Goal: Task Accomplishment & Management: Use online tool/utility

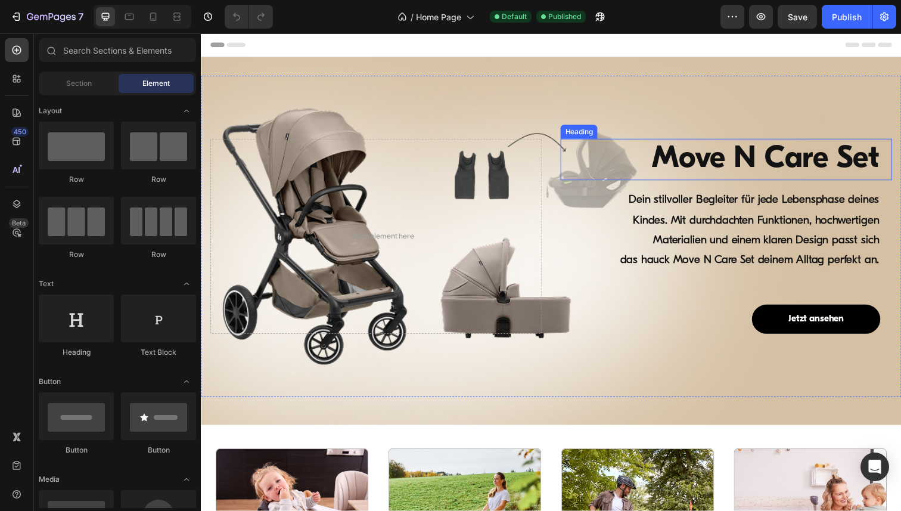
click at [742, 161] on h1 "Move N Care Set" at bounding box center [731, 162] width 326 height 43
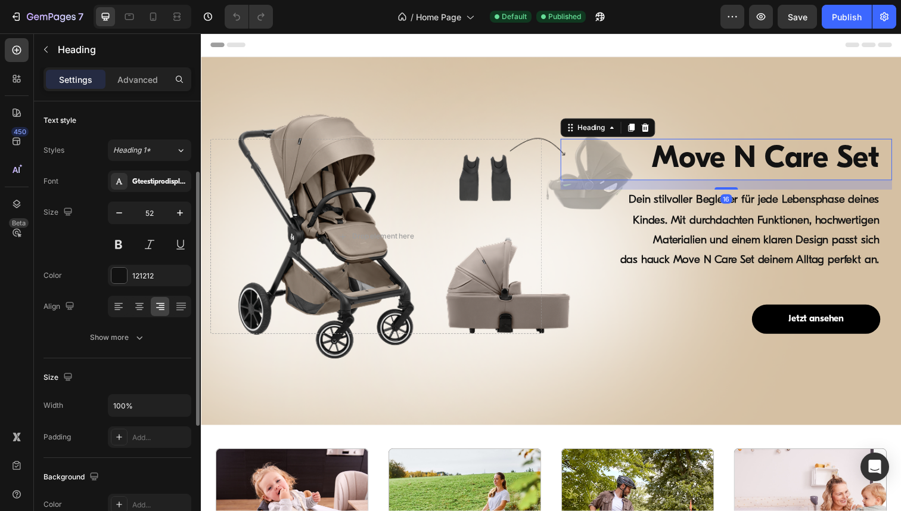
scroll to position [330, 0]
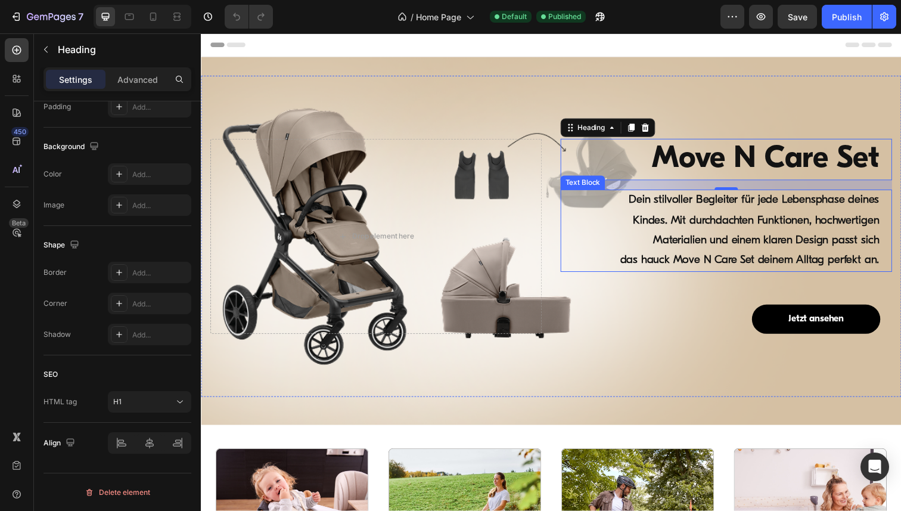
click at [715, 230] on strong "Dein stilvoller Begleiter für jede Lebensphase deines Kindes. Mit durchdachten …" at bounding box center [760, 234] width 264 height 73
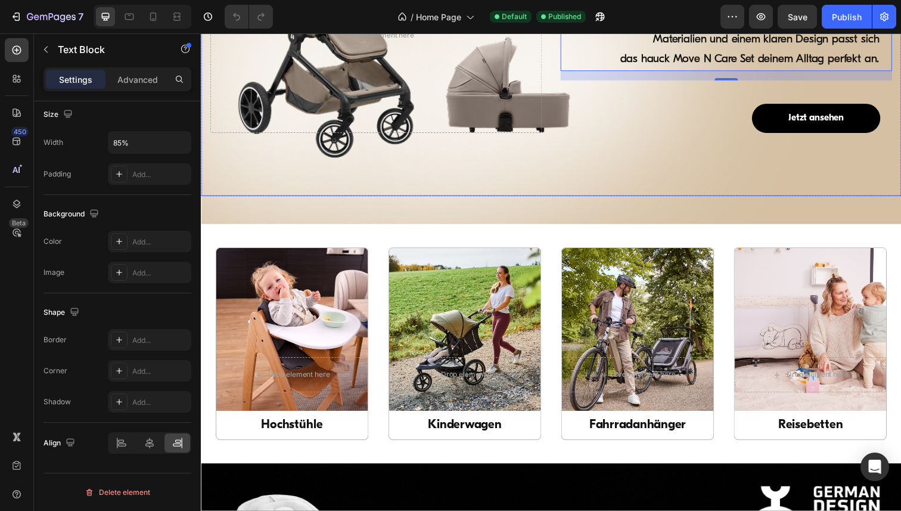
scroll to position [169, 0]
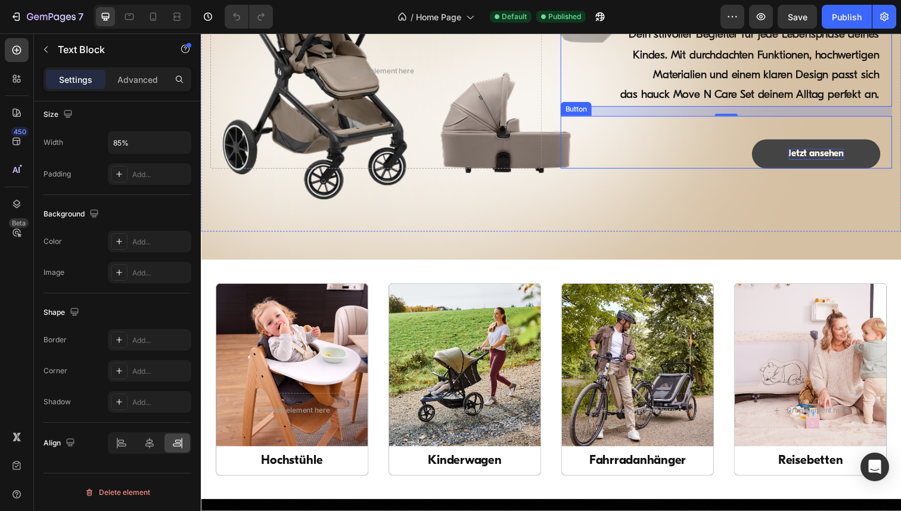
click at [826, 155] on p "Jetzt ansehen" at bounding box center [829, 156] width 57 height 11
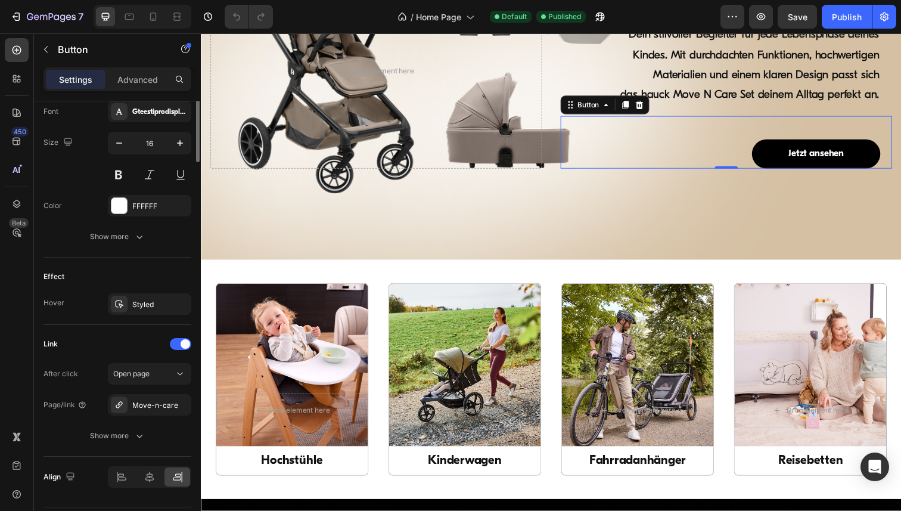
scroll to position [504, 0]
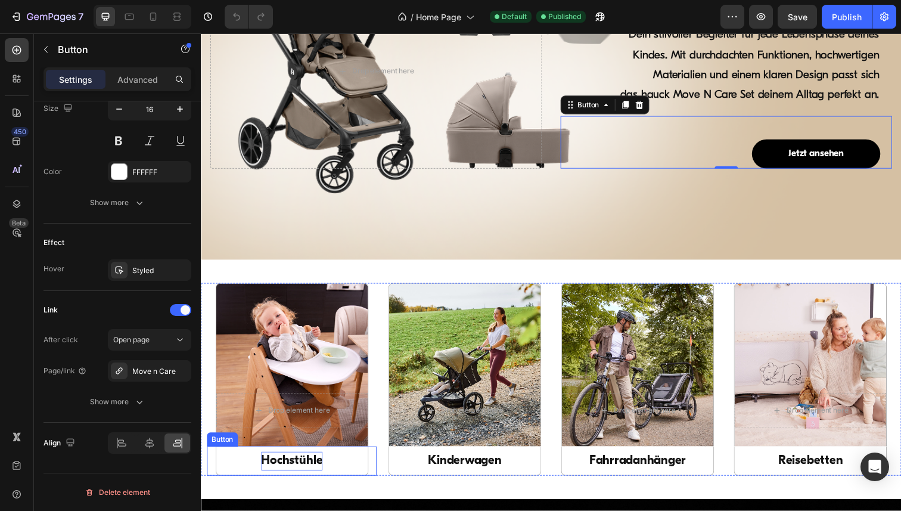
click at [293, 471] on p "Hochstühle" at bounding box center [293, 469] width 63 height 19
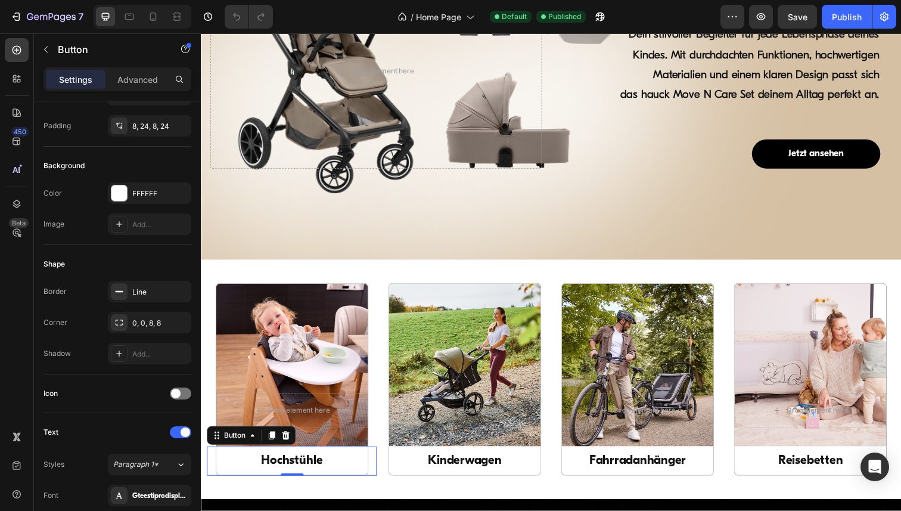
scroll to position [0, 0]
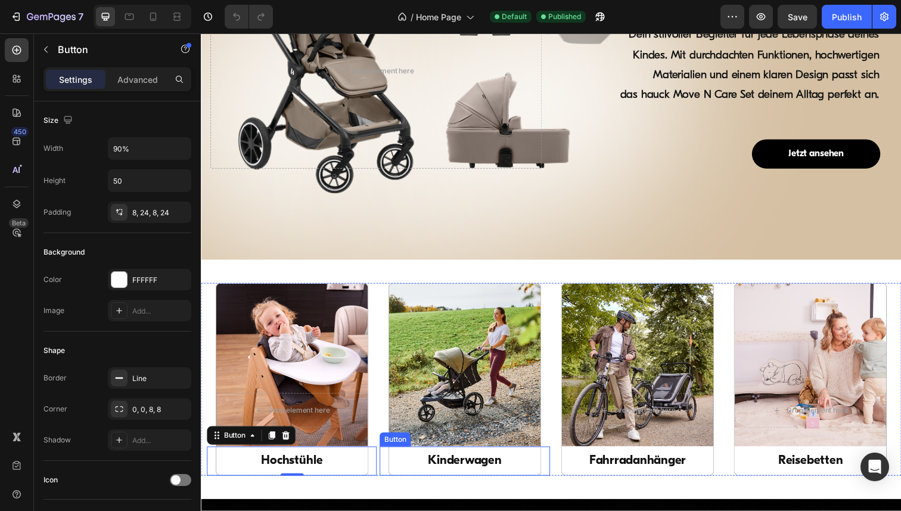
click at [415, 466] on link "Kinderwagen" at bounding box center [470, 470] width 156 height 30
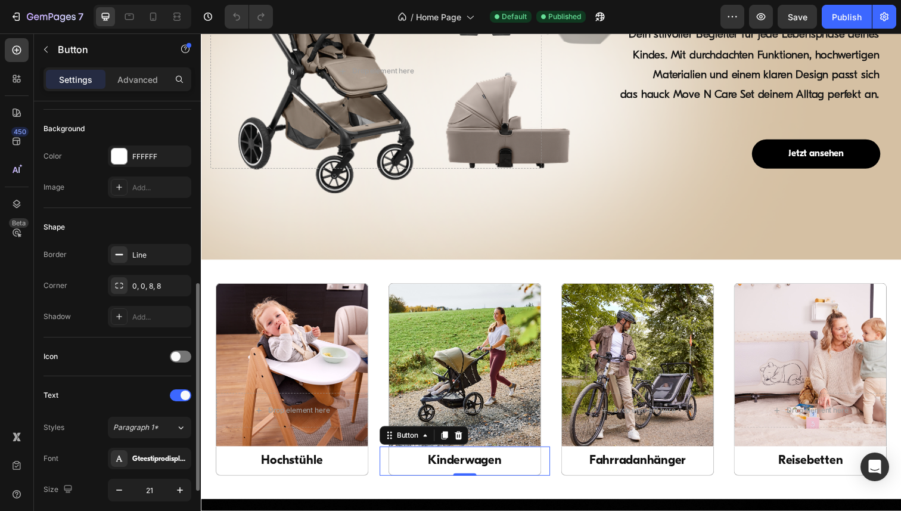
scroll to position [241, 0]
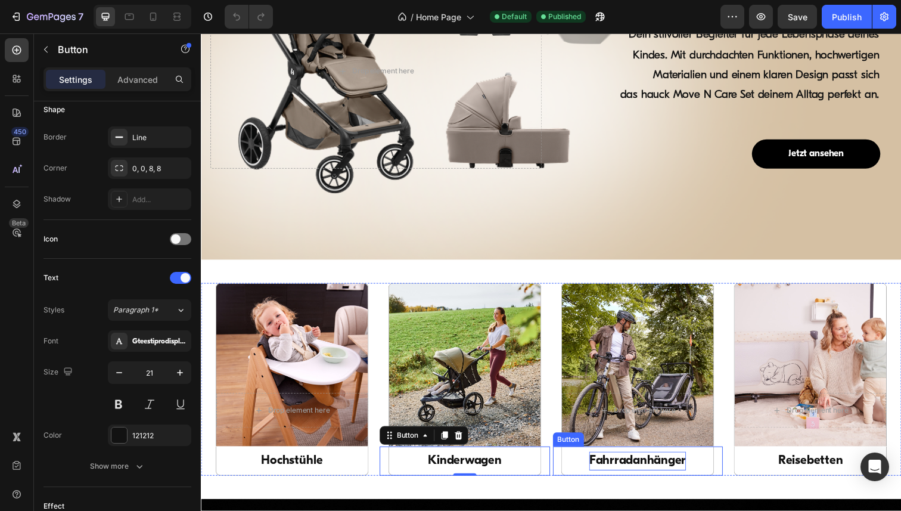
click at [636, 473] on p "Fahrradanhänger" at bounding box center [646, 469] width 99 height 19
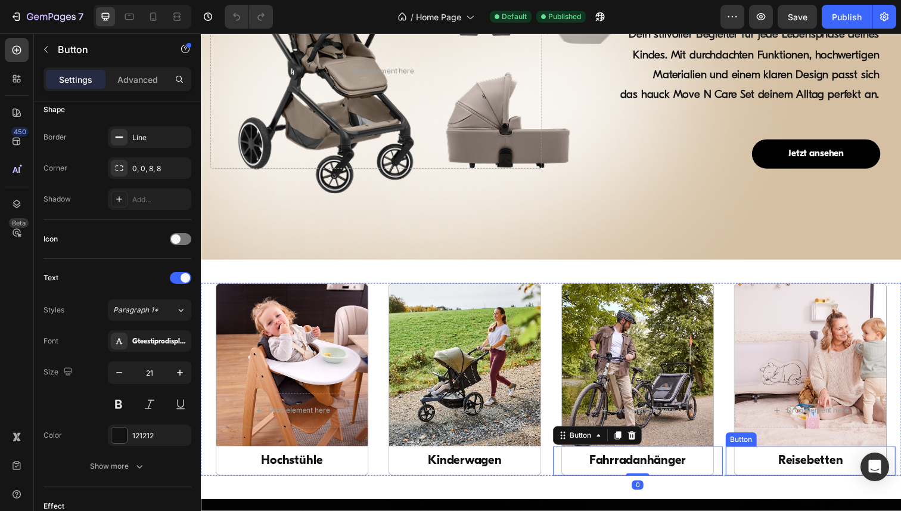
click at [793, 483] on link "Reisebetten" at bounding box center [823, 470] width 156 height 30
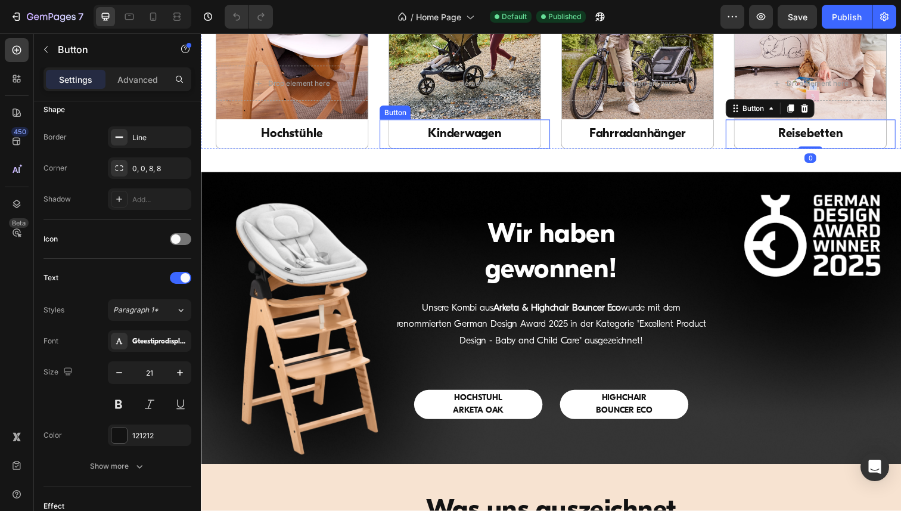
scroll to position [521, 0]
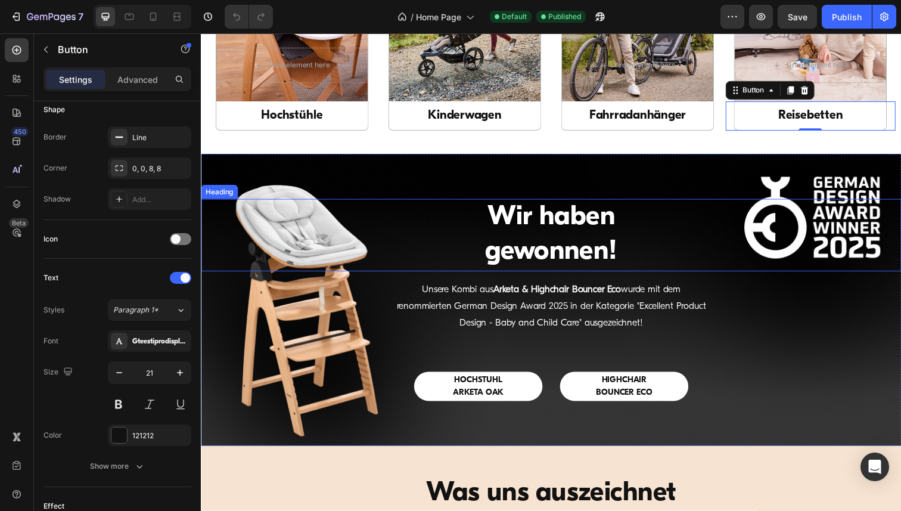
click at [576, 225] on h2 "Wir haben gewonnen!" at bounding box center [558, 240] width 686 height 74
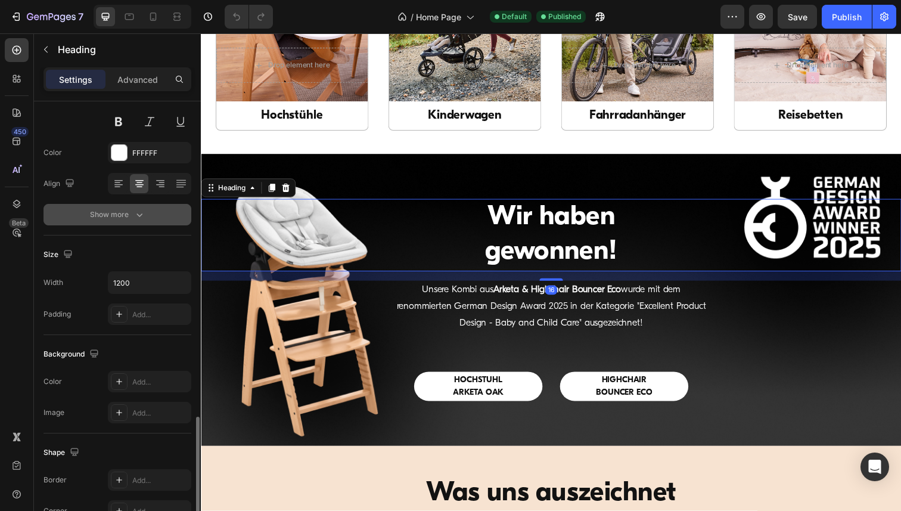
scroll to position [330, 0]
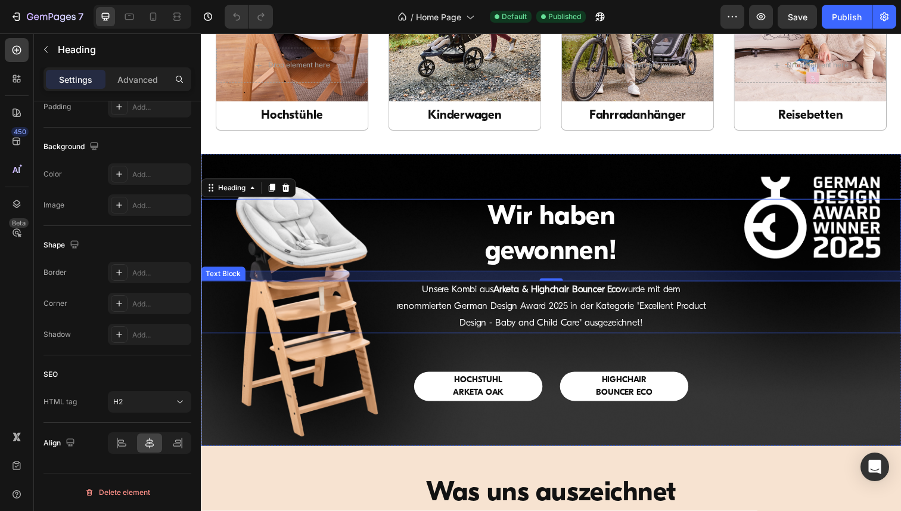
click at [530, 326] on p "Unsere Kombi aus Arketa & Highchair Bouncer Eco wurde mit dem renommierten Germ…" at bounding box center [558, 312] width 319 height 51
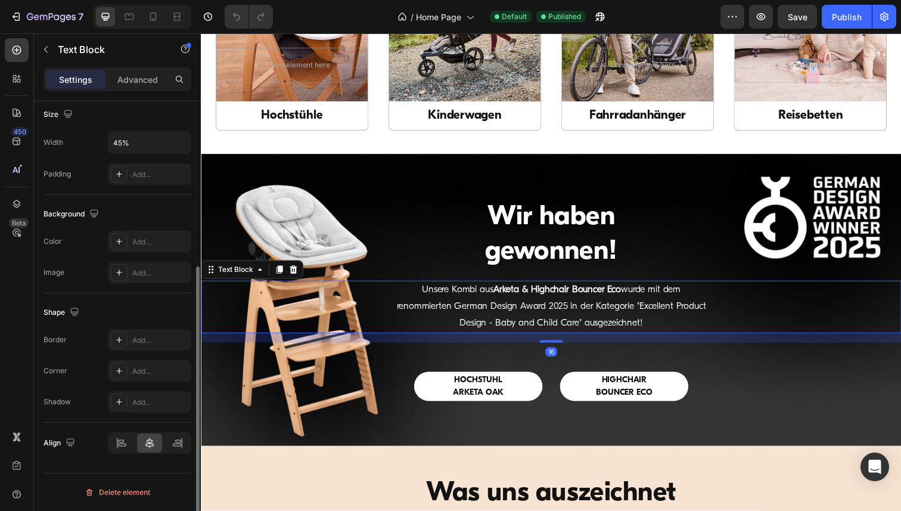
scroll to position [0, 0]
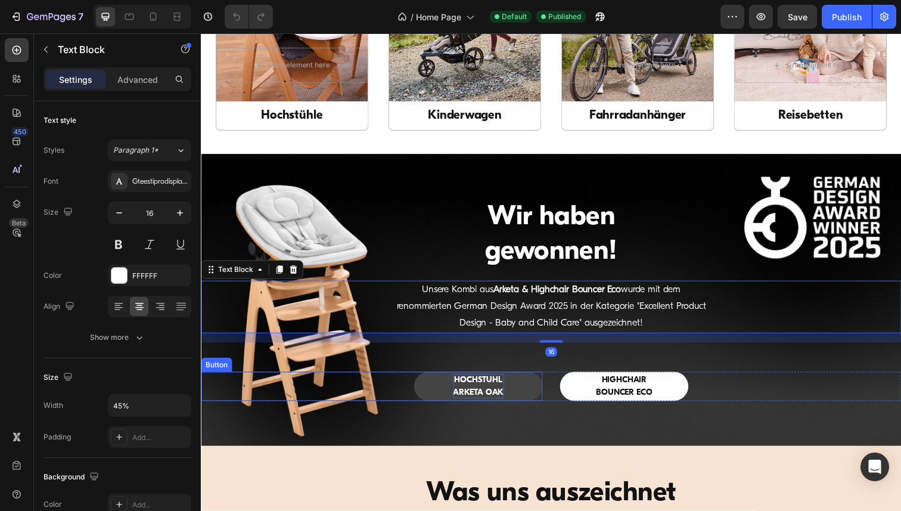
click at [485, 397] on p "HOCHSTUHL ARKETA OAK" at bounding box center [484, 393] width 52 height 25
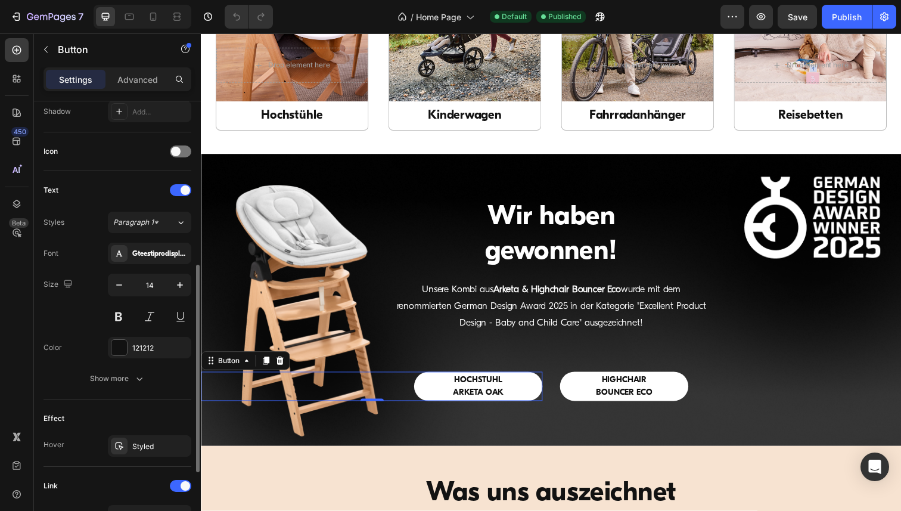
scroll to position [338, 0]
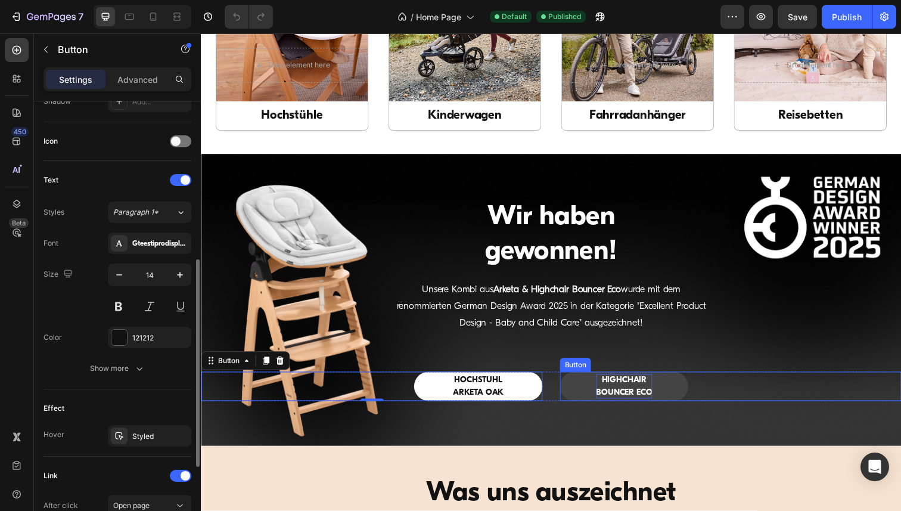
click at [619, 393] on p "HIGHCHAIR BOUNCER ECO" at bounding box center [632, 393] width 57 height 25
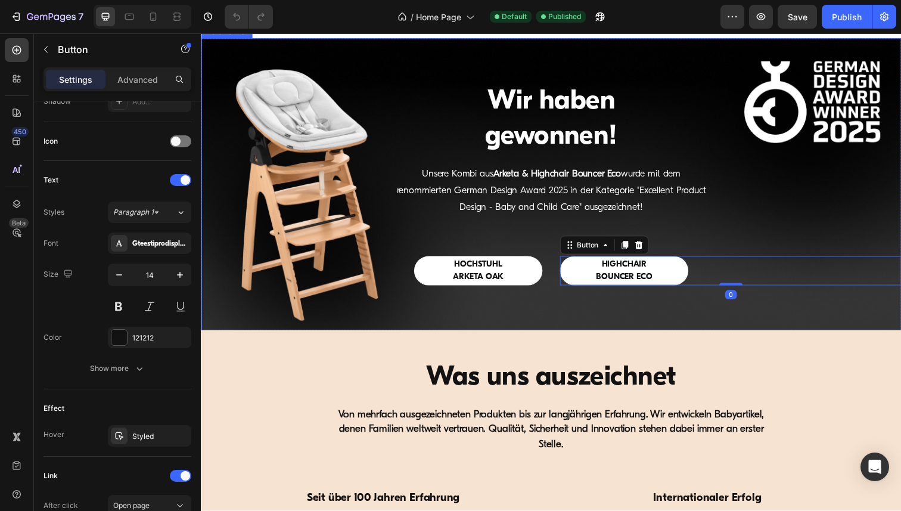
scroll to position [732, 0]
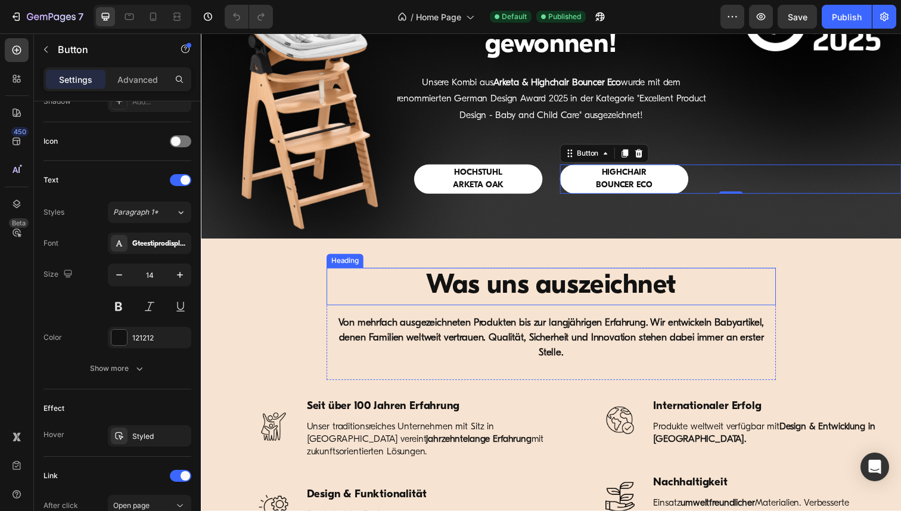
click at [499, 291] on h2 "Was uns auszeichnet" at bounding box center [558, 292] width 430 height 38
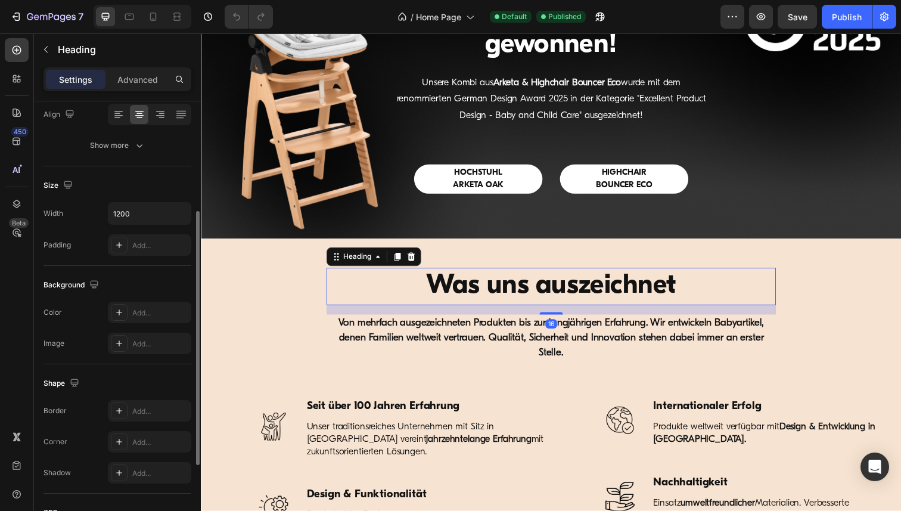
scroll to position [330, 0]
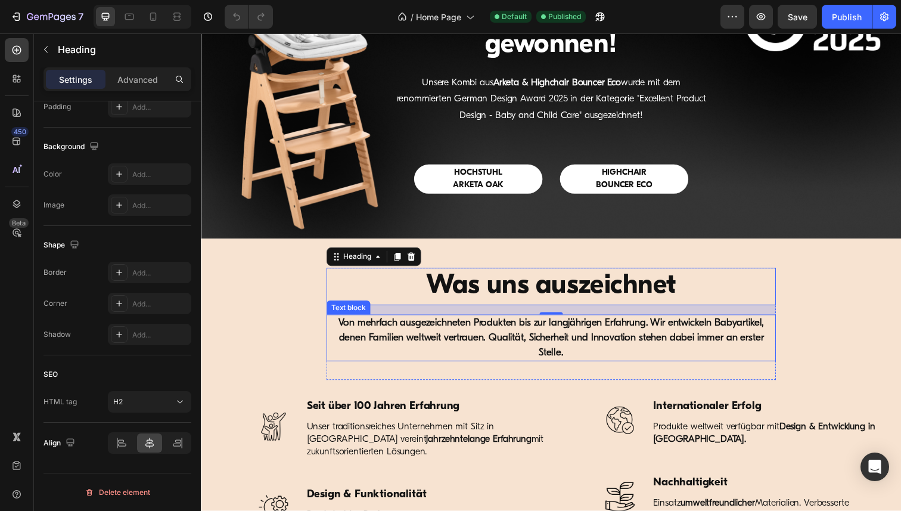
click at [471, 337] on p "Von mehrfach ausgezeichneten Produkten bis zur langjährigen Erfahrung. Wir entw…" at bounding box center [558, 345] width 437 height 46
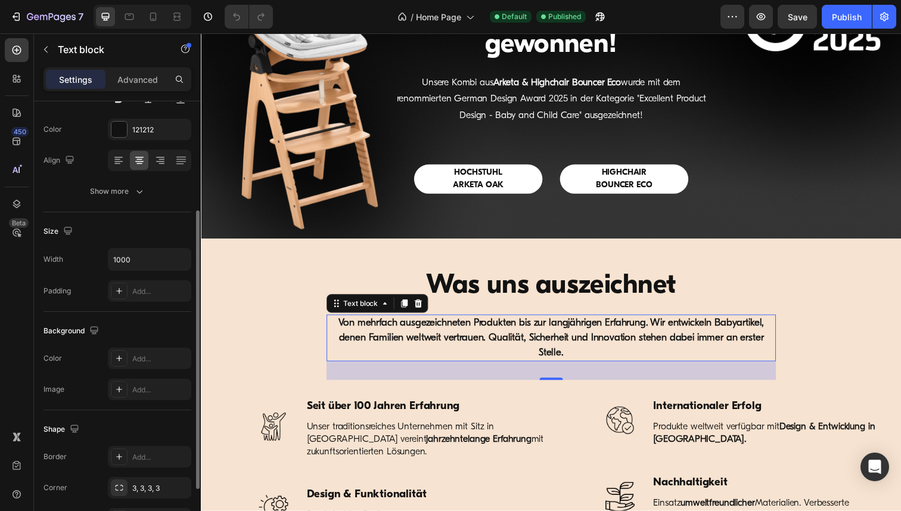
scroll to position [0, 0]
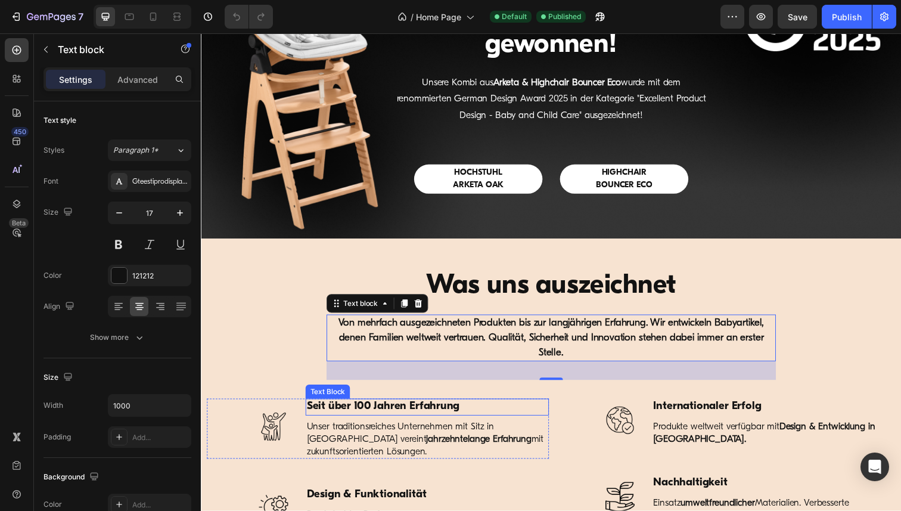
click at [373, 415] on strong "Seit über 100 Jahren Erfahrung" at bounding box center [387, 414] width 156 height 11
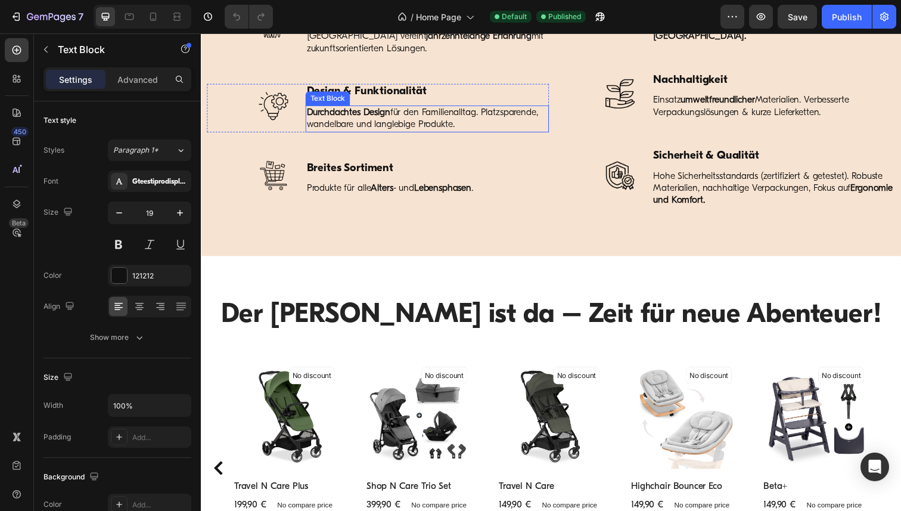
scroll to position [1161, 0]
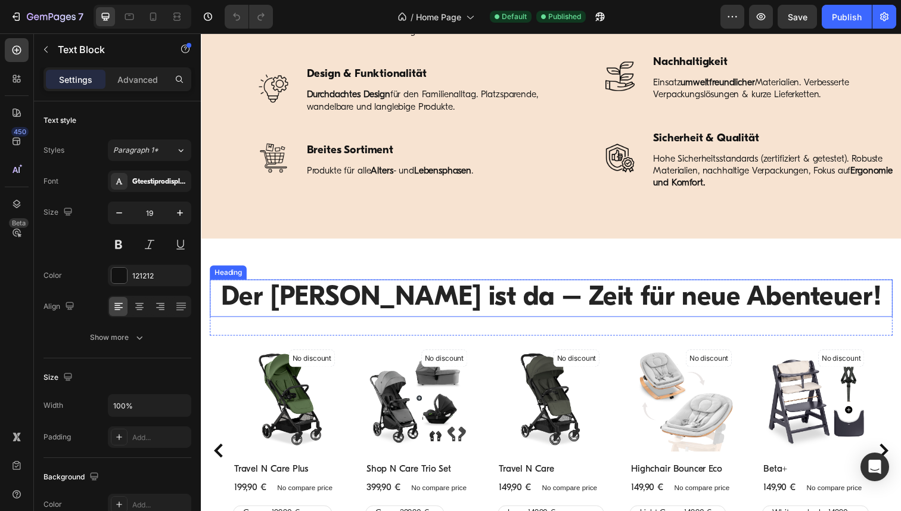
click at [442, 304] on h2 "Der Sommer ist da – Zeit für neue Abenteuer!" at bounding box center [558, 304] width 697 height 38
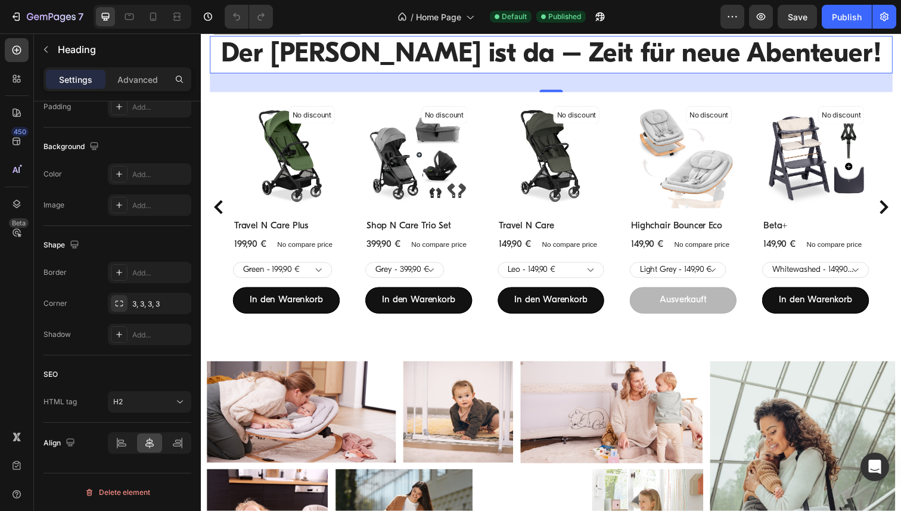
scroll to position [1394, 0]
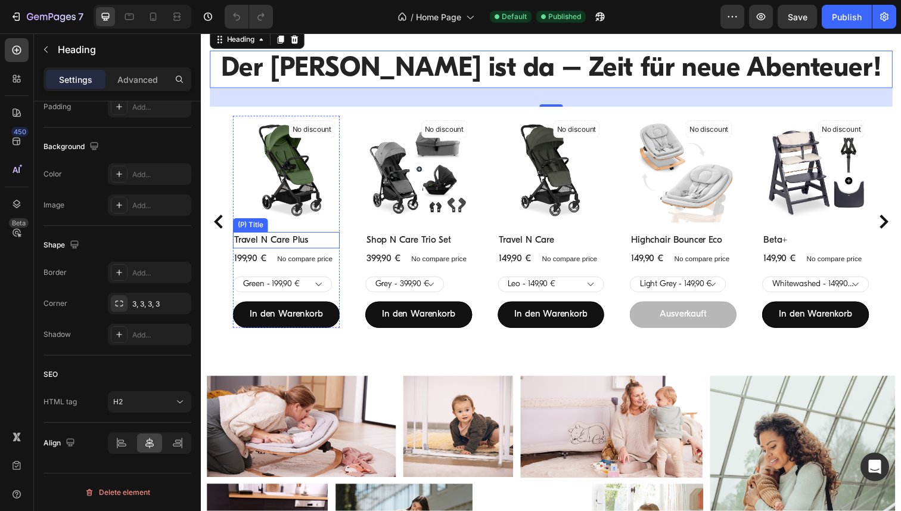
click at [298, 245] on h2 "Travel N Care Plus" at bounding box center [288, 244] width 109 height 17
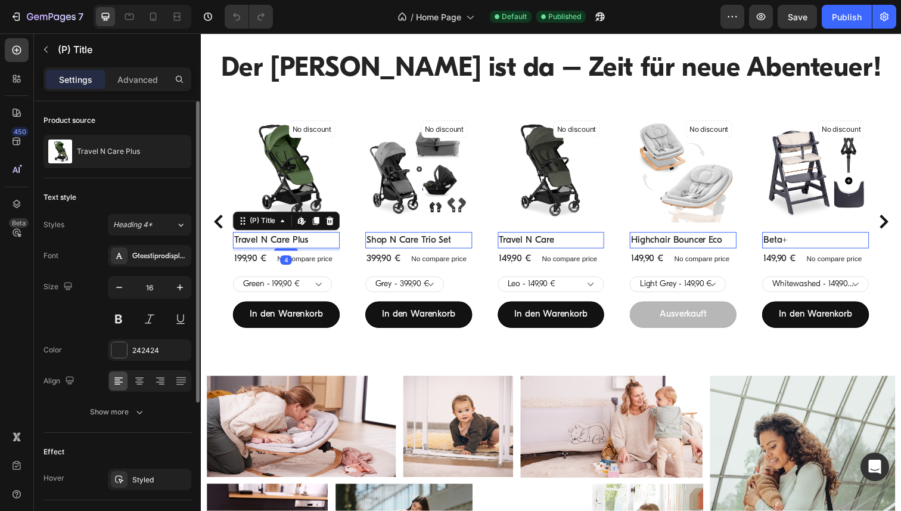
scroll to position [210, 0]
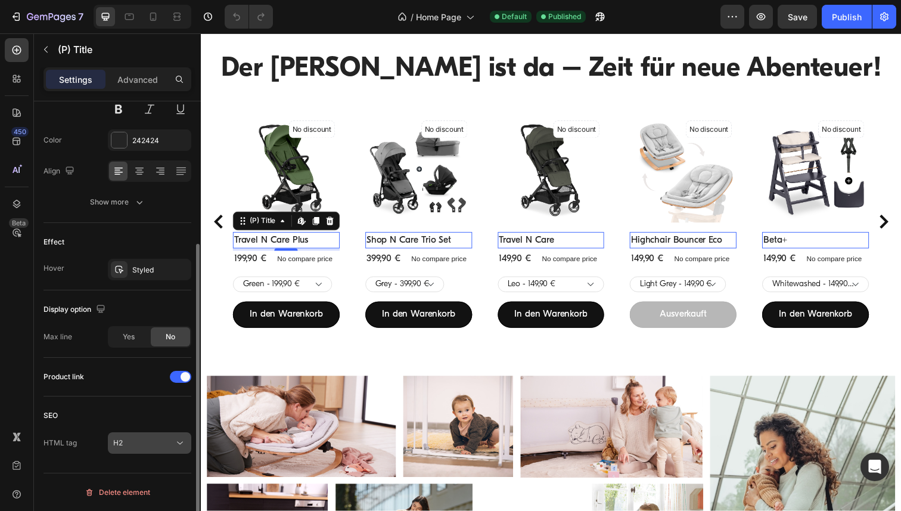
click at [182, 441] on icon at bounding box center [180, 442] width 6 height 3
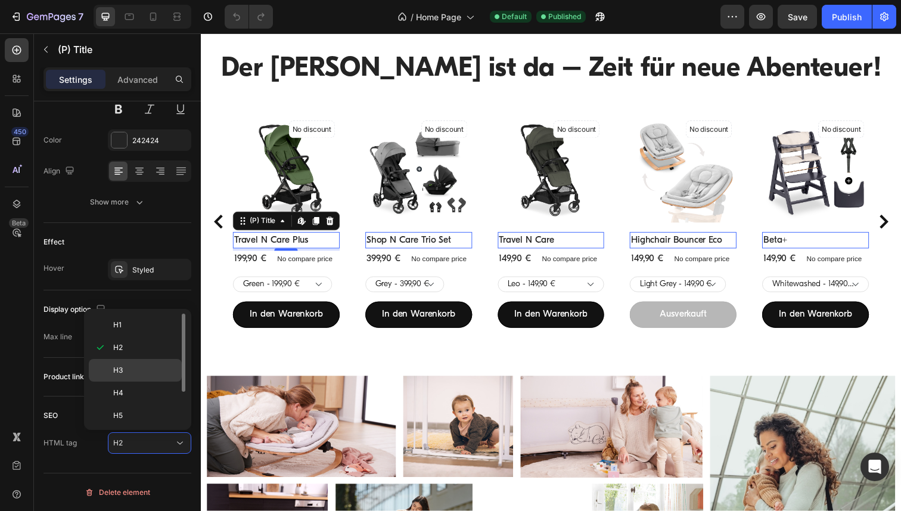
click at [157, 371] on p "H3" at bounding box center [144, 370] width 63 height 11
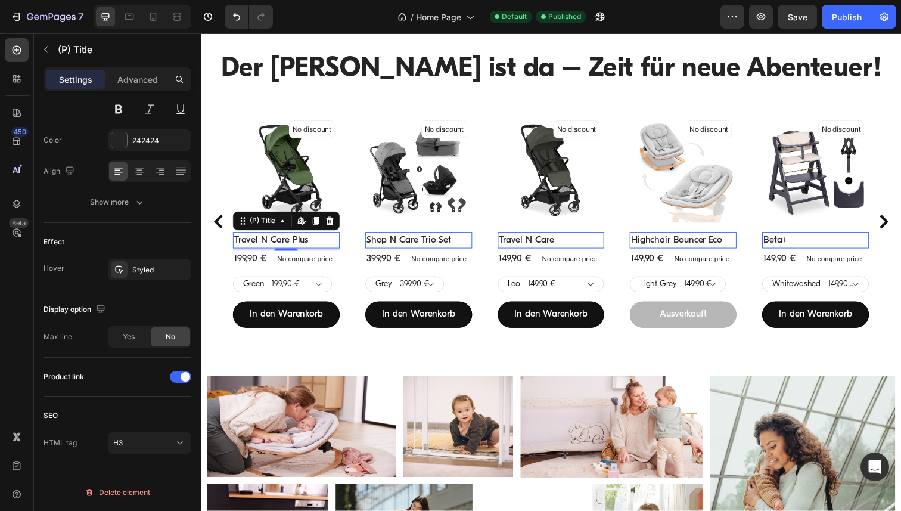
click at [390, 246] on h3 "Shop N Care Trio Set" at bounding box center [423, 244] width 109 height 17
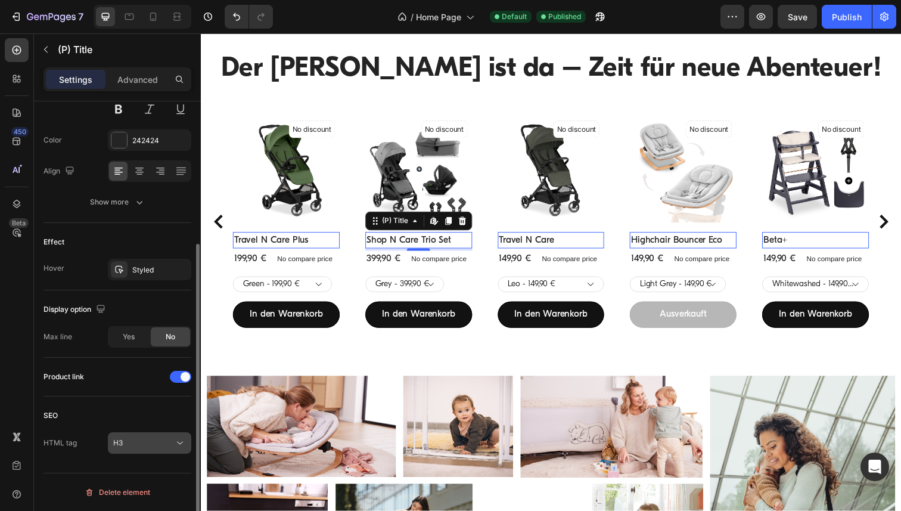
click at [178, 442] on icon at bounding box center [180, 442] width 6 height 3
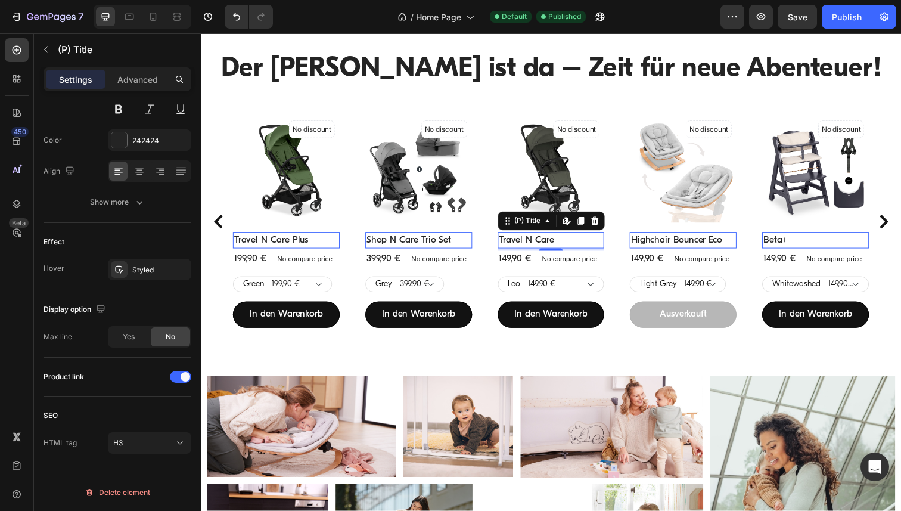
click at [533, 246] on h3 "Travel N Care" at bounding box center [558, 244] width 109 height 17
click at [703, 250] on h3 "Highchair Bouncer Eco" at bounding box center [693, 244] width 109 height 17
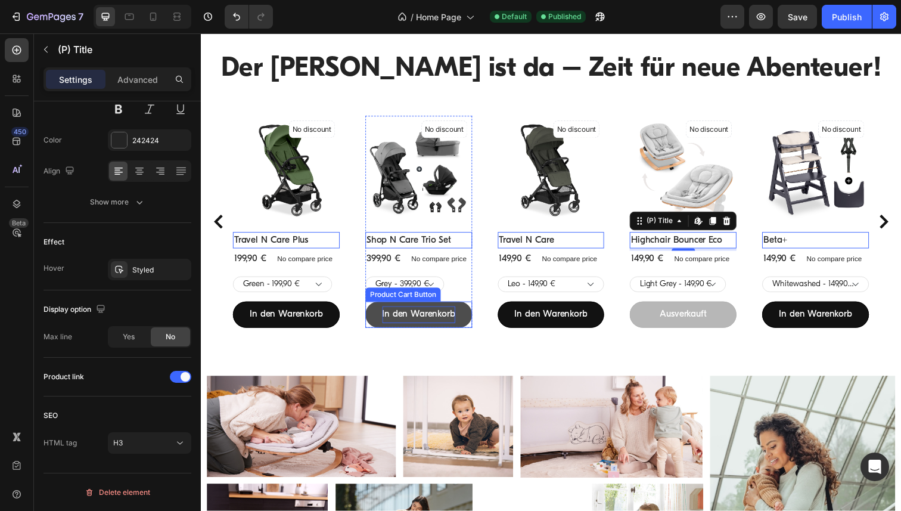
click at [325, 321] on div "In den Warenkorb" at bounding box center [288, 320] width 74 height 17
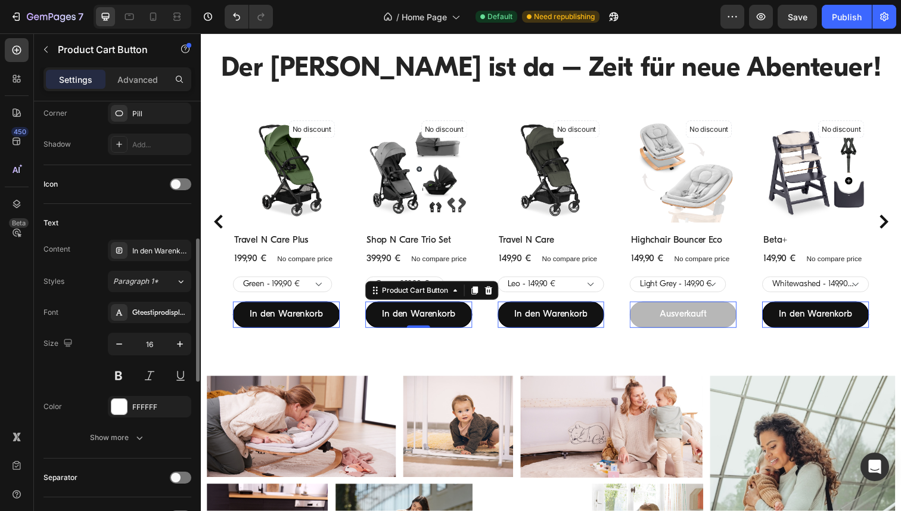
scroll to position [424, 0]
click at [269, 267] on div "399,90 €" at bounding box center [252, 264] width 36 height 17
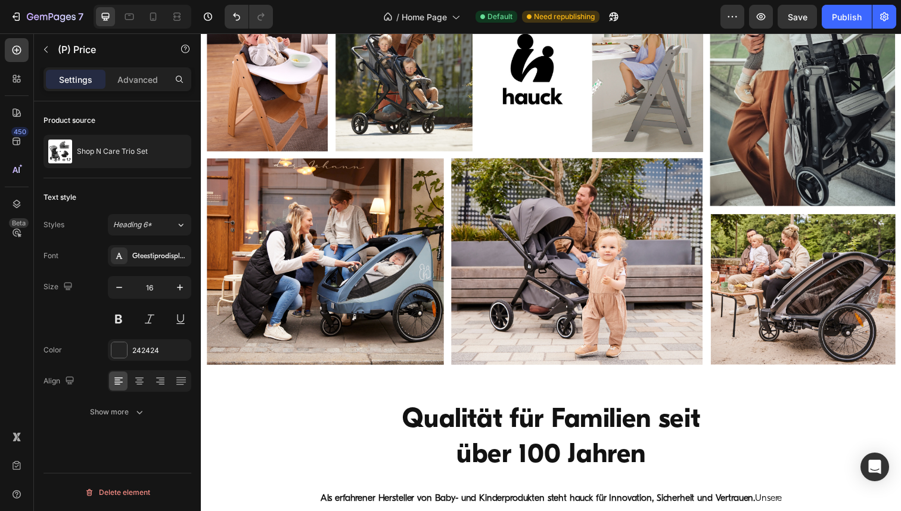
scroll to position [1909, 0]
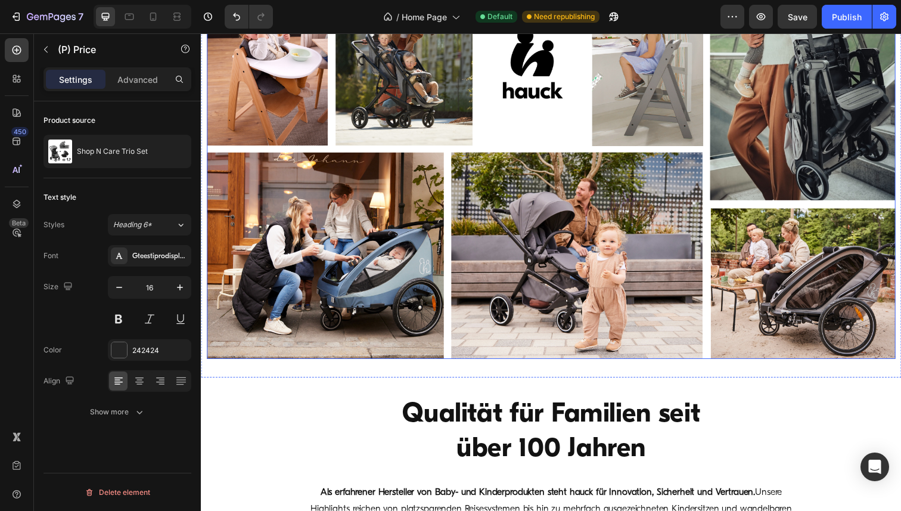
click at [527, 102] on img at bounding box center [558, 117] width 703 height 497
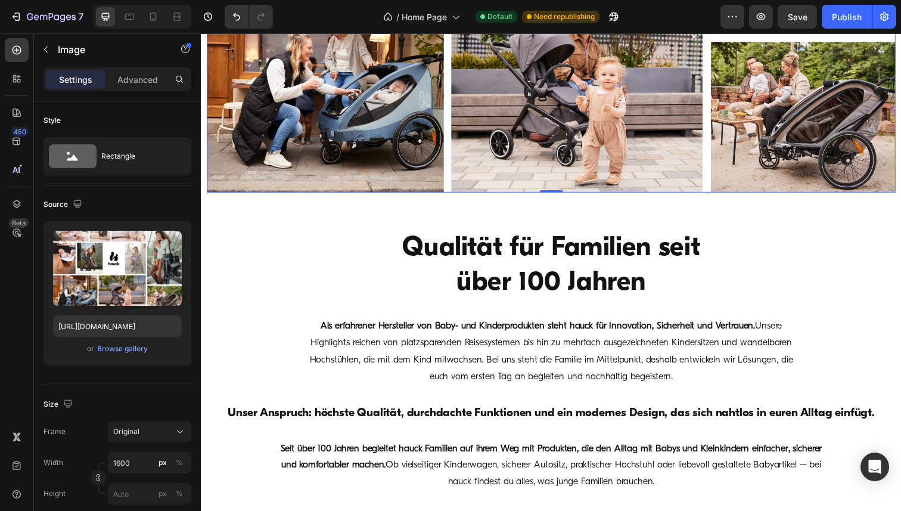
scroll to position [2141, 0]
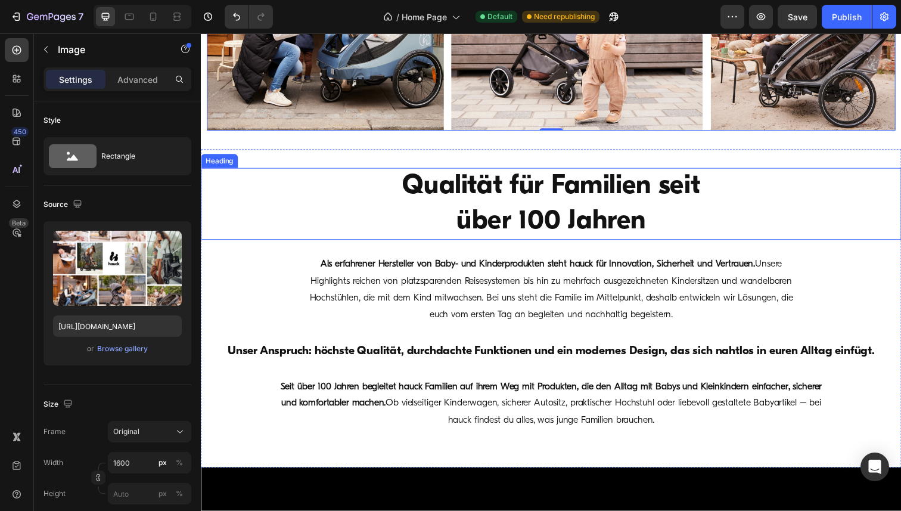
click at [546, 211] on h2 "Qualität für Familien seit über 100 Jahren" at bounding box center [557, 208] width 357 height 74
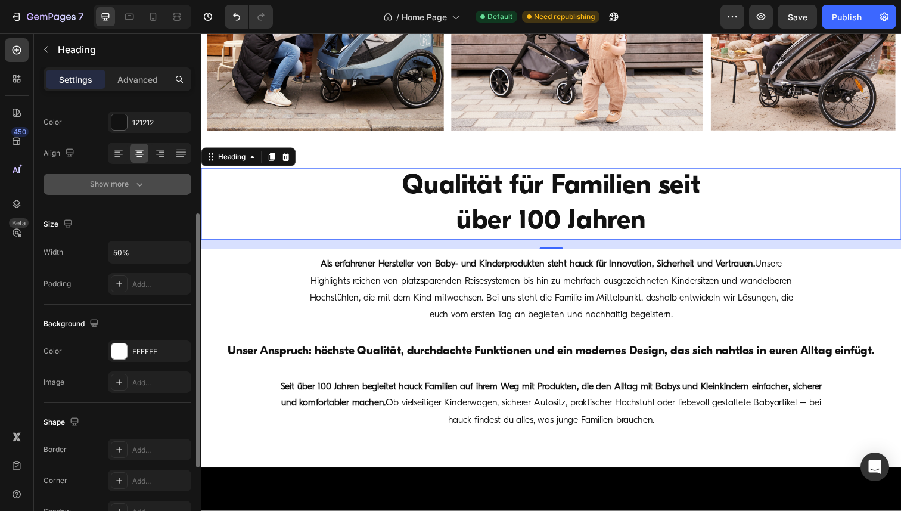
scroll to position [330, 0]
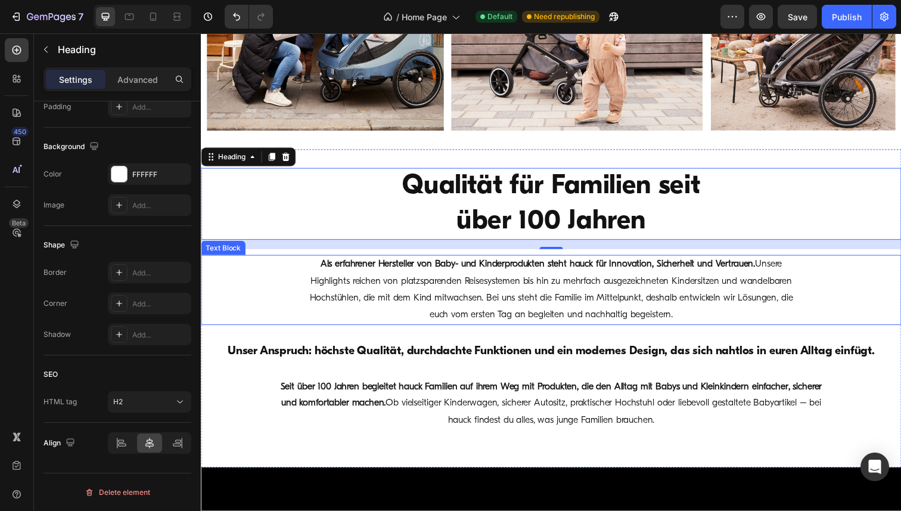
click at [415, 270] on strong "Als erfahrener Hersteller von Baby- und Kinderprodukten steht hauck für Innovat…" at bounding box center [545, 269] width 444 height 10
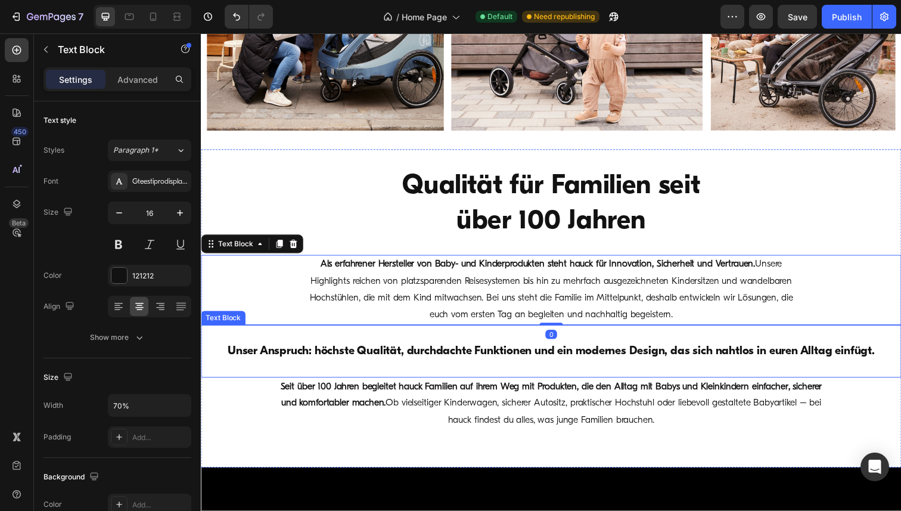
click at [401, 353] on strong "Unser Anspruch: höchste Qualität, durchdachte Funktionen und ein modernes Desig…" at bounding box center [558, 358] width 661 height 12
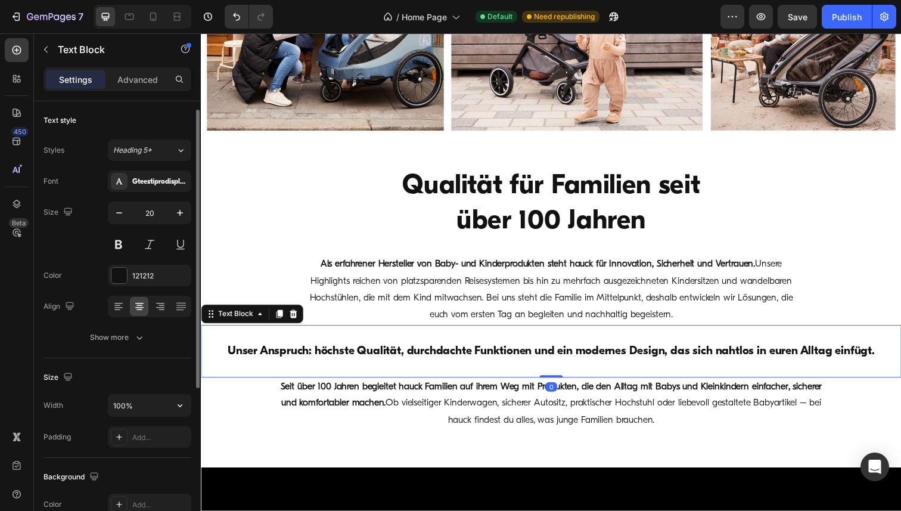
scroll to position [263, 0]
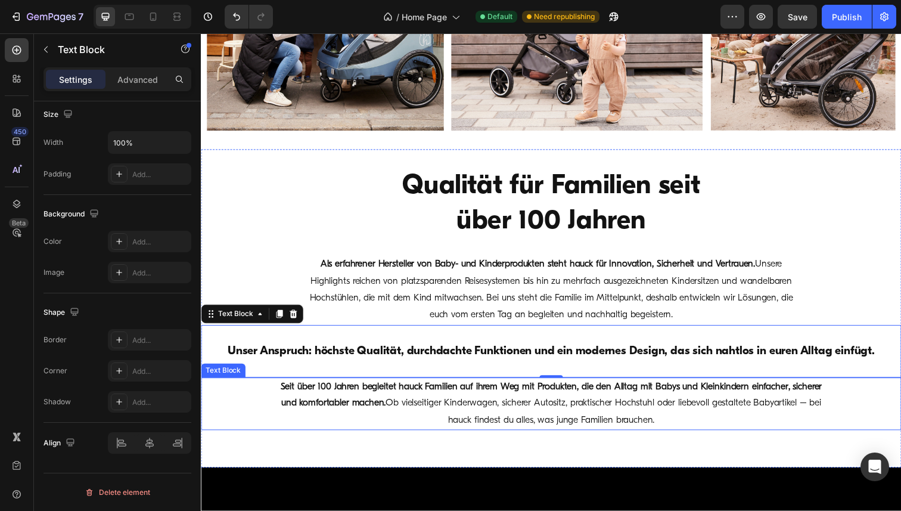
click at [370, 401] on p "Seit über 100 Jahren begleitet hauck Familien auf ihrem Weg mit Produkten, die …" at bounding box center [557, 411] width 569 height 51
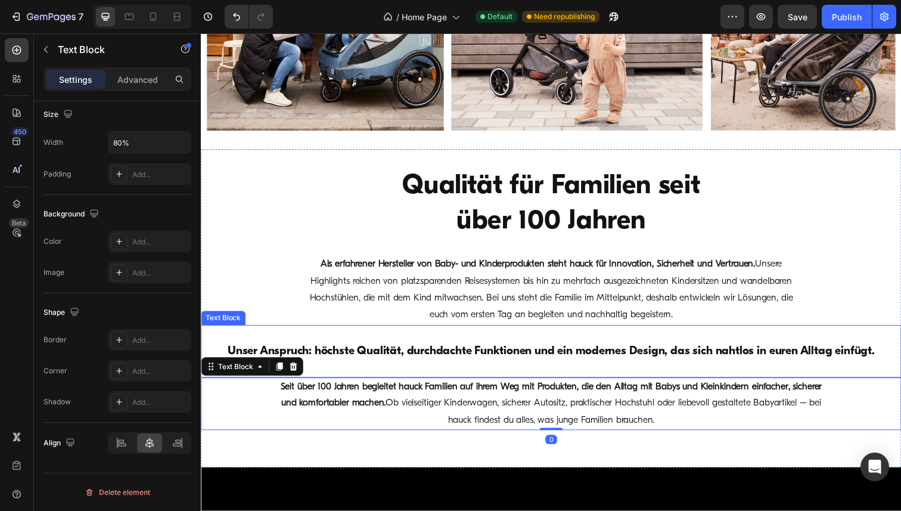
click at [366, 366] on div "Unser Anspruch: höchste Qualität, durchdachte Funktionen und ein modernes Desig…" at bounding box center [558, 358] width 715 height 18
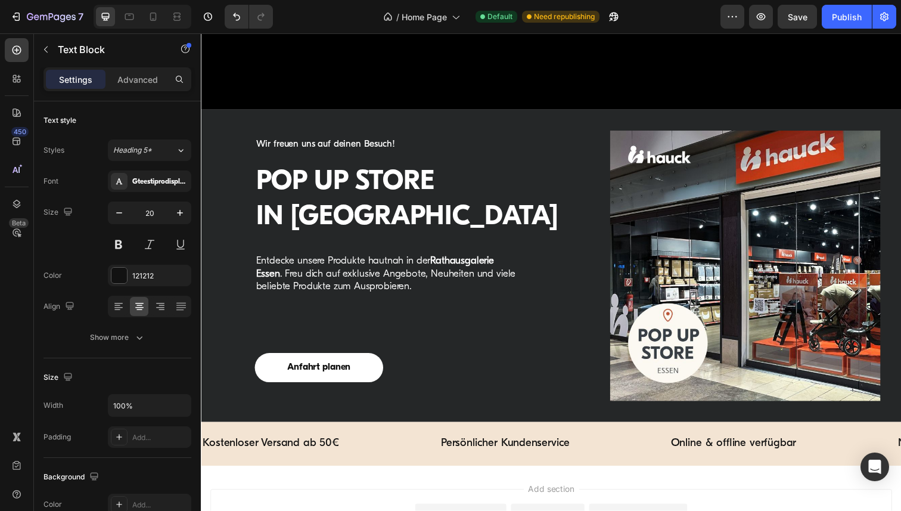
scroll to position [3046, 0]
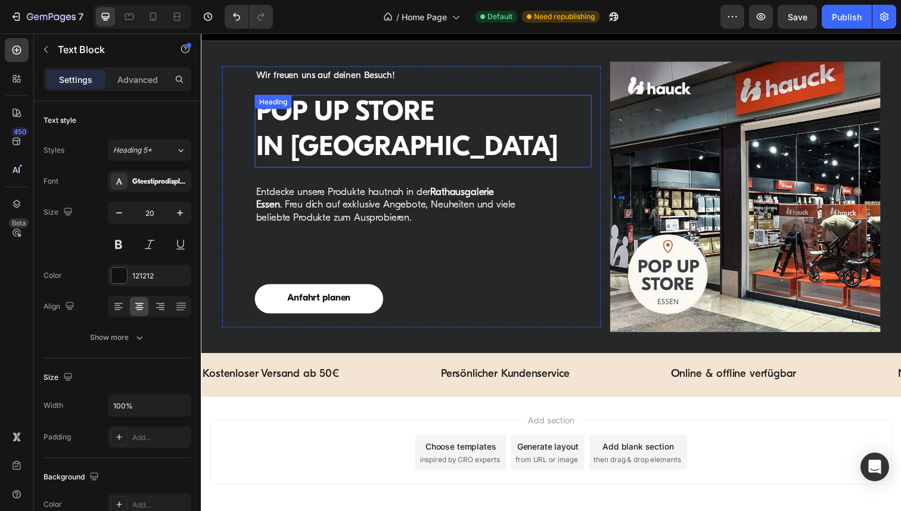
click at [332, 127] on h2 "POP UP STORE IN ESSEN" at bounding box center [428, 134] width 344 height 74
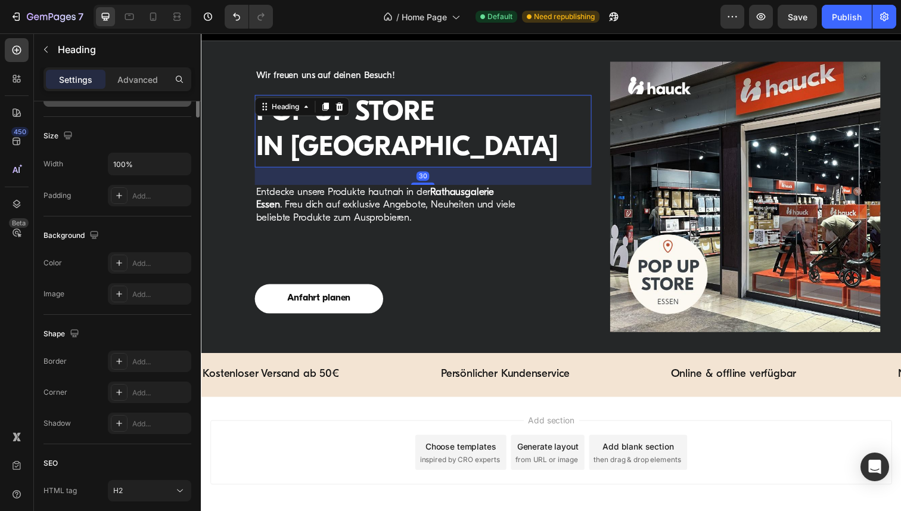
scroll to position [330, 0]
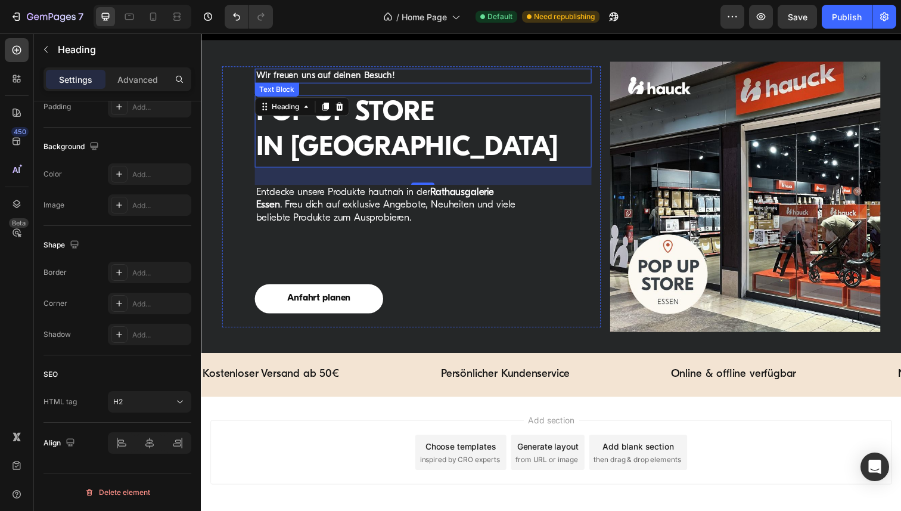
click at [357, 83] on p "Wir freuen uns auf deinen Besuch!" at bounding box center [427, 77] width 341 height 13
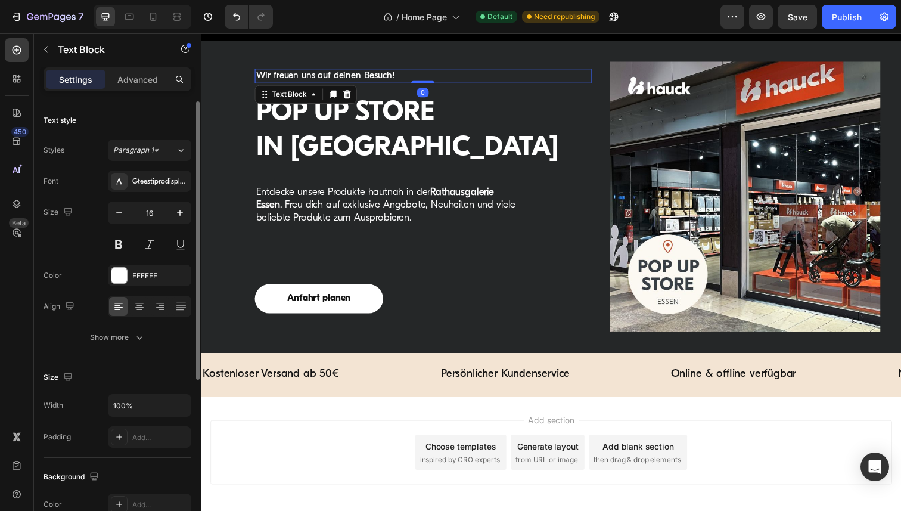
scroll to position [263, 0]
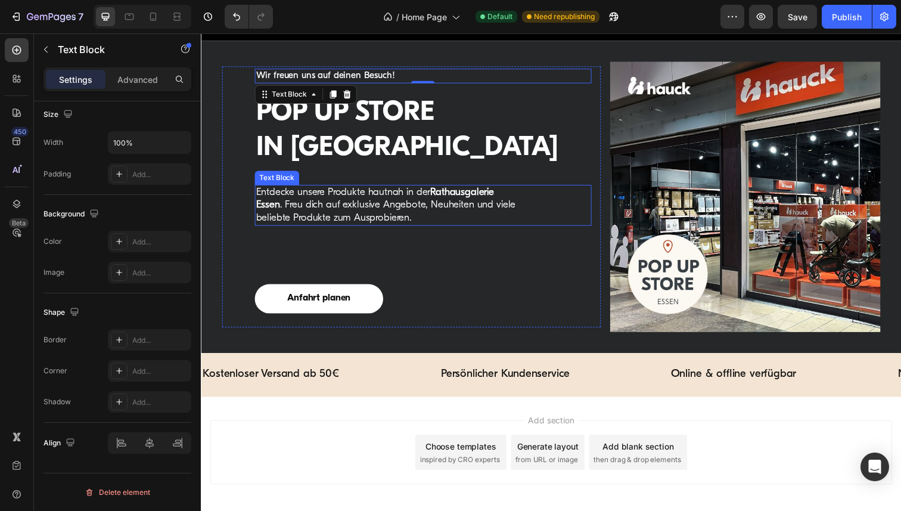
click at [309, 221] on p "Entdecke unsere Produkte hautnah in der Rathausgalerie Essen . Freu dich auf ex…" at bounding box center [393, 208] width 272 height 39
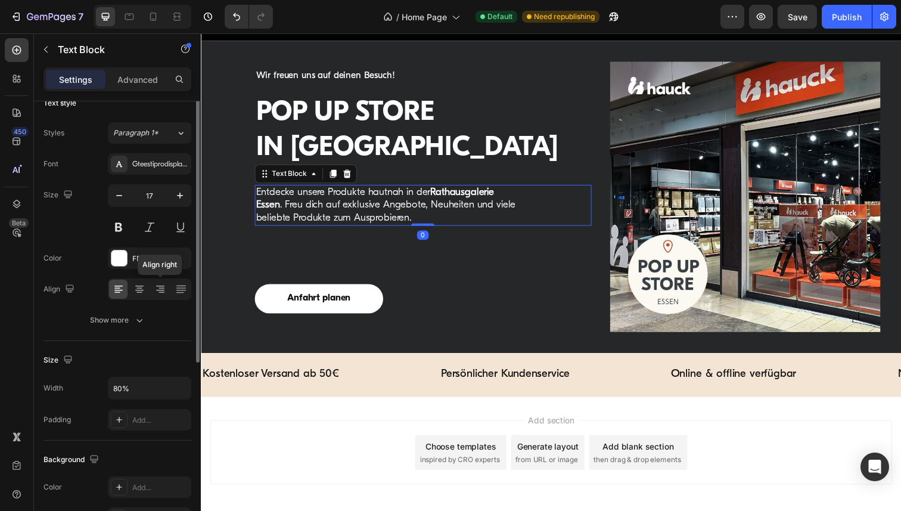
scroll to position [0, 0]
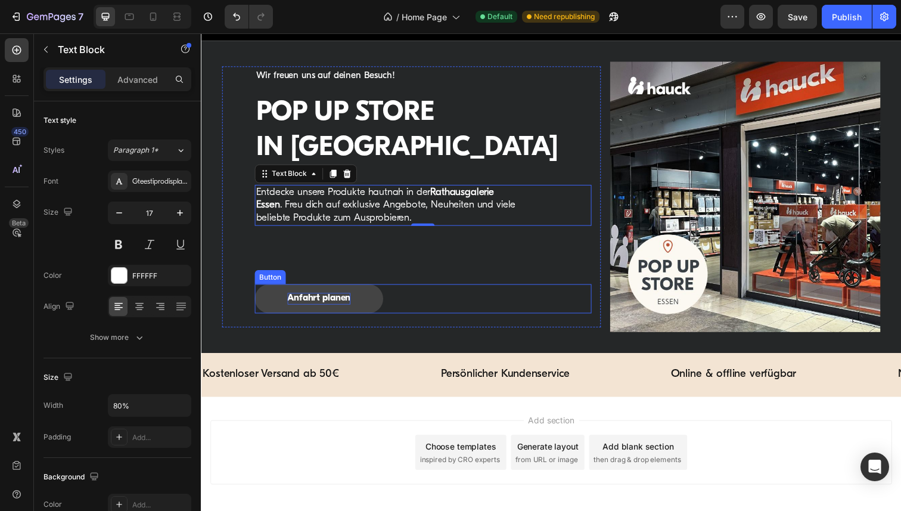
click at [340, 310] on p "Anfahrt planen" at bounding box center [321, 303] width 64 height 11
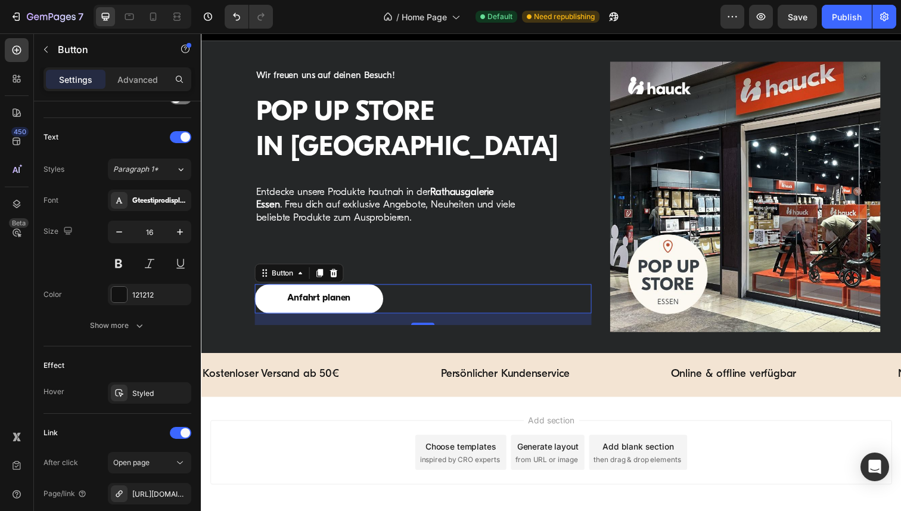
scroll to position [504, 0]
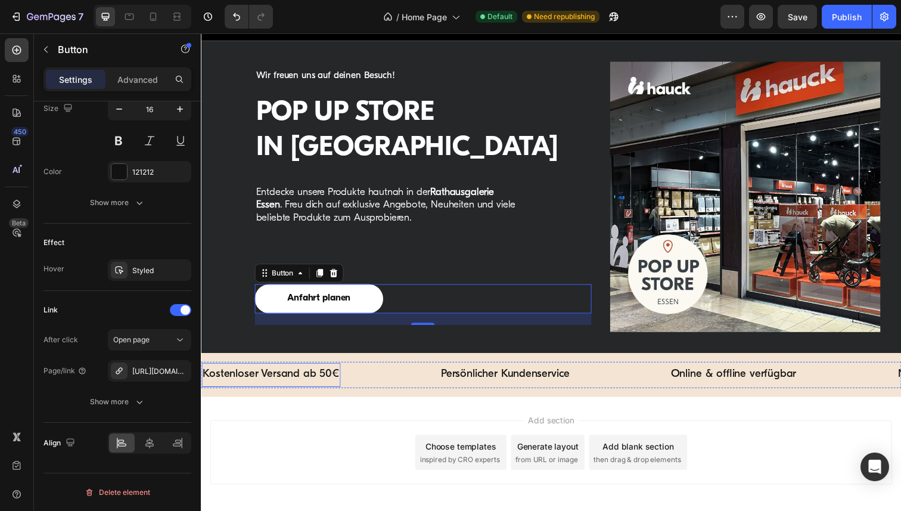
click at [288, 390] on p "Kostenloser Versand ab 50€" at bounding box center [272, 382] width 139 height 15
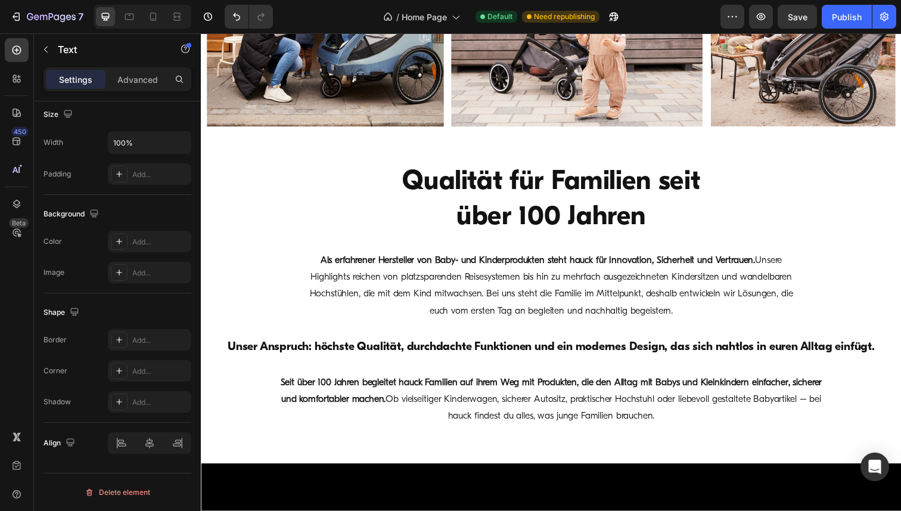
scroll to position [1932, 0]
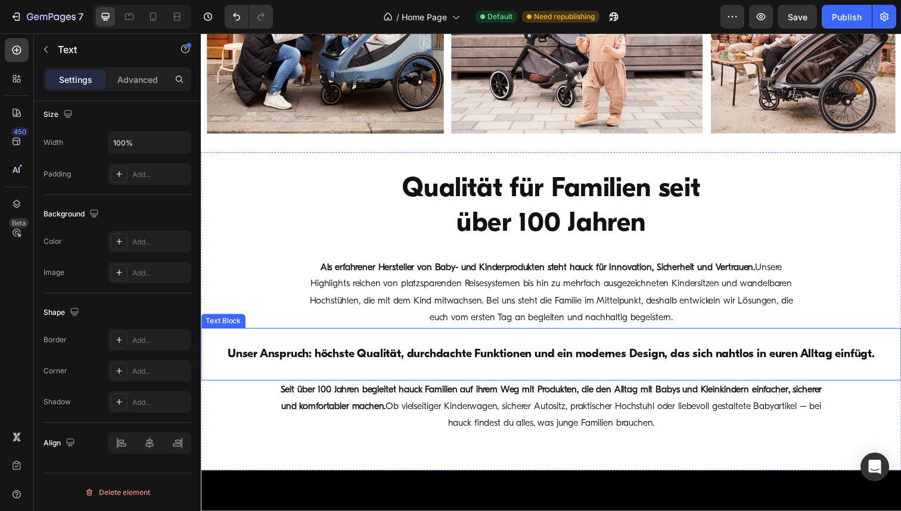
click at [436, 365] on strong "Unser Anspruch: höchste Qualität, durchdachte Funktionen und ein modernes Desig…" at bounding box center [558, 361] width 661 height 12
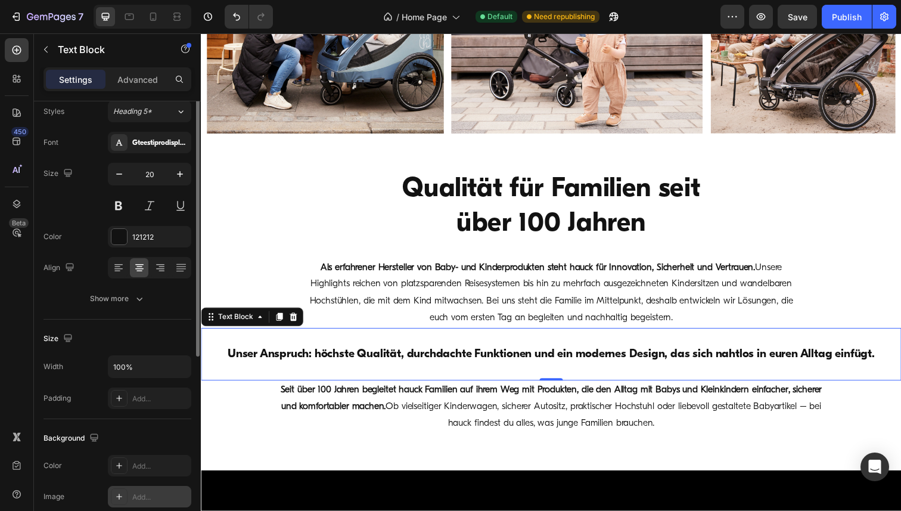
scroll to position [0, 0]
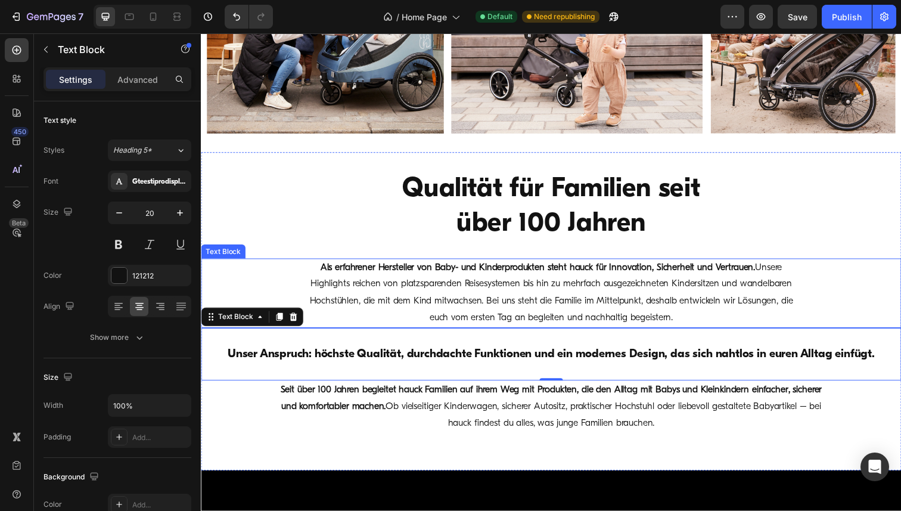
click at [408, 303] on p "Als erfahrener Hersteller von Baby- und Kinderprodukten steht hauck für Innovat…" at bounding box center [558, 298] width 498 height 69
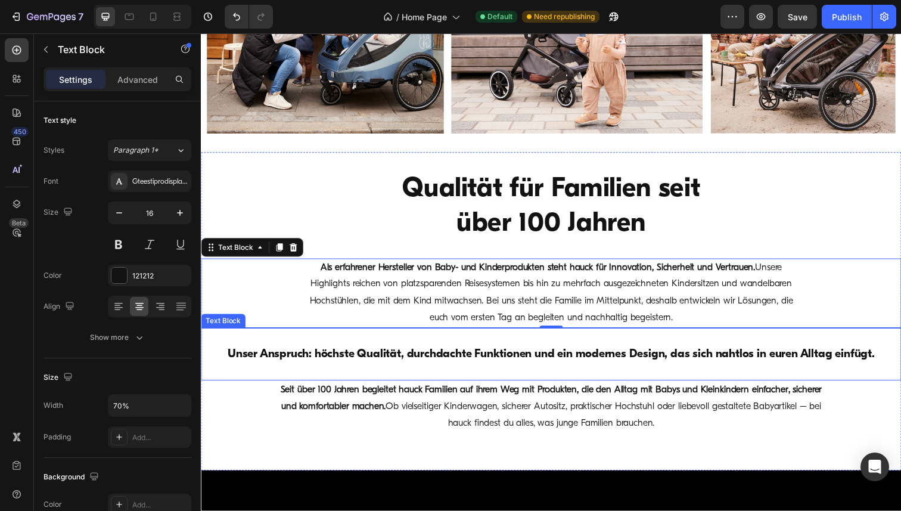
click at [397, 359] on strong "Unser Anspruch: höchste Qualität, durchdachte Funktionen und ein modernes Desig…" at bounding box center [558, 361] width 661 height 12
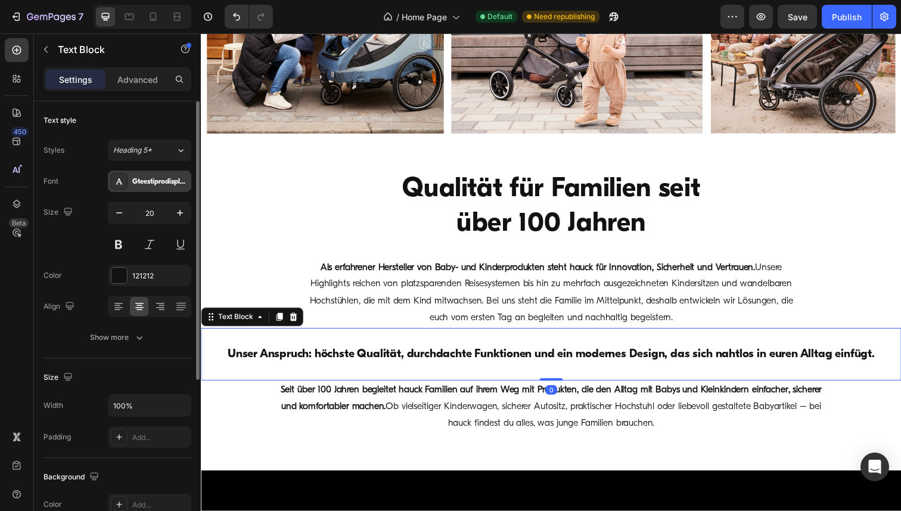
click at [155, 188] on div "Gteestiprodisplay_bold" at bounding box center [149, 180] width 83 height 21
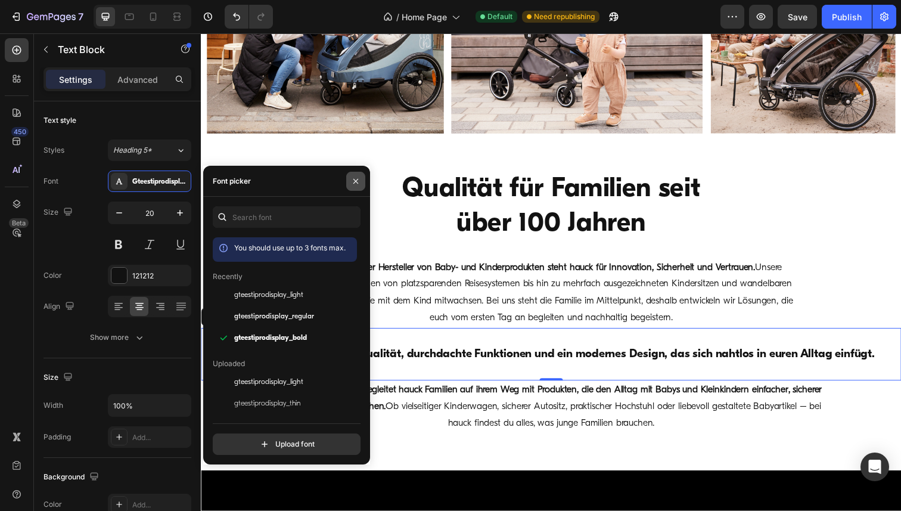
click at [359, 183] on icon "button" at bounding box center [356, 181] width 10 height 10
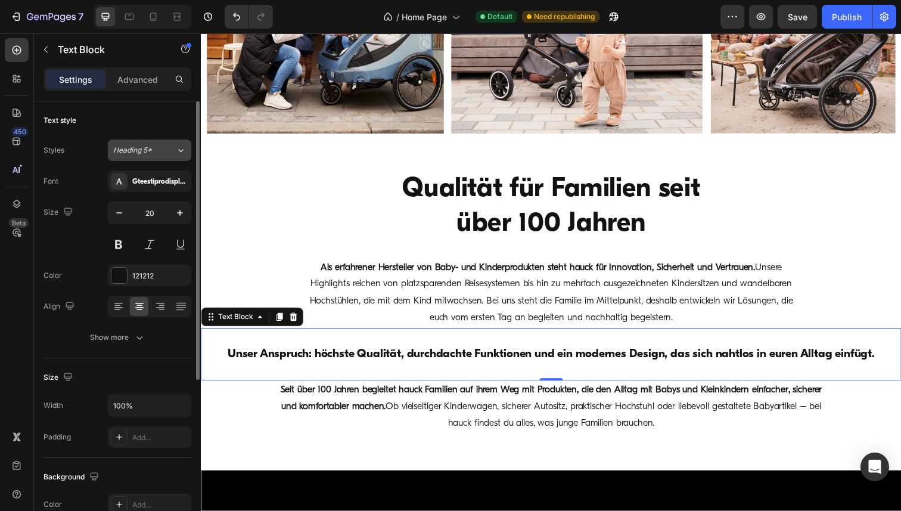
click at [182, 152] on icon at bounding box center [181, 150] width 10 height 12
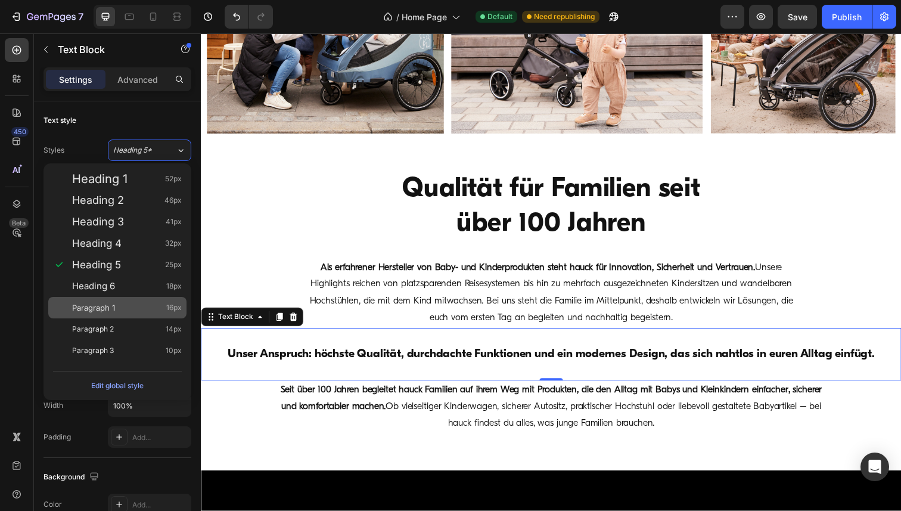
click at [109, 310] on span "Paragraph 1" at bounding box center [93, 307] width 43 height 12
type input "16"
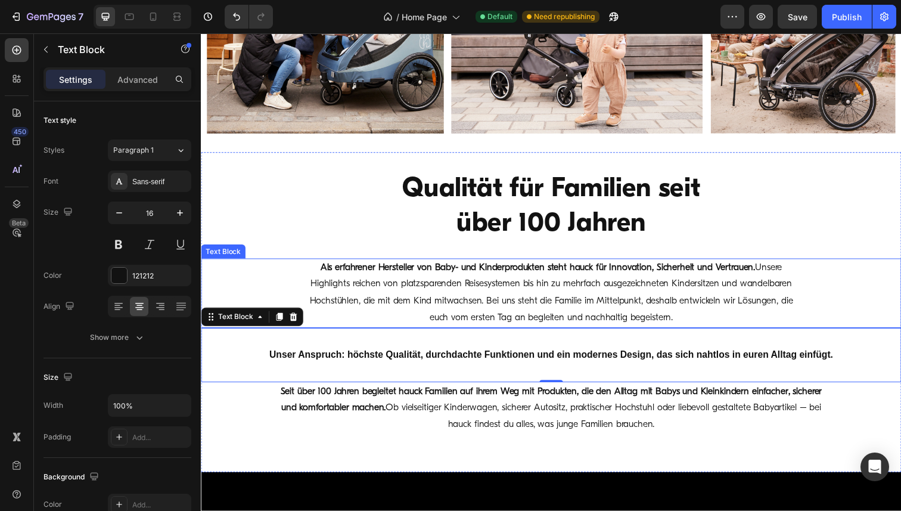
click at [405, 288] on p "Als erfahrener Hersteller von Baby- und Kinderprodukten steht hauck für Innovat…" at bounding box center [558, 298] width 498 height 69
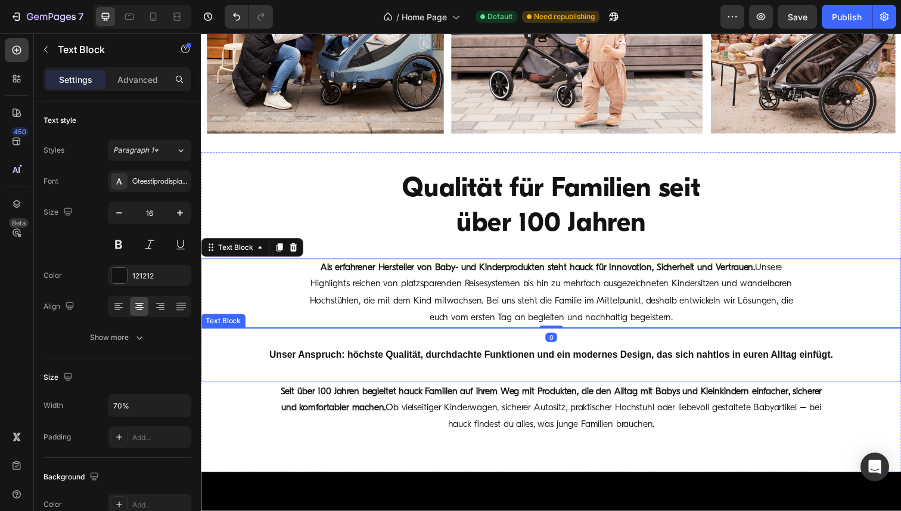
click at [396, 362] on strong "Unser Anspruch: höchste Qualität, durchdachte Funktionen und ein modernes Desig…" at bounding box center [557, 361] width 575 height 10
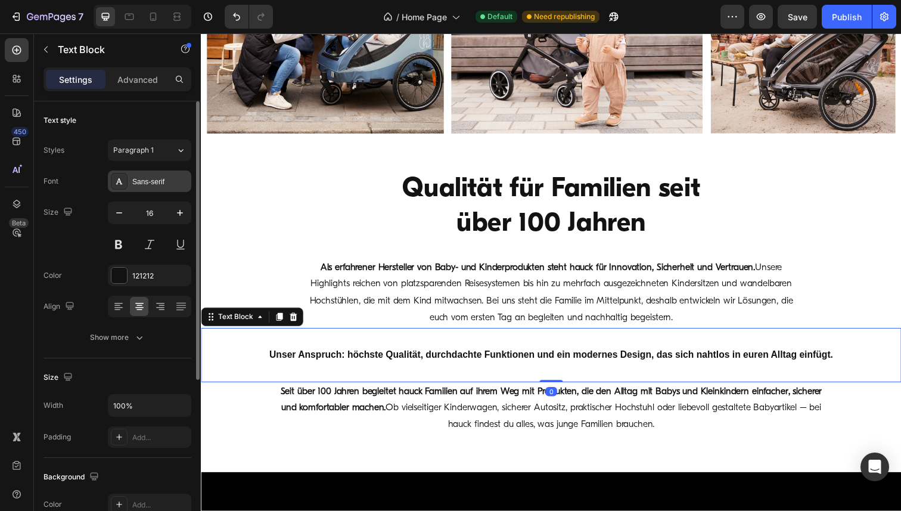
click at [148, 181] on div "Sans-serif" at bounding box center [160, 181] width 56 height 11
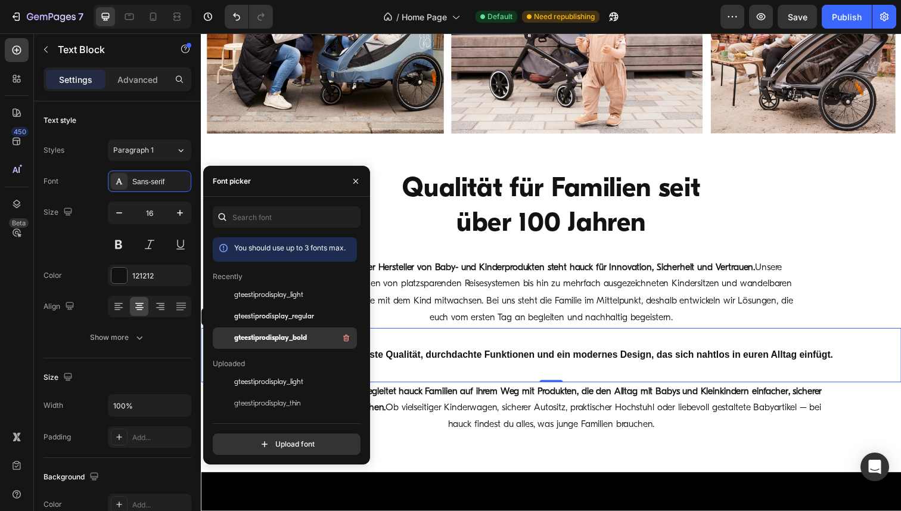
click at [277, 336] on span "gteestiprodisplay_bold" at bounding box center [270, 337] width 73 height 11
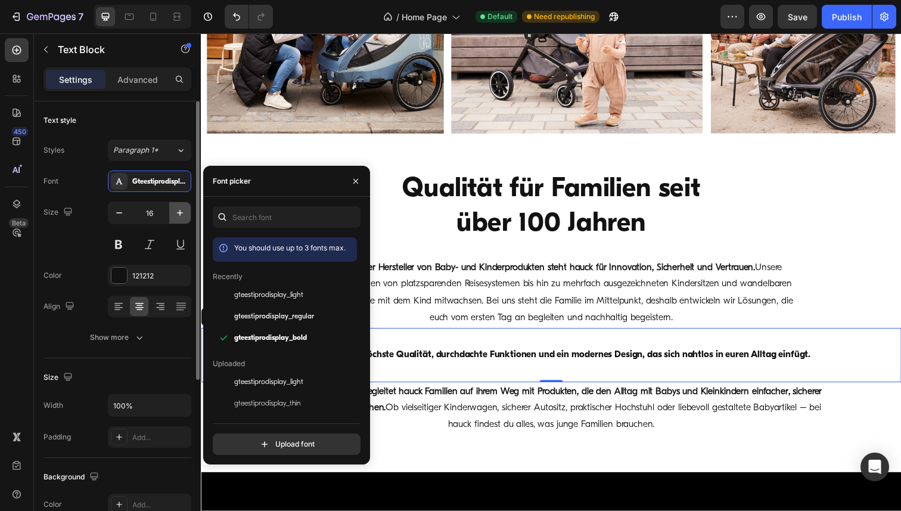
click at [182, 210] on icon "button" at bounding box center [180, 213] width 12 height 12
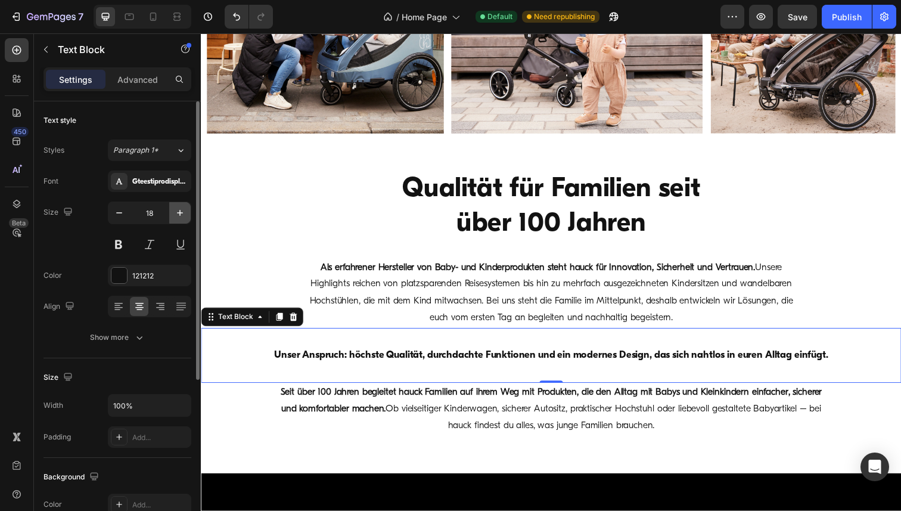
click at [182, 210] on icon "button" at bounding box center [180, 213] width 12 height 12
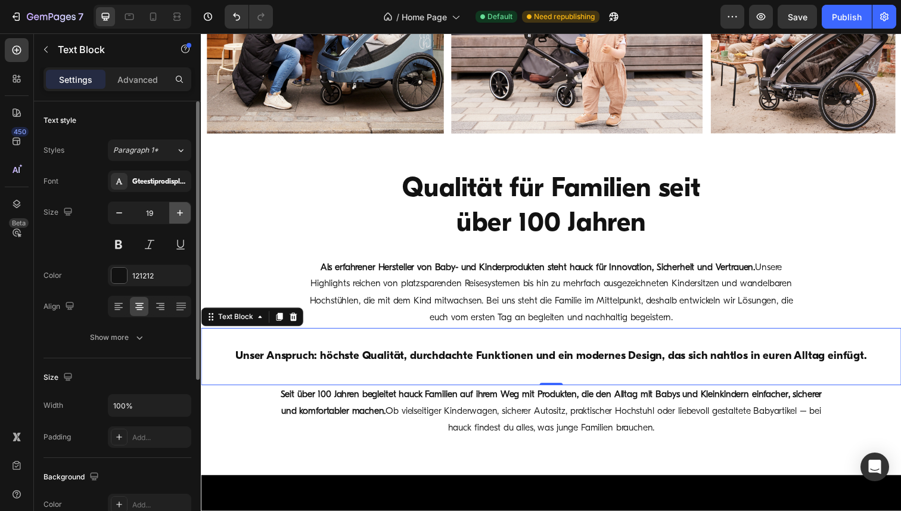
click at [182, 210] on icon "button" at bounding box center [180, 213] width 12 height 12
type input "20"
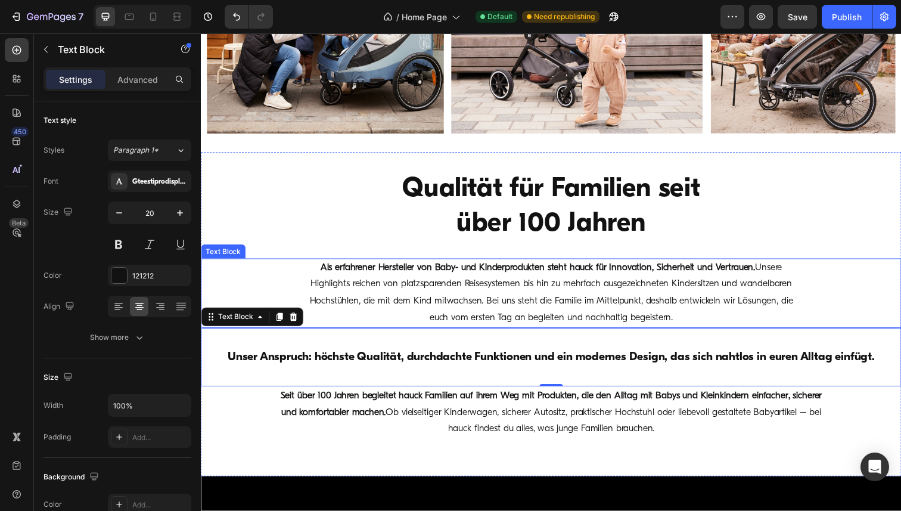
click at [512, 407] on strong "Seit über 100 Jahren begleitet hauck Familien auf ihrem Weg mit Produkten, die …" at bounding box center [558, 412] width 553 height 27
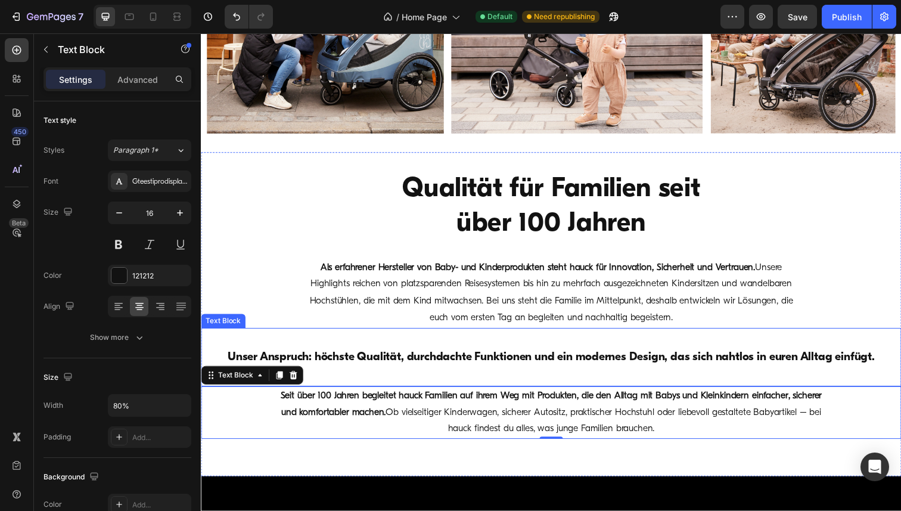
click at [512, 365] on strong "Unser Anspruch: höchste Qualität, durchdachte Funktionen und ein modernes Desig…" at bounding box center [558, 364] width 661 height 12
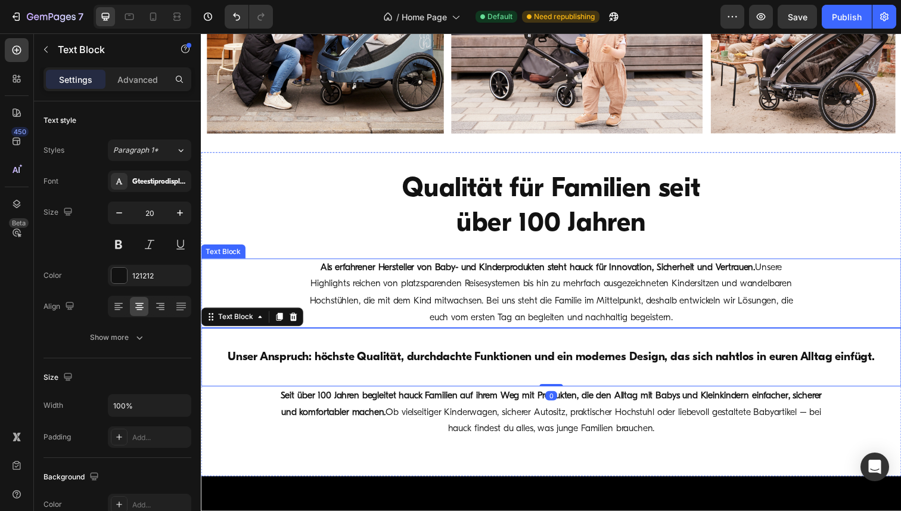
click at [527, 301] on p "Als erfahrener Hersteller von Baby- und Kinderprodukten steht hauck für Innovat…" at bounding box center [558, 298] width 498 height 69
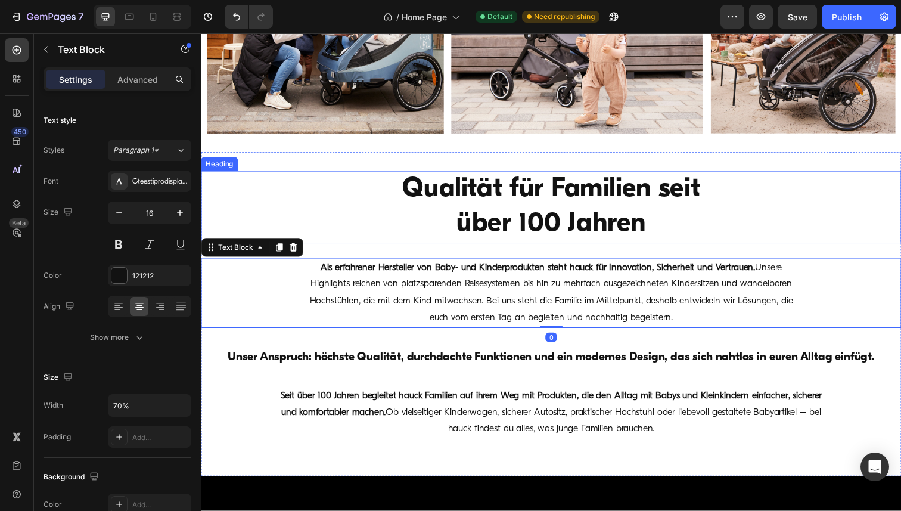
click at [547, 214] on h2 "Qualität für Familien seit über 100 Jahren" at bounding box center [557, 211] width 357 height 74
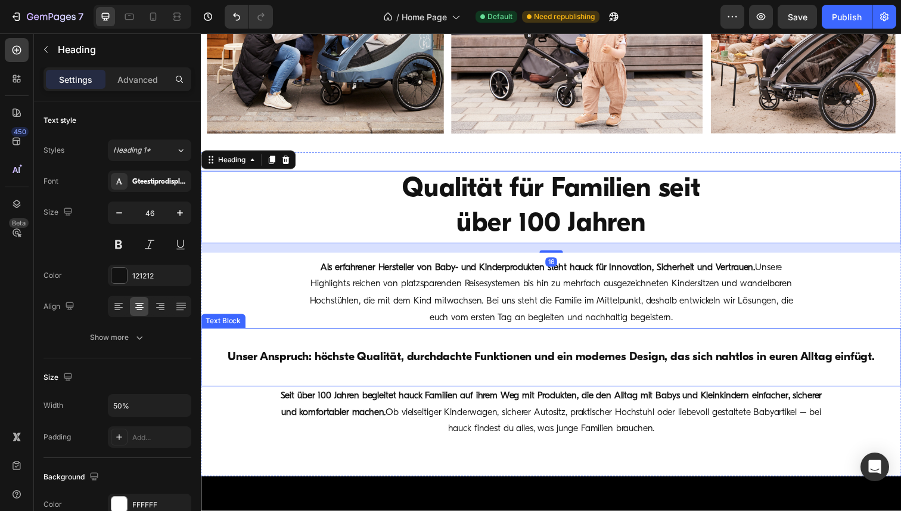
click at [505, 359] on strong "Unser Anspruch: höchste Qualität, durchdachte Funktionen und ein modernes Desig…" at bounding box center [558, 364] width 661 height 12
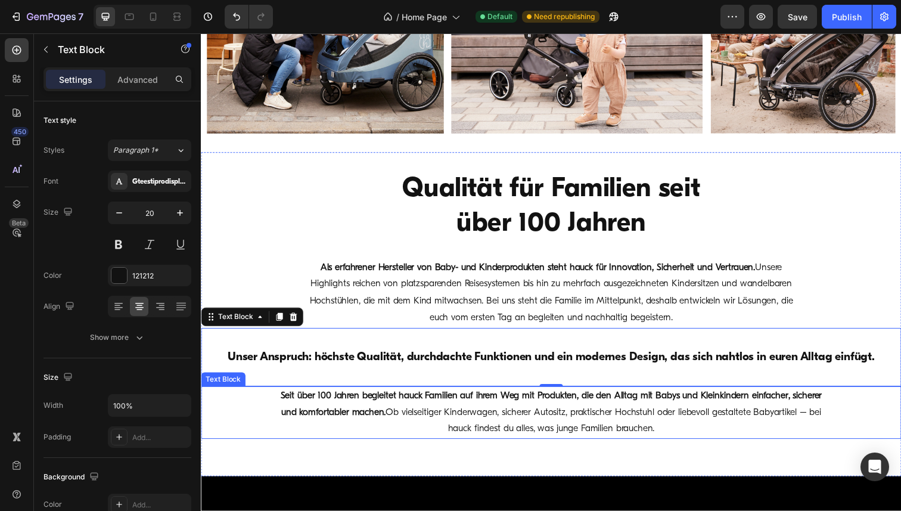
click at [325, 403] on strong "Seit über 100 Jahren begleitet hauck Familien auf ihrem Weg mit Produkten, die …" at bounding box center [558, 412] width 553 height 27
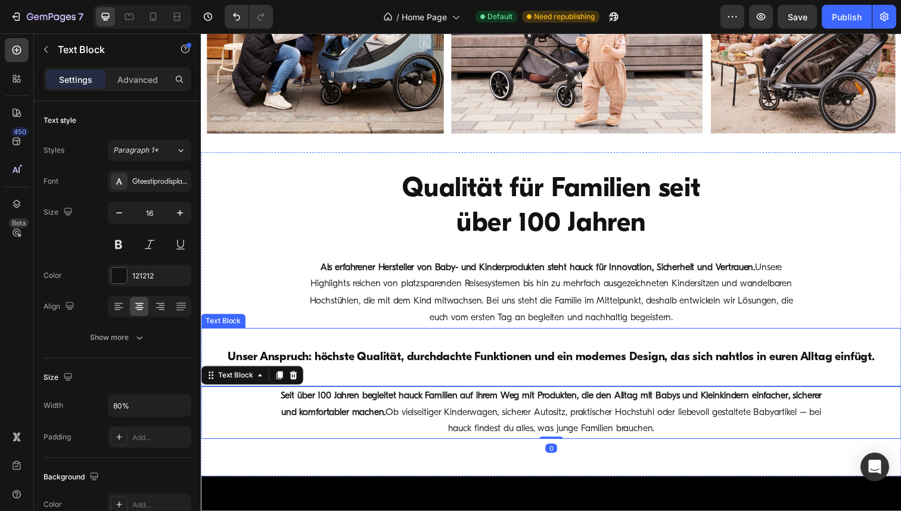
click at [336, 370] on strong "Unser Anspruch: höchste Qualität, durchdachte Funktionen und ein modernes Desig…" at bounding box center [558, 364] width 661 height 12
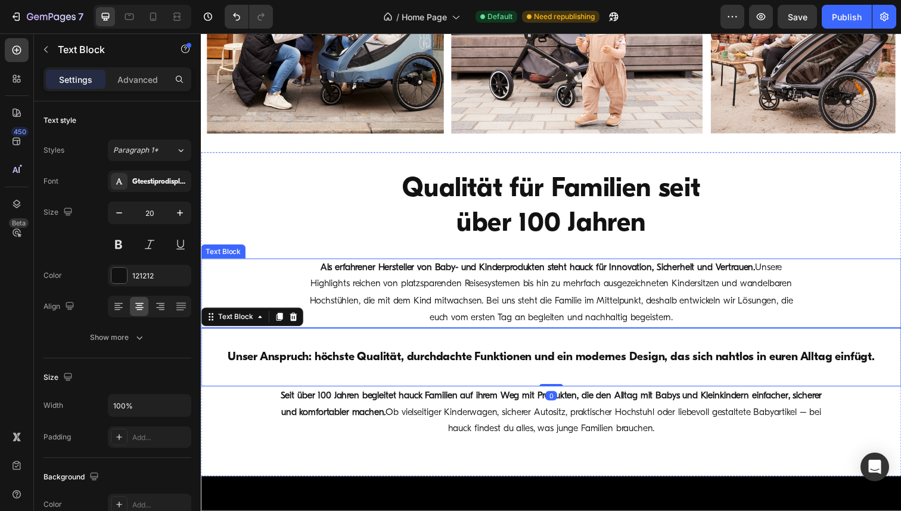
click at [390, 320] on p "Als erfahrener Hersteller von Baby- und Kinderprodukten steht hauck für Innovat…" at bounding box center [558, 298] width 498 height 69
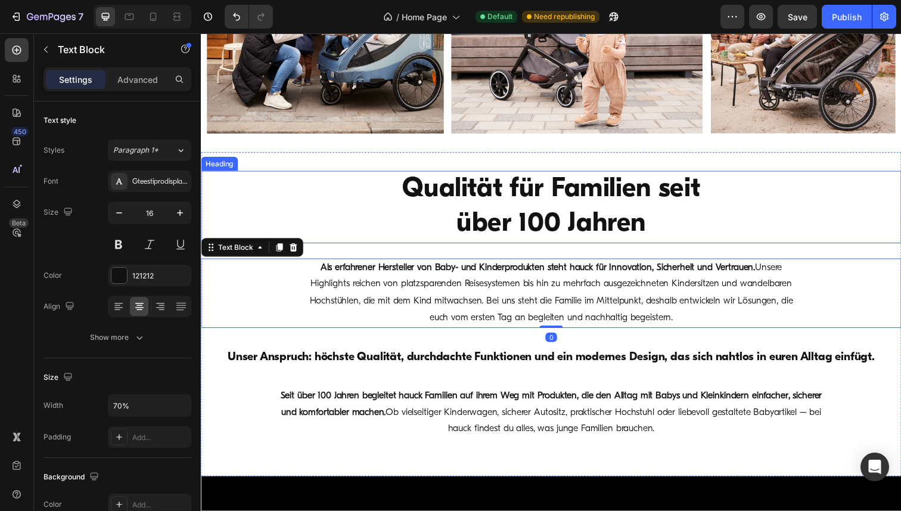
click at [504, 240] on h2 "Qualität für Familien seit über 100 Jahren" at bounding box center [557, 211] width 357 height 74
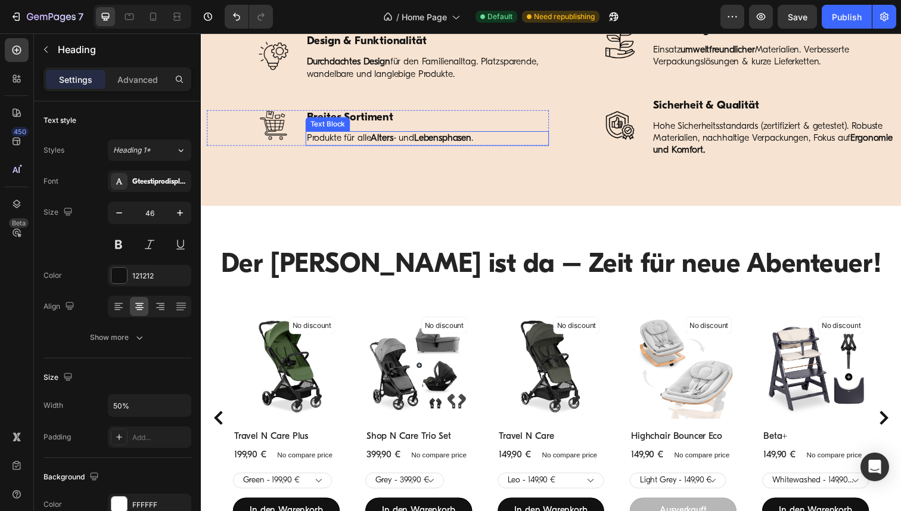
scroll to position [1196, 0]
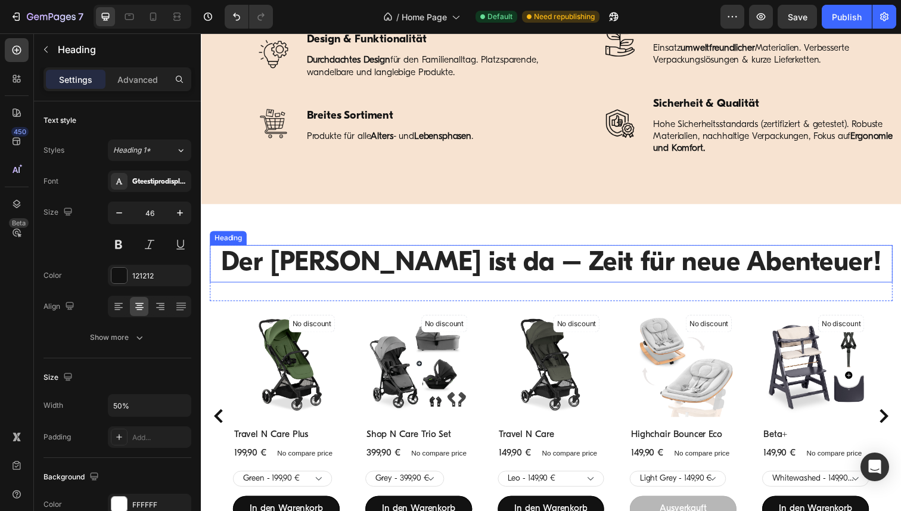
click at [484, 269] on h2 "Der Sommer ist da – Zeit für neue Abenteuer!" at bounding box center [558, 269] width 697 height 38
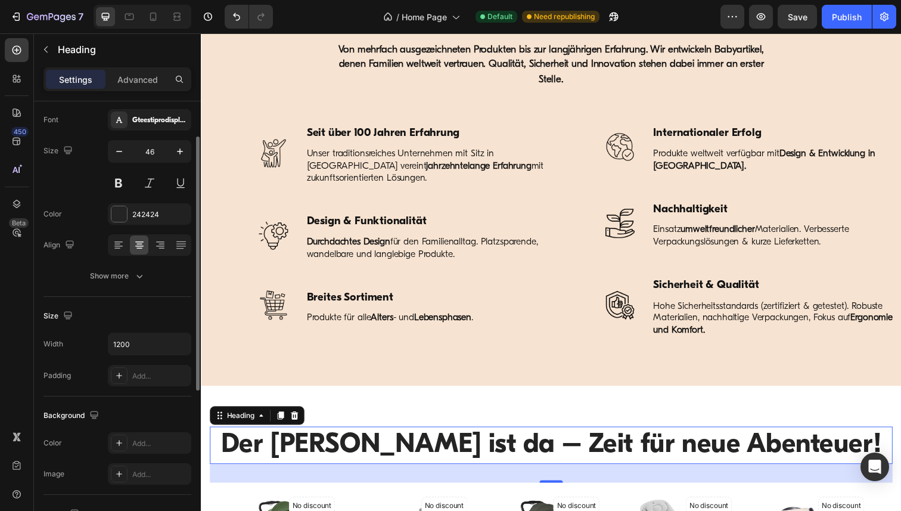
scroll to position [992, 0]
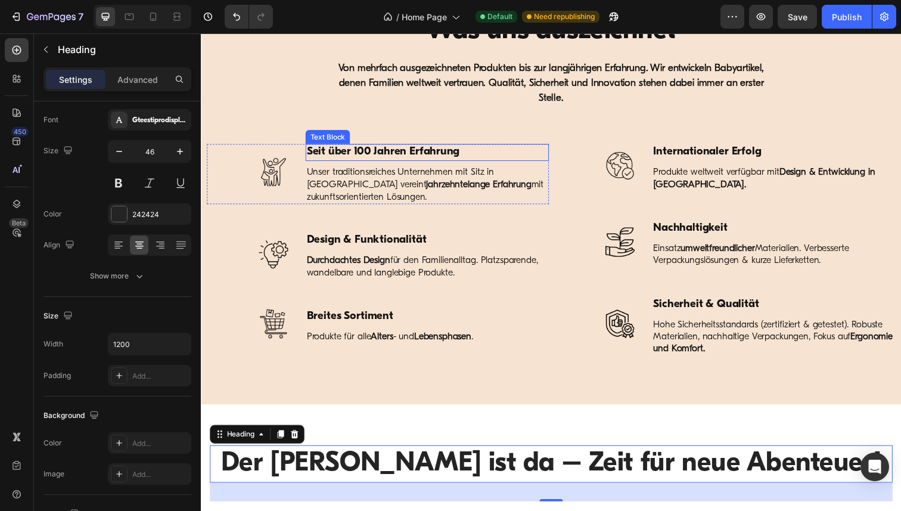
click at [418, 160] on strong "Seit über 100 Jahren Erfahrung" at bounding box center [387, 154] width 156 height 11
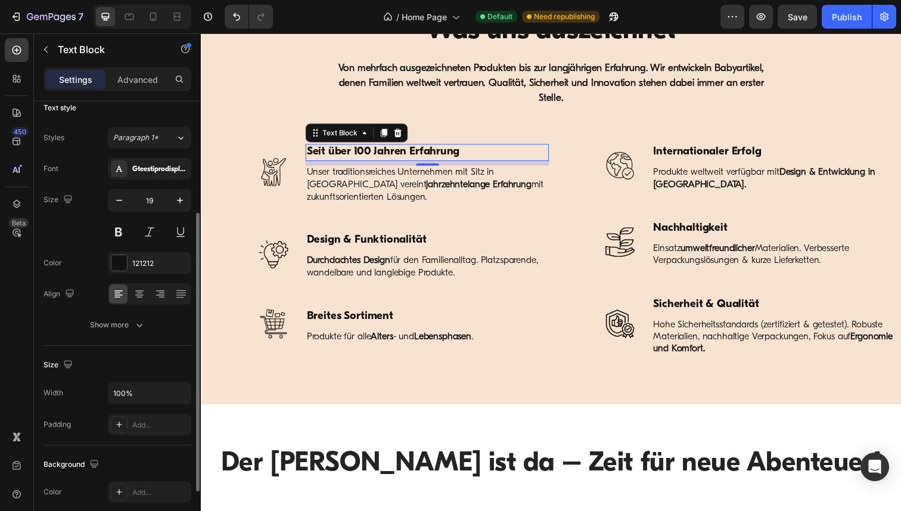
scroll to position [0, 0]
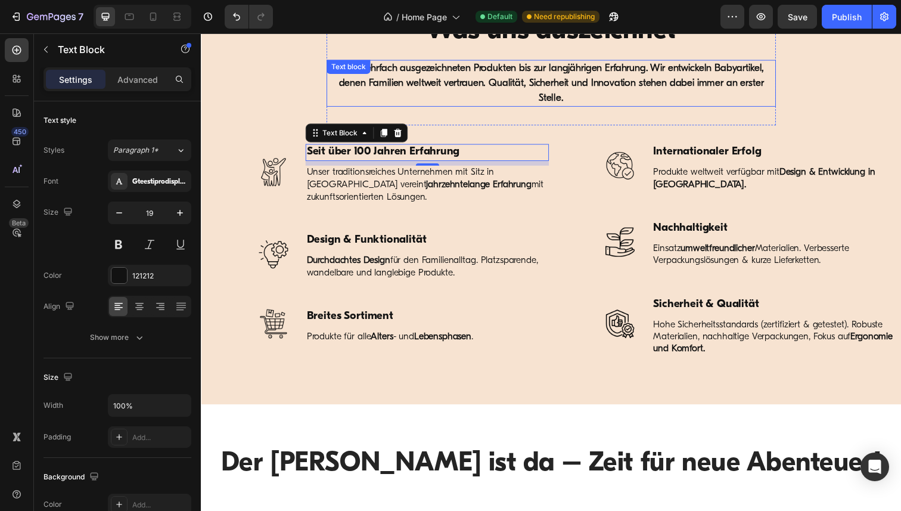
click at [430, 88] on strong "Von mehrfach ausgezeichneten Produkten bis zur langjährigen Erfahrung. Wir entw…" at bounding box center [558, 84] width 435 height 41
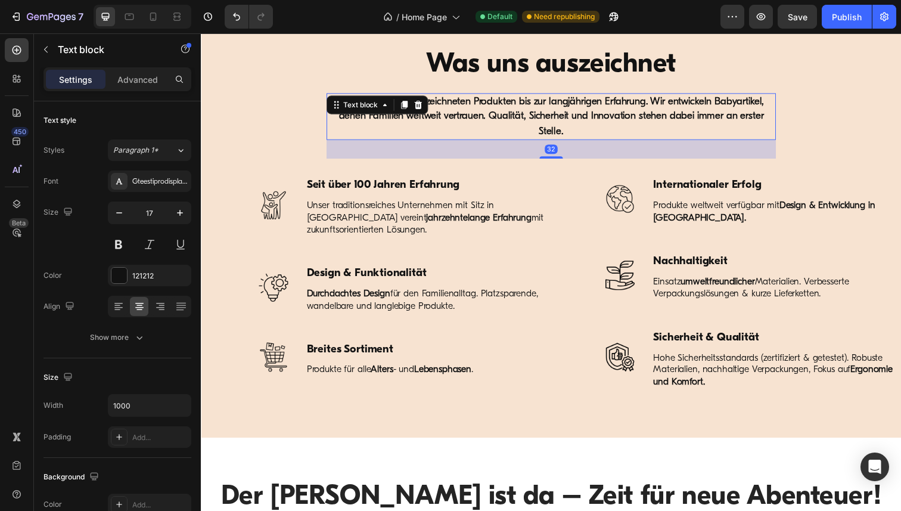
scroll to position [957, 0]
click at [471, 66] on h2 "Was uns auszeichnet" at bounding box center [558, 67] width 430 height 38
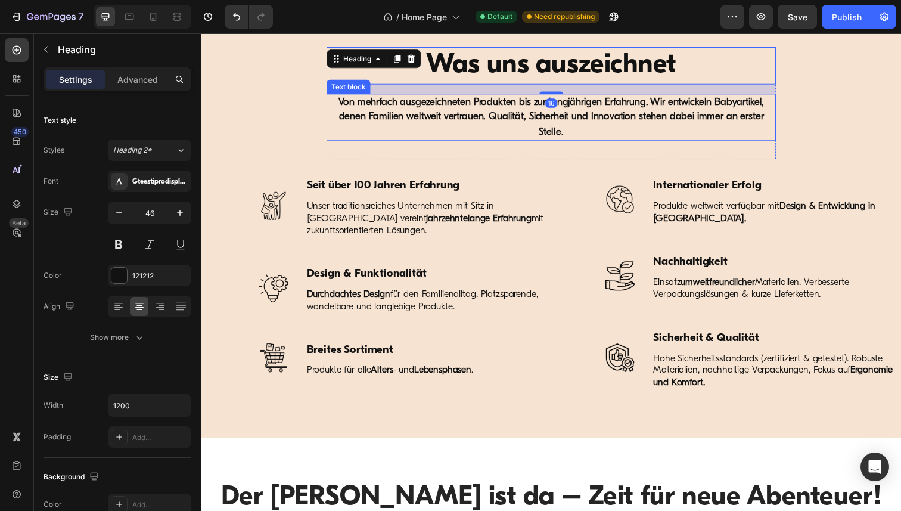
click at [423, 114] on strong "Von mehrfach ausgezeichneten Produkten bis zur langjährigen Erfahrung. Wir entw…" at bounding box center [558, 119] width 435 height 41
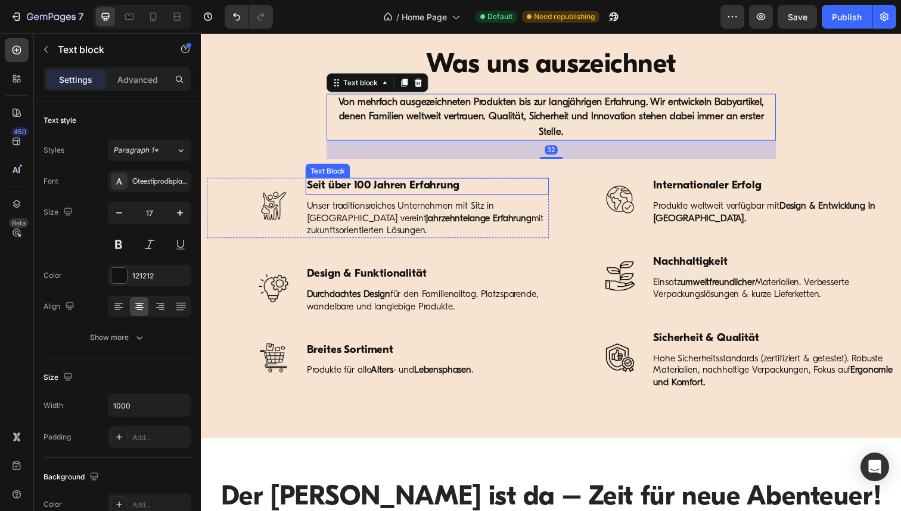
click at [375, 191] on strong "Seit über 100 Jahren Erfahrung" at bounding box center [387, 188] width 156 height 11
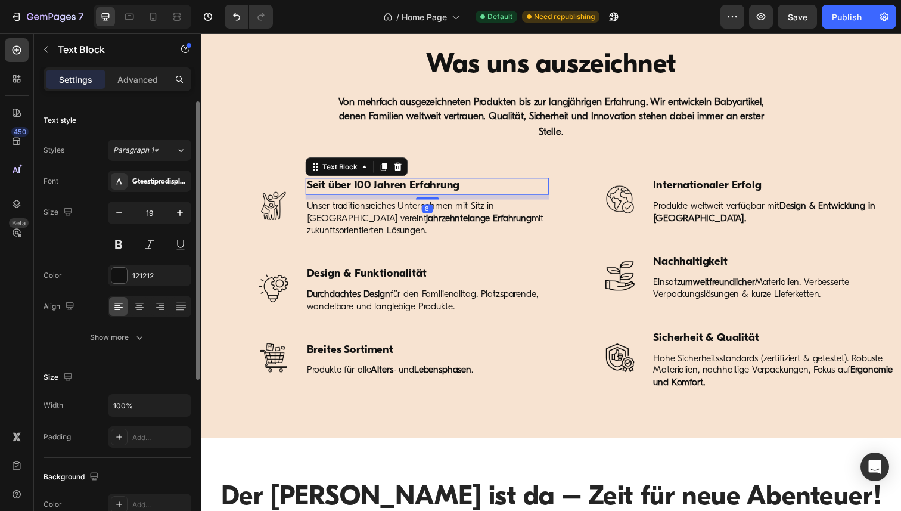
scroll to position [10, 0]
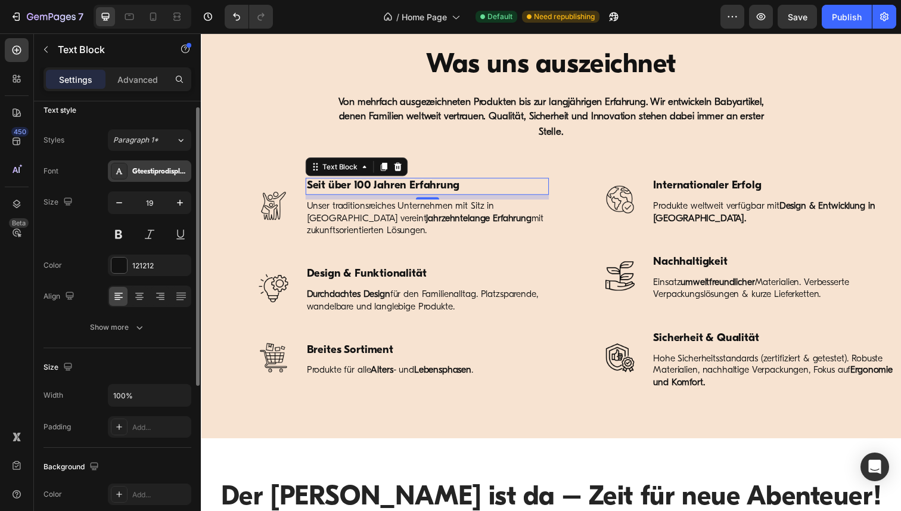
click at [158, 170] on div "Gteestiprodisplay_bold" at bounding box center [160, 171] width 56 height 11
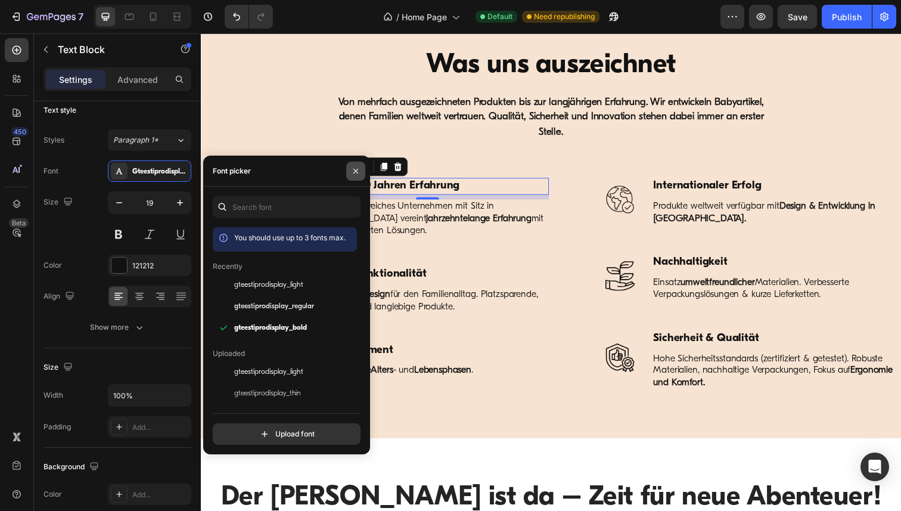
click at [354, 175] on icon "button" at bounding box center [356, 171] width 10 height 10
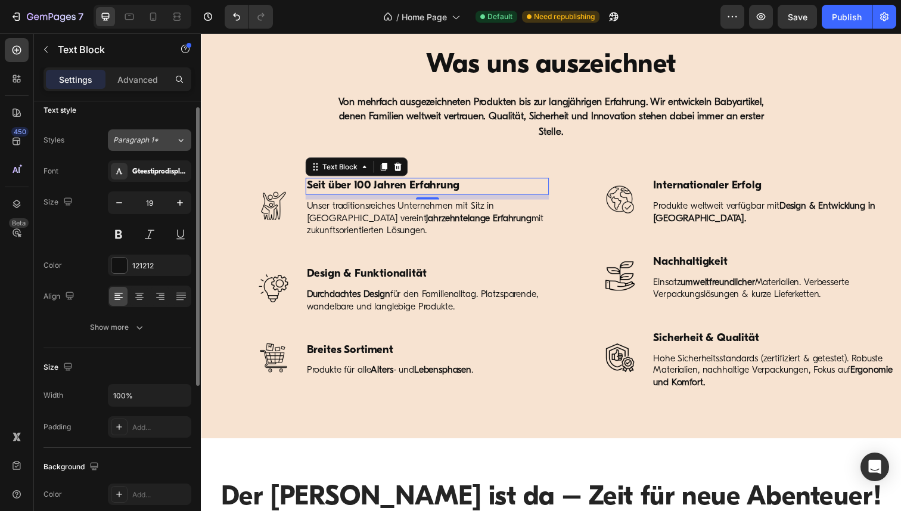
click at [180, 140] on icon at bounding box center [181, 140] width 10 height 12
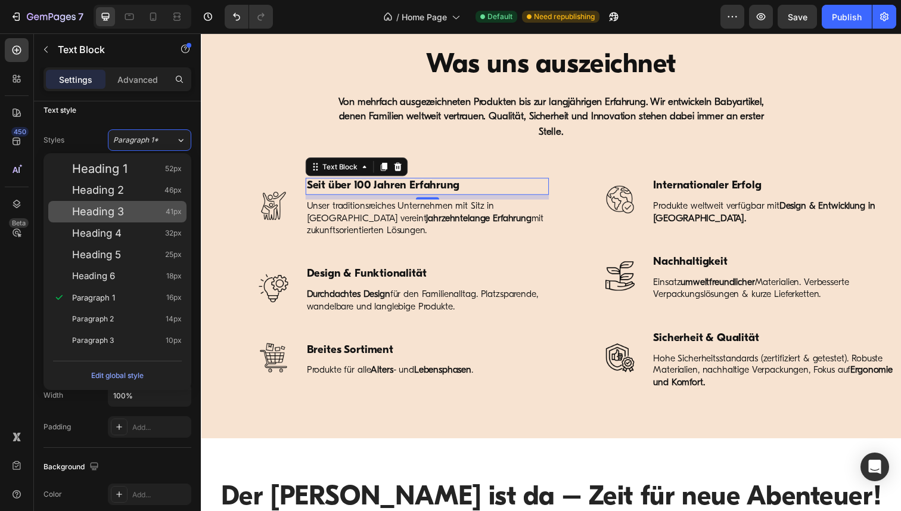
click at [139, 208] on div "Heading 3 41px" at bounding box center [127, 212] width 110 height 12
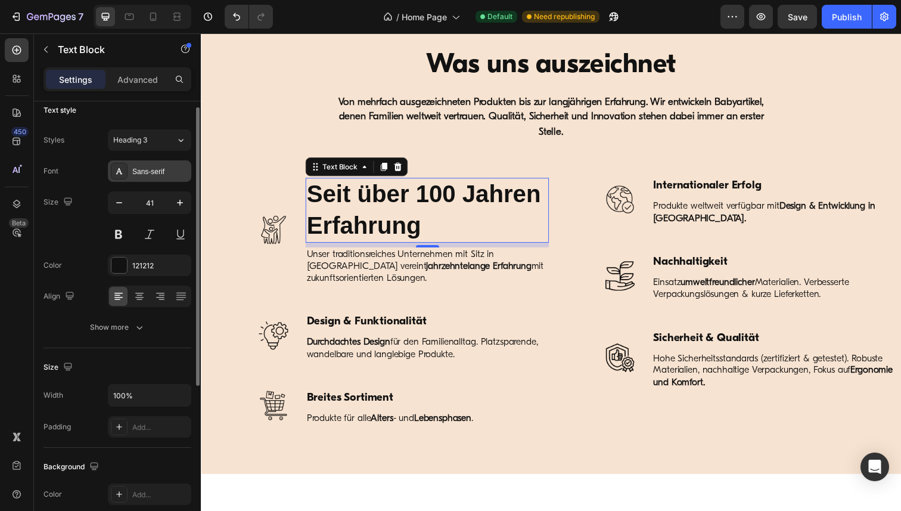
click at [158, 168] on div "Sans-serif" at bounding box center [160, 171] width 56 height 11
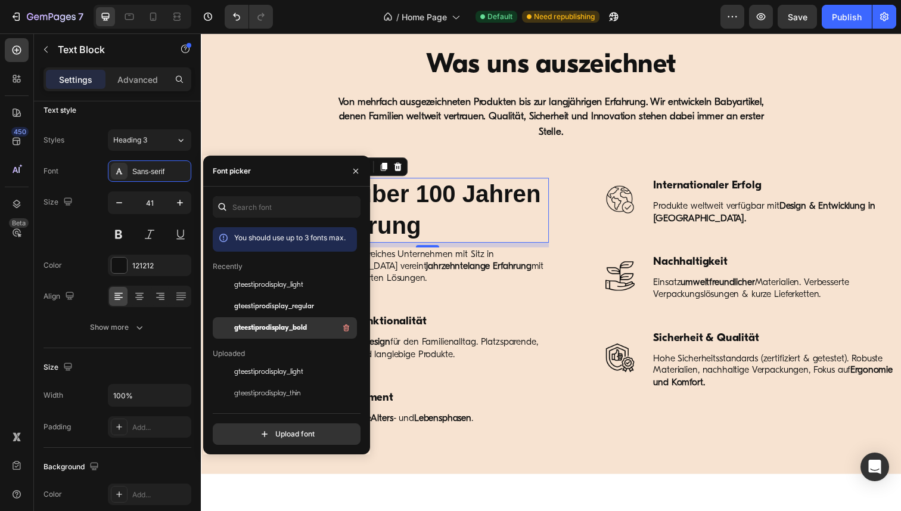
click at [266, 329] on span "gteestiprodisplay_bold" at bounding box center [270, 327] width 73 height 11
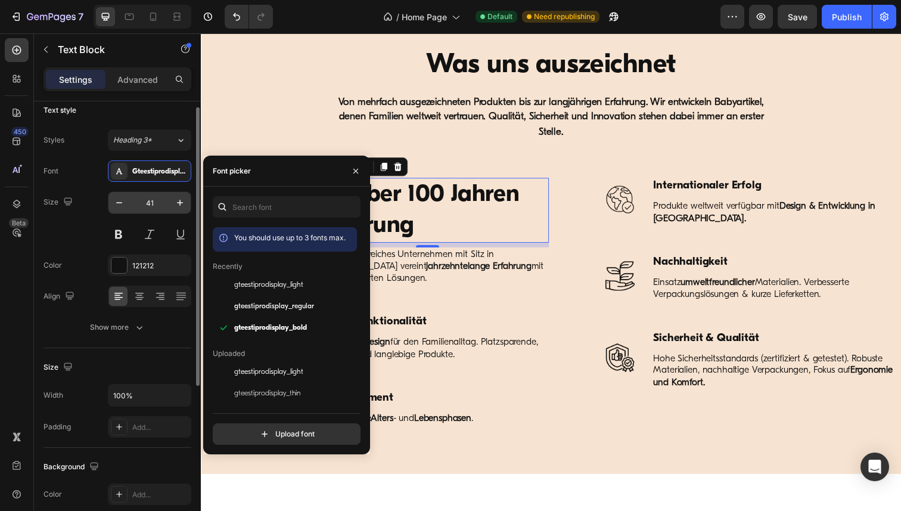
click at [154, 206] on input "41" at bounding box center [149, 202] width 39 height 21
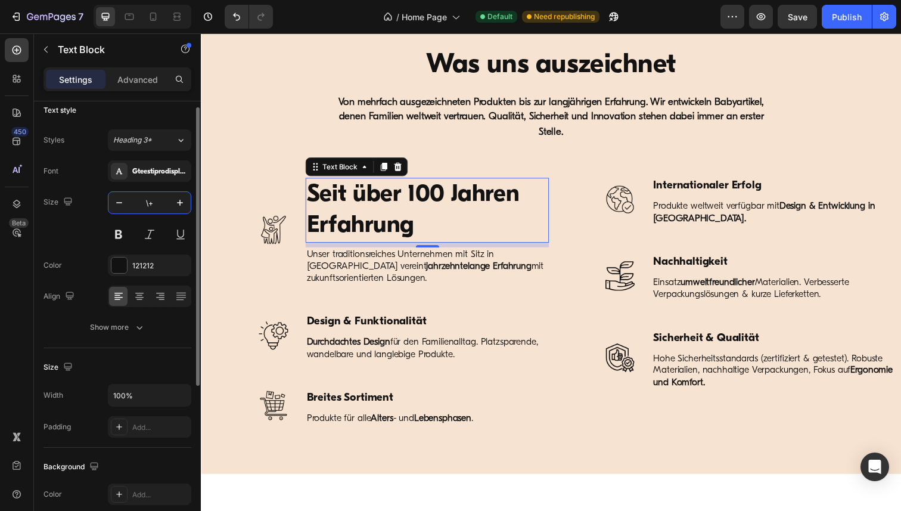
type input "\"
type input "19"
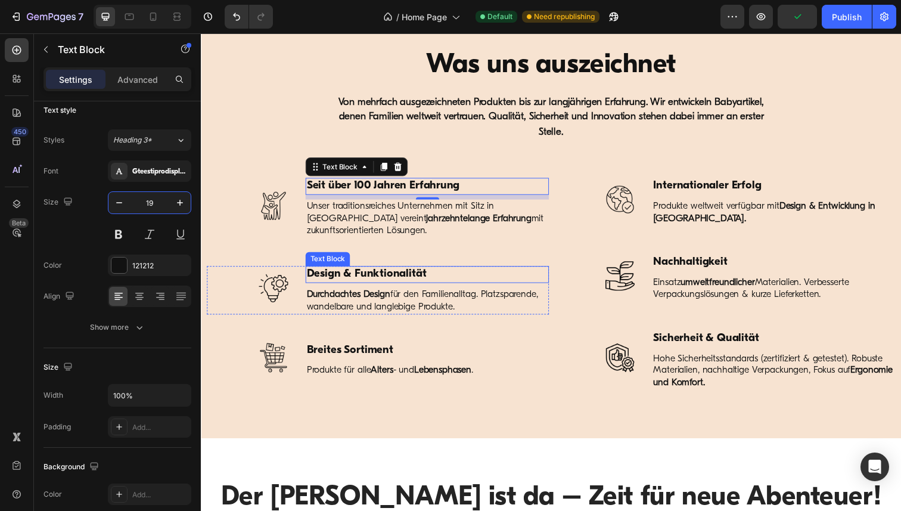
click at [350, 281] on p "Design & Funktionalität" at bounding box center [432, 279] width 246 height 15
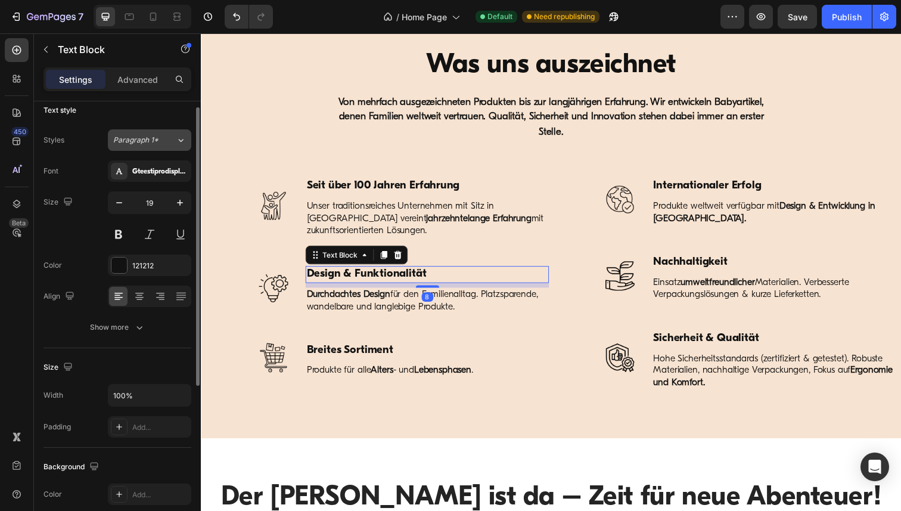
click at [182, 135] on icon at bounding box center [181, 140] width 10 height 12
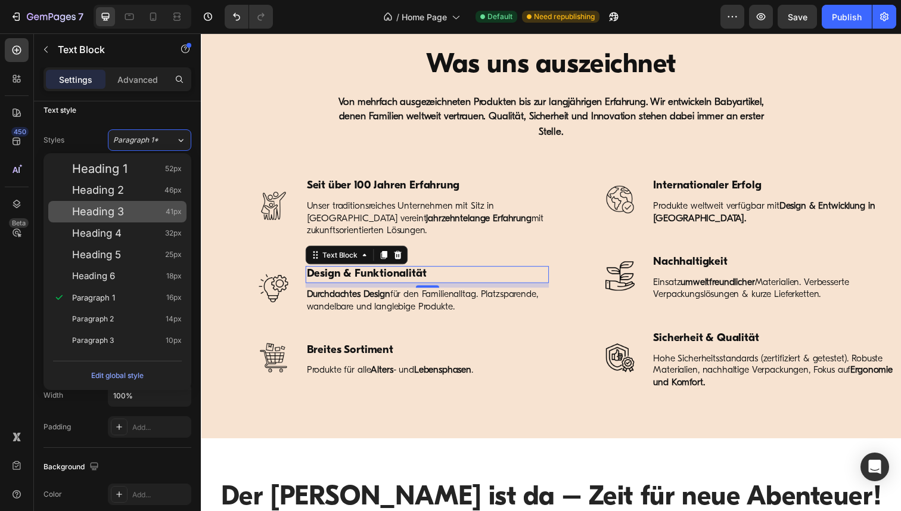
click at [131, 213] on div "Heading 3 41px" at bounding box center [127, 212] width 110 height 12
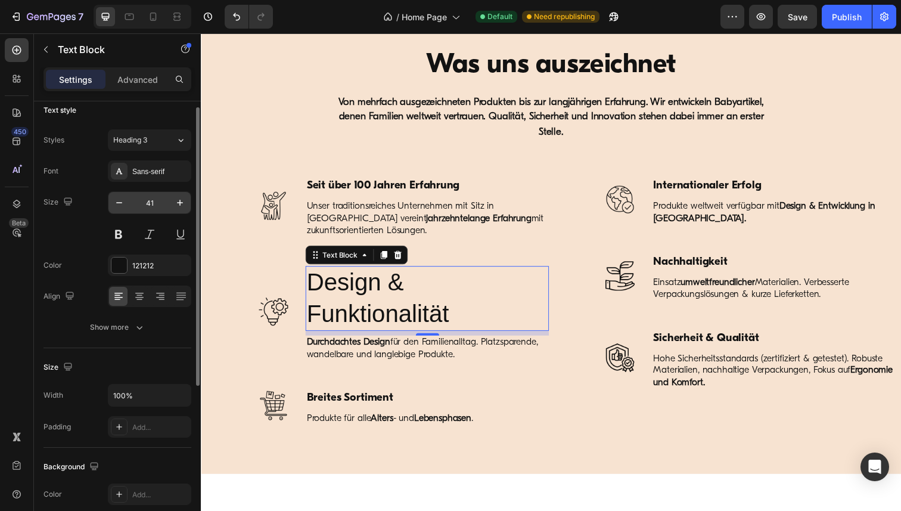
click at [152, 204] on input "41" at bounding box center [149, 202] width 39 height 21
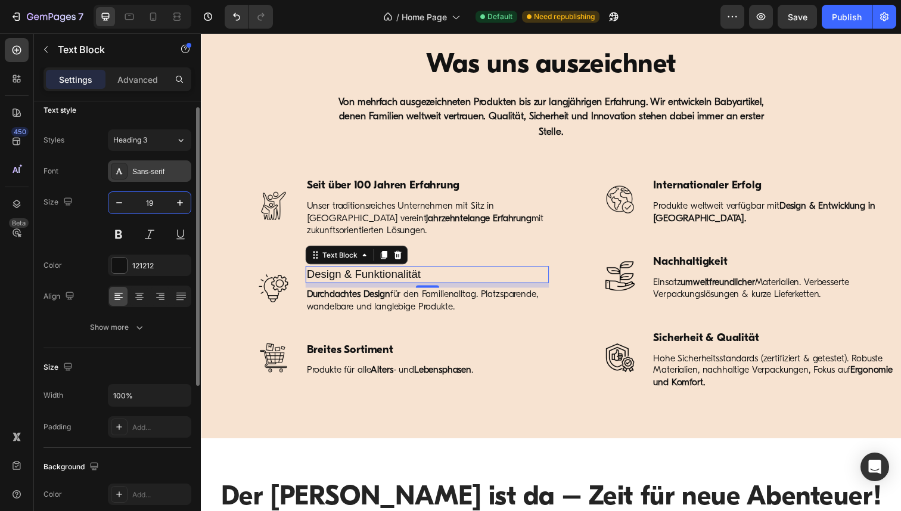
type input "19"
click at [166, 172] on div "Sans-serif" at bounding box center [160, 171] width 56 height 11
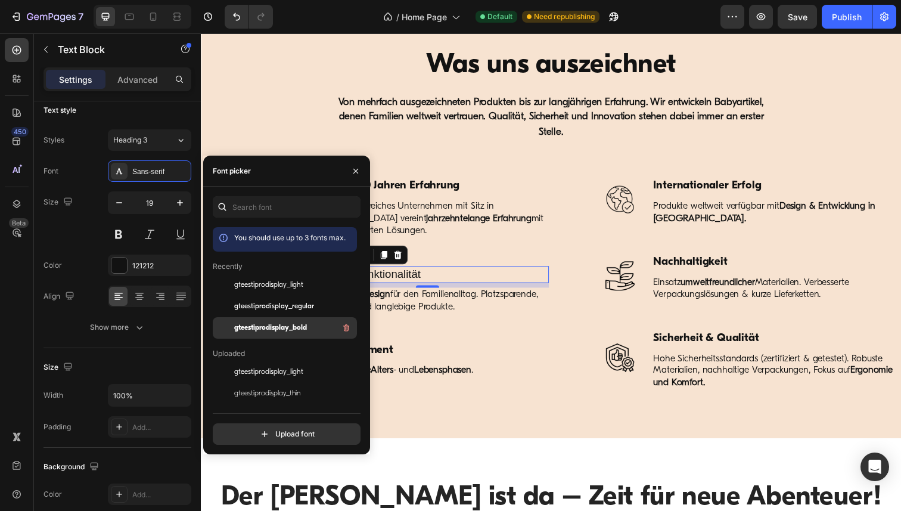
click at [307, 334] on div "gteestiprodisplay_bold" at bounding box center [294, 327] width 120 height 14
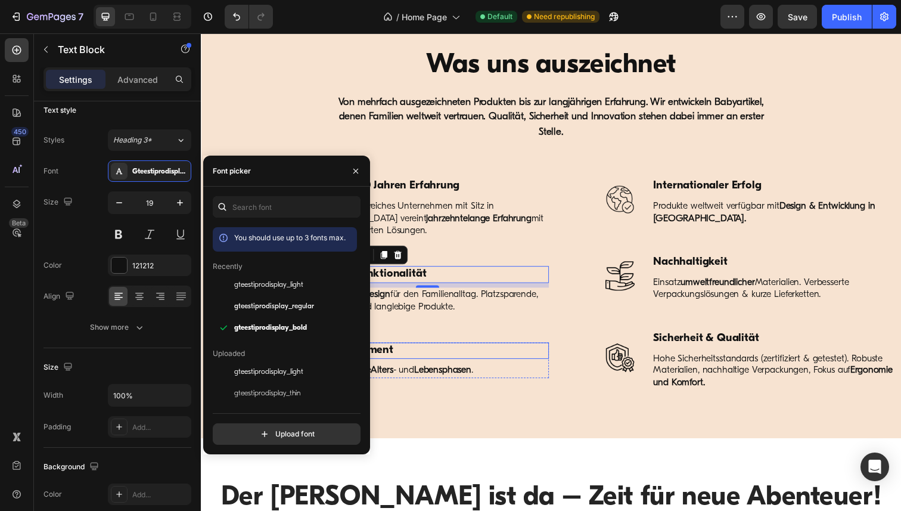
click at [404, 353] on p "Breites Sortiment" at bounding box center [432, 357] width 246 height 15
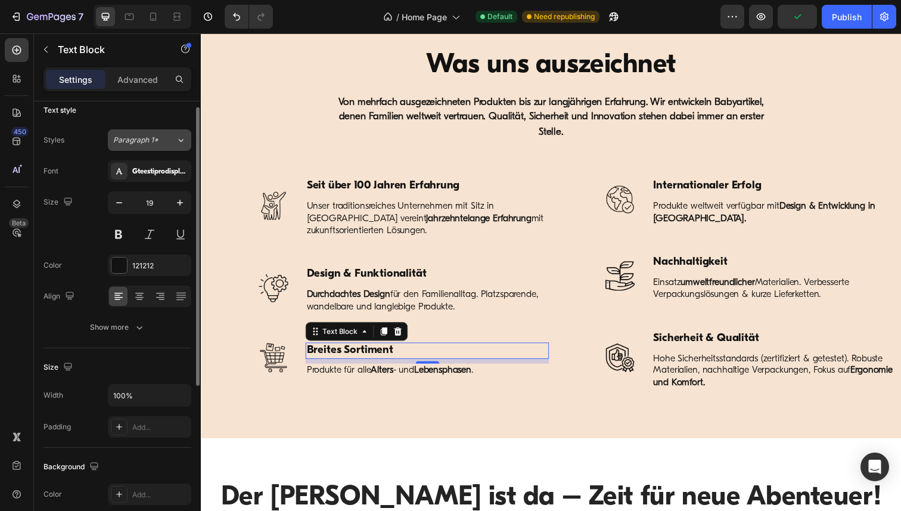
click at [182, 139] on icon at bounding box center [181, 140] width 10 height 12
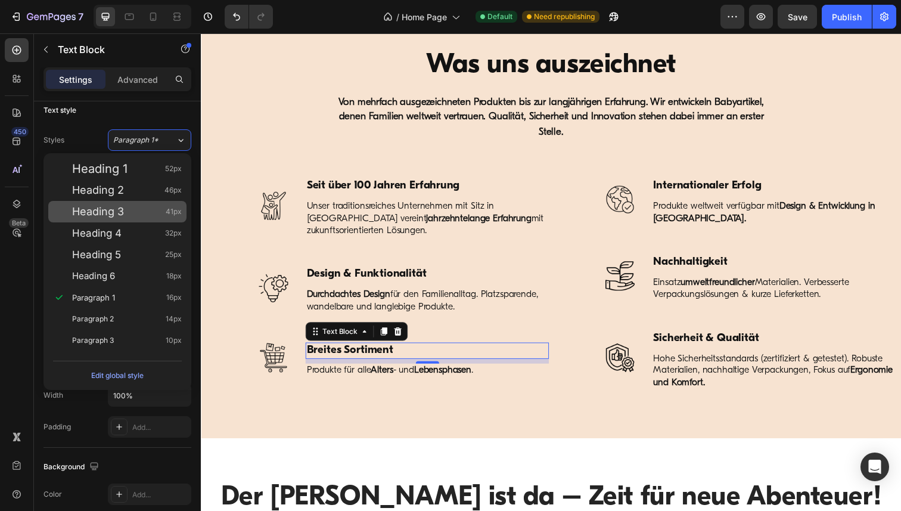
click at [121, 214] on span "Heading 3" at bounding box center [98, 212] width 52 height 12
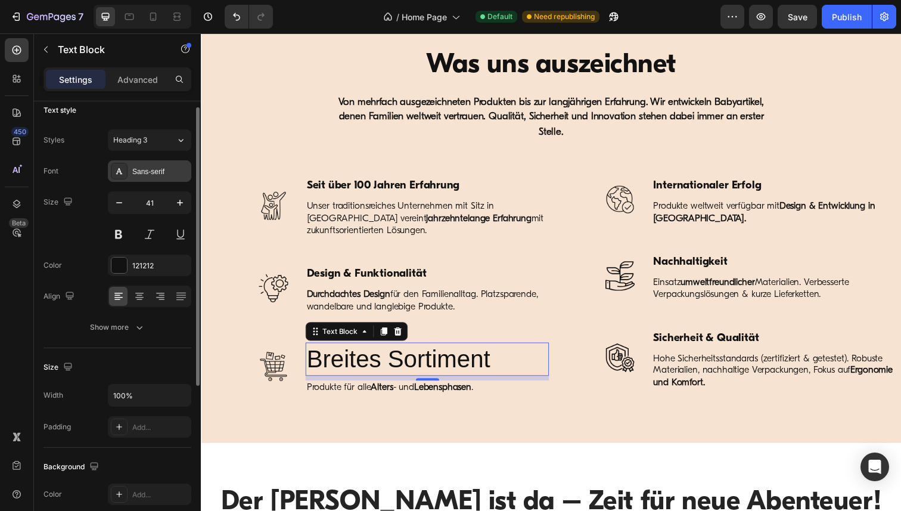
click at [150, 172] on div "Sans-serif" at bounding box center [160, 171] width 56 height 11
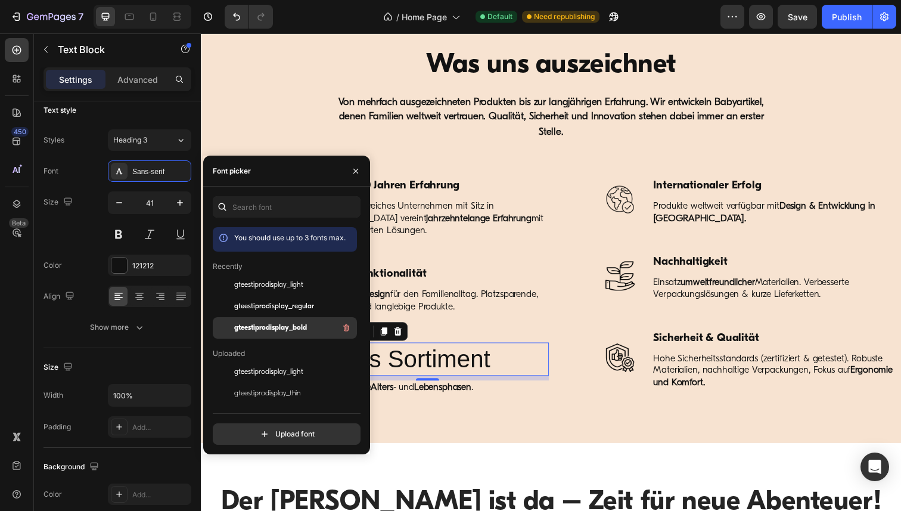
click at [304, 331] on span "gteestiprodisplay_bold" at bounding box center [270, 327] width 73 height 11
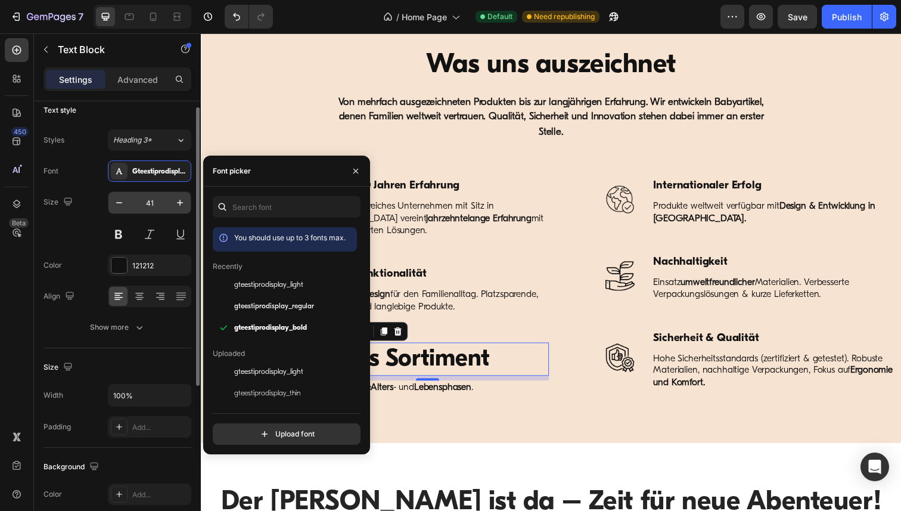
click at [159, 203] on input "41" at bounding box center [149, 202] width 39 height 21
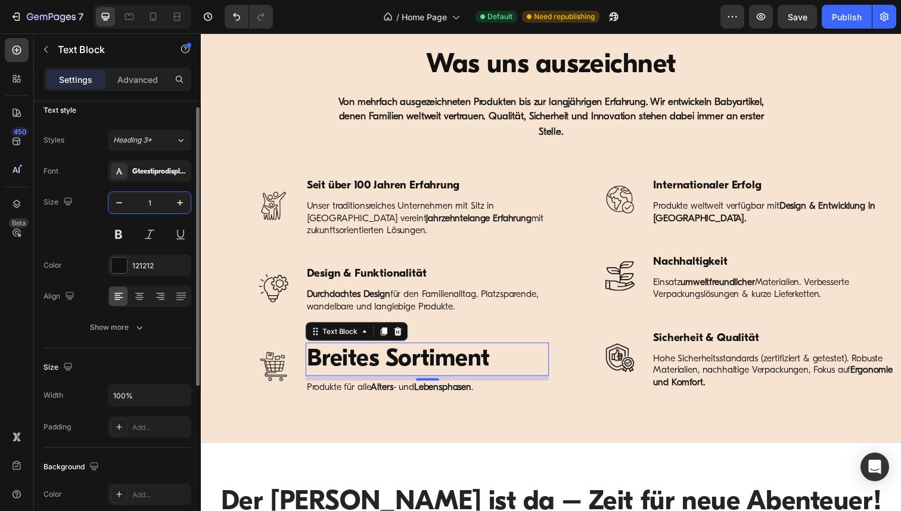
type input "19"
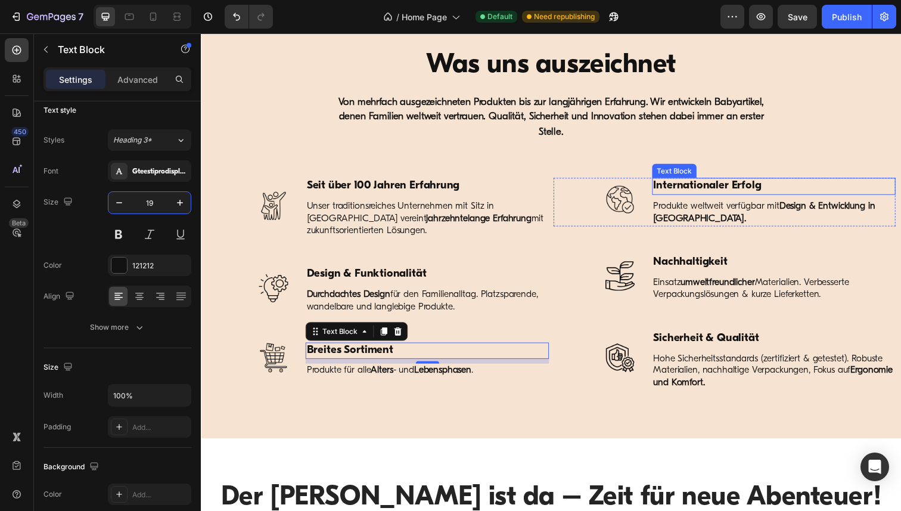
click at [693, 191] on p "Internationaler Erfolg" at bounding box center [785, 189] width 246 height 15
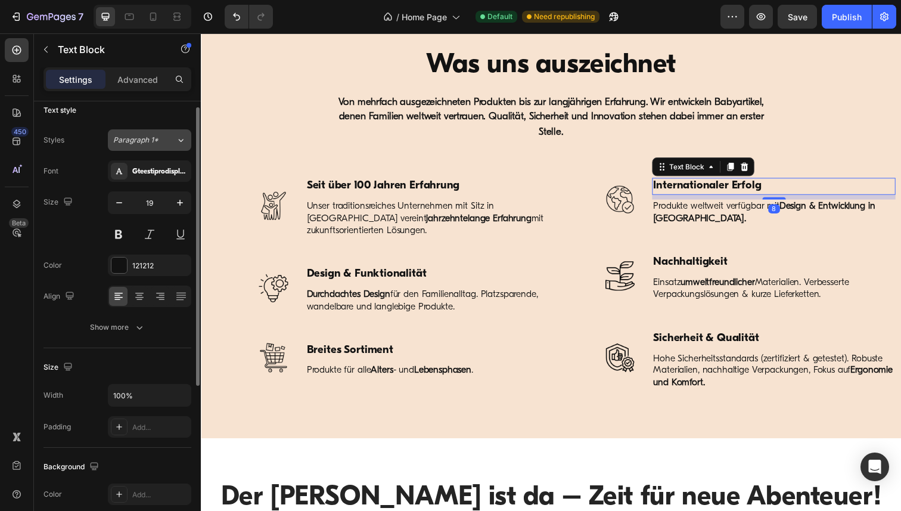
click at [179, 142] on icon at bounding box center [181, 140] width 10 height 12
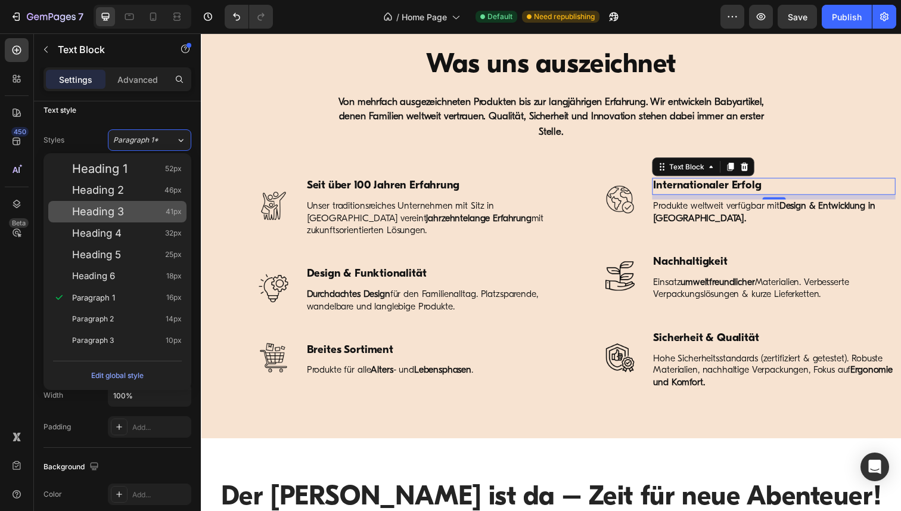
click at [116, 210] on span "Heading 3" at bounding box center [98, 212] width 52 height 12
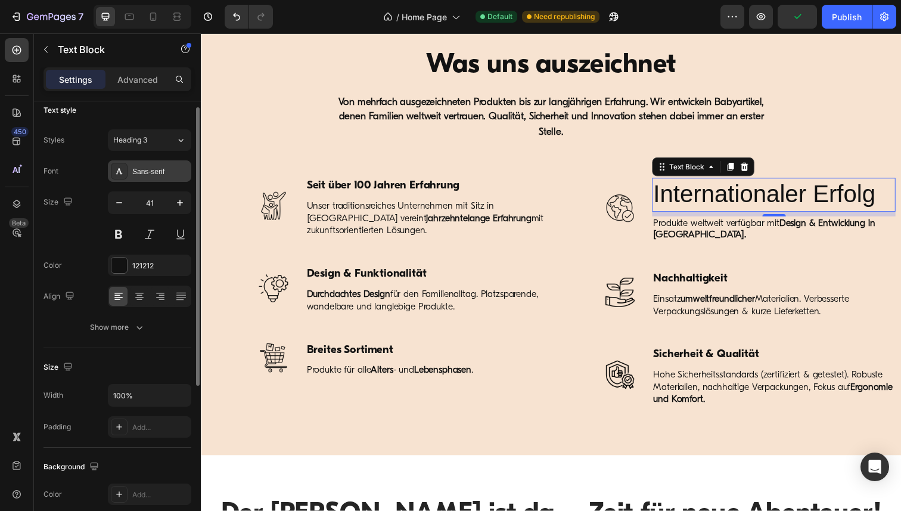
click at [155, 169] on div "Sans-serif" at bounding box center [160, 171] width 56 height 11
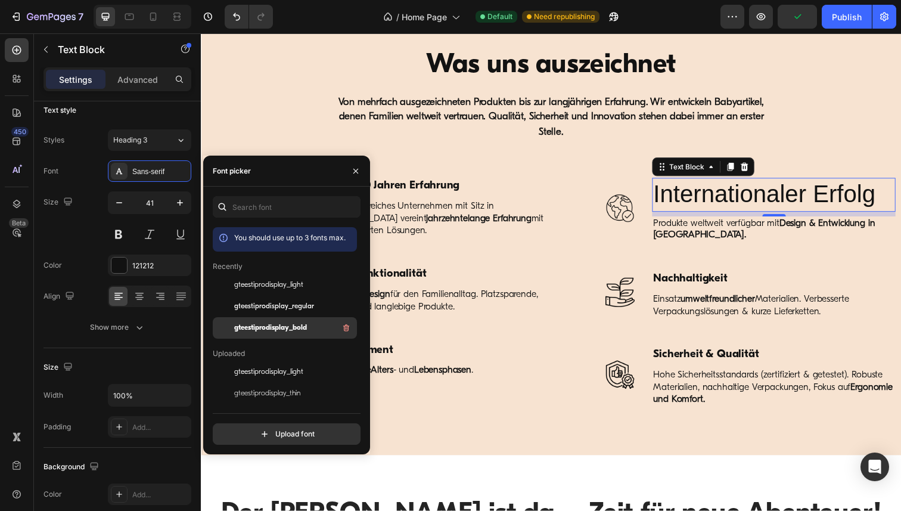
click at [281, 325] on span "gteestiprodisplay_bold" at bounding box center [270, 327] width 73 height 11
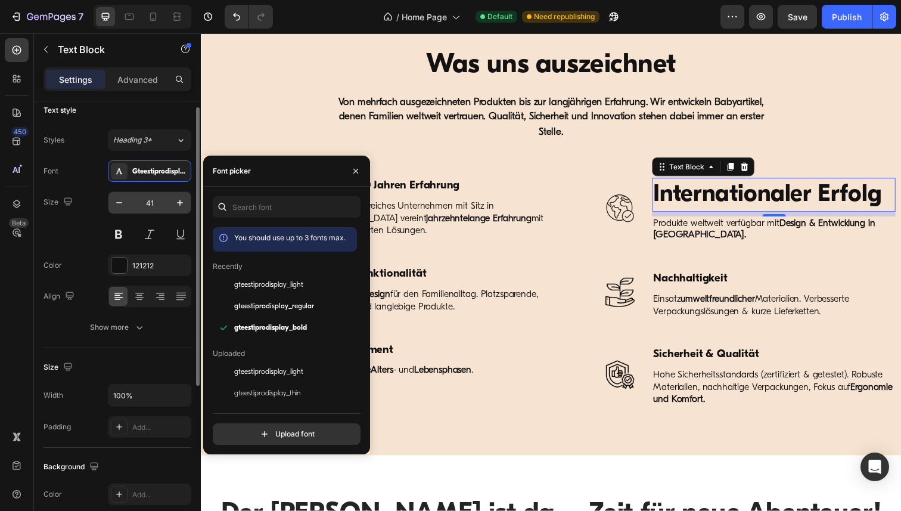
click at [152, 202] on input "41" at bounding box center [149, 202] width 39 height 21
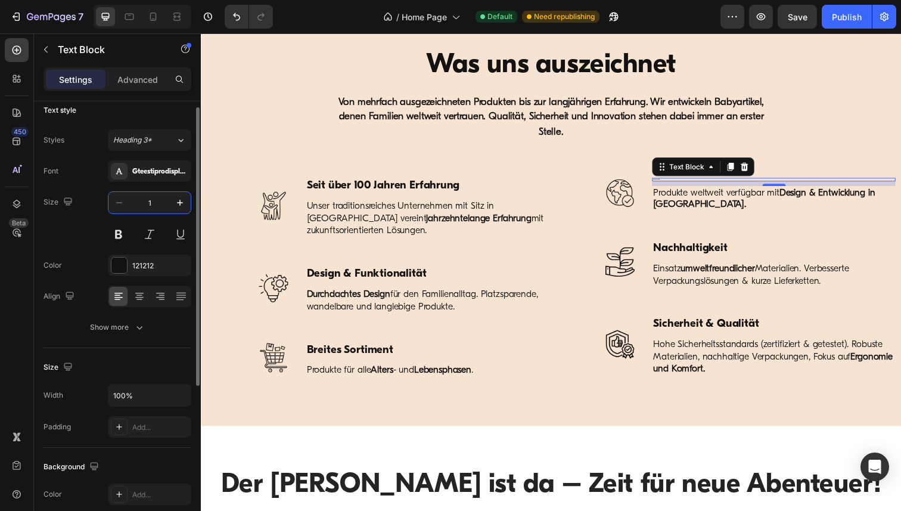
type input "19"
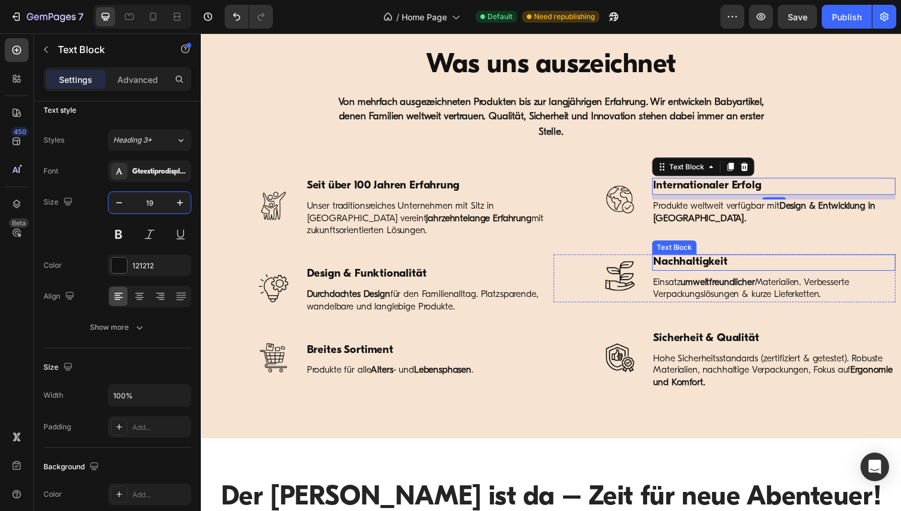
click at [704, 268] on p "Nachhaltigkeit" at bounding box center [785, 267] width 246 height 15
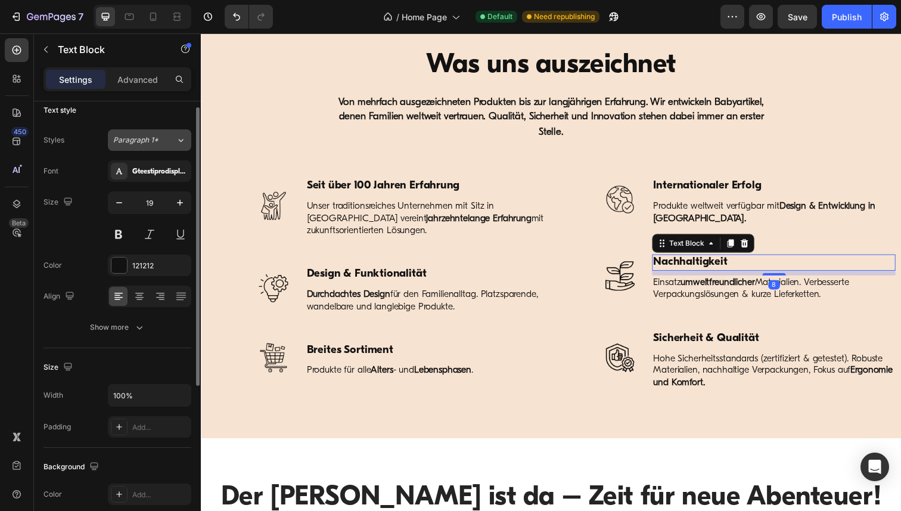
click at [155, 138] on span "Paragraph 1*" at bounding box center [135, 140] width 45 height 11
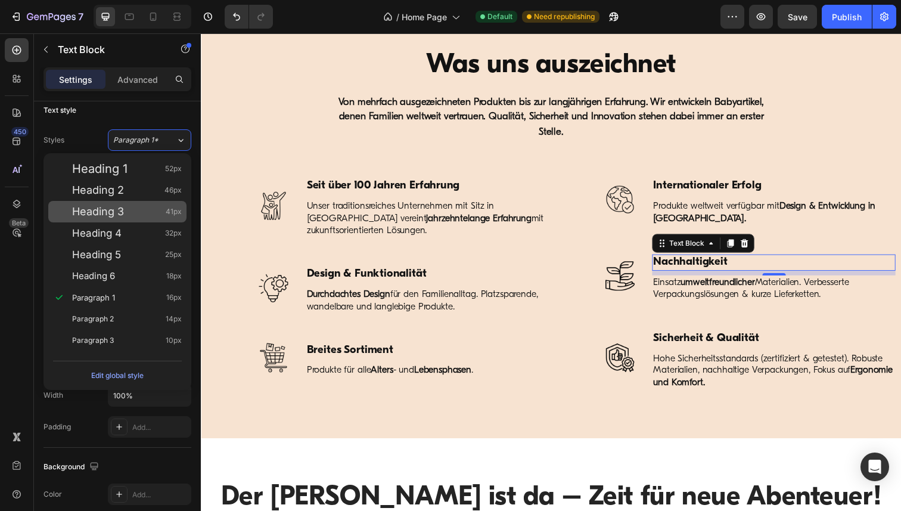
click at [139, 206] on div "Heading 3 41px" at bounding box center [127, 212] width 110 height 12
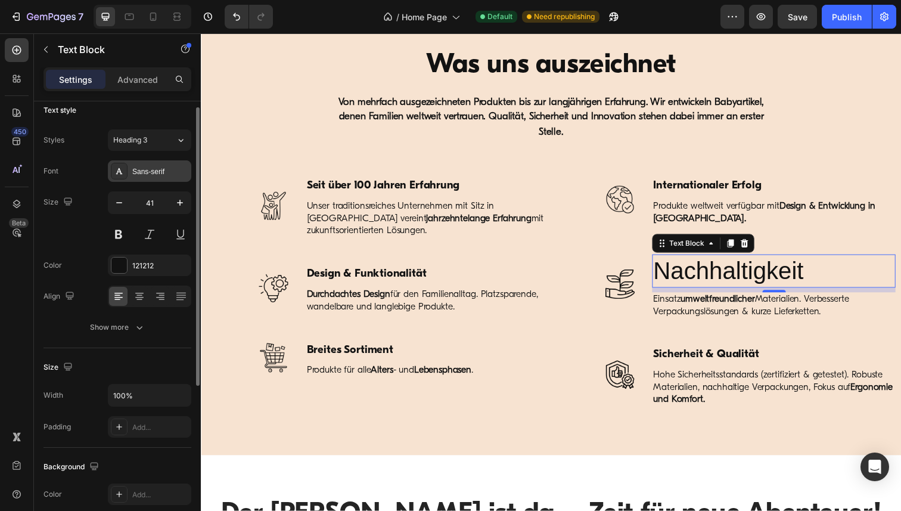
click at [159, 169] on div "Sans-serif" at bounding box center [160, 171] width 56 height 11
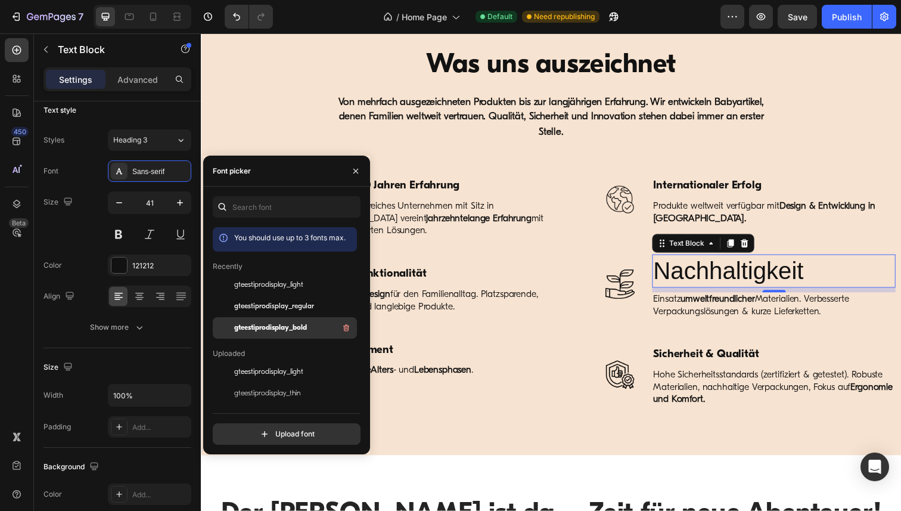
click at [259, 327] on span "gteestiprodisplay_bold" at bounding box center [270, 327] width 73 height 11
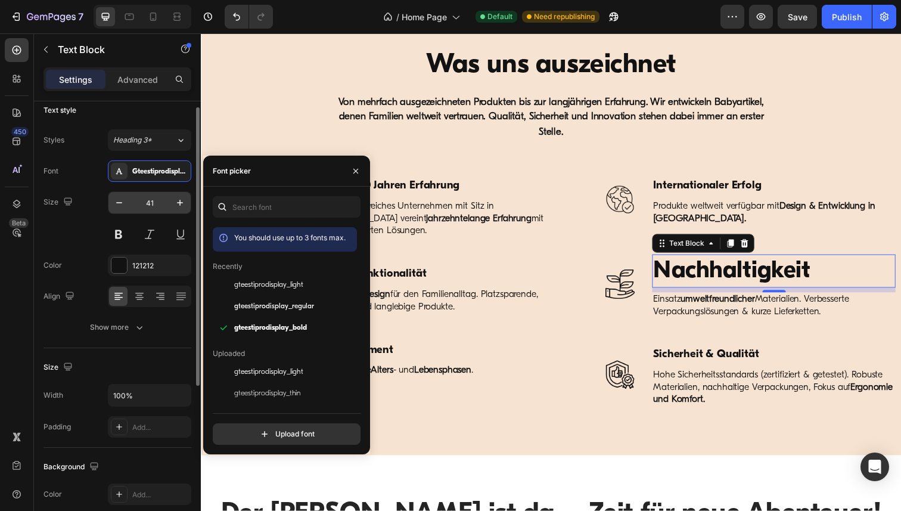
click at [159, 203] on input "41" at bounding box center [149, 202] width 39 height 21
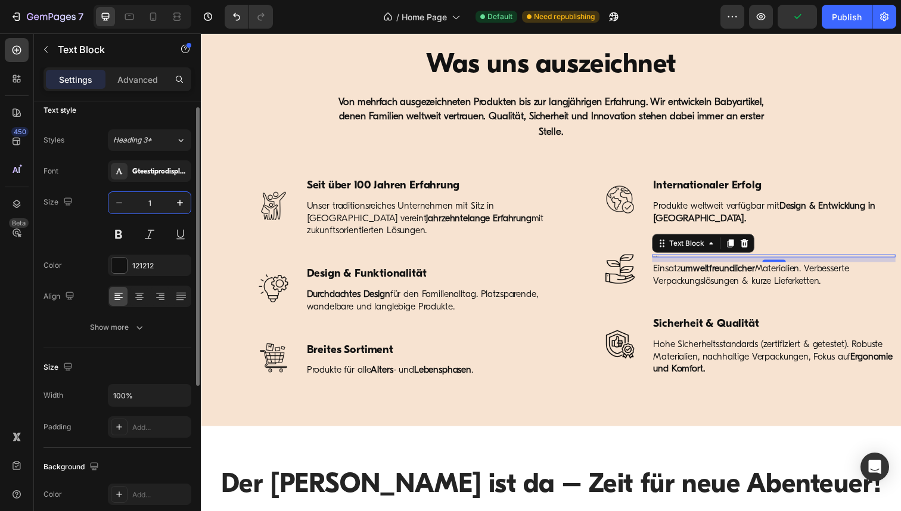
type input "19"
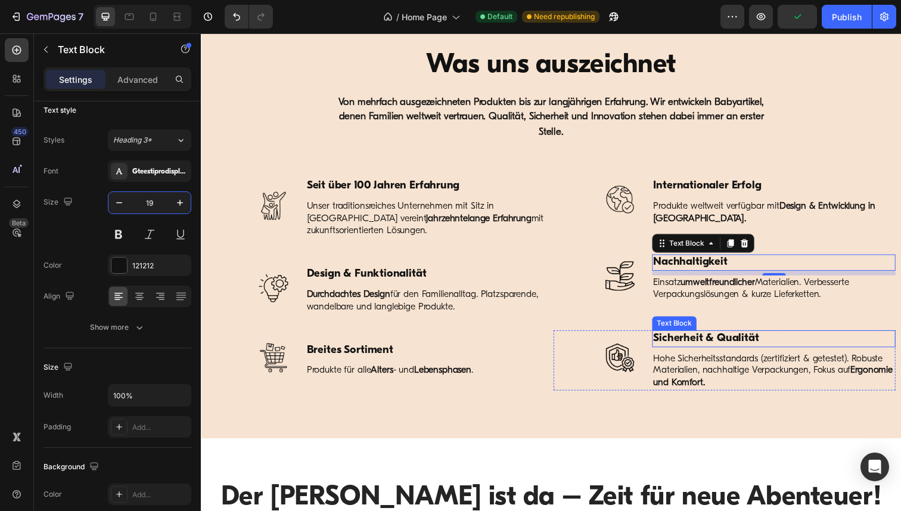
click at [720, 341] on strong "Sicherheit & Qualität" at bounding box center [716, 344] width 108 height 11
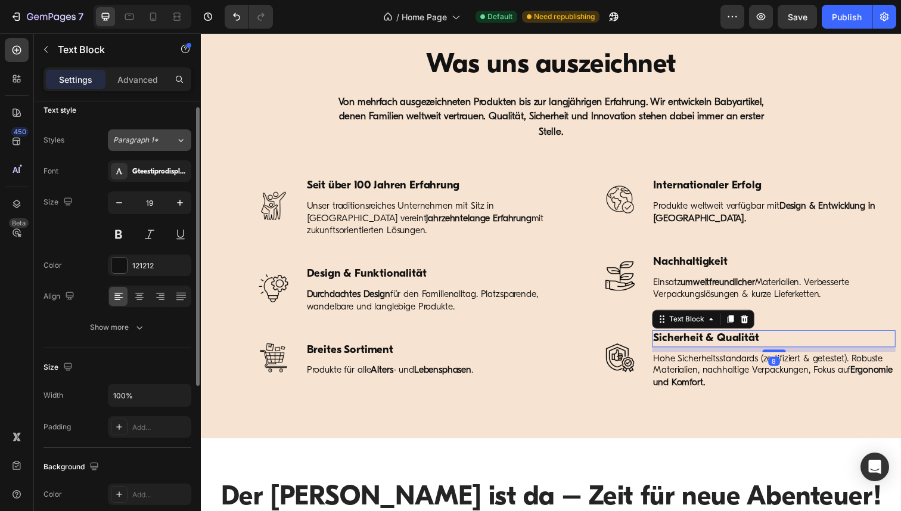
click at [153, 138] on span "Paragraph 1*" at bounding box center [135, 140] width 45 height 11
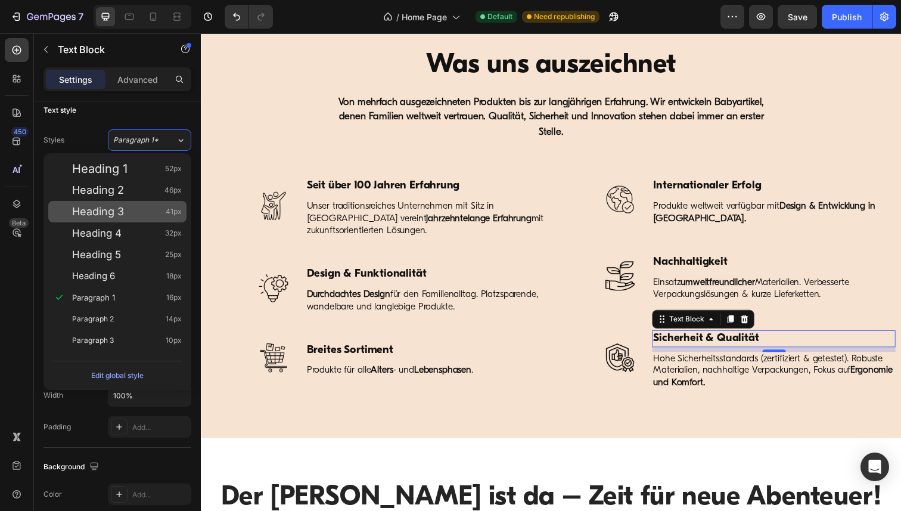
click at [126, 208] on div "Heading 3 41px" at bounding box center [127, 212] width 110 height 12
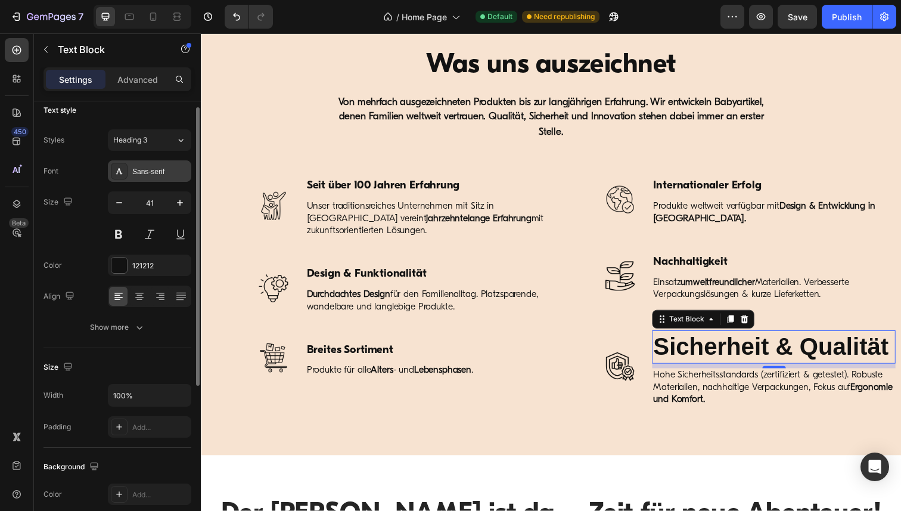
click at [159, 170] on div "Sans-serif" at bounding box center [160, 171] width 56 height 11
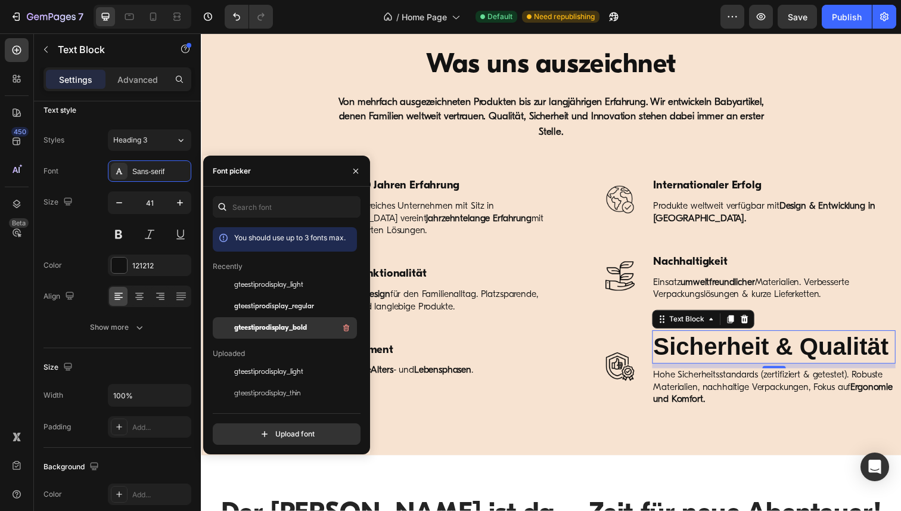
click at [294, 326] on span "gteestiprodisplay_bold" at bounding box center [270, 327] width 73 height 11
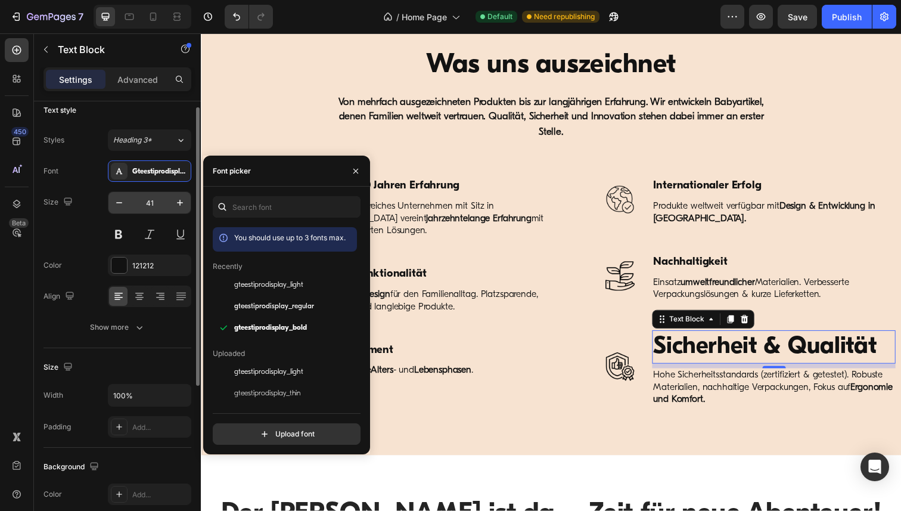
click at [162, 203] on input "41" at bounding box center [149, 202] width 39 height 21
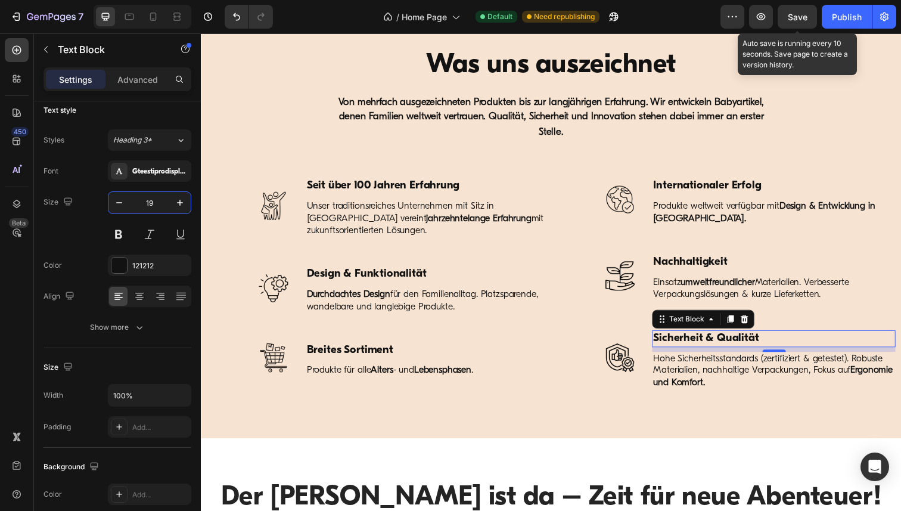
type input "19"
click at [798, 18] on span "Save" at bounding box center [797, 17] width 20 height 10
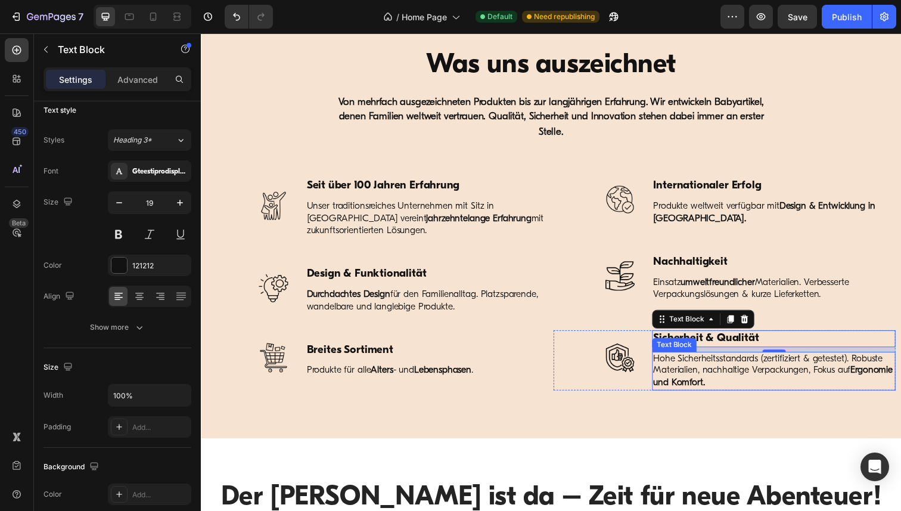
click at [701, 368] on p "Hohe Sicherheitsstandards (zertifiziert & getestet). Robuste Materialien, nachh…" at bounding box center [785, 378] width 246 height 37
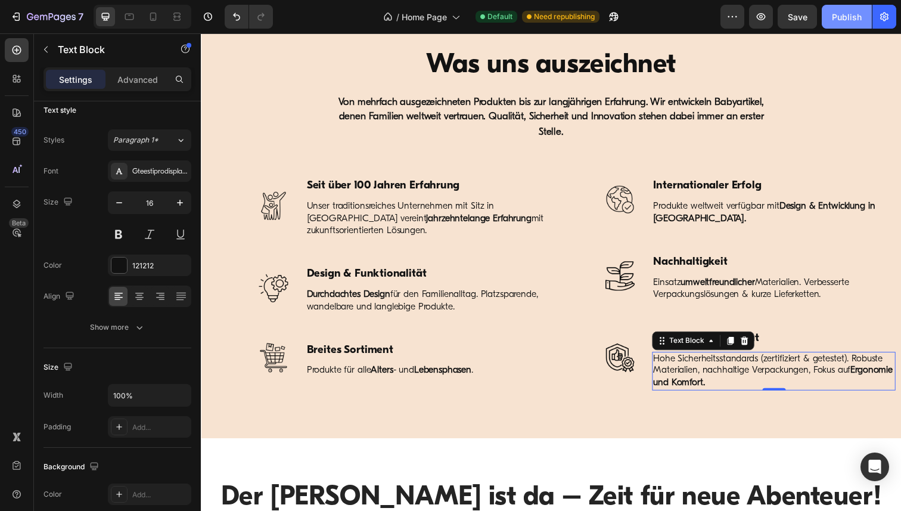
click at [838, 17] on div "Publish" at bounding box center [847, 17] width 30 height 13
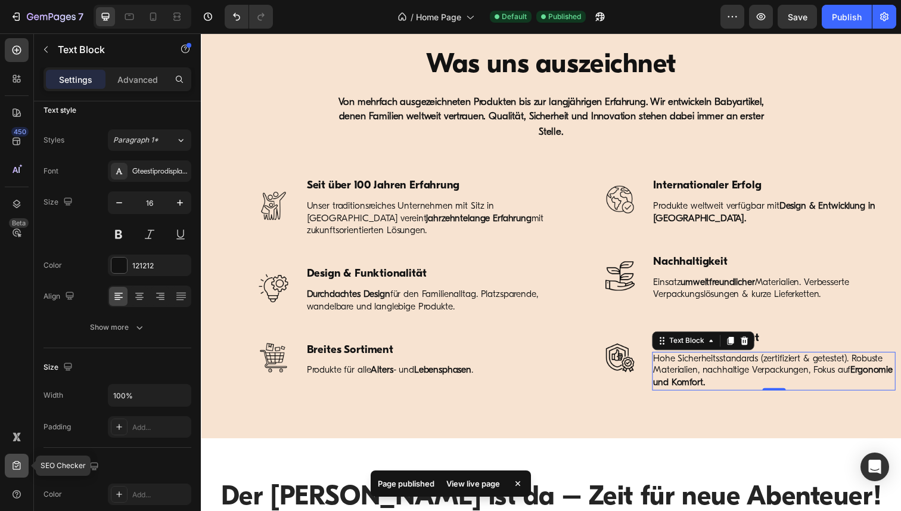
click at [14, 463] on icon at bounding box center [17, 465] width 12 height 12
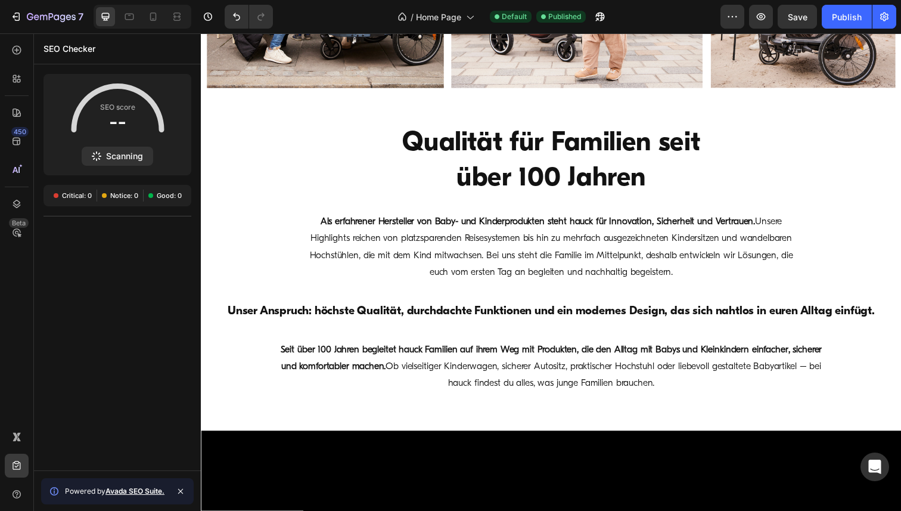
scroll to position [2186, 0]
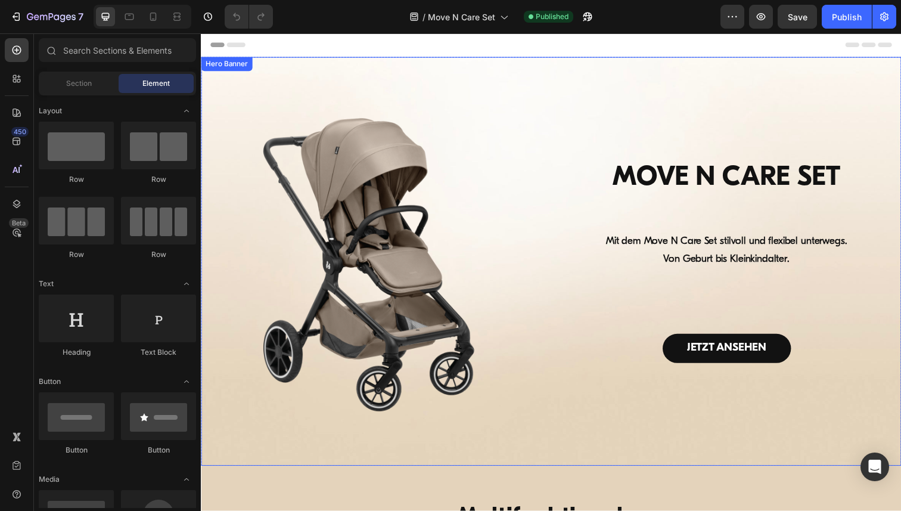
click at [275, 61] on div "Background Image" at bounding box center [558, 266] width 715 height 417
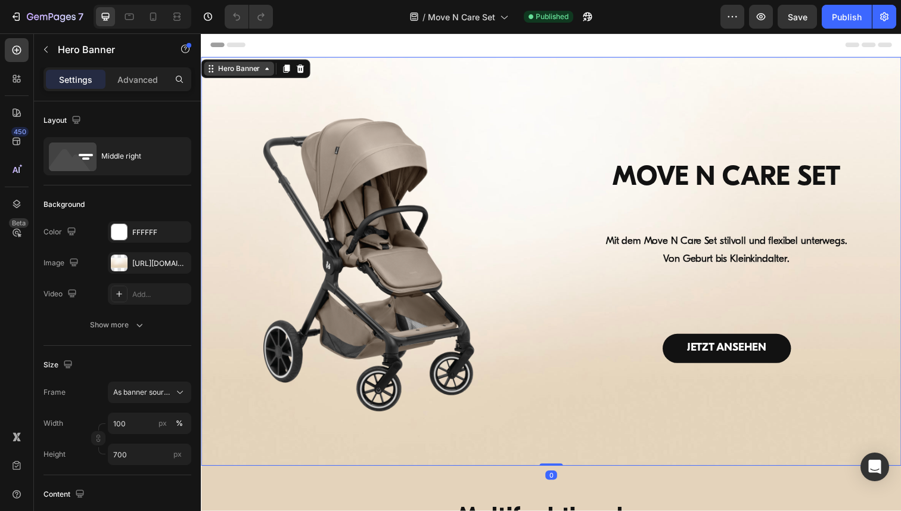
click at [247, 68] on div "Hero Banner" at bounding box center [240, 69] width 48 height 11
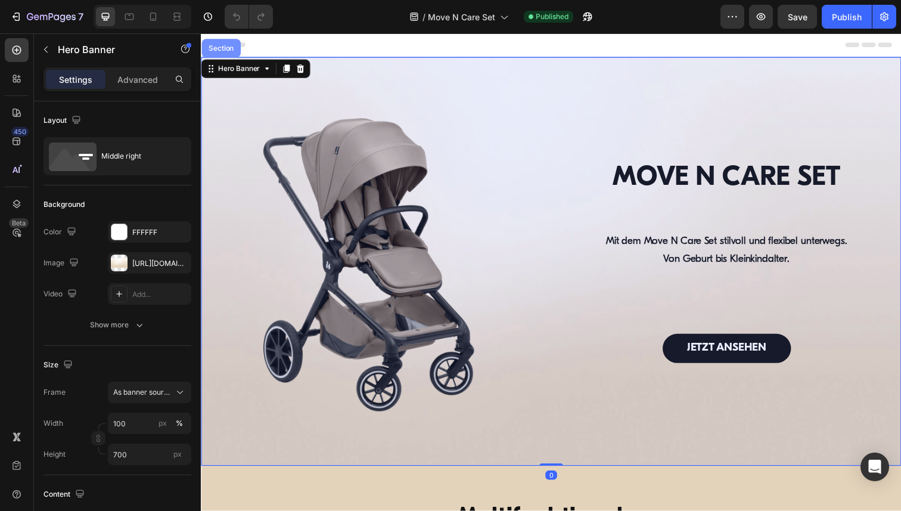
click at [228, 51] on div "Section" at bounding box center [221, 48] width 30 height 7
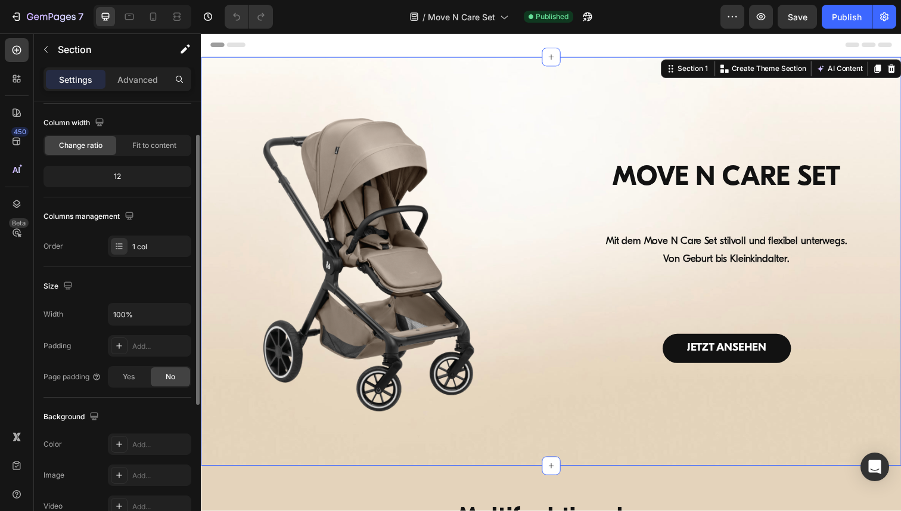
scroll to position [117, 0]
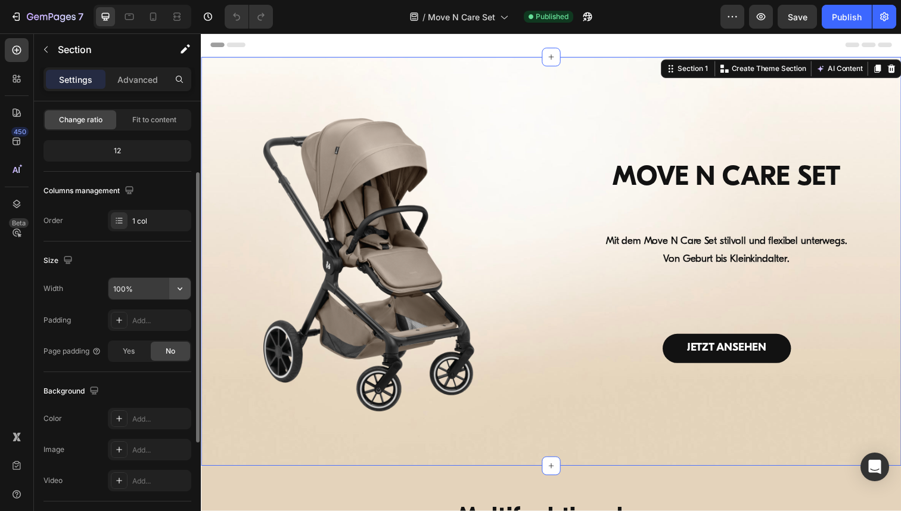
click at [179, 293] on icon "button" at bounding box center [180, 288] width 12 height 12
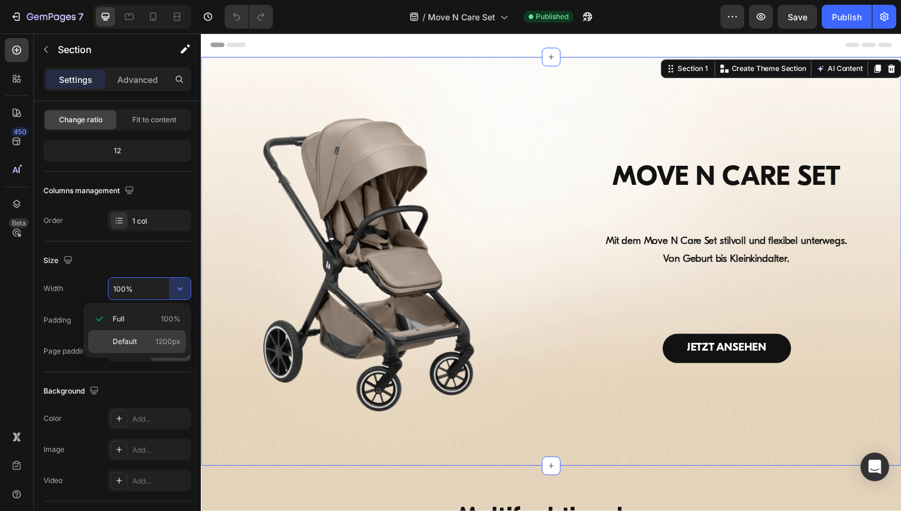
click at [132, 343] on span "Default" at bounding box center [125, 341] width 24 height 11
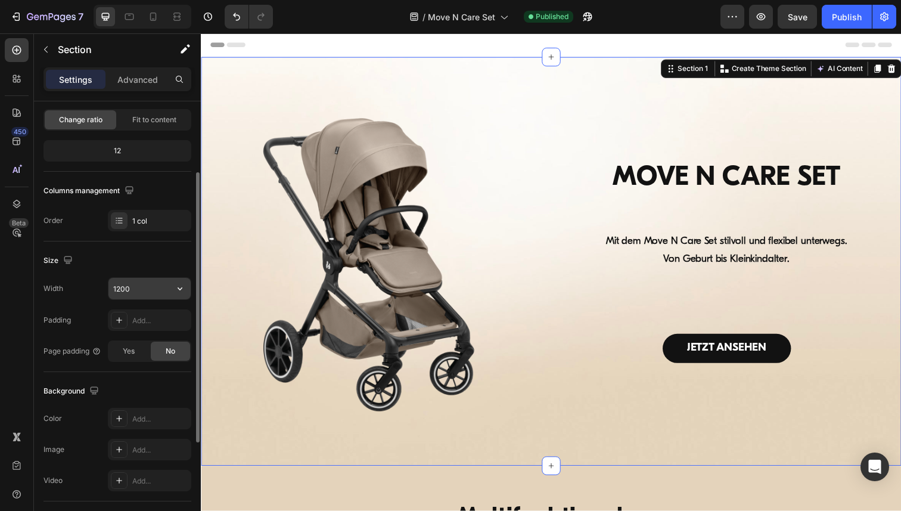
click at [135, 297] on input "1200" at bounding box center [149, 288] width 82 height 21
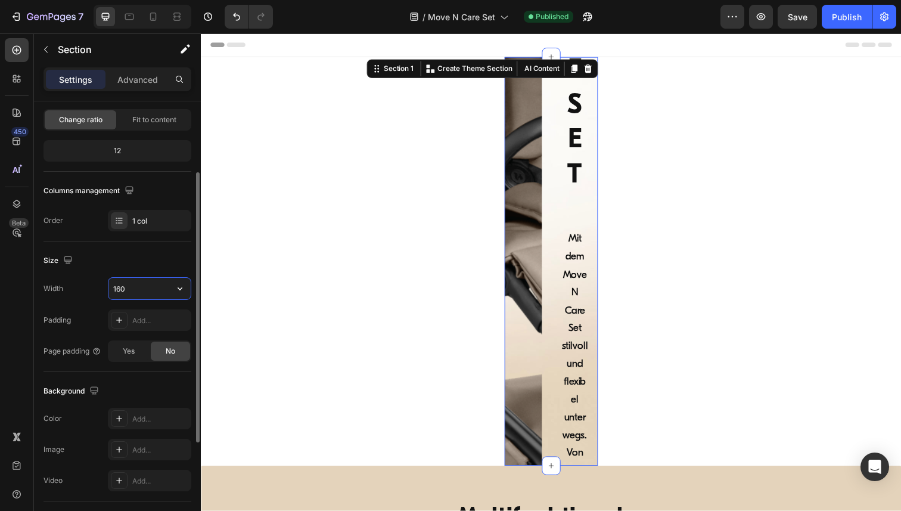
type input "1600"
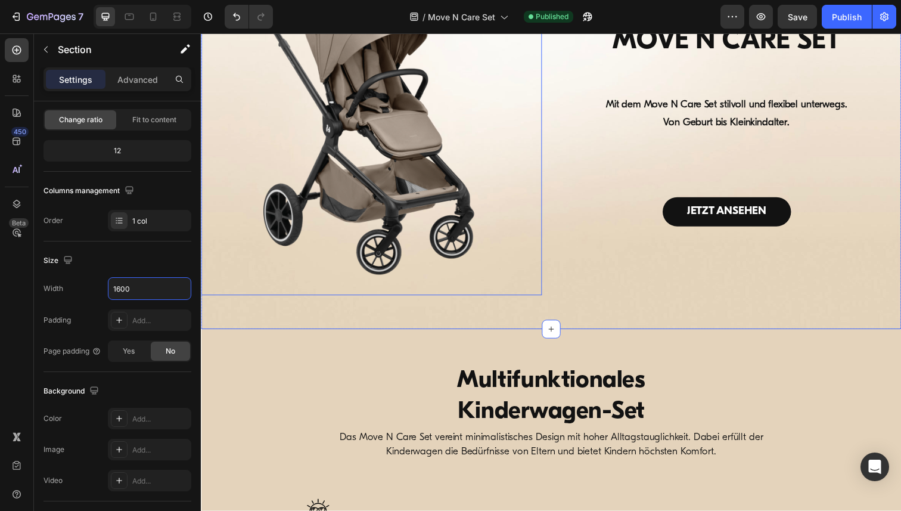
scroll to position [154, 0]
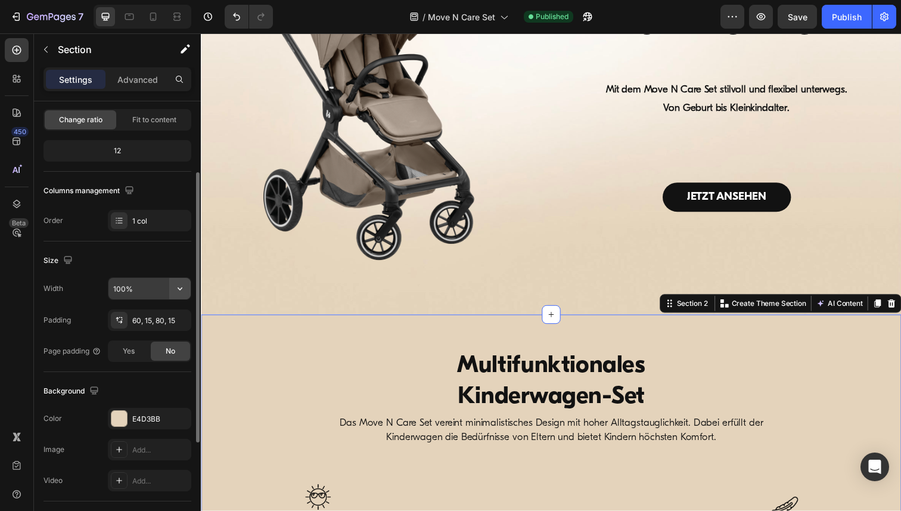
click at [179, 288] on icon "button" at bounding box center [180, 288] width 5 height 3
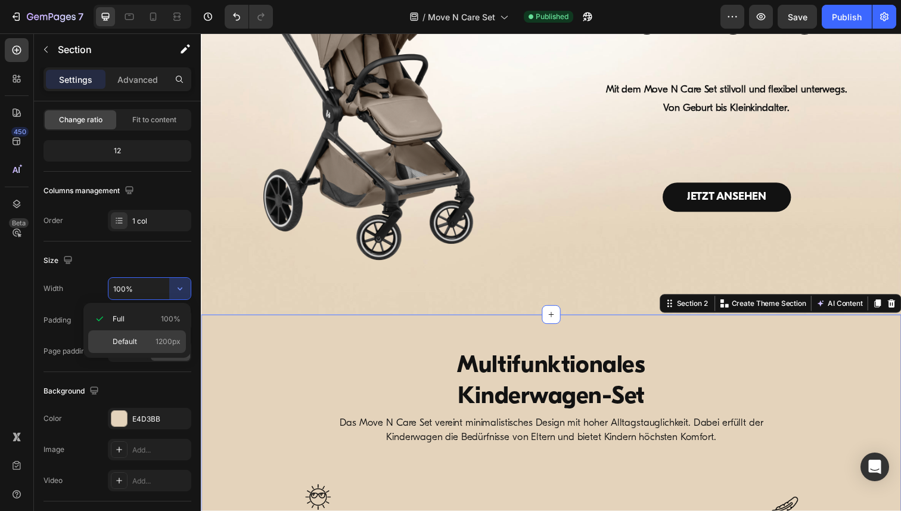
click at [139, 340] on p "Default 1200px" at bounding box center [147, 341] width 68 height 11
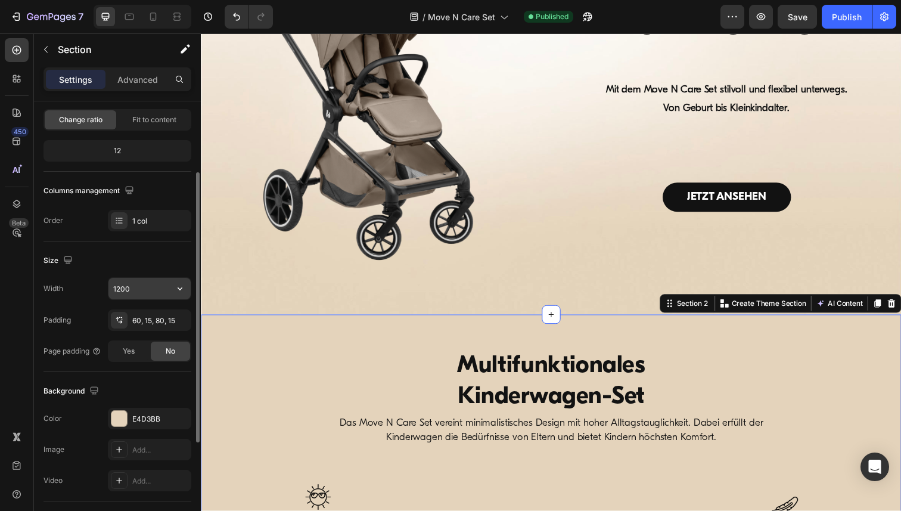
click at [139, 288] on input "1200" at bounding box center [149, 288] width 82 height 21
paste input "6"
type input "1600"
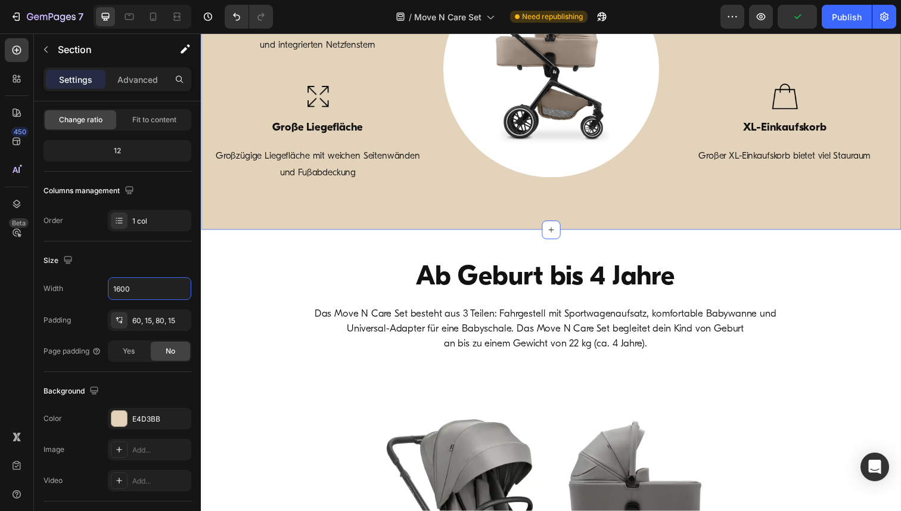
scroll to position [696, 0]
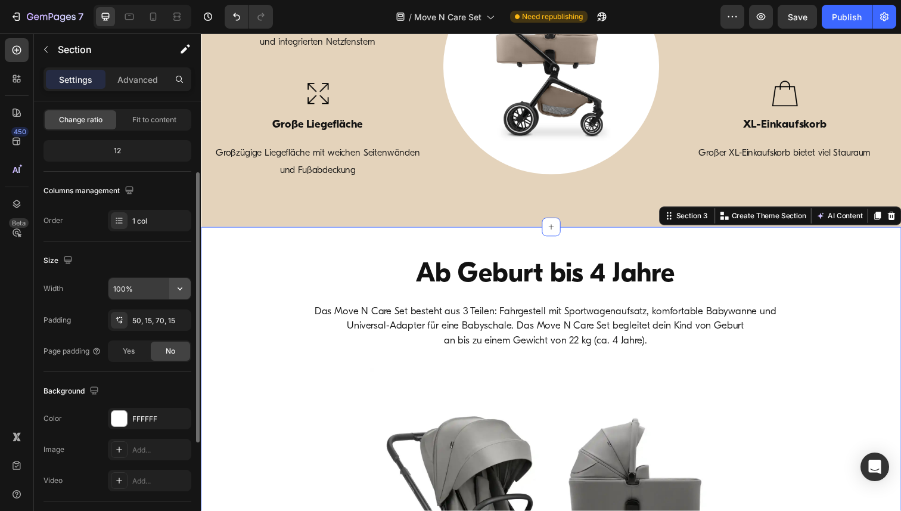
click at [181, 290] on icon "button" at bounding box center [180, 288] width 12 height 12
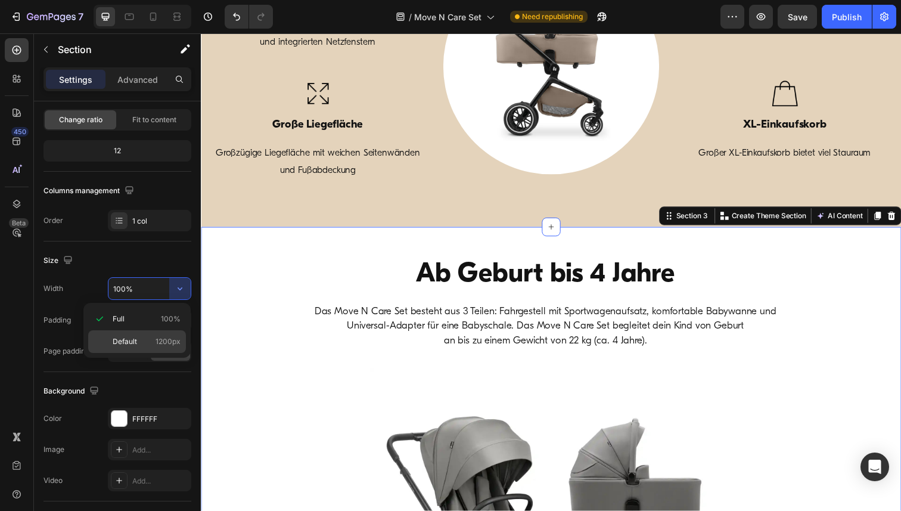
click at [126, 337] on span "Default" at bounding box center [125, 341] width 24 height 11
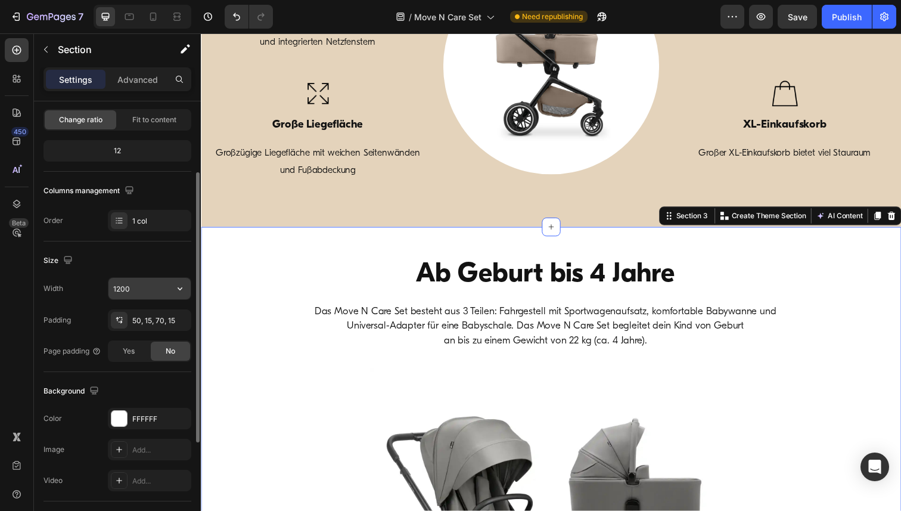
click at [135, 284] on input "1200" at bounding box center [149, 288] width 82 height 21
paste input "6"
type input "1600"
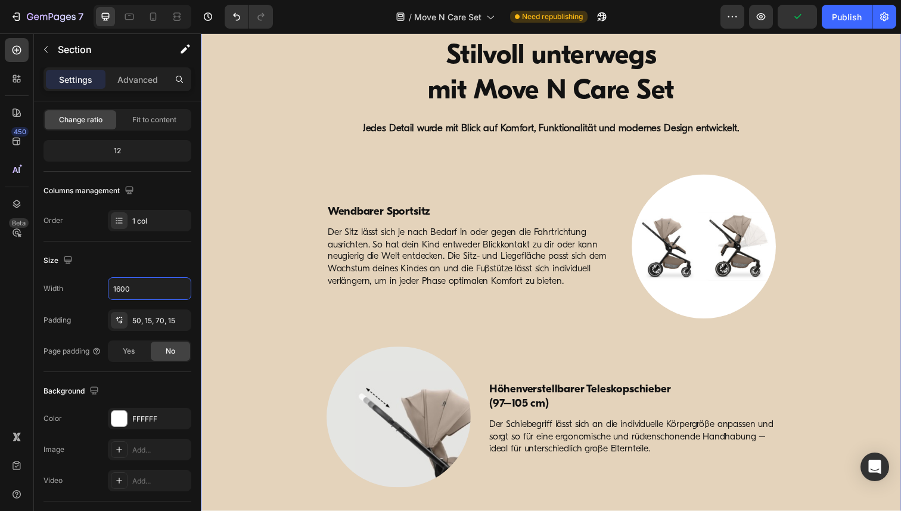
scroll to position [1610, 0]
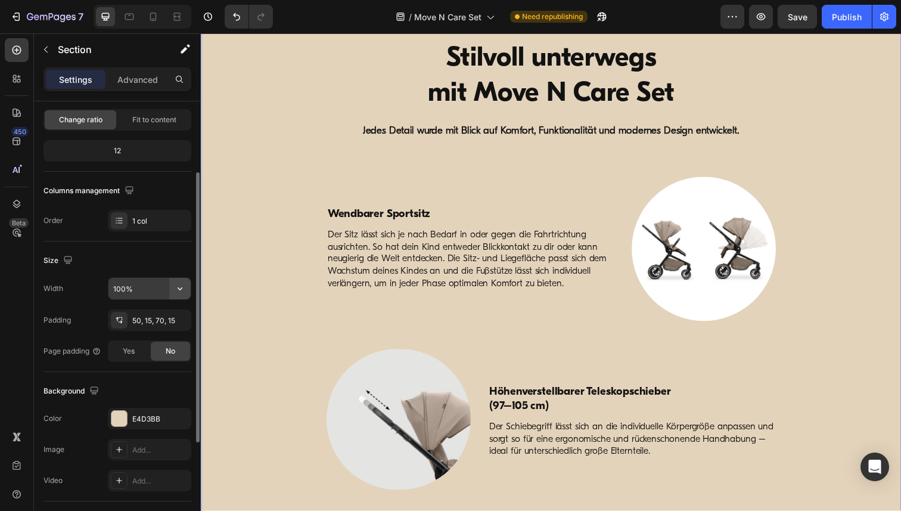
click at [180, 287] on icon "button" at bounding box center [180, 288] width 12 height 12
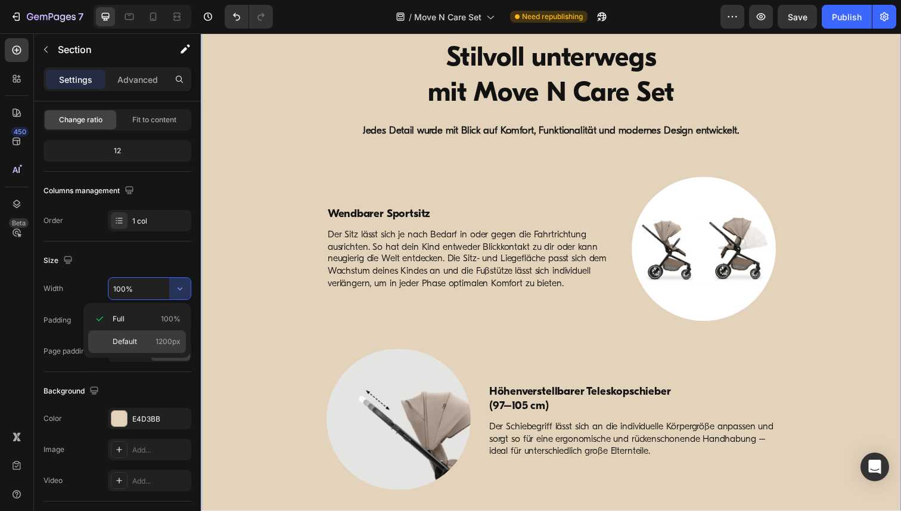
click at [121, 346] on span "Default" at bounding box center [125, 341] width 24 height 11
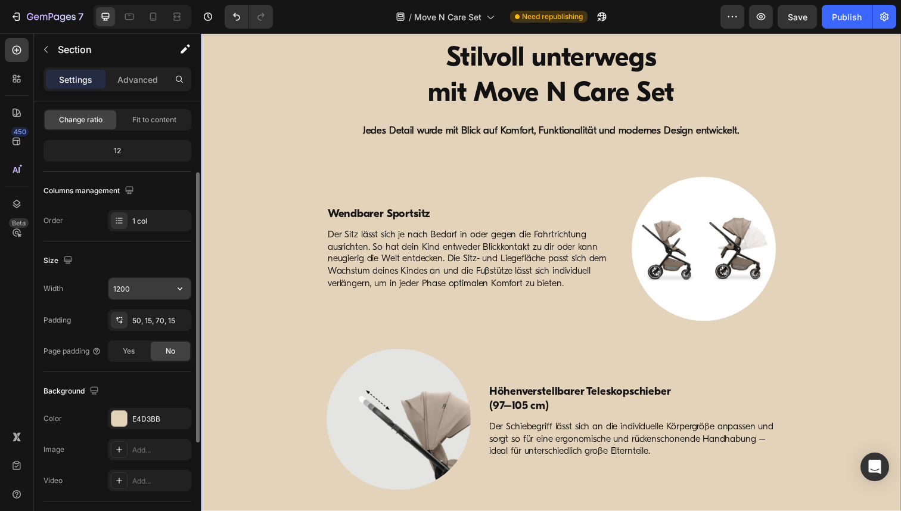
click at [142, 290] on input "1200" at bounding box center [149, 288] width 82 height 21
paste input "6"
type input "1600"
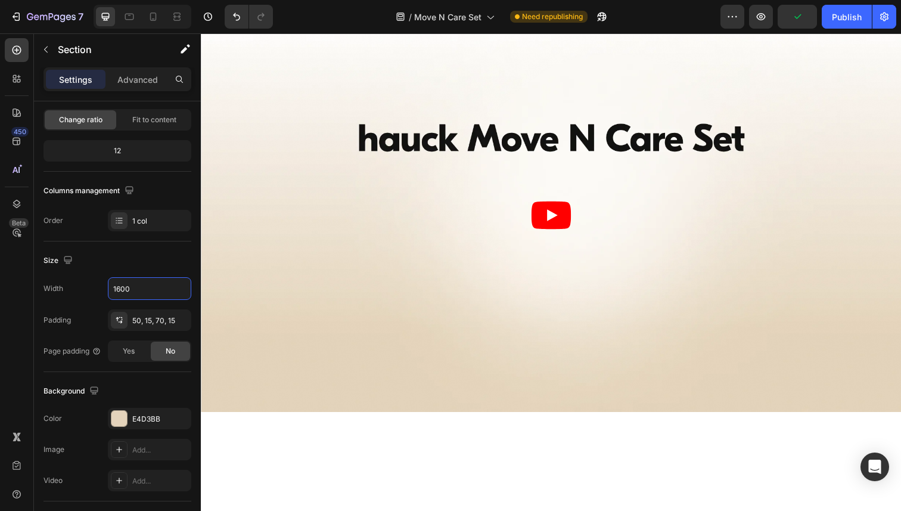
scroll to position [2817, 0]
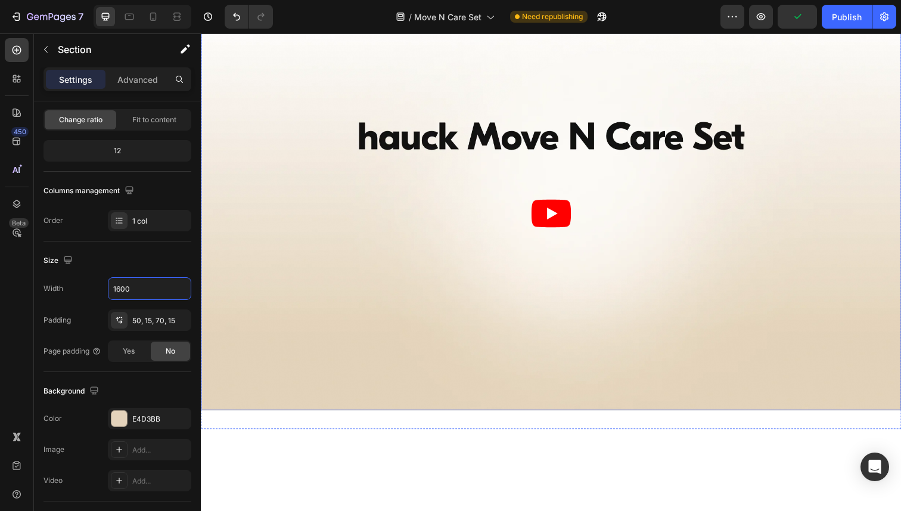
click at [215, 29] on div "Video" at bounding box center [215, 23] width 24 height 11
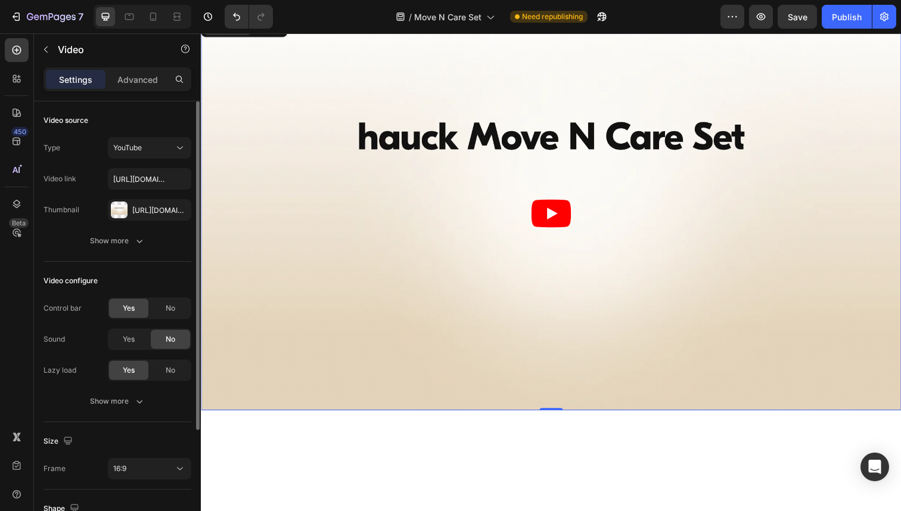
click at [227, 33] on div "Video" at bounding box center [228, 28] width 24 height 11
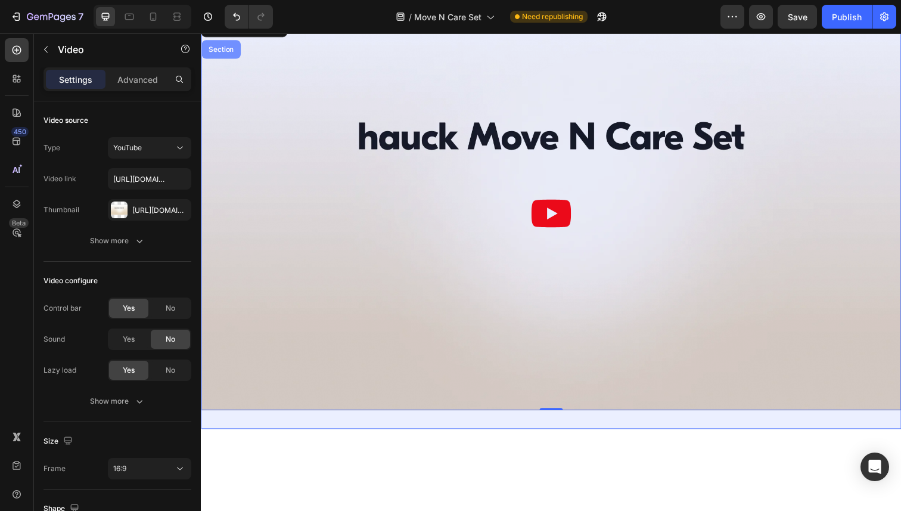
click at [220, 54] on div "Section" at bounding box center [221, 49] width 30 height 7
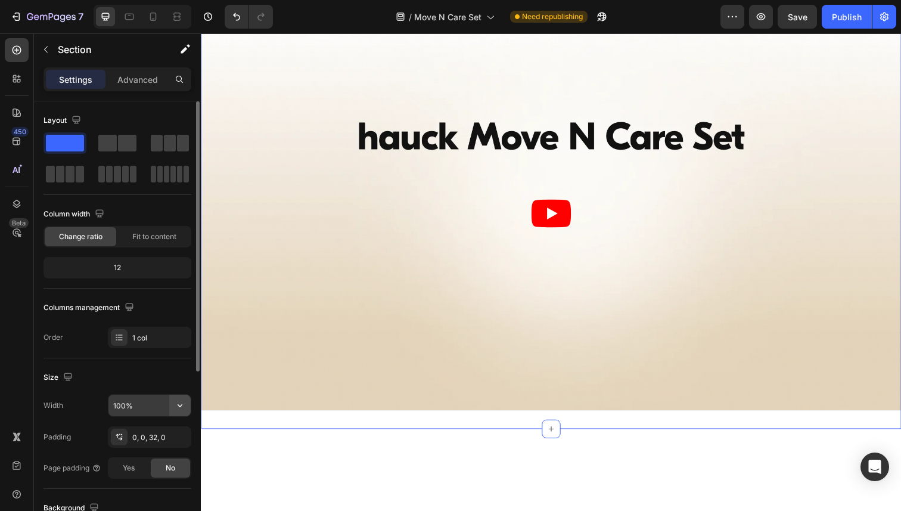
click at [180, 404] on icon "button" at bounding box center [180, 405] width 5 height 3
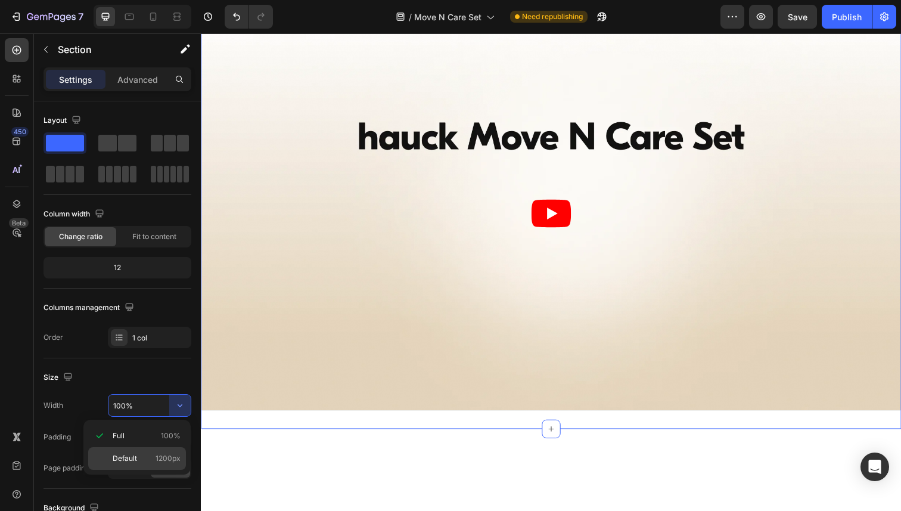
click at [130, 452] on div "Default 1200px" at bounding box center [137, 458] width 98 height 23
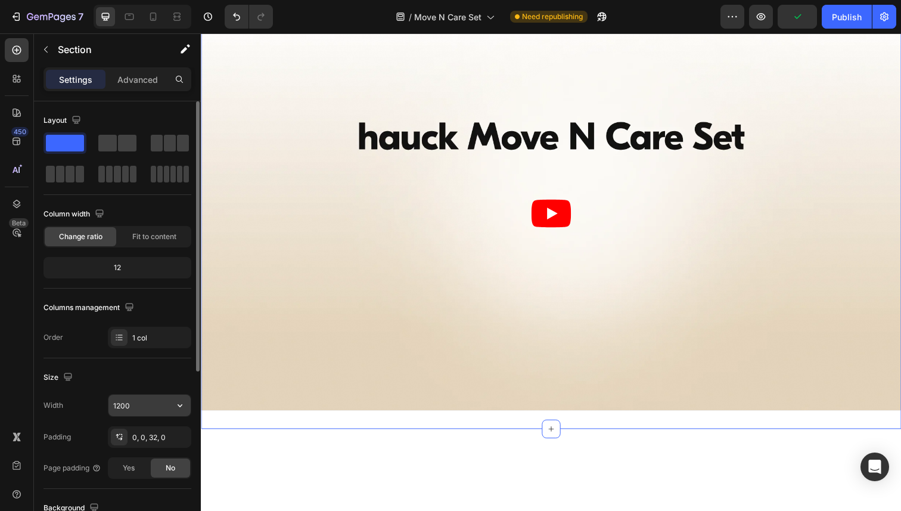
click at [135, 407] on input "1200" at bounding box center [149, 404] width 82 height 21
paste input "6"
type input "1600"
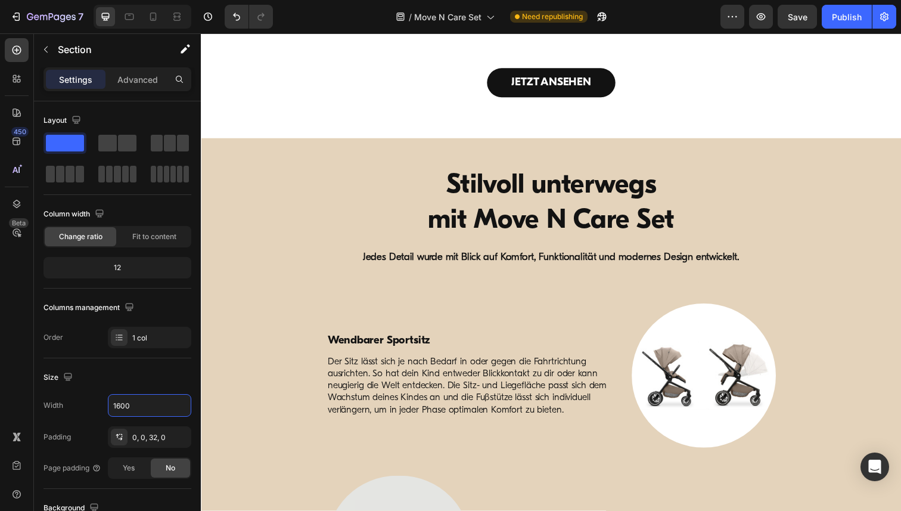
scroll to position [1471, 0]
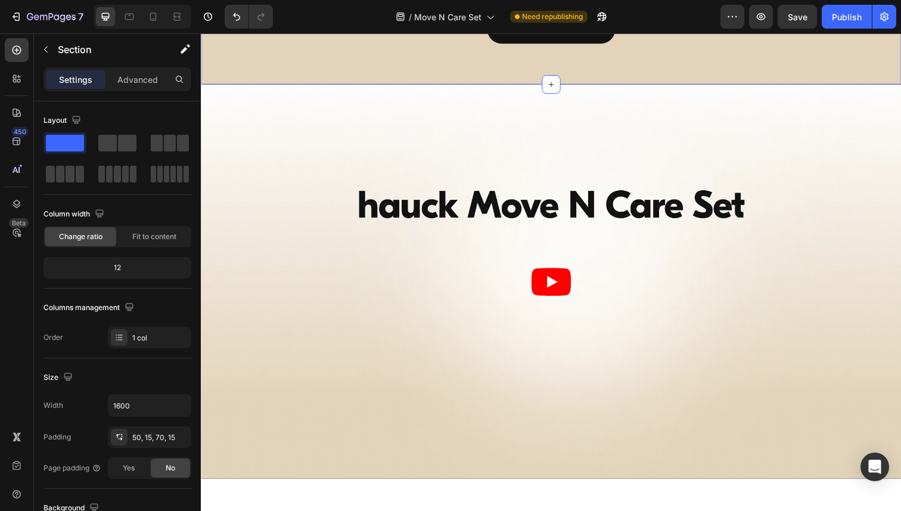
scroll to position [2748, 0]
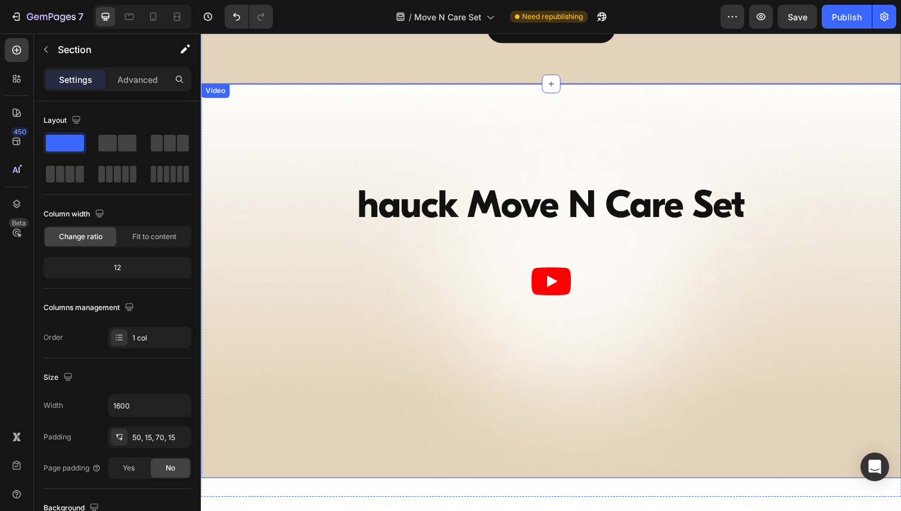
click at [212, 98] on div "Video" at bounding box center [215, 92] width 24 height 11
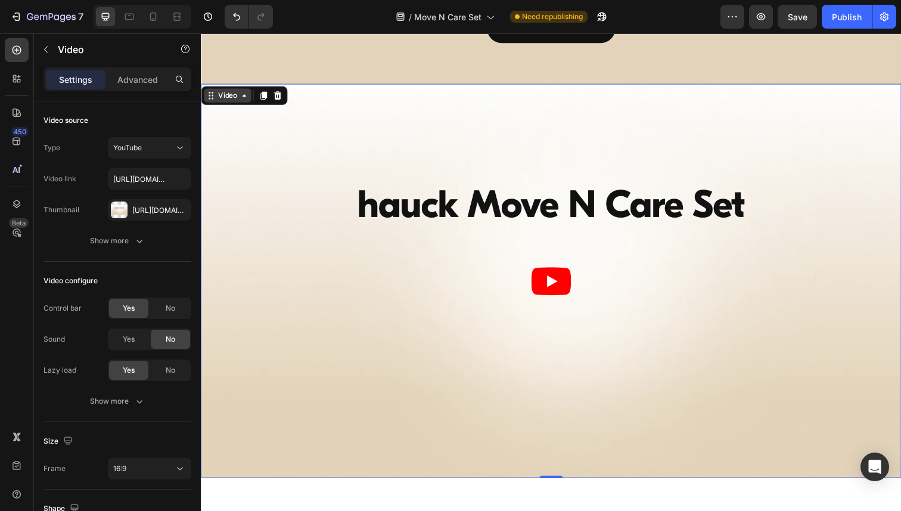
click at [220, 104] on div "Video" at bounding box center [228, 97] width 48 height 14
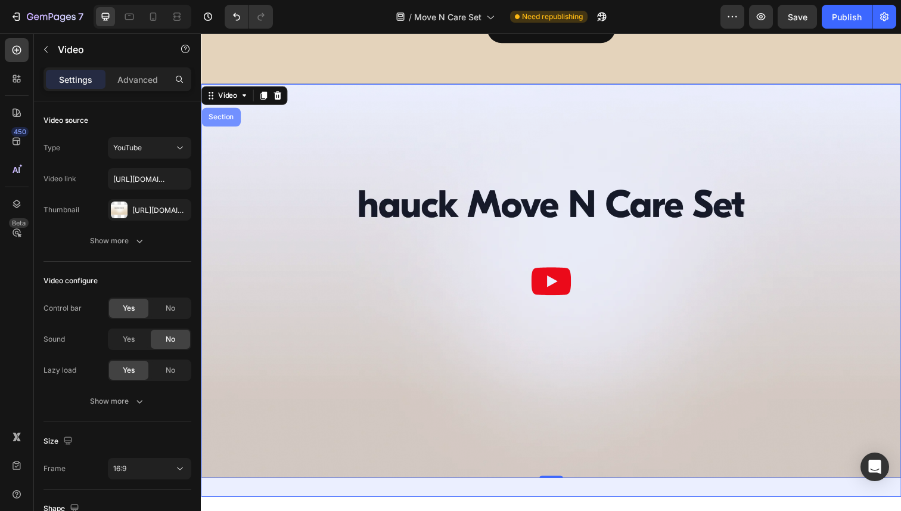
click at [222, 123] on div "Section" at bounding box center [221, 119] width 30 height 7
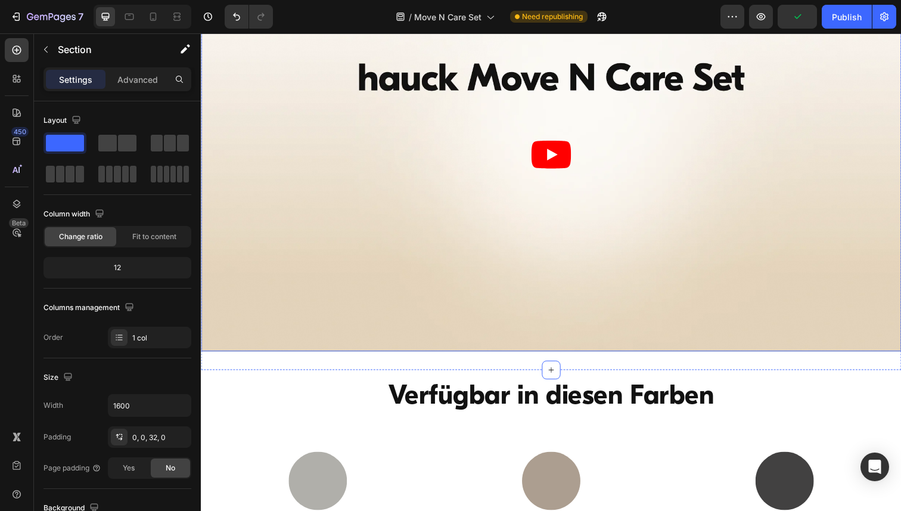
scroll to position [3099, 0]
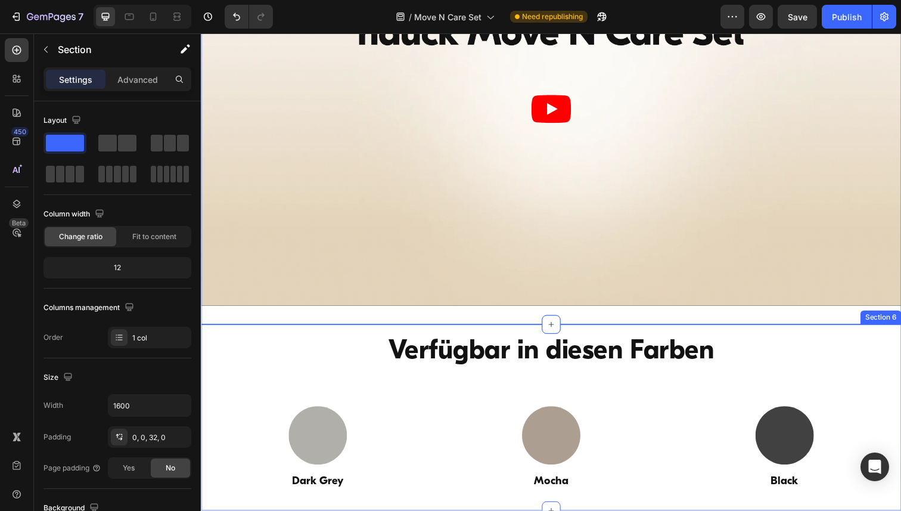
click at [247, 335] on div "Verfügbar in diesen Farben Heading Image Dark Grey Heading Image Mocha Heading …" at bounding box center [558, 426] width 715 height 190
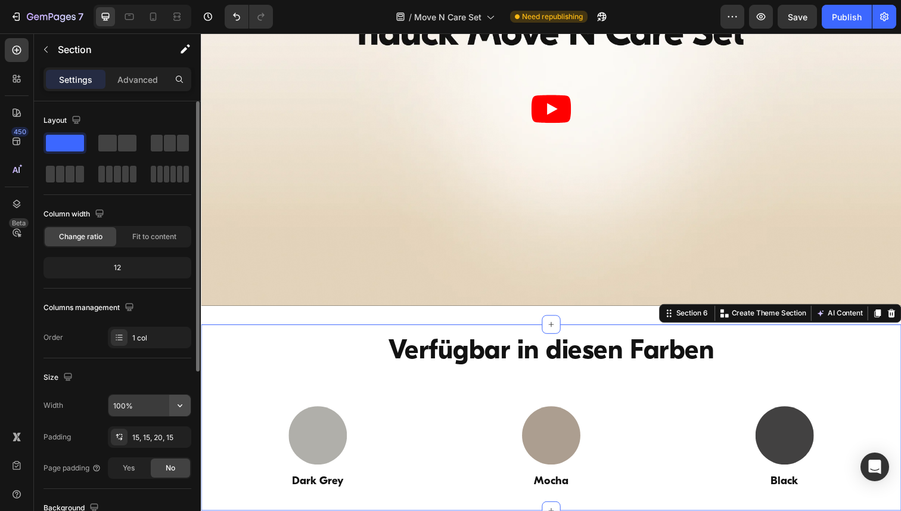
click at [179, 400] on icon "button" at bounding box center [180, 405] width 12 height 12
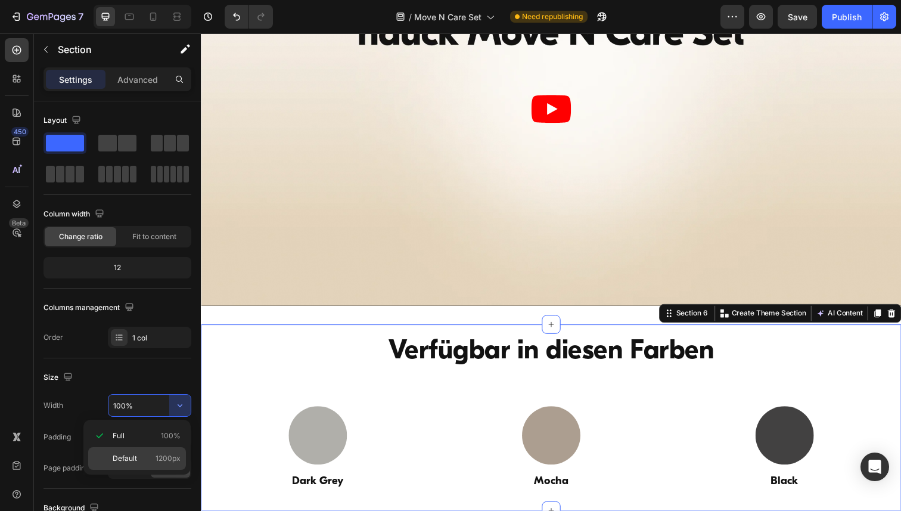
click at [127, 456] on span "Default" at bounding box center [125, 458] width 24 height 11
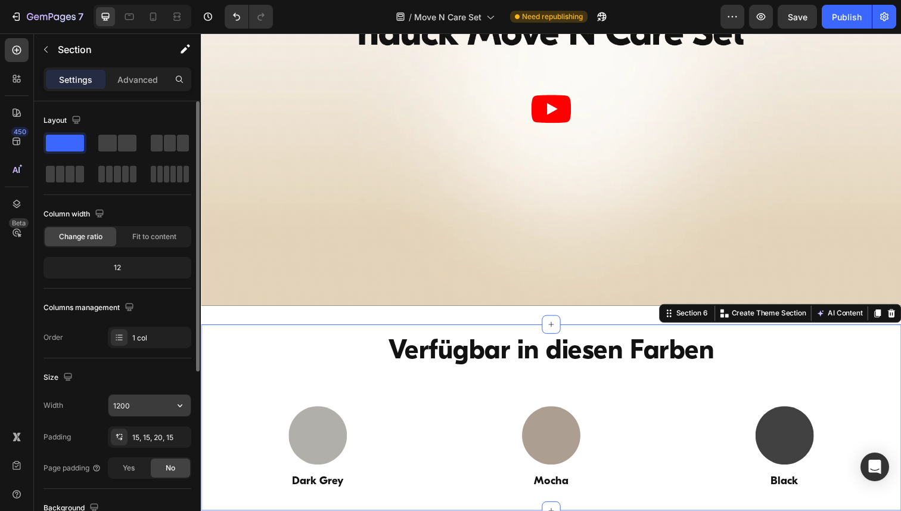
click at [139, 409] on input "1200" at bounding box center [149, 404] width 82 height 21
paste input "6"
type input "1600"
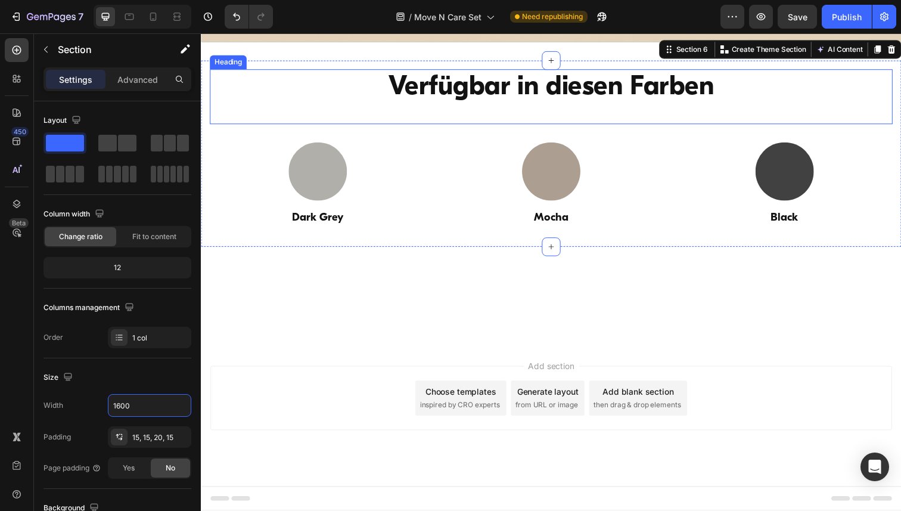
scroll to position [3423, 0]
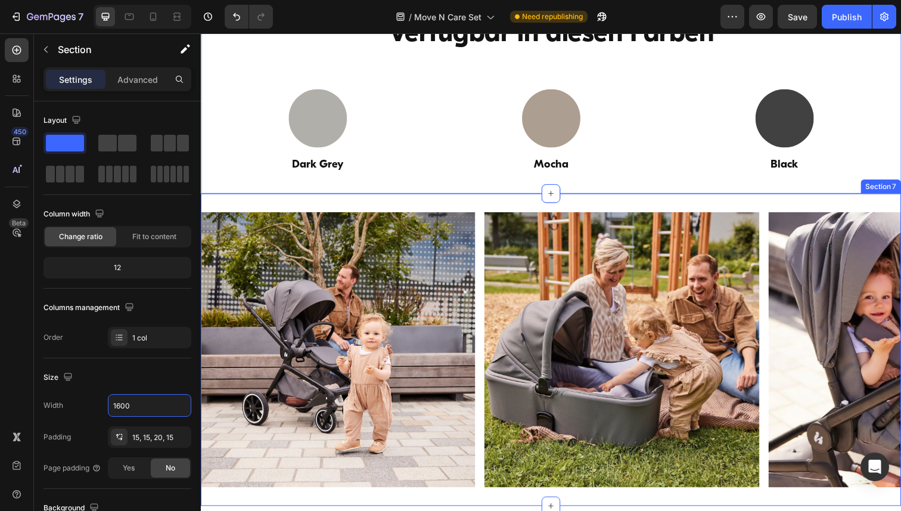
click at [248, 206] on div "Image Image Image Image Image Carousel Section 7" at bounding box center [558, 356] width 715 height 319
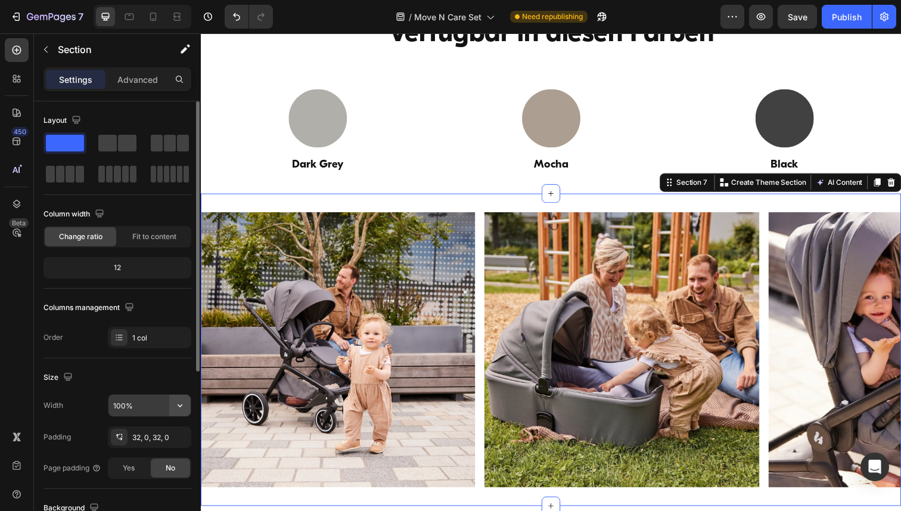
click at [180, 412] on button "button" at bounding box center [179, 404] width 21 height 21
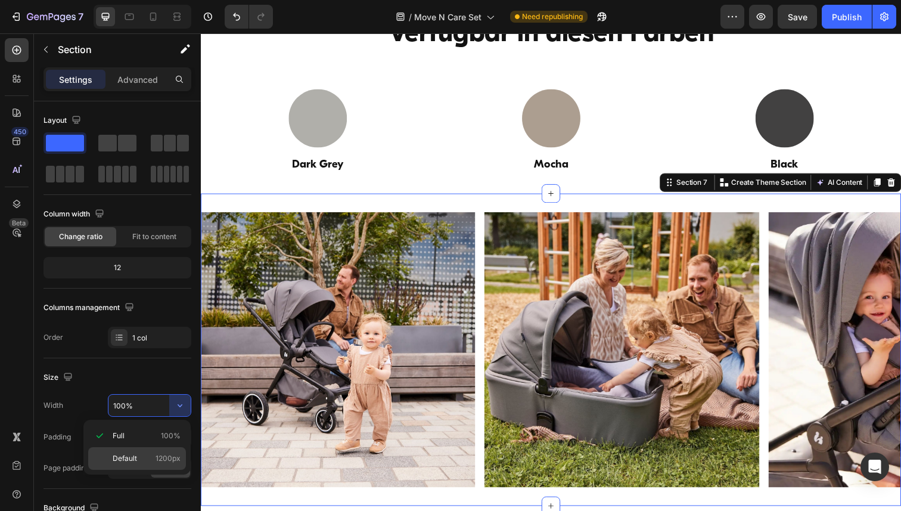
click at [117, 460] on span "Default" at bounding box center [125, 458] width 24 height 11
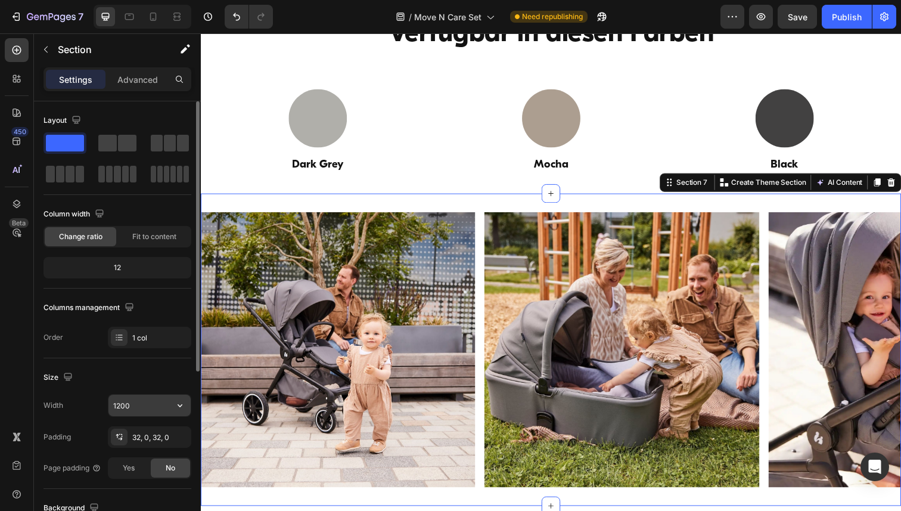
click at [136, 403] on input "1200" at bounding box center [149, 404] width 82 height 21
paste input "6"
type input "1600"
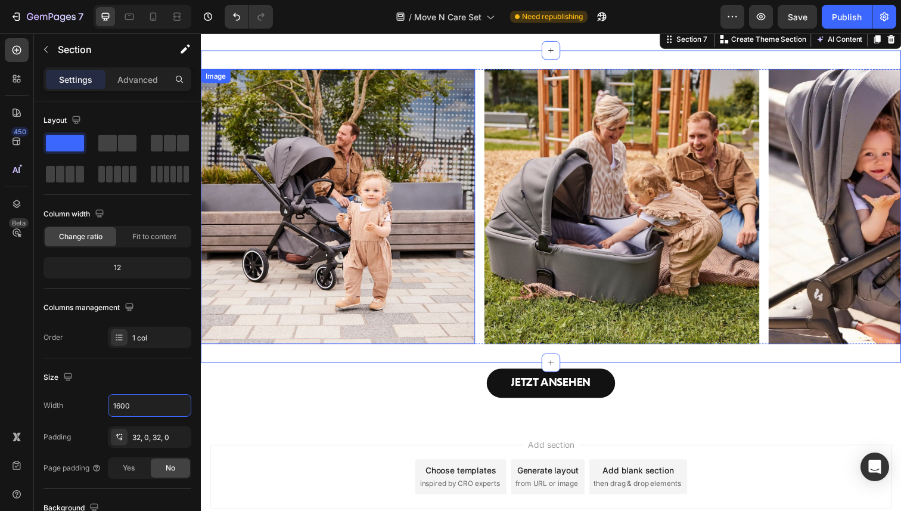
scroll to position [3577, 0]
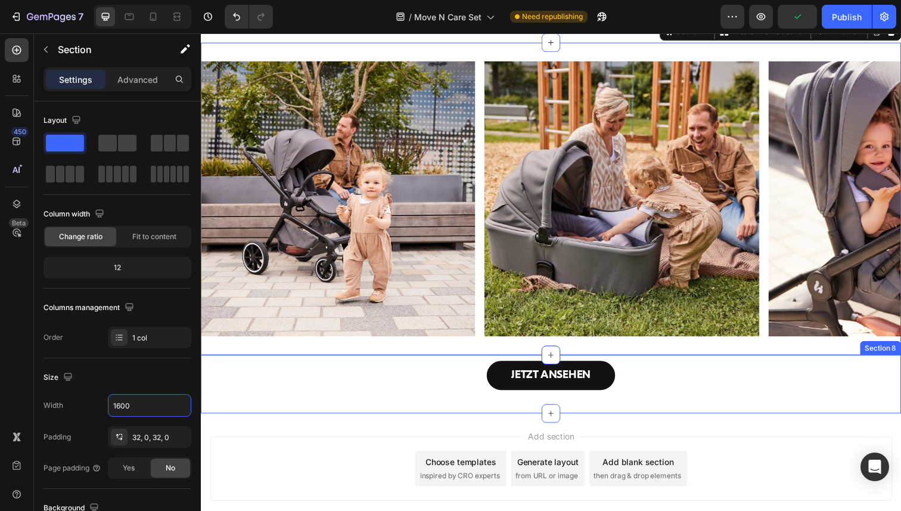
click at [264, 406] on div "JETZT ANSEHEN Button Section 8" at bounding box center [558, 392] width 715 height 60
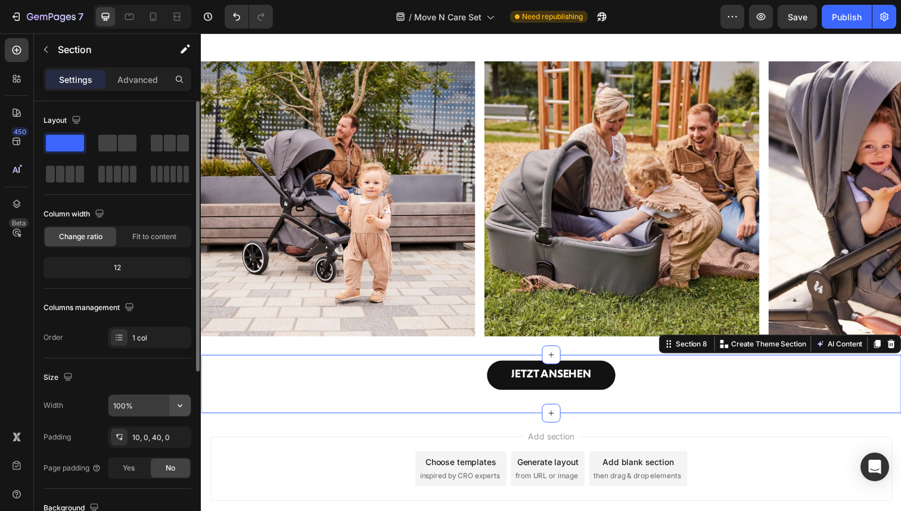
click at [182, 404] on icon "button" at bounding box center [180, 405] width 12 height 12
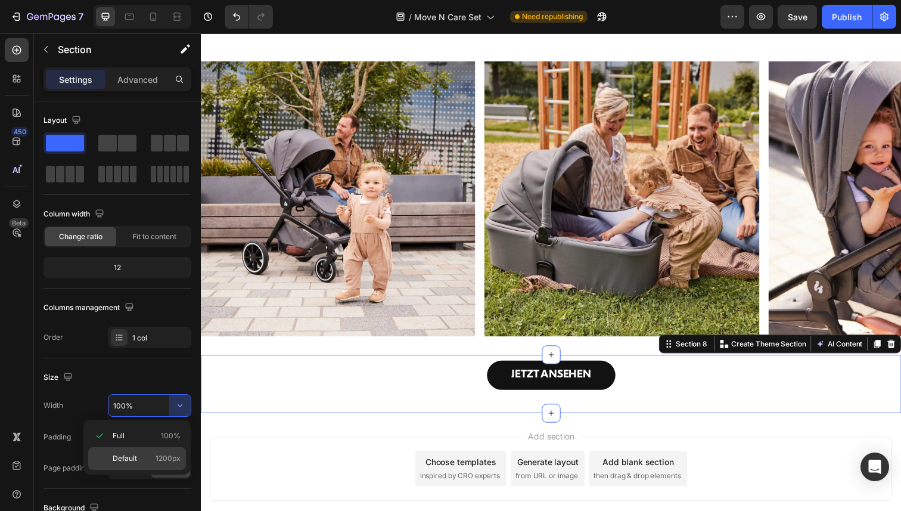
click at [140, 455] on p "Default 1200px" at bounding box center [147, 458] width 68 height 11
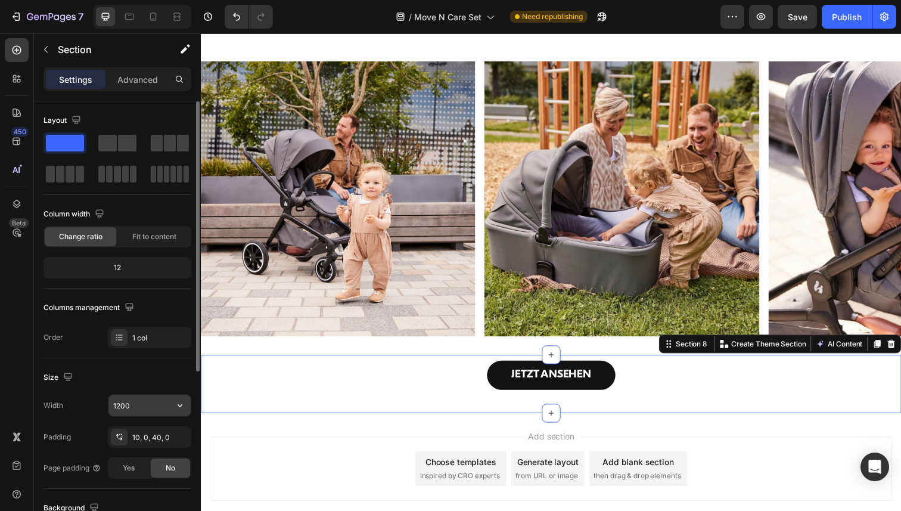
click at [144, 402] on input "1200" at bounding box center [149, 404] width 82 height 21
paste input "6"
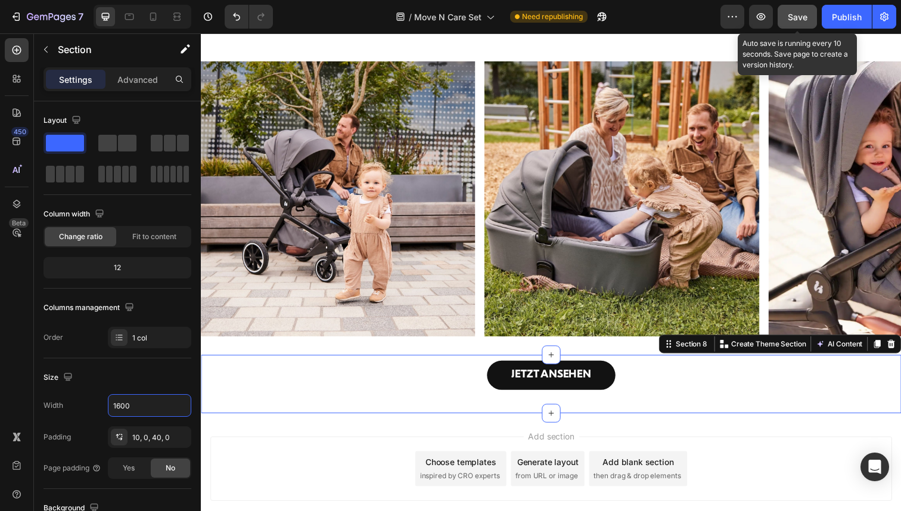
type input "1600"
click at [790, 17] on span "Save" at bounding box center [797, 17] width 20 height 10
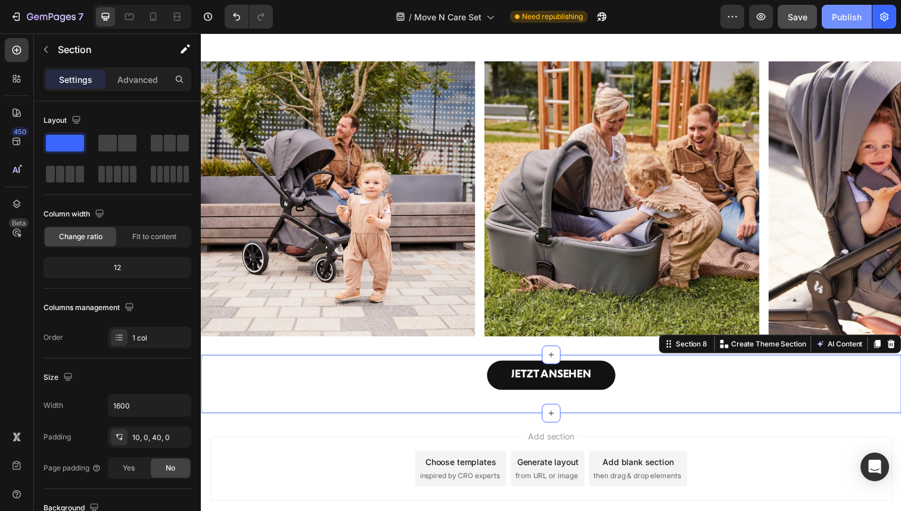
click at [843, 18] on div "Publish" at bounding box center [847, 17] width 30 height 13
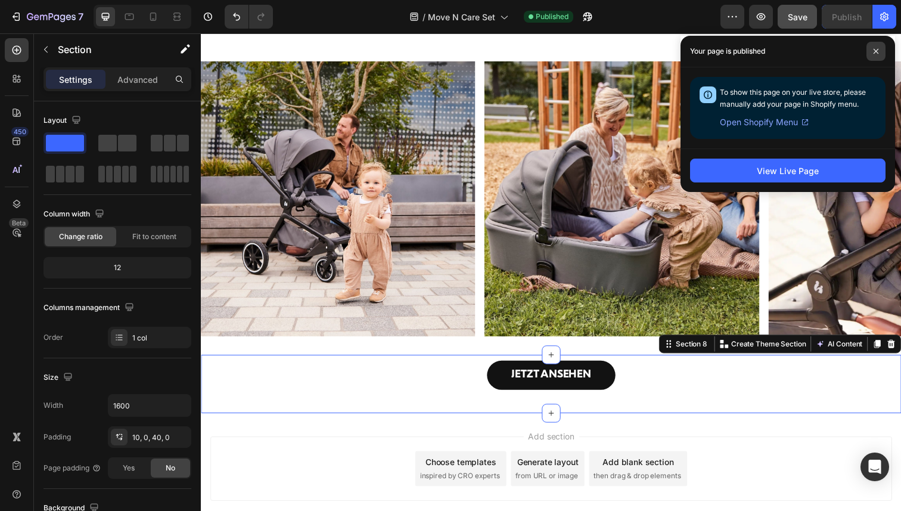
click at [875, 52] on icon at bounding box center [876, 51] width 6 height 6
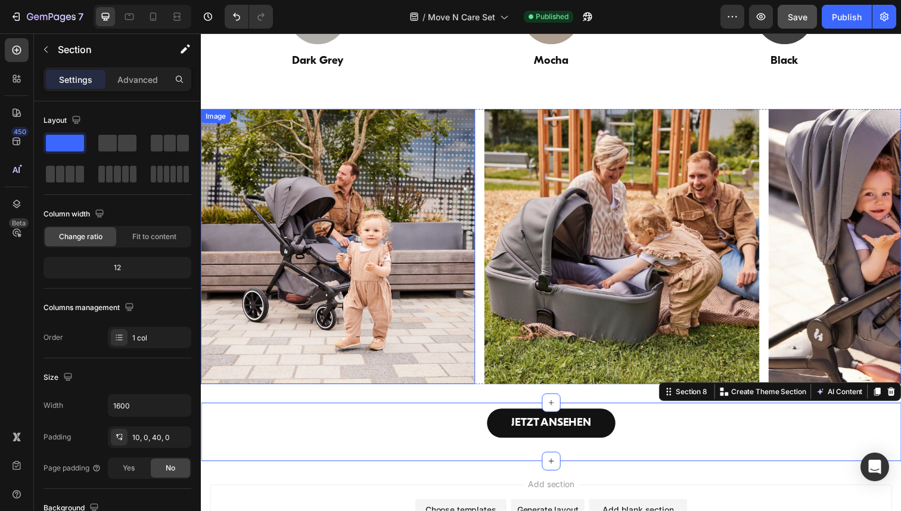
scroll to position [3503, 0]
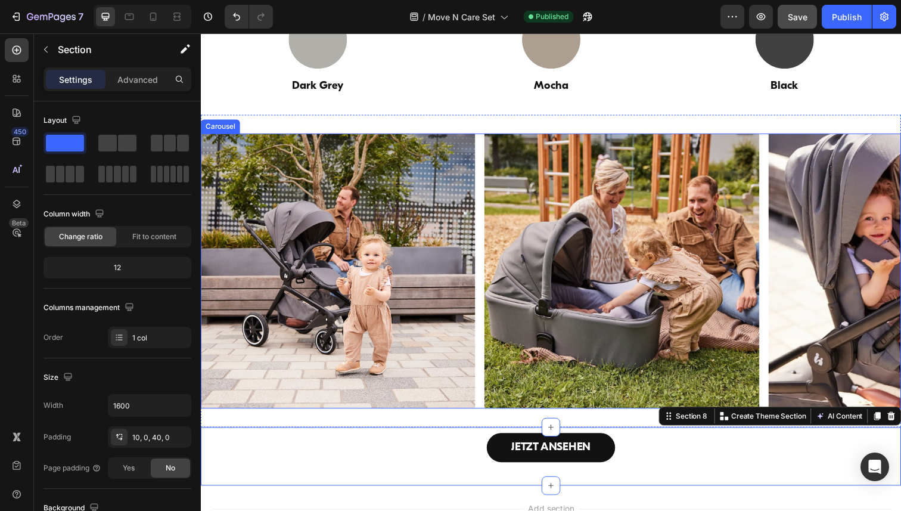
click at [485, 148] on div "Image Image Image Image Image" at bounding box center [558, 276] width 715 height 281
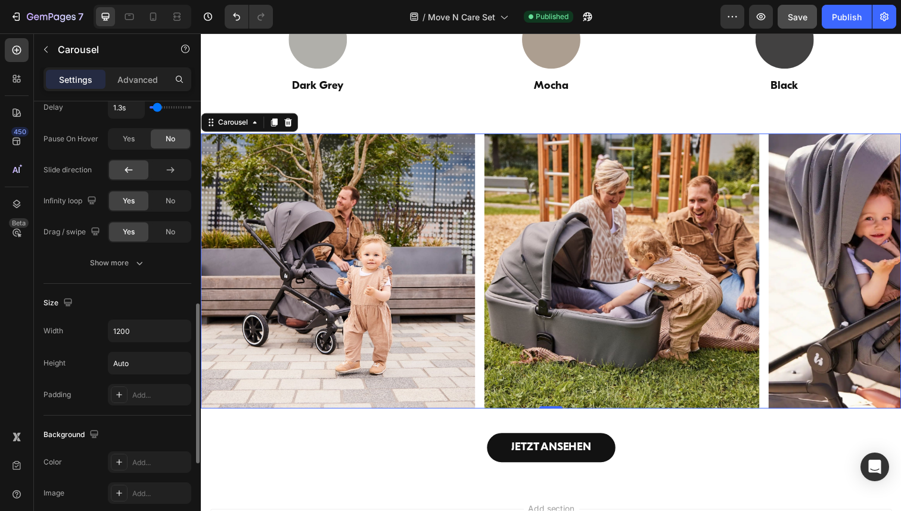
scroll to position [566, 0]
click at [139, 329] on input "1200" at bounding box center [149, 329] width 82 height 21
paste input "6"
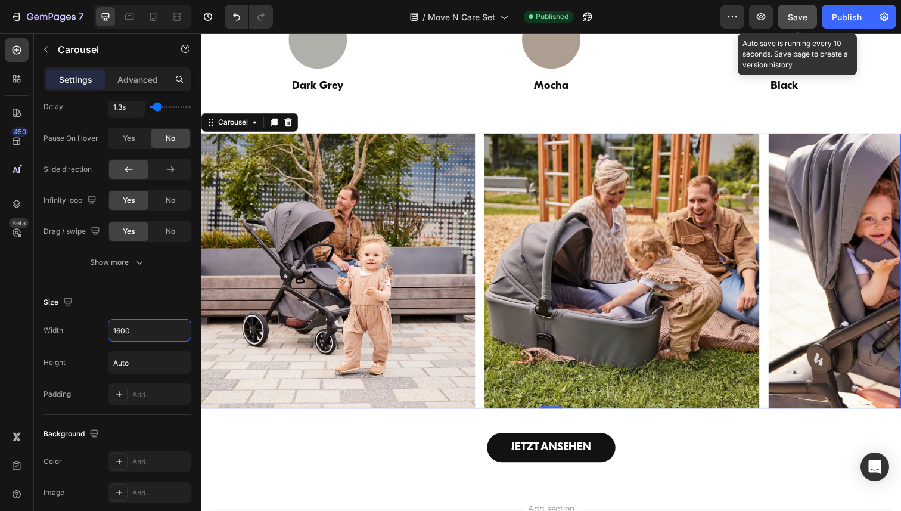
type input "1600"
click at [795, 5] on button "Save" at bounding box center [796, 17] width 39 height 24
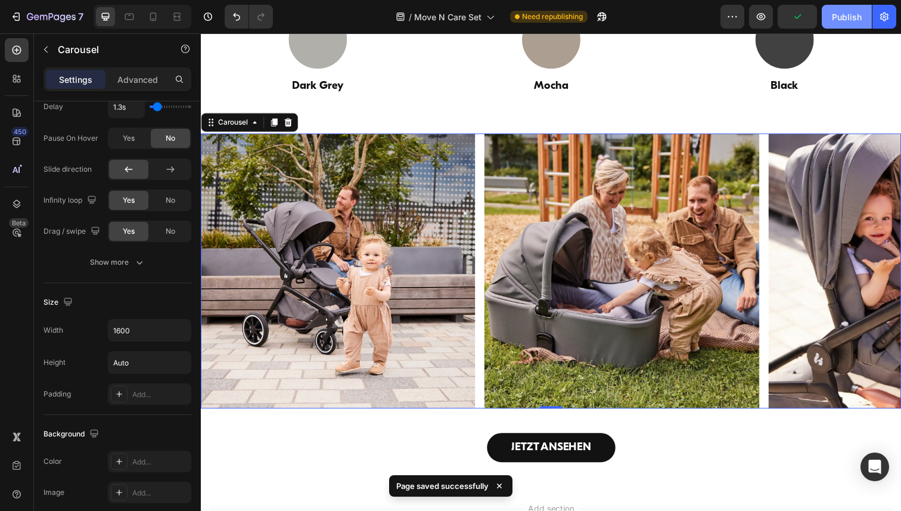
click at [853, 15] on div "Publish" at bounding box center [847, 17] width 30 height 13
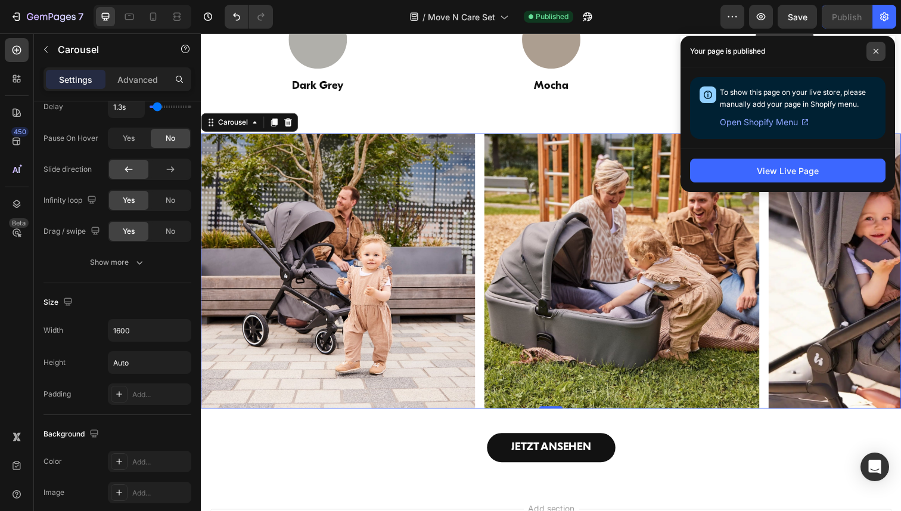
click at [876, 51] on icon at bounding box center [875, 51] width 5 height 5
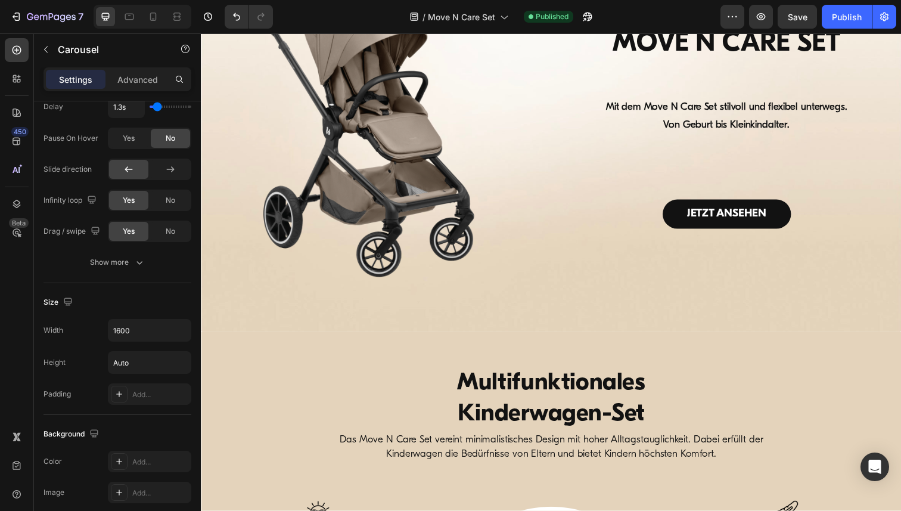
scroll to position [0, 0]
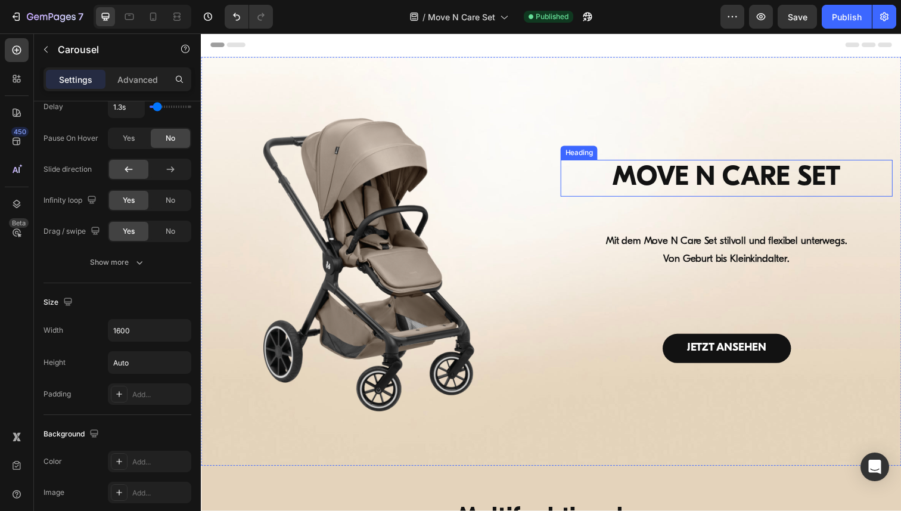
click at [686, 172] on h1 "MOVE N CARE SET" at bounding box center [737, 182] width 339 height 38
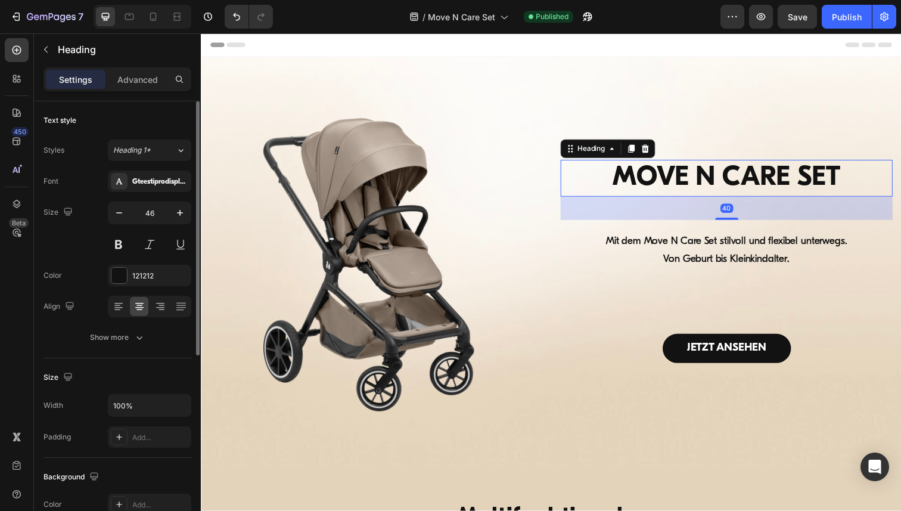
scroll to position [330, 0]
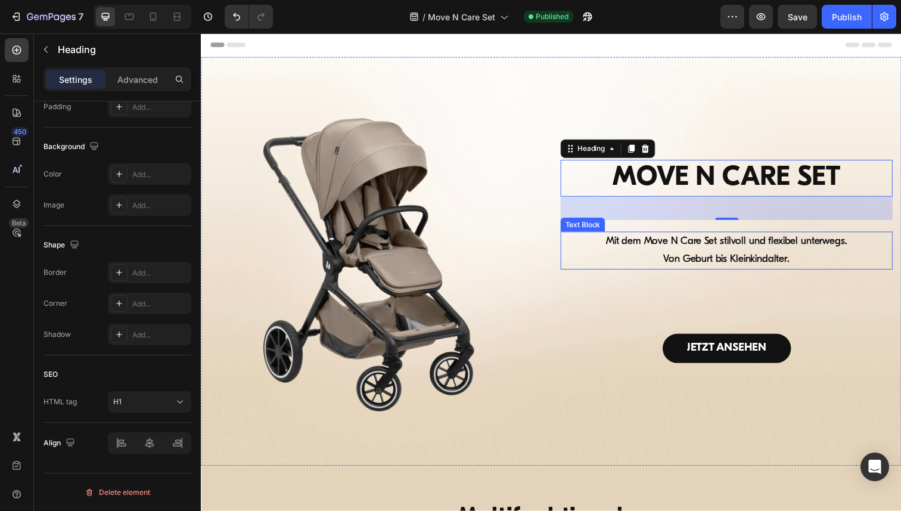
click at [737, 248] on strong "Mit dem Move N Care Set stilvoll und flexibel unterwegs." at bounding box center [737, 246] width 246 height 10
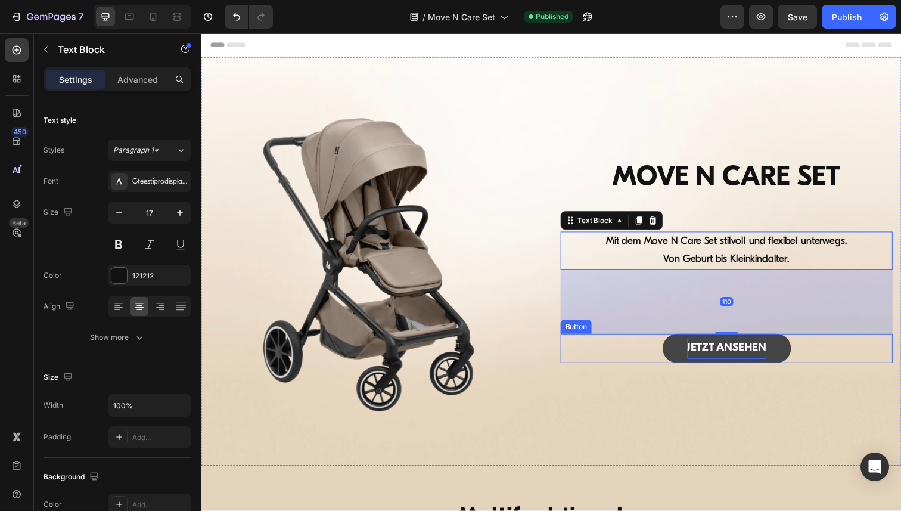
click at [730, 358] on p "JETZT ANSEHEN" at bounding box center [737, 355] width 81 height 20
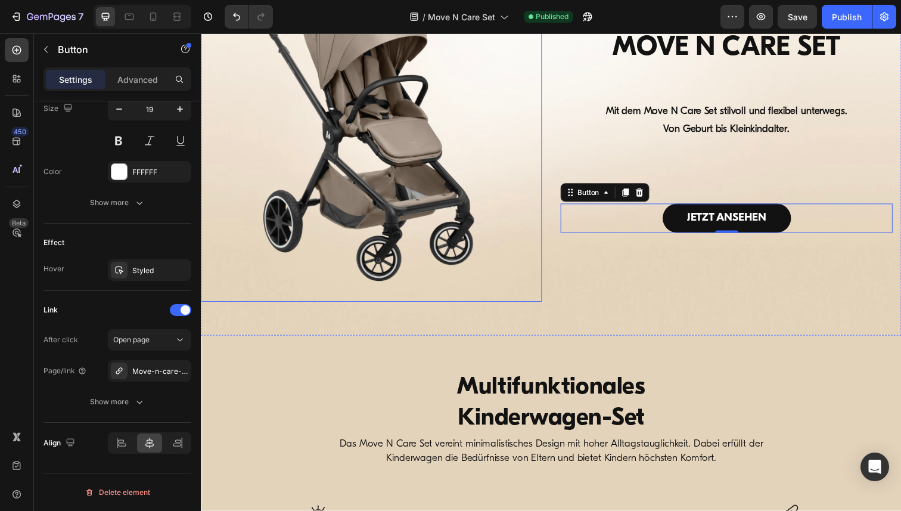
scroll to position [337, 0]
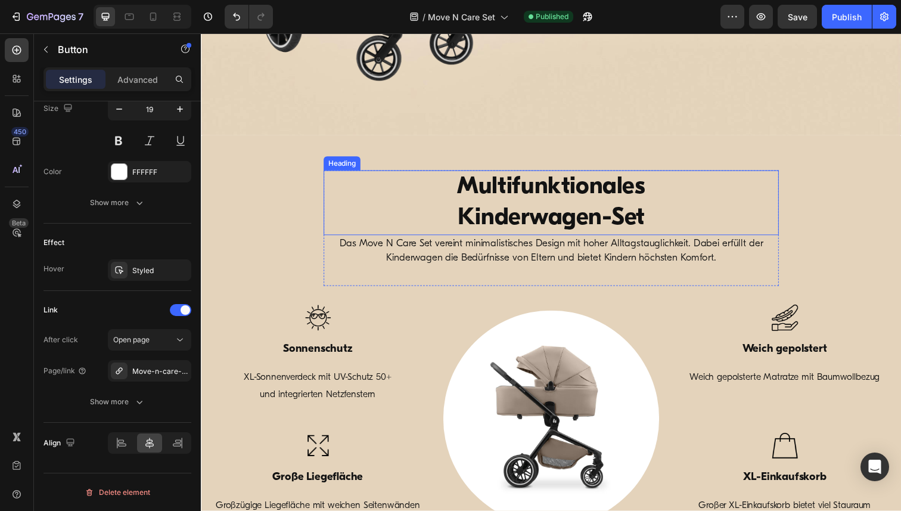
click at [550, 213] on strong "Kinderwagen-Set" at bounding box center [558, 222] width 191 height 24
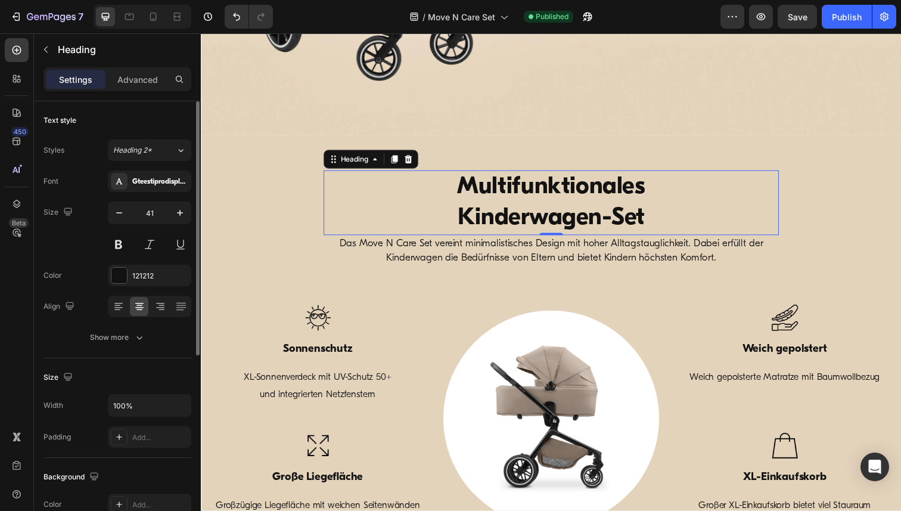
scroll to position [330, 0]
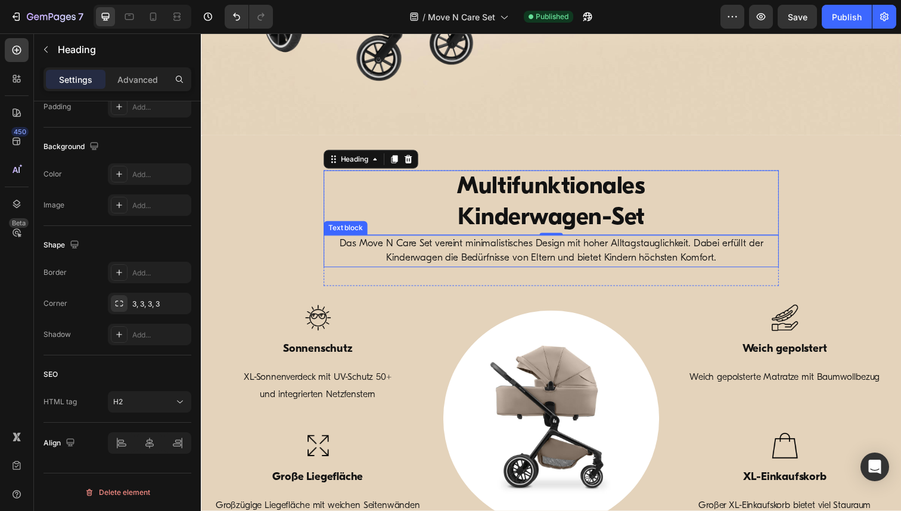
click at [468, 257] on p "Das Move N Care Set vereint minimalistisches Design mit hoher Alltagstauglichke…" at bounding box center [558, 256] width 443 height 30
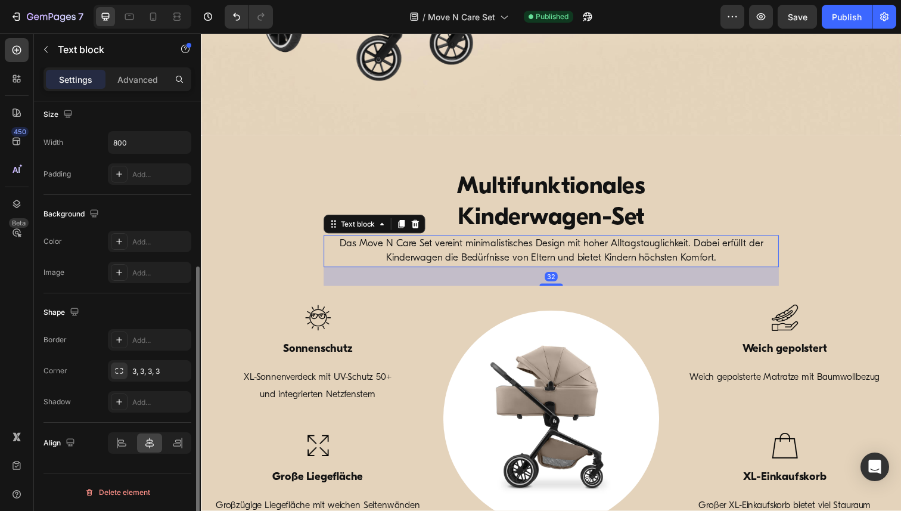
scroll to position [0, 0]
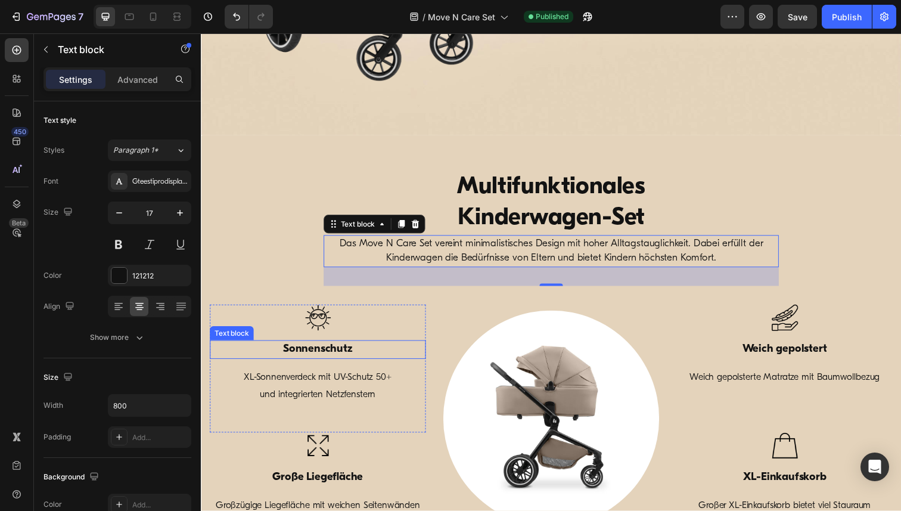
click at [313, 357] on p "Sonnenschutz" at bounding box center [320, 356] width 218 height 17
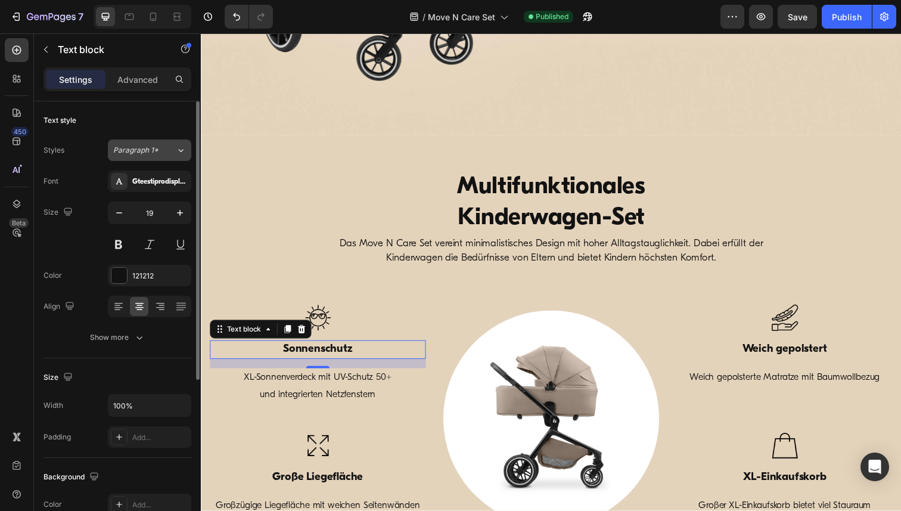
click at [182, 151] on icon at bounding box center [181, 150] width 5 height 3
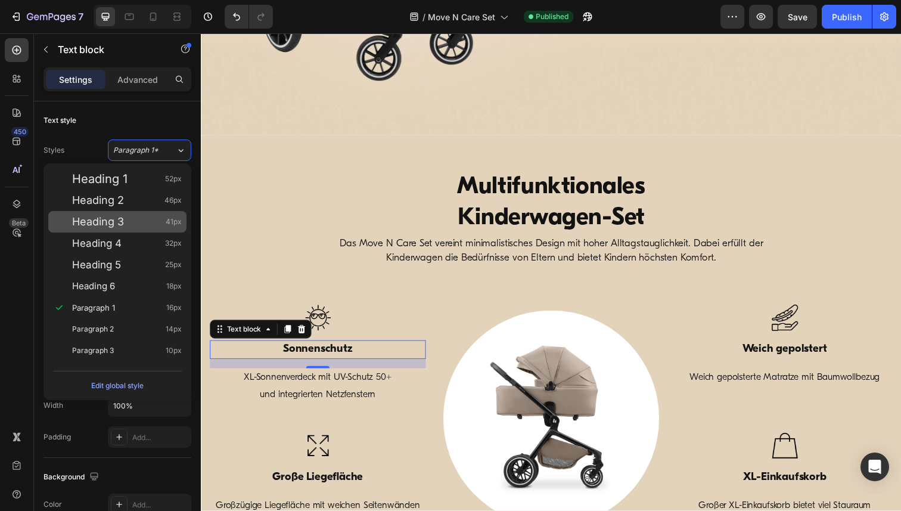
click at [111, 223] on span "Heading 3" at bounding box center [98, 222] width 52 height 12
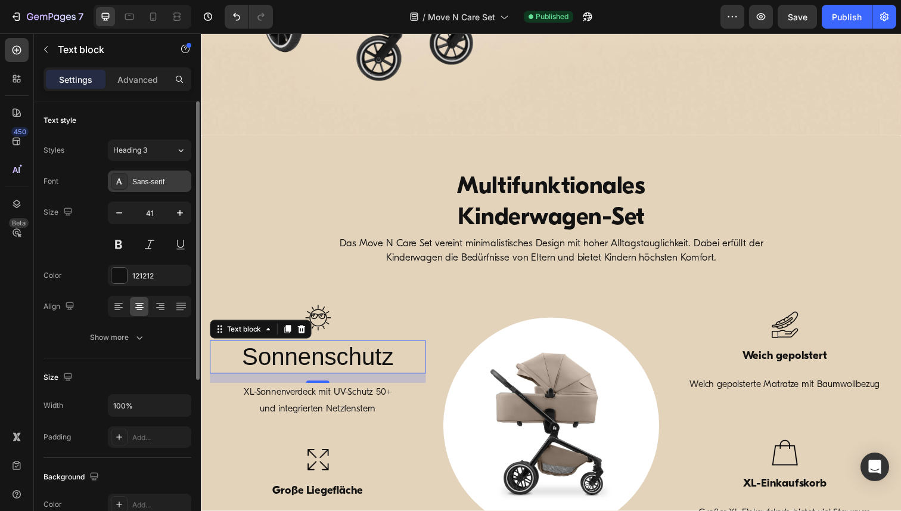
click at [158, 183] on div "Sans-serif" at bounding box center [160, 181] width 56 height 11
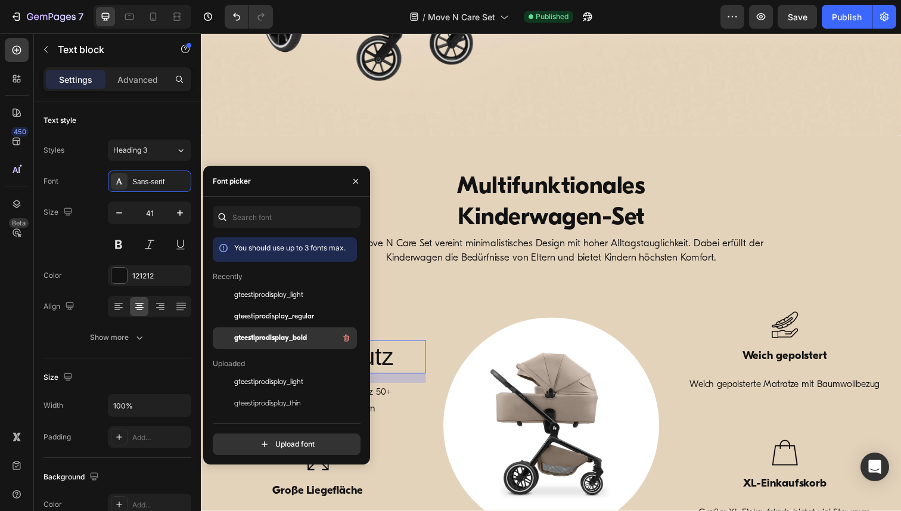
click at [298, 337] on span "gteestiprodisplay_bold" at bounding box center [270, 337] width 73 height 11
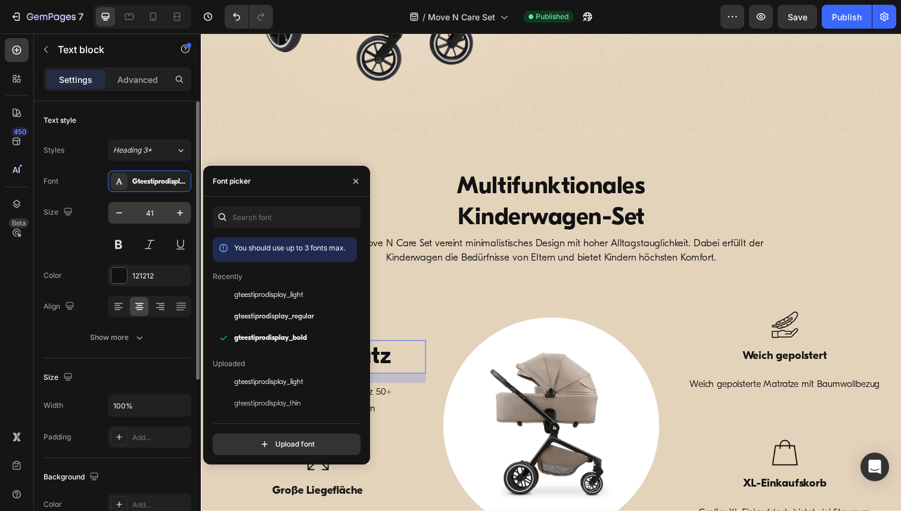
click at [156, 207] on input "41" at bounding box center [149, 212] width 39 height 21
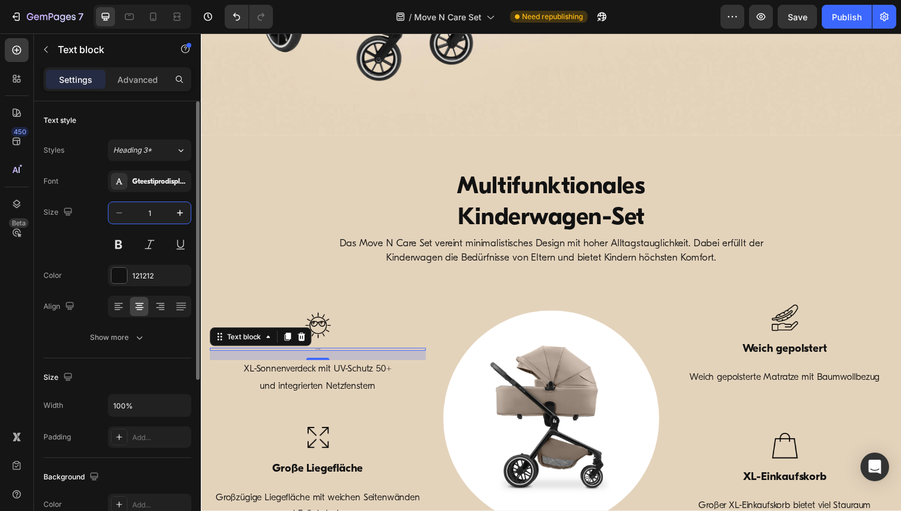
type input "19"
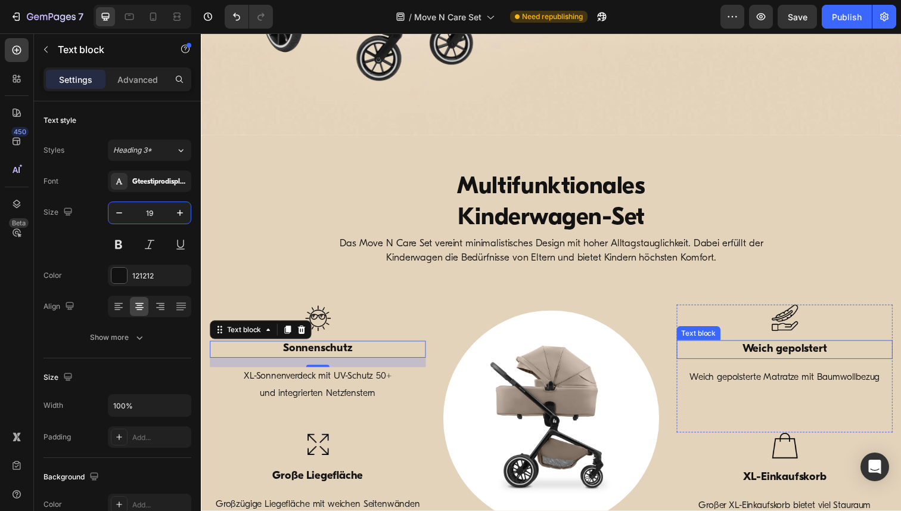
click at [789, 359] on p "Weich gepolstert" at bounding box center [796, 356] width 218 height 17
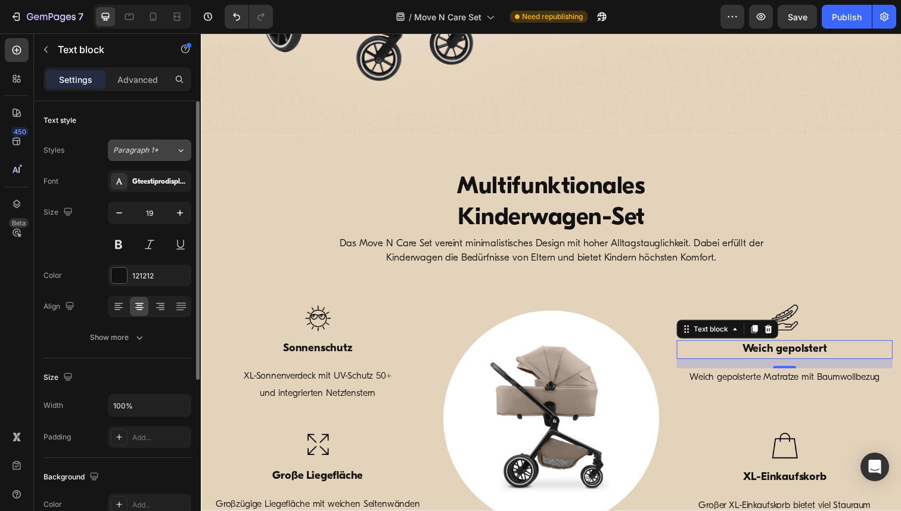
click at [157, 148] on span "Paragraph 1*" at bounding box center [135, 150] width 45 height 11
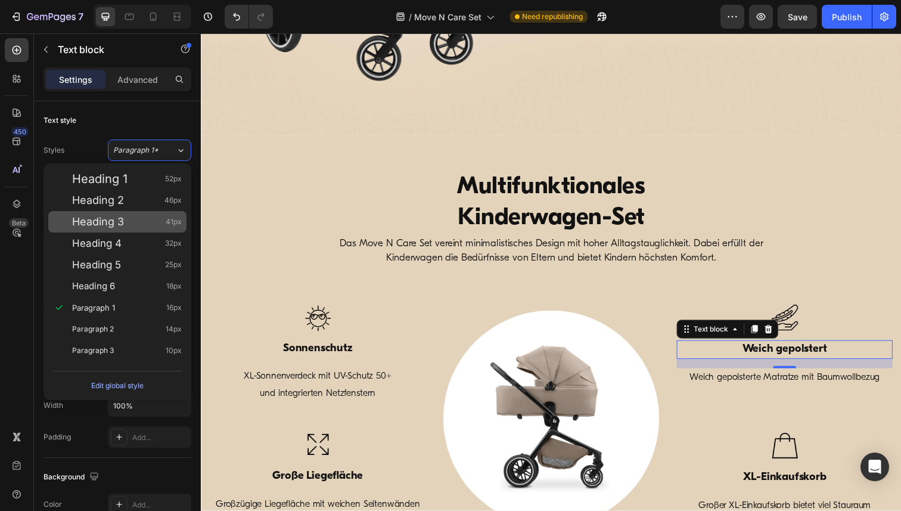
click at [127, 216] on div "Heading 3 41px" at bounding box center [127, 222] width 110 height 12
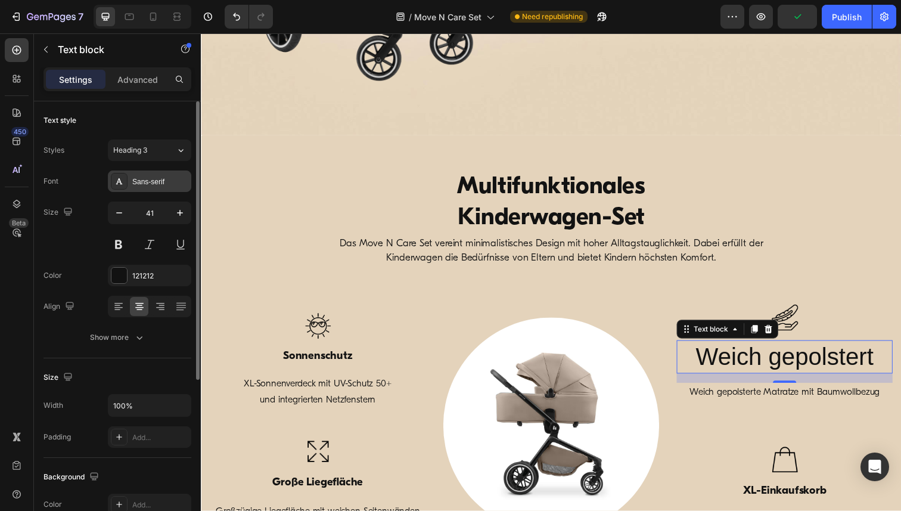
click at [151, 180] on div "Sans-serif" at bounding box center [160, 181] width 56 height 11
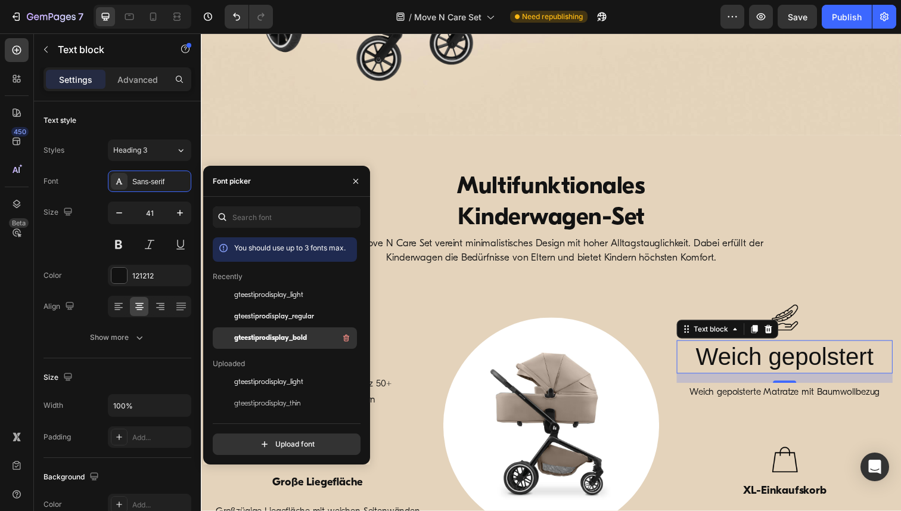
click at [282, 340] on span "gteestiprodisplay_bold" at bounding box center [270, 337] width 73 height 11
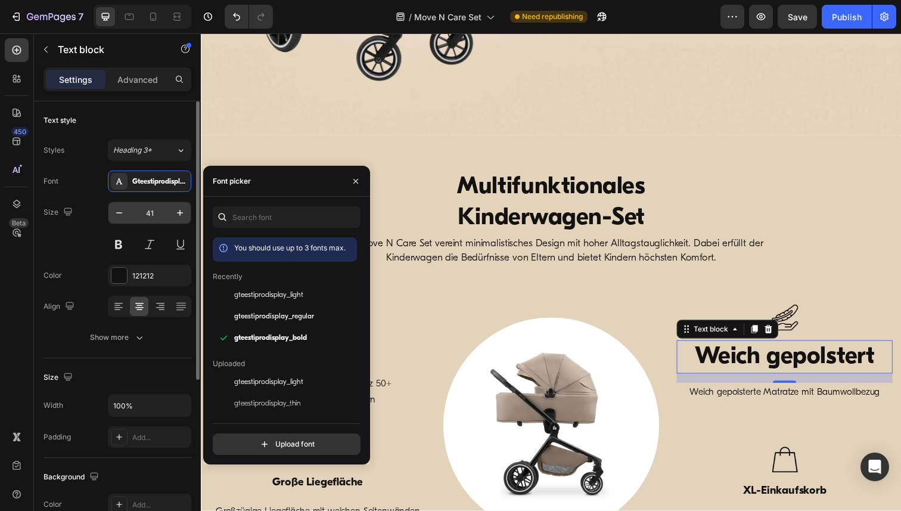
click at [148, 210] on input "41" at bounding box center [149, 212] width 39 height 21
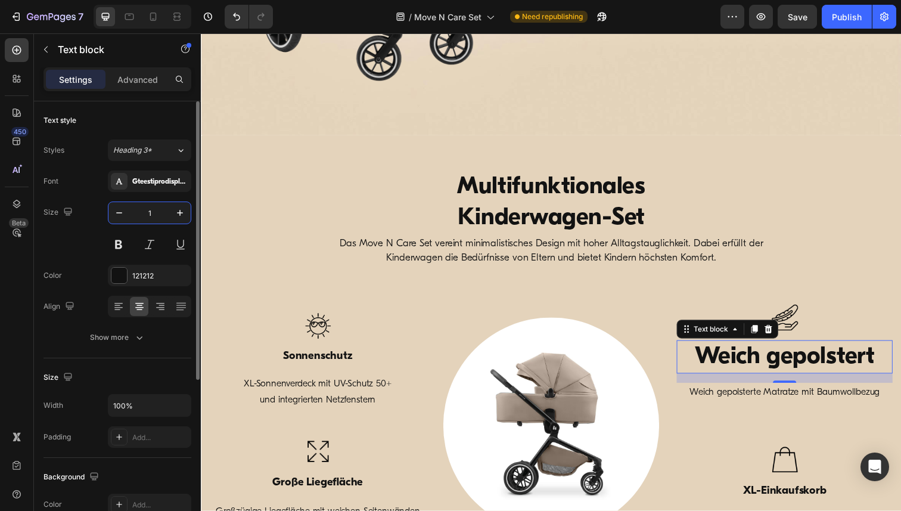
type input "19"
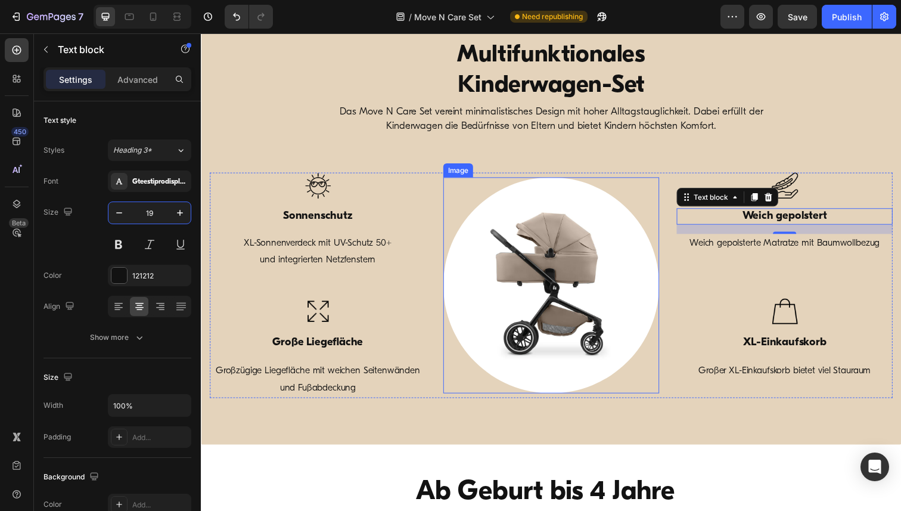
scroll to position [499, 0]
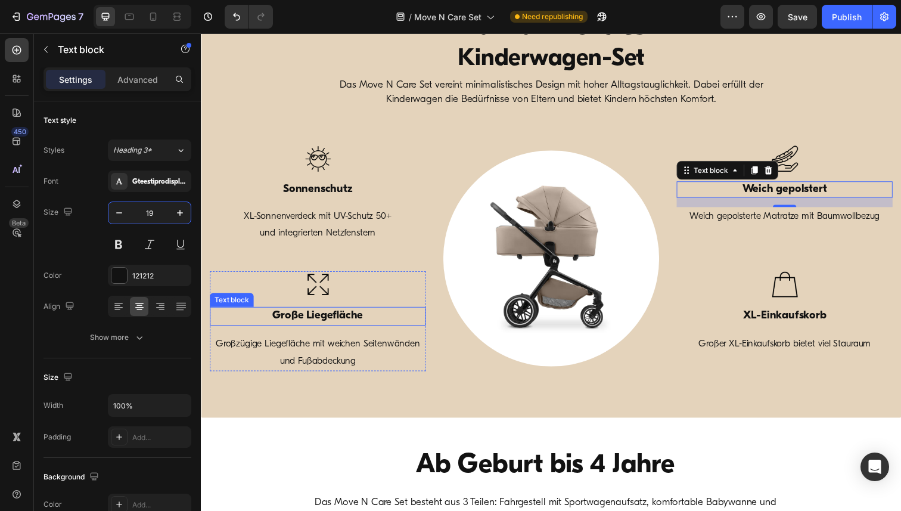
click at [301, 325] on p "Große Liegefläche" at bounding box center [320, 322] width 218 height 17
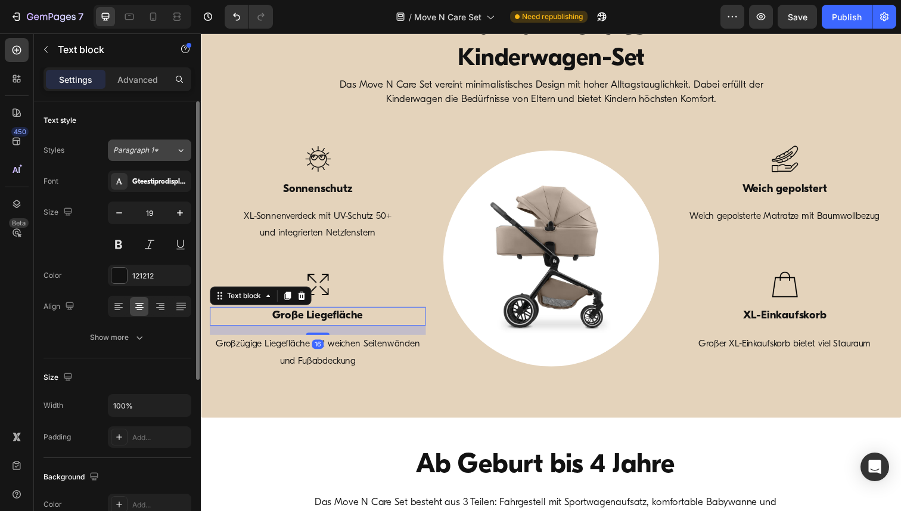
click at [158, 158] on button "Paragraph 1*" at bounding box center [149, 149] width 83 height 21
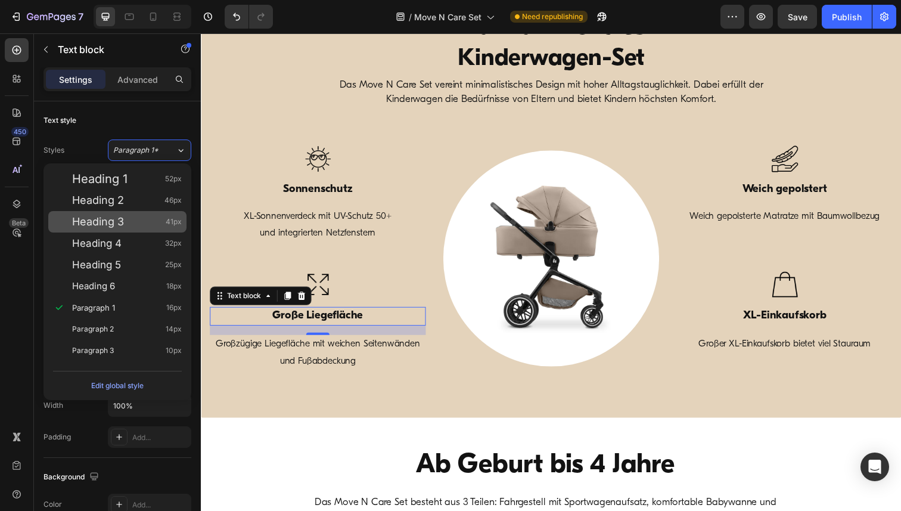
click at [120, 228] on div "Heading 3 41px" at bounding box center [117, 221] width 138 height 21
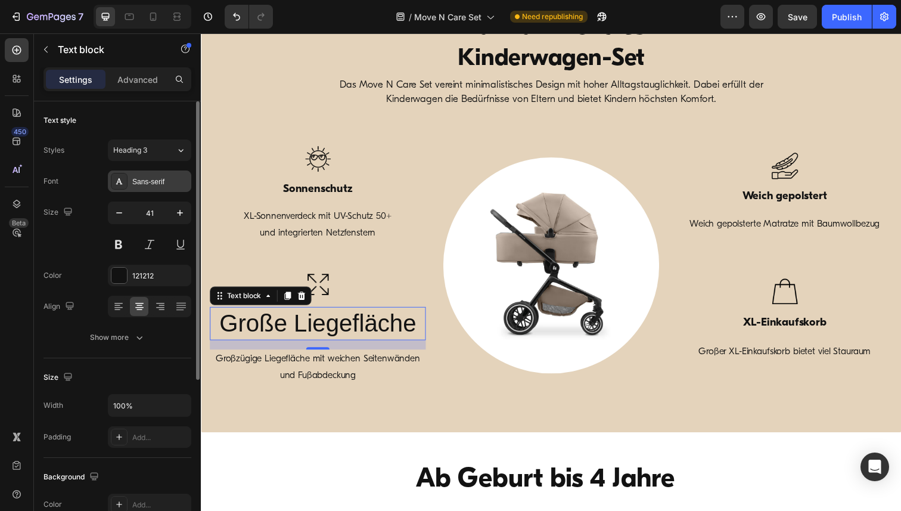
click at [150, 177] on div "Sans-serif" at bounding box center [160, 181] width 56 height 11
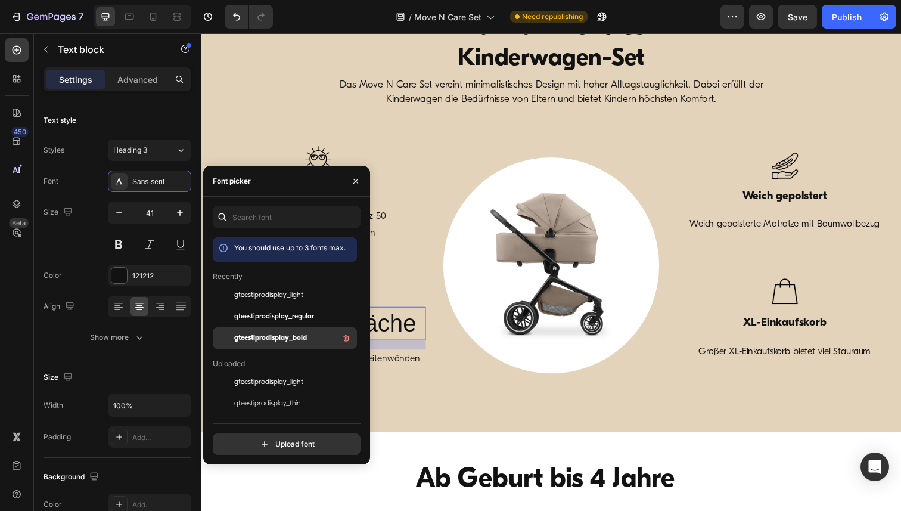
click at [281, 332] on span "gteestiprodisplay_bold" at bounding box center [270, 337] width 73 height 11
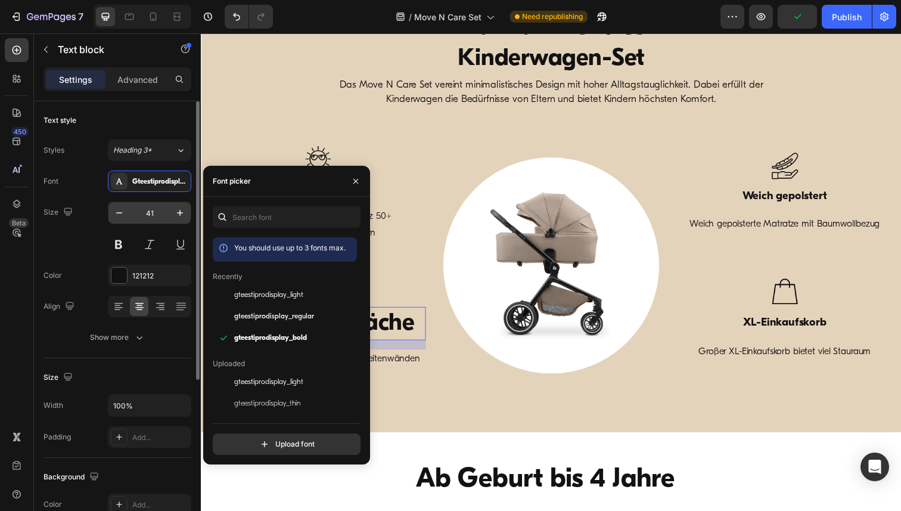
click at [152, 208] on input "41" at bounding box center [149, 212] width 39 height 21
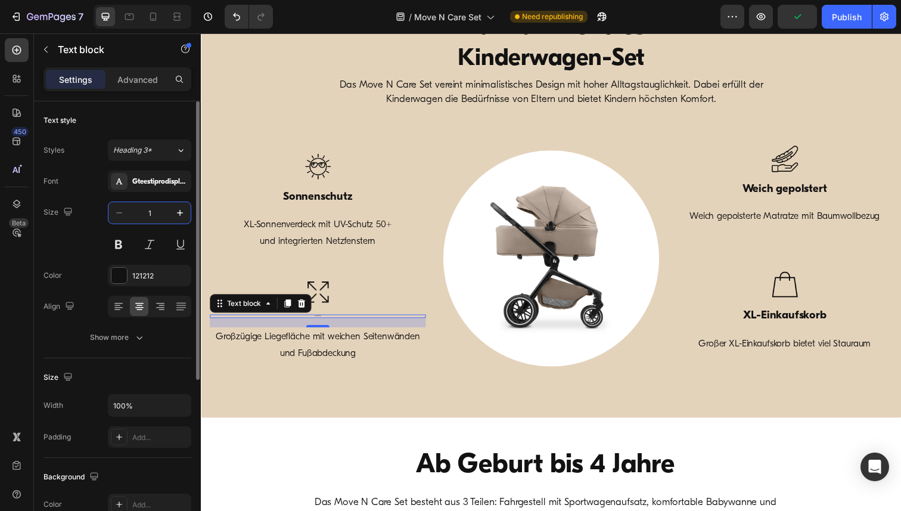
type input "19"
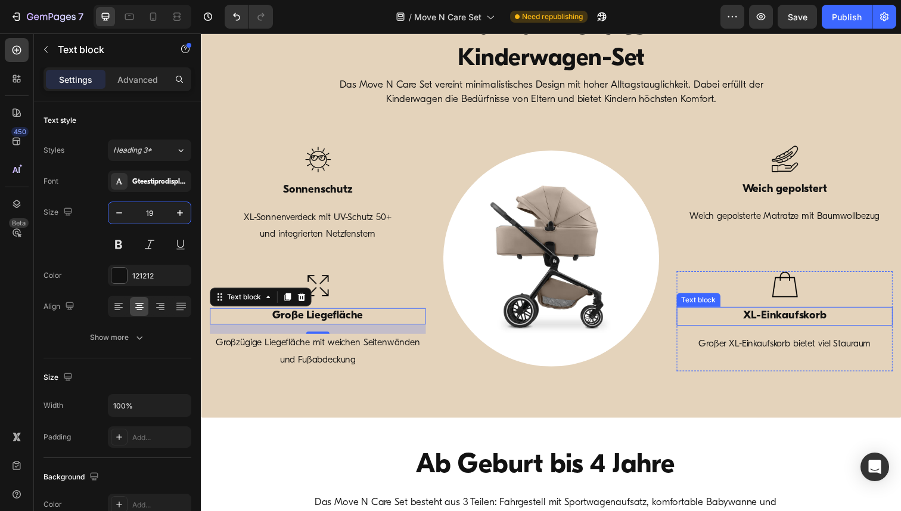
click at [807, 323] on p "XL-Einkaufskorb" at bounding box center [796, 322] width 218 height 17
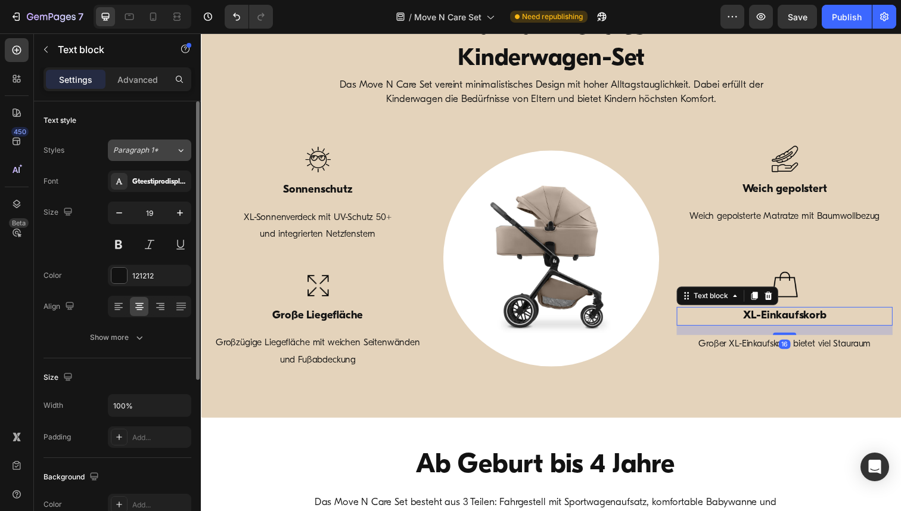
click at [162, 153] on div "Paragraph 1*" at bounding box center [144, 150] width 63 height 11
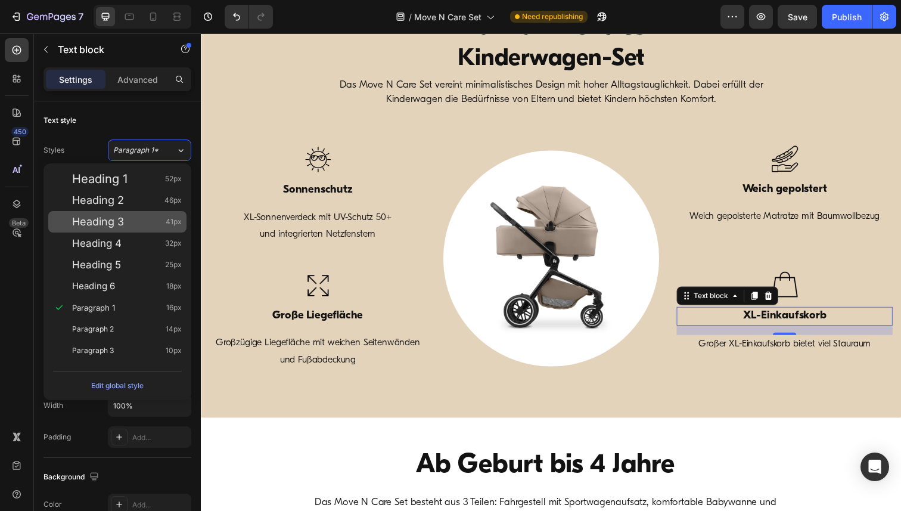
click at [125, 211] on div "Heading 3 41px" at bounding box center [117, 221] width 138 height 21
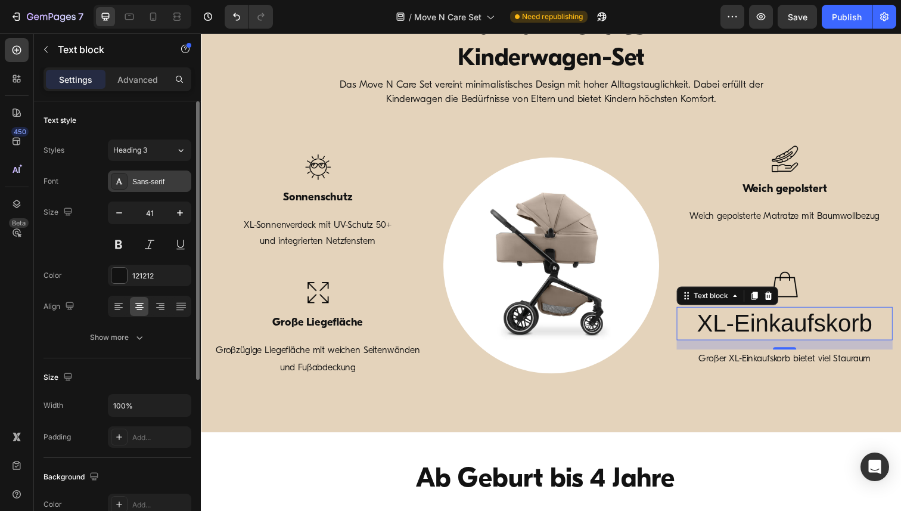
click at [151, 183] on div "Sans-serif" at bounding box center [160, 181] width 56 height 11
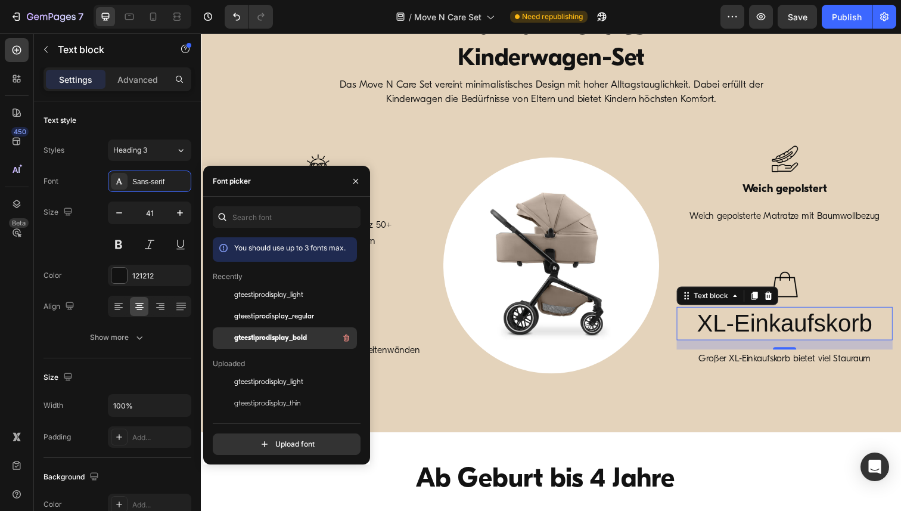
click at [269, 331] on div "gteestiprodisplay_bold" at bounding box center [294, 338] width 120 height 14
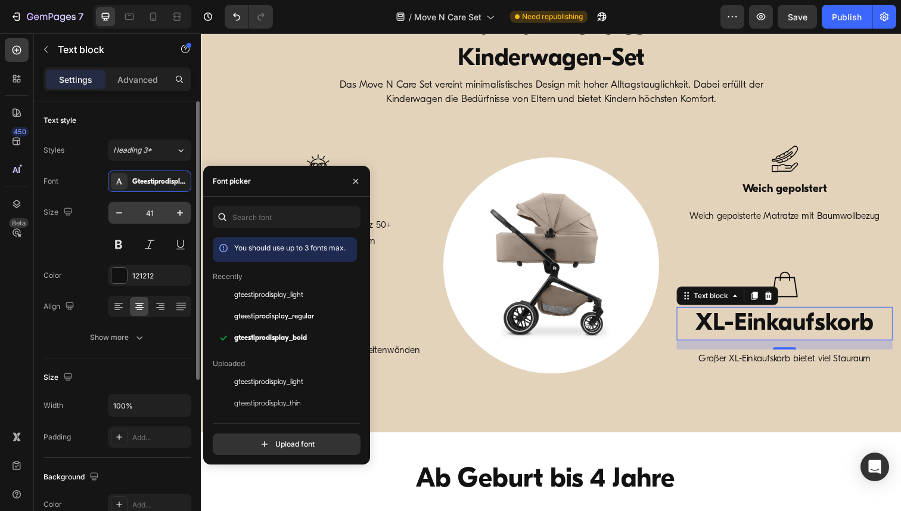
click at [154, 210] on input "41" at bounding box center [149, 212] width 39 height 21
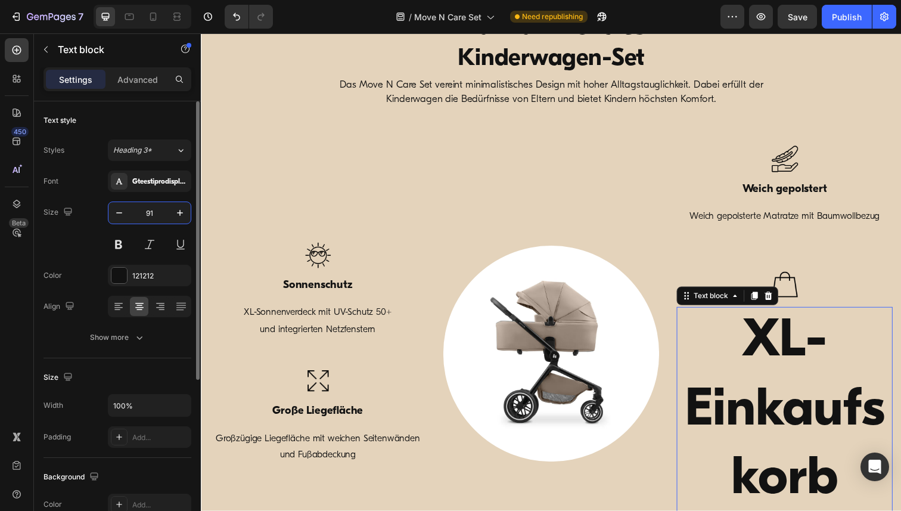
type input "9"
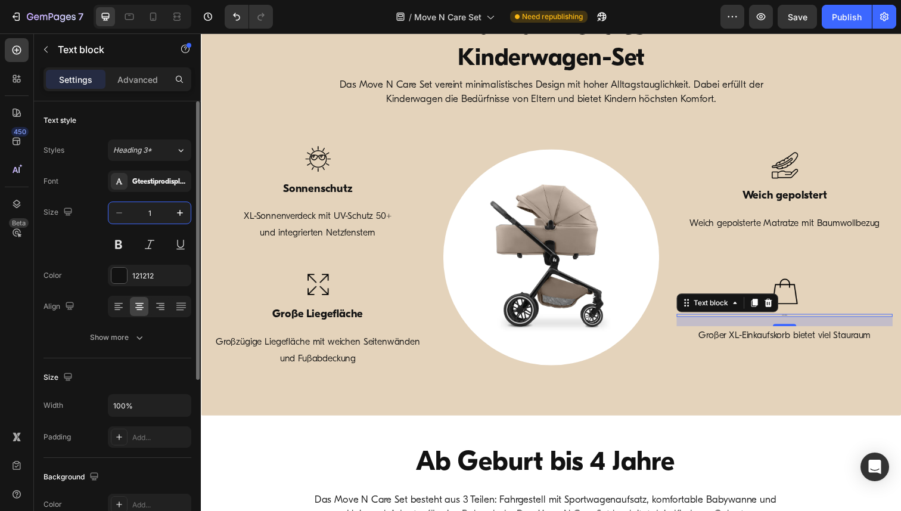
type input "19"
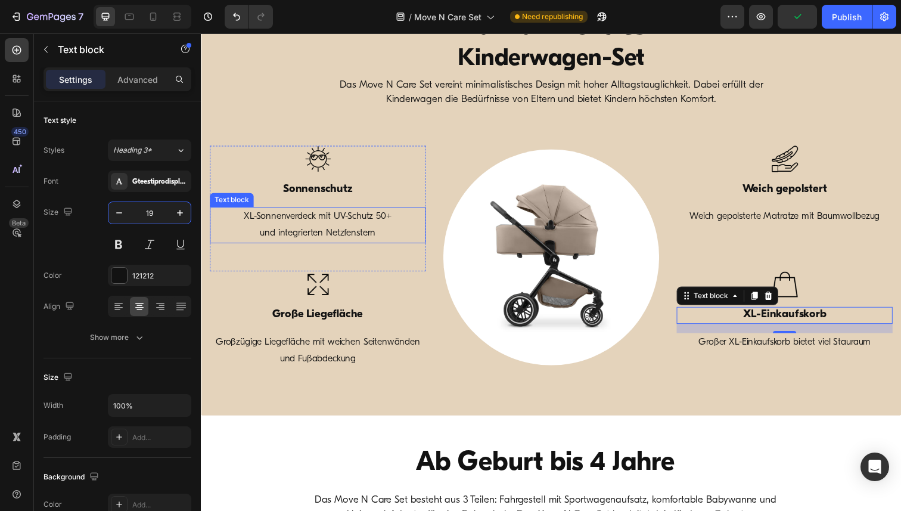
click at [323, 228] on p "XL-Sonnenverdeck mit UV-Schutz 50+ und integrierten Netzfenstern" at bounding box center [320, 229] width 218 height 35
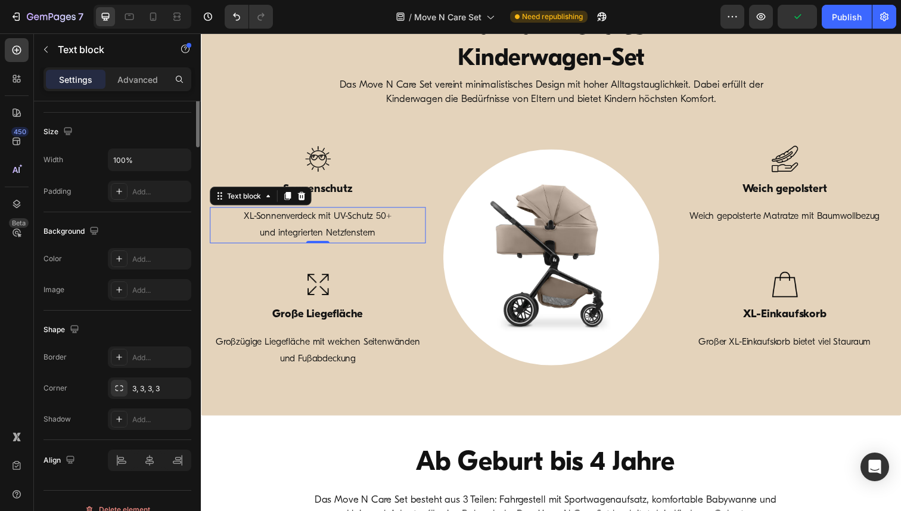
scroll to position [263, 0]
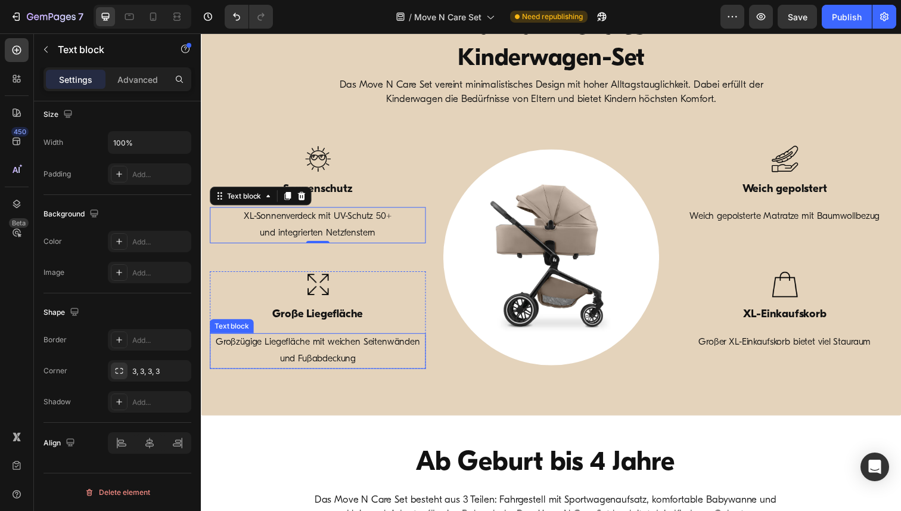
click at [331, 373] on p "Großzügige Liegefläche mit weichen Seitenwänden und Fußabdeckung" at bounding box center [320, 358] width 218 height 35
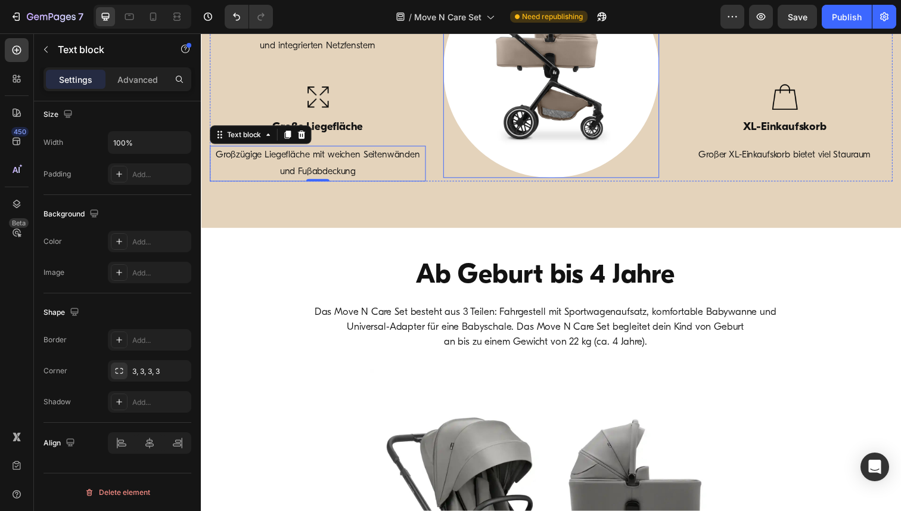
scroll to position [726, 0]
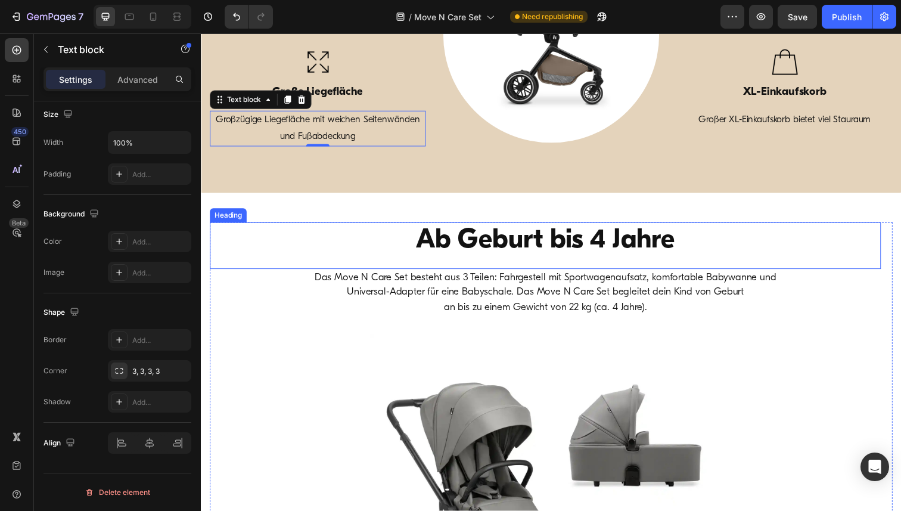
click at [535, 250] on h2 "Ab Geburt bis 4 Jahre" at bounding box center [552, 245] width 656 height 38
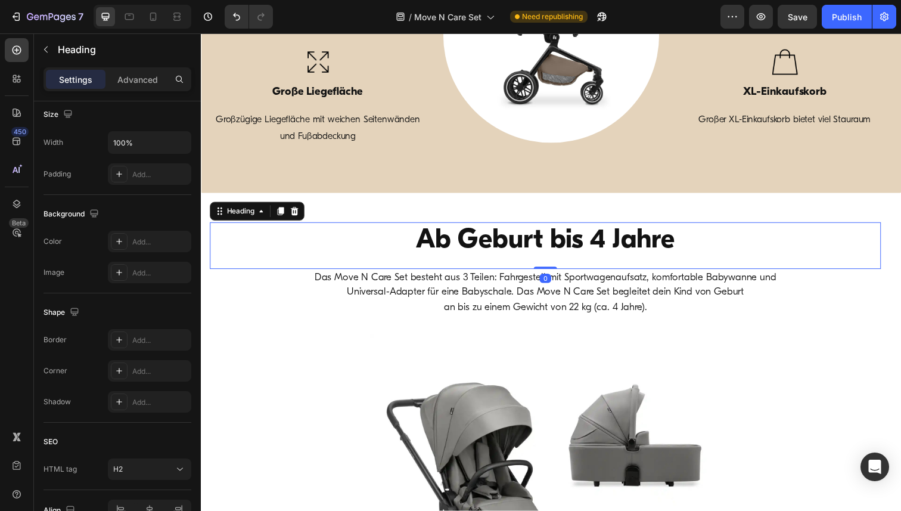
scroll to position [0, 0]
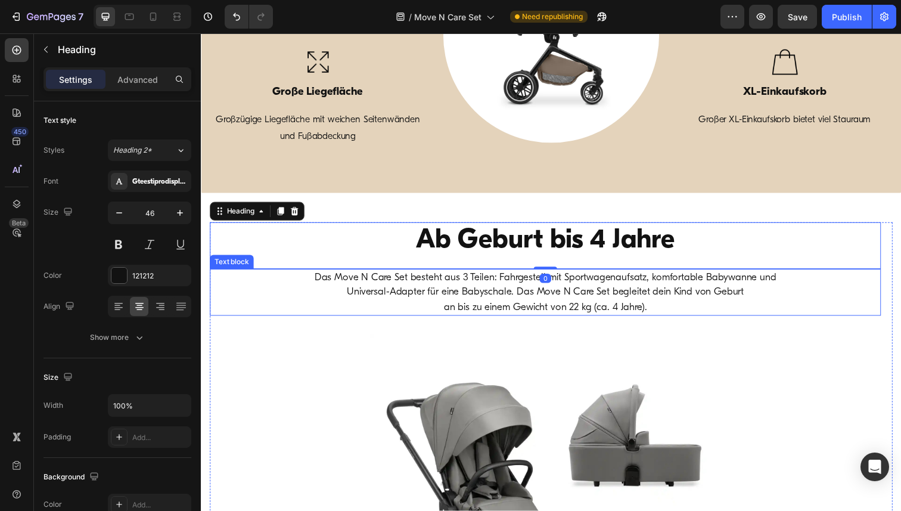
click at [481, 297] on p "Das Move N Care Set besteht aus 3 Teilen: Fahrgestell mit Sportwagenaufsatz, ko…" at bounding box center [552, 290] width 474 height 30
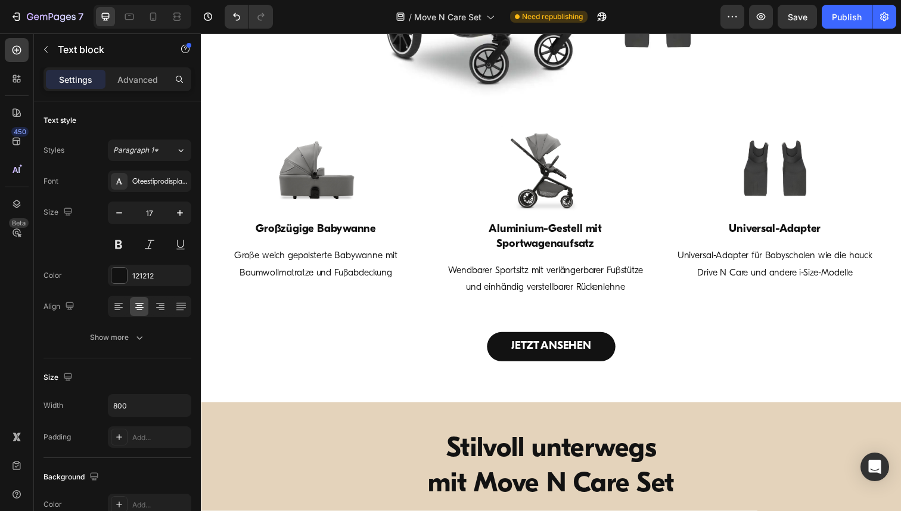
scroll to position [1322, 0]
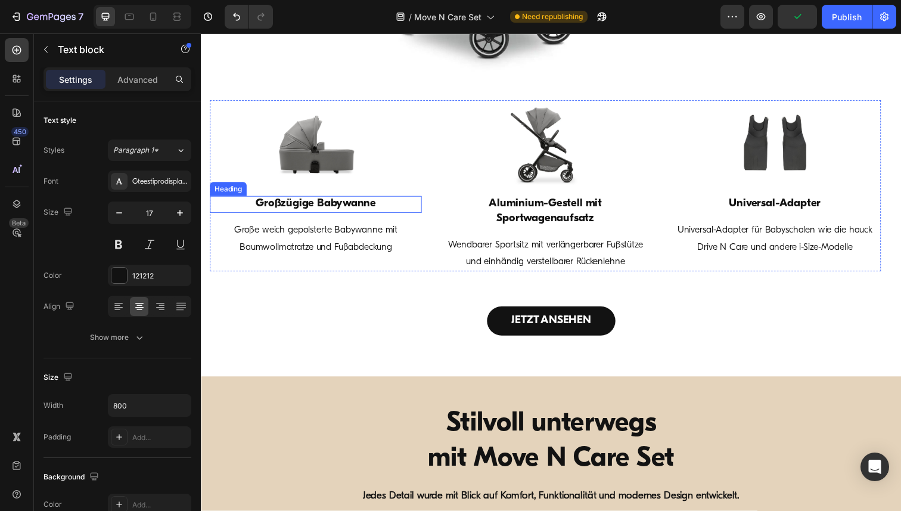
click at [316, 212] on h3 "Großzügige Babywanne" at bounding box center [318, 208] width 216 height 17
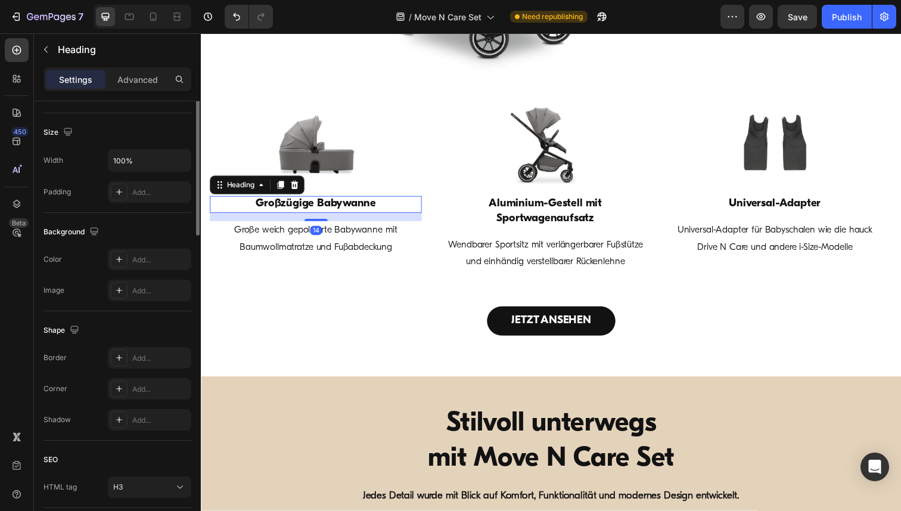
scroll to position [330, 0]
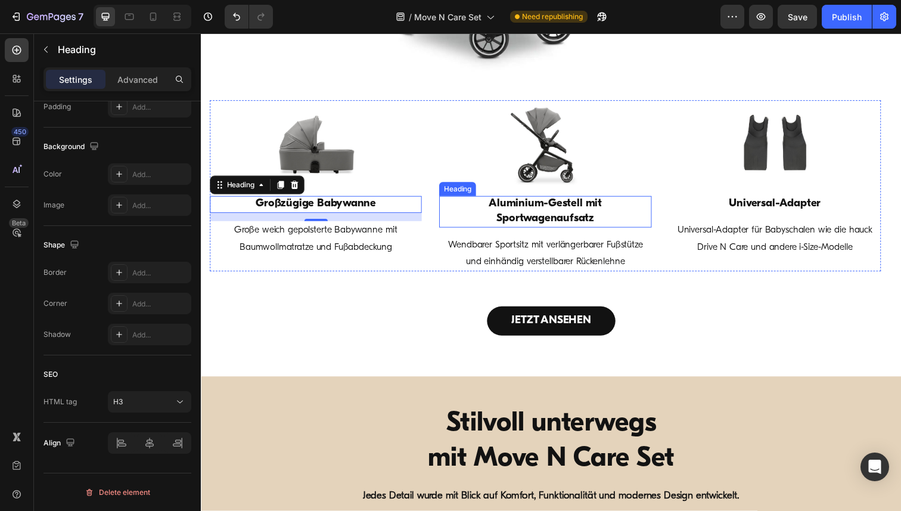
click at [566, 208] on h3 "Aluminium-Gestell mit Sportwagenaufsatz" at bounding box center [552, 216] width 216 height 32
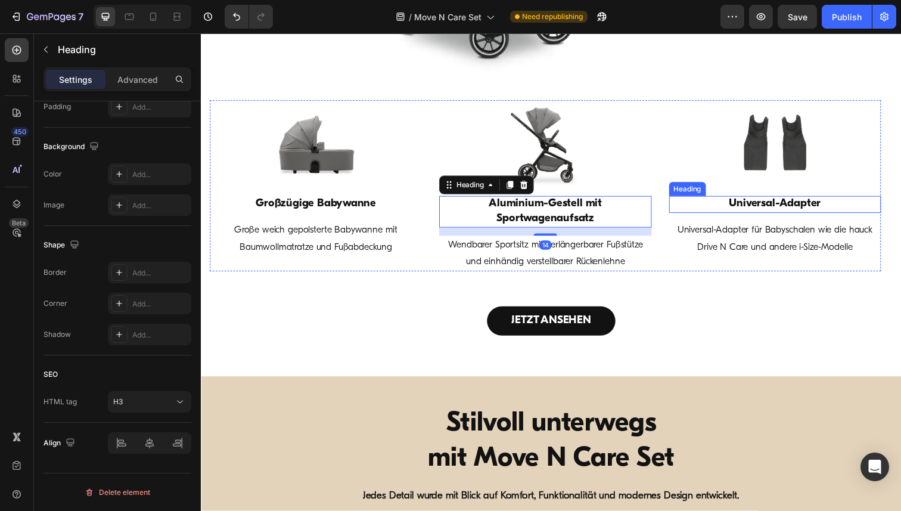
click at [762, 205] on h3 "Universal-Adapter" at bounding box center [786, 208] width 216 height 17
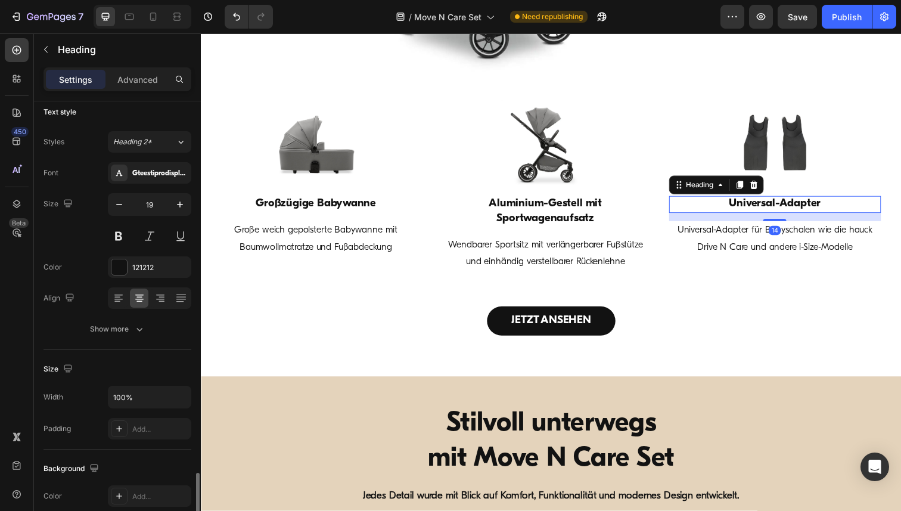
scroll to position [0, 0]
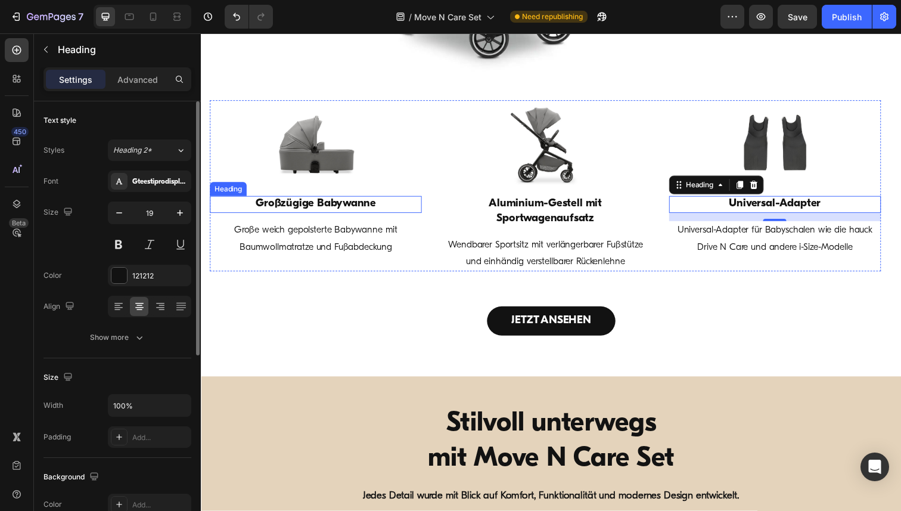
click at [333, 207] on h3 "Großzügige Babywanne" at bounding box center [318, 208] width 216 height 17
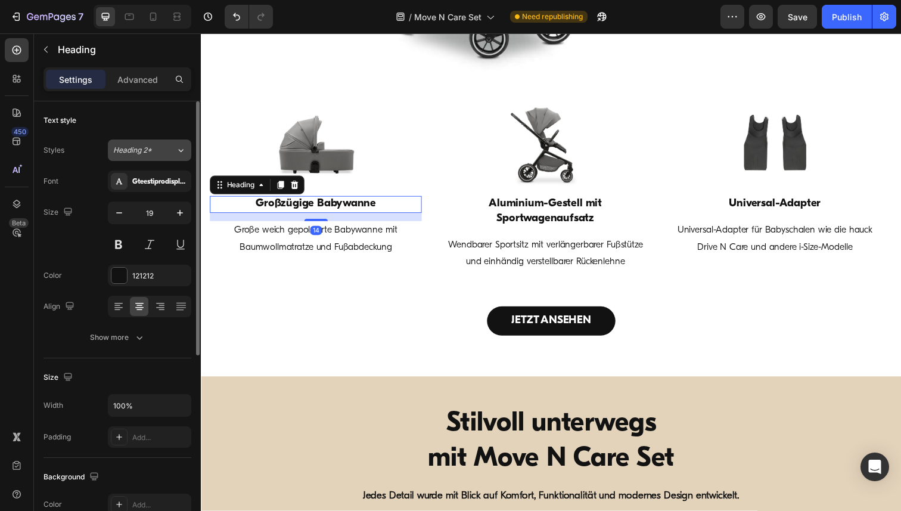
click at [183, 150] on icon at bounding box center [181, 150] width 5 height 3
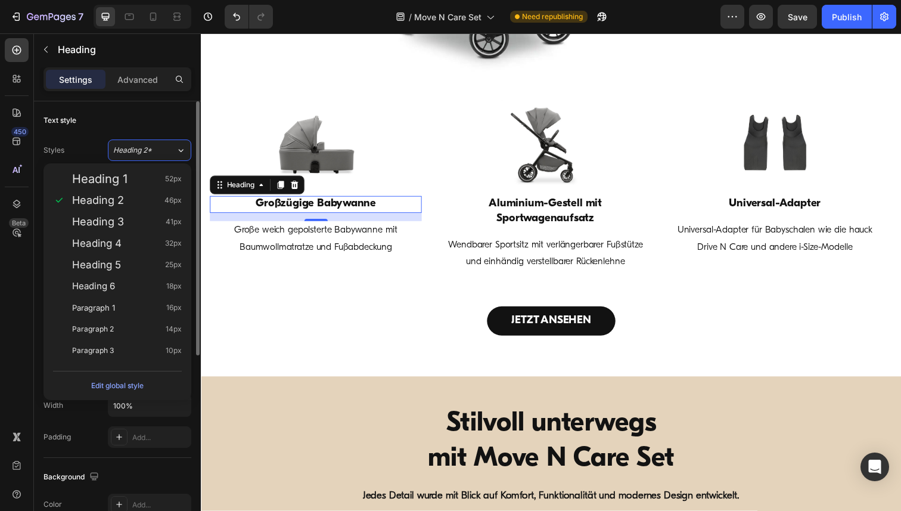
click at [166, 119] on div "Text style" at bounding box center [117, 120] width 148 height 19
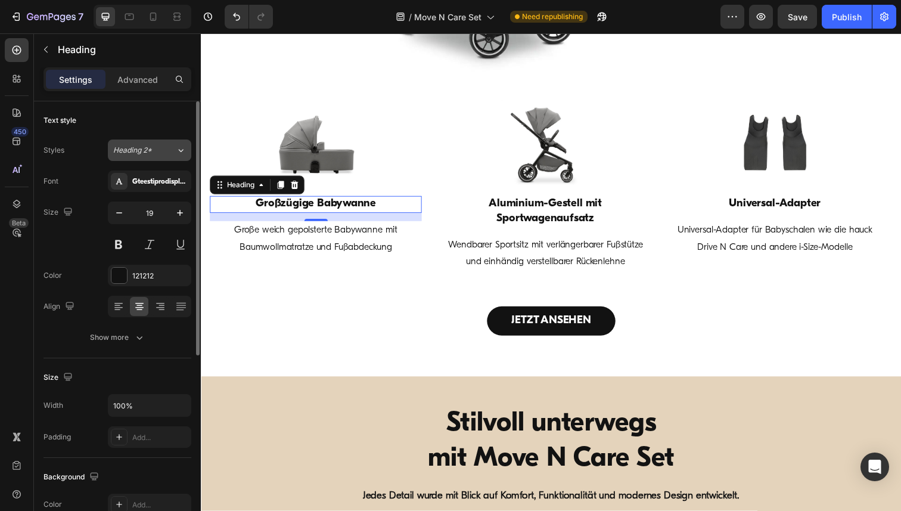
click at [183, 151] on icon at bounding box center [181, 150] width 10 height 12
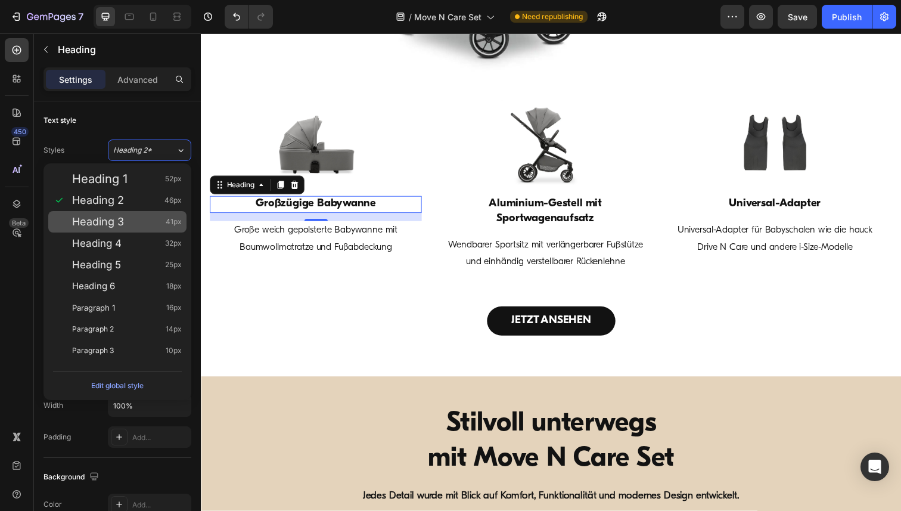
click at [133, 222] on div "Heading 3 41px" at bounding box center [127, 222] width 110 height 12
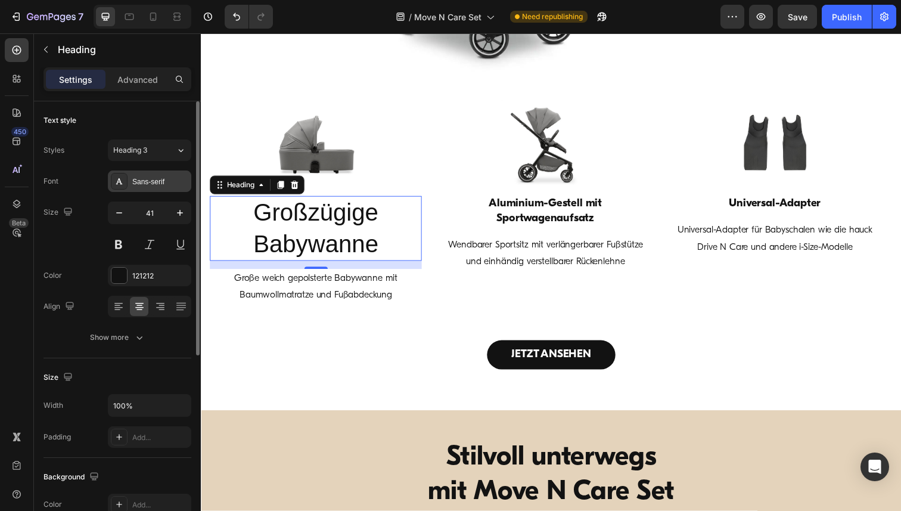
click at [155, 178] on div "Sans-serif" at bounding box center [160, 181] width 56 height 11
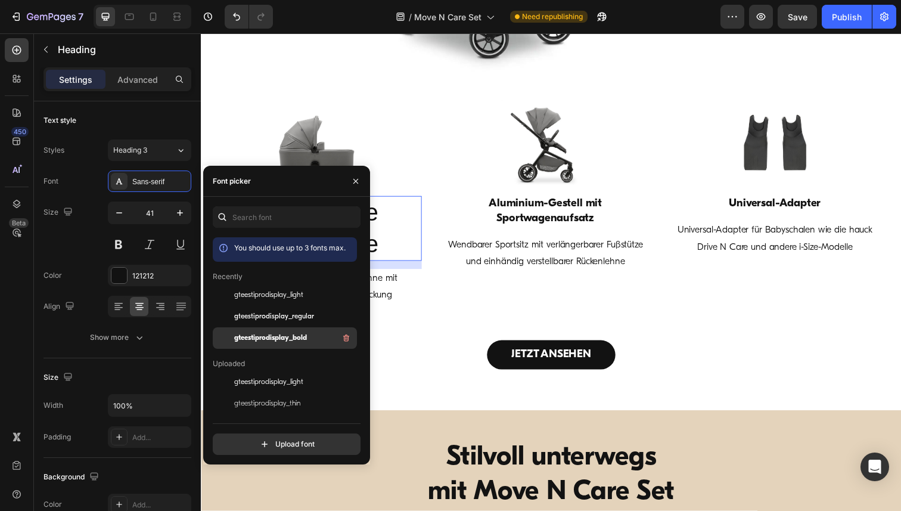
click at [273, 341] on span "gteestiprodisplay_bold" at bounding box center [270, 337] width 73 height 11
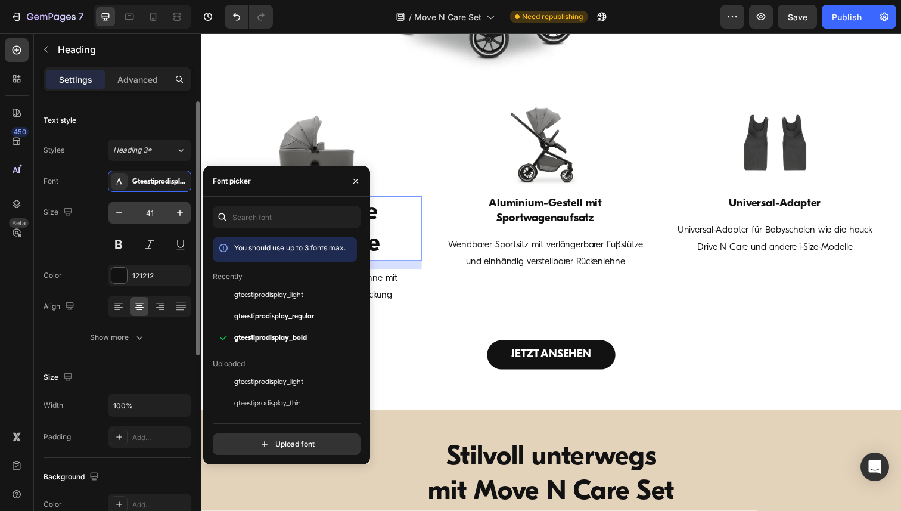
click at [150, 213] on input "41" at bounding box center [149, 212] width 39 height 21
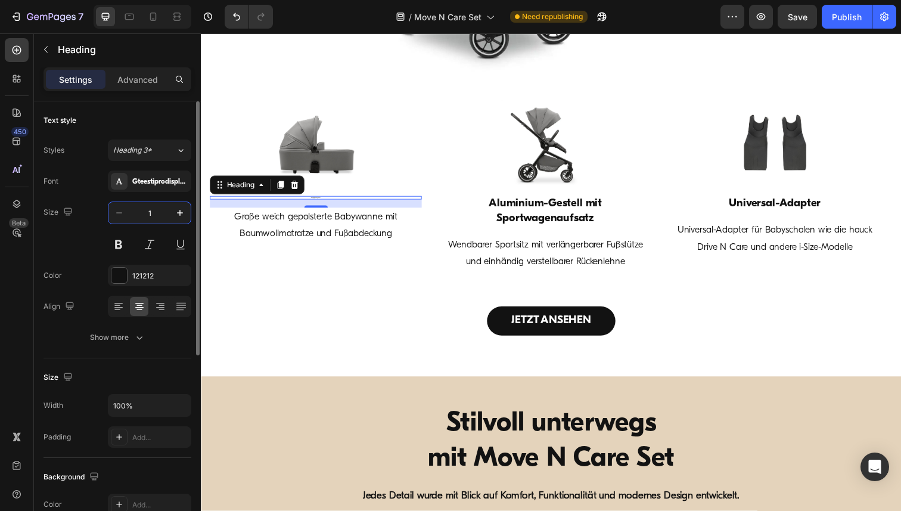
type input "19"
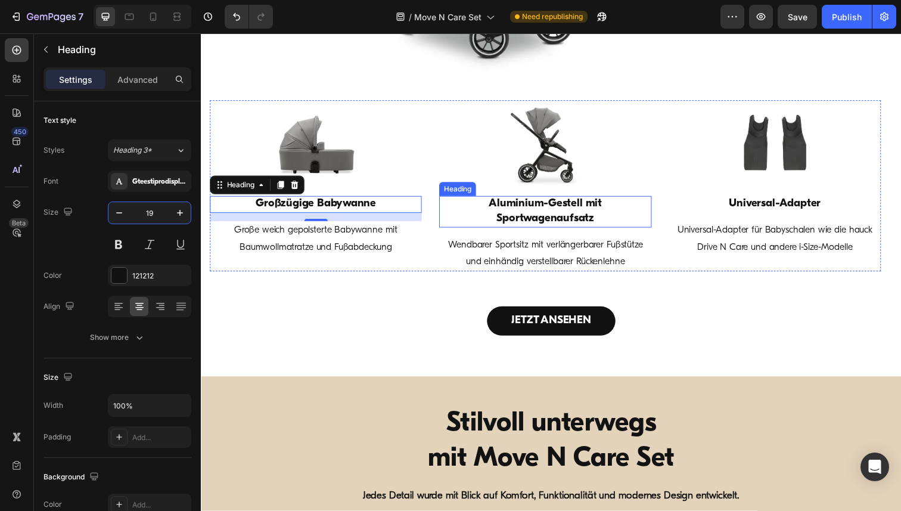
click at [554, 216] on h3 "Aluminium-Gestell mit Sportwagenaufsatz" at bounding box center [552, 216] width 216 height 32
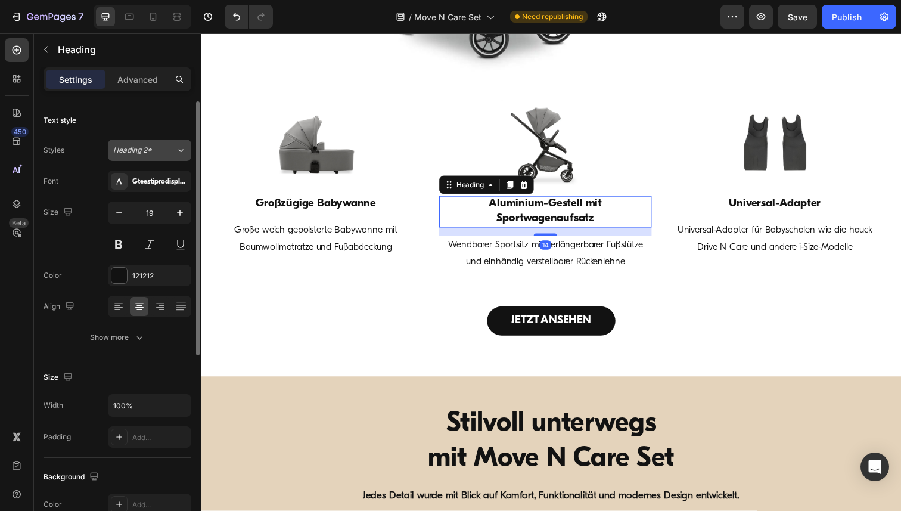
click at [177, 148] on icon at bounding box center [181, 150] width 10 height 12
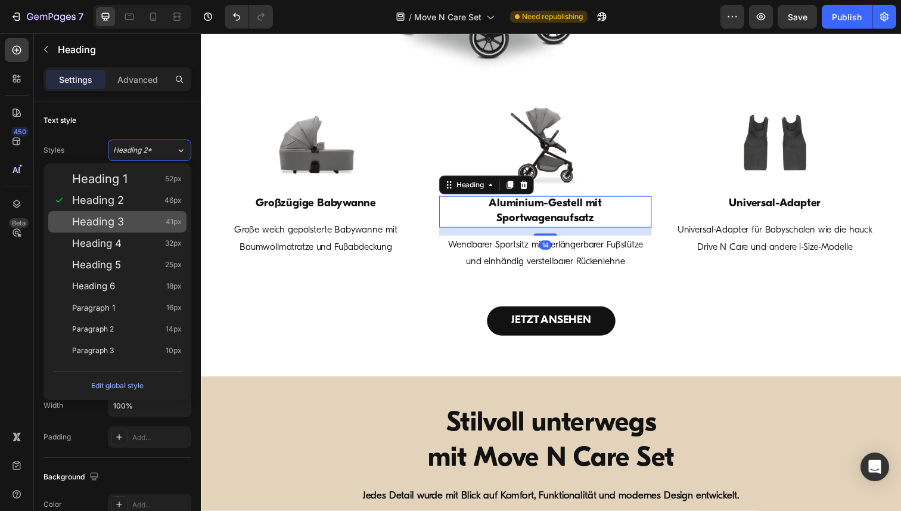
click at [133, 224] on div "Heading 3 41px" at bounding box center [127, 222] width 110 height 12
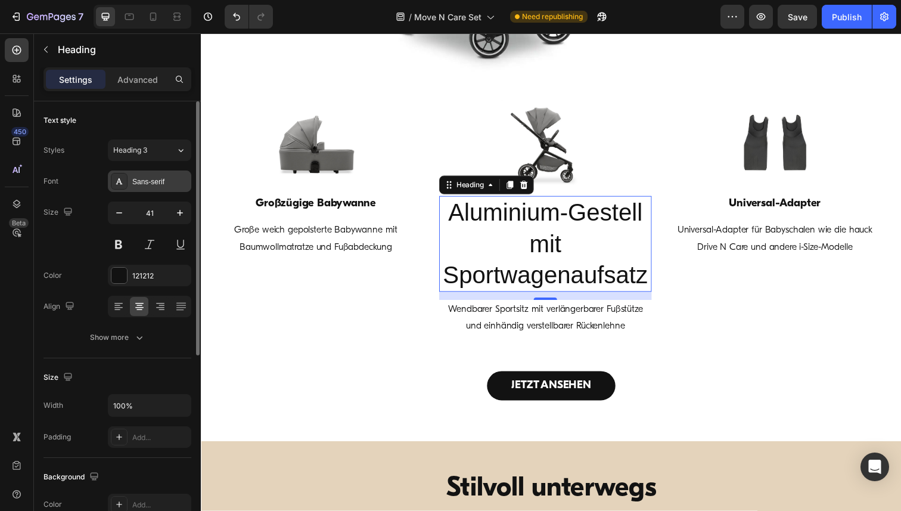
click at [157, 185] on div "Sans-serif" at bounding box center [160, 181] width 56 height 11
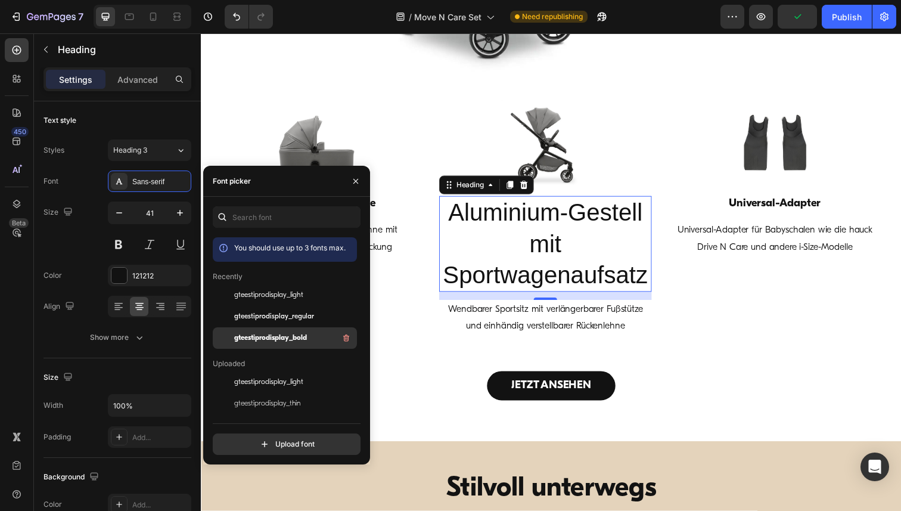
click at [276, 338] on span "gteestiprodisplay_bold" at bounding box center [270, 337] width 73 height 11
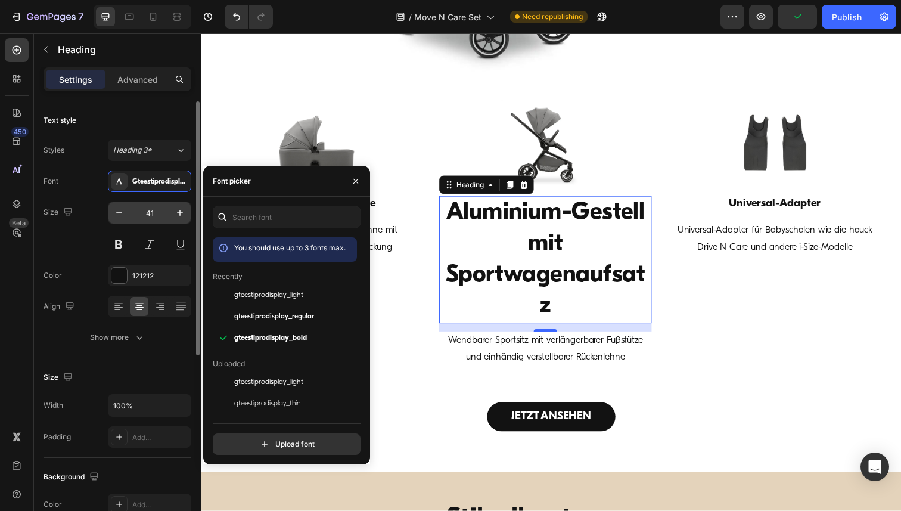
click at [155, 208] on input "41" at bounding box center [149, 212] width 39 height 21
paste input "19"
type input "19"
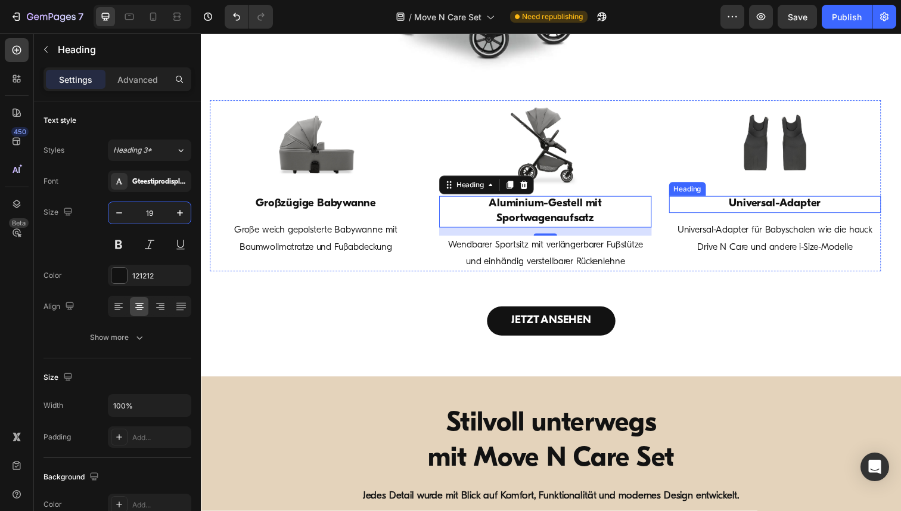
click at [758, 205] on h3 "Universal-Adapter" at bounding box center [786, 208] width 216 height 17
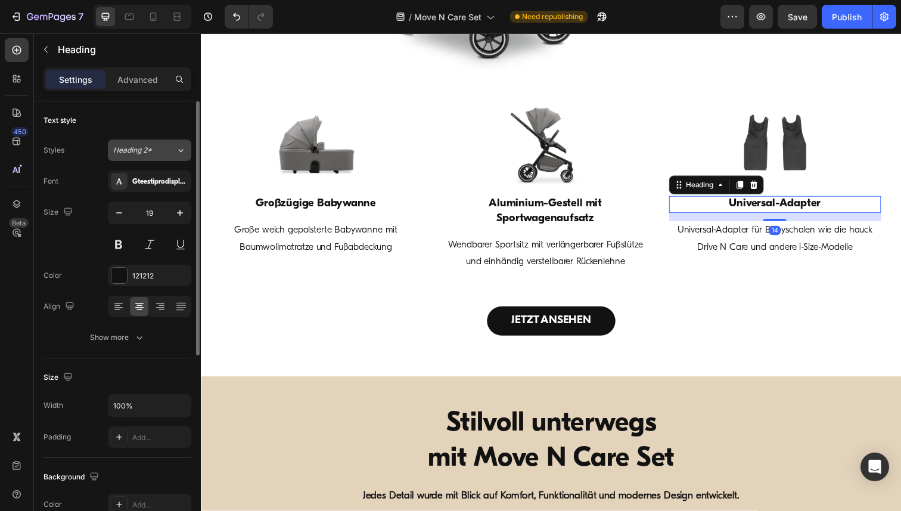
click at [138, 154] on span "Heading 2*" at bounding box center [132, 150] width 39 height 11
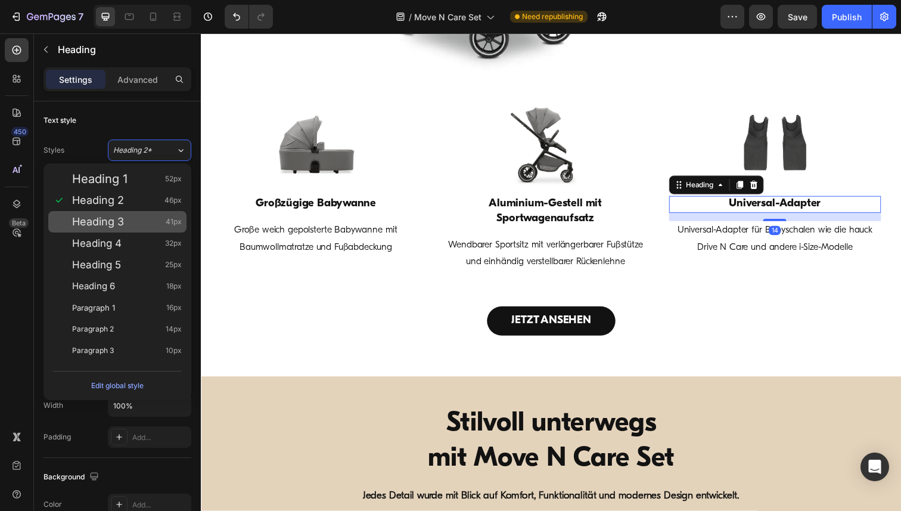
click at [139, 219] on div "Heading 3 41px" at bounding box center [127, 222] width 110 height 12
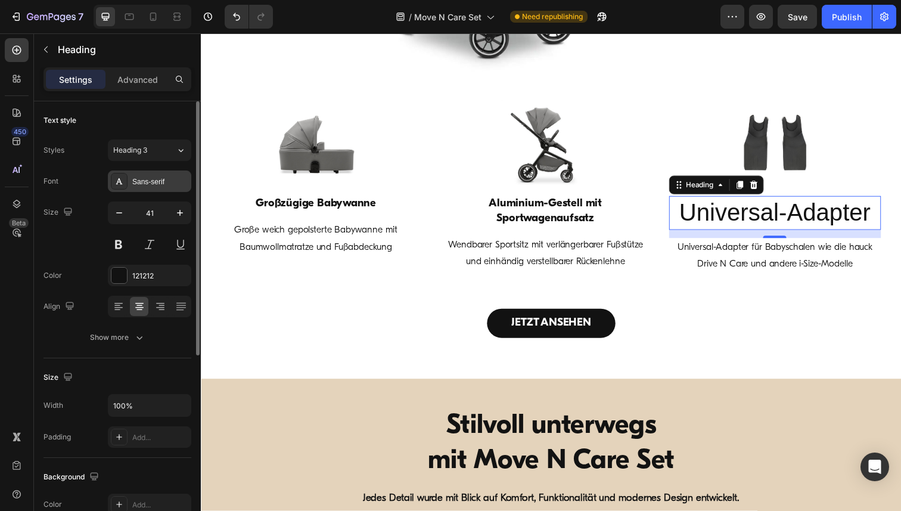
click at [164, 181] on div "Sans-serif" at bounding box center [160, 181] width 56 height 11
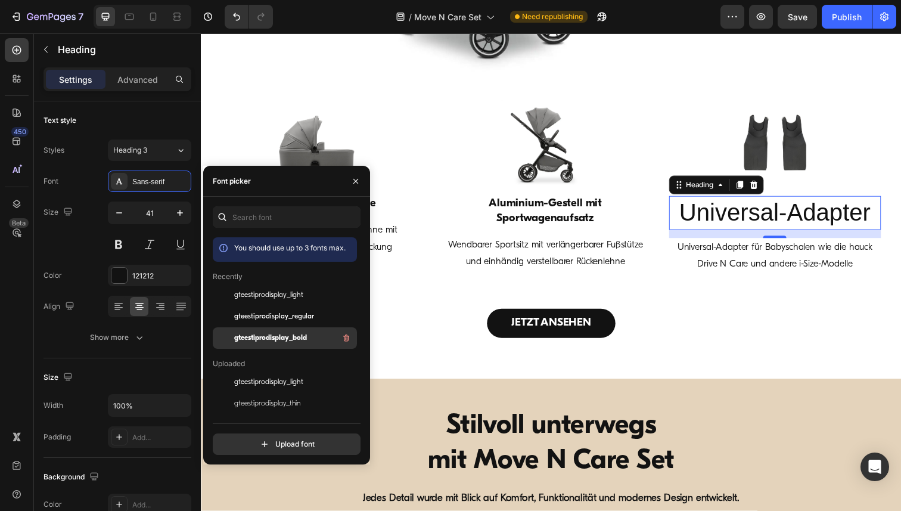
click at [275, 500] on div "gteestiprodisplay_bold" at bounding box center [285, 510] width 144 height 21
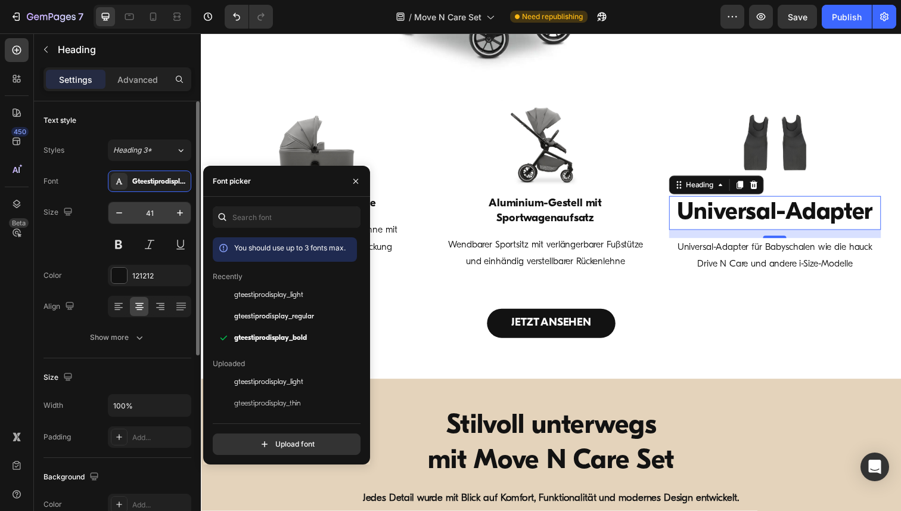
click at [152, 211] on input "41" at bounding box center [149, 212] width 39 height 21
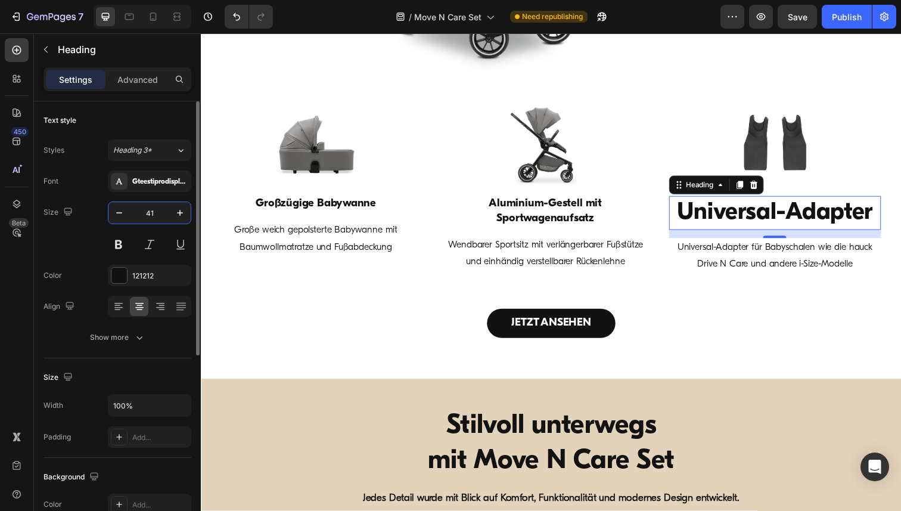
paste input "19"
type input "19"
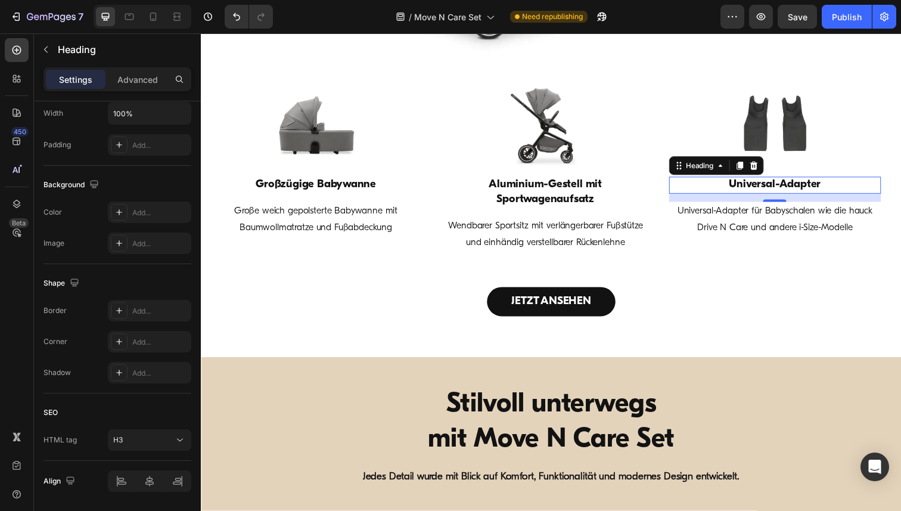
scroll to position [330, 0]
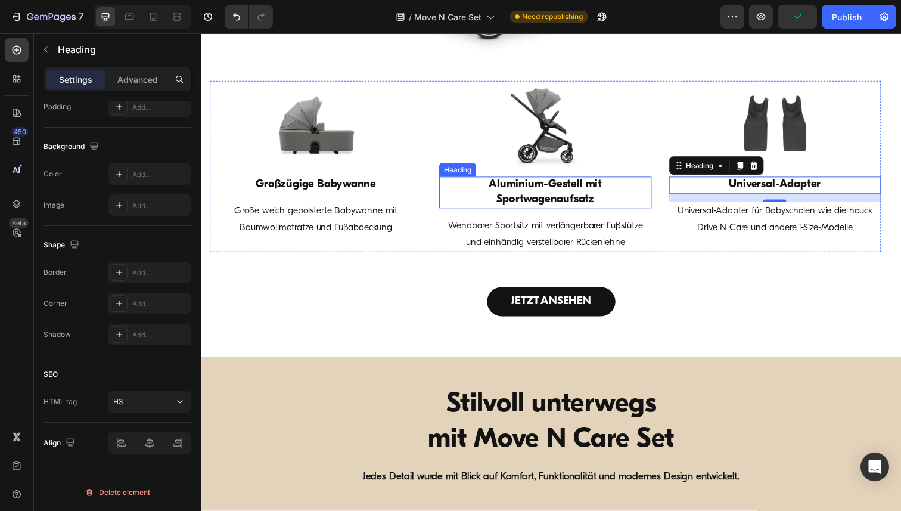
click at [555, 193] on h3 "Aluminium-Gestell mit Sportwagenaufsatz" at bounding box center [552, 196] width 216 height 32
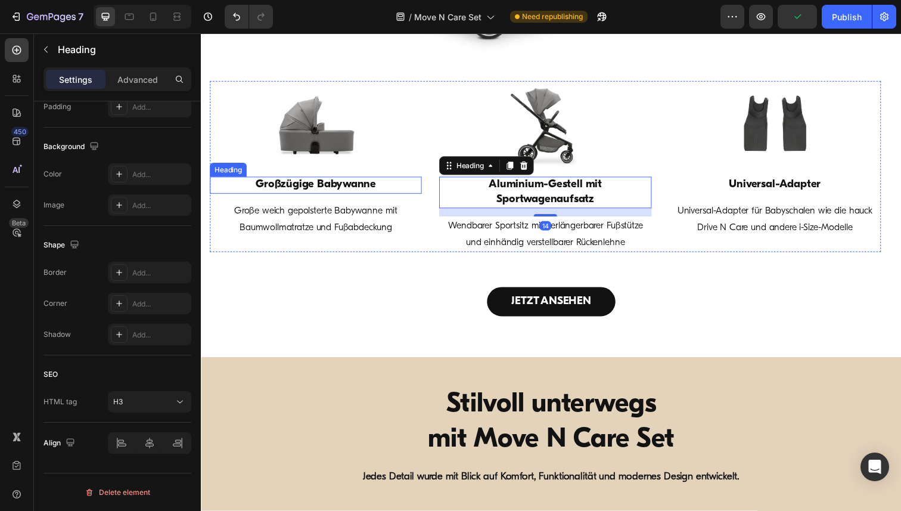
click at [356, 192] on h3 "Großzügige Babywanne" at bounding box center [318, 188] width 216 height 17
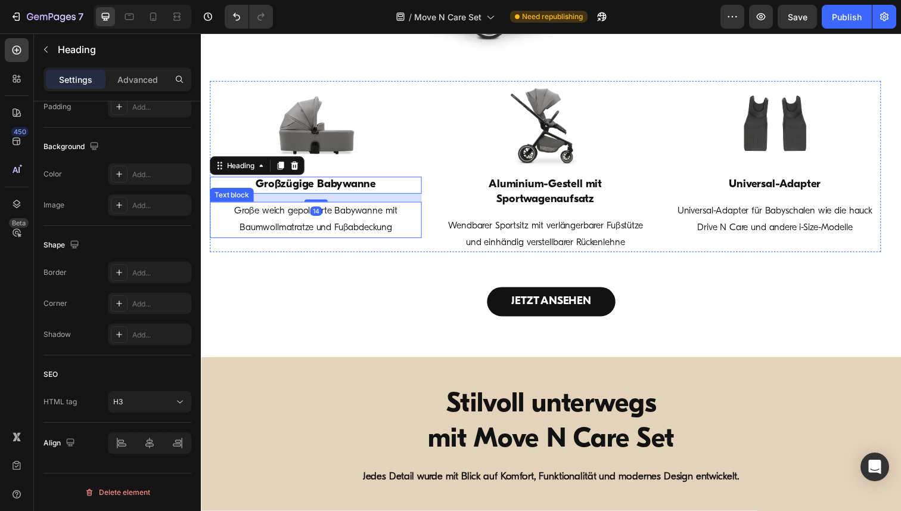
click at [350, 235] on p "Große weich gepolsterte Babywanne mit Baumwollmatratze und Fußabdeckung" at bounding box center [318, 224] width 214 height 35
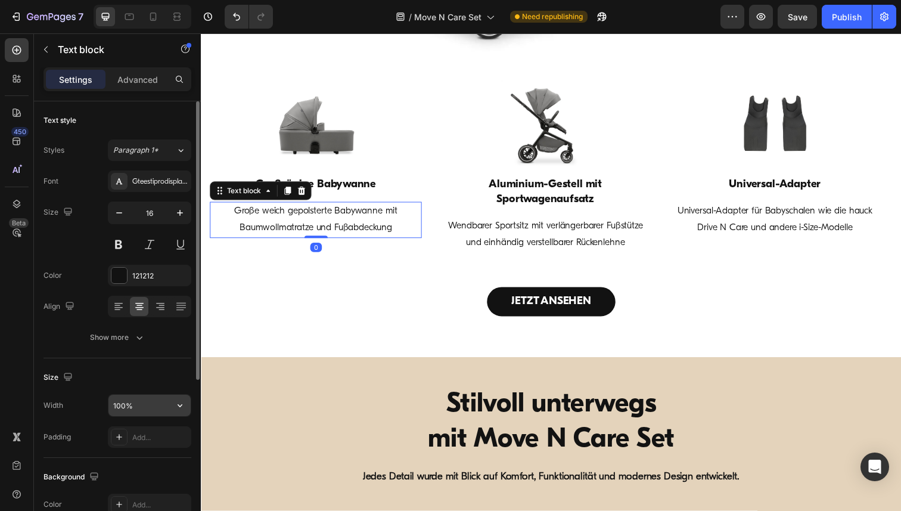
scroll to position [263, 0]
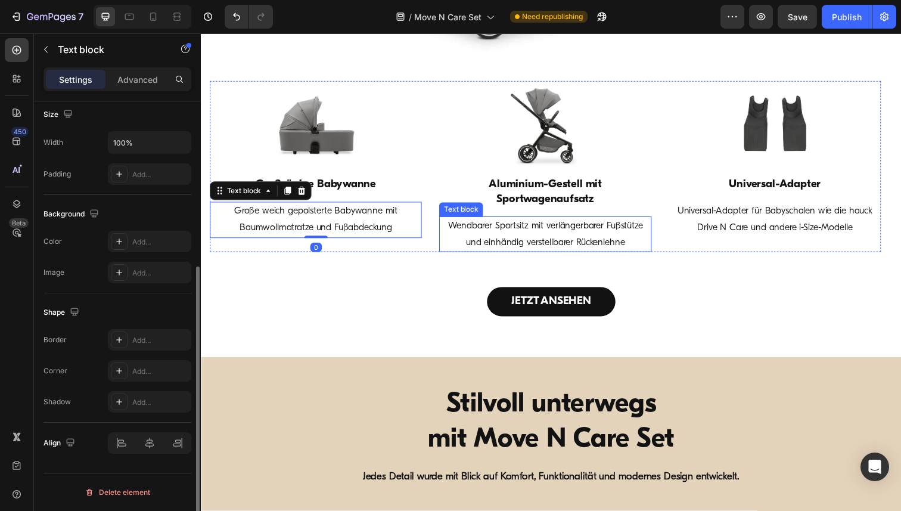
click at [547, 246] on p "Wendbarer Sportsitz mit verlängerbarer Fußstütze und einhändig verstellbarer Rü…" at bounding box center [552, 239] width 214 height 35
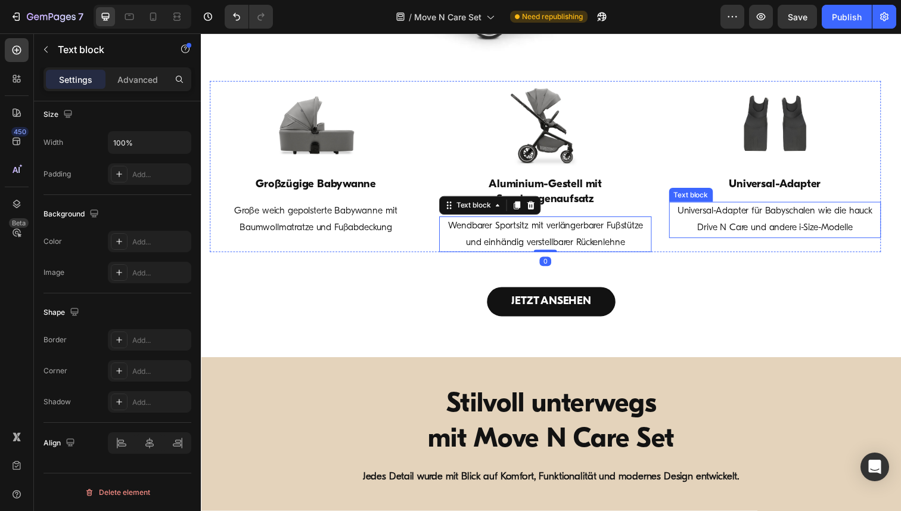
click at [770, 229] on p "Universal-Adapter für Babyschalen wie die hauck Drive N Care und andere i-Size-…" at bounding box center [787, 224] width 214 height 35
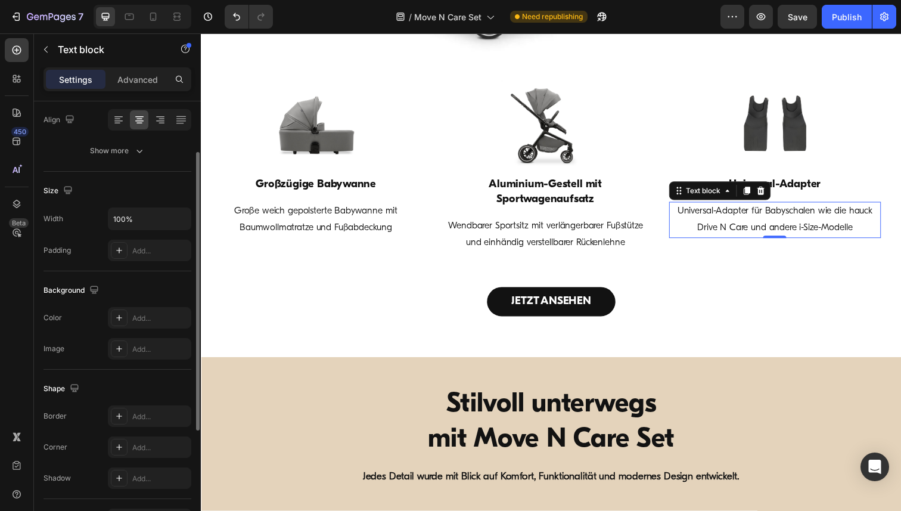
scroll to position [0, 0]
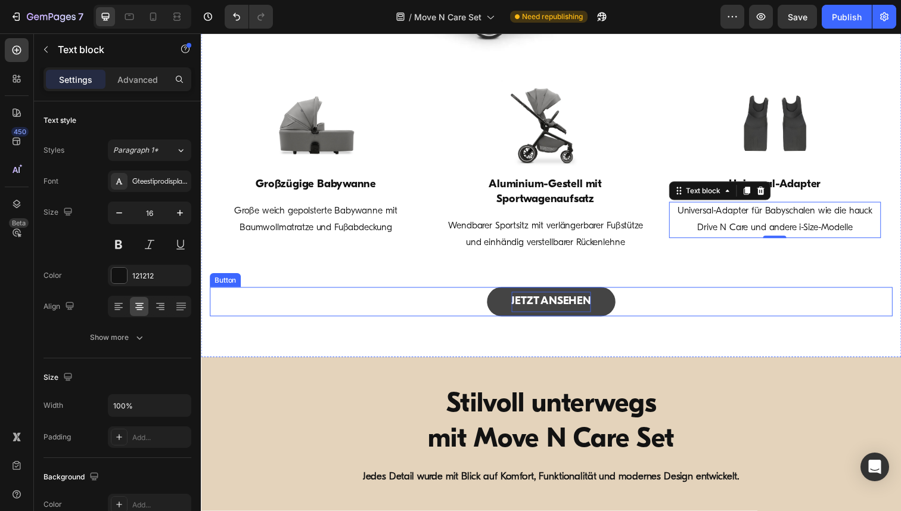
click at [544, 303] on p "JETZT ANSEHEN" at bounding box center [558, 307] width 81 height 20
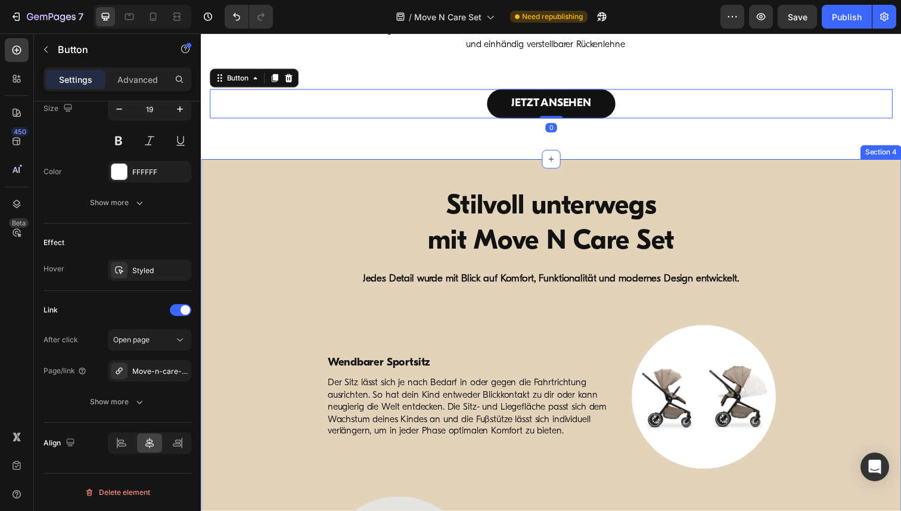
scroll to position [1597, 0]
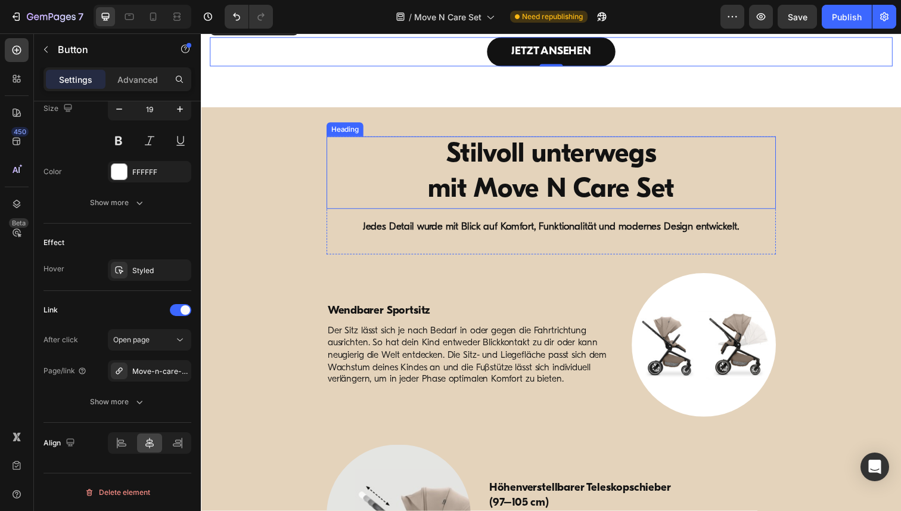
click at [567, 149] on h2 "Stilvoll unterwegs mit Move N Care Set" at bounding box center [558, 176] width 430 height 74
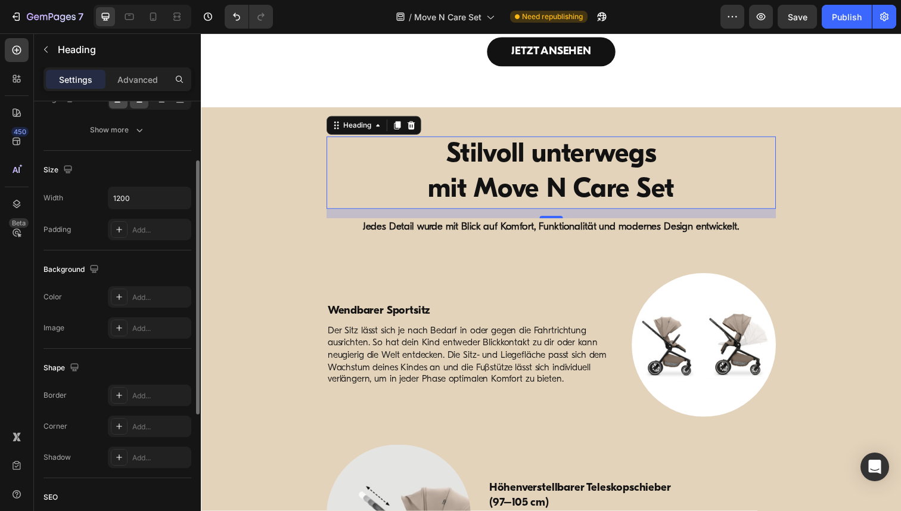
scroll to position [330, 0]
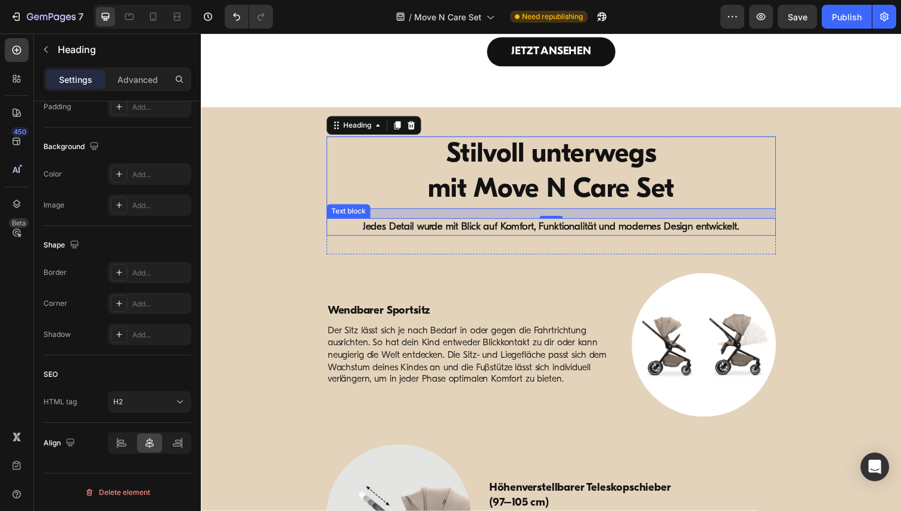
click at [432, 234] on strong "Jedes Detail wurde mit Blick auf Komfort, Funktionalität und modernes Design en…" at bounding box center [558, 231] width 385 height 10
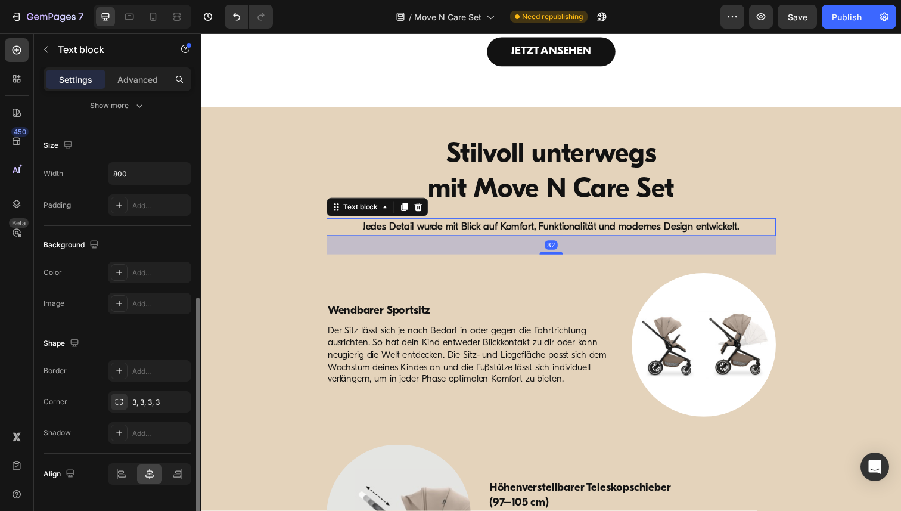
scroll to position [263, 0]
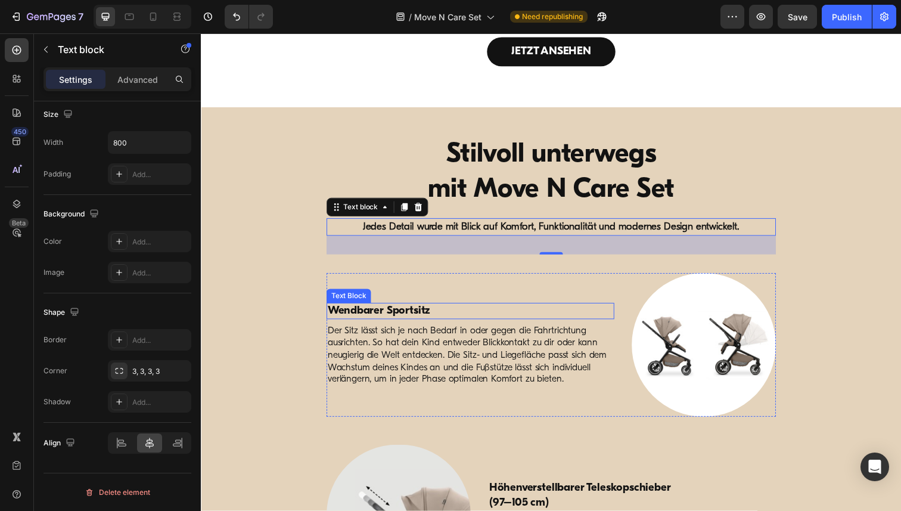
click at [387, 316] on p "Wendbarer Sportsitz" at bounding box center [475, 317] width 291 height 15
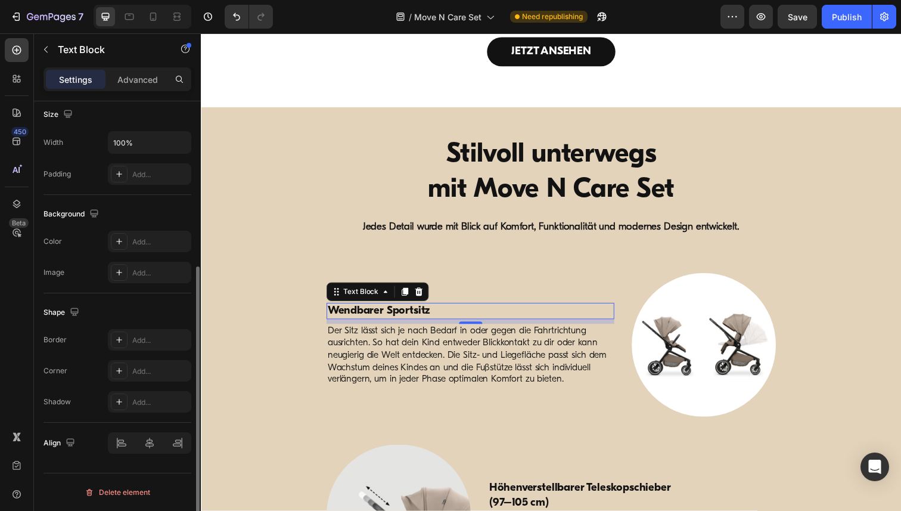
scroll to position [0, 0]
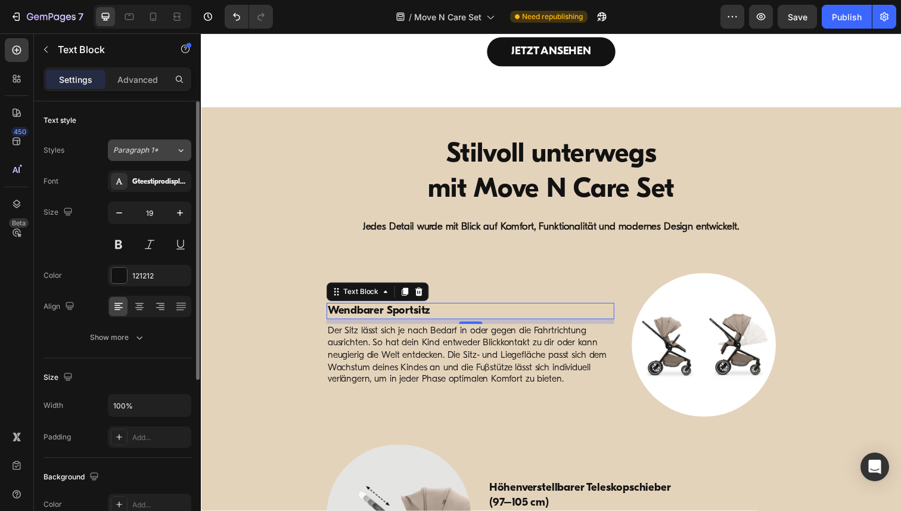
click at [183, 151] on icon at bounding box center [181, 150] width 10 height 12
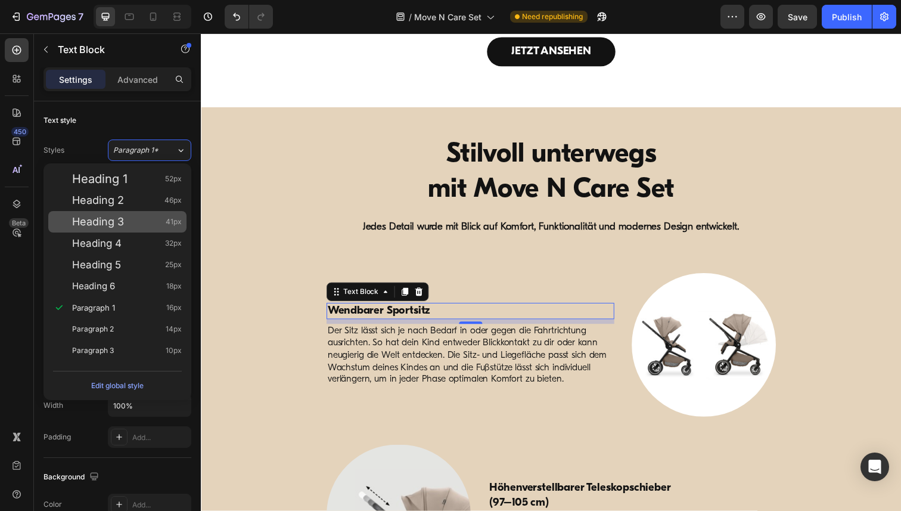
click at [116, 221] on span "Heading 3" at bounding box center [98, 222] width 52 height 12
type input "41"
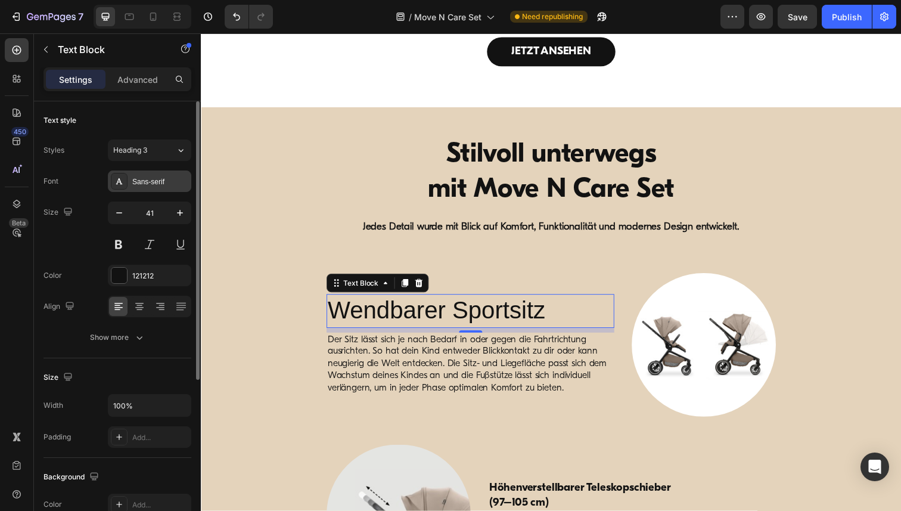
click at [157, 176] on div "Sans-serif" at bounding box center [160, 181] width 56 height 11
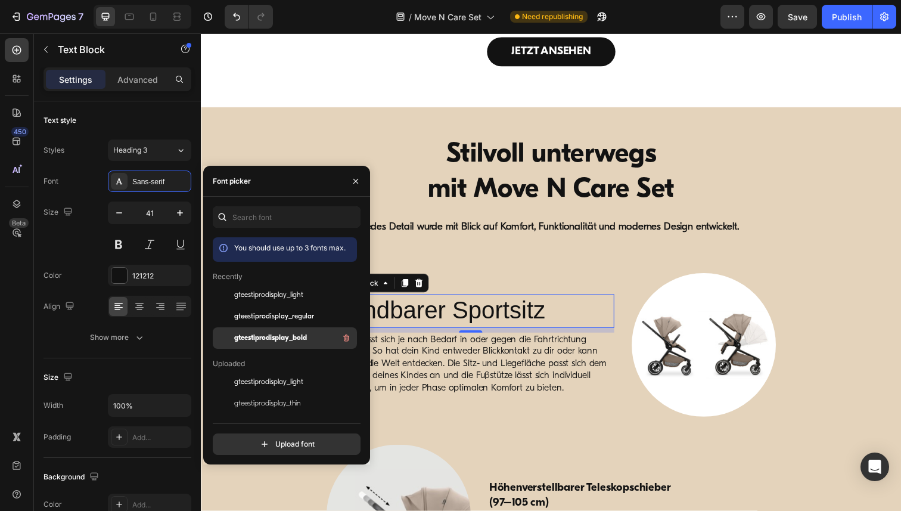
click at [287, 337] on span "gteestiprodisplay_bold" at bounding box center [270, 337] width 73 height 11
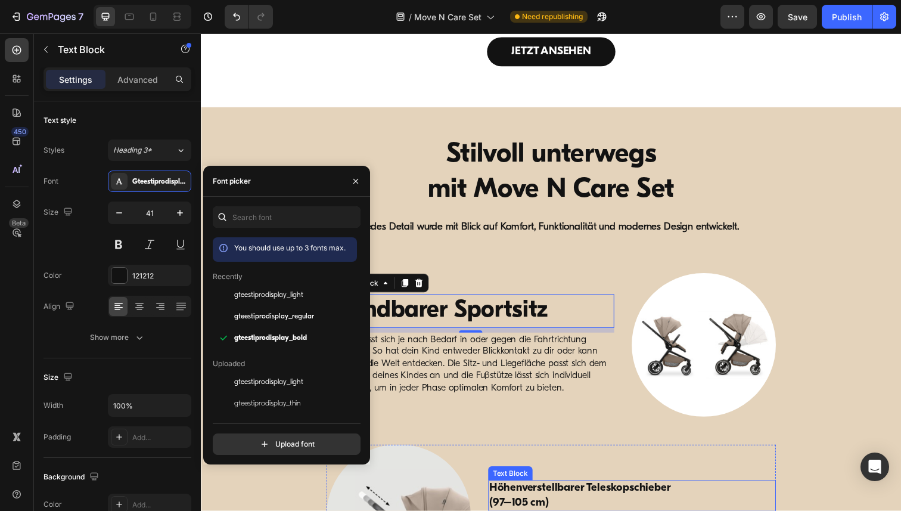
click at [536, 503] on p "Höhenverstellbarer Teleskopschieber" at bounding box center [640, 498] width 291 height 15
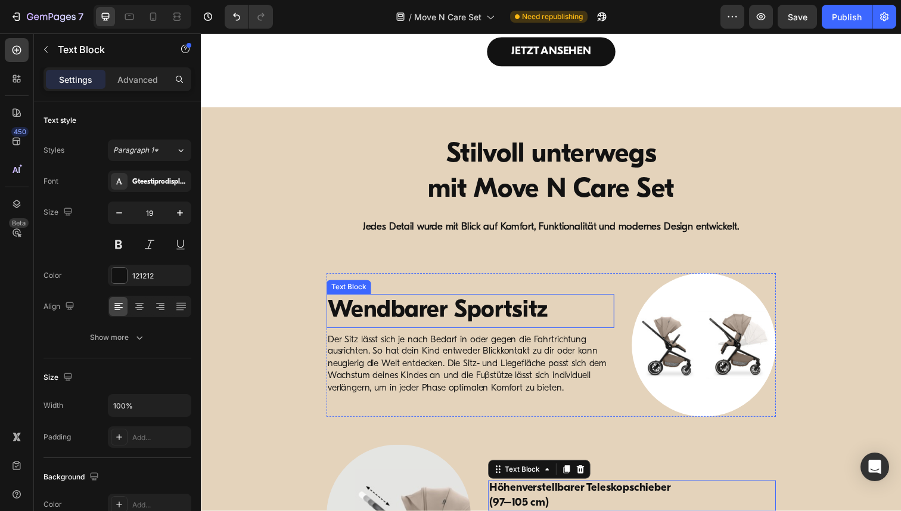
click at [400, 322] on p "Wendbarer Sportsitz" at bounding box center [475, 317] width 291 height 32
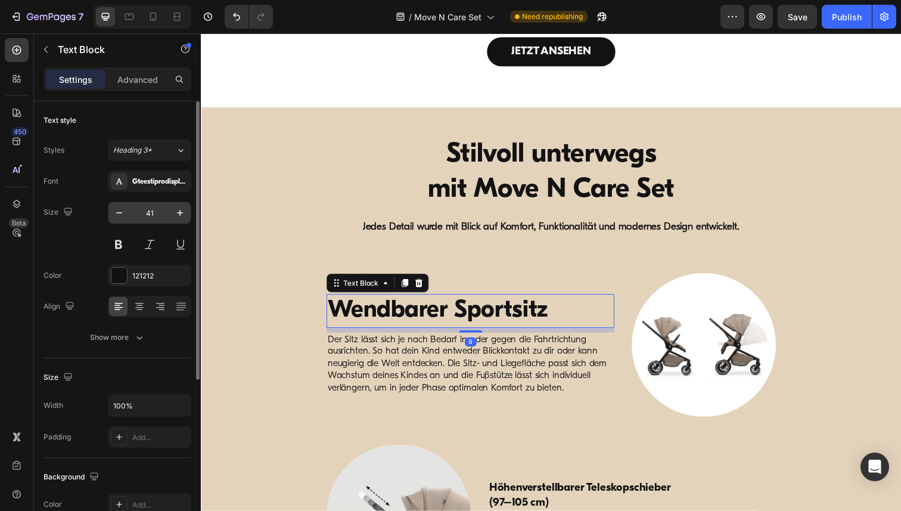
click at [149, 211] on input "41" at bounding box center [149, 212] width 39 height 21
paste input "19"
type input "19"
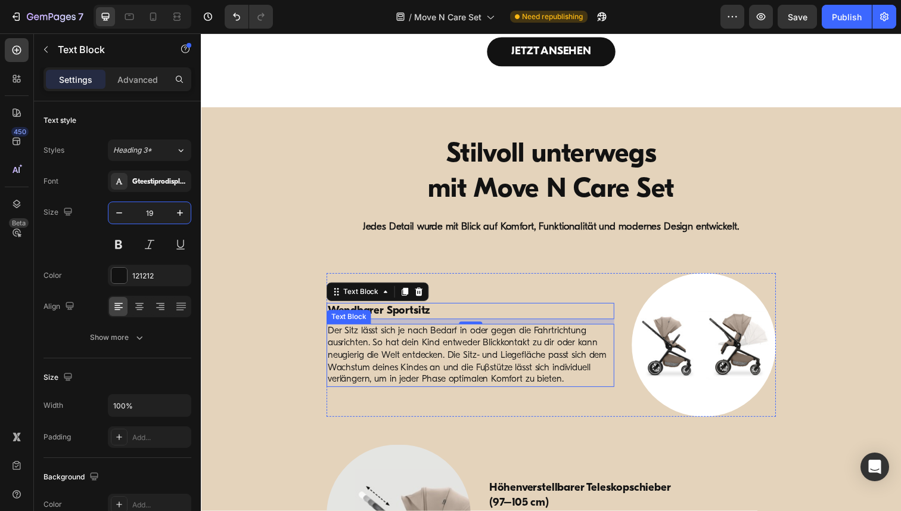
click at [436, 359] on p "Der Sitz lässt sich je nach Bedarf in oder gegen die Fahrtrichtung ausrichten. …" at bounding box center [475, 362] width 291 height 62
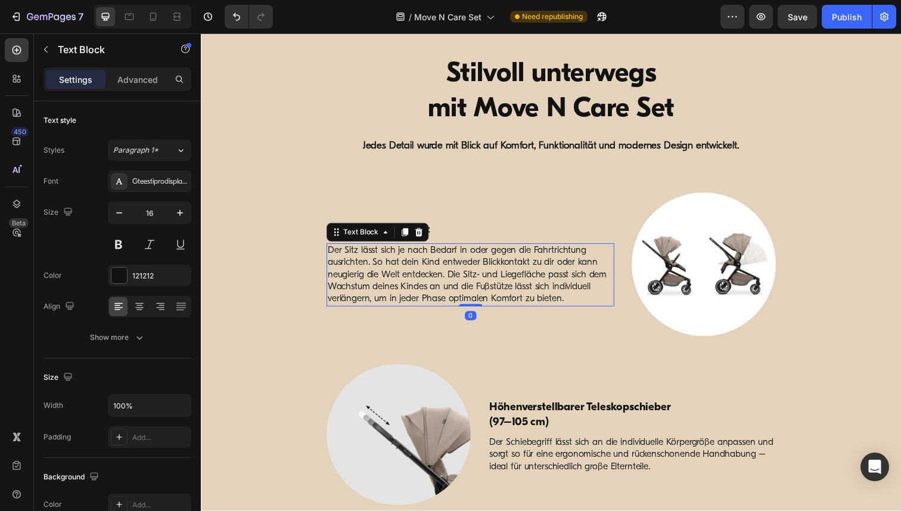
scroll to position [1803, 0]
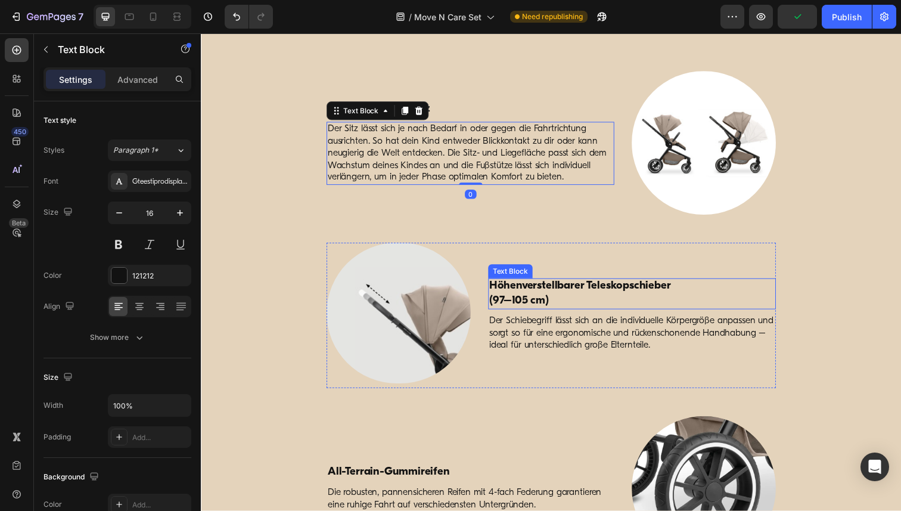
click at [536, 295] on p "Höhenverstellbarer Teleskopschieber" at bounding box center [640, 292] width 291 height 15
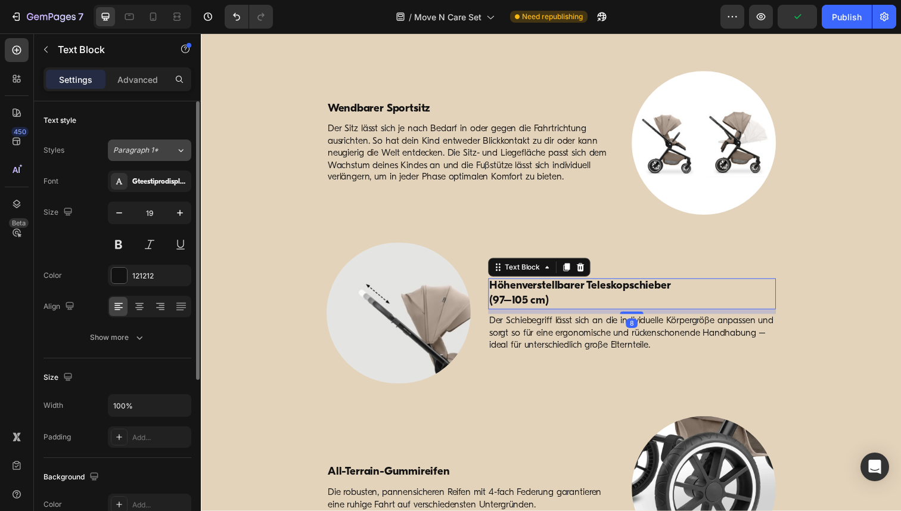
click at [163, 151] on div "Paragraph 1*" at bounding box center [144, 150] width 63 height 11
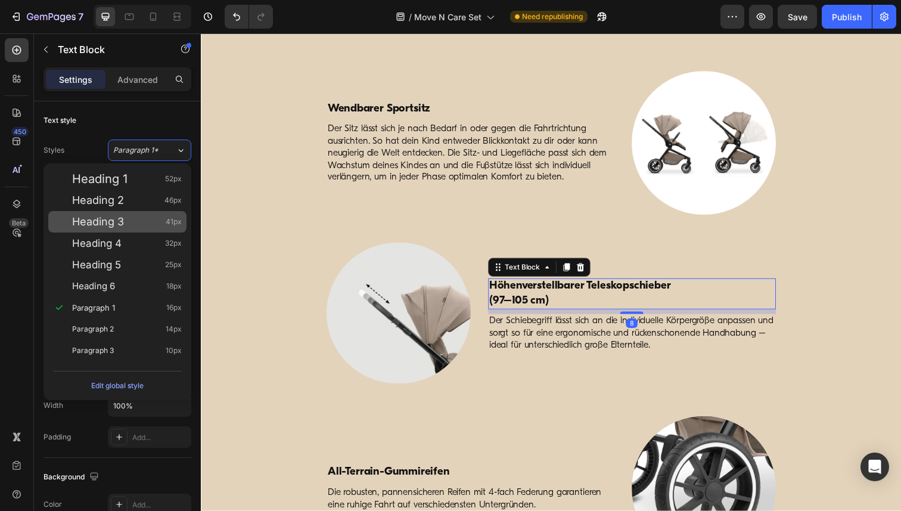
click at [135, 217] on div "Heading 3 41px" at bounding box center [127, 222] width 110 height 12
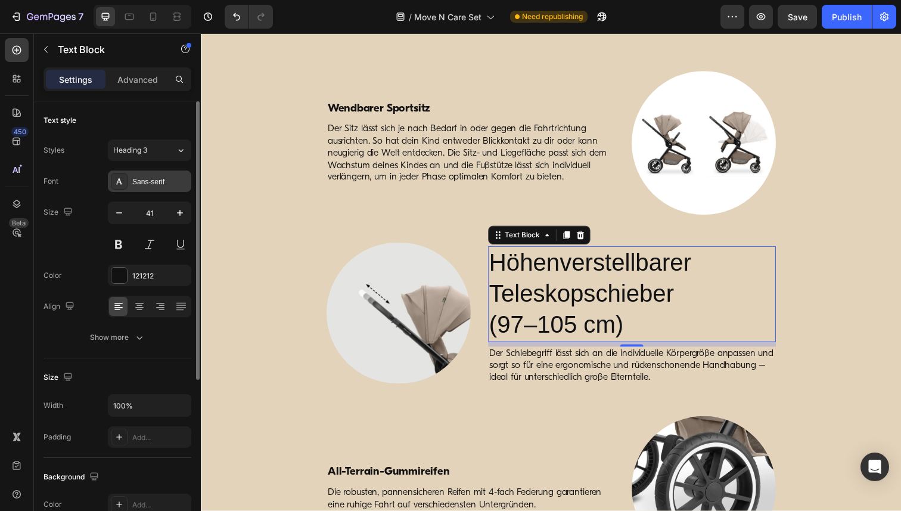
click at [153, 183] on div "Sans-serif" at bounding box center [160, 181] width 56 height 11
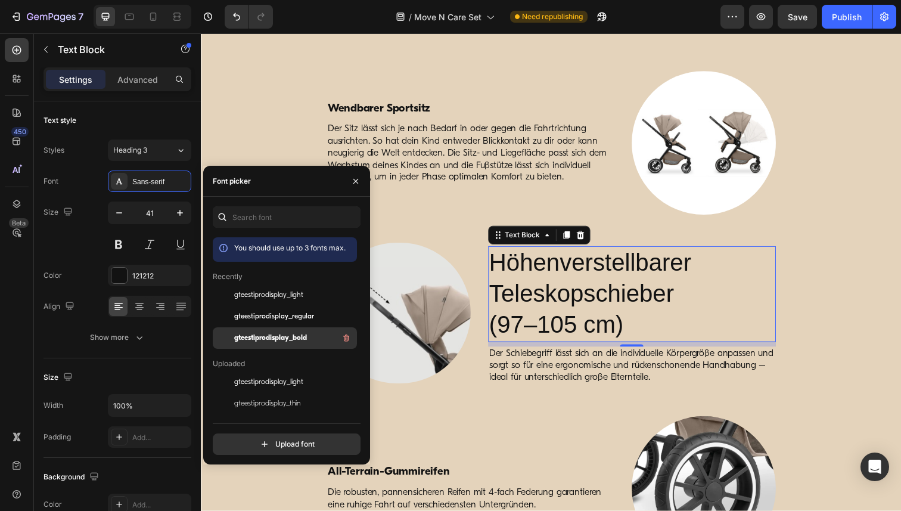
click at [281, 341] on span "gteestiprodisplay_bold" at bounding box center [270, 337] width 73 height 11
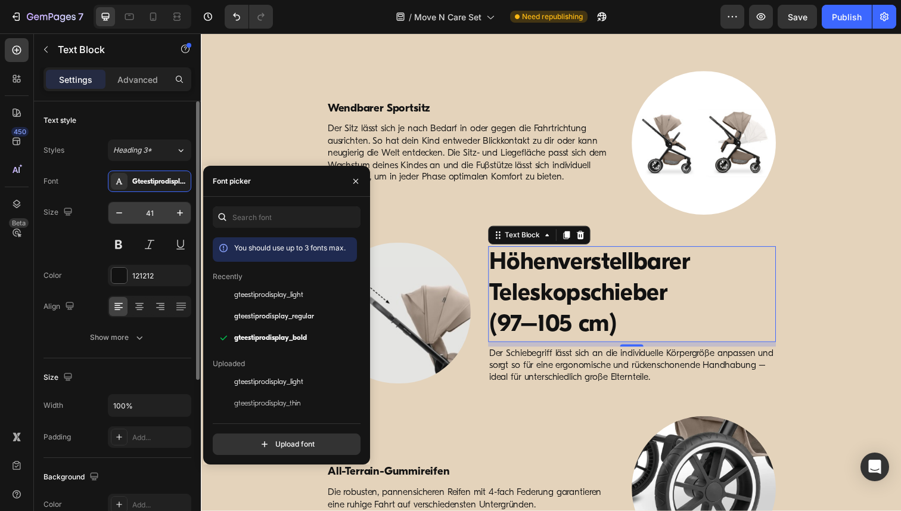
click at [147, 214] on input "41" at bounding box center [149, 212] width 39 height 21
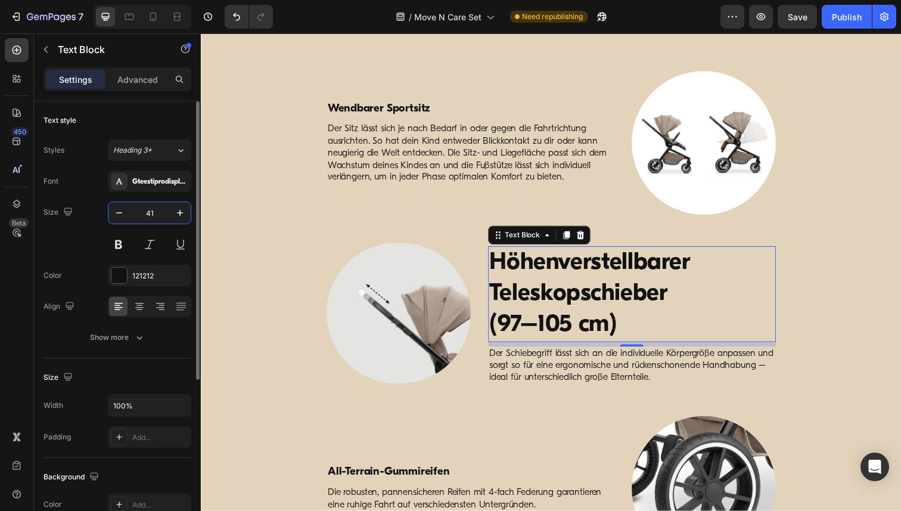
paste input "19"
type input "19"
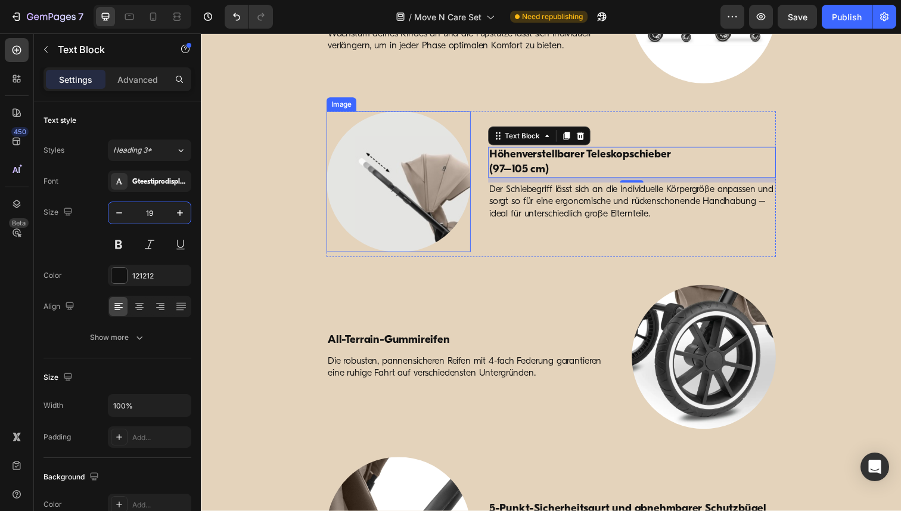
scroll to position [1954, 0]
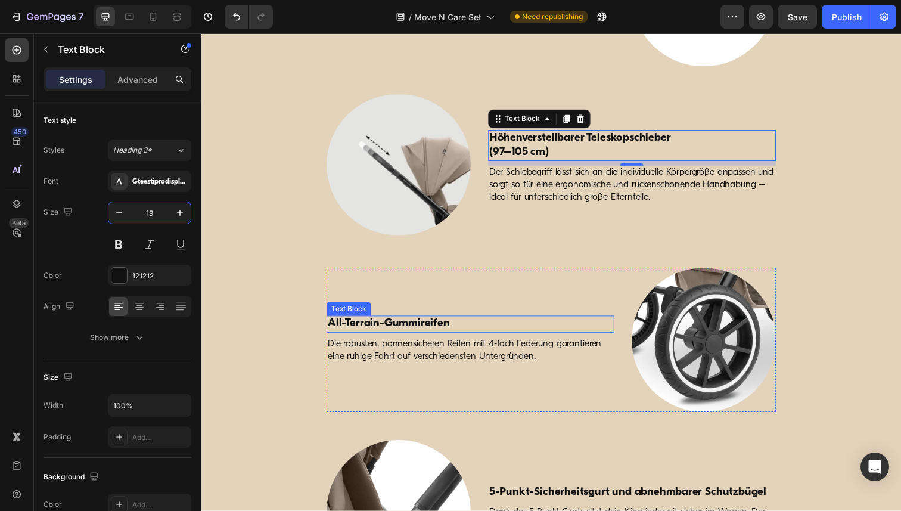
click at [395, 325] on p "All-Terrain-Gummireifen" at bounding box center [475, 330] width 291 height 15
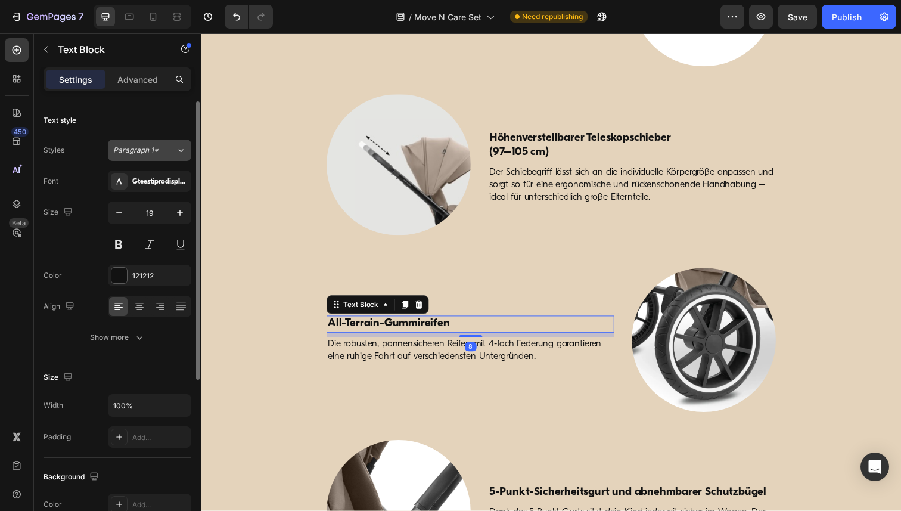
click at [171, 155] on div "Paragraph 1*" at bounding box center [144, 150] width 63 height 11
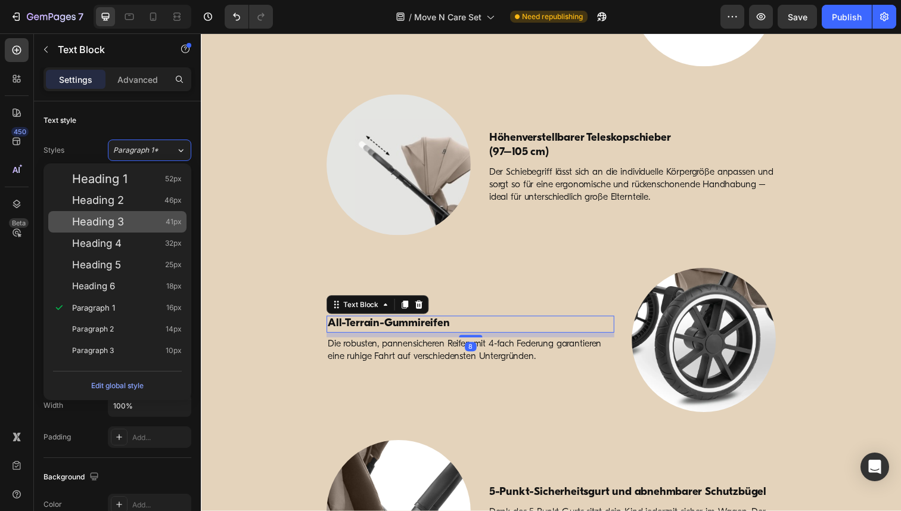
click at [133, 218] on div "Heading 3 41px" at bounding box center [127, 222] width 110 height 12
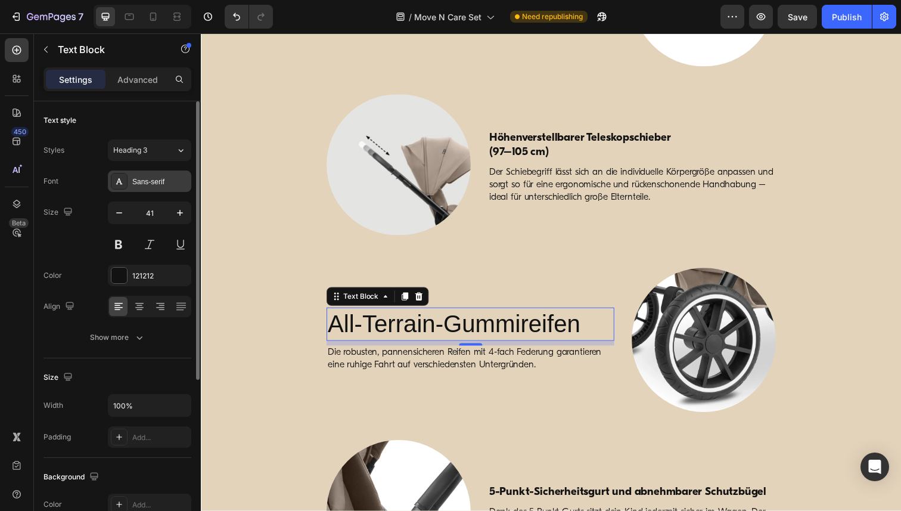
click at [145, 189] on div "Sans-serif" at bounding box center [149, 180] width 83 height 21
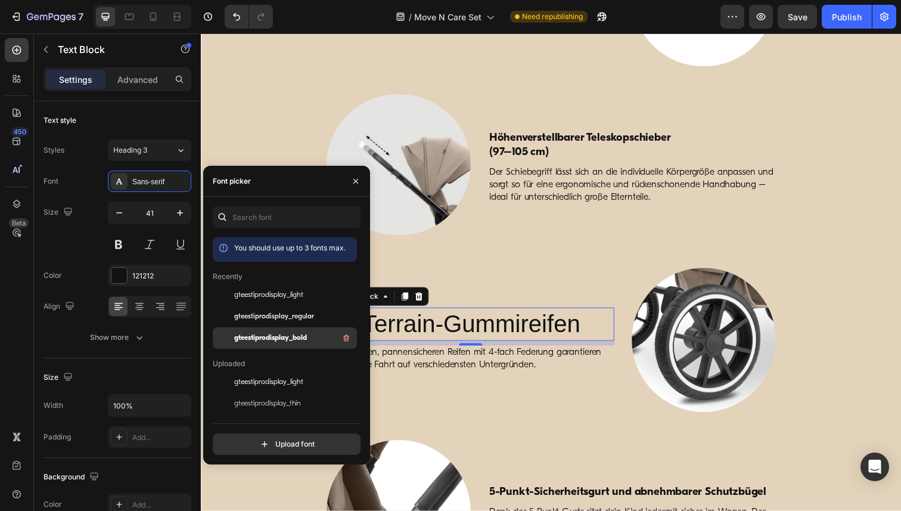
click at [281, 341] on span "gteestiprodisplay_bold" at bounding box center [270, 337] width 73 height 11
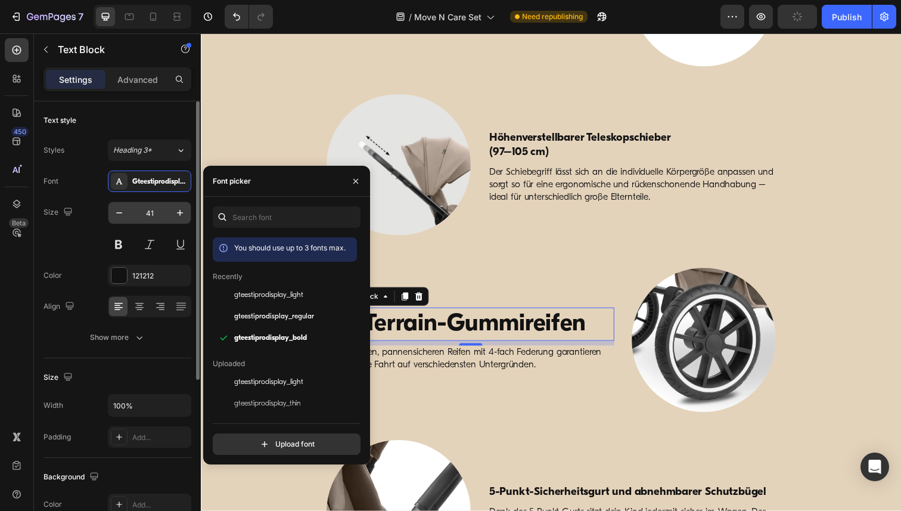
click at [148, 214] on input "41" at bounding box center [149, 212] width 39 height 21
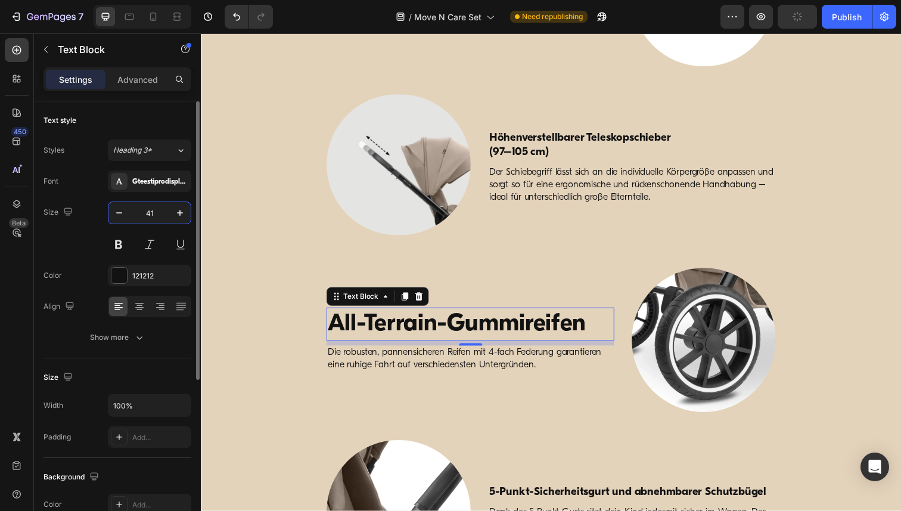
paste input "19"
type input "19"
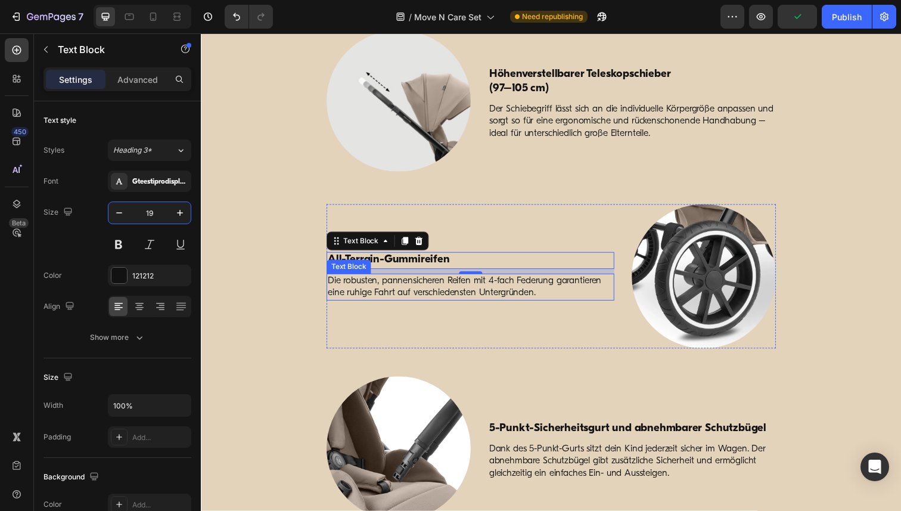
scroll to position [2098, 0]
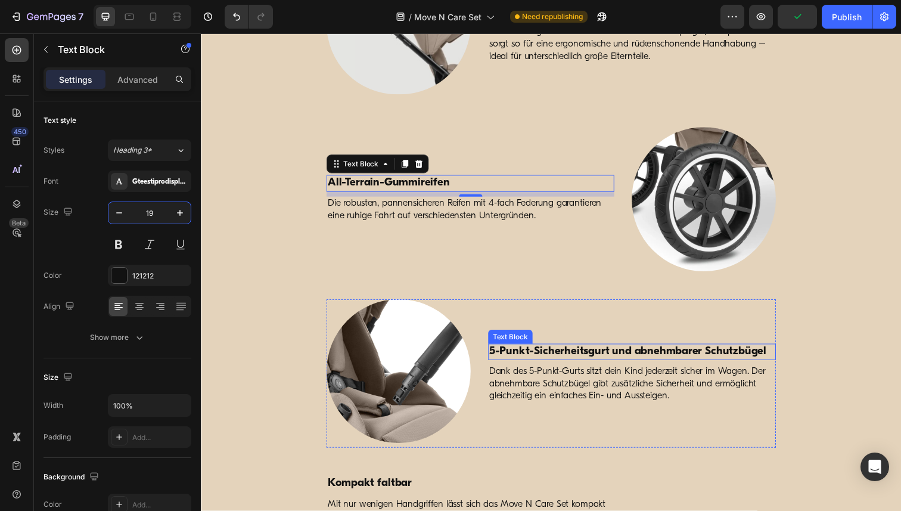
click at [584, 361] on p "5-Punkt-Sicherheitsgurt und abnehmbarer Schutzbügel" at bounding box center [640, 358] width 291 height 15
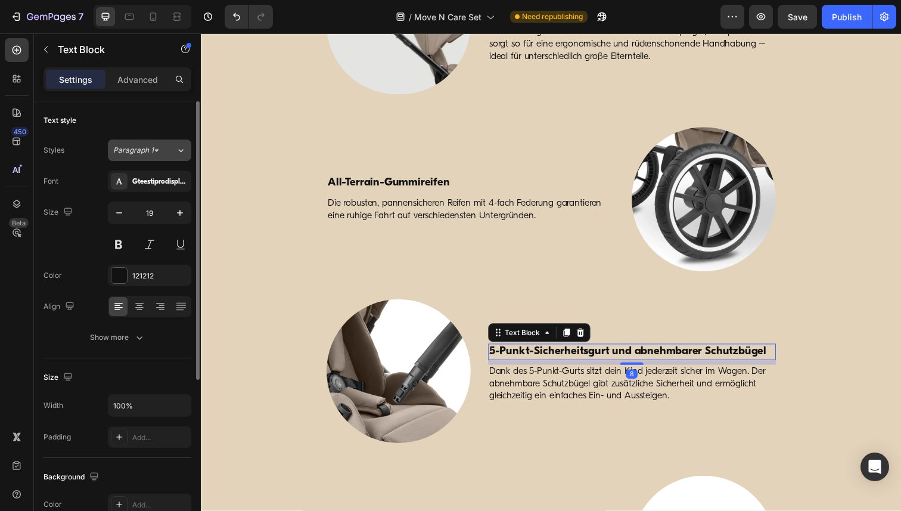
click at [163, 149] on div "Paragraph 1*" at bounding box center [144, 150] width 63 height 11
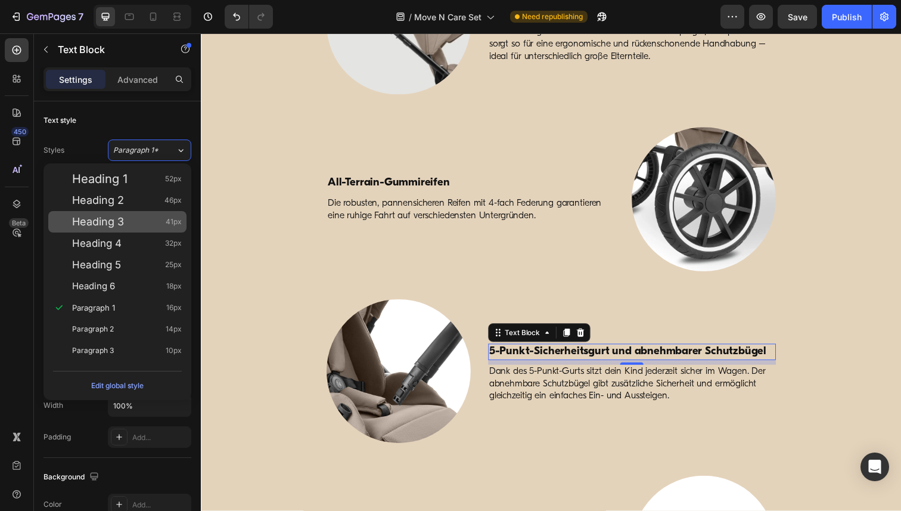
click at [126, 229] on div "Heading 3 41px" at bounding box center [117, 221] width 138 height 21
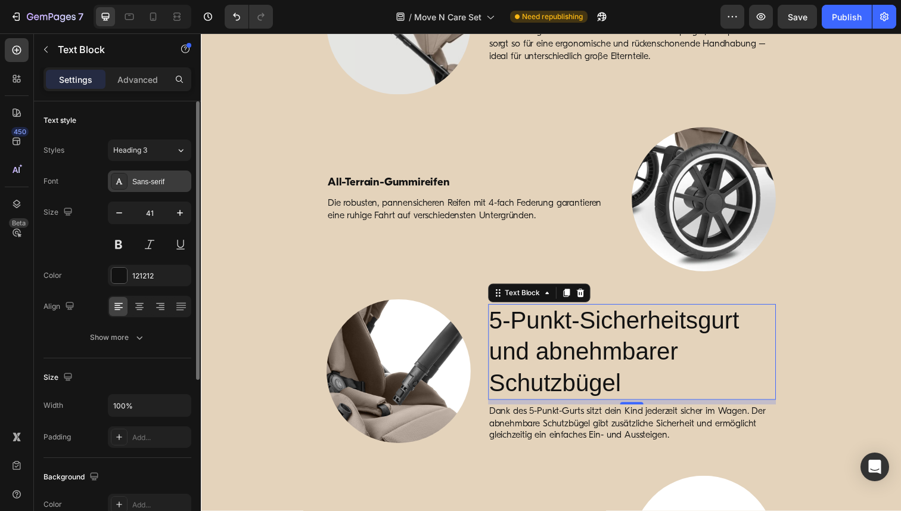
click at [156, 185] on div "Sans-serif" at bounding box center [160, 181] width 56 height 11
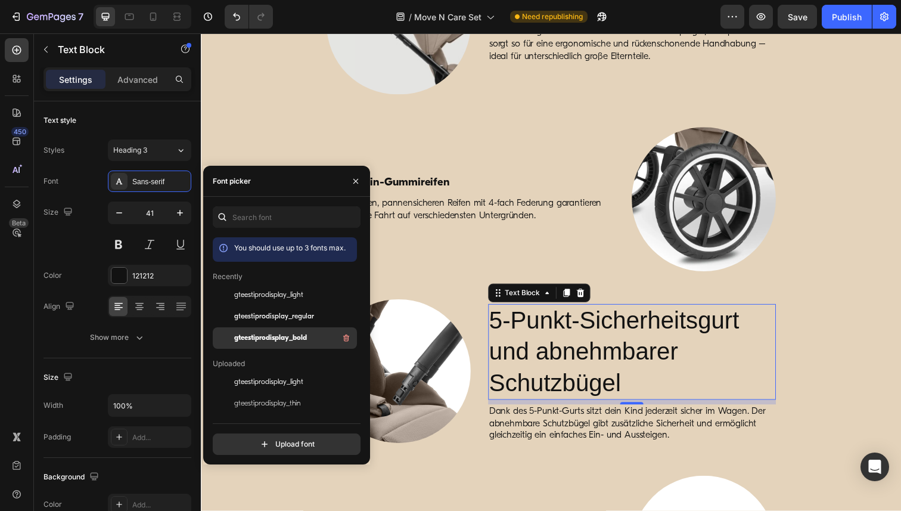
click at [282, 332] on span "gteestiprodisplay_bold" at bounding box center [270, 337] width 73 height 11
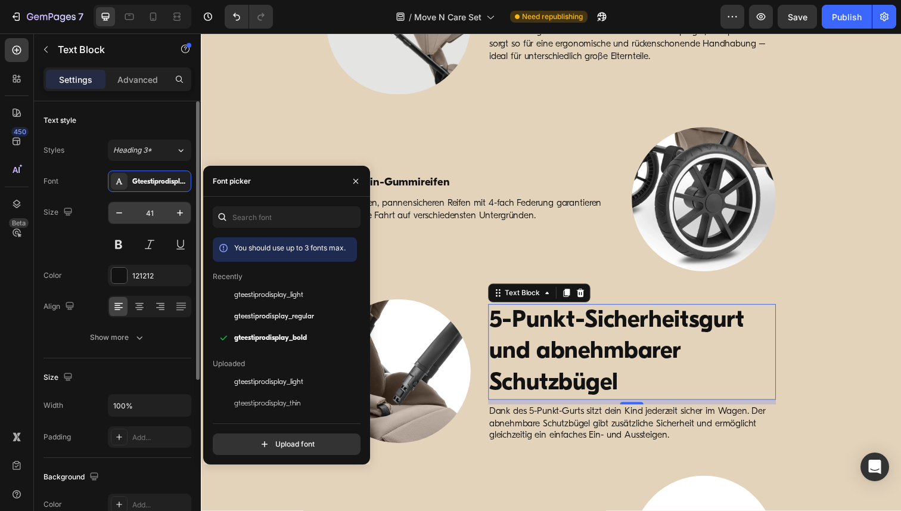
click at [157, 217] on input "41" at bounding box center [149, 212] width 39 height 21
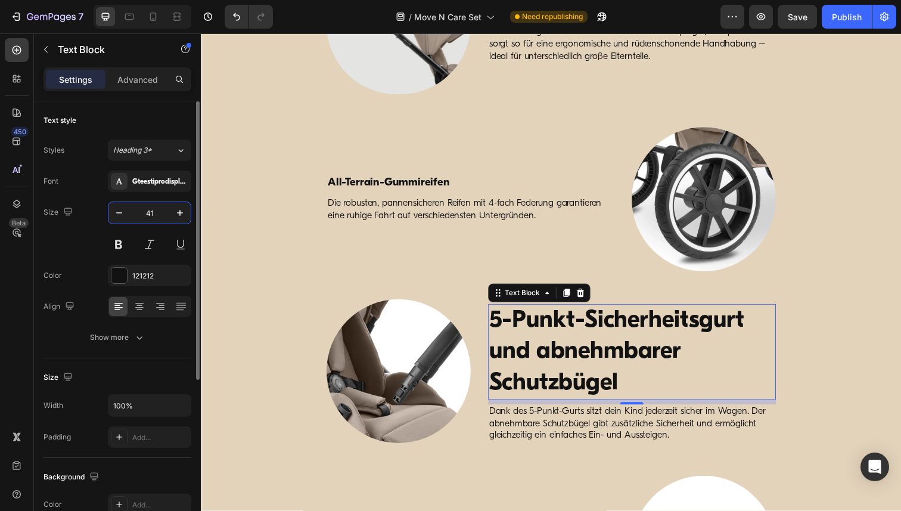
paste input "19"
type input "19"
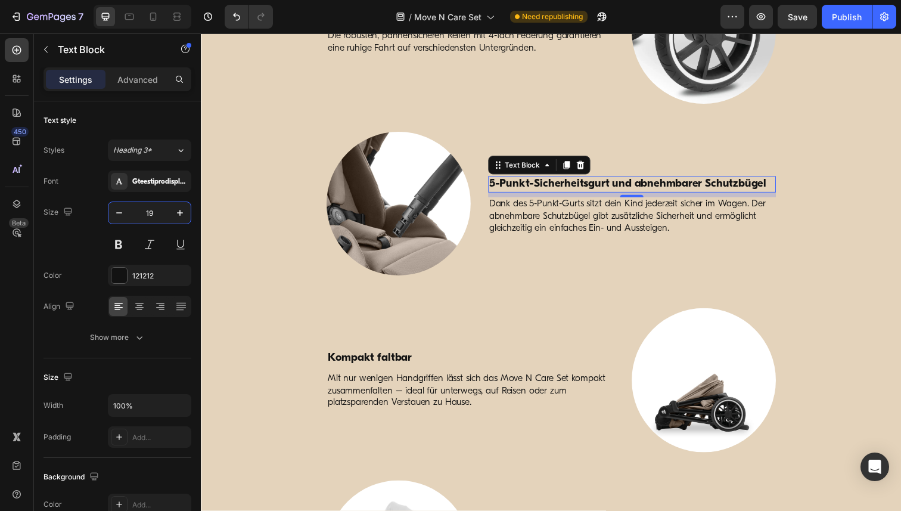
scroll to position [2293, 0]
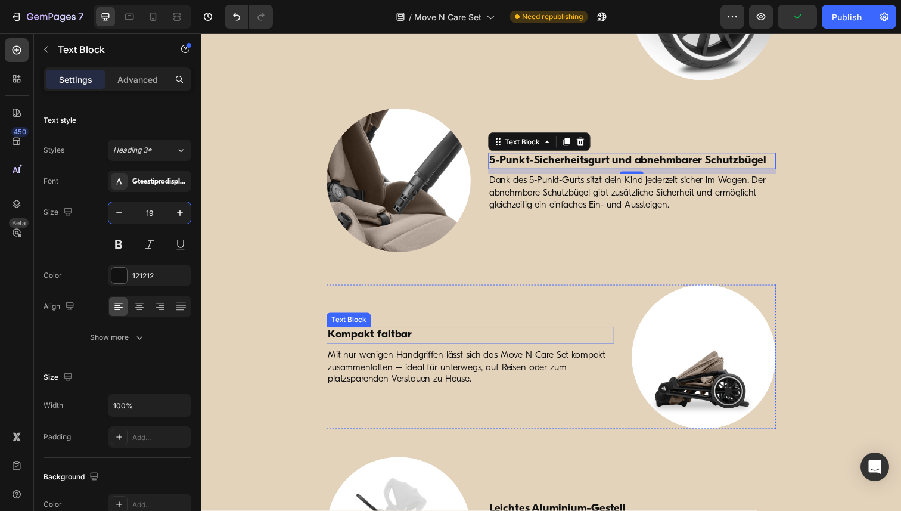
click at [369, 338] on p "Kompakt faltbar" at bounding box center [475, 341] width 291 height 15
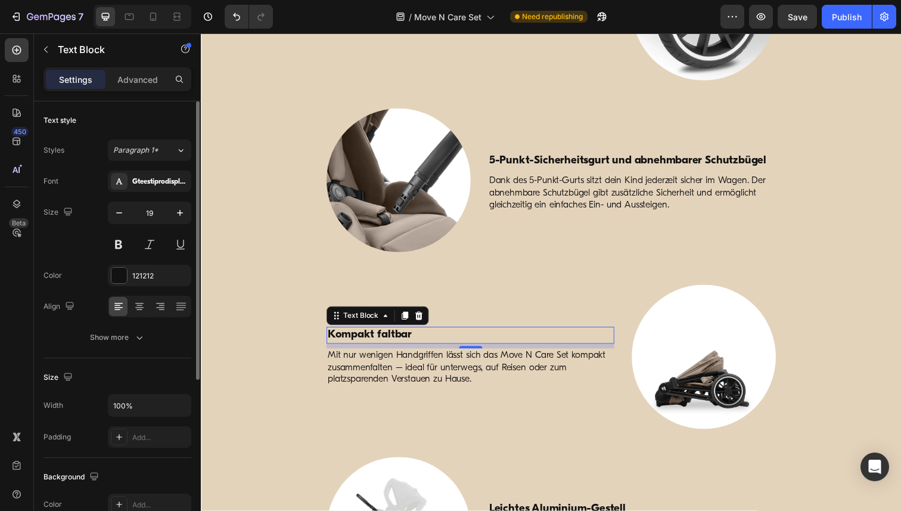
click at [170, 163] on div "Styles Paragraph 1* Font Gteestiprodisplay_bold Size 19 Color 121212 Align Show…" at bounding box center [117, 243] width 148 height 208
click at [167, 157] on button "Paragraph 1*" at bounding box center [149, 149] width 83 height 21
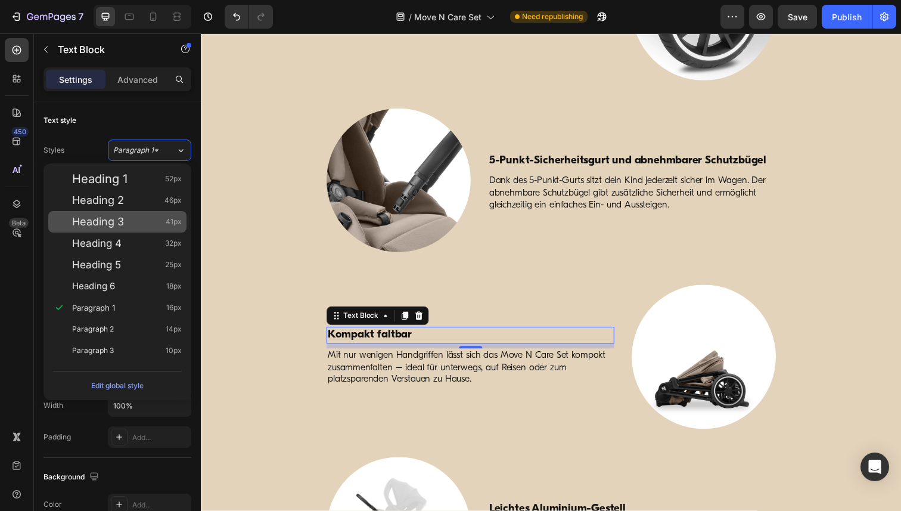
click at [132, 223] on div "Heading 3 41px" at bounding box center [127, 222] width 110 height 12
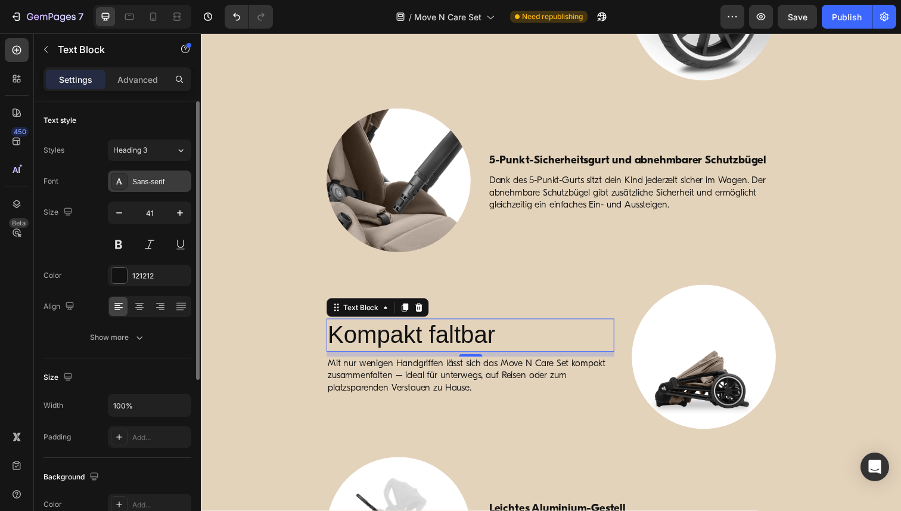
click at [167, 176] on div "Sans-serif" at bounding box center [160, 181] width 56 height 11
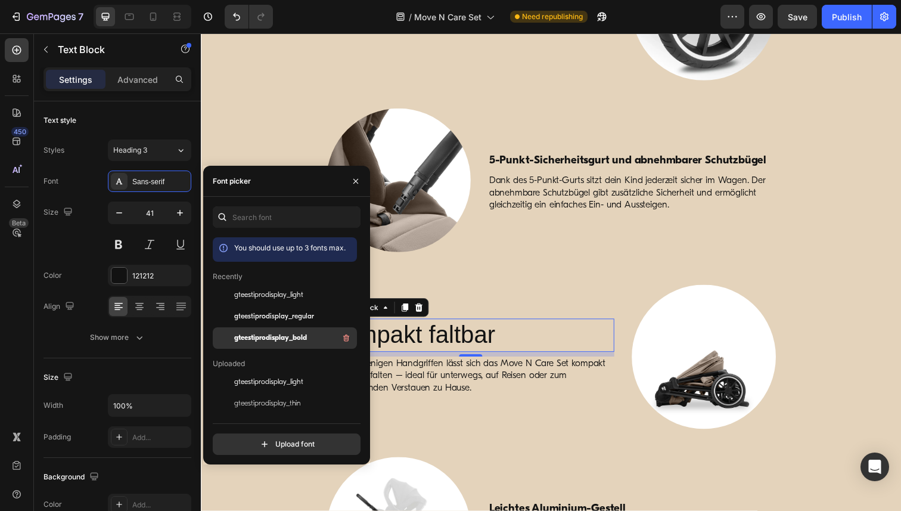
click at [270, 337] on span "gteestiprodisplay_bold" at bounding box center [270, 337] width 73 height 11
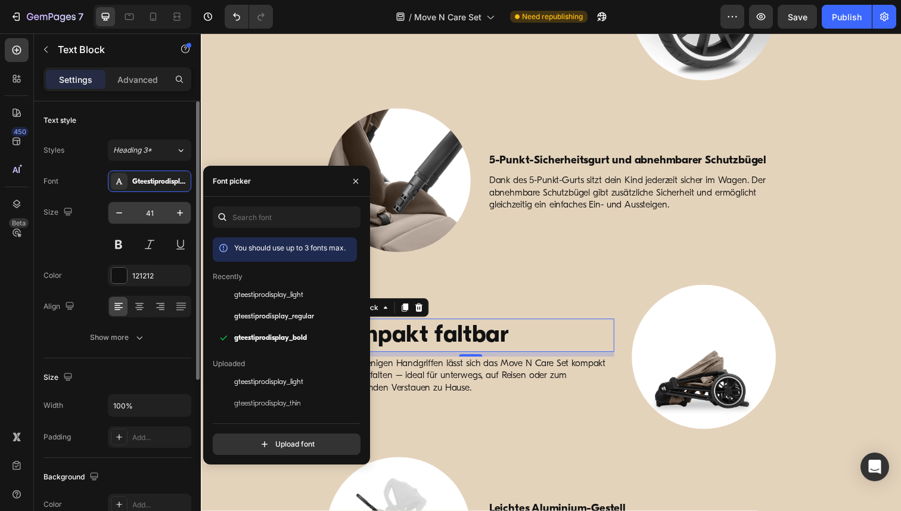
click at [150, 213] on input "41" at bounding box center [149, 212] width 39 height 21
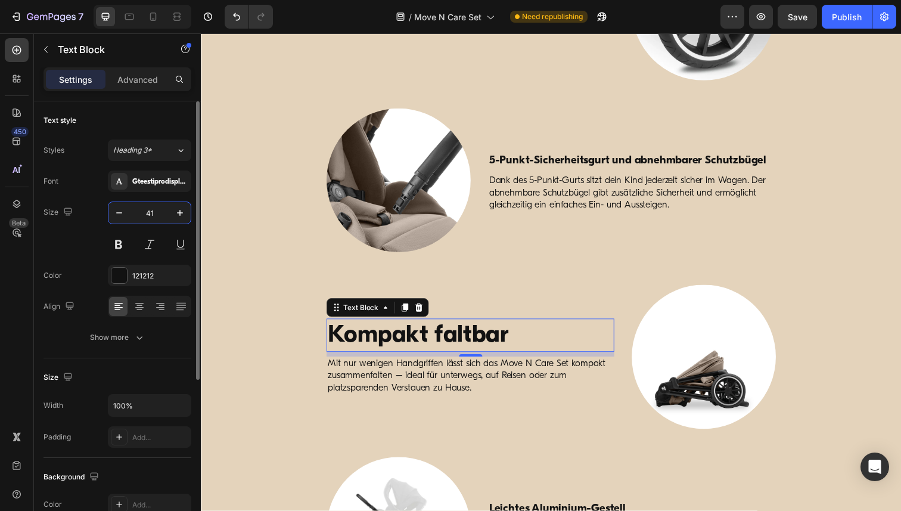
paste input "19"
type input "19"
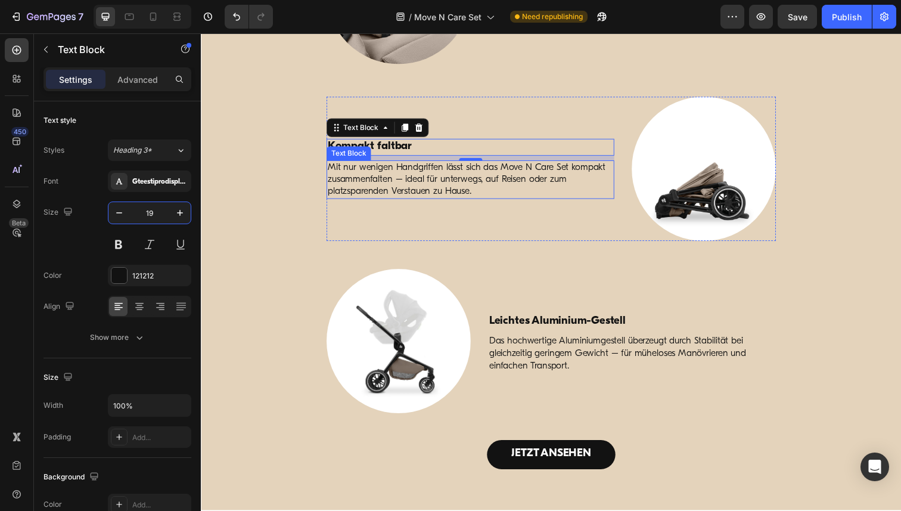
scroll to position [2527, 0]
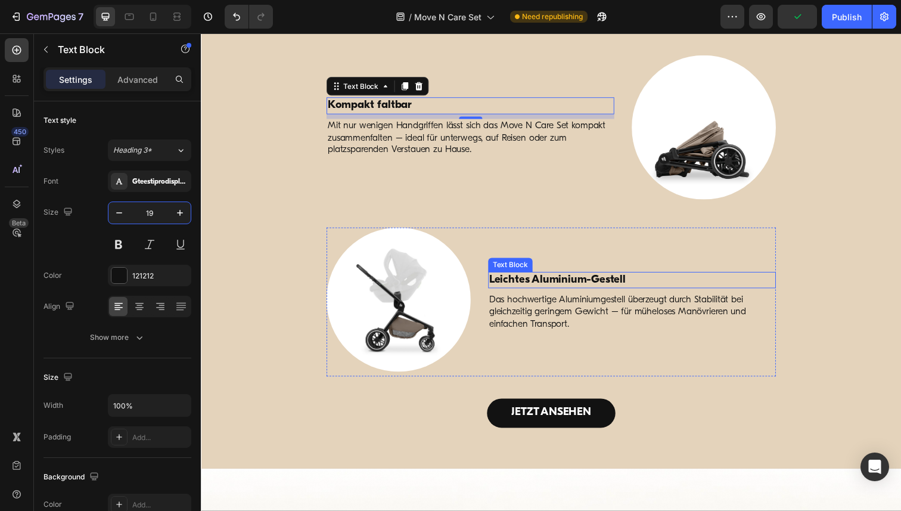
click at [568, 281] on p "Leichtes Aluminium-Gestell" at bounding box center [640, 285] width 291 height 15
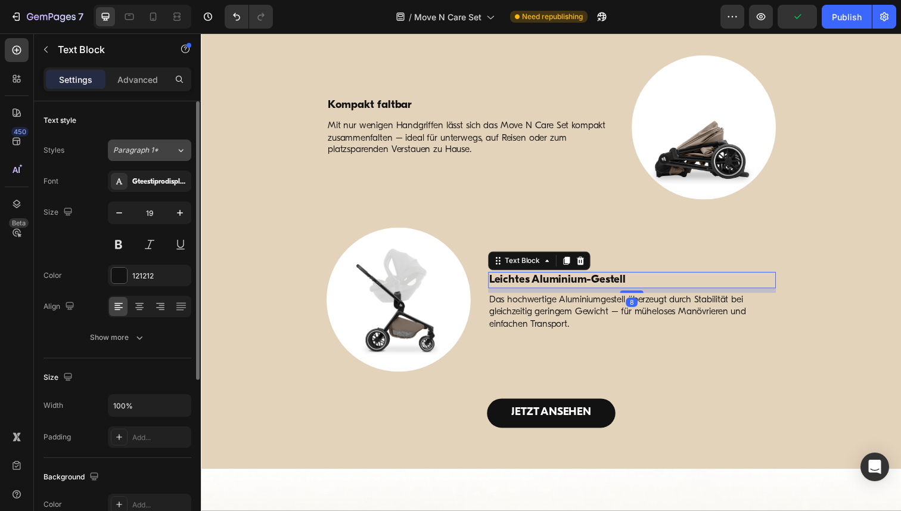
click at [151, 151] on span "Paragraph 1*" at bounding box center [135, 150] width 45 height 11
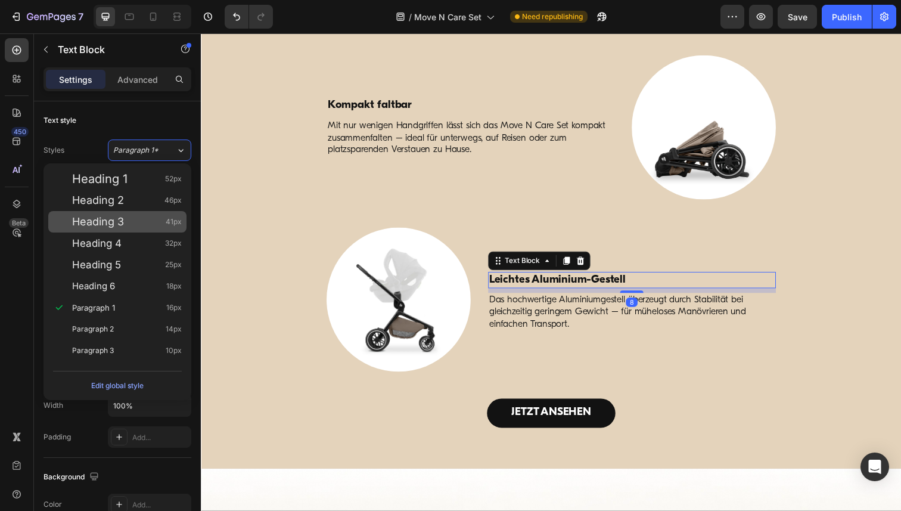
click at [136, 222] on div "Heading 3 41px" at bounding box center [127, 222] width 110 height 12
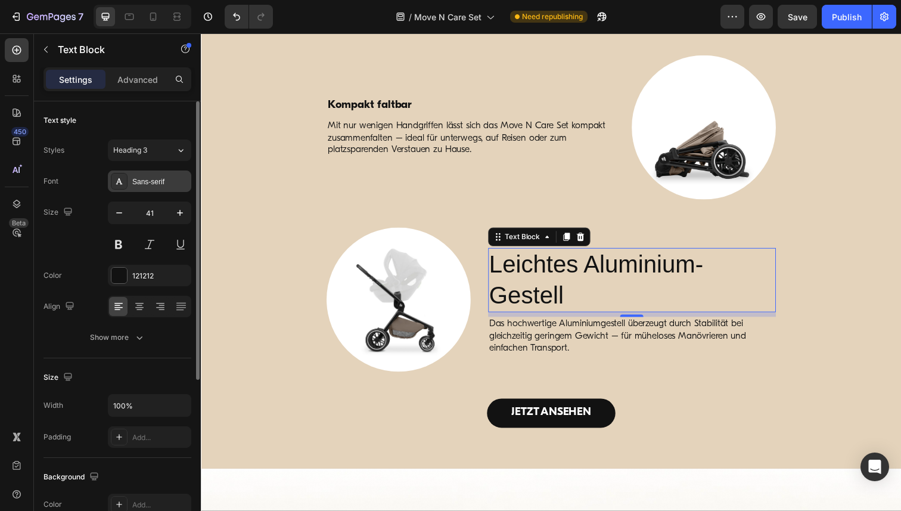
click at [154, 185] on div "Sans-serif" at bounding box center [160, 181] width 56 height 11
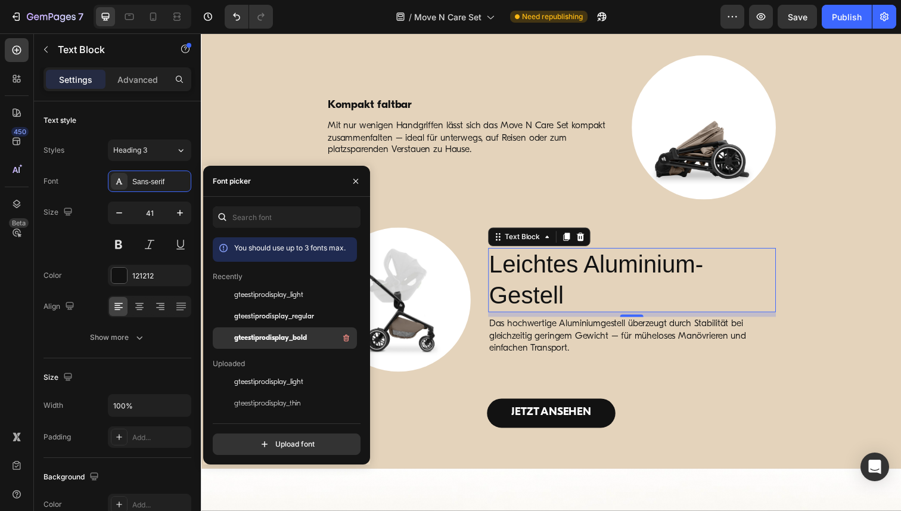
click at [272, 337] on span "gteestiprodisplay_bold" at bounding box center [270, 337] width 73 height 11
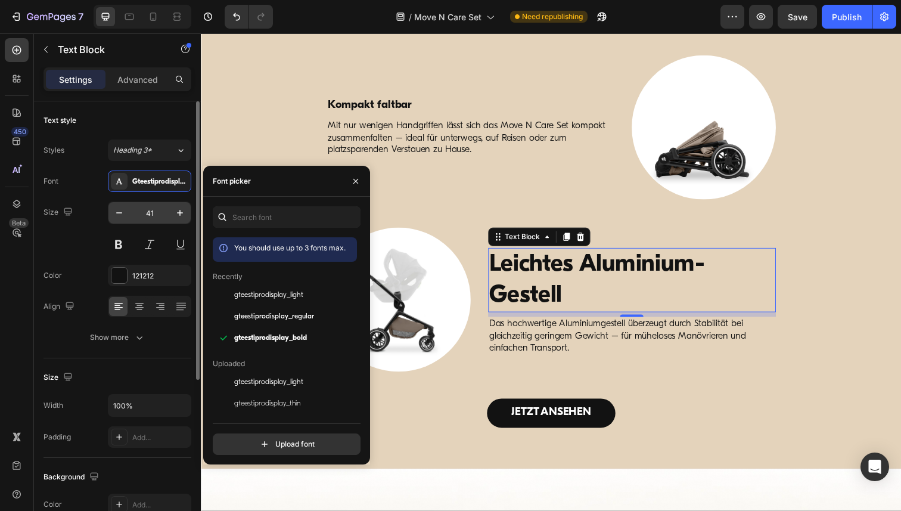
click at [148, 211] on input "41" at bounding box center [149, 212] width 39 height 21
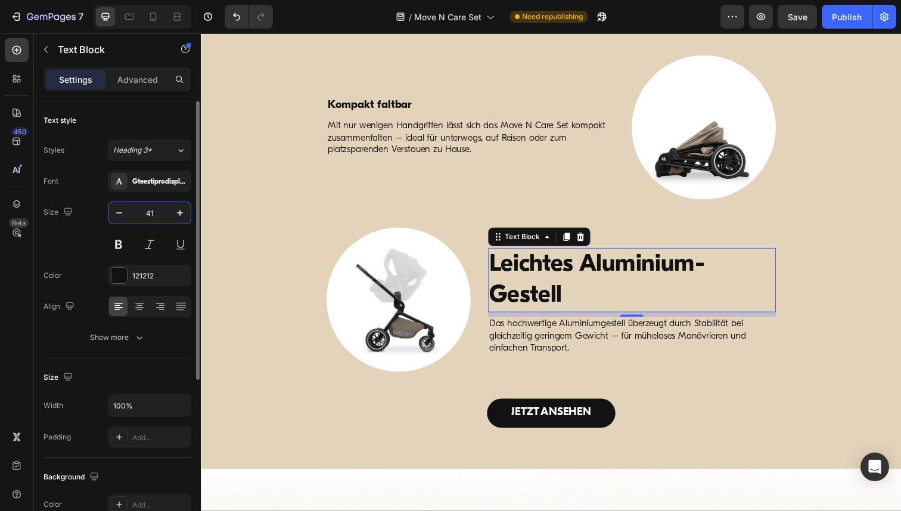
paste input "19"
type input "19"
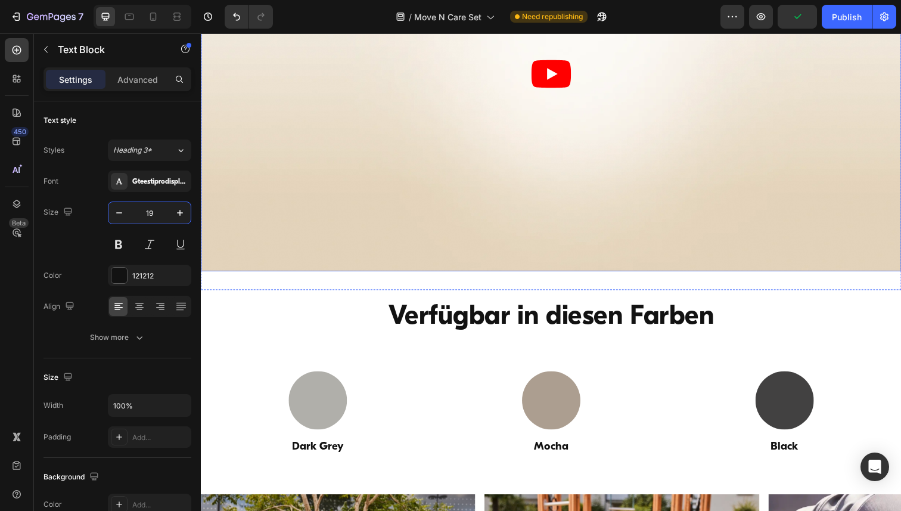
scroll to position [3141, 0]
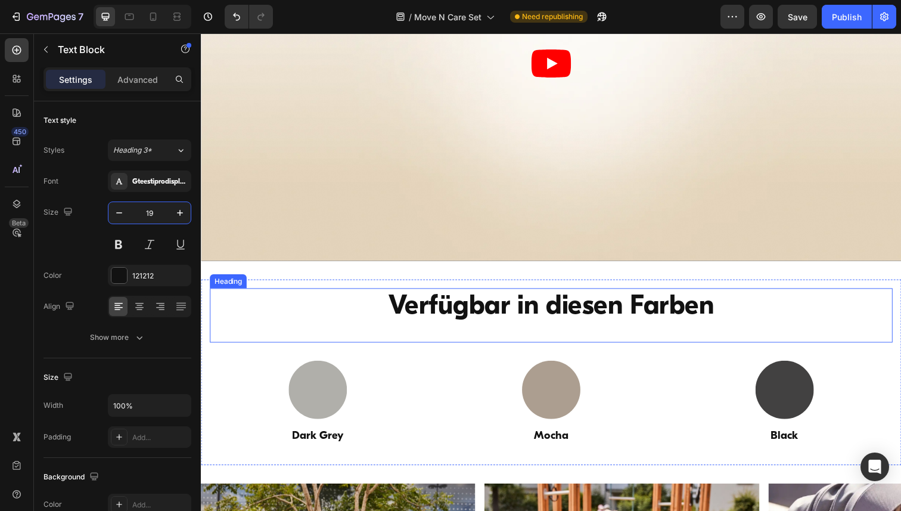
click at [493, 308] on h2 "Verfügbar in diesen Farben" at bounding box center [558, 313] width 668 height 38
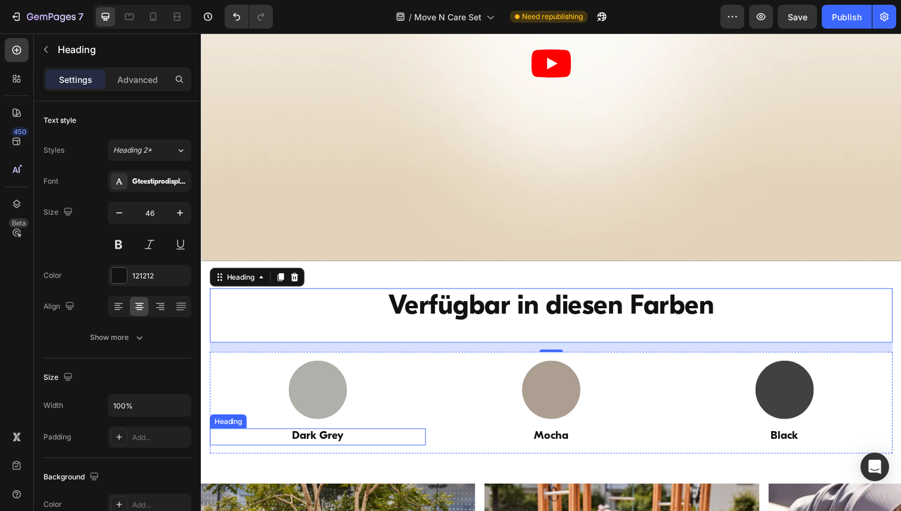
click at [319, 446] on h3 "Dark Grey" at bounding box center [320, 445] width 220 height 17
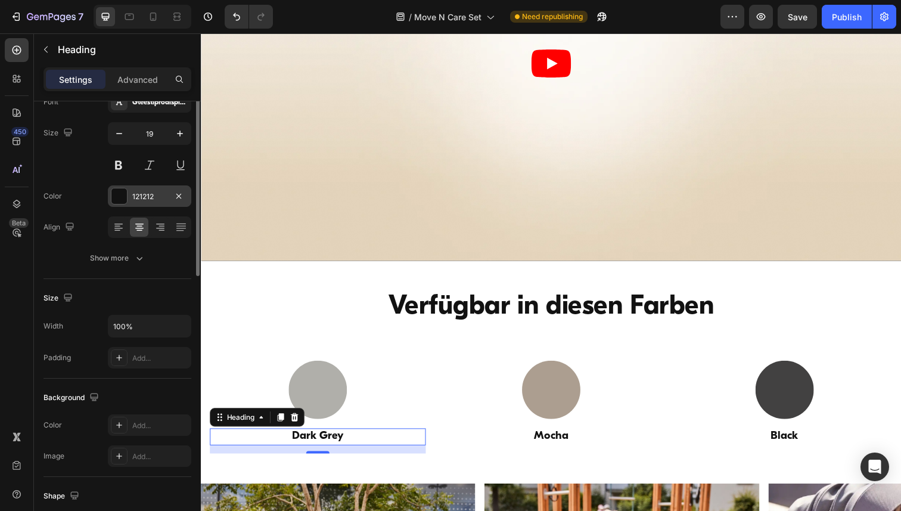
scroll to position [0, 0]
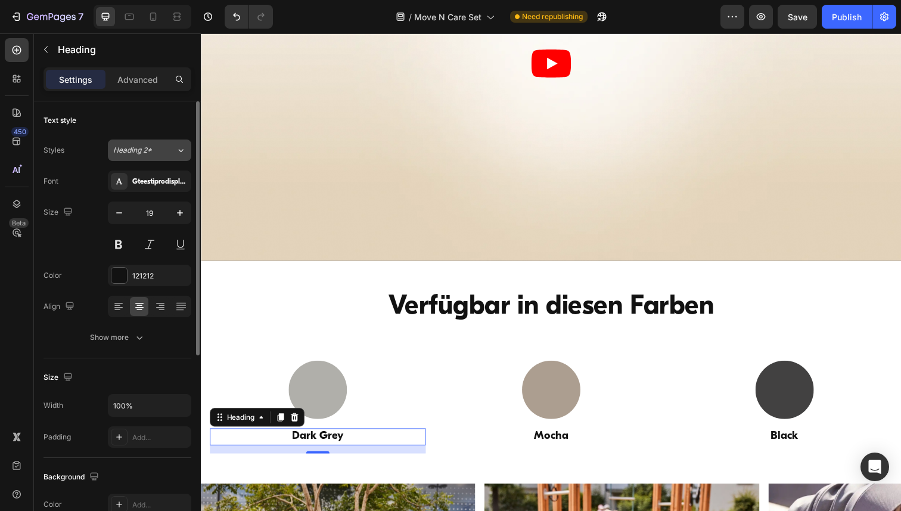
click at [168, 154] on div "Heading 2*" at bounding box center [144, 150] width 63 height 11
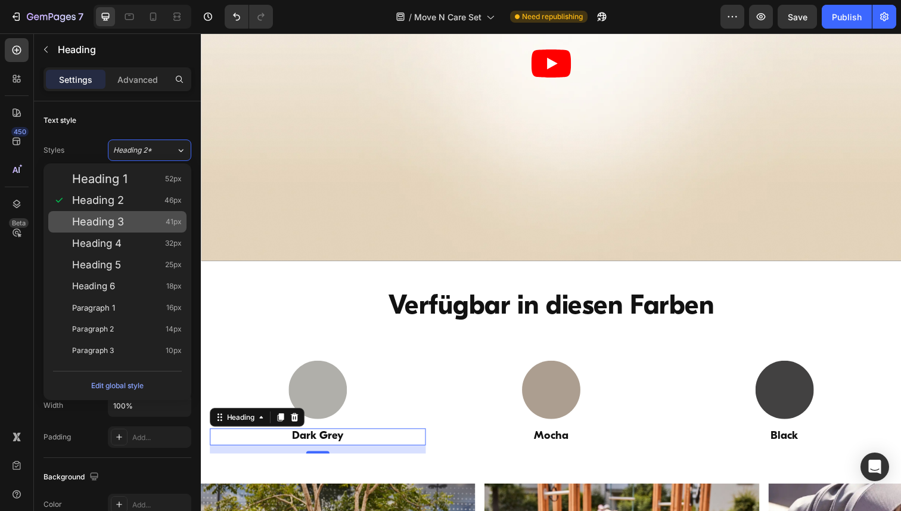
click at [135, 226] on div "Heading 3 41px" at bounding box center [127, 222] width 110 height 12
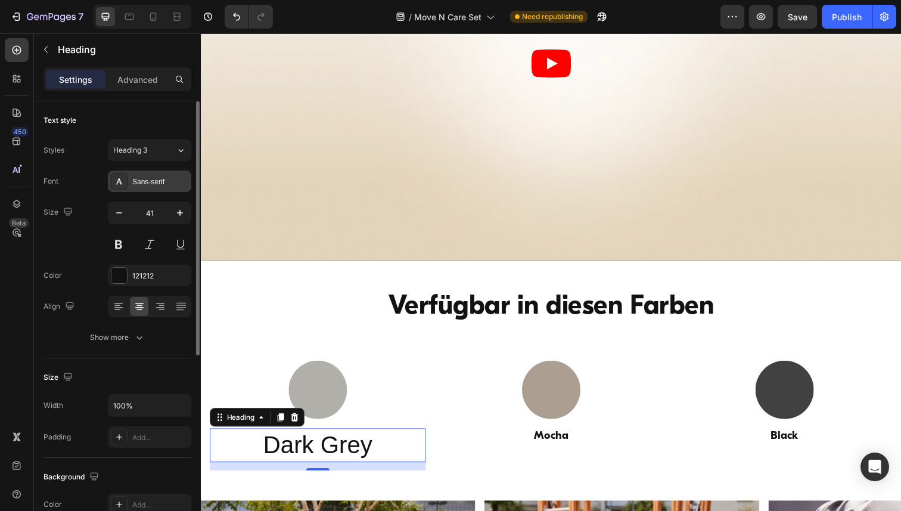
click at [148, 186] on div "Sans-serif" at bounding box center [160, 181] width 56 height 11
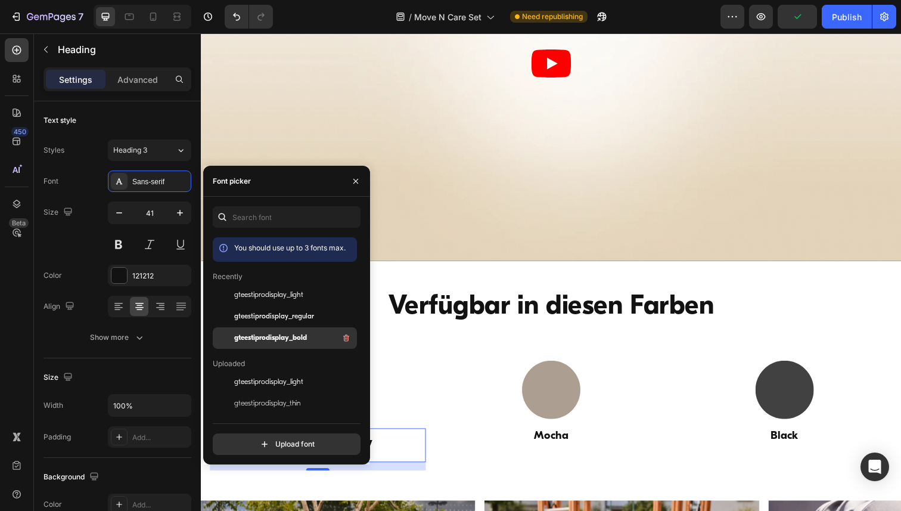
click at [254, 344] on div "gteestiprodisplay_bold" at bounding box center [294, 338] width 120 height 14
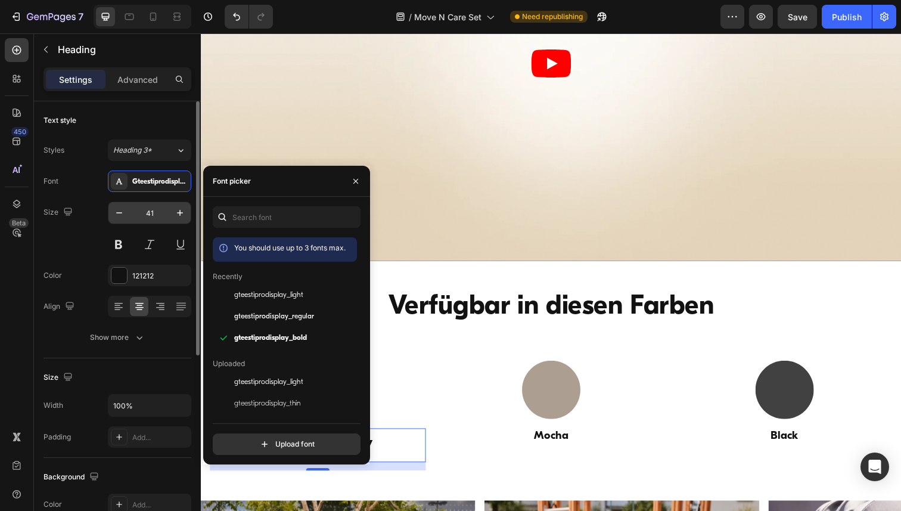
click at [155, 208] on input "41" at bounding box center [149, 212] width 39 height 21
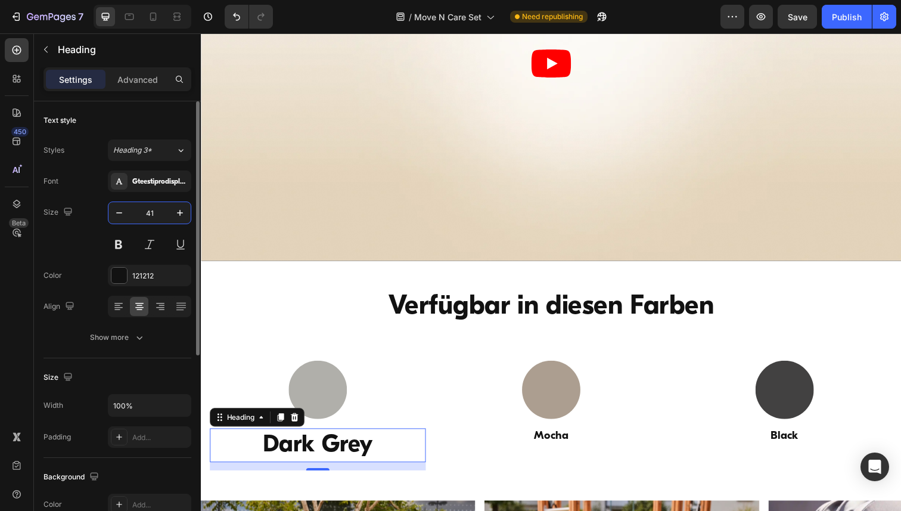
paste input "19"
type input "19"
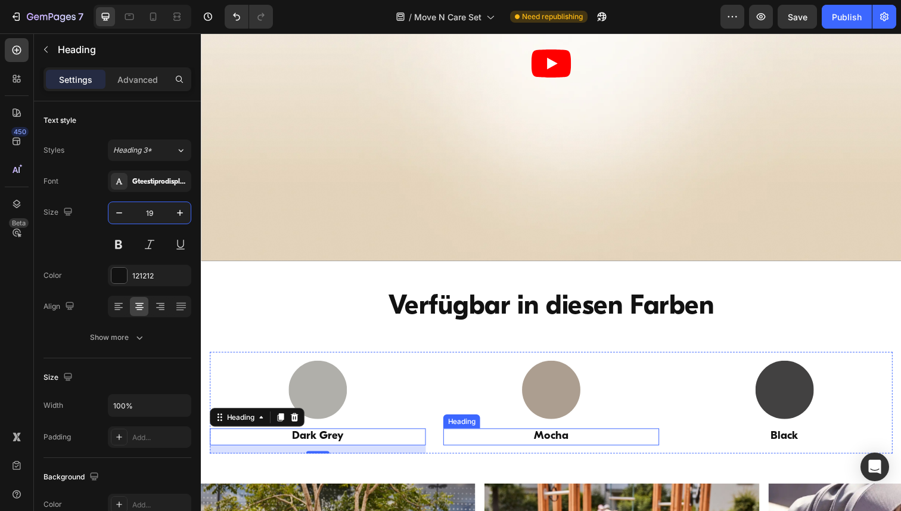
click at [565, 443] on h3 "Mocha" at bounding box center [558, 445] width 220 height 17
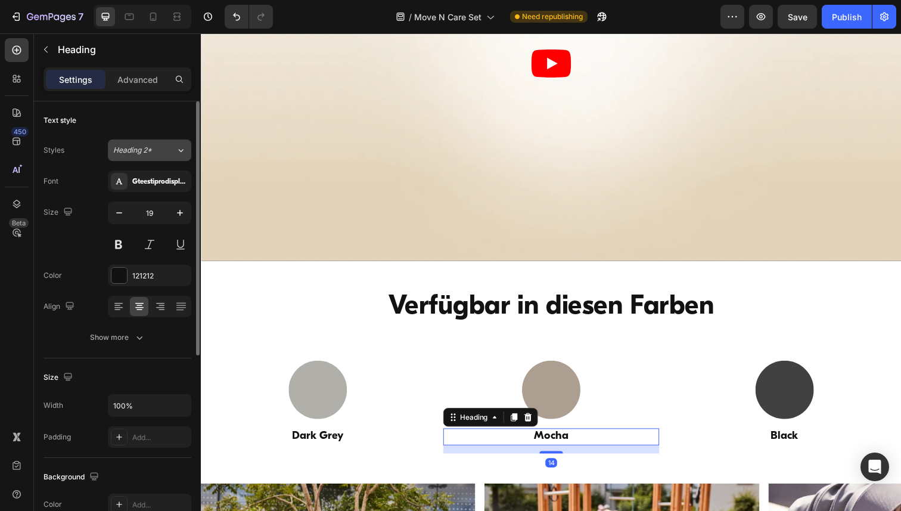
click at [173, 152] on div "Heading 2*" at bounding box center [144, 150] width 63 height 11
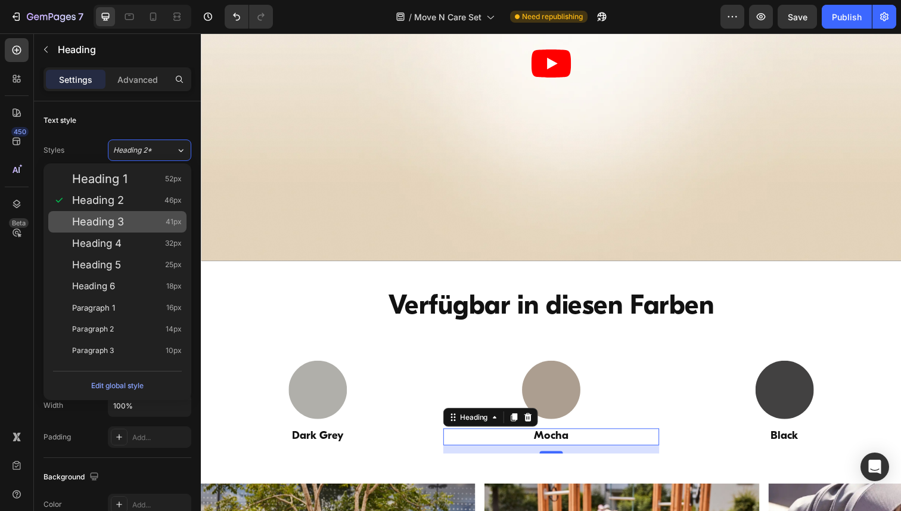
click at [129, 220] on div "Heading 3 41px" at bounding box center [127, 222] width 110 height 12
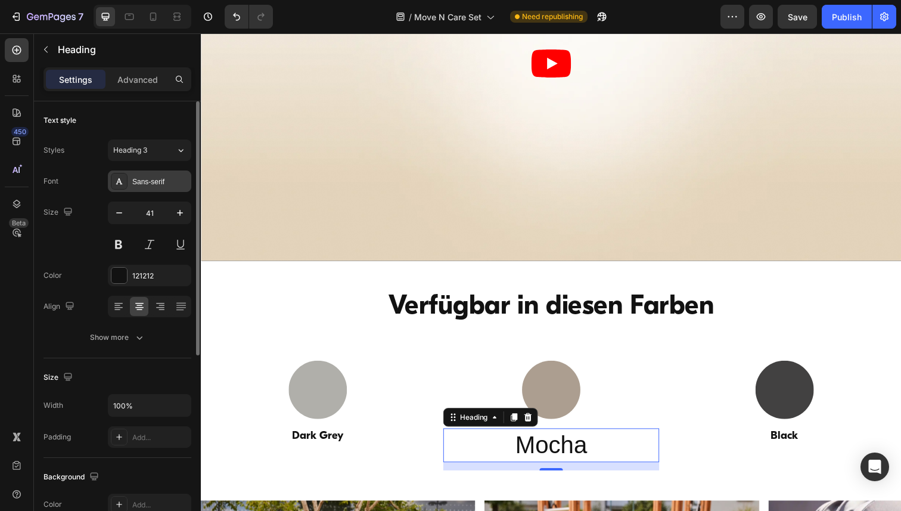
click at [152, 184] on div "Sans-serif" at bounding box center [160, 181] width 56 height 11
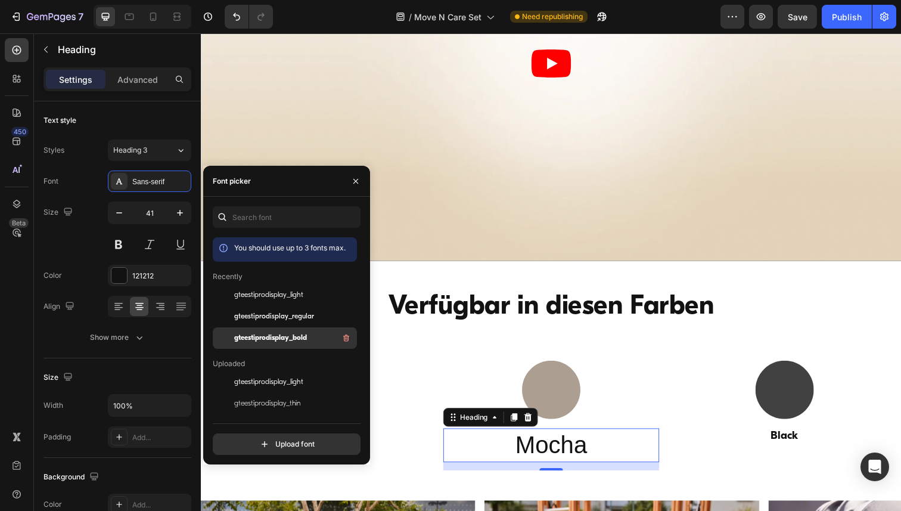
click at [266, 340] on span "gteestiprodisplay_bold" at bounding box center [270, 337] width 73 height 11
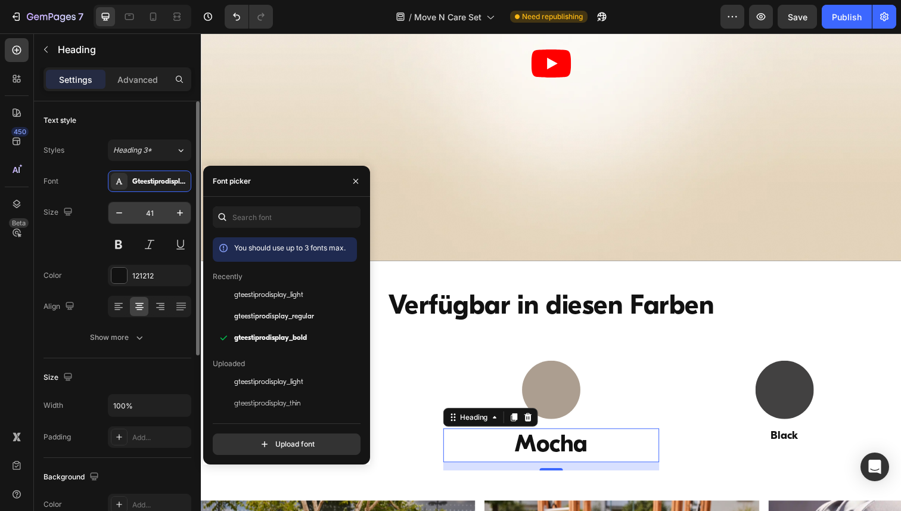
click at [150, 208] on input "41" at bounding box center [149, 212] width 39 height 21
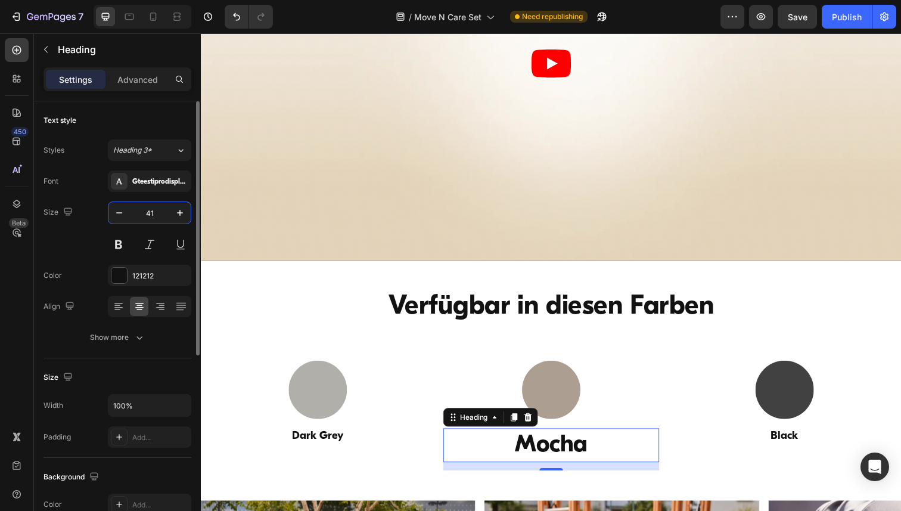
paste input "19"
type input "19"
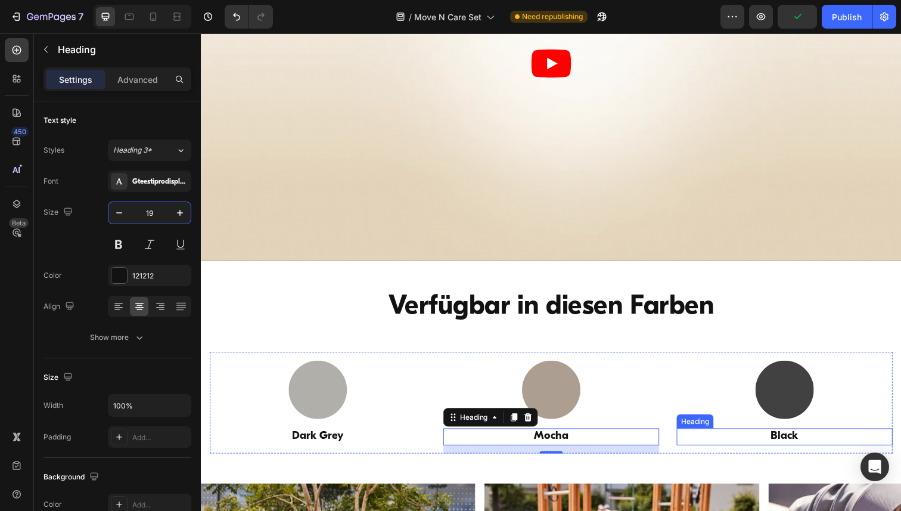
click at [779, 443] on h3 "Black" at bounding box center [796, 445] width 220 height 17
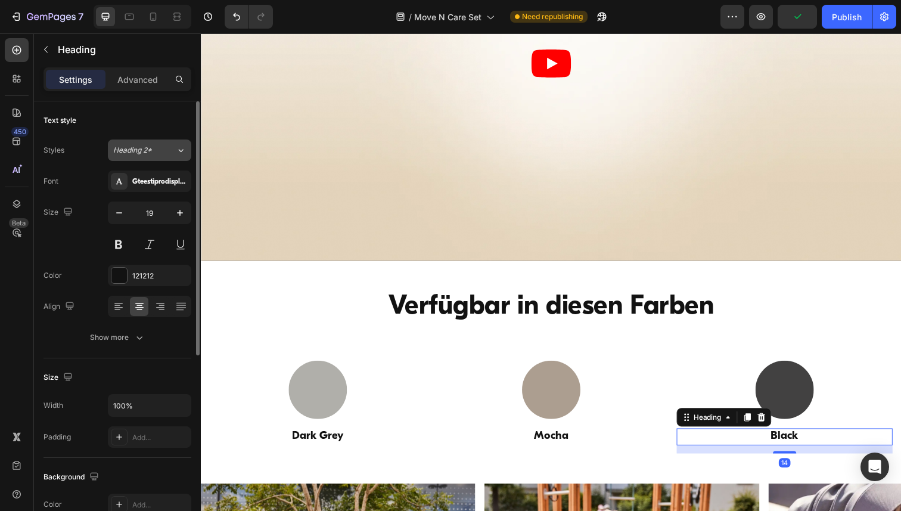
click at [141, 151] on span "Heading 2*" at bounding box center [132, 150] width 39 height 11
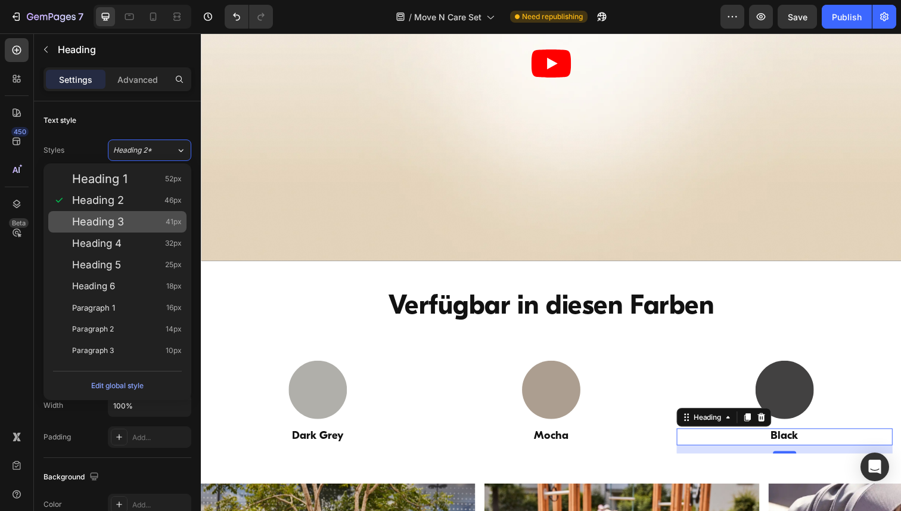
click at [139, 221] on div "Heading 3 41px" at bounding box center [127, 222] width 110 height 12
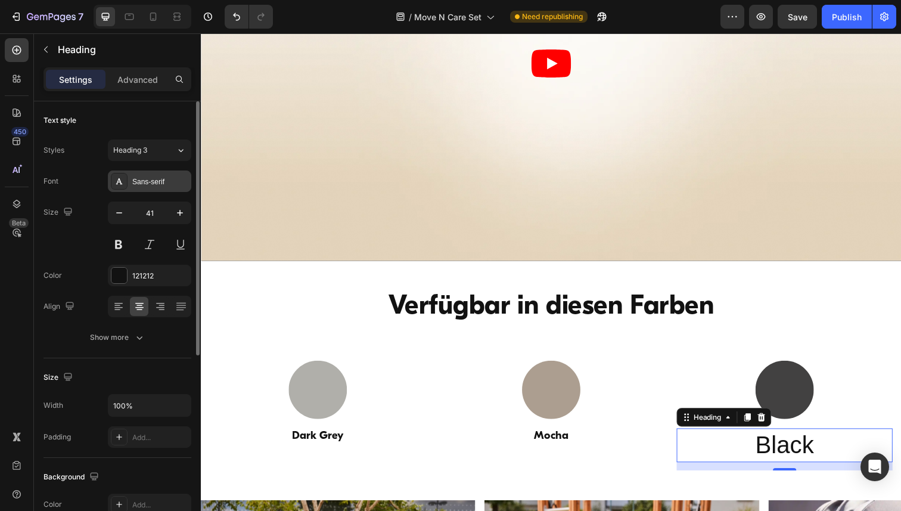
click at [143, 184] on div "Sans-serif" at bounding box center [160, 181] width 56 height 11
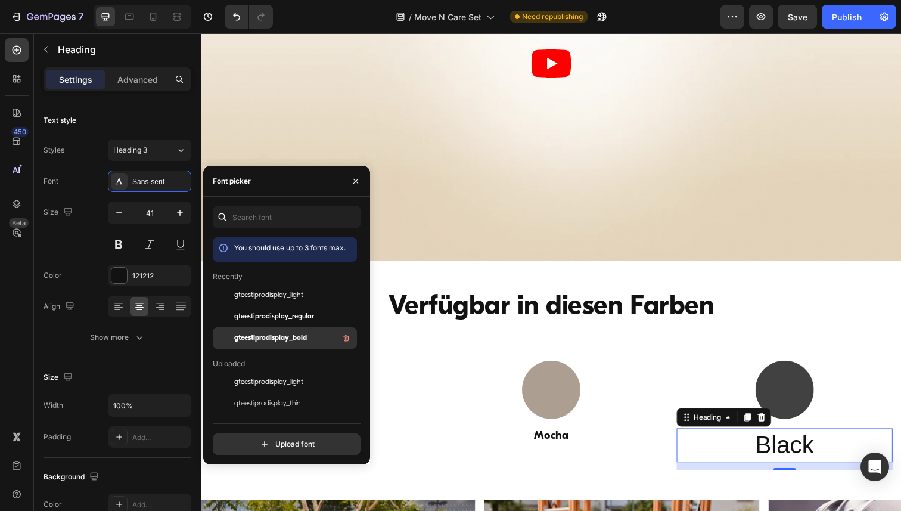
click at [292, 340] on span "gteestiprodisplay_bold" at bounding box center [270, 337] width 73 height 11
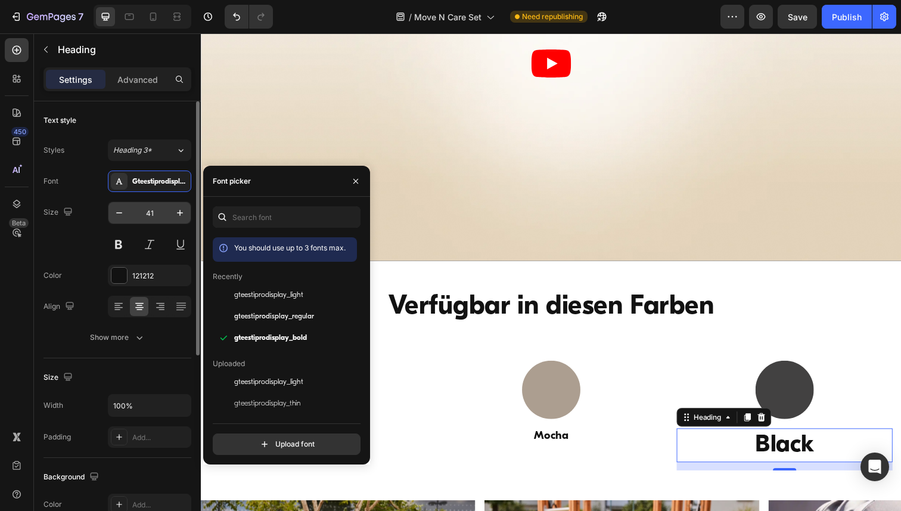
click at [147, 215] on input "41" at bounding box center [149, 212] width 39 height 21
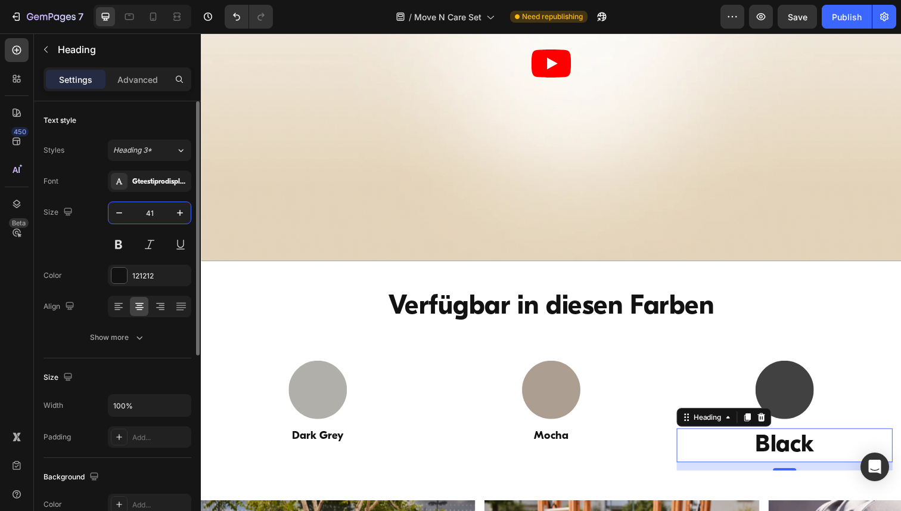
paste input "19"
type input "19"
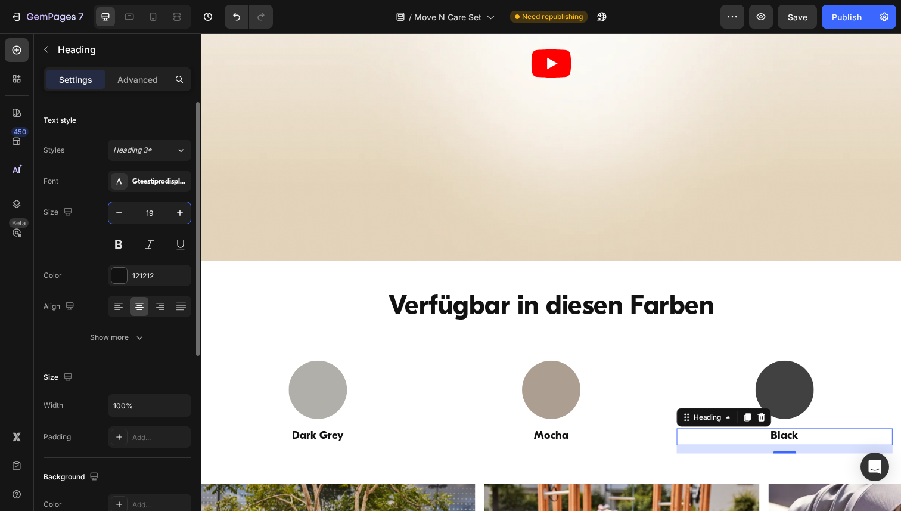
scroll to position [330, 0]
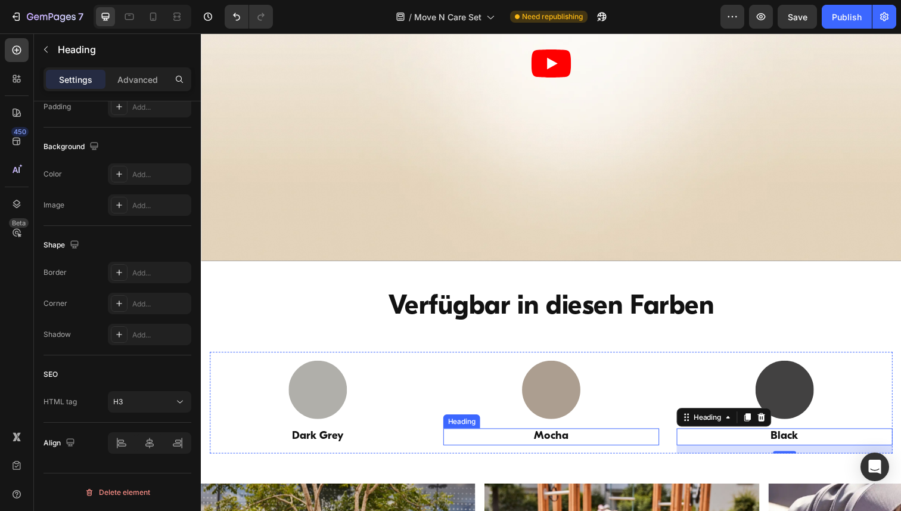
click at [555, 448] on h3 "Mocha" at bounding box center [558, 445] width 220 height 17
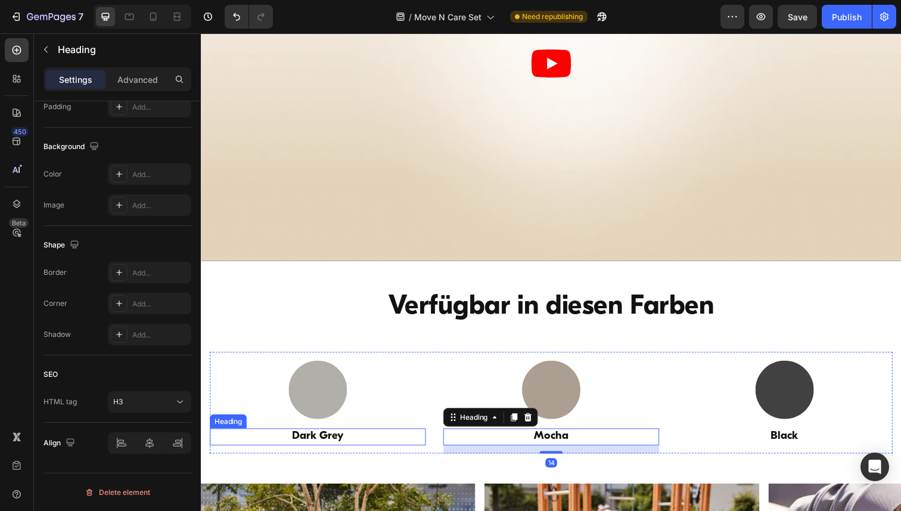
click at [347, 449] on h3 "Dark Grey" at bounding box center [320, 445] width 220 height 17
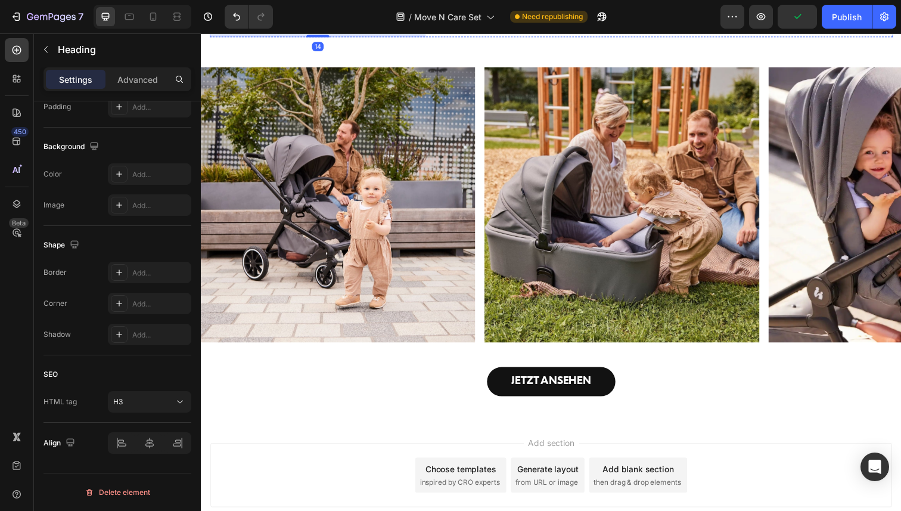
scroll to position [3581, 0]
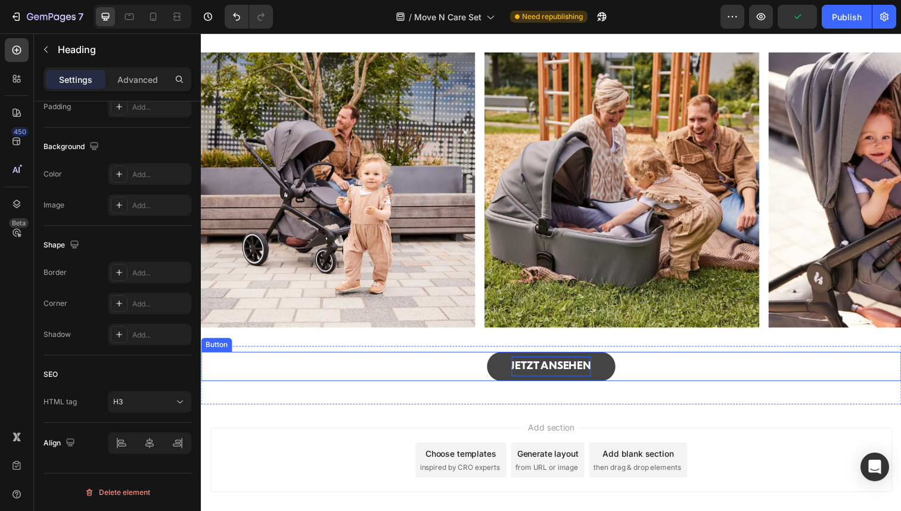
click at [533, 371] on p "JETZT ANSEHEN" at bounding box center [558, 373] width 81 height 20
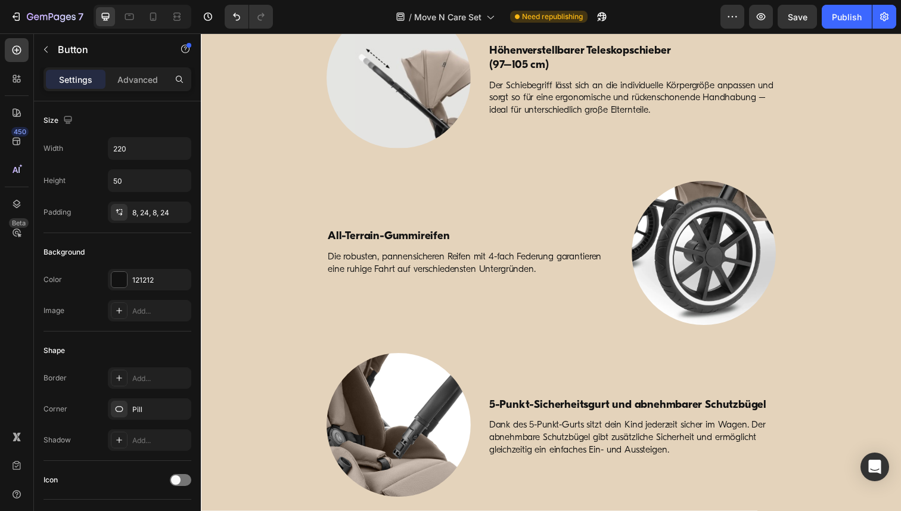
scroll to position [1937, 0]
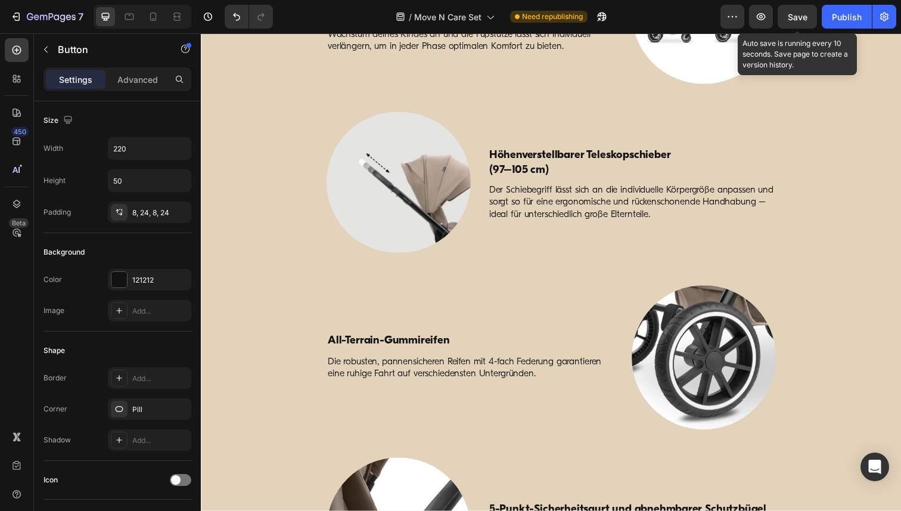
click at [804, 22] on div "Save" at bounding box center [797, 17] width 20 height 13
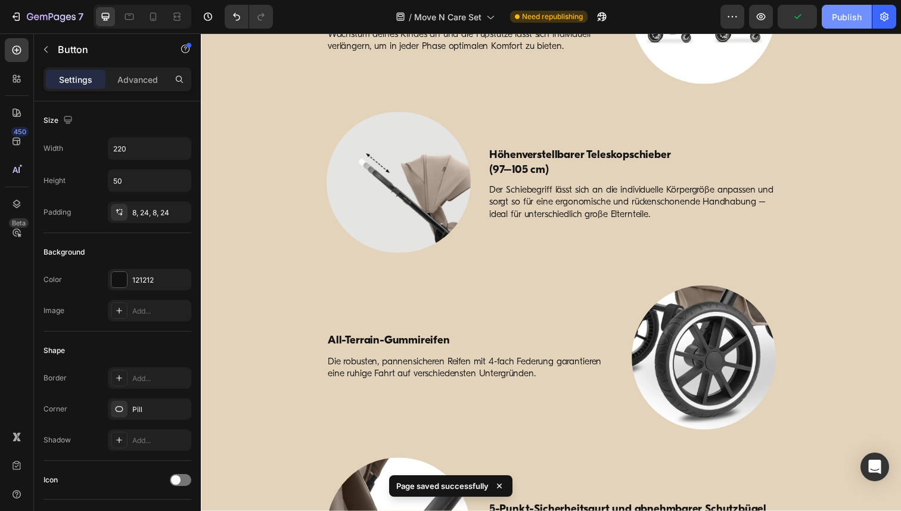
click at [838, 21] on div "Publish" at bounding box center [847, 17] width 30 height 13
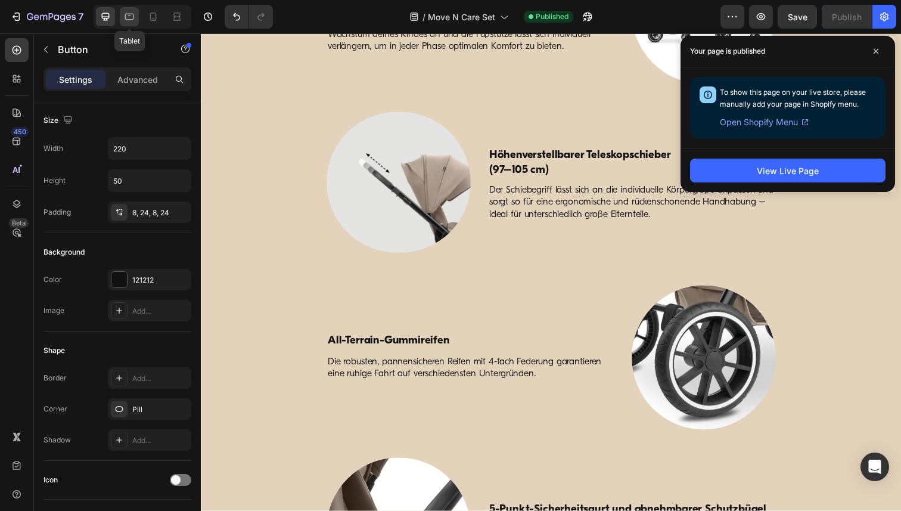
click at [132, 20] on icon at bounding box center [129, 17] width 12 height 12
type input "16"
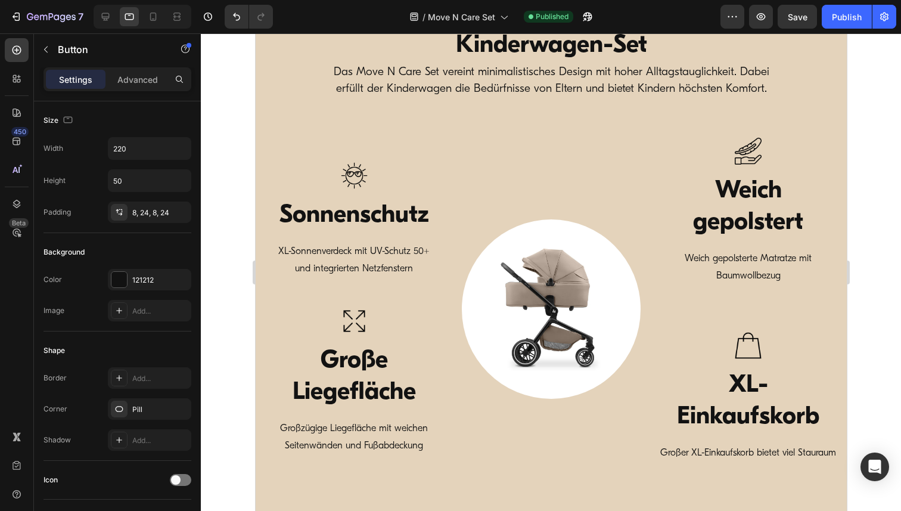
scroll to position [519, 0]
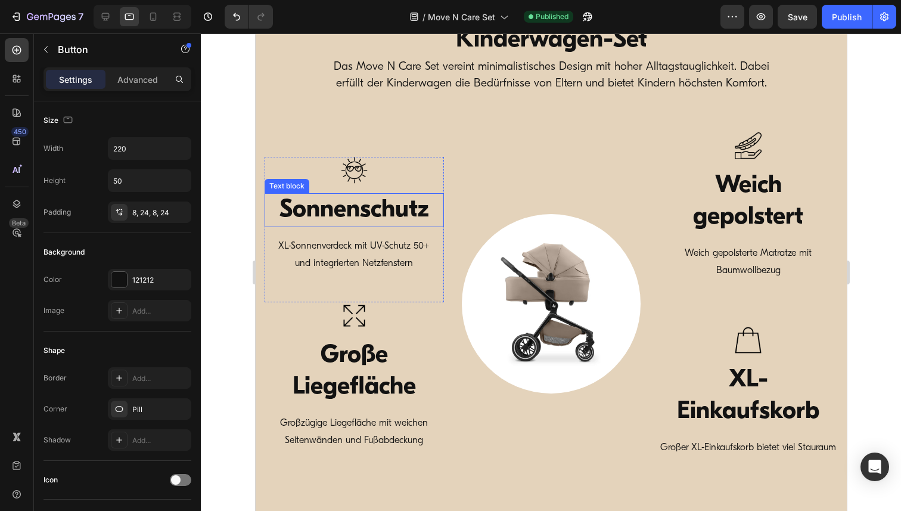
click at [366, 219] on p "Sonnenschutz" at bounding box center [353, 210] width 177 height 32
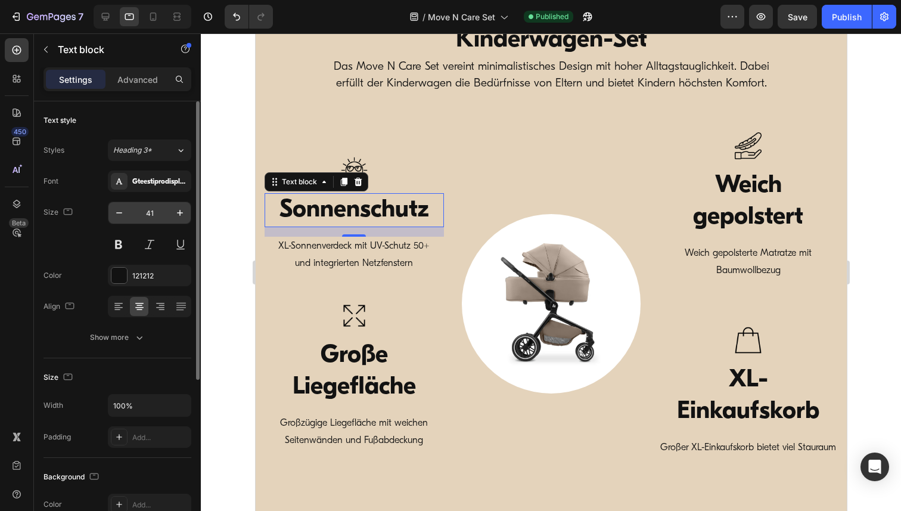
click at [146, 216] on input "41" at bounding box center [149, 212] width 39 height 21
type input "19"
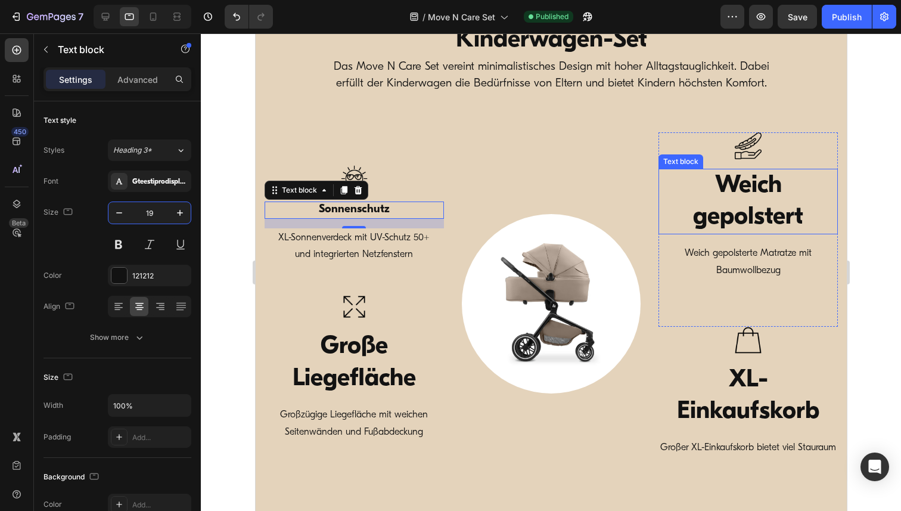
click at [748, 198] on p "Weich gepolstert" at bounding box center [747, 202] width 177 height 64
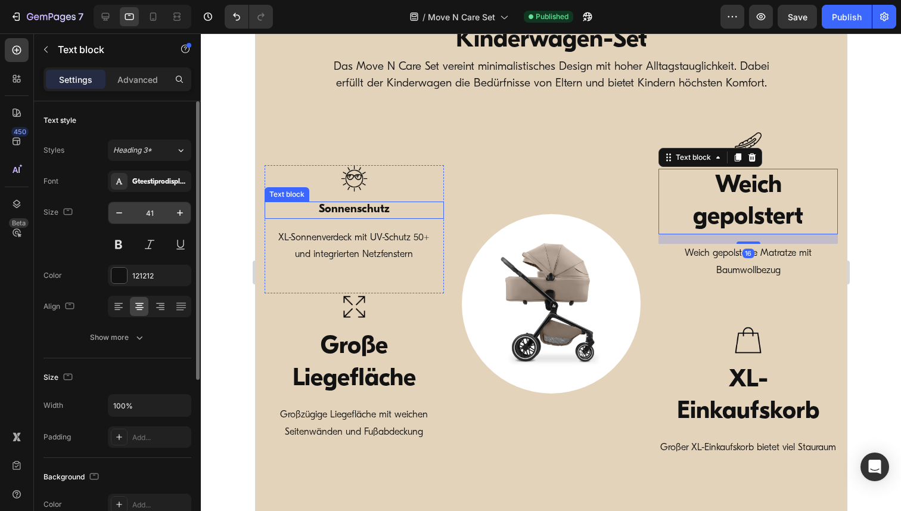
click at [141, 215] on input "41" at bounding box center [149, 212] width 39 height 21
paste input "19"
type input "19"
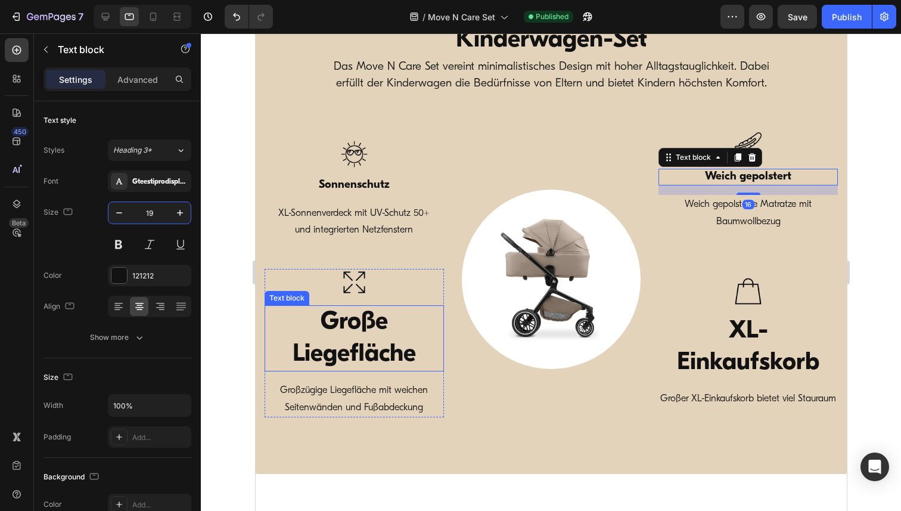
click at [332, 338] on p "Große Liegefläche" at bounding box center [353, 338] width 177 height 64
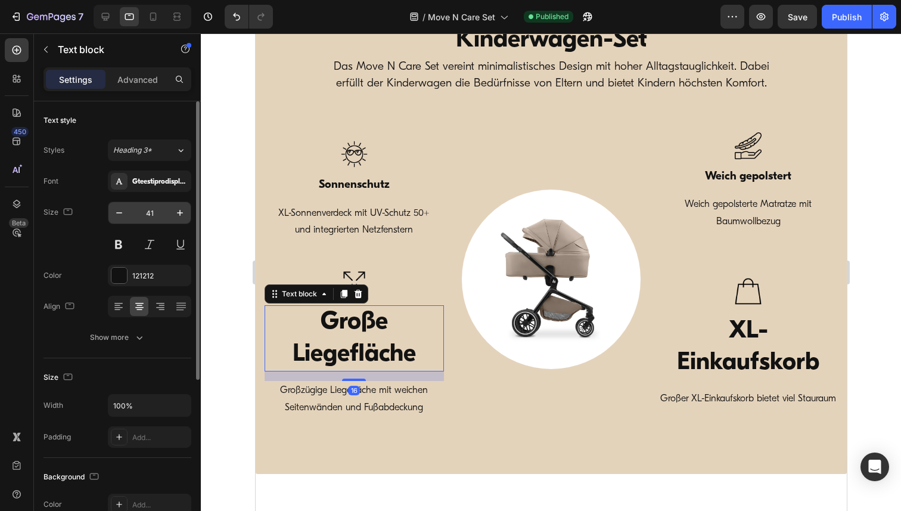
click at [151, 211] on input "41" at bounding box center [149, 212] width 39 height 21
paste input "19"
type input "19"
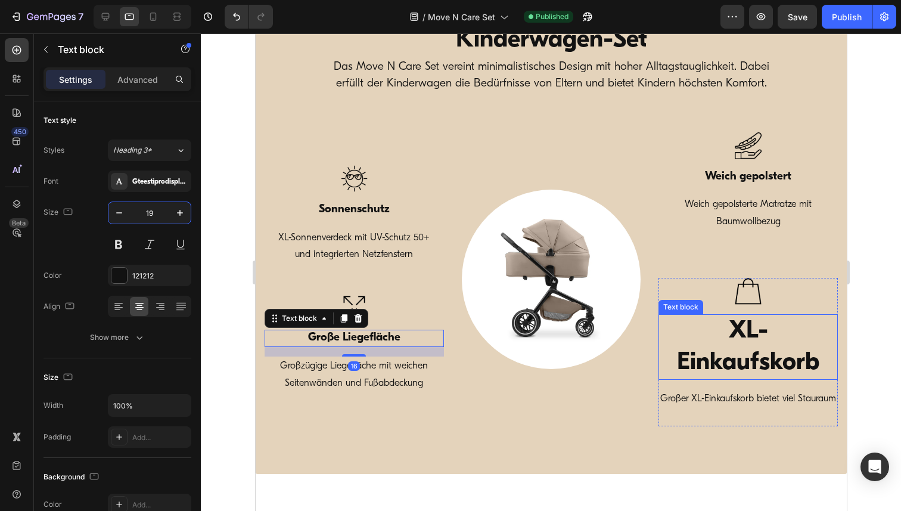
click at [760, 350] on p "XL-Einkaufskorb" at bounding box center [747, 347] width 177 height 64
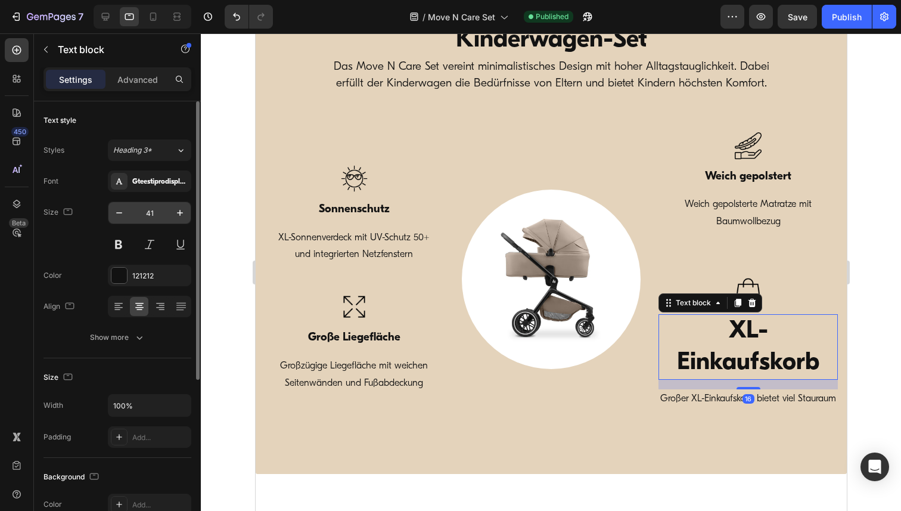
click at [149, 216] on input "41" at bounding box center [149, 212] width 39 height 21
paste input "19"
type input "19"
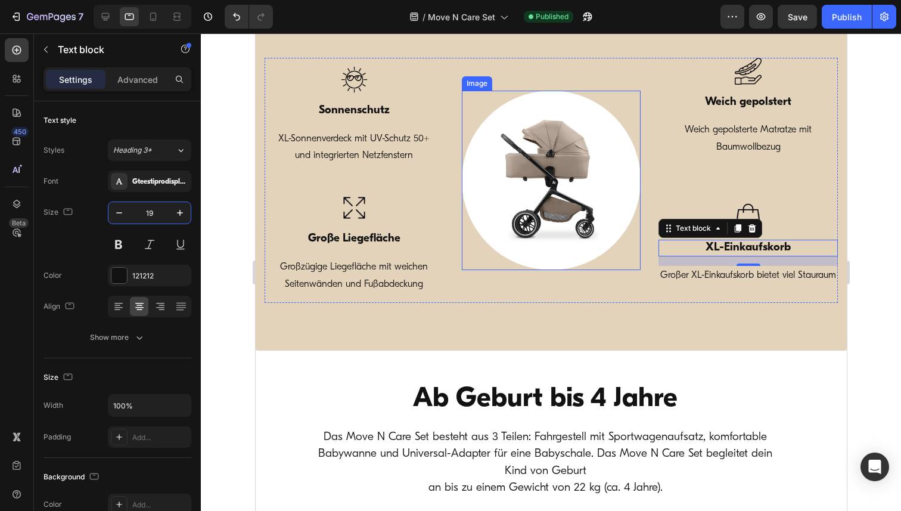
scroll to position [599, 0]
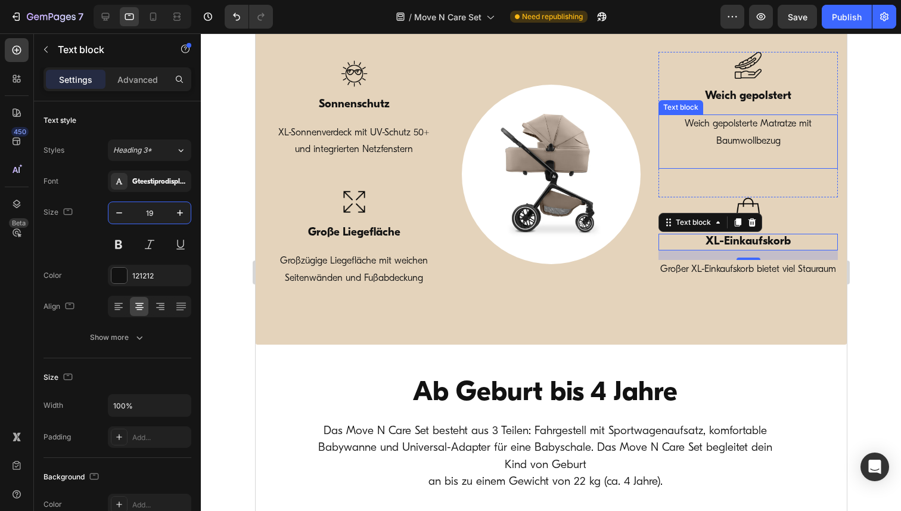
click at [755, 146] on p "Weich gepolsterte Matratze mit Baumwollbezug" at bounding box center [747, 133] width 177 height 35
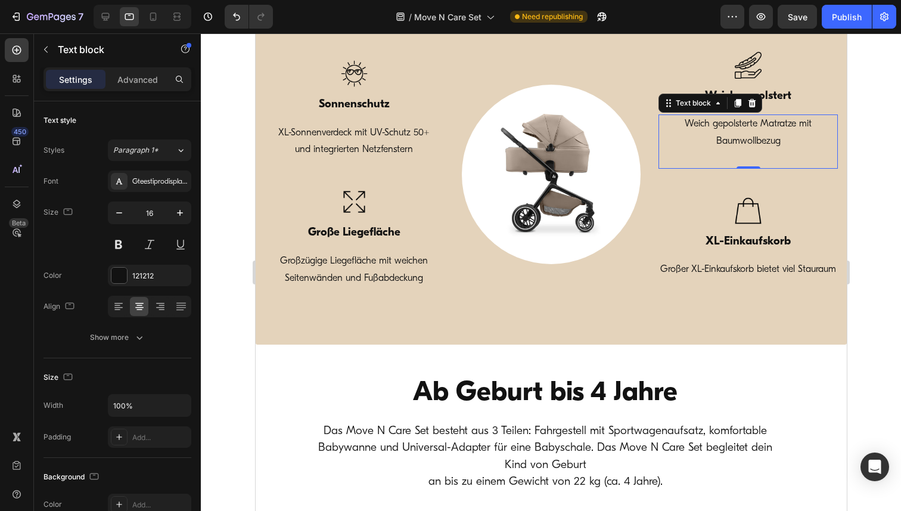
click at [789, 145] on p "Weich gepolsterte Matratze mit Baumwollbezug" at bounding box center [747, 133] width 177 height 35
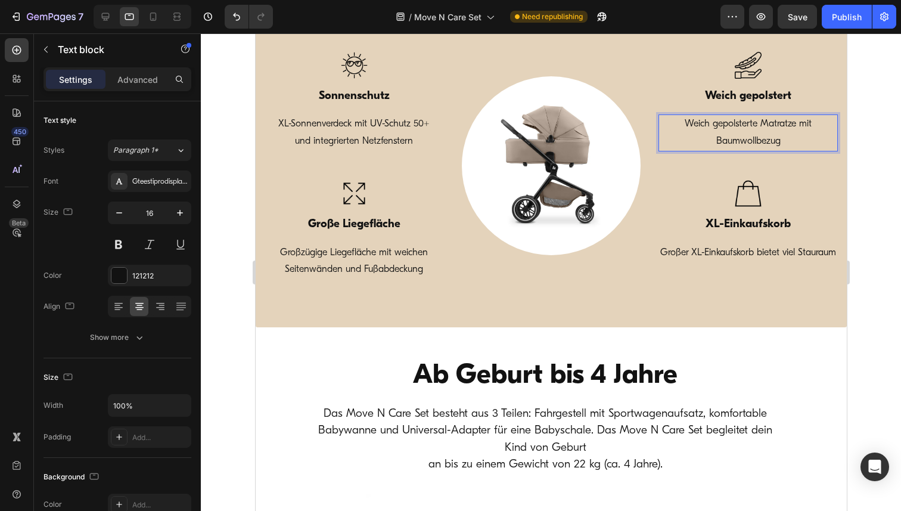
click at [865, 141] on div at bounding box center [551, 271] width 700 height 477
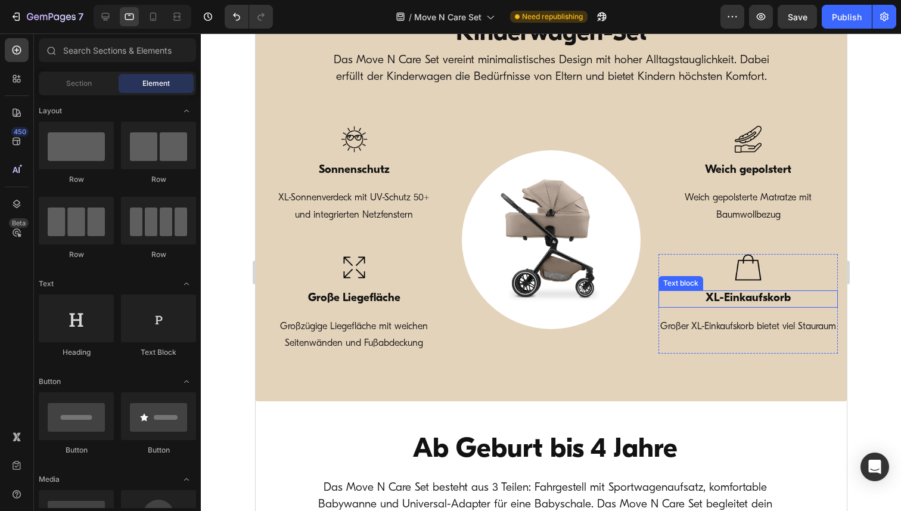
scroll to position [518, 0]
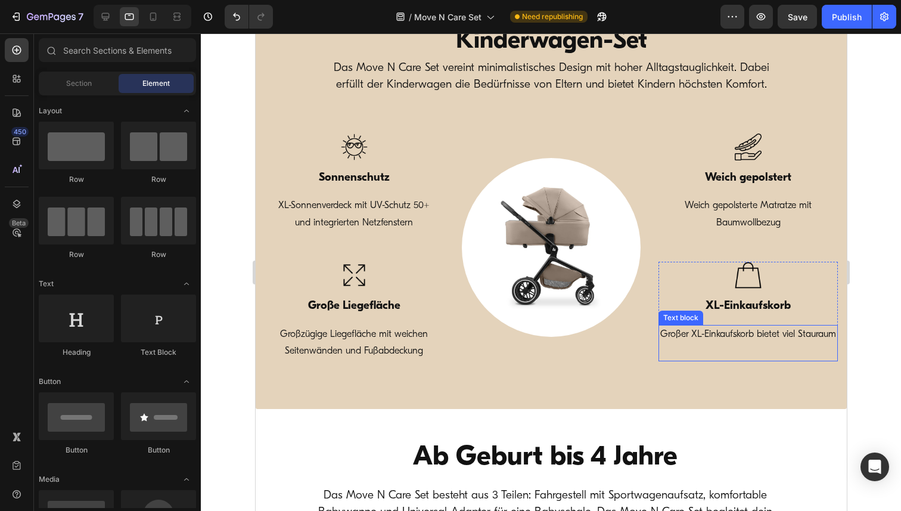
click at [792, 360] on p at bounding box center [747, 351] width 177 height 17
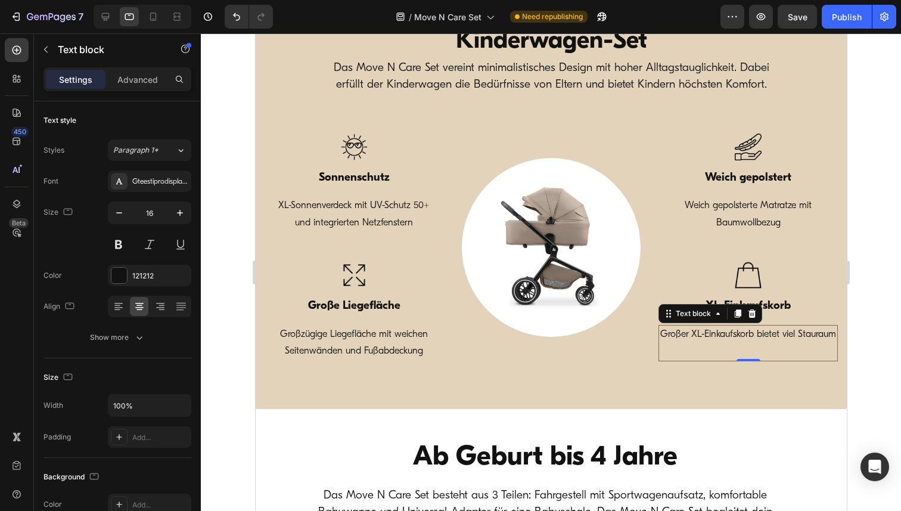
click at [792, 360] on p at bounding box center [747, 351] width 177 height 17
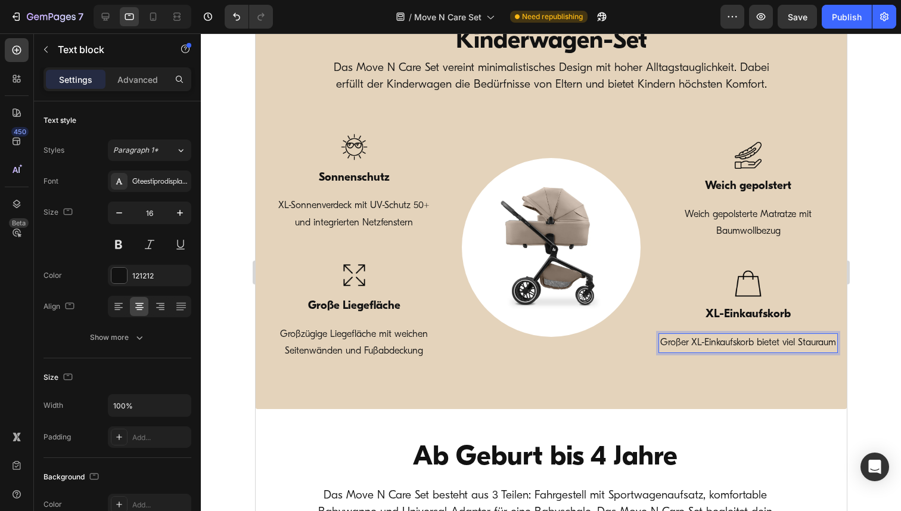
click at [871, 232] on div at bounding box center [551, 271] width 700 height 477
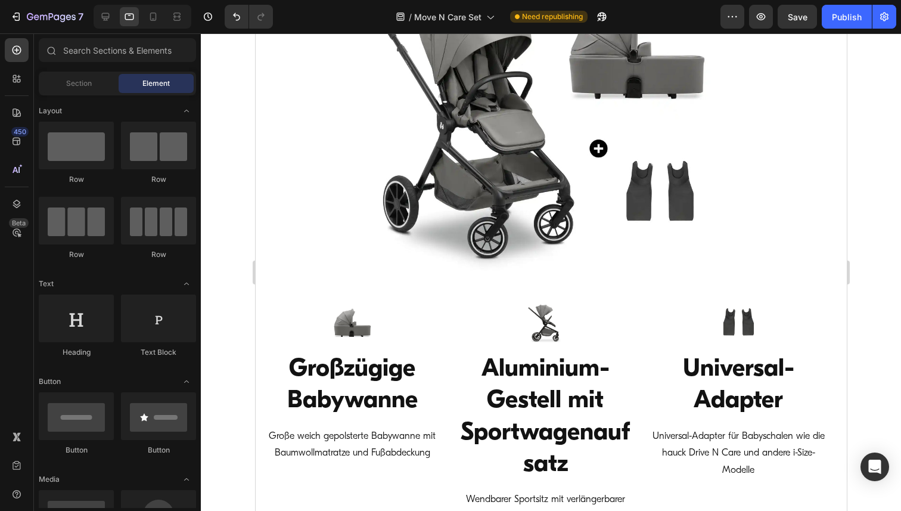
scroll to position [1216, 0]
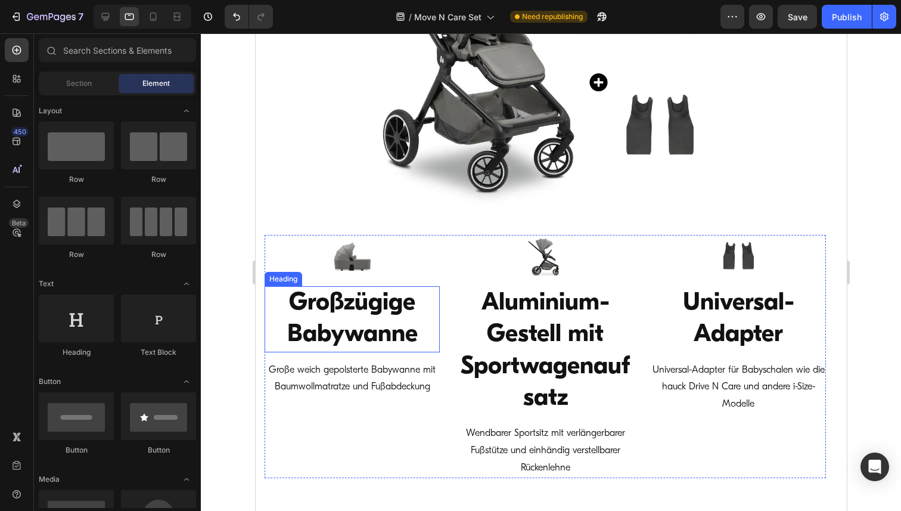
click at [376, 320] on h3 "Großzügige Babywanne" at bounding box center [351, 319] width 175 height 66
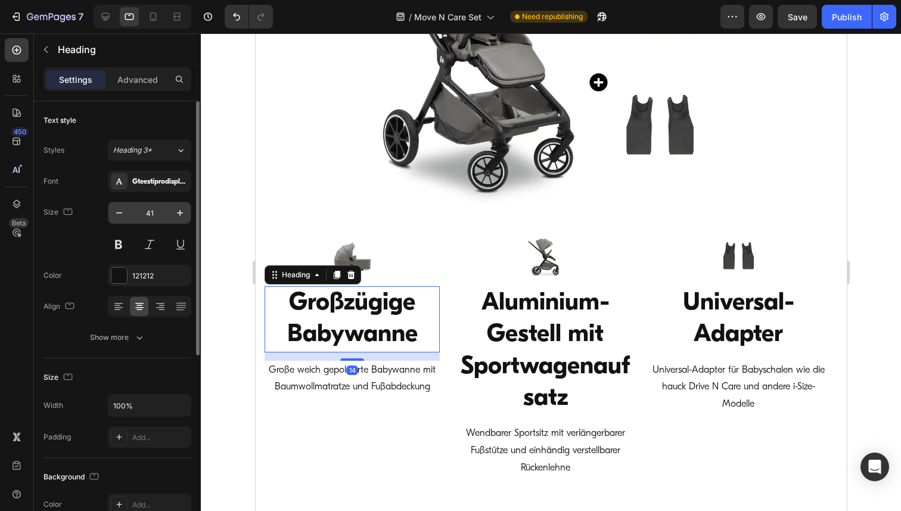
click at [148, 216] on input "41" at bounding box center [149, 212] width 39 height 21
paste input "19"
type input "19"
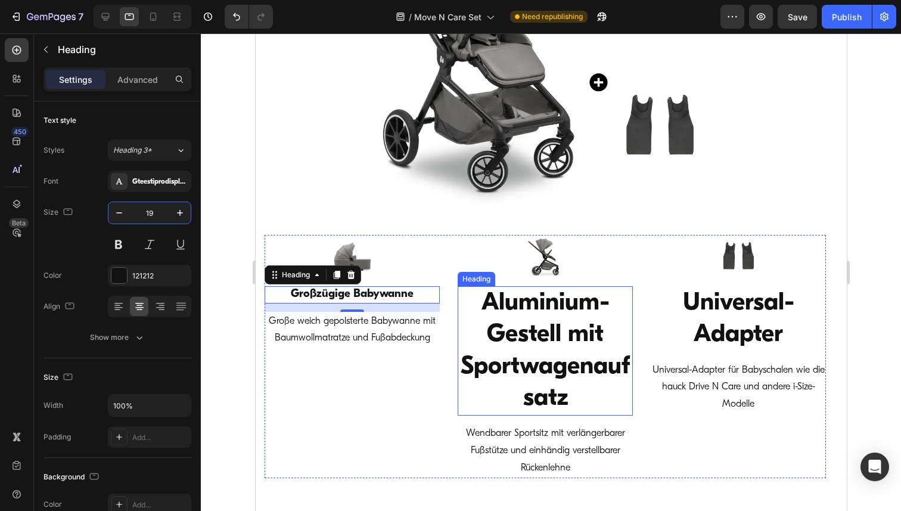
click at [516, 344] on h3 "Aluminium-Gestell mit Sportwagenaufsatz" at bounding box center [544, 350] width 175 height 129
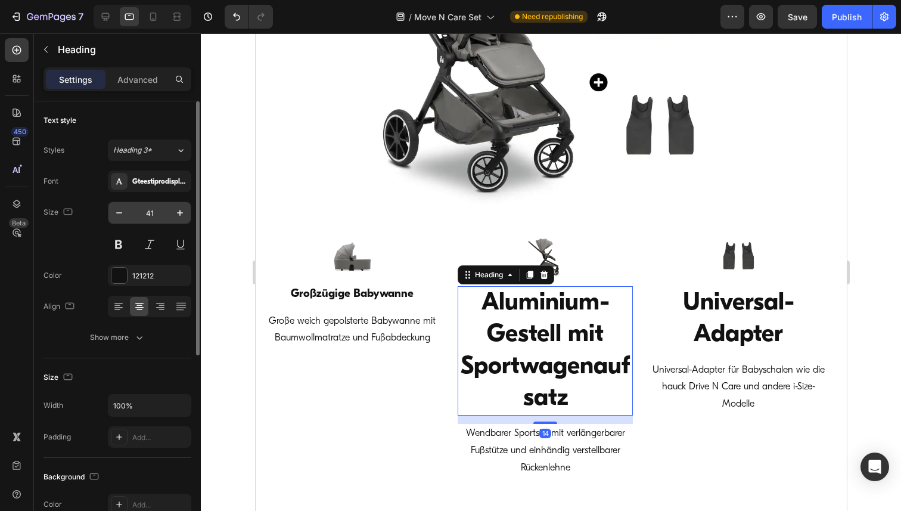
click at [152, 208] on input "41" at bounding box center [149, 212] width 39 height 21
paste input "19"
type input "19"
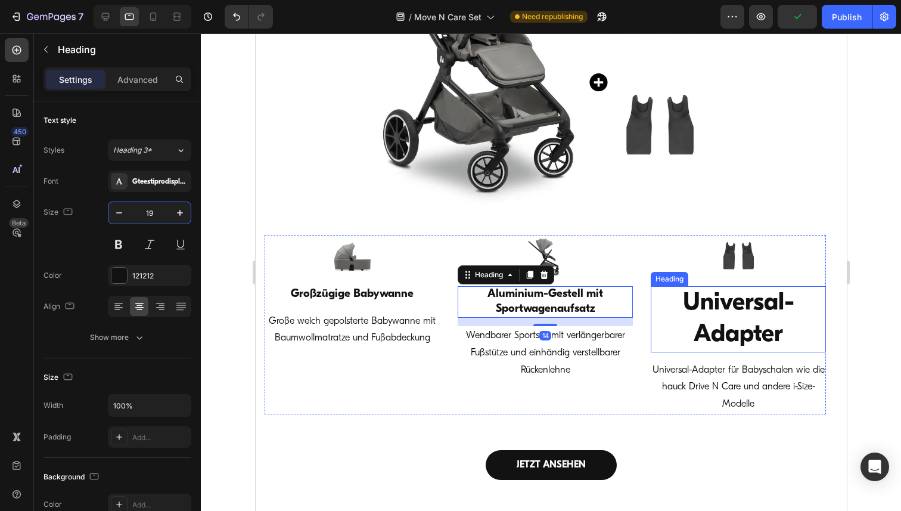
click at [746, 313] on h3 "Universal-Adapter" at bounding box center [737, 319] width 175 height 66
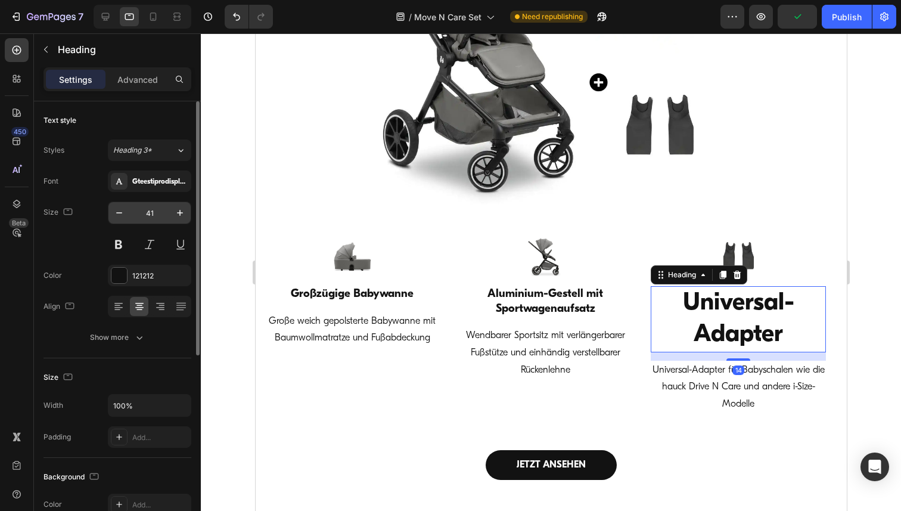
click at [145, 210] on input "41" at bounding box center [149, 212] width 39 height 21
paste input "19"
type input "19"
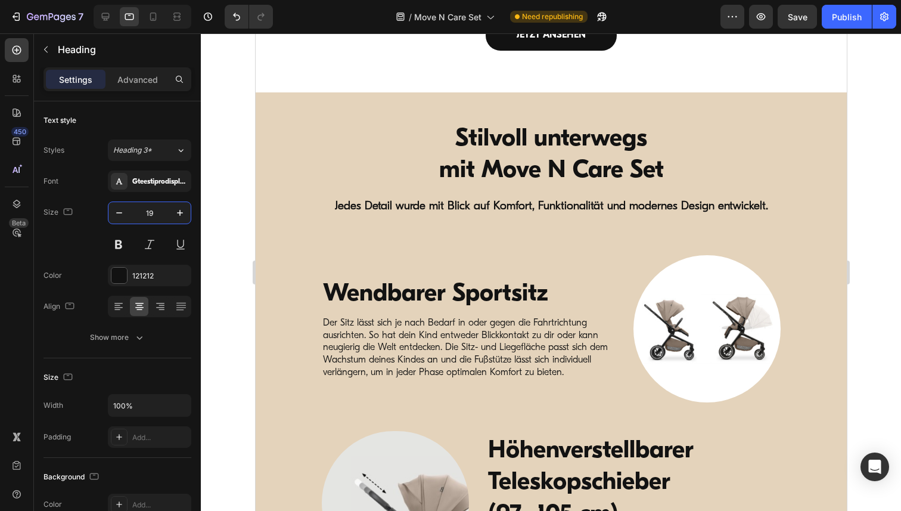
scroll to position [1638, 0]
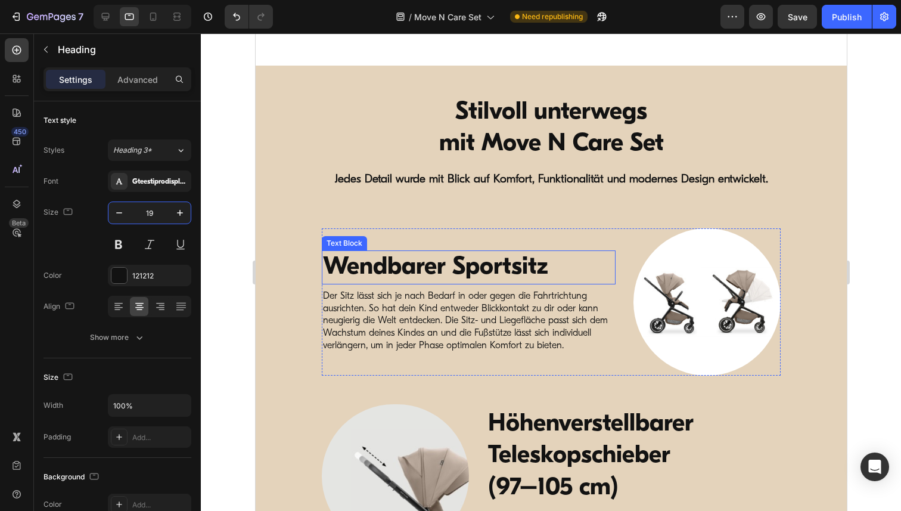
click at [440, 270] on p "Wendbarer Sportsitz" at bounding box center [467, 267] width 291 height 32
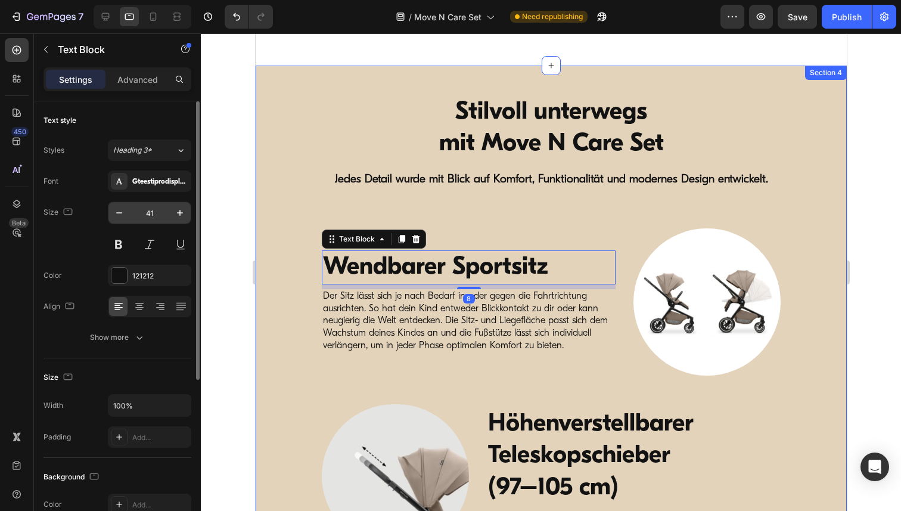
click at [147, 209] on input "41" at bounding box center [149, 212] width 39 height 21
paste input "19"
type input "19"
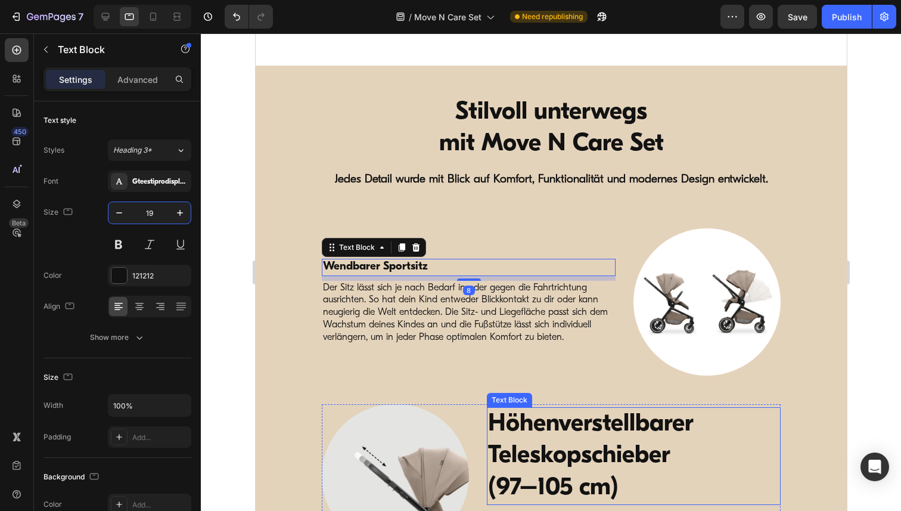
click at [641, 472] on p "(97–105 cm)" at bounding box center [632, 488] width 291 height 32
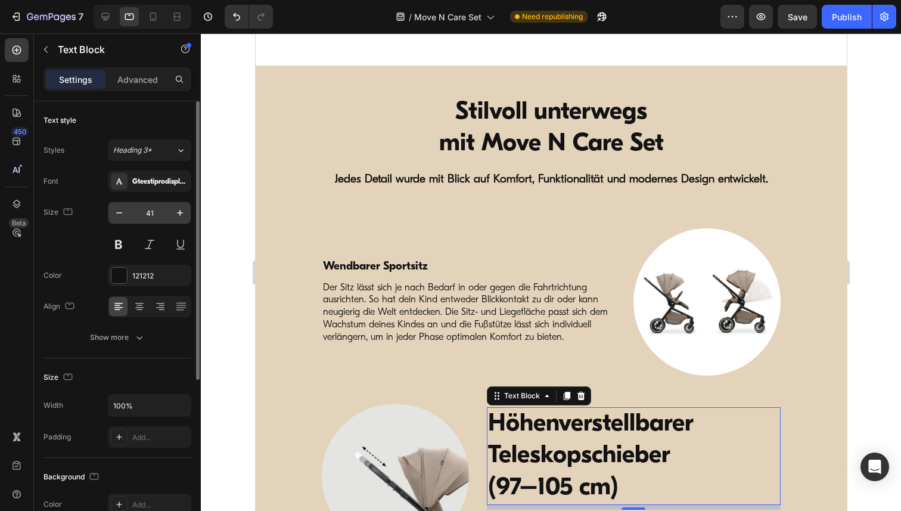
click at [155, 217] on input "41" at bounding box center [149, 212] width 39 height 21
paste input "19"
type input "19"
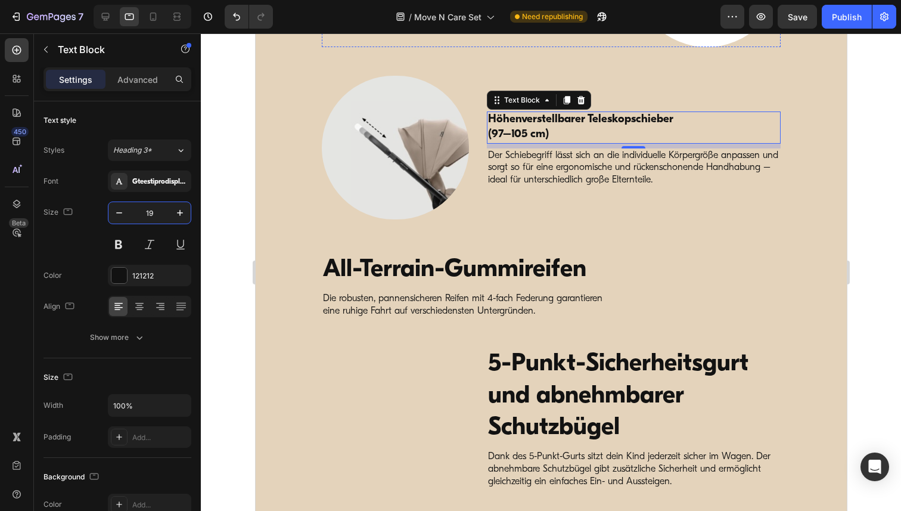
scroll to position [1988, 0]
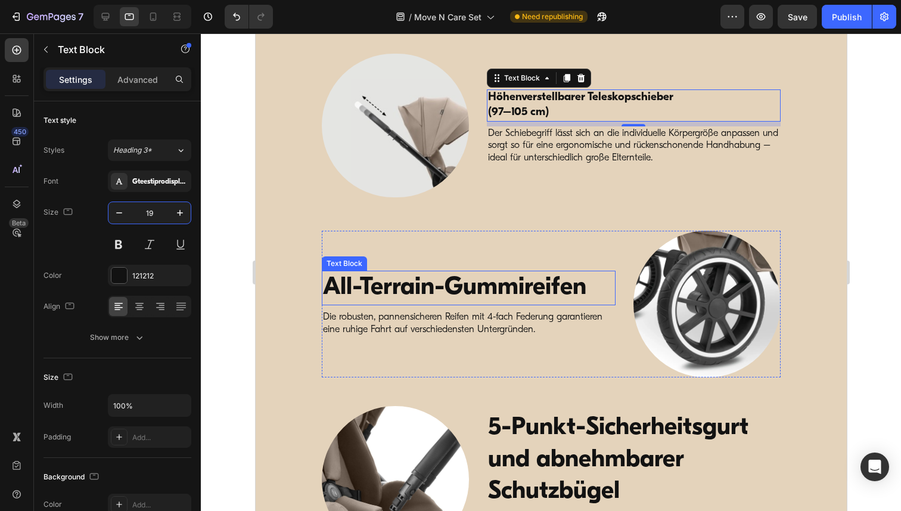
click at [450, 296] on p "All-Terrain-Gummireifen" at bounding box center [467, 288] width 291 height 32
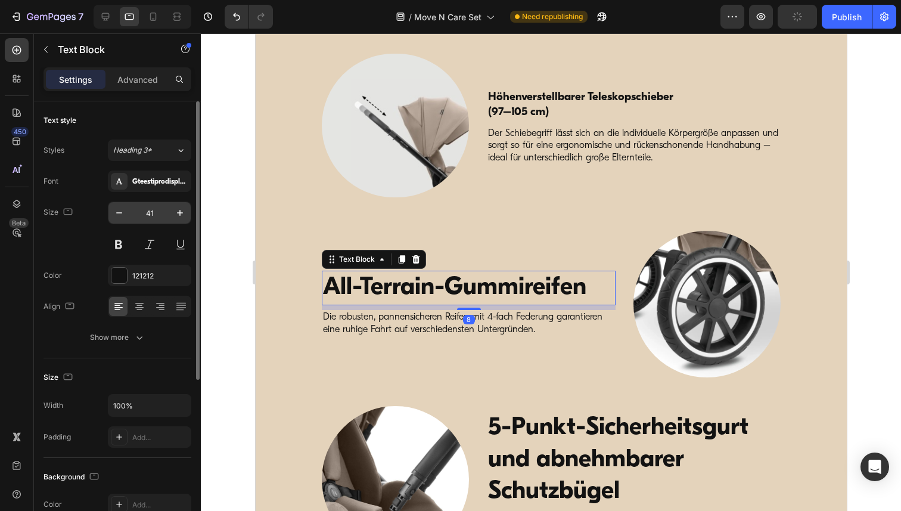
click at [148, 214] on input "41" at bounding box center [149, 212] width 39 height 21
paste input "19"
type input "19"
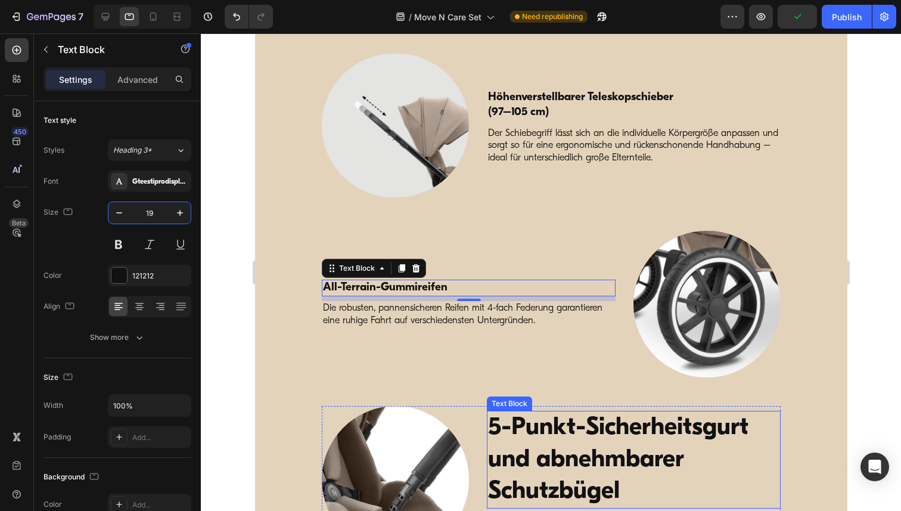
click at [577, 437] on p "5-Punkt-Sicherheitsgurt und abnehmbarer Schutzbügel" at bounding box center [632, 459] width 291 height 95
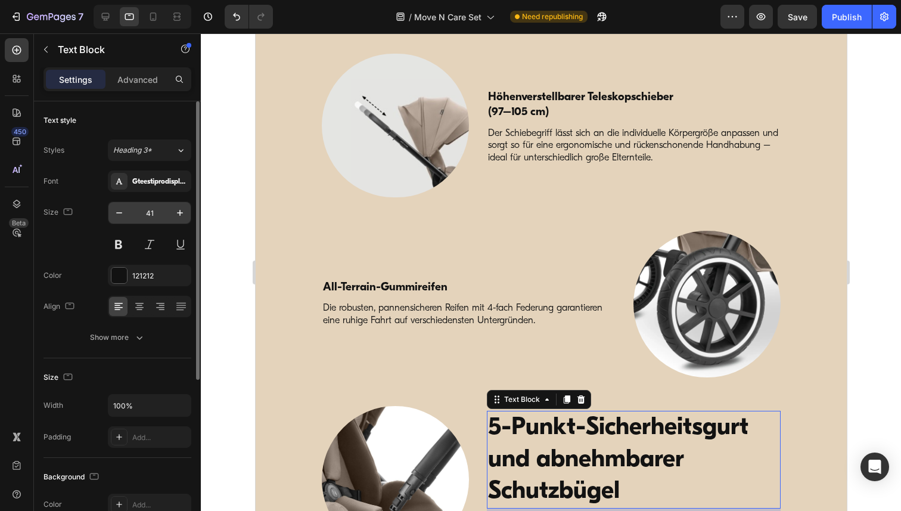
click at [154, 211] on input "41" at bounding box center [149, 212] width 39 height 21
paste input "19"
type input "19"
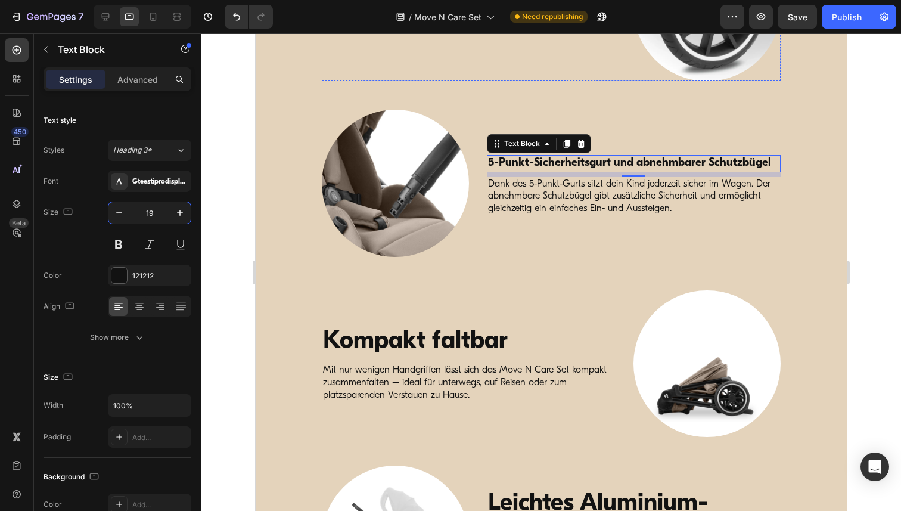
scroll to position [2289, 0]
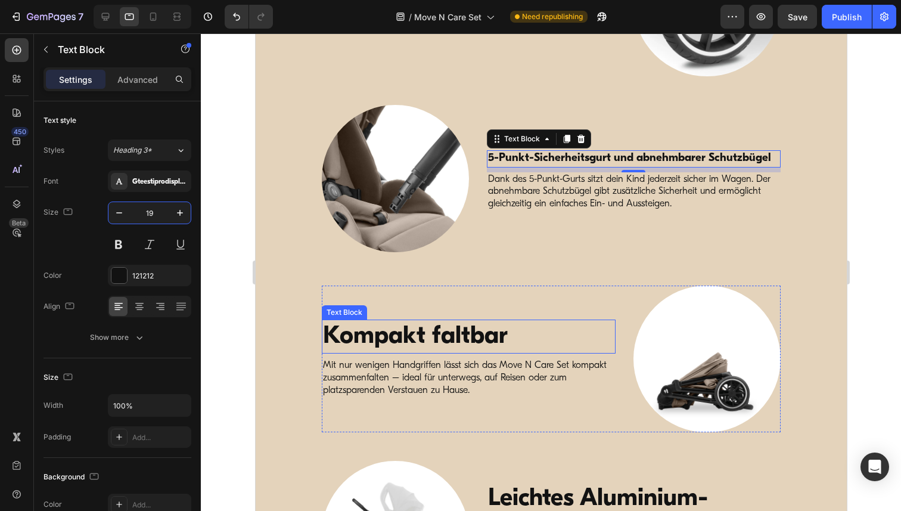
click at [453, 331] on p "Kompakt faltbar" at bounding box center [467, 336] width 291 height 32
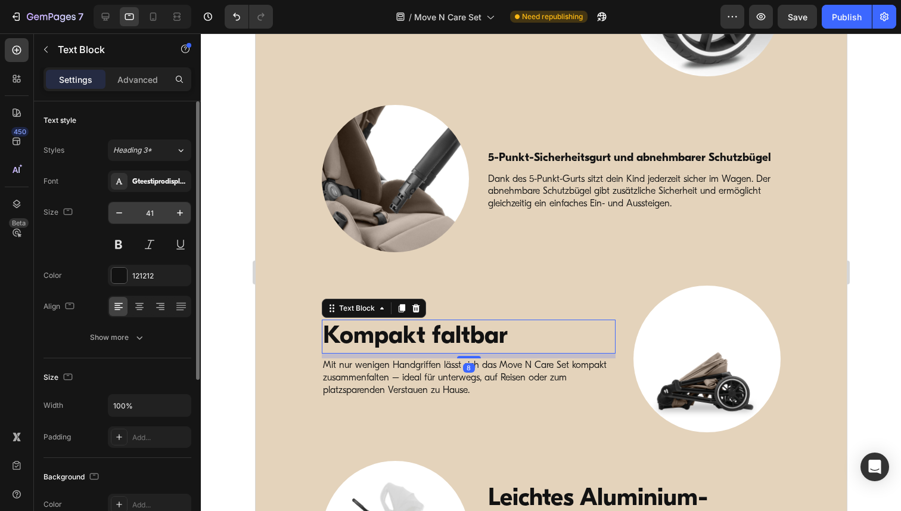
click at [147, 209] on input "41" at bounding box center [149, 212] width 39 height 21
paste input "19"
type input "19"
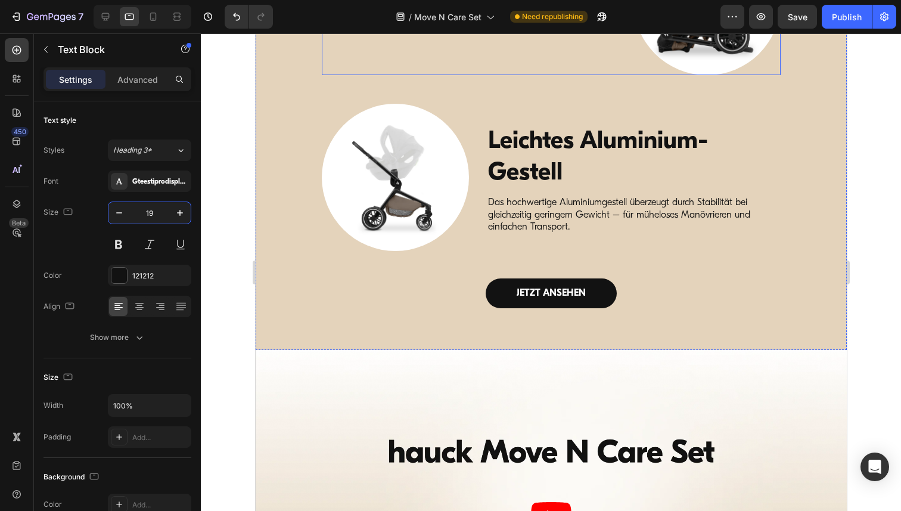
scroll to position [2649, 0]
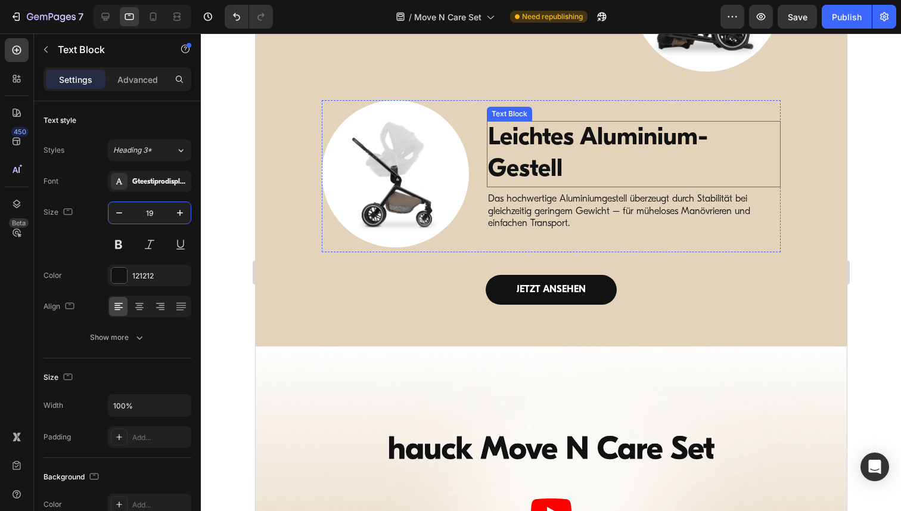
click at [528, 142] on p "Leichtes Aluminium-Gestell" at bounding box center [632, 154] width 291 height 64
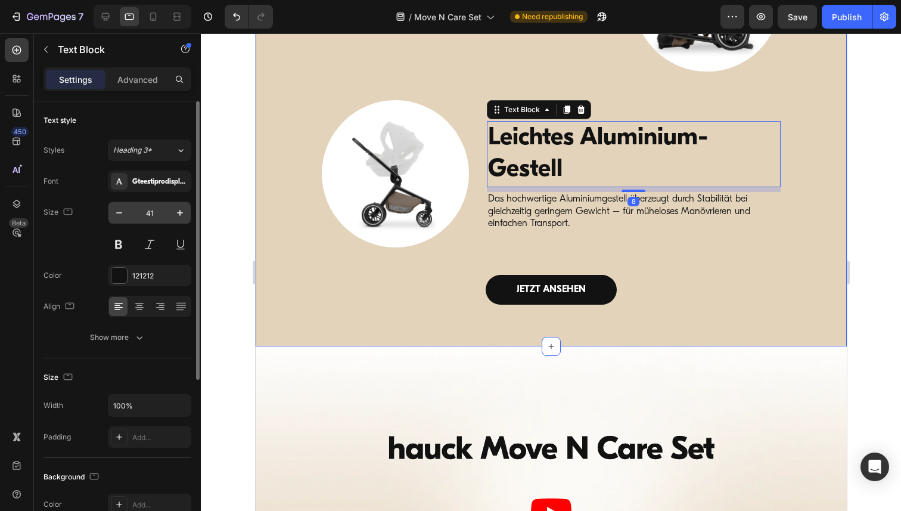
click at [154, 210] on input "41" at bounding box center [149, 212] width 39 height 21
paste input "19"
type input "19"
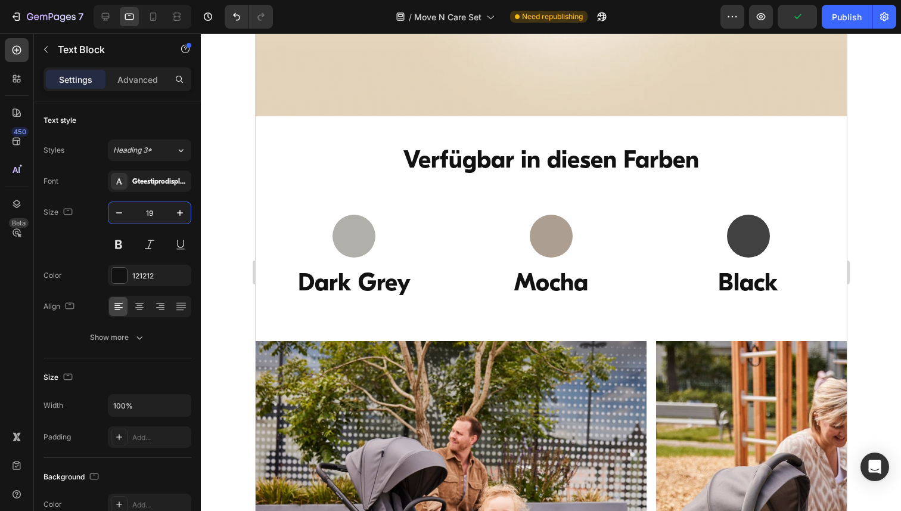
scroll to position [3215, 0]
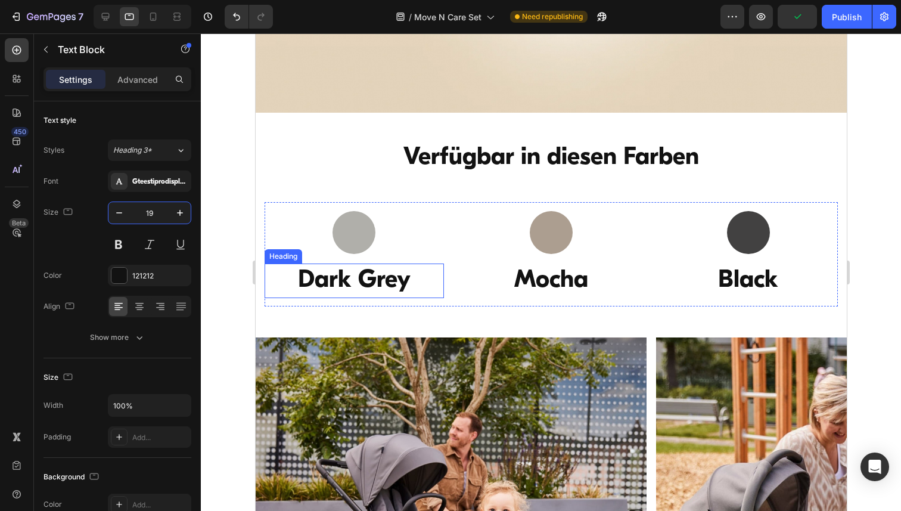
click at [329, 278] on h3 "Dark Grey" at bounding box center [353, 280] width 179 height 34
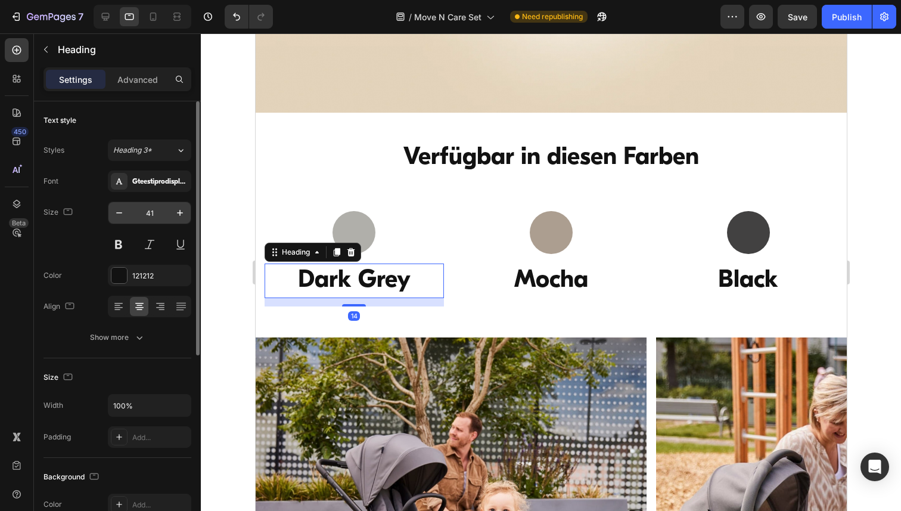
click at [151, 209] on input "41" at bounding box center [149, 212] width 39 height 21
paste input "19"
type input "19"
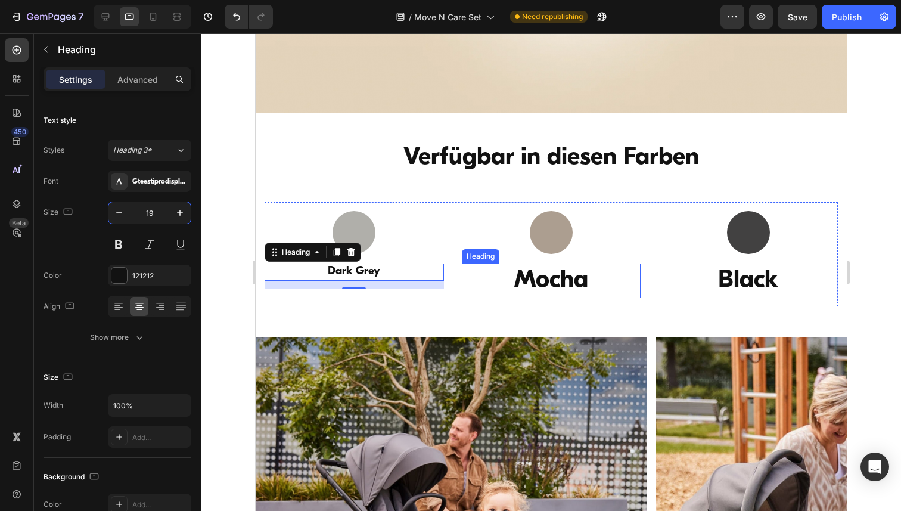
click at [563, 281] on h3 "Mocha" at bounding box center [550, 280] width 179 height 34
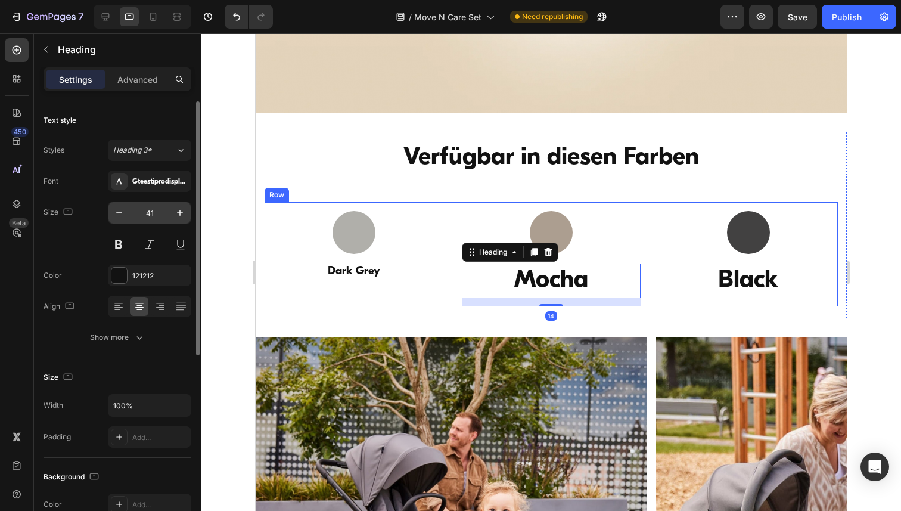
click at [150, 213] on input "41" at bounding box center [149, 212] width 39 height 21
paste input "19"
type input "19"
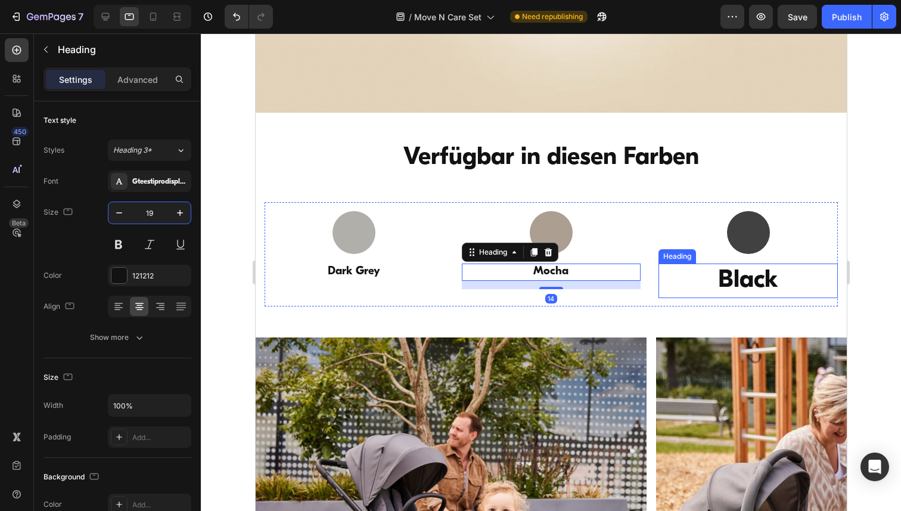
click at [747, 278] on h3 "Black" at bounding box center [747, 280] width 179 height 34
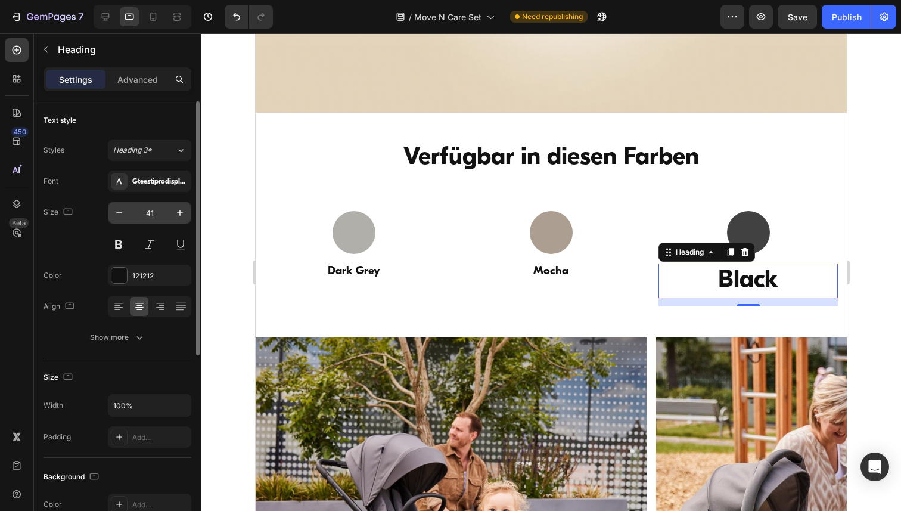
click at [162, 208] on input "41" at bounding box center [149, 212] width 39 height 21
paste input "19"
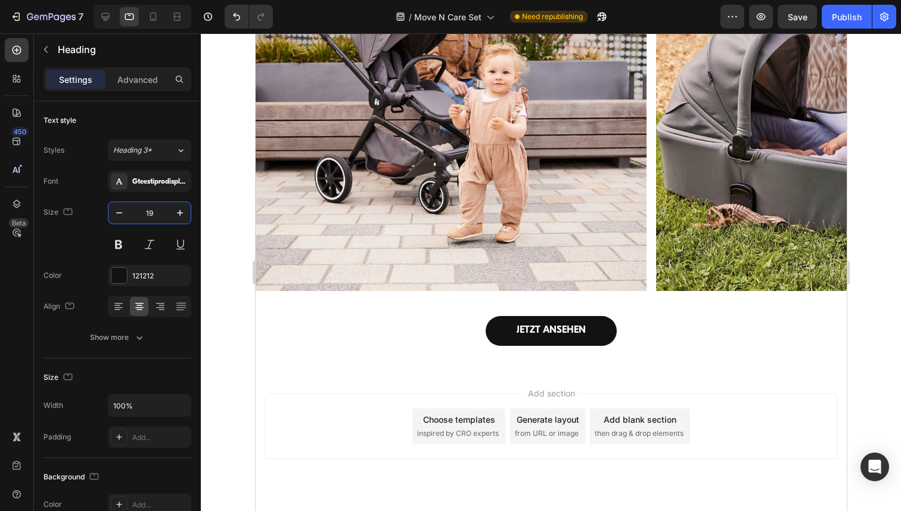
scroll to position [3640, 0]
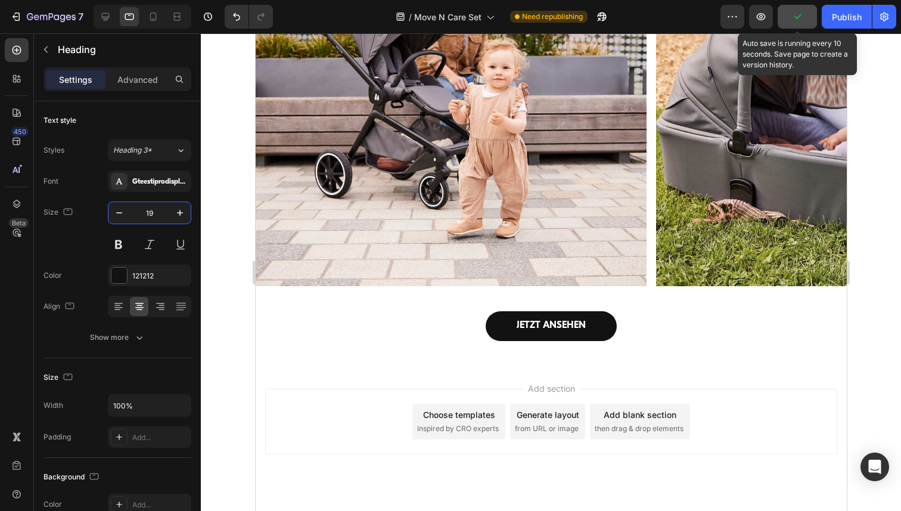
click at [805, 17] on button "button" at bounding box center [796, 17] width 39 height 24
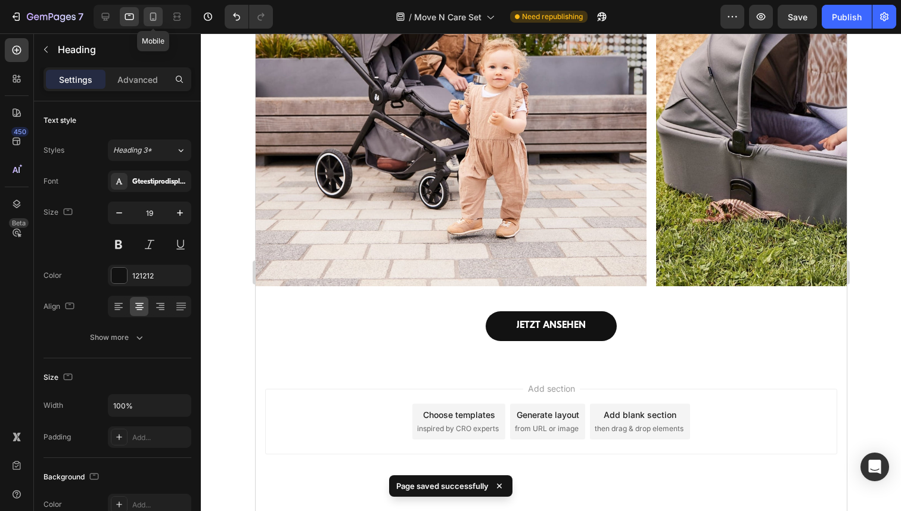
click at [161, 19] on div at bounding box center [153, 16] width 19 height 19
type input "36"
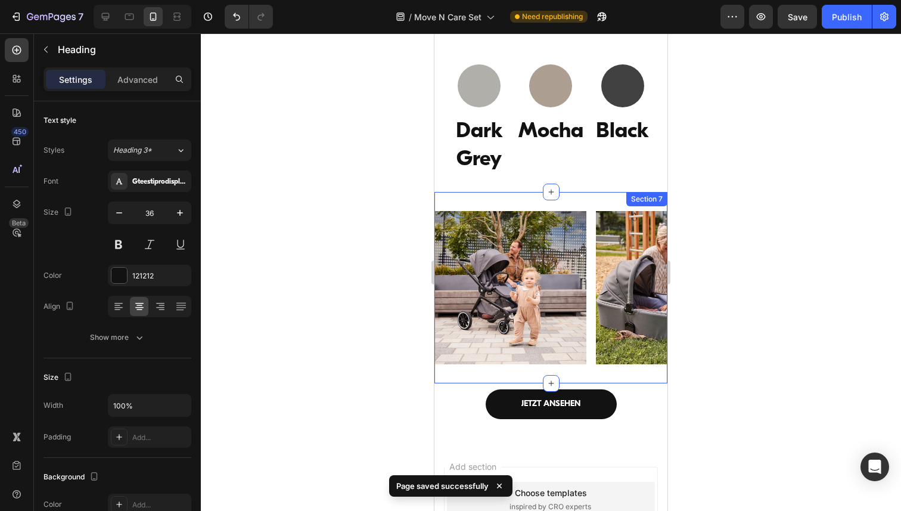
scroll to position [3167, 0]
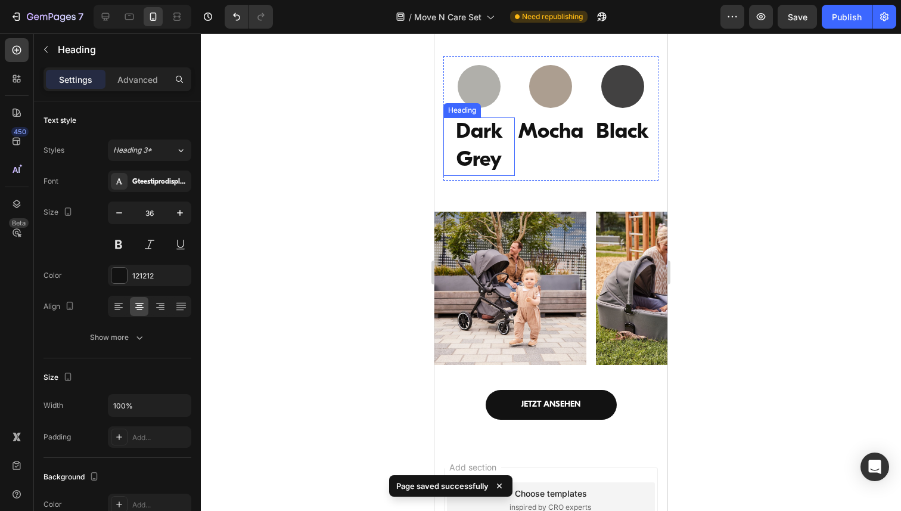
click at [475, 142] on h3 "Dark Grey" at bounding box center [478, 146] width 71 height 58
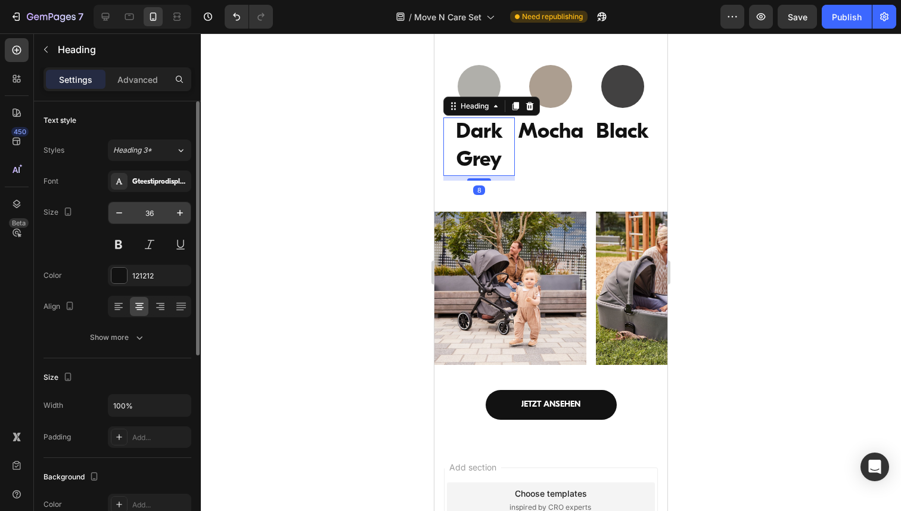
click at [148, 210] on input "36" at bounding box center [149, 212] width 39 height 21
paste input "19"
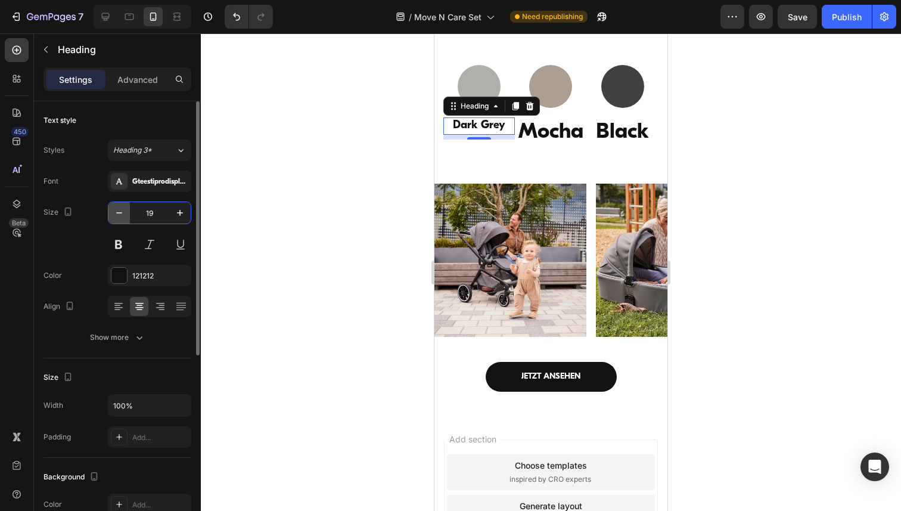
click at [122, 210] on icon "button" at bounding box center [119, 213] width 12 height 12
type input "17"
click at [150, 213] on input "17" at bounding box center [149, 212] width 39 height 21
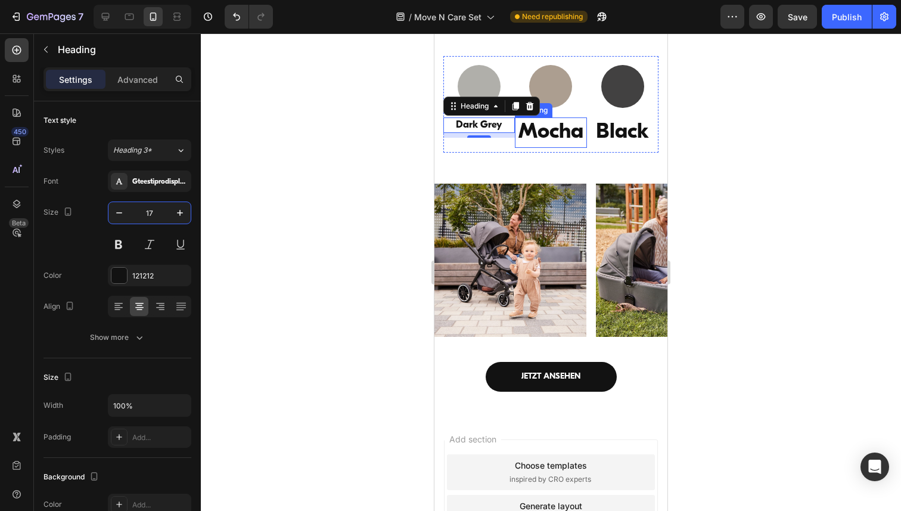
click at [540, 132] on h3 "Mocha" at bounding box center [550, 132] width 71 height 30
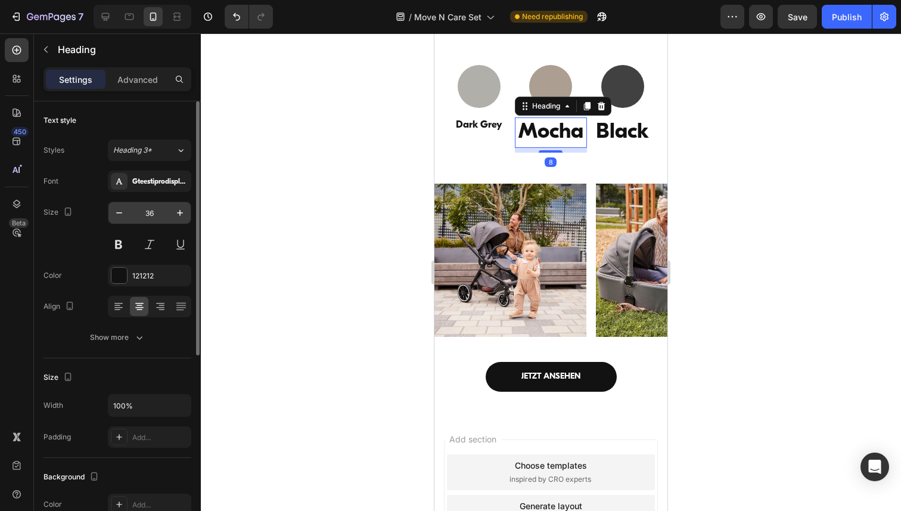
click at [158, 207] on input "36" at bounding box center [149, 212] width 39 height 21
paste input "17"
type input "17"
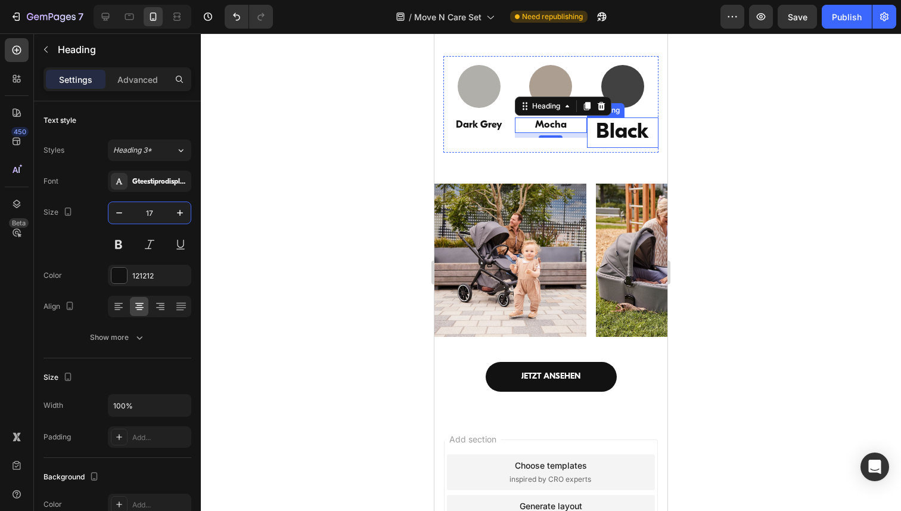
click at [618, 136] on h3 "Black" at bounding box center [622, 132] width 71 height 30
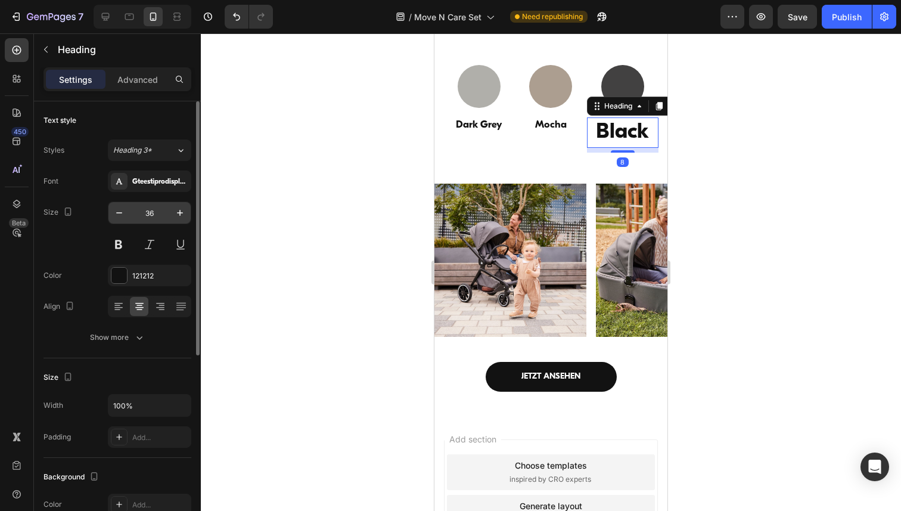
click at [150, 211] on input "36" at bounding box center [149, 212] width 39 height 21
paste input "17"
type input "17"
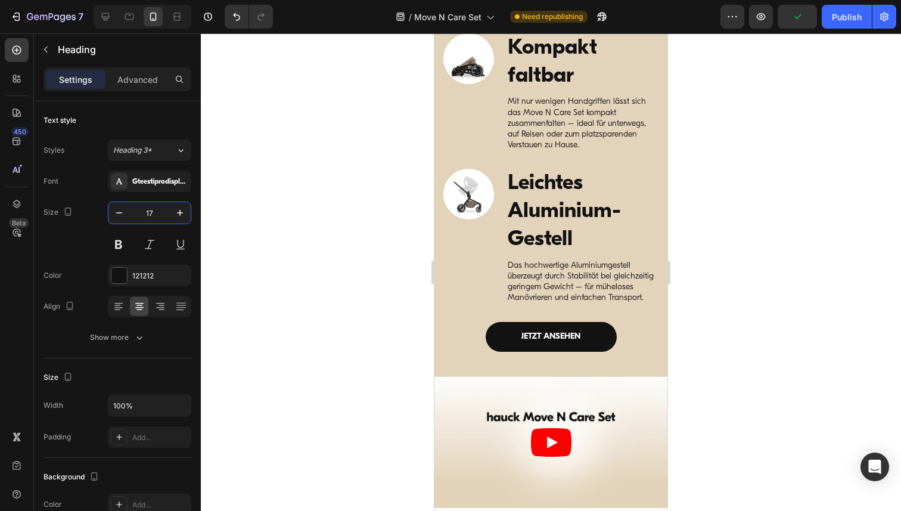
scroll to position [2555, 0]
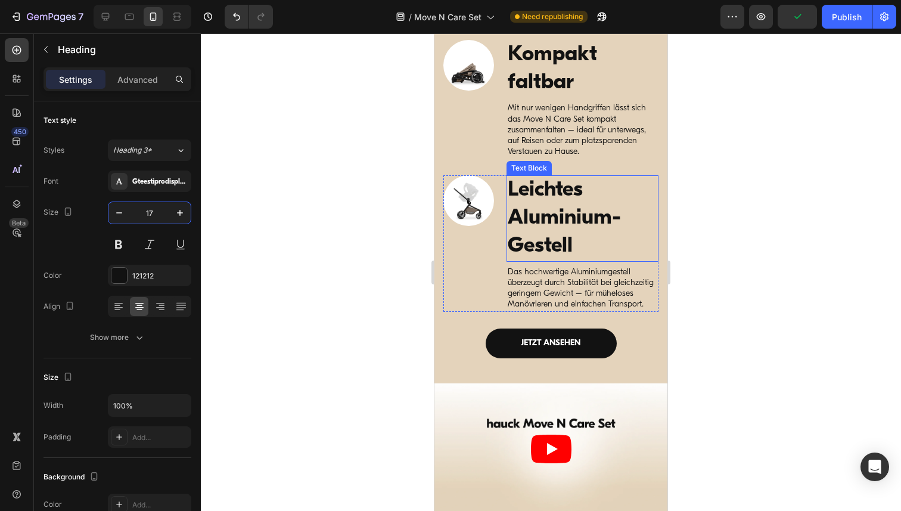
click at [540, 195] on p "Leichtes Aluminium-Gestell" at bounding box center [583, 217] width 150 height 83
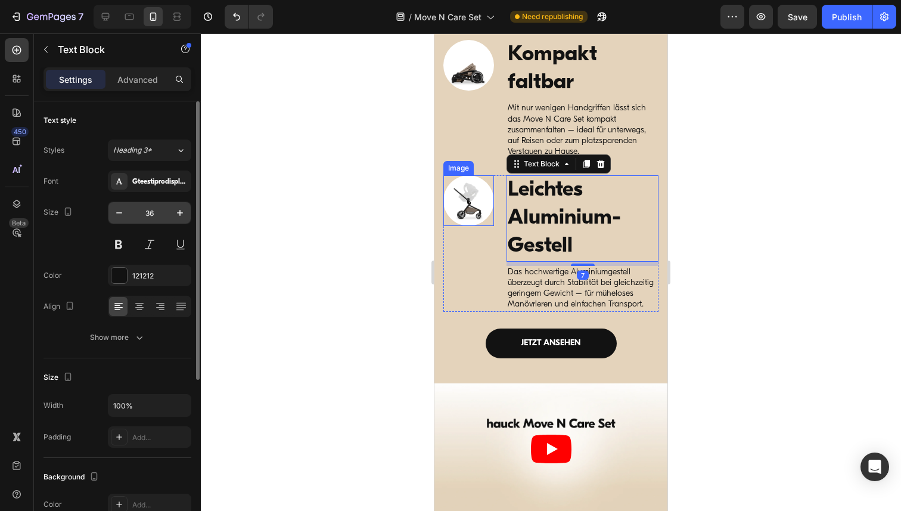
click at [148, 211] on input "36" at bounding box center [149, 212] width 39 height 21
paste input "17"
type input "17"
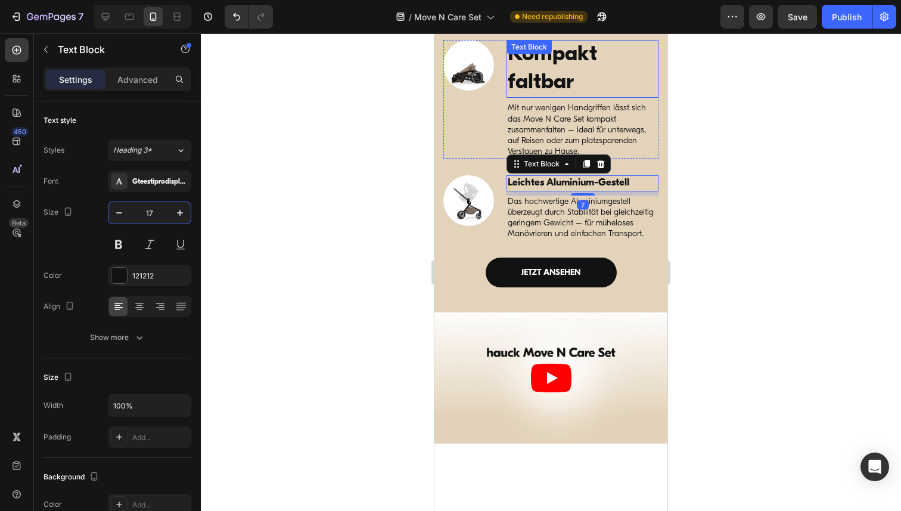
click at [540, 65] on p "Kompakt faltbar" at bounding box center [583, 69] width 150 height 56
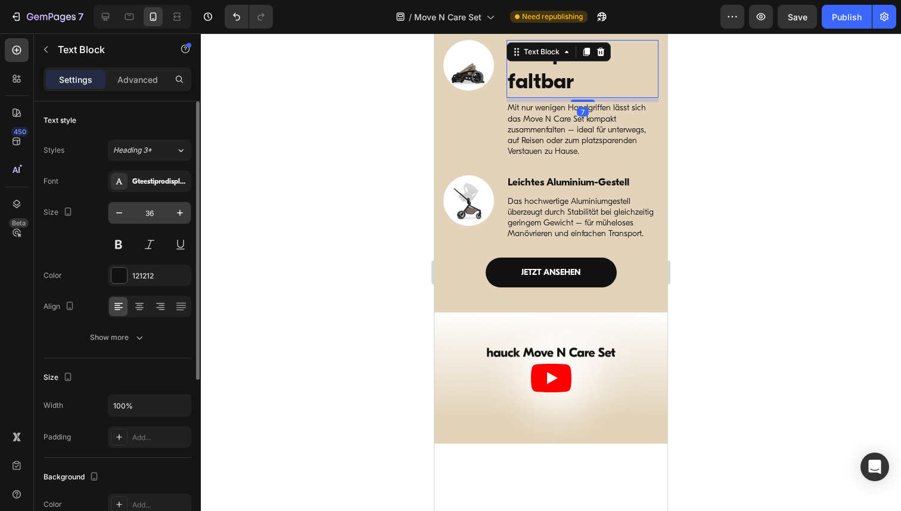
click at [148, 211] on input "36" at bounding box center [149, 212] width 39 height 21
paste input "17"
type input "17"
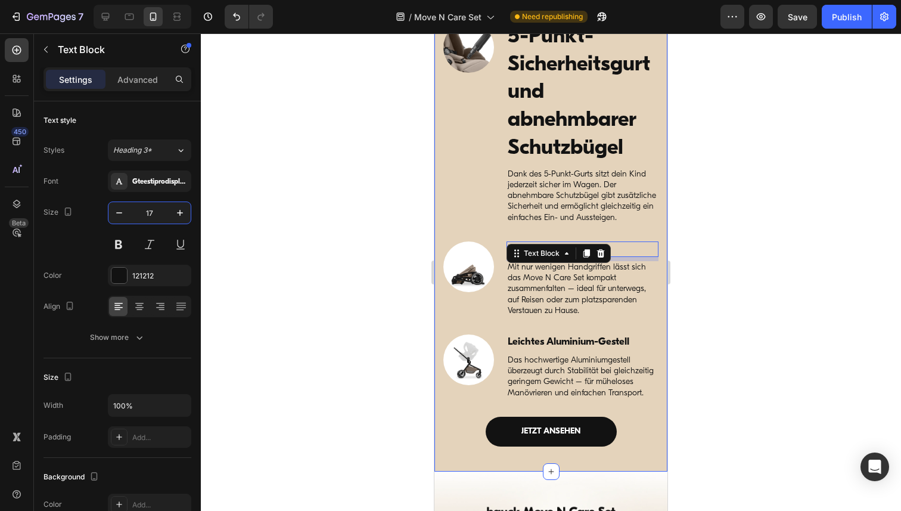
scroll to position [2351, 0]
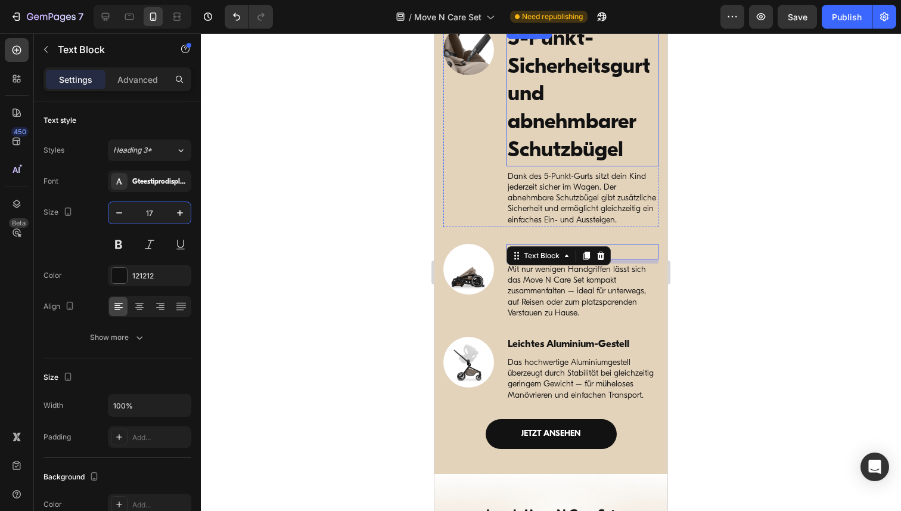
click at [550, 88] on p "5-Punkt-Sicherheitsgurt und abnehmbarer Schutzbügel" at bounding box center [583, 95] width 150 height 139
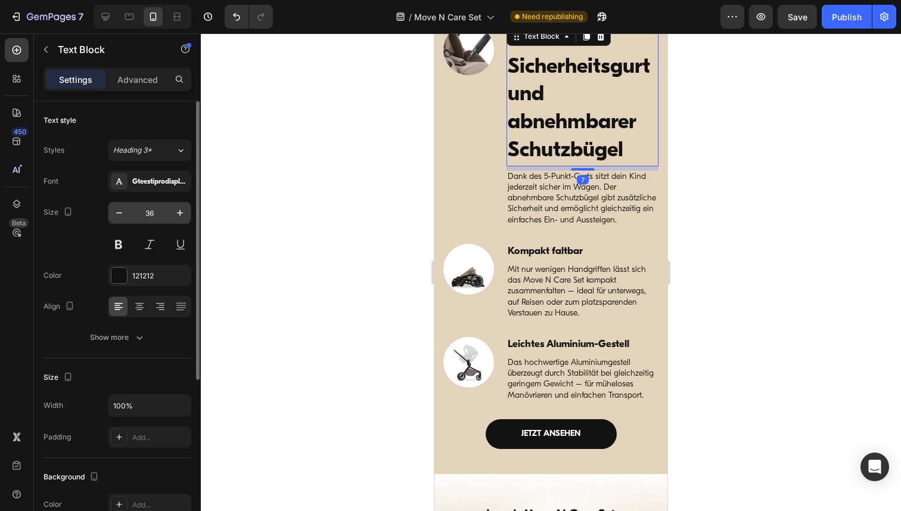
click at [145, 212] on input "36" at bounding box center [149, 212] width 39 height 21
paste input "17"
type input "17"
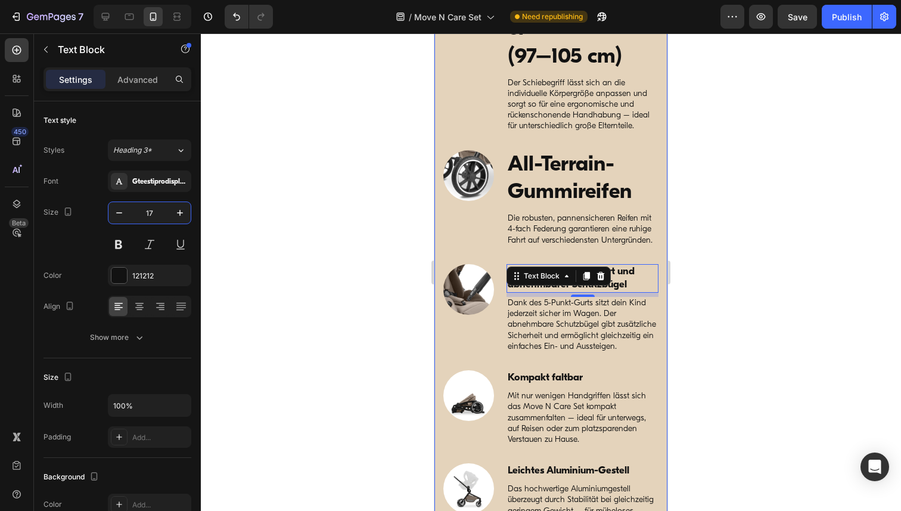
scroll to position [2111, 0]
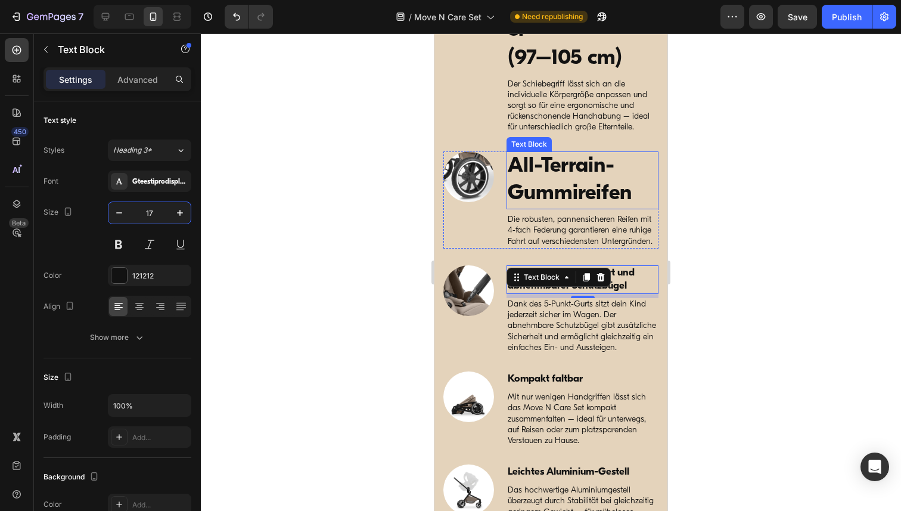
click at [572, 163] on p "All-Terrain-Gummireifen" at bounding box center [583, 180] width 150 height 56
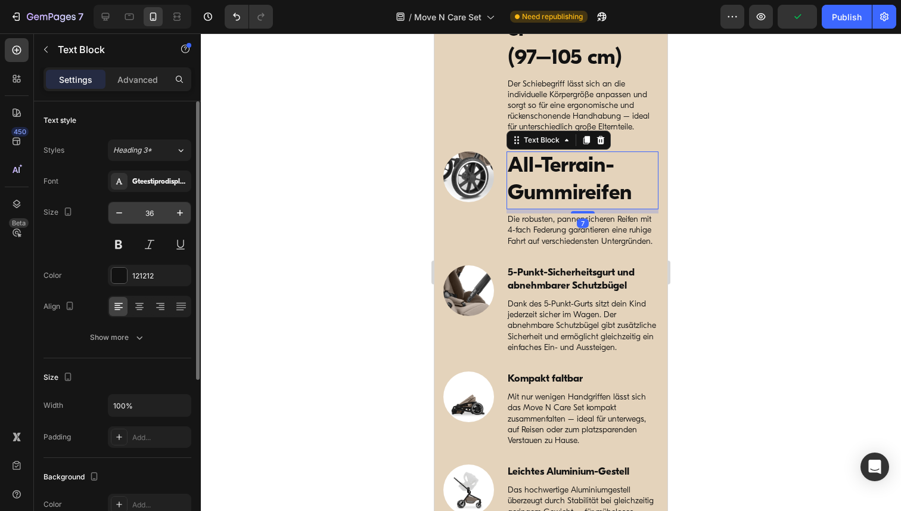
click at [150, 213] on input "36" at bounding box center [149, 212] width 39 height 21
paste input "17"
type input "17"
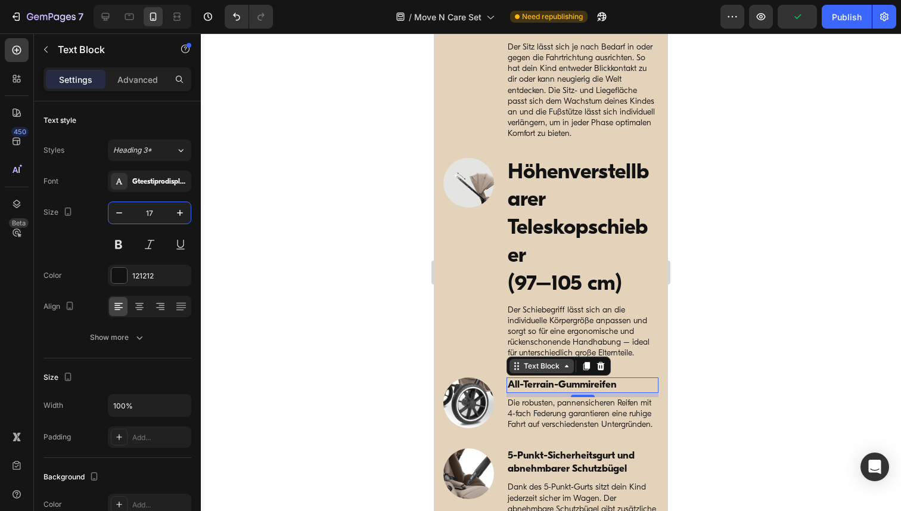
scroll to position [1869, 0]
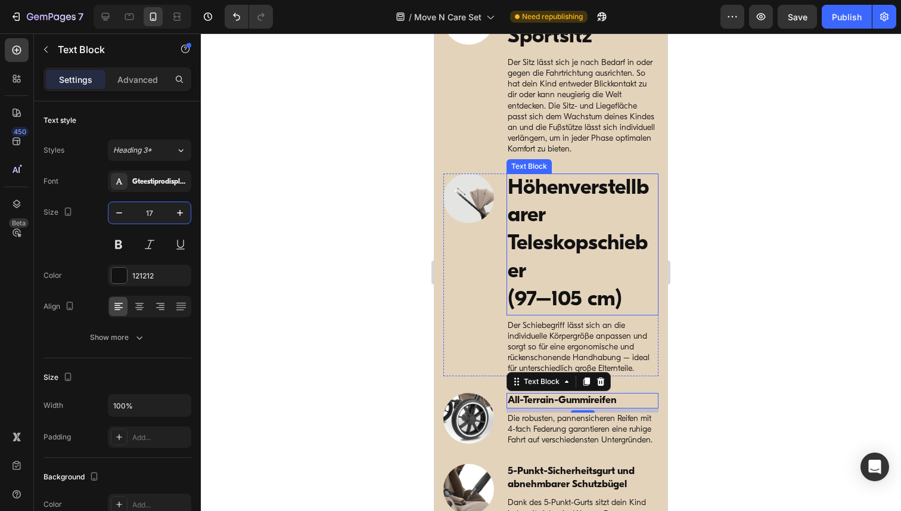
click at [555, 235] on p "Höhenverstellbarer Teleskopschieber" at bounding box center [583, 230] width 150 height 111
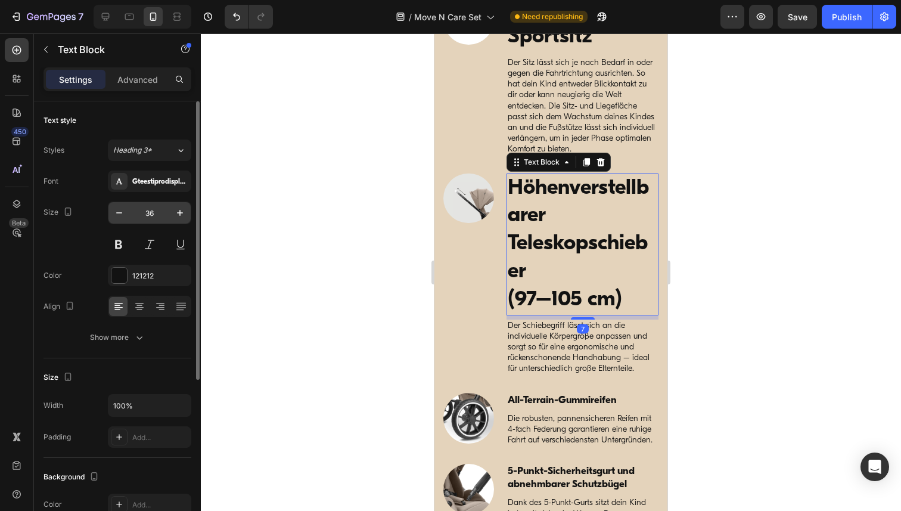
click at [152, 209] on input "36" at bounding box center [149, 212] width 39 height 21
paste input "17"
type input "17"
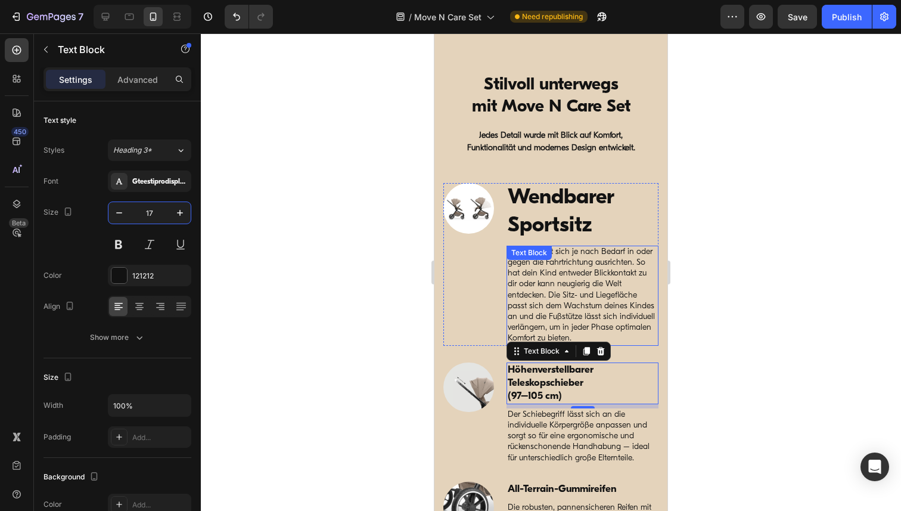
scroll to position [1676, 0]
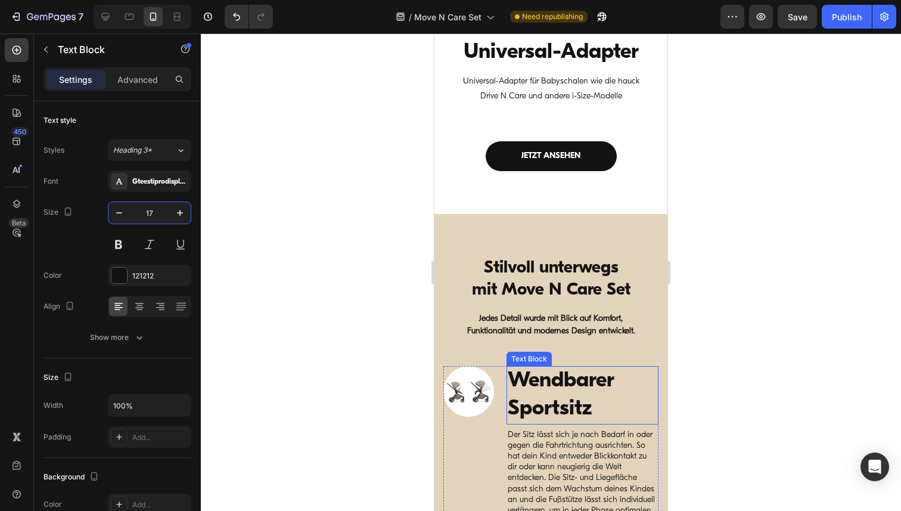
click at [556, 390] on p "Wendbarer Sportsitz" at bounding box center [583, 395] width 150 height 56
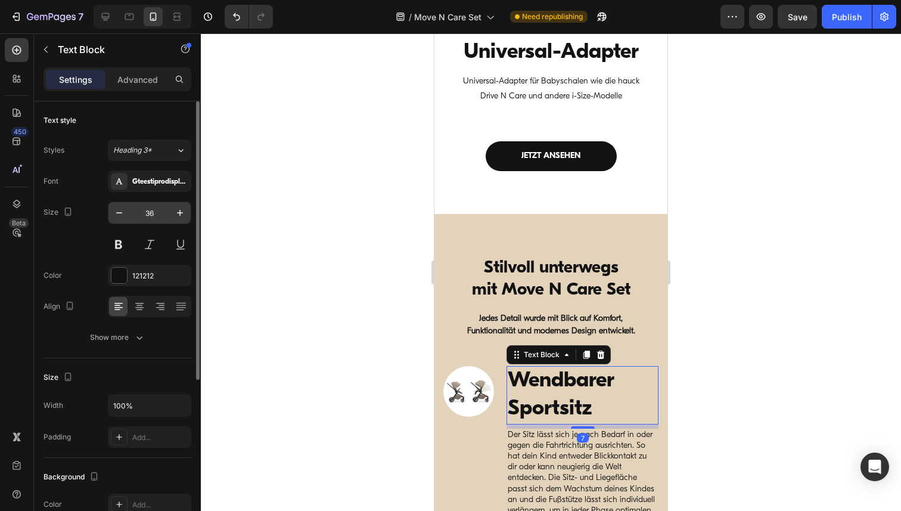
click at [150, 214] on input "36" at bounding box center [149, 212] width 39 height 21
paste input "17"
type input "17"
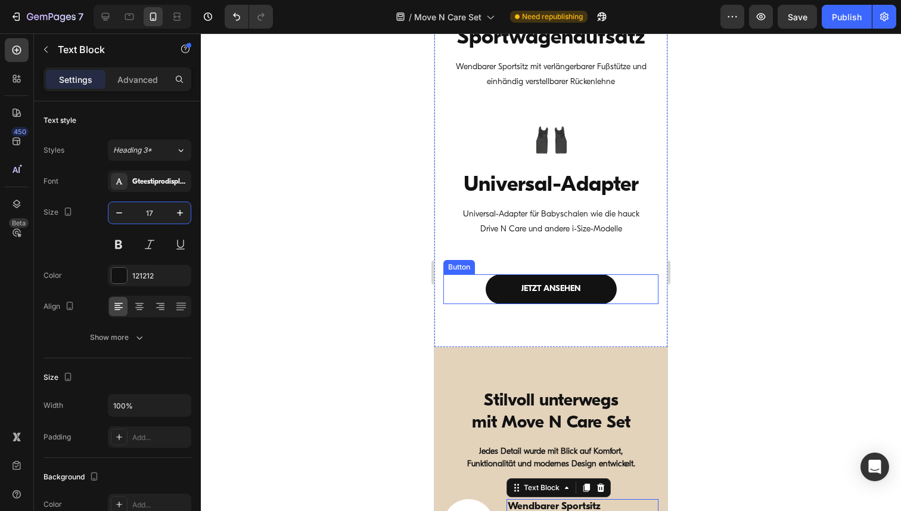
scroll to position [1529, 0]
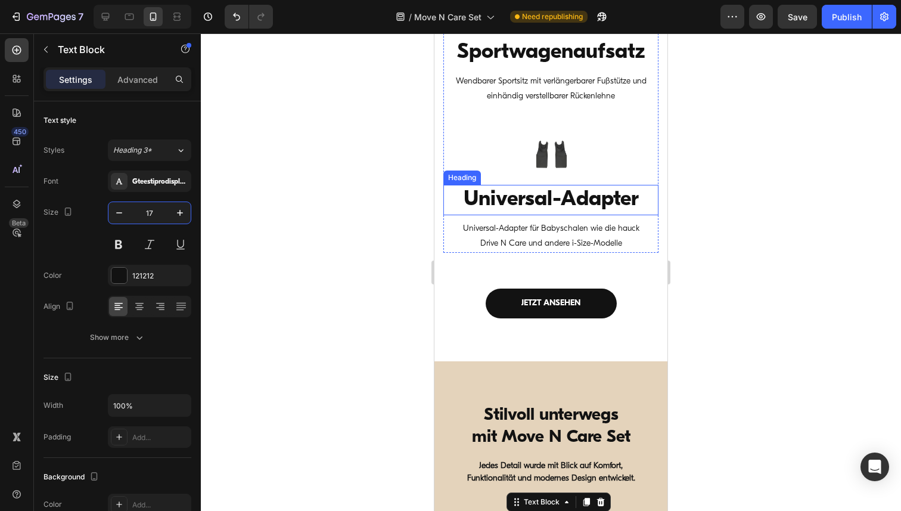
click at [552, 199] on h3 "Universal-Adapter" at bounding box center [550, 200] width 215 height 30
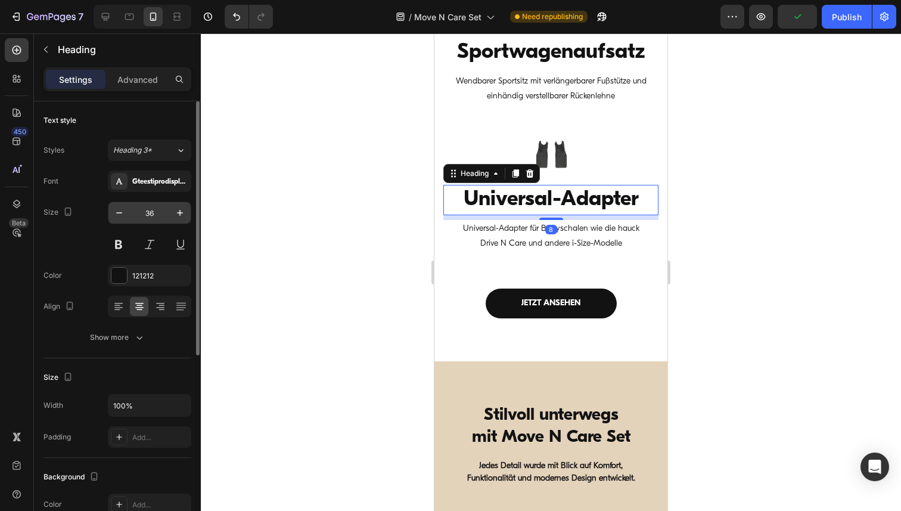
click at [144, 215] on input "36" at bounding box center [149, 212] width 39 height 21
paste input "17"
type input "17"
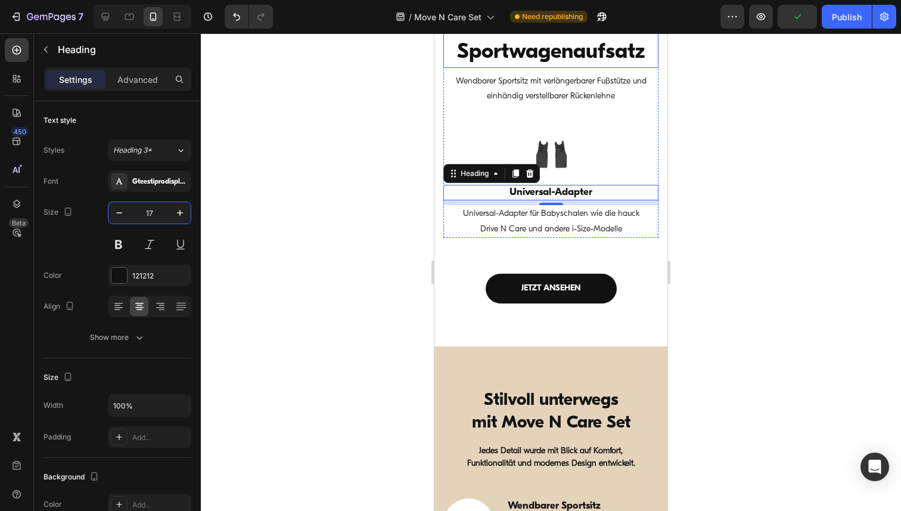
click at [500, 60] on h3 "Aluminium-Gestell mit Sportwagenaufsatz" at bounding box center [550, 25] width 215 height 86
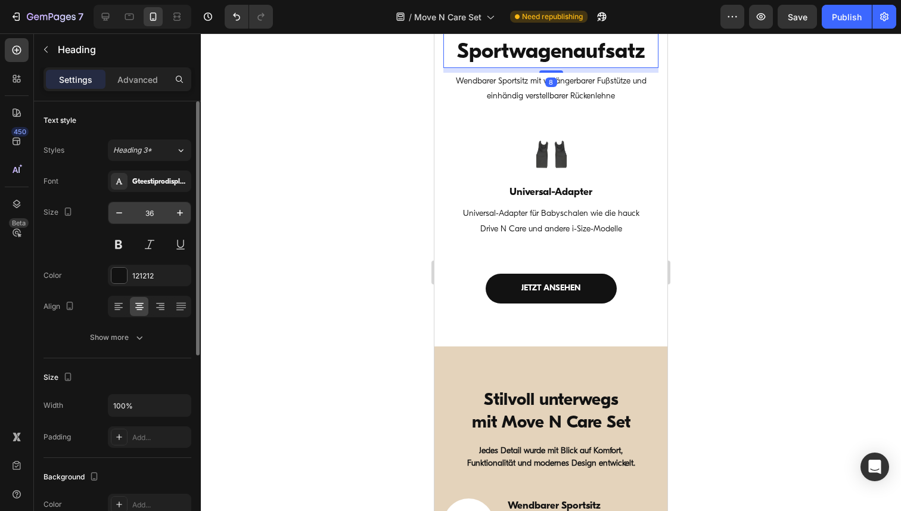
click at [148, 212] on input "36" at bounding box center [149, 212] width 39 height 21
paste input "17"
type input "17"
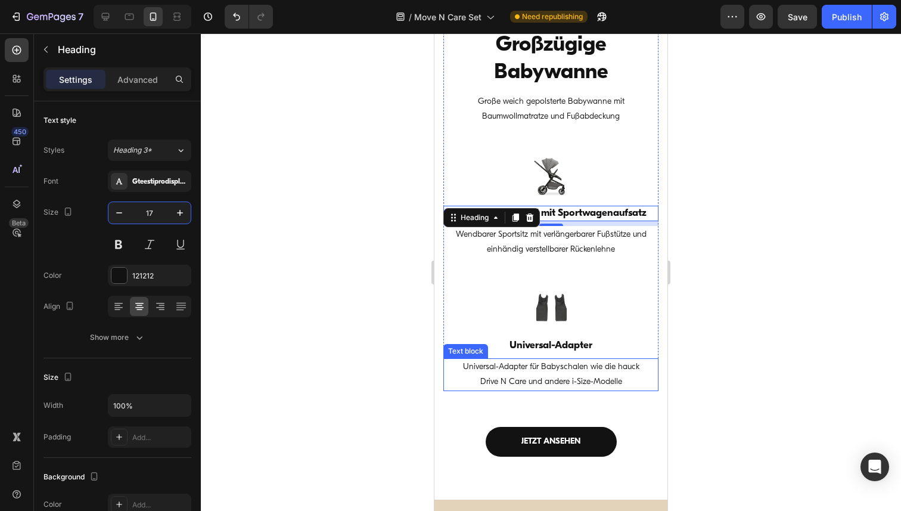
scroll to position [1291, 0]
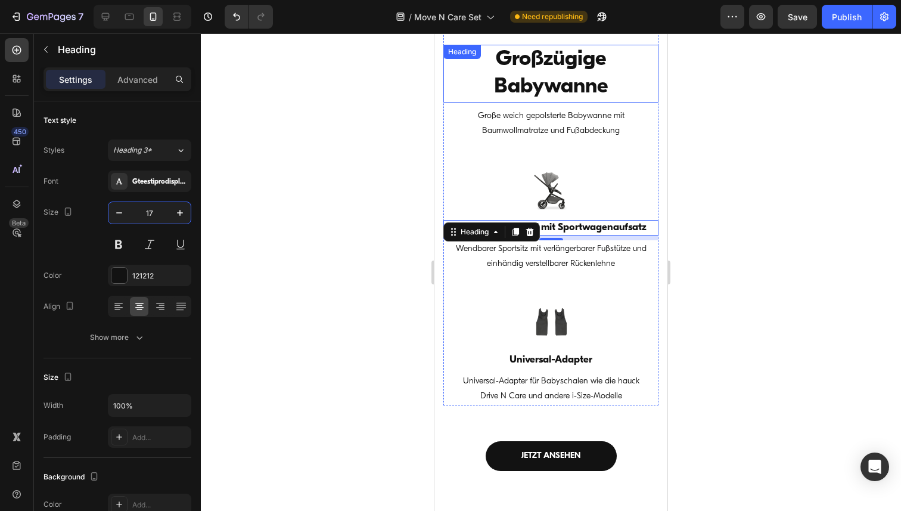
click at [593, 78] on h3 "Großzügige Babywanne" at bounding box center [550, 74] width 215 height 58
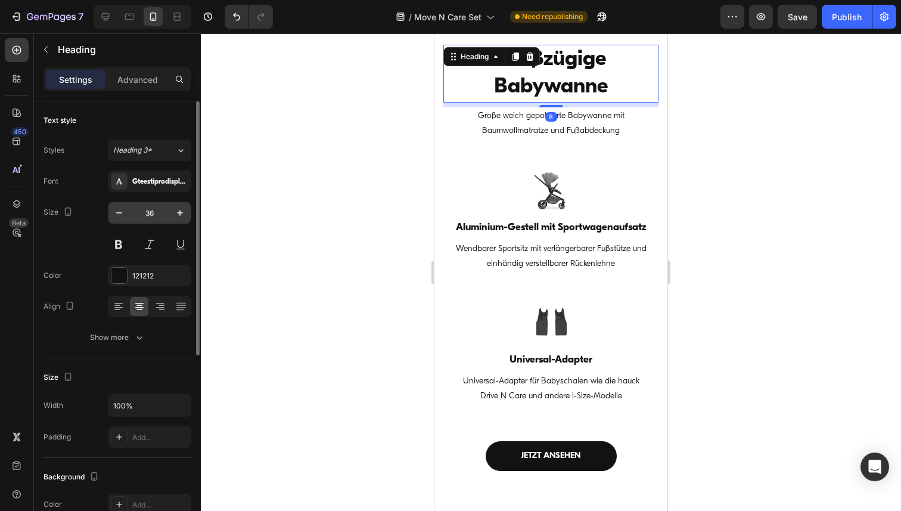
click at [157, 213] on input "36" at bounding box center [149, 212] width 39 height 21
paste input "17"
type input "17"
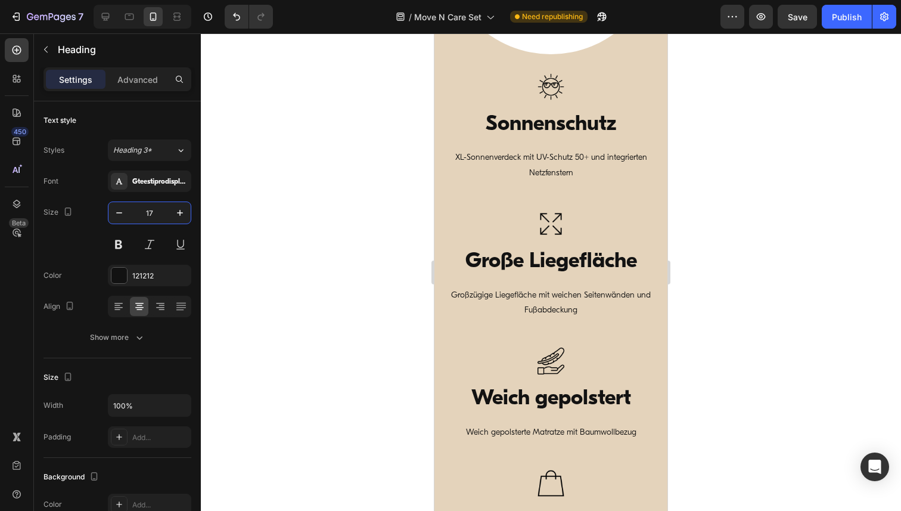
scroll to position [860, 0]
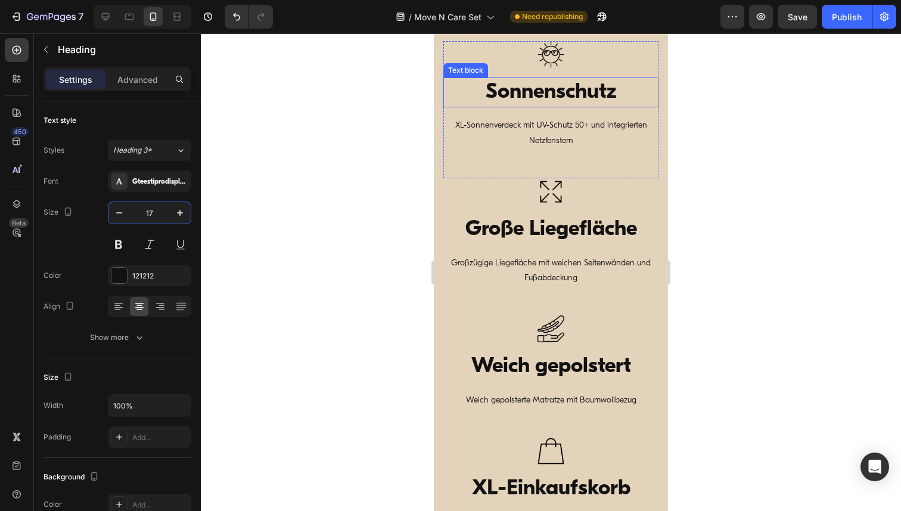
click at [575, 92] on p "Sonnenschutz" at bounding box center [550, 93] width 213 height 28
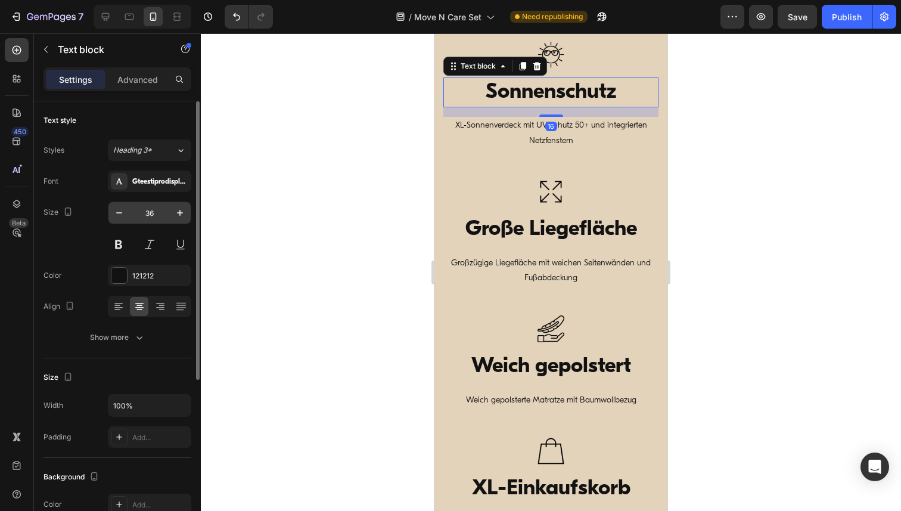
click at [148, 211] on input "36" at bounding box center [149, 212] width 39 height 21
paste input "17"
type input "17"
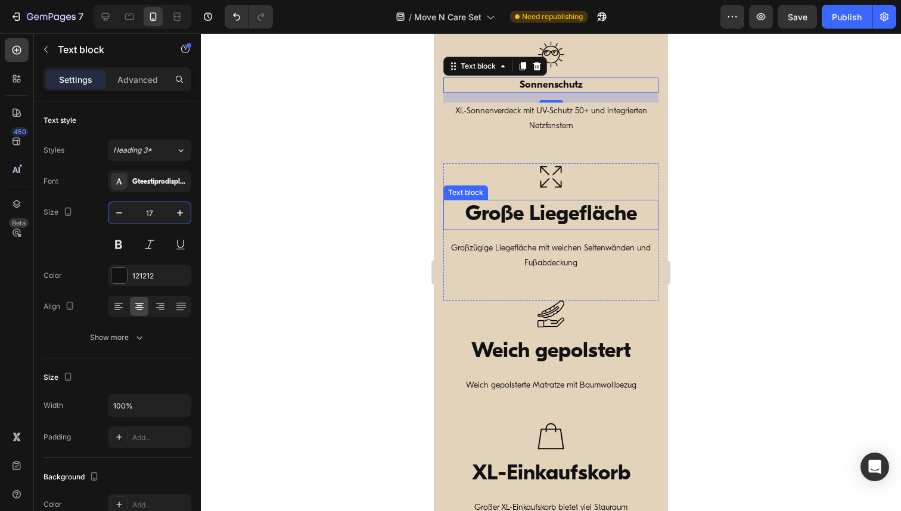
click at [553, 214] on p "Große Liegefläche" at bounding box center [550, 215] width 213 height 28
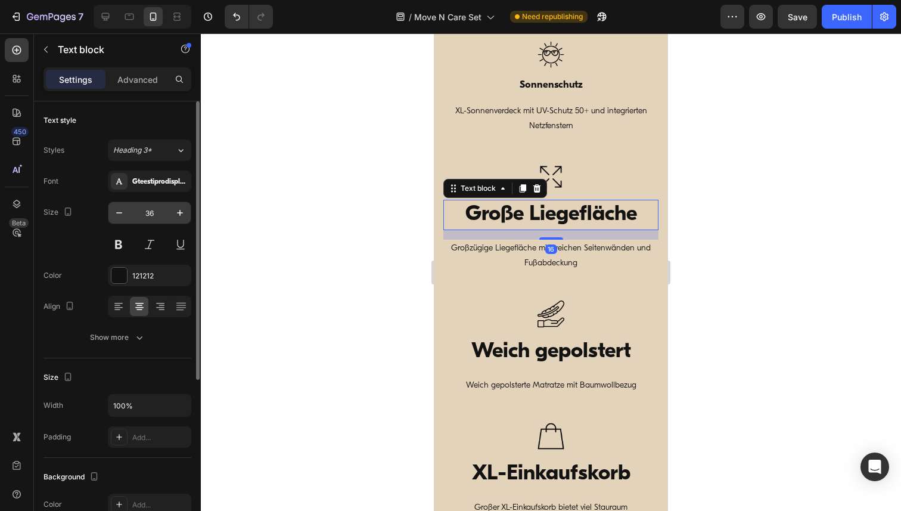
click at [156, 214] on input "36" at bounding box center [149, 212] width 39 height 21
paste input "17"
type input "17"
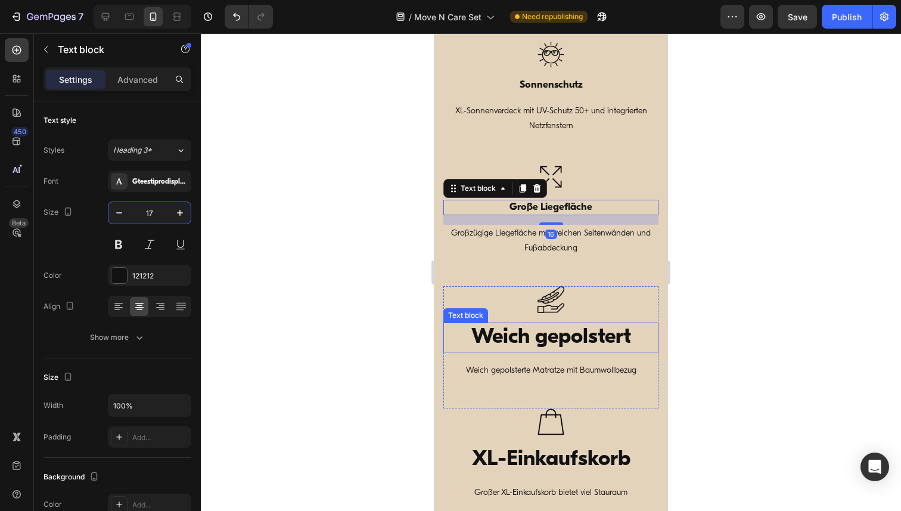
click at [551, 337] on p "Weich gepolstert" at bounding box center [550, 337] width 213 height 28
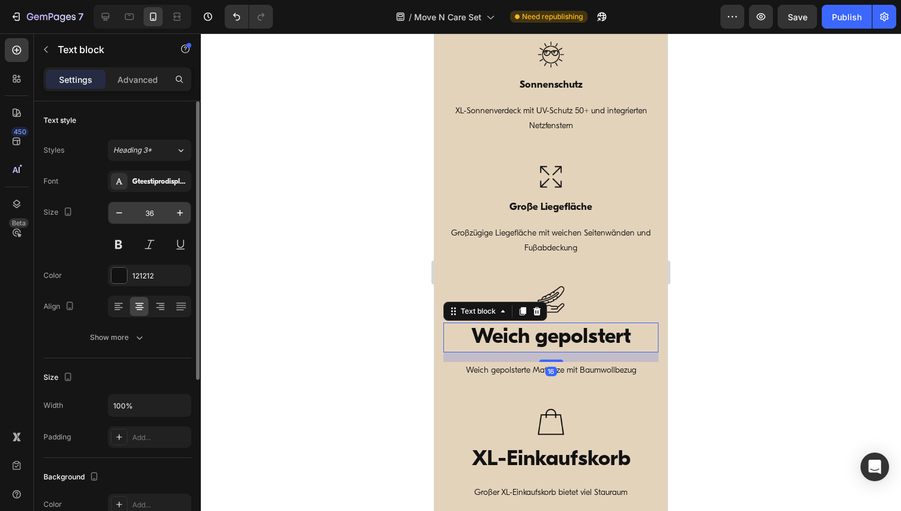
click at [148, 213] on input "36" at bounding box center [149, 212] width 39 height 21
paste input "17"
type input "17"
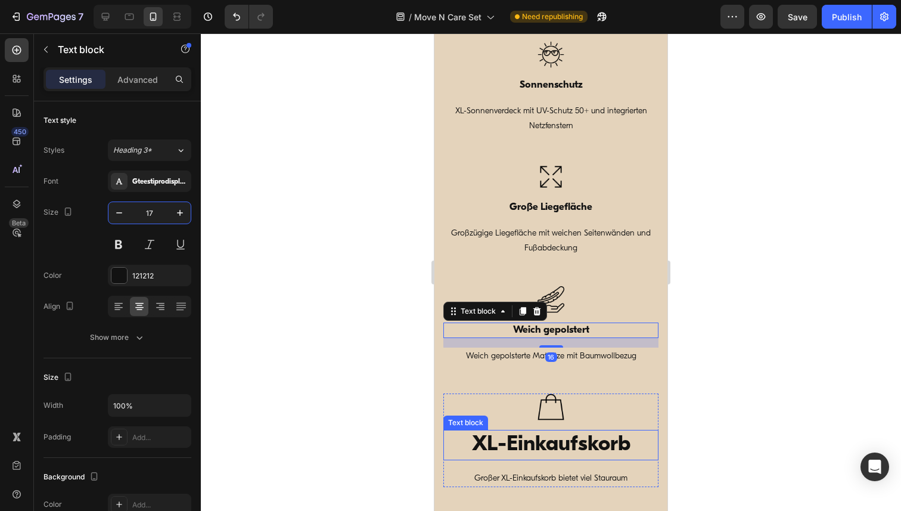
click at [495, 443] on p "XL-Einkaufskorb" at bounding box center [550, 445] width 213 height 28
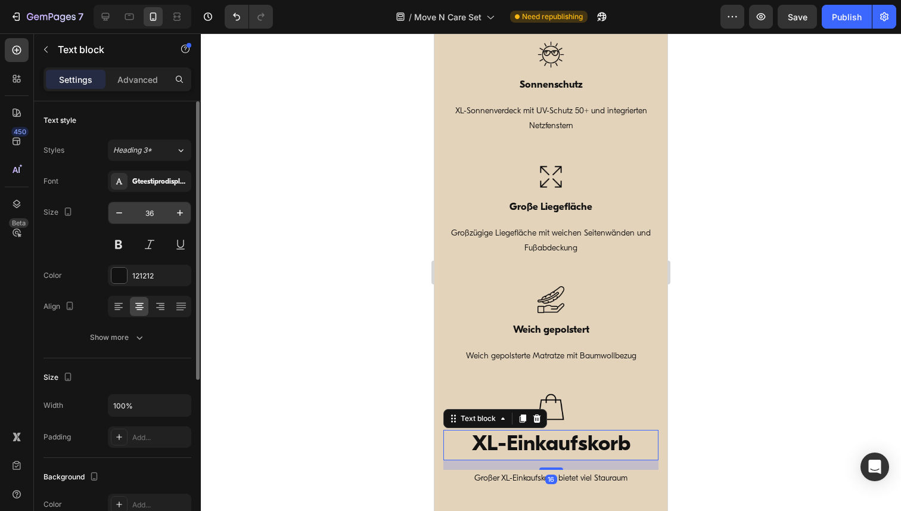
click at [155, 217] on input "36" at bounding box center [149, 212] width 39 height 21
paste input "17"
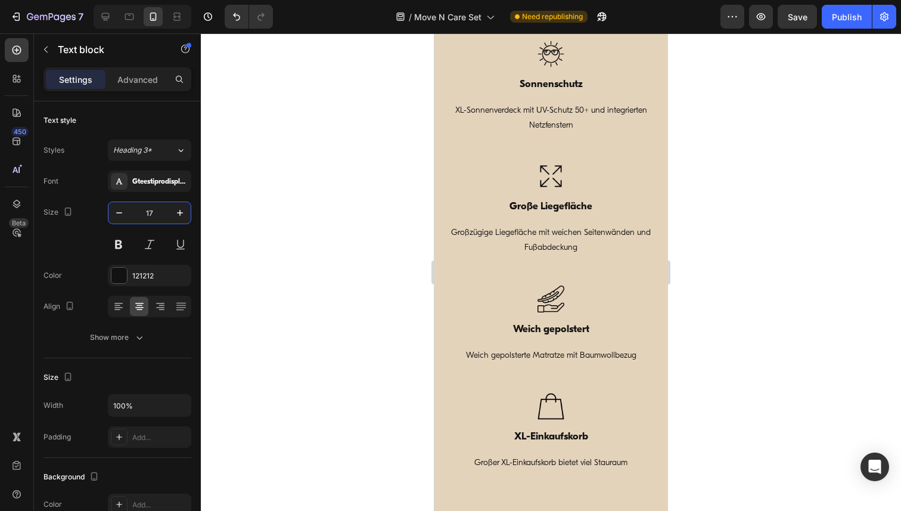
scroll to position [863, 0]
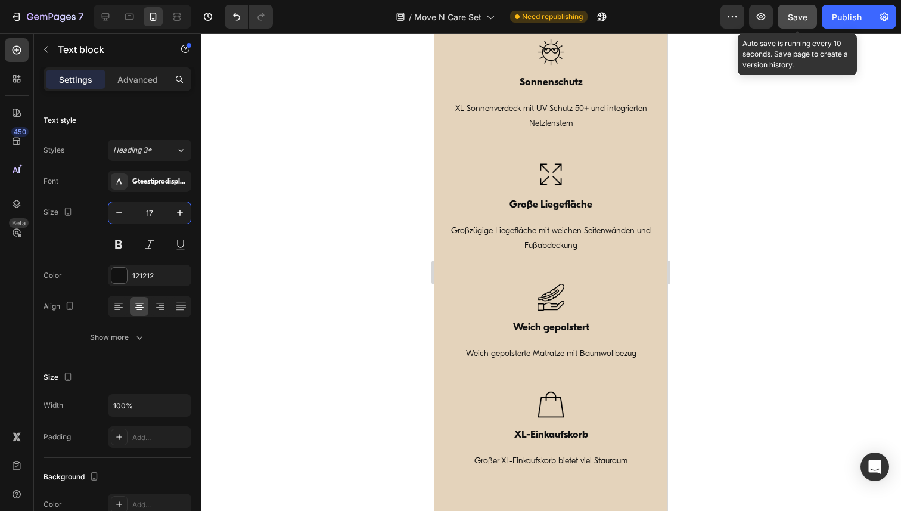
type input "17"
click at [800, 10] on button "Save" at bounding box center [796, 17] width 39 height 24
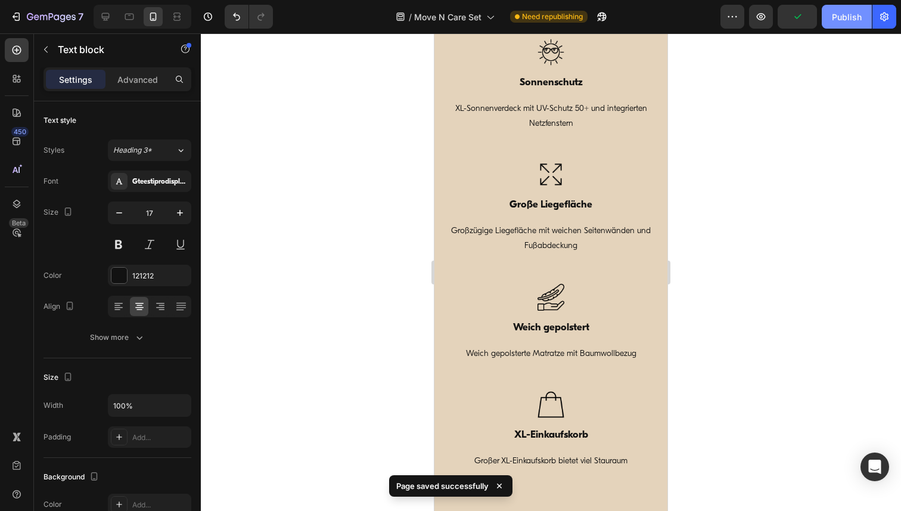
click at [845, 21] on div "Publish" at bounding box center [847, 17] width 30 height 13
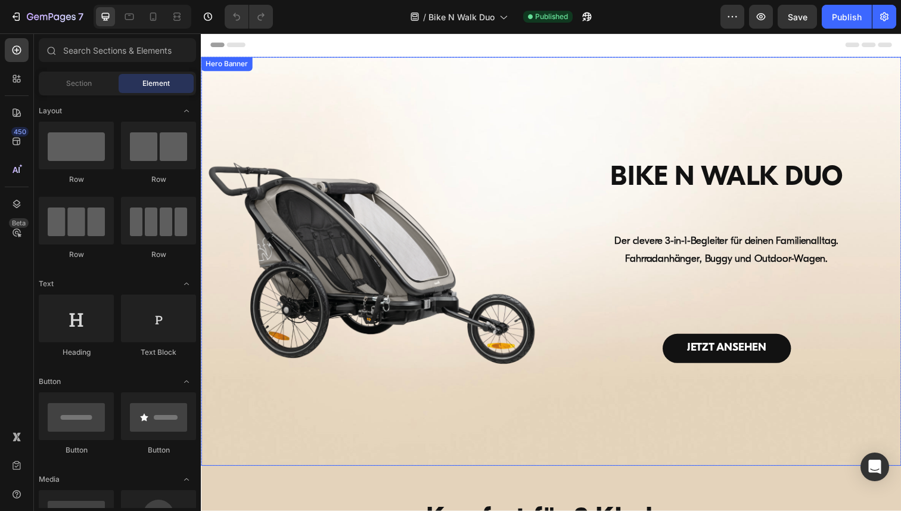
click at [220, 66] on div "Hero Banner" at bounding box center [227, 65] width 48 height 11
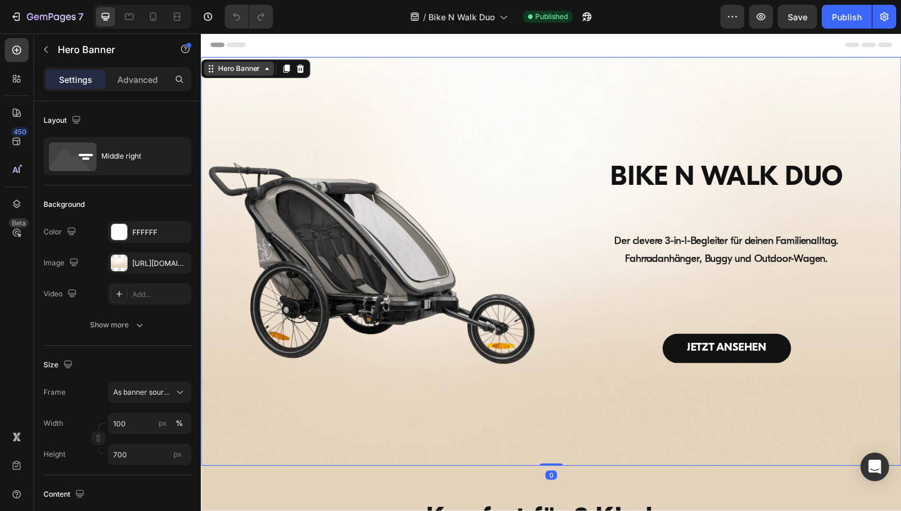
click at [238, 73] on div "Hero Banner" at bounding box center [240, 69] width 48 height 11
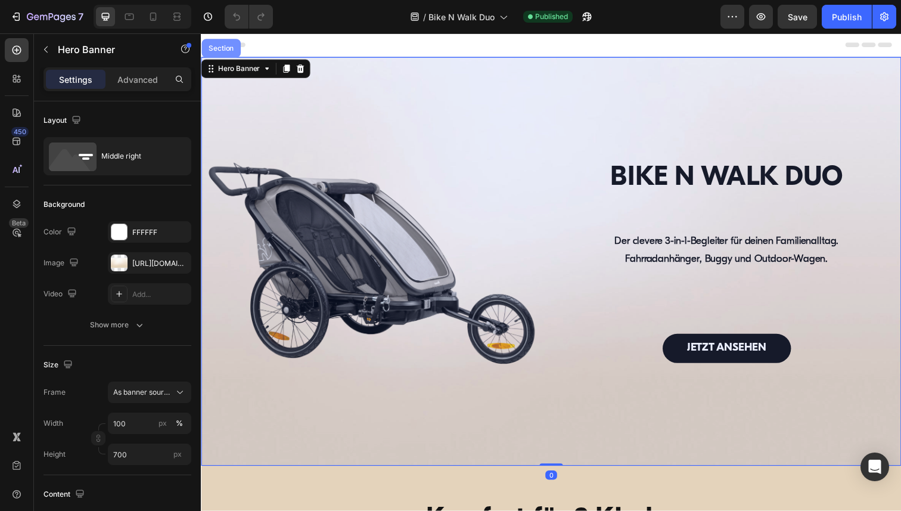
click at [222, 58] on div "Section" at bounding box center [221, 48] width 40 height 19
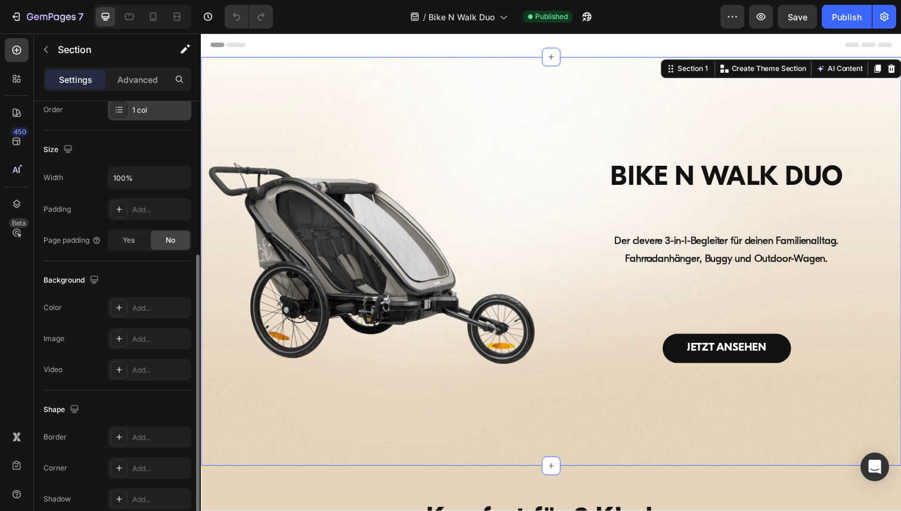
scroll to position [241, 0]
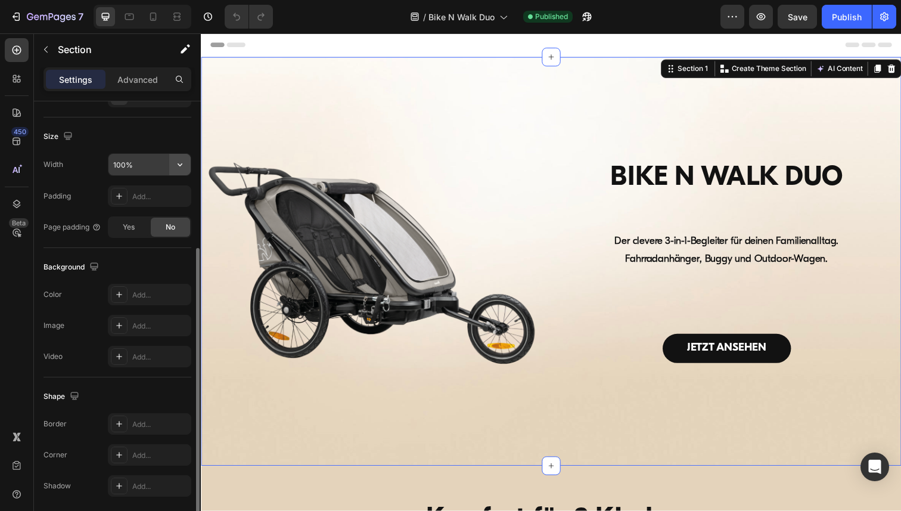
click at [180, 165] on icon "button" at bounding box center [180, 164] width 5 height 3
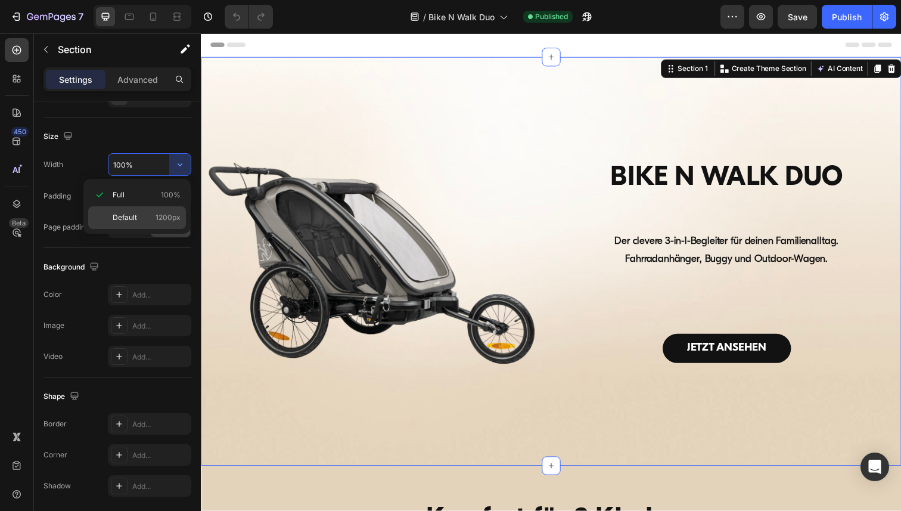
click at [139, 214] on p "Default 1200px" at bounding box center [147, 217] width 68 height 11
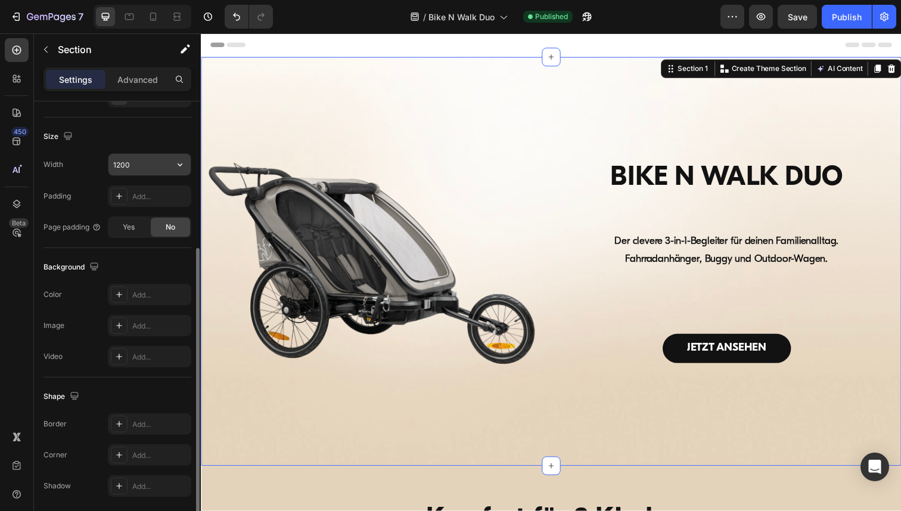
click at [138, 166] on input "1200" at bounding box center [149, 164] width 82 height 21
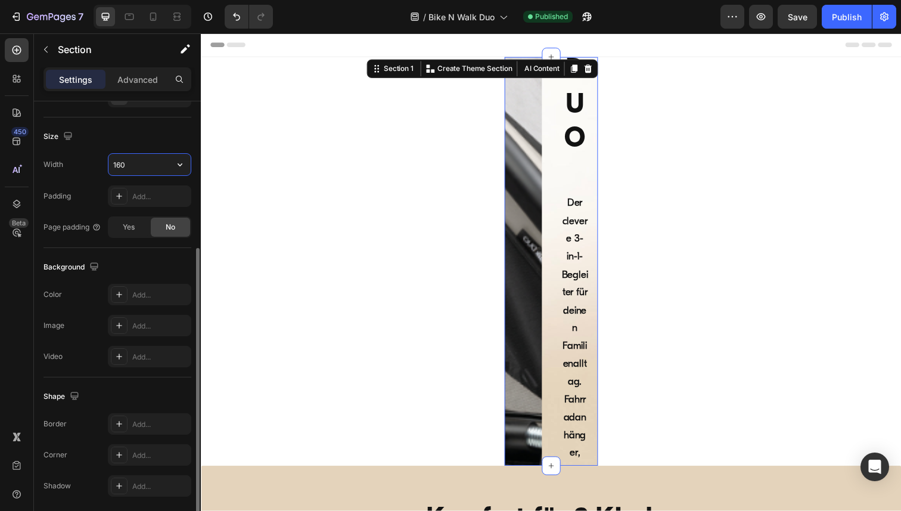
type input "1600"
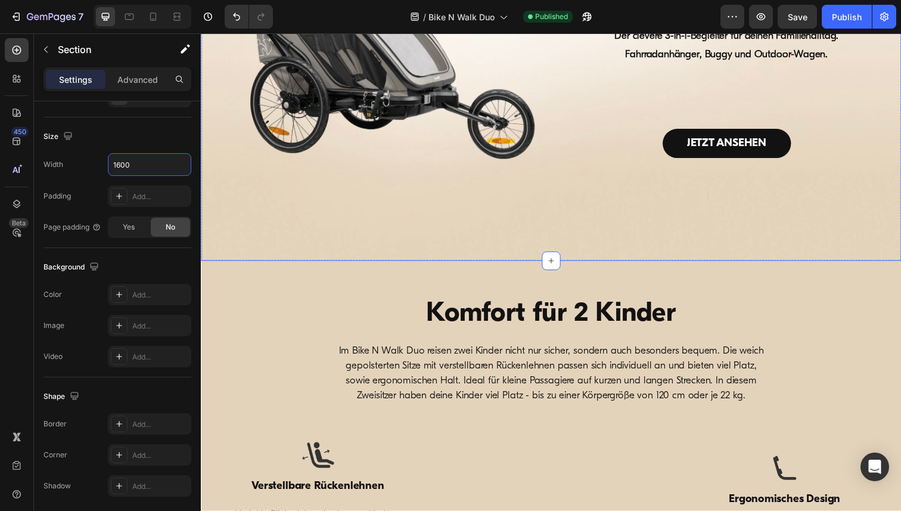
scroll to position [235, 0]
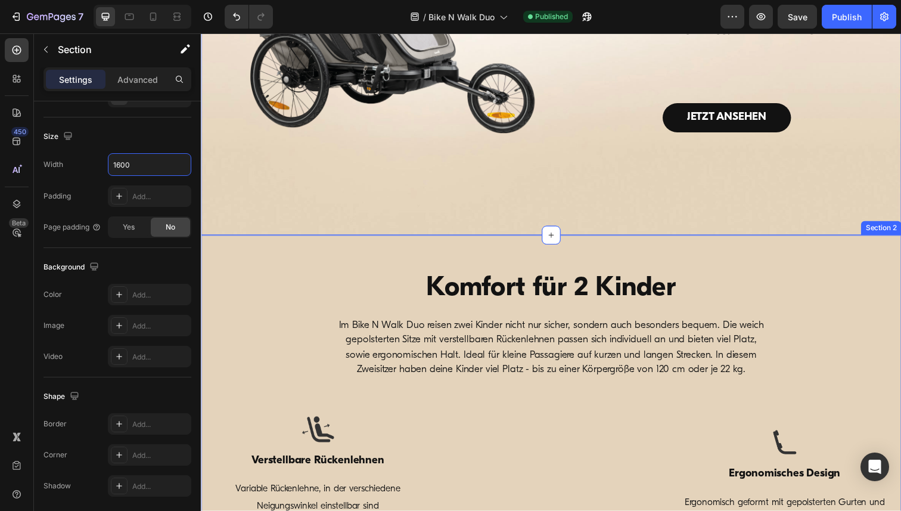
click at [219, 245] on div "Komfort für 2 Kinder Heading Im Bike N Walk Duo reisen zwei Kinder nicht nur si…" at bounding box center [558, 480] width 715 height 482
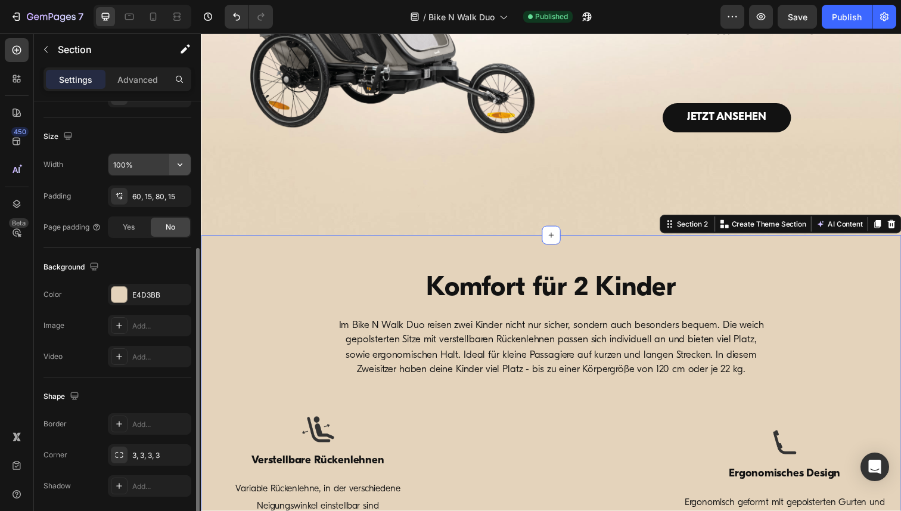
click at [180, 163] on icon "button" at bounding box center [180, 164] width 12 height 12
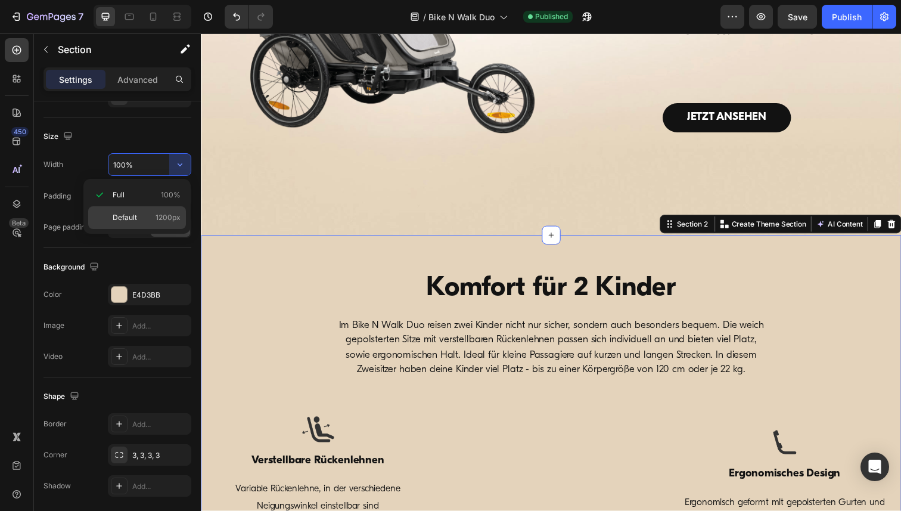
click at [141, 221] on p "Default 1200px" at bounding box center [147, 217] width 68 height 11
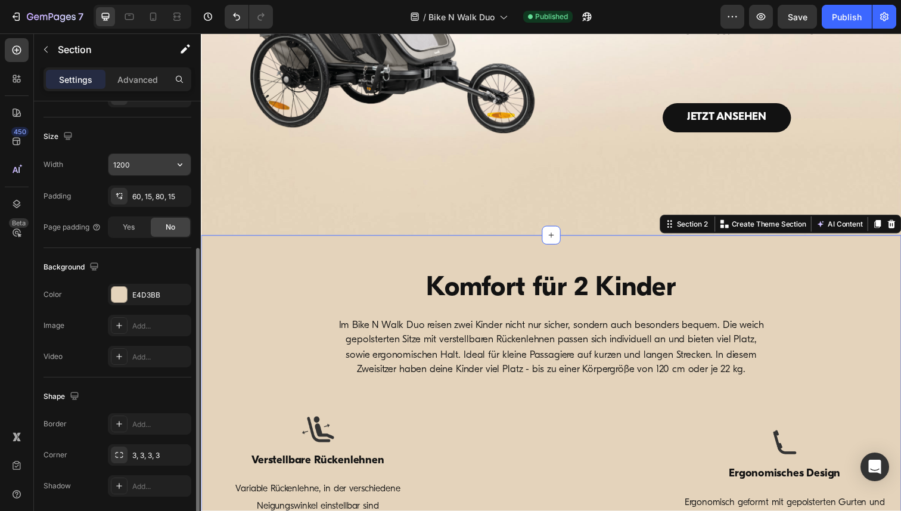
click at [141, 163] on input "1200" at bounding box center [149, 164] width 82 height 21
paste input "6"
type input "1600"
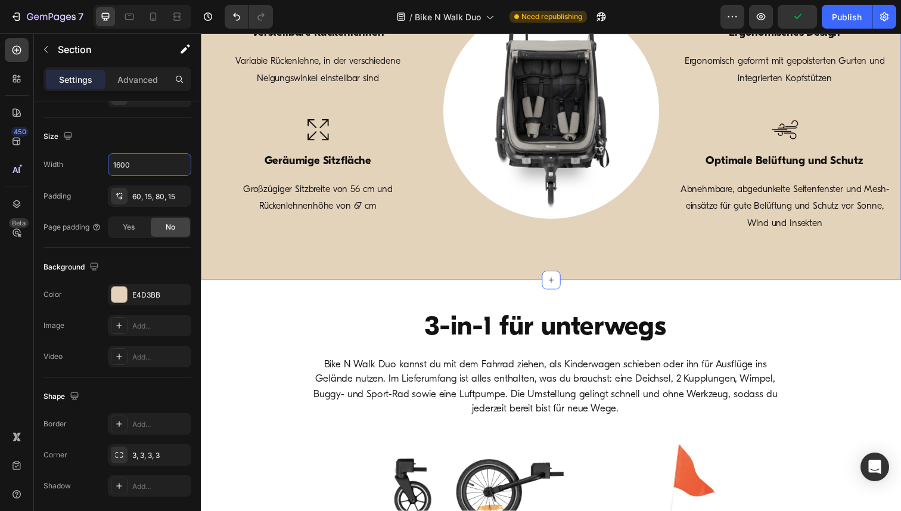
scroll to position [707, 0]
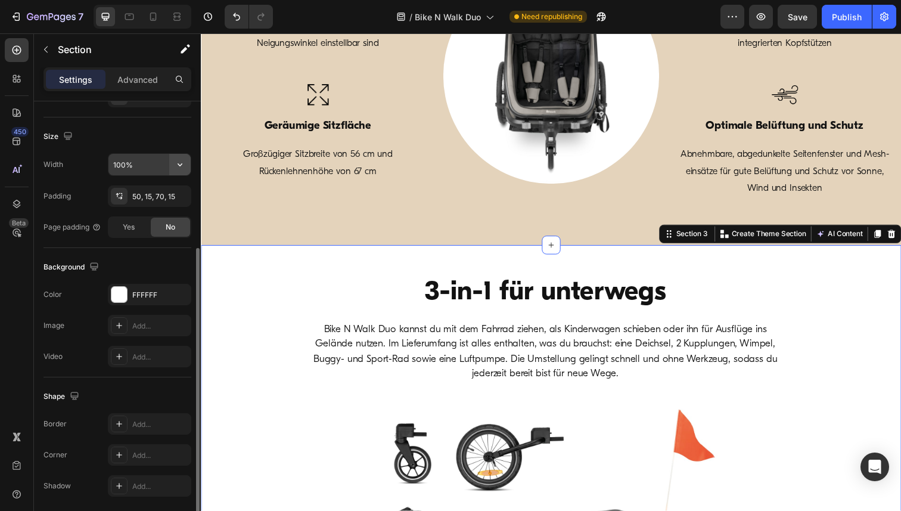
click at [181, 169] on icon "button" at bounding box center [180, 164] width 12 height 12
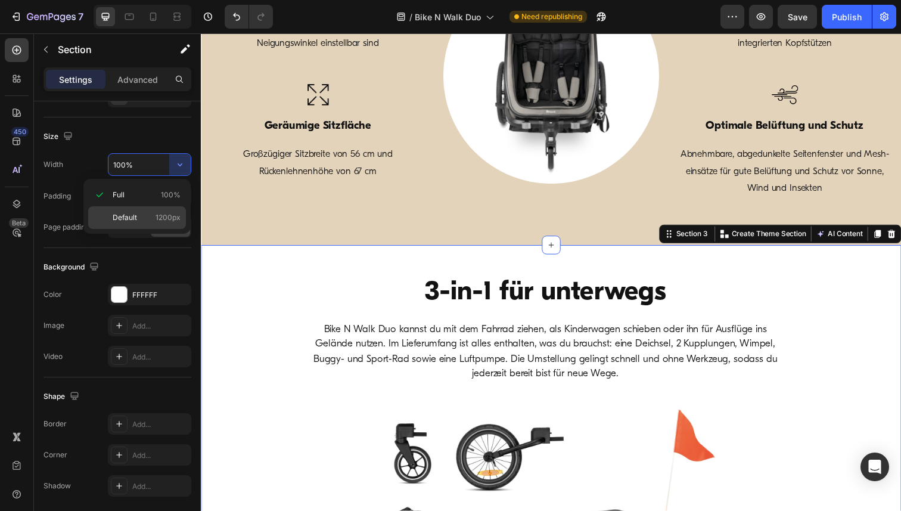
click at [148, 208] on div "Default 1200px" at bounding box center [137, 217] width 98 height 23
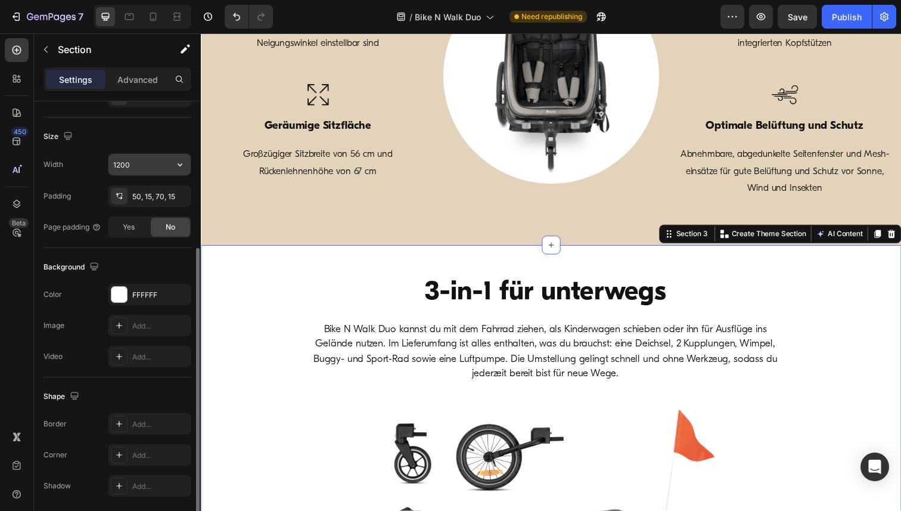
click at [141, 157] on input "1200" at bounding box center [149, 164] width 82 height 21
paste input "6"
type input "1600"
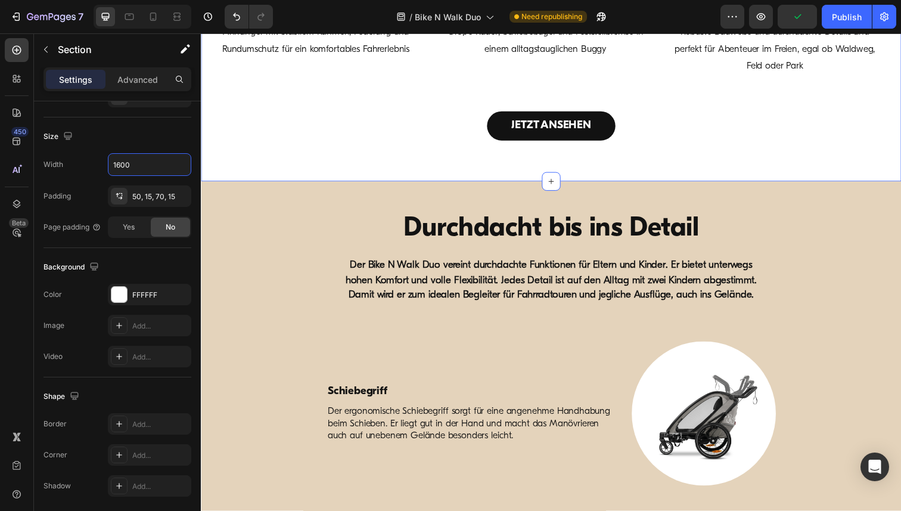
scroll to position [1512, 0]
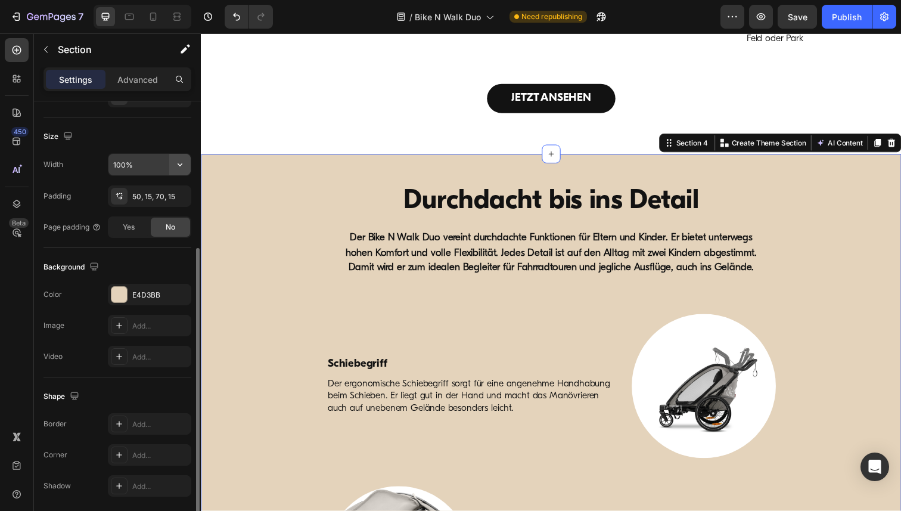
click at [178, 163] on icon "button" at bounding box center [180, 164] width 5 height 3
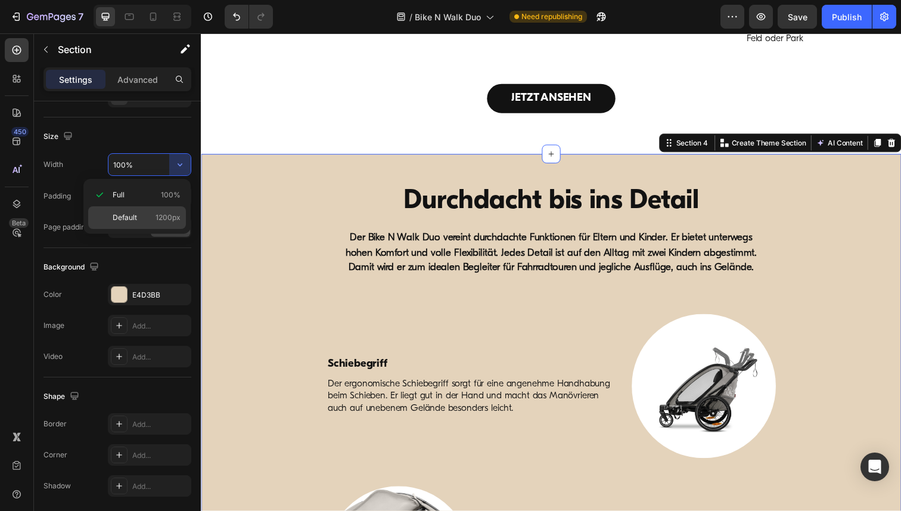
click at [144, 218] on p "Default 1200px" at bounding box center [147, 217] width 68 height 11
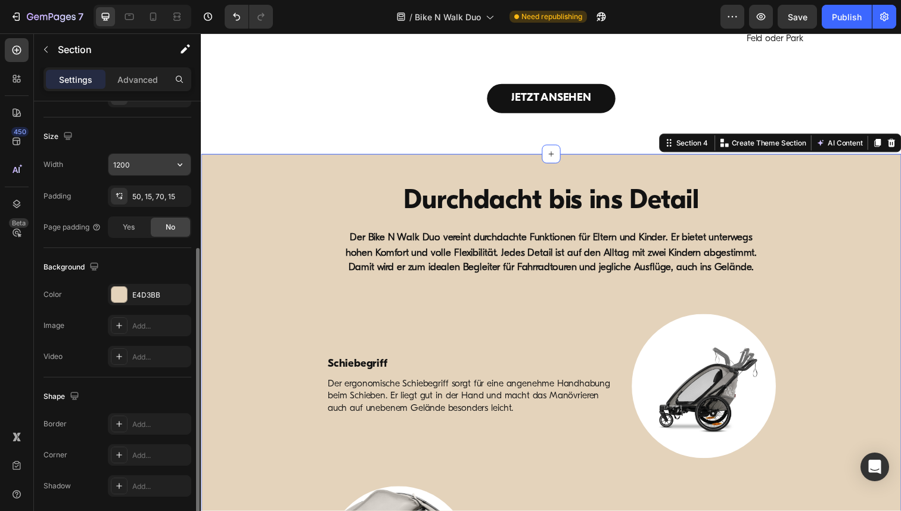
click at [142, 168] on input "1200" at bounding box center [149, 164] width 82 height 21
paste input "6"
type input "1600"
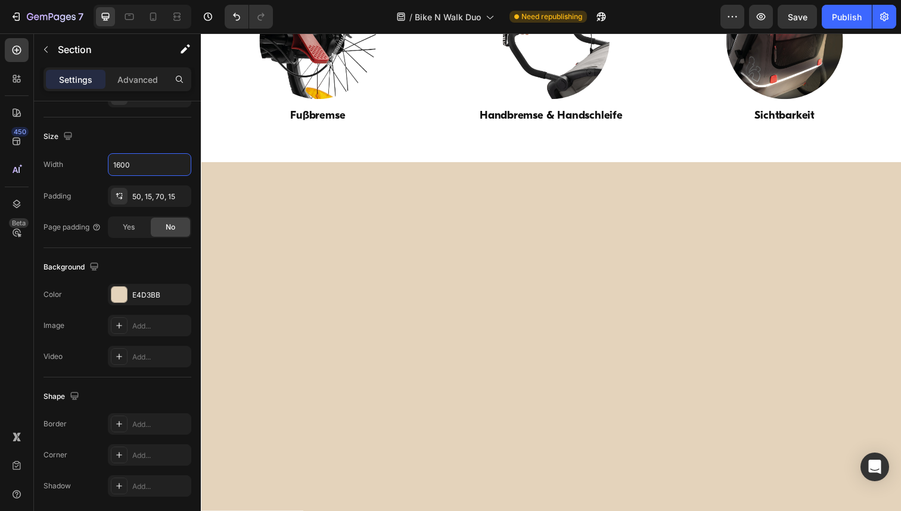
scroll to position [3192, 0]
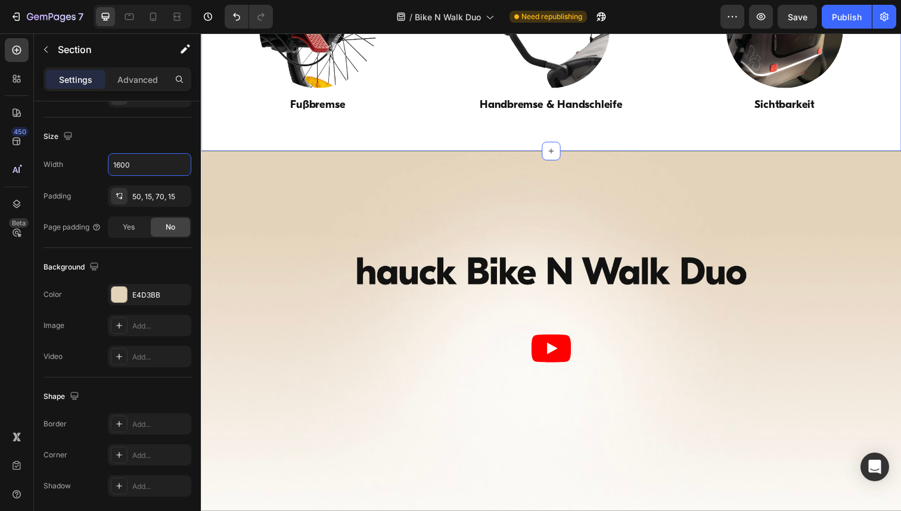
click at [222, 154] on div "Sicher durch den Alltag Heading Image Fußbremse Heading Image Handbremse & Hand…" at bounding box center [558, 10] width 715 height 288
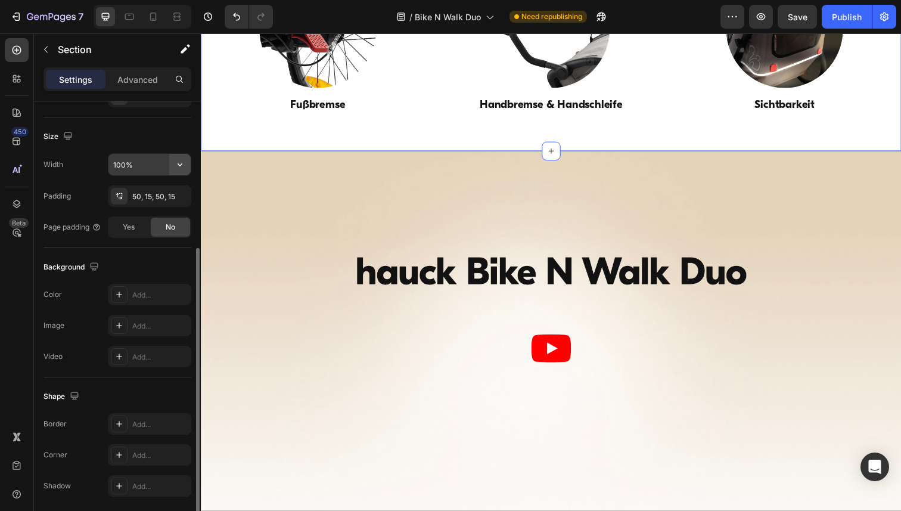
click at [177, 160] on icon "button" at bounding box center [180, 164] width 12 height 12
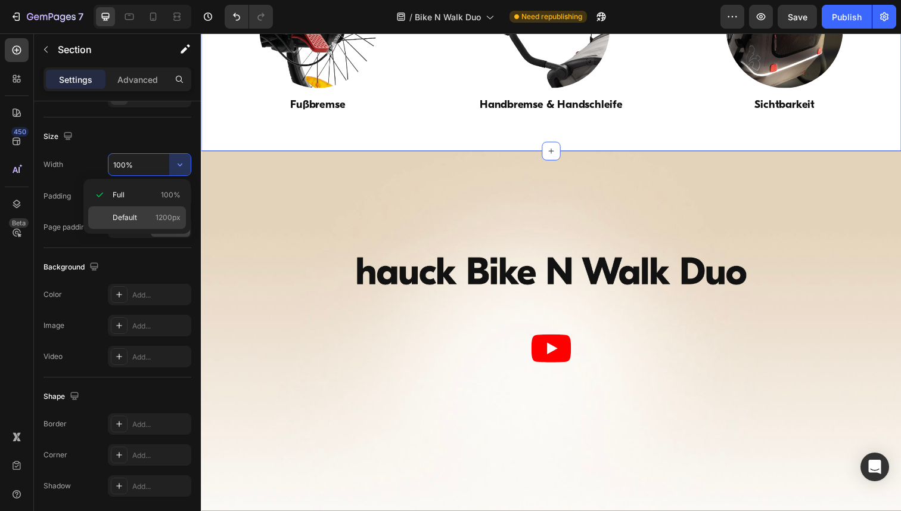
click at [141, 218] on p "Default 1200px" at bounding box center [147, 217] width 68 height 11
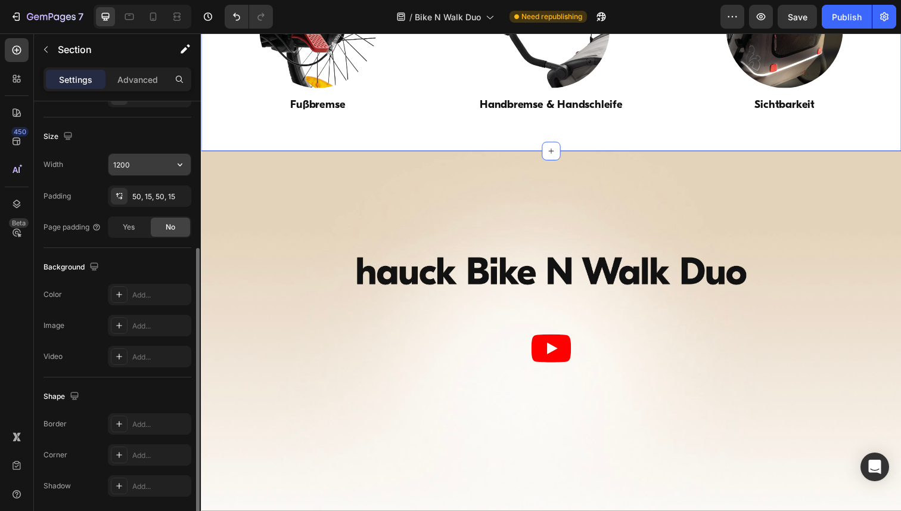
click at [142, 165] on input "1200" at bounding box center [149, 164] width 82 height 21
paste input "6"
type input "1600"
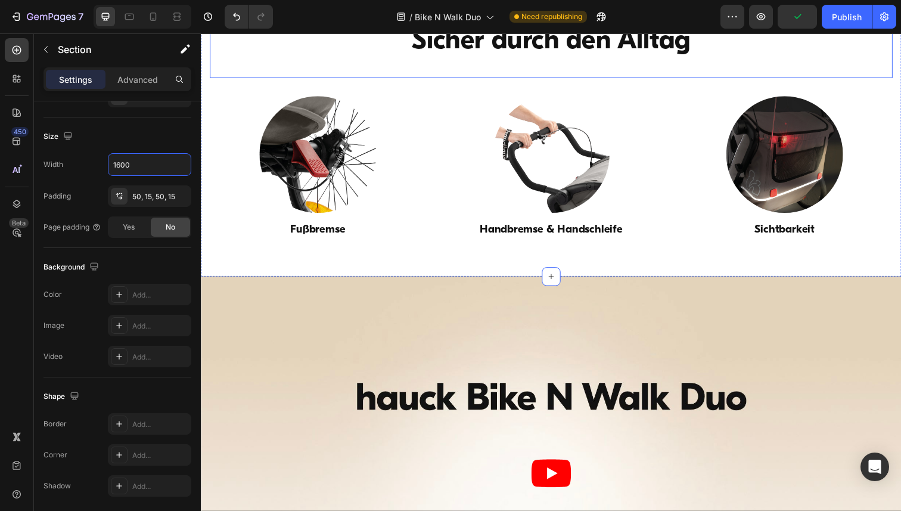
scroll to position [3447, 0]
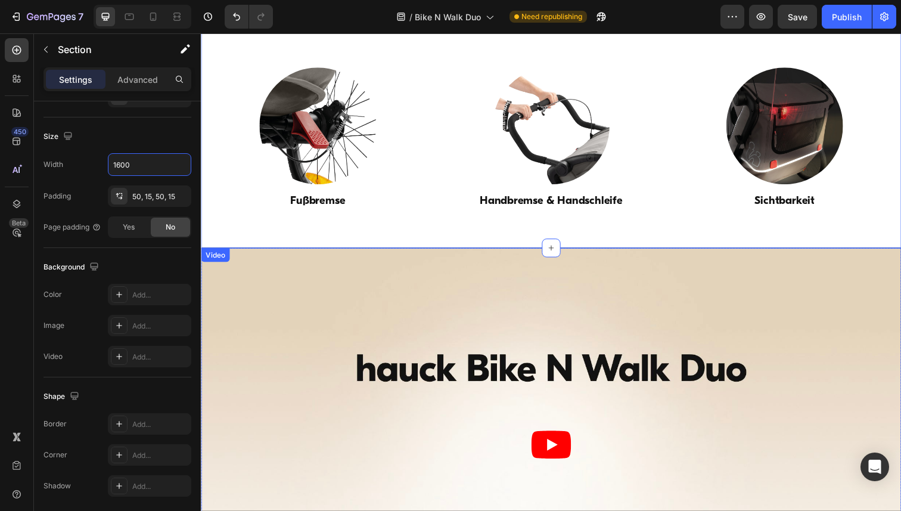
click at [210, 260] on div "Video" at bounding box center [215, 259] width 24 height 11
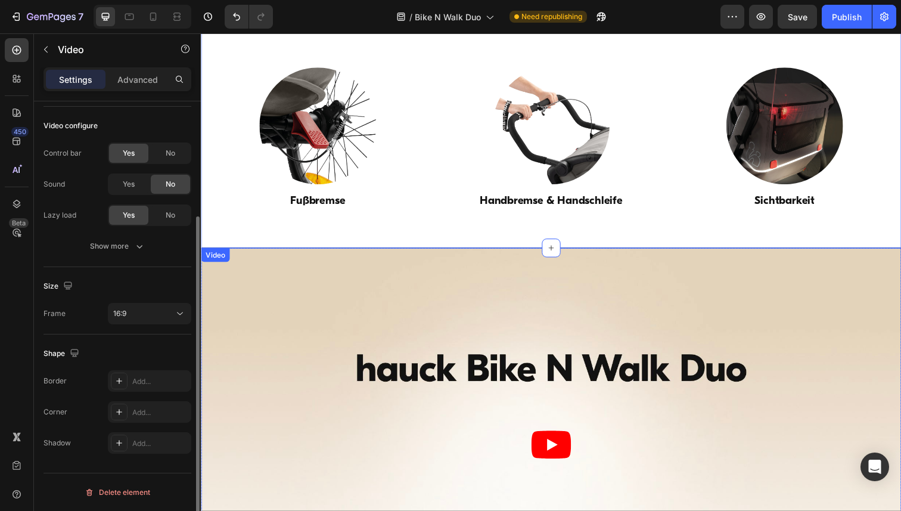
scroll to position [0, 0]
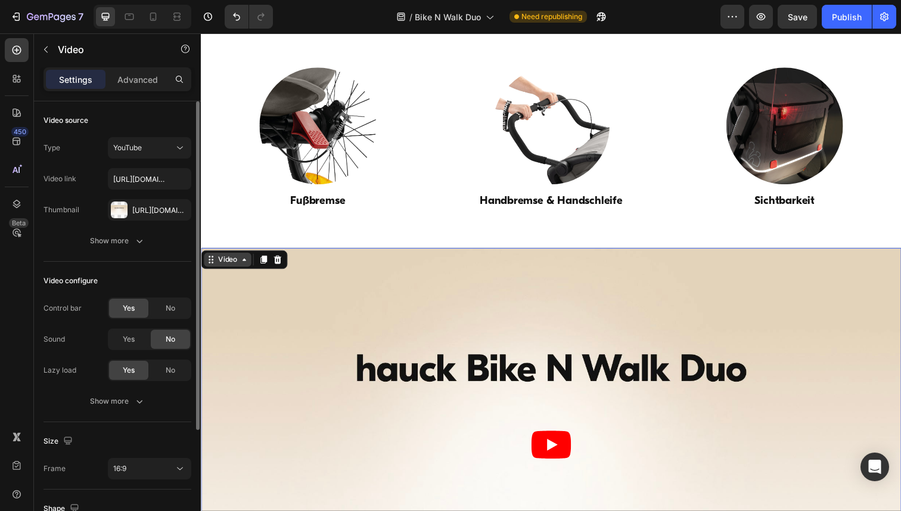
click at [229, 264] on div "Video" at bounding box center [228, 264] width 24 height 11
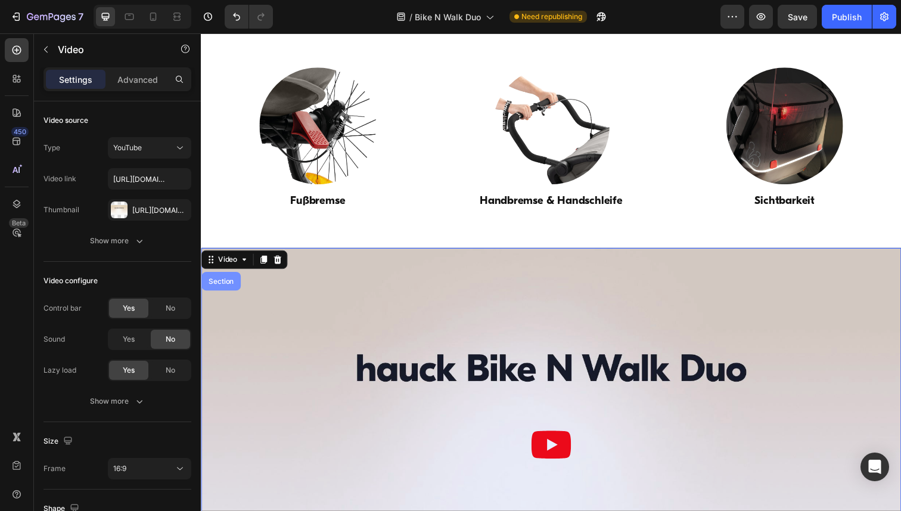
click at [213, 291] on div "Section" at bounding box center [221, 286] width 40 height 19
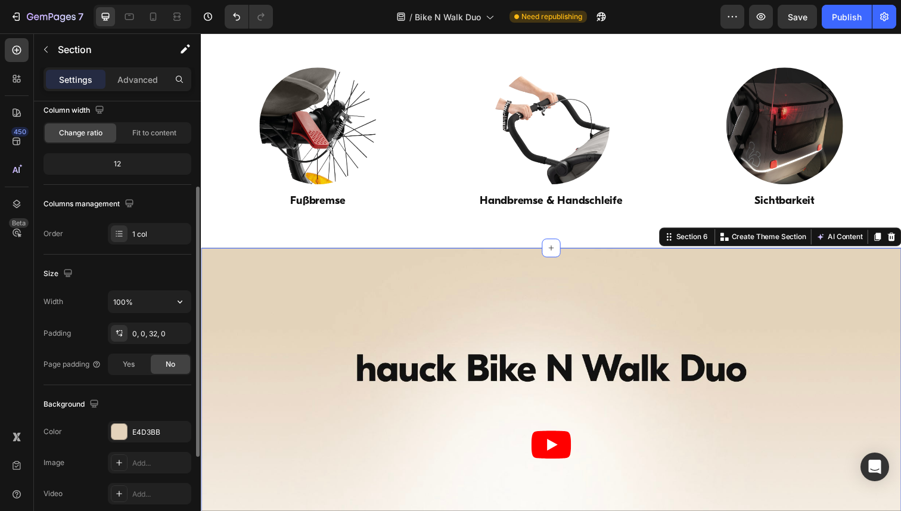
scroll to position [124, 0]
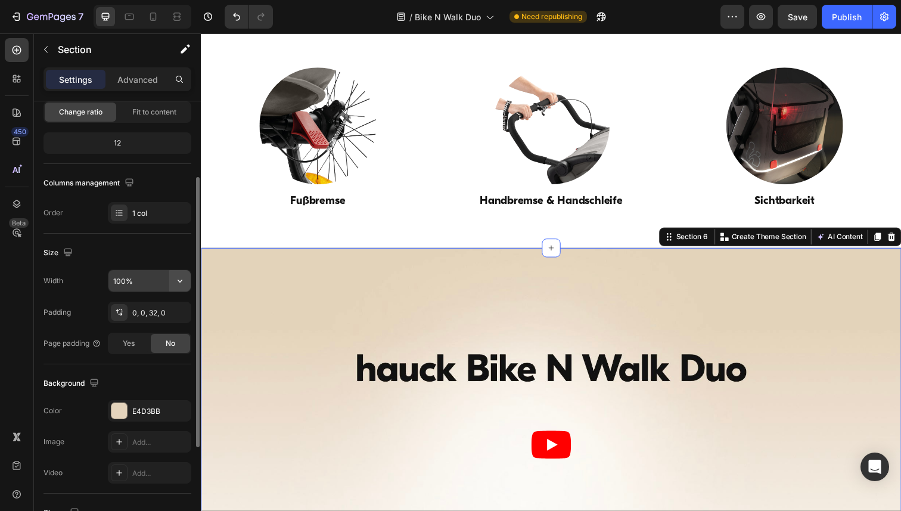
click at [178, 280] on icon "button" at bounding box center [180, 280] width 5 height 3
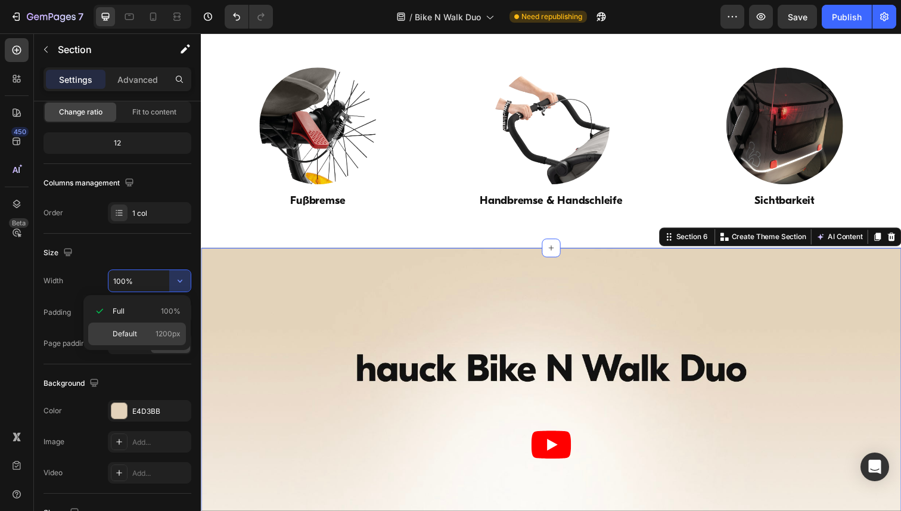
click at [138, 331] on p "Default 1200px" at bounding box center [147, 333] width 68 height 11
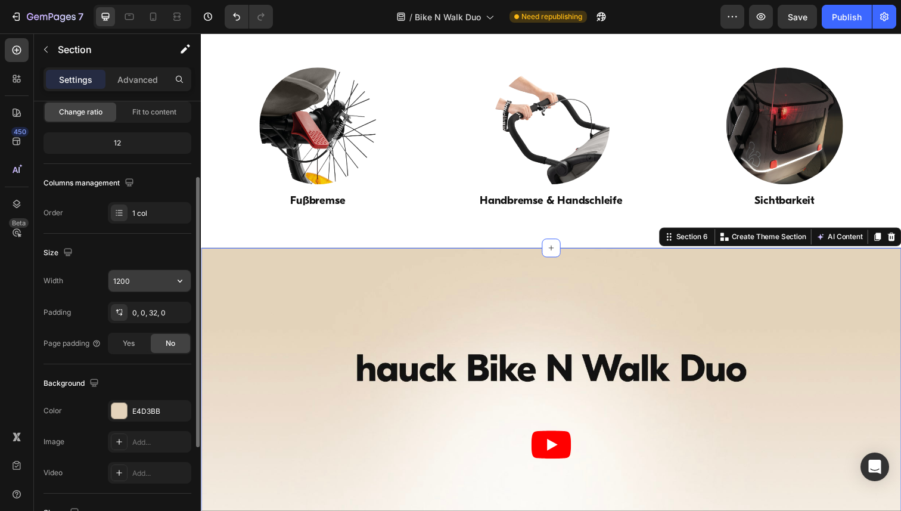
click at [138, 278] on input "1200" at bounding box center [149, 280] width 82 height 21
paste input "6"
type input "1600"
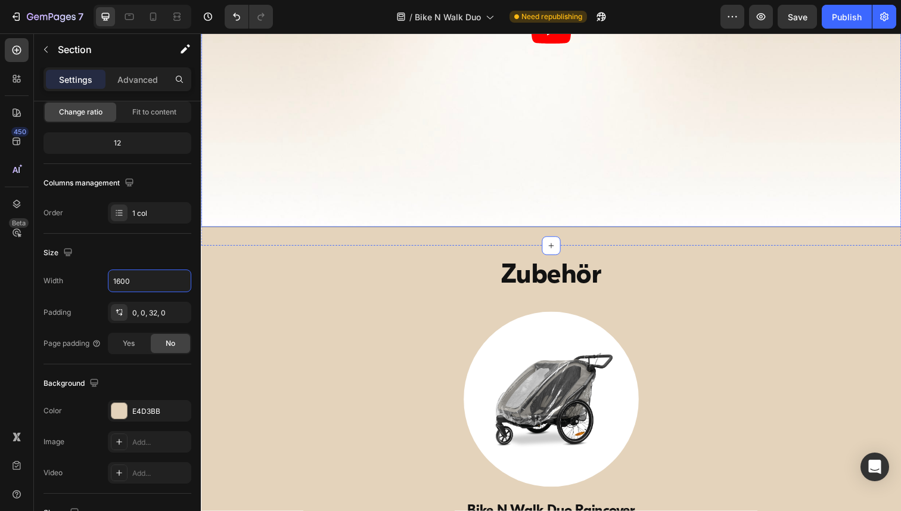
scroll to position [3892, 0]
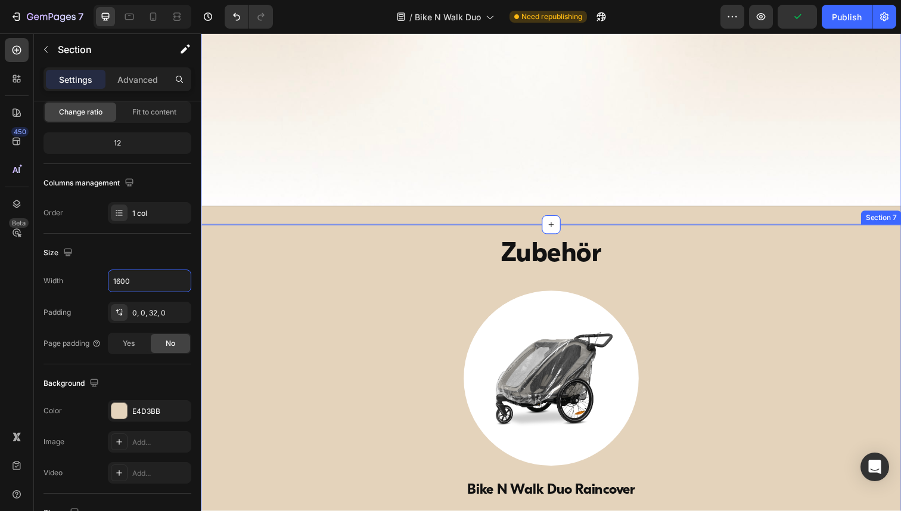
click at [211, 231] on div "Zubehör Heading Image Bike N Walk Duo Raincover Heading Section 7" at bounding box center [558, 385] width 715 height 312
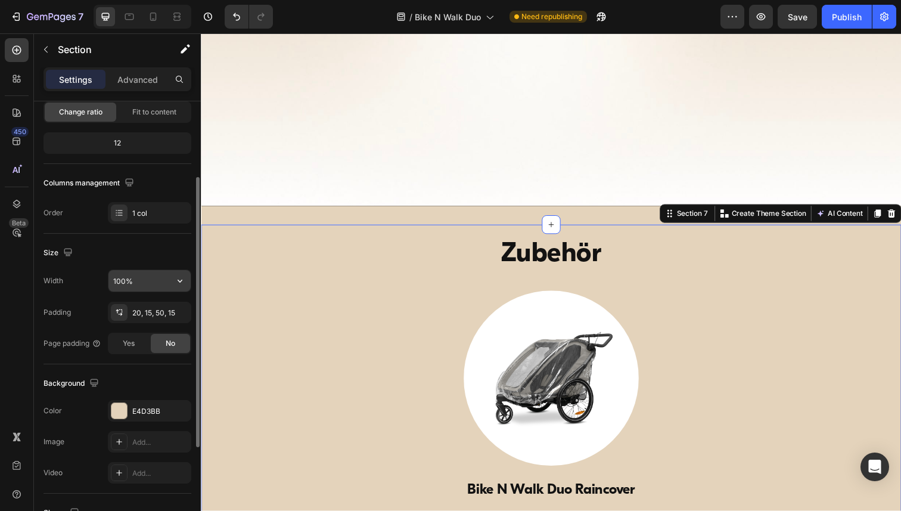
click at [176, 278] on icon "button" at bounding box center [180, 281] width 12 height 12
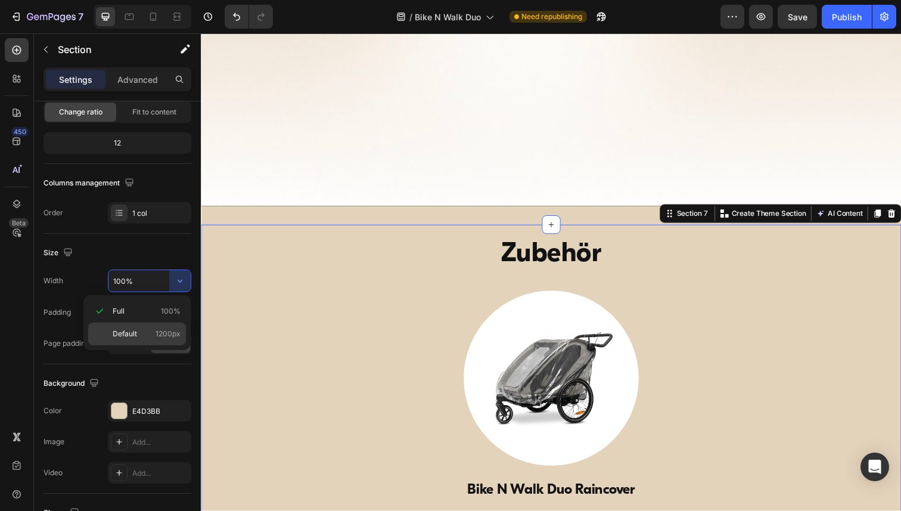
click at [123, 332] on span "Default" at bounding box center [125, 333] width 24 height 11
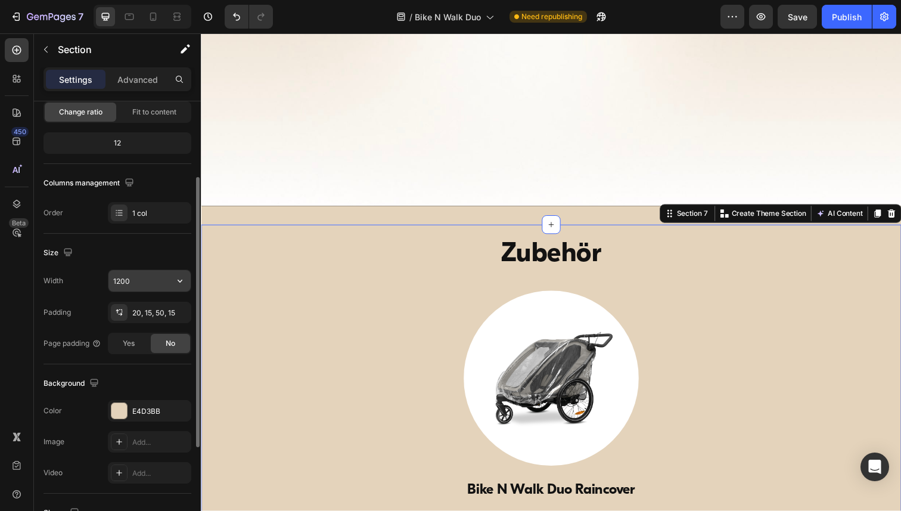
click at [128, 281] on input "1200" at bounding box center [149, 280] width 82 height 21
paste input "6"
type input "1600"
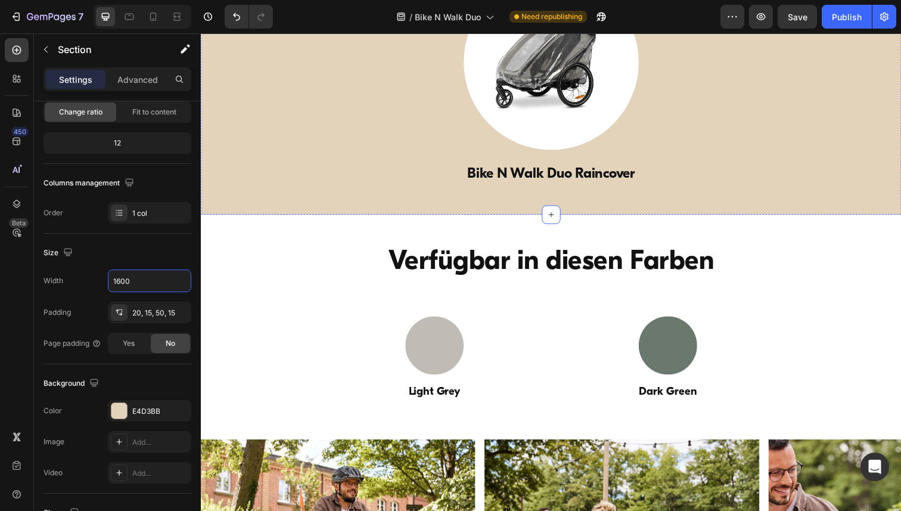
scroll to position [4216, 0]
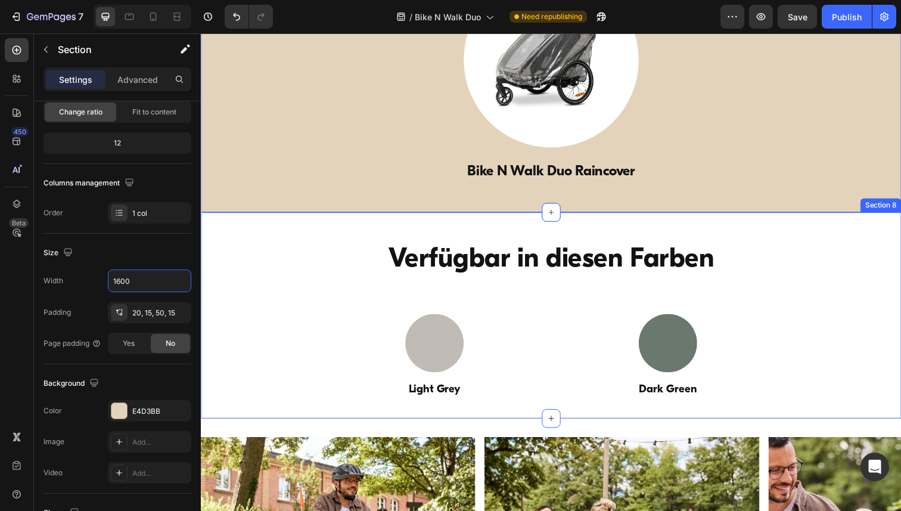
click at [212, 222] on div "Verfügbar in diesen Farben Heading Image Light Grey Heading Image Dark Green He…" at bounding box center [558, 321] width 715 height 211
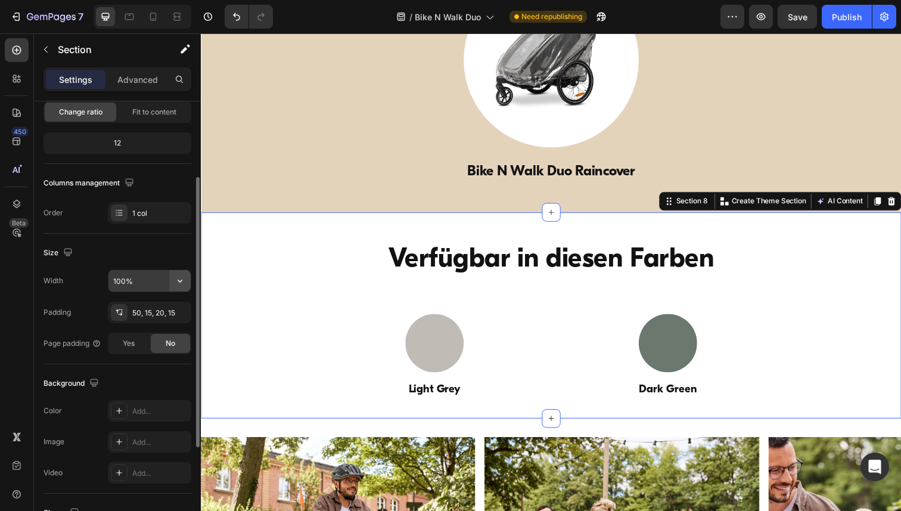
click at [179, 276] on icon "button" at bounding box center [180, 281] width 12 height 12
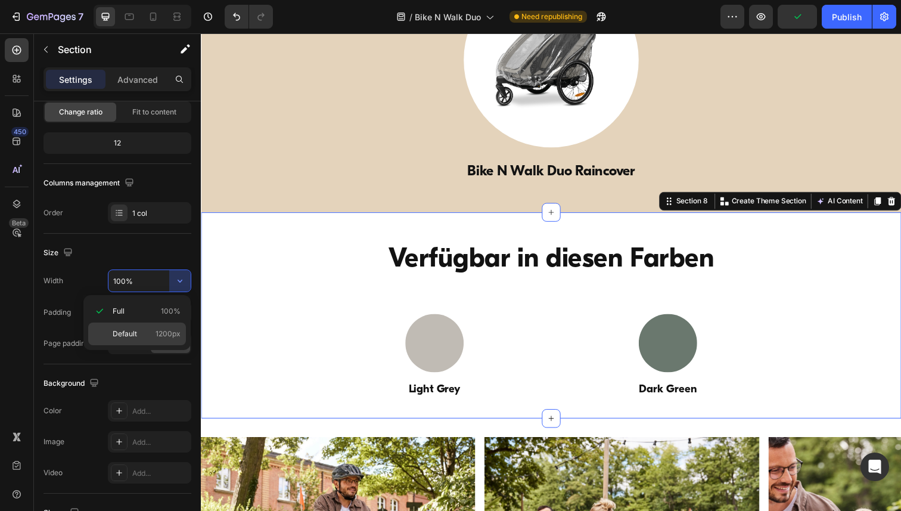
click at [139, 332] on p "Default 1200px" at bounding box center [147, 333] width 68 height 11
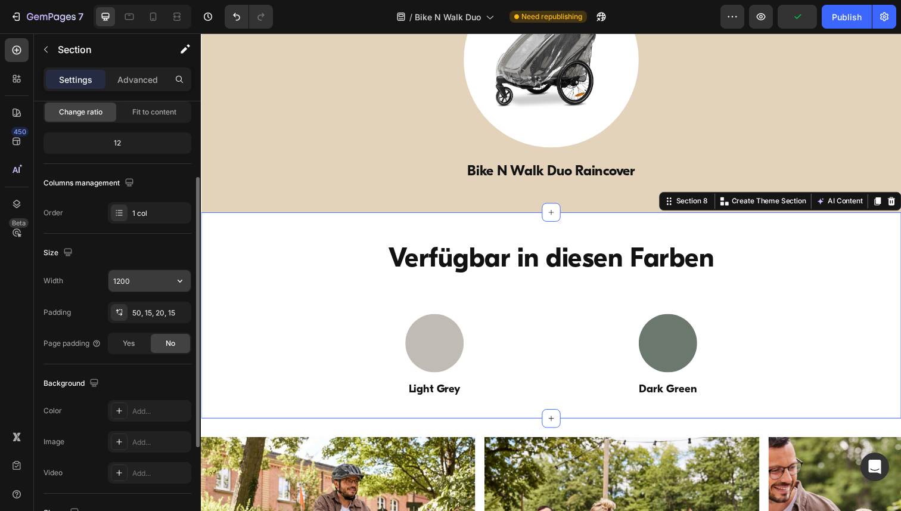
click at [139, 287] on input "1200" at bounding box center [149, 280] width 82 height 21
paste input "6"
type input "1600"
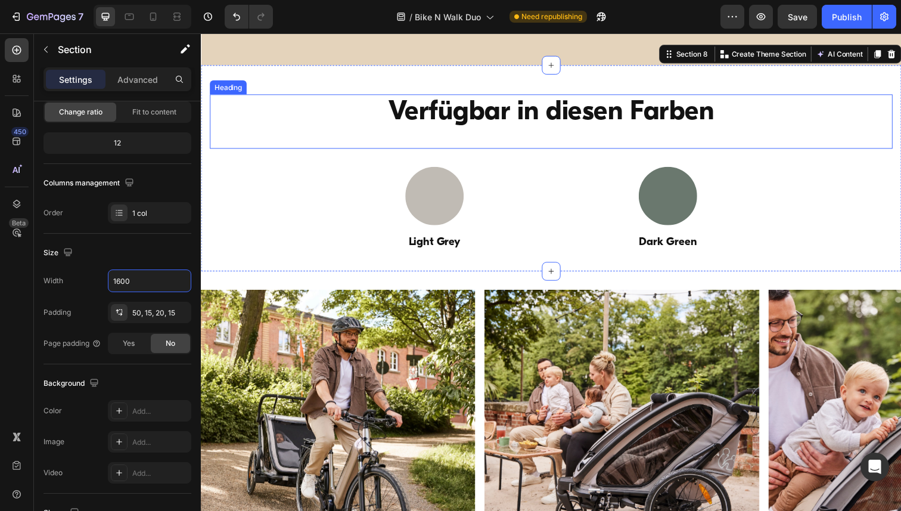
scroll to position [4397, 0]
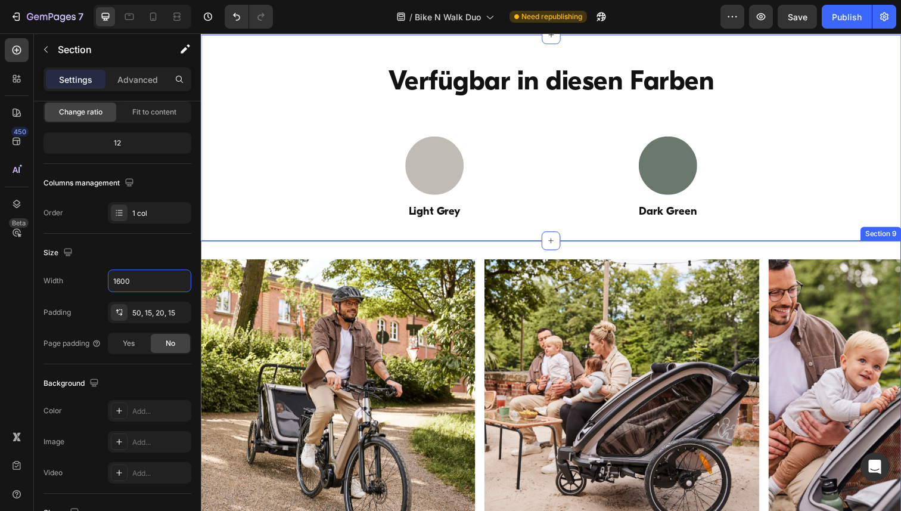
click at [234, 249] on div "Image Image Image Image Image Carousel Section 9" at bounding box center [558, 404] width 715 height 319
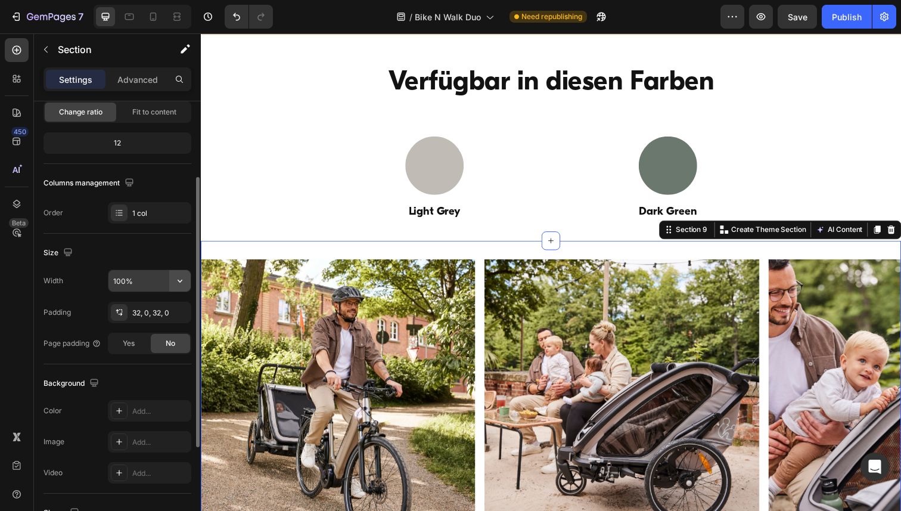
click at [178, 280] on icon "button" at bounding box center [180, 280] width 5 height 3
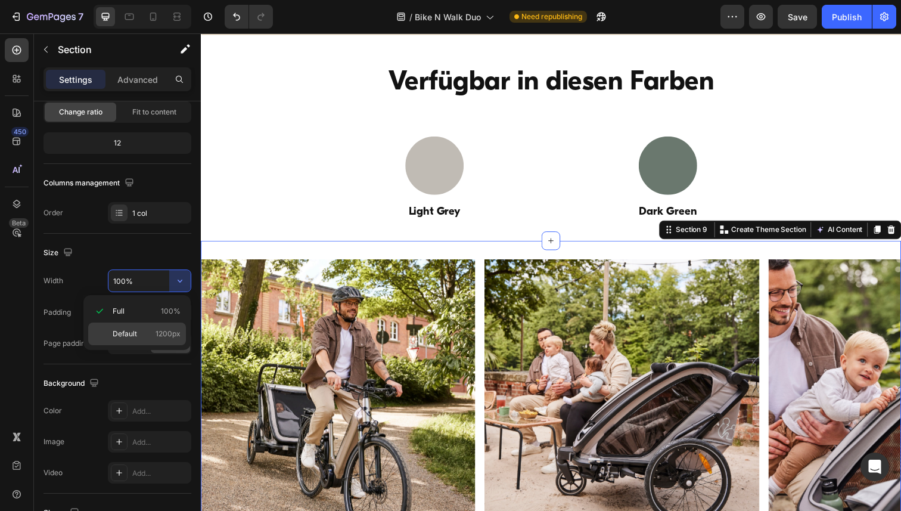
click at [132, 335] on span "Default" at bounding box center [125, 333] width 24 height 11
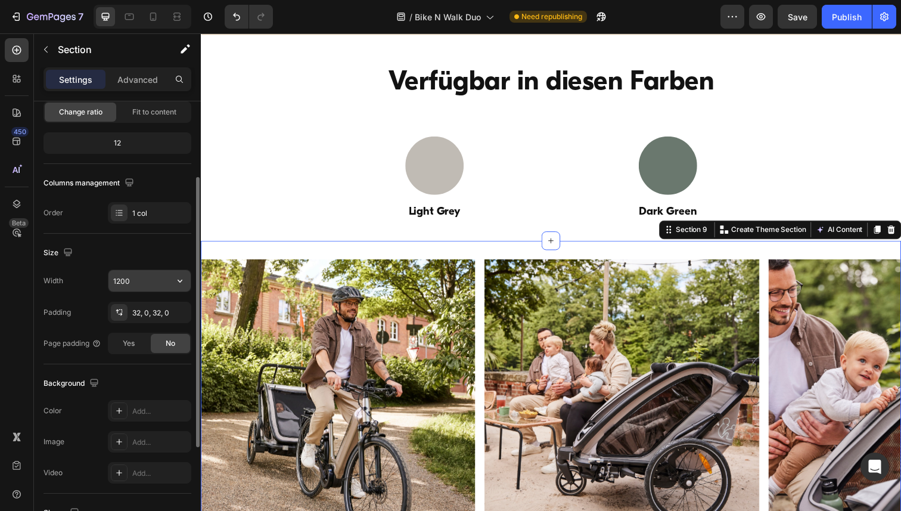
click at [142, 280] on input "1200" at bounding box center [149, 280] width 82 height 21
paste input "6"
type input "1600"
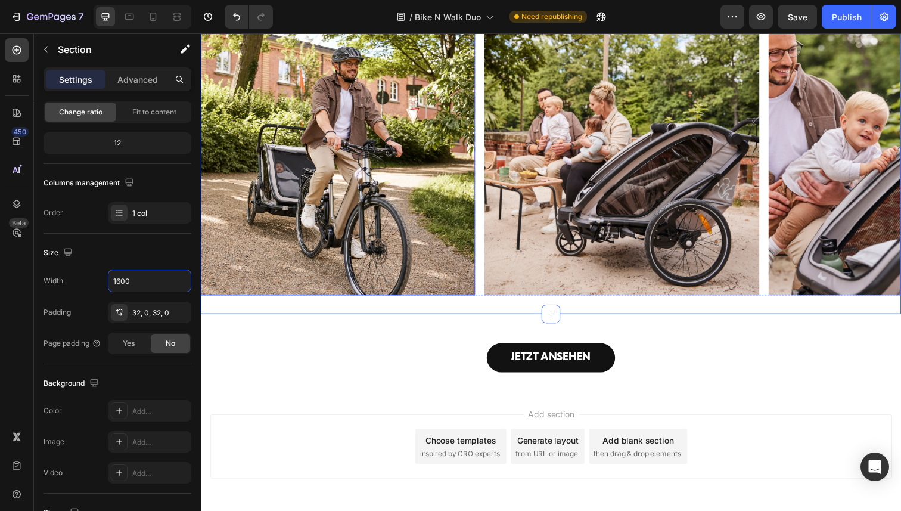
scroll to position [4692, 0]
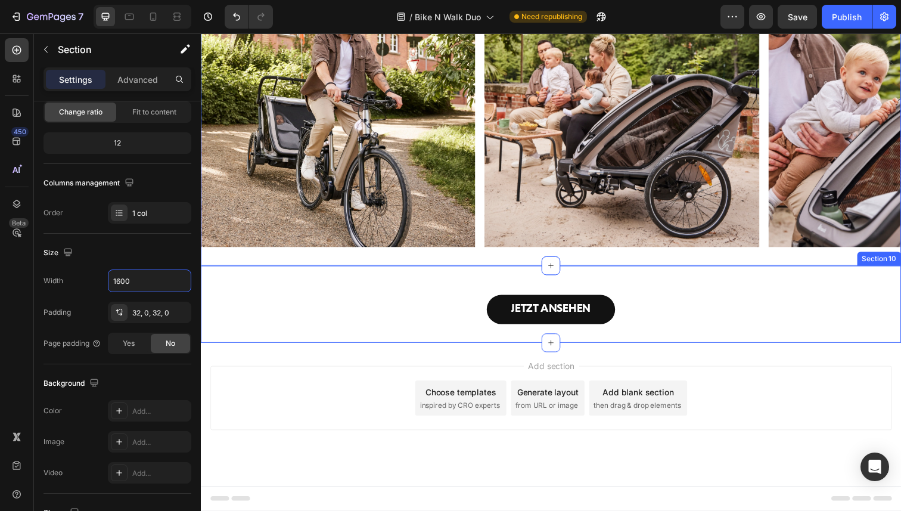
click at [250, 275] on div "JETZT ANSEHEN Button Section 10" at bounding box center [558, 309] width 715 height 79
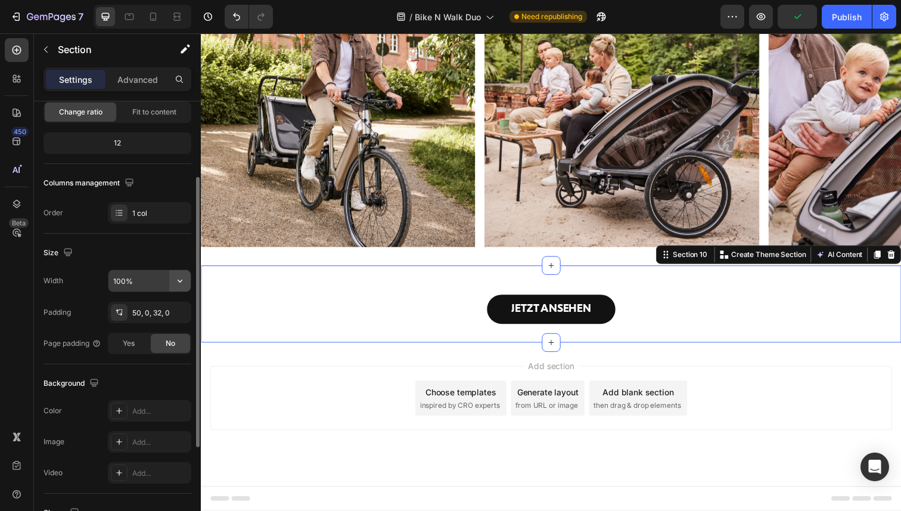
click at [179, 279] on icon "button" at bounding box center [180, 281] width 12 height 12
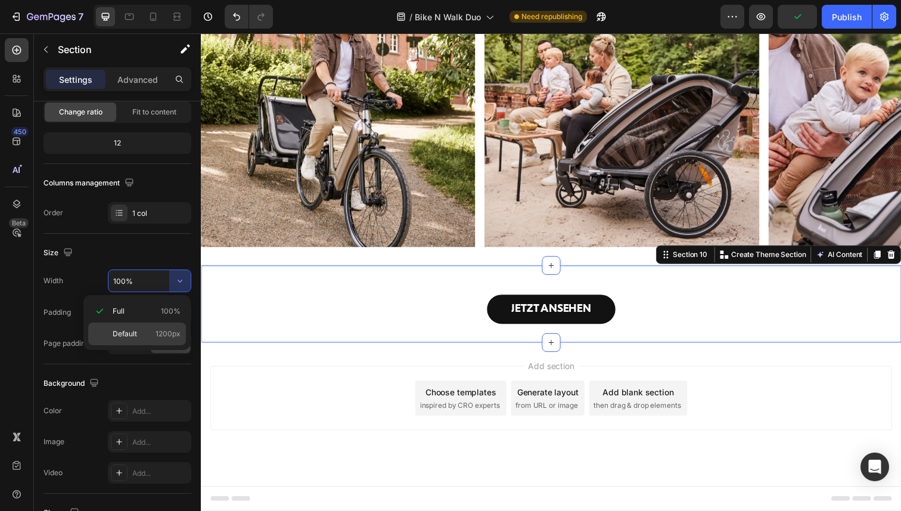
click at [136, 336] on span "Default" at bounding box center [125, 333] width 24 height 11
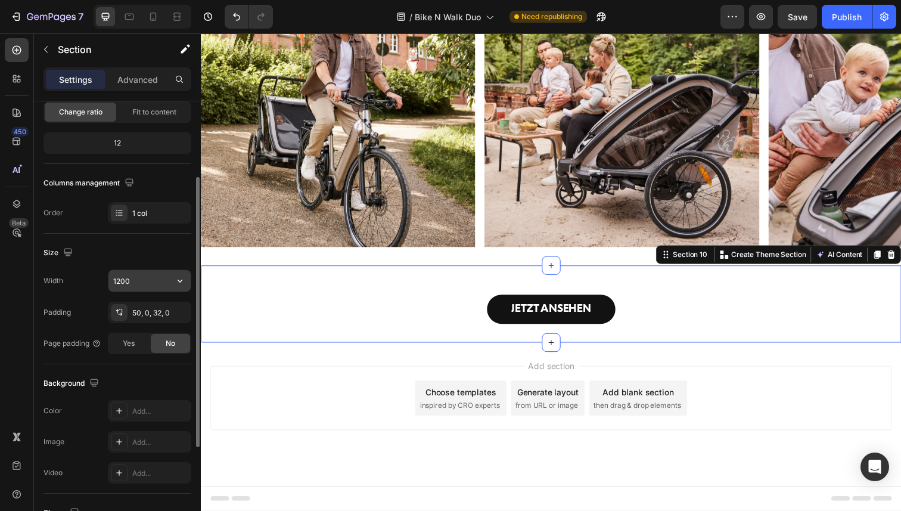
click at [143, 282] on input "1200" at bounding box center [149, 280] width 82 height 21
paste input "6"
type input "1600"
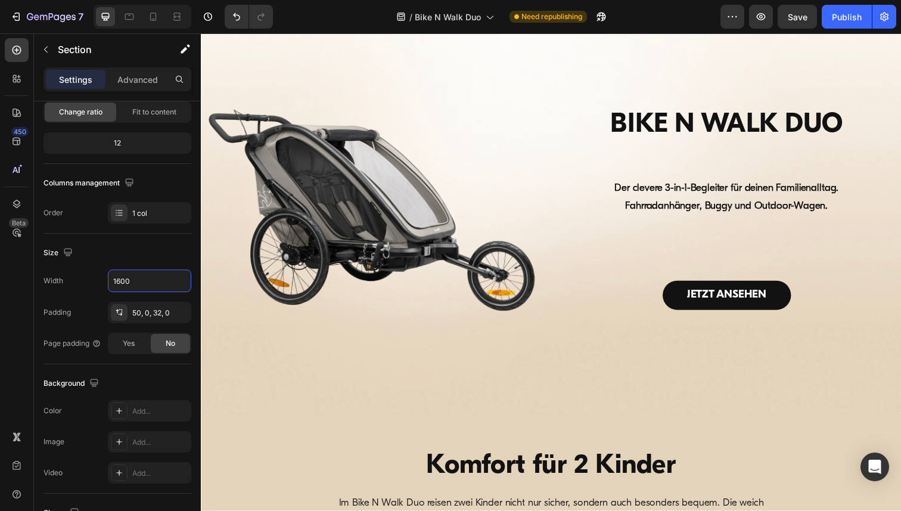
scroll to position [0, 0]
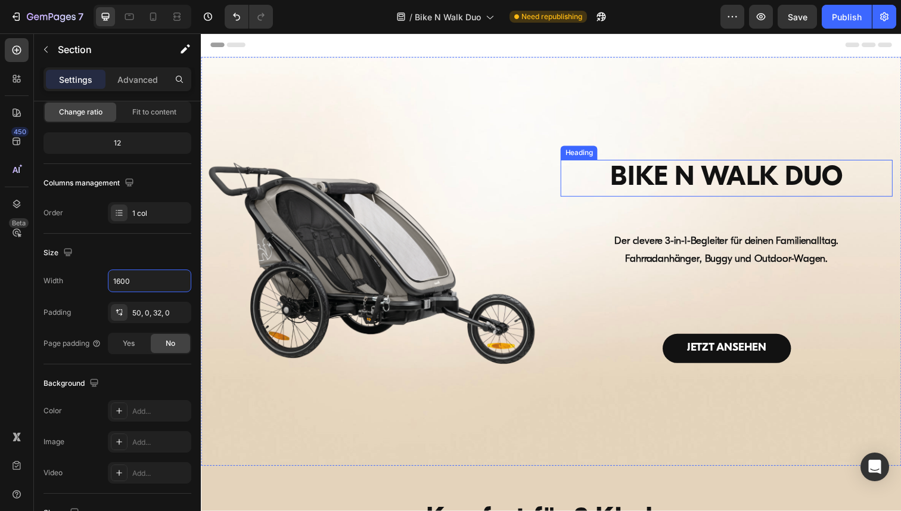
click at [678, 181] on h1 "BIKE N WALK DUO" at bounding box center [737, 182] width 339 height 38
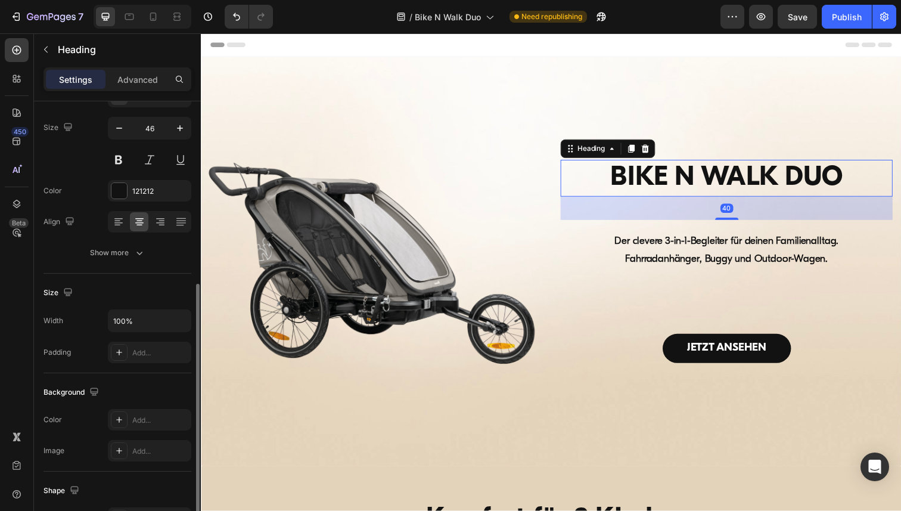
scroll to position [330, 0]
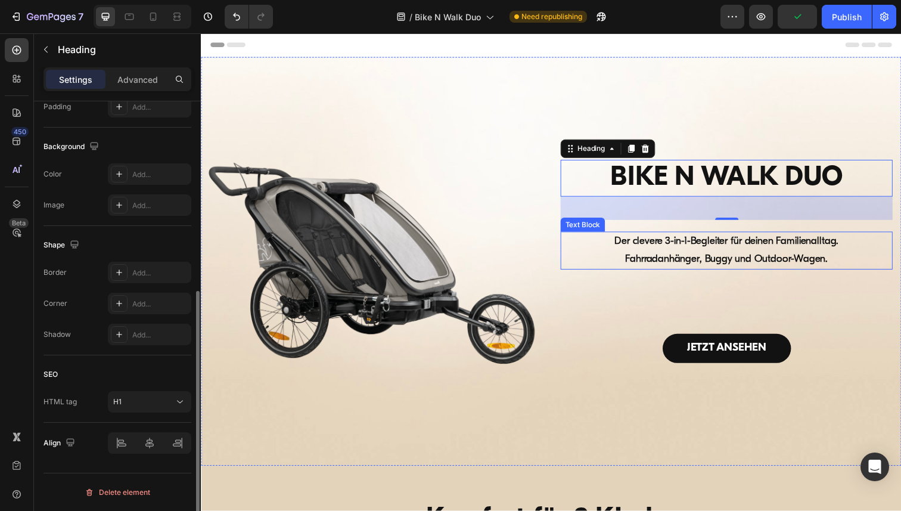
click at [749, 248] on strong "Der clevere 3-in-1-Begleiter für deinen Familienalltag." at bounding box center [737, 246] width 229 height 10
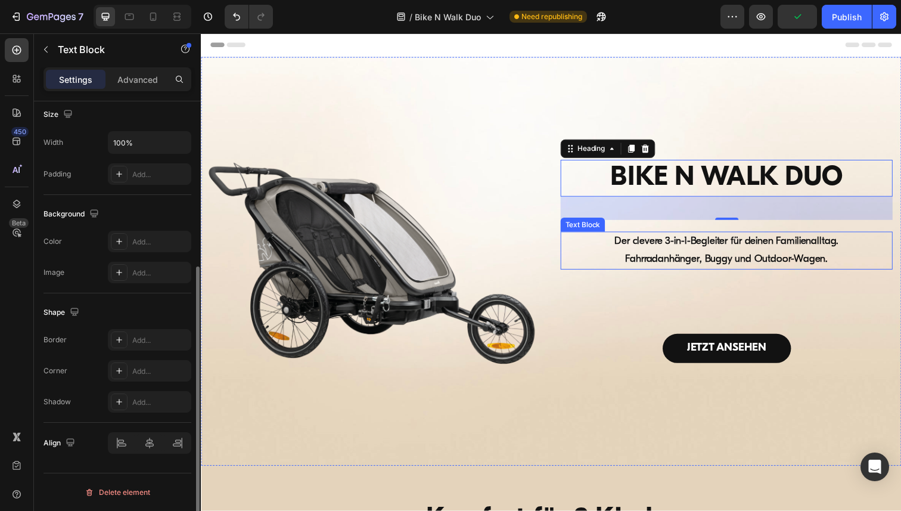
scroll to position [0, 0]
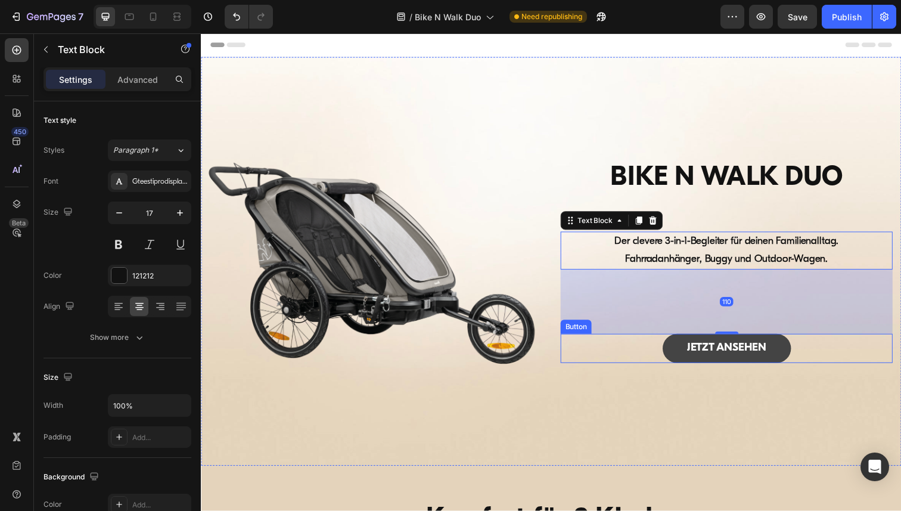
click at [718, 344] on link "JETZT ANSEHEN" at bounding box center [737, 355] width 131 height 30
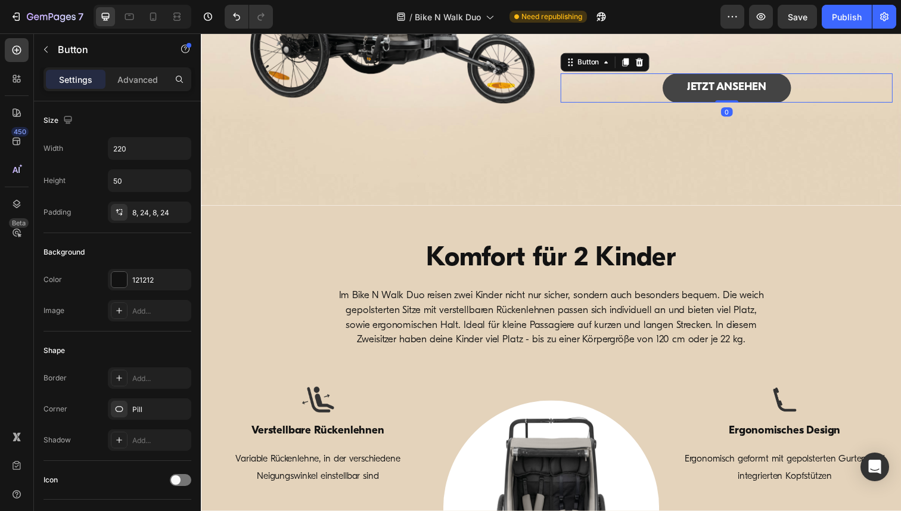
scroll to position [319, 0]
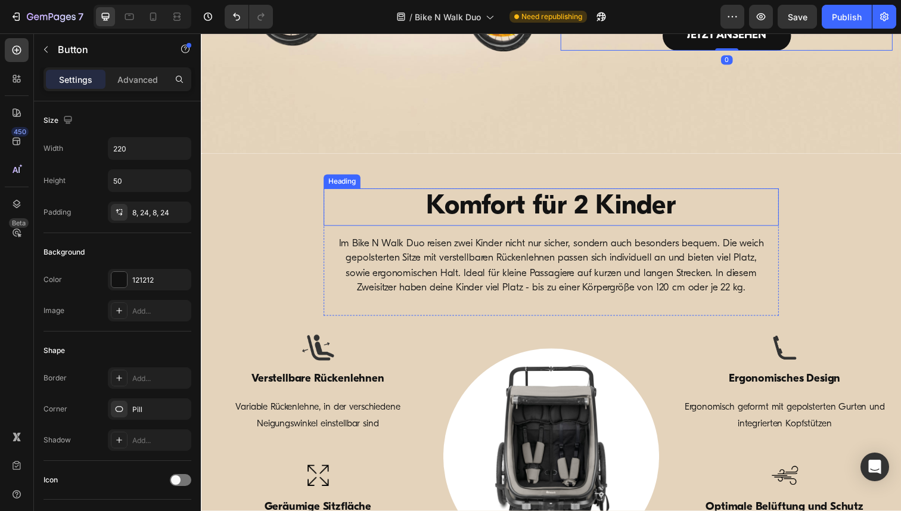
click at [561, 216] on strong "Komfort für 2 Kinder" at bounding box center [558, 211] width 255 height 28
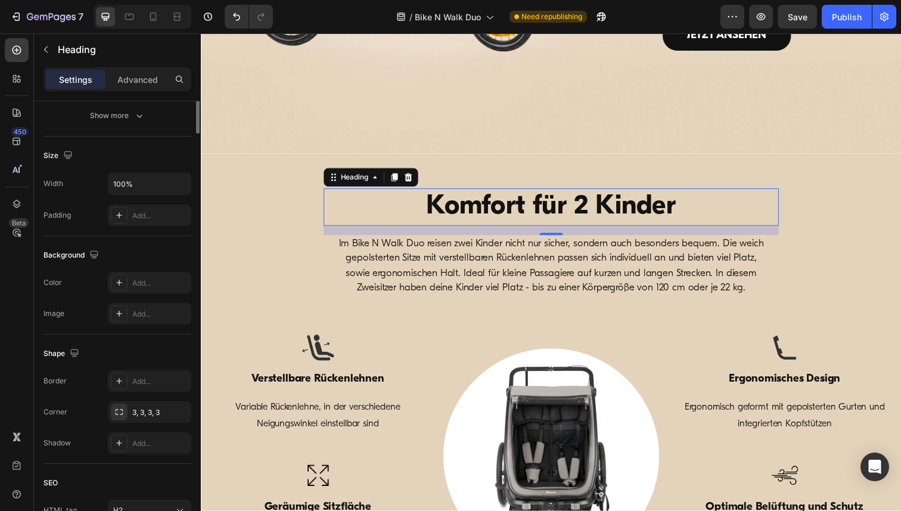
scroll to position [0, 0]
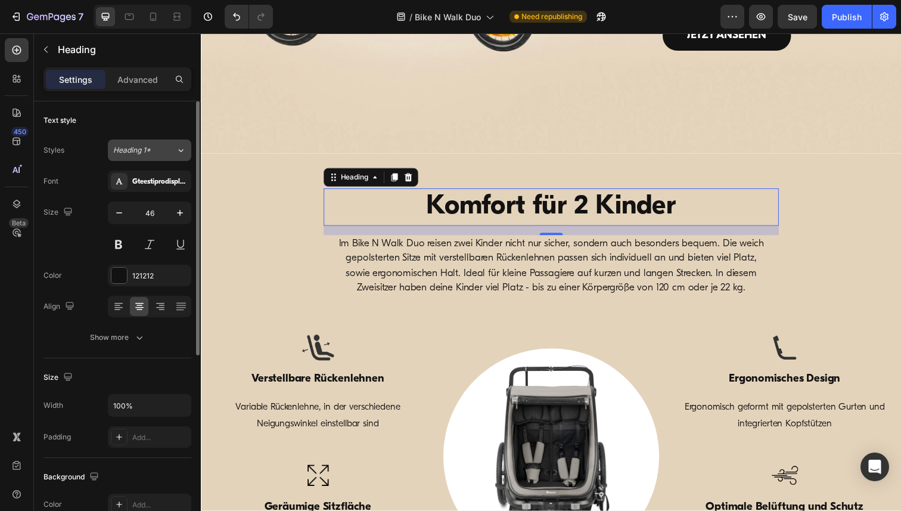
click at [179, 150] on icon at bounding box center [181, 150] width 5 height 3
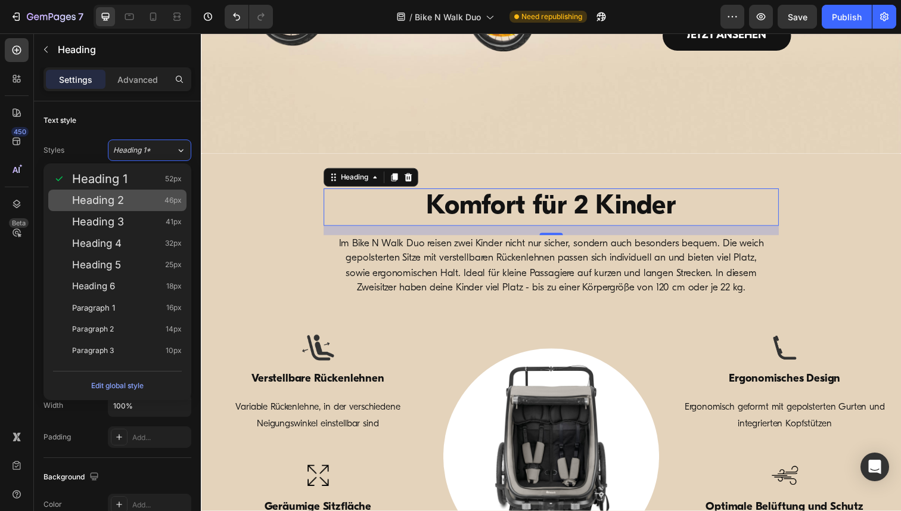
click at [124, 195] on div "Heading 2 46px" at bounding box center [127, 200] width 110 height 12
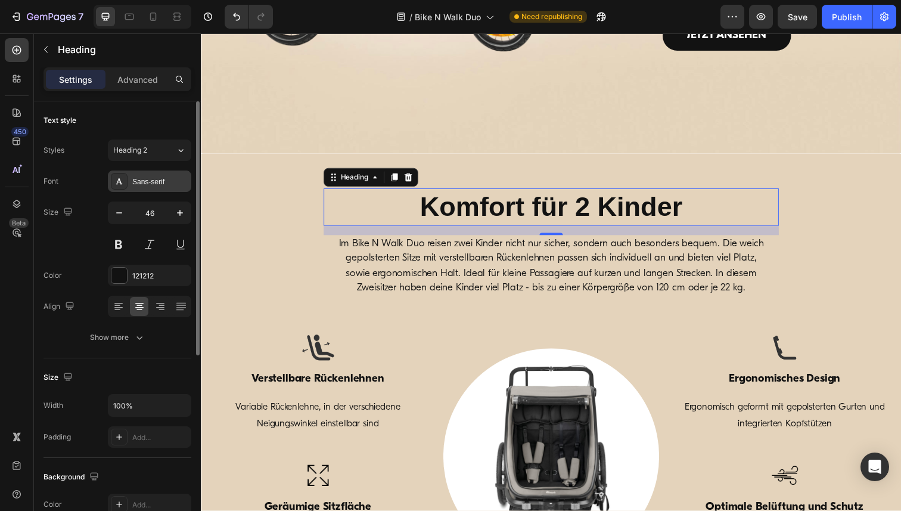
click at [163, 178] on div "Sans-serif" at bounding box center [160, 181] width 56 height 11
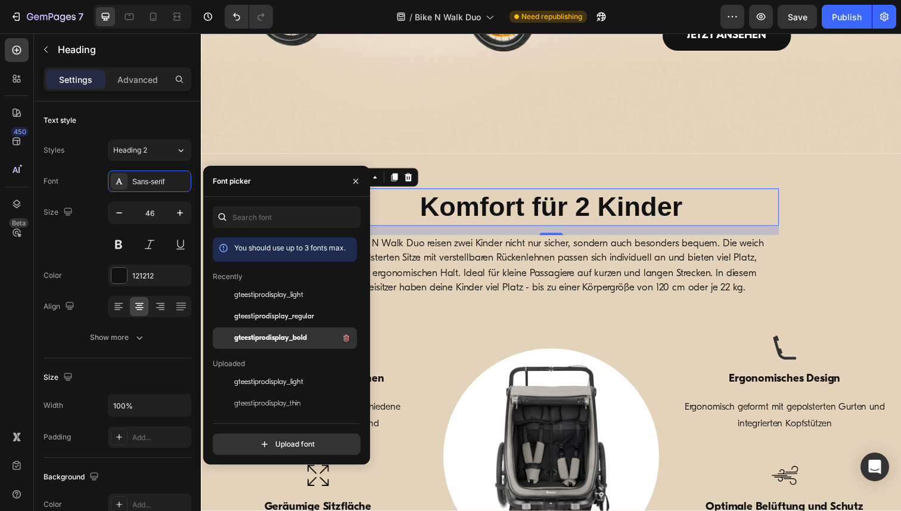
click at [283, 338] on span "gteestiprodisplay_bold" at bounding box center [270, 337] width 73 height 11
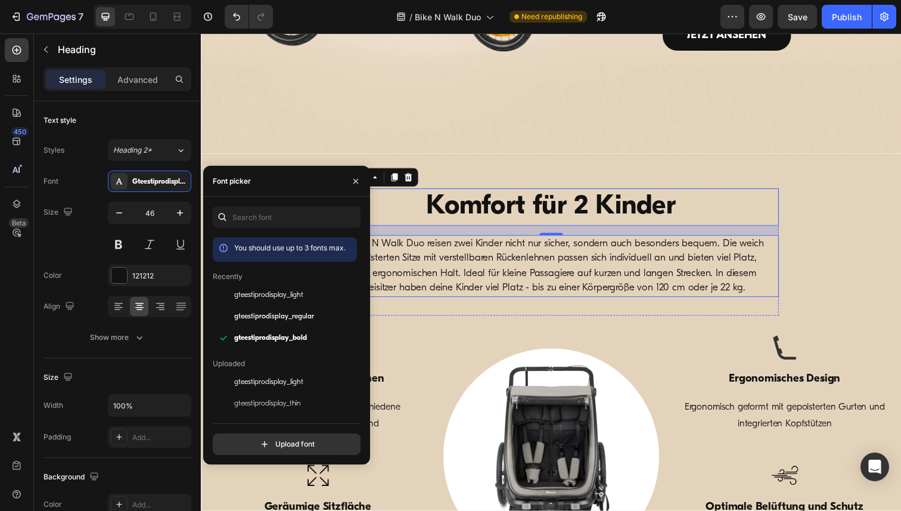
click at [469, 257] on p "Im Bike N Walk Duo reisen zwei Kinder nicht nur sicher, sondern auch besonders …" at bounding box center [558, 271] width 443 height 61
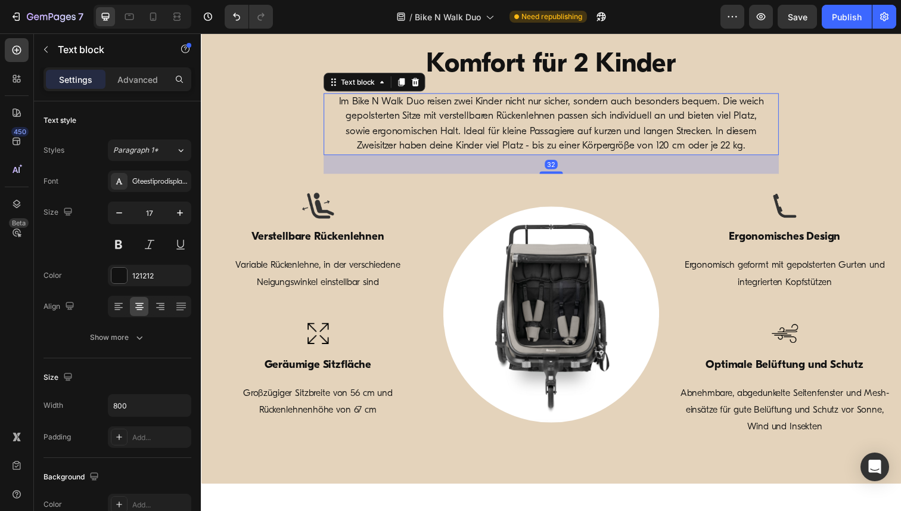
scroll to position [469, 0]
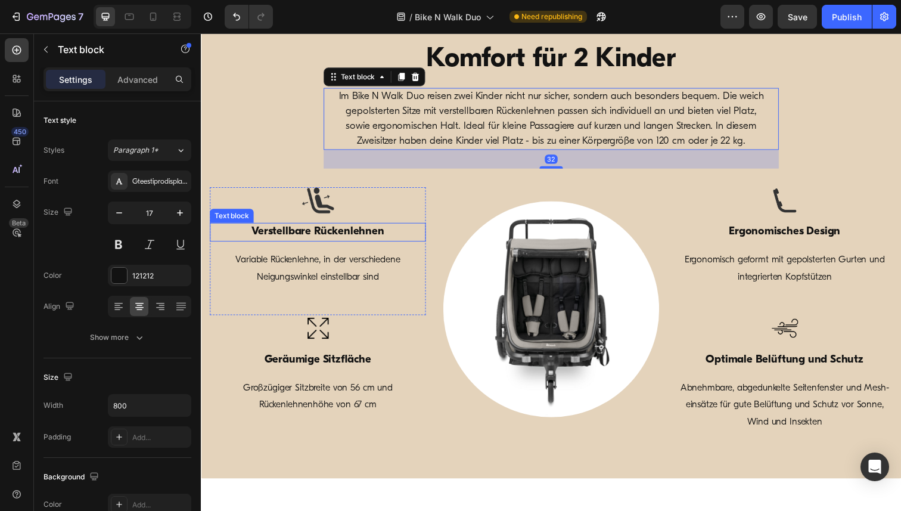
click at [351, 235] on strong "Verstellbare Rückenlehnen" at bounding box center [320, 236] width 135 height 11
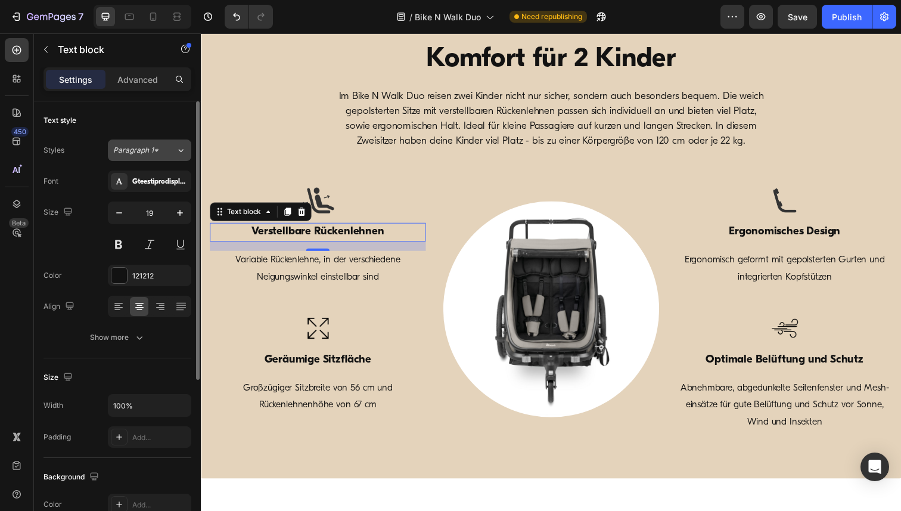
click at [180, 152] on icon at bounding box center [181, 150] width 10 height 12
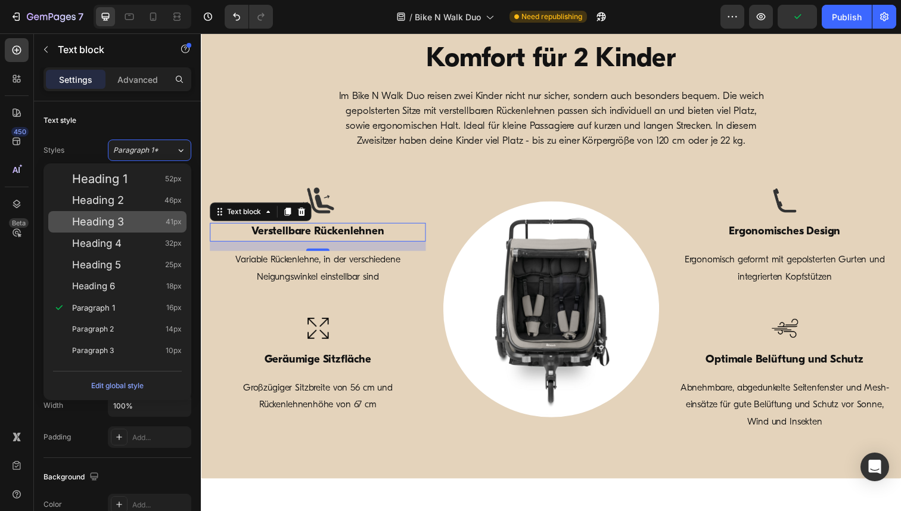
click at [111, 226] on span "Heading 3" at bounding box center [98, 222] width 52 height 12
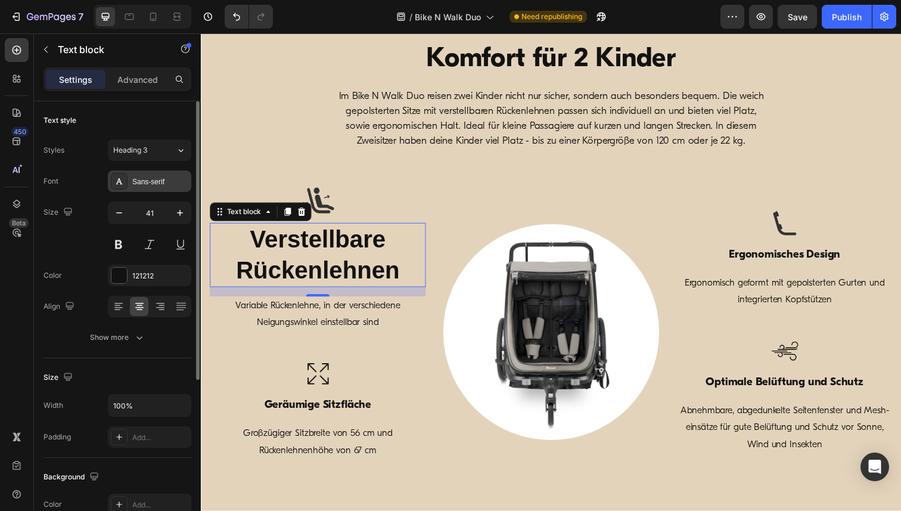
click at [152, 179] on div "Sans-serif" at bounding box center [160, 181] width 56 height 11
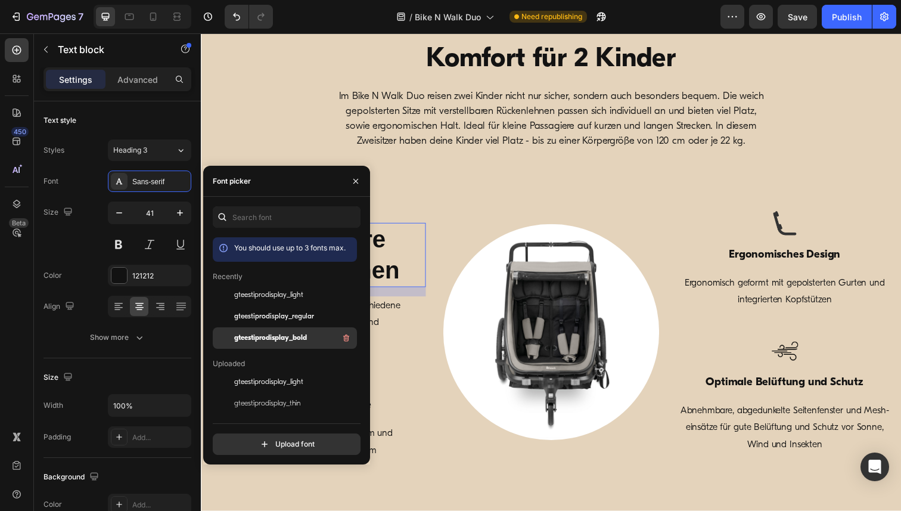
click at [266, 332] on span "gteestiprodisplay_bold" at bounding box center [270, 337] width 73 height 11
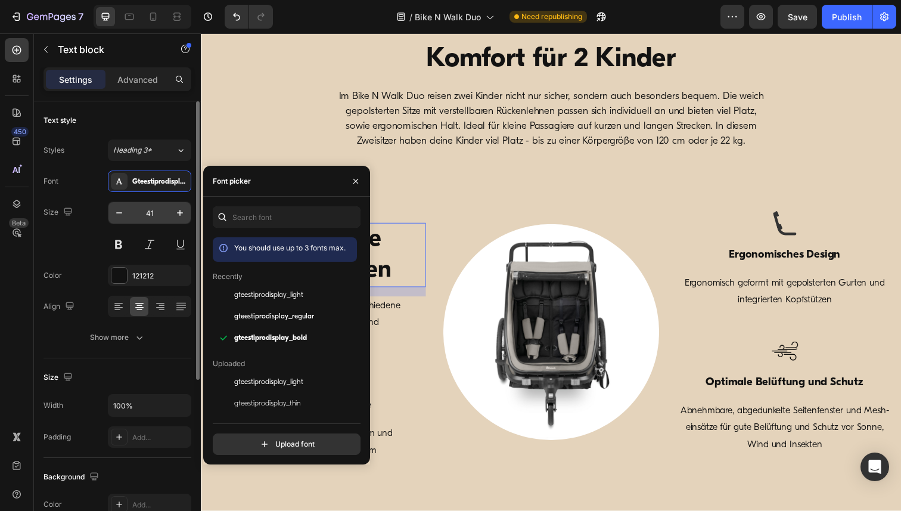
click at [152, 211] on input "41" at bounding box center [149, 212] width 39 height 21
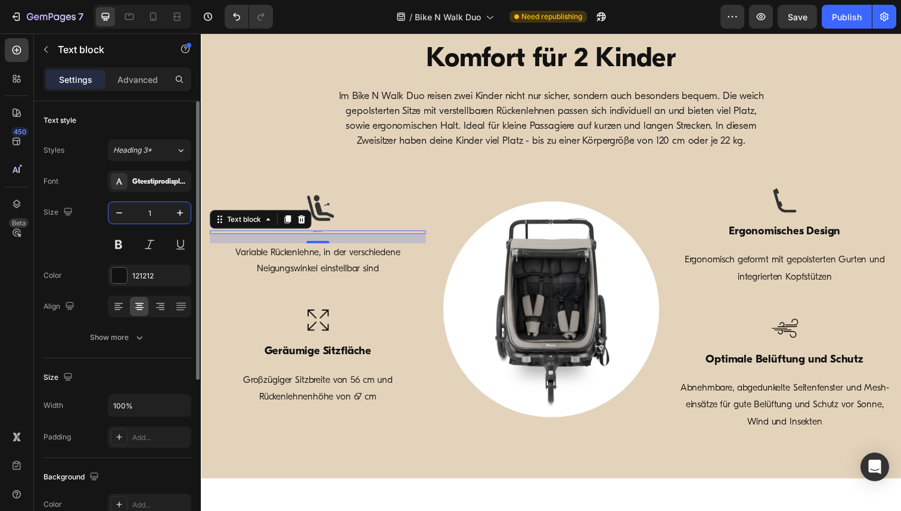
type input "19"
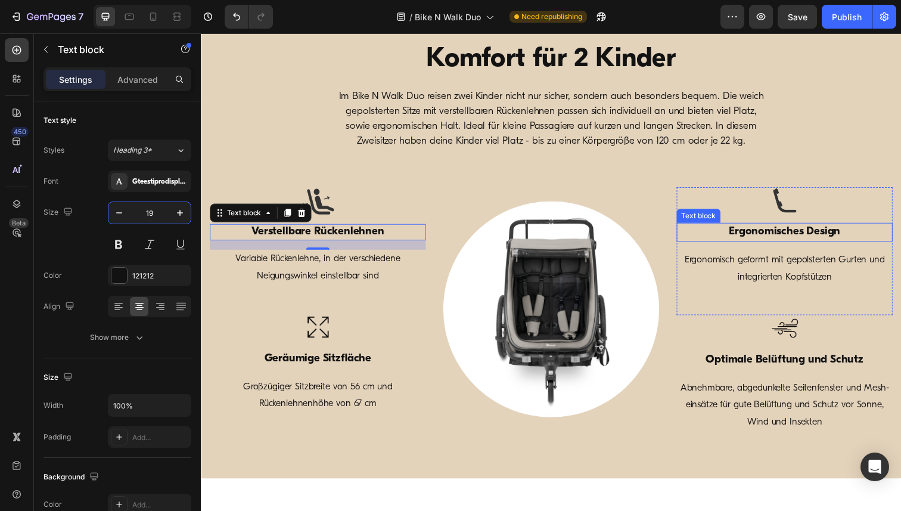
click at [762, 235] on p "Ergonomisches Design" at bounding box center [796, 236] width 218 height 17
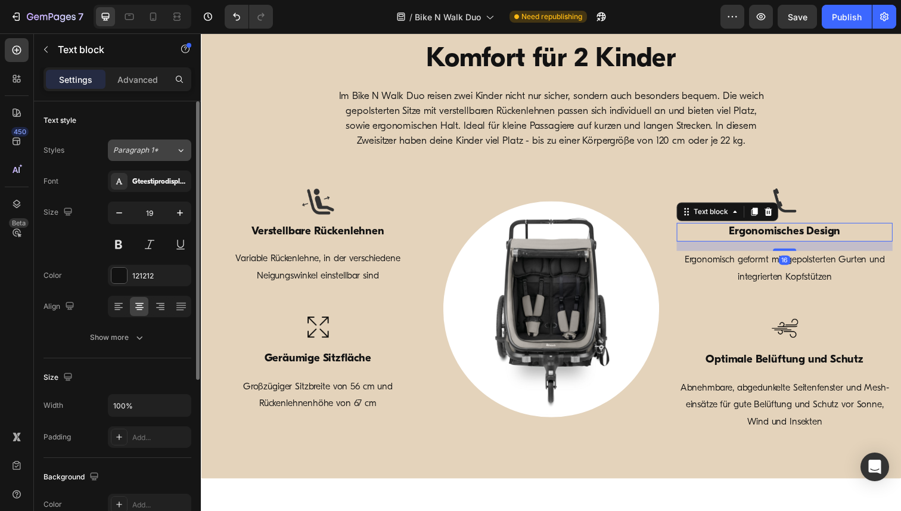
click at [176, 150] on icon at bounding box center [181, 150] width 10 height 12
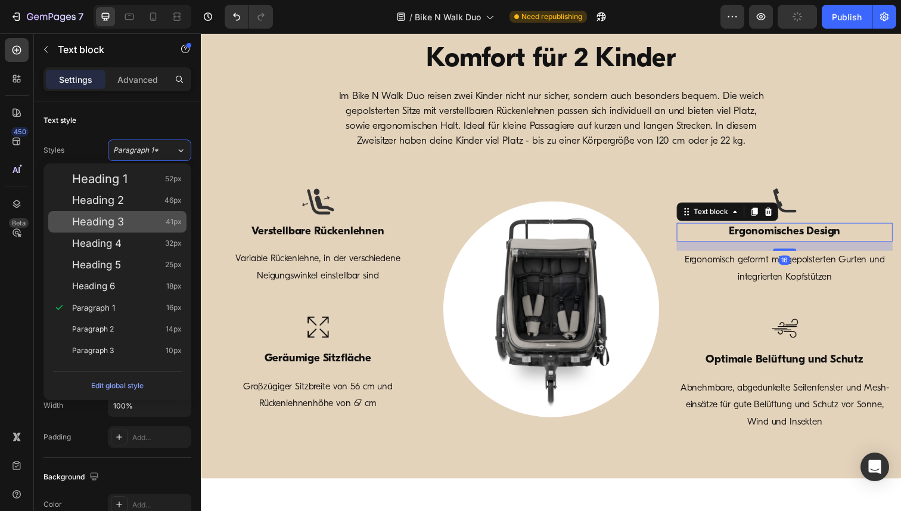
click at [120, 221] on span "Heading 3" at bounding box center [98, 222] width 52 height 12
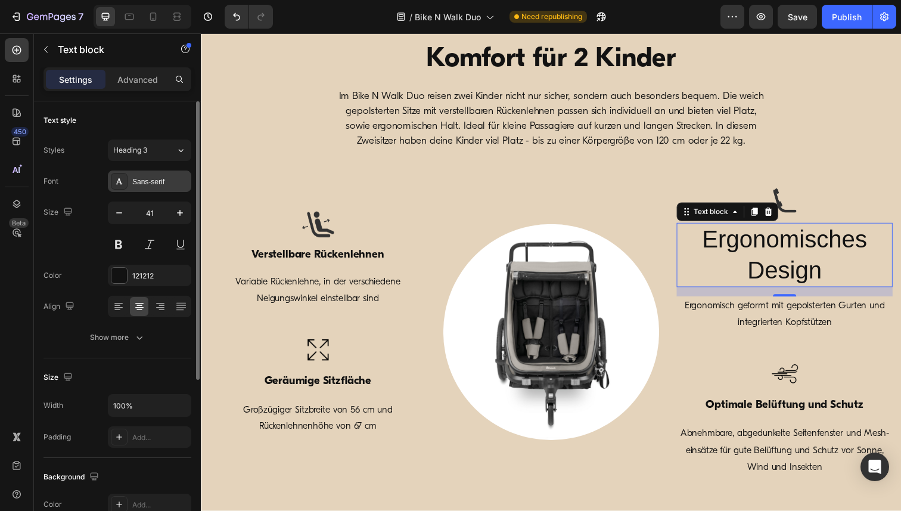
click at [150, 182] on div "Sans-serif" at bounding box center [160, 181] width 56 height 11
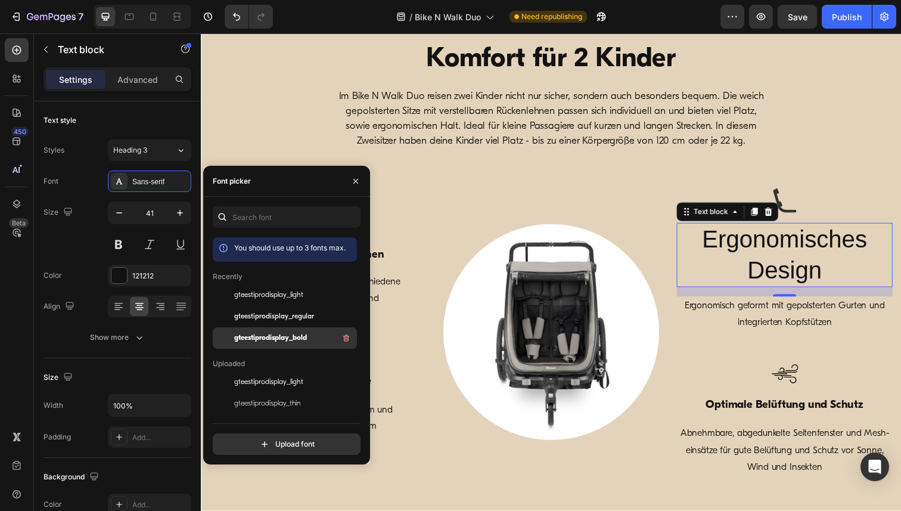
click at [272, 340] on span "gteestiprodisplay_bold" at bounding box center [270, 337] width 73 height 11
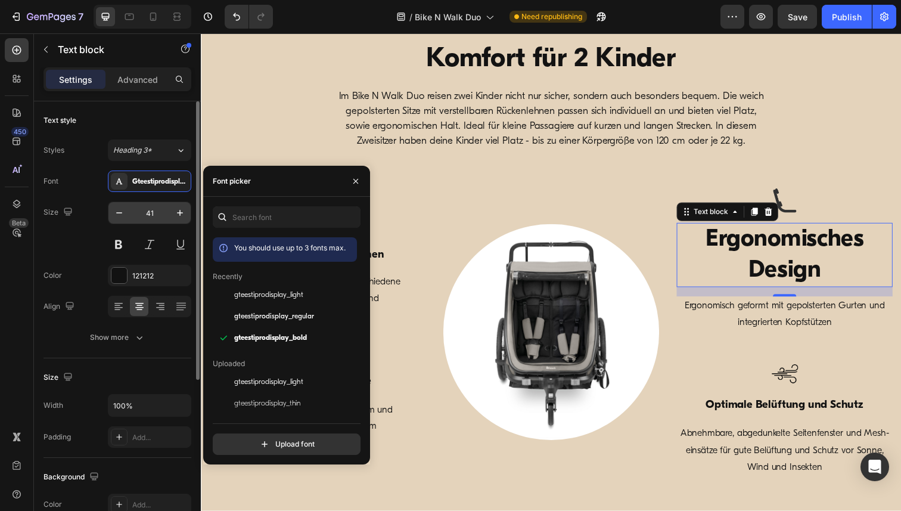
click at [154, 213] on input "41" at bounding box center [149, 212] width 39 height 21
paste input "19"
type input "19"
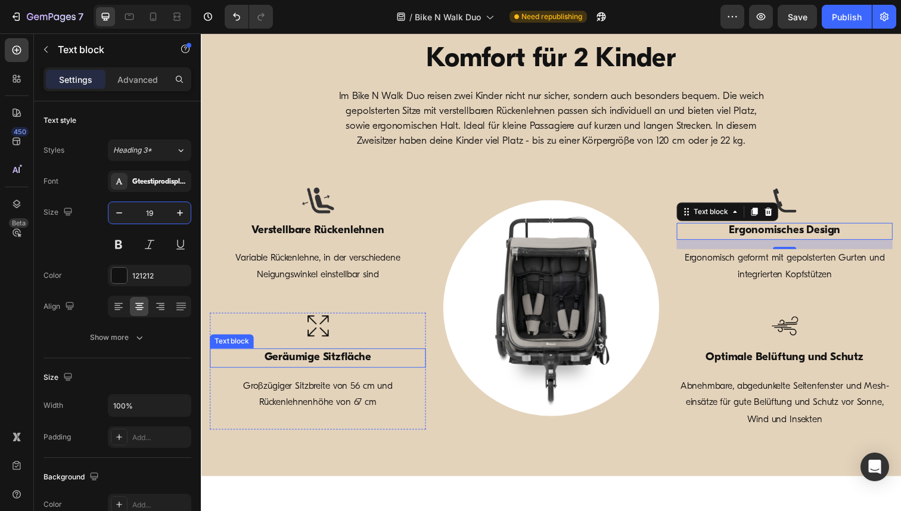
click at [306, 366] on p "Geräumige Sitzfläche" at bounding box center [320, 364] width 218 height 17
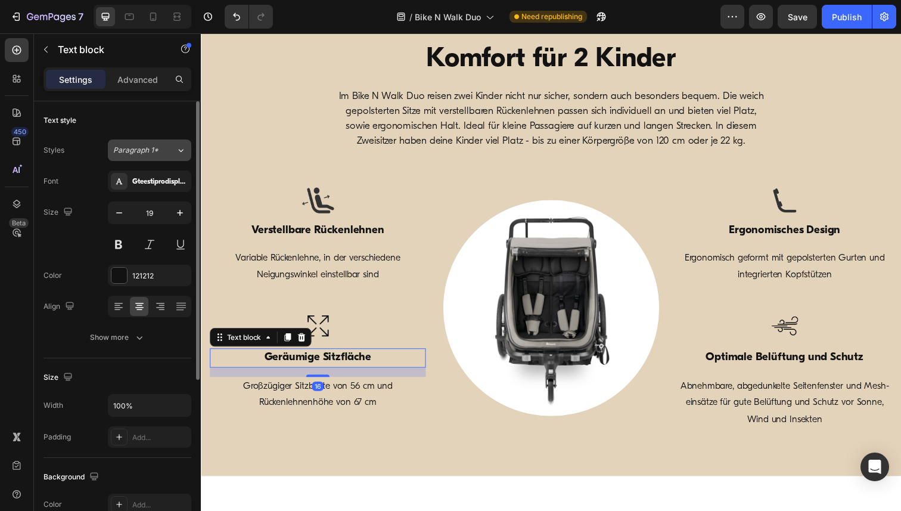
click at [161, 158] on button "Paragraph 1*" at bounding box center [149, 149] width 83 height 21
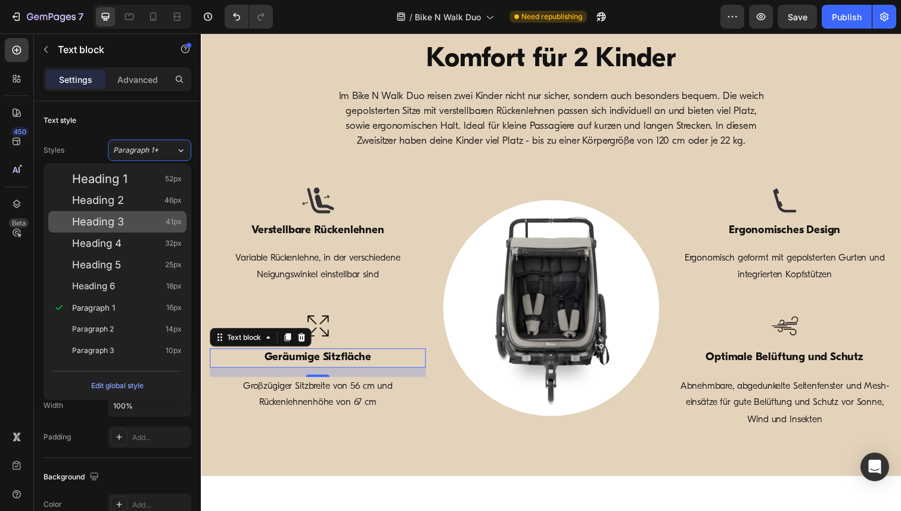
click at [127, 216] on div "Heading 3 41px" at bounding box center [127, 222] width 110 height 12
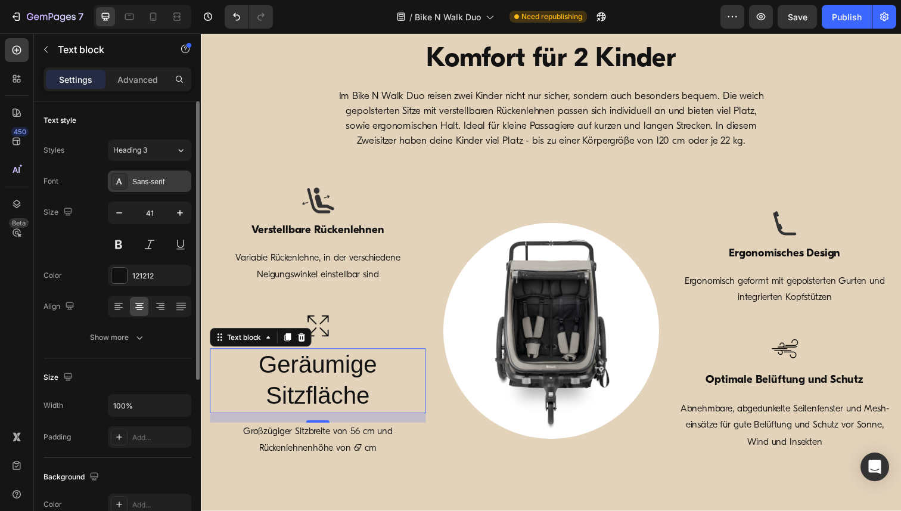
click at [152, 180] on div "Sans-serif" at bounding box center [160, 181] width 56 height 11
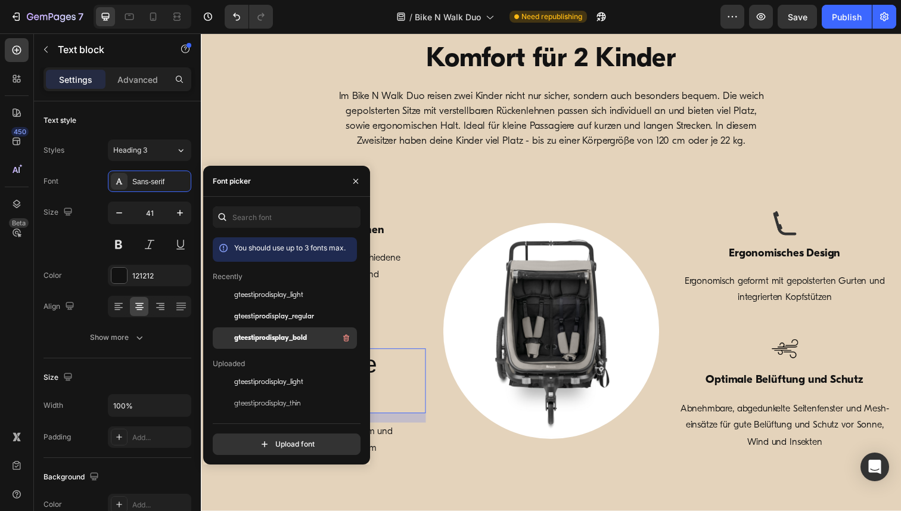
click at [273, 500] on div "gteestiprodisplay_bold" at bounding box center [285, 510] width 144 height 21
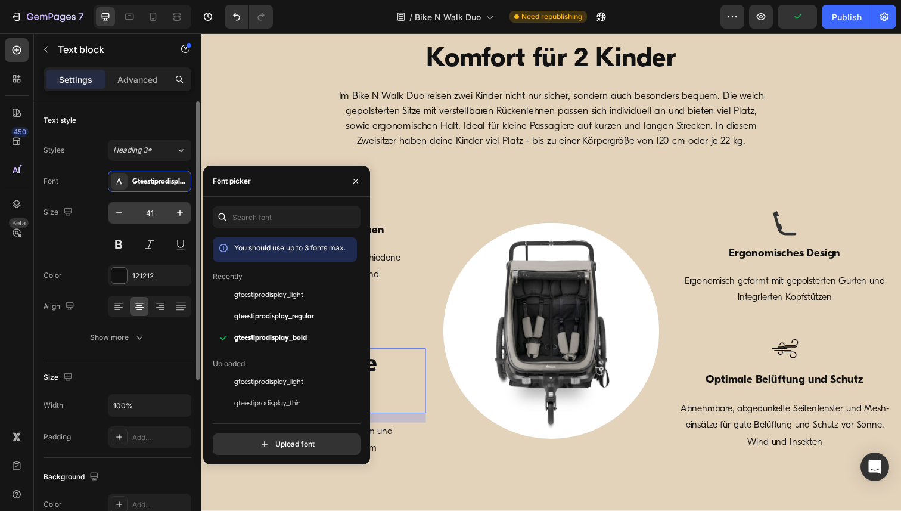
click at [150, 213] on input "41" at bounding box center [149, 212] width 39 height 21
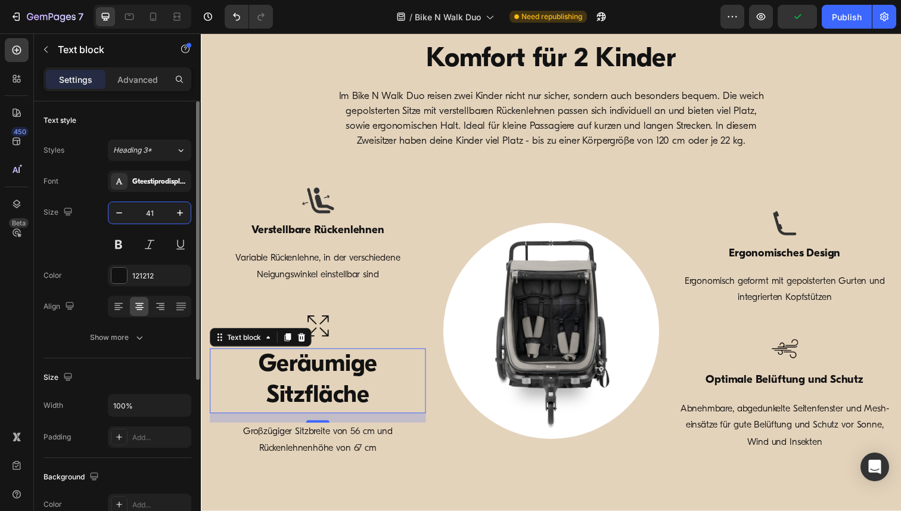
paste input "19"
type input "19"
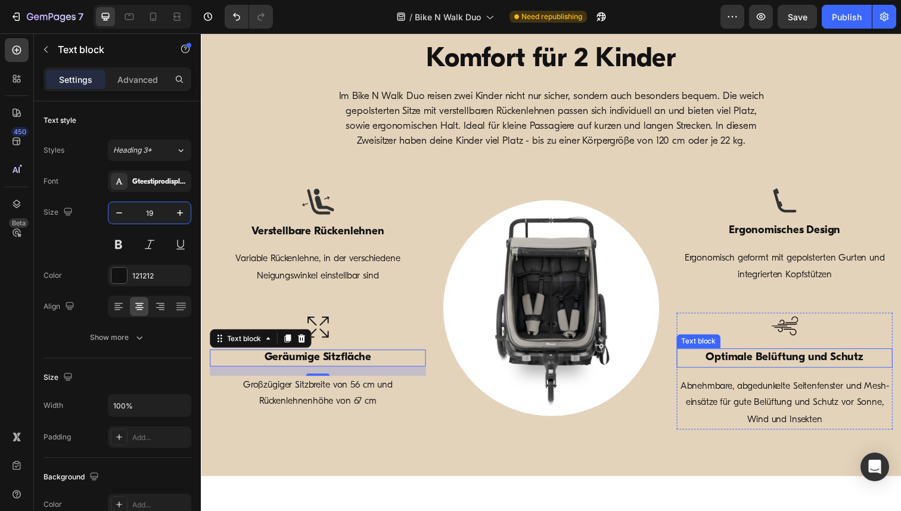
click at [745, 362] on p "Optimale Belüftung und Schutz" at bounding box center [796, 364] width 218 height 17
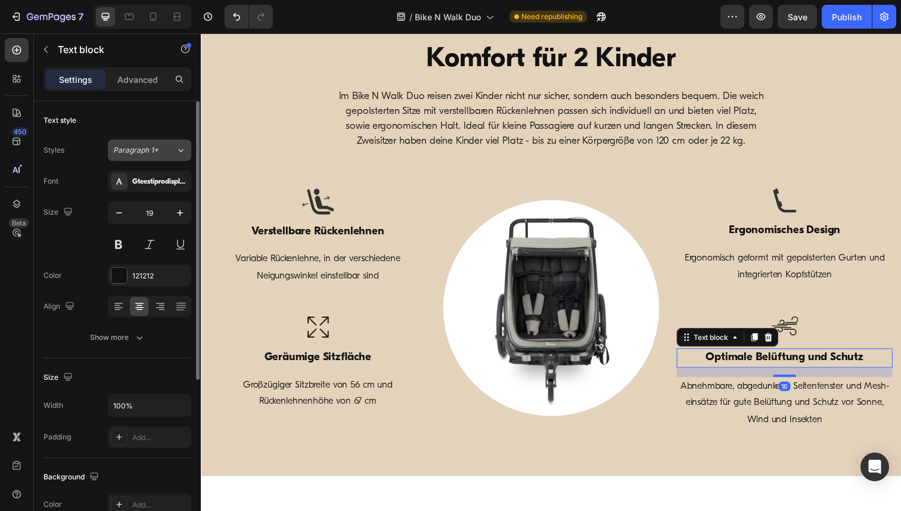
click at [164, 154] on div "Paragraph 1*" at bounding box center [144, 150] width 63 height 11
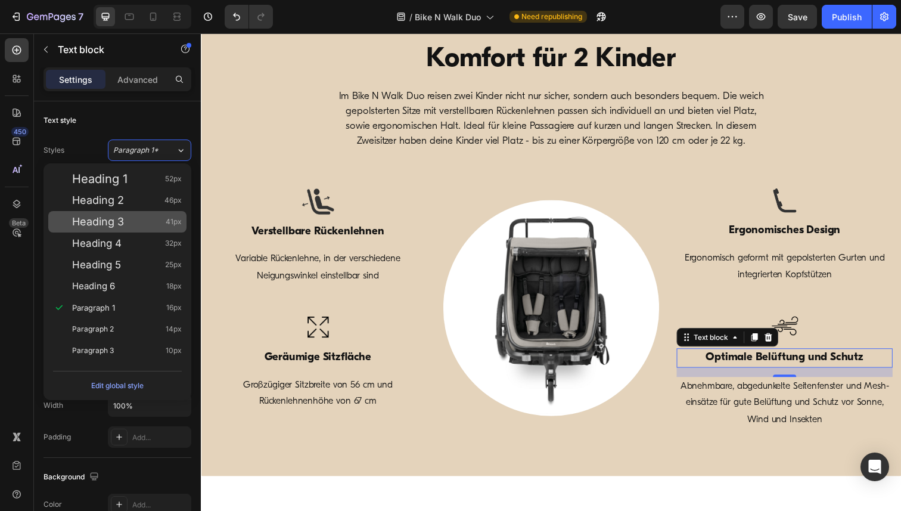
click at [126, 224] on div "Heading 3 41px" at bounding box center [127, 222] width 110 height 12
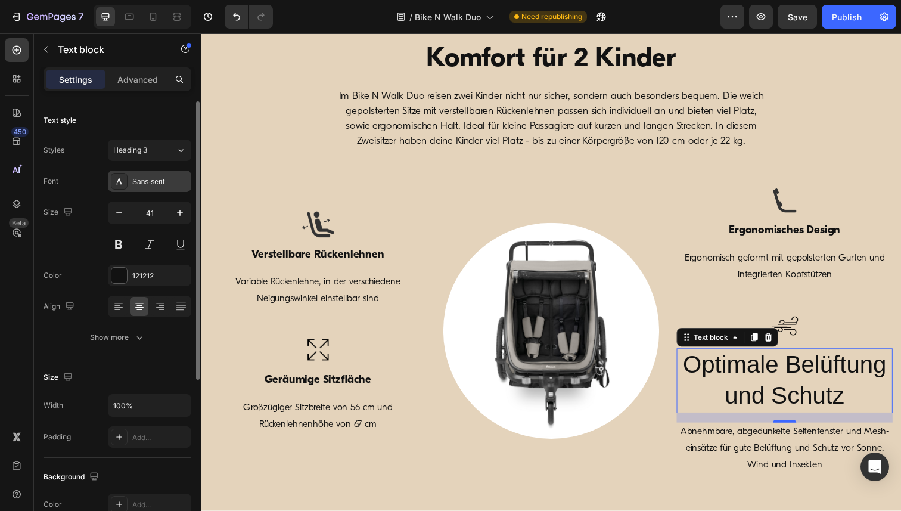
click at [145, 179] on div "Sans-serif" at bounding box center [160, 181] width 56 height 11
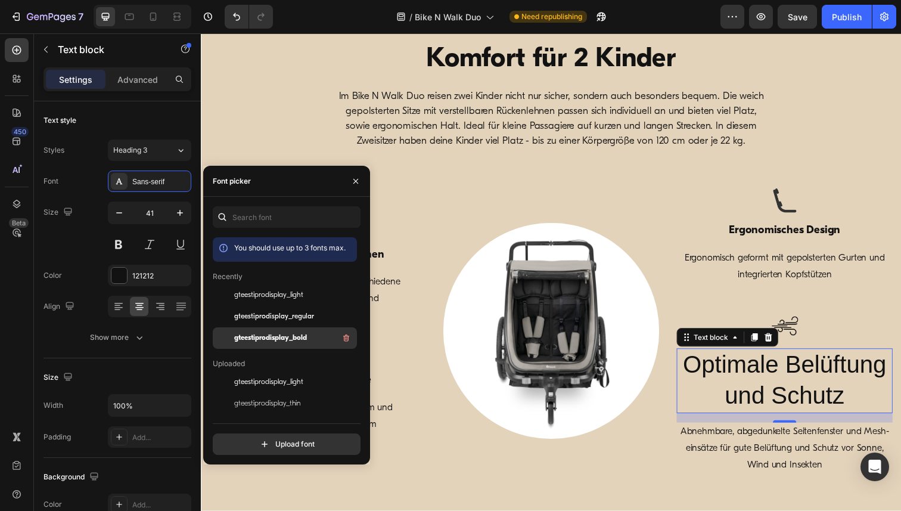
click at [276, 335] on span "gteestiprodisplay_bold" at bounding box center [270, 337] width 73 height 11
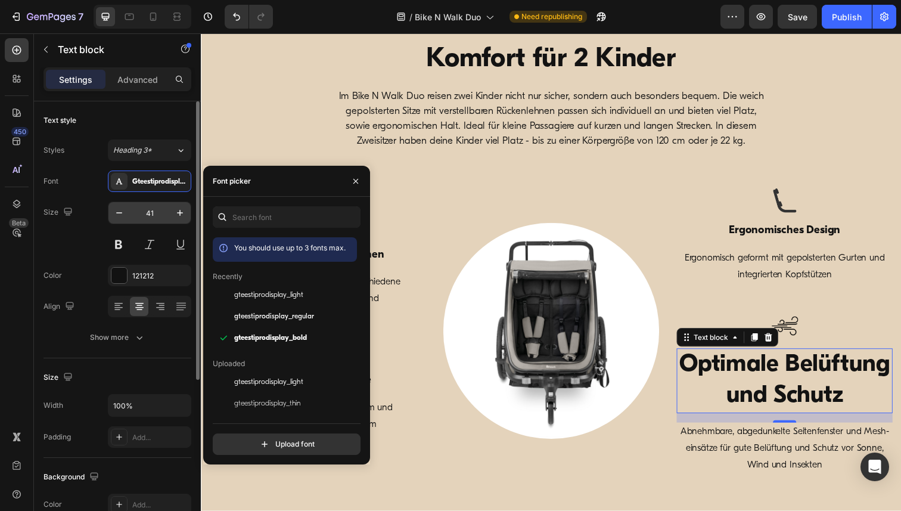
click at [153, 209] on input "41" at bounding box center [149, 212] width 39 height 21
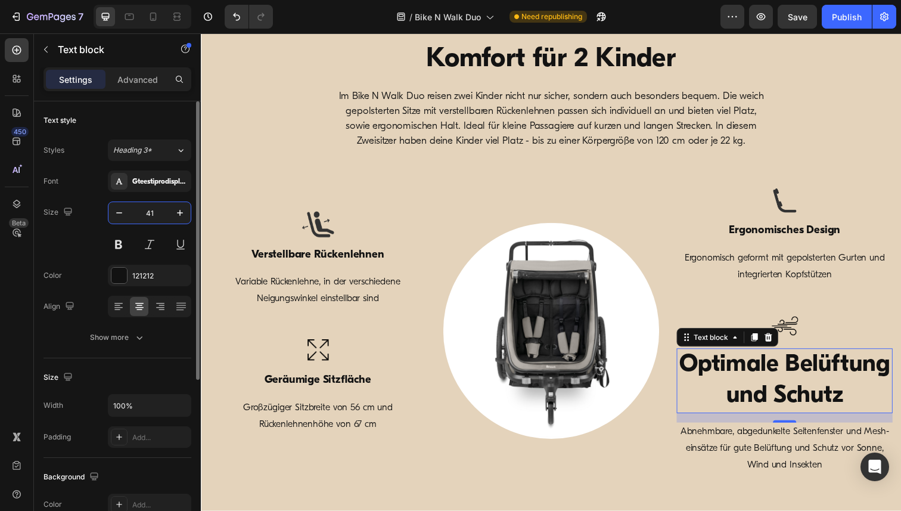
paste input "19"
type input "19"
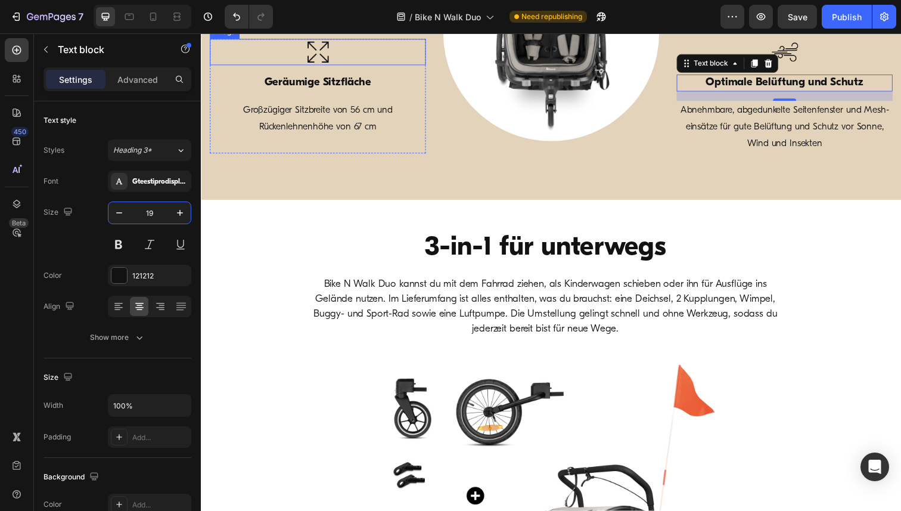
scroll to position [752, 0]
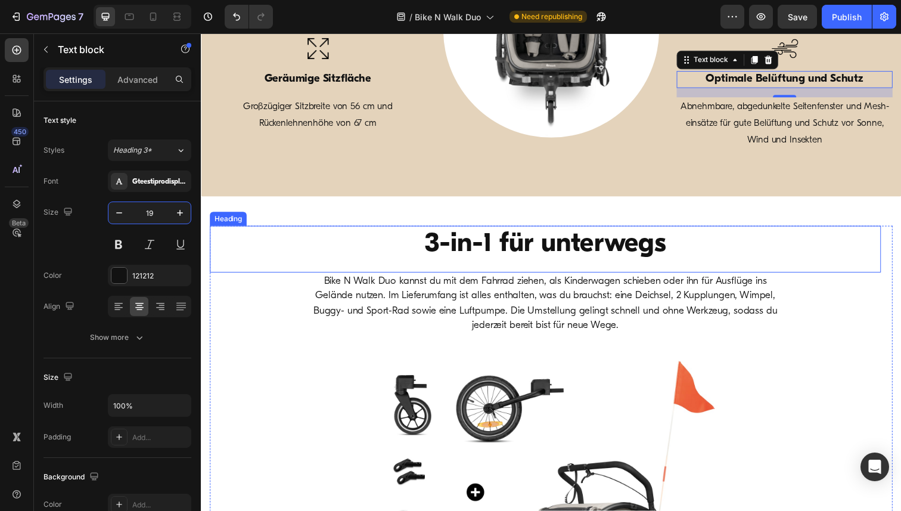
click at [477, 242] on strong "3-in-1 für unterwegs" at bounding box center [552, 249] width 246 height 28
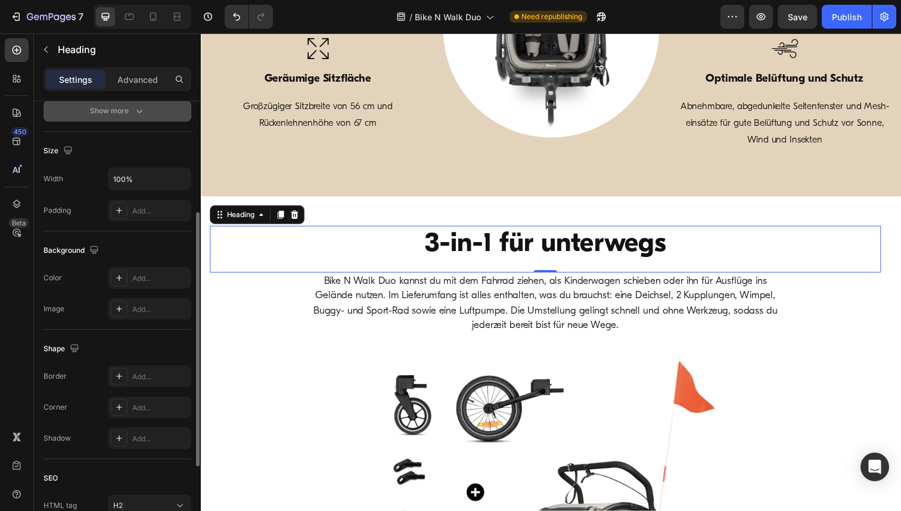
scroll to position [0, 0]
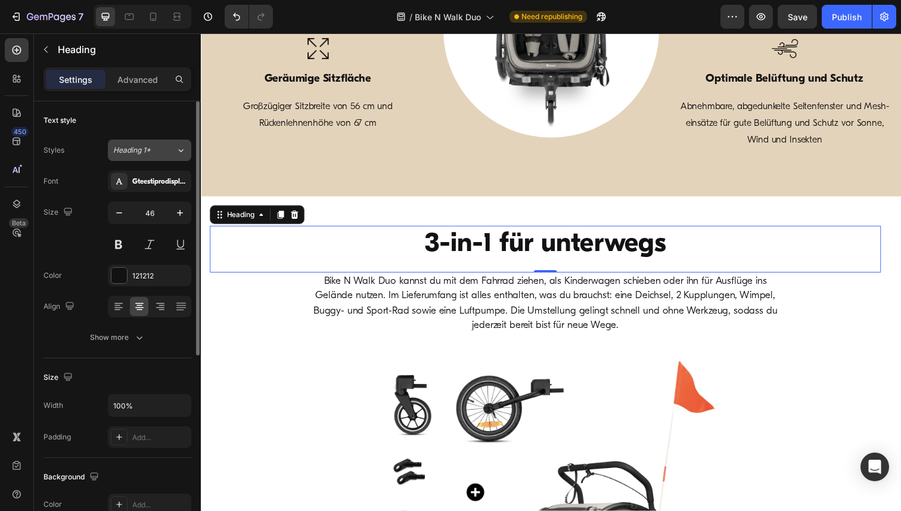
click at [181, 151] on icon at bounding box center [181, 150] width 5 height 3
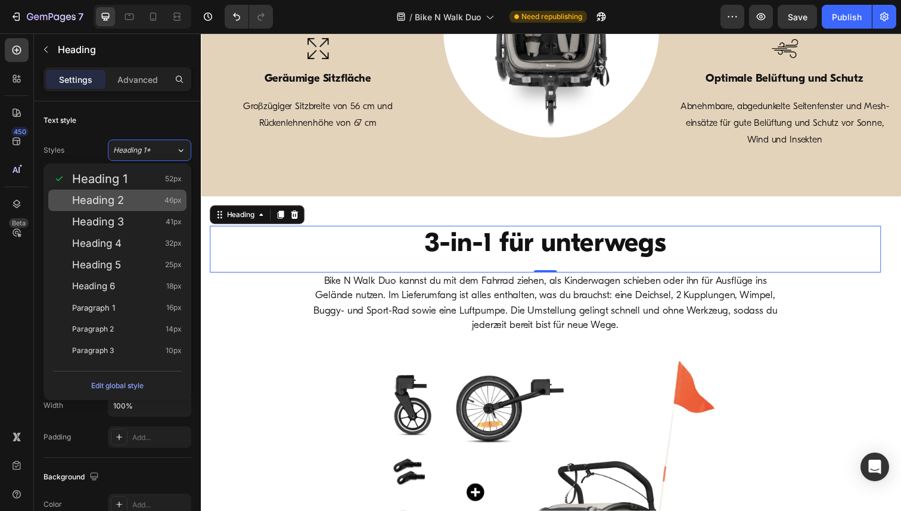
click at [120, 199] on span "Heading 2" at bounding box center [98, 200] width 52 height 12
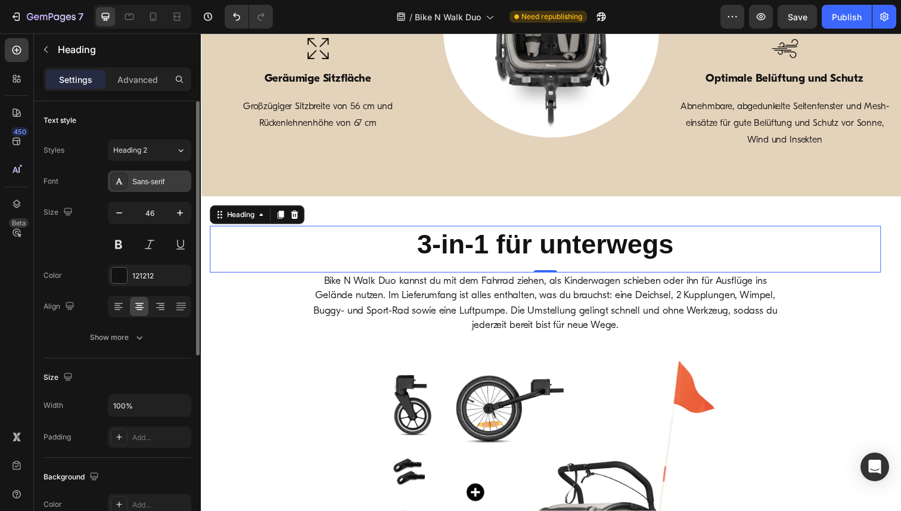
click at [158, 186] on div "Sans-serif" at bounding box center [160, 181] width 56 height 11
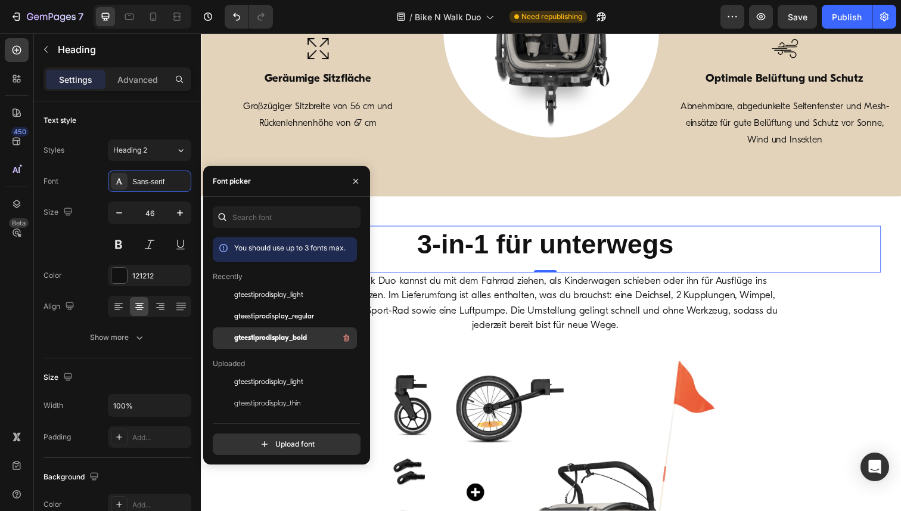
click at [275, 339] on span "gteestiprodisplay_bold" at bounding box center [270, 337] width 73 height 11
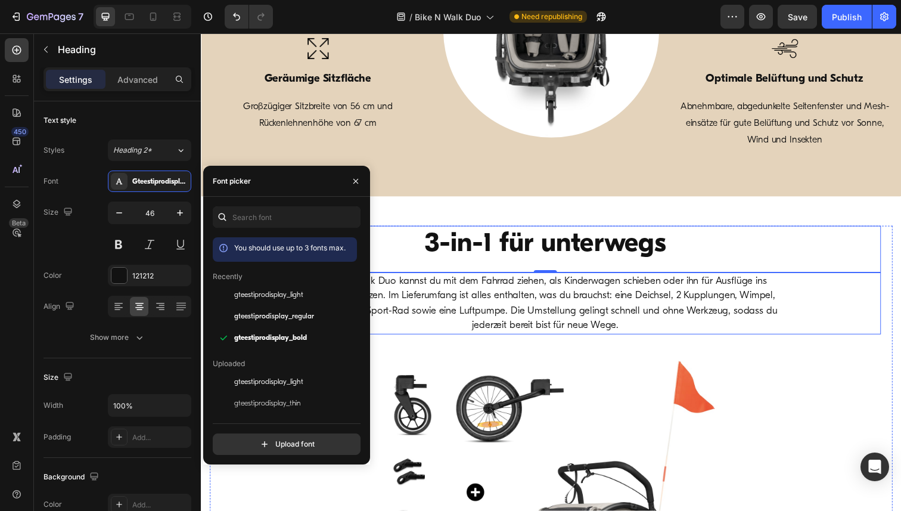
click at [484, 306] on p "Bike N Walk Duo kannst du mit dem Fahrrad ziehen, als Kinderwagen schieben oder…" at bounding box center [552, 309] width 474 height 61
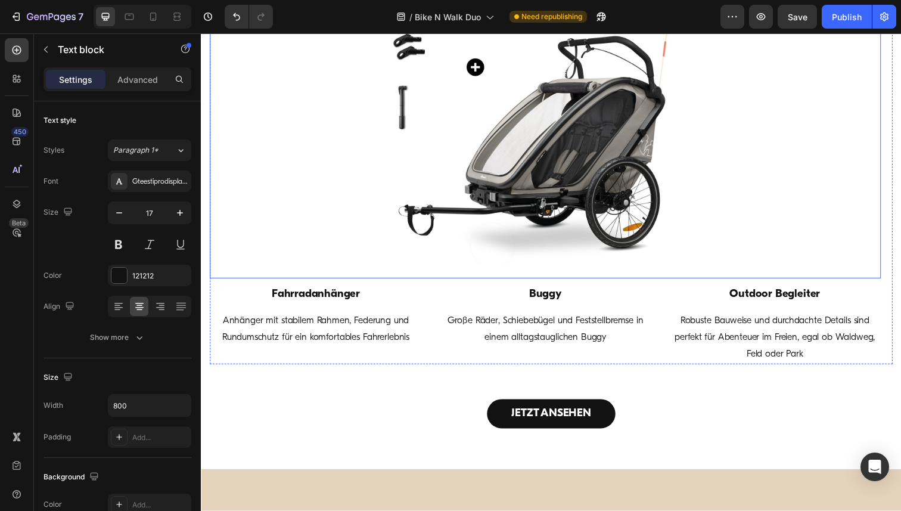
scroll to position [1191, 0]
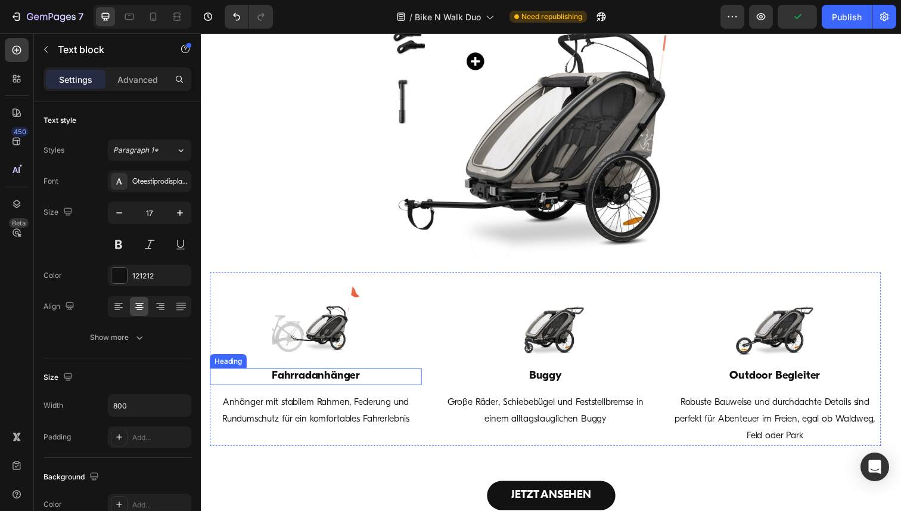
click at [331, 385] on h3 "Fahrradanhänger" at bounding box center [318, 383] width 216 height 17
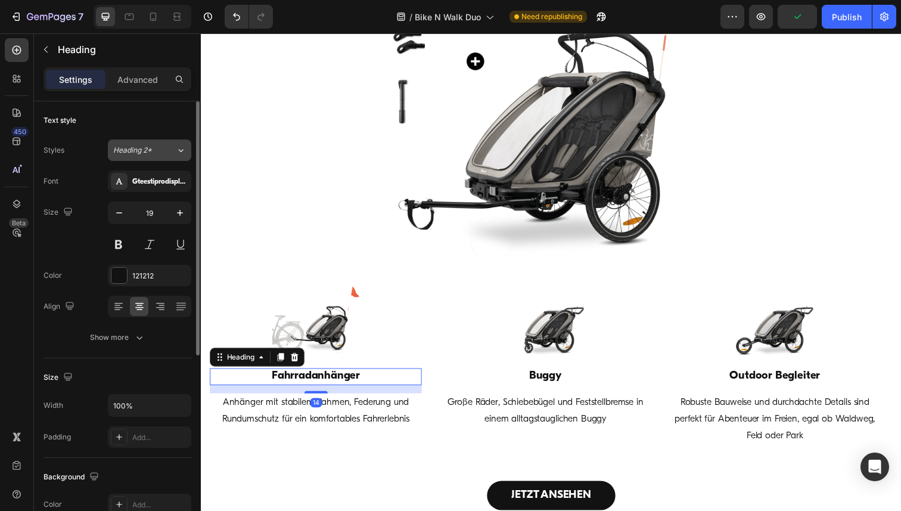
click at [180, 148] on icon at bounding box center [181, 150] width 10 height 12
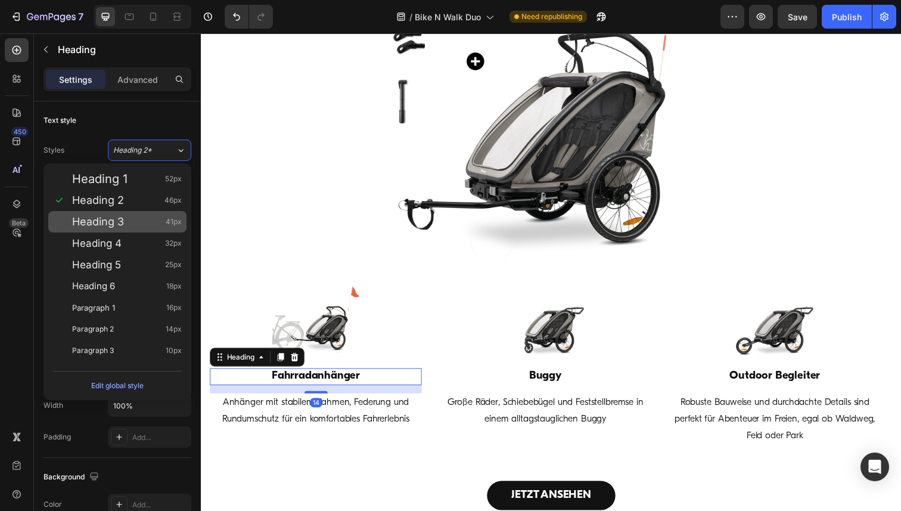
click at [115, 231] on div "Heading 3 41px" at bounding box center [117, 221] width 138 height 21
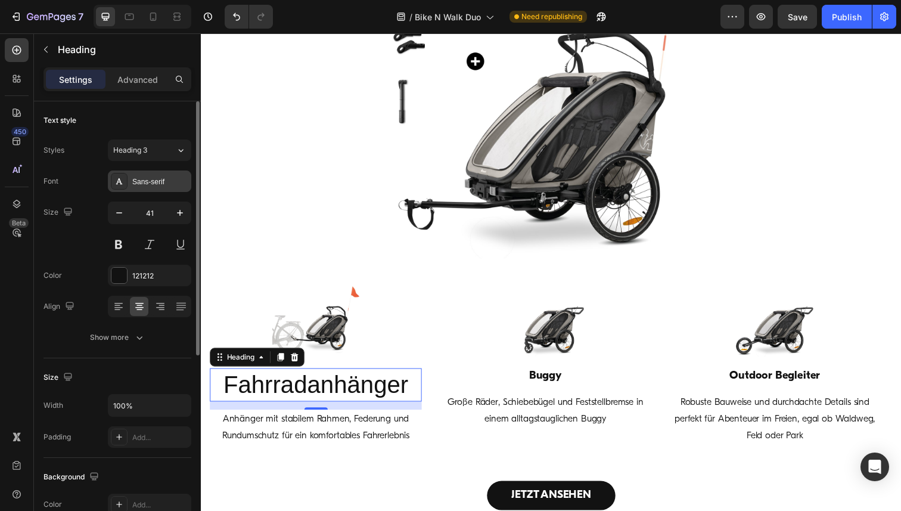
click at [151, 182] on div "Sans-serif" at bounding box center [160, 181] width 56 height 11
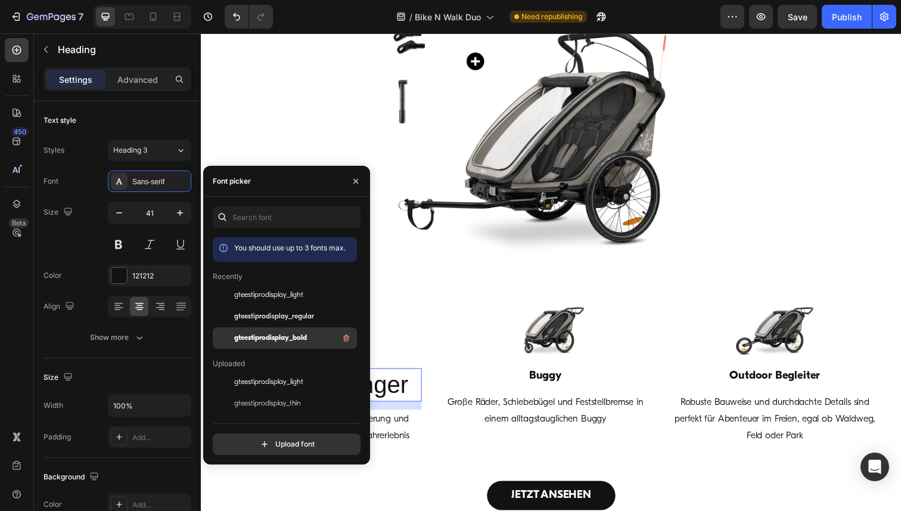
click at [274, 333] on span "gteestiprodisplay_bold" at bounding box center [270, 337] width 73 height 11
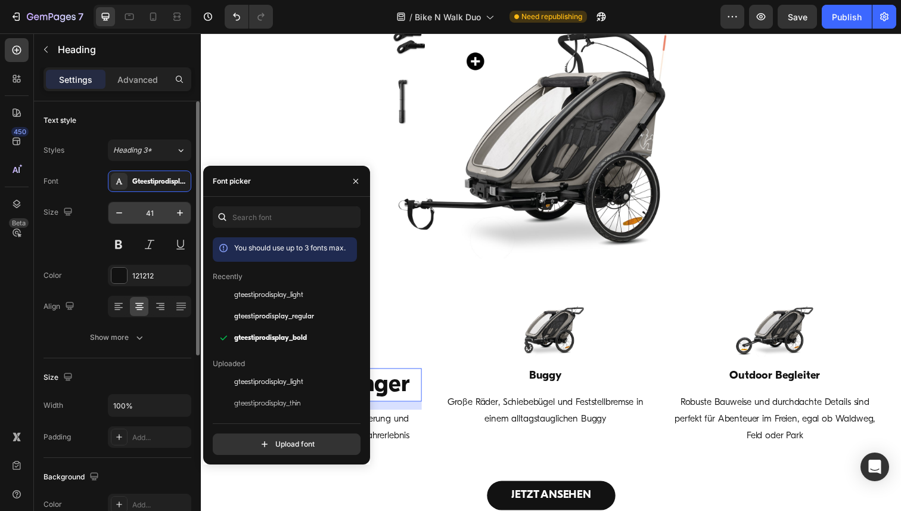
click at [150, 212] on input "41" at bounding box center [149, 212] width 39 height 21
paste input "19"
type input "19"
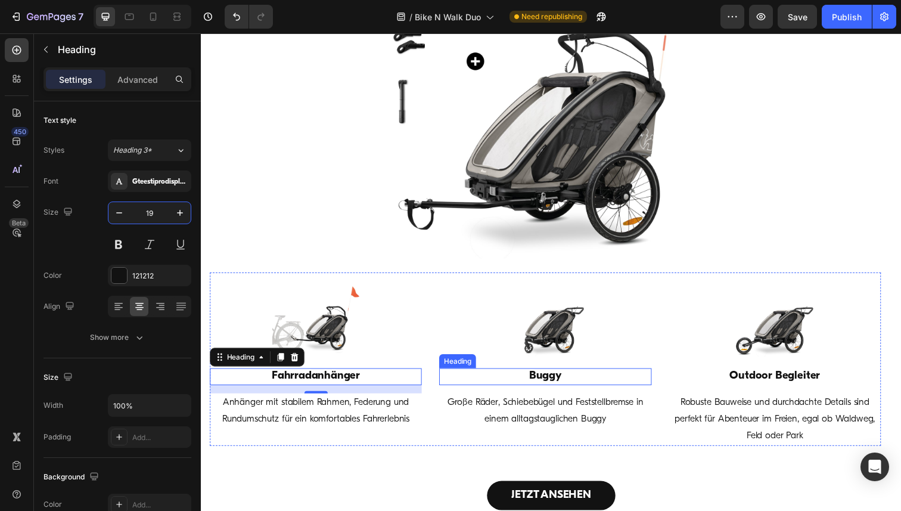
click at [549, 385] on h3 "Buggy" at bounding box center [552, 383] width 216 height 17
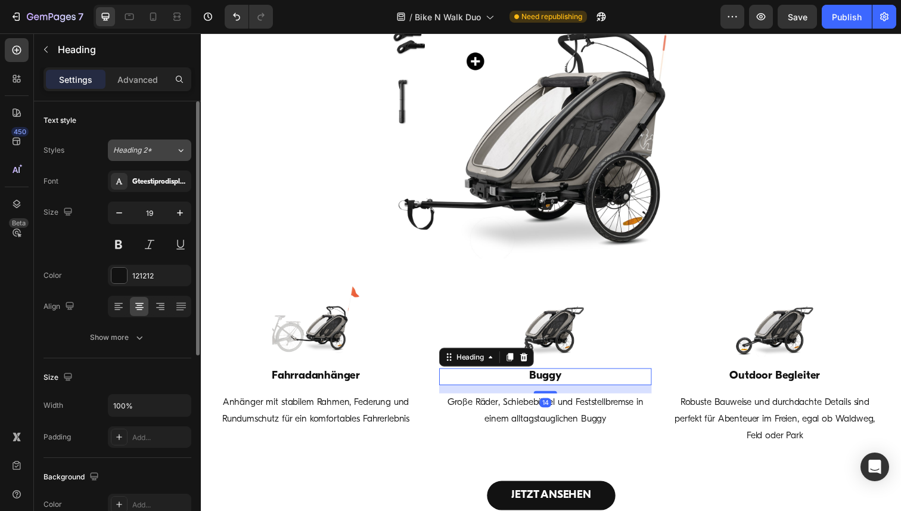
click at [155, 157] on button "Heading 2*" at bounding box center [149, 149] width 83 height 21
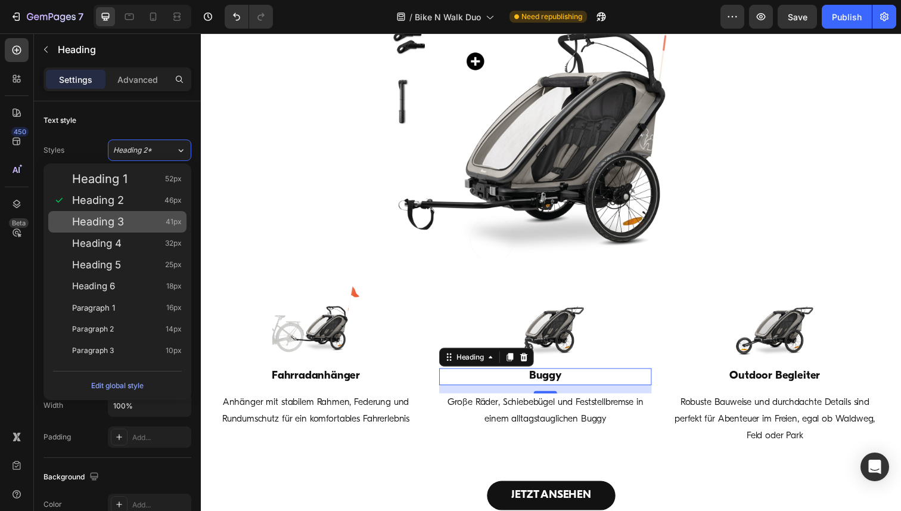
click at [128, 226] on div "Heading 3 41px" at bounding box center [127, 222] width 110 height 12
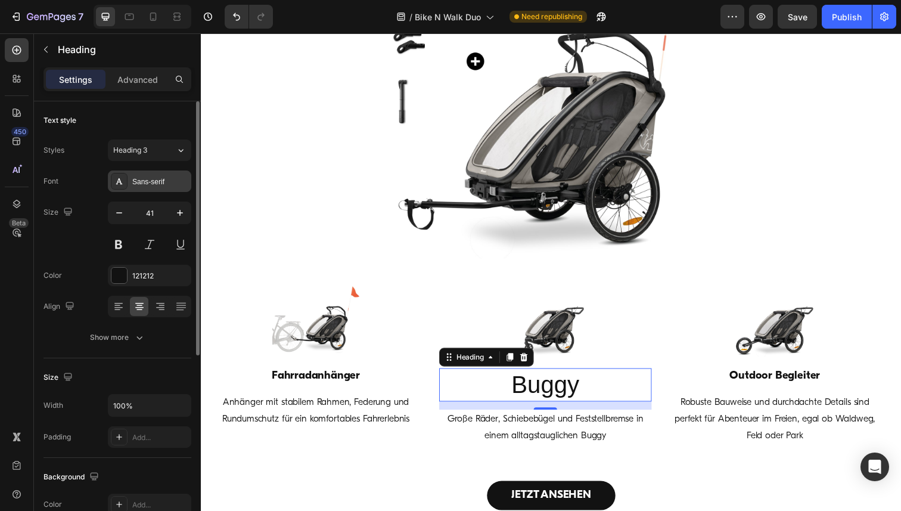
click at [166, 179] on div "Sans-serif" at bounding box center [160, 181] width 56 height 11
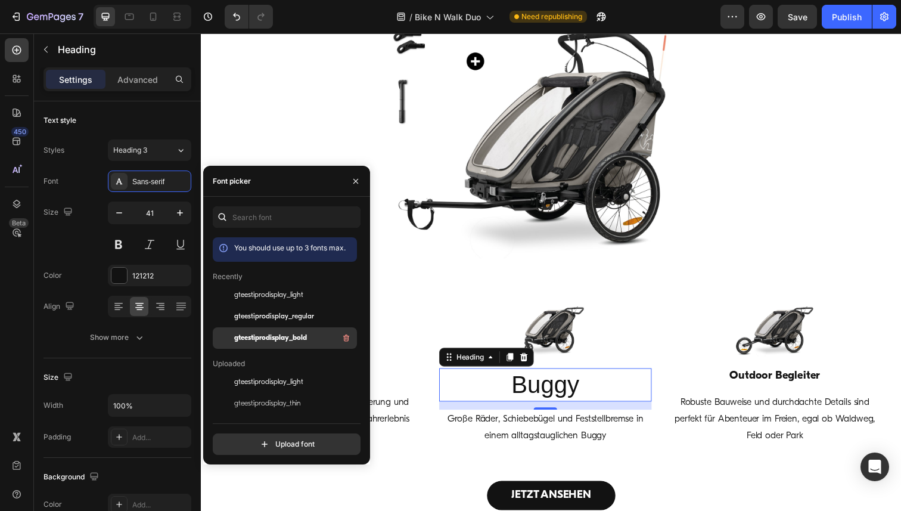
click at [287, 340] on span "gteestiprodisplay_bold" at bounding box center [270, 337] width 73 height 11
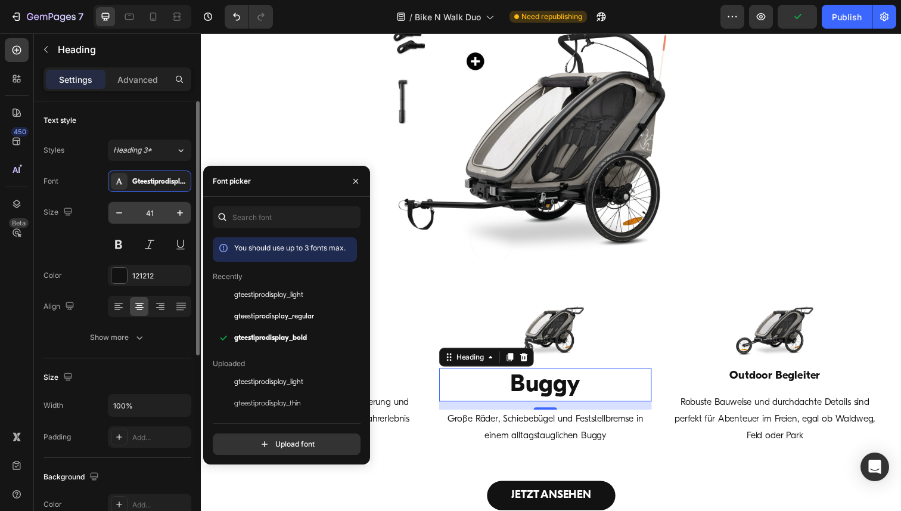
click at [153, 210] on input "41" at bounding box center [149, 212] width 39 height 21
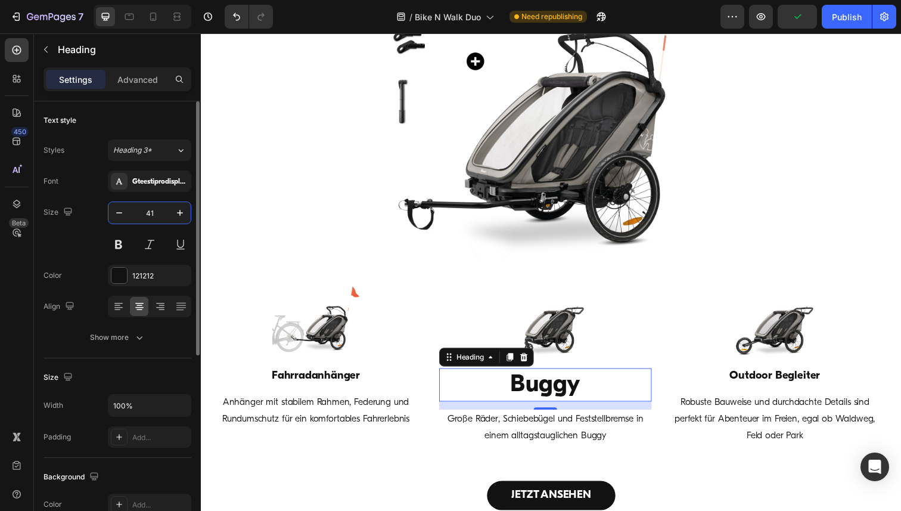
paste input "19"
type input "19"
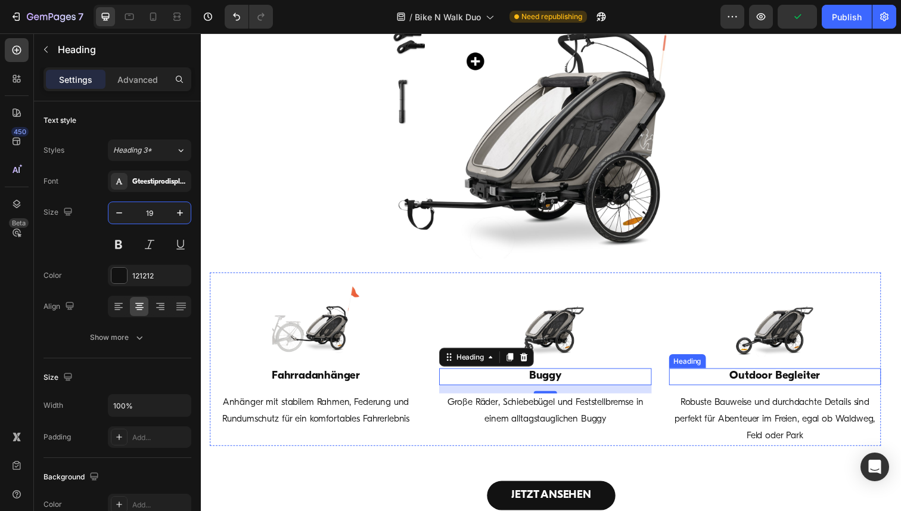
click at [762, 381] on h3 "Outdoor Begleiter" at bounding box center [786, 383] width 216 height 17
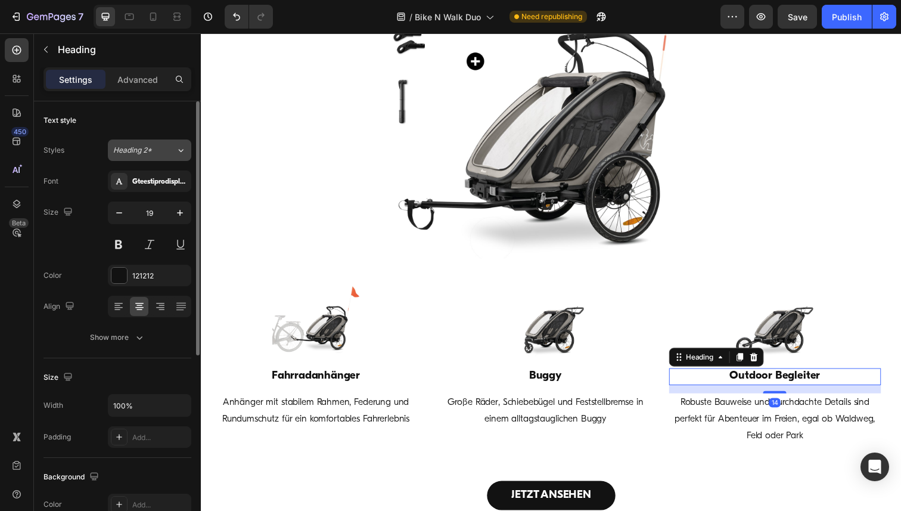
click at [169, 154] on div "Heading 2*" at bounding box center [144, 150] width 63 height 11
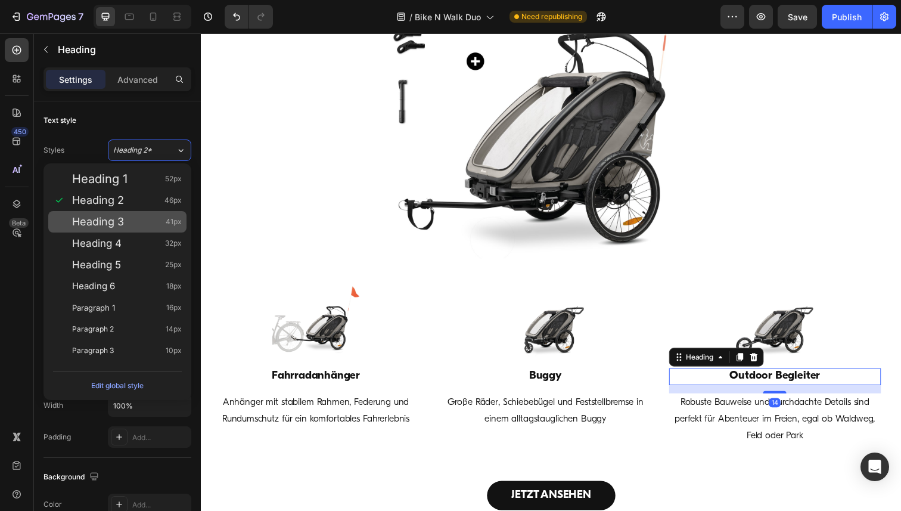
click at [126, 221] on div "Heading 3 41px" at bounding box center [127, 222] width 110 height 12
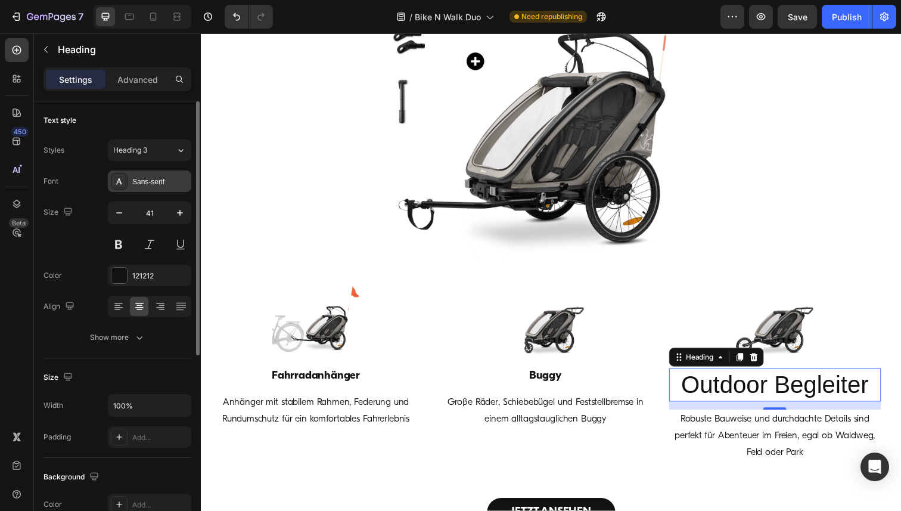
click at [146, 181] on div "Sans-serif" at bounding box center [160, 181] width 56 height 11
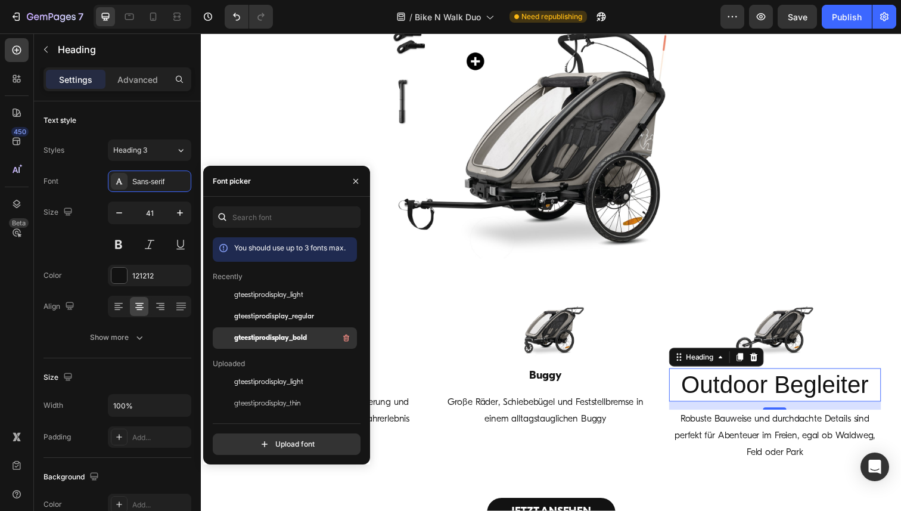
click at [263, 336] on span "gteestiprodisplay_bold" at bounding box center [270, 337] width 73 height 11
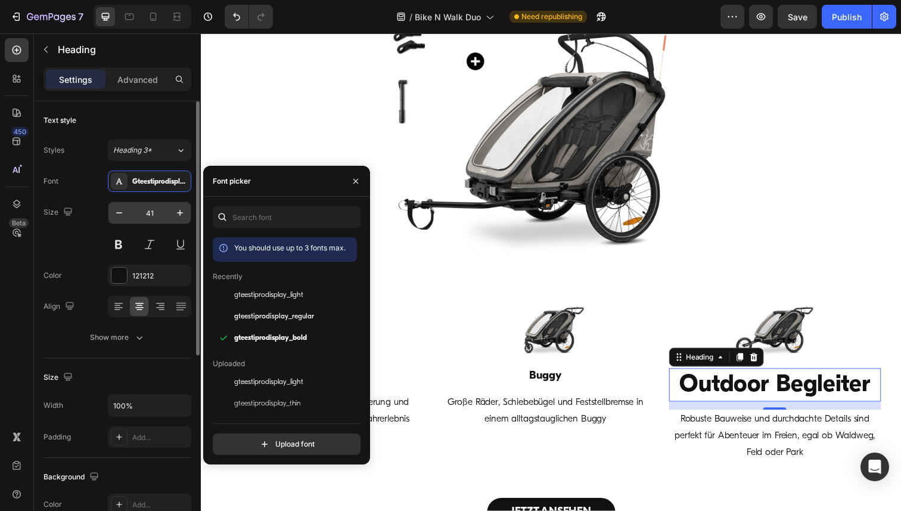
click at [148, 213] on input "41" at bounding box center [149, 212] width 39 height 21
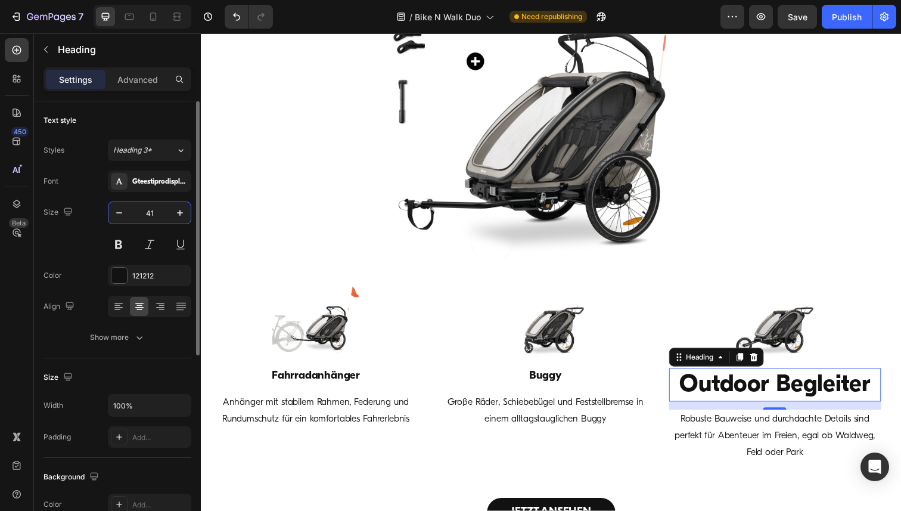
paste input "19"
type input "19"
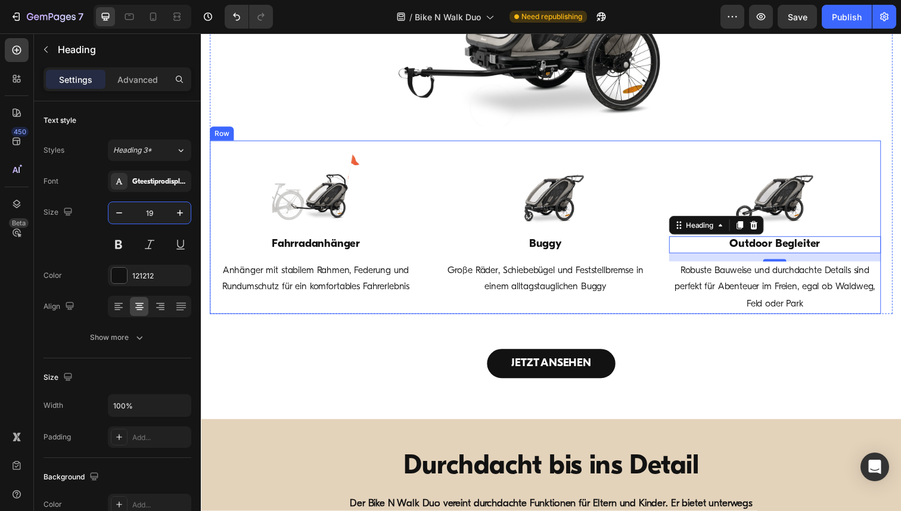
scroll to position [1339, 0]
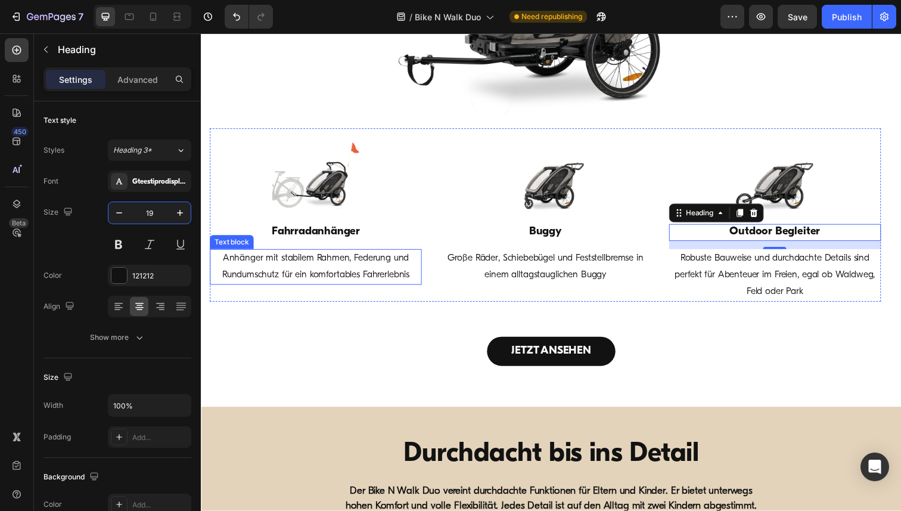
click at [327, 276] on p "Anhänger mit stabilem Rahmen, Federung und Rundumschutz für ein komfortables Fa…" at bounding box center [318, 272] width 214 height 35
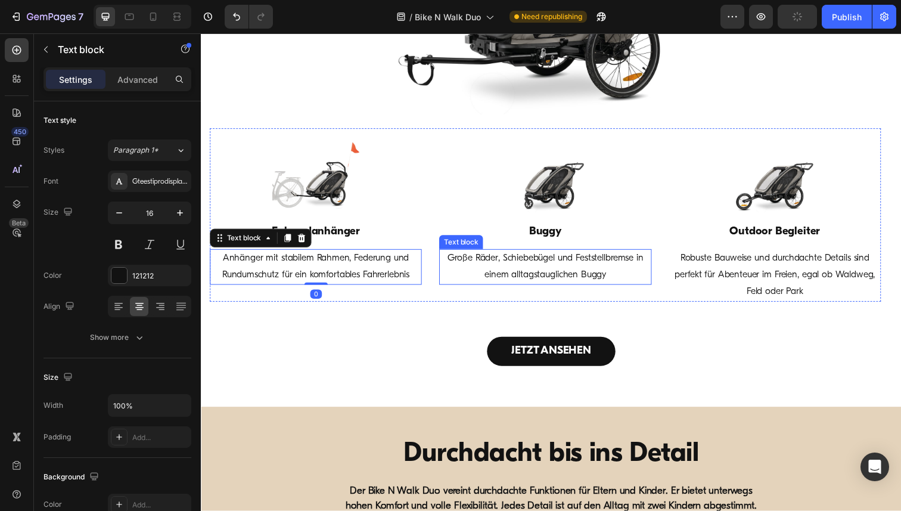
click at [522, 273] on p "Große Räder, Schiebebügel und Feststellbremse in einem alltagstauglichen Buggy" at bounding box center [552, 272] width 214 height 35
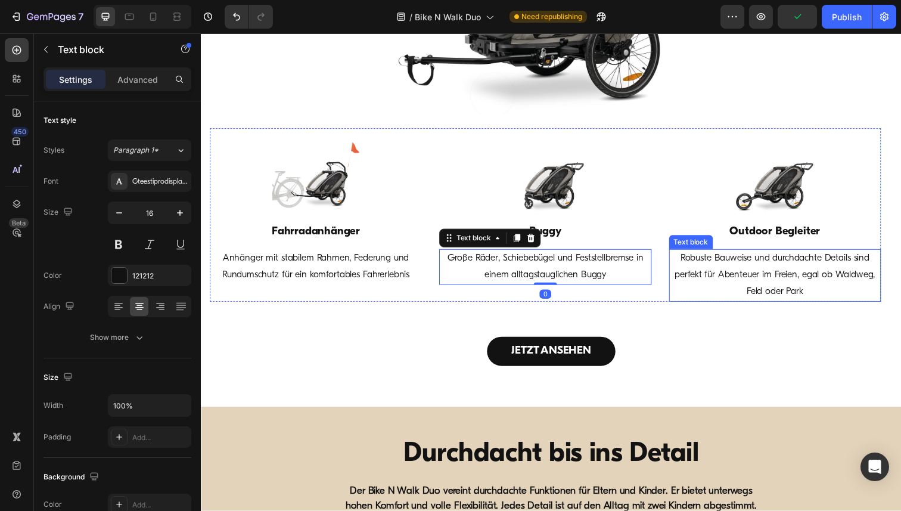
click at [720, 281] on p "Robuste Bauweise und durchdachte Details sind perfekt für Abenteuer im Freien, …" at bounding box center [787, 280] width 214 height 51
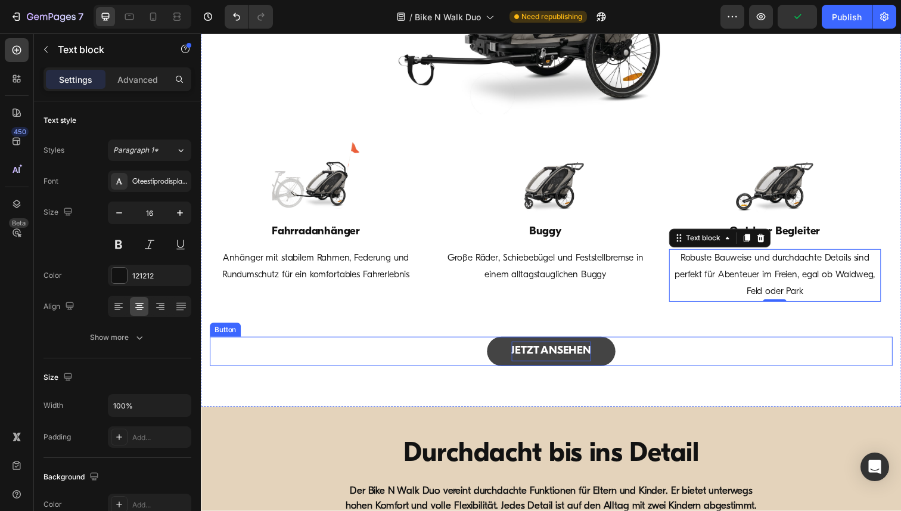
click at [554, 358] on p "JETZT ANSEHEN" at bounding box center [558, 358] width 81 height 20
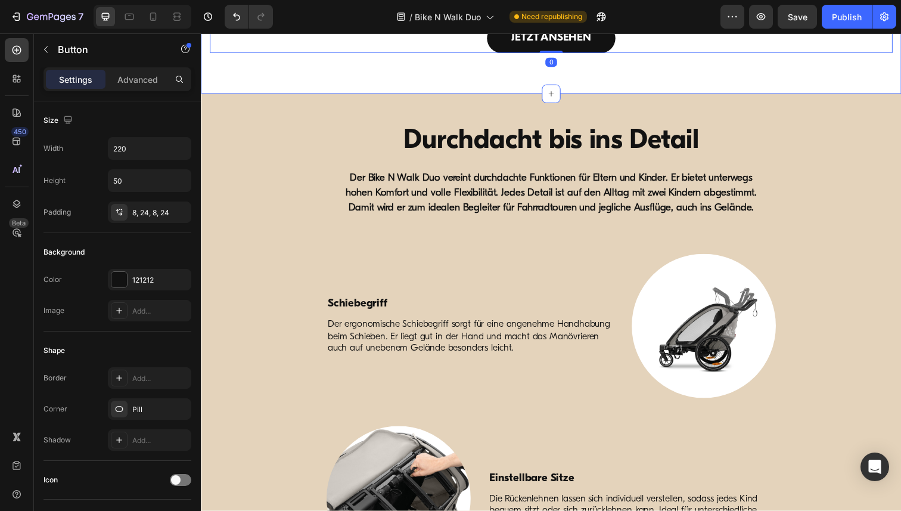
scroll to position [1698, 0]
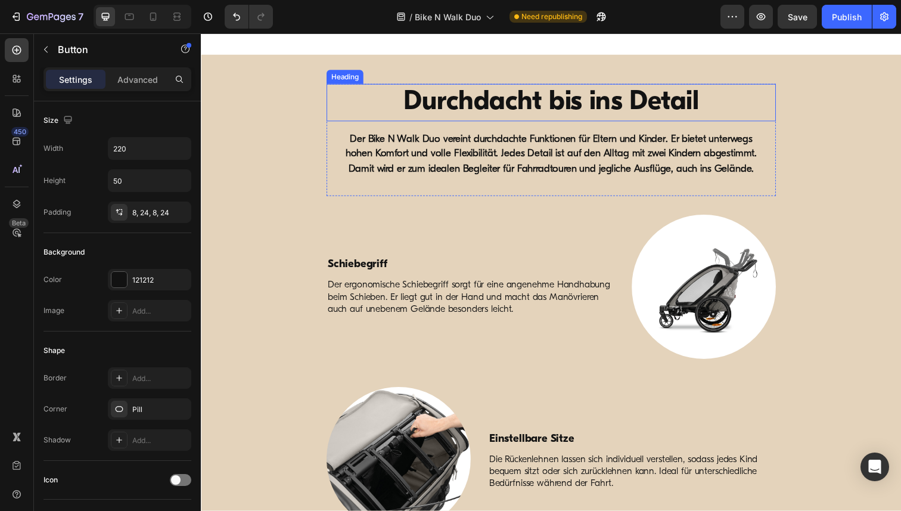
click at [516, 105] on strong "Durchdacht bis ins Detail" at bounding box center [557, 104] width 301 height 28
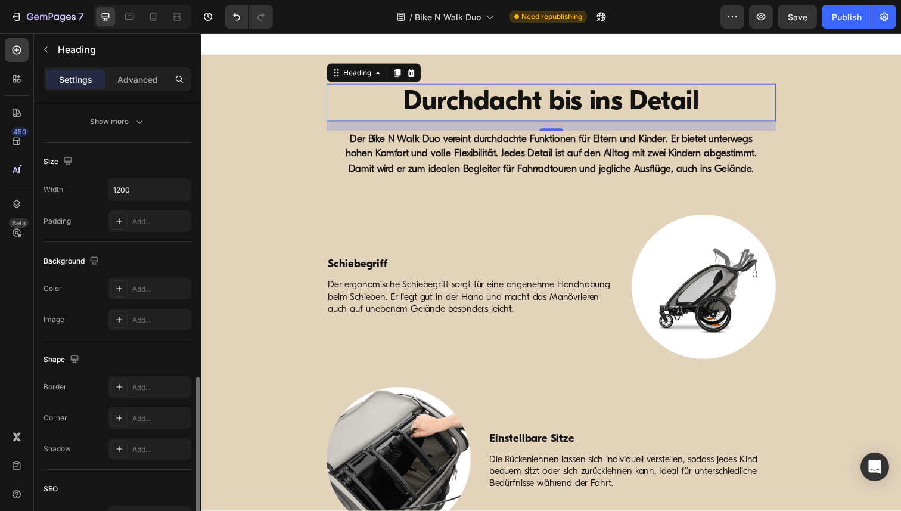
scroll to position [330, 0]
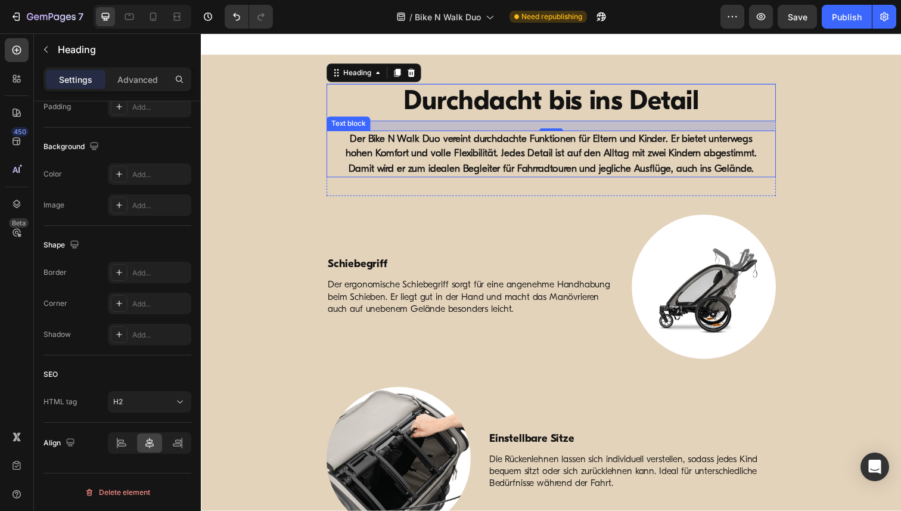
click at [419, 148] on p "Der Bike N Walk Duo vereint durchdachte Funktionen für Eltern und Kinder. Er bi…" at bounding box center [558, 157] width 437 height 46
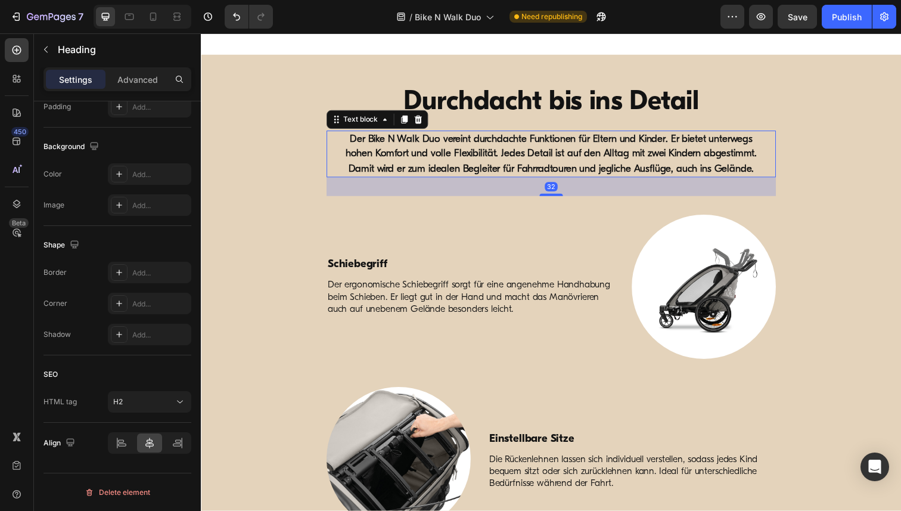
scroll to position [0, 0]
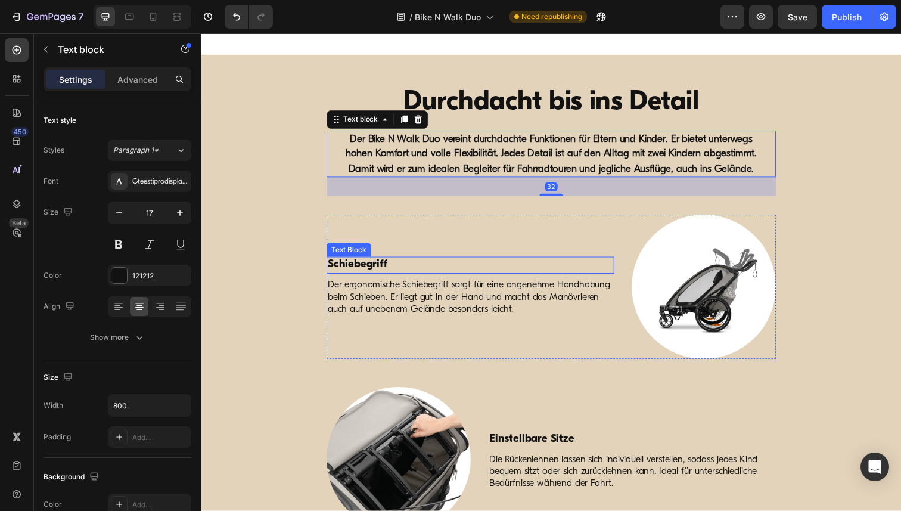
click at [363, 273] on p "Schiebegriff" at bounding box center [475, 270] width 291 height 15
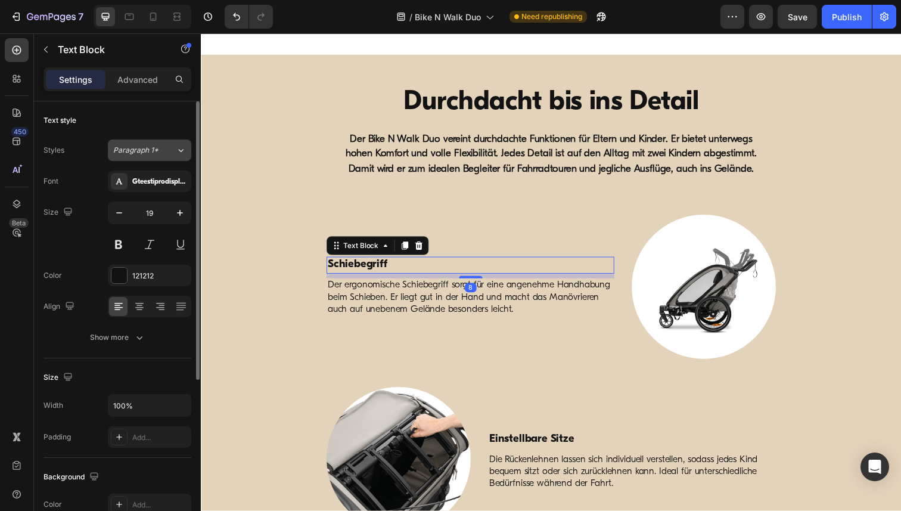
click at [159, 150] on div "Paragraph 1*" at bounding box center [137, 150] width 48 height 11
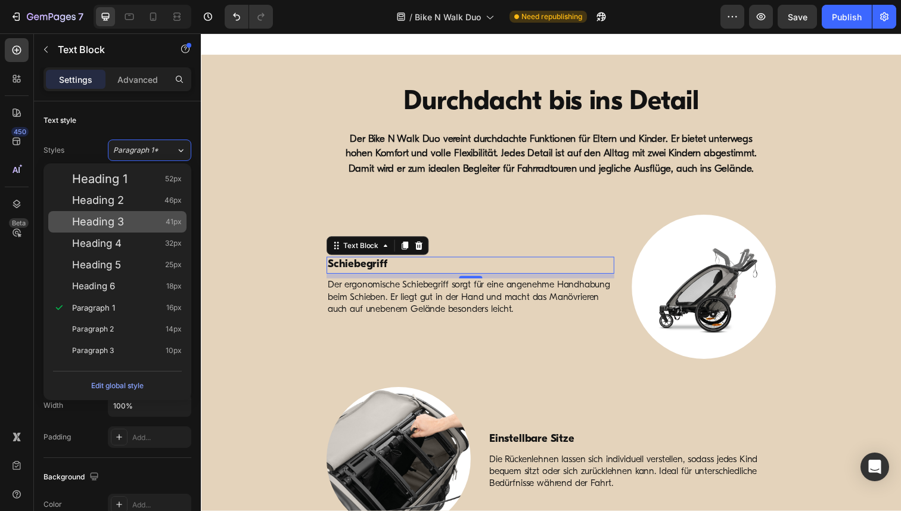
click at [125, 225] on div "Heading 3 41px" at bounding box center [127, 222] width 110 height 12
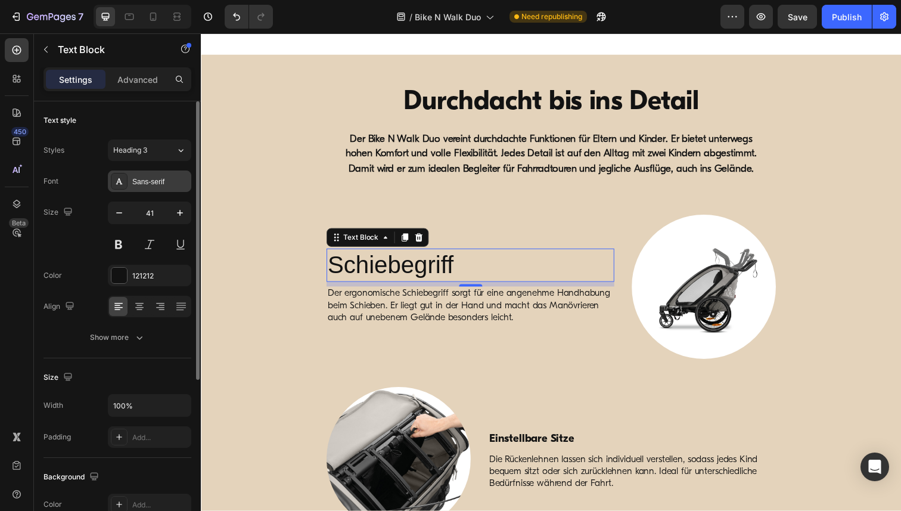
click at [150, 182] on div "Sans-serif" at bounding box center [160, 181] width 56 height 11
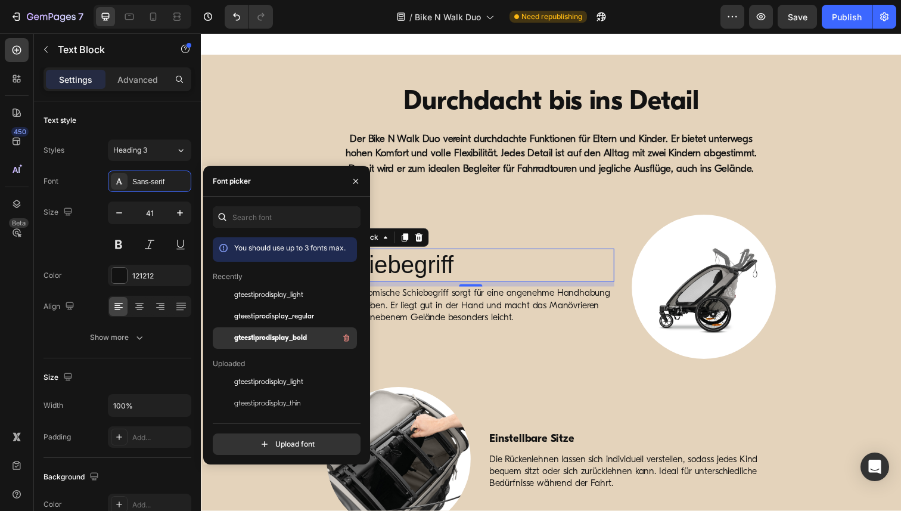
click at [265, 337] on span "gteestiprodisplay_bold" at bounding box center [270, 337] width 73 height 11
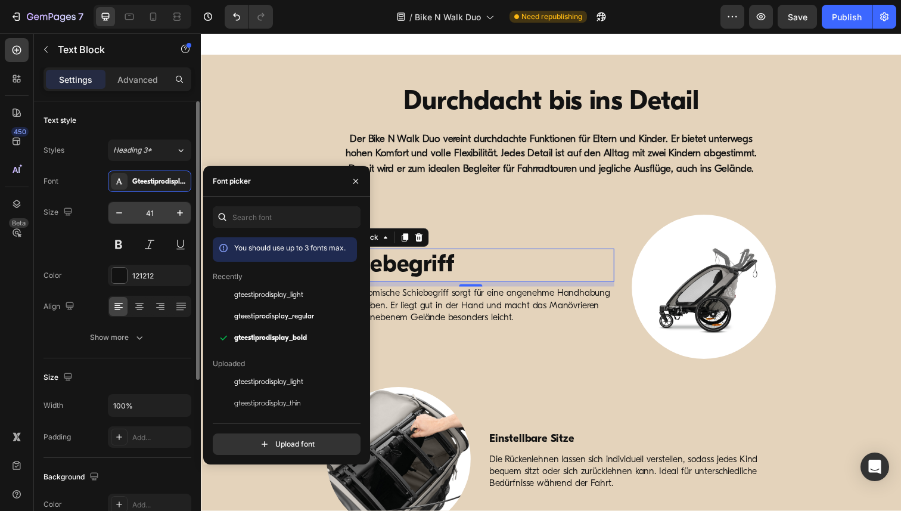
click at [151, 211] on input "41" at bounding box center [149, 212] width 39 height 21
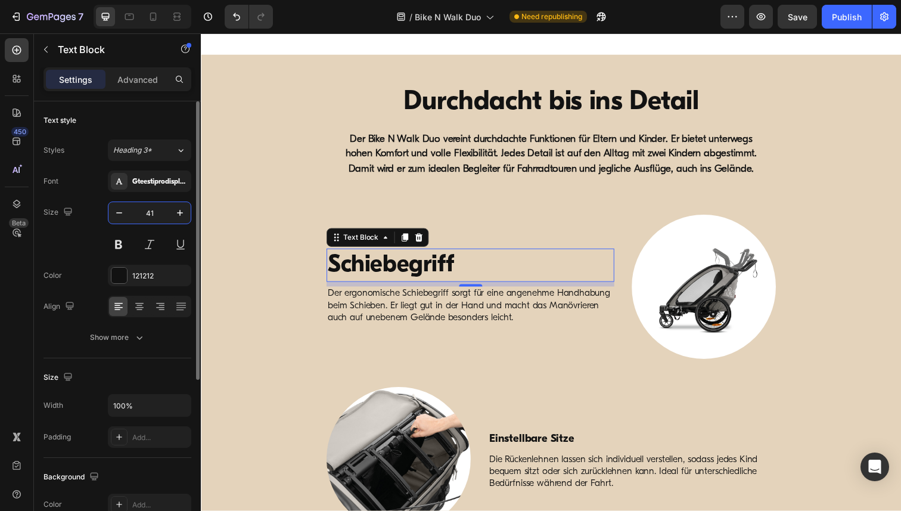
paste input "19"
type input "19"
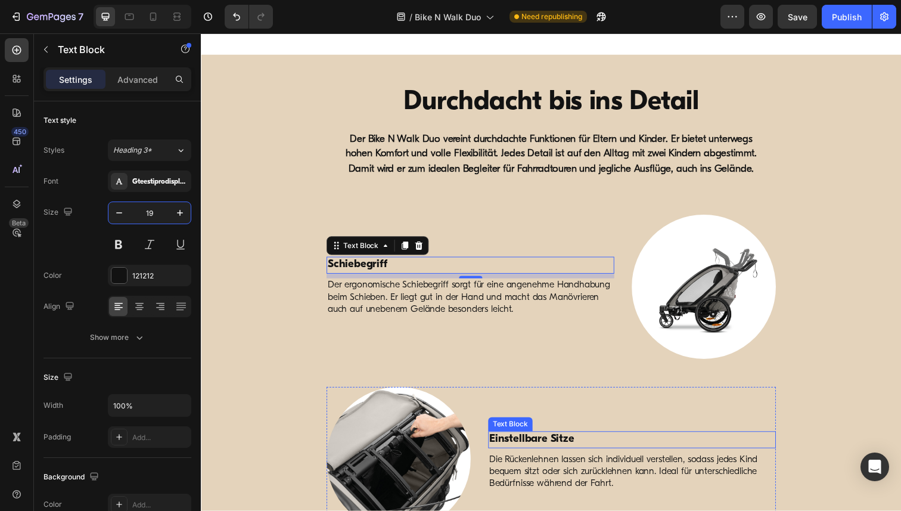
click at [534, 449] on p "Einstellbare Sitze" at bounding box center [640, 448] width 291 height 15
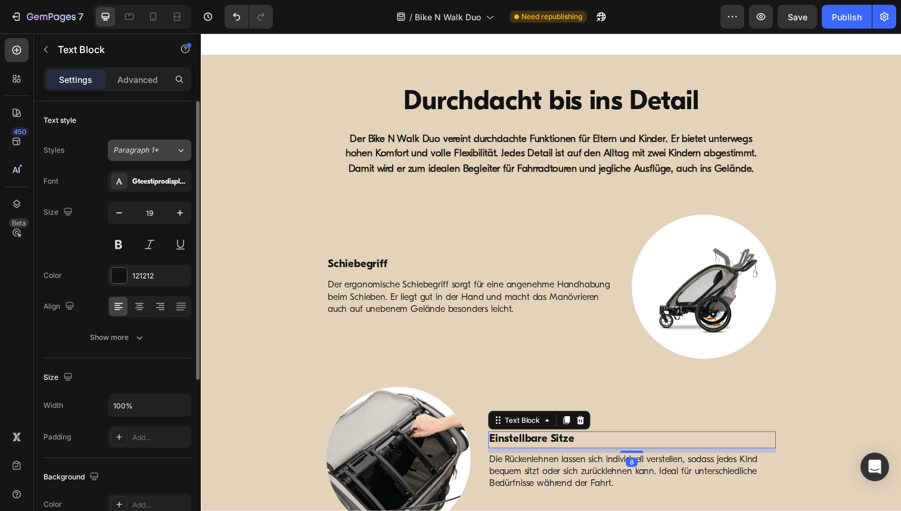
click at [162, 155] on div "Paragraph 1*" at bounding box center [144, 150] width 63 height 11
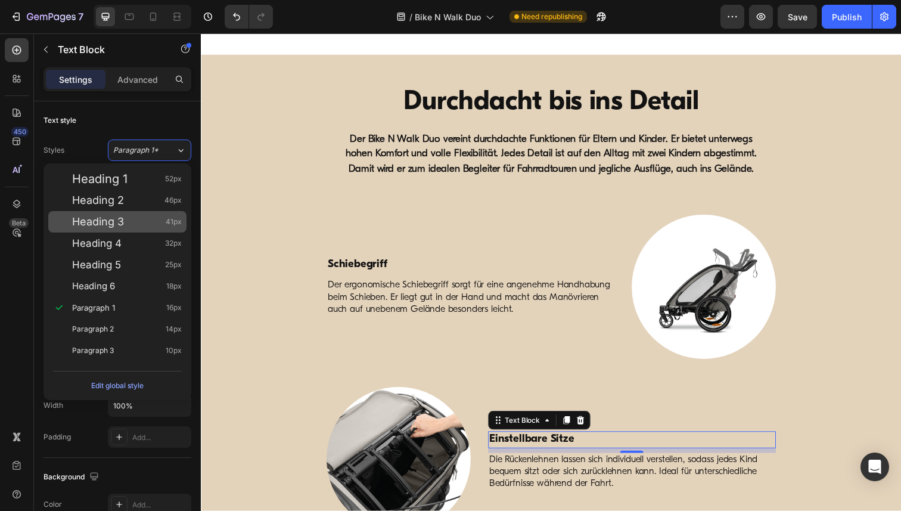
click at [114, 225] on span "Heading 3" at bounding box center [98, 222] width 52 height 12
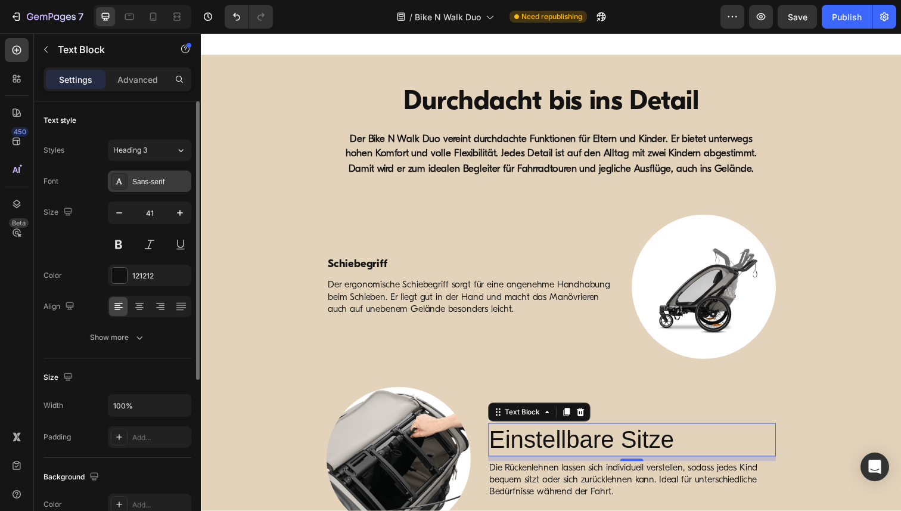
click at [146, 184] on div "Sans-serif" at bounding box center [160, 181] width 56 height 11
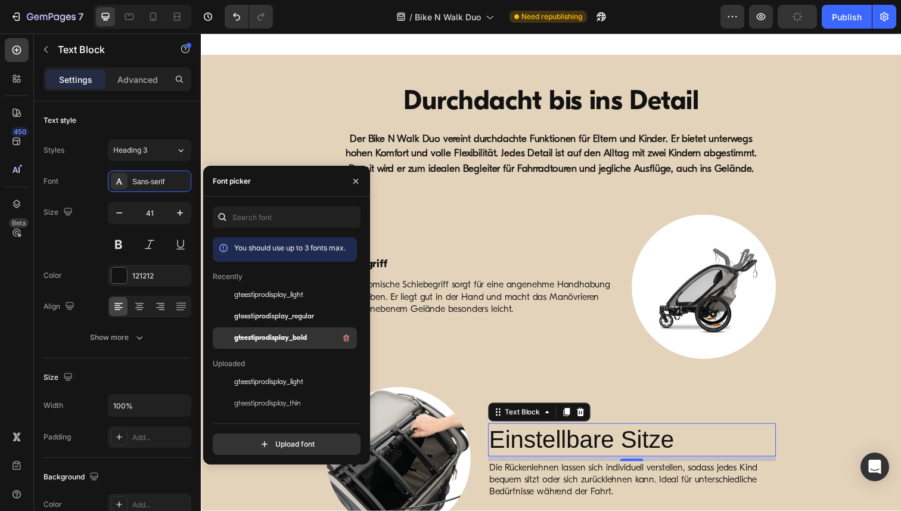
click at [268, 334] on span "gteestiprodisplay_bold" at bounding box center [270, 337] width 73 height 11
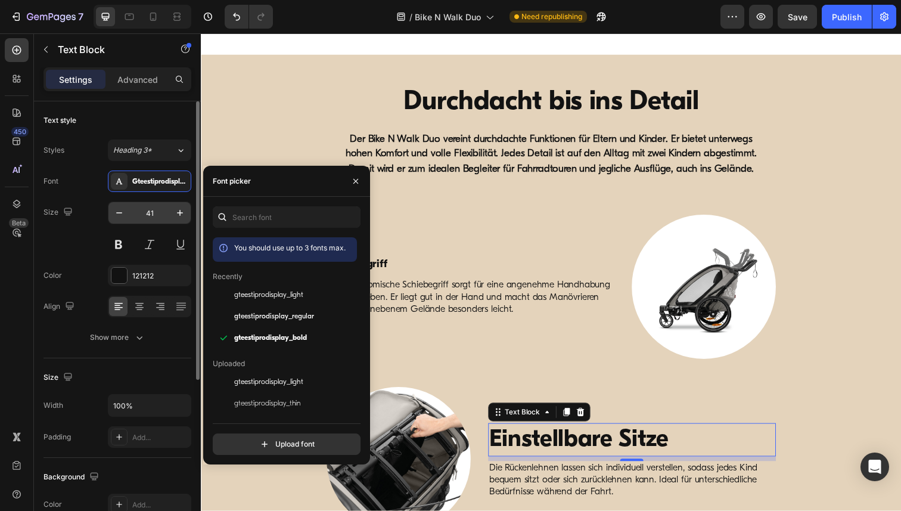
click at [145, 214] on input "41" at bounding box center [149, 212] width 39 height 21
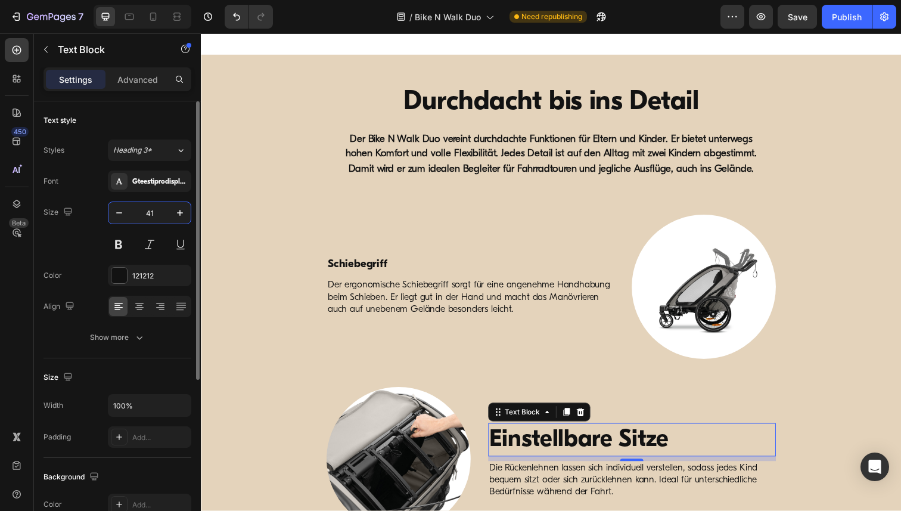
paste input "19"
type input "19"
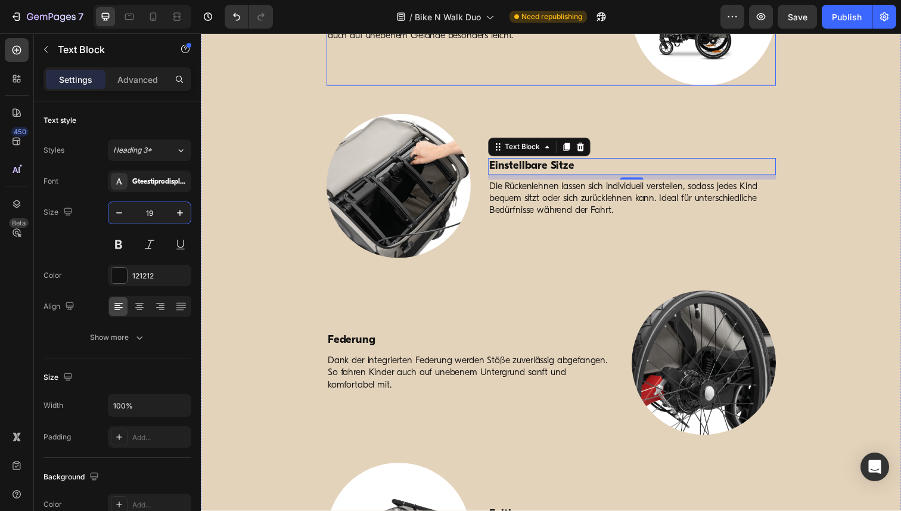
scroll to position [1979, 0]
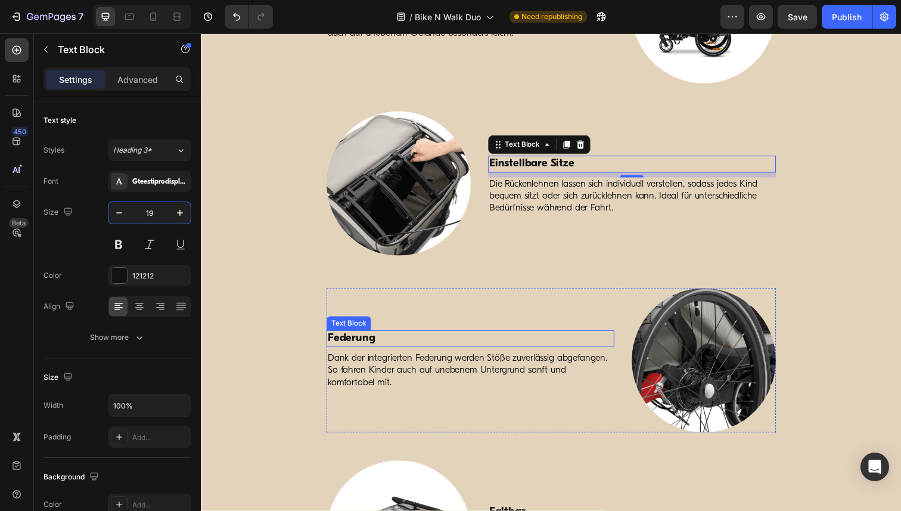
click at [360, 345] on p "Federung" at bounding box center [475, 345] width 291 height 15
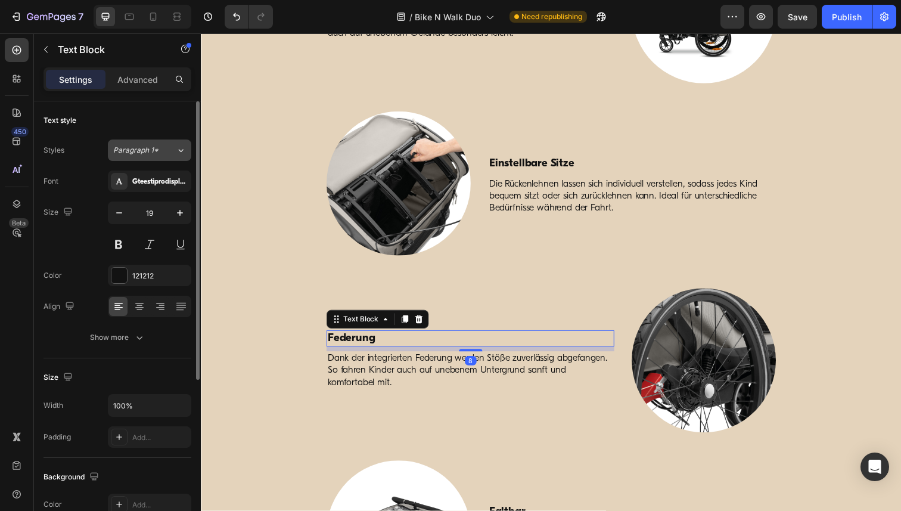
click at [141, 145] on span "Paragraph 1*" at bounding box center [135, 150] width 45 height 11
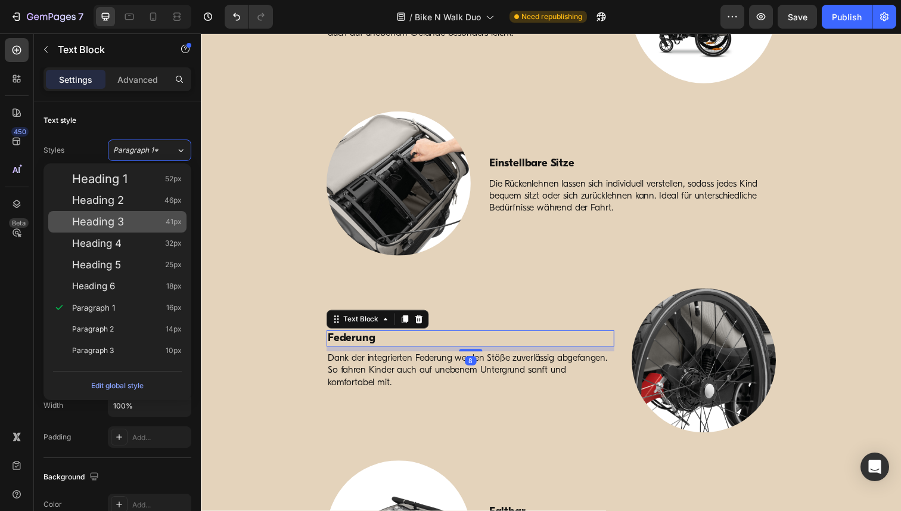
click at [127, 229] on div "Heading 3 41px" at bounding box center [117, 221] width 138 height 21
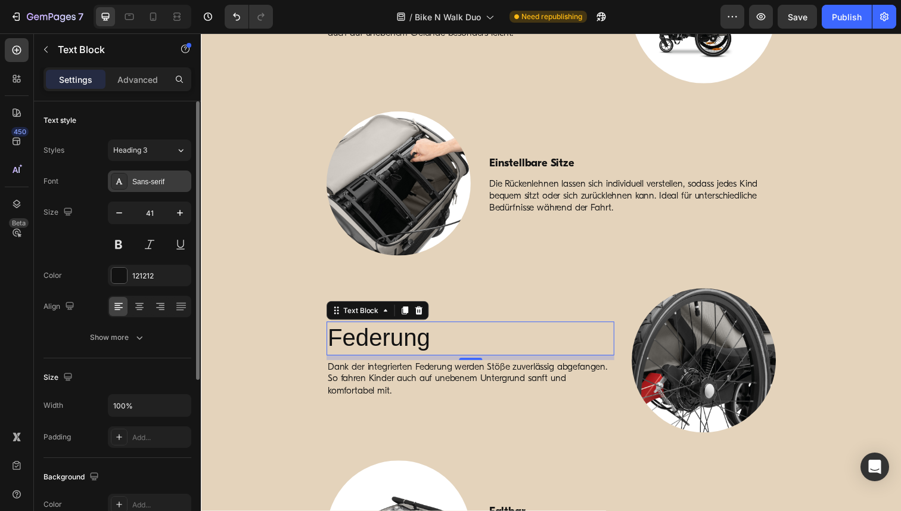
click at [157, 181] on div "Sans-serif" at bounding box center [160, 181] width 56 height 11
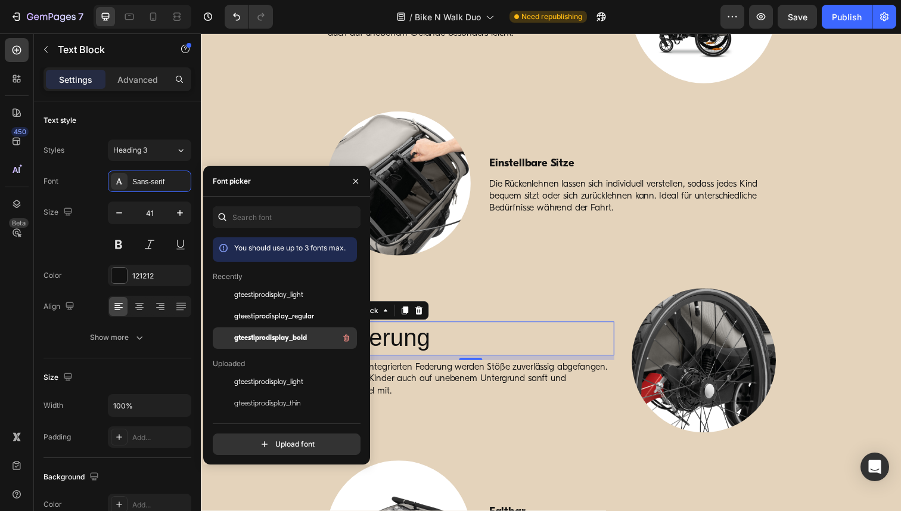
click at [273, 334] on span "gteestiprodisplay_bold" at bounding box center [270, 337] width 73 height 11
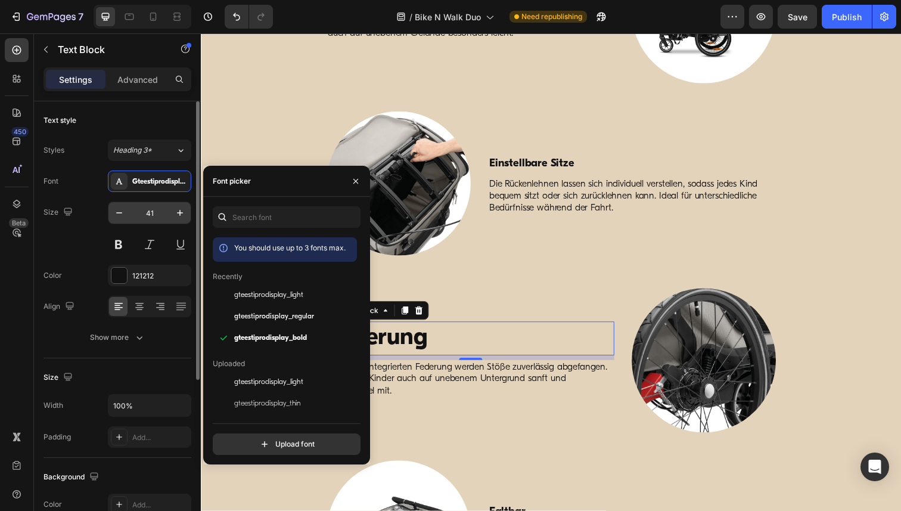
click at [149, 208] on input "41" at bounding box center [149, 212] width 39 height 21
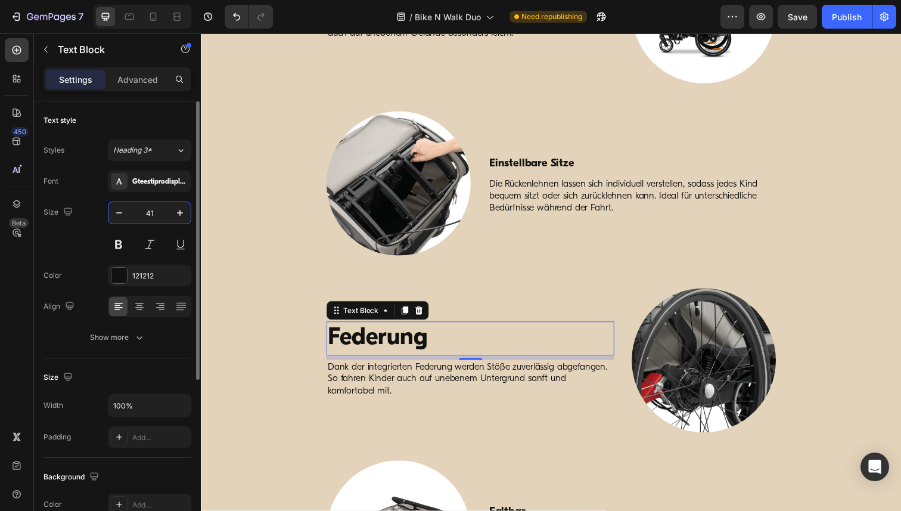
paste input "19"
type input "19"
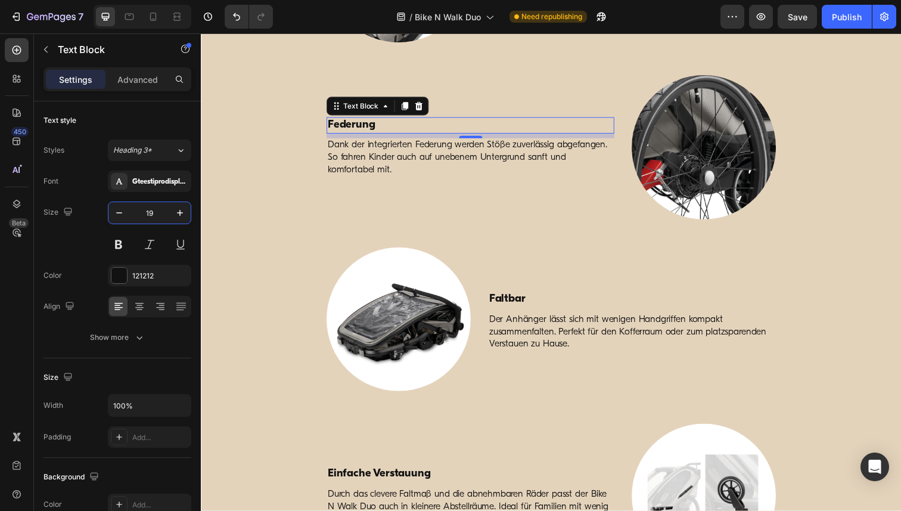
scroll to position [2228, 0]
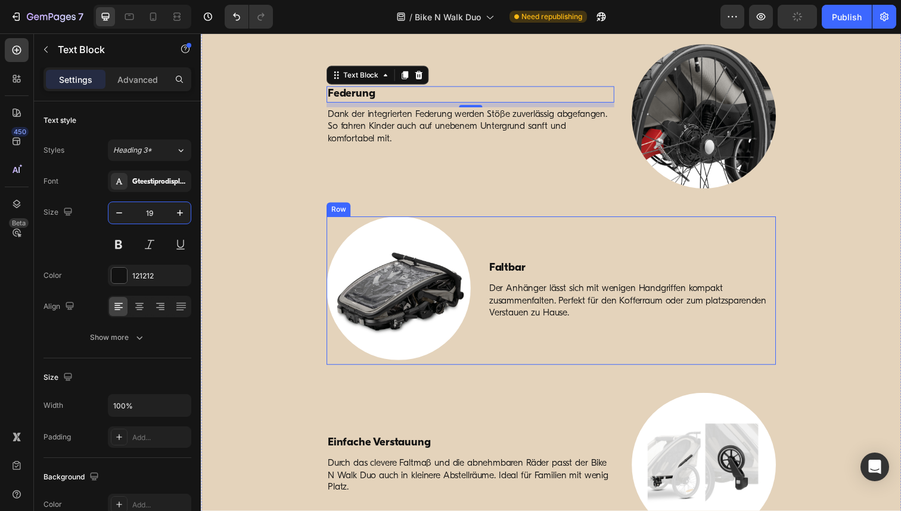
click at [512, 282] on div "Faltbar Text Block Der Anhänger lässt sich mit wenigen Handgriffen kompakt zusa…" at bounding box center [641, 296] width 294 height 152
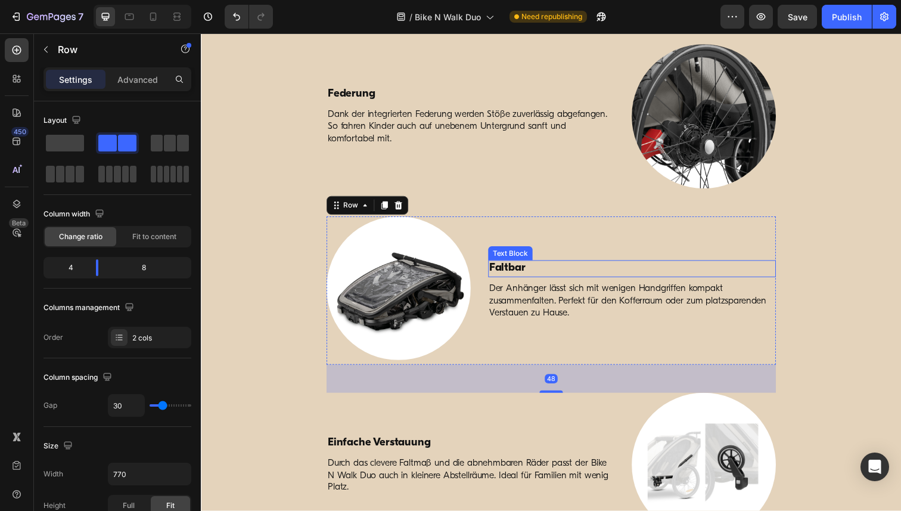
click at [505, 274] on p "Faltbar" at bounding box center [640, 273] width 291 height 15
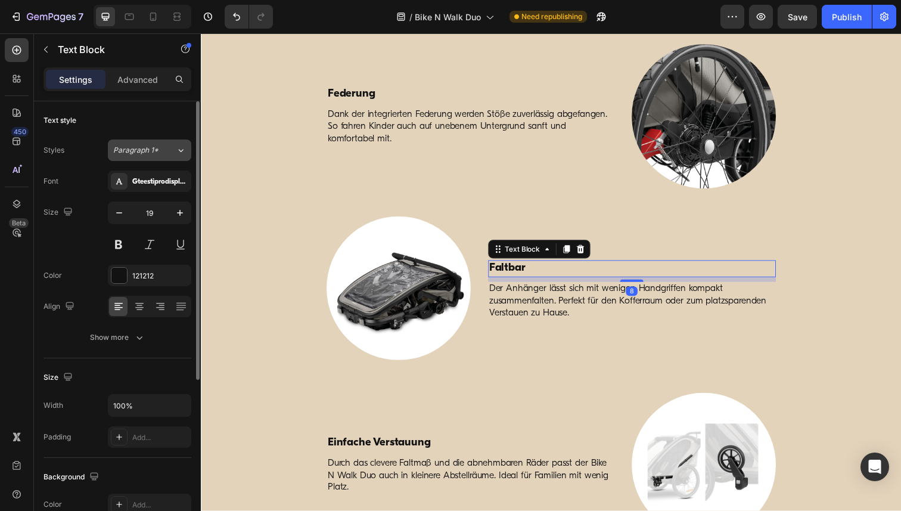
click at [156, 152] on span "Paragraph 1*" at bounding box center [135, 150] width 45 height 11
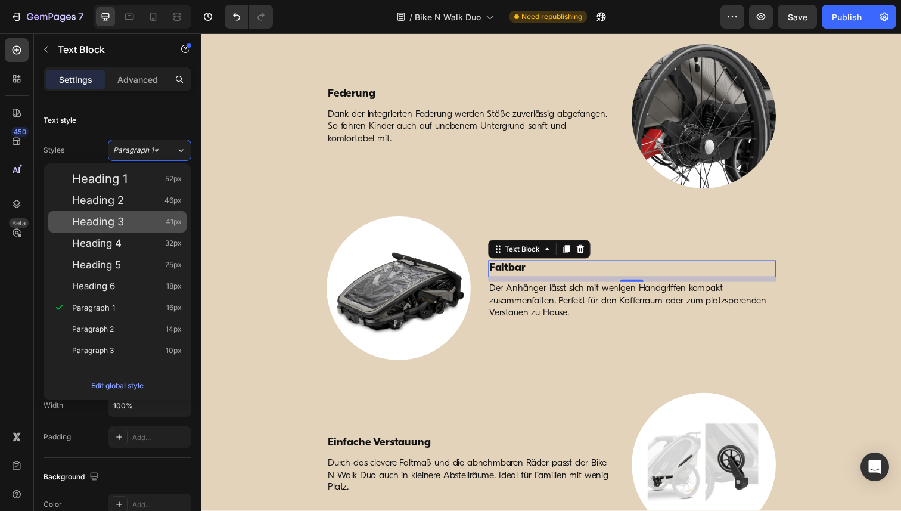
click at [126, 220] on div "Heading 3 41px" at bounding box center [127, 222] width 110 height 12
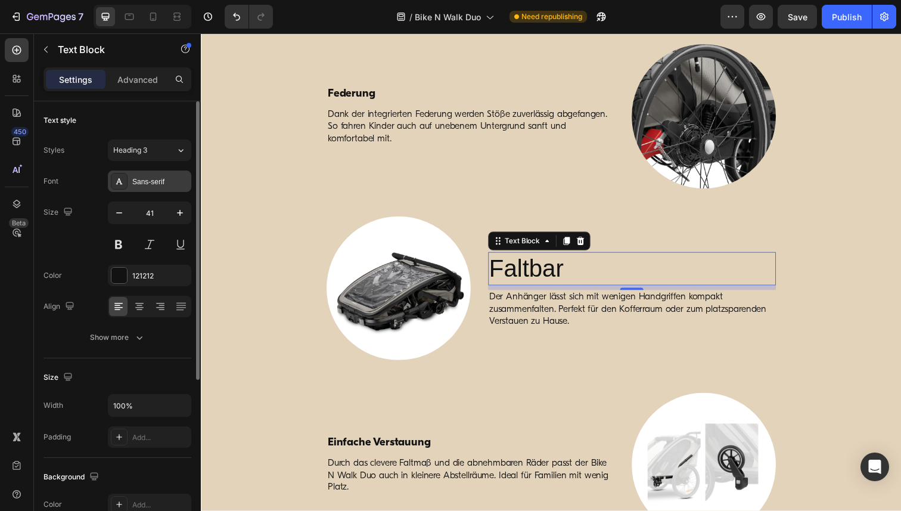
click at [148, 186] on div "Sans-serif" at bounding box center [160, 181] width 56 height 11
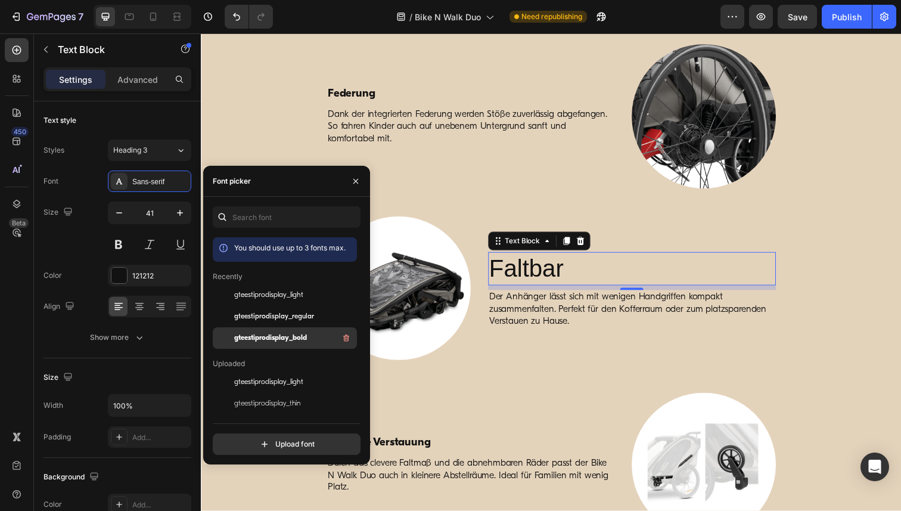
click at [256, 334] on span "gteestiprodisplay_bold" at bounding box center [270, 337] width 73 height 11
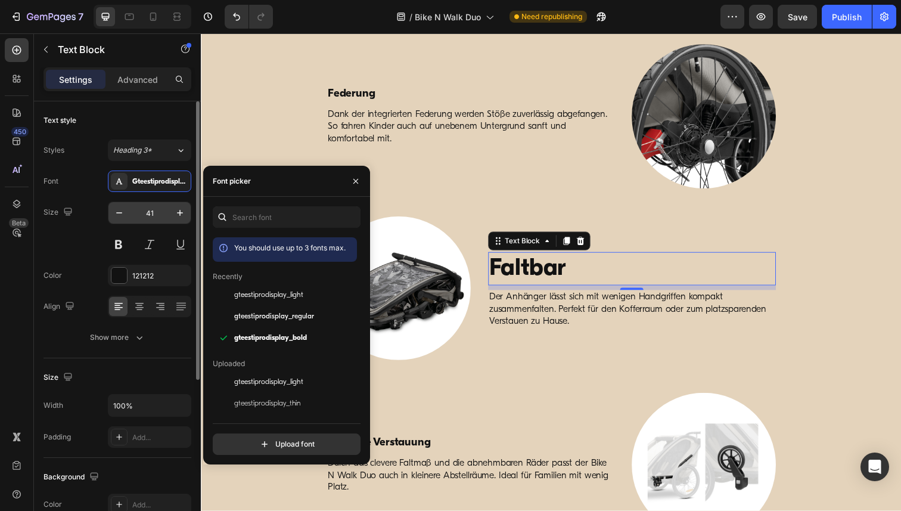
click at [149, 216] on input "41" at bounding box center [149, 212] width 39 height 21
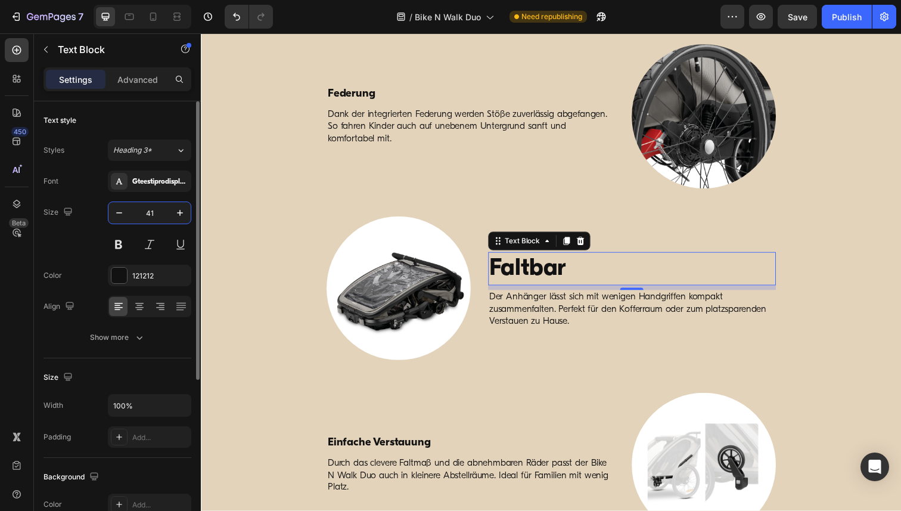
paste input "19"
type input "19"
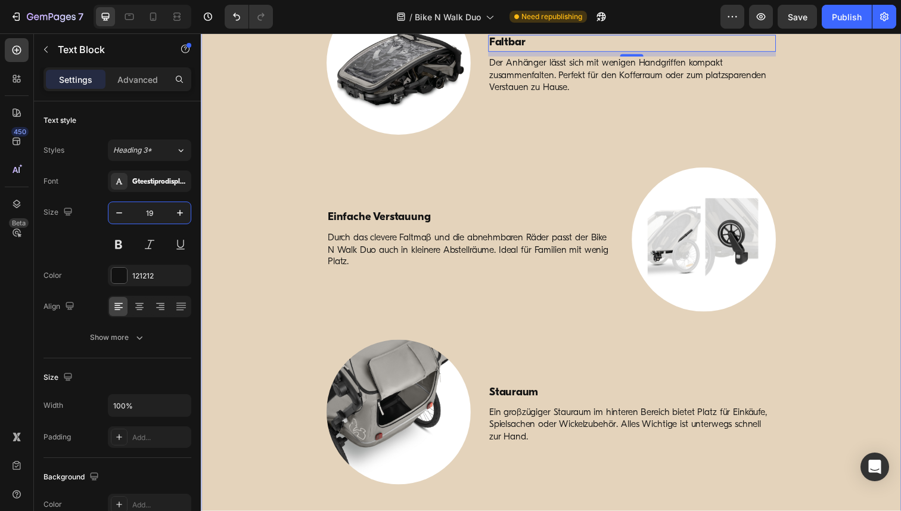
scroll to position [2467, 0]
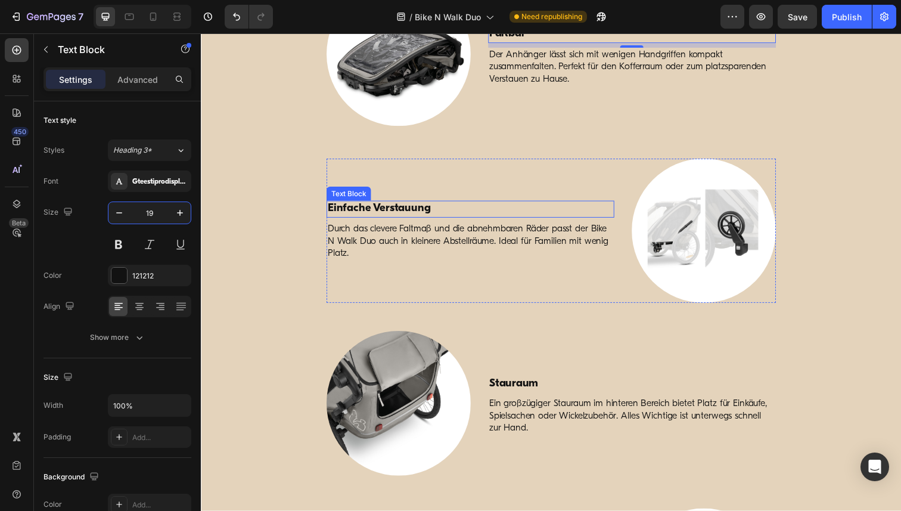
click at [409, 214] on p "Einfache Verstauung" at bounding box center [475, 213] width 291 height 15
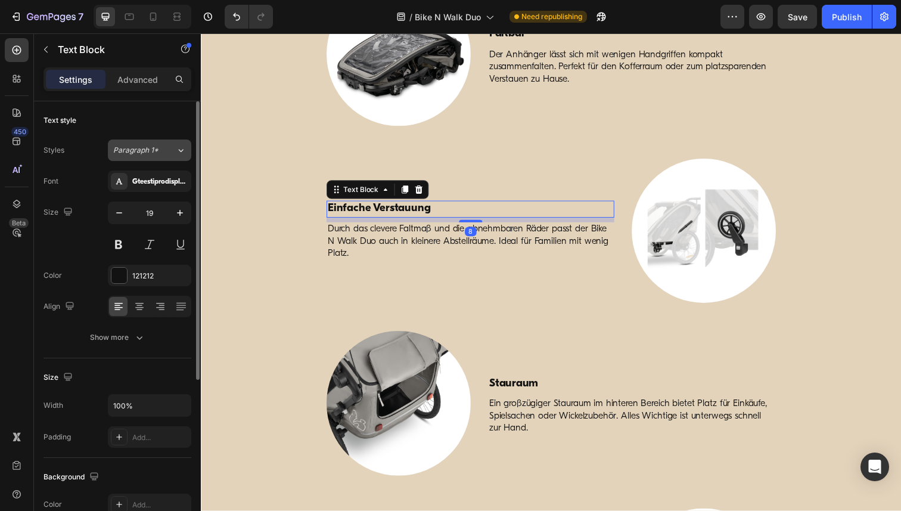
click at [144, 152] on span "Paragraph 1*" at bounding box center [135, 150] width 45 height 11
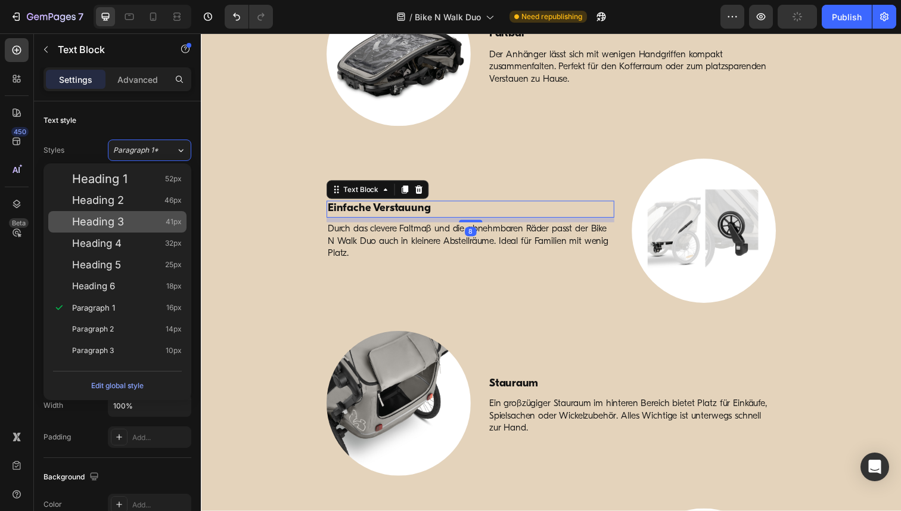
click at [114, 225] on span "Heading 3" at bounding box center [98, 222] width 52 height 12
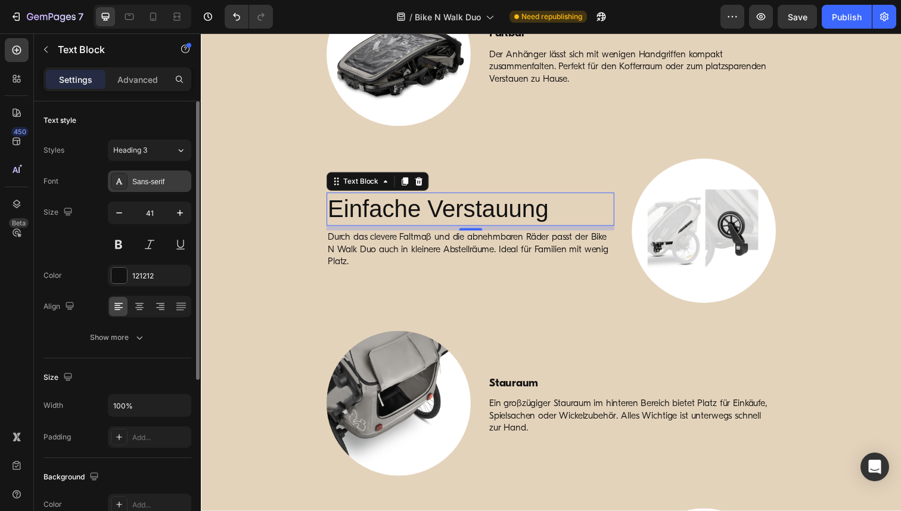
click at [152, 179] on div "Sans-serif" at bounding box center [160, 181] width 56 height 11
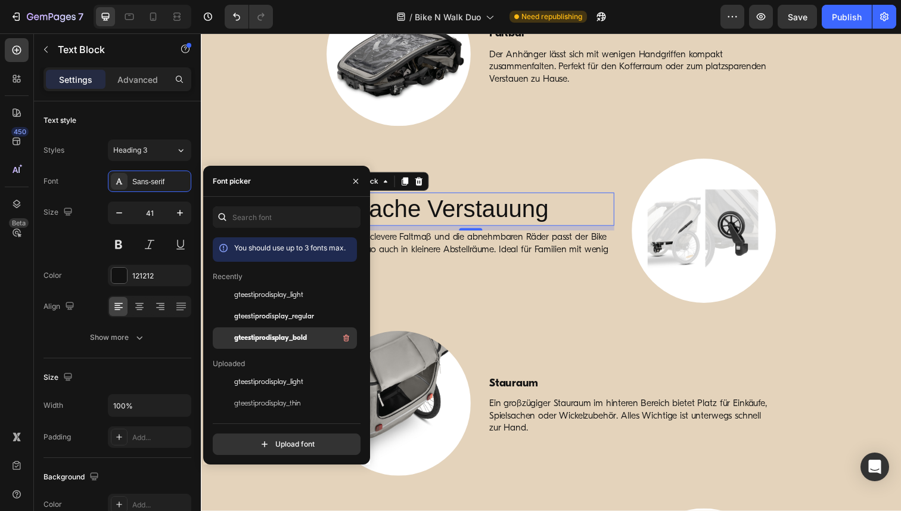
click at [250, 331] on div "gteestiprodisplay_bold" at bounding box center [294, 338] width 120 height 14
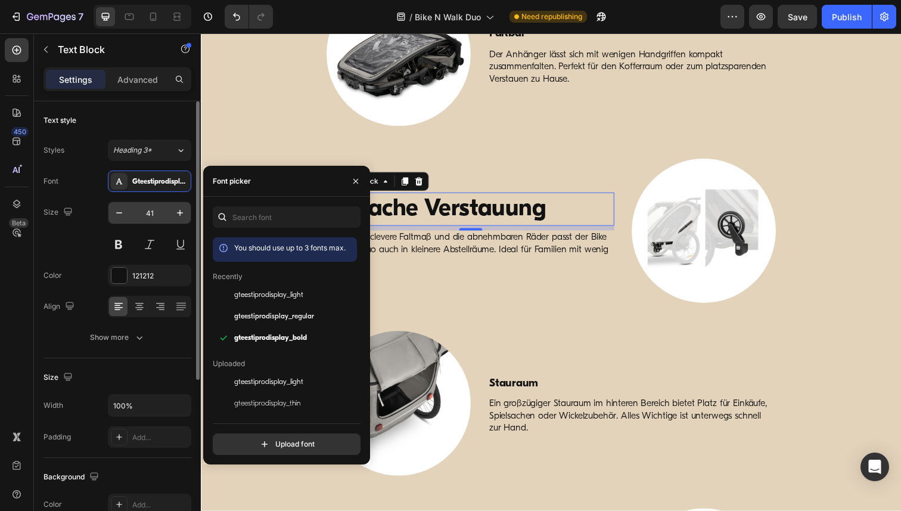
click at [145, 215] on input "41" at bounding box center [149, 212] width 39 height 21
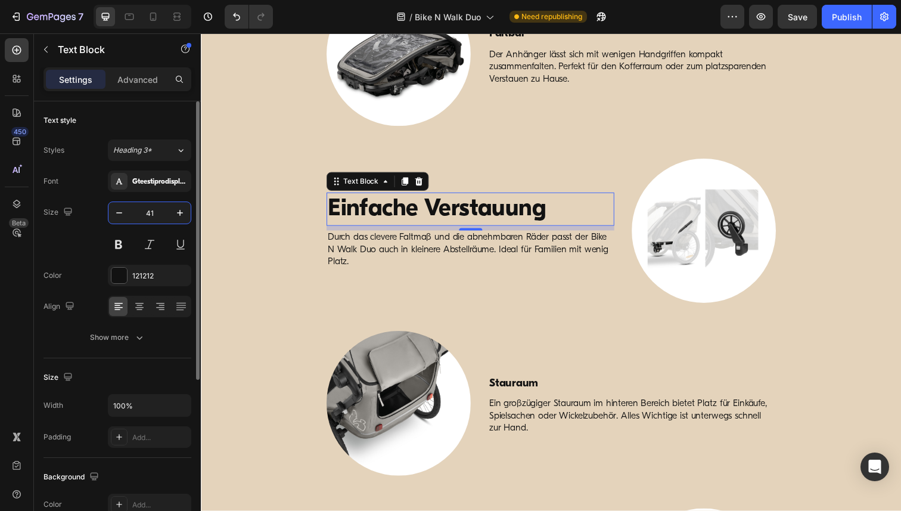
paste input "19"
type input "19"
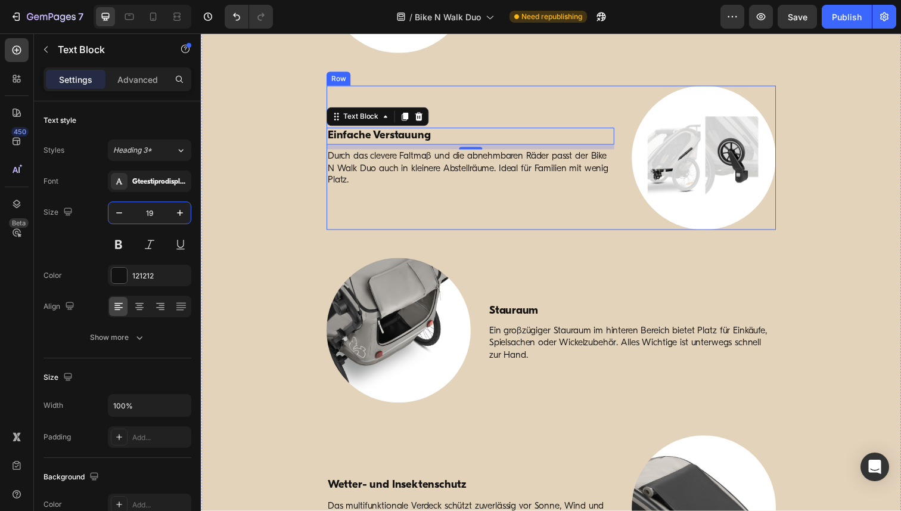
scroll to position [2603, 0]
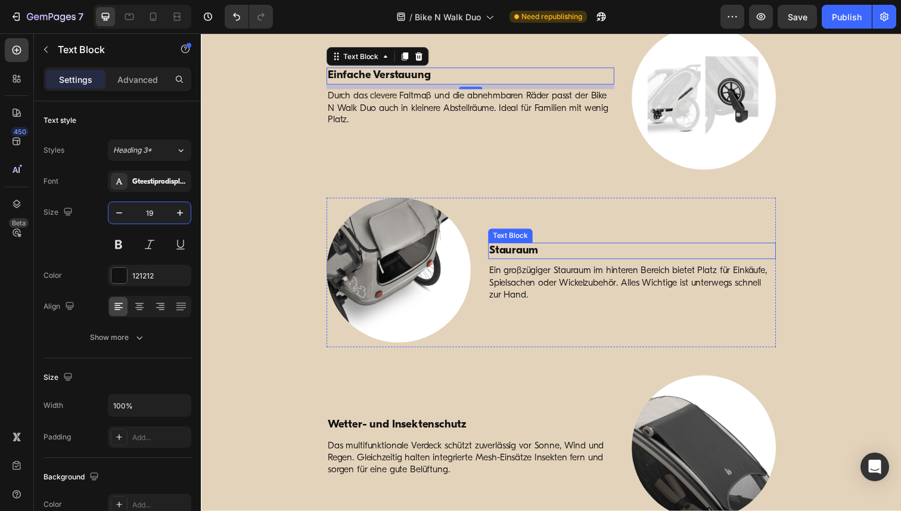
click at [546, 253] on p "Stauraum" at bounding box center [640, 255] width 291 height 15
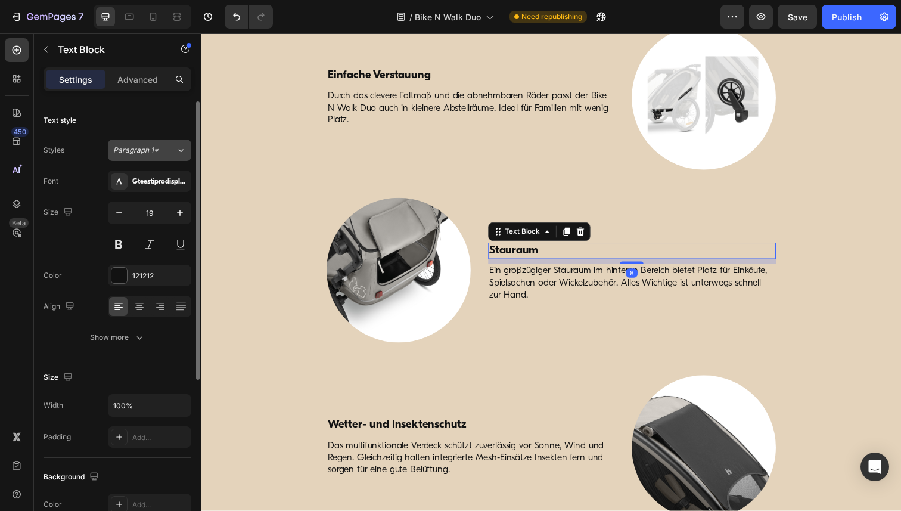
click at [158, 145] on div "Paragraph 1*" at bounding box center [137, 150] width 48 height 11
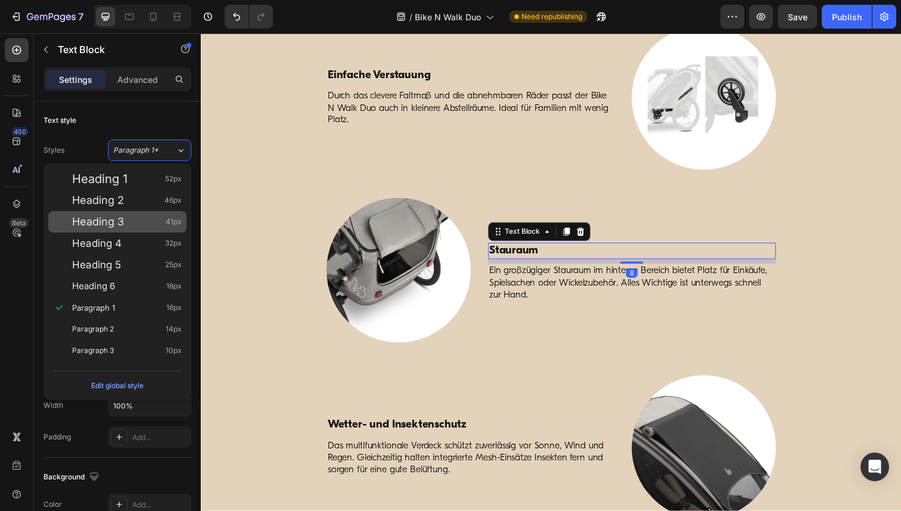
click at [117, 219] on span "Heading 3" at bounding box center [98, 222] width 52 height 12
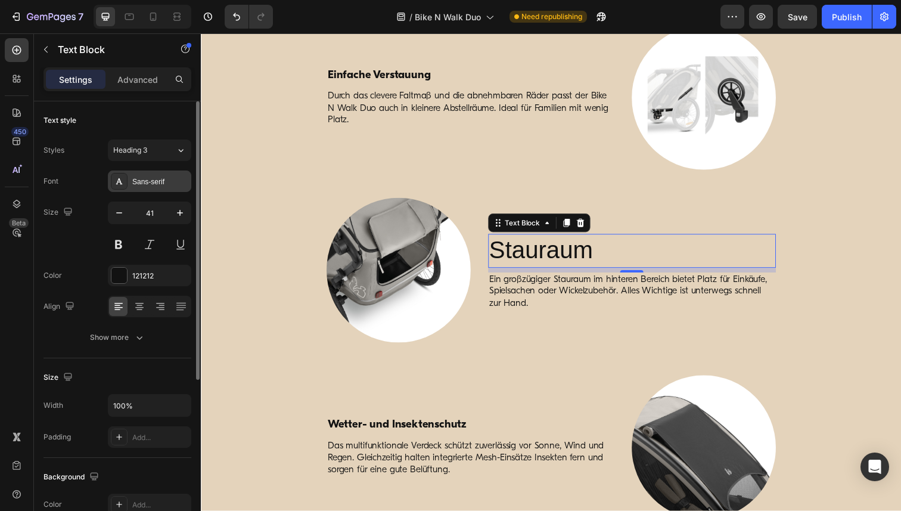
click at [144, 182] on div "Sans-serif" at bounding box center [160, 181] width 56 height 11
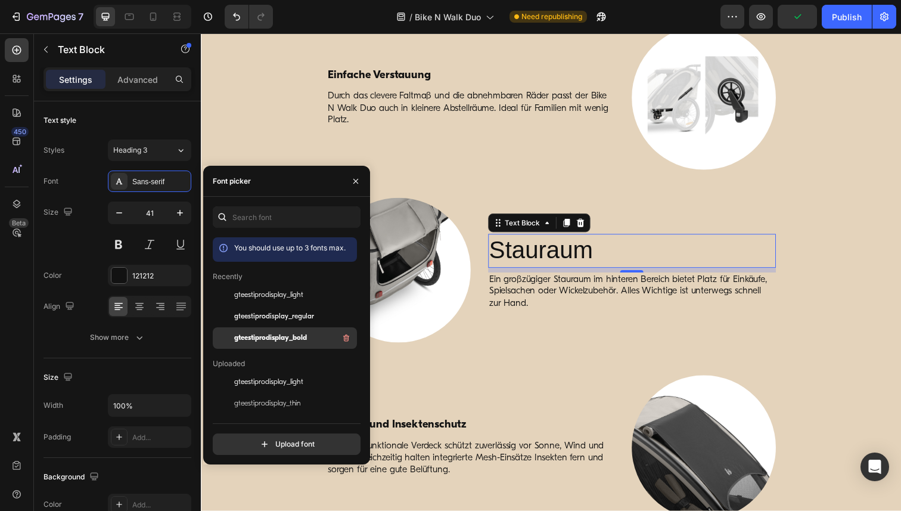
click at [276, 340] on span "gteestiprodisplay_bold" at bounding box center [270, 337] width 73 height 11
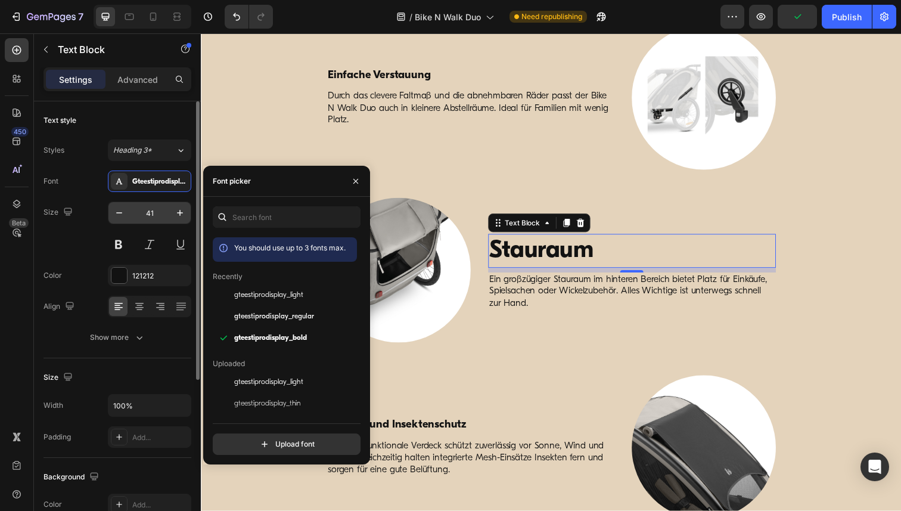
click at [150, 216] on input "41" at bounding box center [149, 212] width 39 height 21
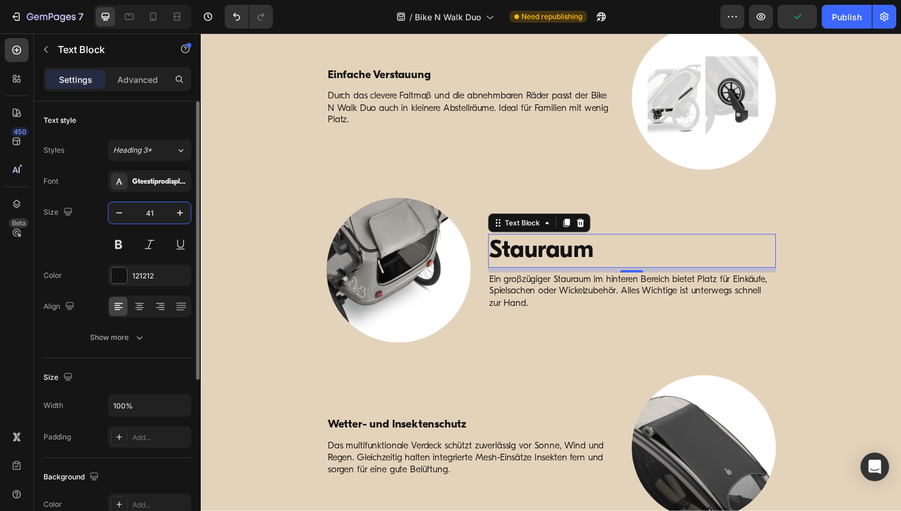
paste input "19"
type input "19"
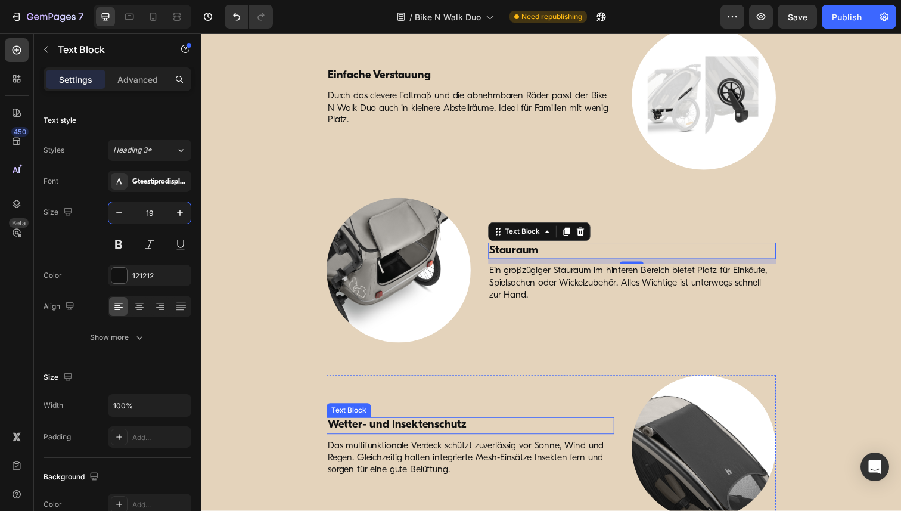
click at [415, 437] on p "Wetter- und Insektenschutz" at bounding box center [475, 434] width 291 height 15
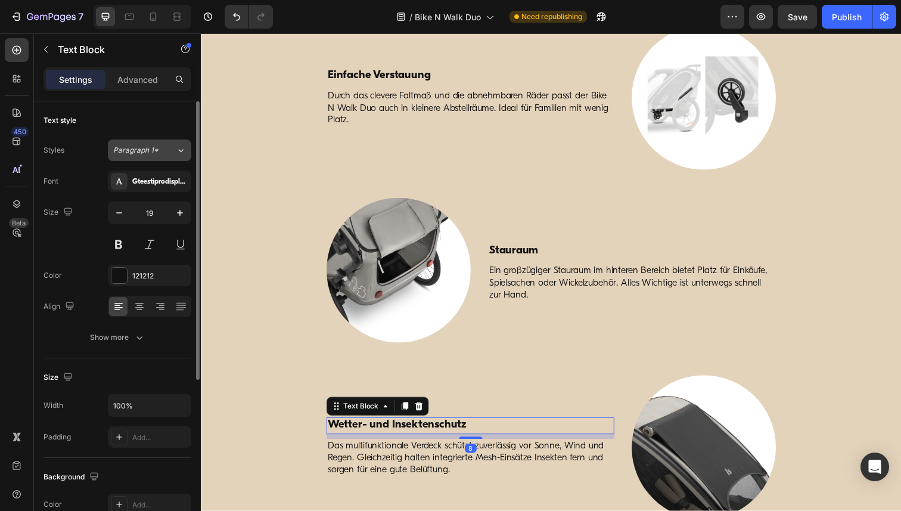
click at [159, 156] on button "Paragraph 1*" at bounding box center [149, 149] width 83 height 21
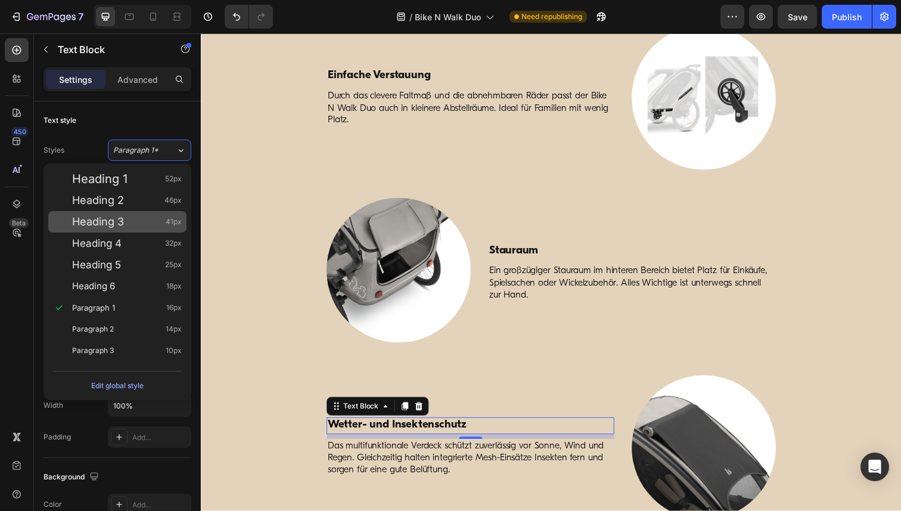
click at [136, 221] on div "Heading 3 41px" at bounding box center [127, 222] width 110 height 12
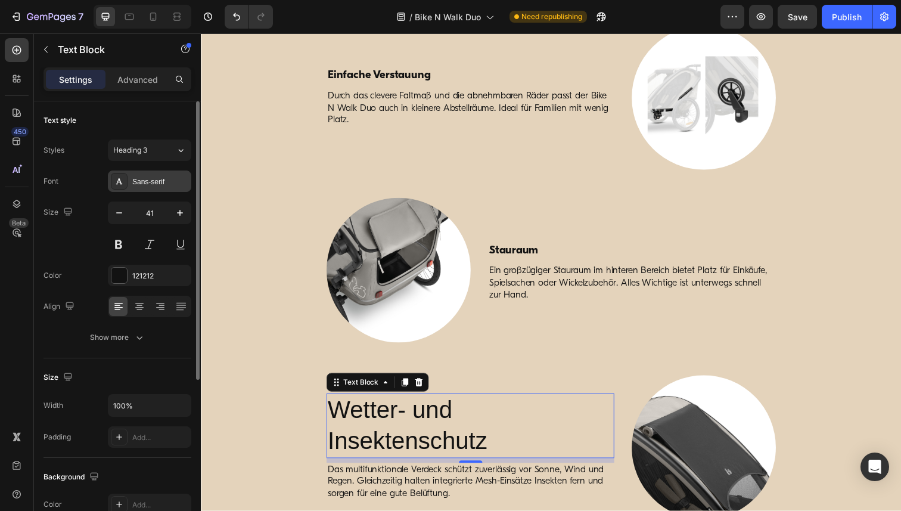
click at [155, 183] on div "Sans-serif" at bounding box center [160, 181] width 56 height 11
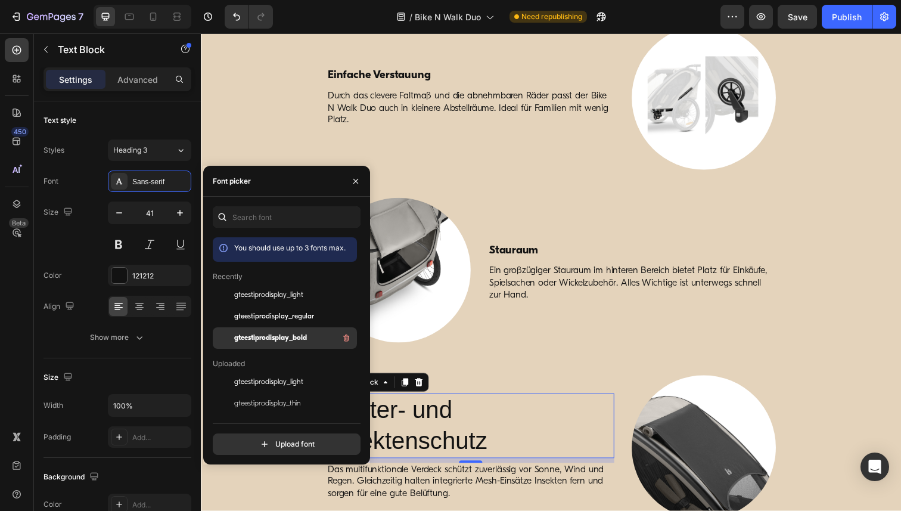
click at [263, 337] on span "gteestiprodisplay_bold" at bounding box center [270, 337] width 73 height 11
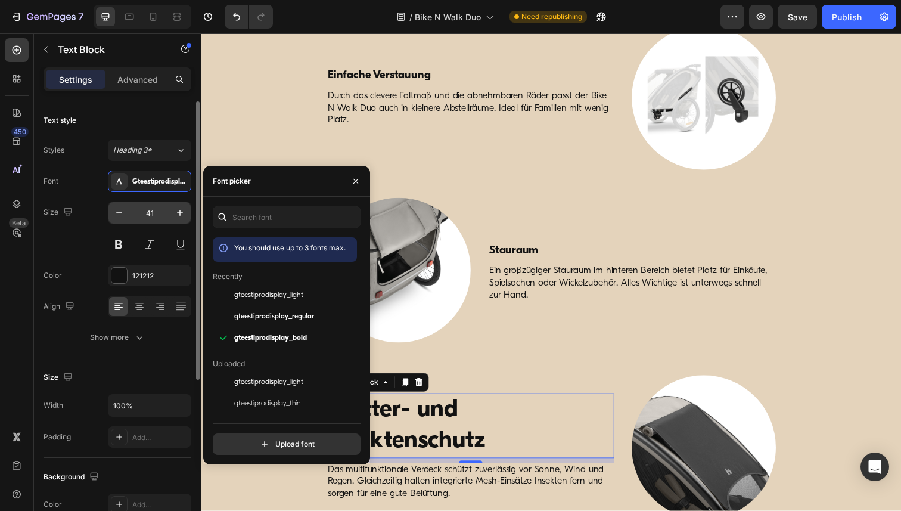
click at [151, 213] on input "41" at bounding box center [149, 212] width 39 height 21
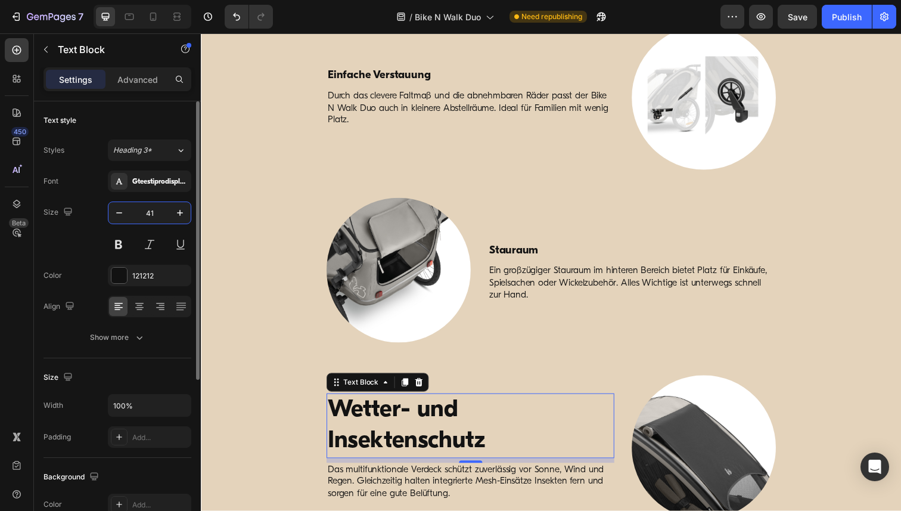
paste input "19"
type input "19"
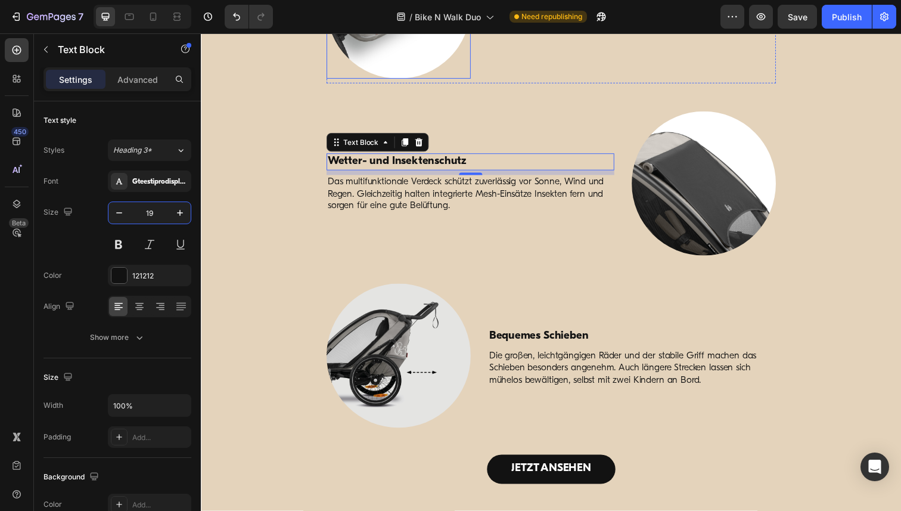
scroll to position [2872, 0]
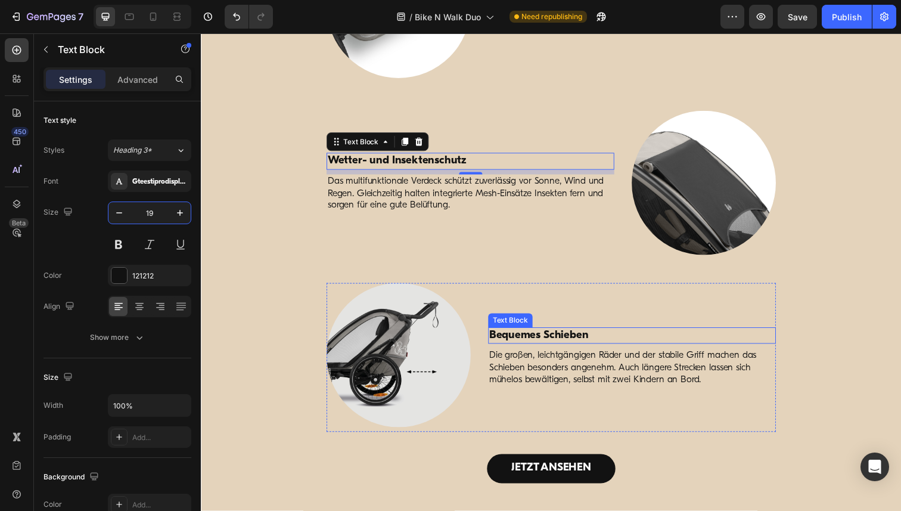
click at [533, 347] on p "Bequemes Schieben" at bounding box center [640, 342] width 291 height 15
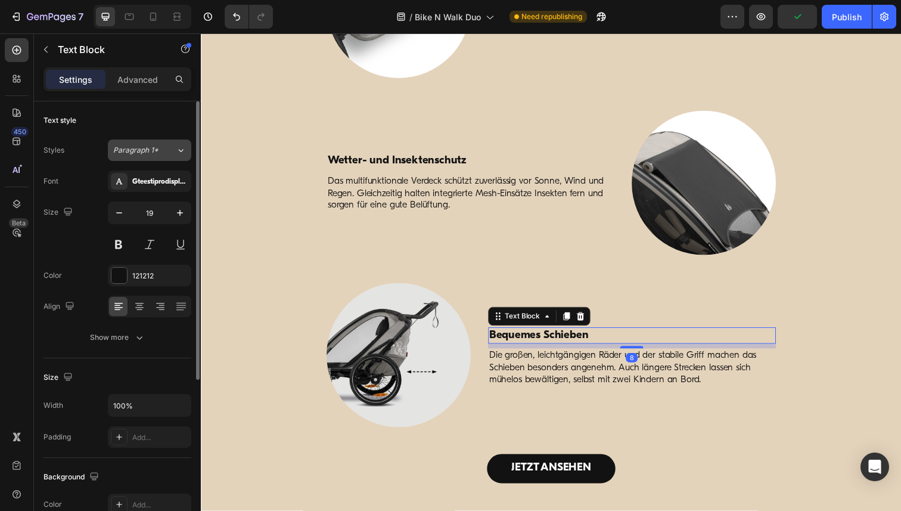
click at [161, 150] on div "Paragraph 1*" at bounding box center [144, 150] width 63 height 11
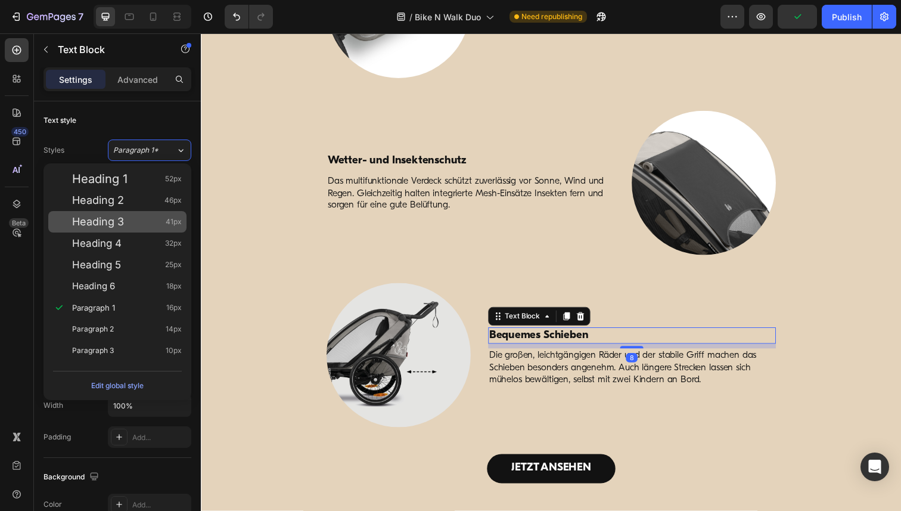
click at [130, 214] on div "Heading 3 41px" at bounding box center [117, 221] width 138 height 21
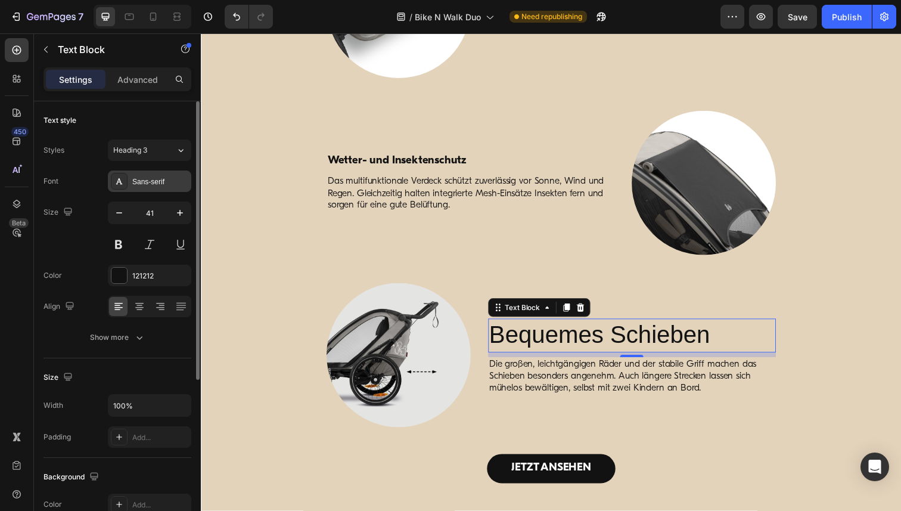
click at [153, 180] on div "Sans-serif" at bounding box center [160, 181] width 56 height 11
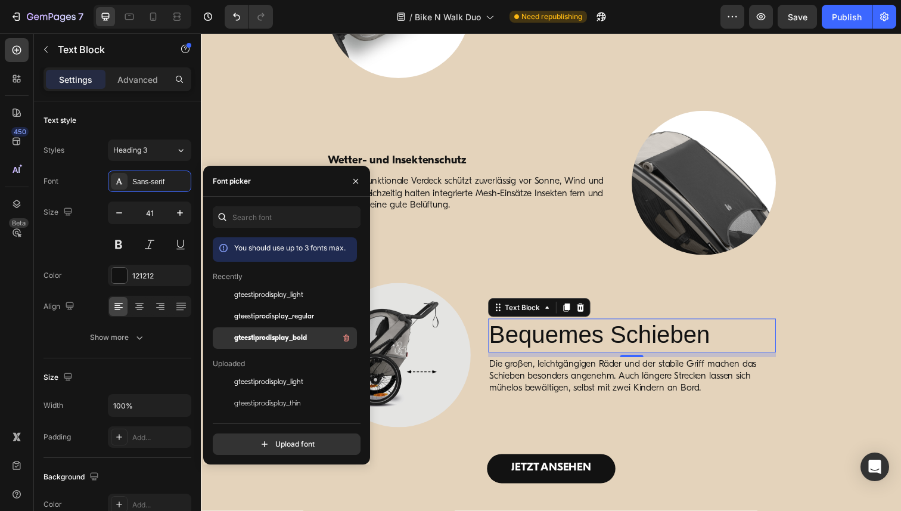
click at [291, 343] on div "gteestiprodisplay_bold" at bounding box center [294, 338] width 120 height 14
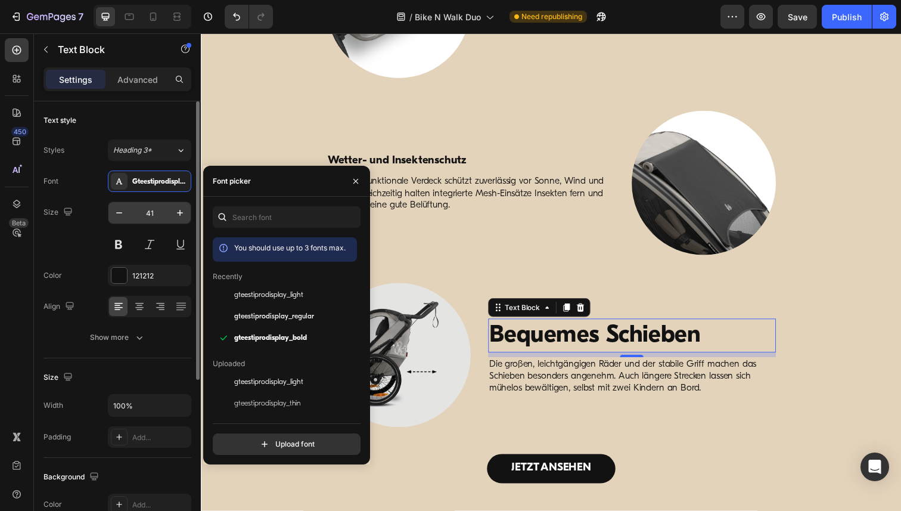
click at [149, 213] on input "41" at bounding box center [149, 212] width 39 height 21
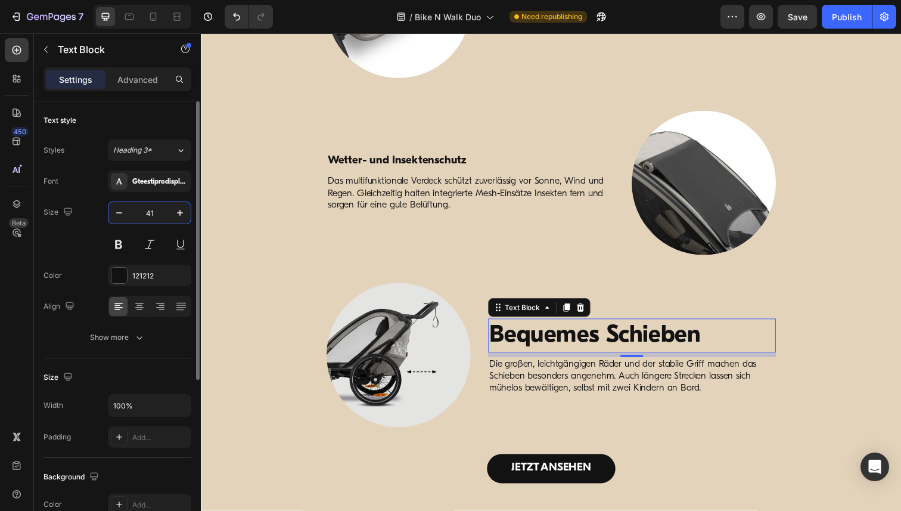
paste input "19"
type input "19"
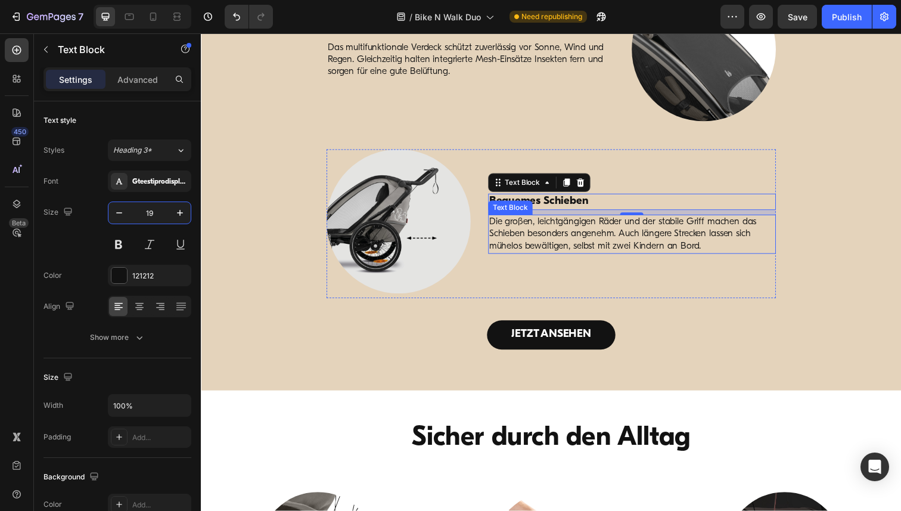
scroll to position [3128, 0]
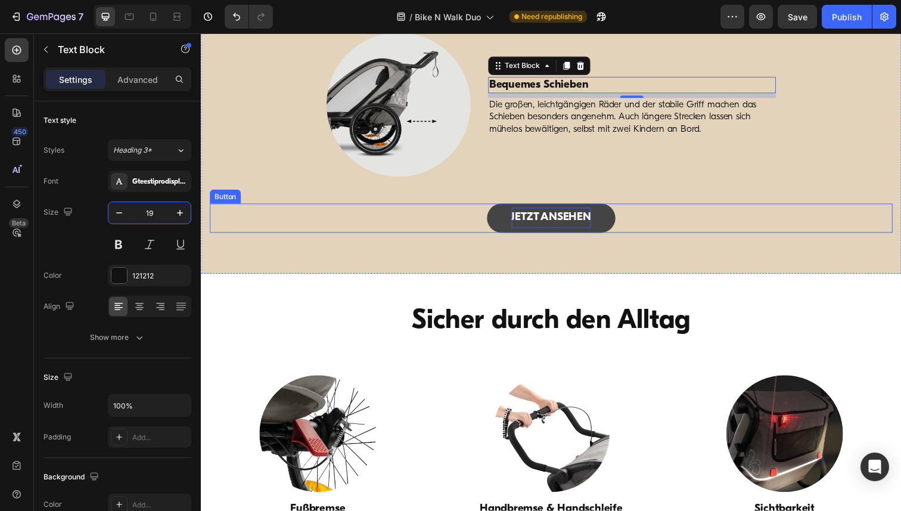
click at [550, 223] on p "JETZT ANSEHEN" at bounding box center [558, 221] width 81 height 20
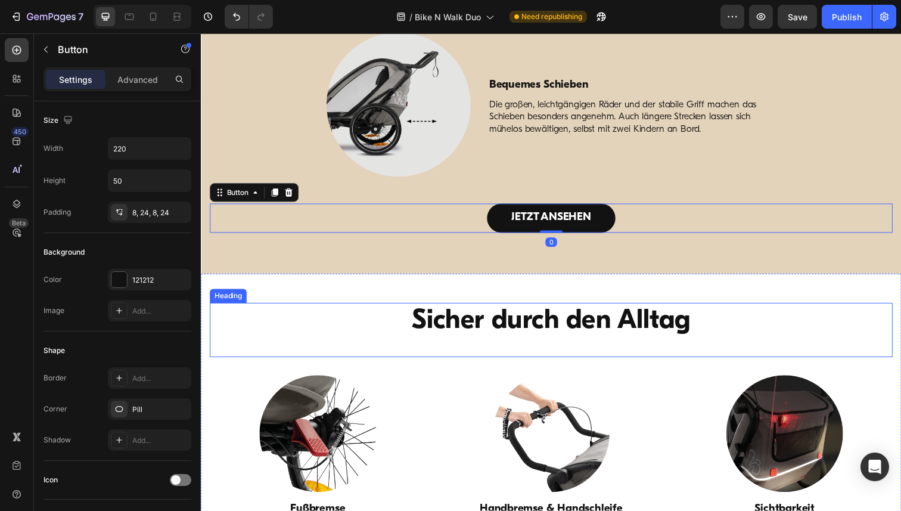
click at [518, 329] on h2 "Sicher durch den Alltag" at bounding box center [558, 328] width 668 height 38
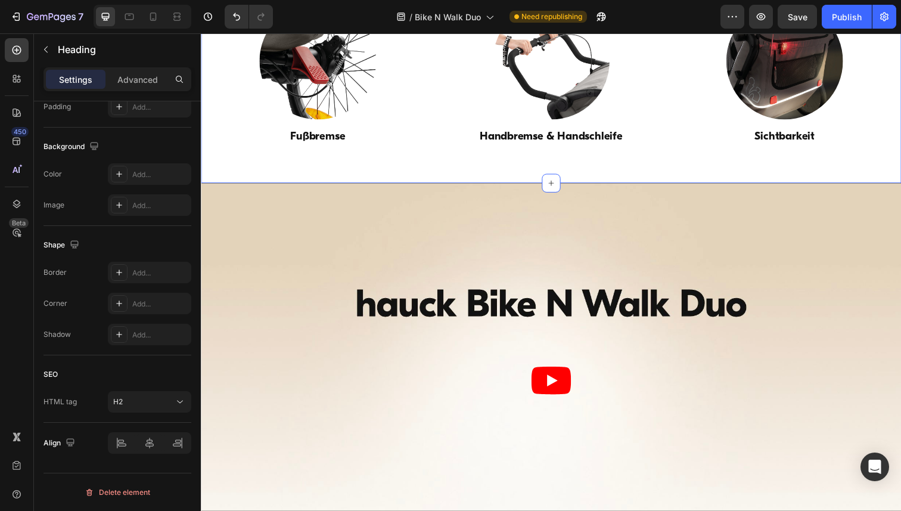
scroll to position [3416, 0]
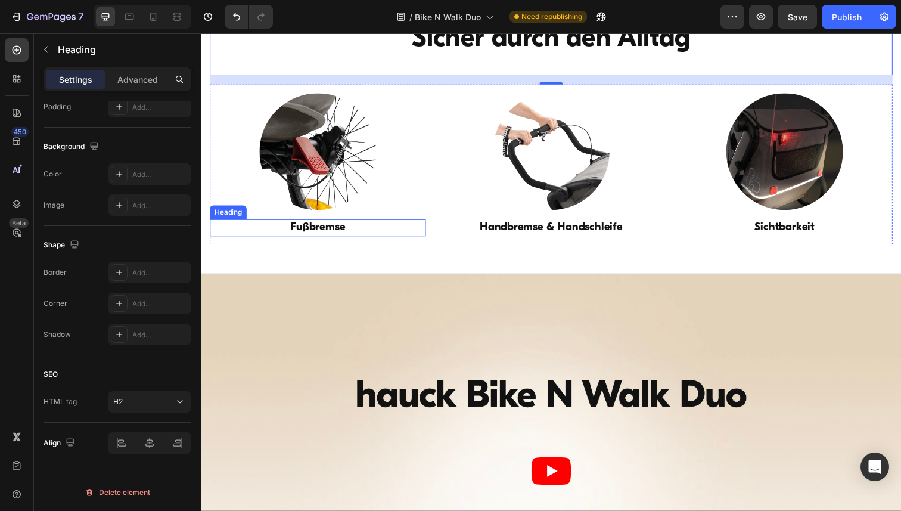
click at [317, 231] on h3 "Fußbremse" at bounding box center [320, 231] width 220 height 17
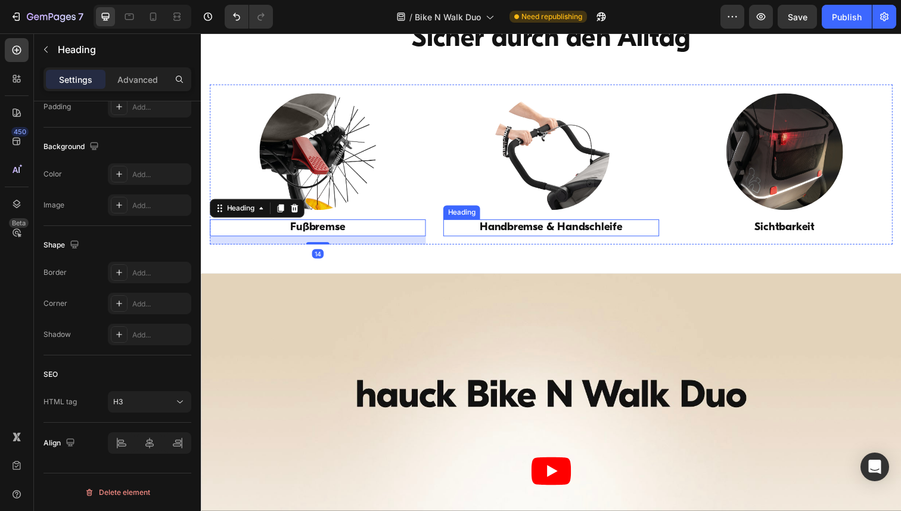
click at [549, 235] on h3 "Handbremse & Handschleife" at bounding box center [558, 231] width 220 height 17
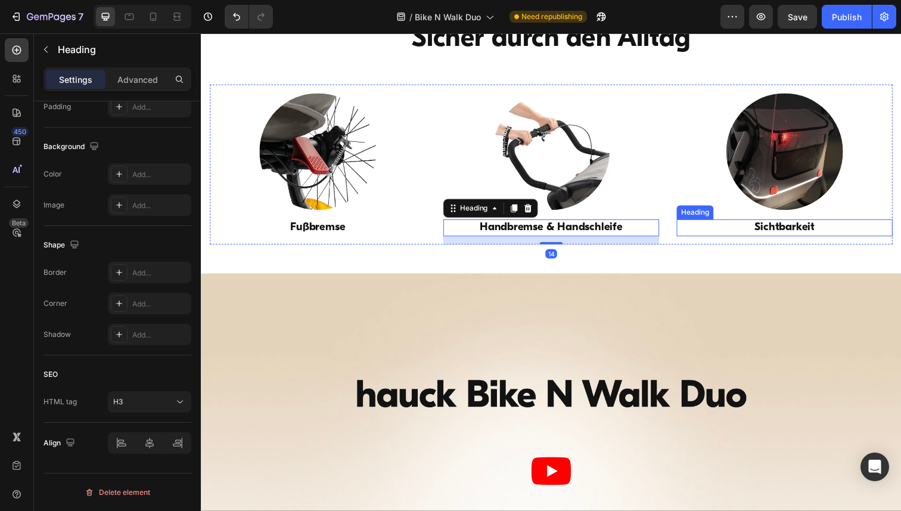
click at [789, 232] on h3 "Sichtbarkeit" at bounding box center [796, 231] width 220 height 17
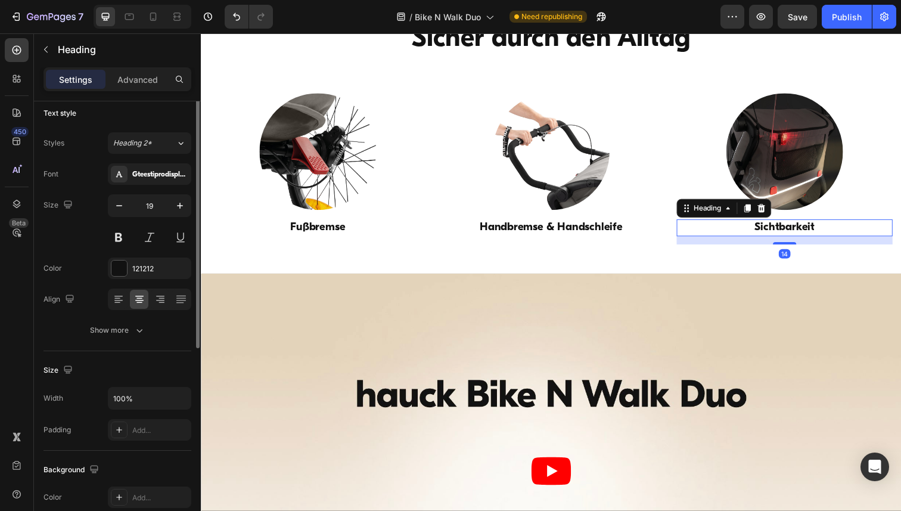
scroll to position [0, 0]
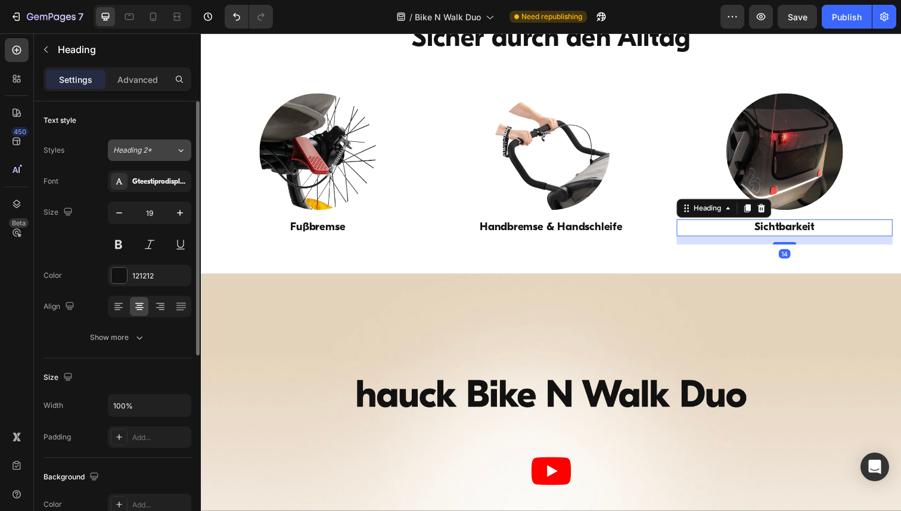
click at [179, 149] on icon at bounding box center [181, 150] width 10 height 12
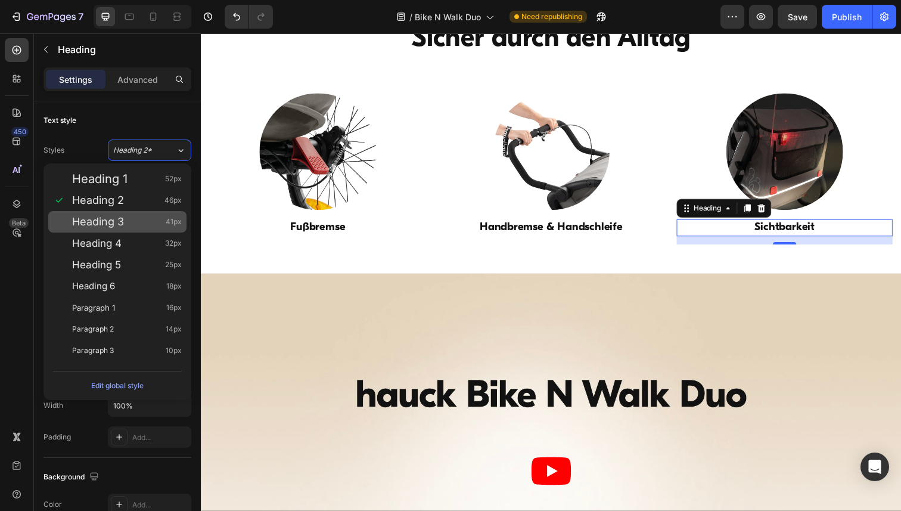
click at [117, 220] on span "Heading 3" at bounding box center [98, 222] width 52 height 12
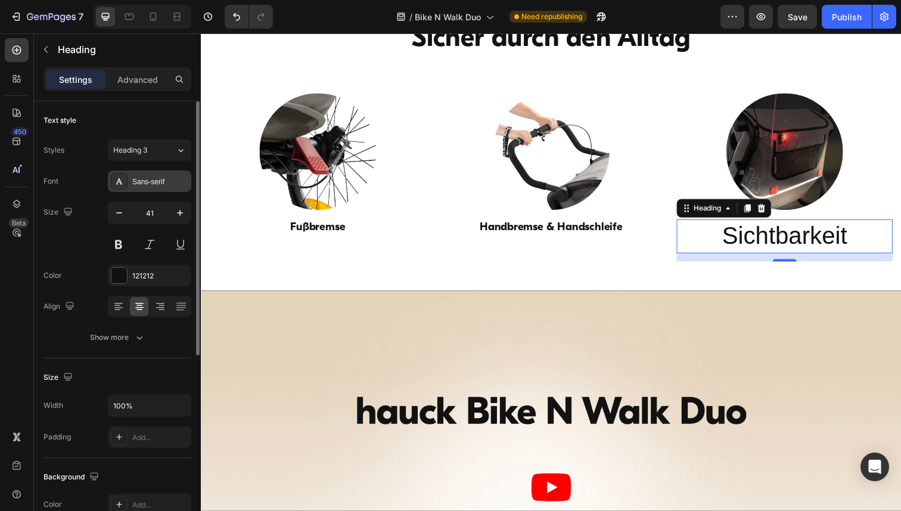
click at [157, 183] on div "Sans-serif" at bounding box center [160, 181] width 56 height 11
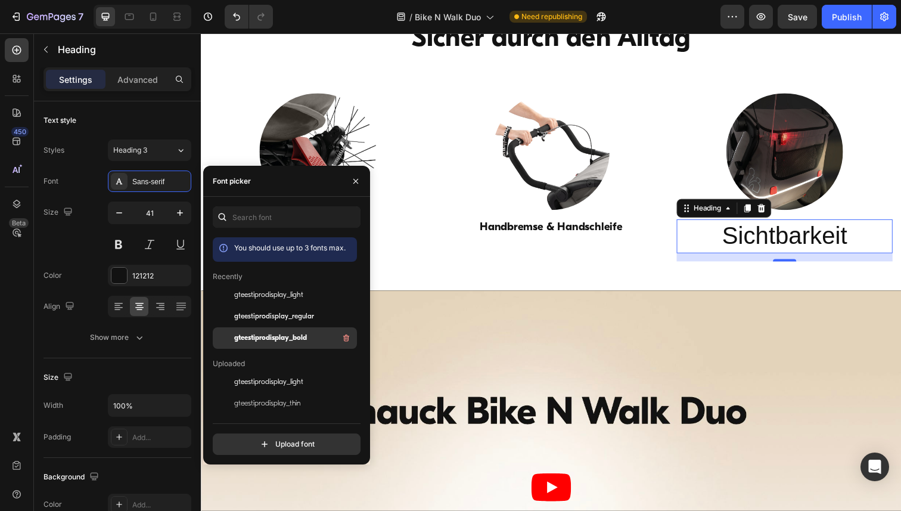
click at [275, 338] on span "gteestiprodisplay_bold" at bounding box center [270, 337] width 73 height 11
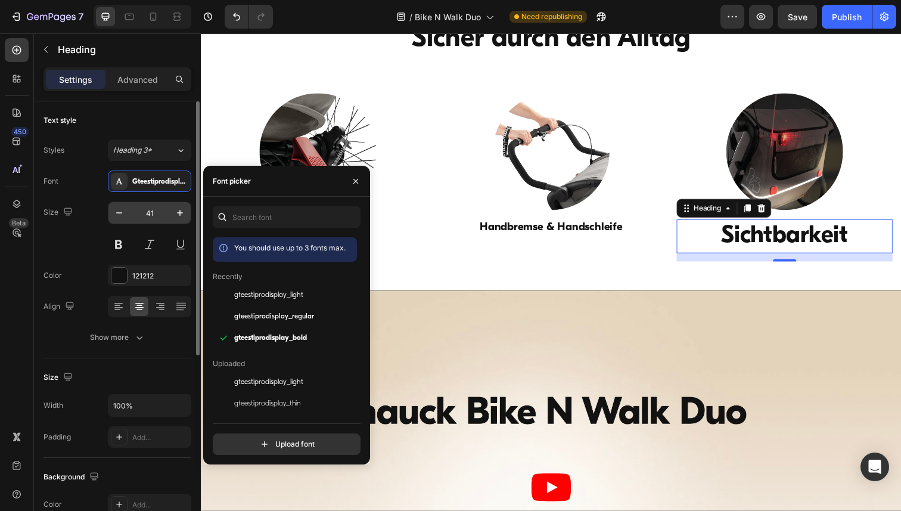
click at [152, 215] on input "41" at bounding box center [149, 212] width 39 height 21
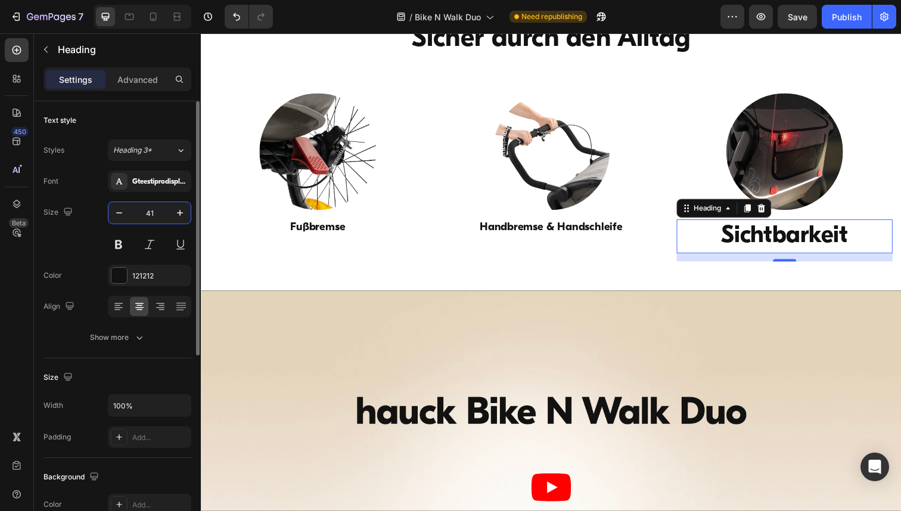
paste input "19"
type input "19"
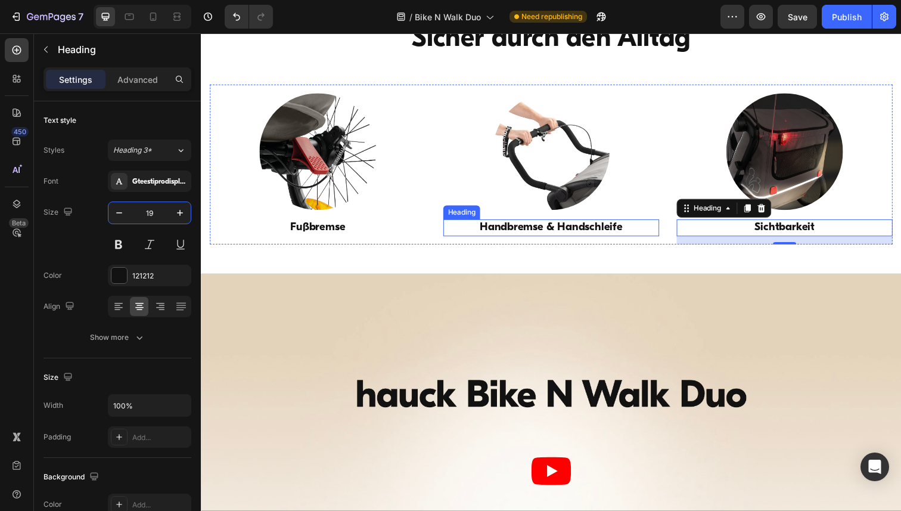
click at [555, 235] on h3 "Handbremse & Handschleife" at bounding box center [558, 231] width 220 height 17
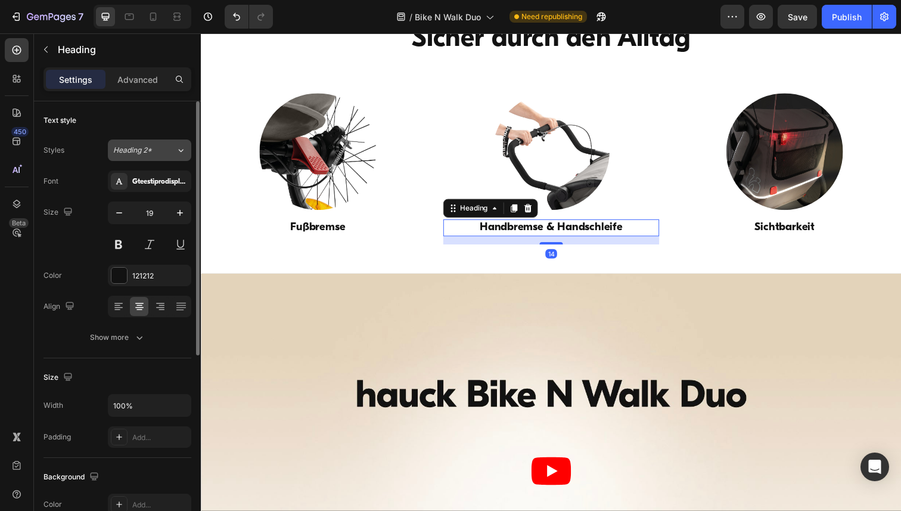
click at [158, 147] on div "Heading 2*" at bounding box center [137, 150] width 48 height 11
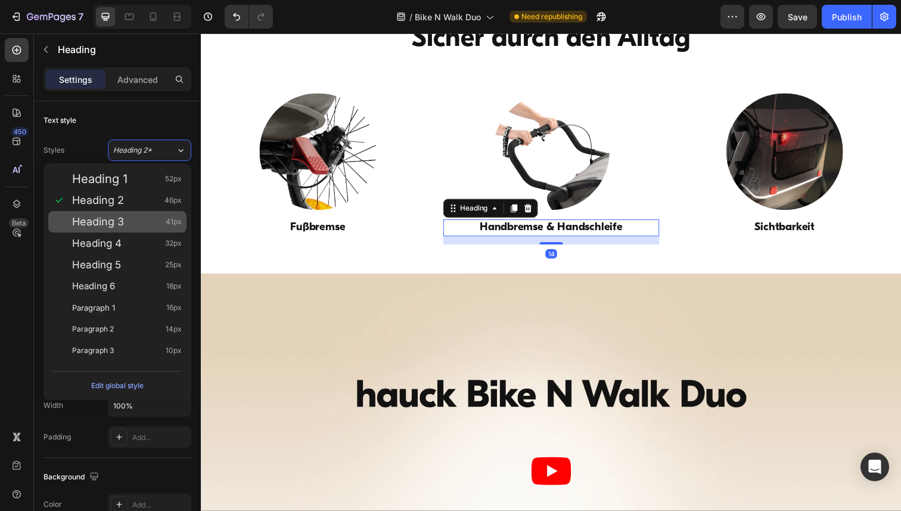
click at [125, 222] on div "Heading 3 41px" at bounding box center [127, 222] width 110 height 12
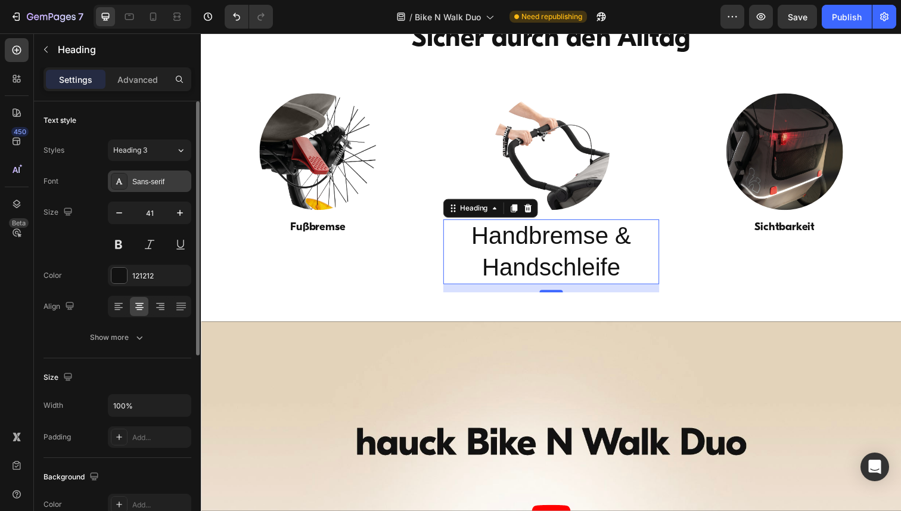
click at [152, 183] on div "Sans-serif" at bounding box center [160, 181] width 56 height 11
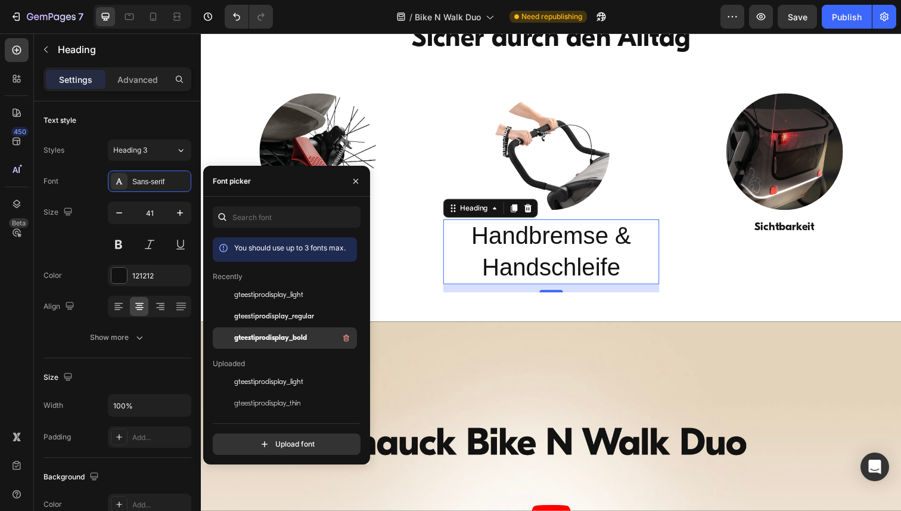
click at [261, 331] on div "gteestiprodisplay_bold" at bounding box center [294, 338] width 120 height 14
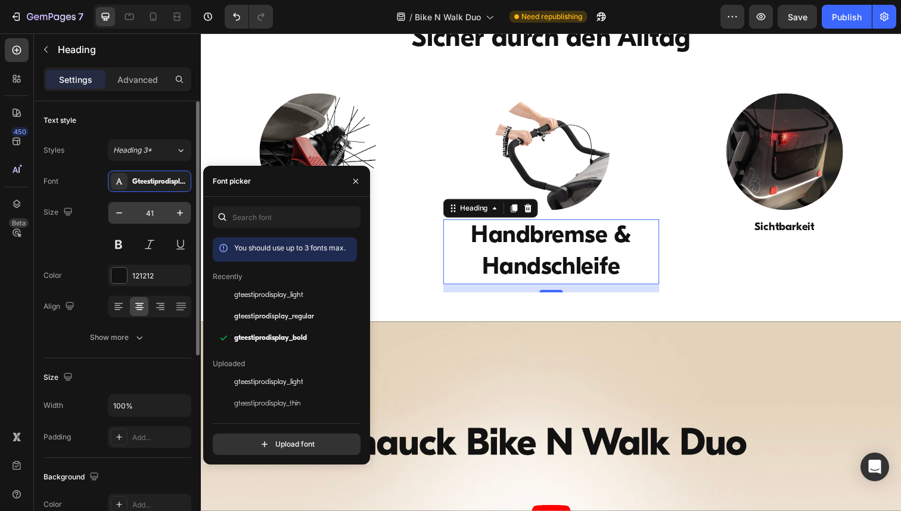
click at [151, 211] on input "41" at bounding box center [149, 212] width 39 height 21
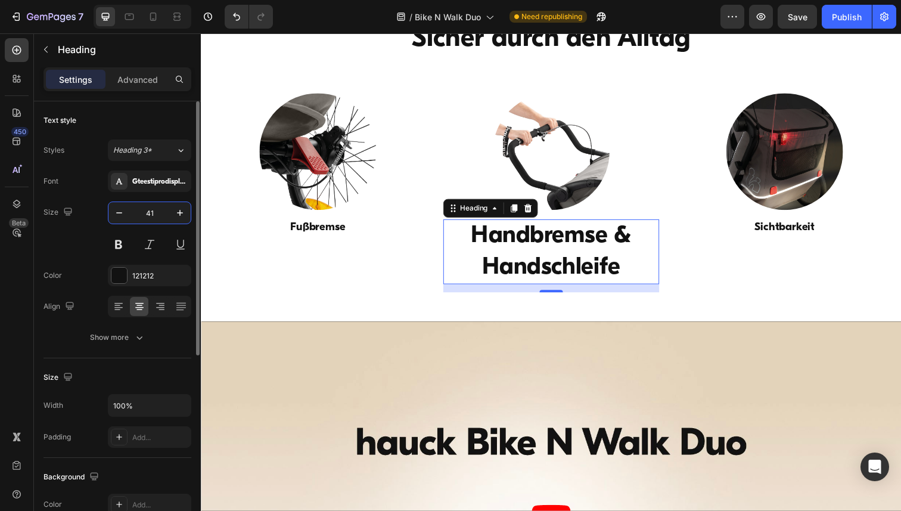
paste input "19"
type input "19"
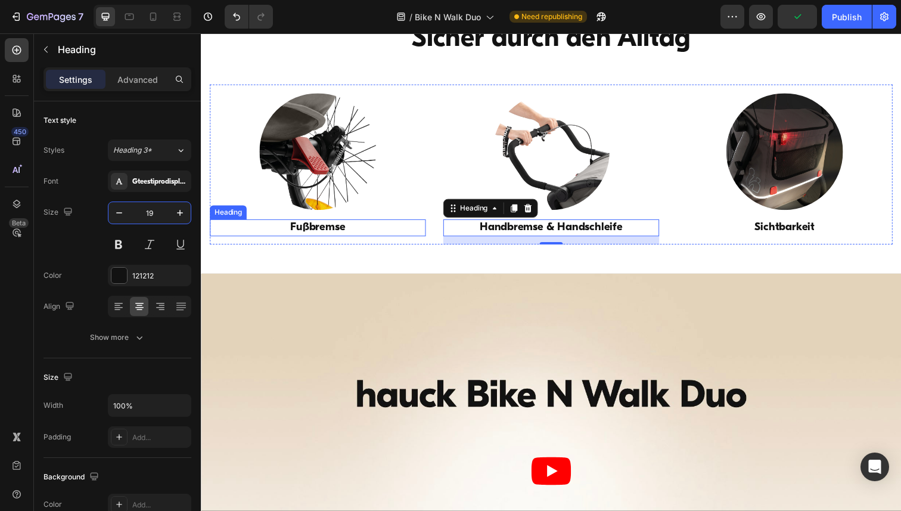
click at [300, 232] on h3 "Fußbremse" at bounding box center [320, 231] width 220 height 17
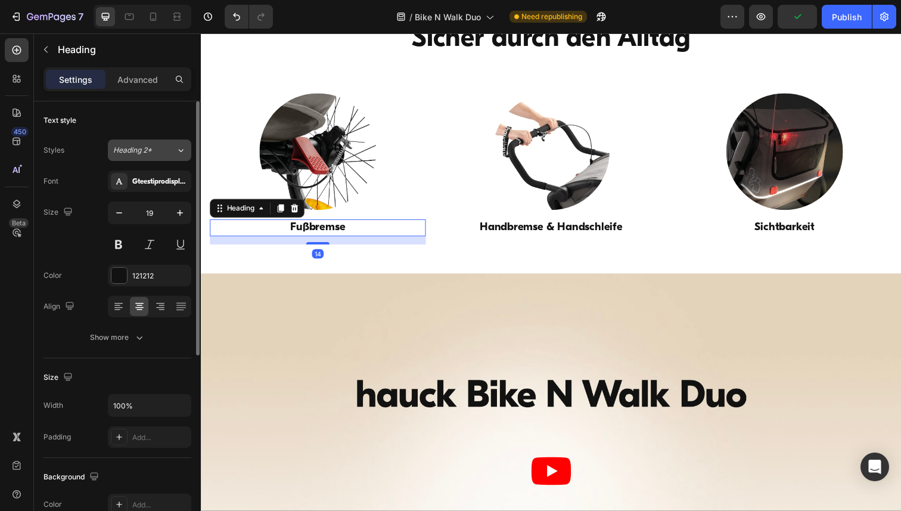
click at [134, 151] on span "Heading 2*" at bounding box center [132, 150] width 39 height 11
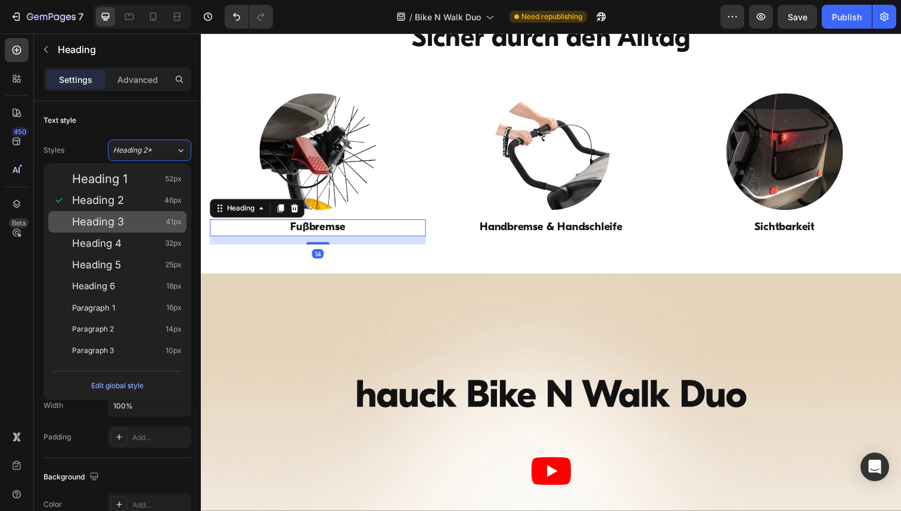
click at [133, 224] on div "Heading 3 41px" at bounding box center [127, 222] width 110 height 12
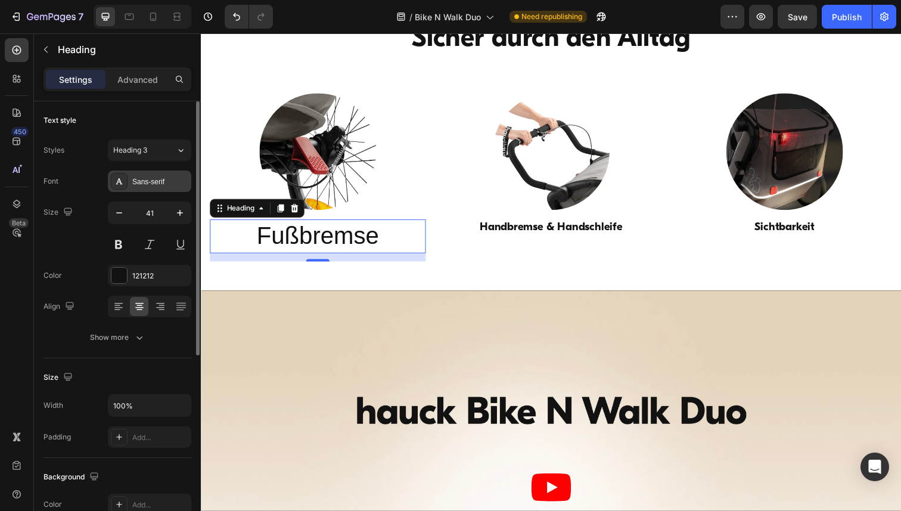
click at [145, 182] on div "Sans-serif" at bounding box center [160, 181] width 56 height 11
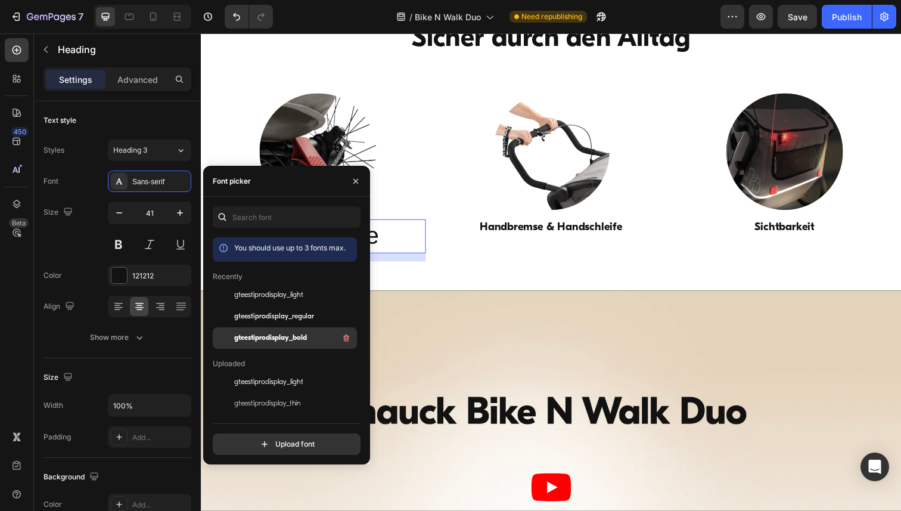
click at [268, 338] on span "gteestiprodisplay_bold" at bounding box center [270, 337] width 73 height 11
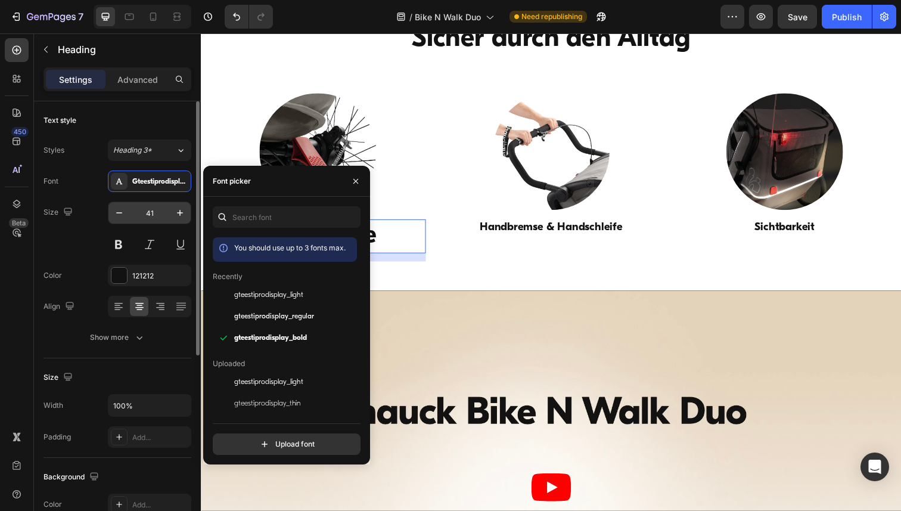
click at [145, 213] on input "41" at bounding box center [149, 212] width 39 height 21
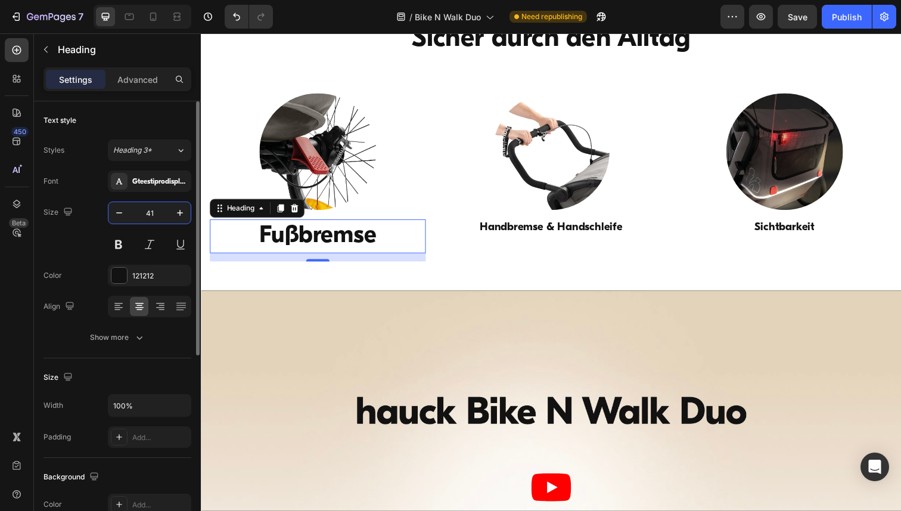
paste input "19"
type input "19"
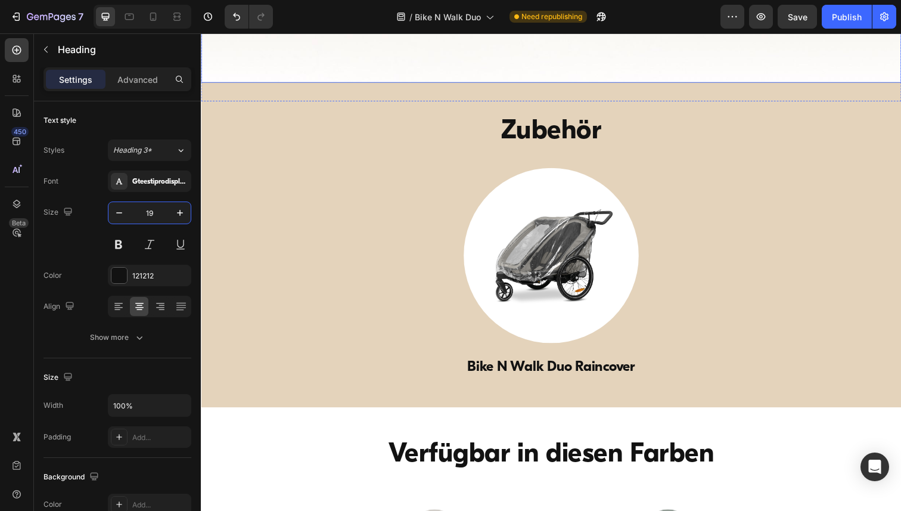
scroll to position [4032, 0]
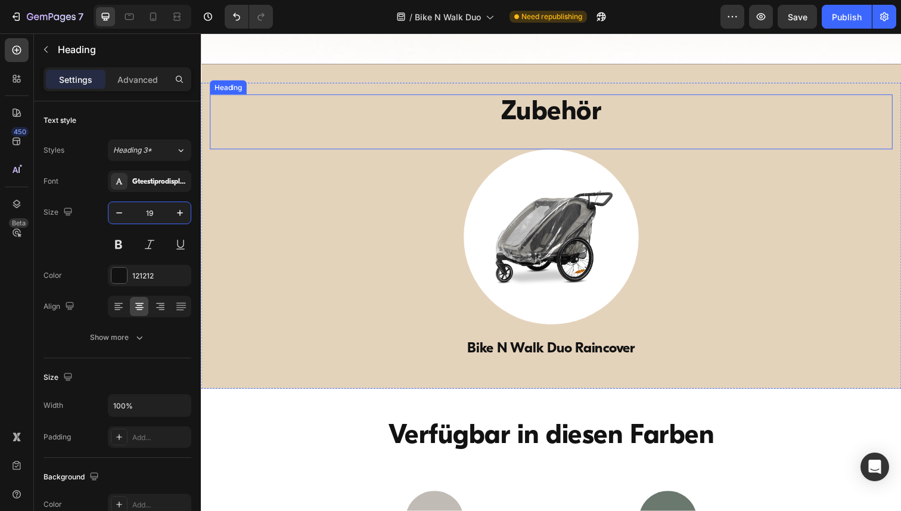
click at [545, 119] on h2 "Zubehör" at bounding box center [558, 115] width 668 height 38
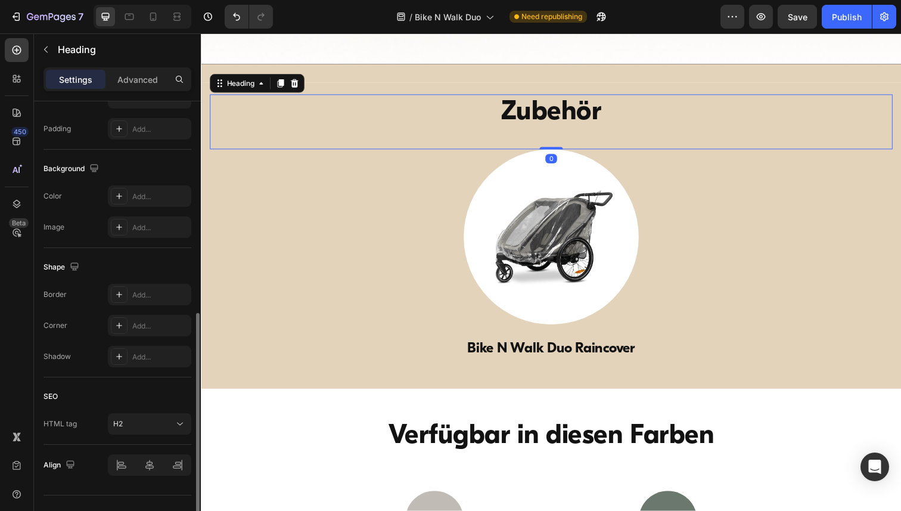
scroll to position [330, 0]
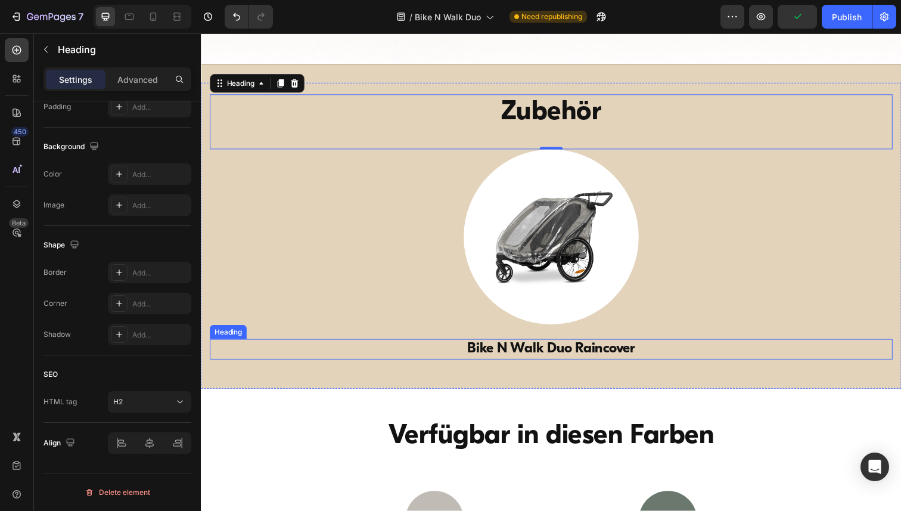
click at [490, 356] on h2 "Bike N Walk Duo Raincover" at bounding box center [558, 355] width 697 height 21
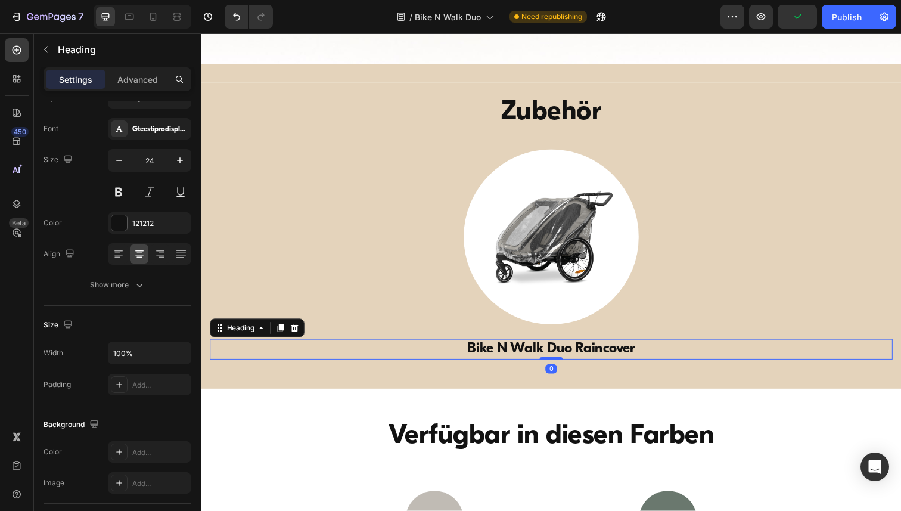
scroll to position [0, 0]
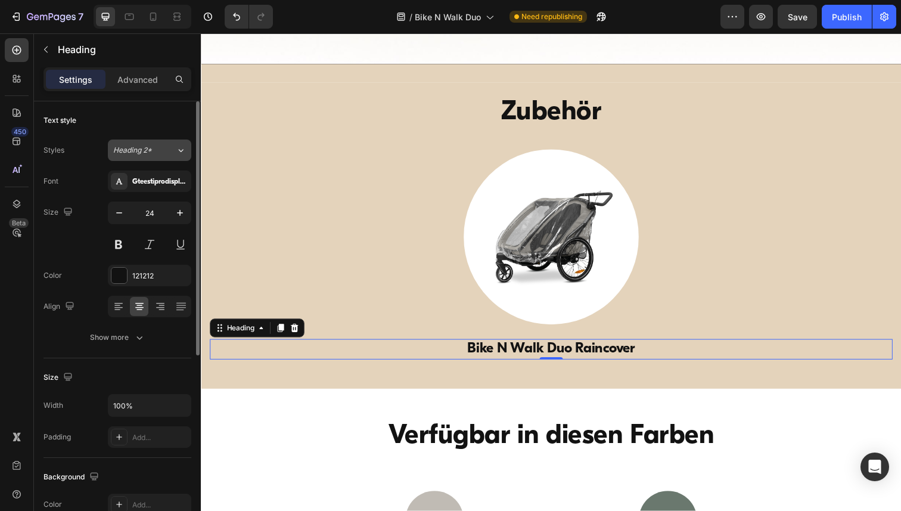
click at [180, 151] on icon at bounding box center [181, 150] width 5 height 3
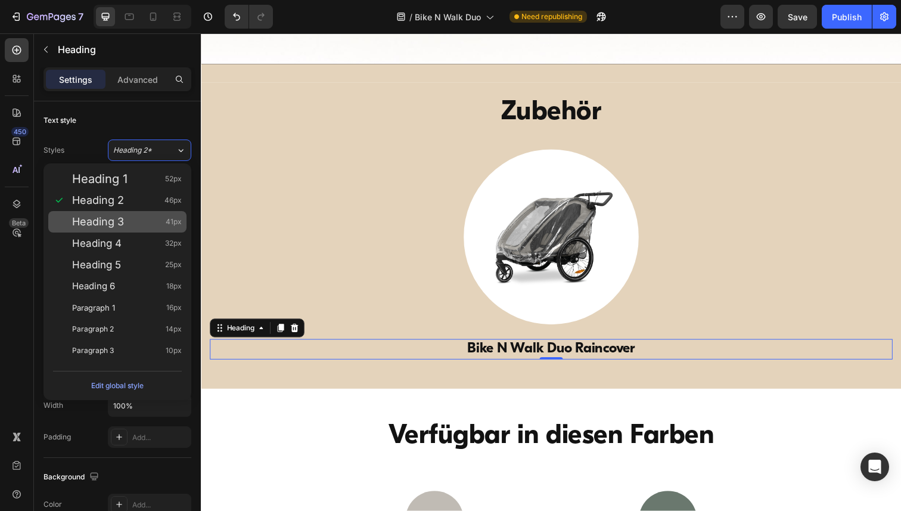
click at [118, 225] on span "Heading 3" at bounding box center [98, 222] width 52 height 12
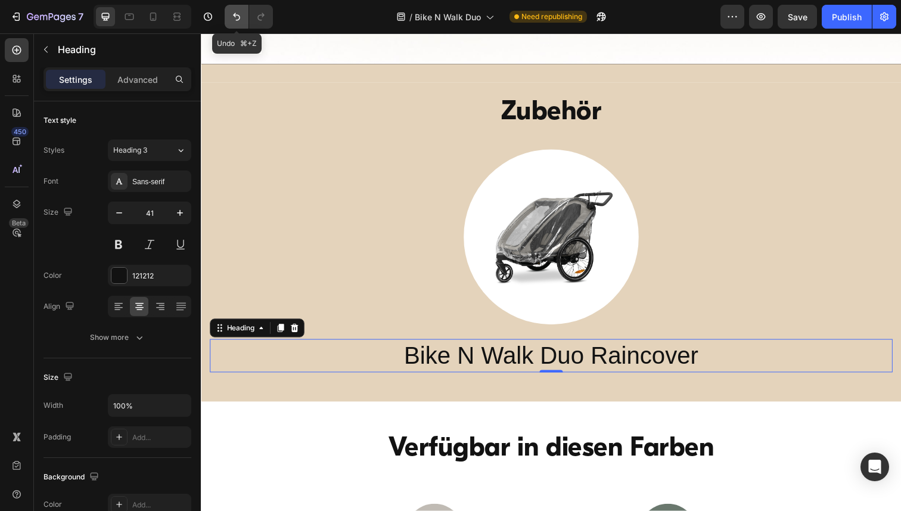
click at [234, 23] on button "Undo/Redo" at bounding box center [237, 17] width 24 height 24
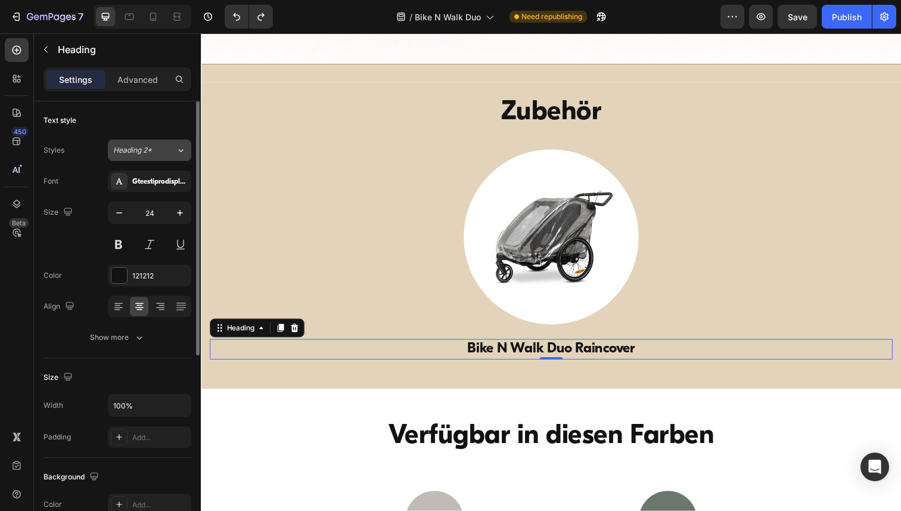
click at [179, 155] on icon at bounding box center [181, 150] width 10 height 12
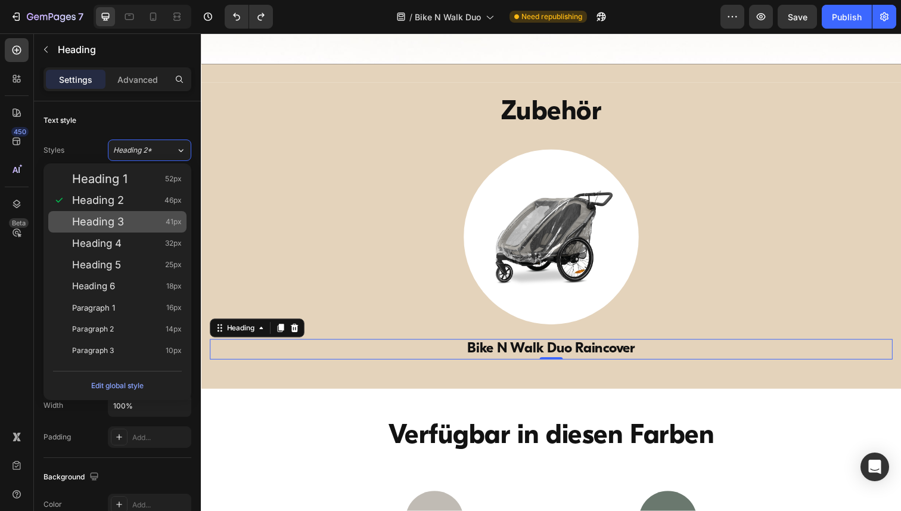
click at [129, 226] on div "Heading 3 41px" at bounding box center [127, 222] width 110 height 12
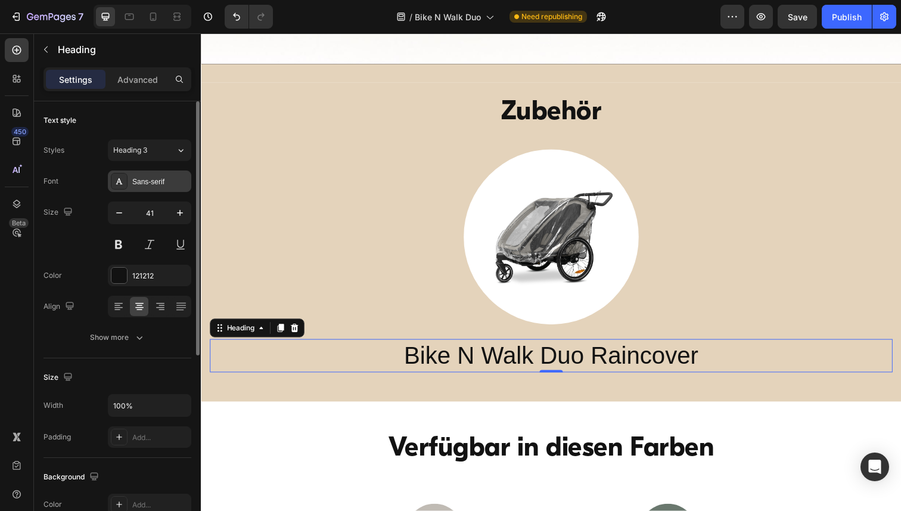
click at [153, 184] on div "Sans-serif" at bounding box center [160, 181] width 56 height 11
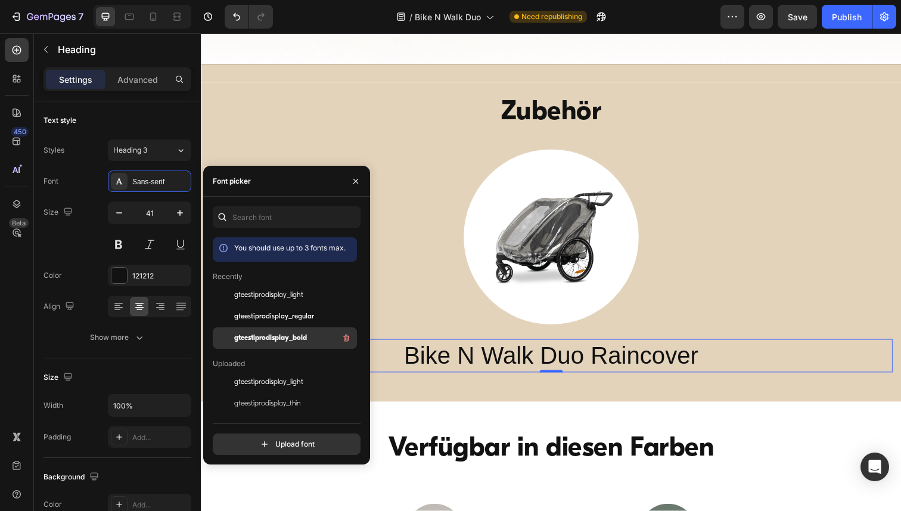
click at [267, 338] on span "gteestiprodisplay_bold" at bounding box center [270, 337] width 73 height 11
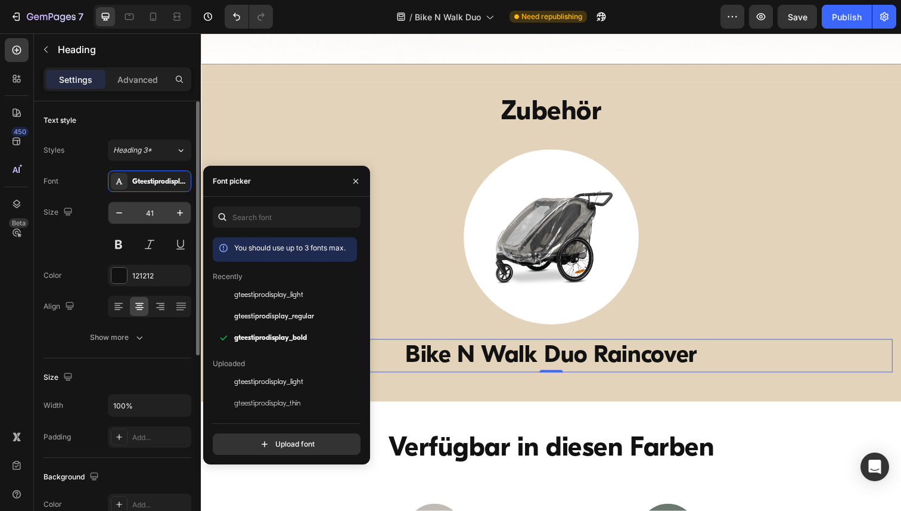
click at [151, 213] on input "41" at bounding box center [149, 212] width 39 height 21
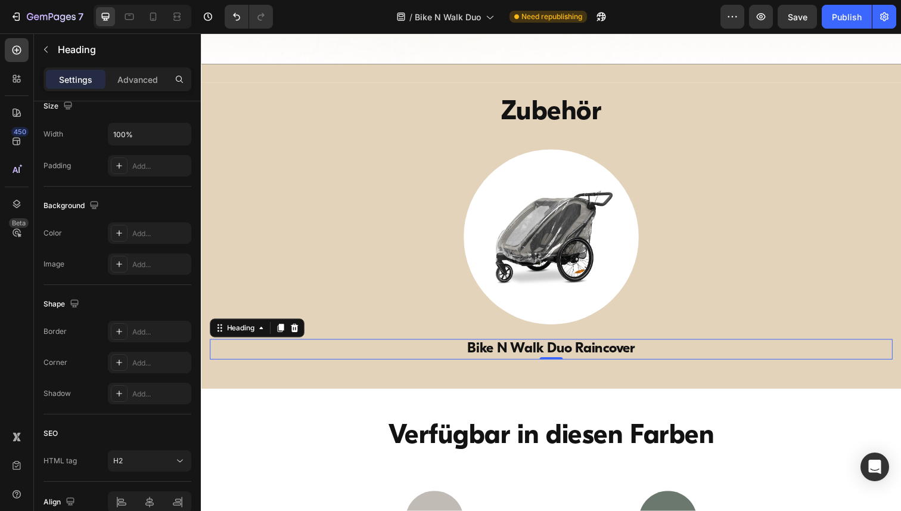
scroll to position [330, 0]
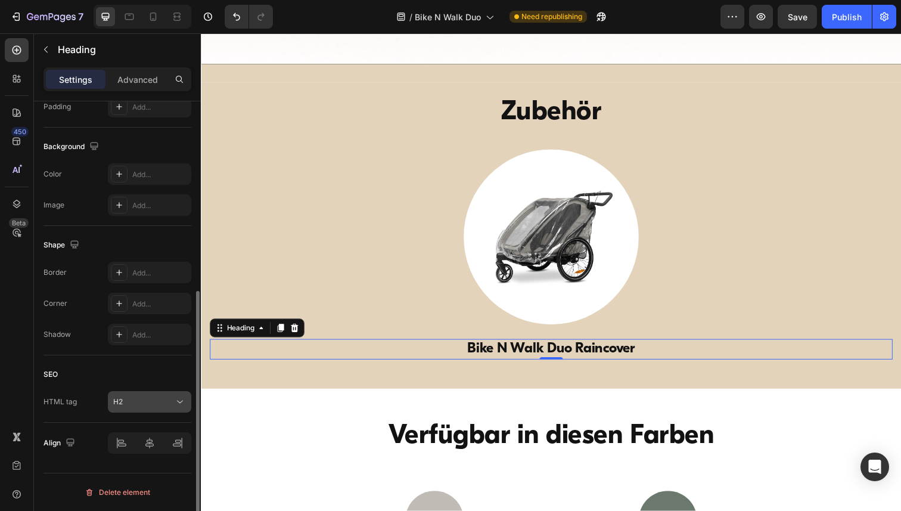
type input "24"
click at [180, 405] on icon at bounding box center [180, 402] width 12 height 12
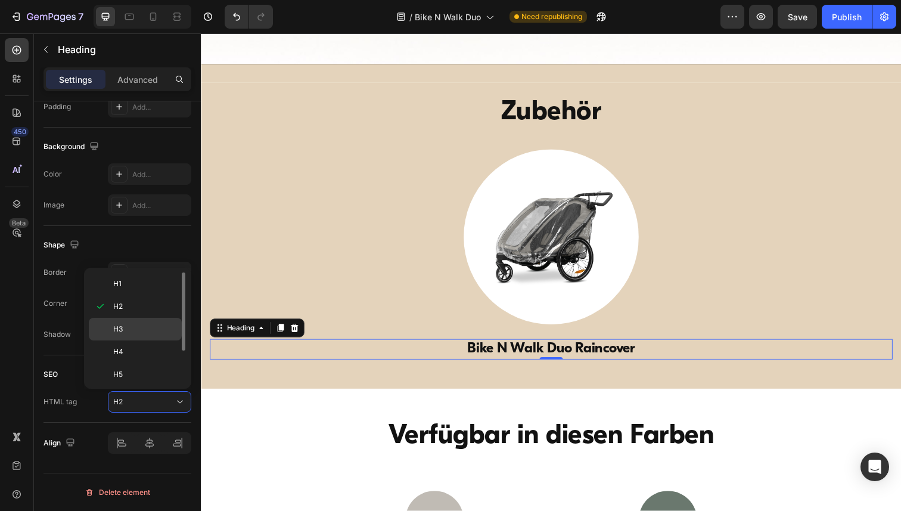
click at [122, 325] on span "H3" at bounding box center [118, 328] width 10 height 11
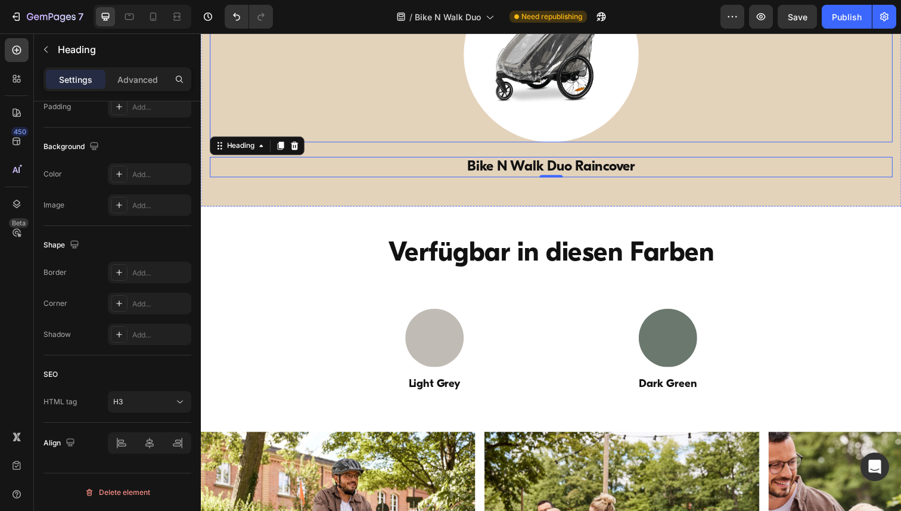
scroll to position [4239, 0]
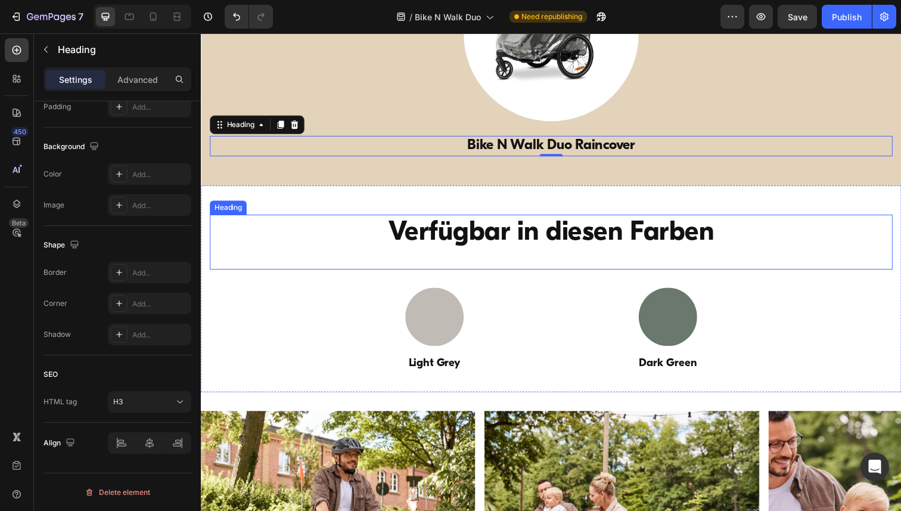
click at [485, 236] on h2 "Verfügbar in diesen Farben" at bounding box center [558, 238] width 668 height 38
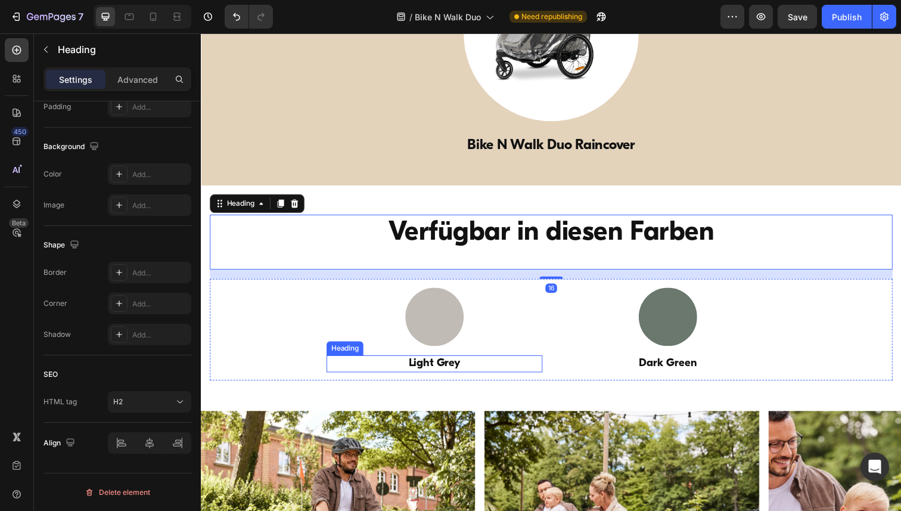
click at [440, 377] on h3 "Light Grey" at bounding box center [439, 370] width 220 height 17
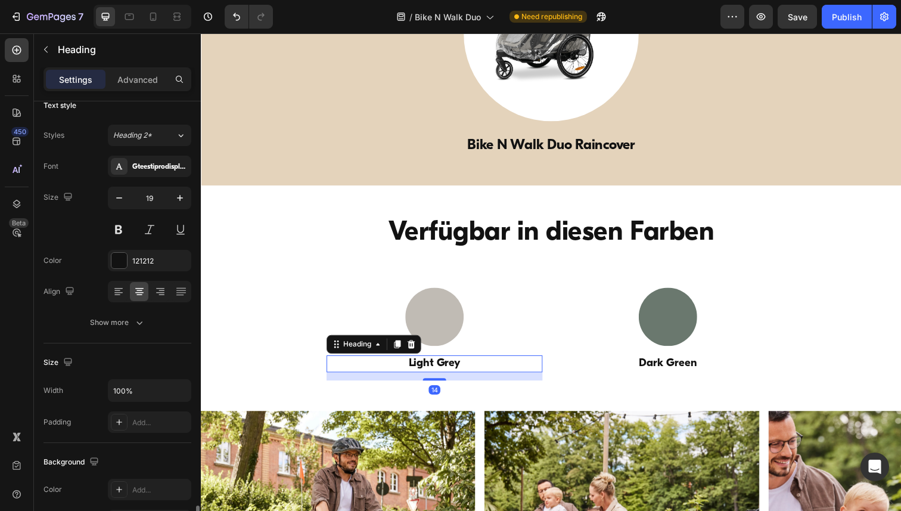
scroll to position [0, 0]
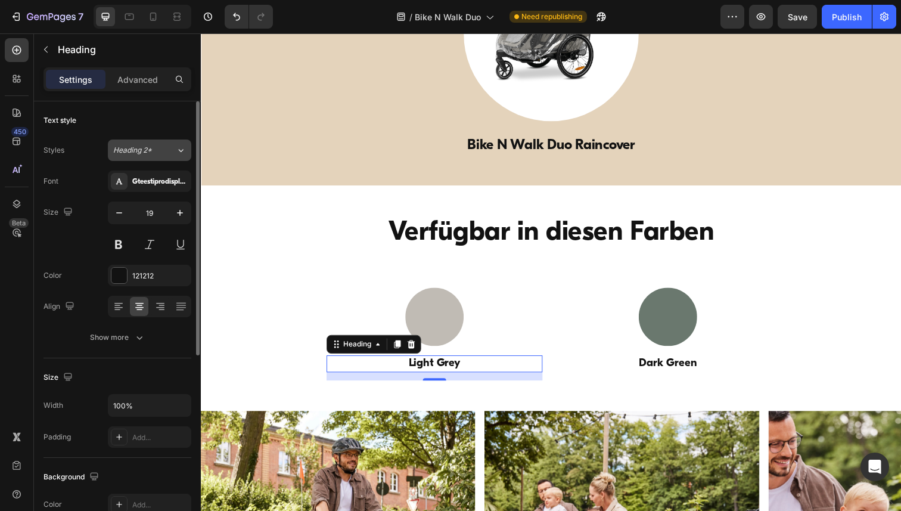
click at [161, 154] on div "Heading 2*" at bounding box center [144, 150] width 63 height 11
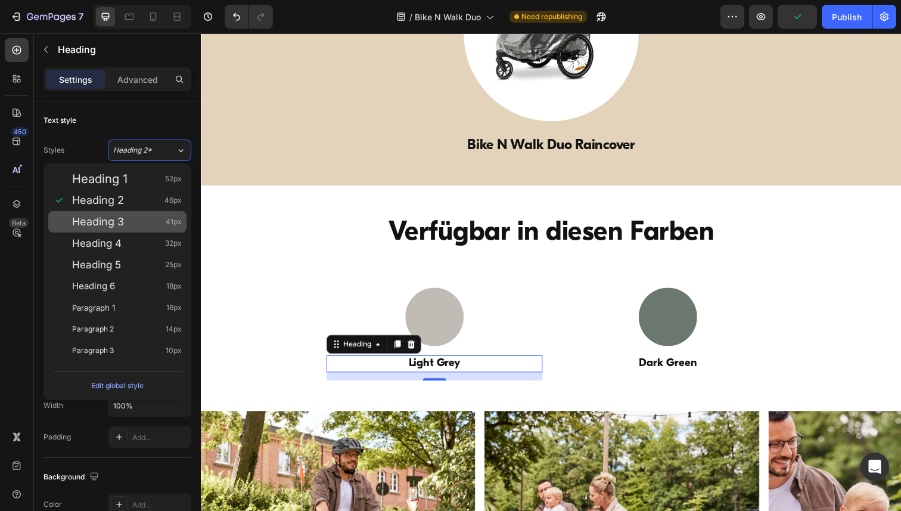
click at [131, 216] on div "Heading 3 41px" at bounding box center [127, 222] width 110 height 12
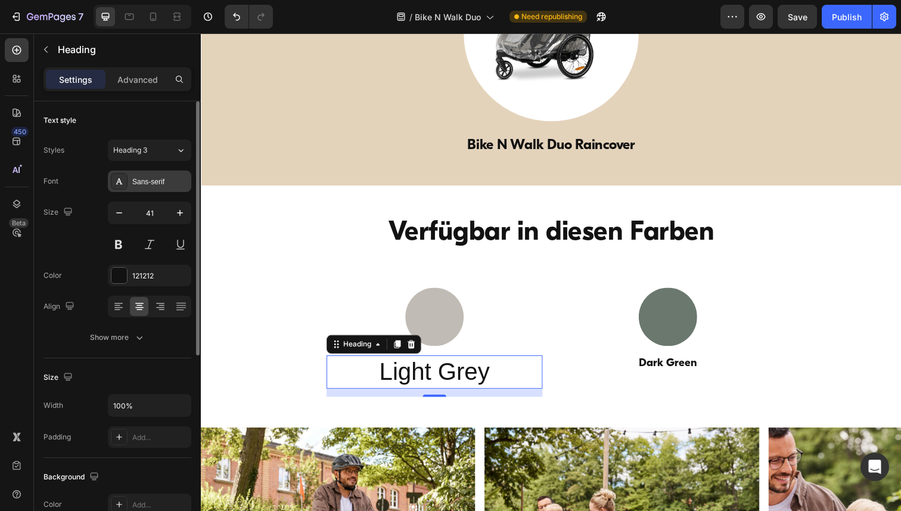
click at [148, 177] on div "Sans-serif" at bounding box center [160, 181] width 56 height 11
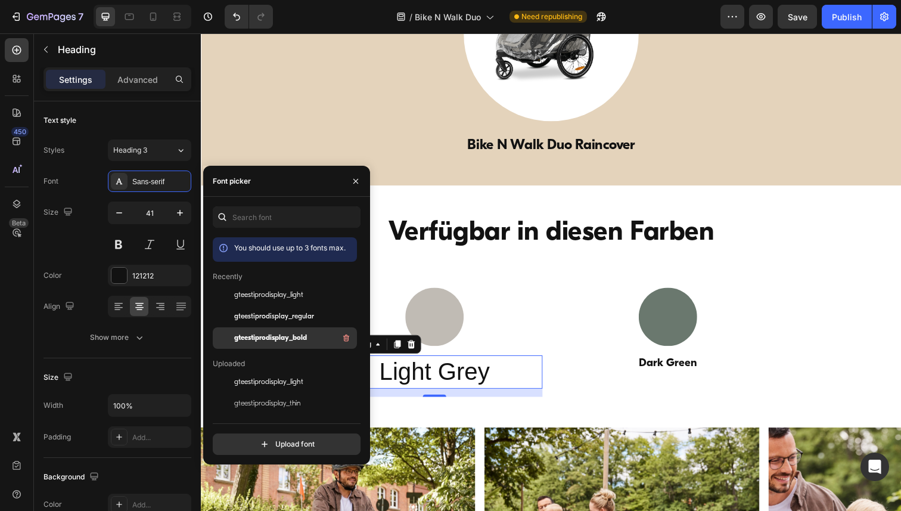
click at [263, 332] on span "gteestiprodisplay_bold" at bounding box center [270, 337] width 73 height 11
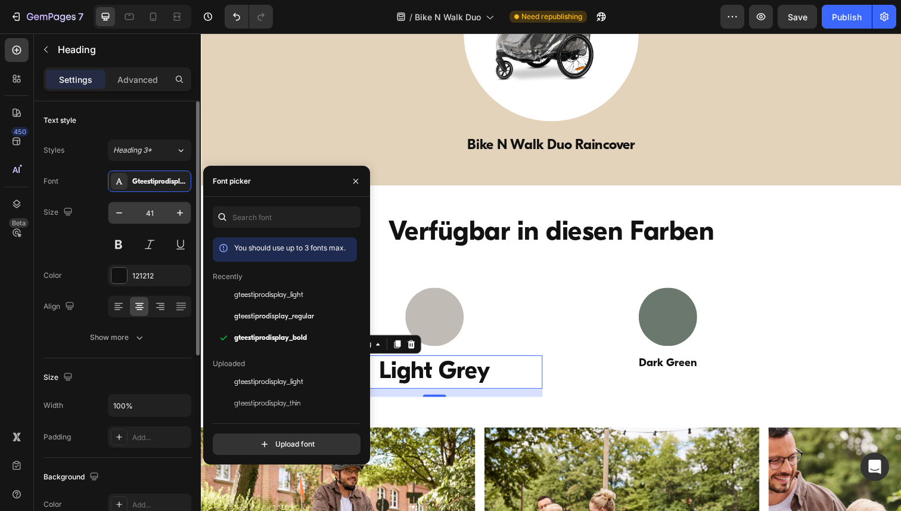
click at [148, 211] on input "41" at bounding box center [149, 212] width 39 height 21
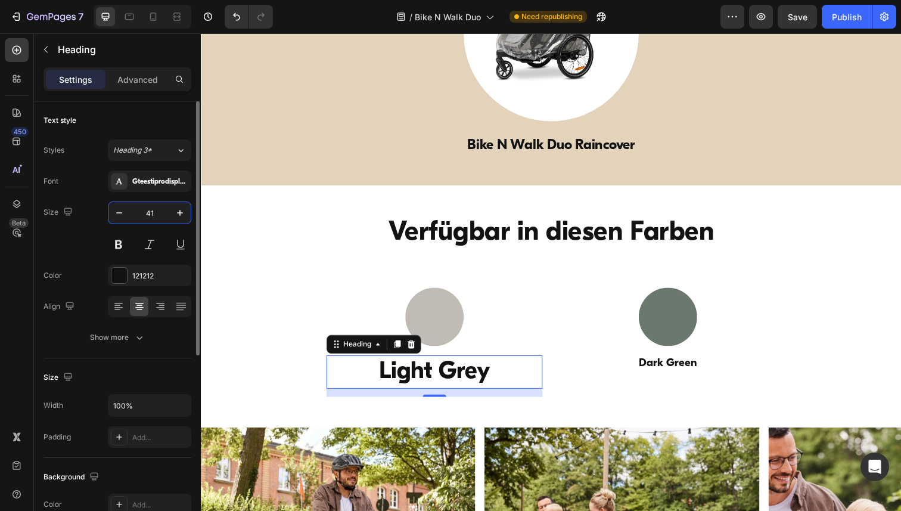
paste input "19"
type input "19"
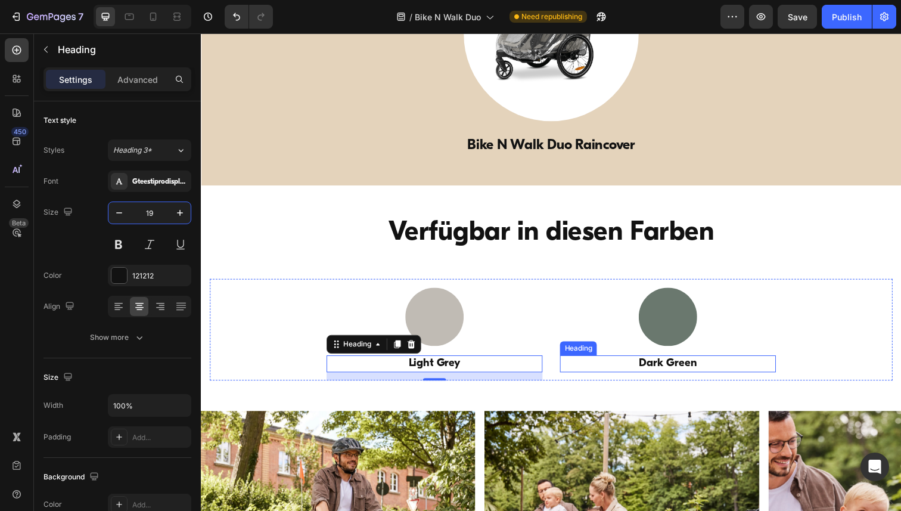
click at [677, 369] on h3 "Dark Green" at bounding box center [677, 370] width 220 height 17
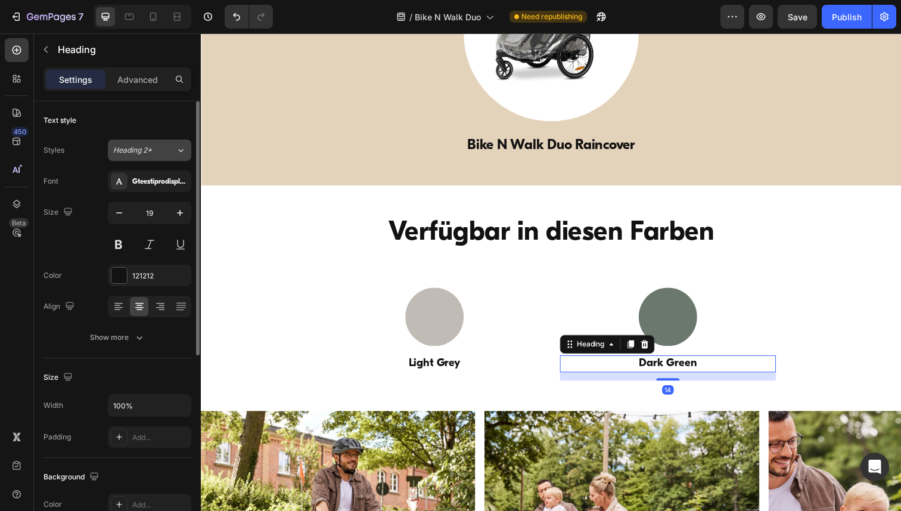
click at [154, 154] on div "Heading 2*" at bounding box center [137, 150] width 48 height 11
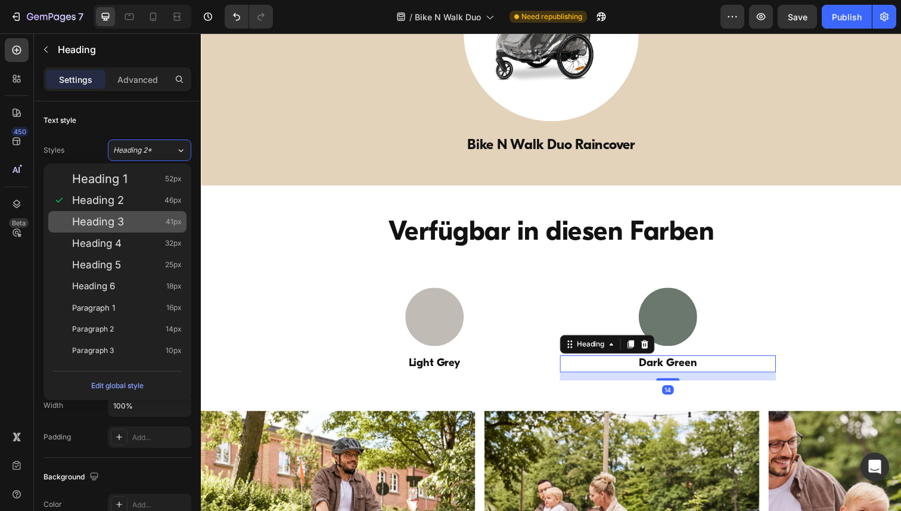
click at [126, 227] on div "Heading 3 41px" at bounding box center [127, 222] width 110 height 12
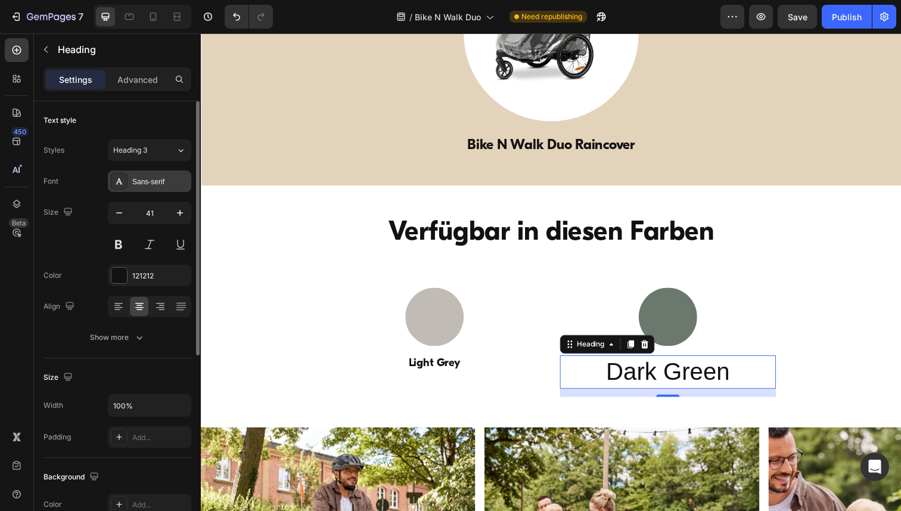
click at [158, 180] on div "Sans-serif" at bounding box center [160, 181] width 56 height 11
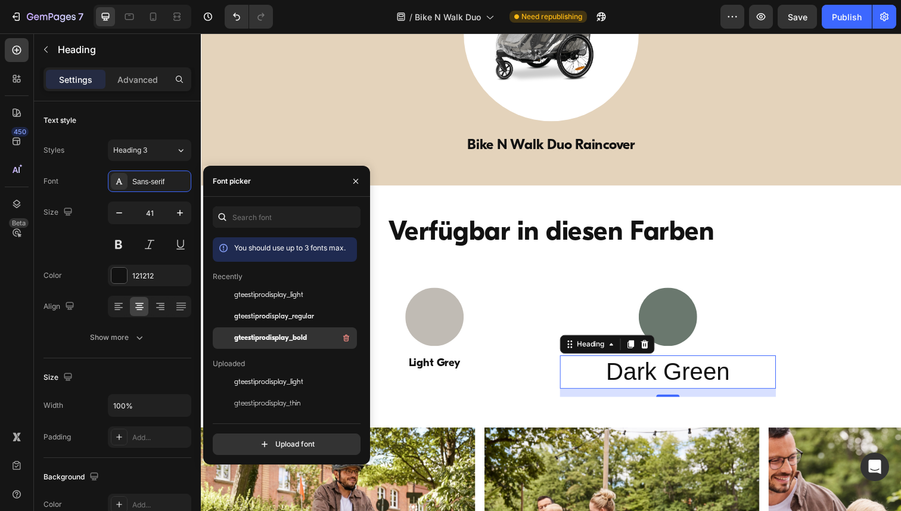
click at [266, 340] on span "gteestiprodisplay_bold" at bounding box center [270, 337] width 73 height 11
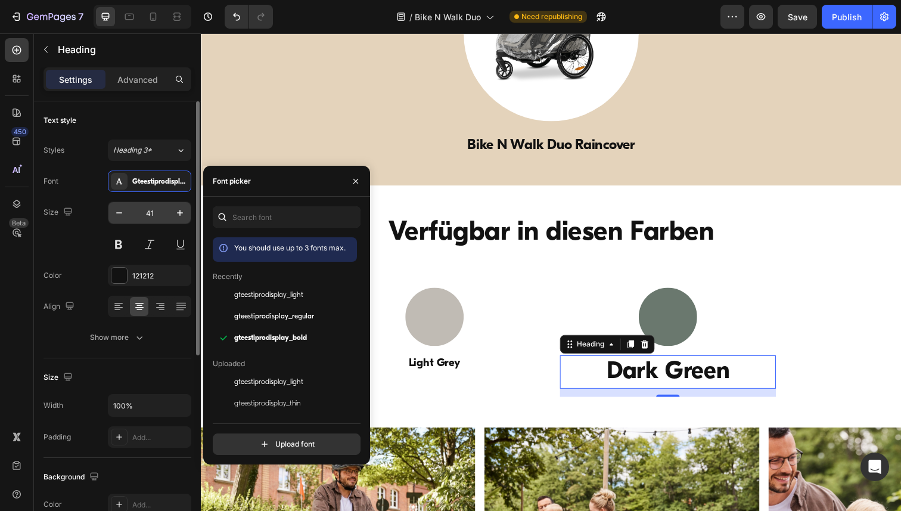
click at [153, 214] on input "41" at bounding box center [149, 212] width 39 height 21
paste input "19"
type input "19"
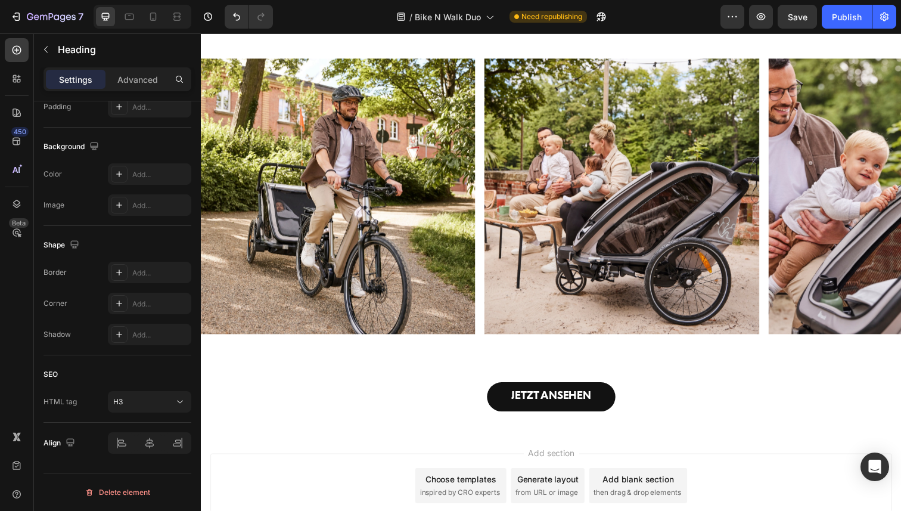
scroll to position [4600, 0]
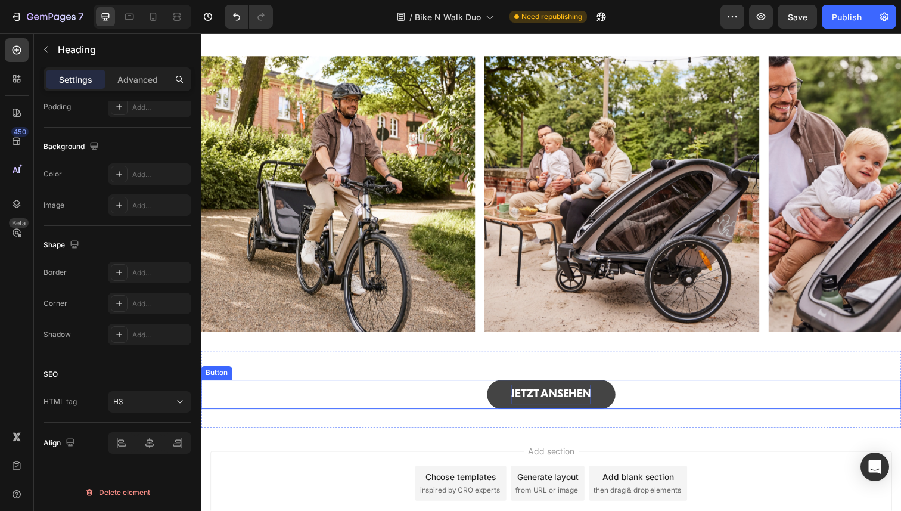
click at [537, 400] on p "JETZT ANSEHEN" at bounding box center [558, 402] width 81 height 20
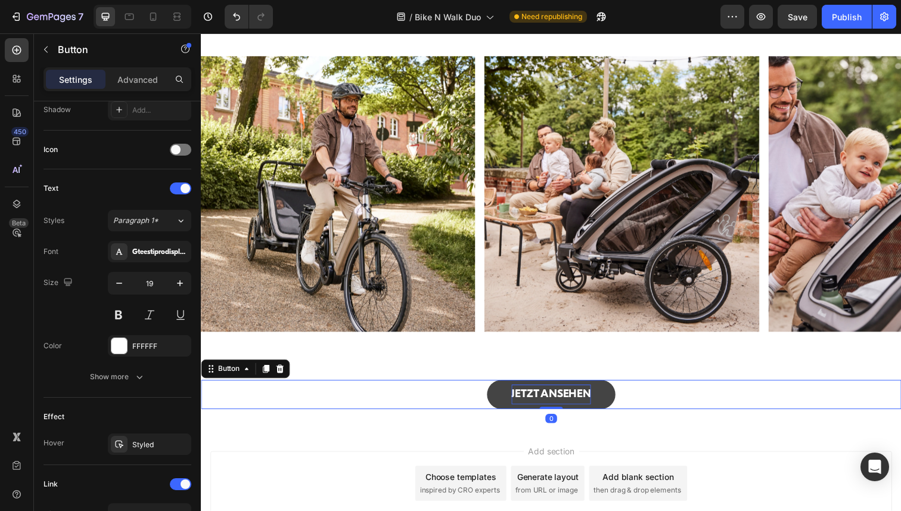
scroll to position [0, 0]
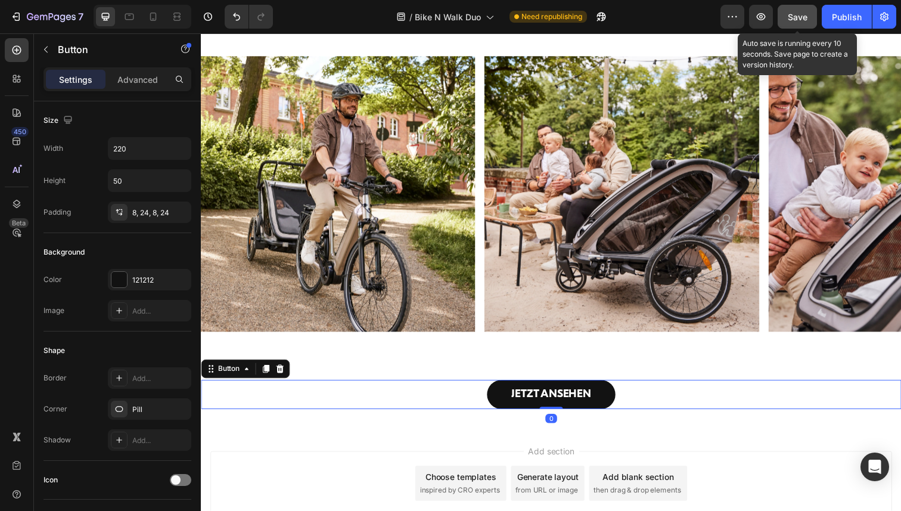
click at [801, 22] on div "Save" at bounding box center [797, 17] width 20 height 13
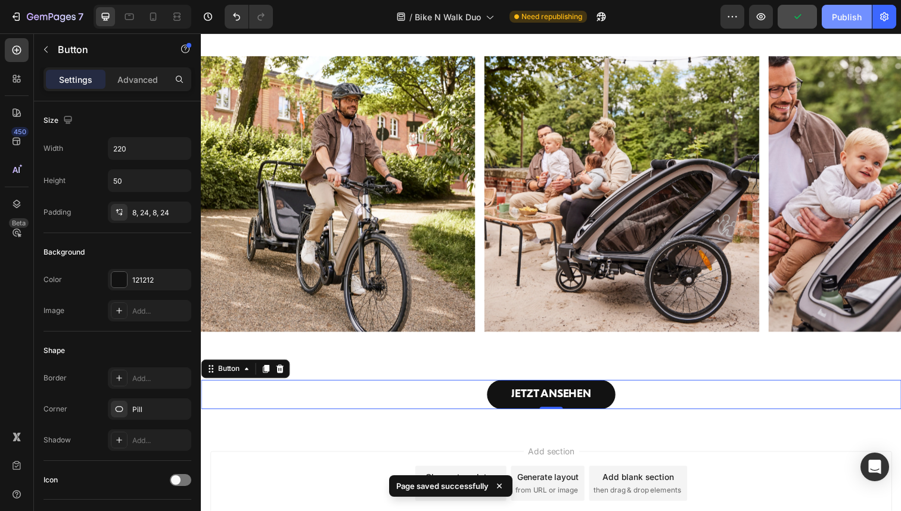
click at [832, 18] on div "Publish" at bounding box center [847, 17] width 30 height 13
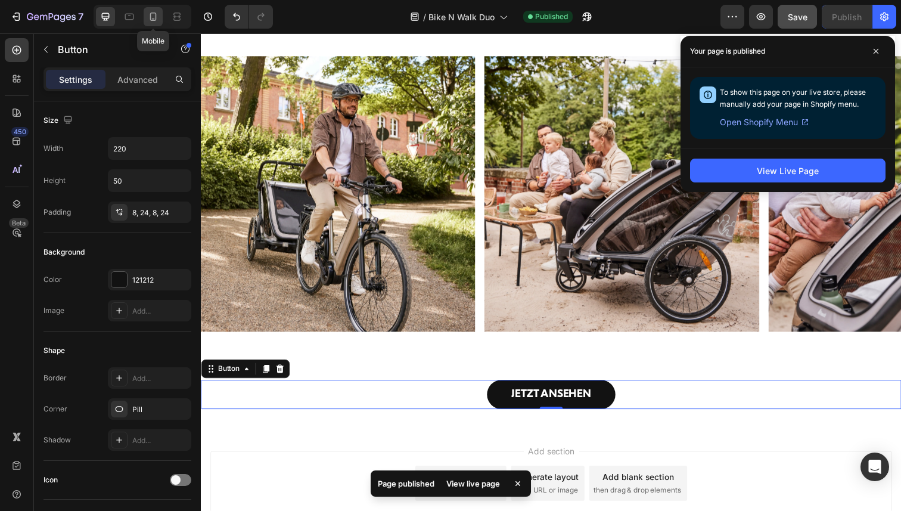
click at [160, 15] on div at bounding box center [153, 16] width 19 height 19
type input "14"
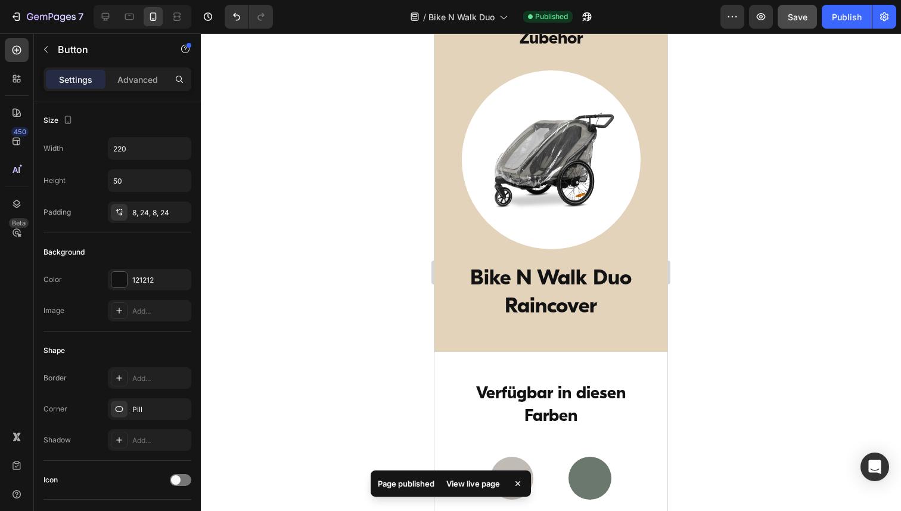
scroll to position [4065, 0]
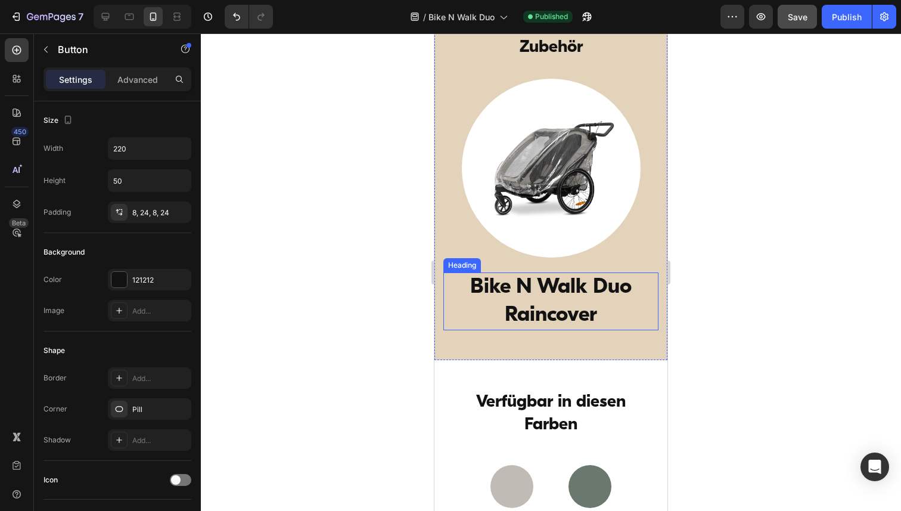
click at [581, 288] on h3 "Bike N Walk Duo Raincover" at bounding box center [550, 301] width 215 height 58
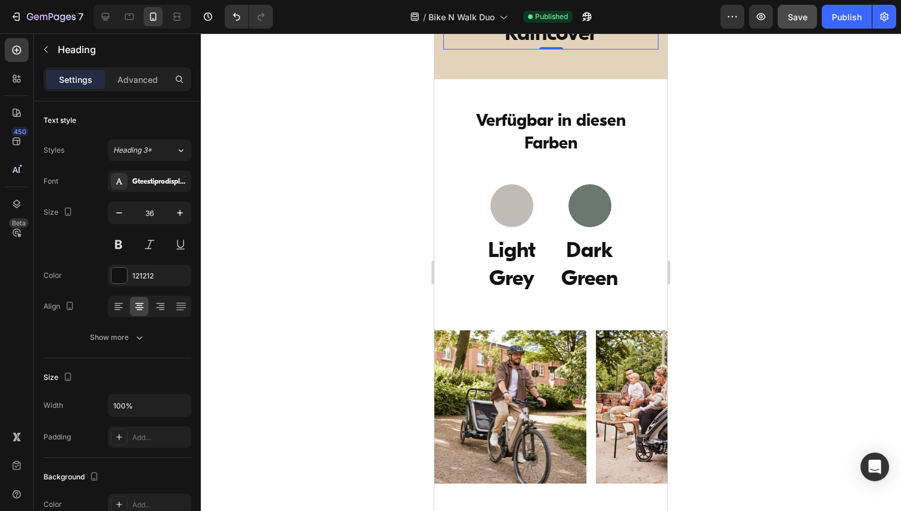
scroll to position [4379, 0]
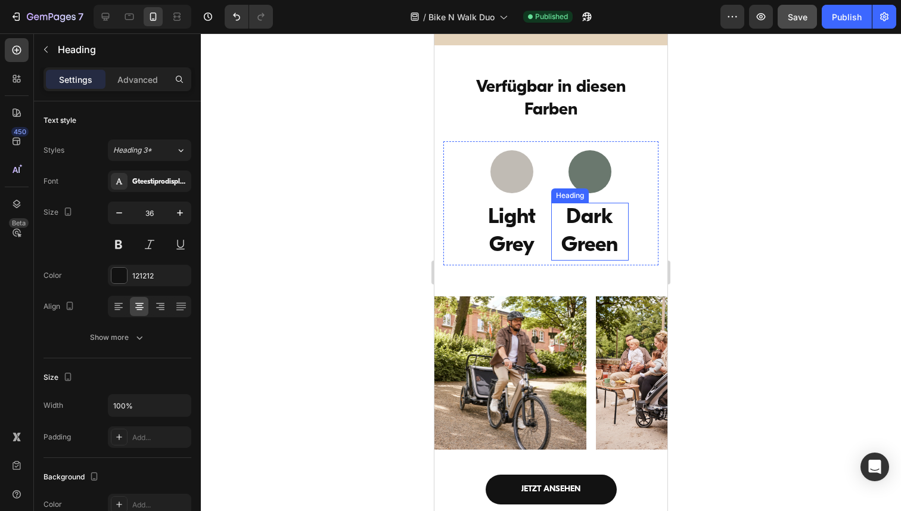
click at [589, 241] on h3 "Dark Green" at bounding box center [590, 232] width 78 height 58
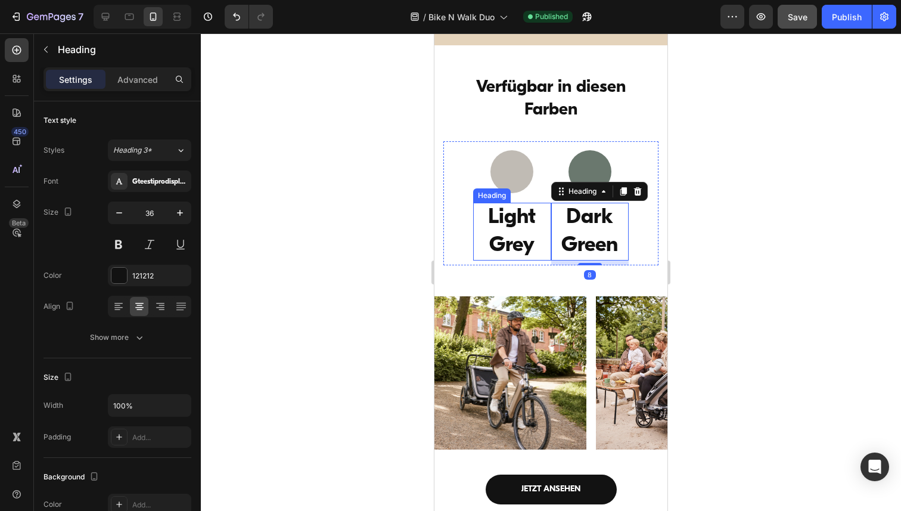
click at [509, 235] on h3 "Light Grey" at bounding box center [512, 232] width 78 height 58
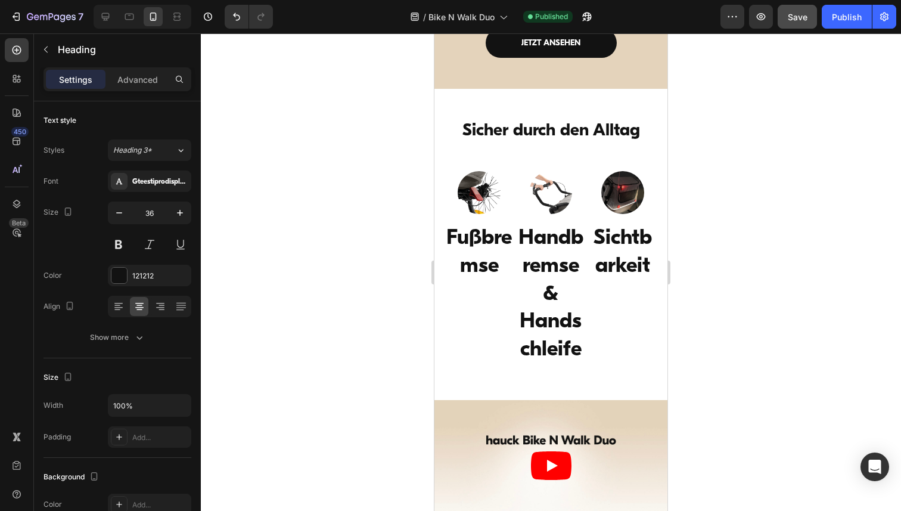
scroll to position [2821, 0]
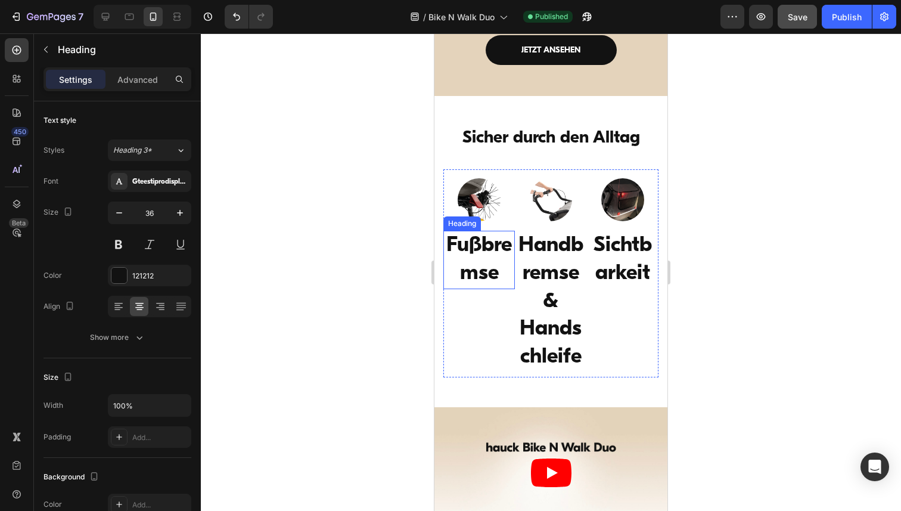
click at [481, 263] on h3 "Fußbremse" at bounding box center [478, 260] width 71 height 58
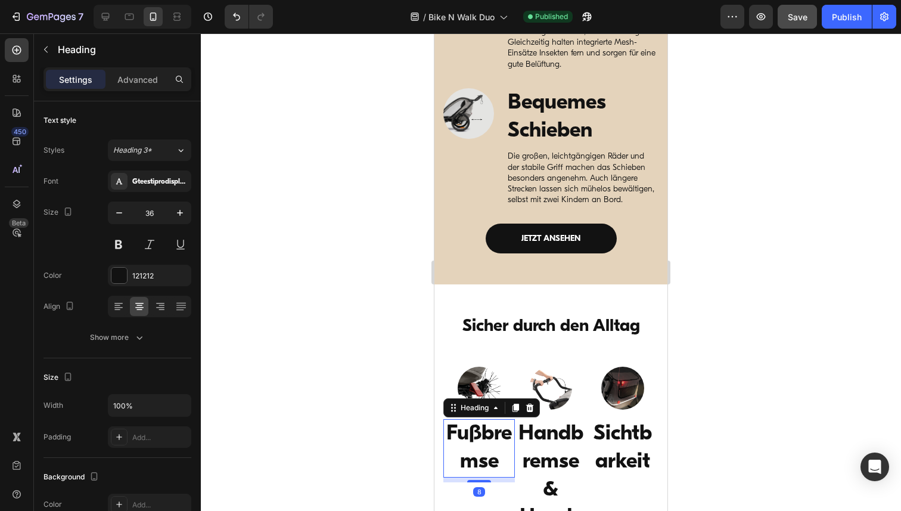
scroll to position [2435, 0]
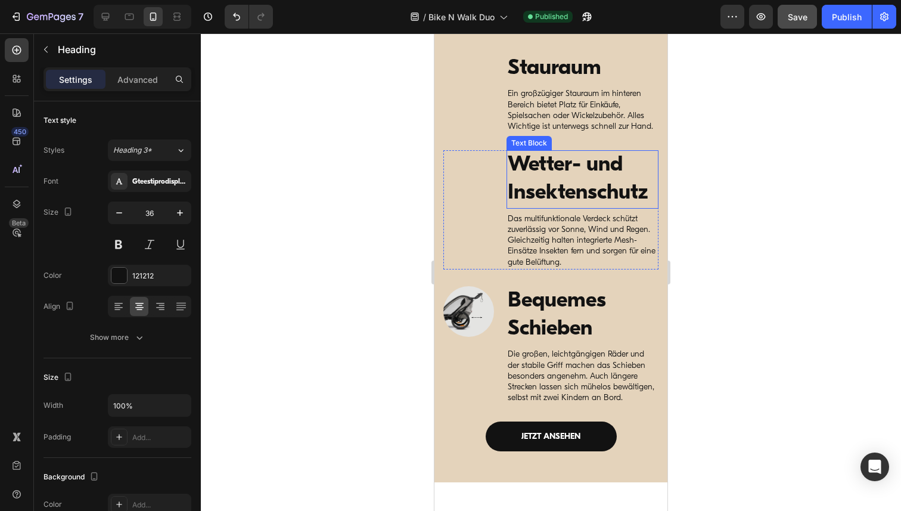
click at [562, 170] on p "Wetter- und Insektenschutz" at bounding box center [583, 179] width 150 height 56
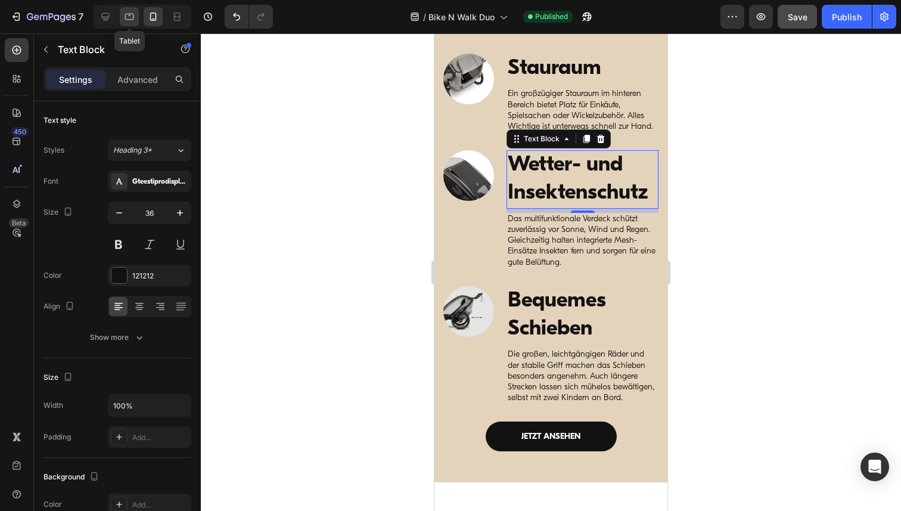
click at [132, 14] on icon at bounding box center [129, 17] width 9 height 7
type input "41"
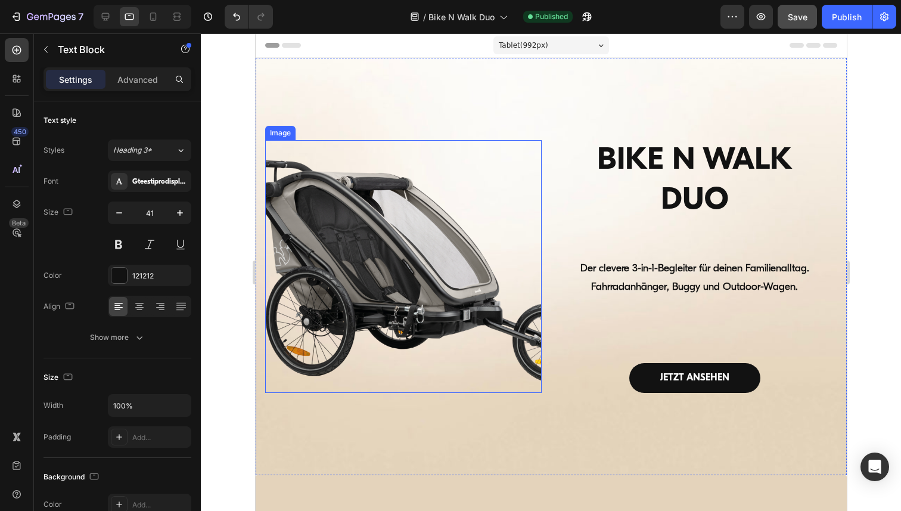
click at [527, 209] on img at bounding box center [402, 266] width 276 height 253
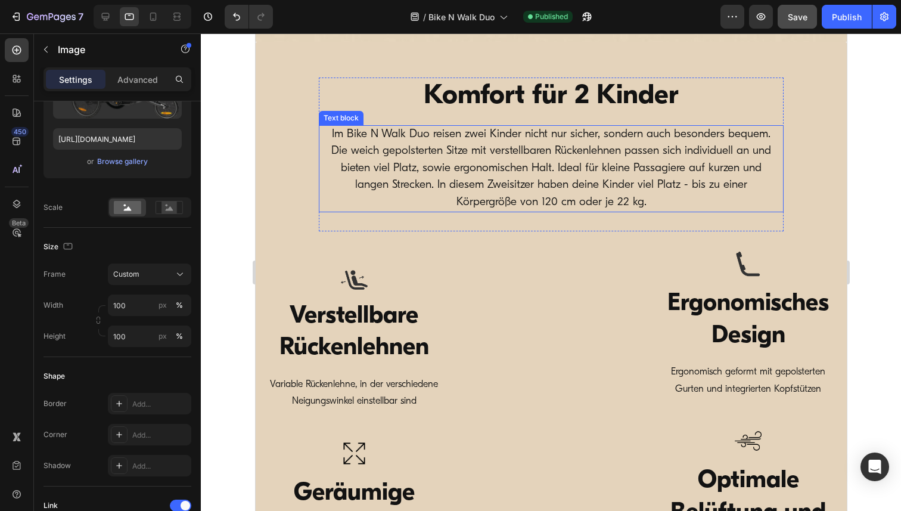
scroll to position [523, 0]
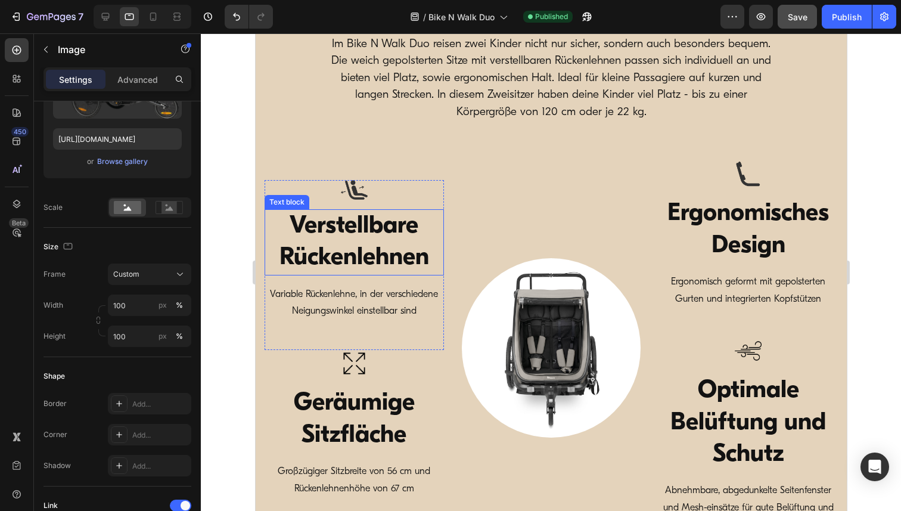
click at [345, 235] on strong "Verstellbare Rückenlehnen" at bounding box center [354, 242] width 150 height 56
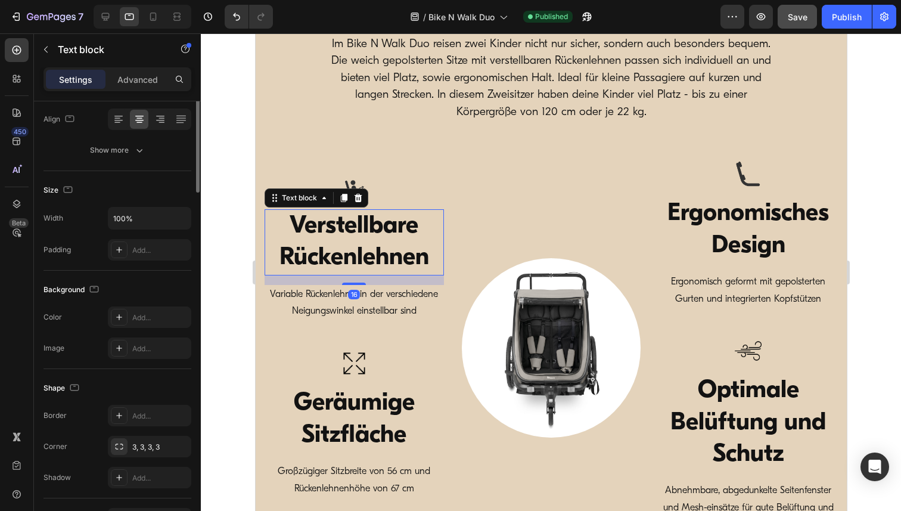
scroll to position [0, 0]
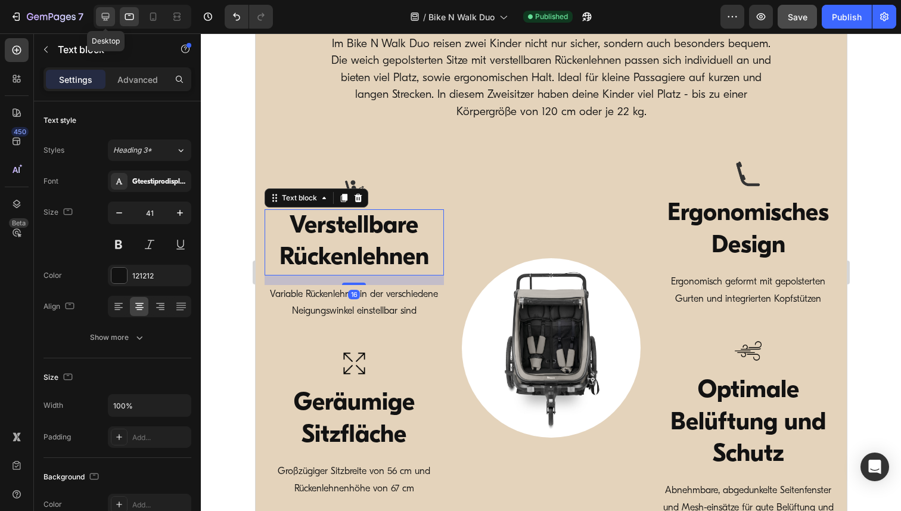
click at [100, 17] on icon at bounding box center [105, 17] width 12 height 12
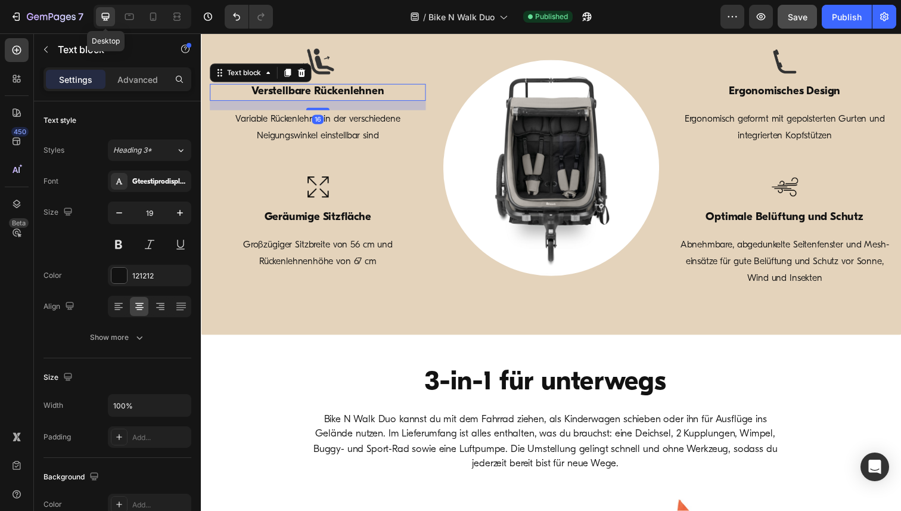
scroll to position [621, 0]
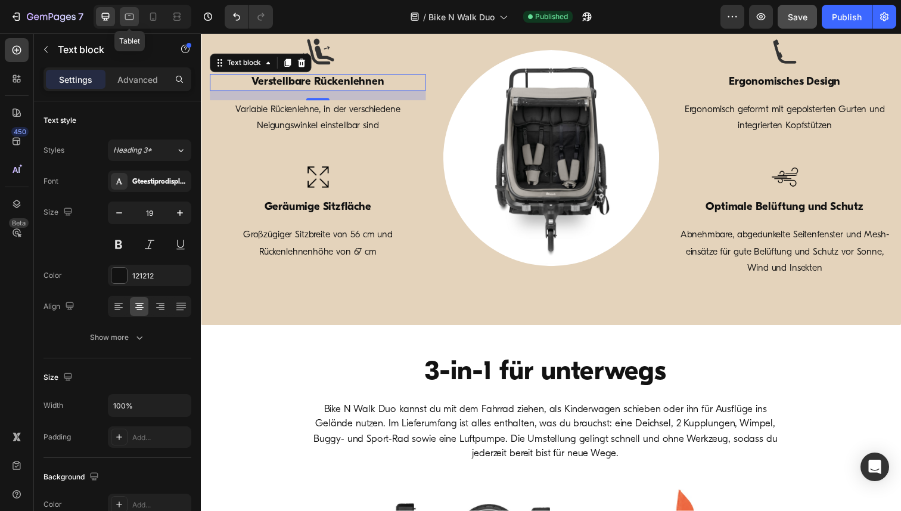
click at [126, 17] on icon at bounding box center [129, 17] width 12 height 12
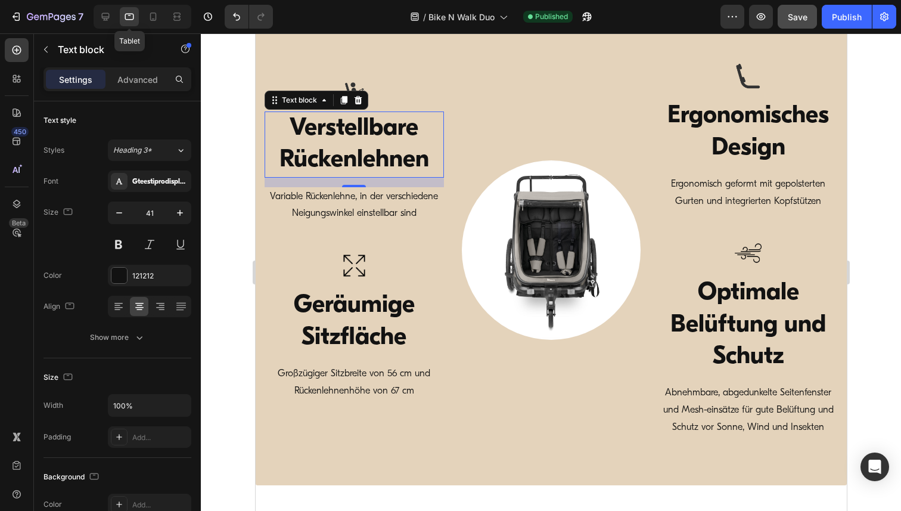
scroll to position [657, 0]
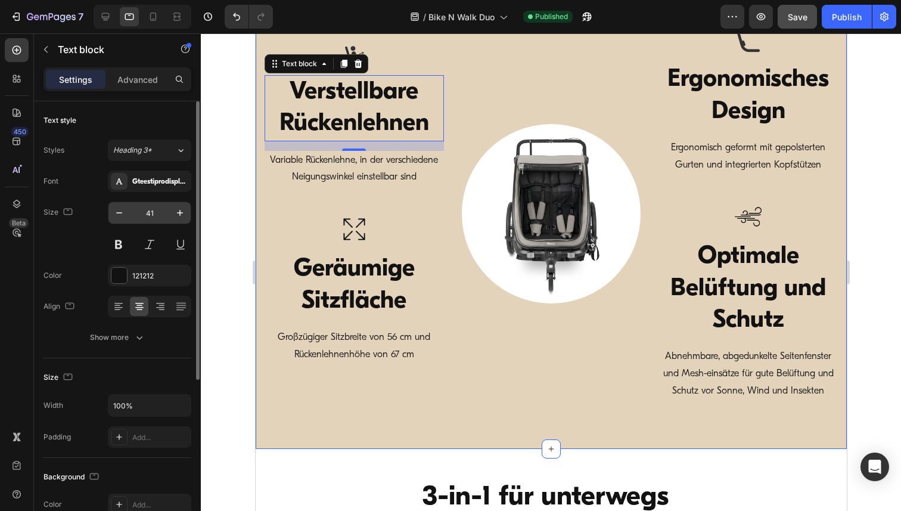
click at [151, 213] on input "41" at bounding box center [149, 212] width 39 height 21
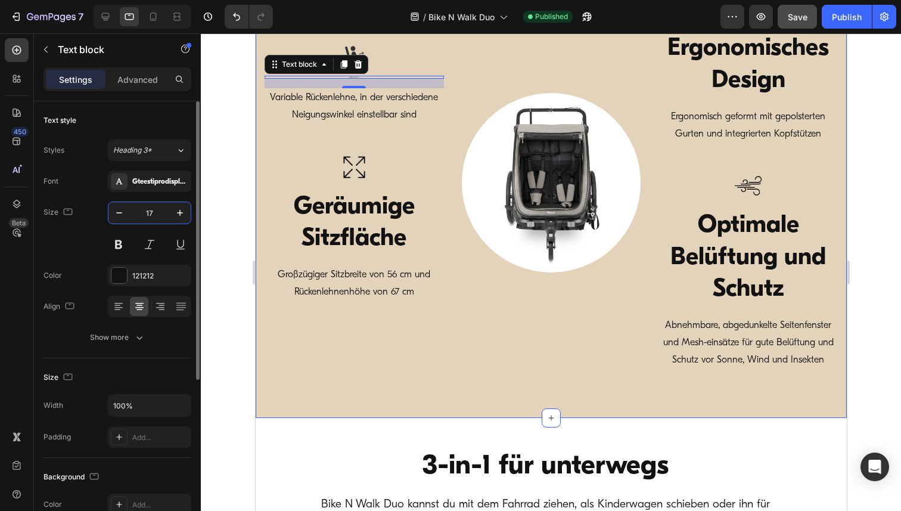
scroll to position [682, 0]
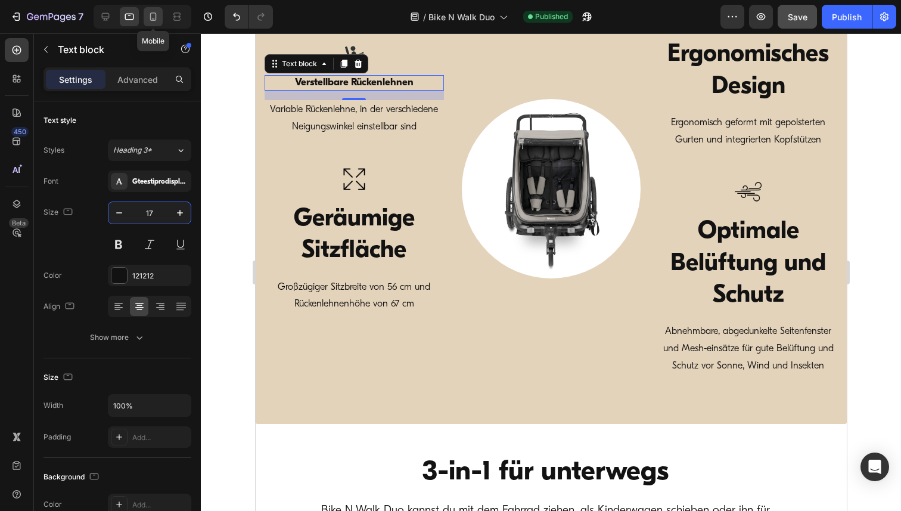
click at [152, 18] on icon at bounding box center [153, 17] width 12 height 12
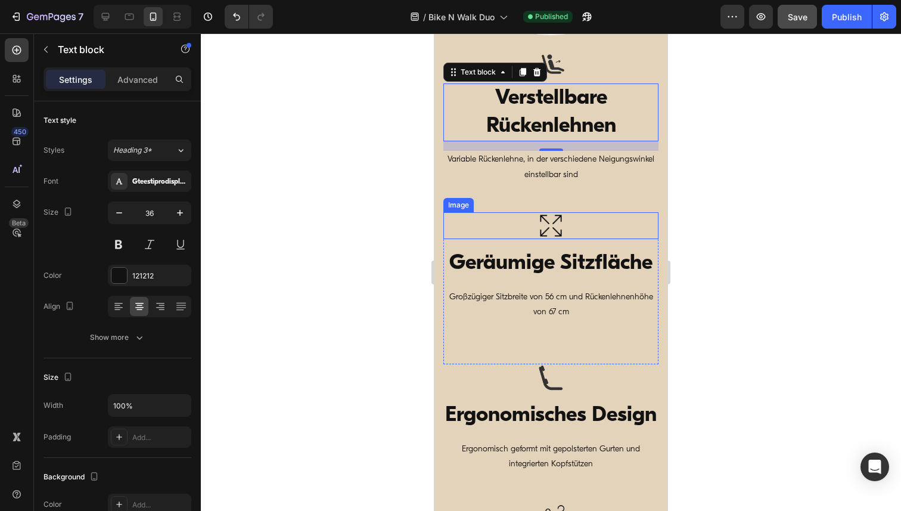
scroll to position [891, 0]
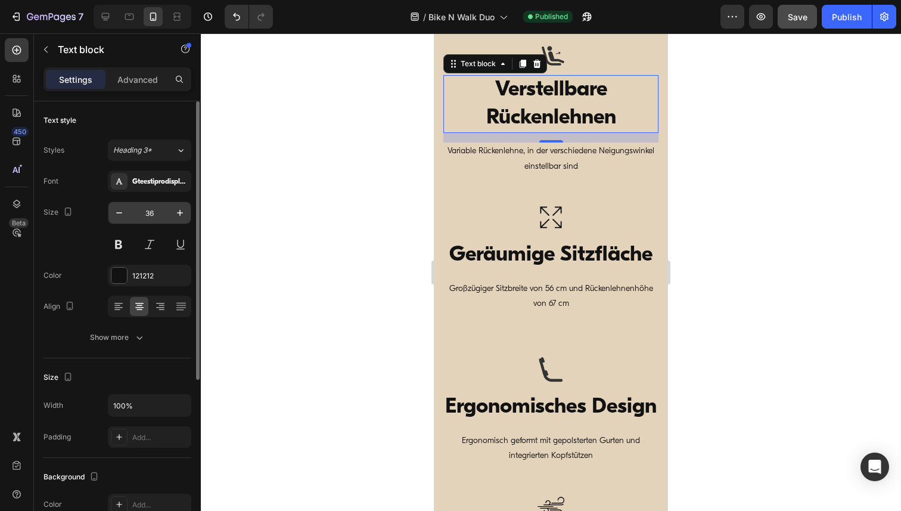
click at [150, 211] on input "36" at bounding box center [149, 212] width 39 height 21
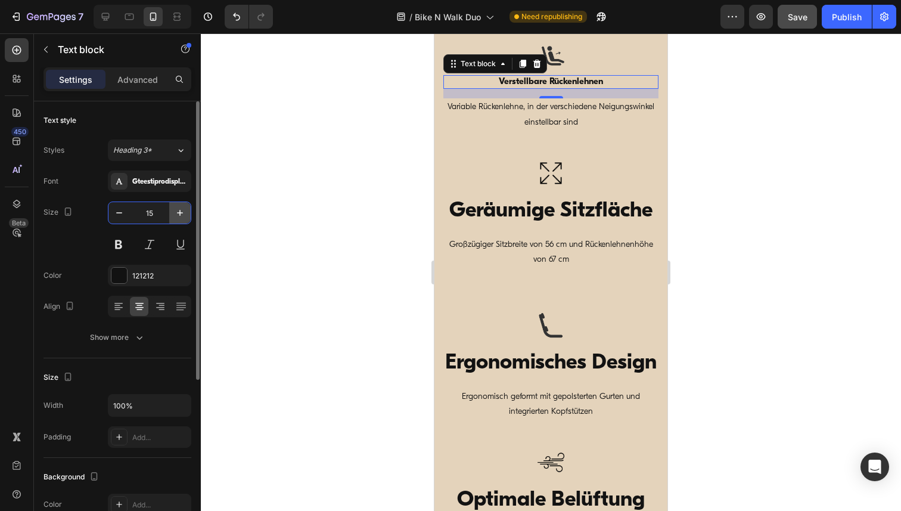
click at [179, 211] on icon "button" at bounding box center [180, 213] width 12 height 12
type input "17"
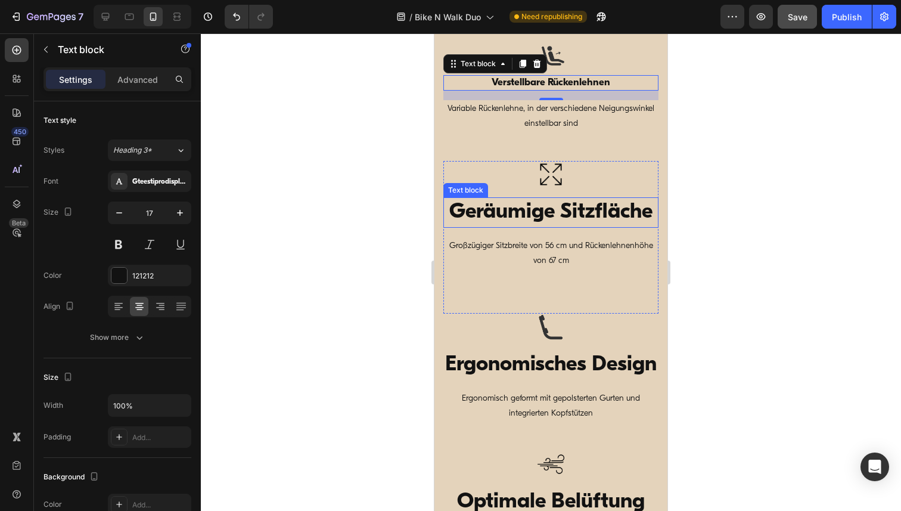
click at [512, 213] on p "Geräumige Sitzfläche" at bounding box center [550, 212] width 213 height 28
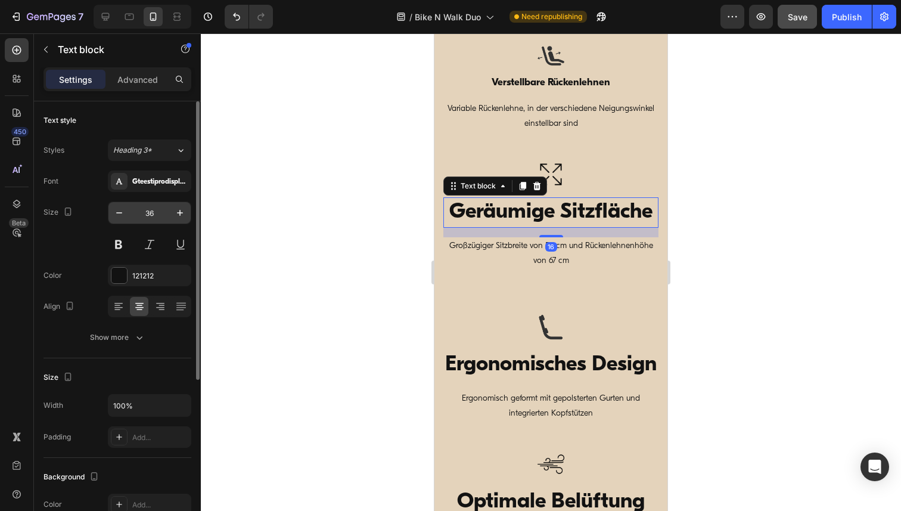
click at [147, 213] on input "36" at bounding box center [149, 212] width 39 height 21
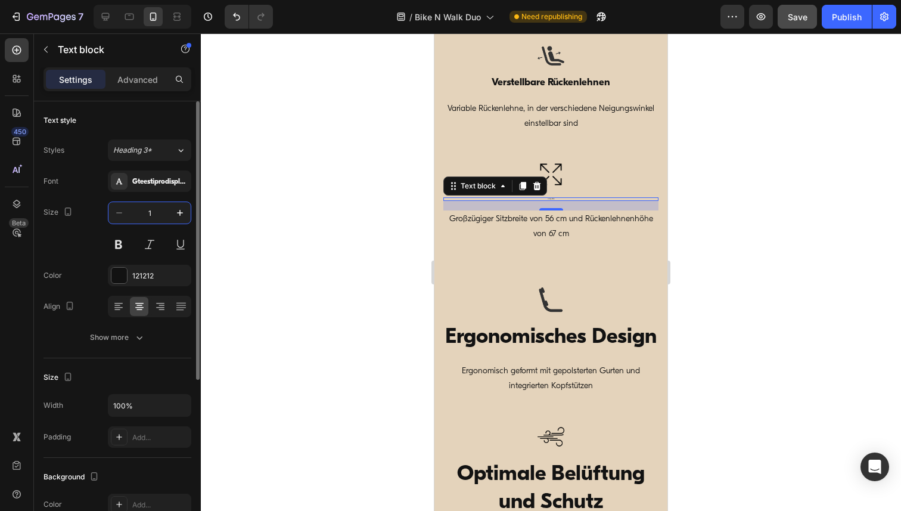
type input "17"
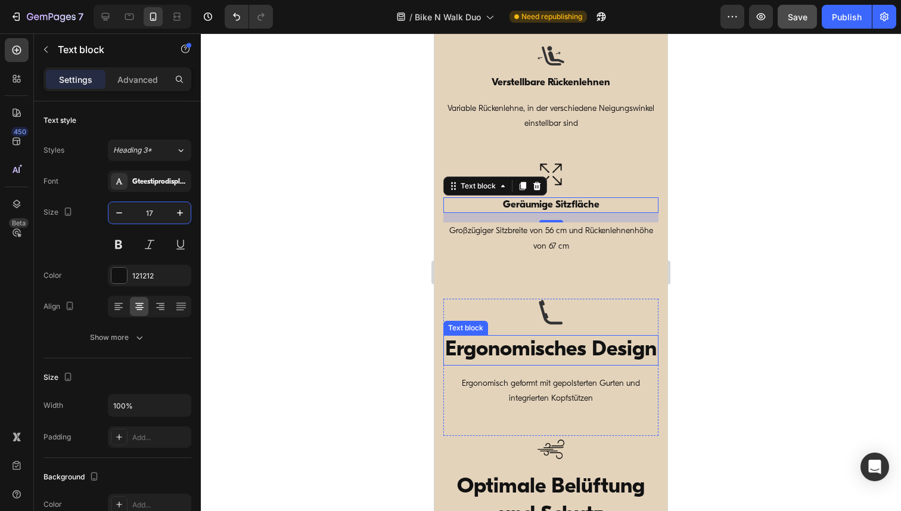
click at [530, 351] on p "Ergonomisches Design" at bounding box center [550, 350] width 213 height 28
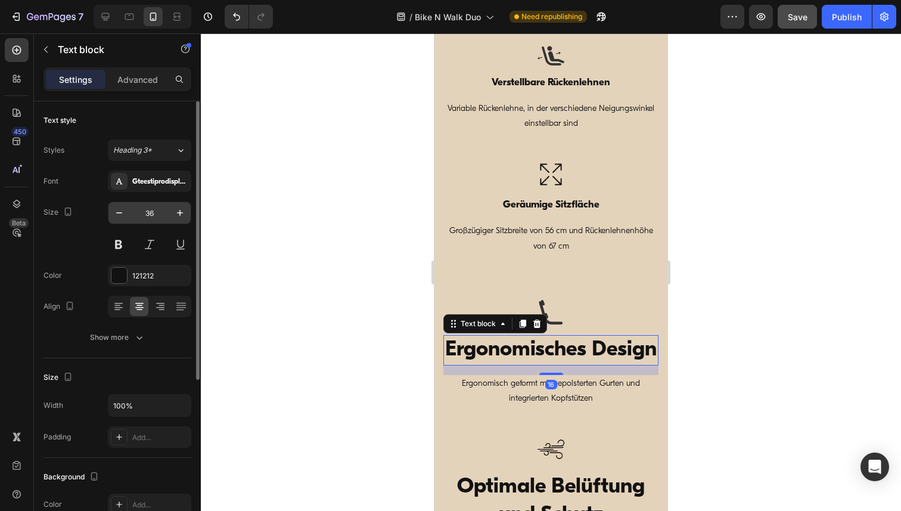
click at [145, 215] on input "36" at bounding box center [149, 212] width 39 height 21
paste input "17"
type input "17"
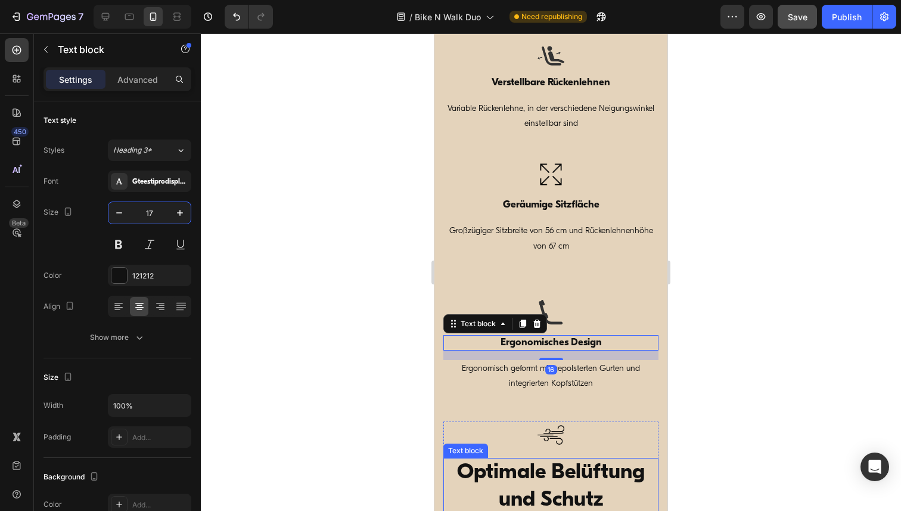
click at [534, 474] on p "Optimale Belüftung und Schutz" at bounding box center [550, 487] width 213 height 56
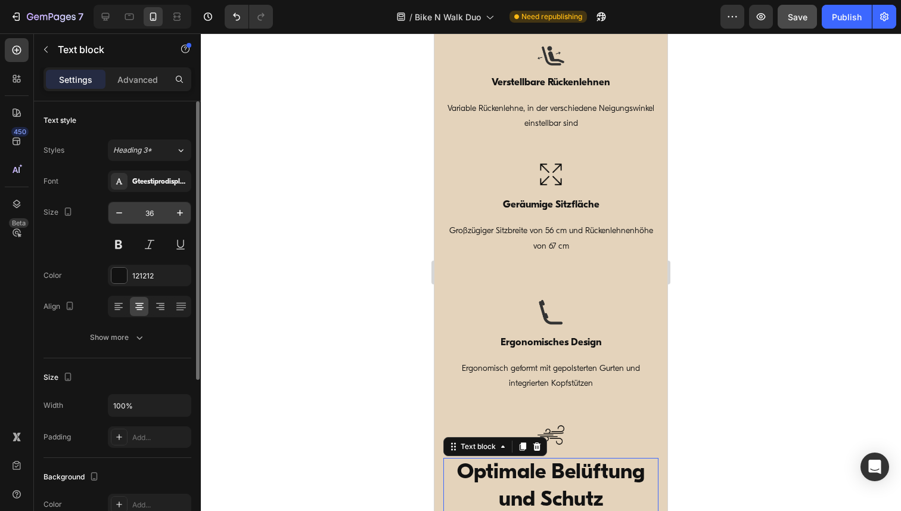
click at [159, 216] on input "36" at bounding box center [149, 212] width 39 height 21
paste input "17"
type input "17"
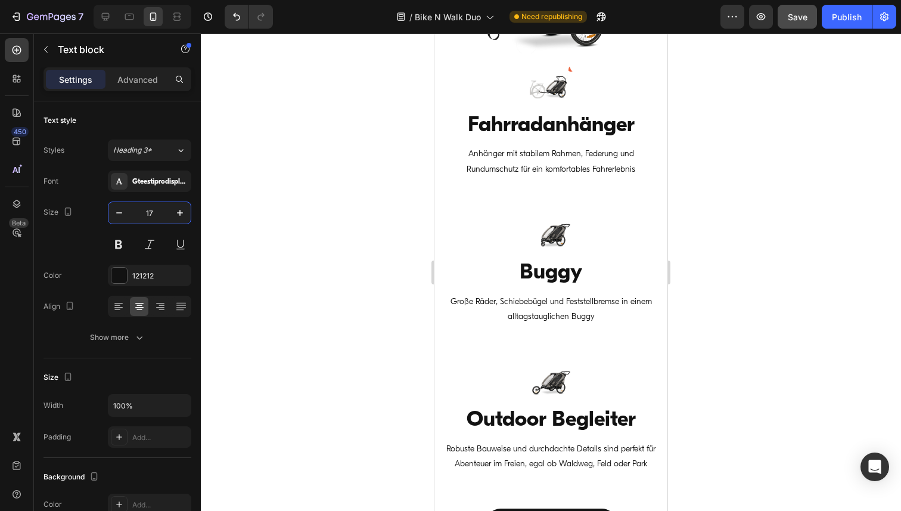
scroll to position [1797, 0]
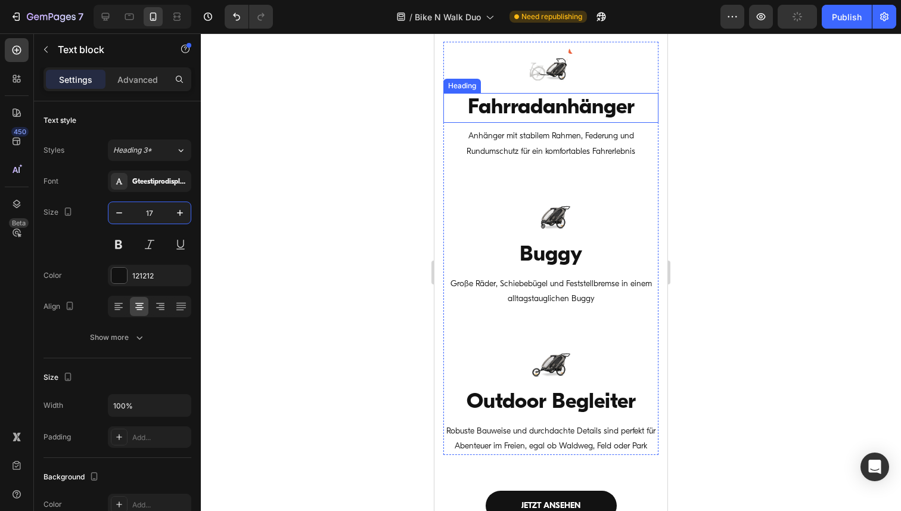
click at [550, 113] on h3 "Fahrradanhänger" at bounding box center [550, 108] width 215 height 30
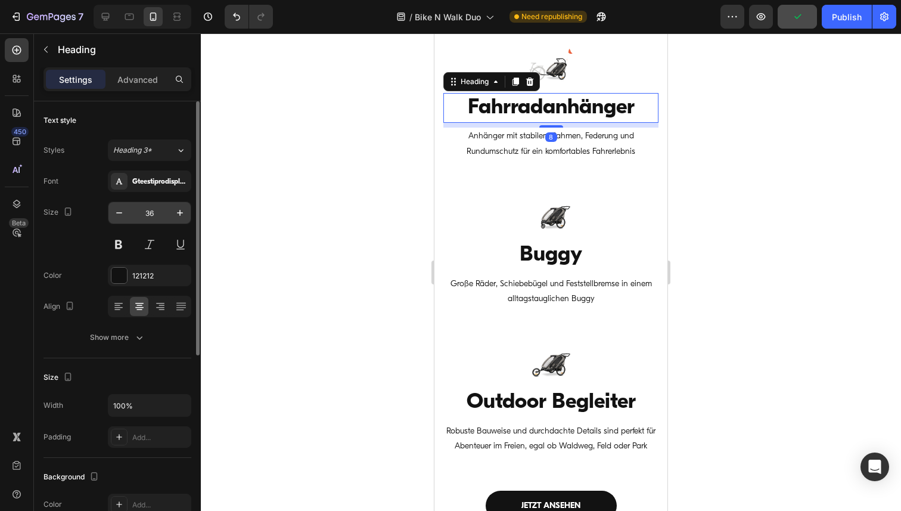
click at [151, 208] on input "36" at bounding box center [149, 212] width 39 height 21
paste input "17"
type input "17"
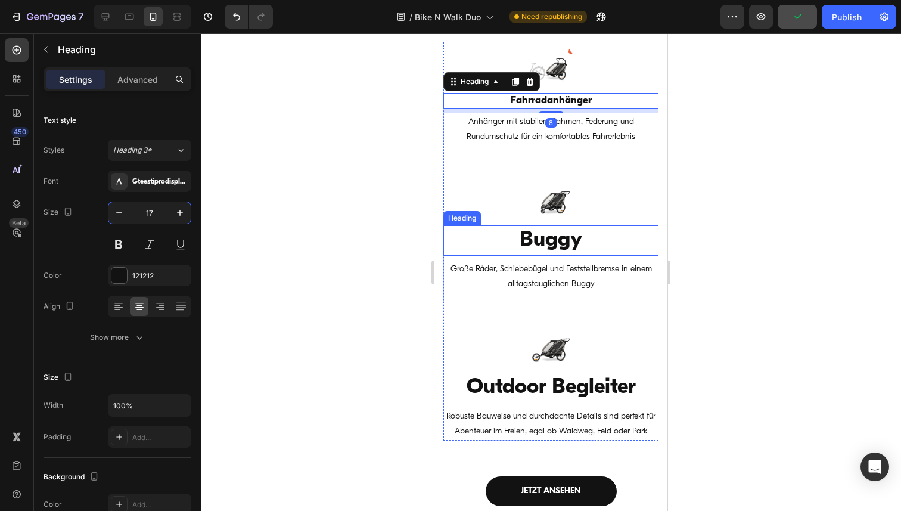
click at [530, 238] on h3 "Buggy" at bounding box center [550, 240] width 215 height 30
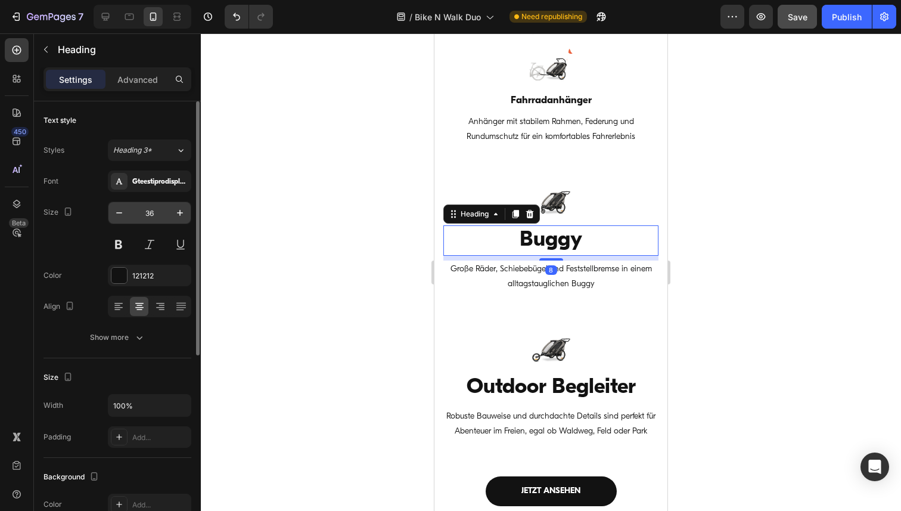
click at [151, 209] on input "36" at bounding box center [149, 212] width 39 height 21
paste input "17"
type input "17"
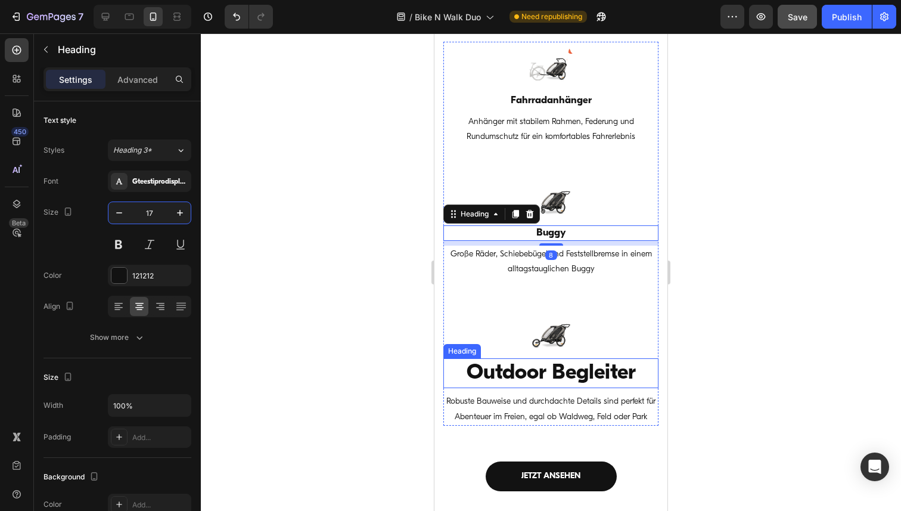
click at [527, 375] on h3 "Outdoor Begleiter" at bounding box center [550, 373] width 215 height 30
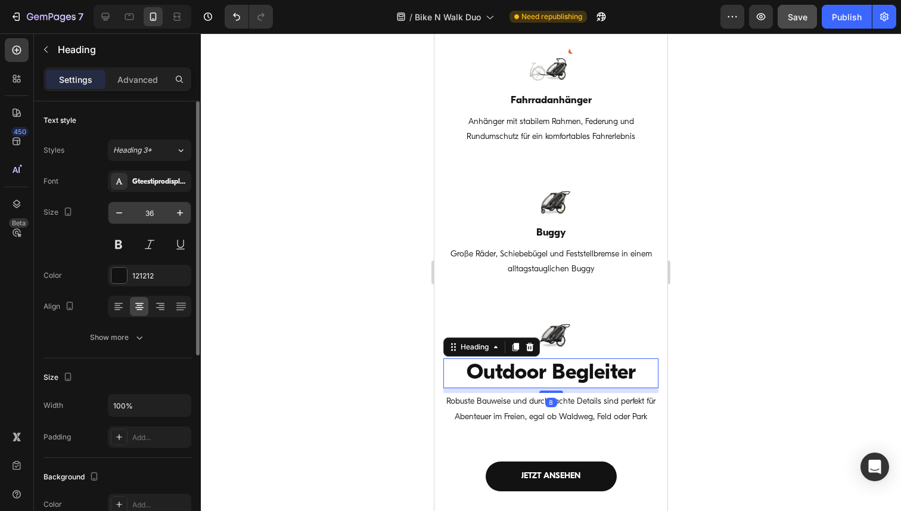
click at [148, 210] on input "36" at bounding box center [149, 212] width 39 height 21
paste input "17"
type input "17"
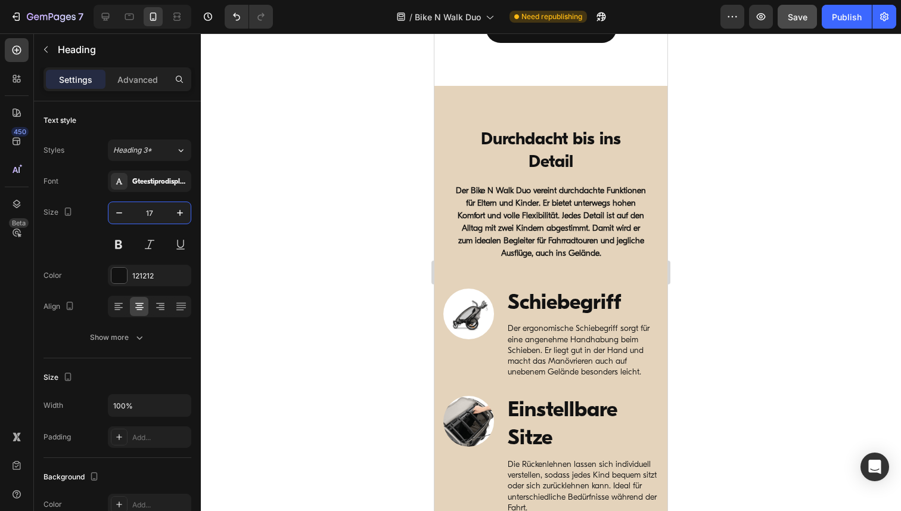
scroll to position [2231, 0]
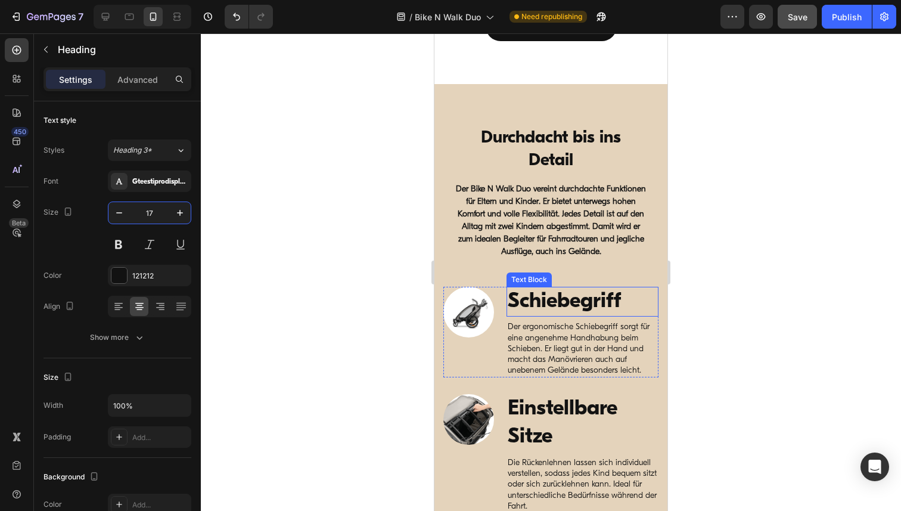
click at [550, 299] on p "Schiebegriff" at bounding box center [583, 302] width 150 height 28
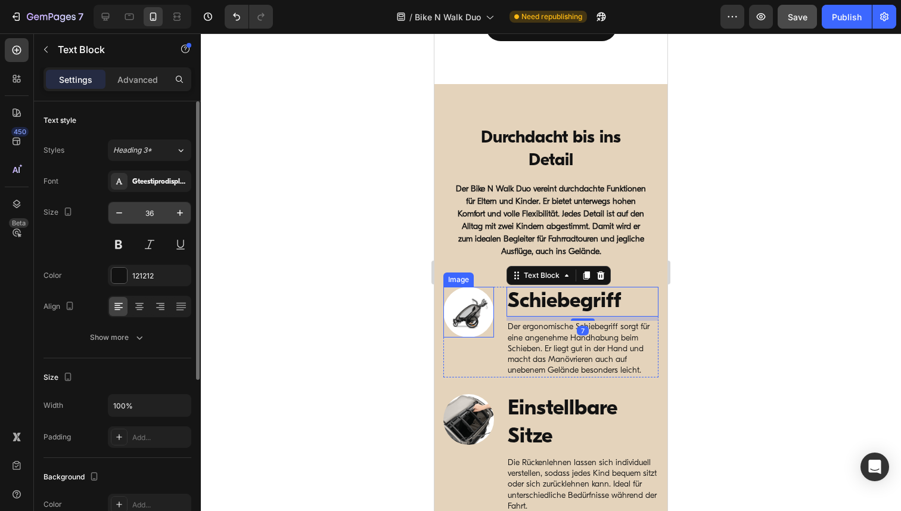
click at [160, 214] on input "36" at bounding box center [149, 212] width 39 height 21
paste input "17"
type input "17"
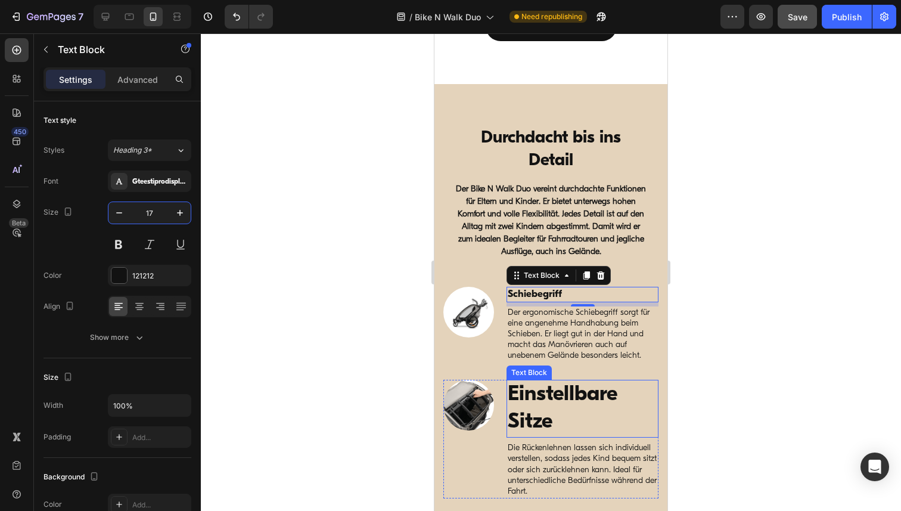
click at [529, 410] on p "Einstellbare Sitze" at bounding box center [583, 409] width 150 height 56
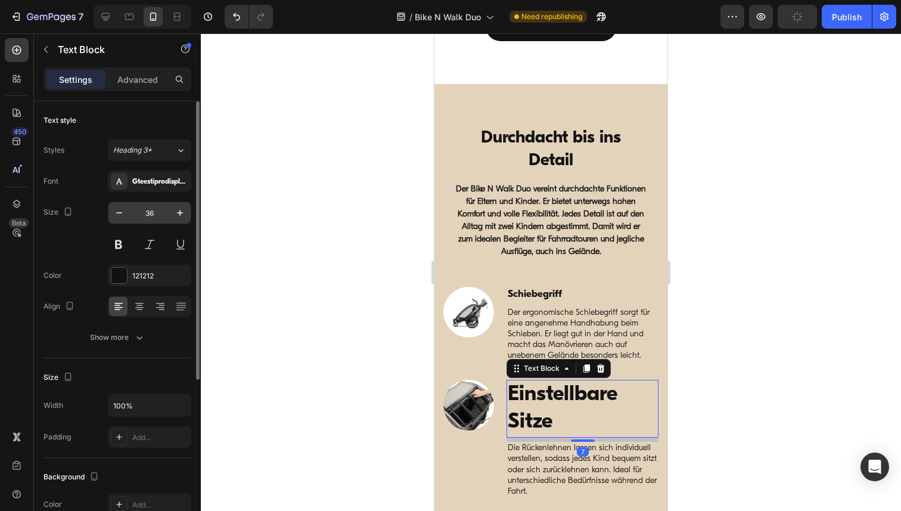
click at [151, 212] on input "36" at bounding box center [149, 212] width 39 height 21
paste input "17"
type input "17"
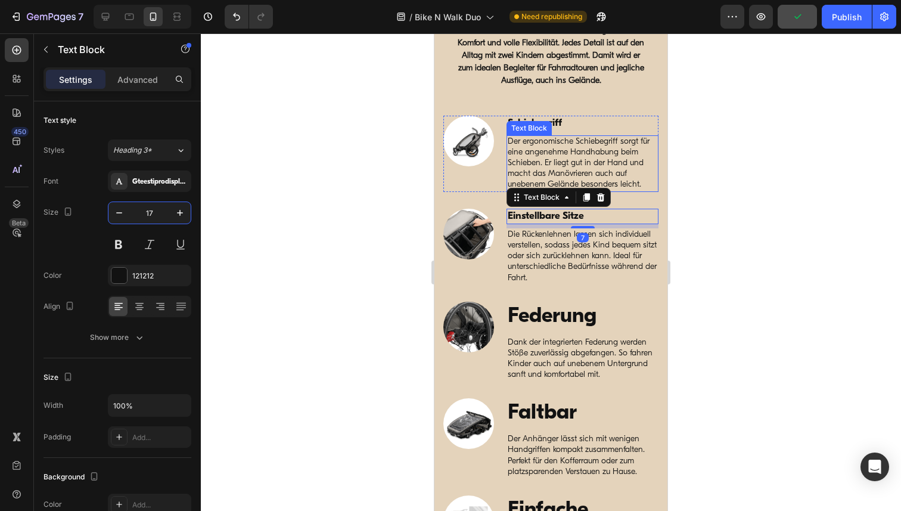
scroll to position [2441, 0]
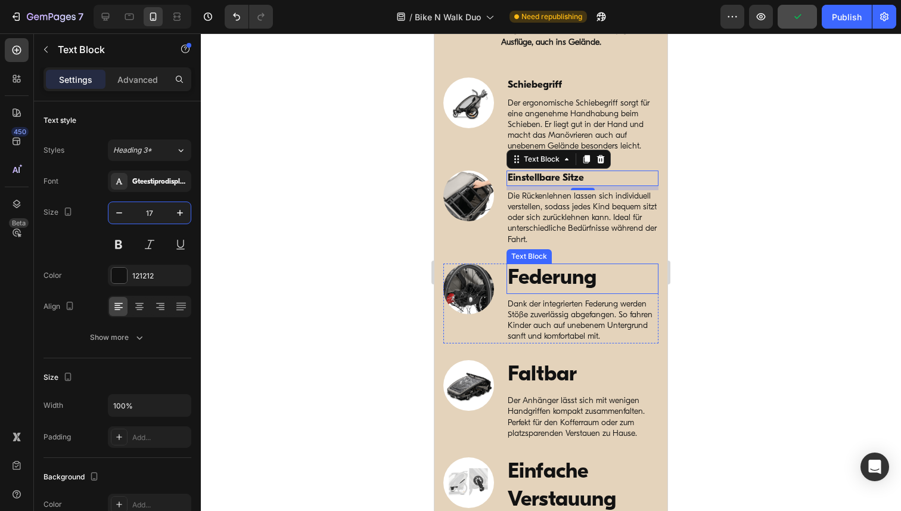
click at [533, 276] on p "Federung" at bounding box center [583, 278] width 150 height 28
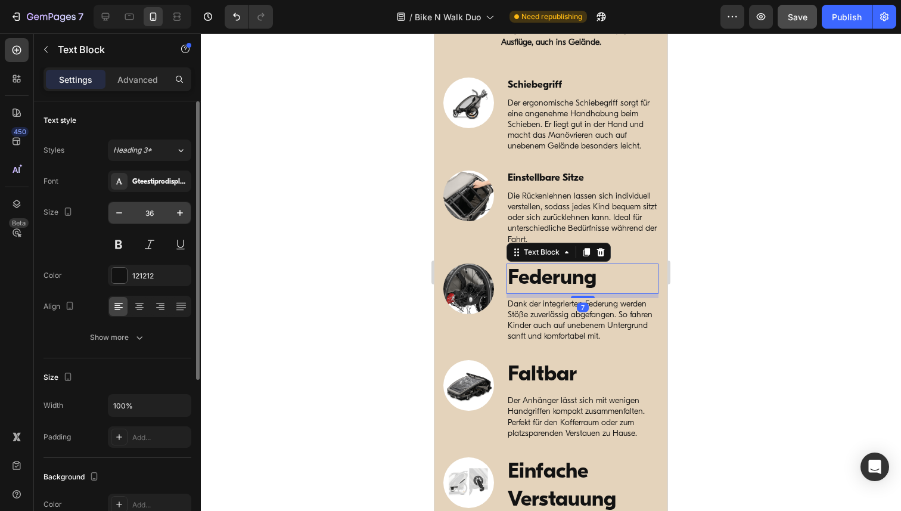
click at [145, 206] on input "36" at bounding box center [149, 212] width 39 height 21
paste input "17"
type input "17"
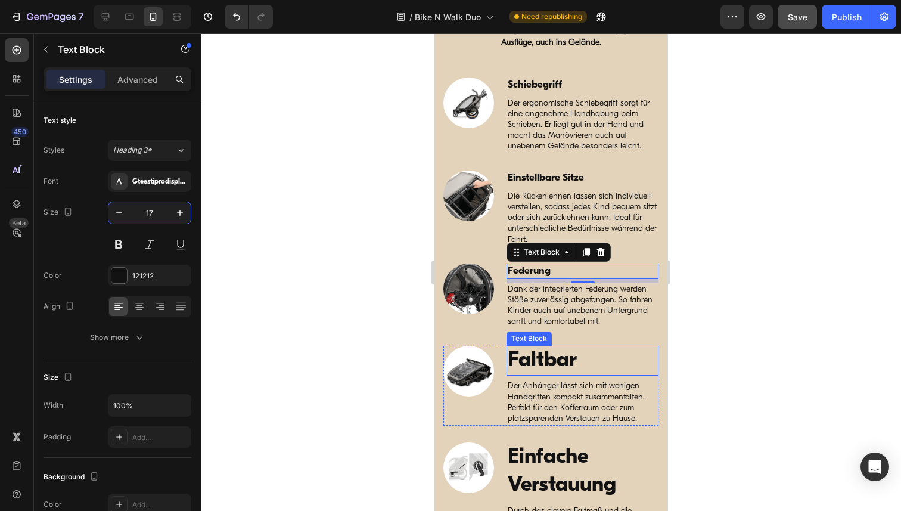
click at [545, 354] on p "Faltbar" at bounding box center [583, 361] width 150 height 28
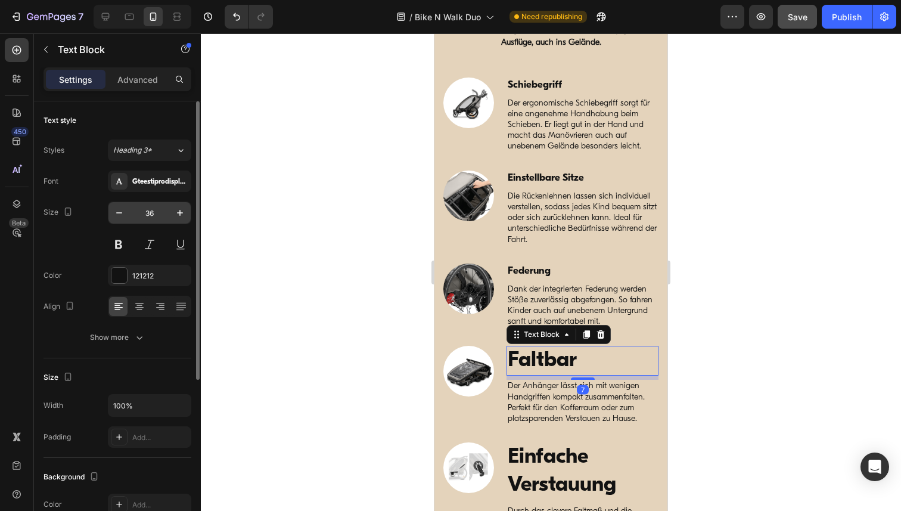
click at [148, 214] on input "36" at bounding box center [149, 212] width 39 height 21
paste input "17"
type input "17"
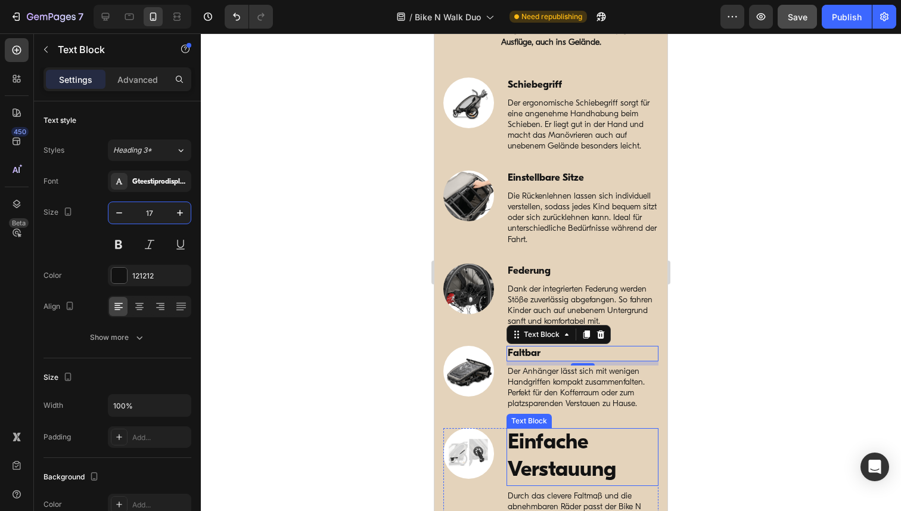
click at [522, 448] on p "Einfache Verstauung" at bounding box center [583, 457] width 150 height 56
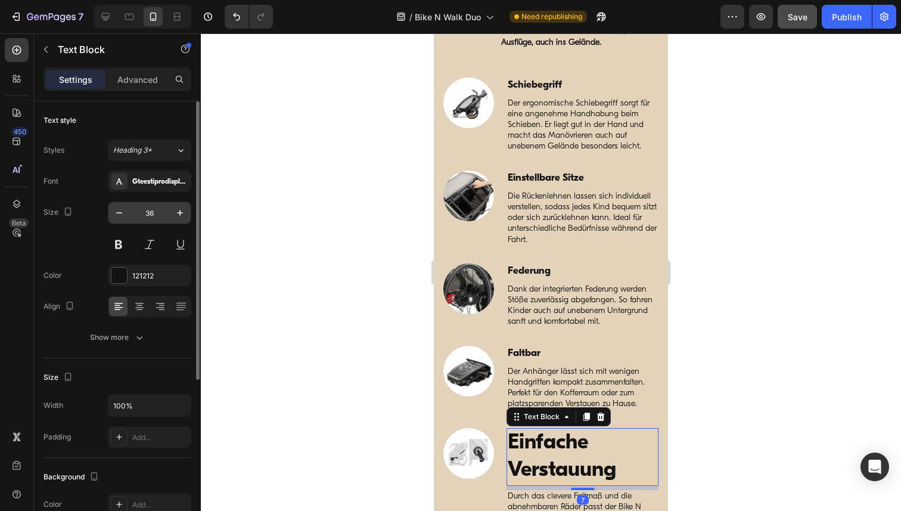
click at [151, 208] on input "36" at bounding box center [149, 212] width 39 height 21
paste input "17"
type input "17"
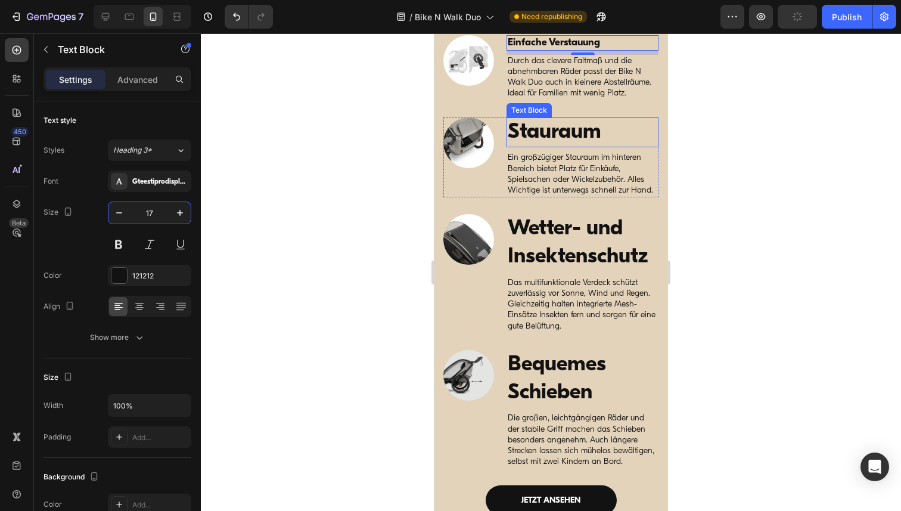
scroll to position [2846, 0]
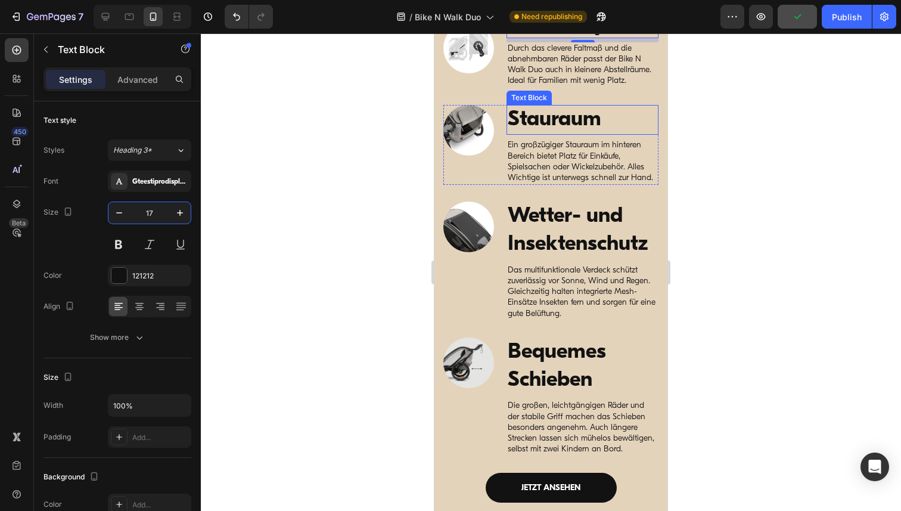
click at [541, 123] on p "Stauraum" at bounding box center [583, 120] width 150 height 28
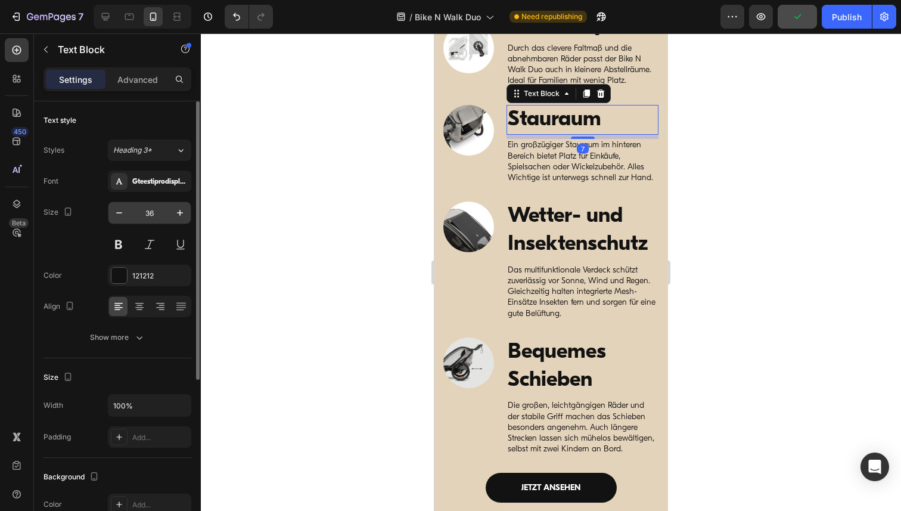
click at [150, 209] on input "36" at bounding box center [149, 212] width 39 height 21
paste input "17"
type input "17"
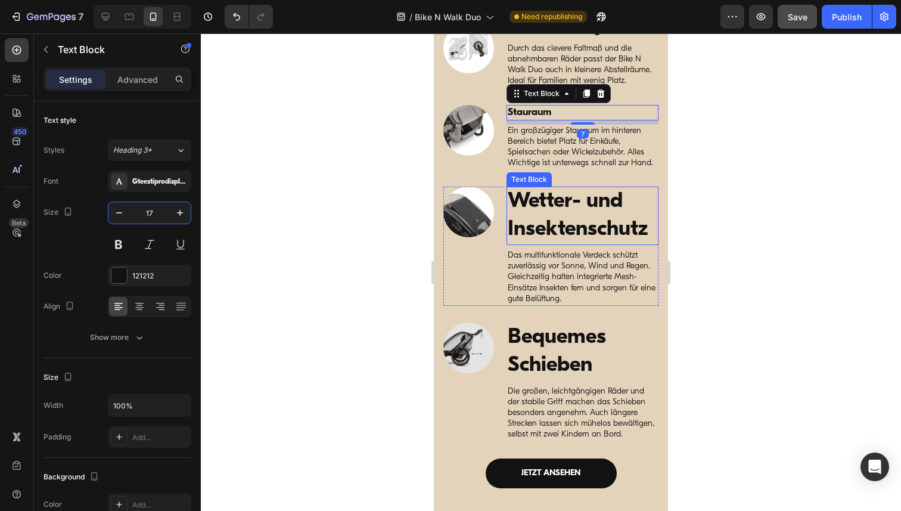
click at [575, 210] on p "Wetter- und Insektenschutz" at bounding box center [583, 216] width 150 height 56
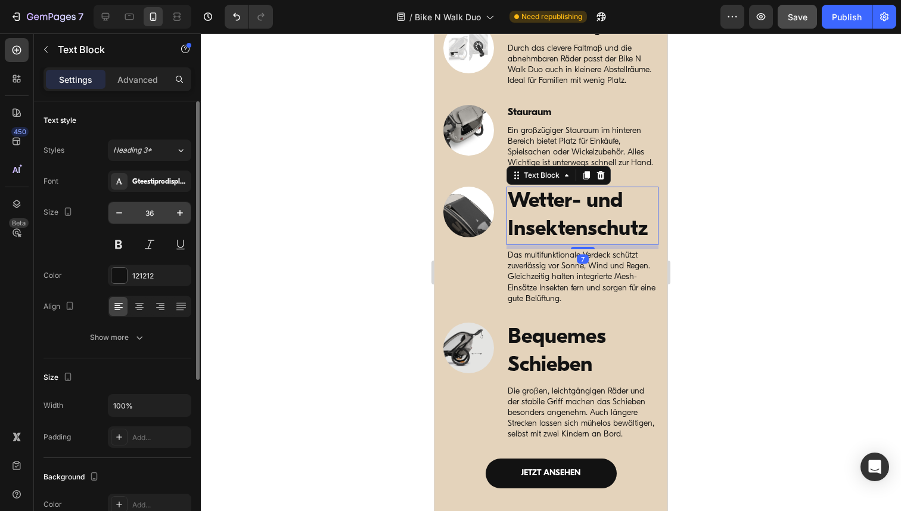
click at [146, 213] on input "36" at bounding box center [149, 212] width 39 height 21
paste input "17"
type input "17"
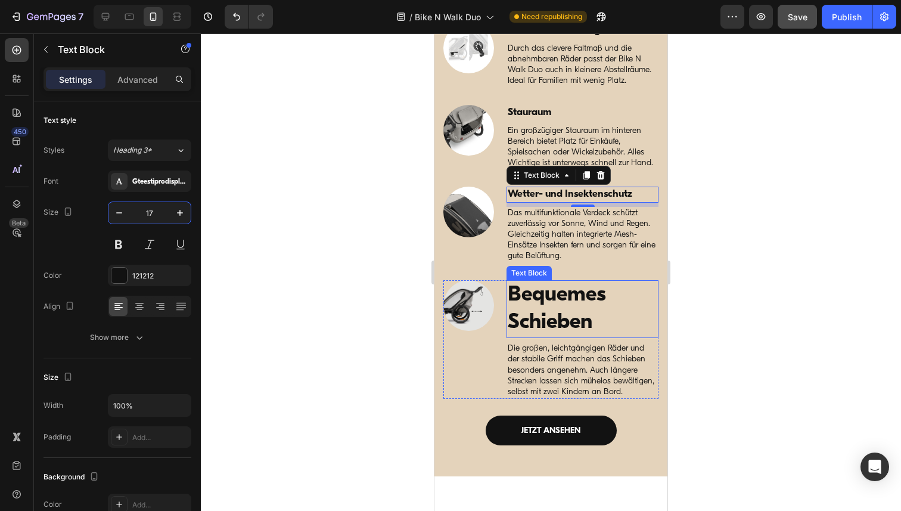
click at [537, 306] on p "Bequemes Schieben" at bounding box center [583, 309] width 150 height 56
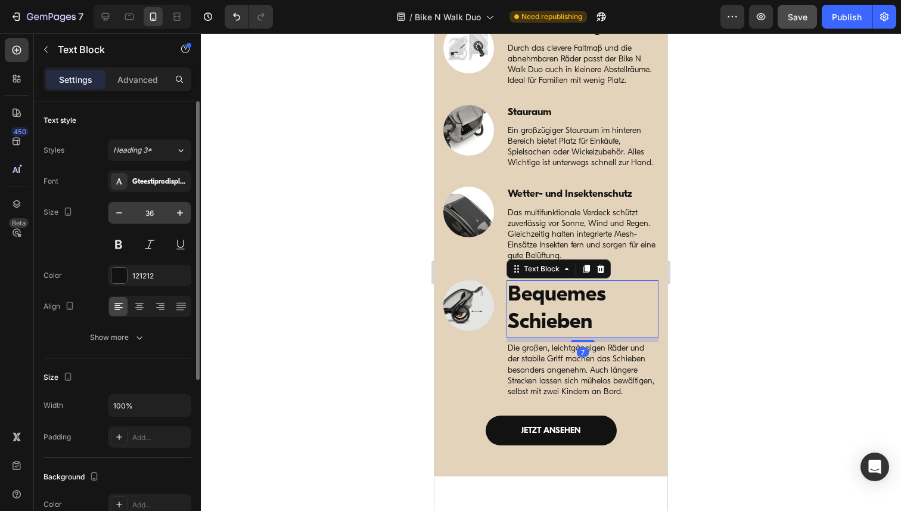
click at [148, 217] on input "36" at bounding box center [149, 212] width 39 height 21
paste input "17"
type input "17"
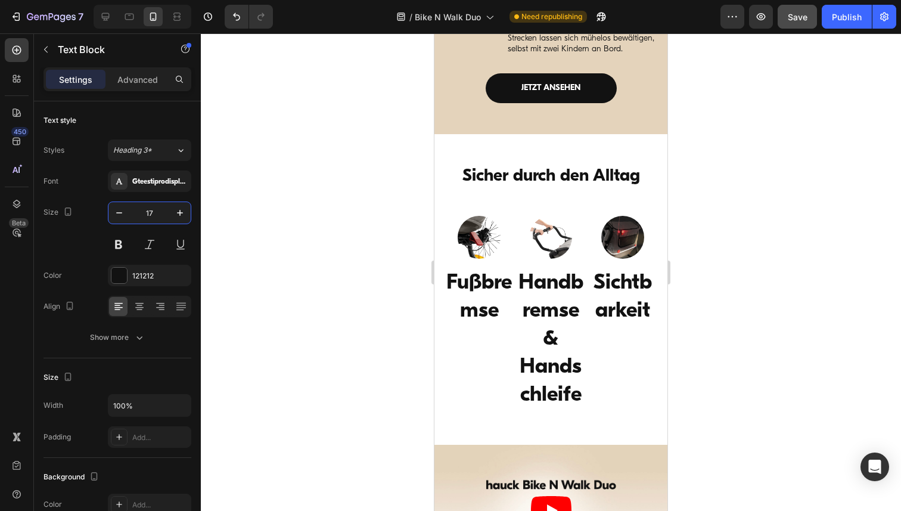
scroll to position [3157, 0]
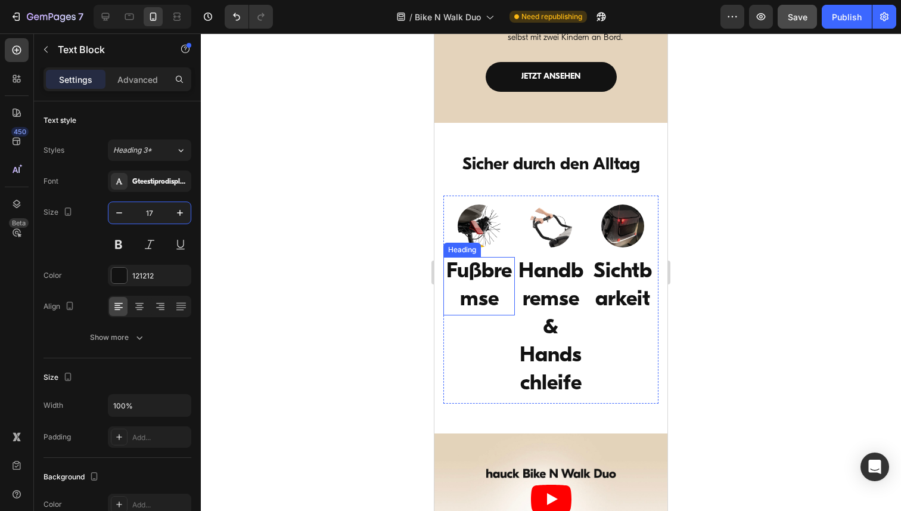
click at [466, 287] on h3 "Fußbremse" at bounding box center [478, 286] width 71 height 58
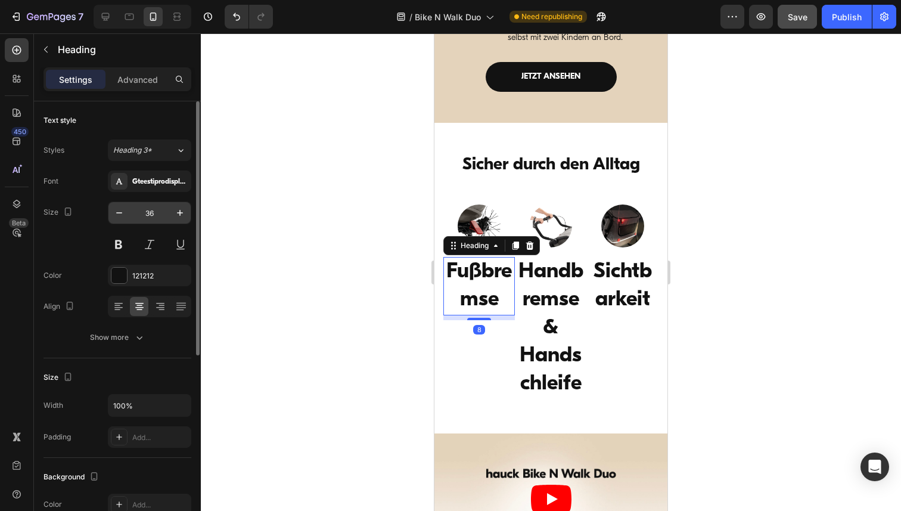
click at [147, 206] on input "36" at bounding box center [149, 212] width 39 height 21
paste input "17"
type input "17"
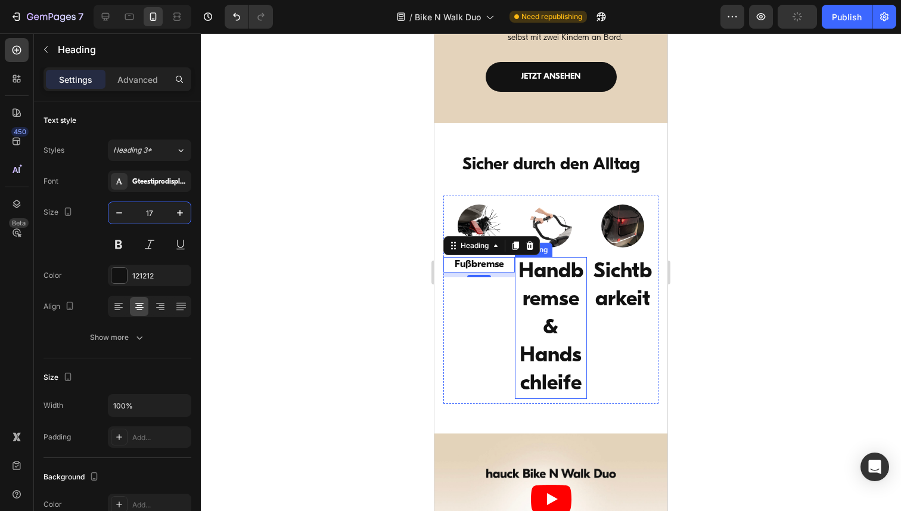
click at [536, 279] on h3 "Handbremse & Handschleife" at bounding box center [550, 328] width 71 height 142
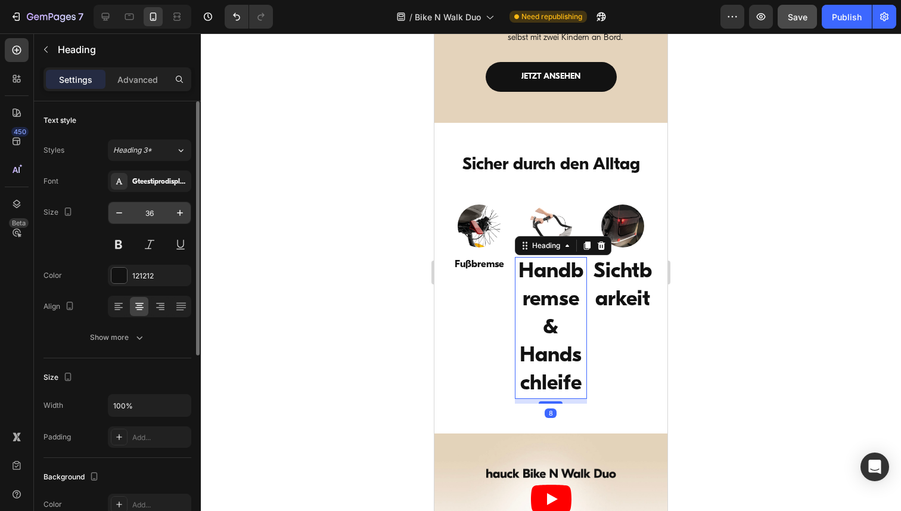
click at [151, 213] on input "36" at bounding box center [149, 212] width 39 height 21
paste input "17"
type input "17"
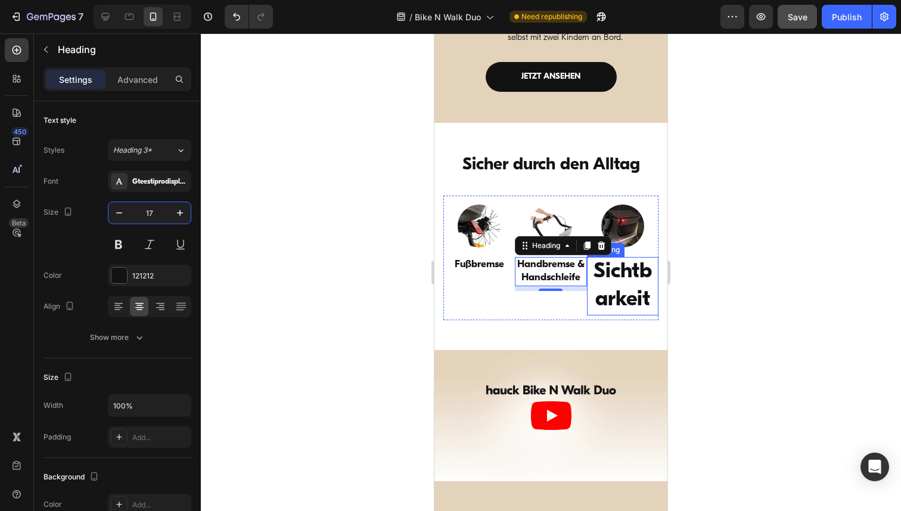
click at [626, 269] on h3 "Sichtbarkeit" at bounding box center [622, 286] width 71 height 58
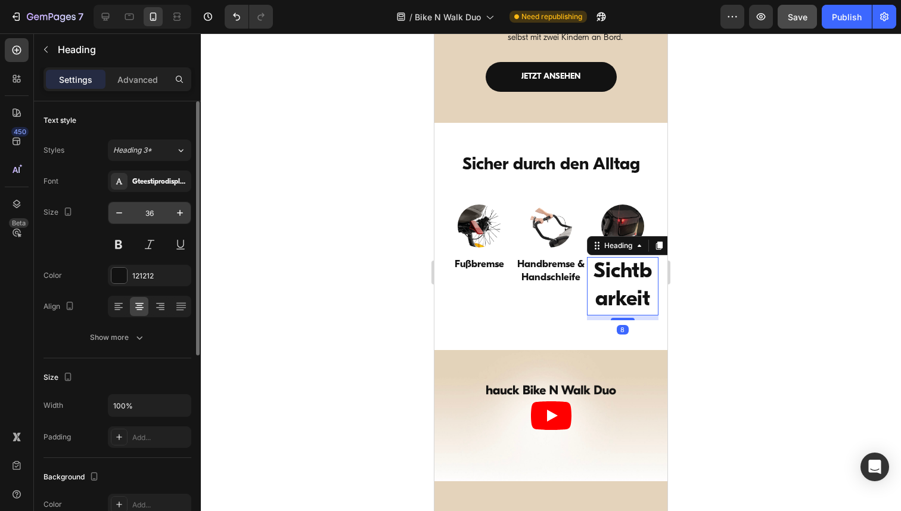
click at [154, 210] on input "36" at bounding box center [149, 212] width 39 height 21
paste input "17"
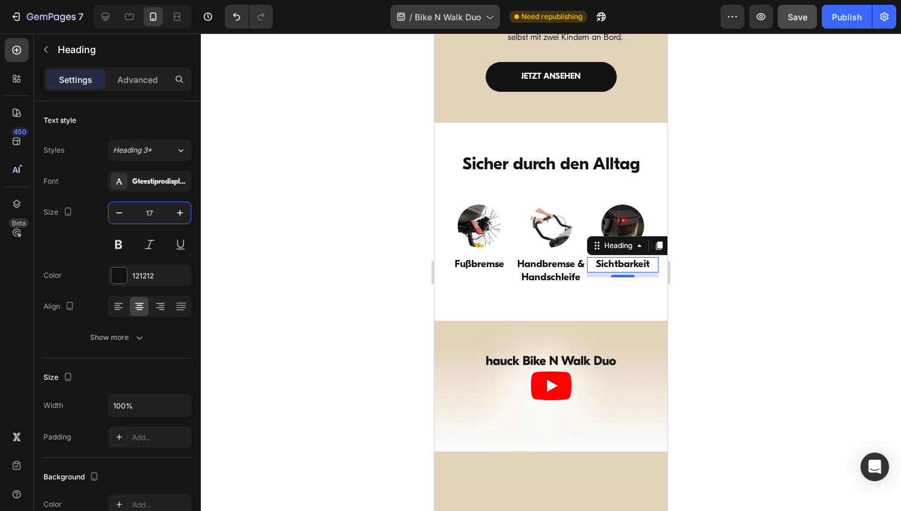
type input "17"
click at [490, 266] on h3 "Fußbremse" at bounding box center [478, 264] width 71 height 15
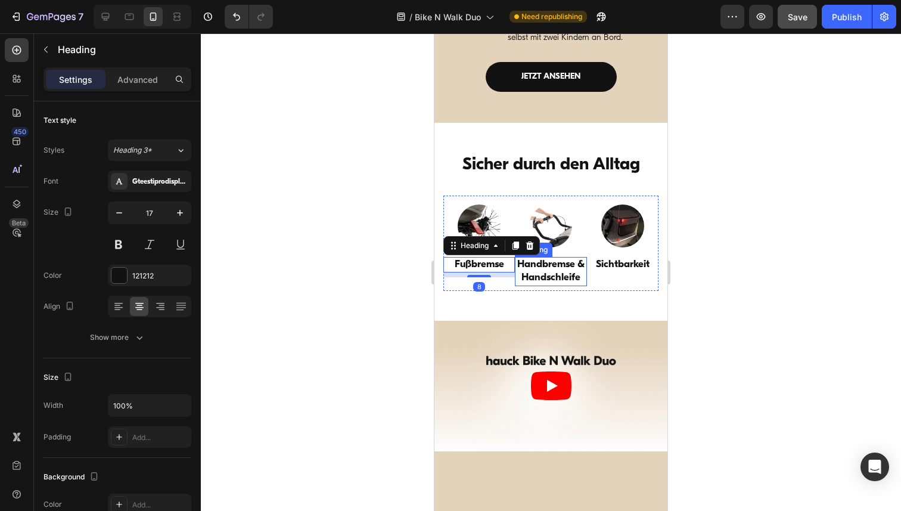
click at [546, 270] on h3 "Handbremse & Handschleife" at bounding box center [550, 271] width 71 height 29
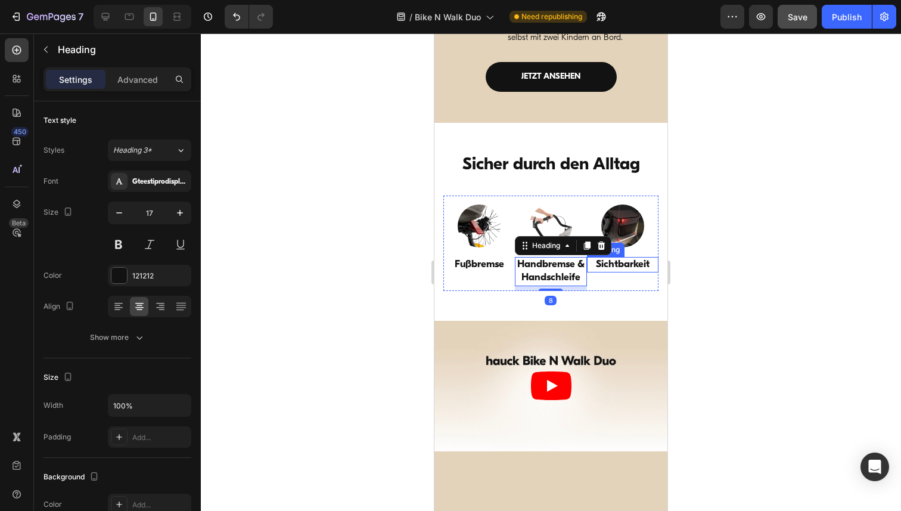
click at [614, 265] on h3 "Sichtbarkeit" at bounding box center [622, 264] width 71 height 15
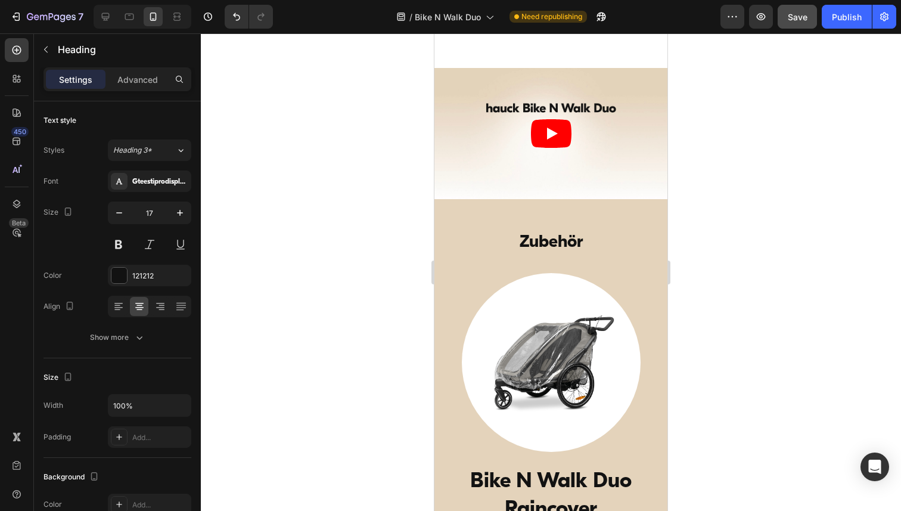
scroll to position [3405, 0]
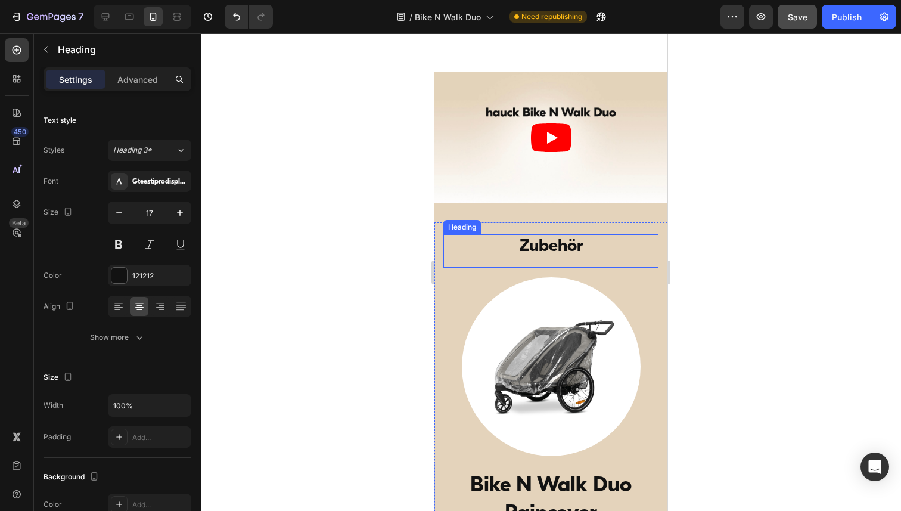
click at [563, 247] on h2 "Zubehör" at bounding box center [550, 246] width 186 height 25
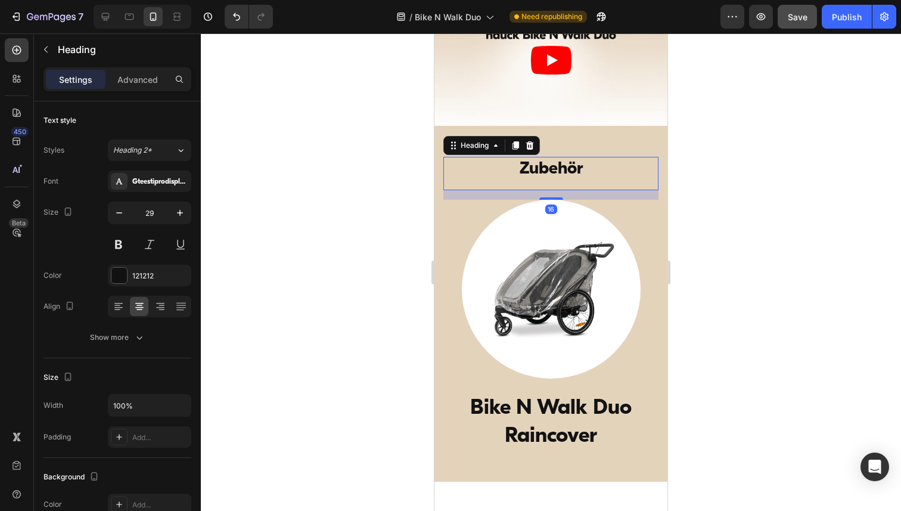
scroll to position [3578, 0]
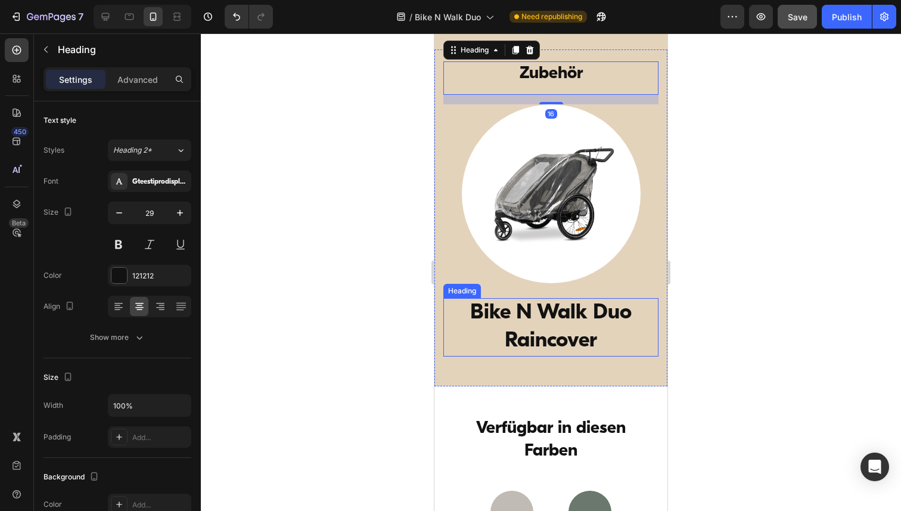
click at [552, 314] on h3 "Bike N Walk Duo Raincover" at bounding box center [550, 327] width 215 height 58
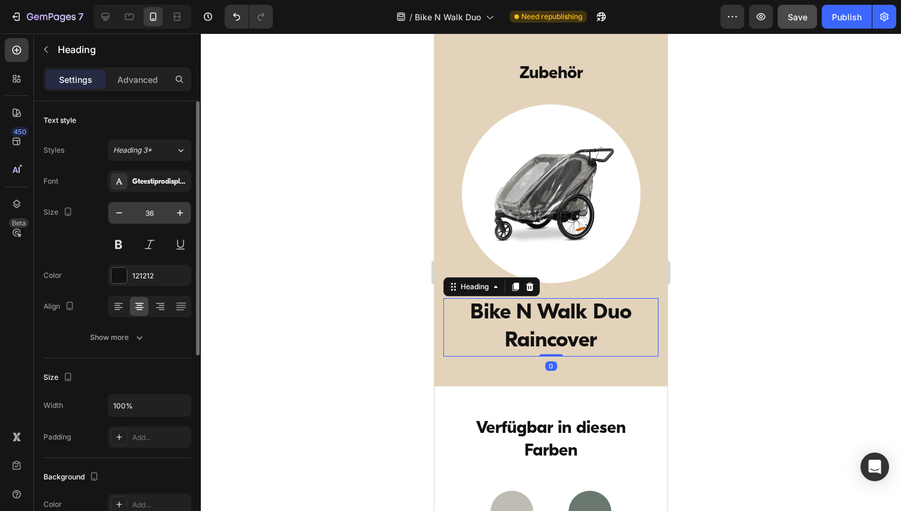
click at [148, 211] on input "36" at bounding box center [149, 212] width 39 height 21
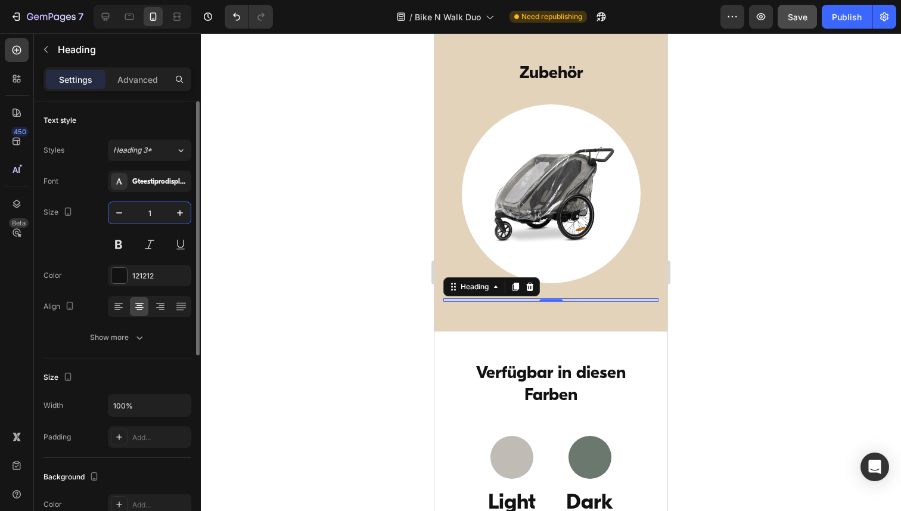
type input "19"
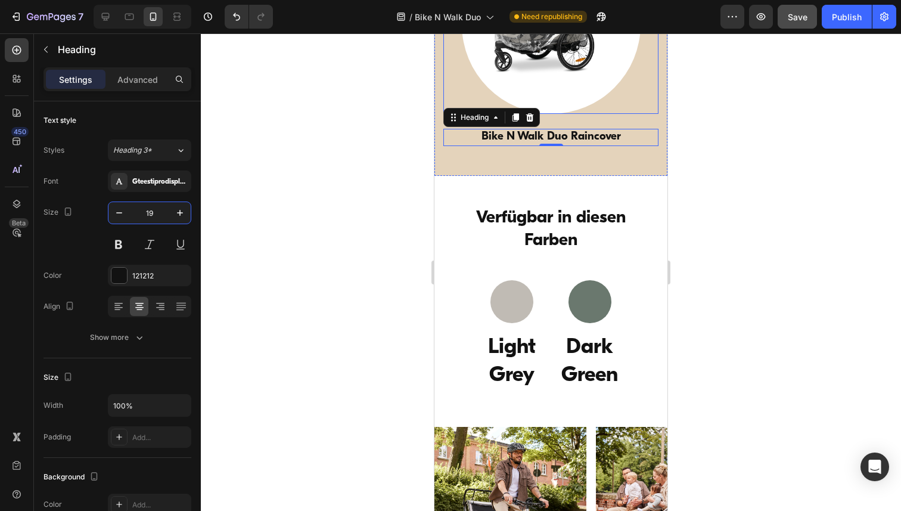
scroll to position [3786, 0]
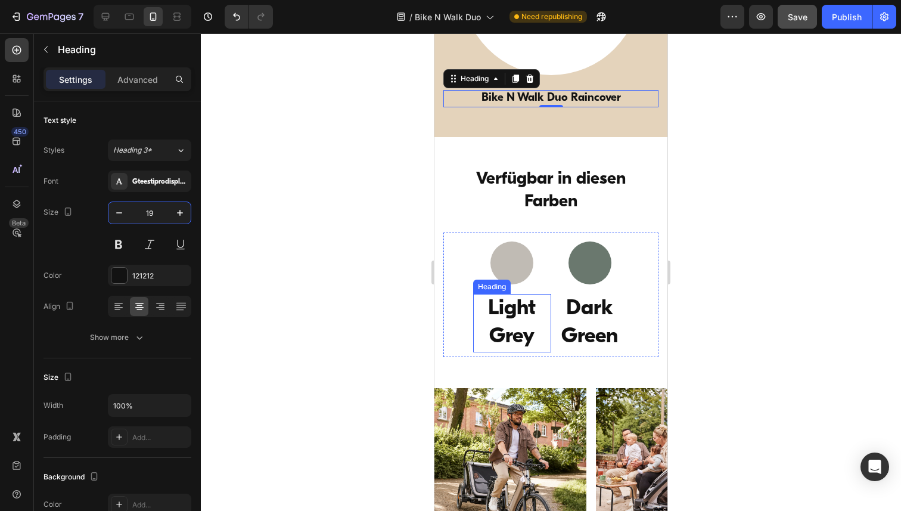
click at [515, 312] on h3 "Light Grey" at bounding box center [512, 323] width 78 height 58
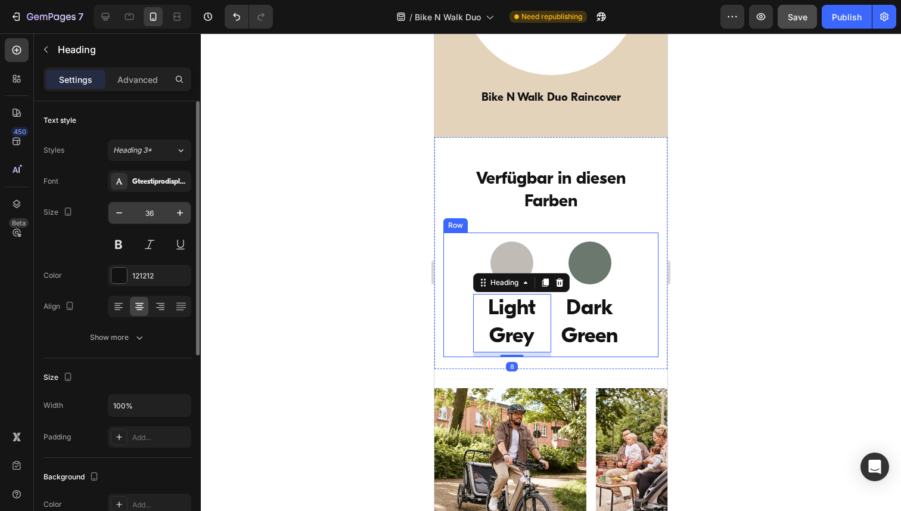
click at [154, 213] on input "36" at bounding box center [149, 212] width 39 height 21
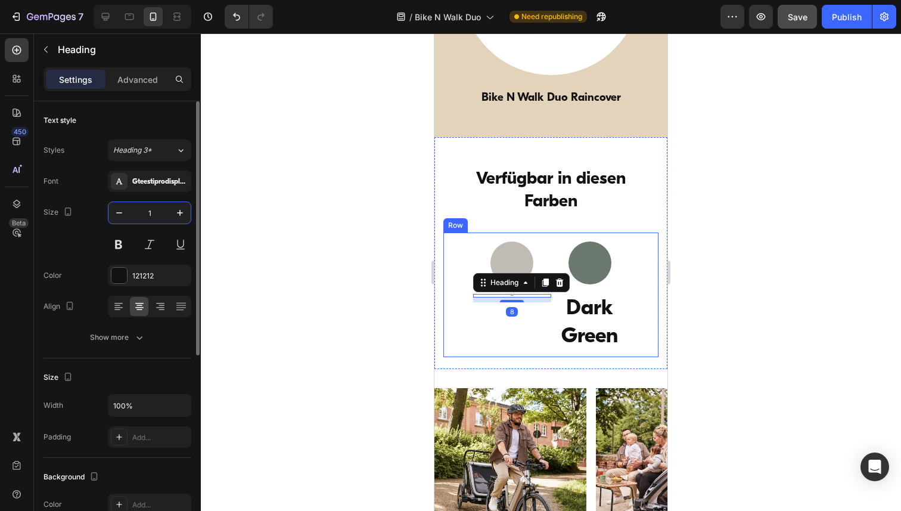
type input "19"
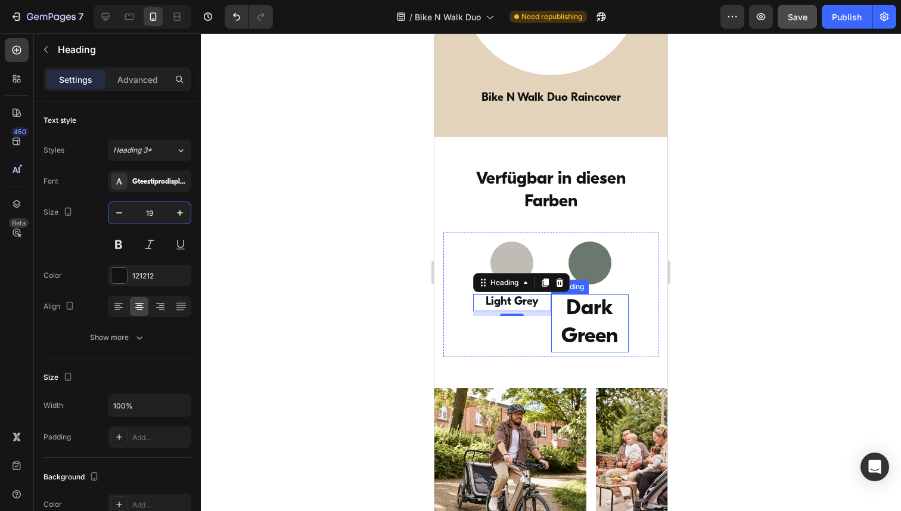
click at [598, 307] on h3 "Dark Green" at bounding box center [590, 323] width 78 height 58
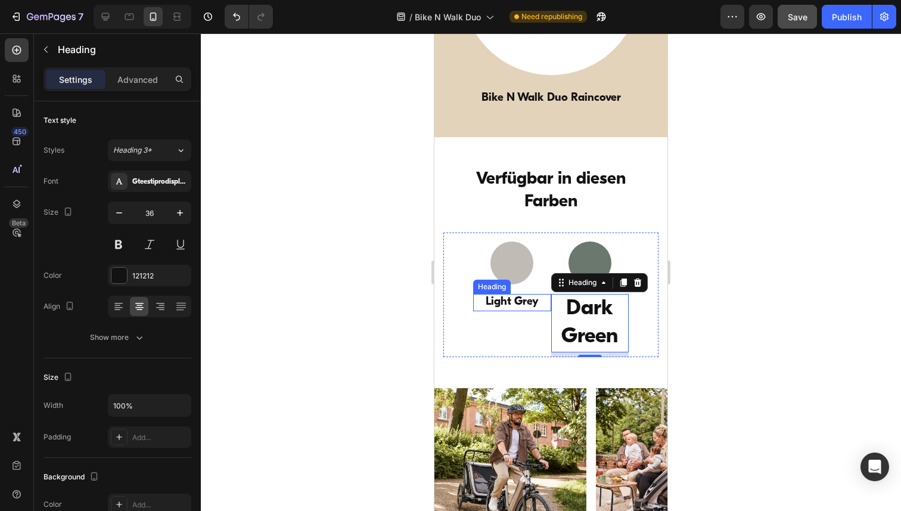
click at [524, 300] on h3 "Light Grey" at bounding box center [512, 302] width 78 height 17
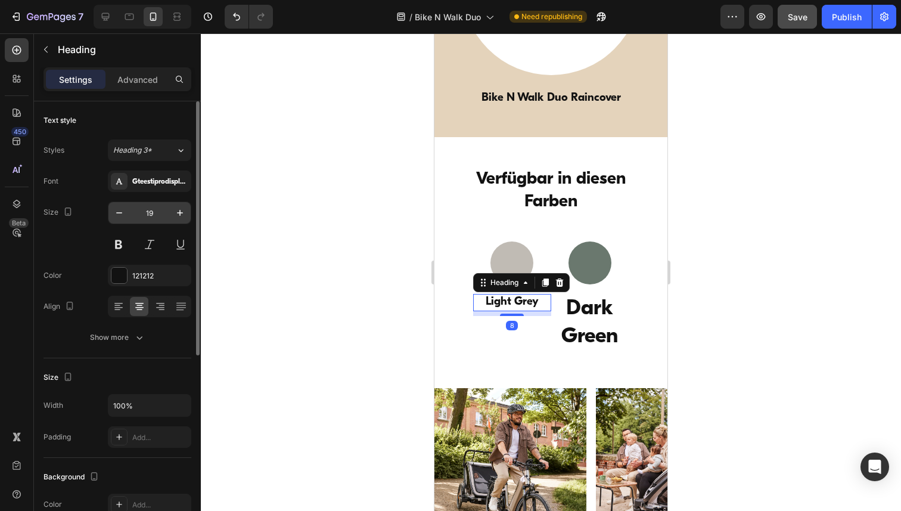
click at [151, 209] on input "19" at bounding box center [149, 212] width 39 height 21
paste input "7"
type input "17"
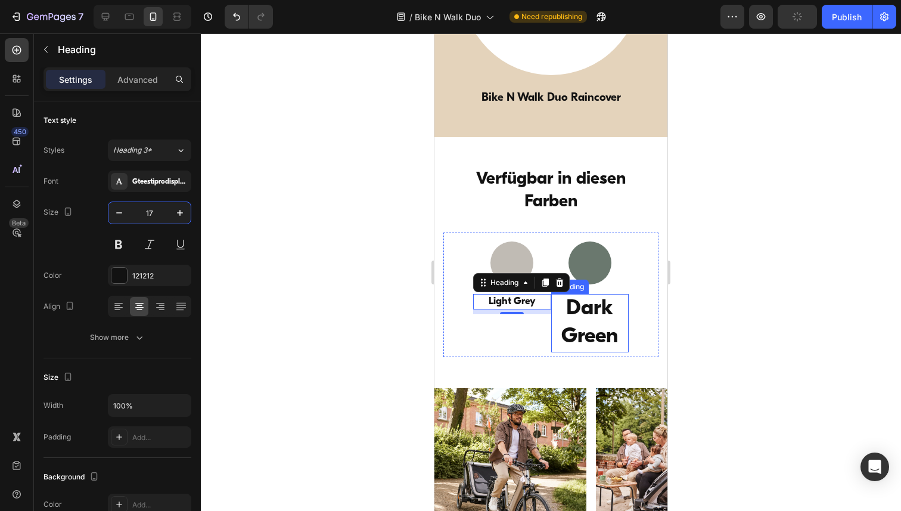
click at [594, 310] on h3 "Dark Green" at bounding box center [590, 323] width 78 height 58
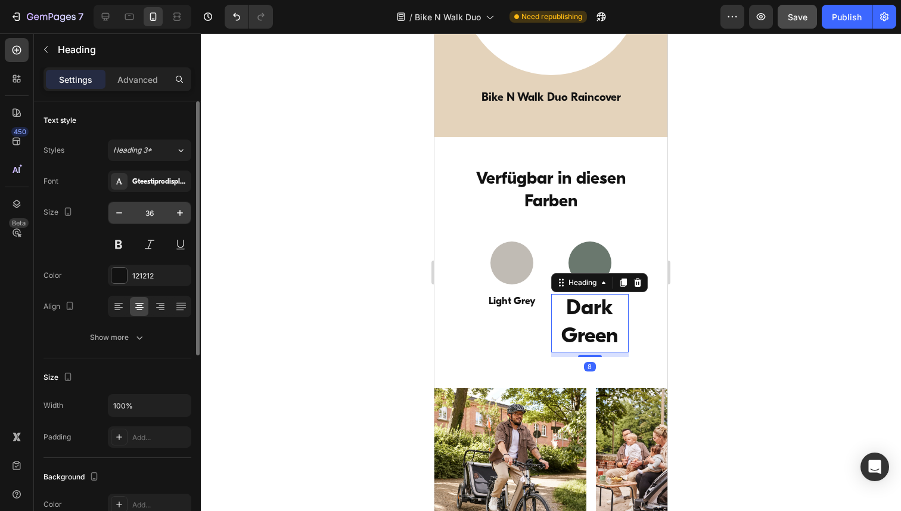
click at [147, 213] on input "36" at bounding box center [149, 212] width 39 height 21
paste input "17"
type input "17"
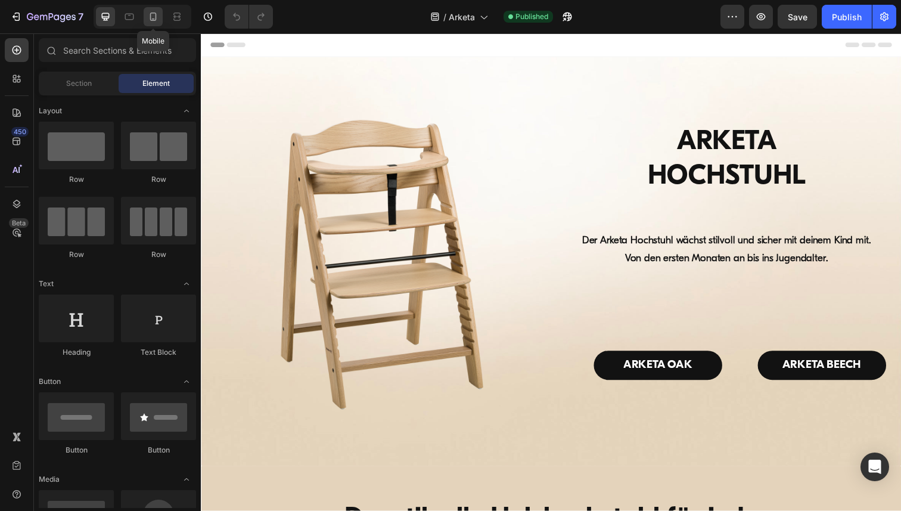
click at [158, 17] on icon at bounding box center [153, 17] width 12 height 12
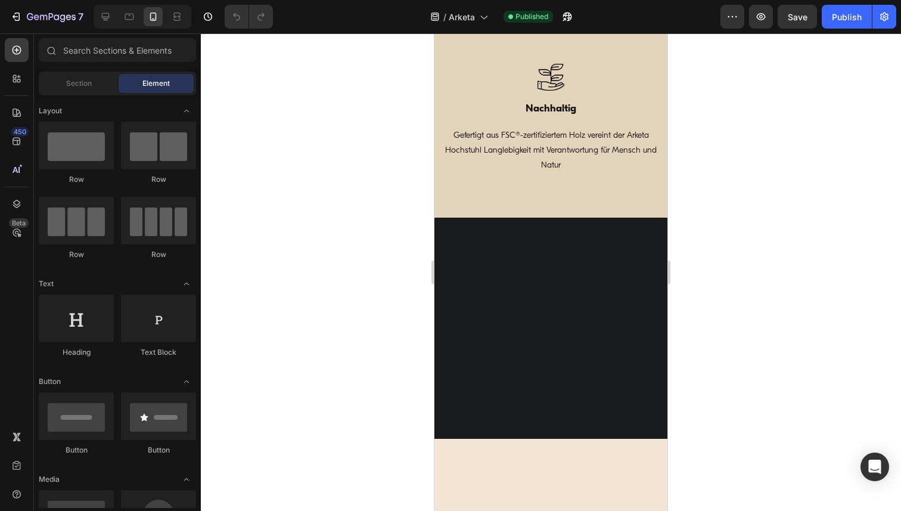
scroll to position [1055, 0]
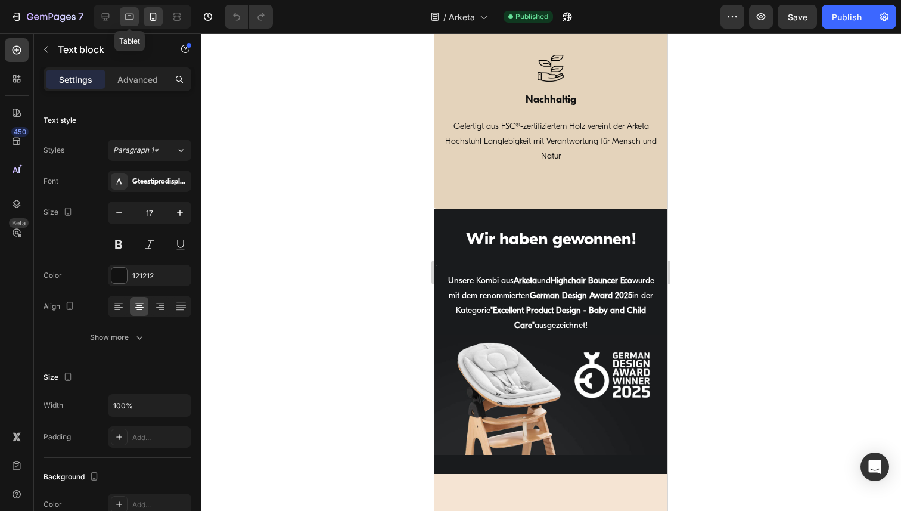
click at [132, 17] on icon at bounding box center [129, 17] width 12 height 12
type input "16"
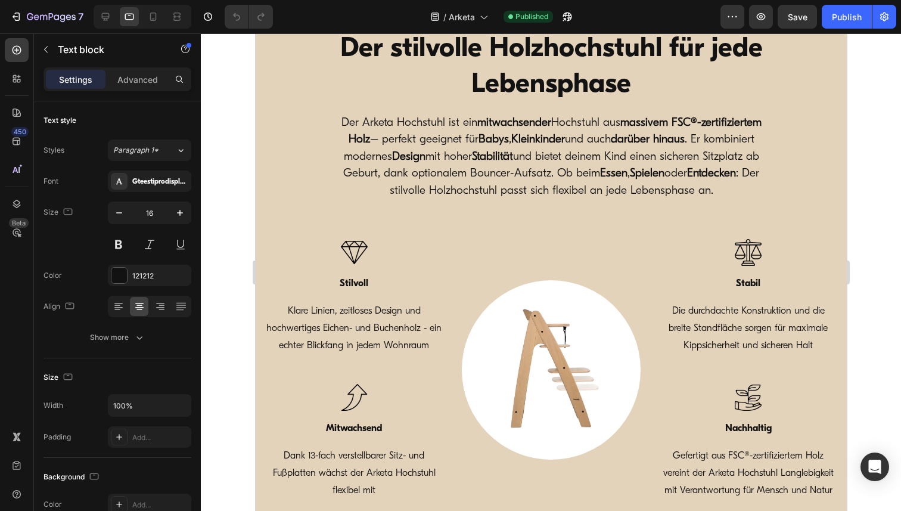
scroll to position [471, 0]
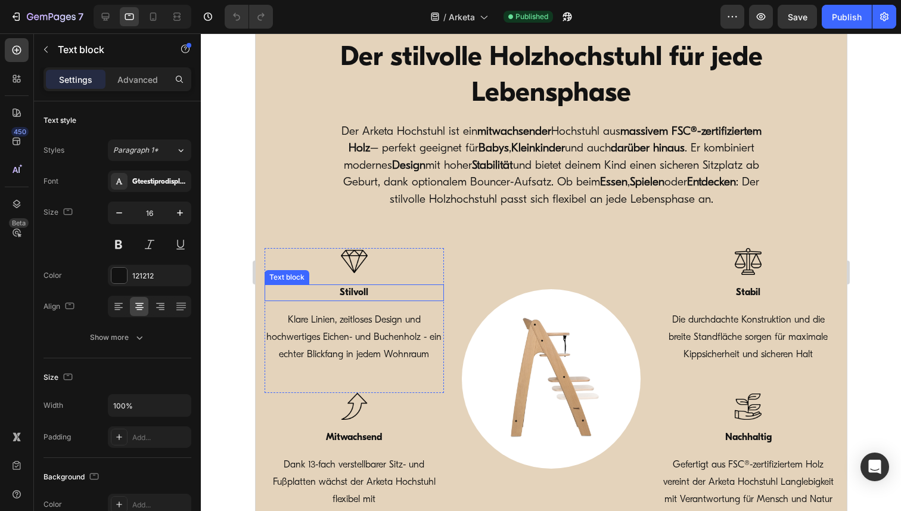
click at [349, 294] on strong "Stilvoll" at bounding box center [353, 293] width 29 height 10
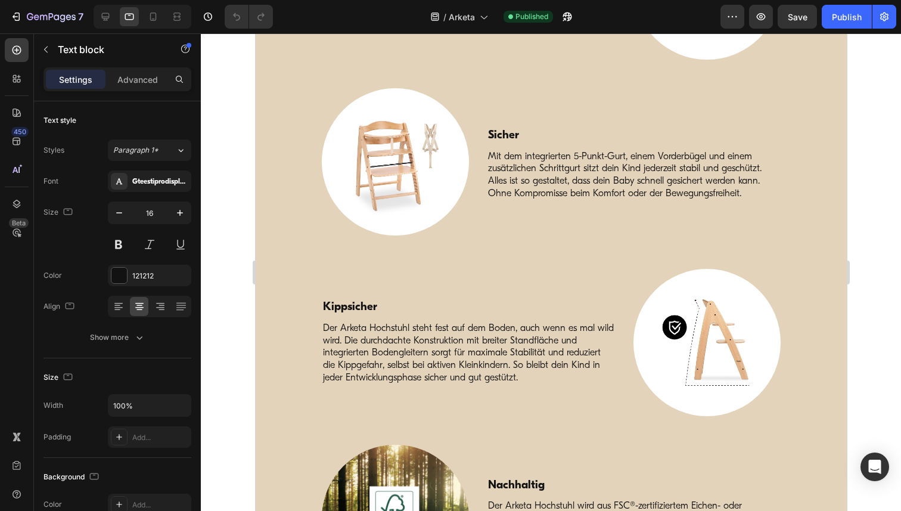
scroll to position [2583, 0]
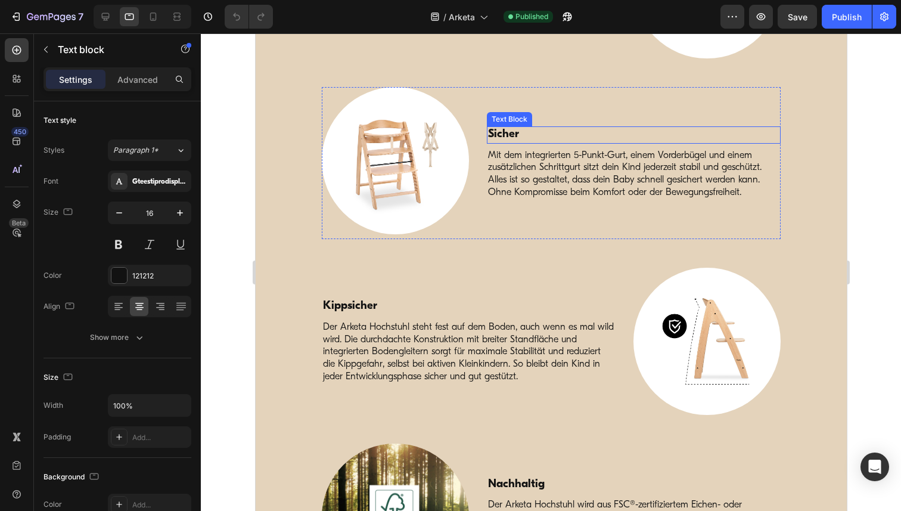
click at [501, 133] on p "Sicher" at bounding box center [632, 134] width 291 height 15
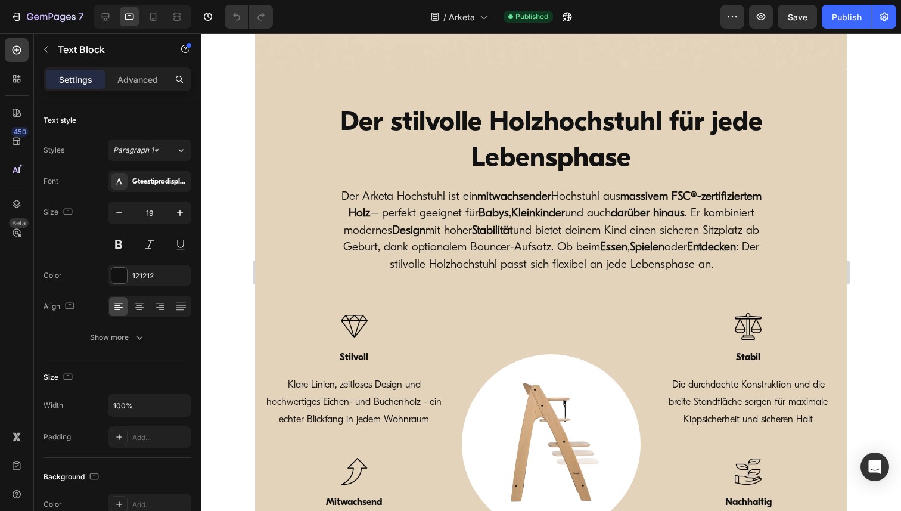
scroll to position [449, 0]
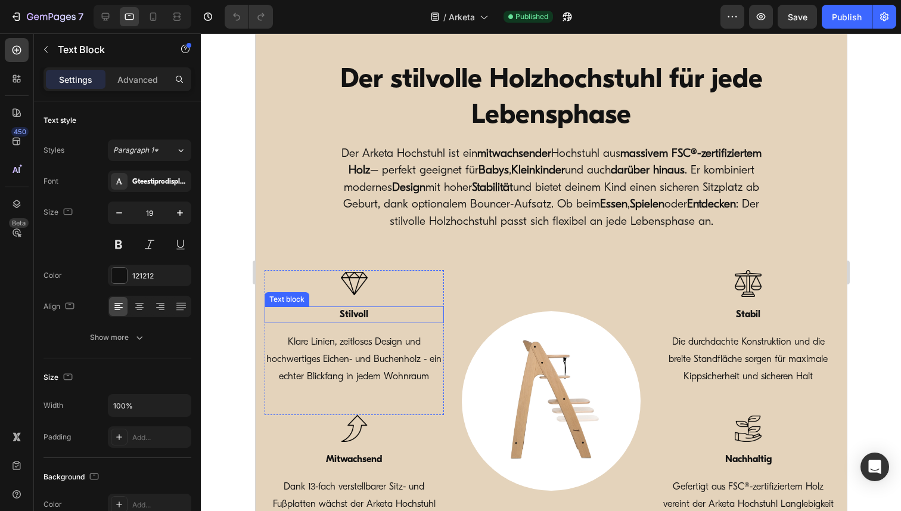
click at [348, 317] on strong "Stilvoll" at bounding box center [353, 315] width 29 height 10
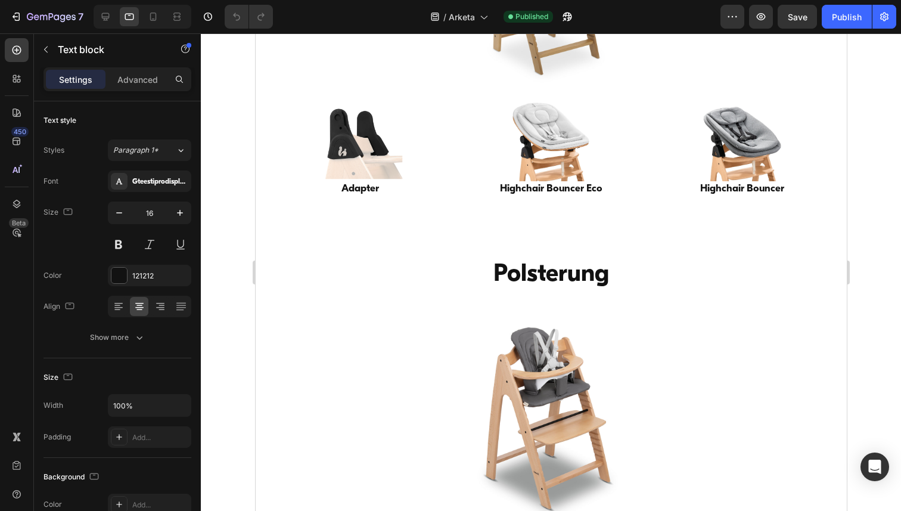
scroll to position [3875, 0]
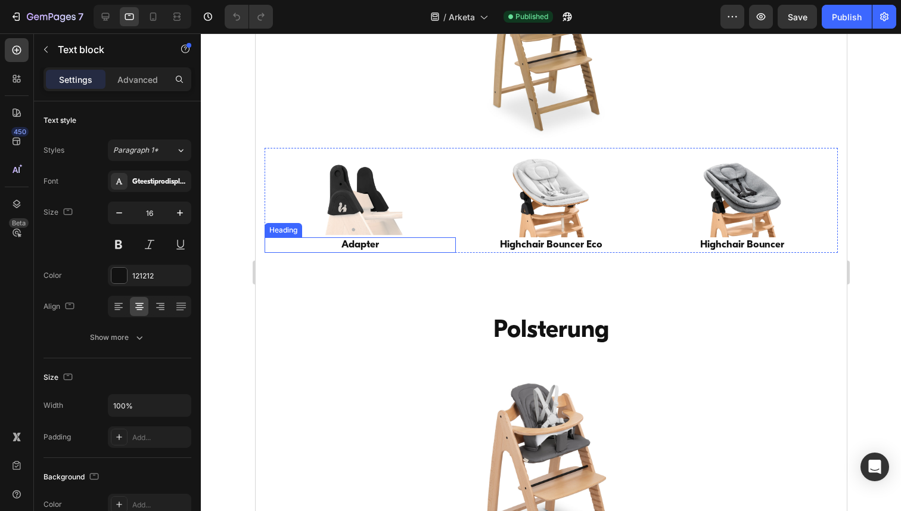
click at [362, 237] on h2 "Adapter" at bounding box center [359, 244] width 191 height 15
click at [515, 237] on h2 "Highchair Bouncer Eco" at bounding box center [550, 244] width 191 height 15
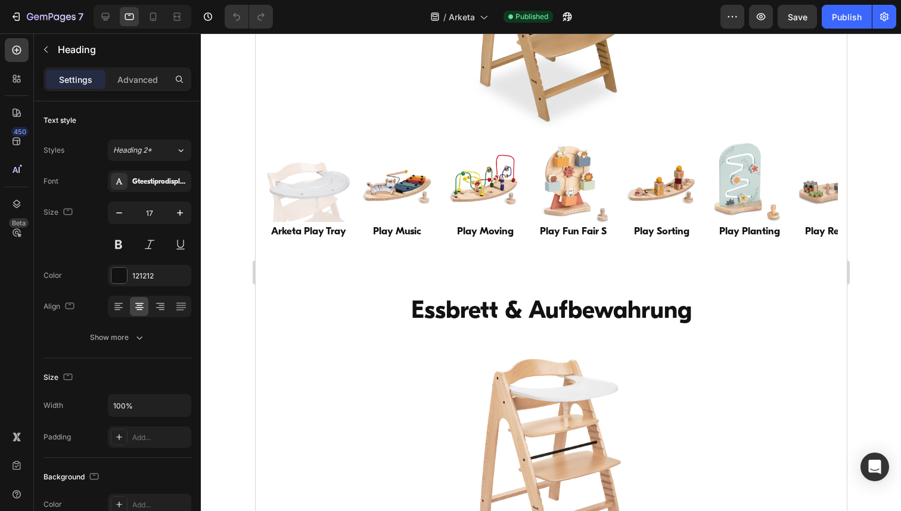
scroll to position [4986, 0]
click at [487, 223] on h2 "Play Moving" at bounding box center [484, 230] width 88 height 15
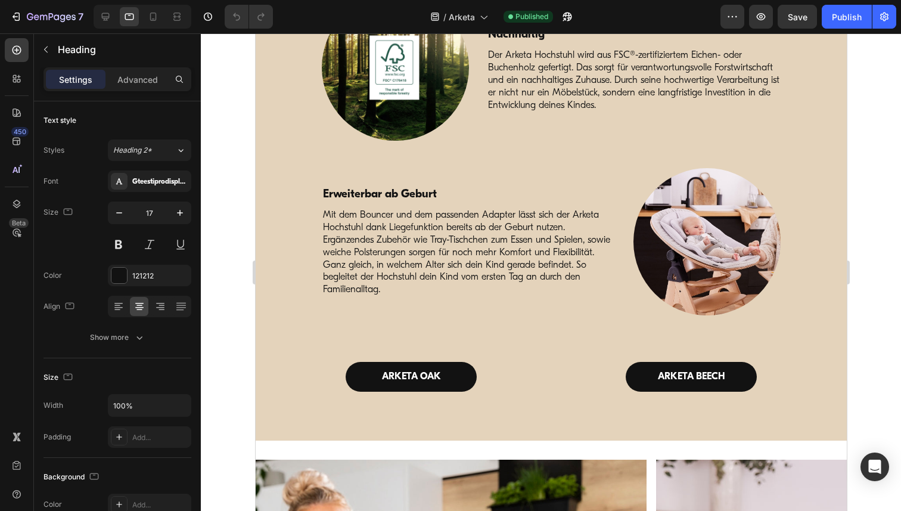
scroll to position [2774, 0]
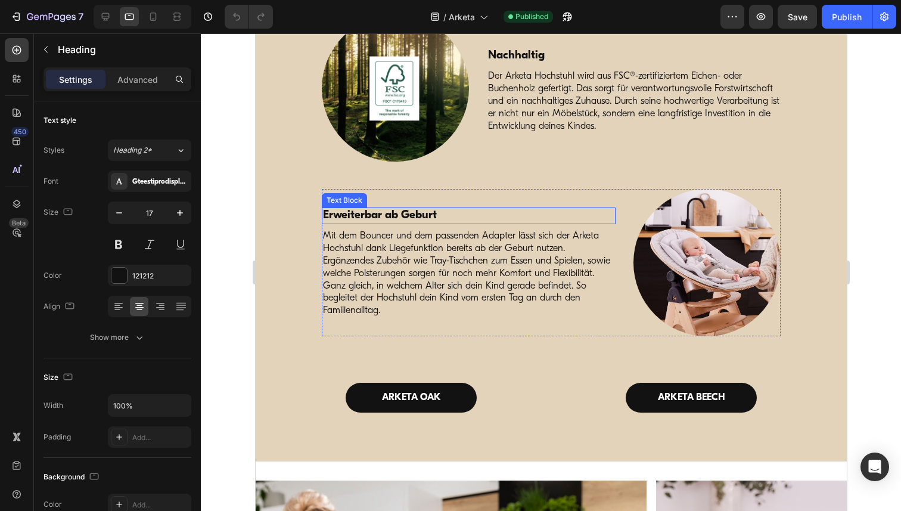
click at [422, 216] on p "Erweiterbar ab Geburt" at bounding box center [467, 215] width 291 height 15
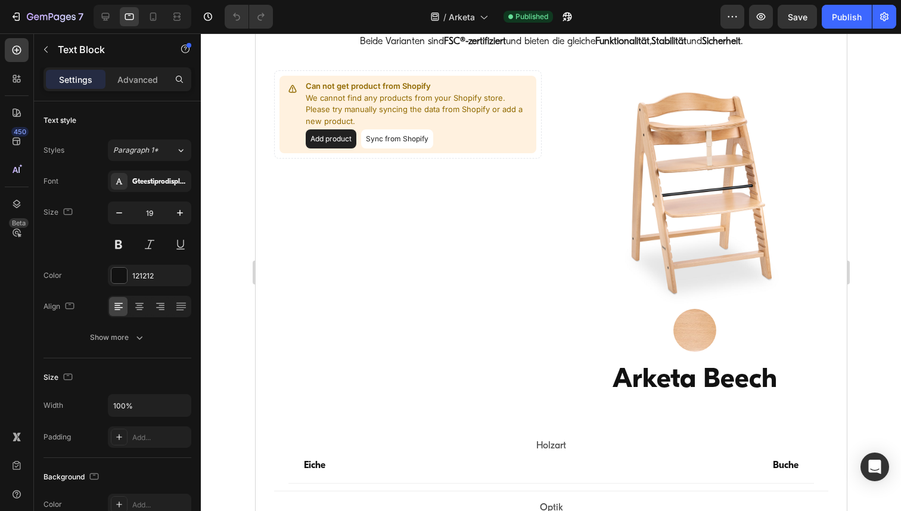
scroll to position [1448, 0]
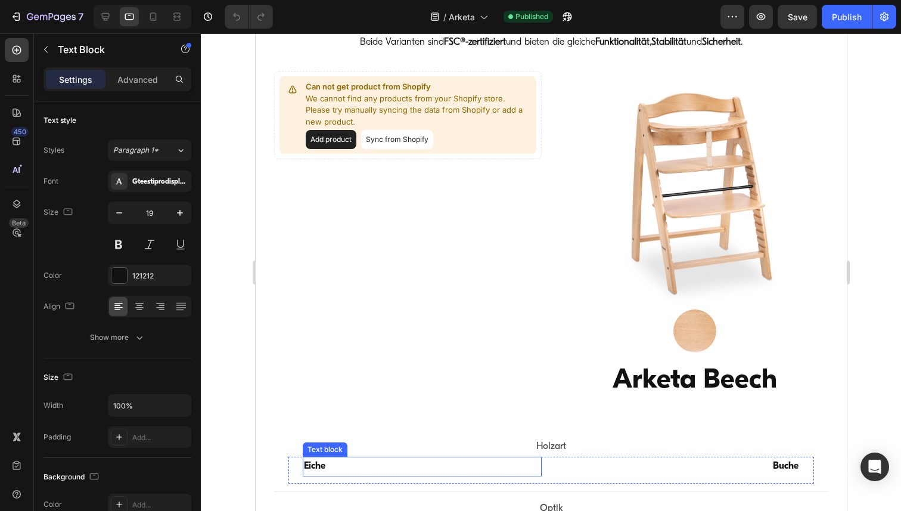
click at [314, 466] on p "Eiche" at bounding box center [421, 465] width 236 height 17
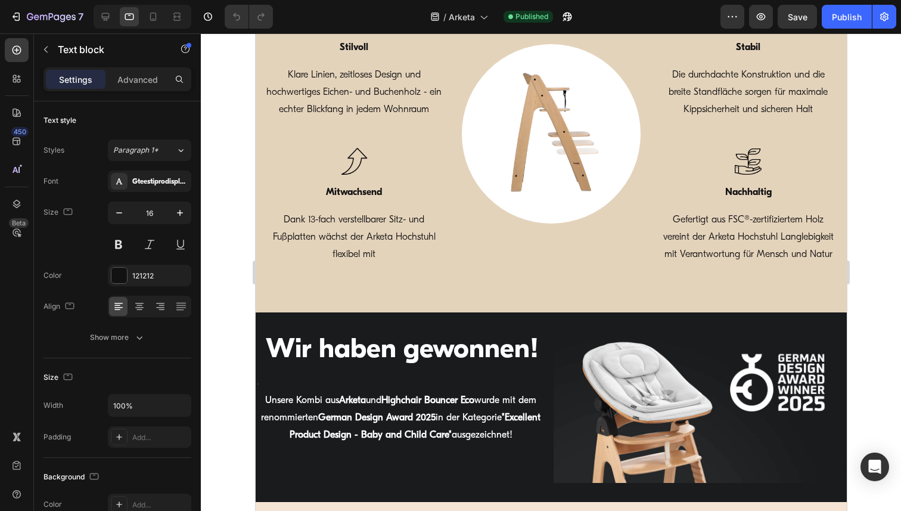
scroll to position [715, 0]
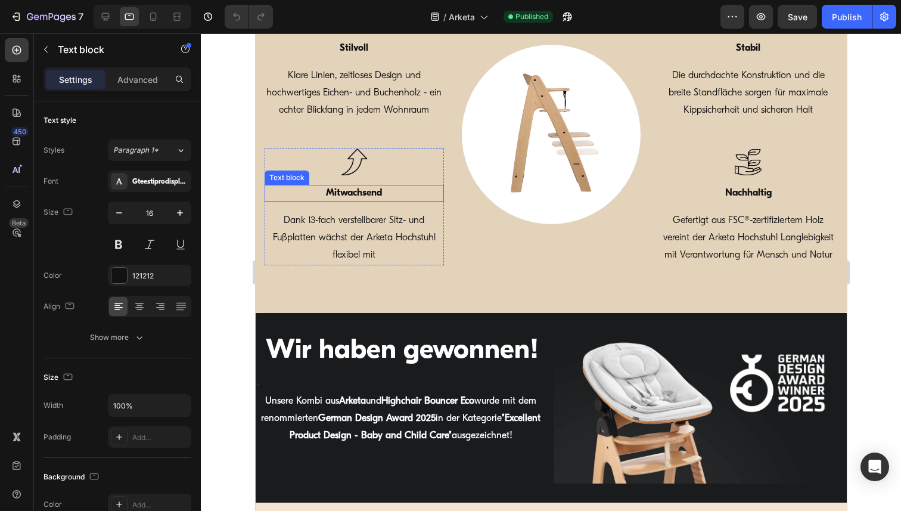
click at [356, 196] on p "Mitwachsend" at bounding box center [353, 193] width 177 height 14
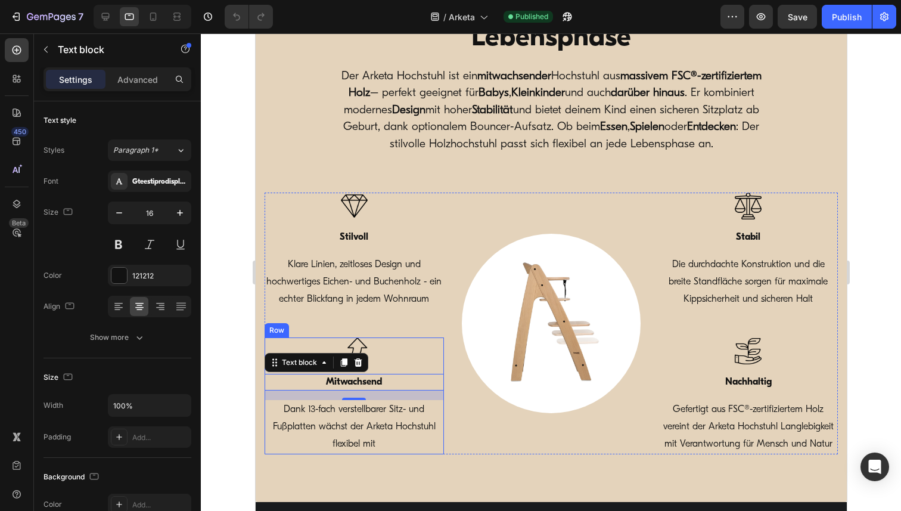
scroll to position [474, 0]
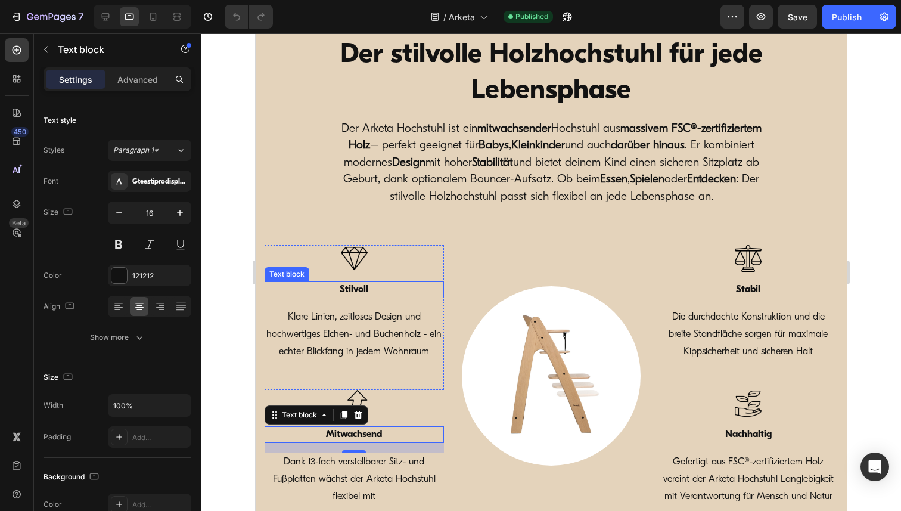
click at [354, 287] on strong "Stilvoll" at bounding box center [353, 290] width 29 height 10
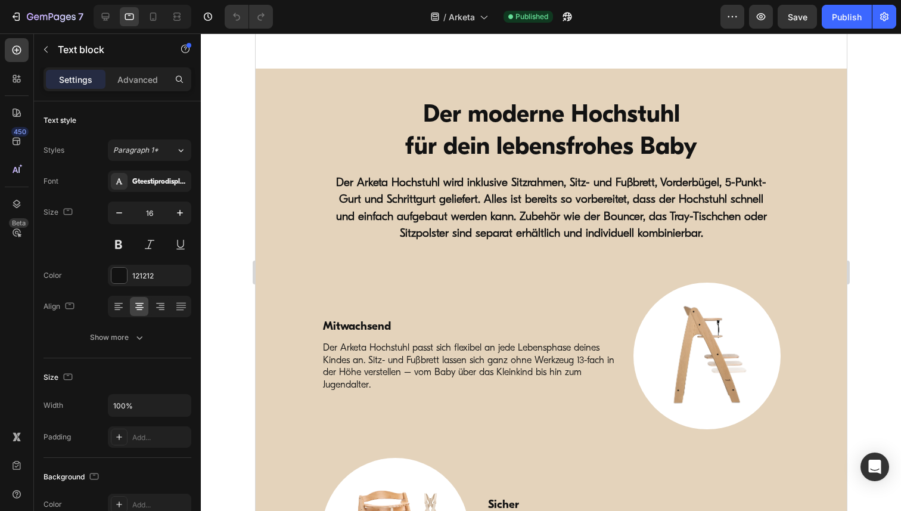
scroll to position [2216, 0]
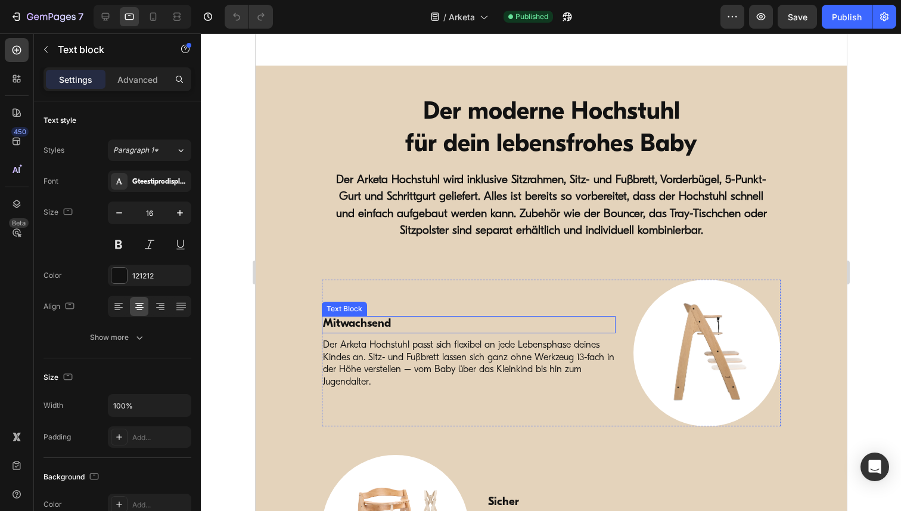
click at [356, 328] on p "Mitwachsend" at bounding box center [467, 324] width 291 height 15
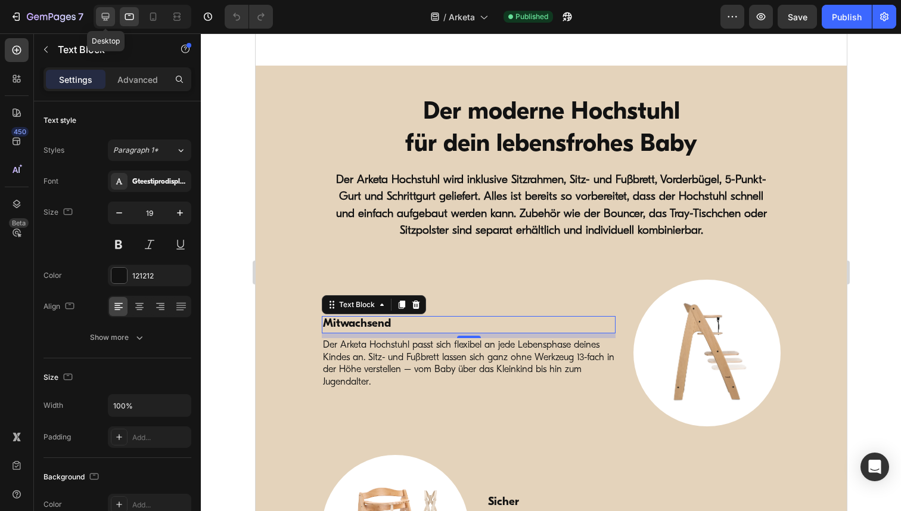
click at [105, 17] on icon at bounding box center [106, 17] width 8 height 8
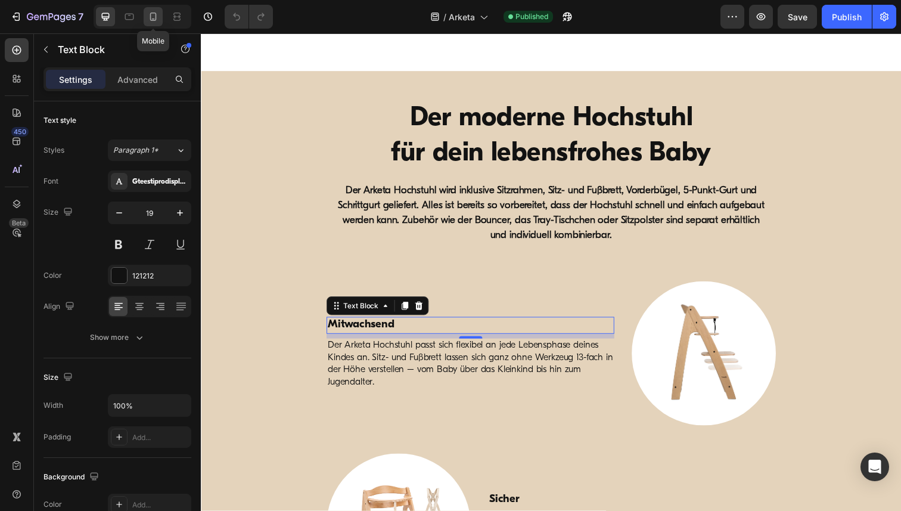
click at [155, 10] on div at bounding box center [153, 16] width 19 height 19
type input "17"
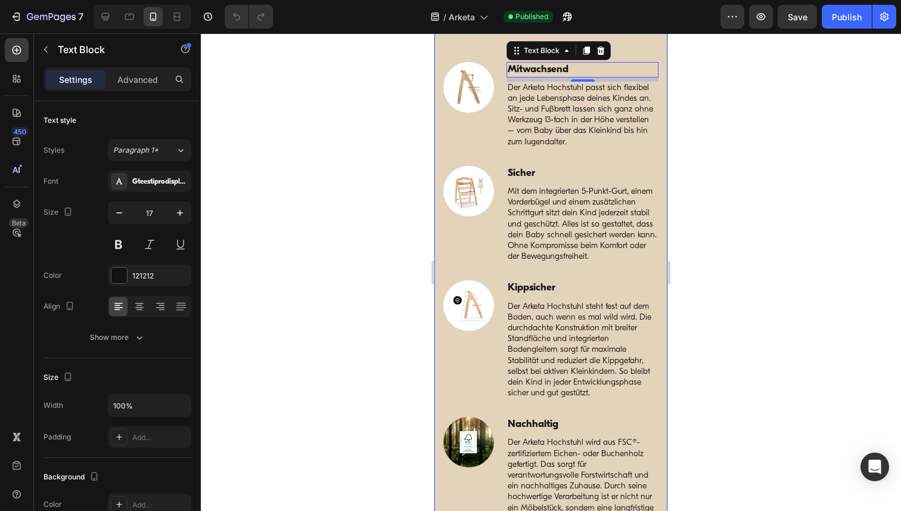
scroll to position [2354, 0]
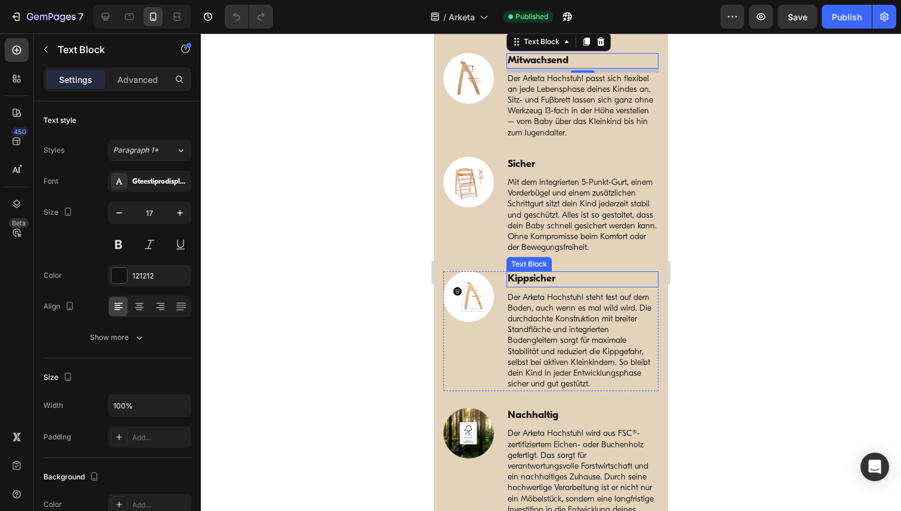
click at [552, 285] on p "Kippsicher" at bounding box center [583, 278] width 150 height 13
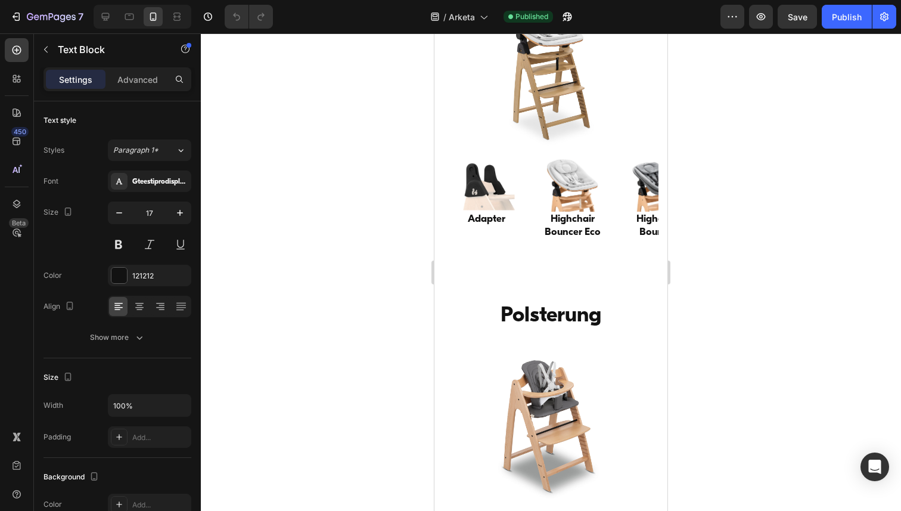
scroll to position [3724, 0]
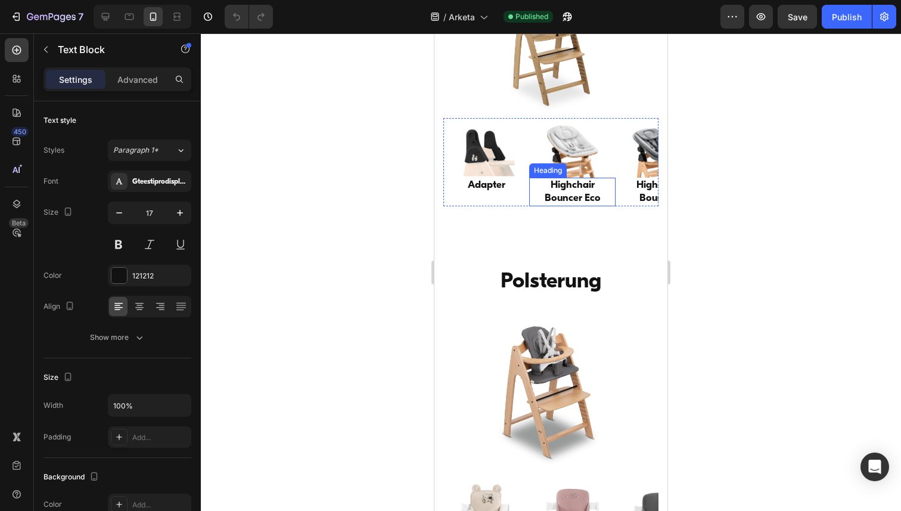
click at [552, 184] on h2 "Highchair Bouncer Eco" at bounding box center [572, 192] width 86 height 29
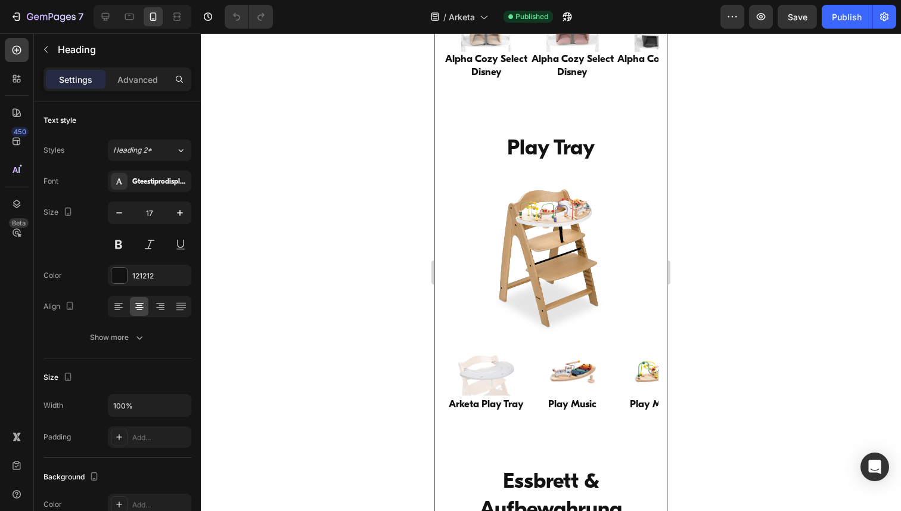
scroll to position [4228, 0]
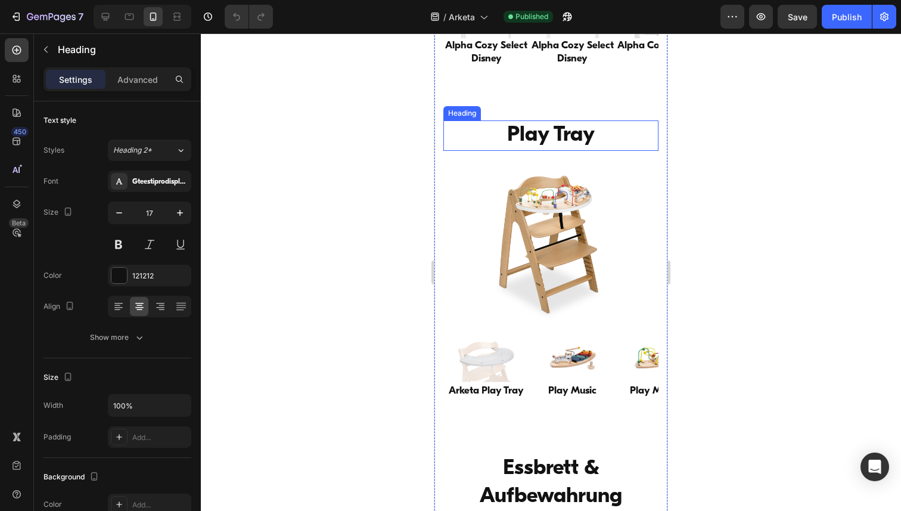
click at [568, 136] on h2 "Play Tray" at bounding box center [550, 135] width 215 height 30
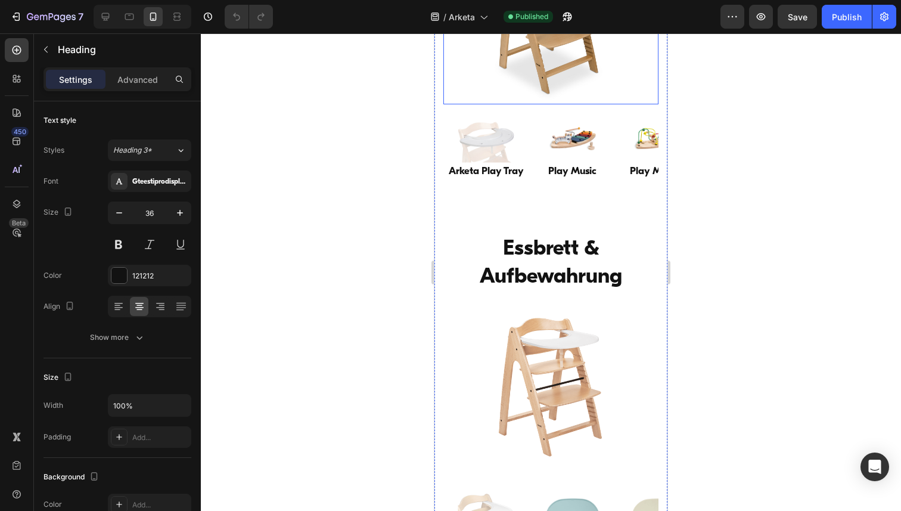
scroll to position [4450, 0]
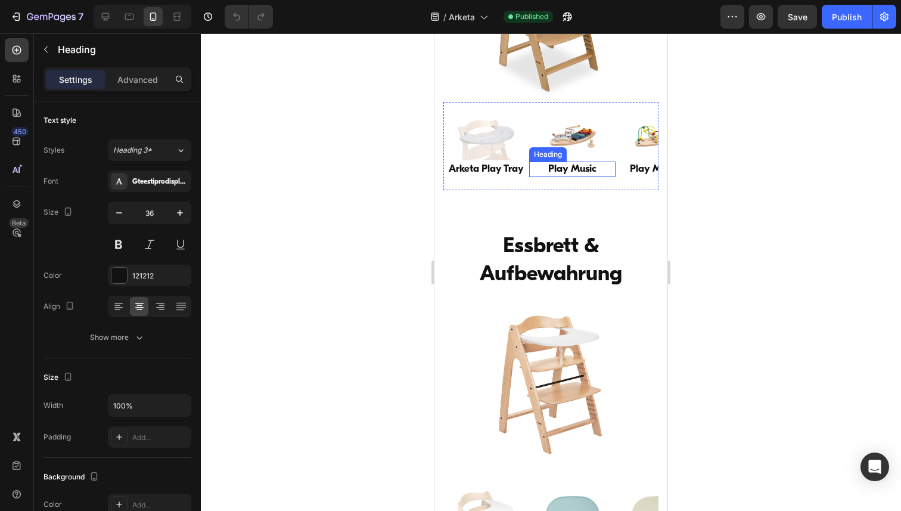
click at [571, 169] on h2 "Play Music" at bounding box center [572, 168] width 86 height 15
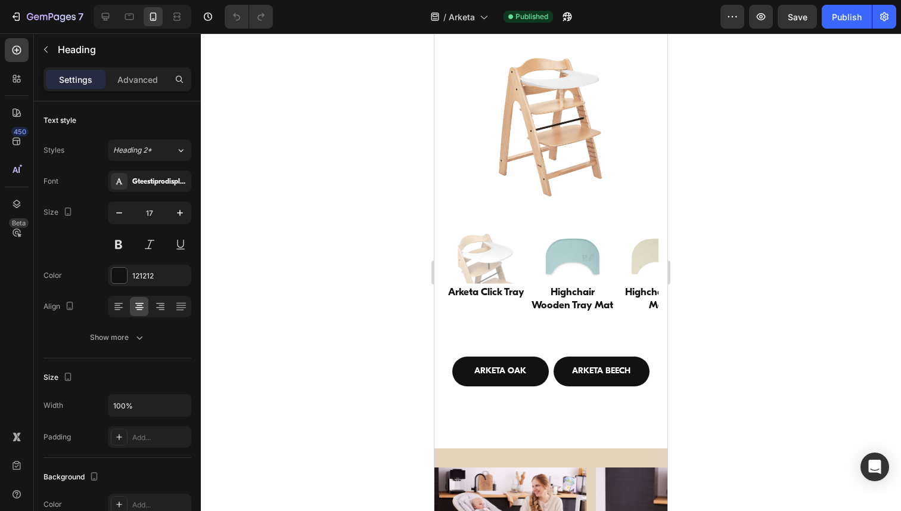
scroll to position [4710, 0]
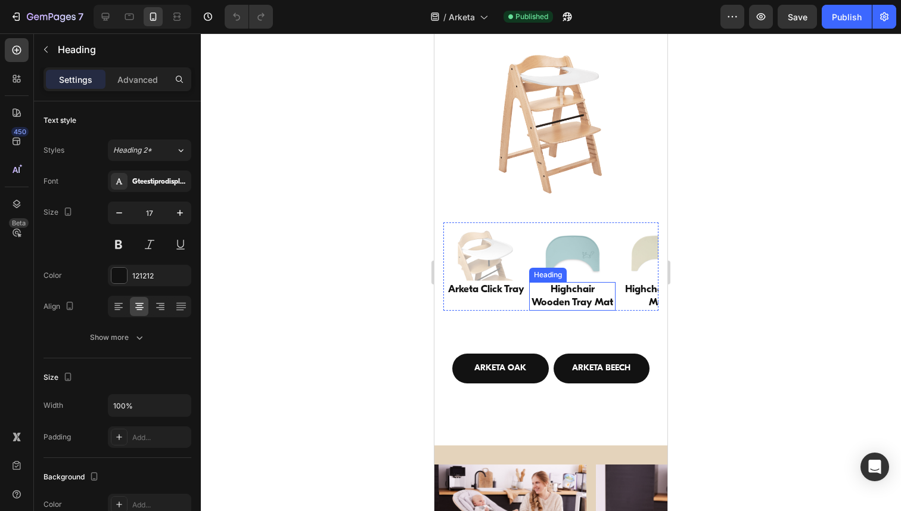
click at [563, 288] on h2 "Highchair Wooden Tray Mat" at bounding box center [572, 296] width 86 height 29
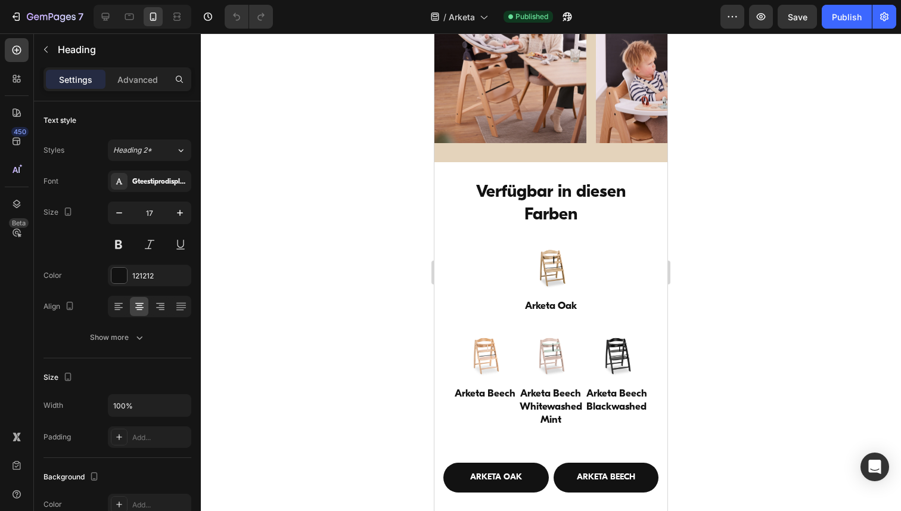
scroll to position [5188, 0]
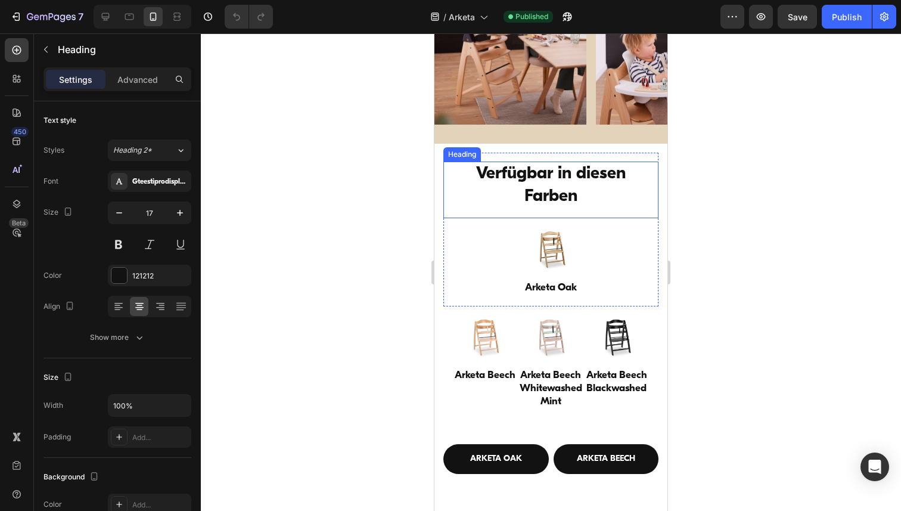
click at [574, 175] on h2 "Verfügbar in diesen Farben" at bounding box center [550, 184] width 186 height 47
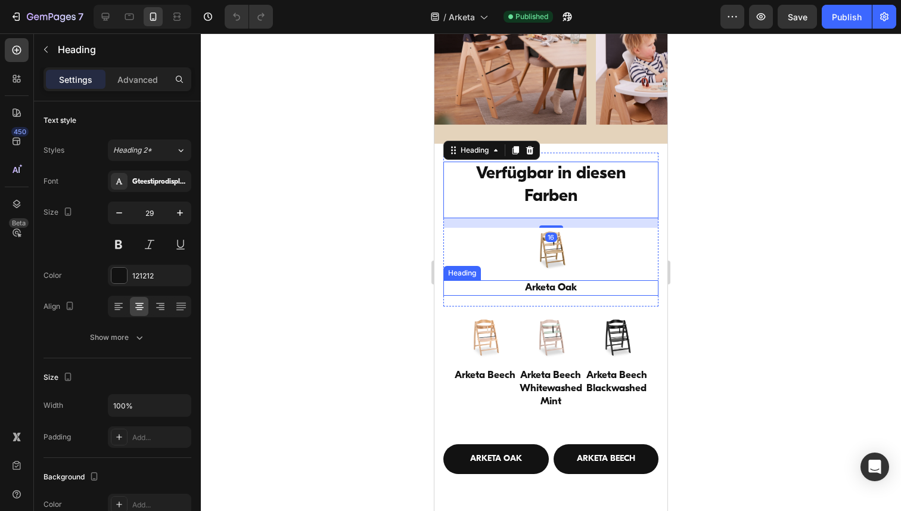
click at [537, 290] on h3 "Arketa Oak" at bounding box center [550, 287] width 215 height 15
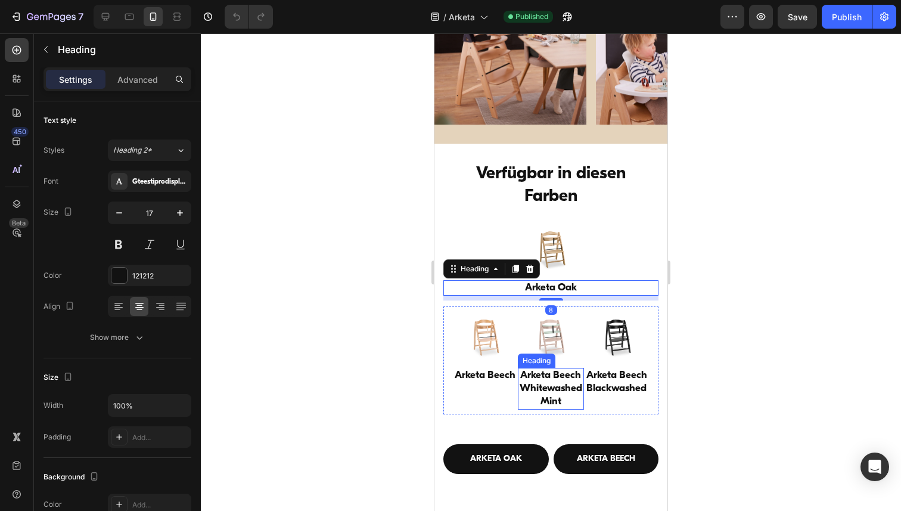
click at [543, 369] on h3 "Arketa Beech Whitewashed Mint" at bounding box center [551, 389] width 66 height 42
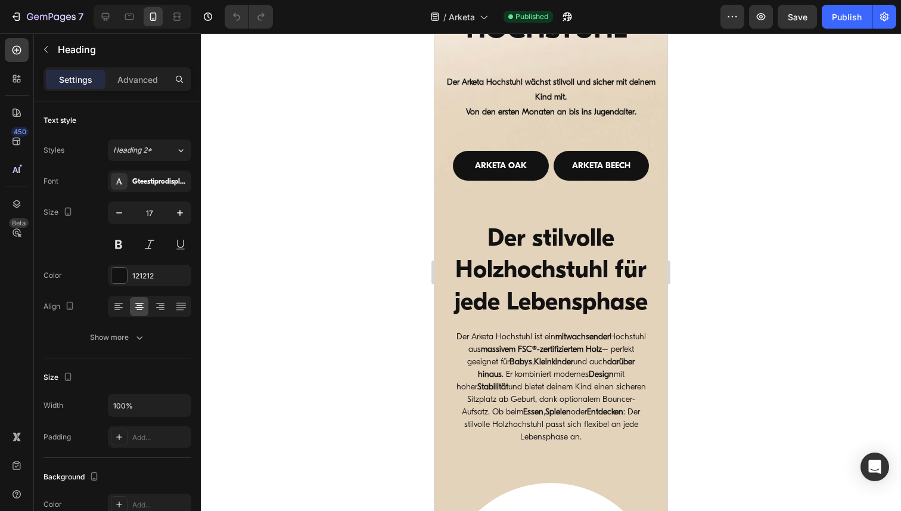
scroll to position [287, 0]
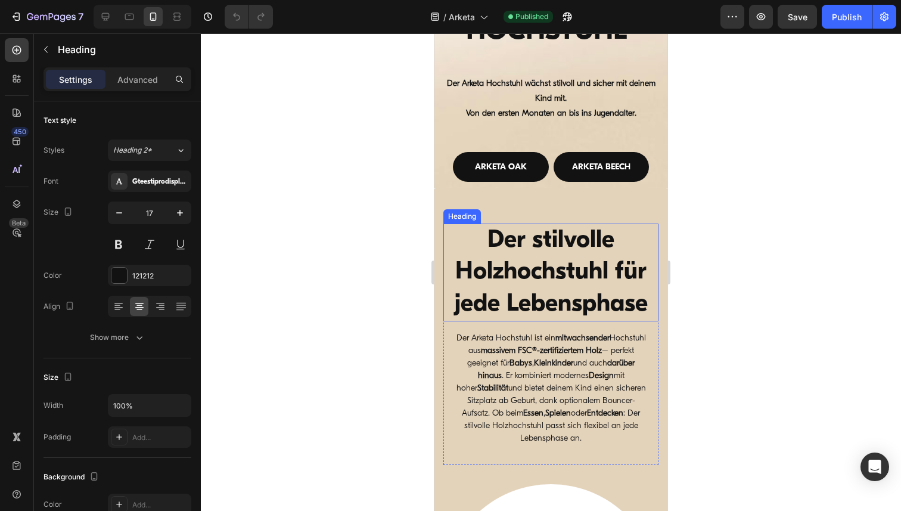
click at [553, 260] on strong "Der stilvolle Holzhochstuhl für jede Lebensphase" at bounding box center [551, 272] width 193 height 88
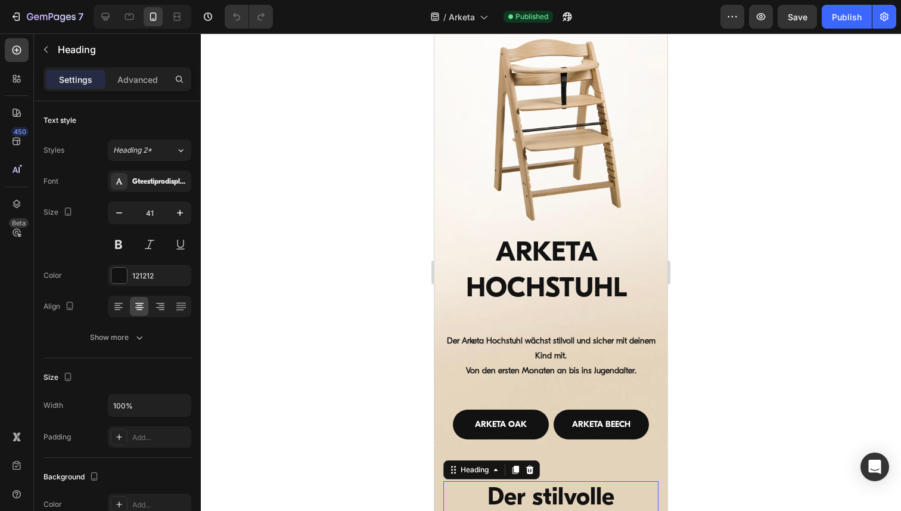
scroll to position [0, 0]
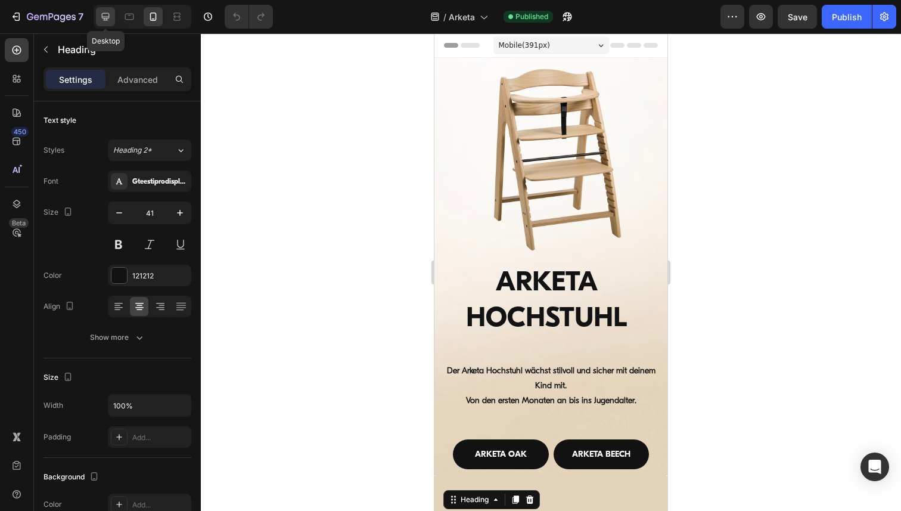
click at [98, 17] on div at bounding box center [105, 16] width 19 height 19
type input "46"
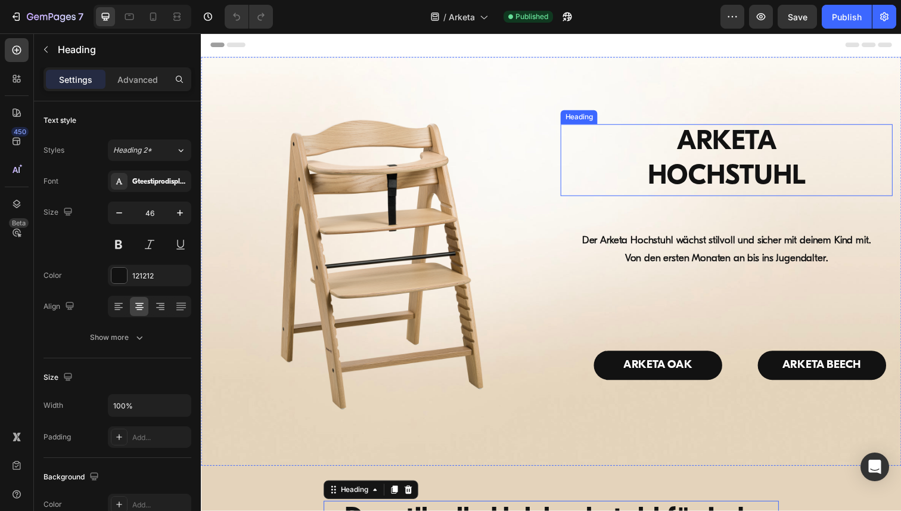
click at [734, 155] on h1 "ARKETA HOCHSTUHL" at bounding box center [737, 163] width 339 height 74
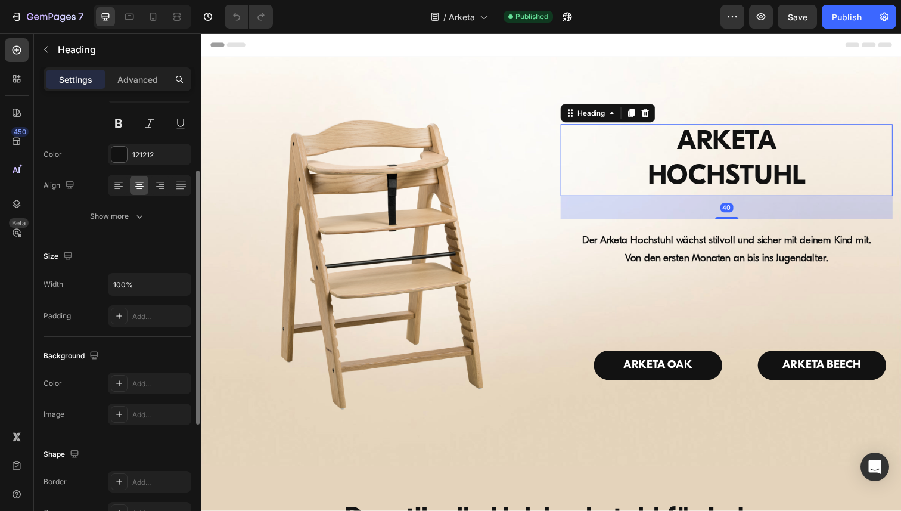
scroll to position [330, 0]
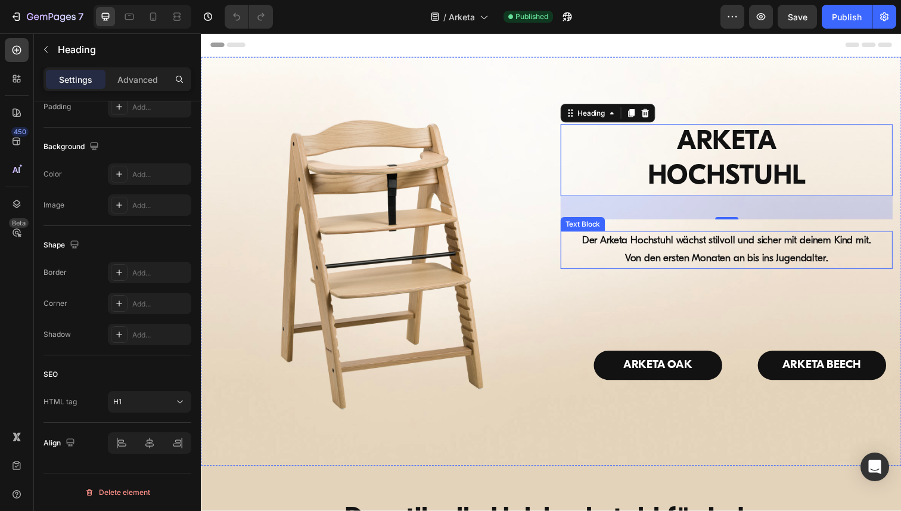
click at [710, 245] on strong "Der Arketa Hochstuhl wächst stilvoll und sicher mit deinem Kind mit." at bounding box center [737, 245] width 295 height 10
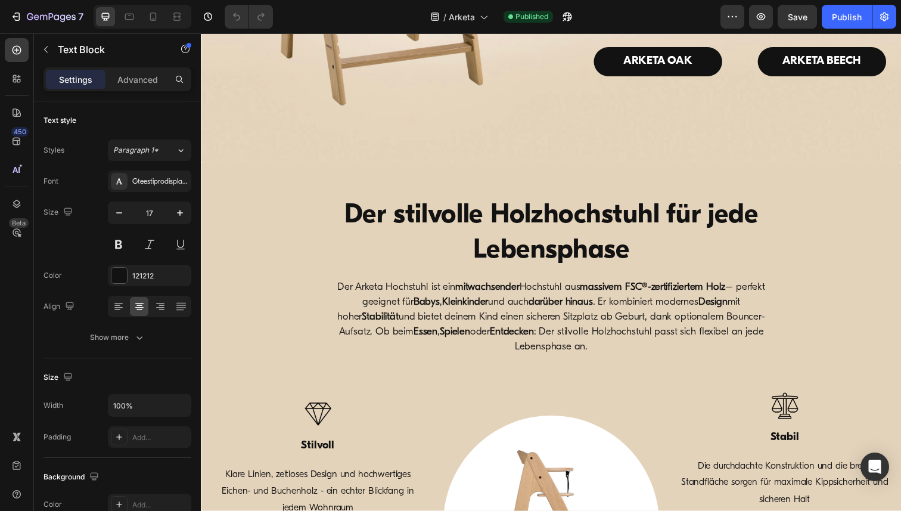
scroll to position [338, 0]
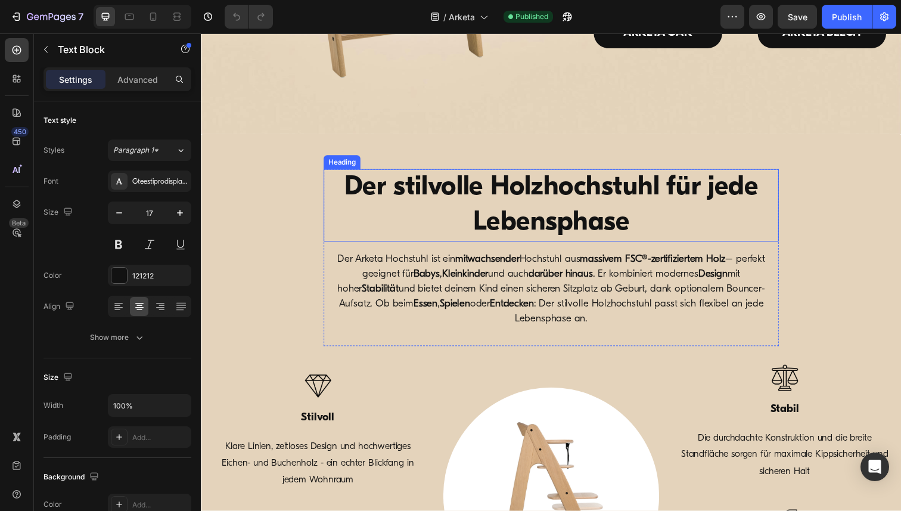
click at [587, 205] on strong "Der stilvolle Holzhochstuhl für jede Lebensphase" at bounding box center [558, 209] width 422 height 64
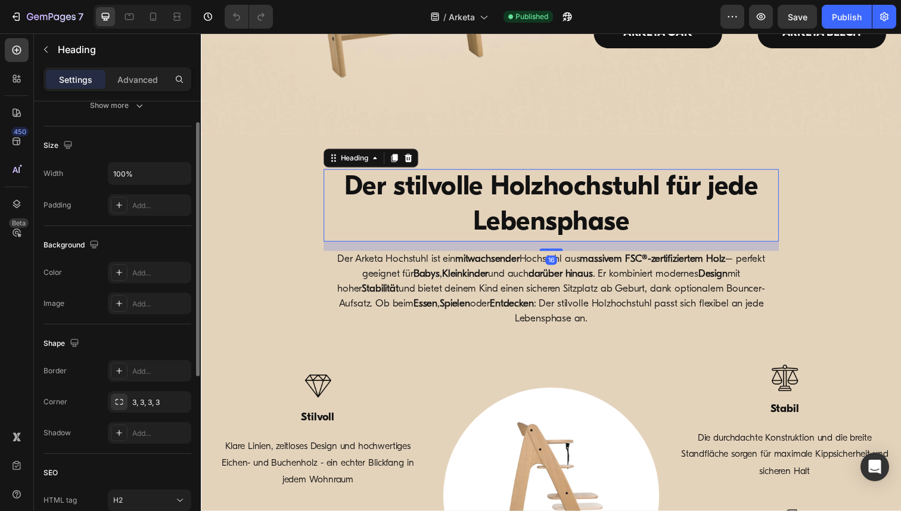
scroll to position [330, 0]
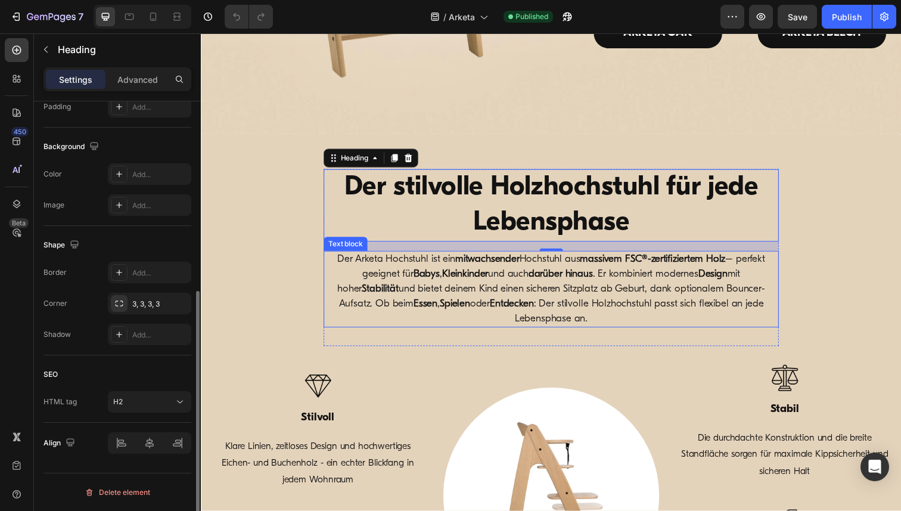
click at [455, 312] on strong "Spielen" at bounding box center [459, 309] width 31 height 10
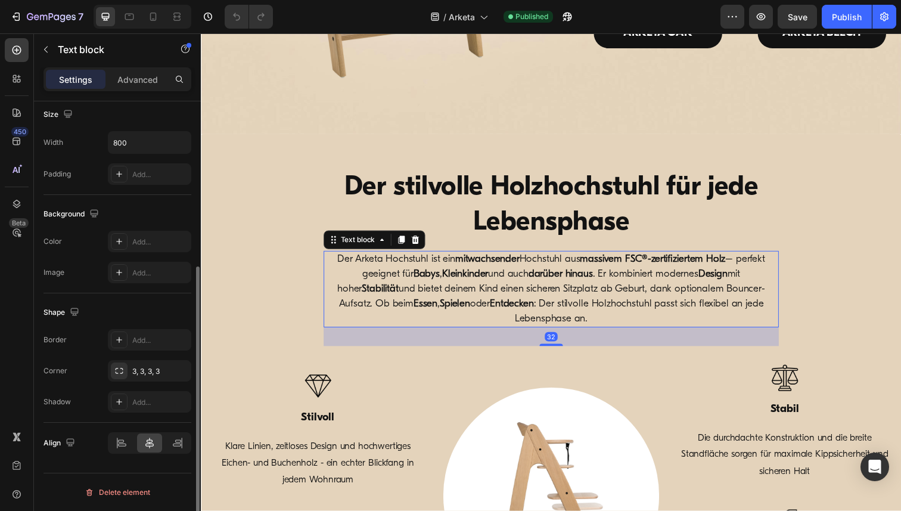
scroll to position [0, 0]
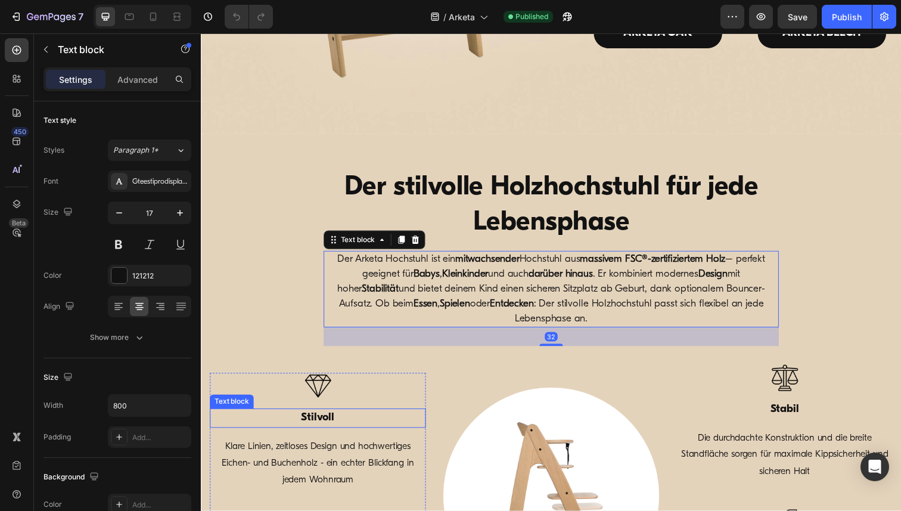
click at [317, 428] on strong "Stilvoll" at bounding box center [320, 425] width 34 height 11
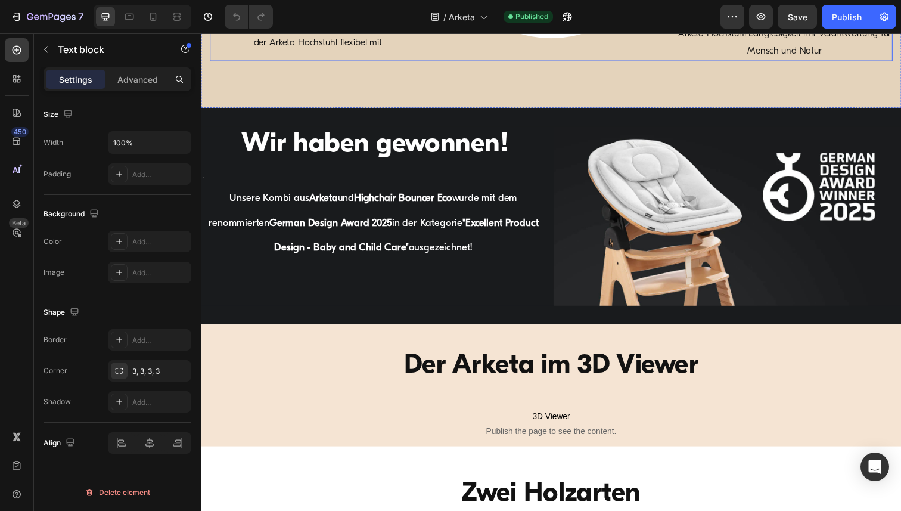
scroll to position [947, 0]
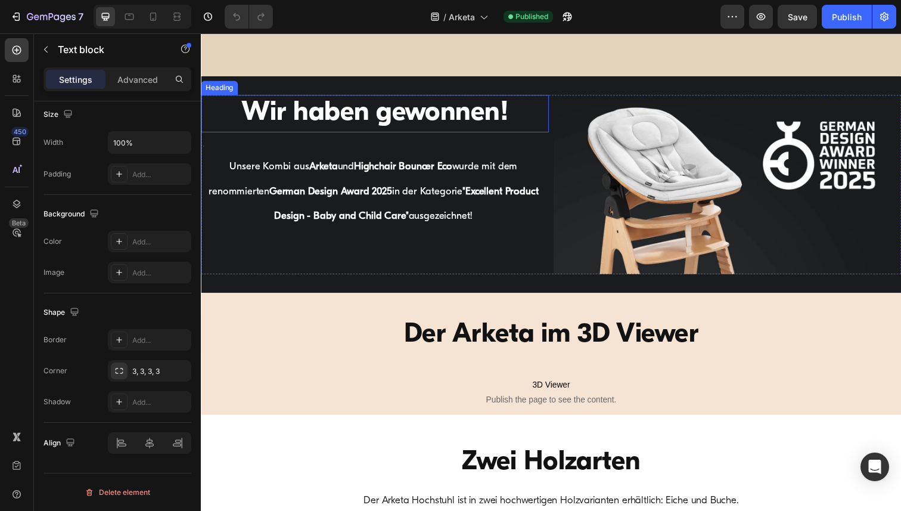
click at [399, 119] on h2 "Wir haben gewonnen!" at bounding box center [378, 116] width 355 height 38
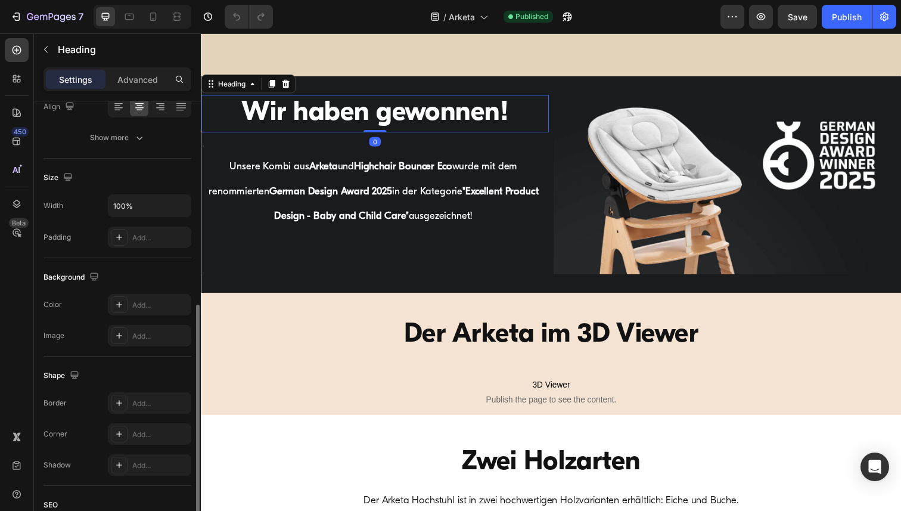
scroll to position [330, 0]
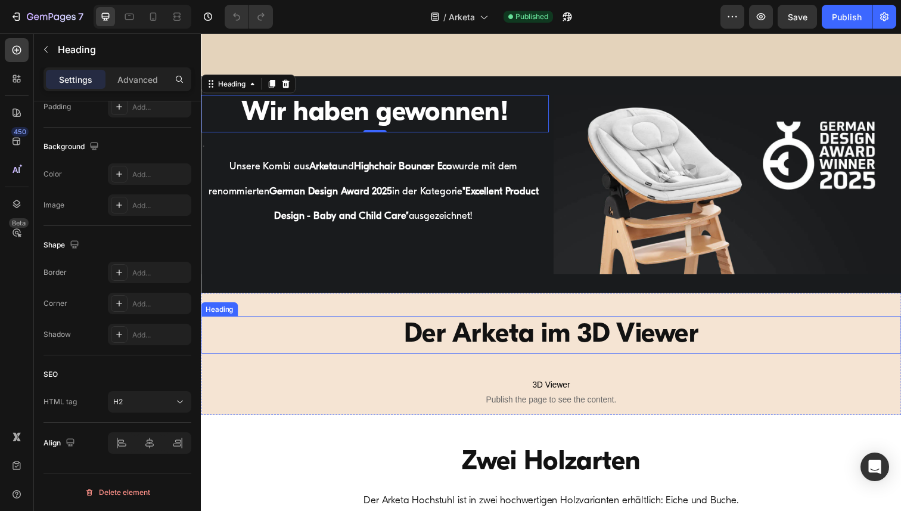
click at [531, 336] on h2 "Der Arketa im 3D Viewer" at bounding box center [558, 341] width 715 height 38
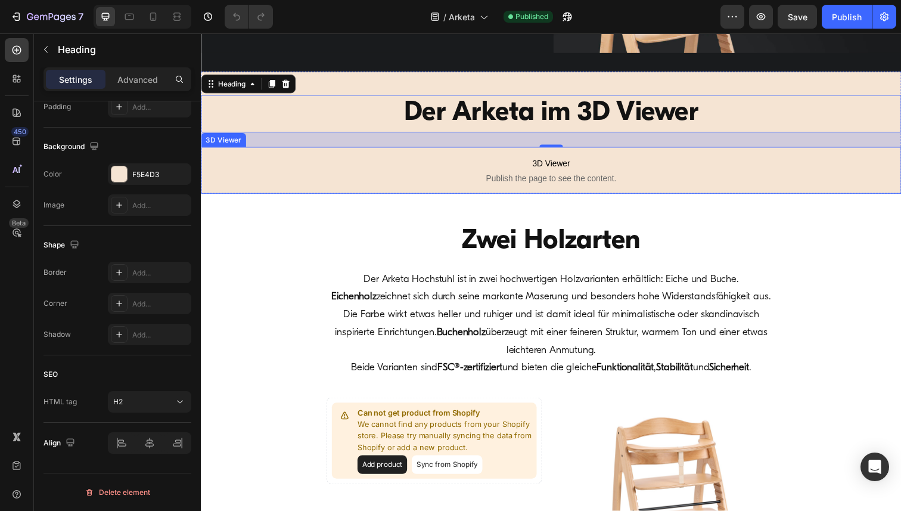
scroll to position [1202, 0]
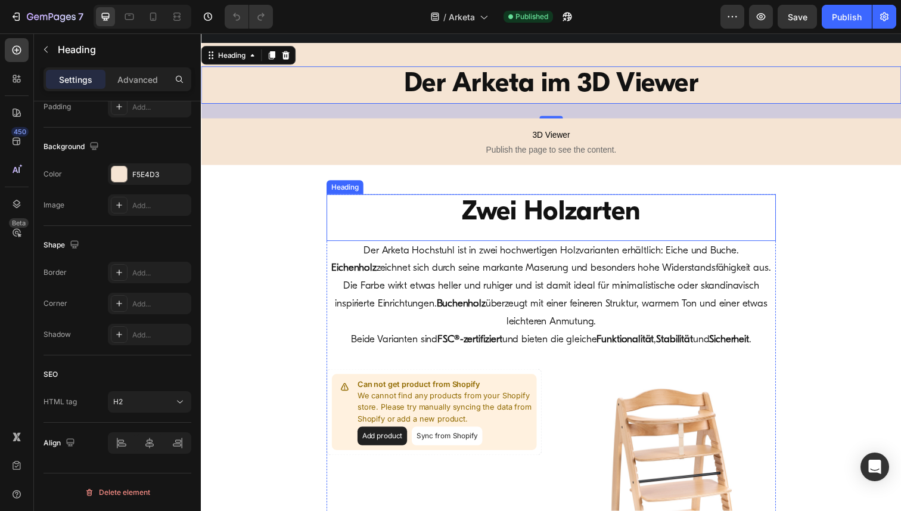
click at [541, 220] on h2 "Zwei Holzarten" at bounding box center [558, 217] width 459 height 38
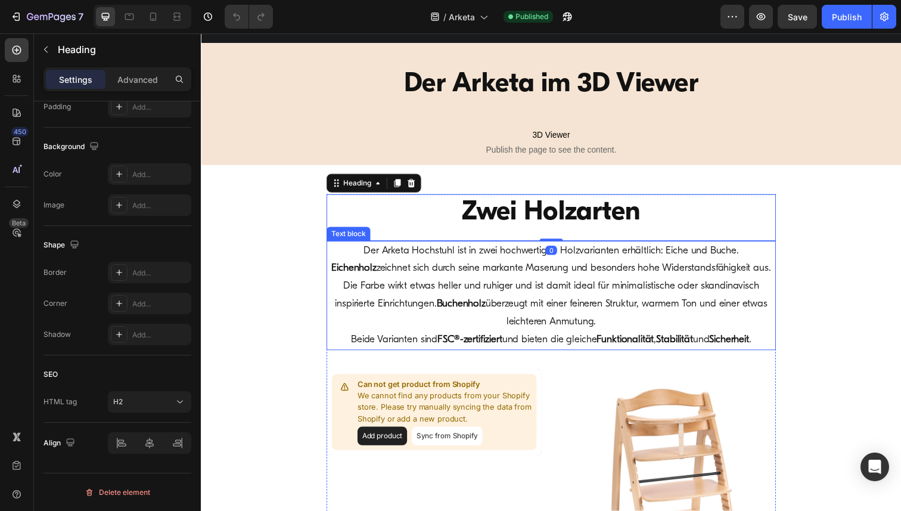
click at [506, 281] on p "Eichenholz zeichnet sich durch seine markante Maserung und besonders hohe Wider…" at bounding box center [558, 309] width 456 height 91
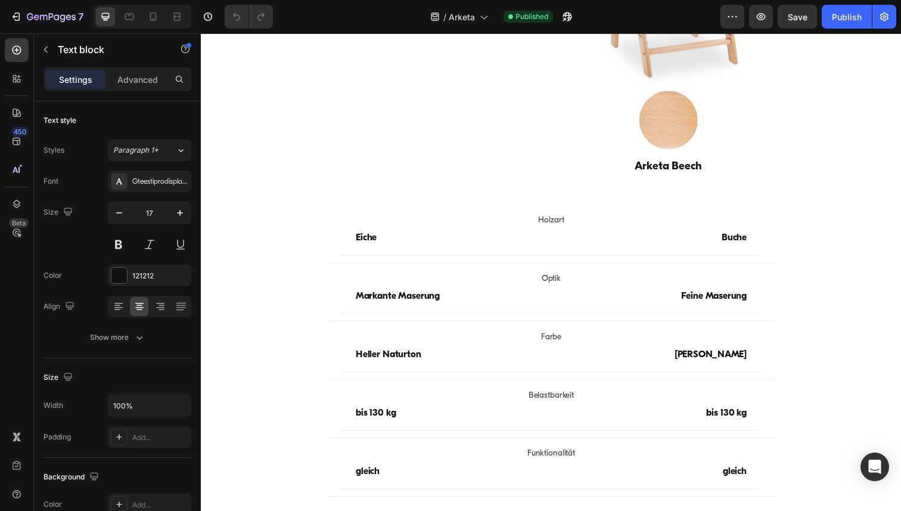
scroll to position [1713, 0]
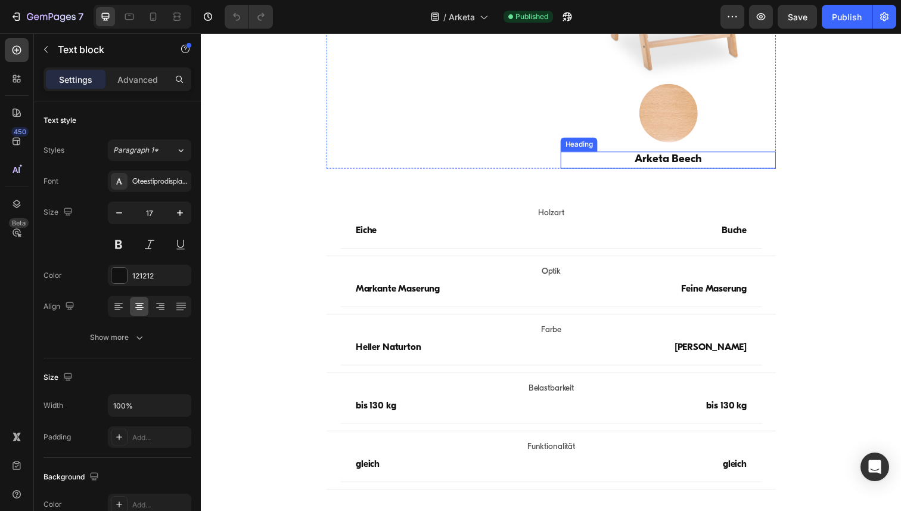
click at [681, 161] on h2 "Arketa Beech" at bounding box center [678, 162] width 220 height 17
click at [449, 161] on div "Can not get product from Shopify We cannot find any products from your Shopify …" at bounding box center [439, 18] width 220 height 306
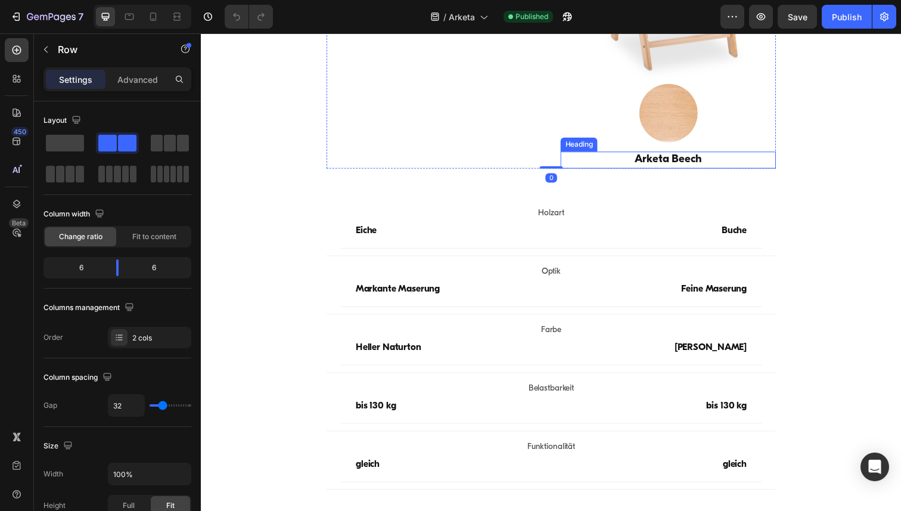
click at [643, 159] on h2 "Arketa Beech" at bounding box center [678, 162] width 220 height 17
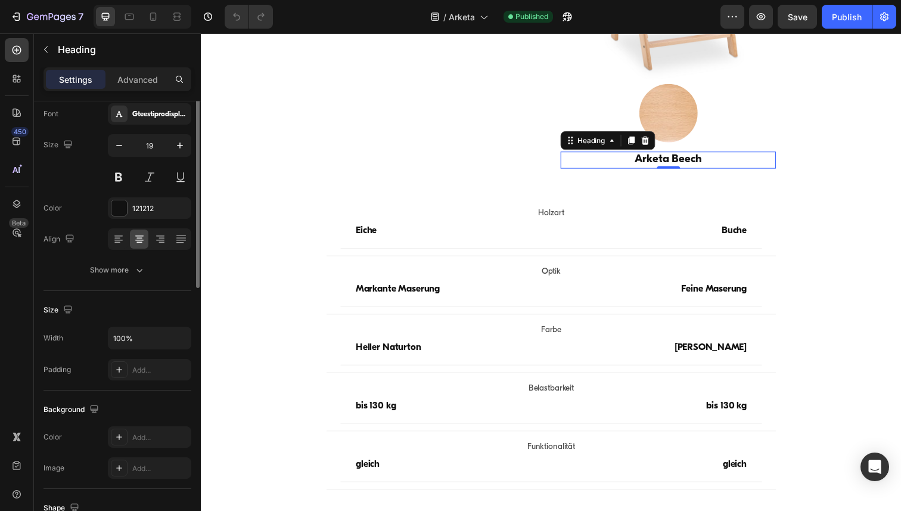
scroll to position [0, 0]
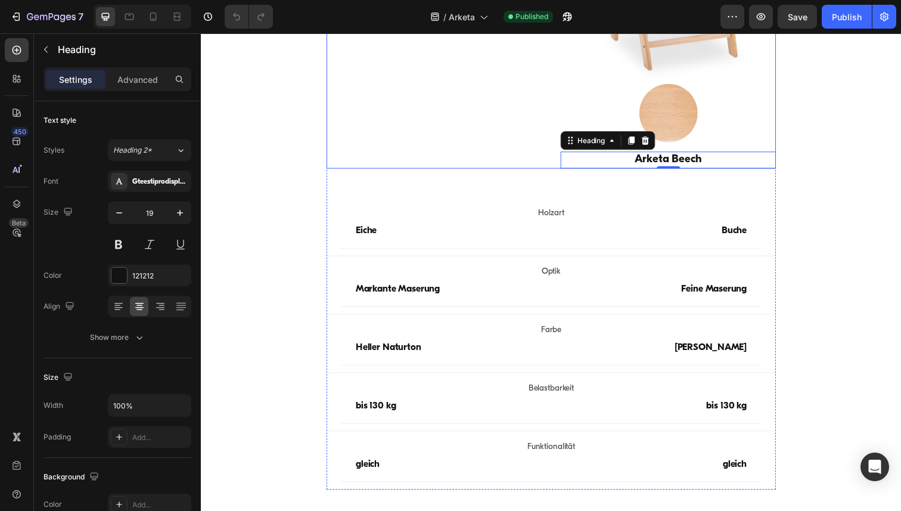
click at [486, 163] on div "Can not get product from Shopify We cannot find any products from your Shopify …" at bounding box center [439, 18] width 220 height 306
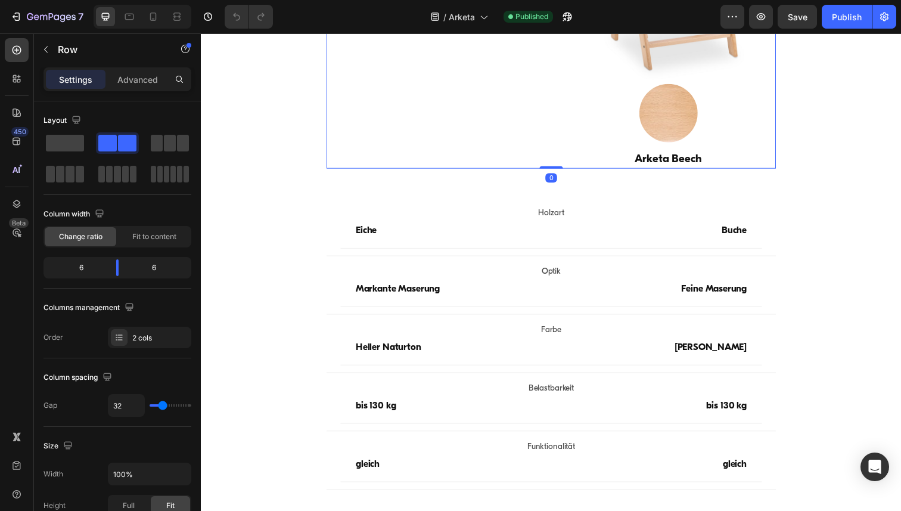
click at [449, 164] on div "Can not get product from Shopify We cannot find any products from your Shopify …" at bounding box center [439, 18] width 220 height 306
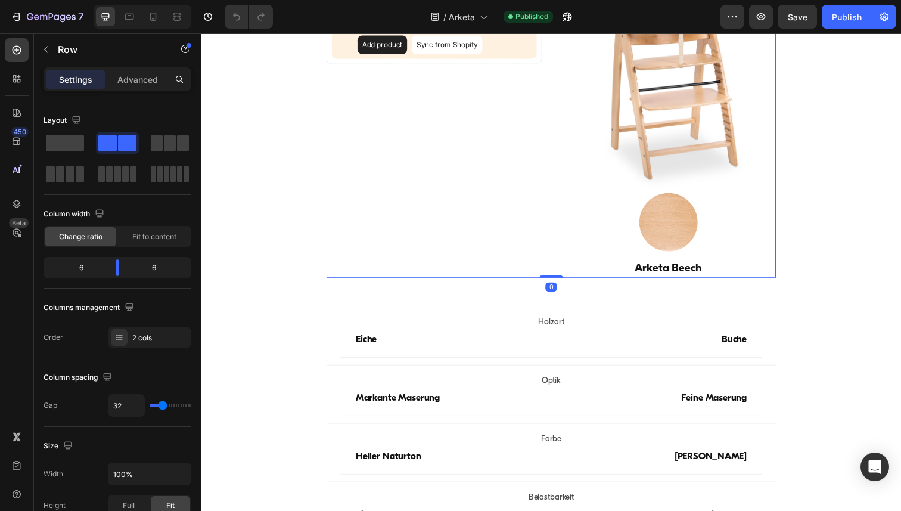
scroll to position [1509, 0]
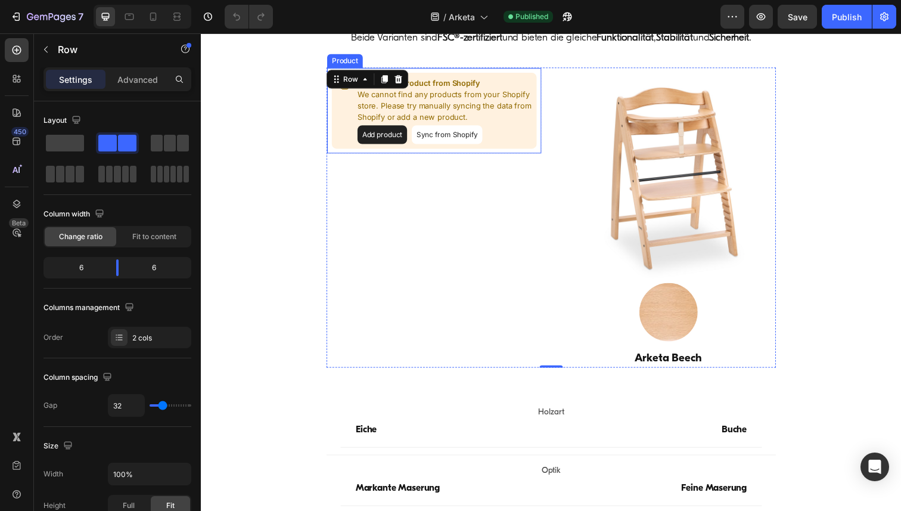
click at [441, 135] on button "Sync from Shopify" at bounding box center [452, 136] width 72 height 19
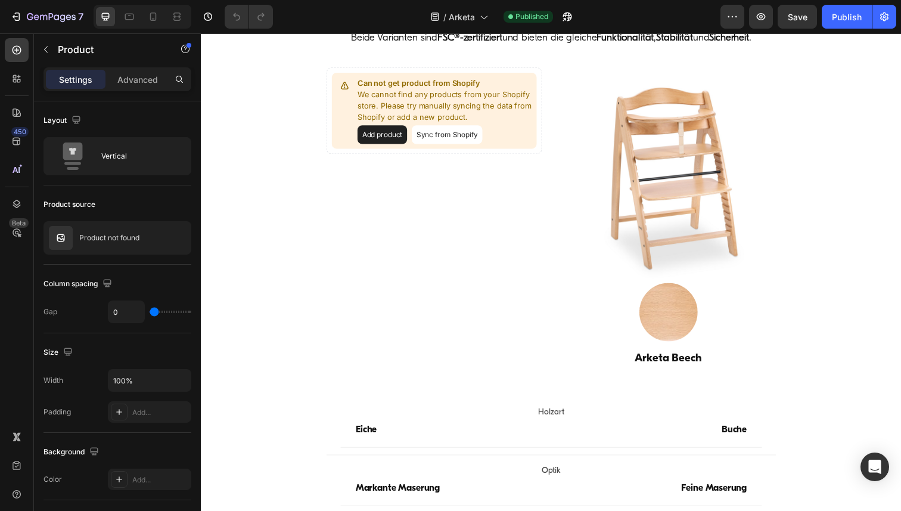
click at [441, 135] on button "Sync from Shopify" at bounding box center [452, 136] width 72 height 19
click at [378, 147] on div "Can not get product from Shopify We cannot find any products from your Shopify …" at bounding box center [438, 112] width 209 height 77
click at [382, 142] on button "Add product" at bounding box center [385, 136] width 51 height 19
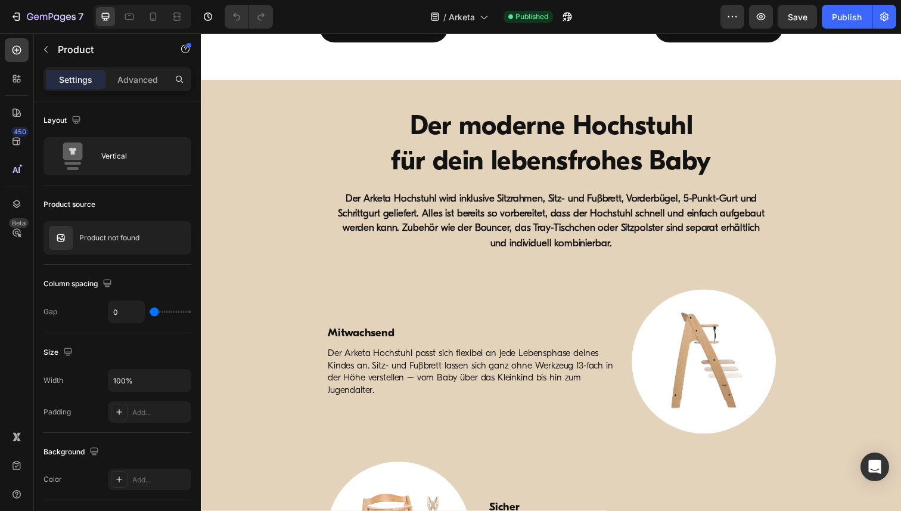
scroll to position [2252, 0]
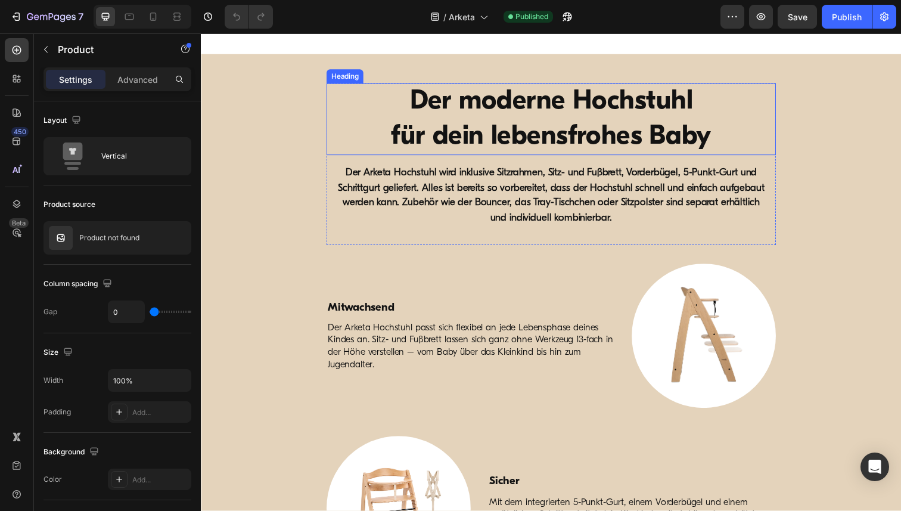
click at [515, 135] on h2 "Der moderne Hochstuhl für dein lebensfrohes Baby" at bounding box center [558, 122] width 430 height 74
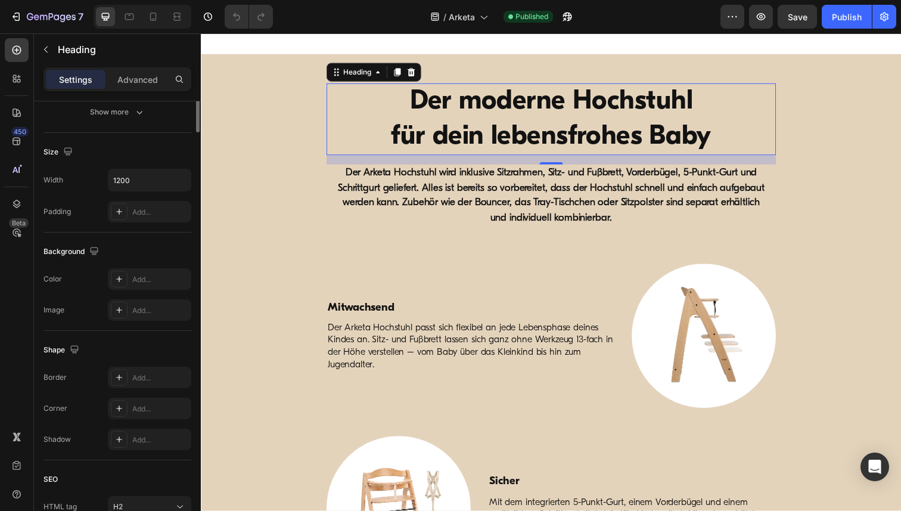
scroll to position [330, 0]
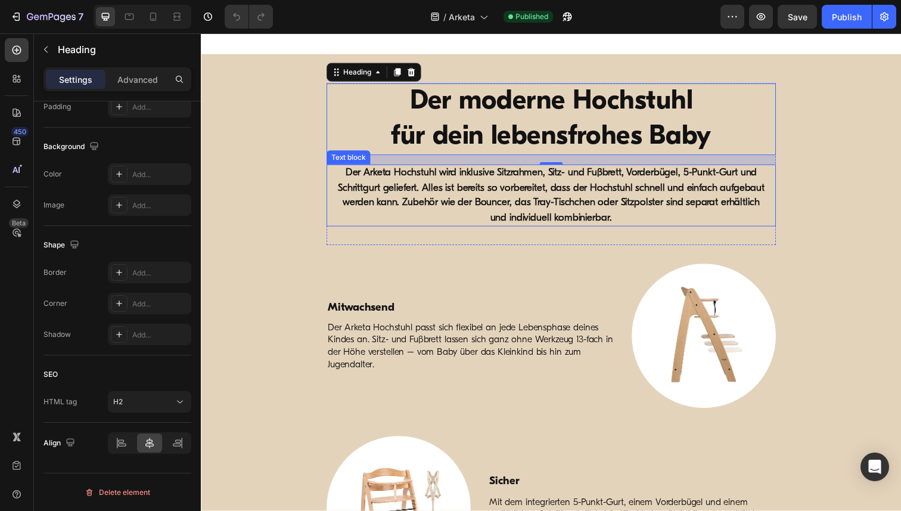
click at [438, 211] on strong "Der Arketa Hochstuhl wird inklusive Sitzrahmen, Sitz- und Fußbrett, Vorderbügel…" at bounding box center [558, 199] width 435 height 56
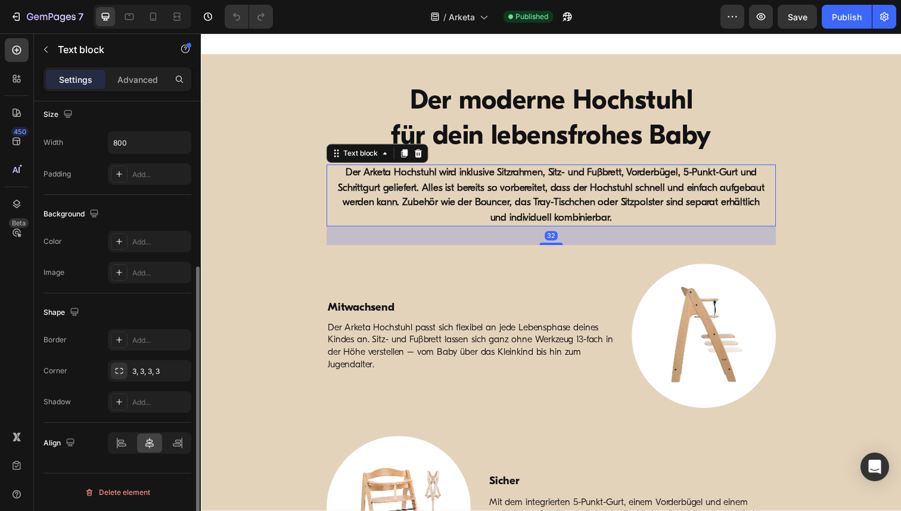
scroll to position [0, 0]
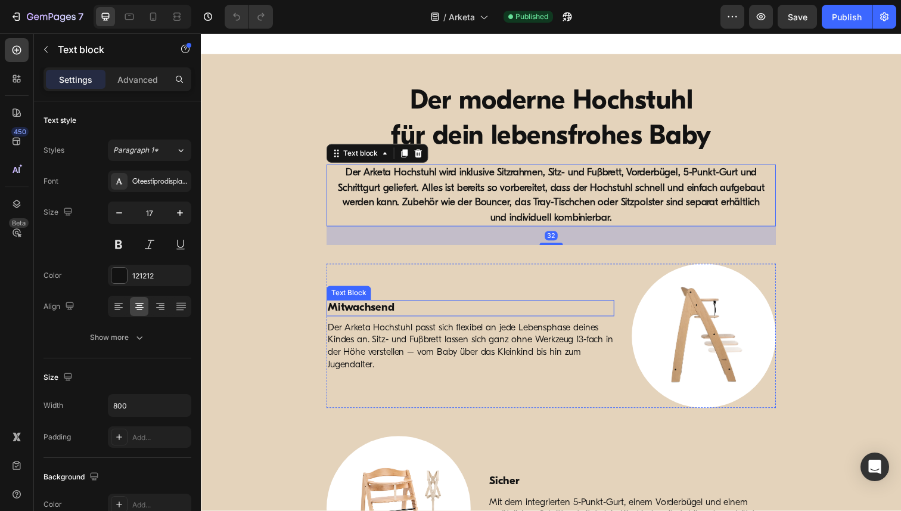
click at [376, 316] on p "Mitwachsend" at bounding box center [475, 314] width 291 height 15
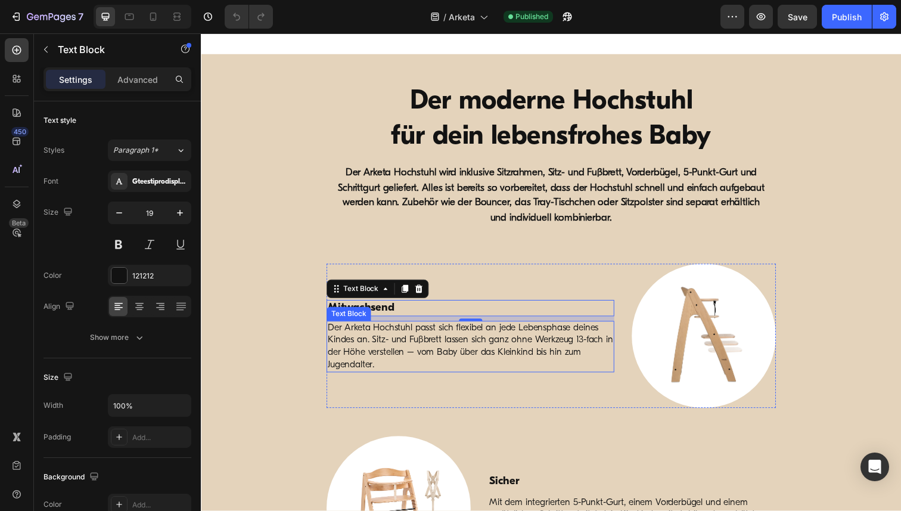
click at [416, 355] on p "Der Arketa Hochstuhl passt sich flexibel an jede Lebensphase deines Kindes an. …" at bounding box center [475, 352] width 291 height 49
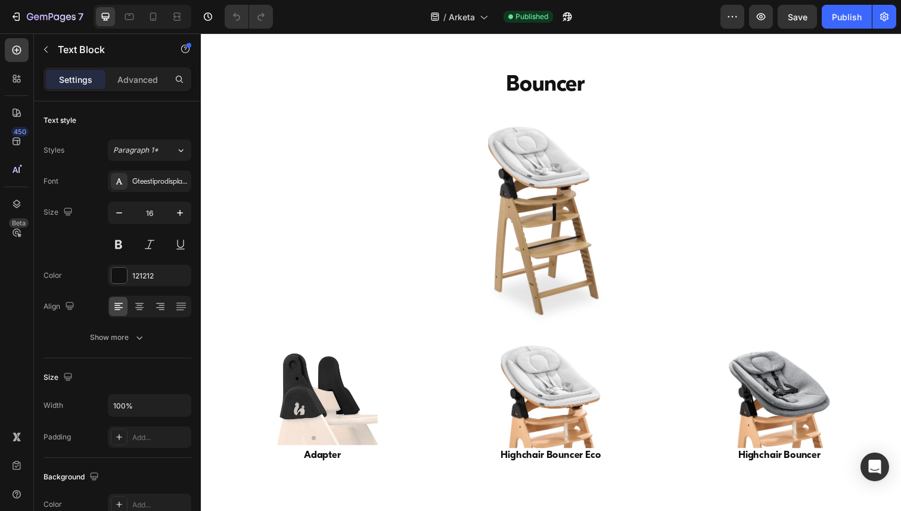
scroll to position [3684, 0]
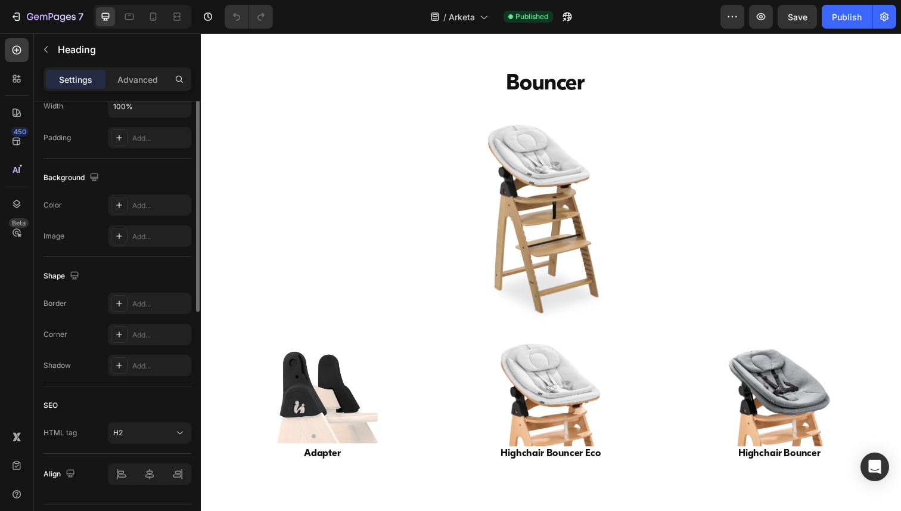
scroll to position [330, 0]
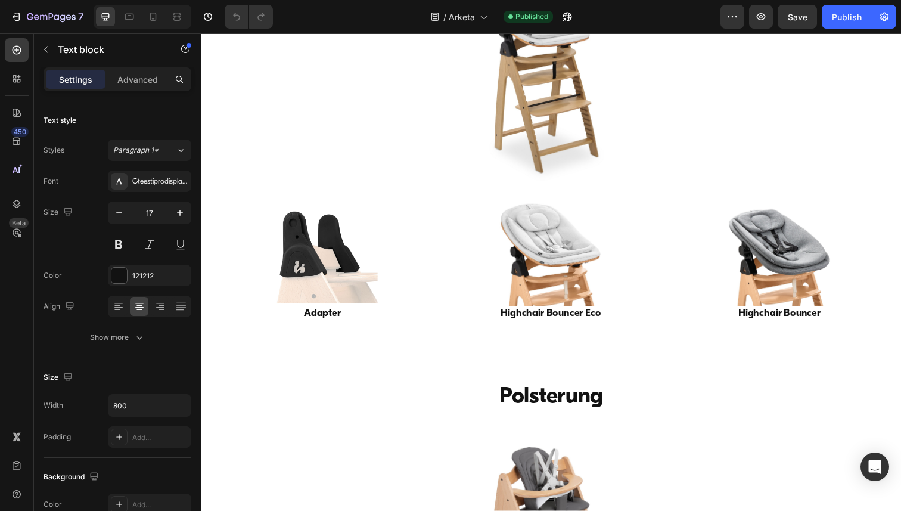
scroll to position [3888, 0]
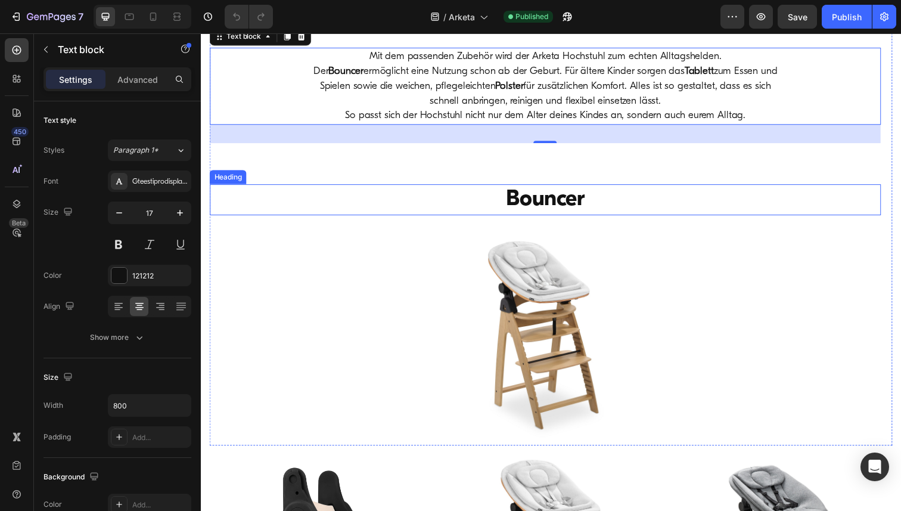
click at [556, 205] on h2 "Bouncer" at bounding box center [552, 204] width 685 height 32
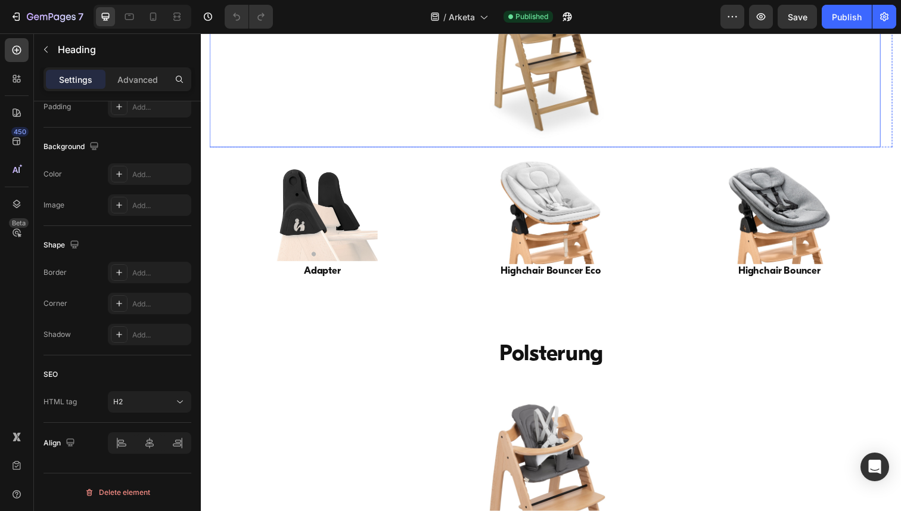
scroll to position [3994, 0]
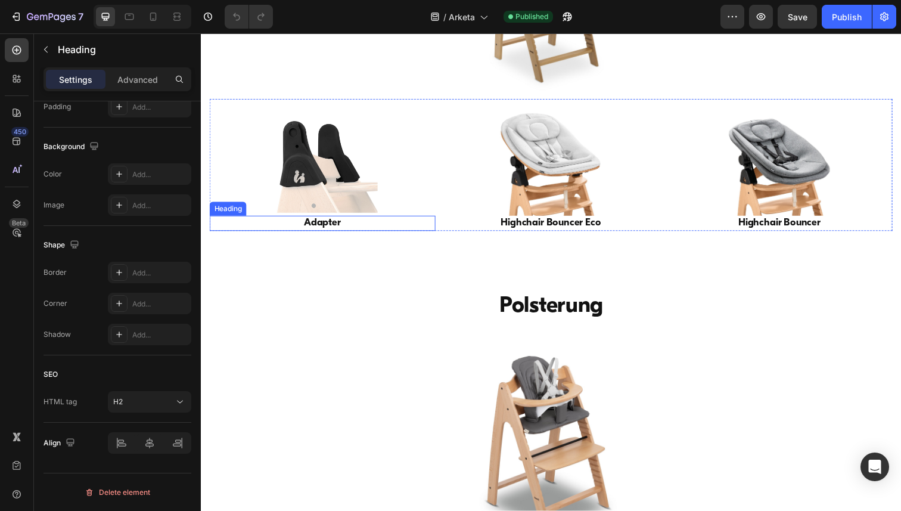
click at [328, 231] on h2 "Adapter" at bounding box center [325, 227] width 231 height 15
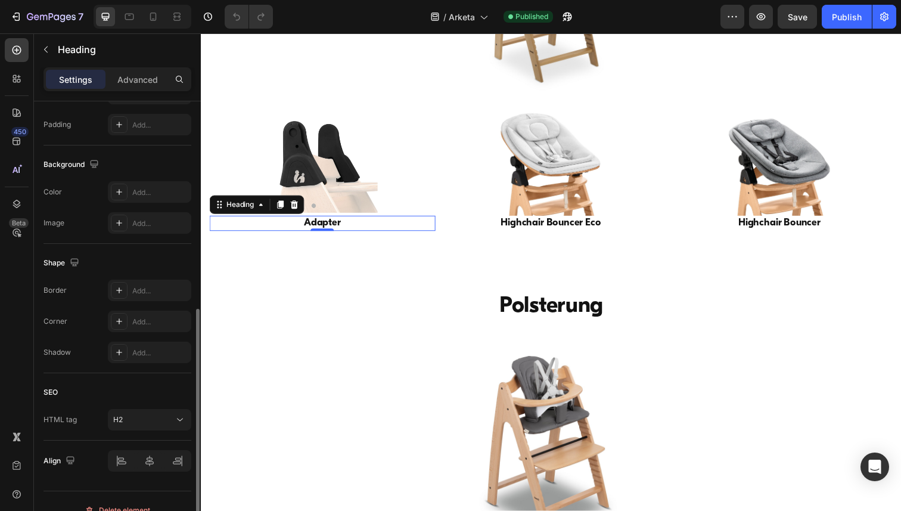
scroll to position [330, 0]
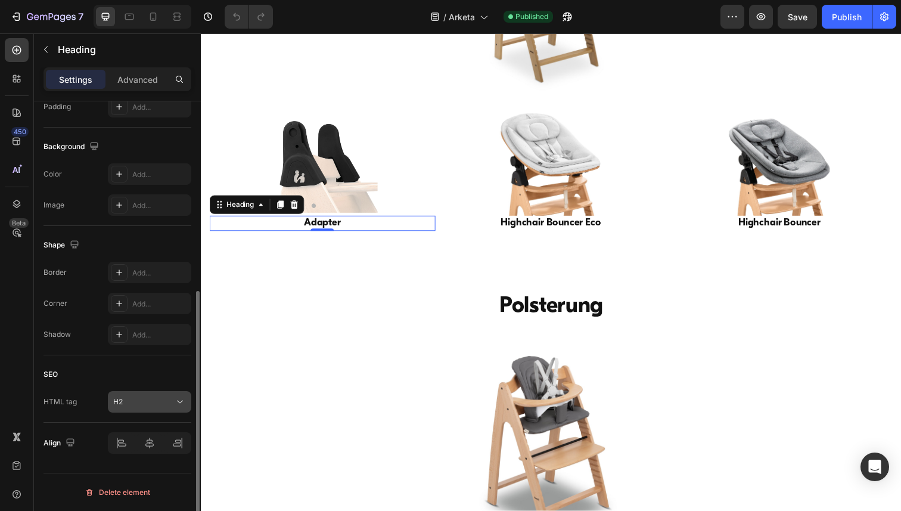
click at [180, 404] on icon at bounding box center [180, 402] width 12 height 12
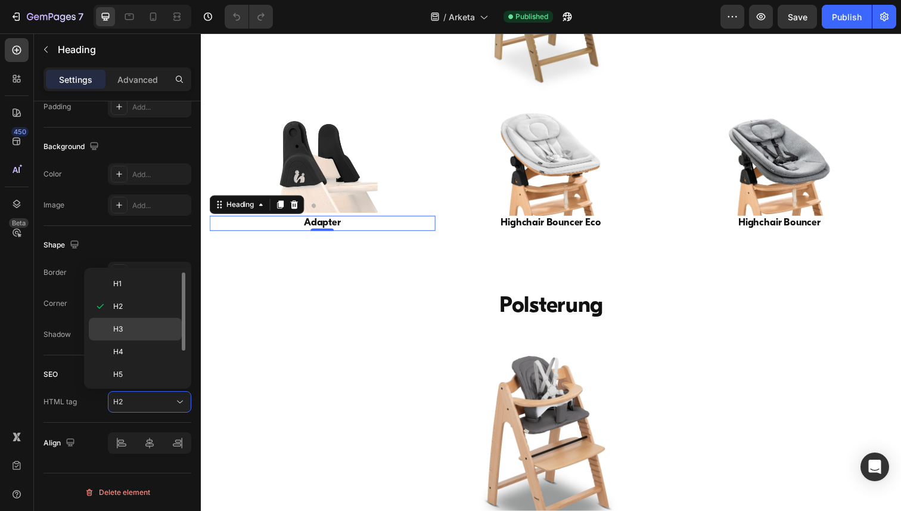
click at [155, 326] on p "H3" at bounding box center [144, 328] width 63 height 11
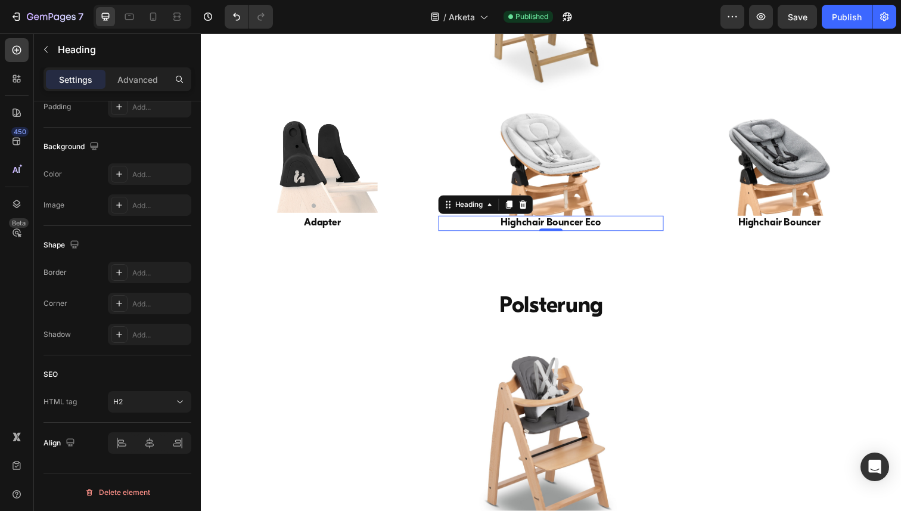
click at [519, 226] on h2 "Highchair Bouncer Eco" at bounding box center [558, 227] width 231 height 15
click at [178, 402] on icon at bounding box center [180, 402] width 12 height 12
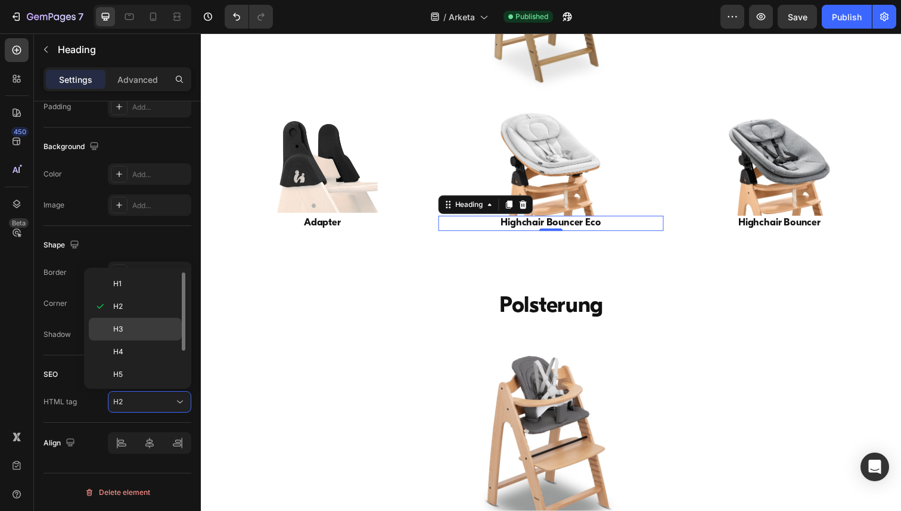
click at [155, 340] on div "H3" at bounding box center [135, 351] width 93 height 23
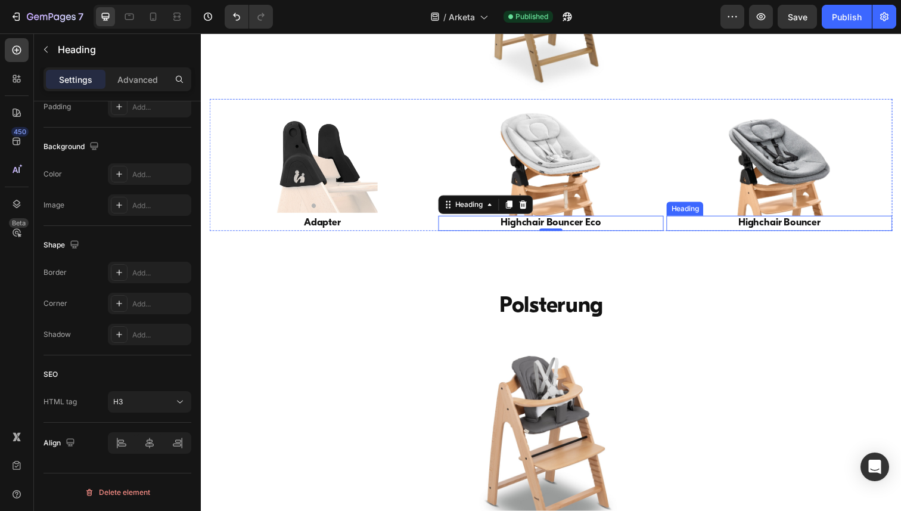
click at [769, 225] on h2 "Highchair Bouncer" at bounding box center [791, 227] width 231 height 15
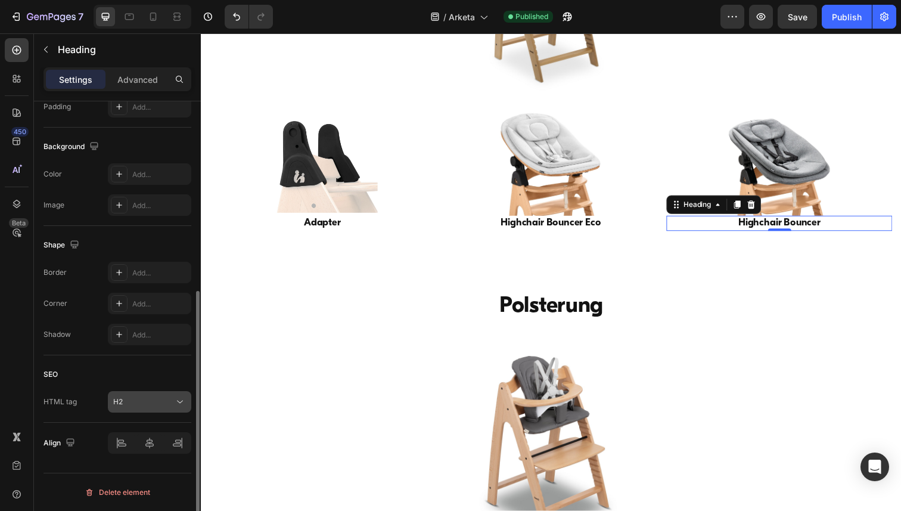
click at [180, 400] on icon at bounding box center [180, 402] width 12 height 12
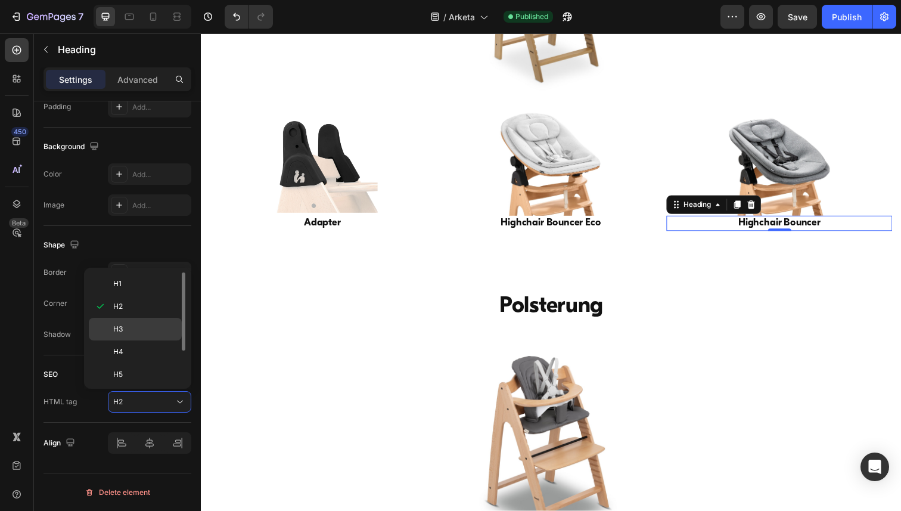
click at [165, 340] on div "H3" at bounding box center [135, 351] width 93 height 23
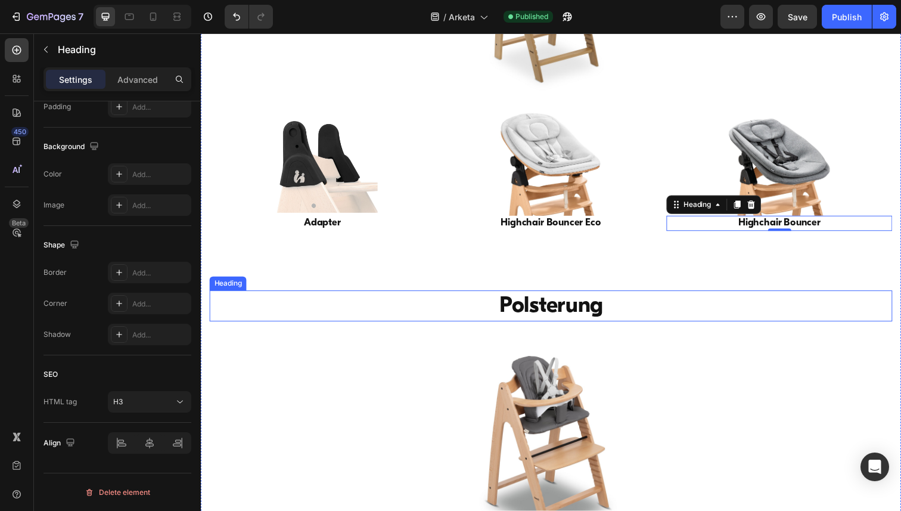
click at [531, 313] on h2 "Polsterung" at bounding box center [558, 312] width 697 height 32
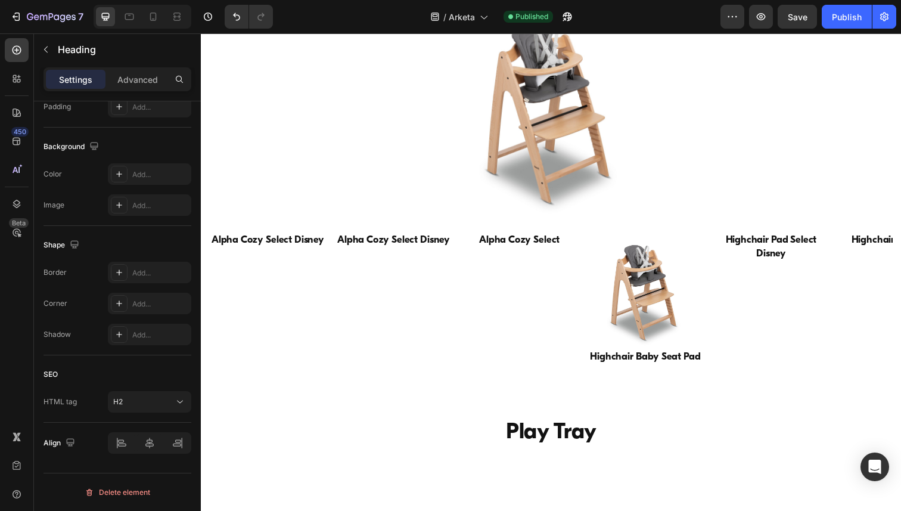
scroll to position [4344, 0]
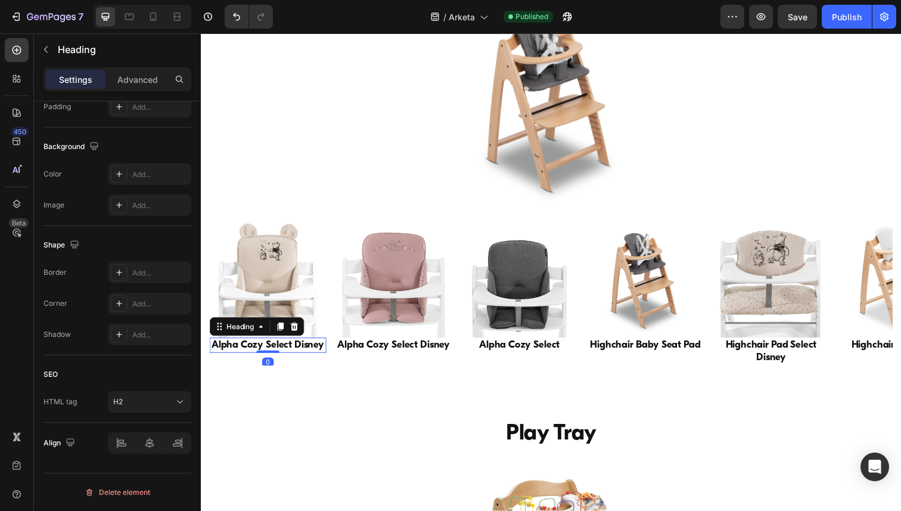
click at [256, 350] on h2 "Alpha Cozy Select Disney" at bounding box center [269, 351] width 119 height 15
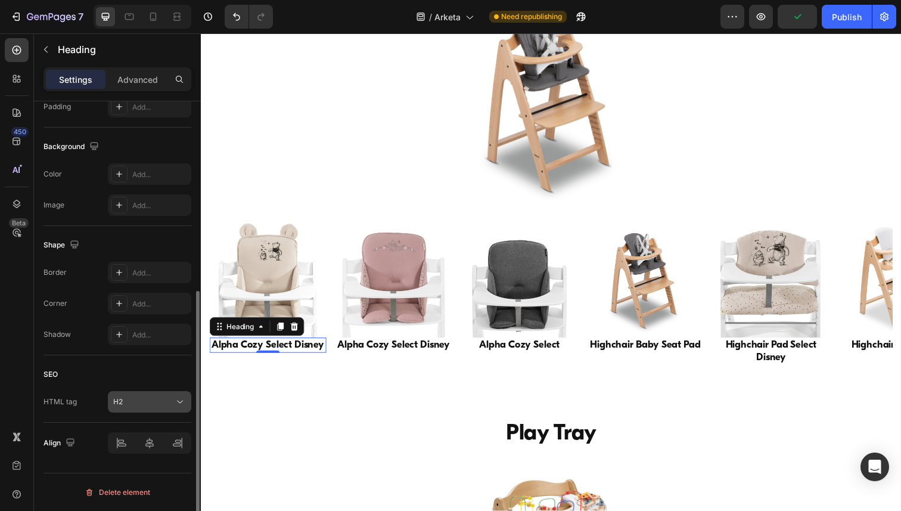
click at [180, 403] on icon at bounding box center [180, 402] width 12 height 12
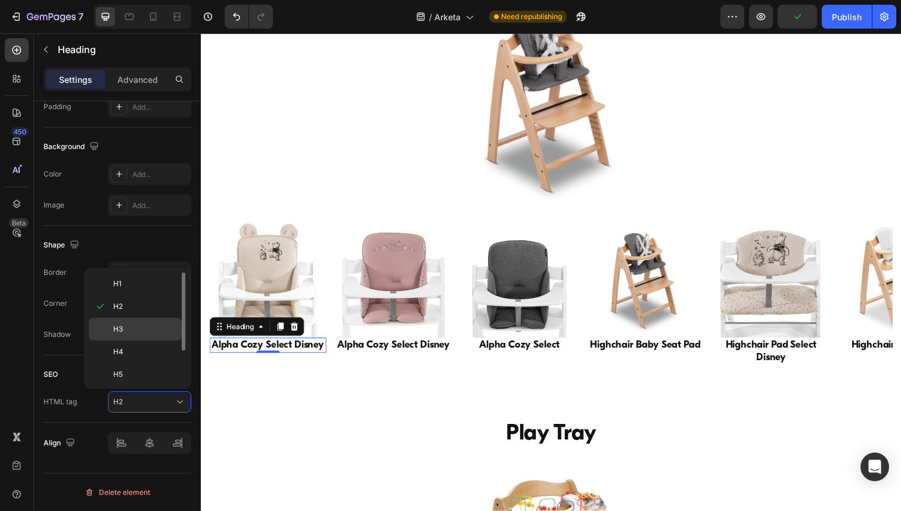
click at [144, 331] on p "H3" at bounding box center [144, 328] width 63 height 11
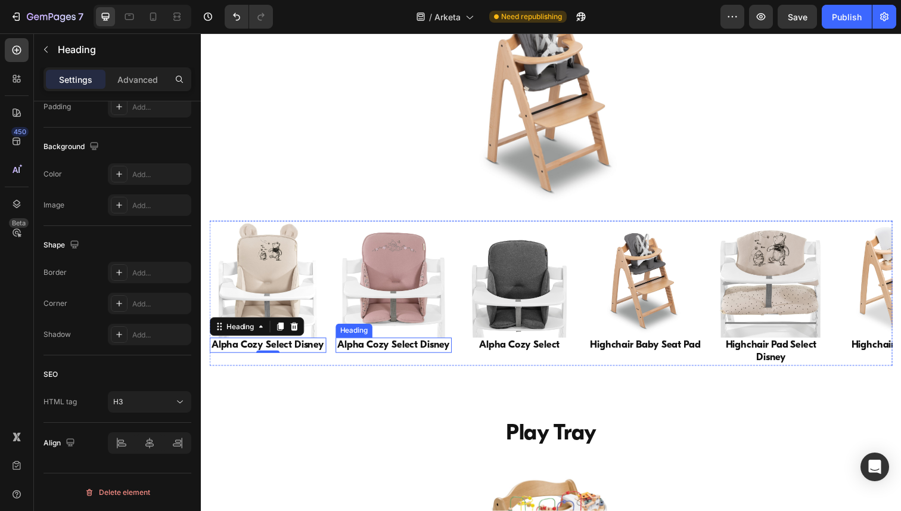
click at [363, 351] on h2 "Alpha Cozy Select Disney" at bounding box center [397, 351] width 119 height 15
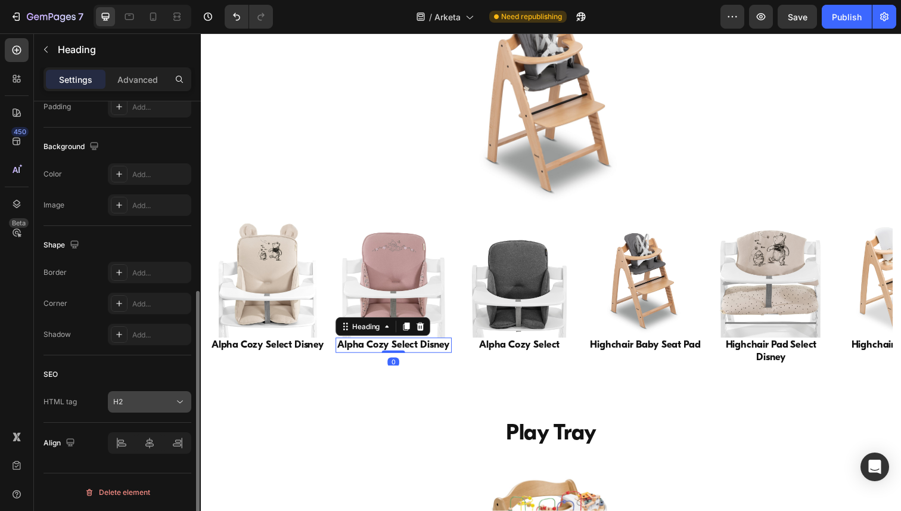
click at [180, 402] on icon at bounding box center [180, 402] width 12 height 12
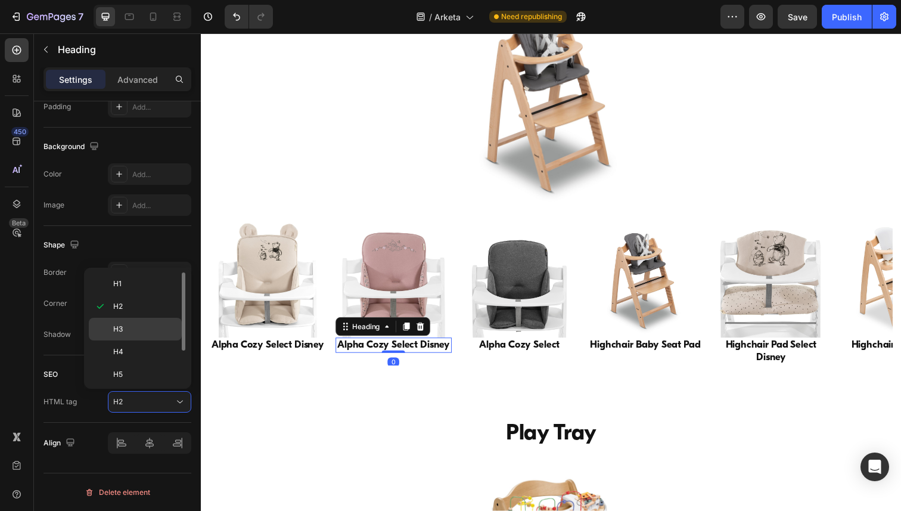
click at [150, 340] on div "H3" at bounding box center [135, 351] width 93 height 23
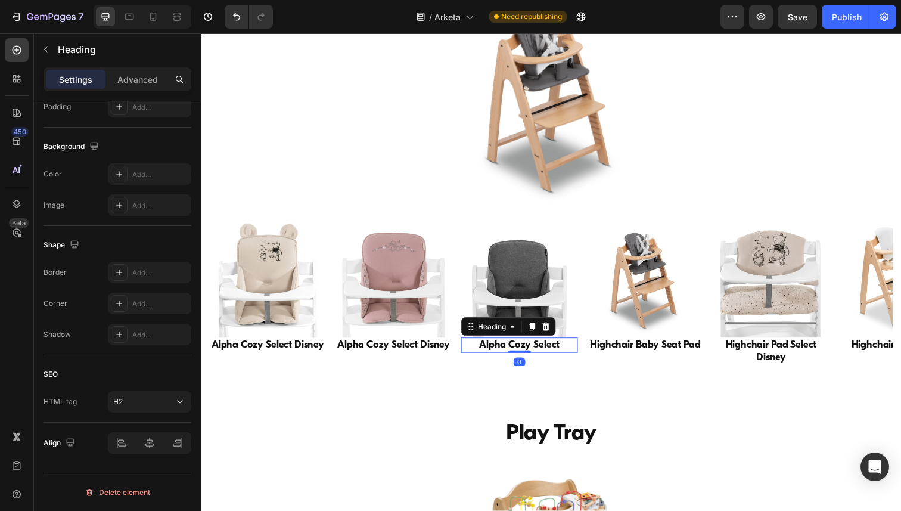
click at [546, 350] on h2 "Alpha Cozy Select" at bounding box center [525, 351] width 119 height 15
click at [178, 401] on icon at bounding box center [180, 402] width 12 height 12
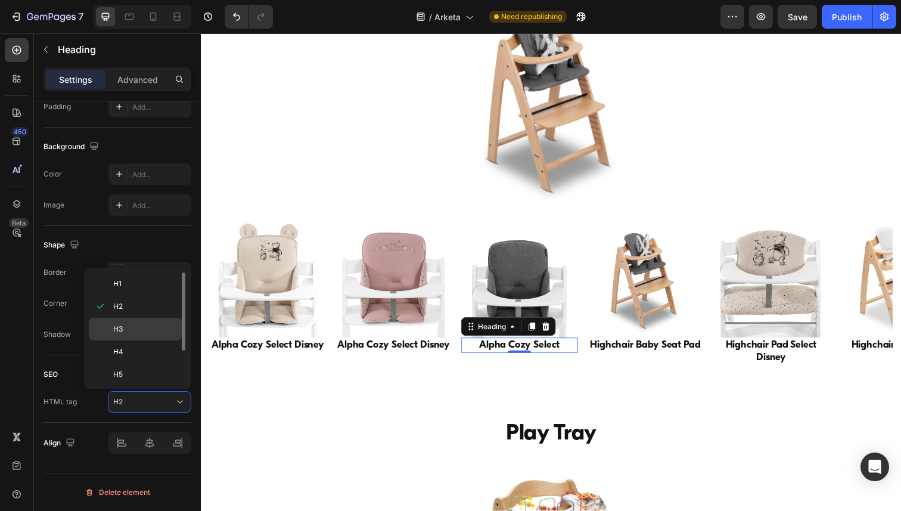
click at [157, 329] on p "H3" at bounding box center [144, 328] width 63 height 11
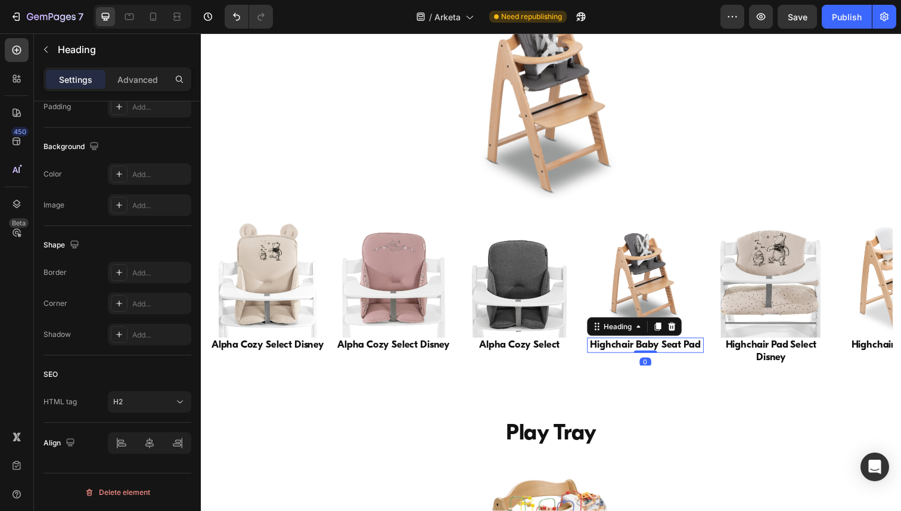
click at [633, 351] on h2 "Highchair Baby Seat Pad" at bounding box center [654, 351] width 119 height 15
click at [180, 402] on icon at bounding box center [180, 401] width 6 height 3
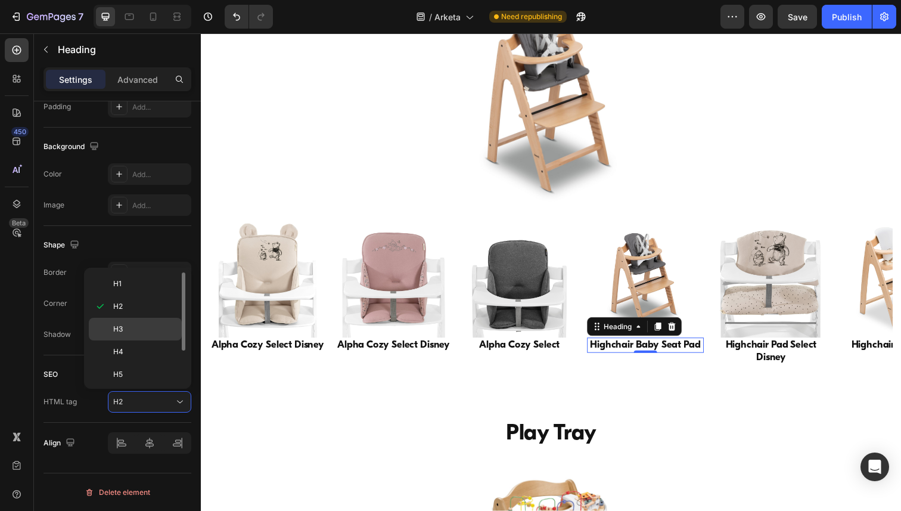
click at [143, 333] on p "H3" at bounding box center [144, 328] width 63 height 11
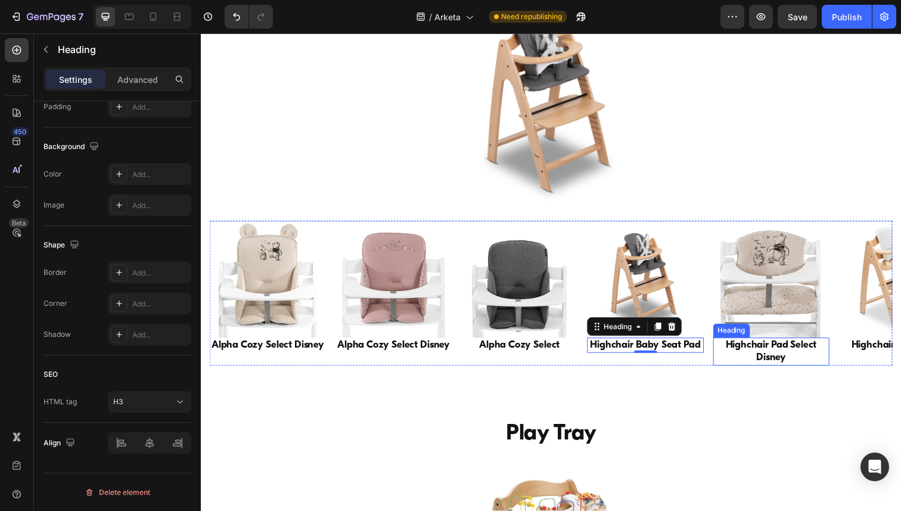
click at [745, 347] on h2 "Highchair Pad Select Disney" at bounding box center [783, 358] width 119 height 29
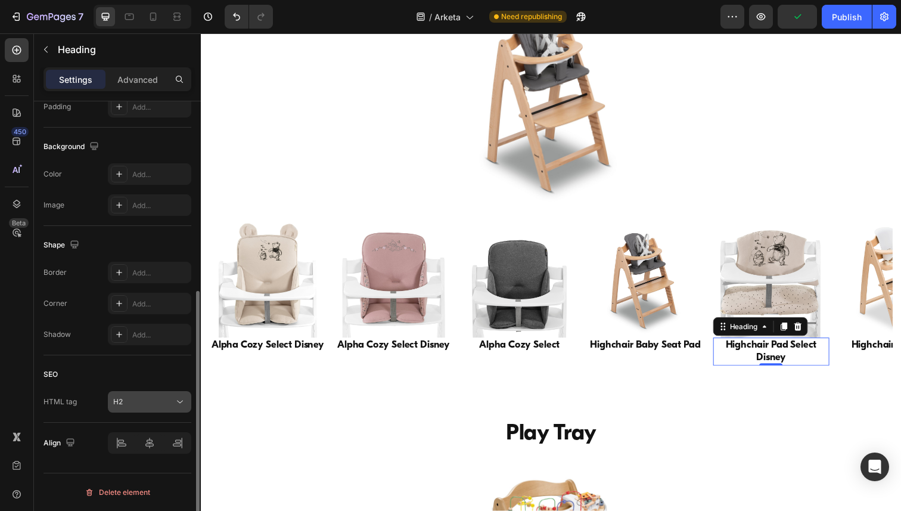
click at [183, 404] on icon at bounding box center [180, 402] width 12 height 12
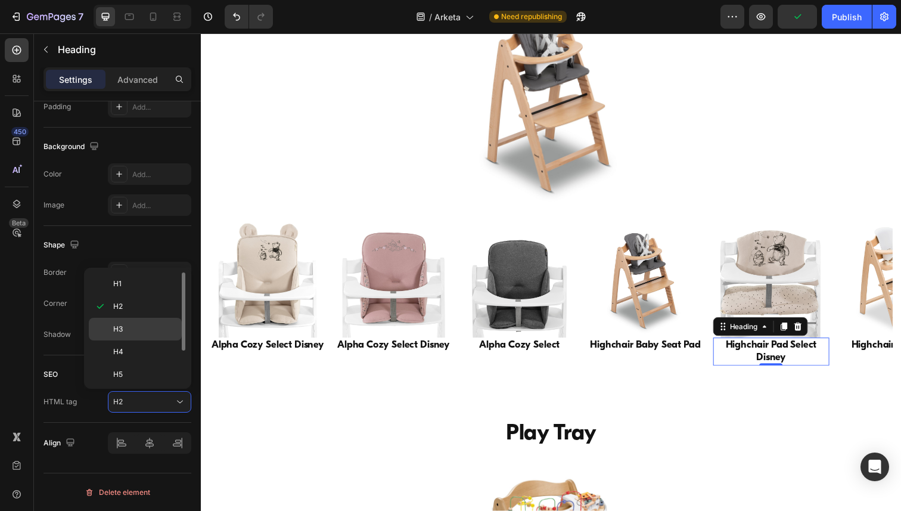
click at [160, 340] on div "H3" at bounding box center [135, 351] width 93 height 23
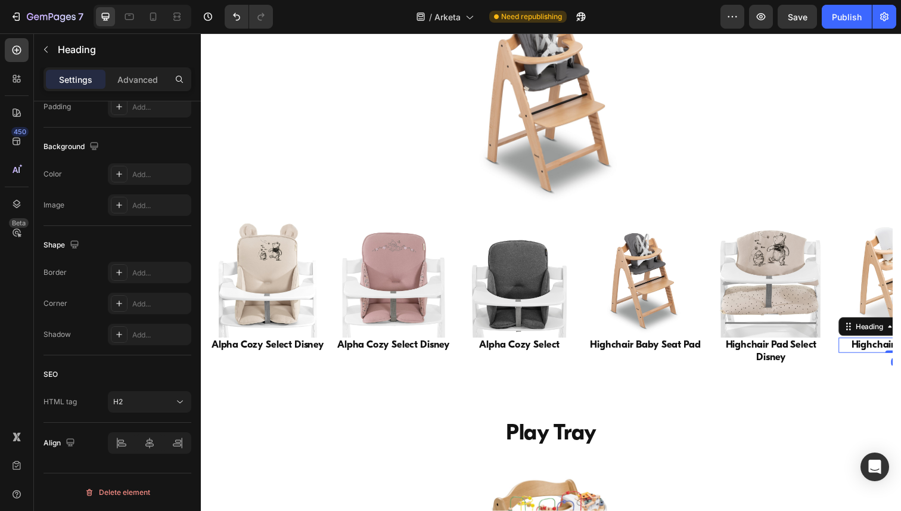
click at [884, 349] on h2 "Highchair Baby Seat" at bounding box center [911, 351] width 119 height 15
click at [180, 396] on icon at bounding box center [180, 402] width 12 height 12
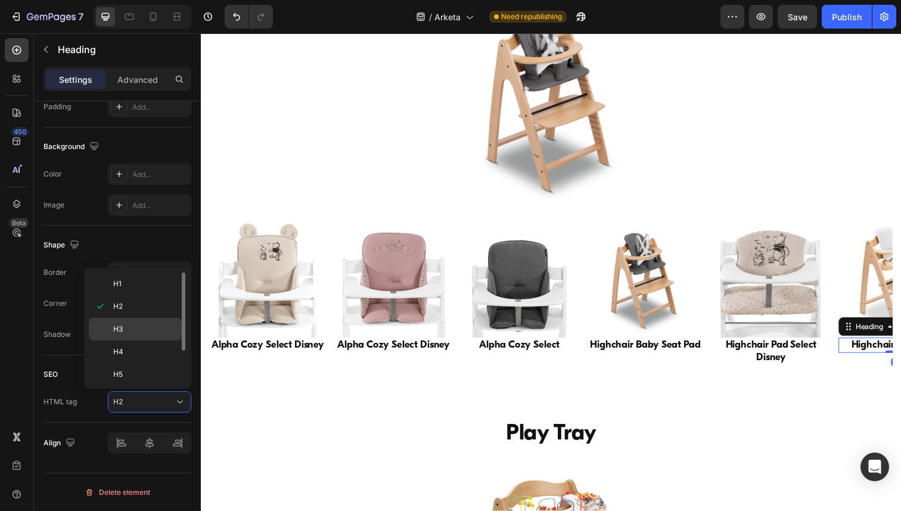
click at [147, 332] on p "H3" at bounding box center [144, 328] width 63 height 11
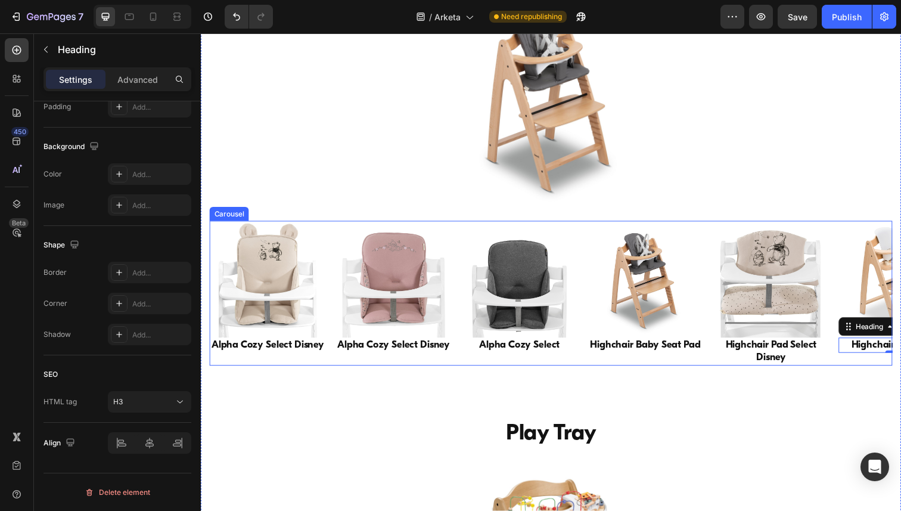
click at [853, 369] on div "Image Highchair Baby Seat Heading 0" at bounding box center [911, 299] width 119 height 148
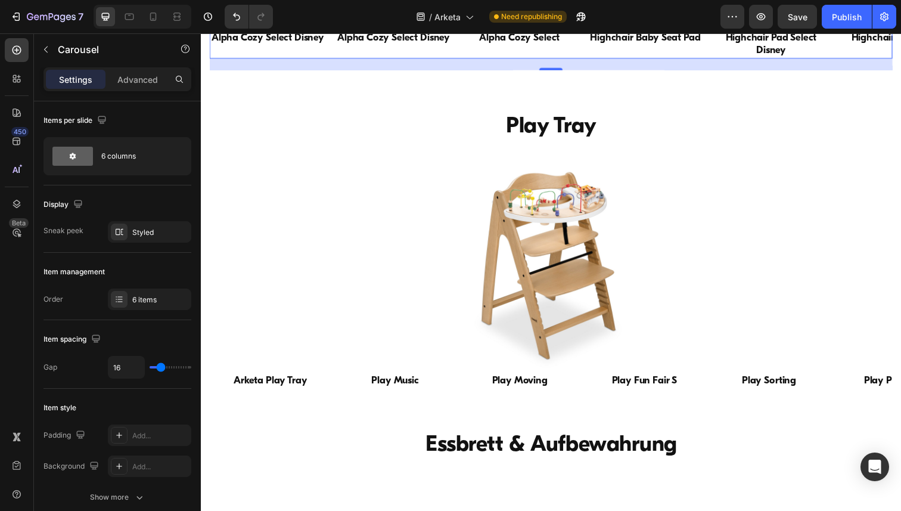
scroll to position [4667, 0]
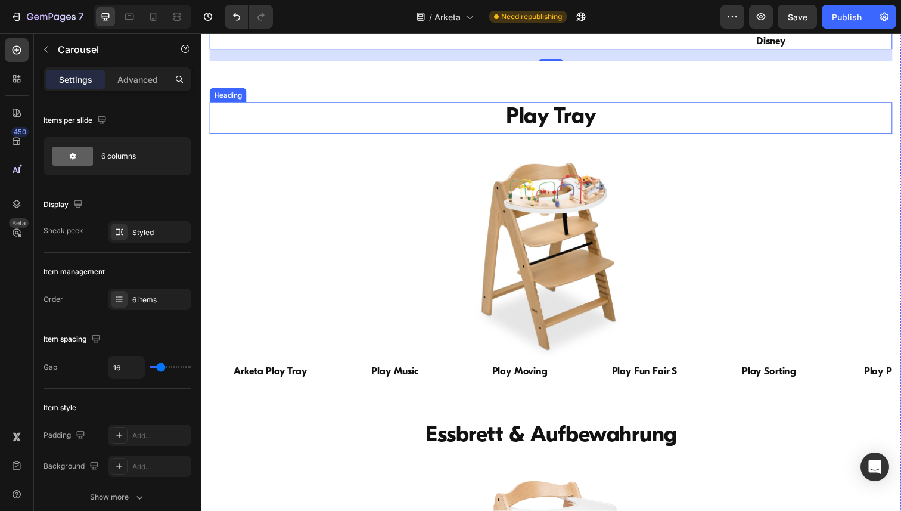
click at [547, 124] on h2 "Play Tray" at bounding box center [558, 120] width 697 height 32
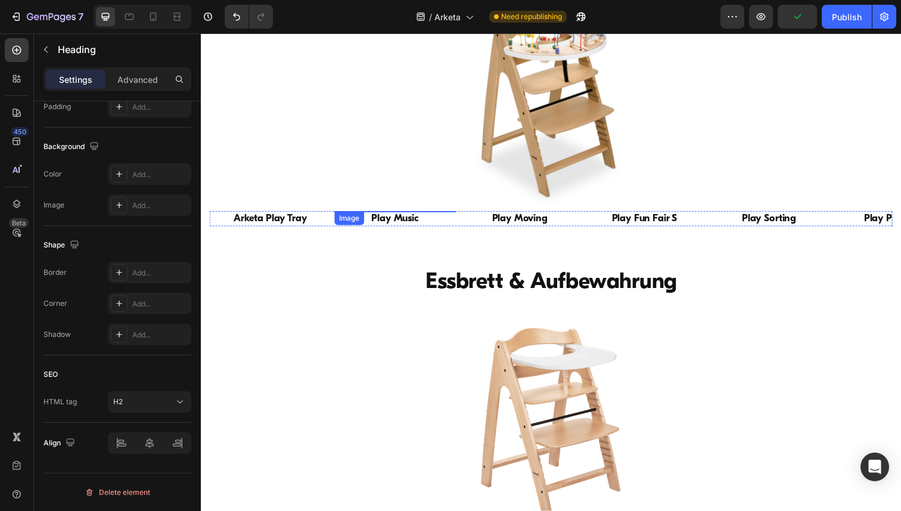
scroll to position [4854, 0]
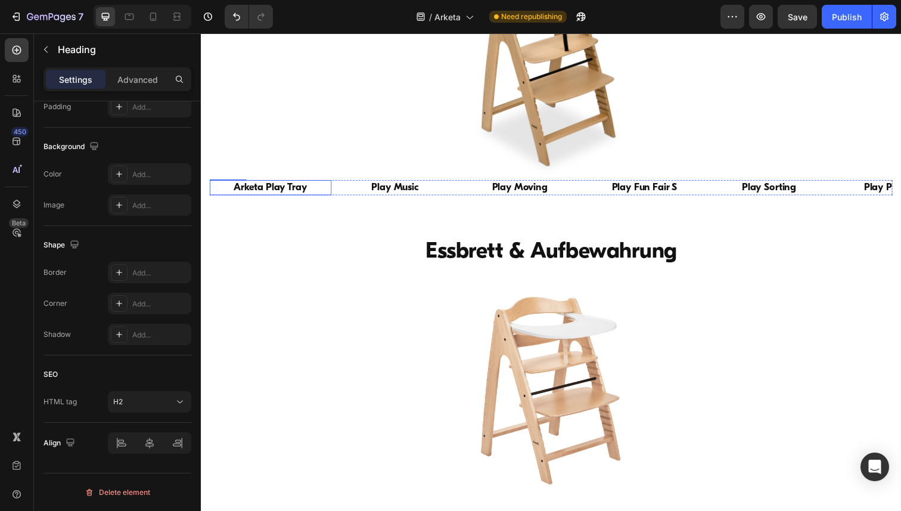
click at [287, 199] on h2 "Arketa Play Tray" at bounding box center [272, 190] width 124 height 15
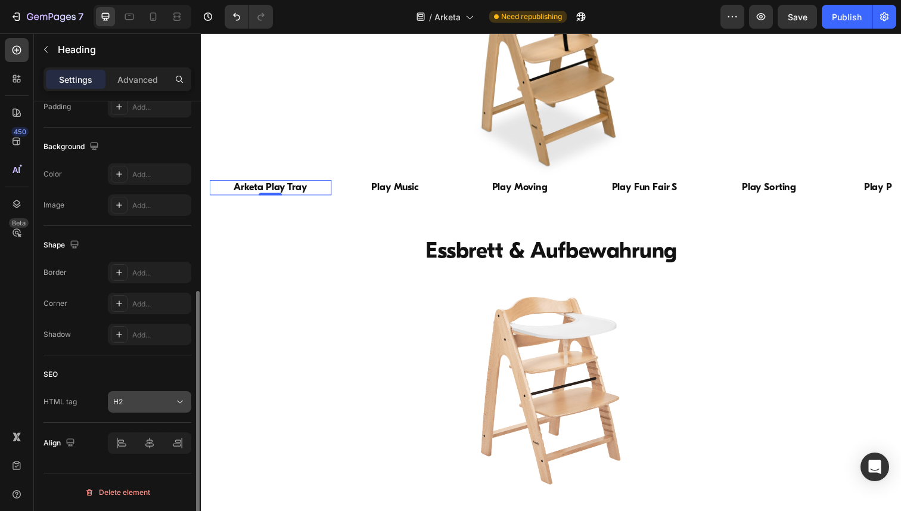
click at [178, 406] on icon at bounding box center [180, 402] width 12 height 12
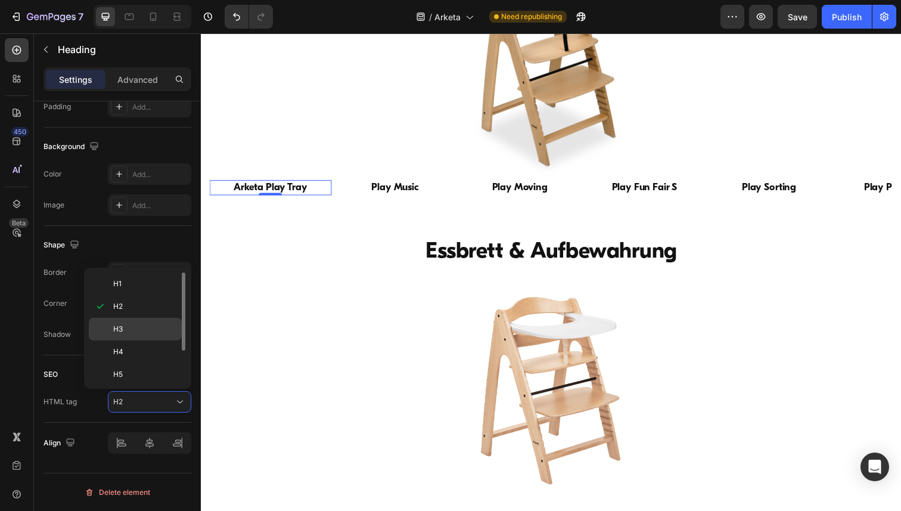
click at [151, 340] on div "H3" at bounding box center [135, 351] width 93 height 23
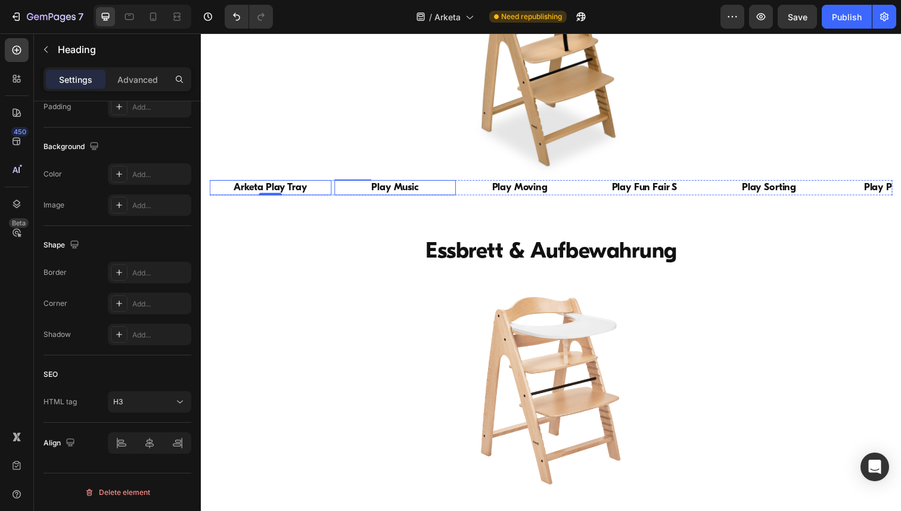
click at [405, 199] on h2 "Play Music" at bounding box center [399, 190] width 124 height 15
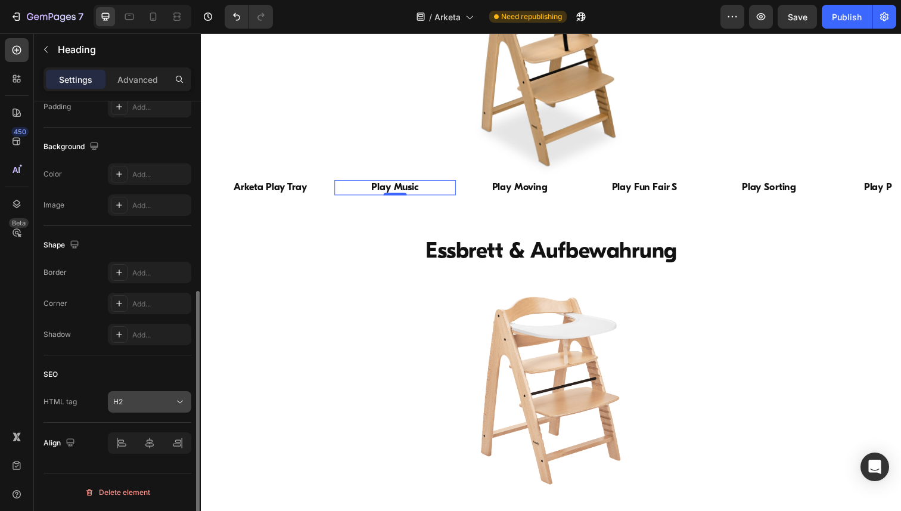
click at [179, 399] on icon at bounding box center [180, 402] width 12 height 12
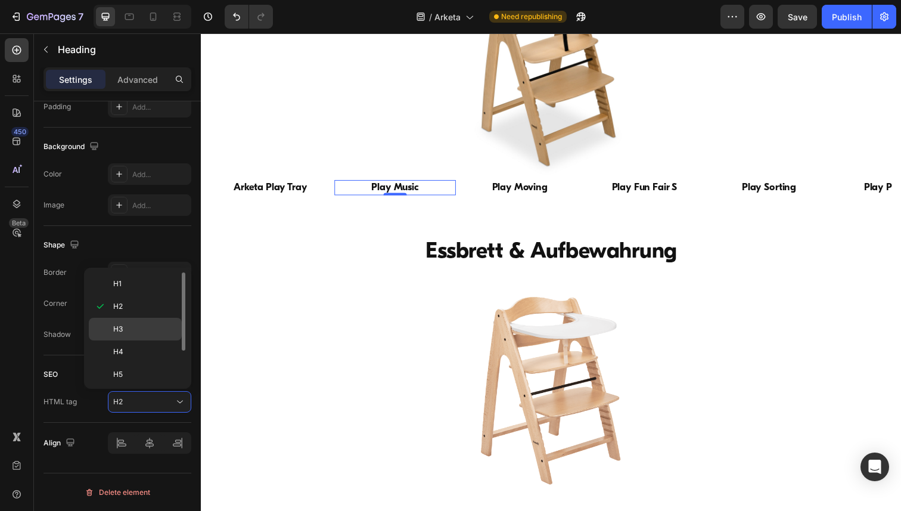
click at [160, 340] on div "H3" at bounding box center [135, 351] width 93 height 23
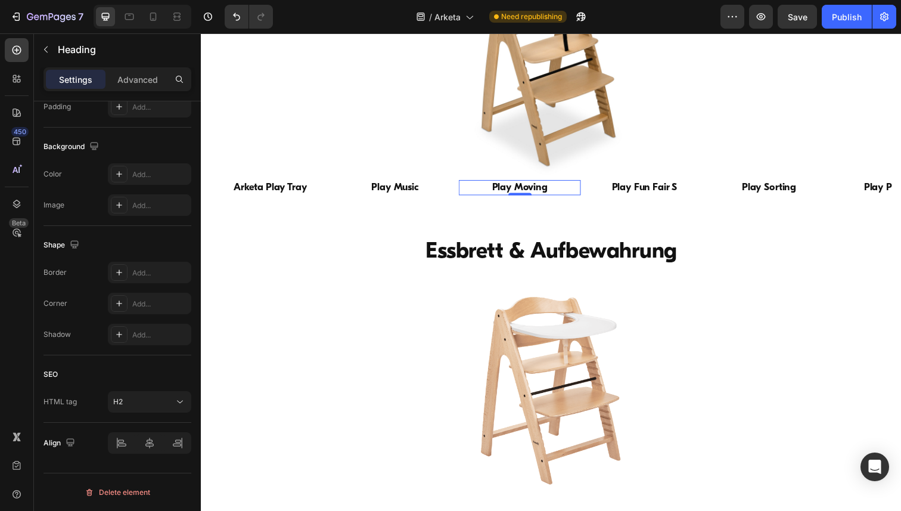
click at [524, 199] on h2 "Play Moving" at bounding box center [526, 190] width 124 height 15
click at [177, 399] on icon at bounding box center [180, 402] width 12 height 12
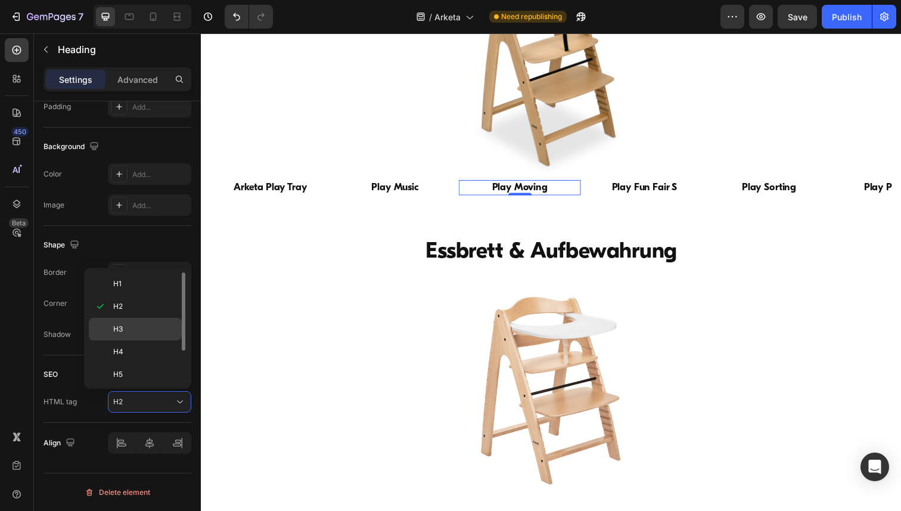
click at [160, 330] on p "H3" at bounding box center [144, 328] width 63 height 11
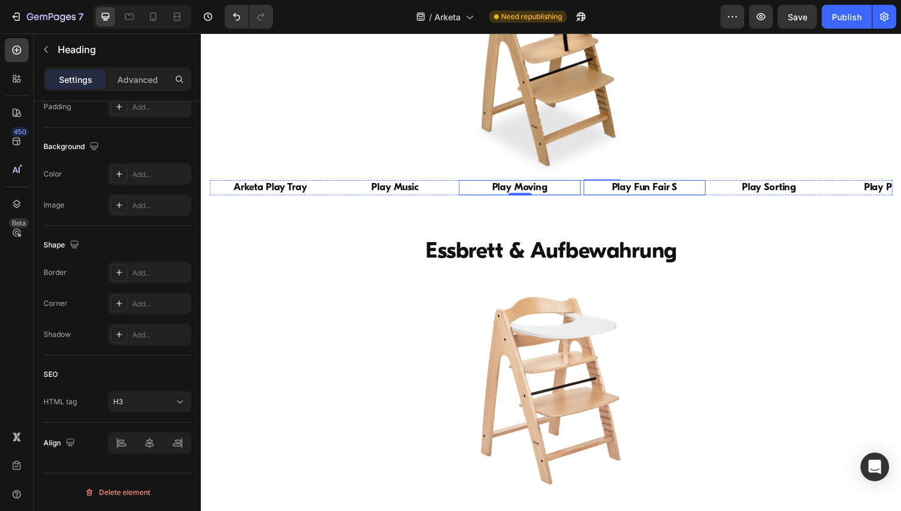
click at [642, 199] on h2 "Play Fun Fair S" at bounding box center [654, 190] width 124 height 15
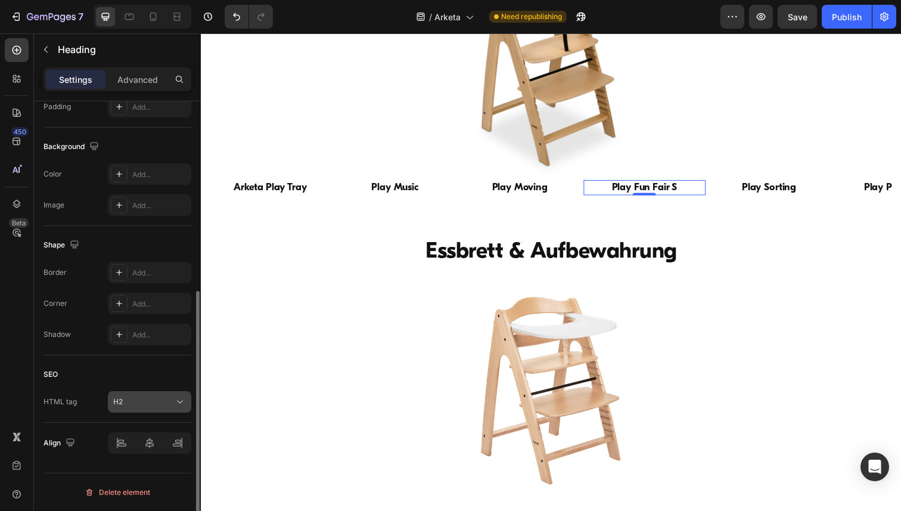
click at [179, 399] on icon at bounding box center [180, 402] width 12 height 12
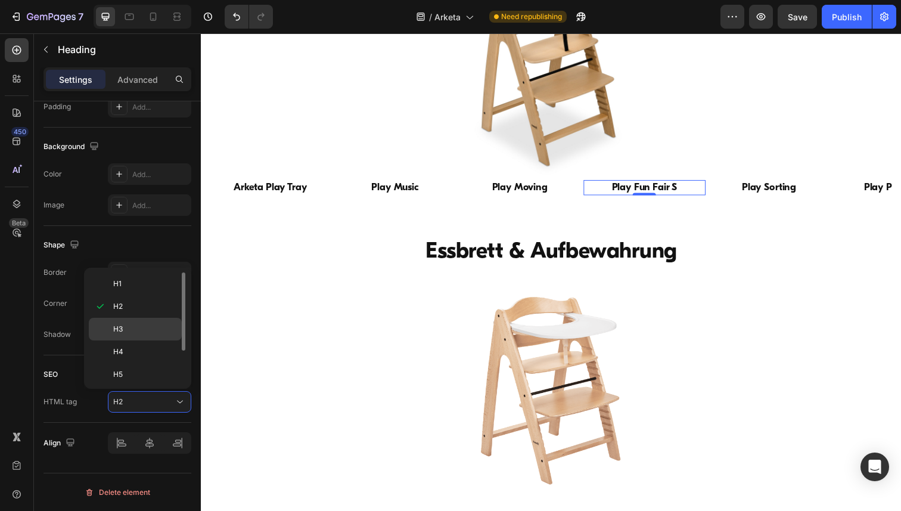
click at [147, 333] on p "H3" at bounding box center [144, 328] width 63 height 11
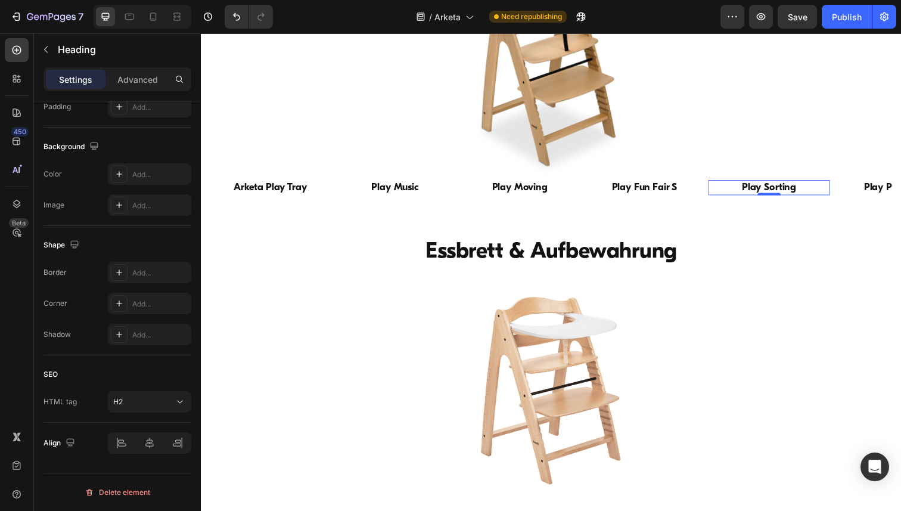
click at [788, 199] on h2 "Play Sorting" at bounding box center [781, 190] width 124 height 15
click at [184, 401] on icon at bounding box center [180, 402] width 12 height 12
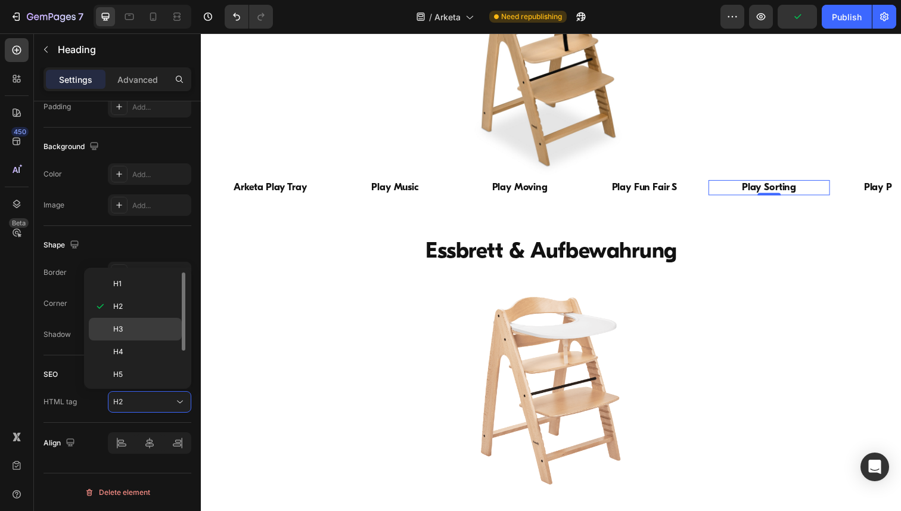
click at [158, 332] on p "H3" at bounding box center [144, 328] width 63 height 11
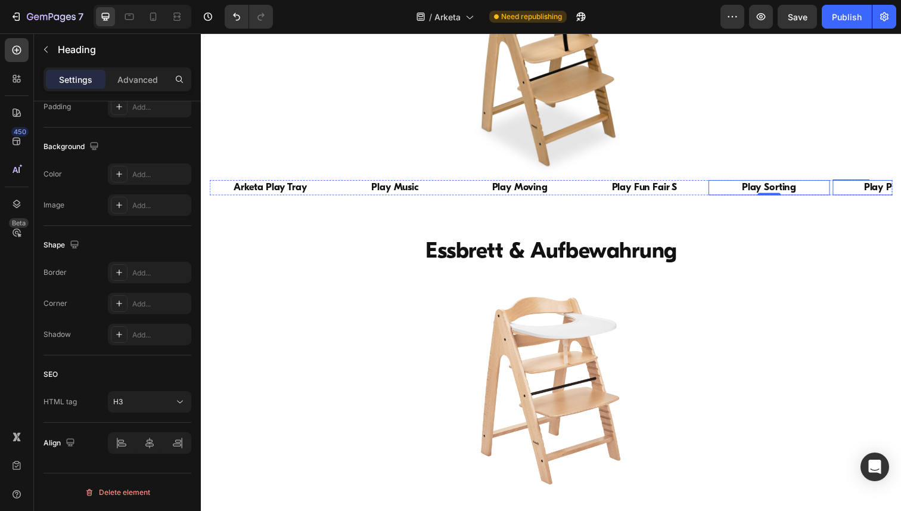
click at [899, 199] on h2 "Play Planting" at bounding box center [908, 190] width 124 height 15
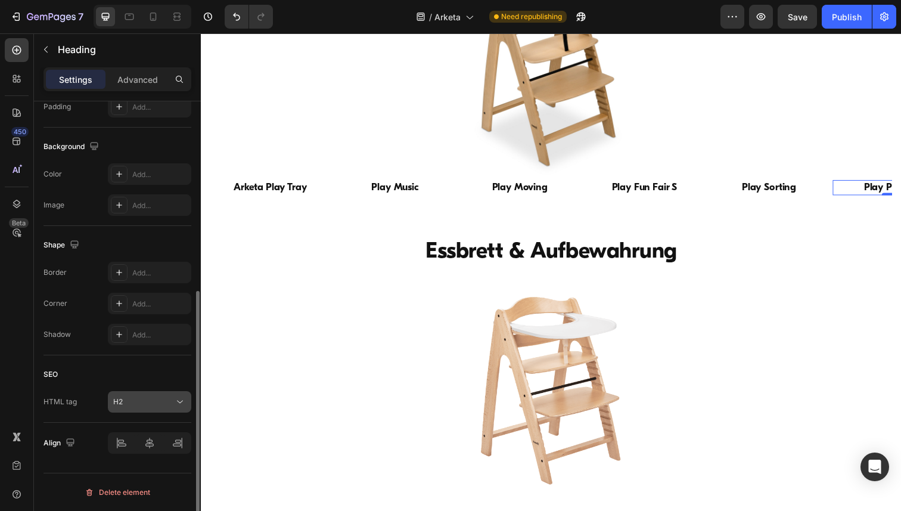
click at [180, 403] on icon at bounding box center [180, 402] width 12 height 12
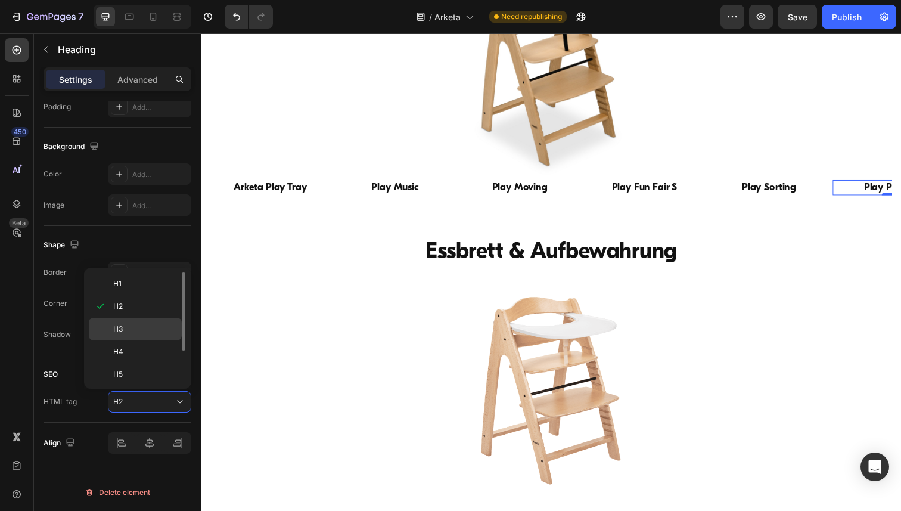
click at [154, 325] on p "H3" at bounding box center [144, 328] width 63 height 11
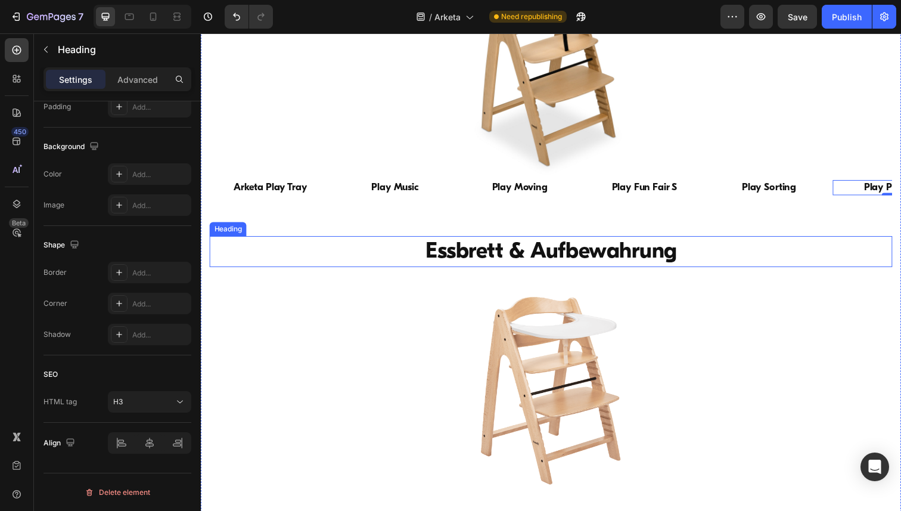
click at [475, 272] on h2 "Essbrett & Aufbewahrung" at bounding box center [558, 257] width 697 height 32
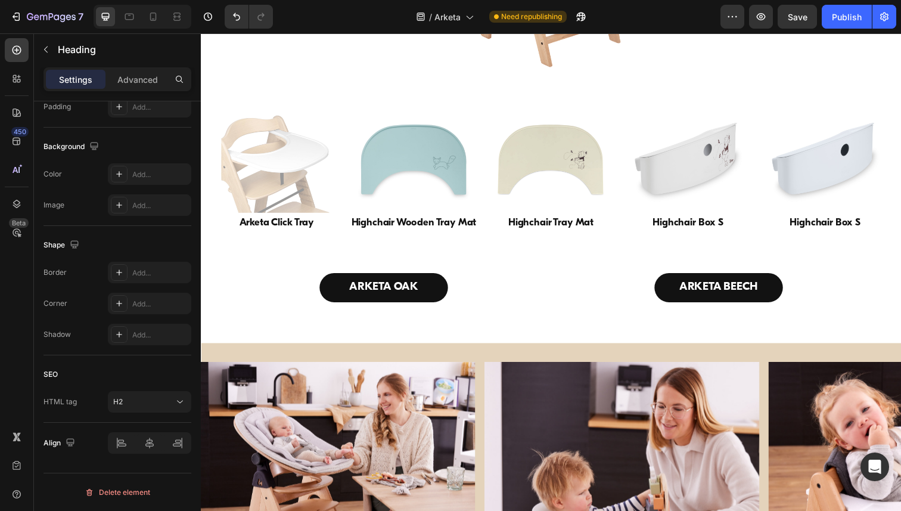
scroll to position [5283, 0]
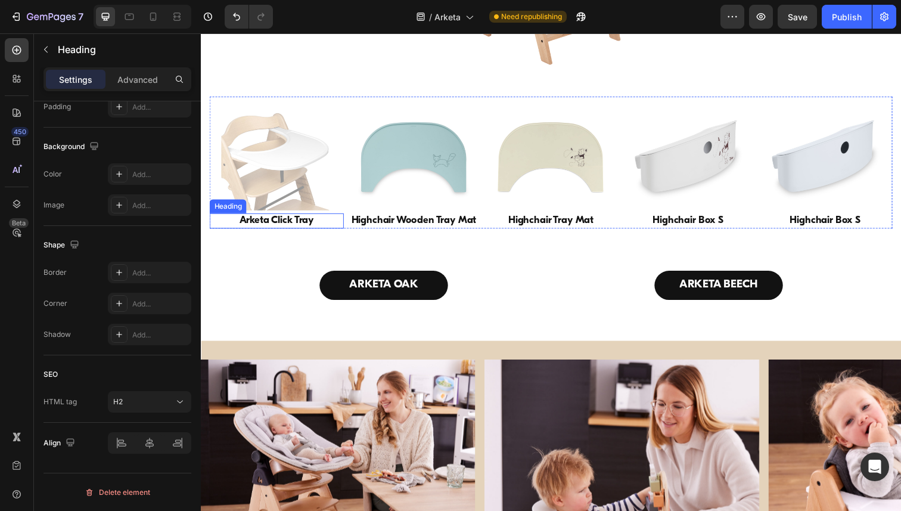
click at [259, 233] on h2 "Arketa Click Tray" at bounding box center [278, 224] width 137 height 15
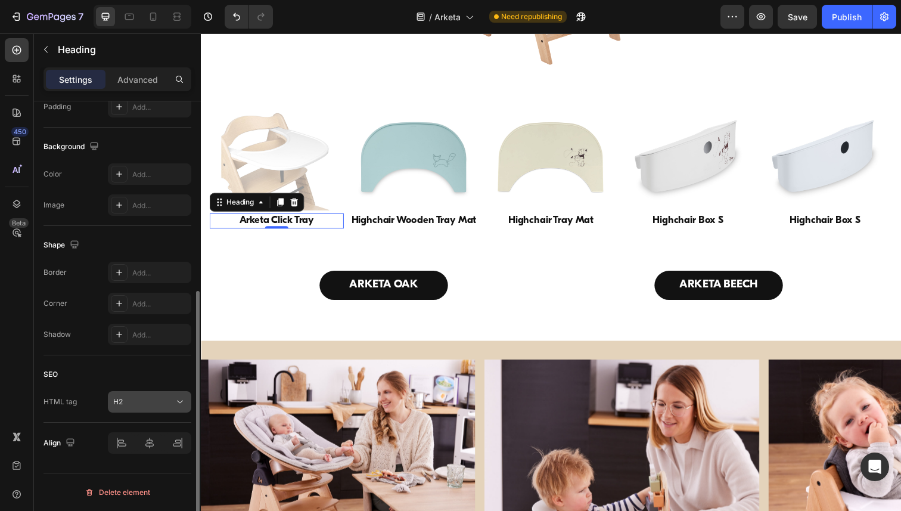
click at [179, 401] on icon at bounding box center [180, 402] width 12 height 12
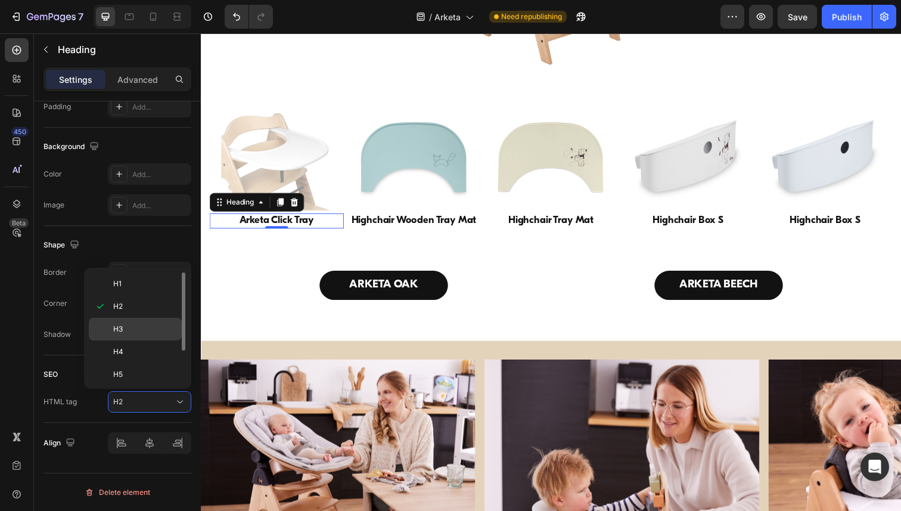
click at [142, 329] on p "H3" at bounding box center [144, 328] width 63 height 11
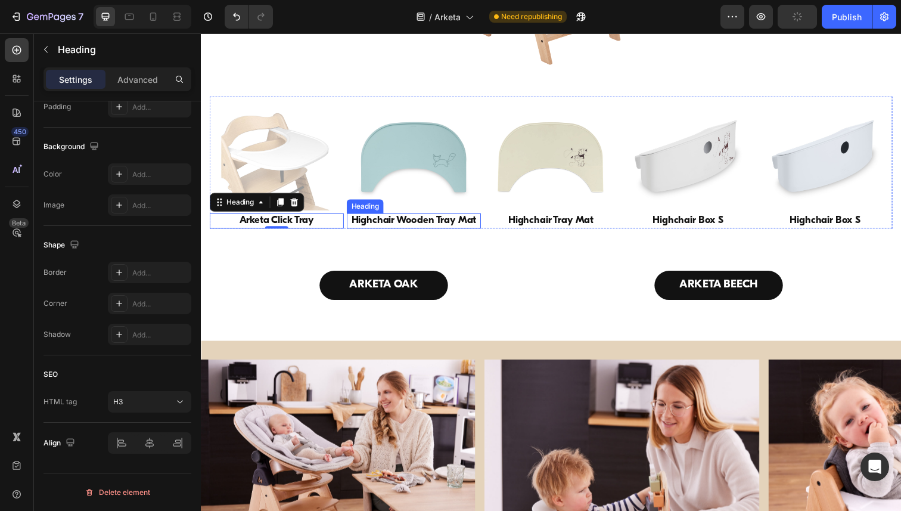
click at [411, 233] on h2 "Highchair Wooden Tray Mat" at bounding box center [418, 224] width 137 height 15
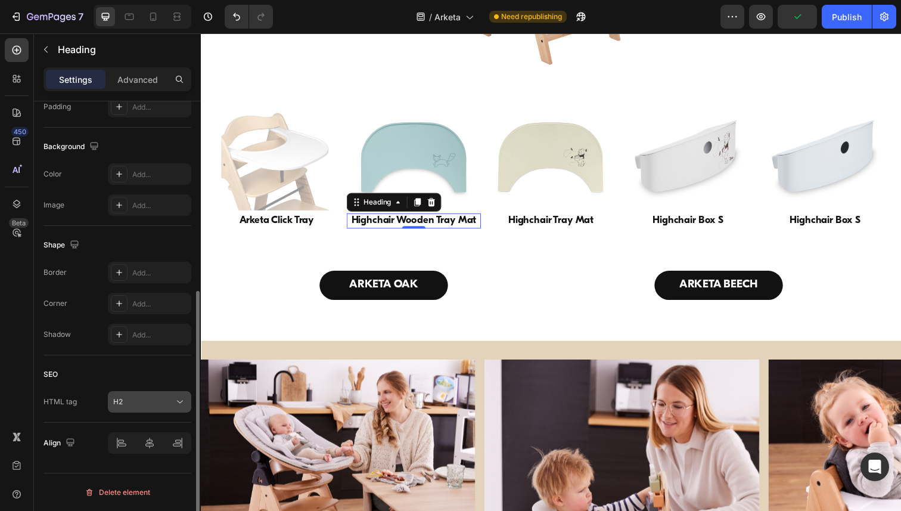
click at [183, 397] on icon at bounding box center [180, 402] width 12 height 12
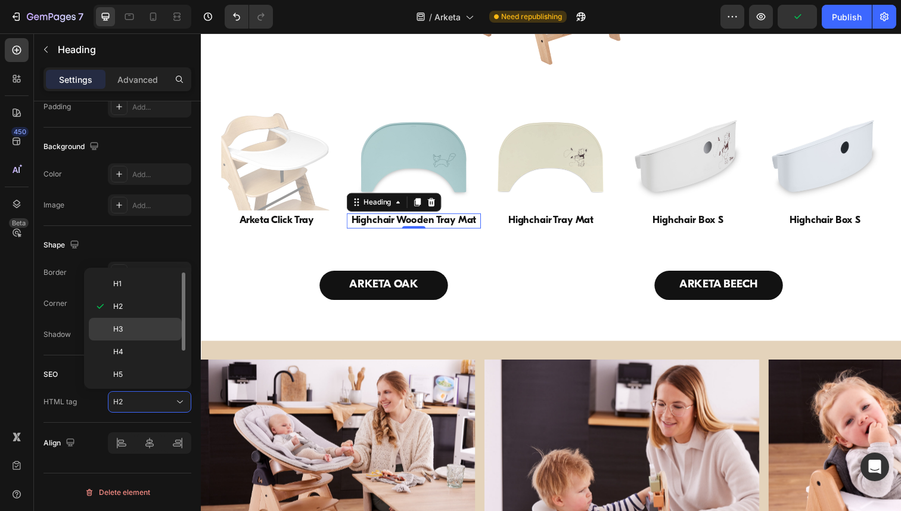
click at [161, 340] on div "H3" at bounding box center [135, 351] width 93 height 23
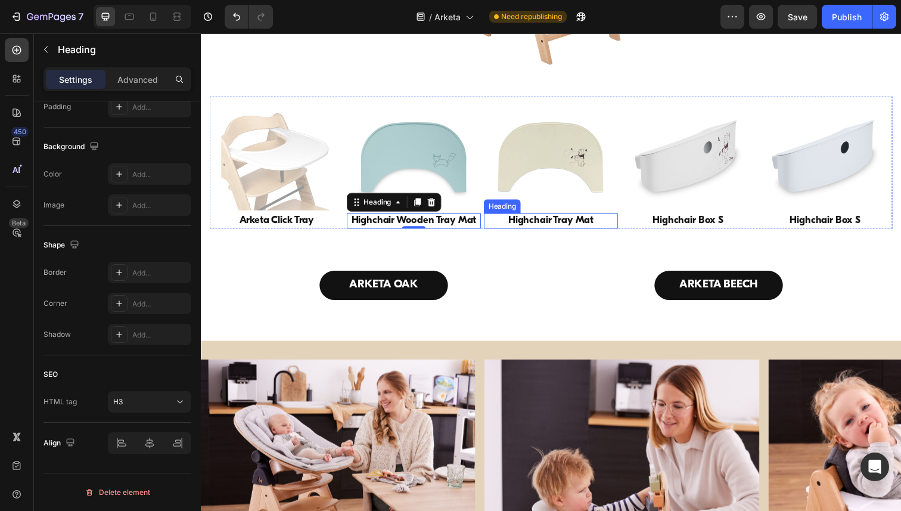
click at [522, 233] on h2 "Highchair Tray Mat" at bounding box center [558, 224] width 137 height 15
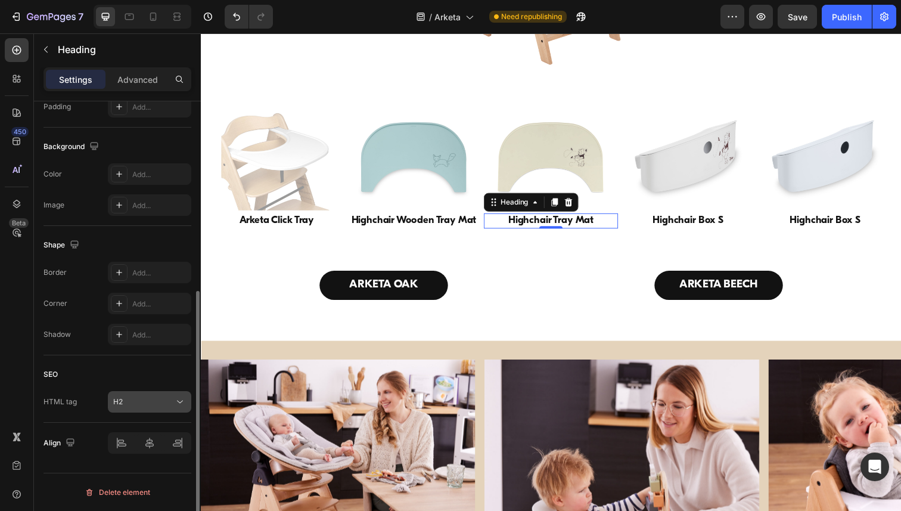
click at [179, 401] on icon at bounding box center [180, 401] width 6 height 3
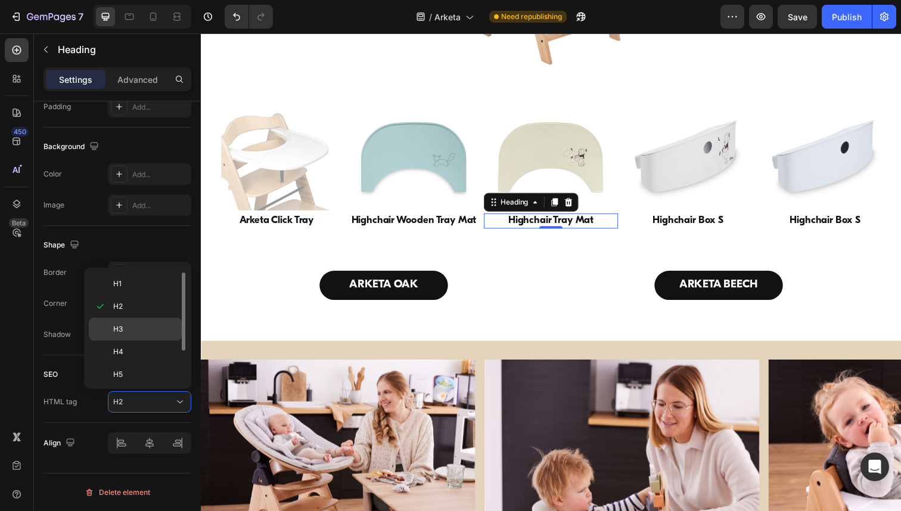
click at [152, 332] on p "H3" at bounding box center [144, 328] width 63 height 11
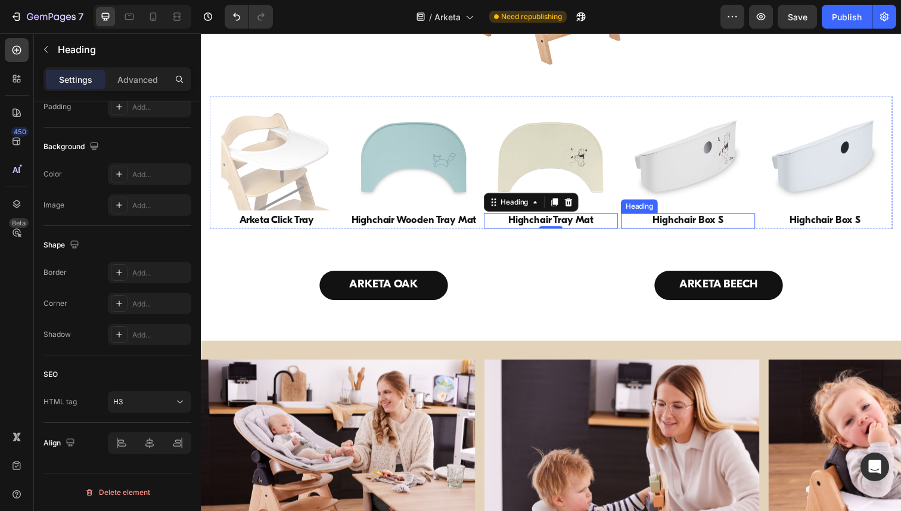
click at [715, 233] on h2 "Highchair Box S" at bounding box center [698, 224] width 137 height 15
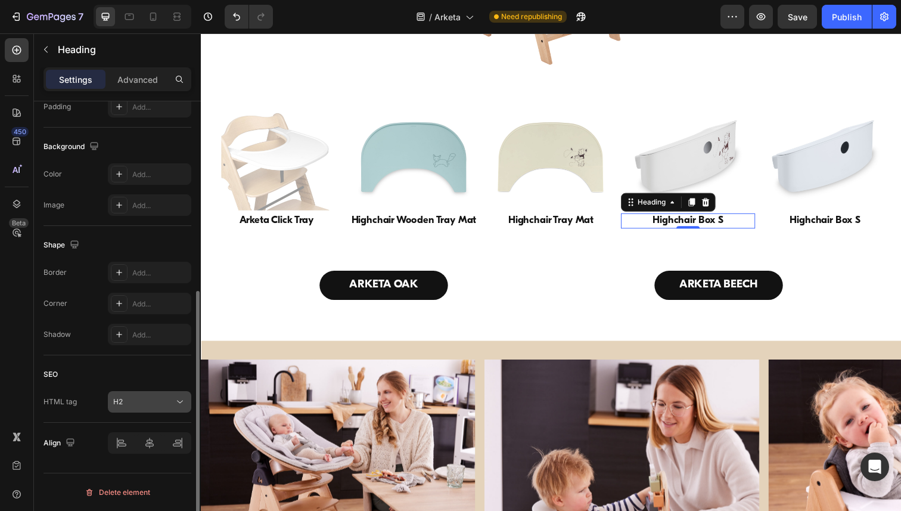
click at [178, 400] on icon at bounding box center [180, 401] width 6 height 3
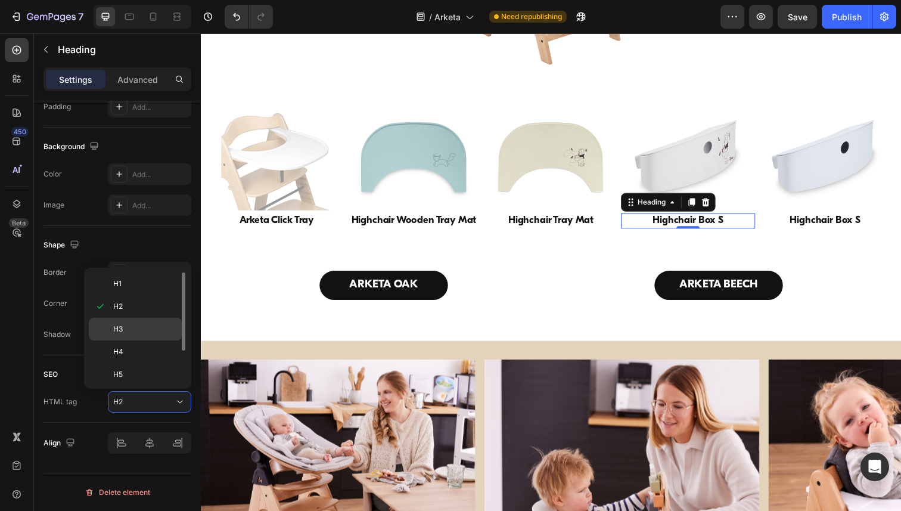
click at [164, 332] on p "H3" at bounding box center [144, 328] width 63 height 11
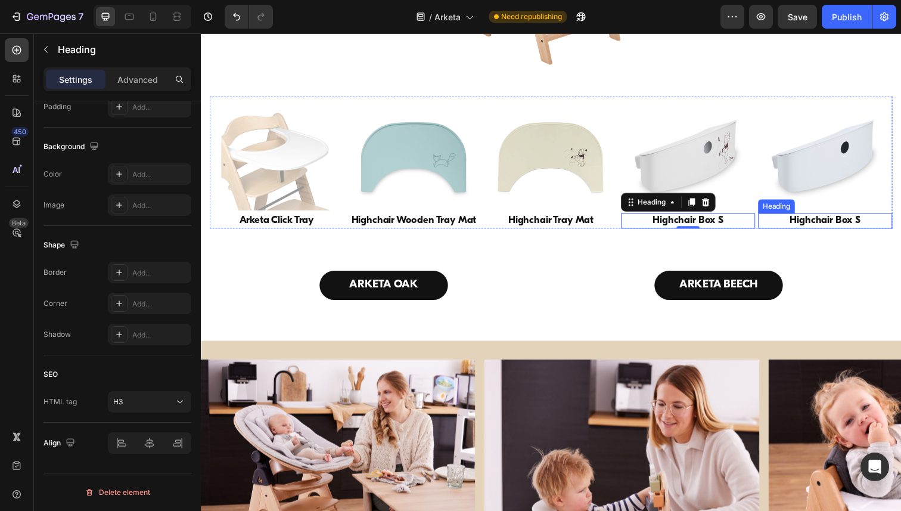
click at [822, 233] on h2 "Highchair Box S" at bounding box center [838, 224] width 137 height 15
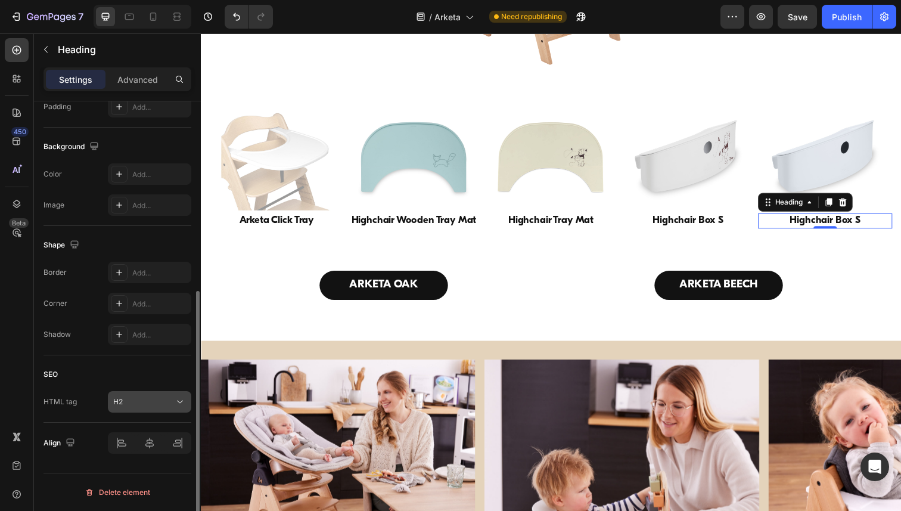
click at [179, 409] on button "H2" at bounding box center [149, 401] width 83 height 21
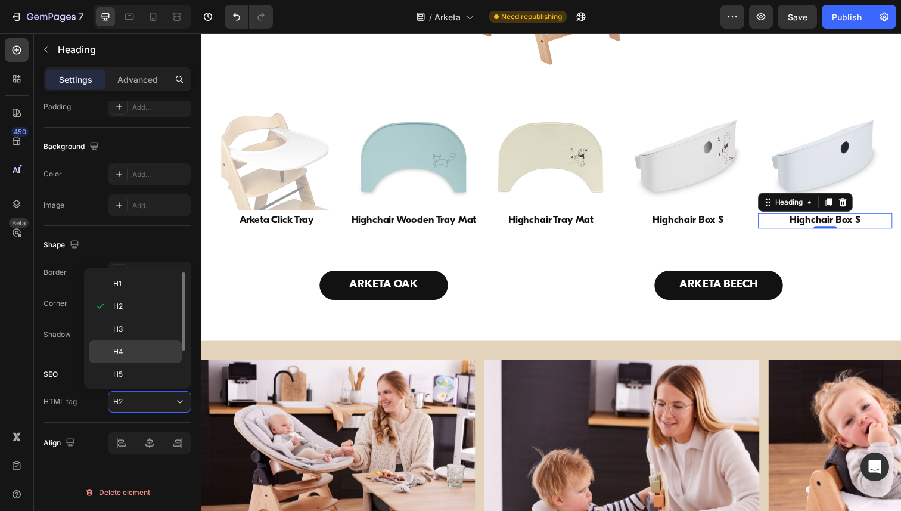
click at [148, 363] on div "H4" at bounding box center [135, 374] width 93 height 23
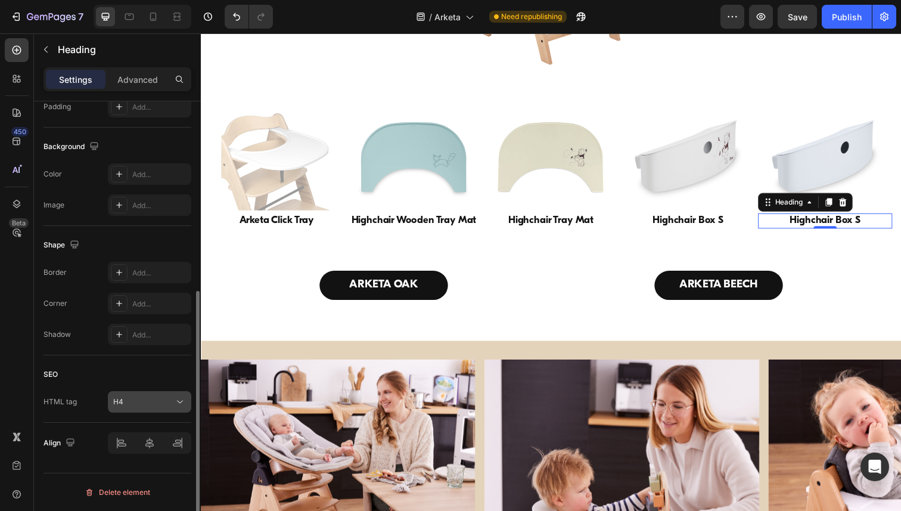
click at [178, 403] on icon at bounding box center [180, 402] width 12 height 12
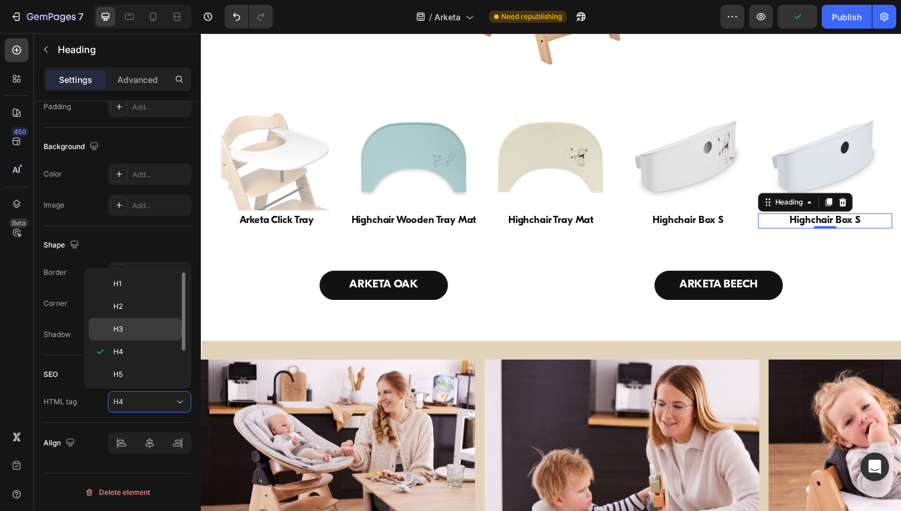
click at [154, 334] on div "H3" at bounding box center [135, 328] width 93 height 23
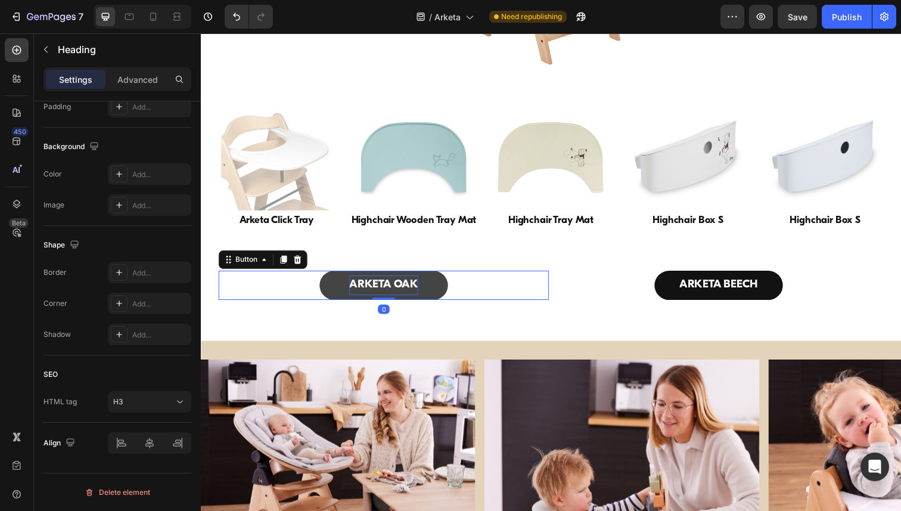
click at [415, 301] on p "ARKETA OAK" at bounding box center [387, 291] width 70 height 20
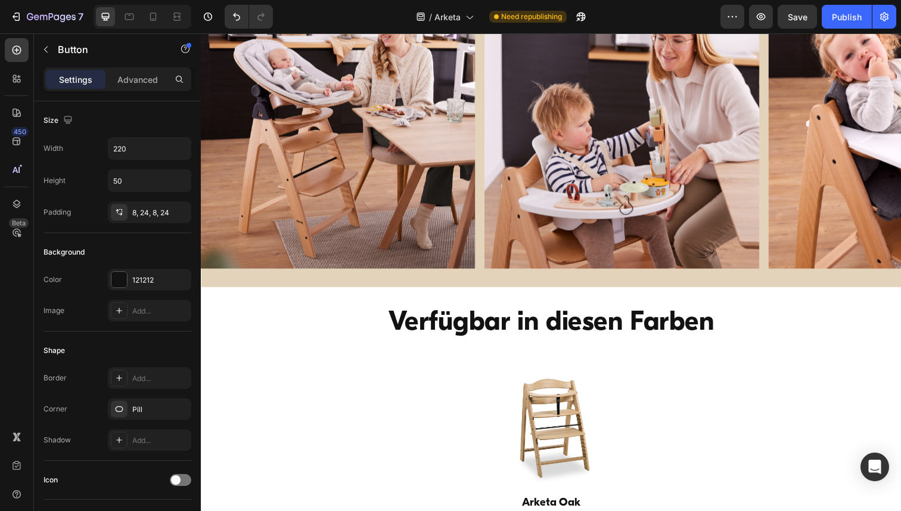
scroll to position [5784, 0]
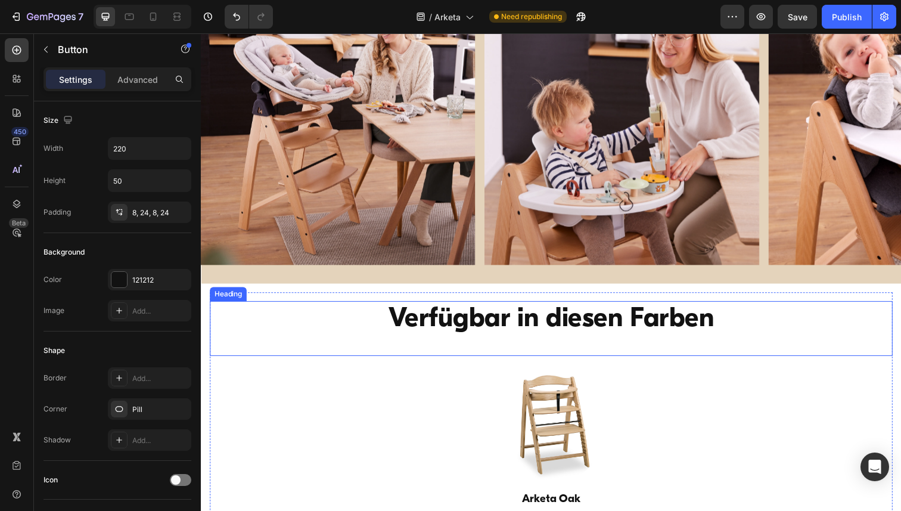
click at [559, 329] on h2 "Verfügbar in diesen Farben" at bounding box center [558, 326] width 668 height 38
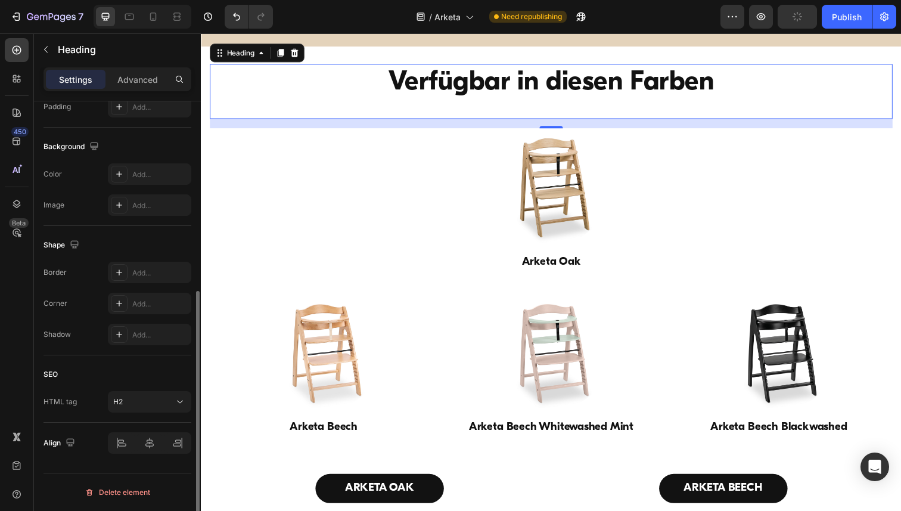
scroll to position [6103, 0]
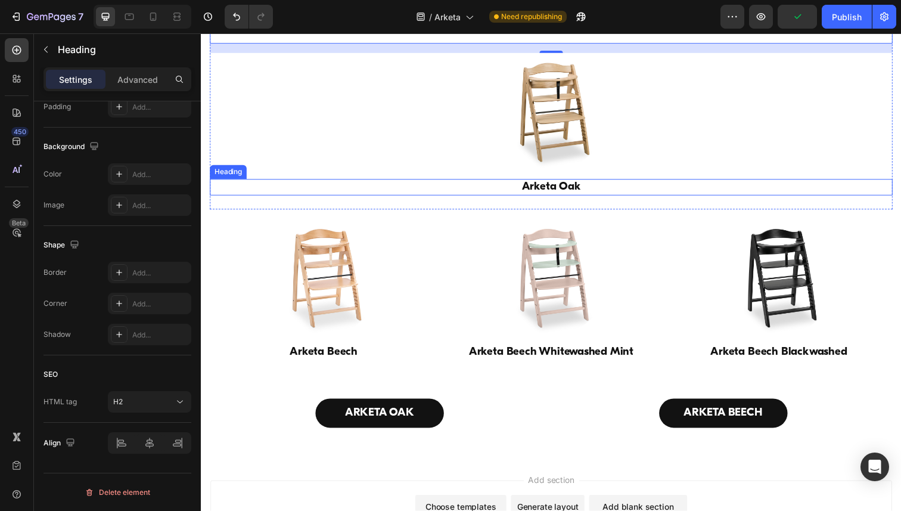
click at [555, 191] on h3 "Arketa Oak" at bounding box center [558, 190] width 697 height 17
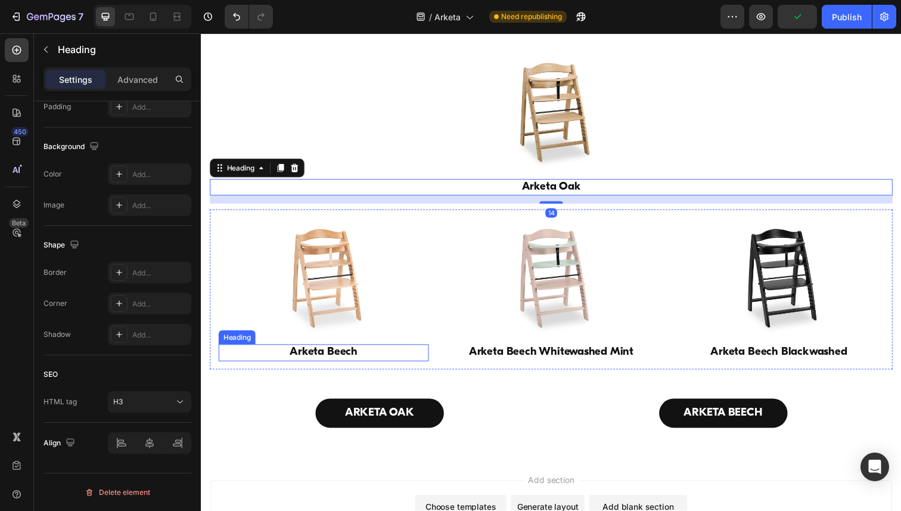
click at [327, 359] on h3 "Arketa Beech" at bounding box center [326, 359] width 214 height 17
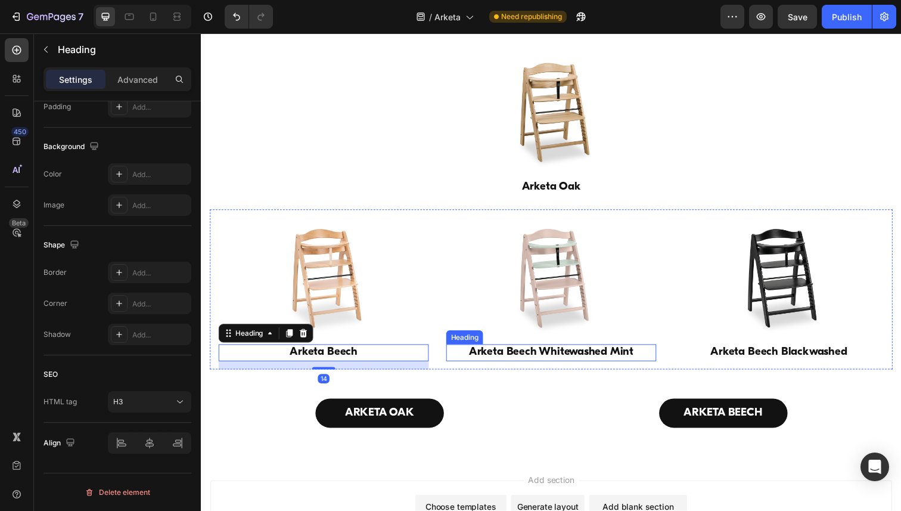
click at [547, 359] on h3 "Arketa Beech Whitewashed Mint" at bounding box center [558, 359] width 214 height 17
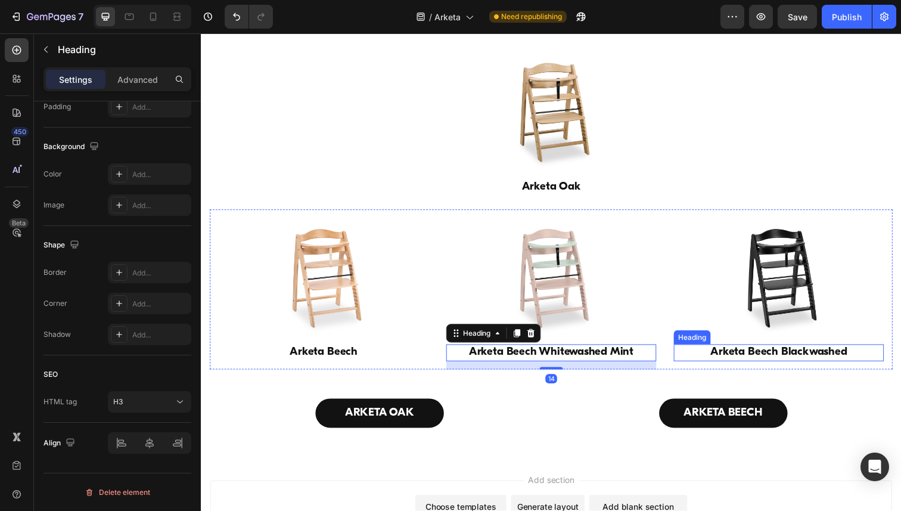
click at [785, 363] on h3 "Arketa Beech Blackwashed" at bounding box center [790, 359] width 214 height 17
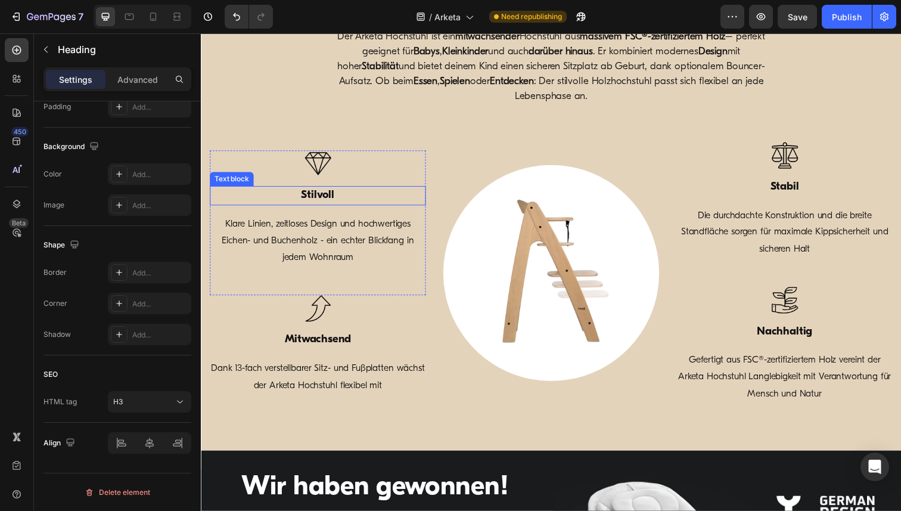
scroll to position [0, 0]
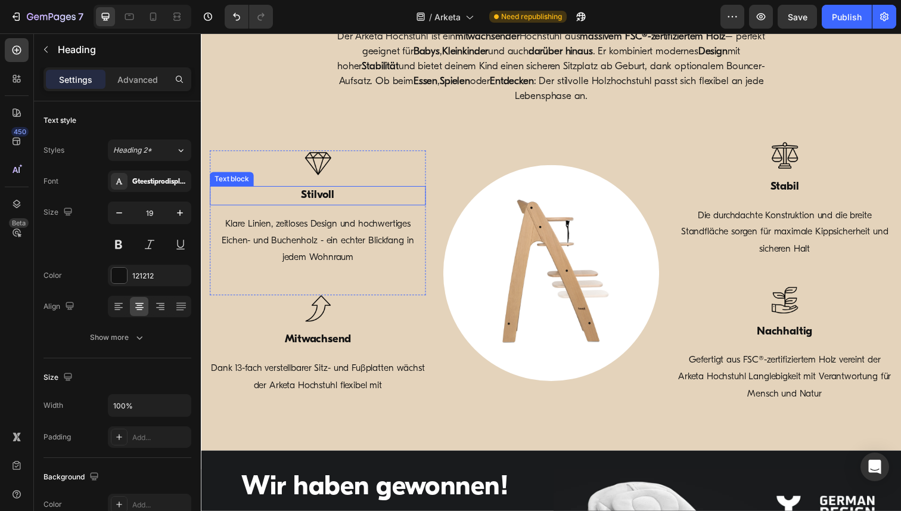
click at [323, 200] on strong "Stilvoll" at bounding box center [320, 198] width 34 height 11
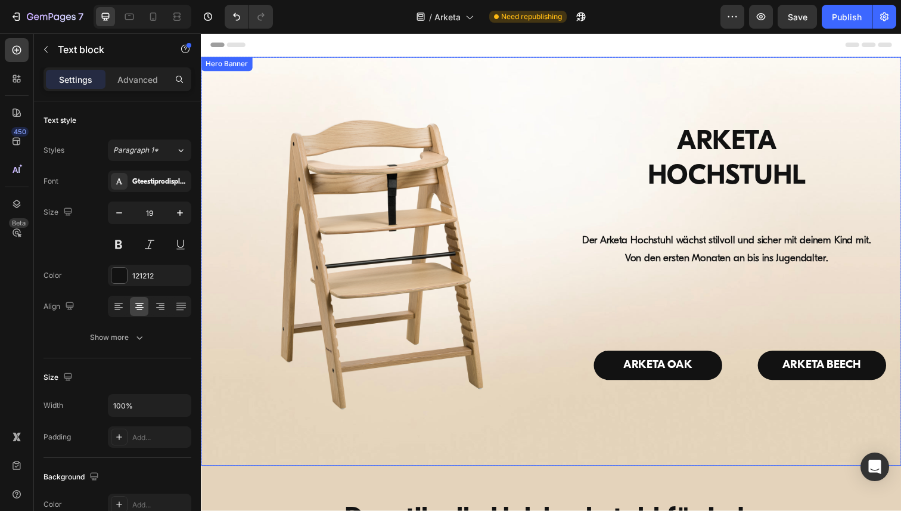
click at [211, 64] on div "Hero Banner" at bounding box center [227, 65] width 48 height 11
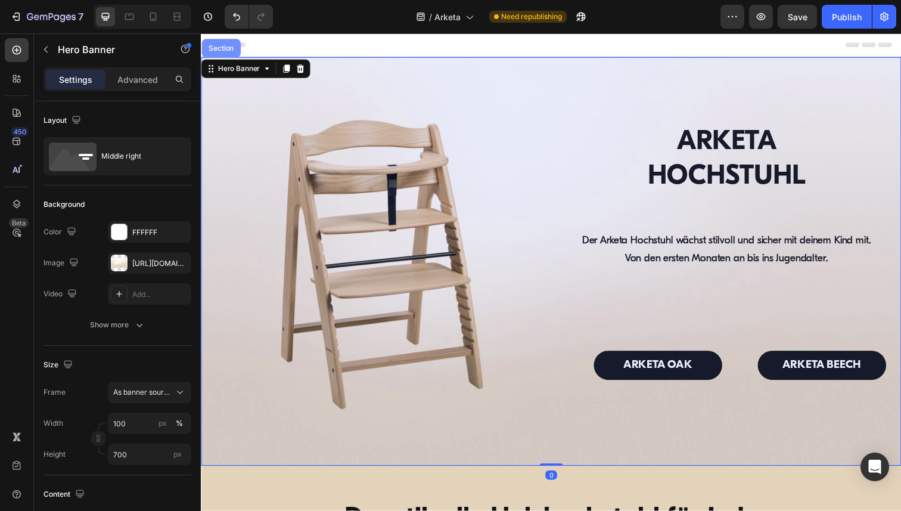
click at [211, 48] on div "Section" at bounding box center [221, 48] width 30 height 7
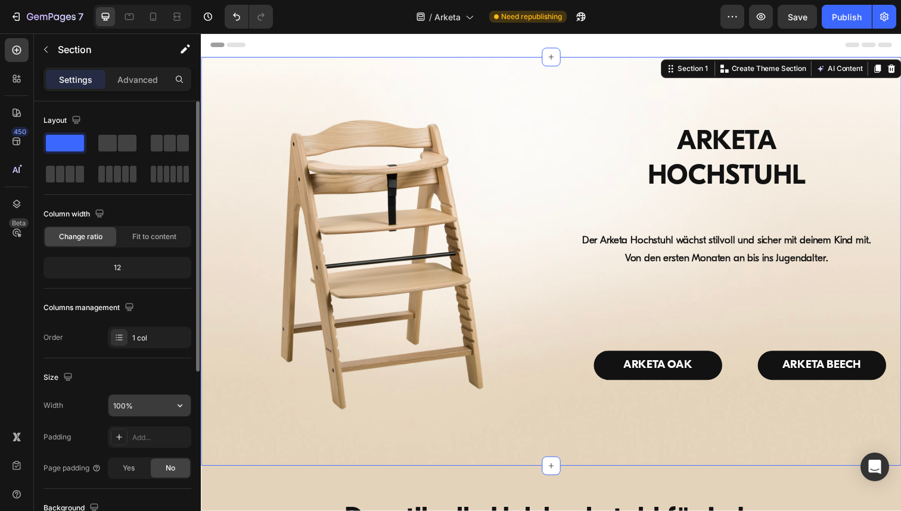
click at [144, 401] on input "100%" at bounding box center [149, 404] width 82 height 21
click at [185, 411] on button "button" at bounding box center [179, 404] width 21 height 21
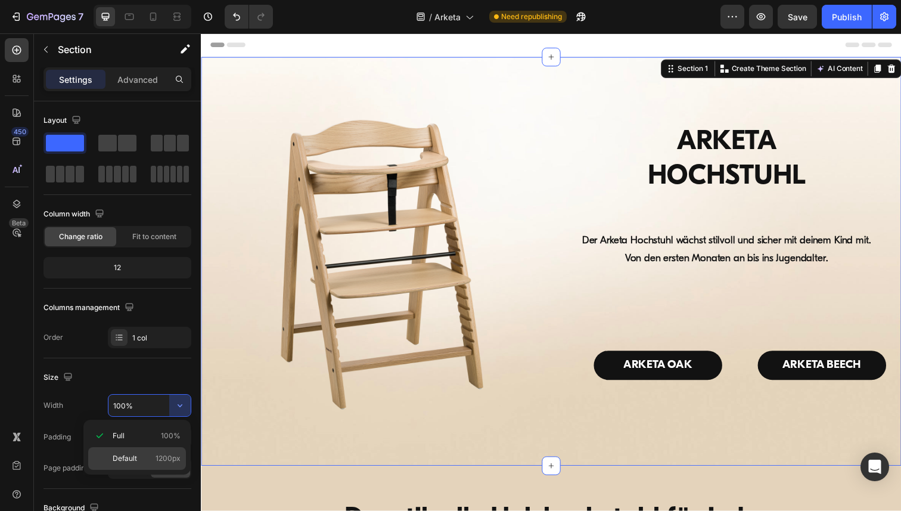
click at [107, 453] on div "Default 1200px" at bounding box center [137, 458] width 98 height 23
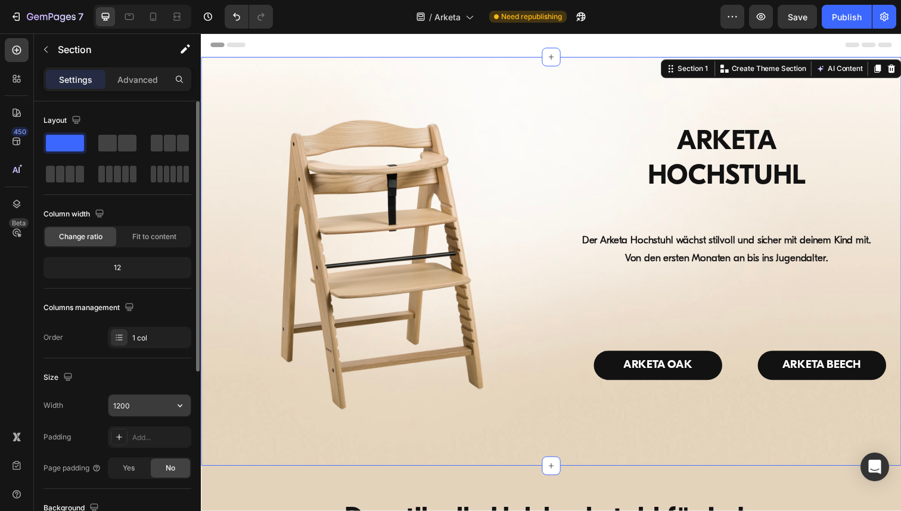
click at [132, 407] on input "1200" at bounding box center [149, 404] width 82 height 21
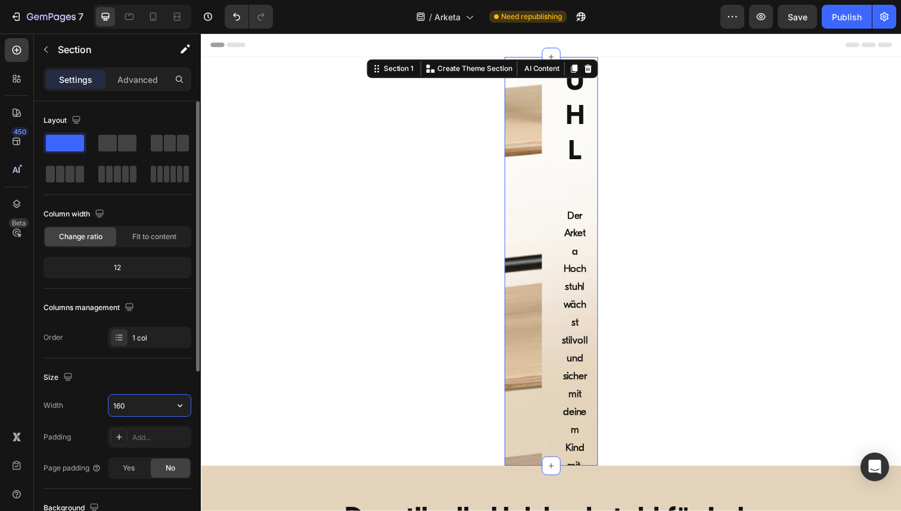
type input "1600"
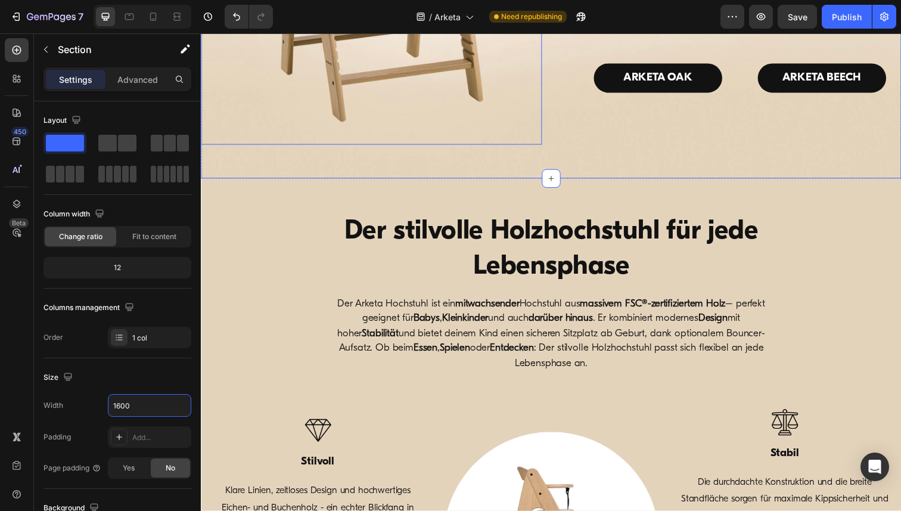
scroll to position [316, 0]
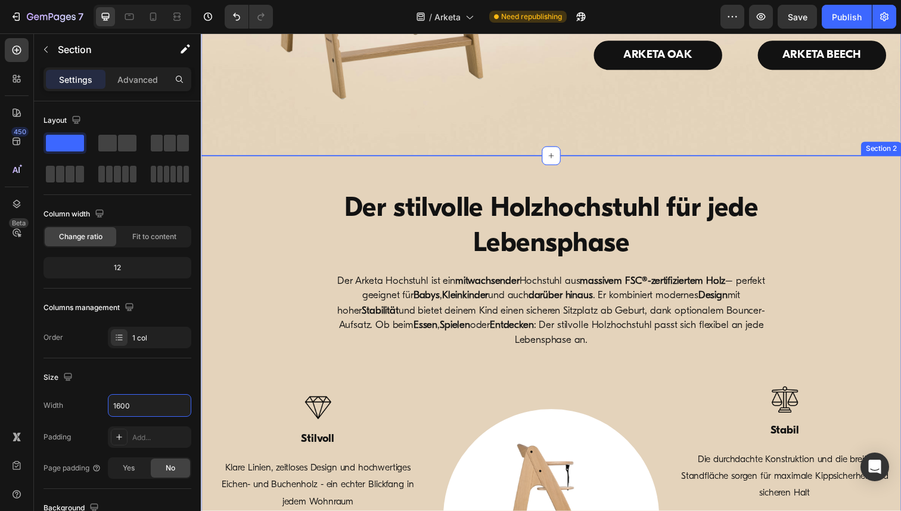
click at [236, 163] on div "Der stilvolle Holzhochstuhl für jede Lebensphase Heading Der Arketa Hochstuhl i…" at bounding box center [558, 433] width 715 height 550
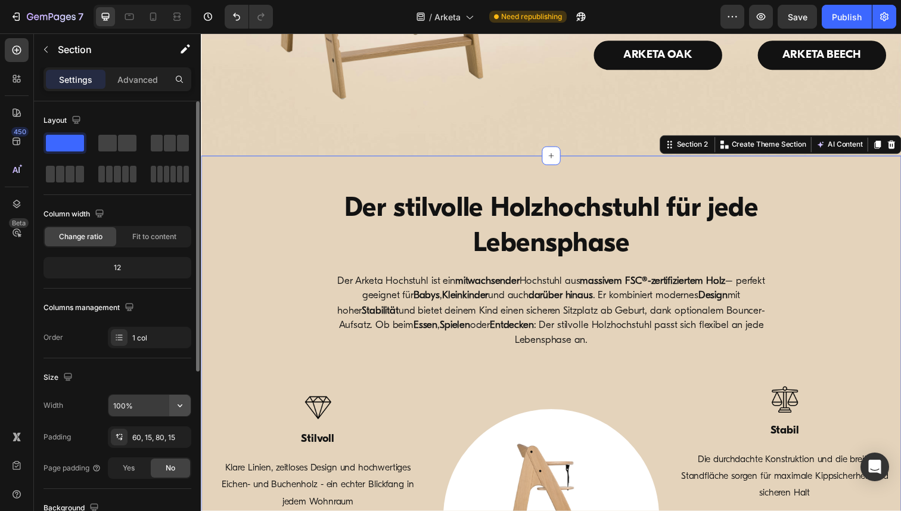
click at [179, 410] on icon "button" at bounding box center [180, 405] width 12 height 12
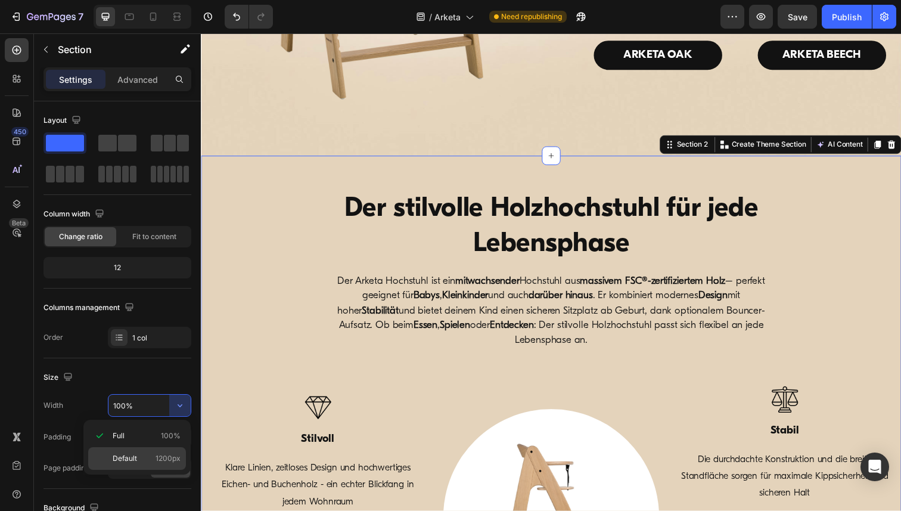
click at [127, 455] on span "Default" at bounding box center [125, 458] width 24 height 11
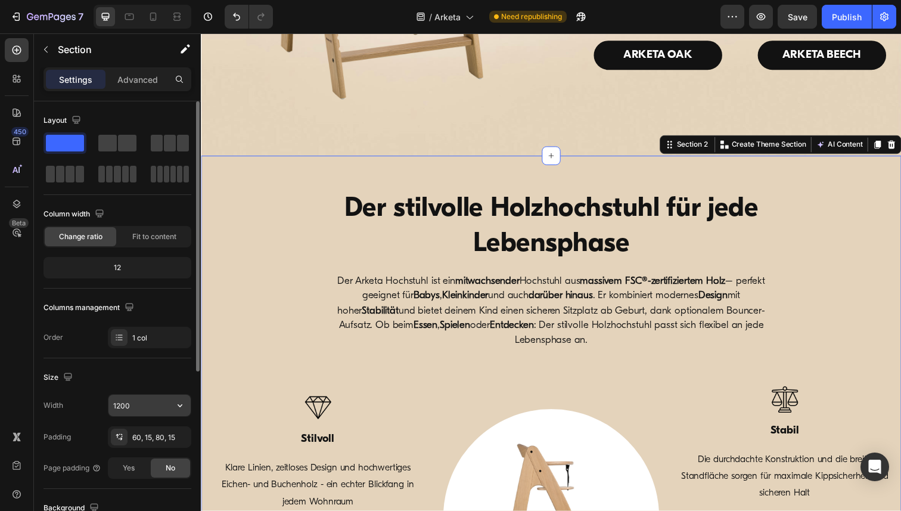
click at [130, 407] on input "1200" at bounding box center [149, 404] width 82 height 21
paste input "6"
type input "1600"
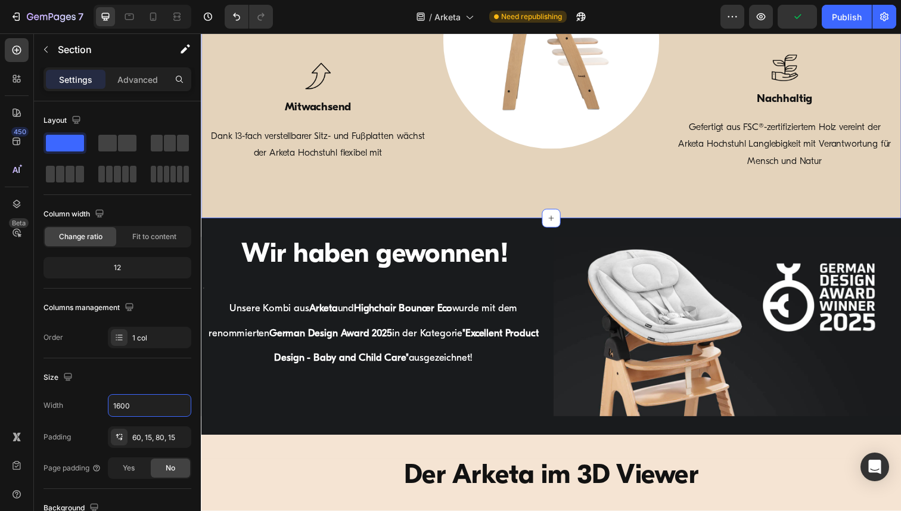
scroll to position [803, 0]
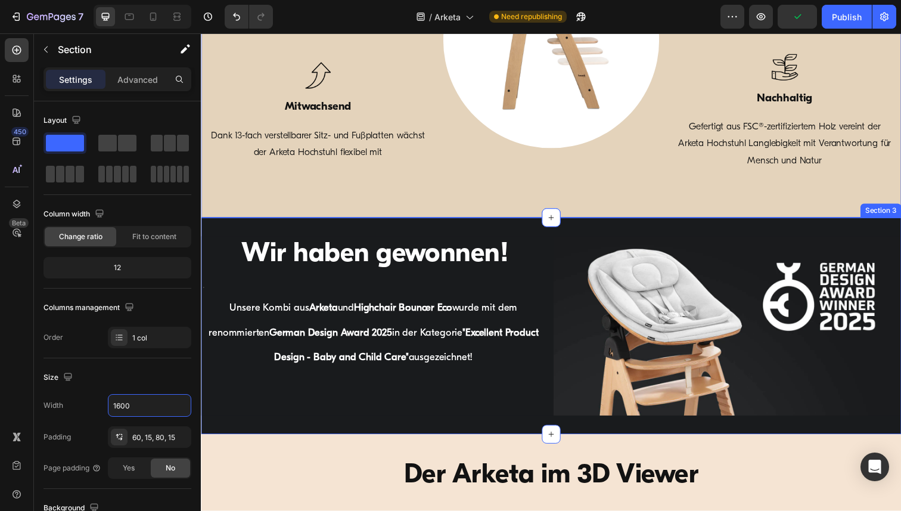
click at [217, 226] on div "Wir haben gewonnen! Heading Text Block . Text Block Unsere Kombi aus Arketa und…" at bounding box center [558, 332] width 715 height 221
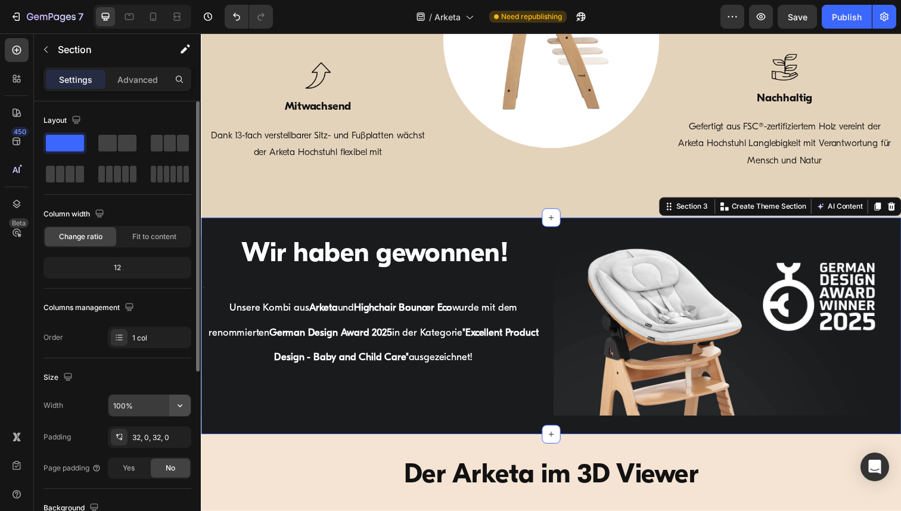
click at [185, 407] on icon "button" at bounding box center [180, 405] width 12 height 12
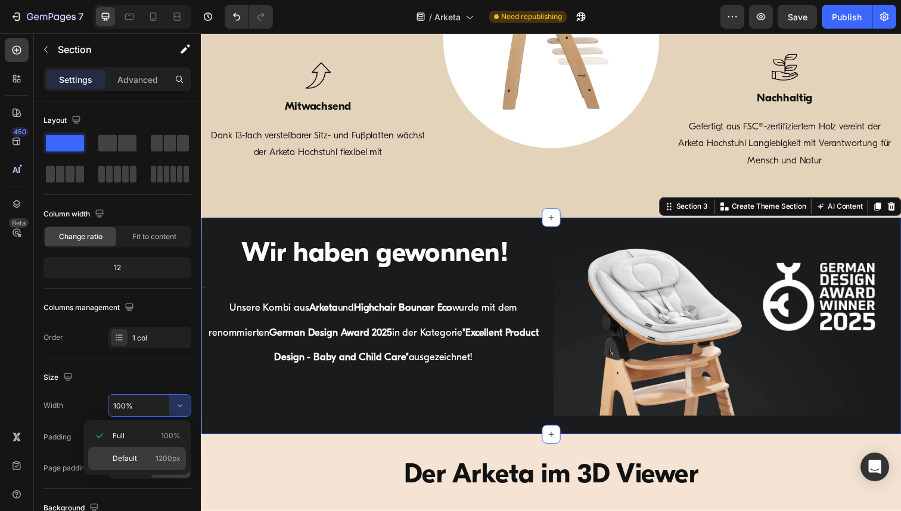
click at [129, 455] on span "Default" at bounding box center [125, 458] width 24 height 11
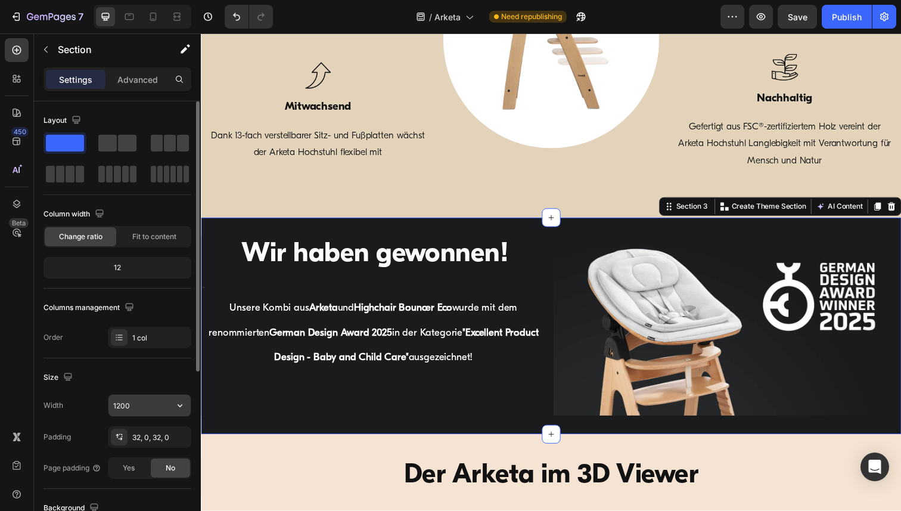
click at [130, 407] on input "1200" at bounding box center [149, 404] width 82 height 21
paste input "6"
type input "1600"
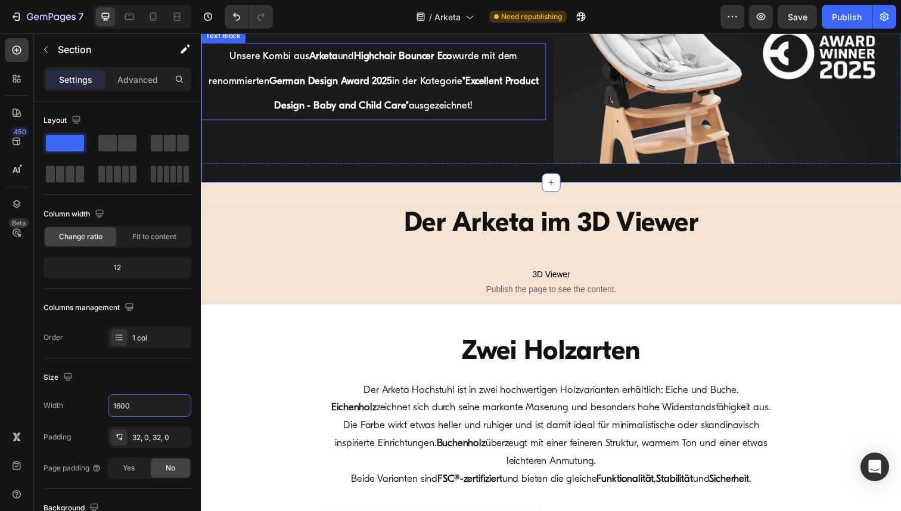
scroll to position [1084, 0]
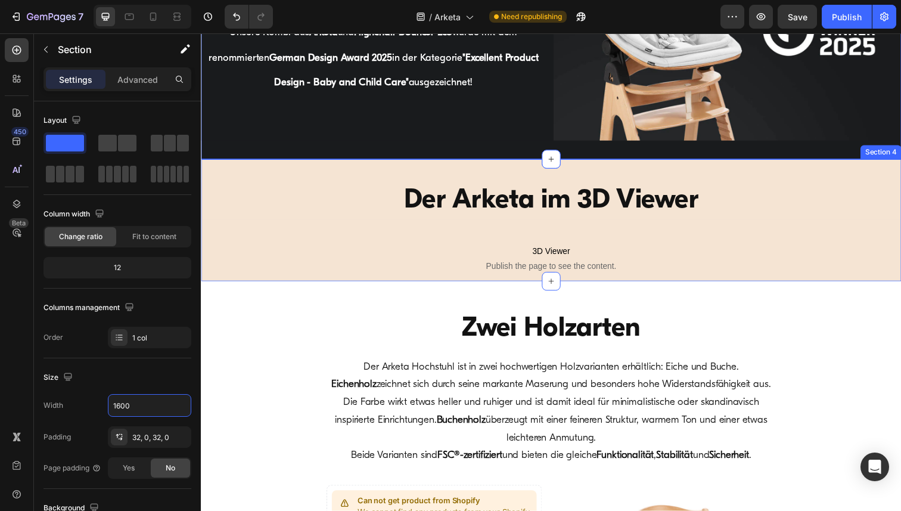
click at [216, 166] on div "Der Arketa im 3D Viewer Heading 3D Viewer Publish the page to see the content. …" at bounding box center [558, 224] width 715 height 124
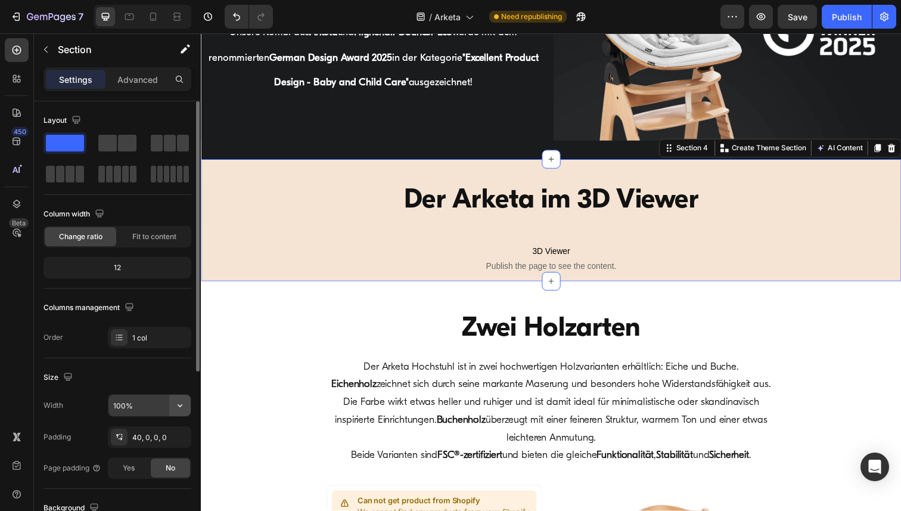
click at [178, 406] on icon "button" at bounding box center [180, 405] width 12 height 12
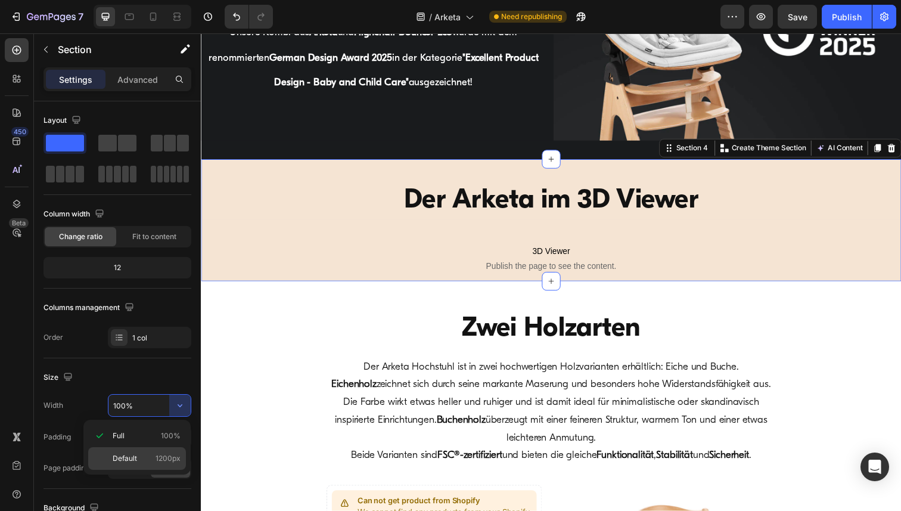
click at [123, 458] on span "Default" at bounding box center [125, 458] width 24 height 11
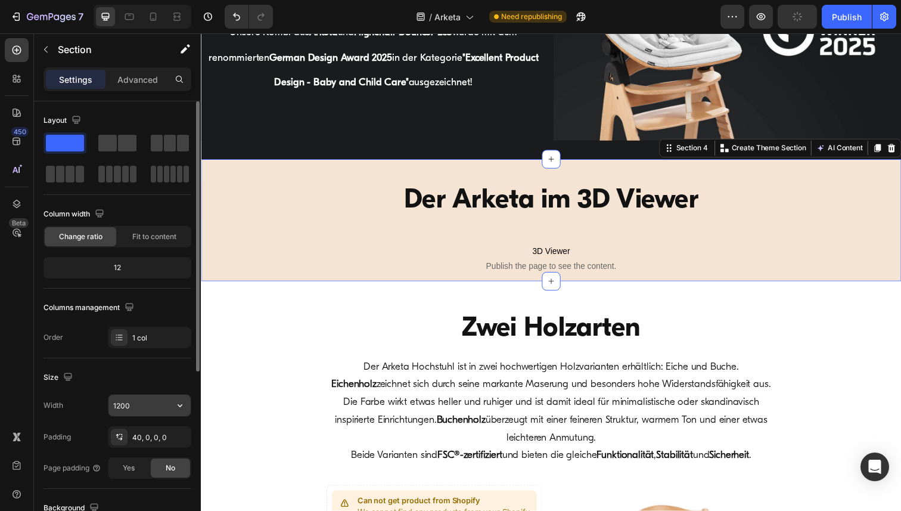
click at [139, 408] on input "1200" at bounding box center [149, 404] width 82 height 21
paste input "6"
type input "1600"
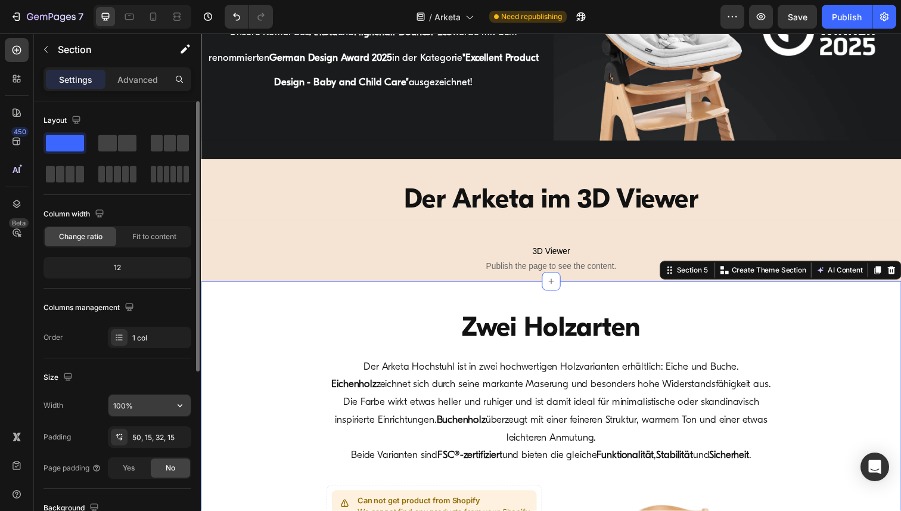
click at [182, 408] on icon "button" at bounding box center [180, 405] width 12 height 12
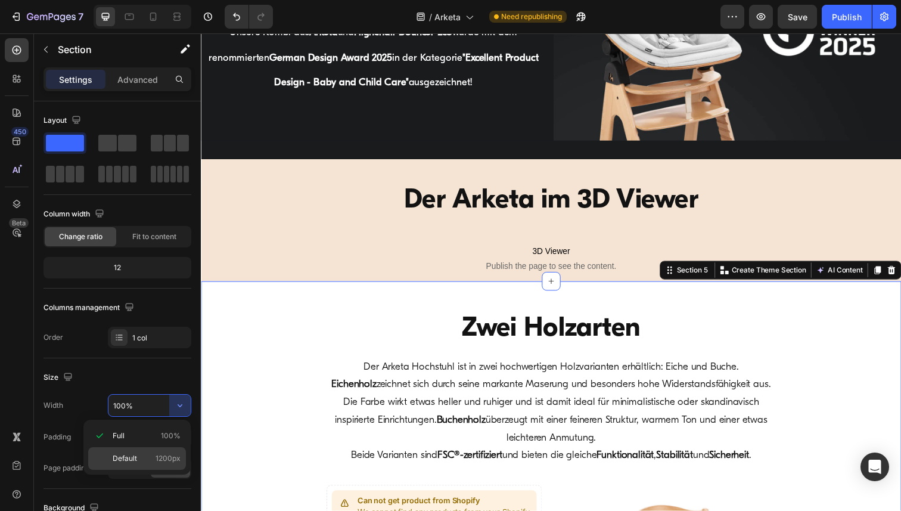
click at [128, 459] on span "Default" at bounding box center [125, 458] width 24 height 11
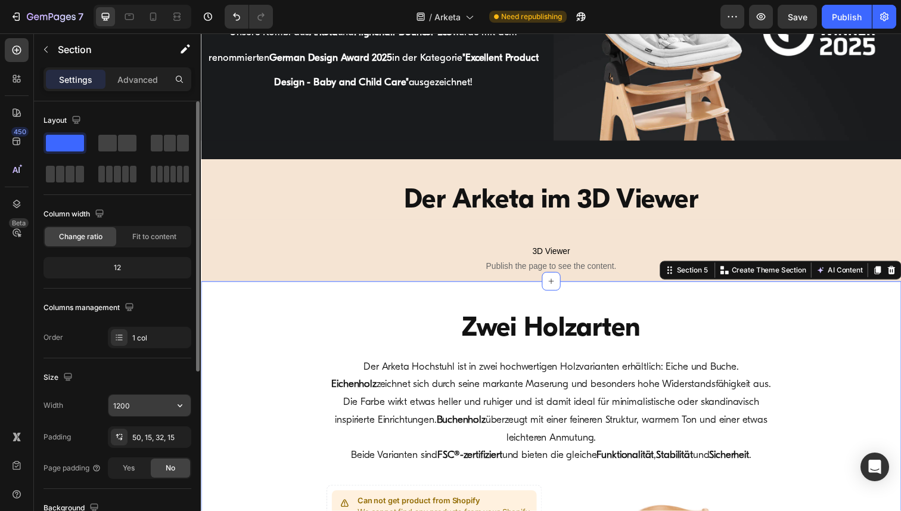
click at [138, 406] on input "1200" at bounding box center [149, 404] width 82 height 21
paste input "6"
type input "1600"
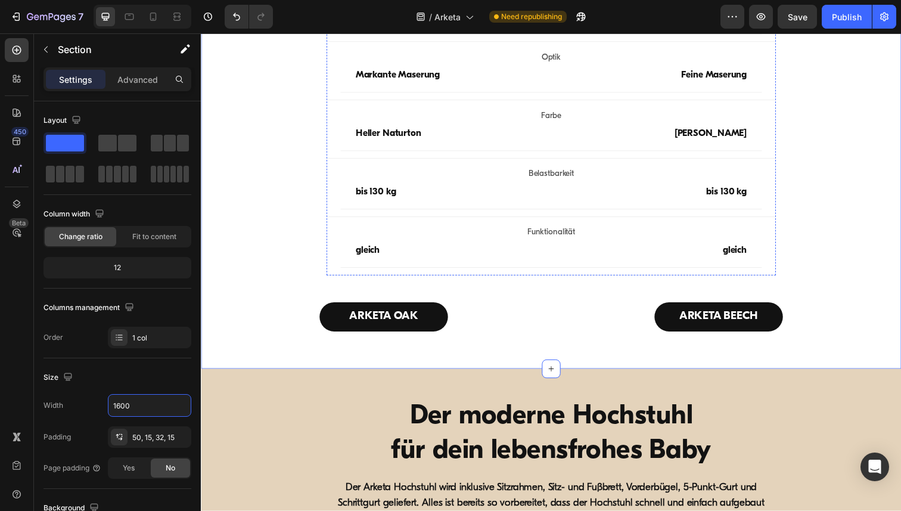
scroll to position [1932, 0]
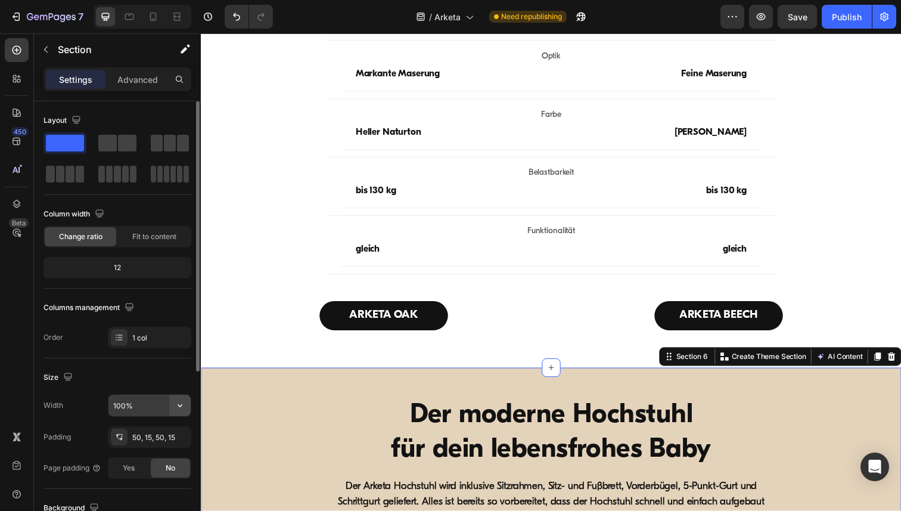
click at [178, 407] on icon "button" at bounding box center [180, 405] width 12 height 12
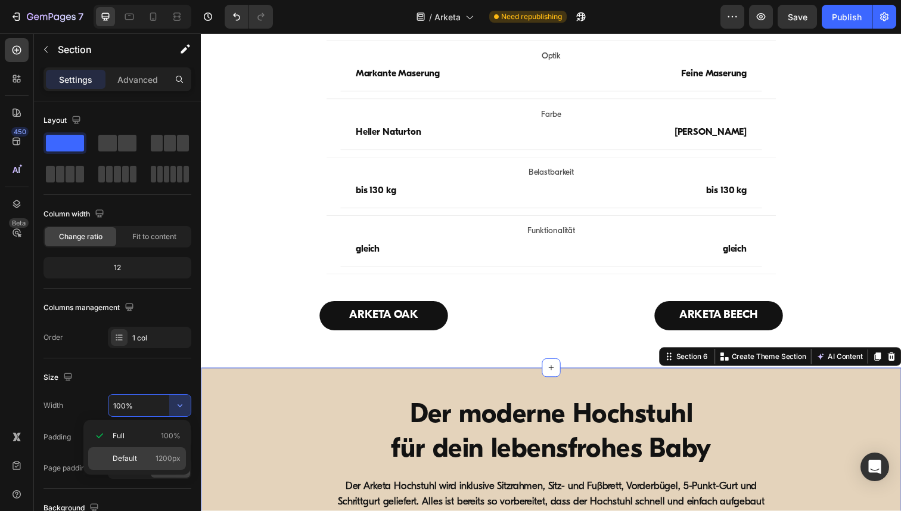
click at [136, 457] on span "Default" at bounding box center [125, 458] width 24 height 11
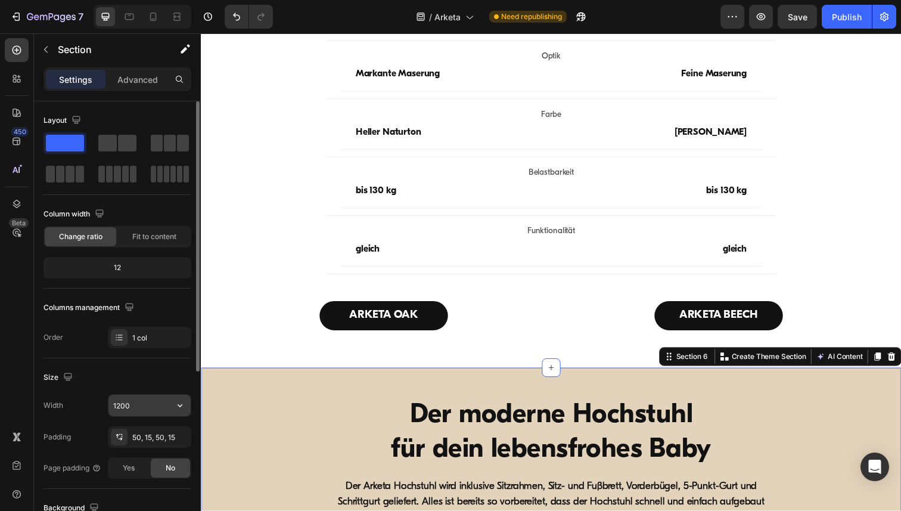
click at [139, 403] on input "1200" at bounding box center [149, 404] width 82 height 21
paste input "6"
type input "1600"
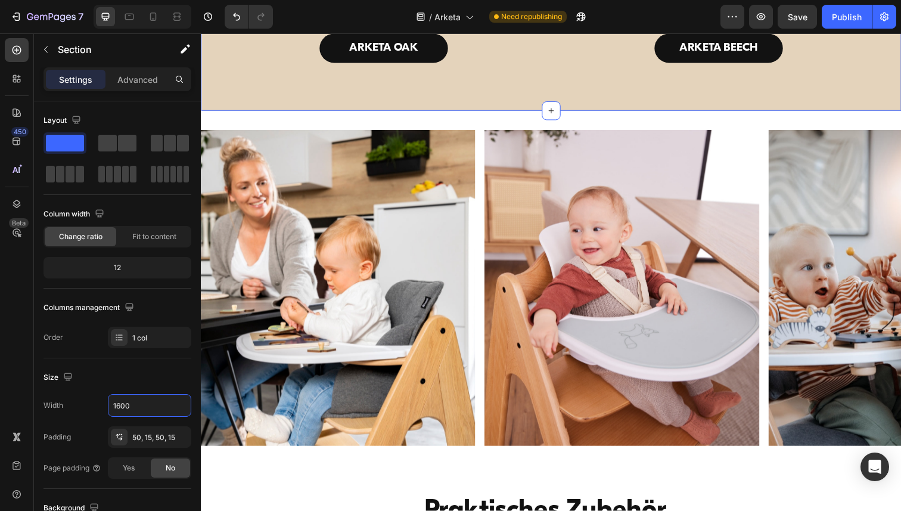
scroll to position [3387, 0]
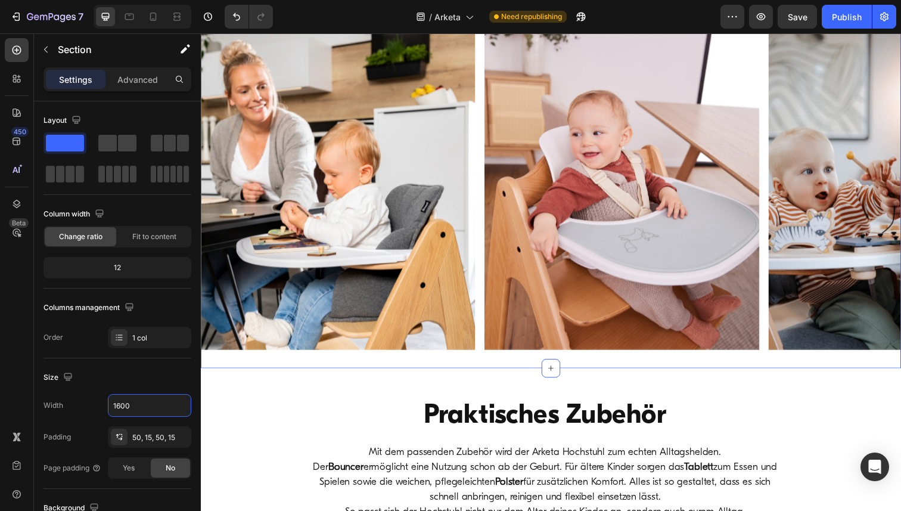
click at [261, 117] on div "Image Image Image Image Image Image Image Carousel Section 7" at bounding box center [558, 195] width 715 height 360
click at [185, 403] on icon "button" at bounding box center [180, 405] width 12 height 12
click at [132, 450] on div "Default 1200px" at bounding box center [137, 458] width 98 height 23
click at [132, 397] on input "1200" at bounding box center [149, 404] width 82 height 21
paste input "6"
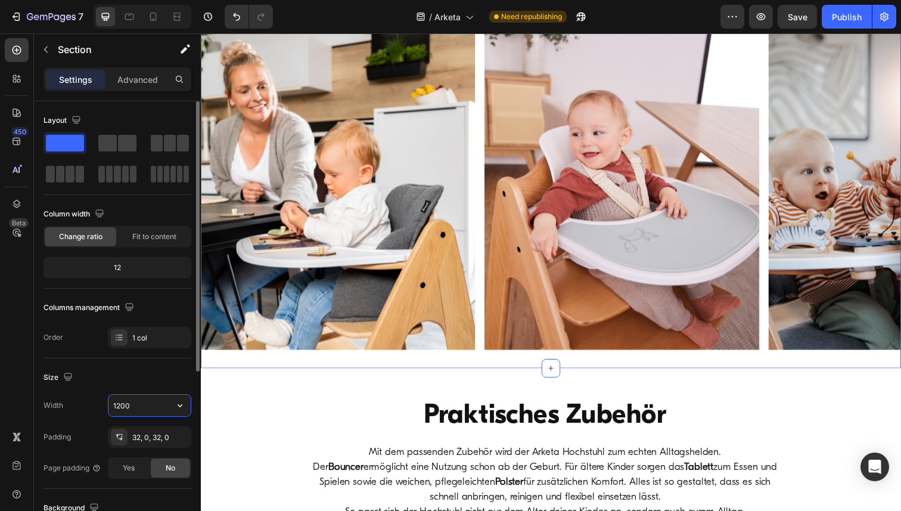
type input "1600"
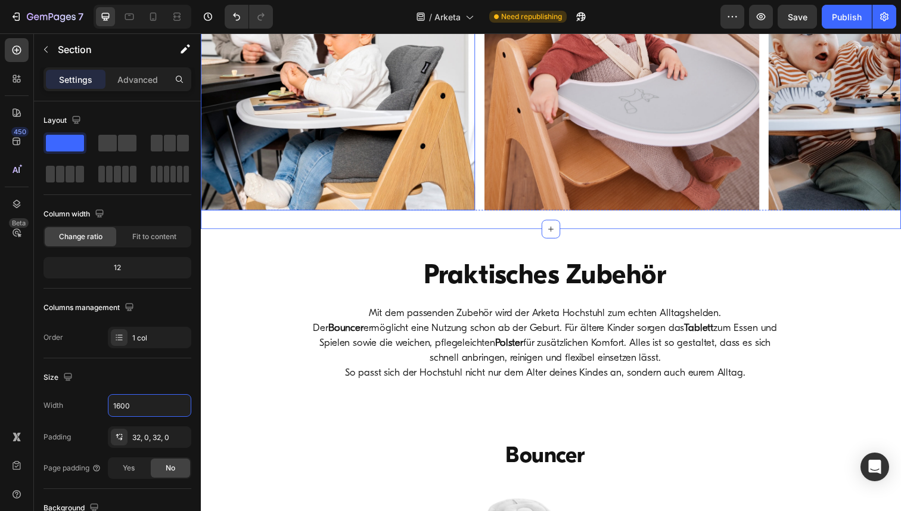
scroll to position [3637, 0]
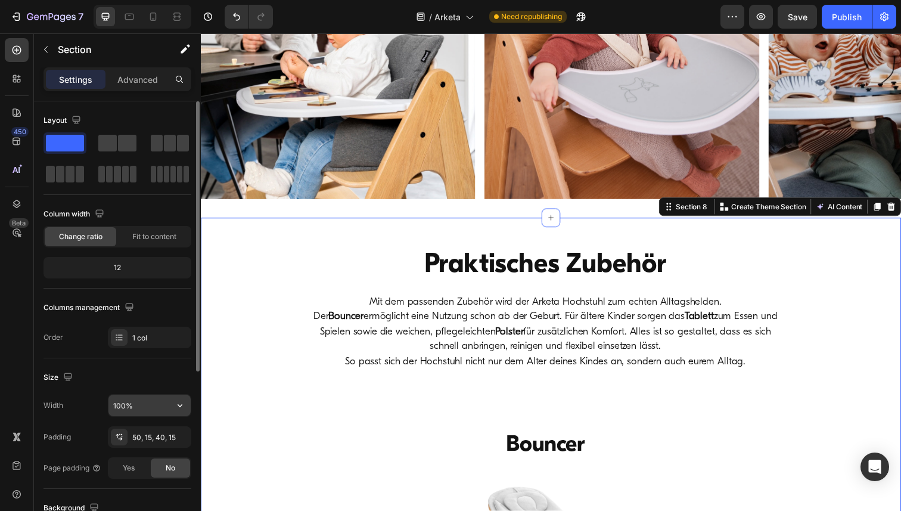
click at [178, 400] on icon "button" at bounding box center [180, 405] width 12 height 12
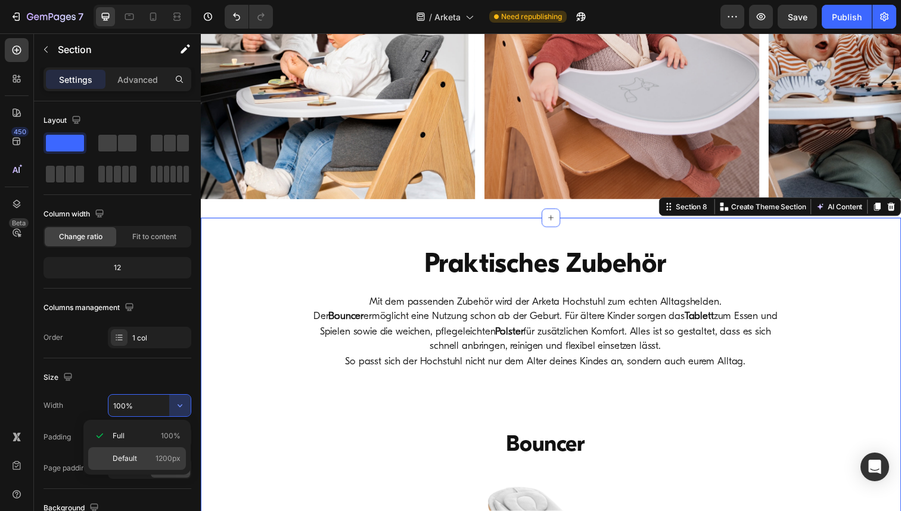
click at [119, 460] on span "Default" at bounding box center [125, 458] width 24 height 11
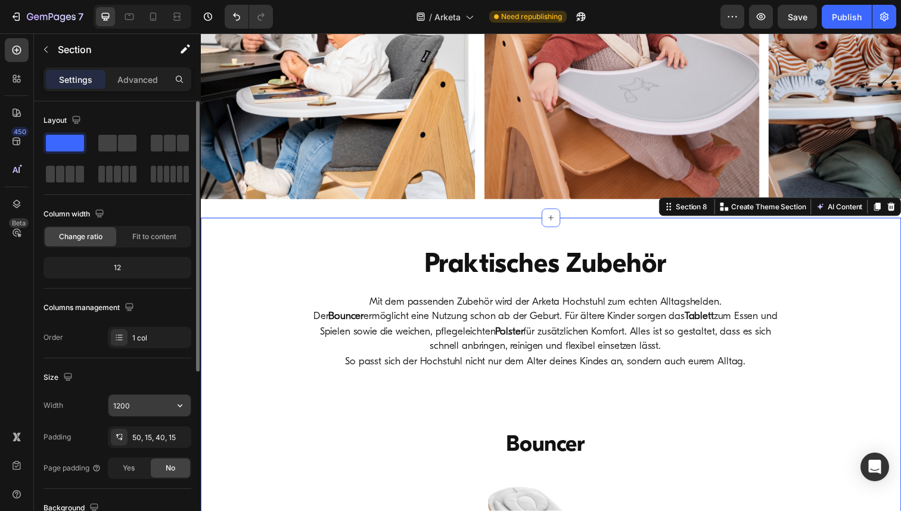
click at [126, 409] on input "1200" at bounding box center [149, 404] width 82 height 21
paste input "6"
type input "1600"
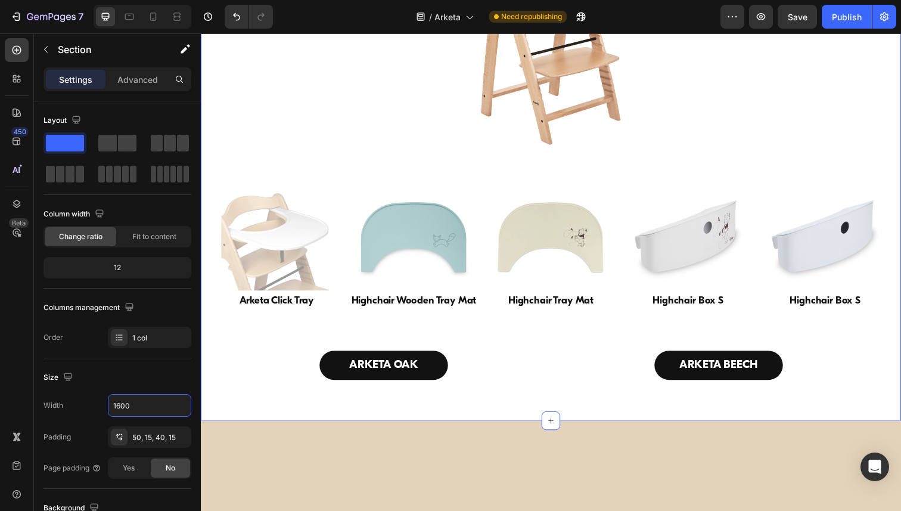
scroll to position [5480, 0]
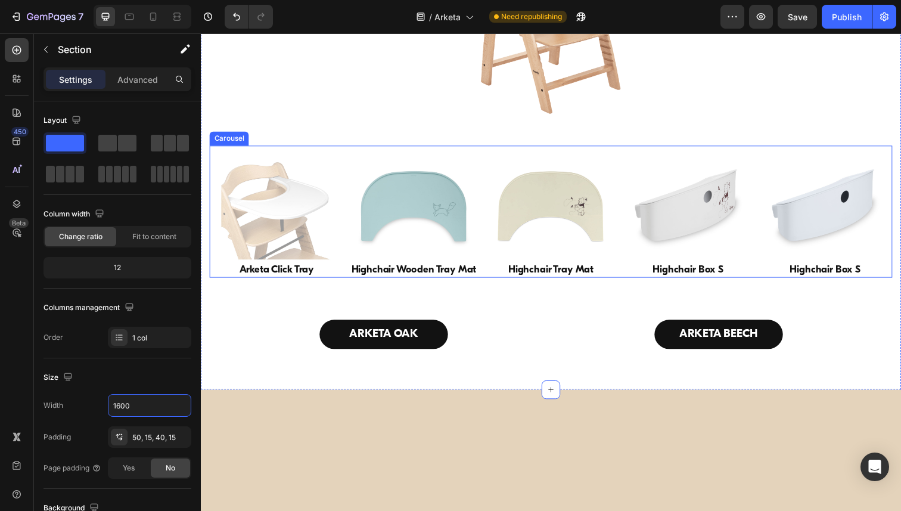
click at [348, 276] on div "Image Arketa Click Tray Heading Image Highchair Wooden Tray Mat Heading Image H…" at bounding box center [558, 215] width 697 height 135
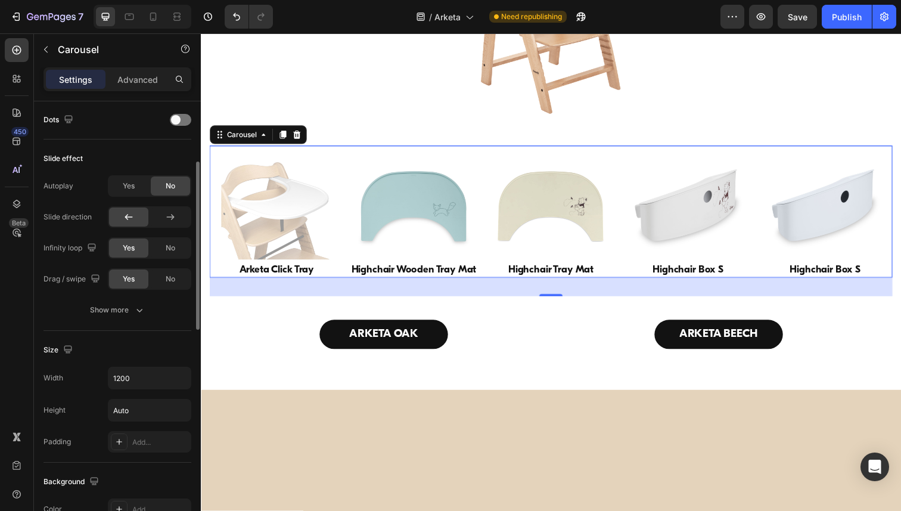
scroll to position [496, 0]
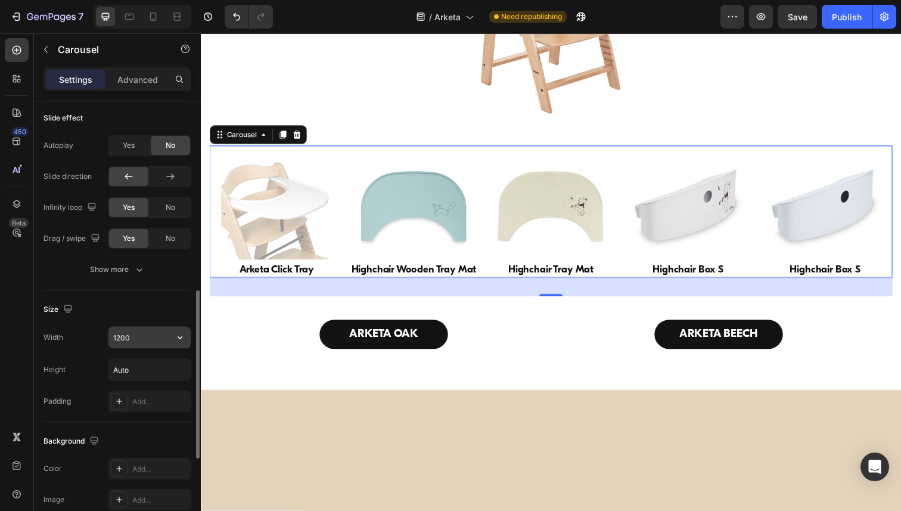
click at [145, 340] on input "1200" at bounding box center [149, 336] width 82 height 21
paste input "6"
type input "1600"
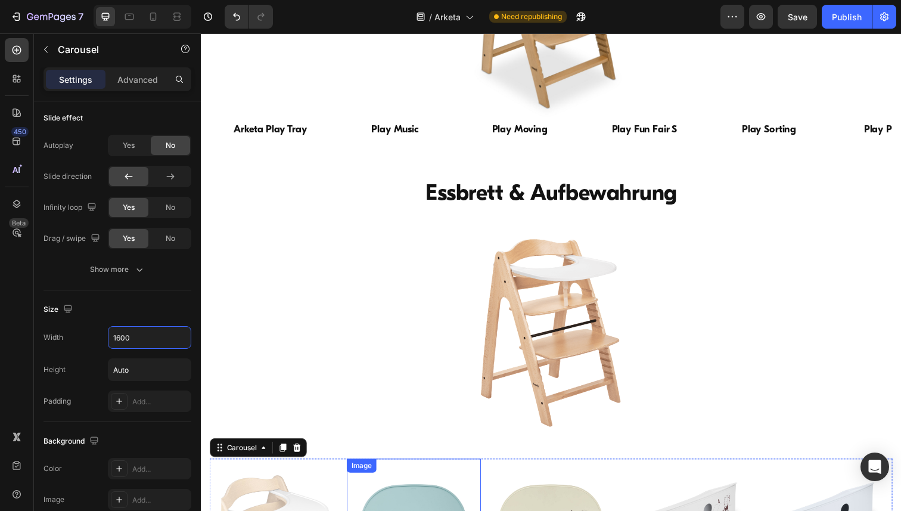
scroll to position [5149, 0]
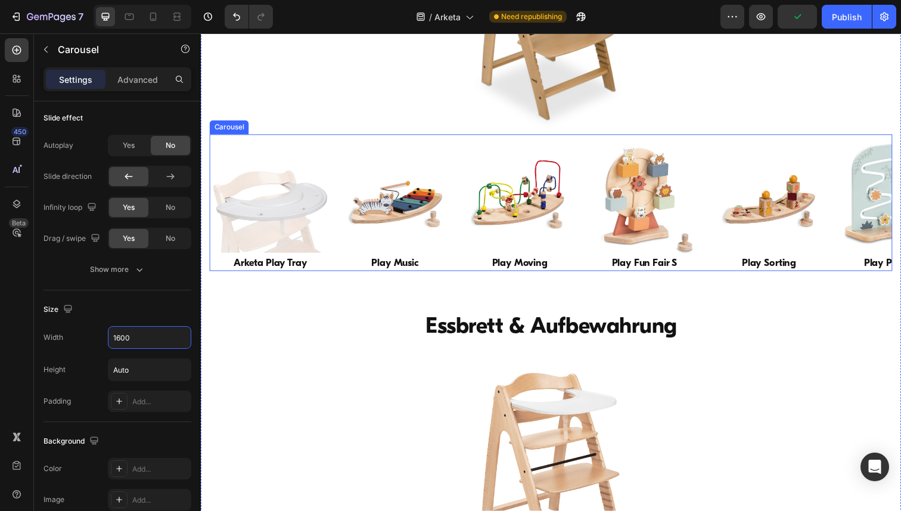
click at [336, 235] on div "Image Arketa Play Tray Heading Image Play Music Heading Image Play Moving Headi…" at bounding box center [558, 206] width 697 height 140
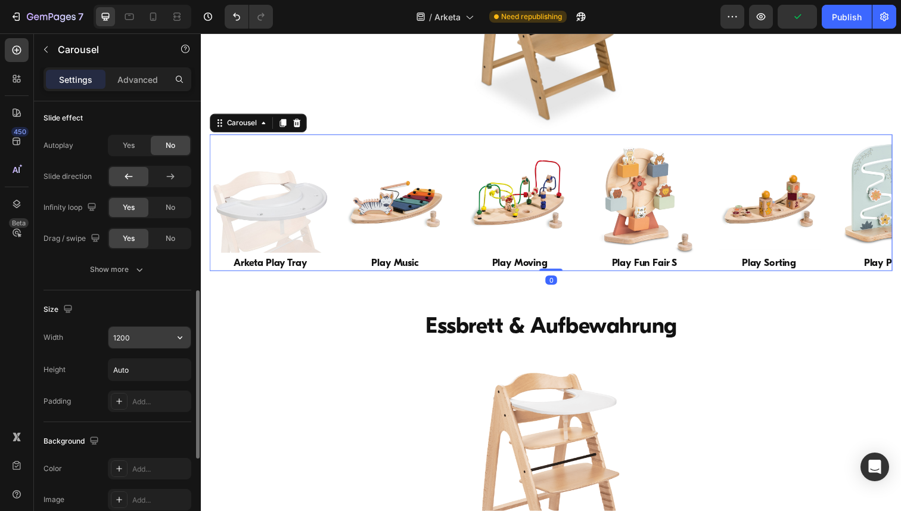
click at [154, 334] on input "1200" at bounding box center [149, 336] width 82 height 21
paste input "6"
type input "1600"
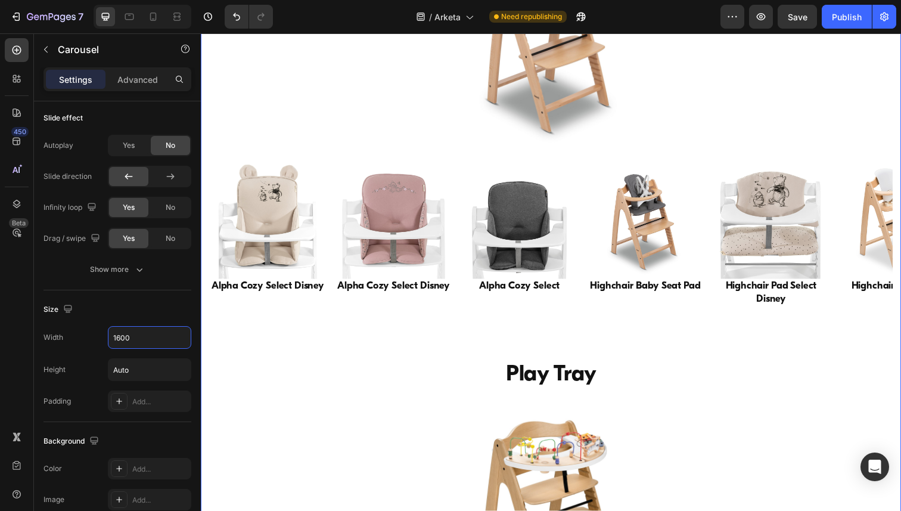
scroll to position [4523, 0]
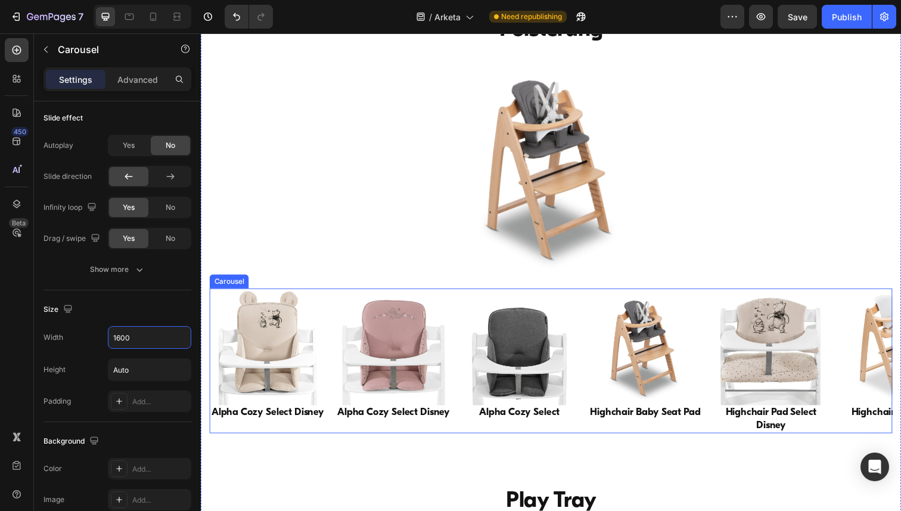
click at [330, 328] on div "Image Alpha Cozy Select Disney Heading Image Alpha Cozy Select Disney Heading I…" at bounding box center [558, 368] width 697 height 148
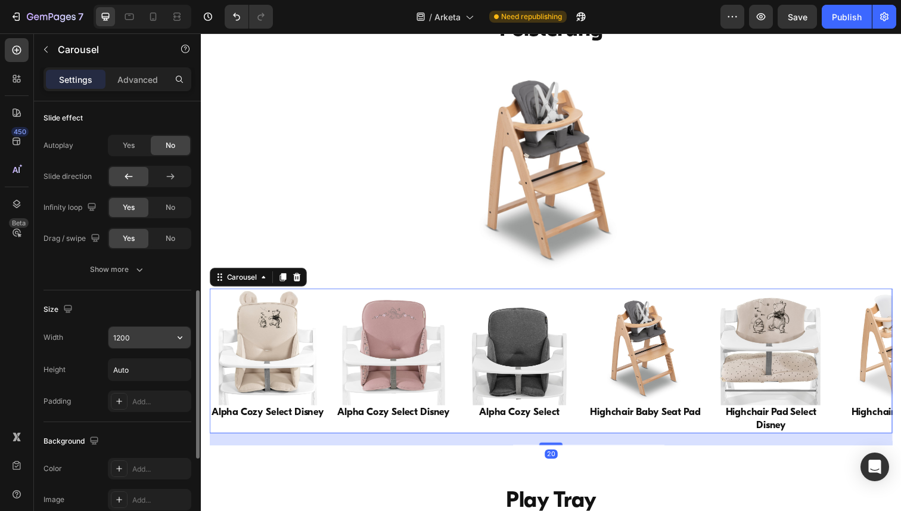
click at [146, 338] on input "1200" at bounding box center [149, 336] width 82 height 21
paste input "6"
type input "1600"
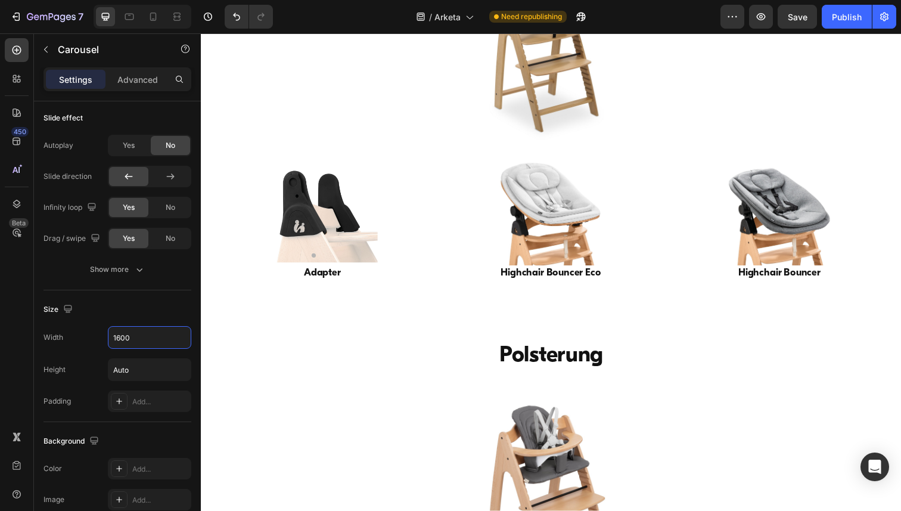
scroll to position [4185, 0]
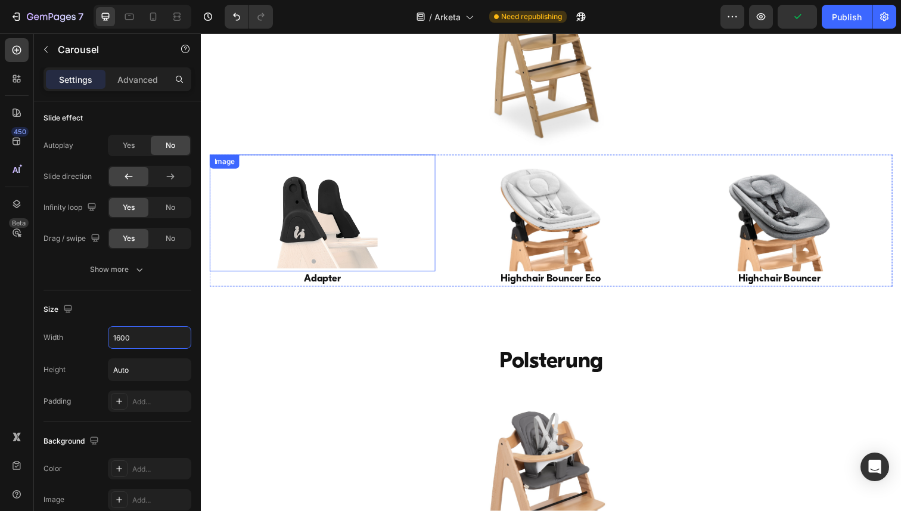
click at [229, 165] on div "Image" at bounding box center [225, 164] width 26 height 11
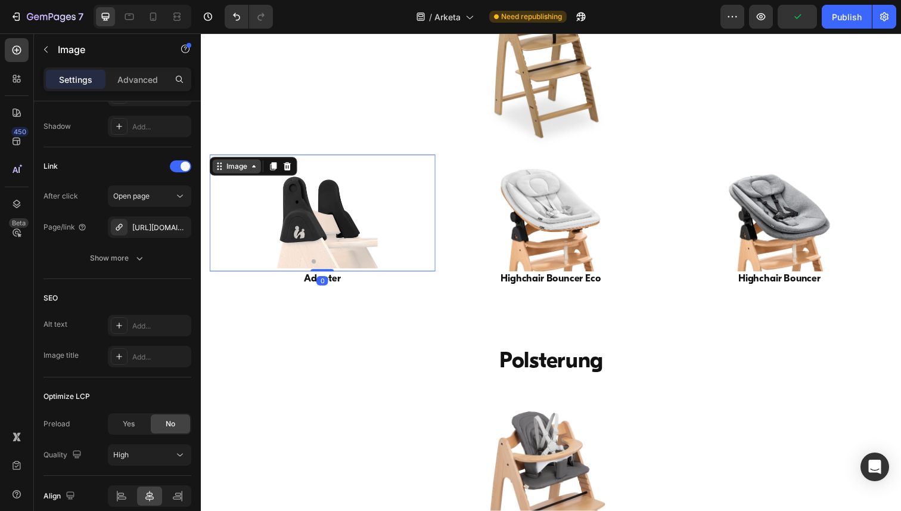
scroll to position [0, 0]
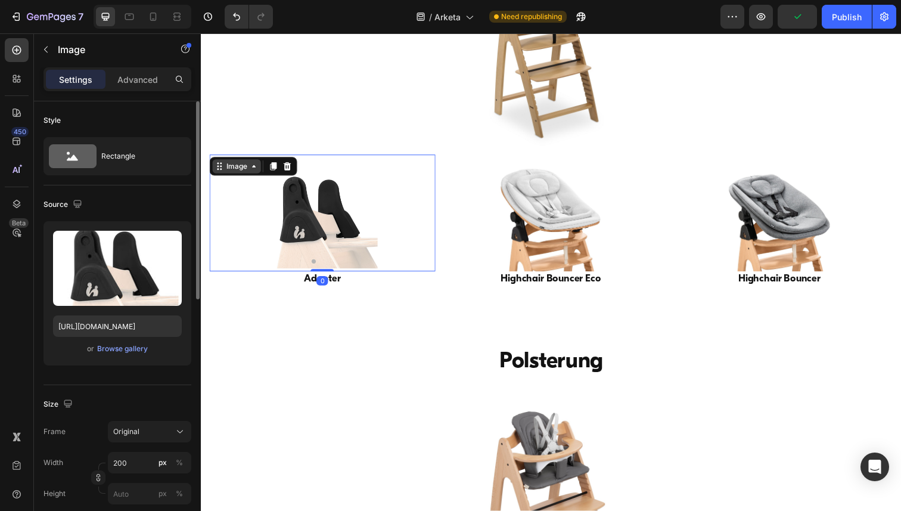
click at [229, 171] on div "Image" at bounding box center [238, 169] width 26 height 11
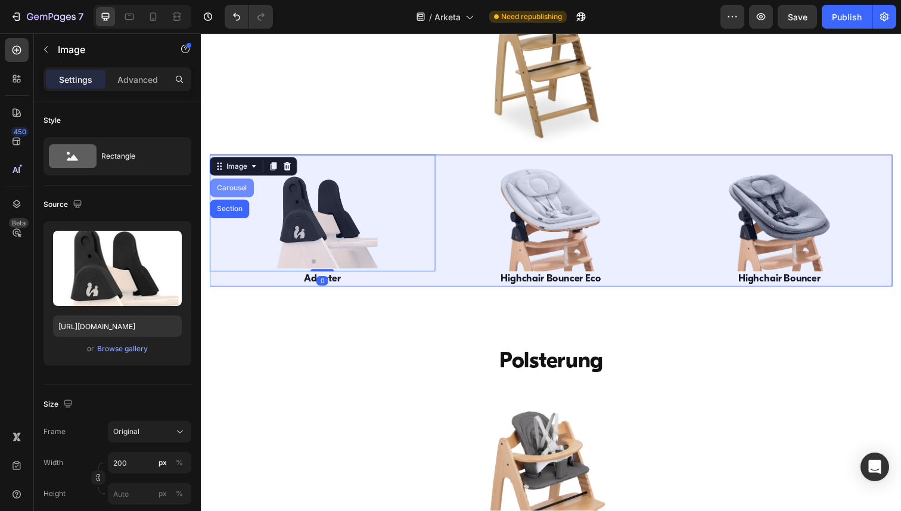
click at [229, 194] on div "Carousel" at bounding box center [232, 191] width 35 height 7
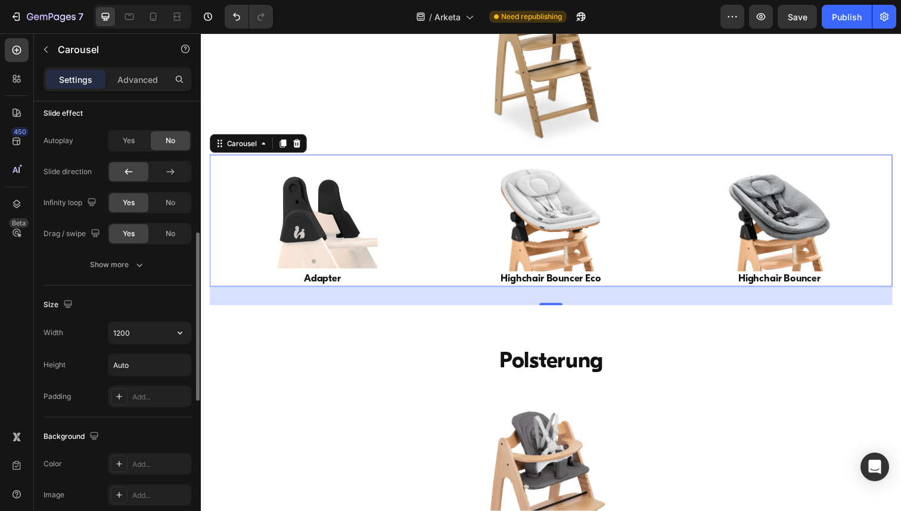
scroll to position [533, 0]
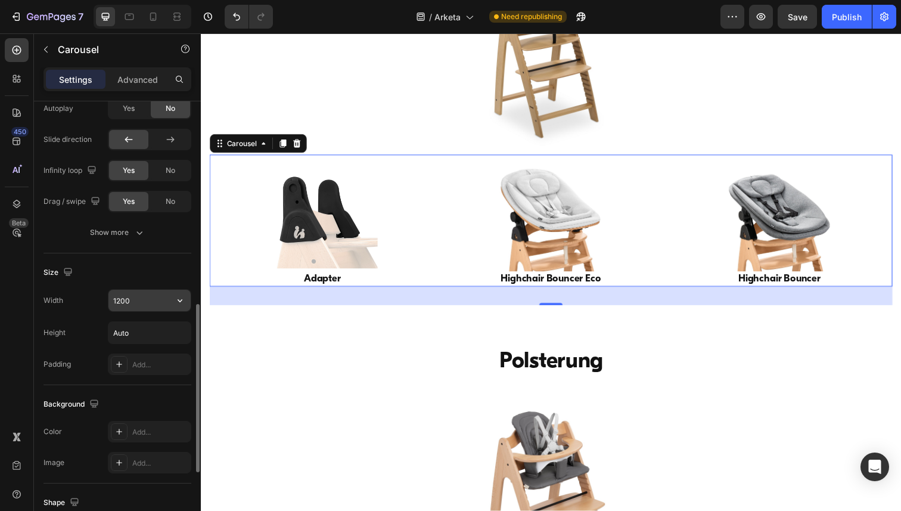
click at [147, 300] on input "1200" at bounding box center [149, 300] width 82 height 21
paste input "6"
type input "1600"
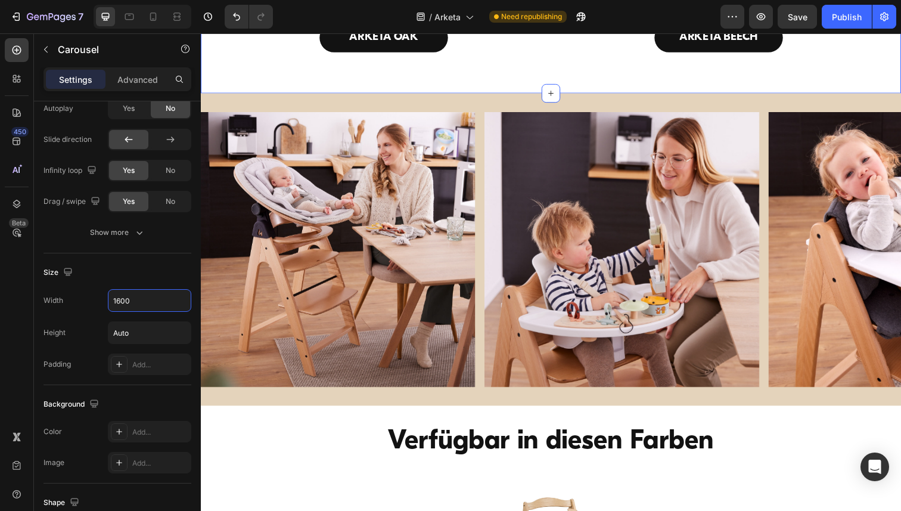
scroll to position [5589, 0]
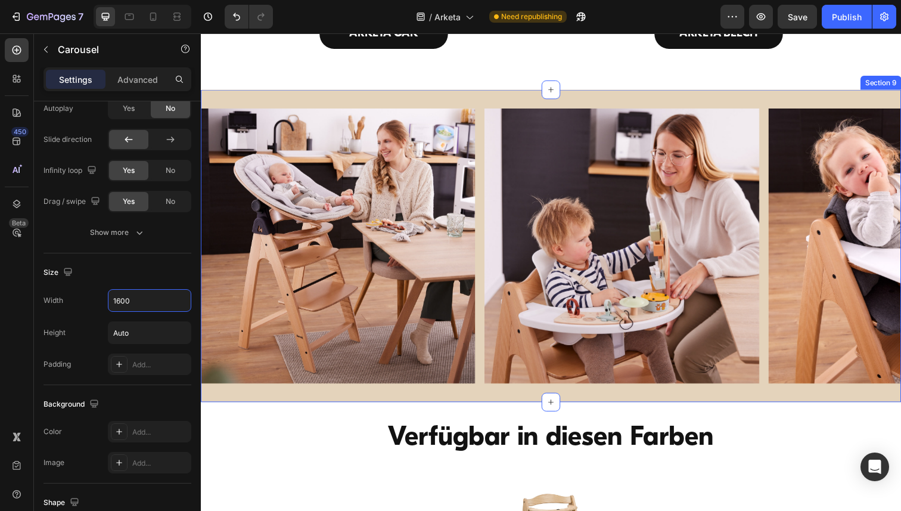
click at [440, 97] on div "Image Image Image Image Image Carousel Section 9" at bounding box center [558, 250] width 715 height 319
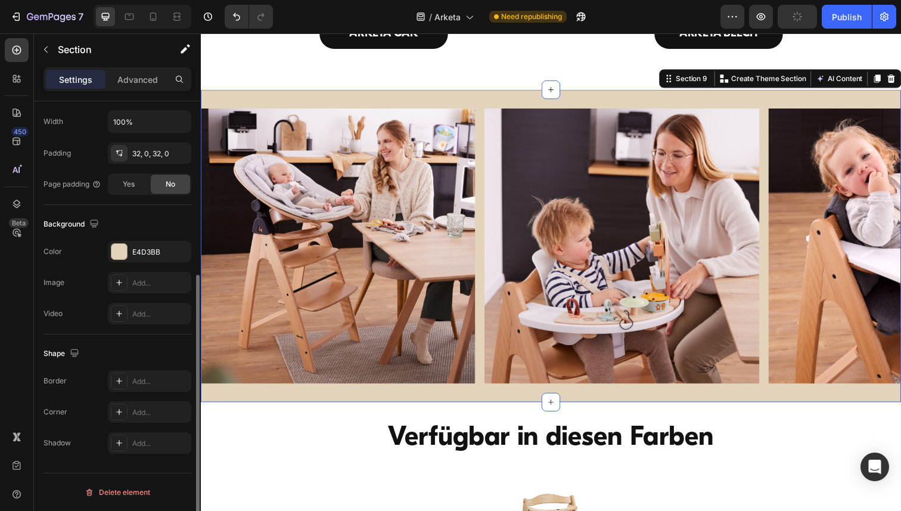
scroll to position [0, 0]
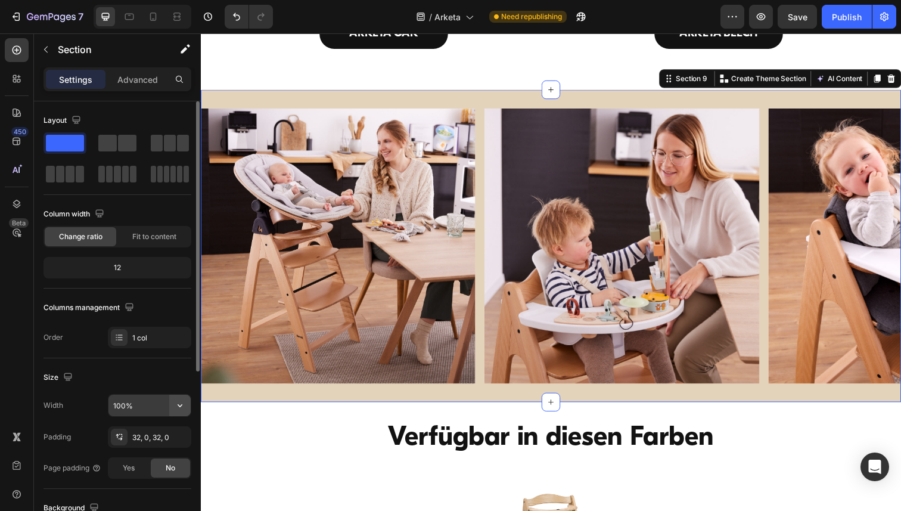
click at [175, 407] on icon "button" at bounding box center [180, 405] width 12 height 12
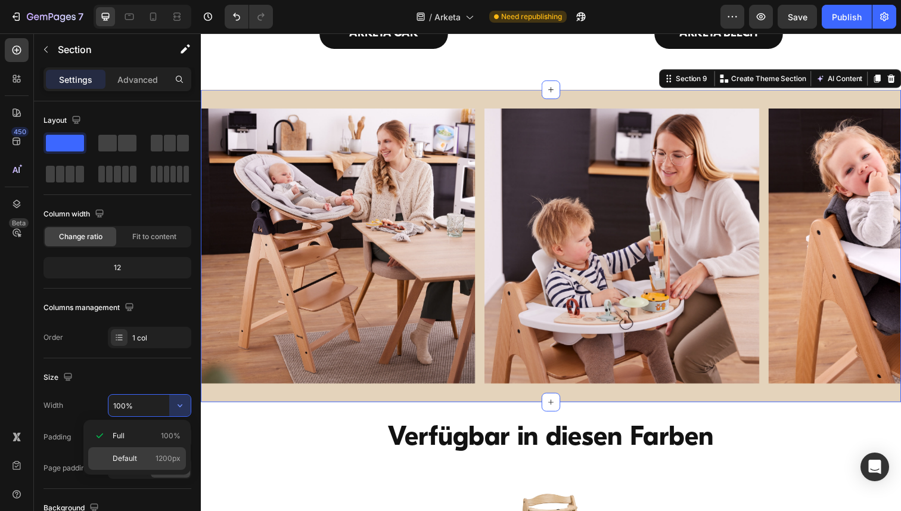
click at [129, 460] on span "Default" at bounding box center [125, 458] width 24 height 11
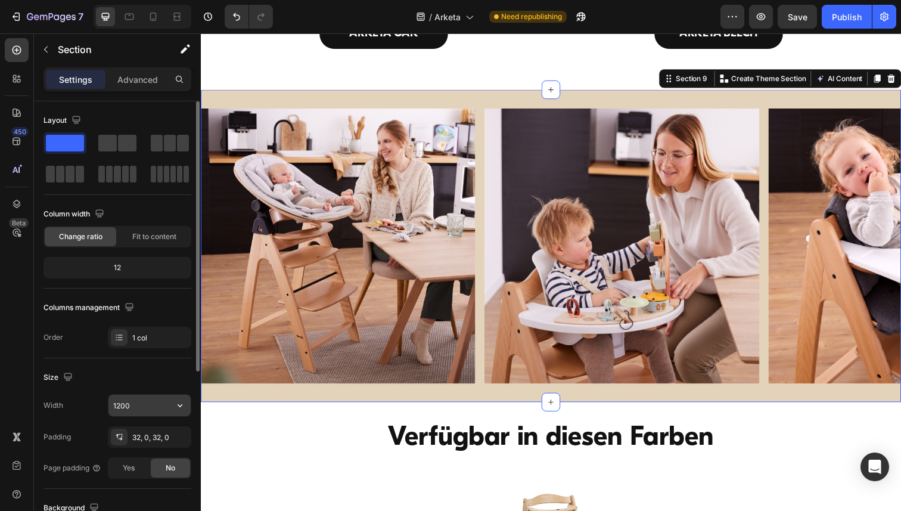
click at [138, 406] on input "1200" at bounding box center [149, 404] width 82 height 21
paste input "6"
type input "1600"
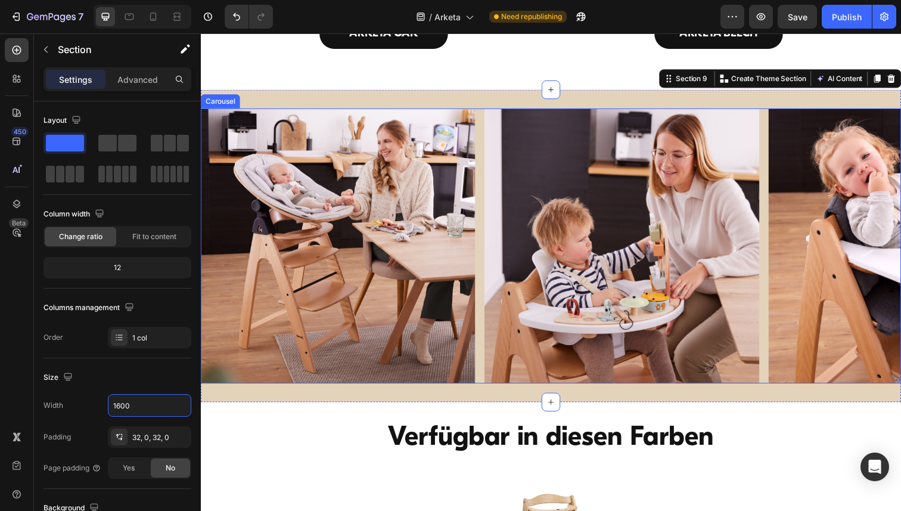
click at [484, 116] on div "Image Image Image Image Image" at bounding box center [558, 250] width 715 height 281
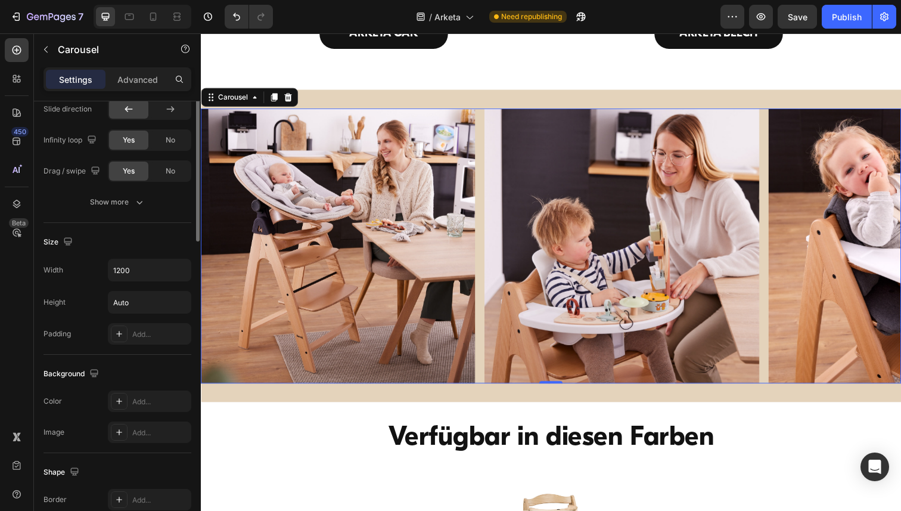
scroll to position [677, 0]
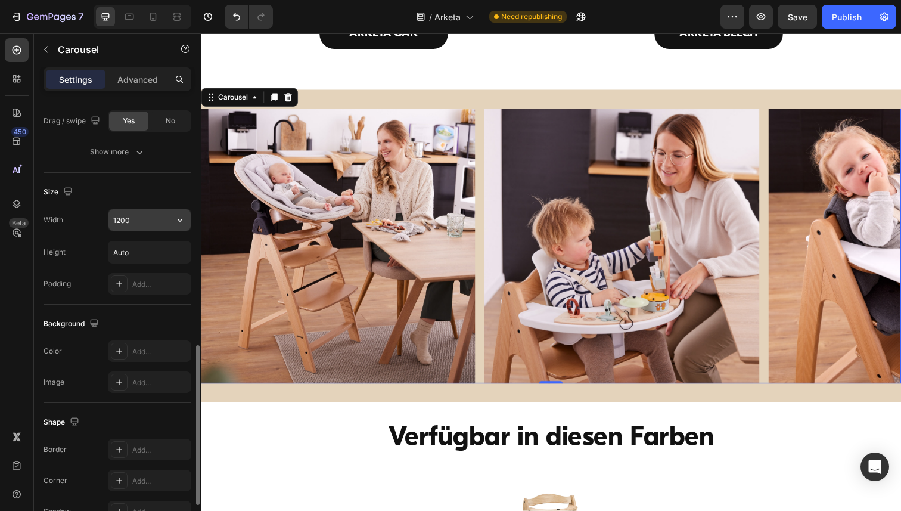
click at [148, 214] on input "1200" at bounding box center [149, 219] width 82 height 21
paste input "6"
type input "1600"
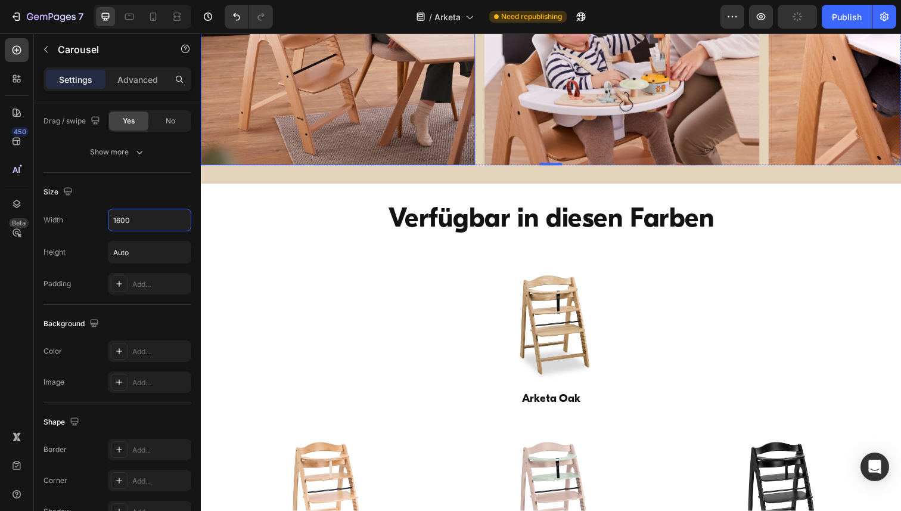
scroll to position [5824, 0]
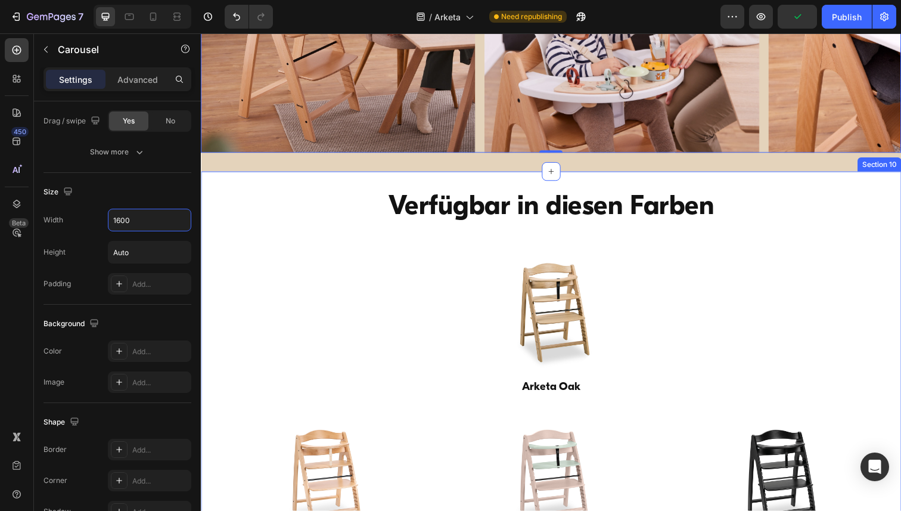
click at [249, 176] on div "Verfügbar in diesen Farben Heading Image Arketa Oak Heading Row Image Arketa Be…" at bounding box center [558, 381] width 715 height 412
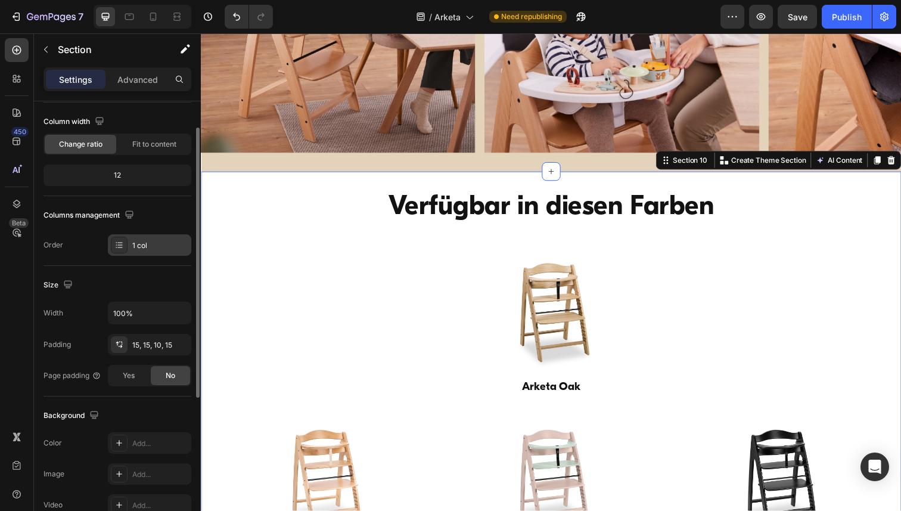
scroll to position [102, 0]
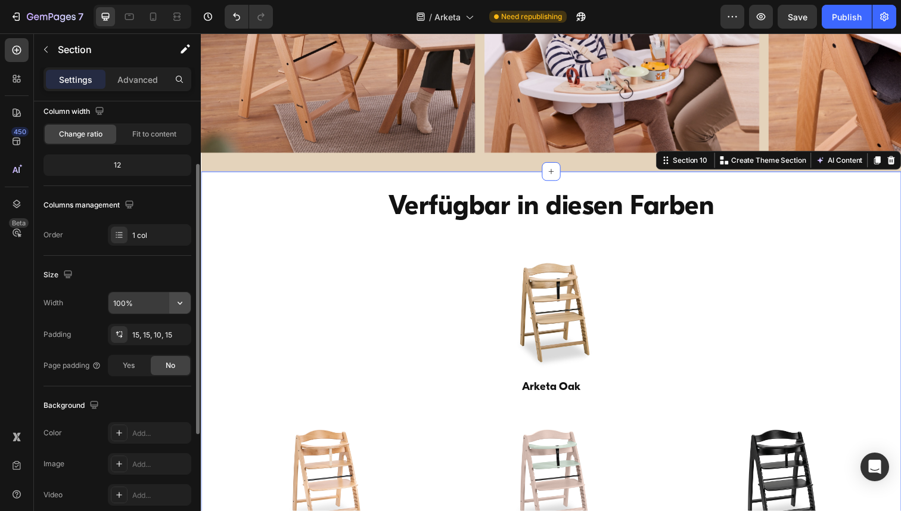
click at [179, 304] on icon "button" at bounding box center [180, 303] width 12 height 12
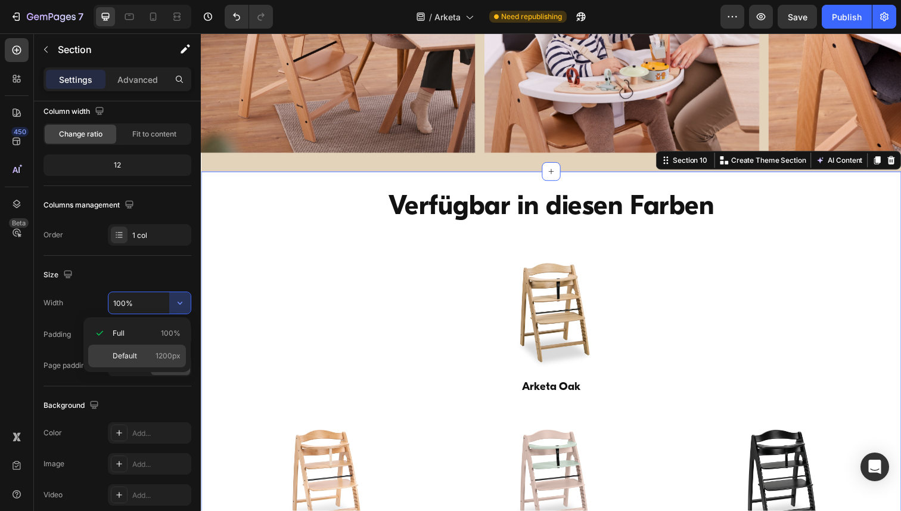
click at [136, 358] on span "Default" at bounding box center [125, 355] width 24 height 11
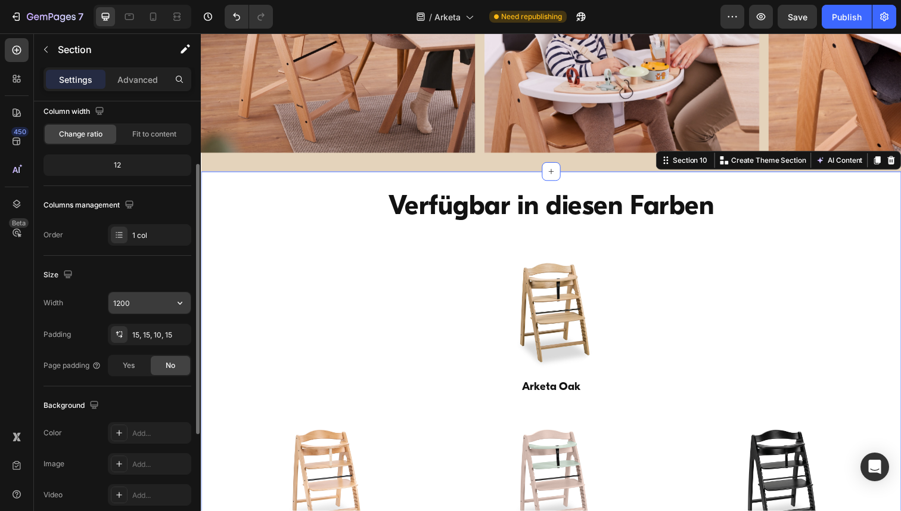
click at [138, 307] on input "1200" at bounding box center [149, 302] width 82 height 21
paste input "6"
type input "1600"
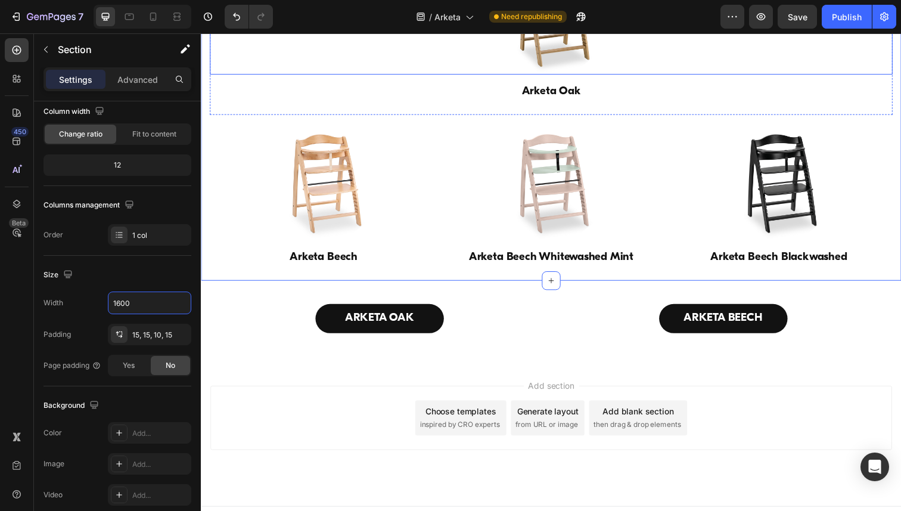
scroll to position [6132, 0]
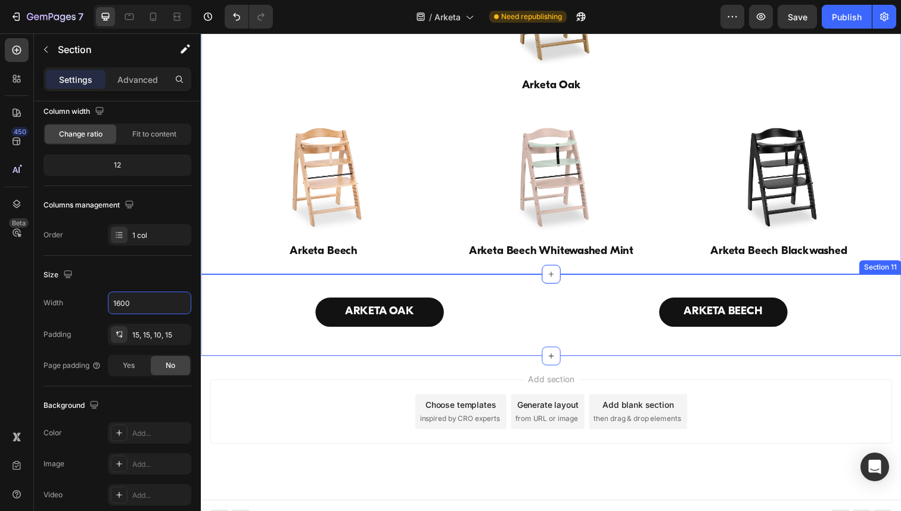
click at [239, 288] on div "ARKETA OAK Button ARKETA BEECH Button Row" at bounding box center [558, 314] width 715 height 71
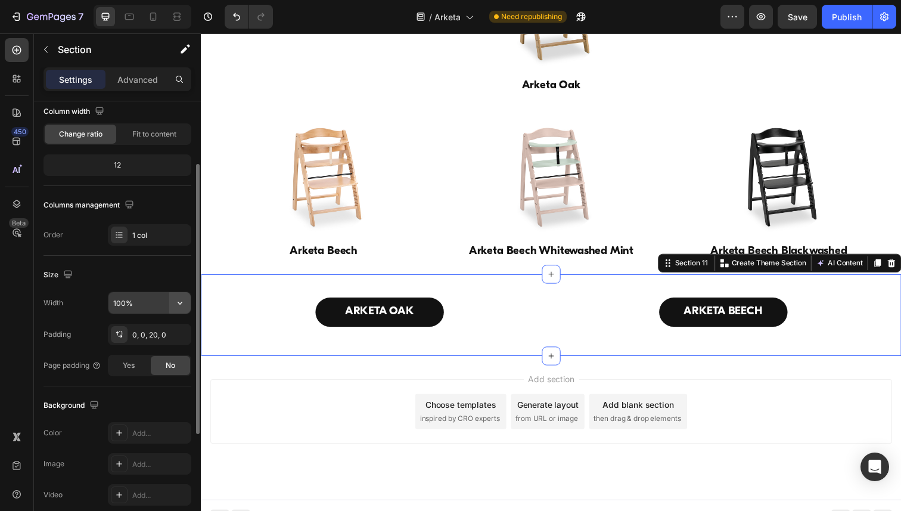
click at [182, 305] on icon "button" at bounding box center [180, 303] width 12 height 12
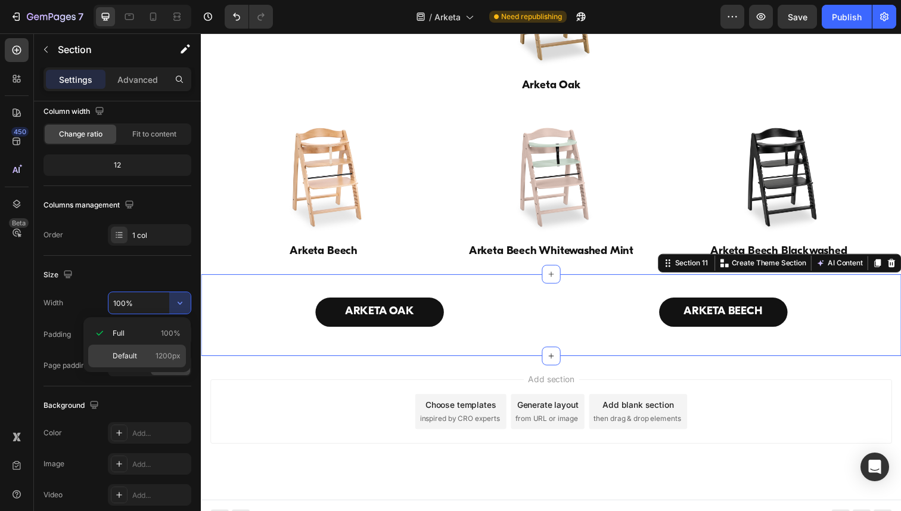
click at [129, 350] on div "Default 1200px" at bounding box center [137, 355] width 98 height 23
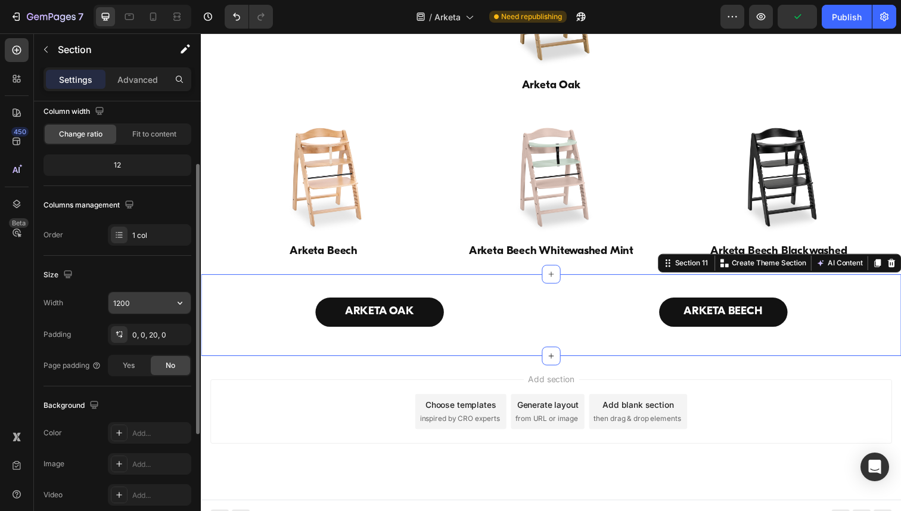
click at [139, 298] on input "1200" at bounding box center [149, 302] width 82 height 21
paste input "6"
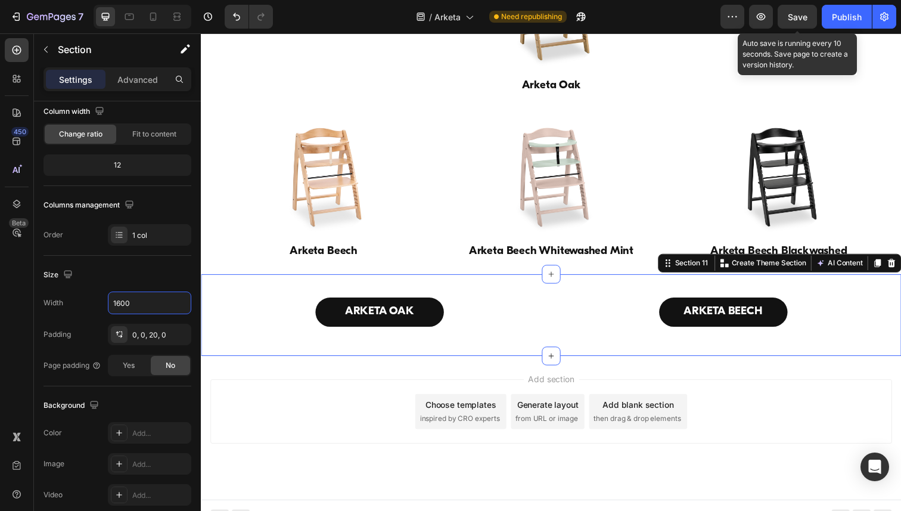
type input "1600"
click at [797, 15] on span "Save" at bounding box center [797, 17] width 20 height 10
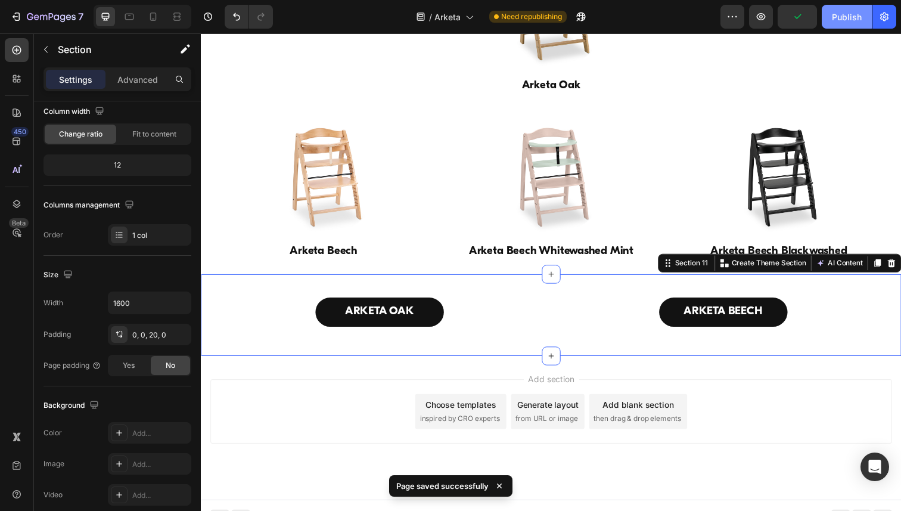
click at [849, 24] on button "Publish" at bounding box center [846, 17] width 50 height 24
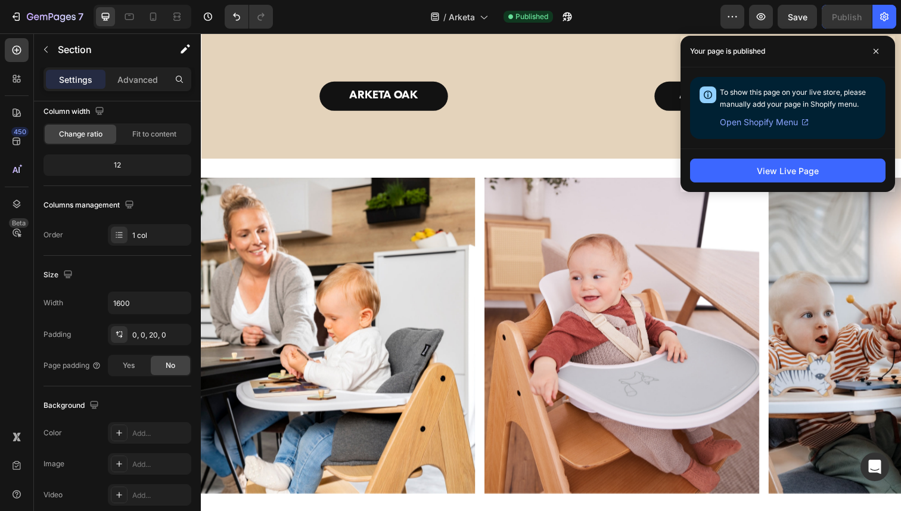
scroll to position [3240, 0]
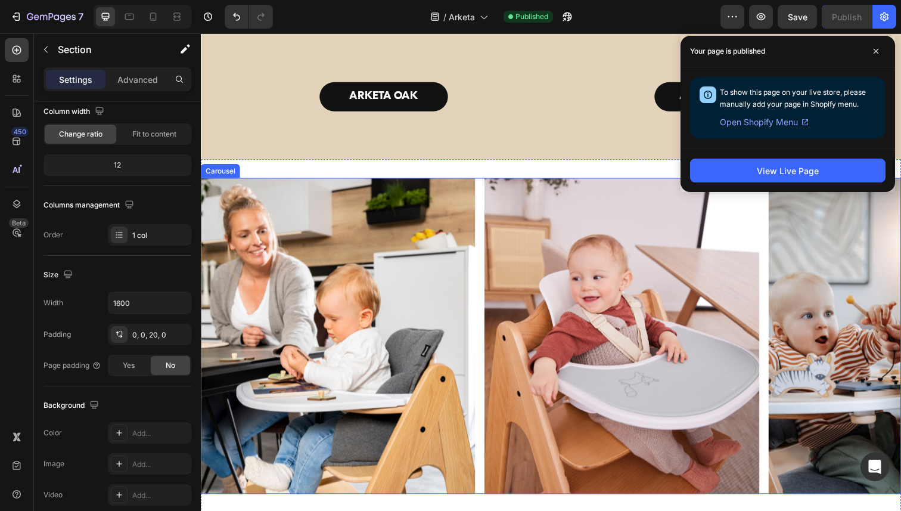
click at [481, 295] on div "Image Image Image Image Image Image Image" at bounding box center [558, 342] width 715 height 322
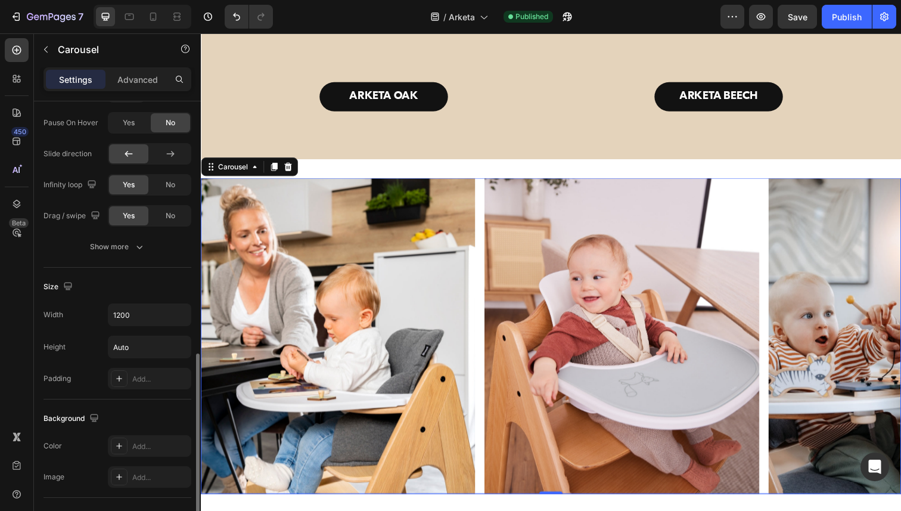
scroll to position [613, 0]
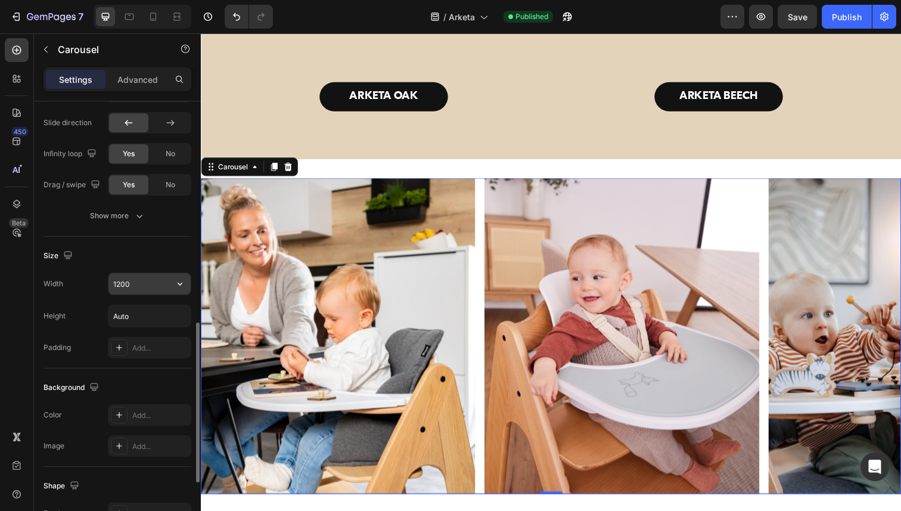
click at [142, 282] on input "1200" at bounding box center [149, 283] width 82 height 21
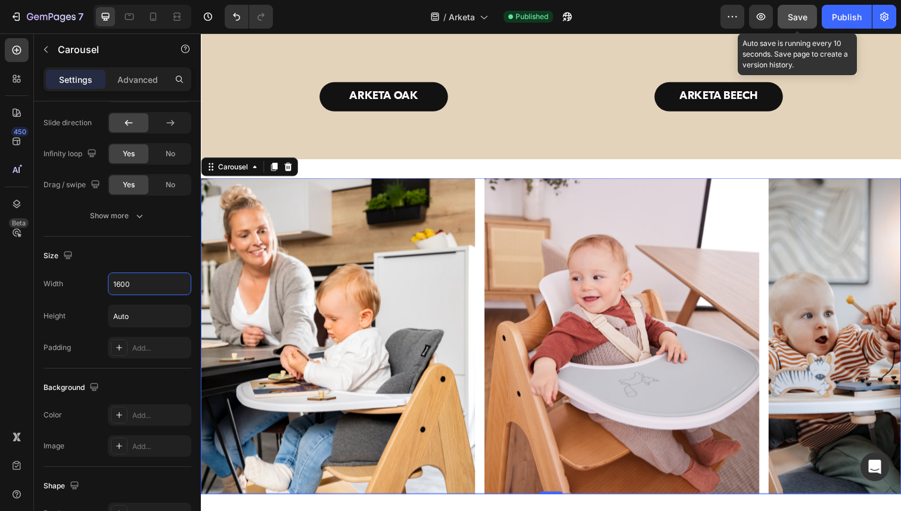
type input "1600"
click at [798, 27] on button "Save" at bounding box center [796, 17] width 39 height 24
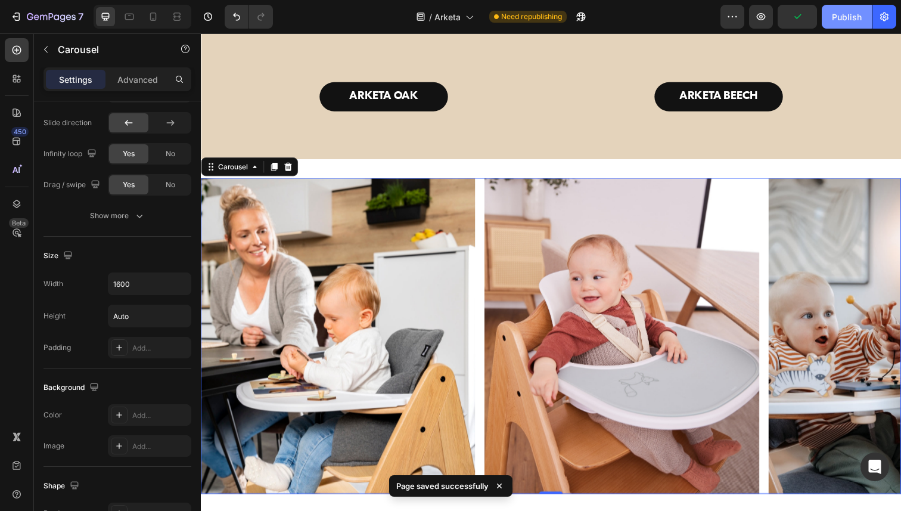
click at [836, 21] on div "Publish" at bounding box center [847, 17] width 30 height 13
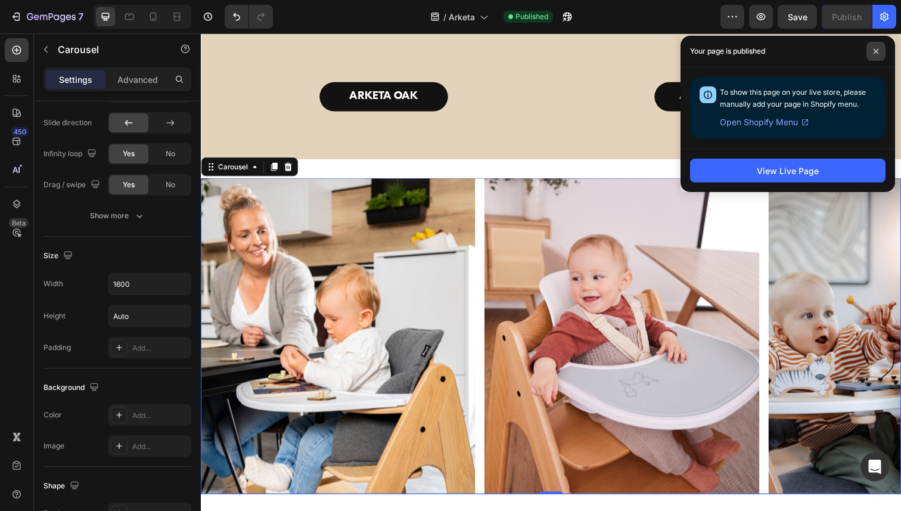
click at [876, 52] on icon at bounding box center [875, 51] width 5 height 5
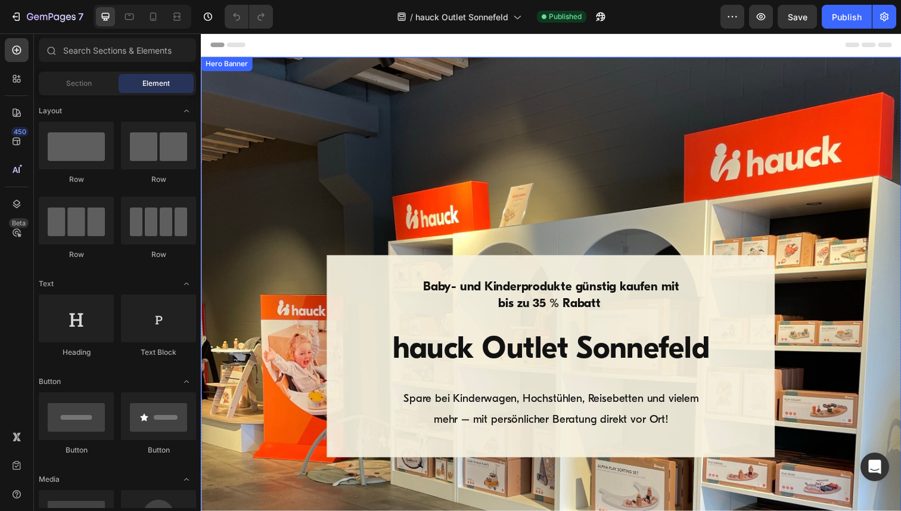
click at [229, 65] on div "Hero Banner" at bounding box center [227, 65] width 48 height 11
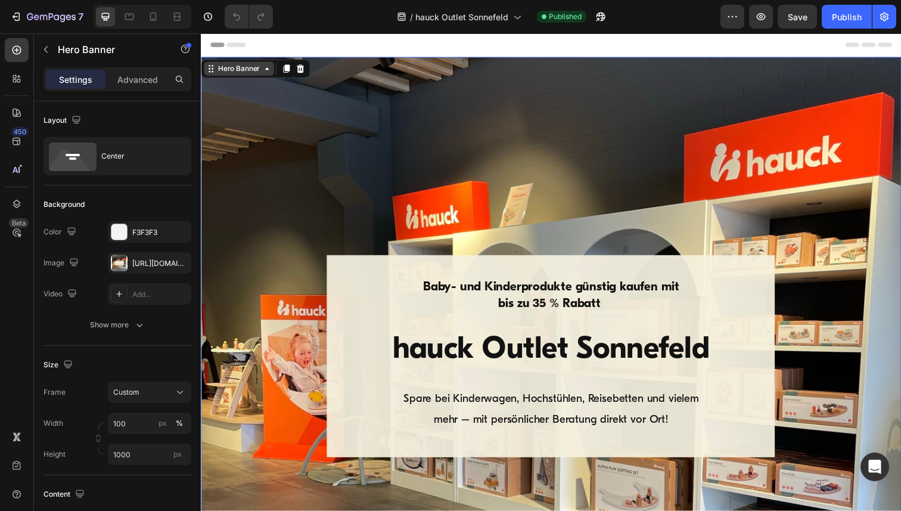
click at [225, 68] on div "Hero Banner" at bounding box center [240, 69] width 48 height 11
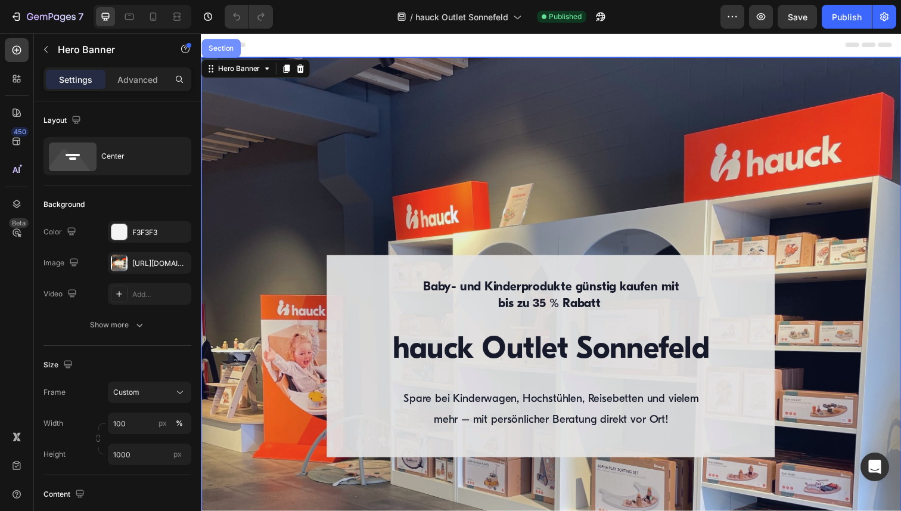
click at [224, 51] on div "Section" at bounding box center [221, 48] width 30 height 7
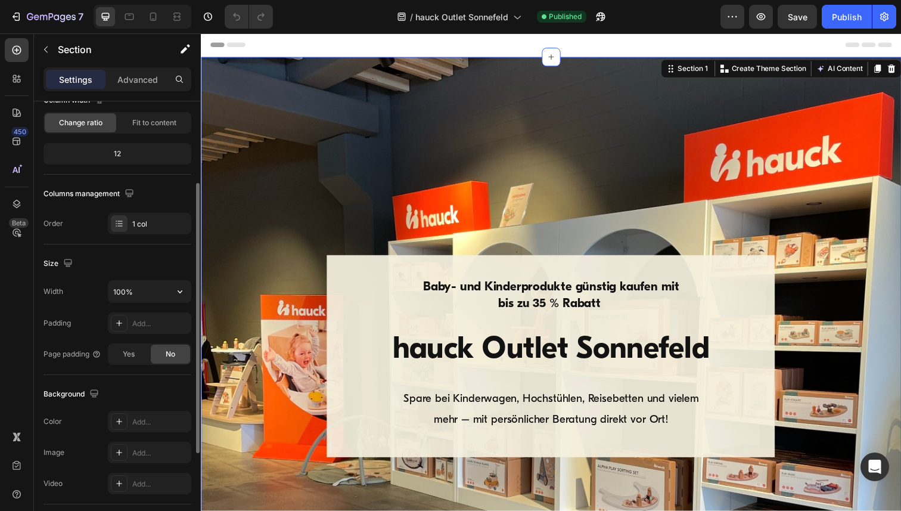
scroll to position [129, 0]
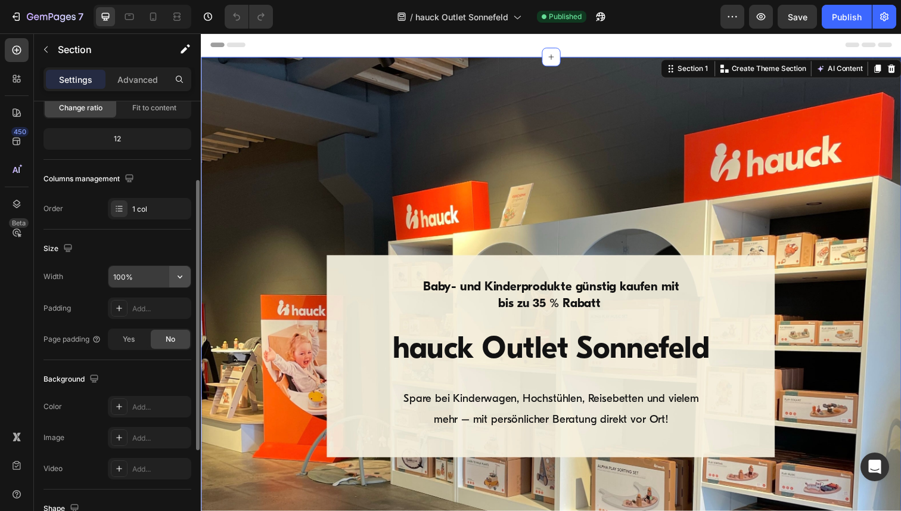
click at [186, 275] on button "button" at bounding box center [179, 276] width 21 height 21
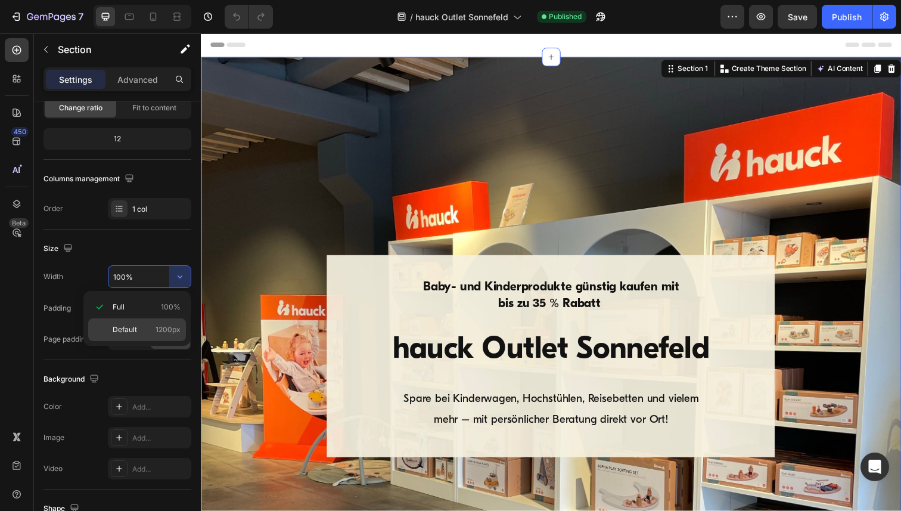
click at [136, 329] on span "Default" at bounding box center [125, 329] width 24 height 11
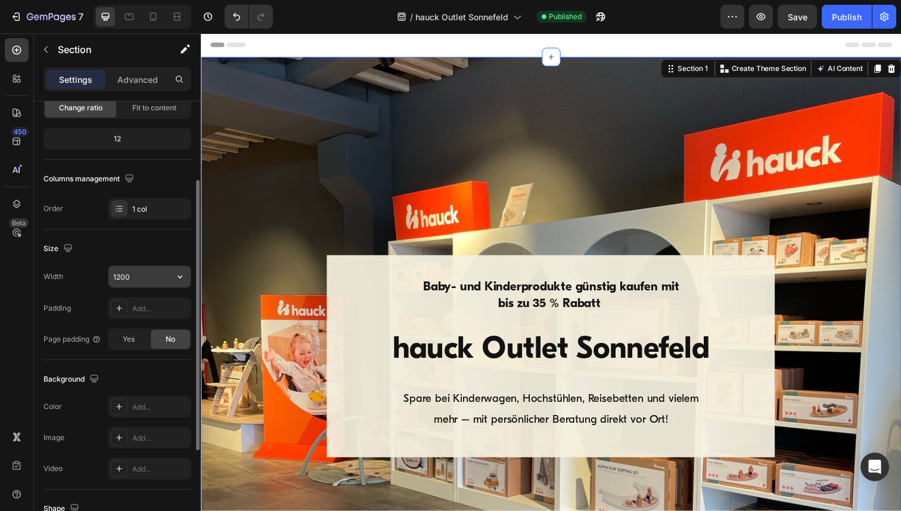
click at [141, 275] on input "1200" at bounding box center [149, 276] width 82 height 21
paste input "6"
type input "1600"
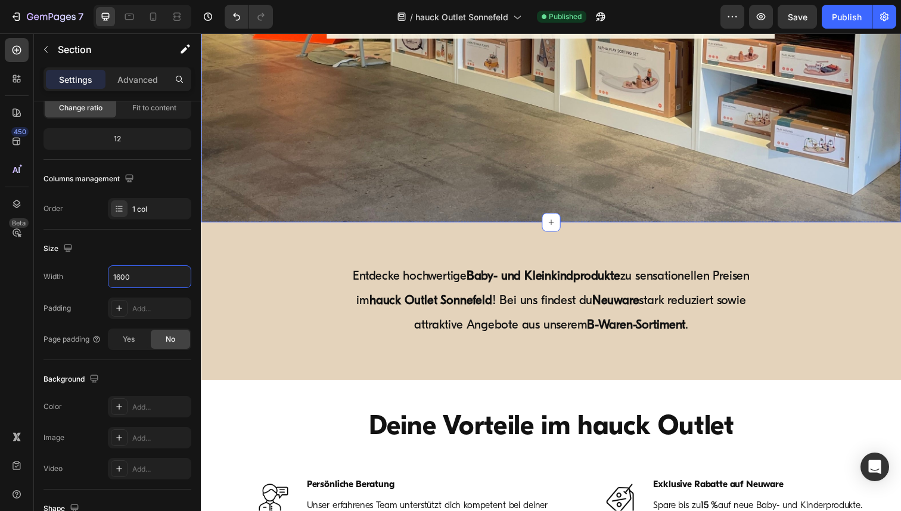
scroll to position [457, 0]
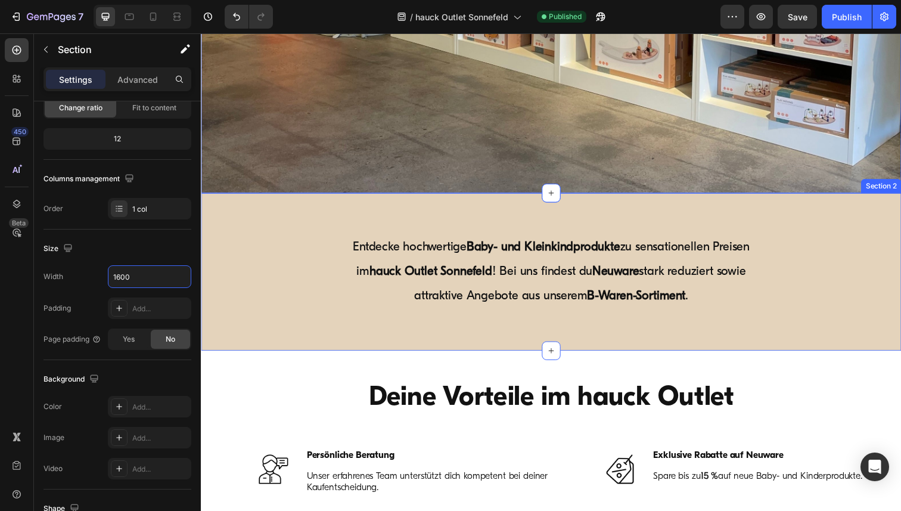
click at [227, 206] on div "Spare bei Kinderwagen, Hochstühlen, Reisebetten und vielem mehr – mit persönlic…" at bounding box center [558, 277] width 715 height 161
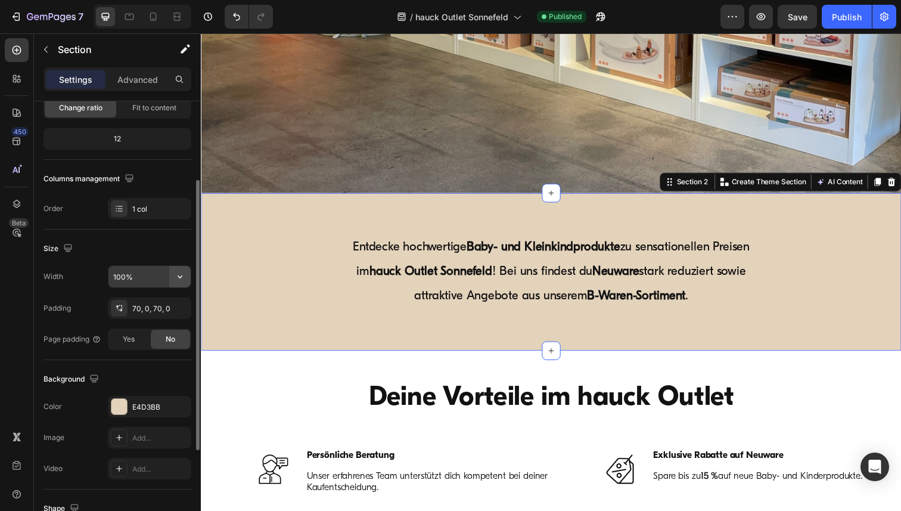
click at [181, 275] on icon "button" at bounding box center [180, 276] width 12 height 12
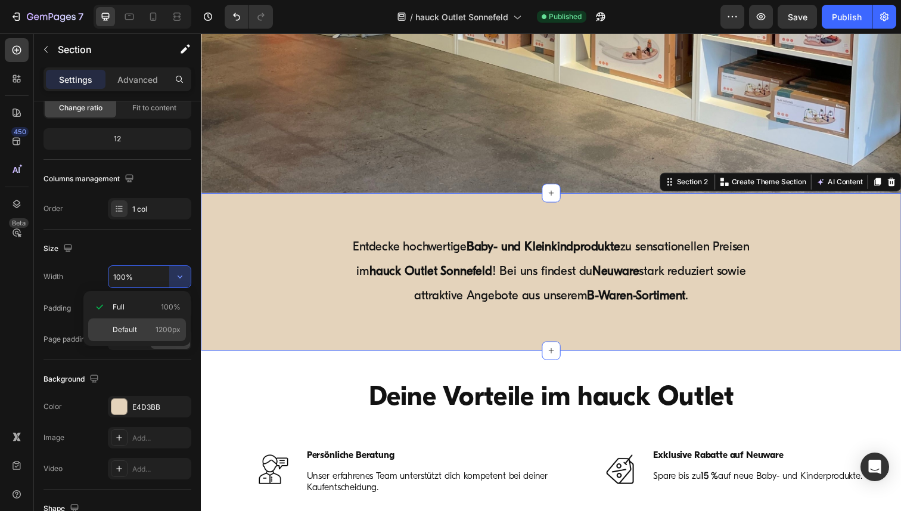
click at [133, 324] on span "Default" at bounding box center [125, 329] width 24 height 11
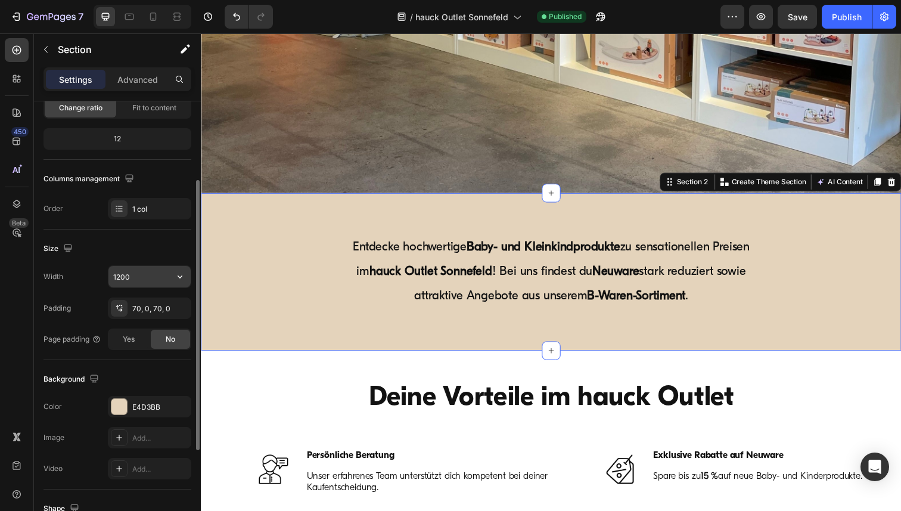
click at [139, 274] on input "1200" at bounding box center [149, 276] width 82 height 21
paste input "6"
type input "1600"
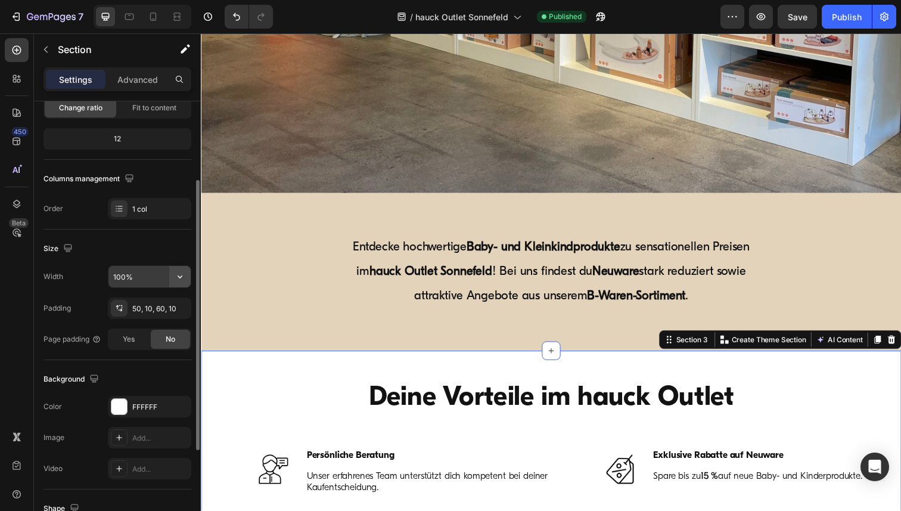
click at [179, 282] on icon "button" at bounding box center [180, 276] width 12 height 12
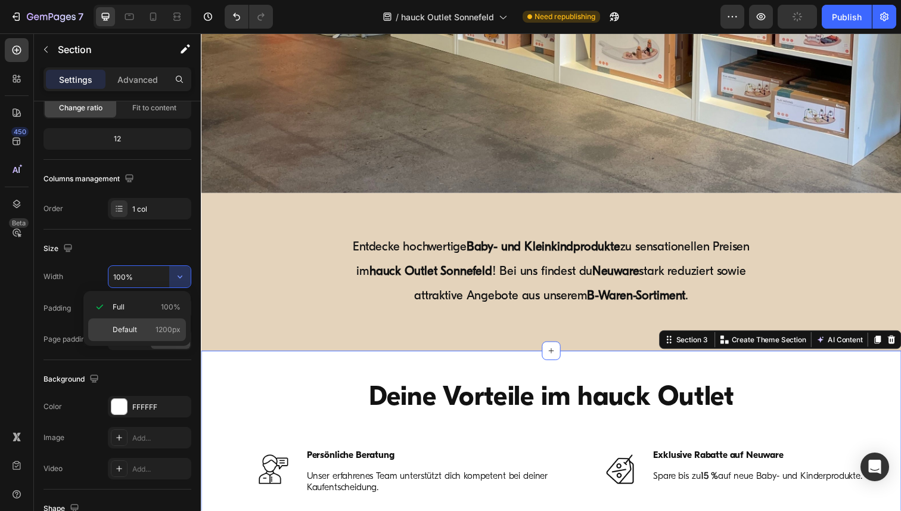
click at [142, 332] on p "Default 1200px" at bounding box center [147, 329] width 68 height 11
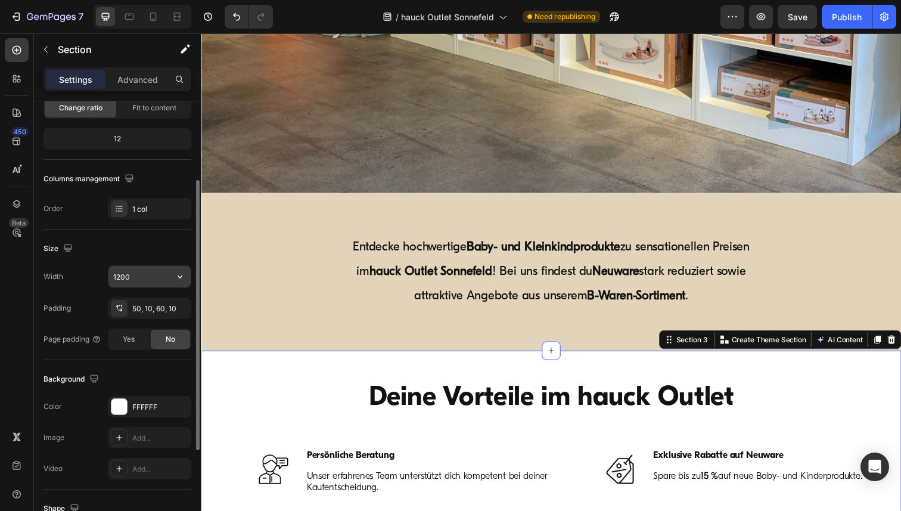
click at [143, 279] on input "1200" at bounding box center [149, 276] width 82 height 21
paste input "6"
type input "1600"
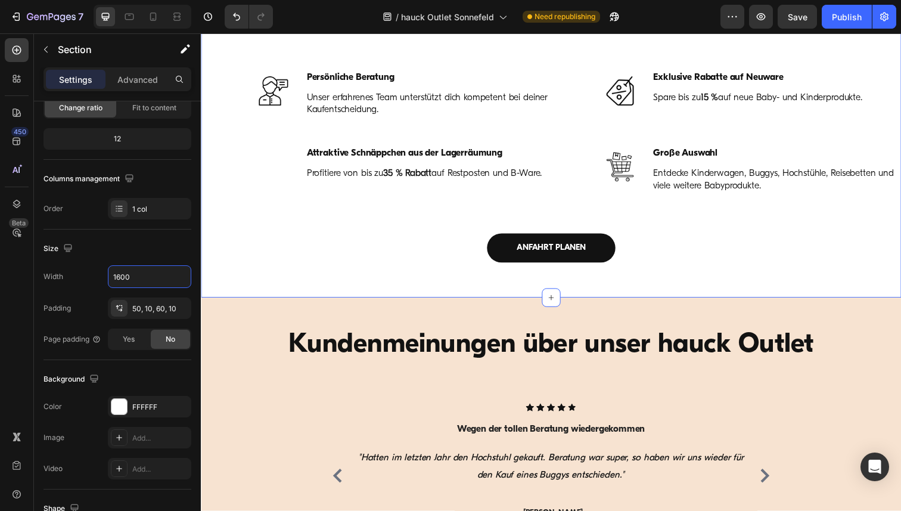
scroll to position [852, 0]
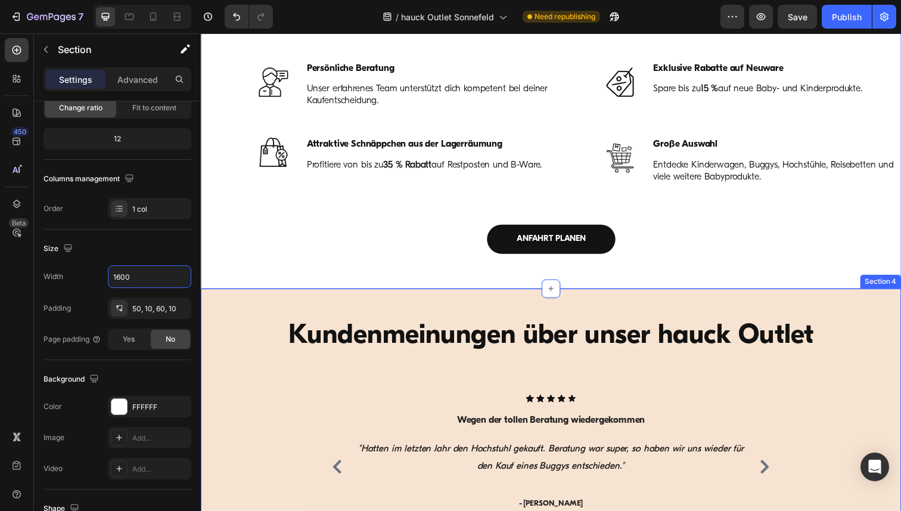
click at [209, 302] on div "Kundenmeinungen über unser hauck Outlet Heading Row Icon Icon Icon Icon Icon Ic…" at bounding box center [558, 430] width 715 height 273
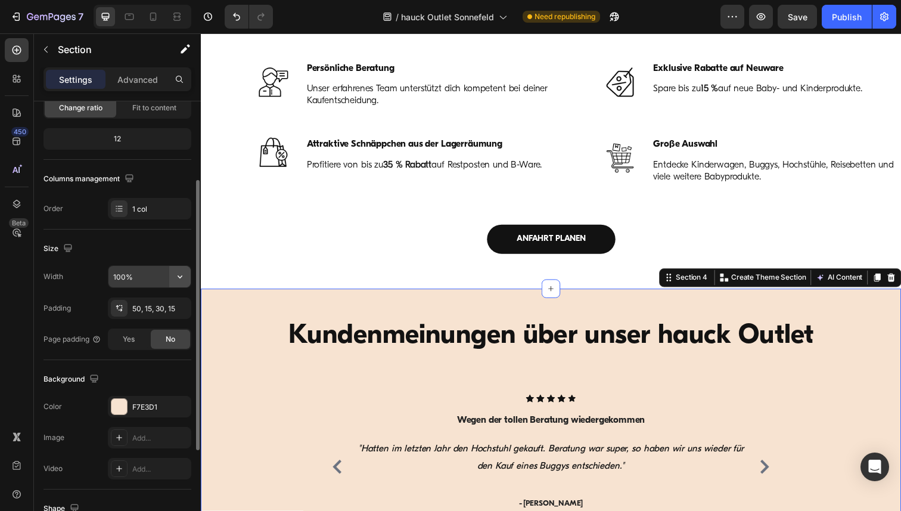
click at [178, 272] on icon "button" at bounding box center [180, 276] width 12 height 12
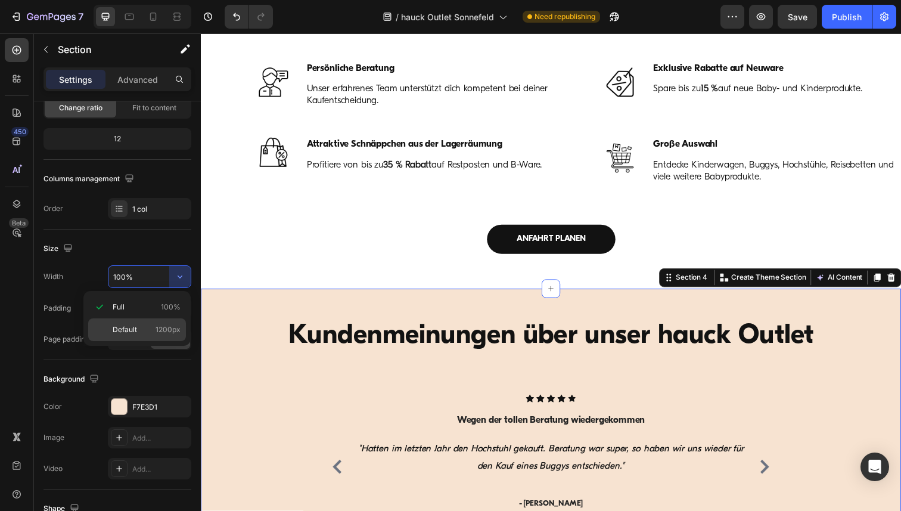
click at [145, 334] on p "Default 1200px" at bounding box center [147, 329] width 68 height 11
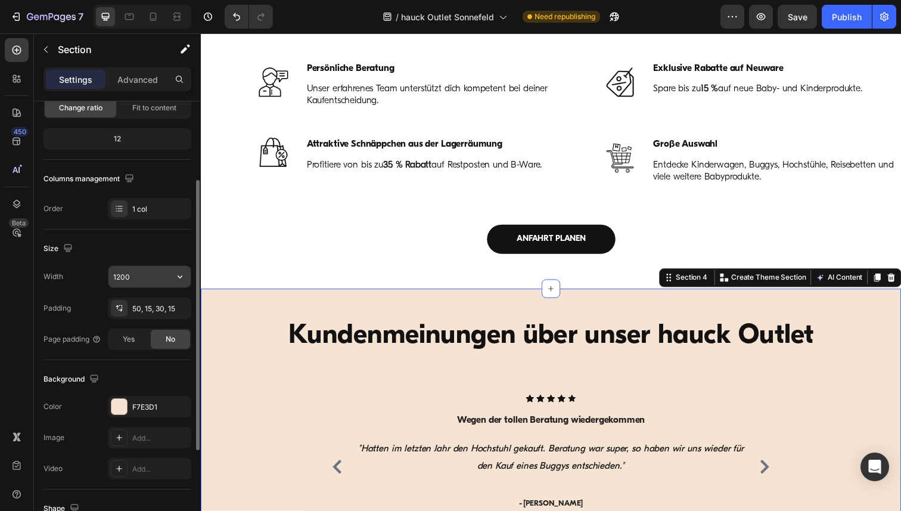
click at [143, 278] on input "1200" at bounding box center [149, 276] width 82 height 21
paste input "6"
type input "1600"
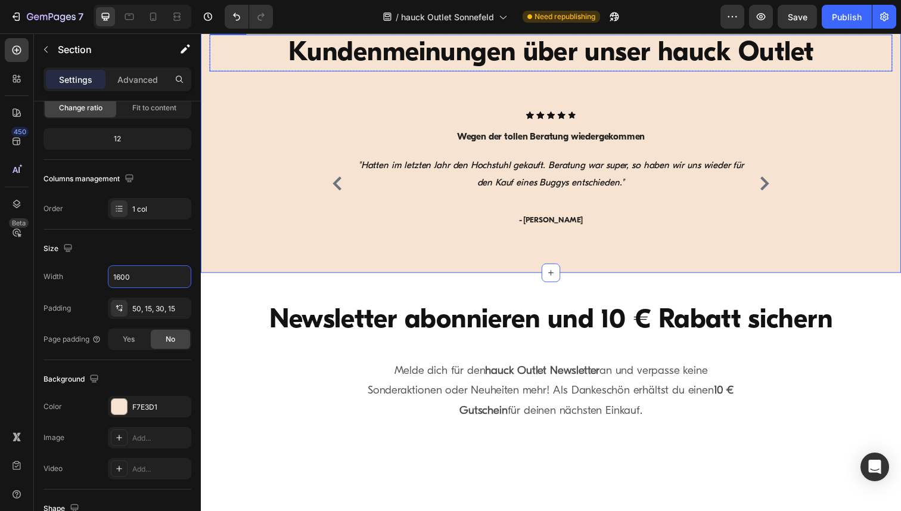
scroll to position [1152, 0]
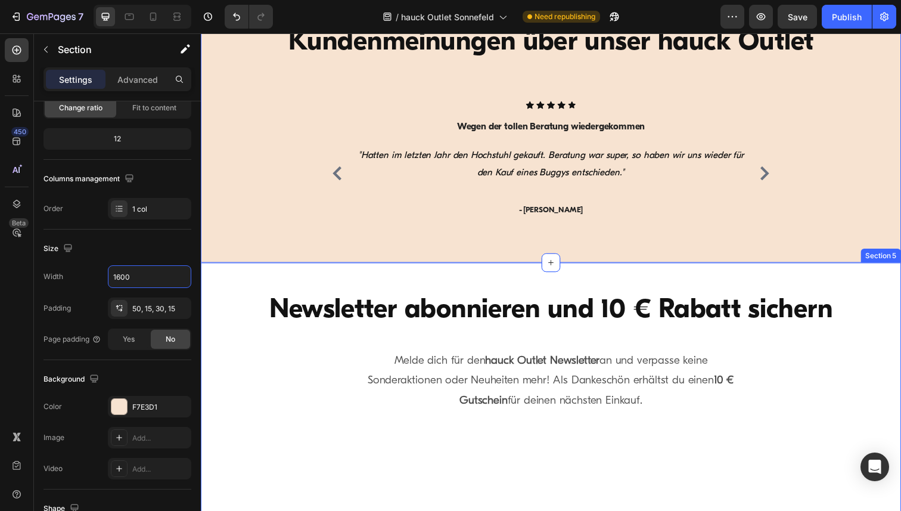
click at [220, 272] on div "Newsletter abonnieren und 10 € Rabatt sichern Heading Melde dich für den hauck …" at bounding box center [558, 503] width 715 height 472
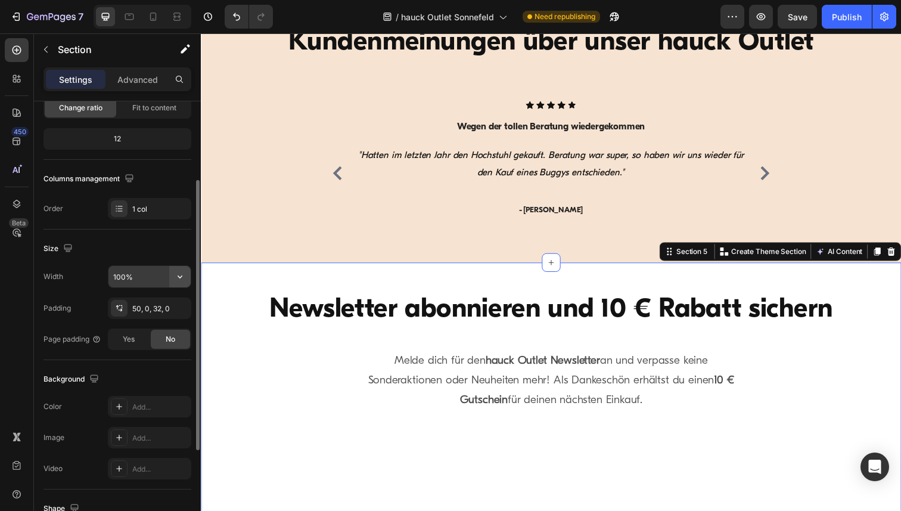
click at [181, 273] on icon "button" at bounding box center [180, 276] width 12 height 12
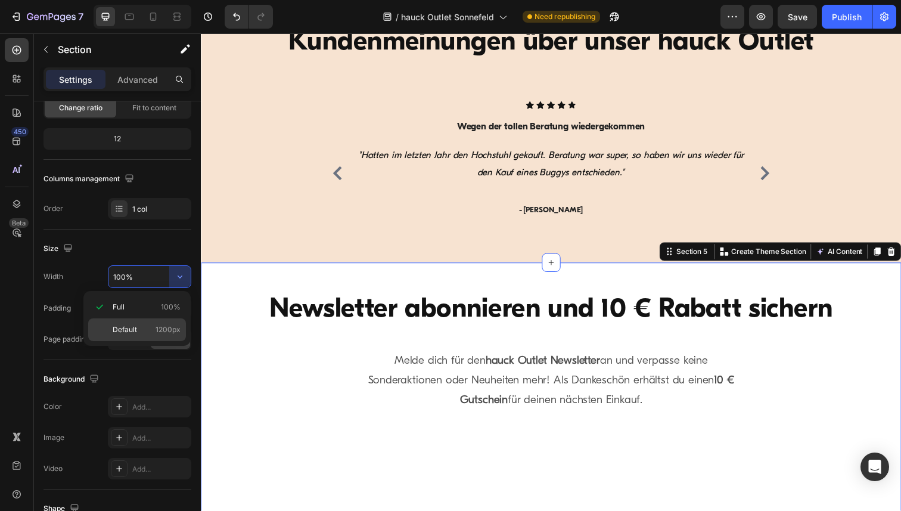
click at [135, 335] on div "Default 1200px" at bounding box center [137, 329] width 98 height 23
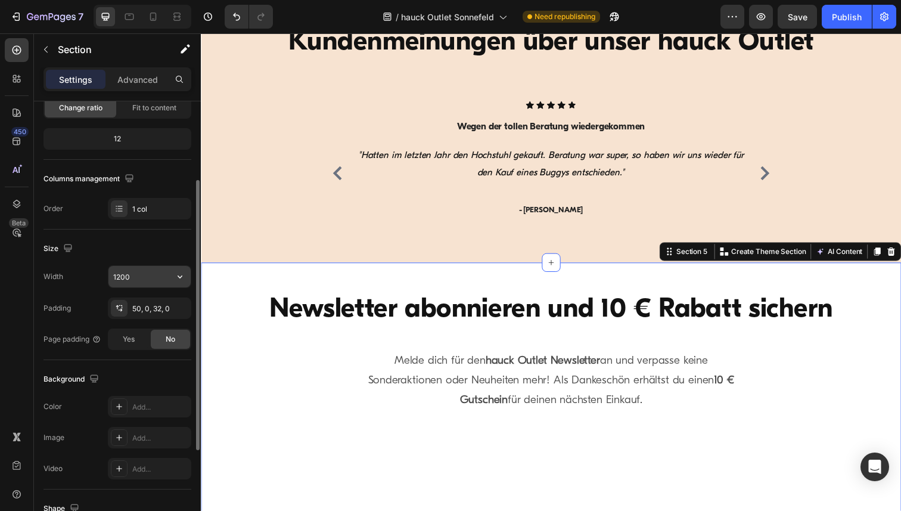
click at [141, 281] on input "1200" at bounding box center [149, 276] width 82 height 21
paste input "6"
type input "1600"
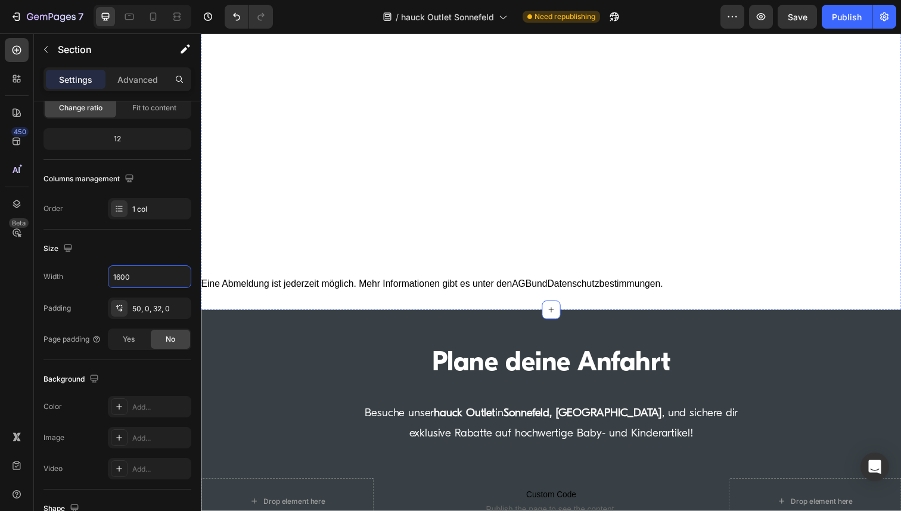
scroll to position [1583, 0]
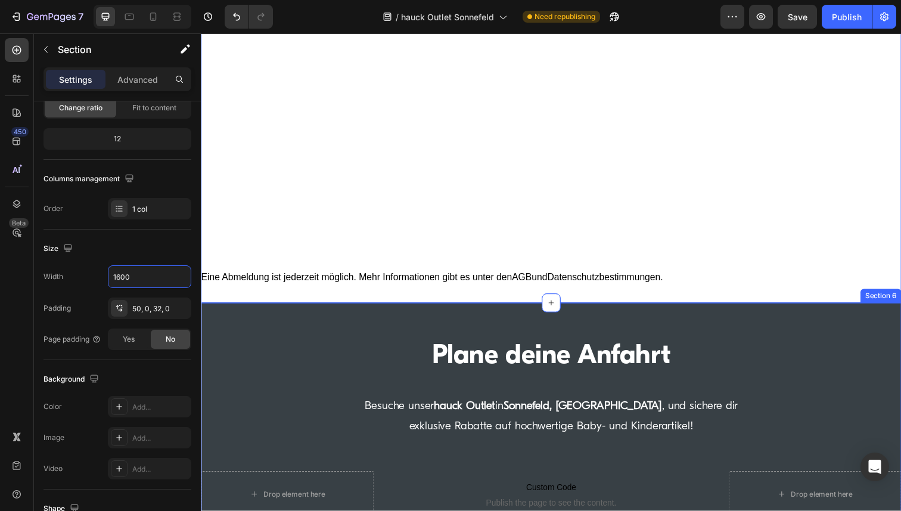
click at [236, 314] on div "Plane deine Anfahrt Heading Besuche unser hauck Outlet in [GEOGRAPHIC_DATA], [G…" at bounding box center [558, 504] width 715 height 390
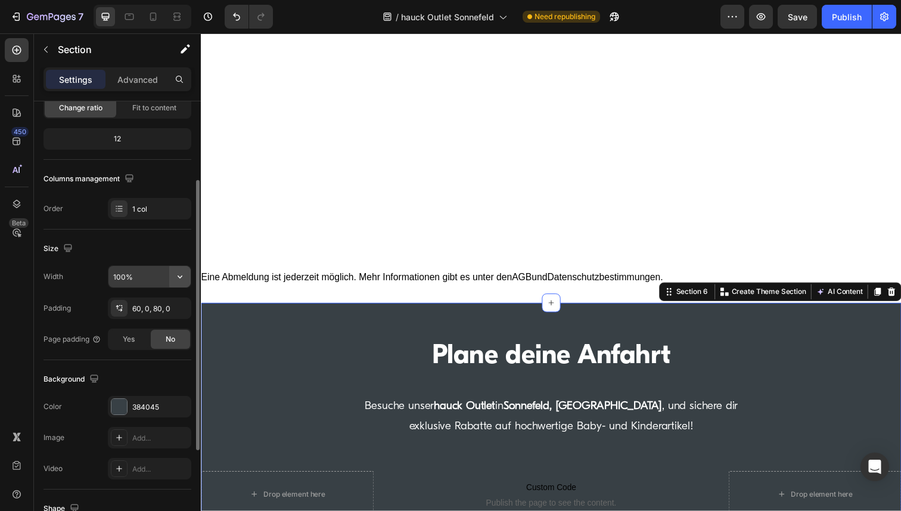
click at [179, 275] on icon "button" at bounding box center [180, 276] width 12 height 12
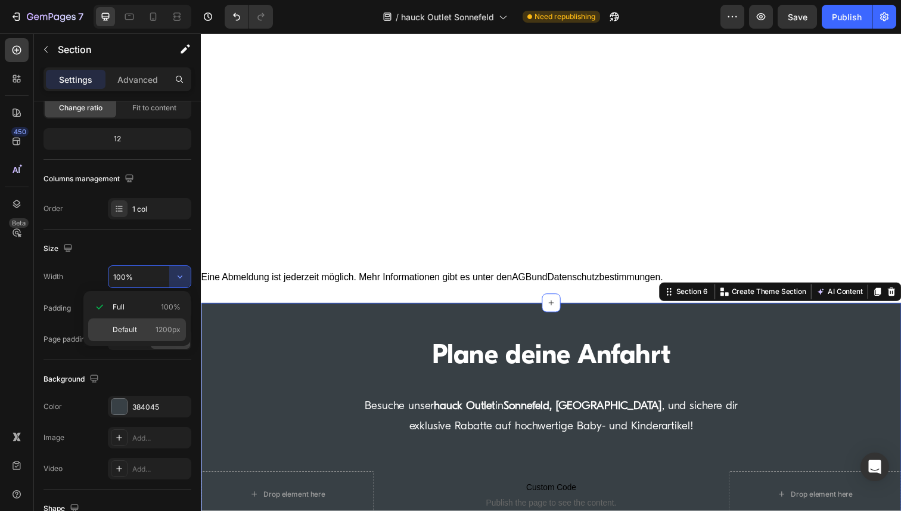
click at [137, 330] on p "Default 1200px" at bounding box center [147, 329] width 68 height 11
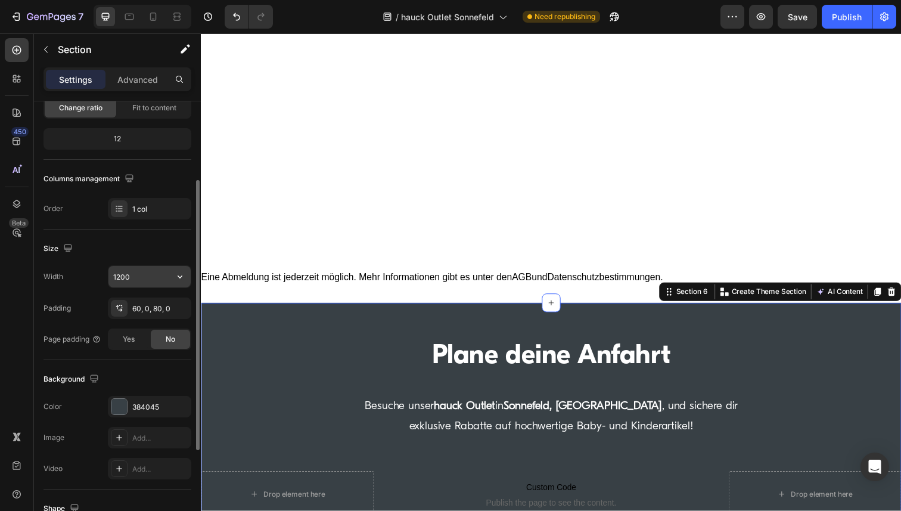
click at [140, 276] on input "1200" at bounding box center [149, 276] width 82 height 21
paste input "6"
type input "1600"
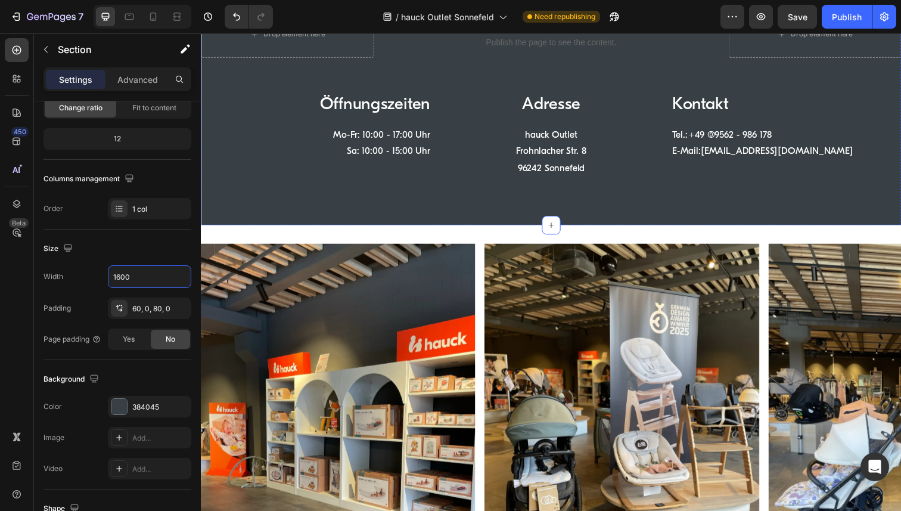
scroll to position [2068, 0]
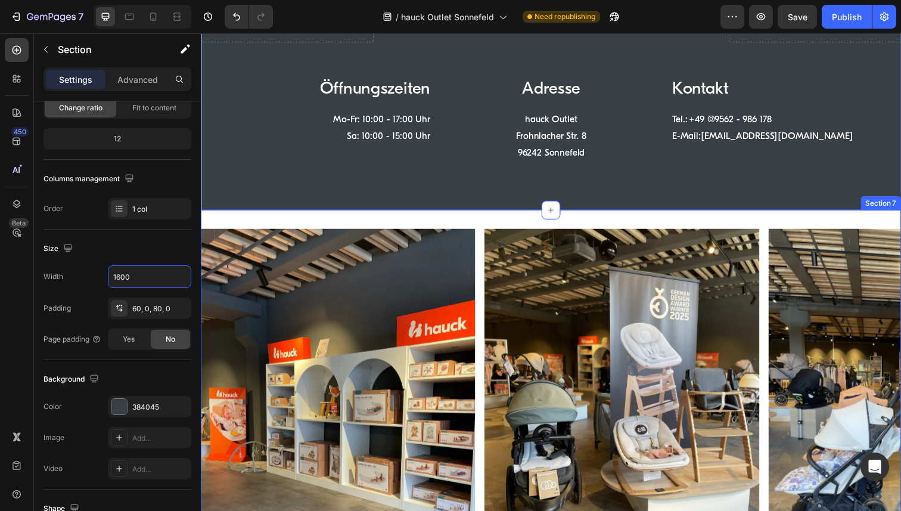
click at [251, 223] on div "Image Image Image Image Image Image Carousel Section 7" at bounding box center [558, 420] width 715 height 412
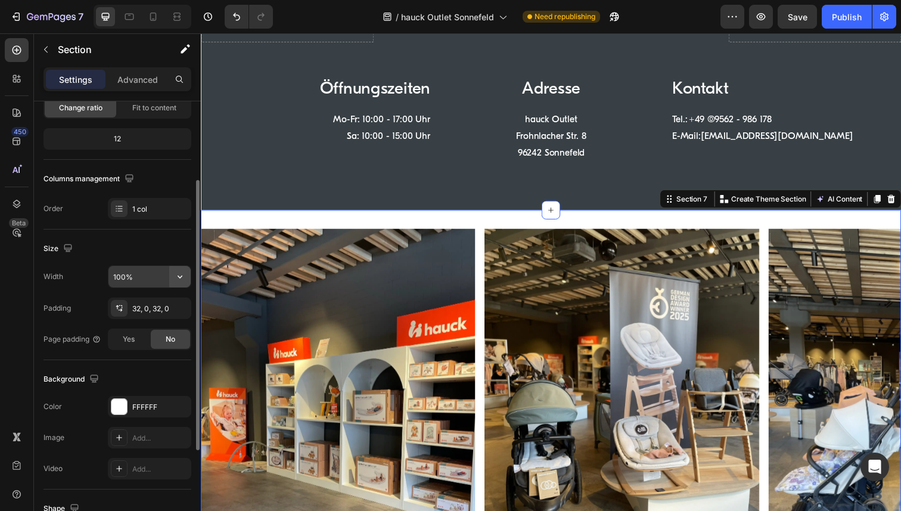
click at [179, 277] on icon "button" at bounding box center [180, 276] width 5 height 3
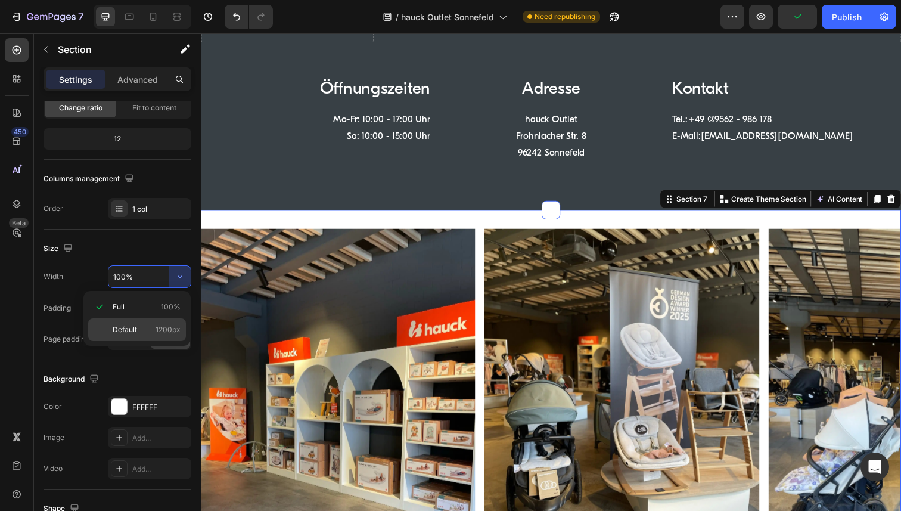
click at [135, 329] on span "Default" at bounding box center [125, 329] width 24 height 11
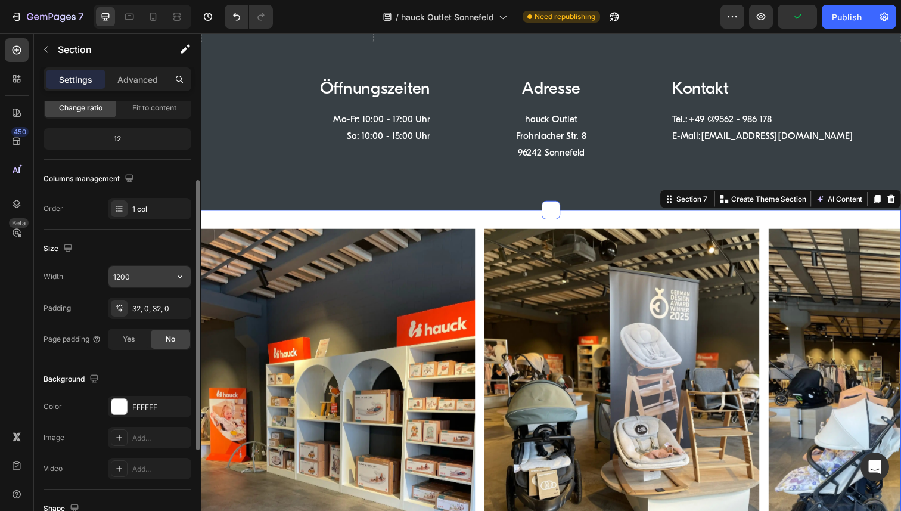
click at [135, 273] on input "1200" at bounding box center [149, 276] width 82 height 21
paste input "6"
type input "1600"
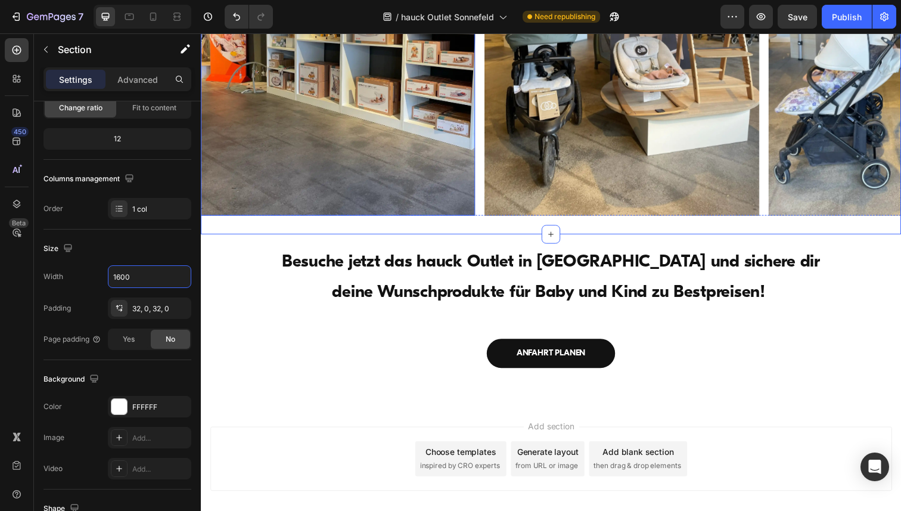
scroll to position [2477, 0]
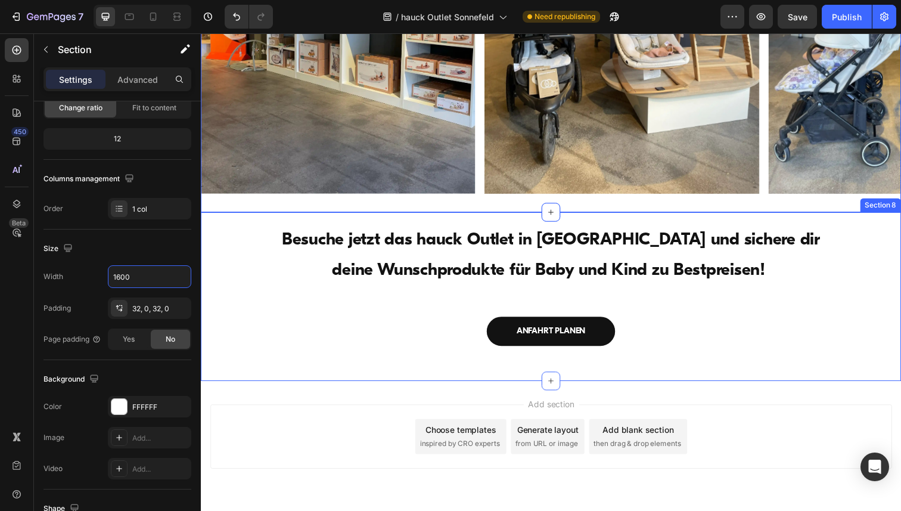
click at [254, 227] on div "Besuche jetzt das hauck Outlet in [GEOGRAPHIC_DATA] und sichere dir deine Wunsc…" at bounding box center [558, 302] width 715 height 172
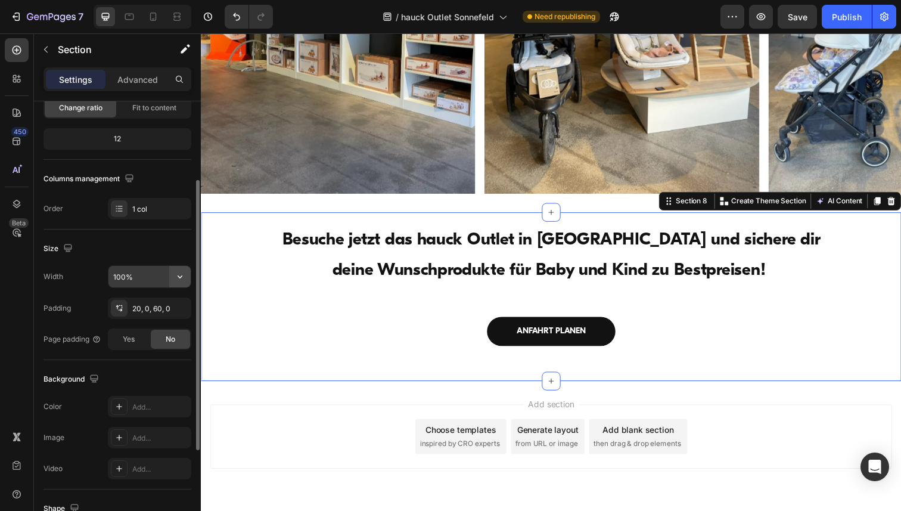
click at [175, 278] on icon "button" at bounding box center [180, 276] width 12 height 12
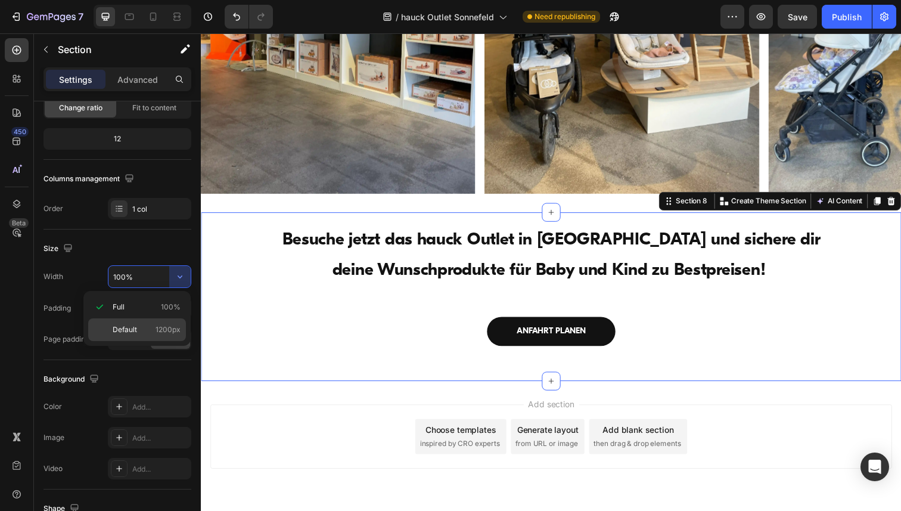
click at [130, 326] on span "Default" at bounding box center [125, 329] width 24 height 11
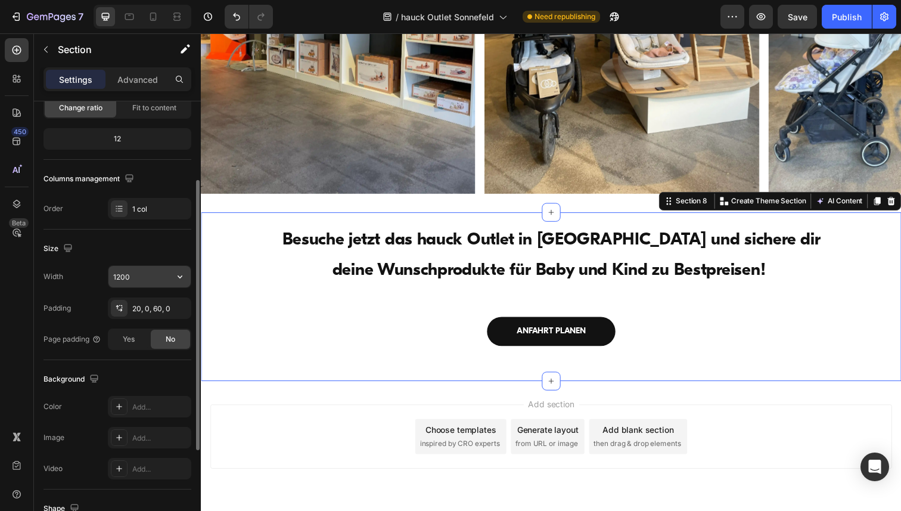
click at [134, 277] on input "1200" at bounding box center [149, 276] width 82 height 21
paste input "6"
type input "1600"
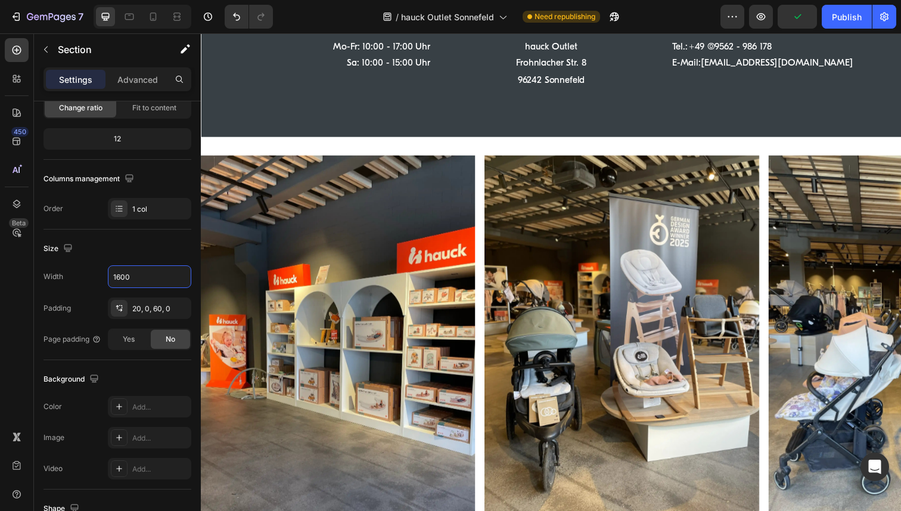
scroll to position [2119, 0]
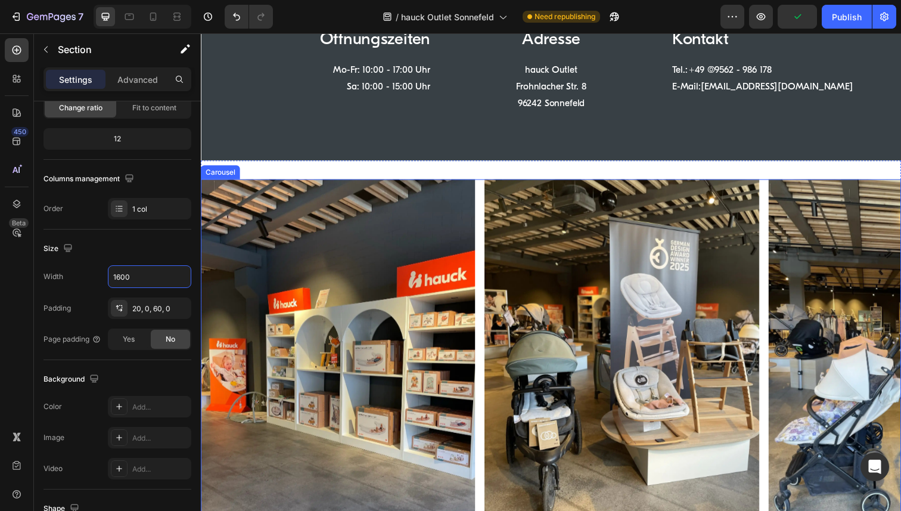
click at [484, 198] on div "Image Image Image Image Image Image" at bounding box center [558, 368] width 715 height 373
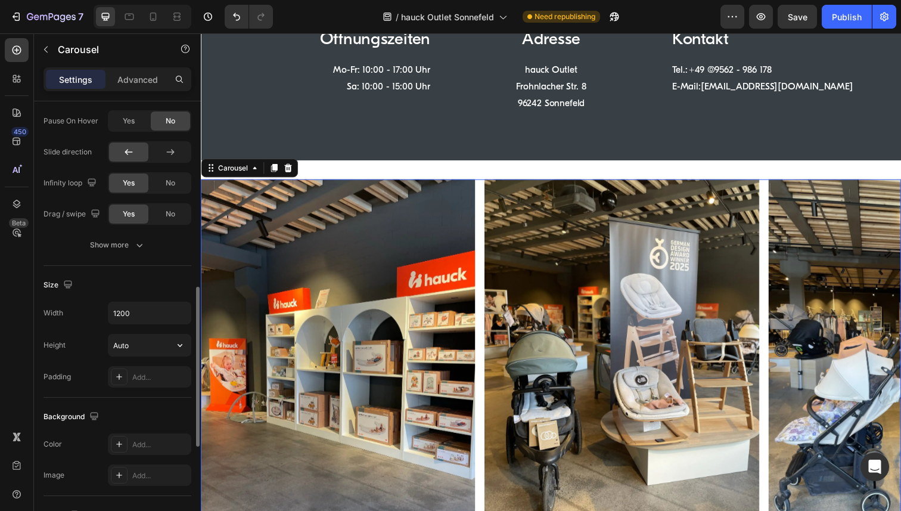
scroll to position [664, 0]
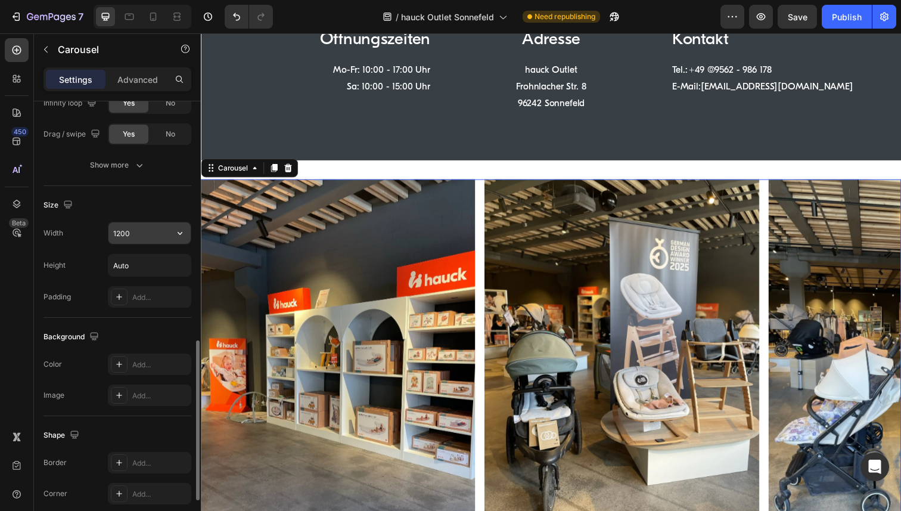
click at [153, 233] on input "1200" at bounding box center [149, 232] width 82 height 21
paste input "6"
type input "1600"
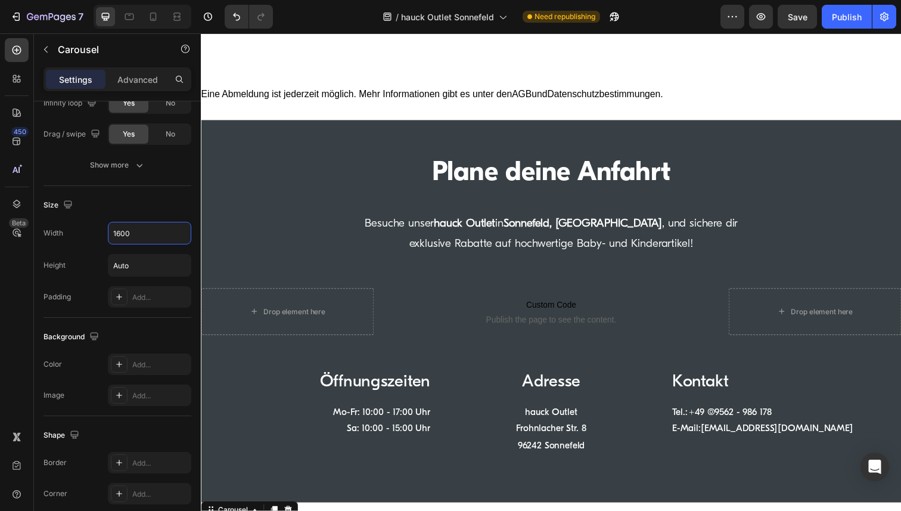
scroll to position [1760, 0]
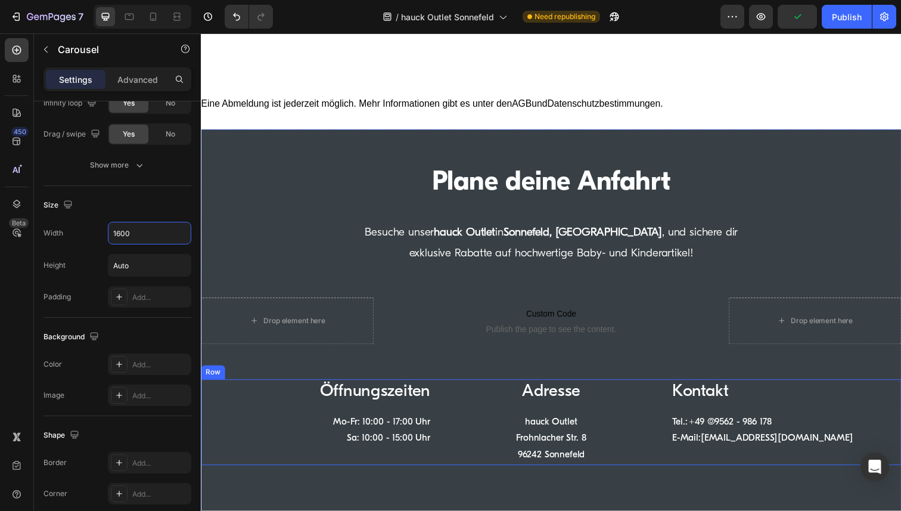
click at [433, 466] on div "Öffnungszeiten Heading Mo-Fr: 10:00 - 17:00 Uhr Sa: 10:00 - 15:00 Uhr Text Block" at bounding box center [318, 431] width 235 height 88
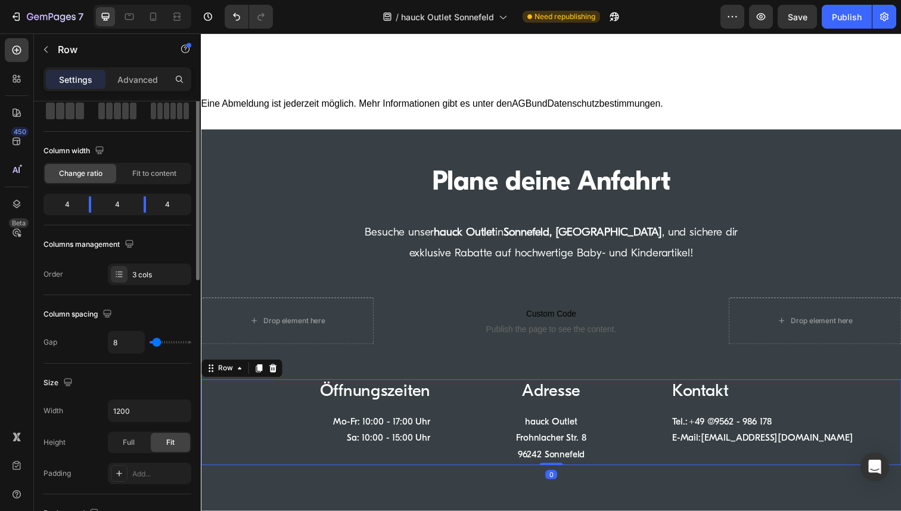
scroll to position [132, 0]
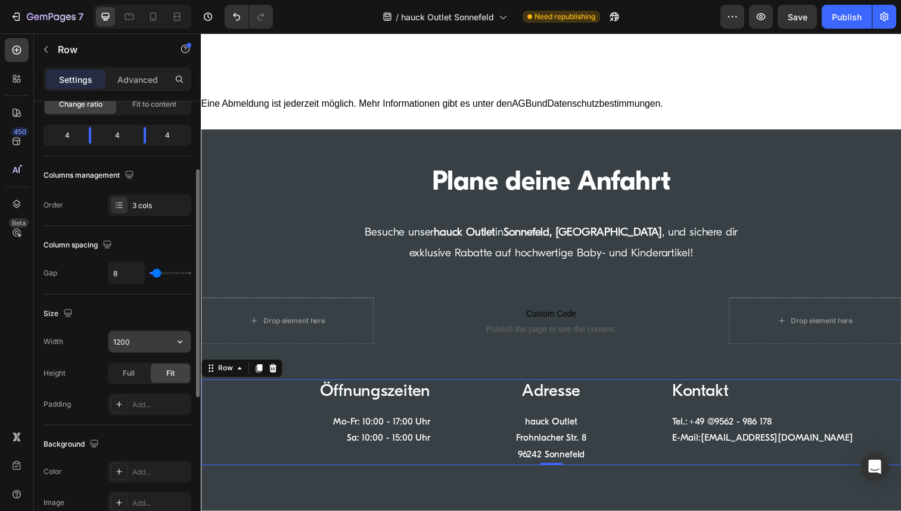
click at [140, 343] on input "1200" at bounding box center [149, 341] width 82 height 21
paste input "6"
type input "1600"
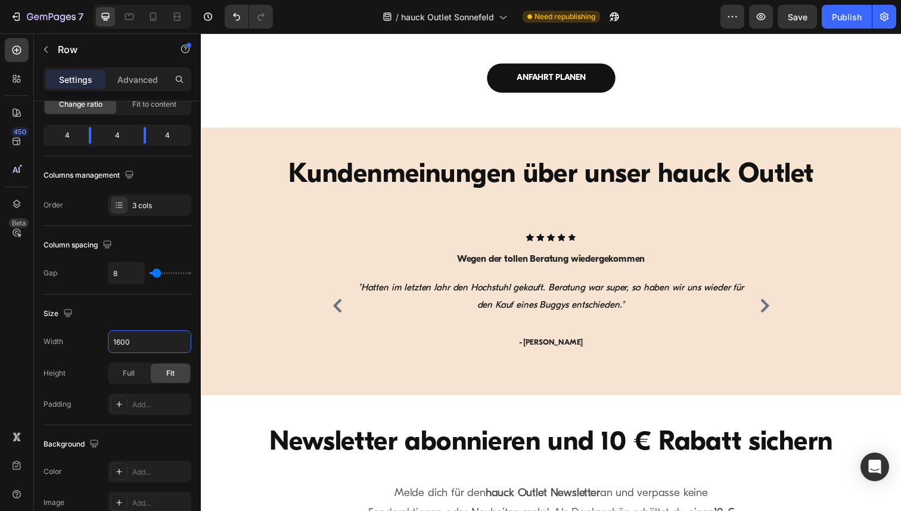
scroll to position [1025, 0]
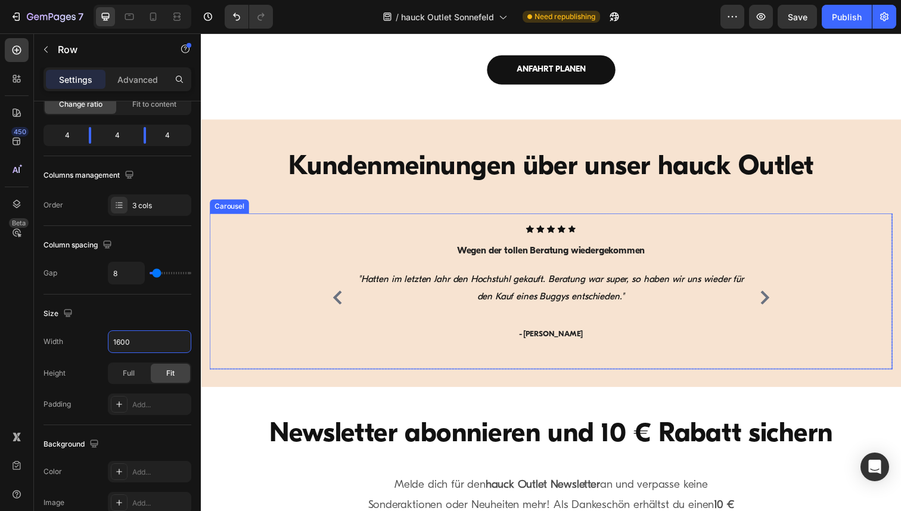
click at [309, 272] on div "Icon Icon Icon Icon Icon Icon List Hoz Wegen der tollen Beratung wiedergekommen…" at bounding box center [558, 296] width 697 height 159
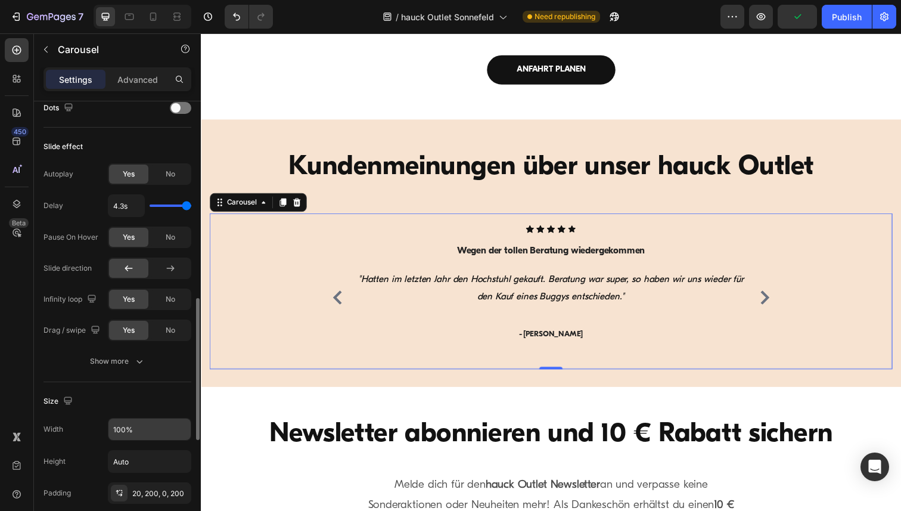
scroll to position [624, 0]
click at [180, 424] on icon "button" at bounding box center [180, 428] width 12 height 12
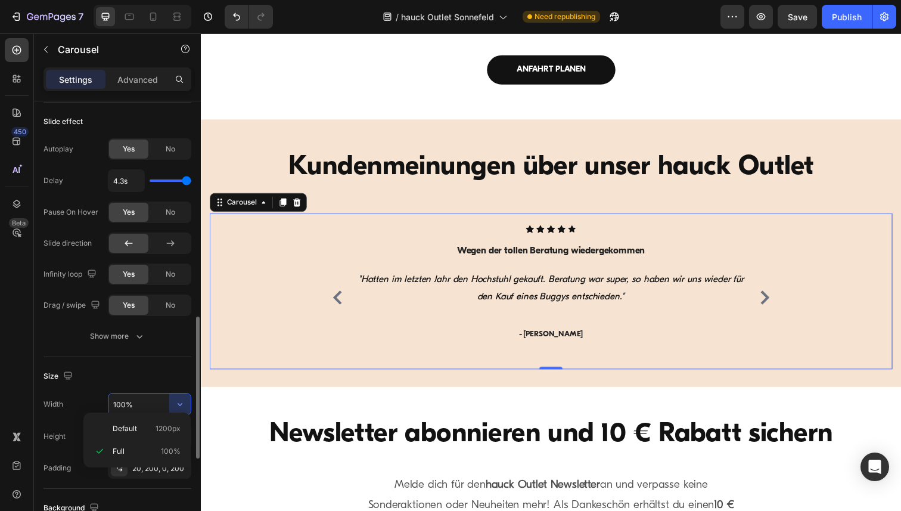
scroll to position [675, 0]
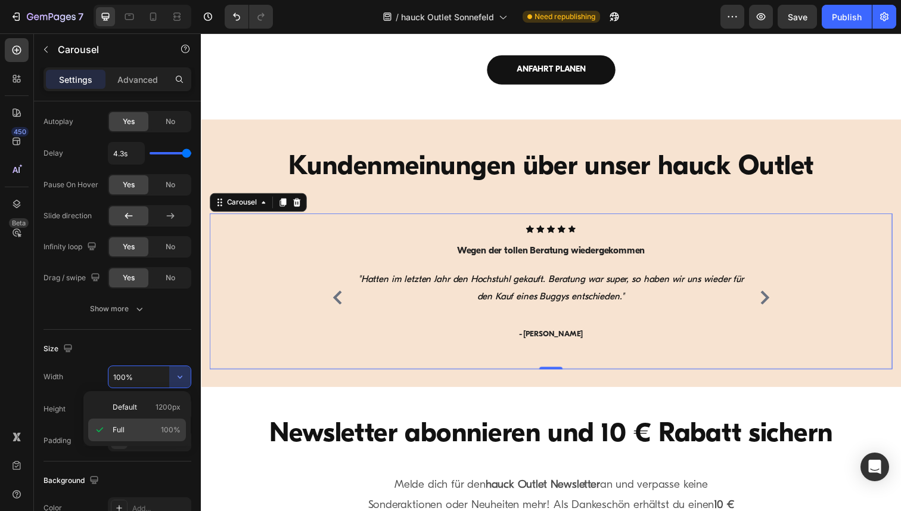
click at [136, 430] on p "Full 100%" at bounding box center [147, 429] width 68 height 11
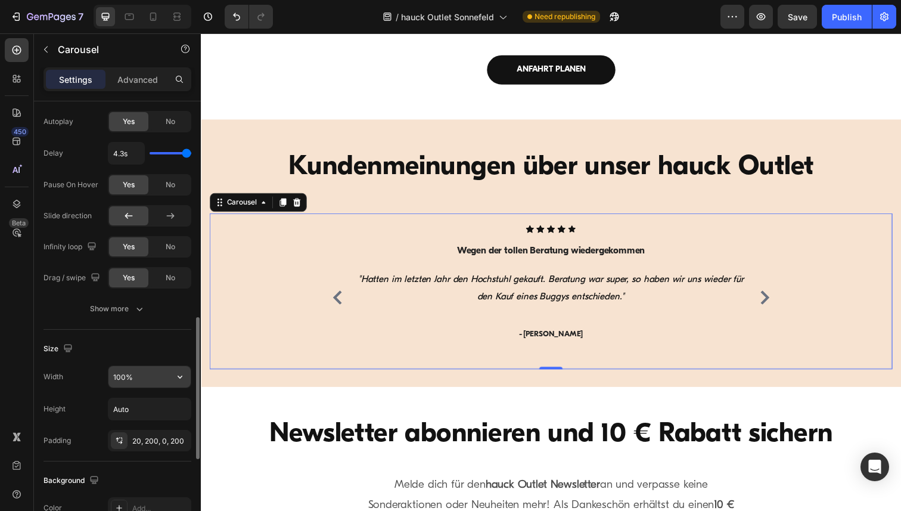
click at [138, 372] on input "100%" at bounding box center [149, 376] width 82 height 21
click at [187, 378] on button "button" at bounding box center [179, 376] width 21 height 21
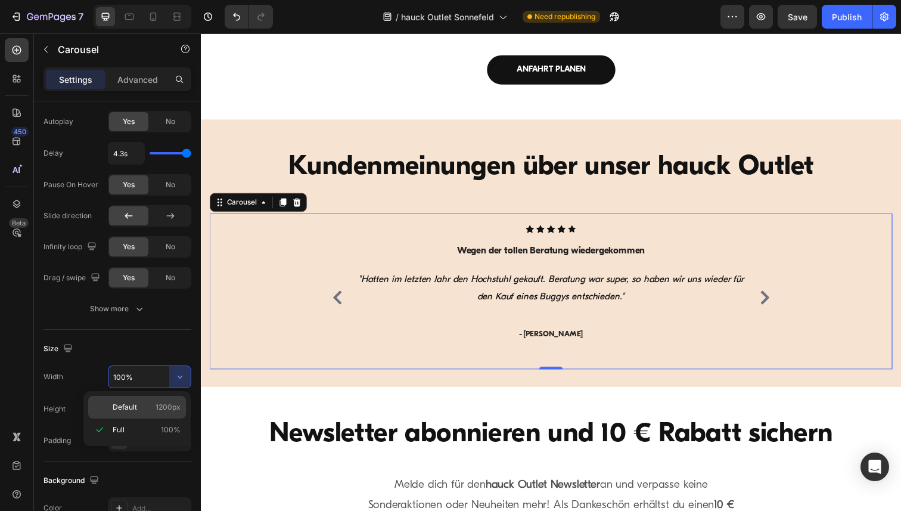
click at [134, 409] on span "Default" at bounding box center [125, 406] width 24 height 11
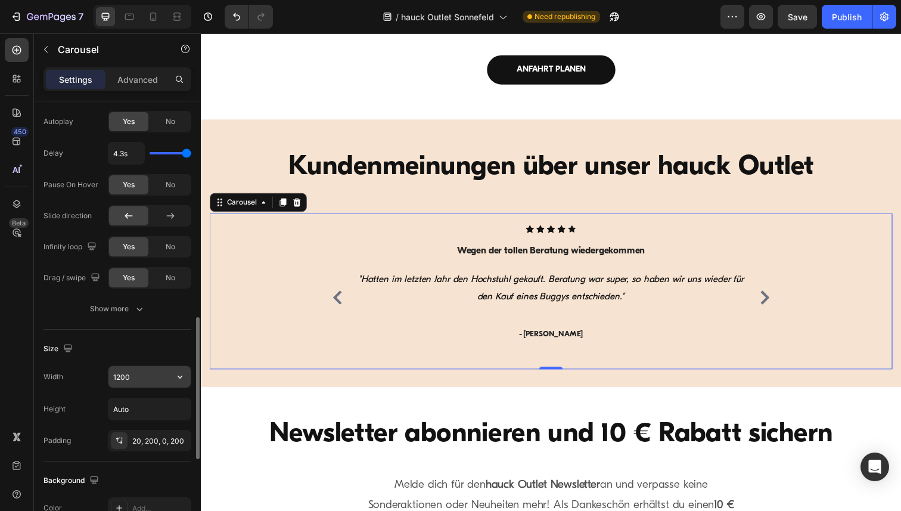
click at [137, 379] on input "1200" at bounding box center [149, 376] width 82 height 21
paste input "6"
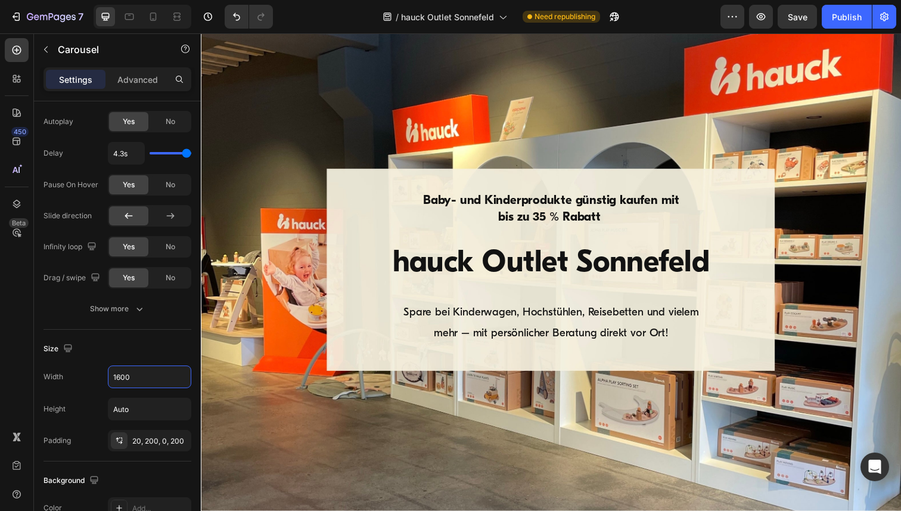
scroll to position [37, 0]
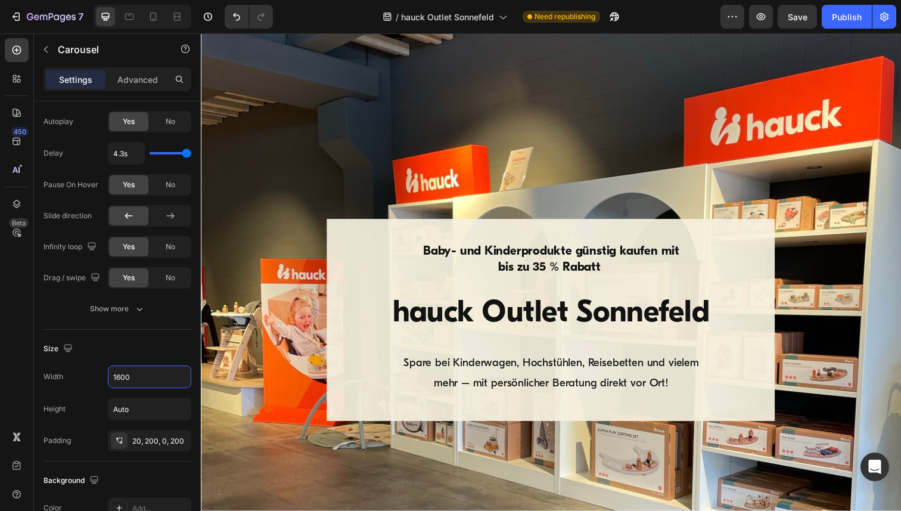
type input "1600"
click at [829, 23] on button "Publish" at bounding box center [846, 17] width 50 height 24
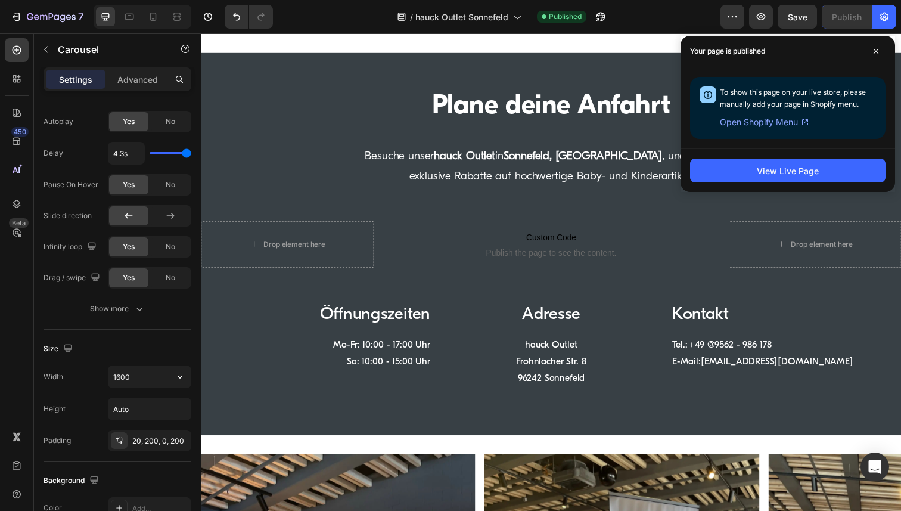
scroll to position [1837, 0]
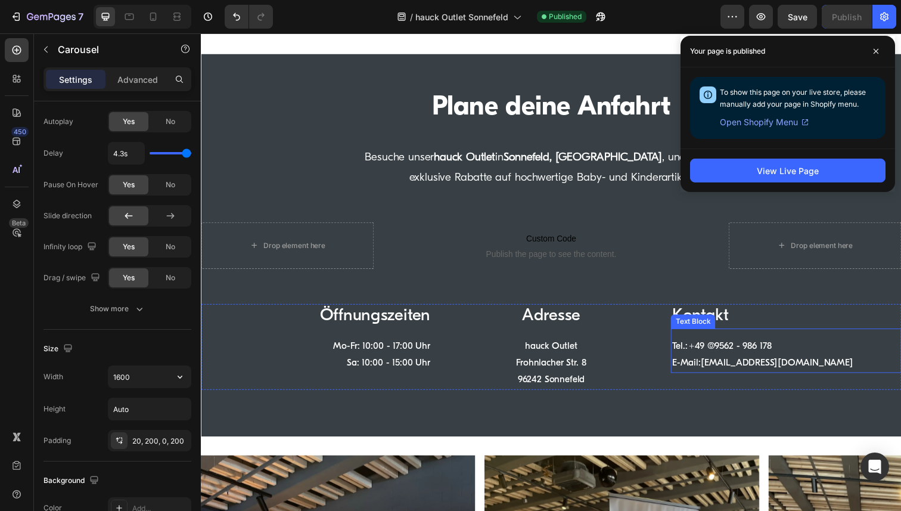
click at [723, 352] on p "Tel.: +49 (0)9562 - 986 178" at bounding box center [797, 353] width 233 height 17
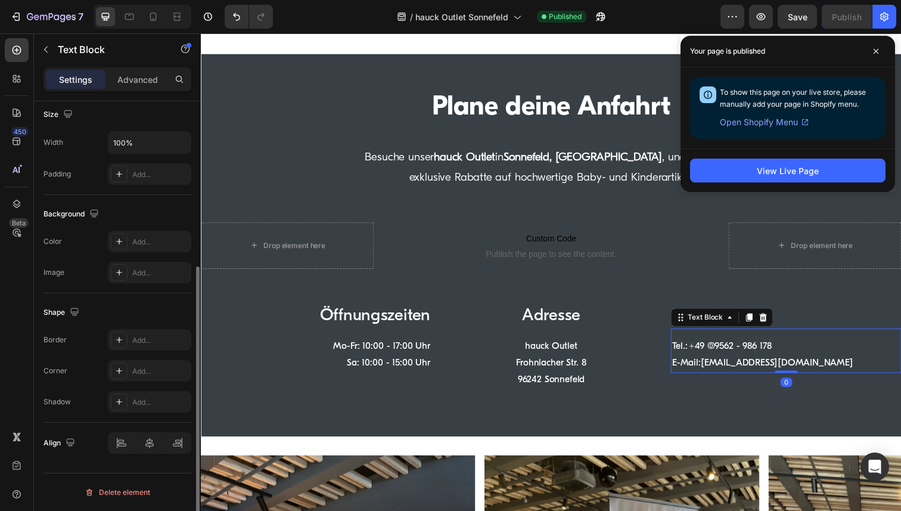
scroll to position [0, 0]
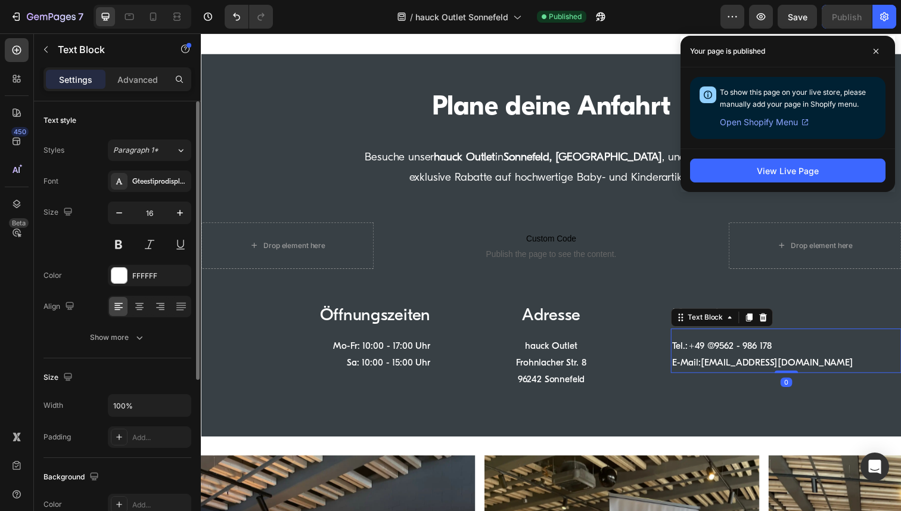
click at [723, 352] on p "Tel.: +49 (0)9562 - 986 178" at bounding box center [797, 353] width 233 height 17
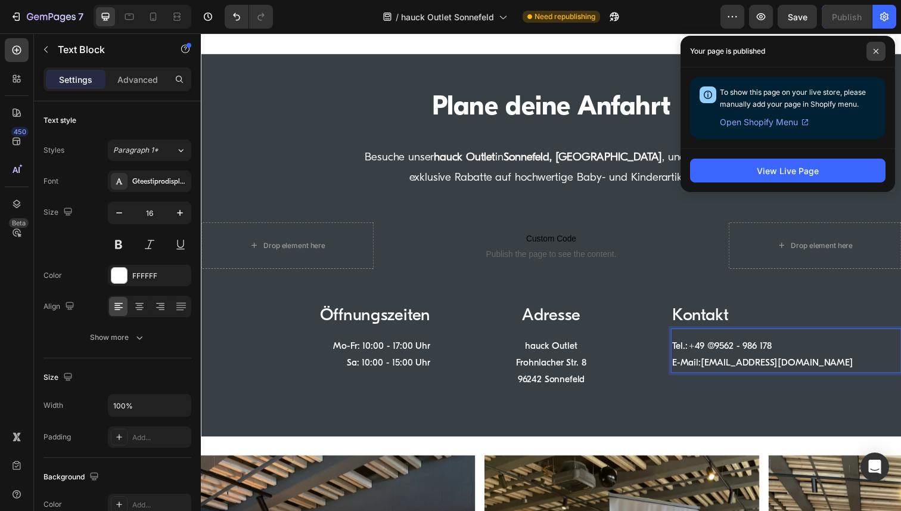
click at [873, 51] on icon at bounding box center [876, 51] width 6 height 6
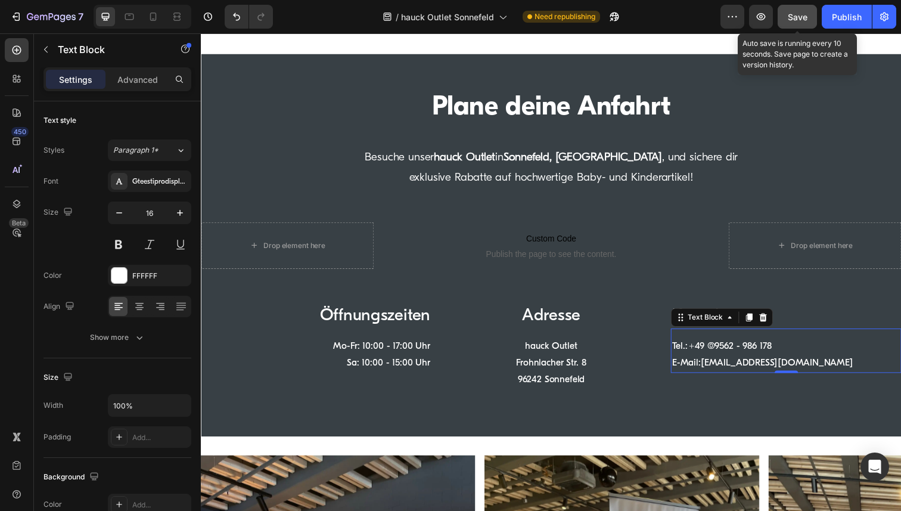
click at [787, 17] on span "Save" at bounding box center [797, 17] width 20 height 10
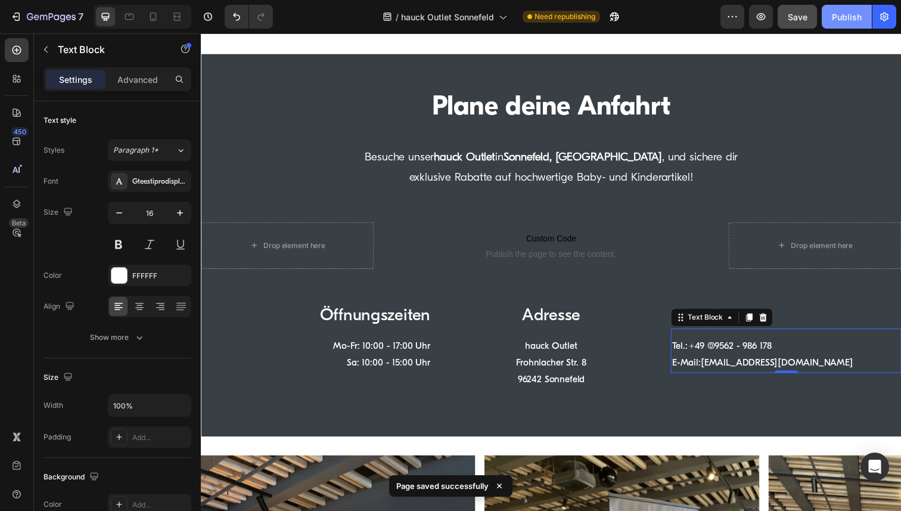
click at [838, 24] on button "Publish" at bounding box center [846, 17] width 50 height 24
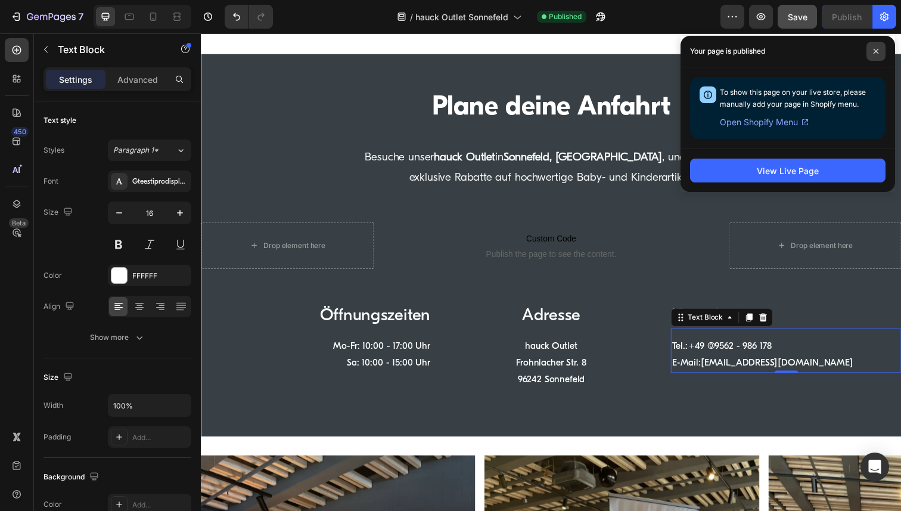
click at [876, 51] on icon at bounding box center [875, 51] width 5 height 5
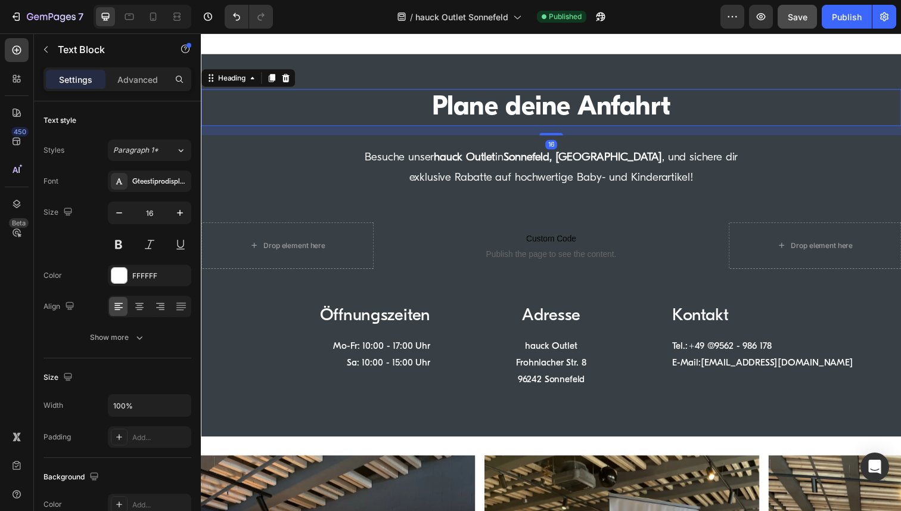
click at [624, 113] on strong "Plane deine Anfahrt" at bounding box center [559, 109] width 244 height 28
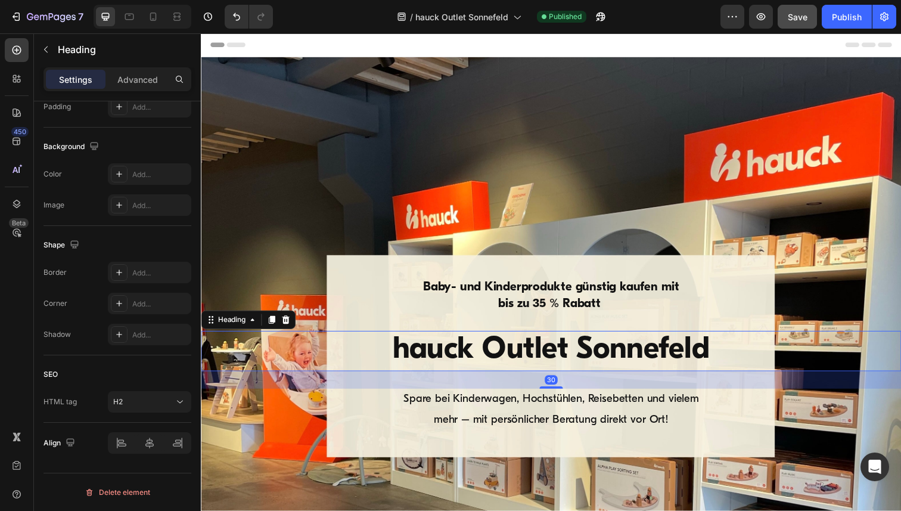
click at [522, 358] on h1 "hauck Outlet Sonnefeld" at bounding box center [558, 358] width 429 height 42
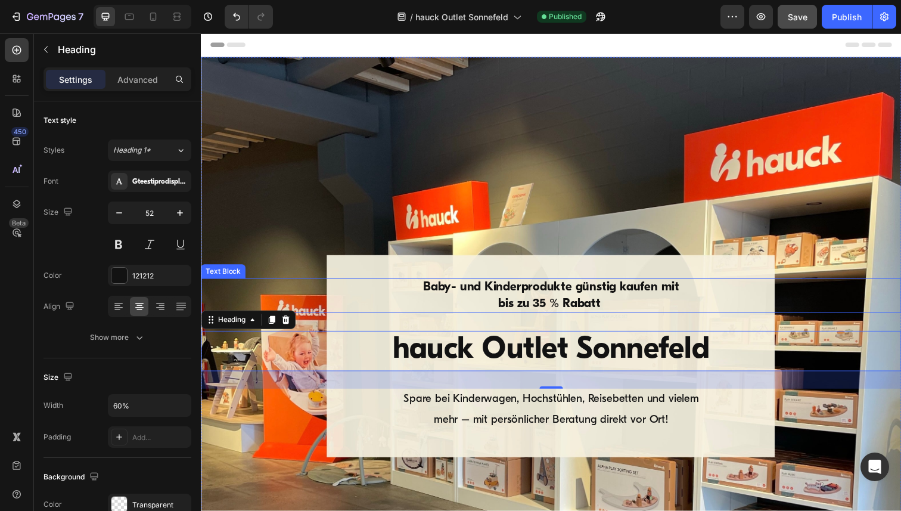
click at [492, 299] on strong "Baby- und Kinderprodukte günstig kaufen mit" at bounding box center [559, 293] width 262 height 13
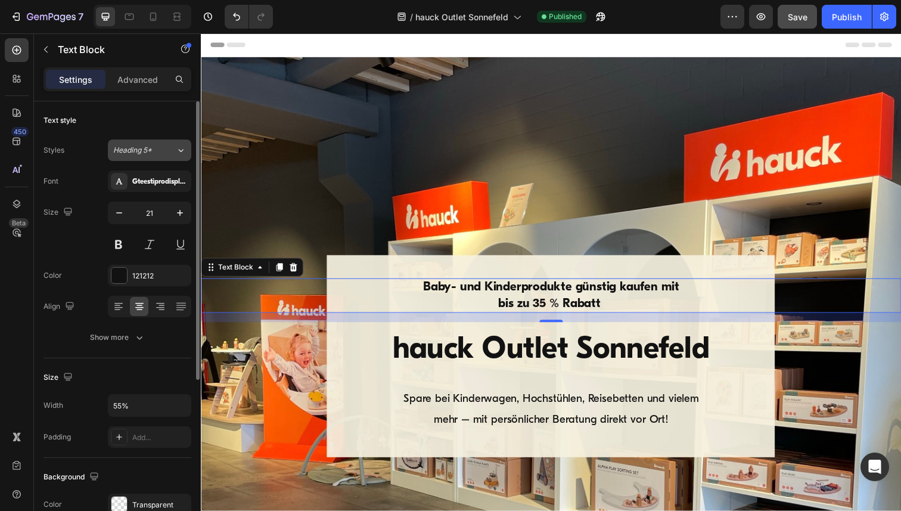
click at [181, 151] on icon at bounding box center [181, 150] width 5 height 3
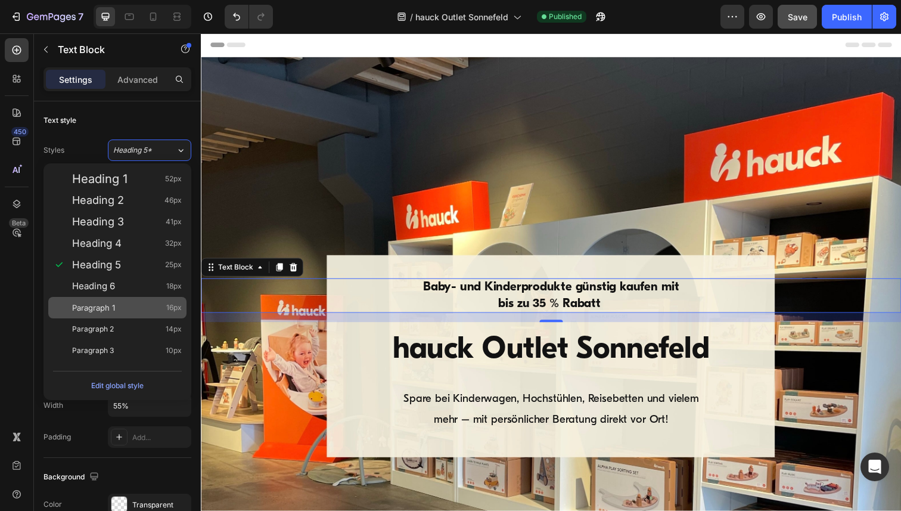
click at [117, 312] on div "Paragraph 1 16px" at bounding box center [127, 307] width 110 height 12
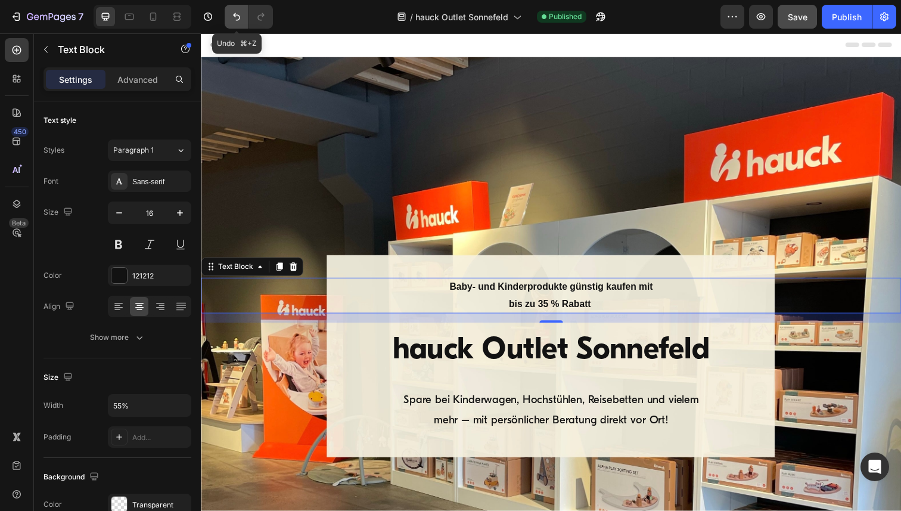
click at [238, 18] on icon "Undo/Redo" at bounding box center [237, 17] width 12 height 12
type input "21"
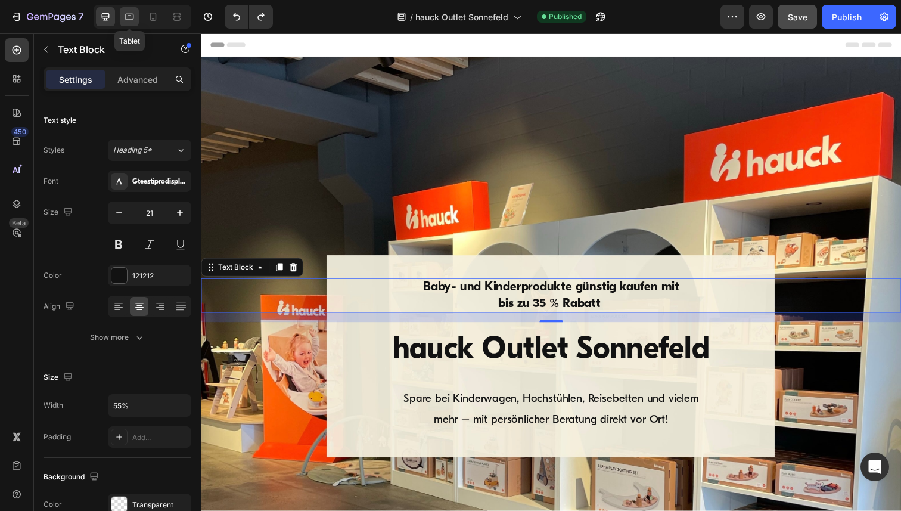
click at [127, 18] on icon at bounding box center [129, 17] width 12 height 12
type input "70%"
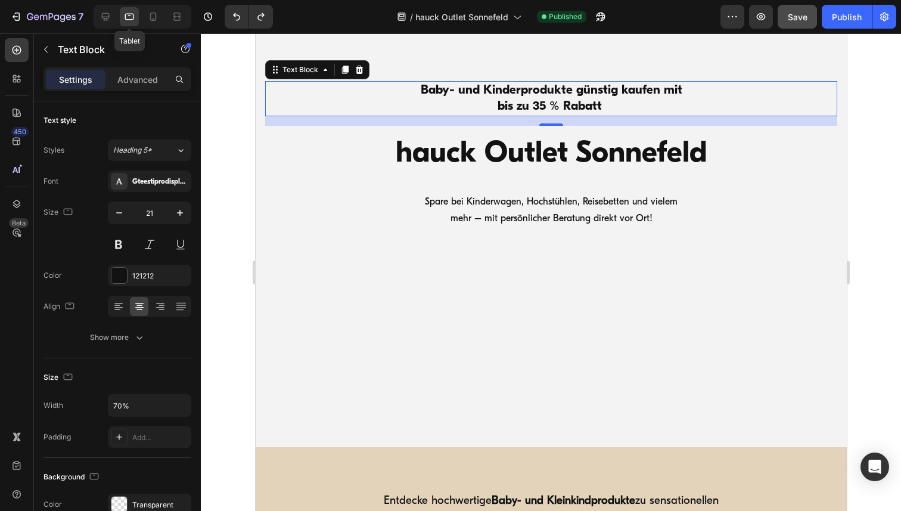
scroll to position [213, 0]
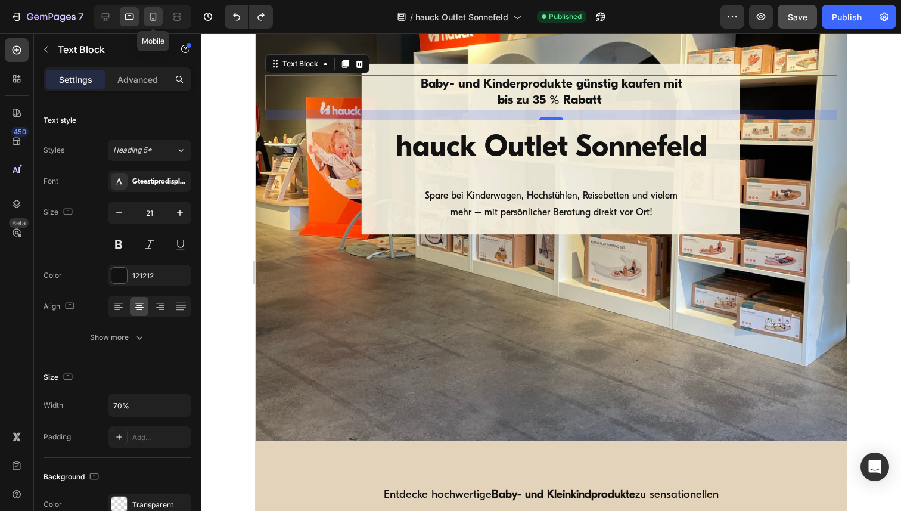
click at [156, 17] on icon at bounding box center [153, 17] width 7 height 8
type input "18"
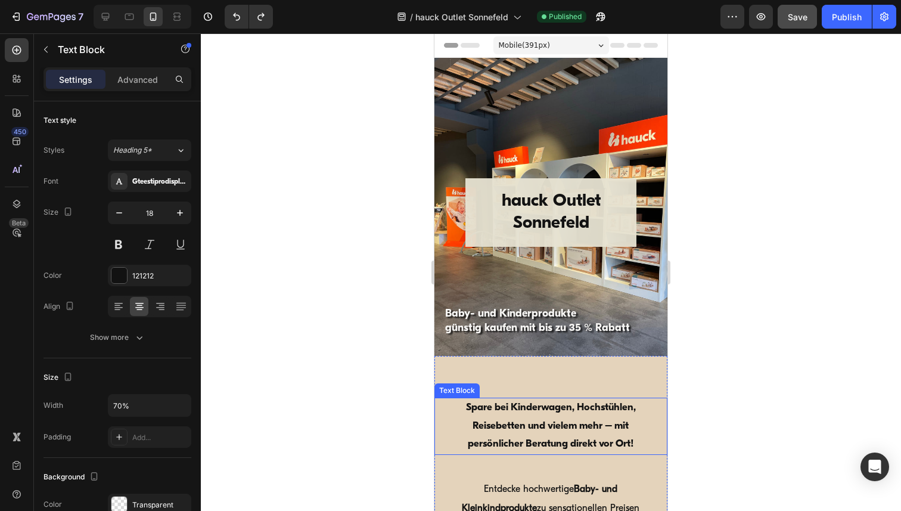
click at [499, 417] on p "Spare bei Kinderwagen, Hochstühlen, Reisebetten und vielem mehr – mit persönlic…" at bounding box center [550, 426] width 207 height 55
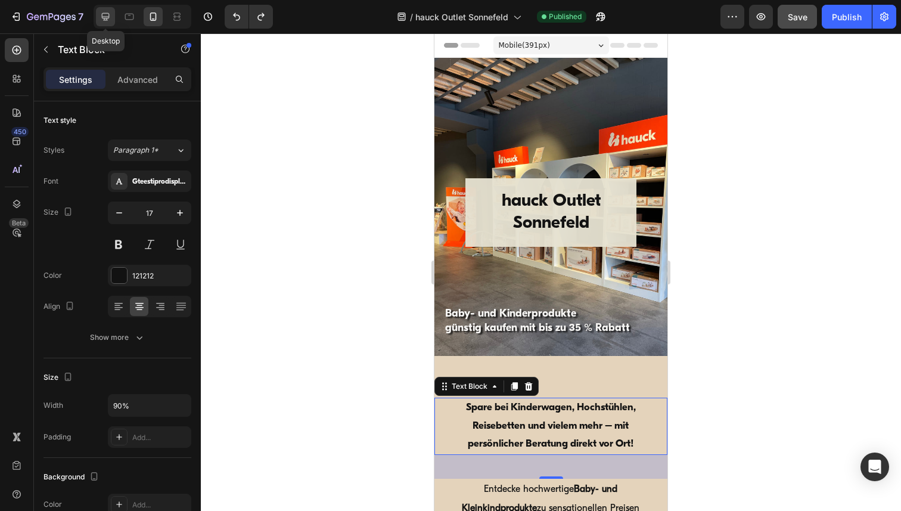
click at [110, 20] on icon at bounding box center [105, 17] width 12 height 12
type input "16"
type input "70%"
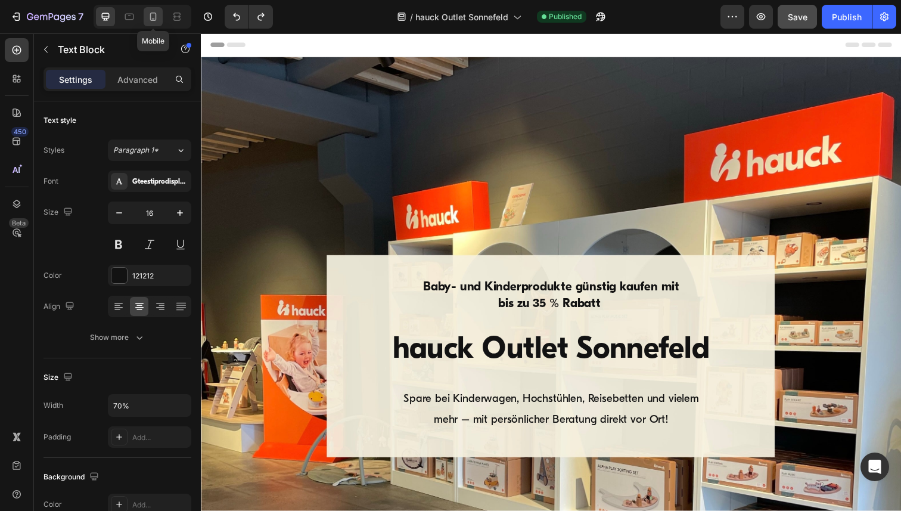
click at [149, 21] on icon at bounding box center [153, 17] width 12 height 12
type input "17"
type input "90%"
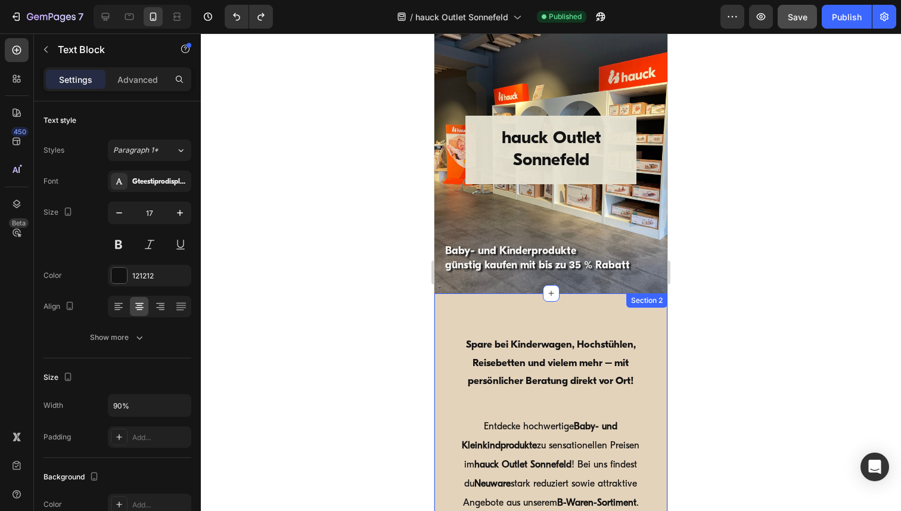
scroll to position [38, 0]
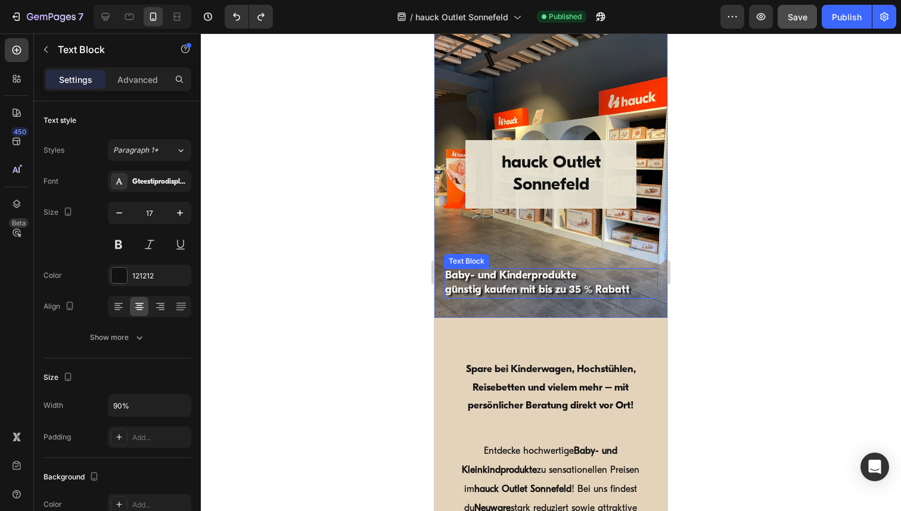
click at [495, 276] on strong "Baby- und Kinderprodukte" at bounding box center [510, 275] width 131 height 11
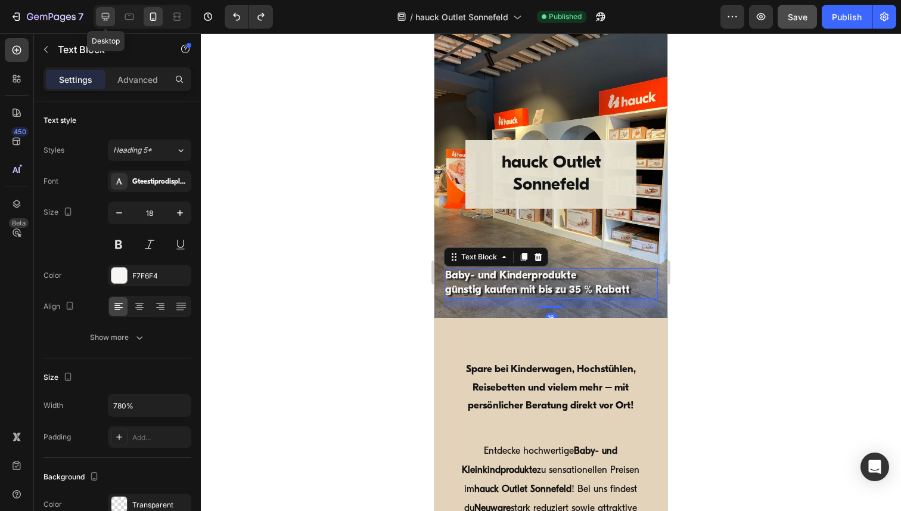
click at [105, 17] on icon at bounding box center [105, 17] width 12 height 12
type input "21"
type input "55%"
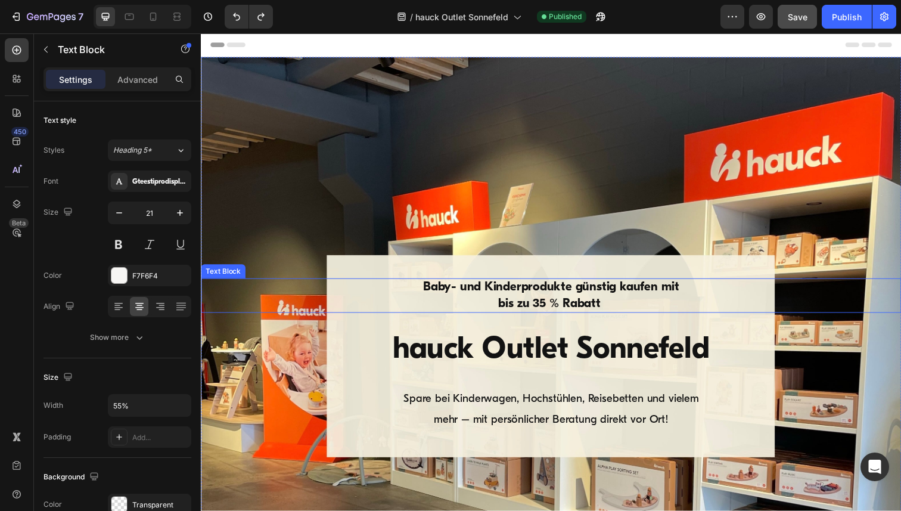
click at [555, 305] on strong "bis zu 35 % Rabatt" at bounding box center [557, 309] width 104 height 13
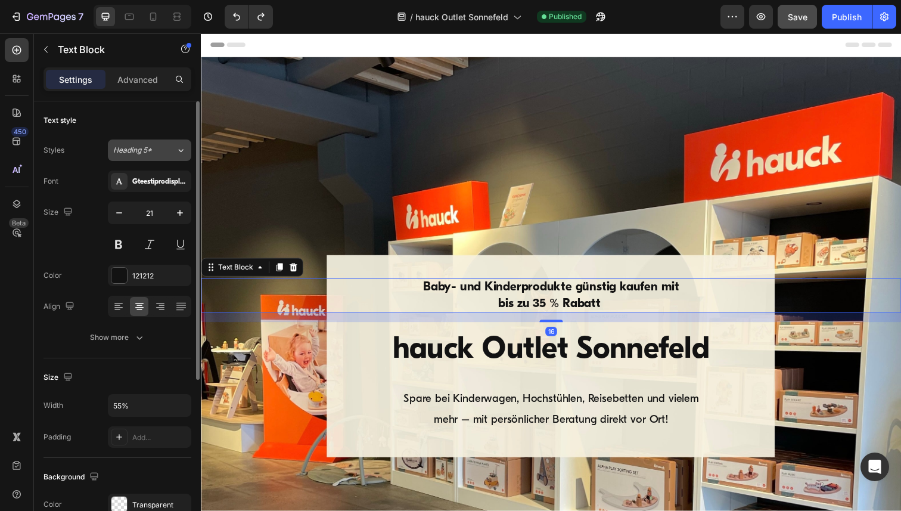
click at [180, 149] on icon at bounding box center [181, 150] width 10 height 12
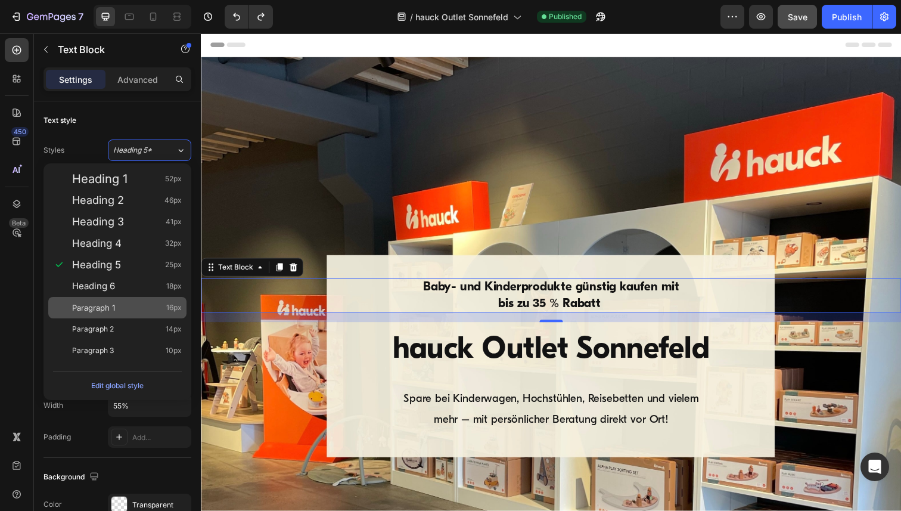
click at [105, 311] on span "Paragraph 1" at bounding box center [93, 307] width 43 height 12
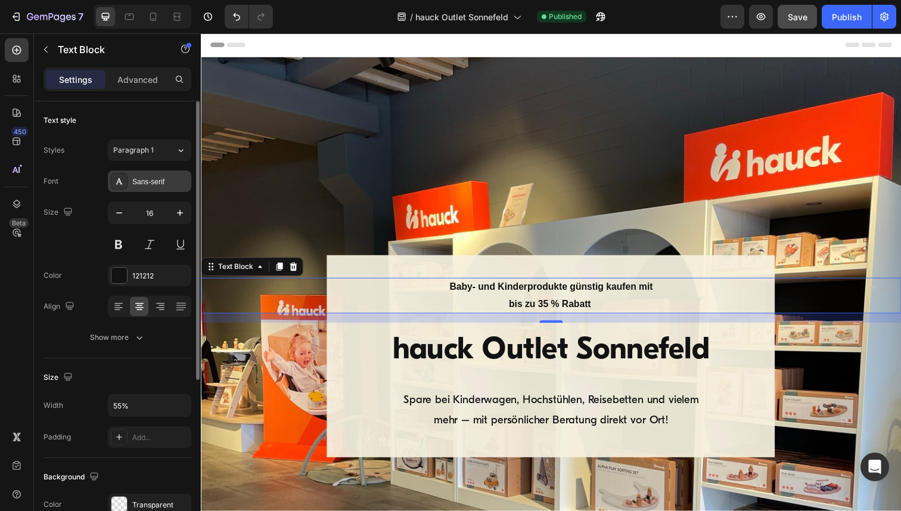
click at [158, 184] on div "Sans-serif" at bounding box center [160, 181] width 56 height 11
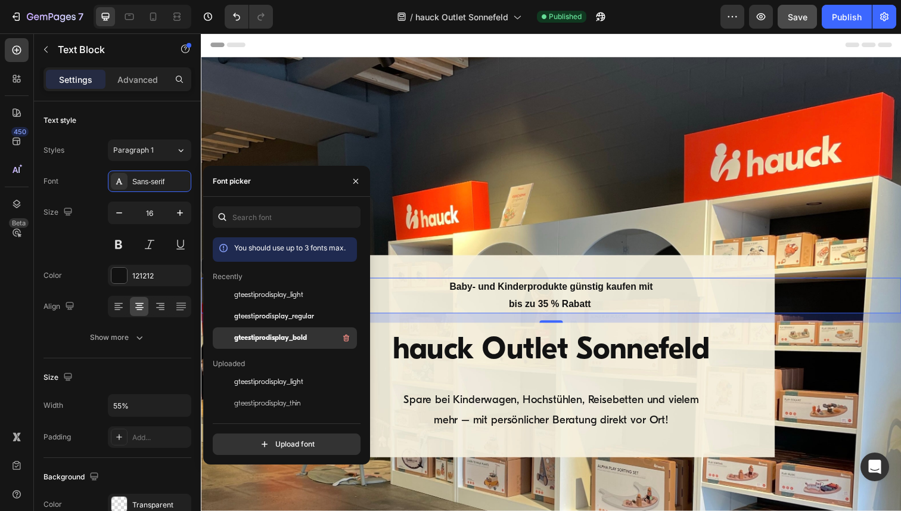
click at [262, 341] on span "gteestiprodisplay_bold" at bounding box center [270, 337] width 73 height 11
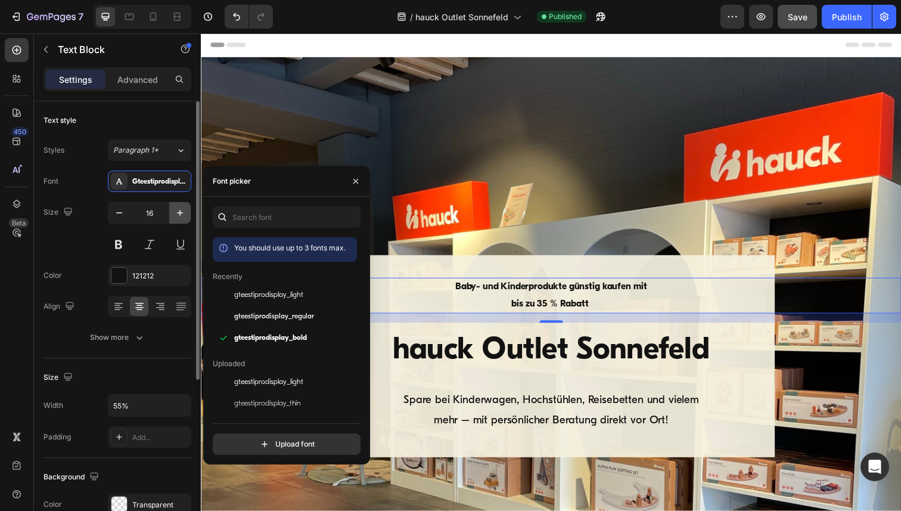
click at [181, 210] on icon "button" at bounding box center [180, 213] width 12 height 12
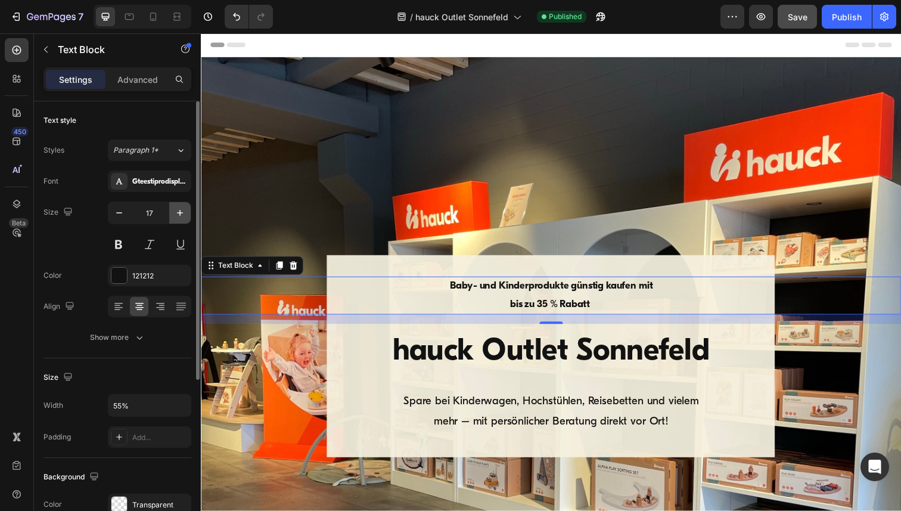
click at [181, 210] on icon "button" at bounding box center [180, 213] width 12 height 12
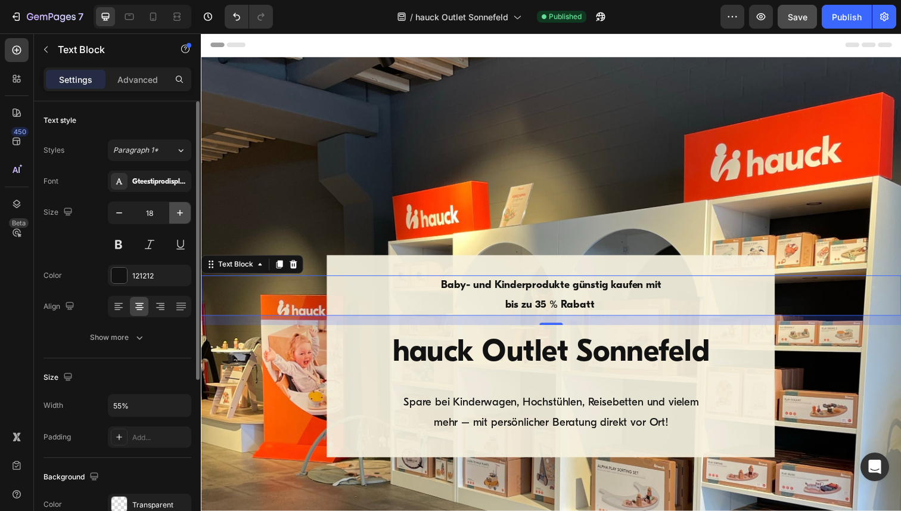
click at [181, 210] on icon "button" at bounding box center [180, 213] width 12 height 12
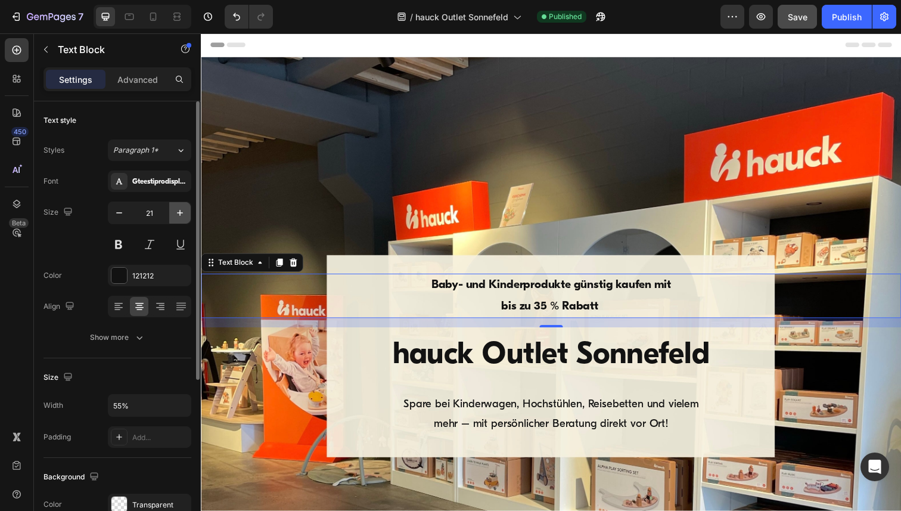
click at [181, 210] on icon "button" at bounding box center [180, 213] width 12 height 12
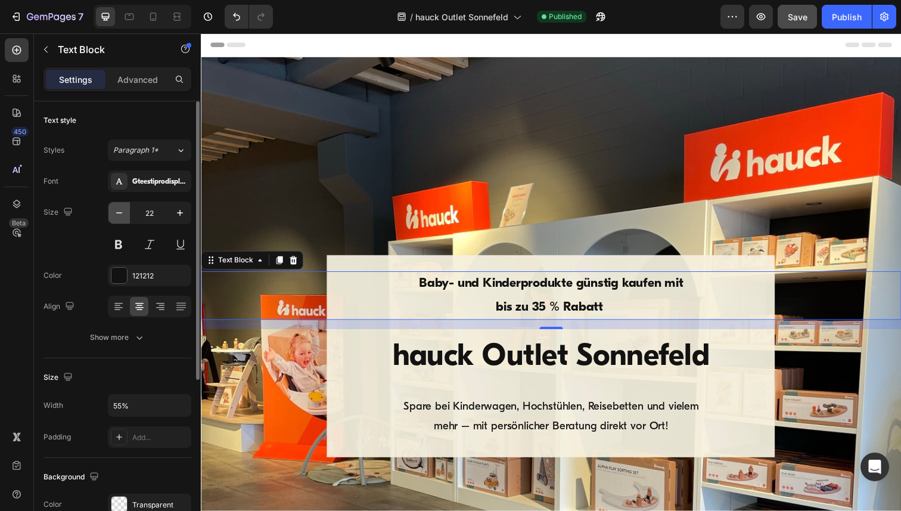
click at [126, 210] on button "button" at bounding box center [118, 212] width 21 height 21
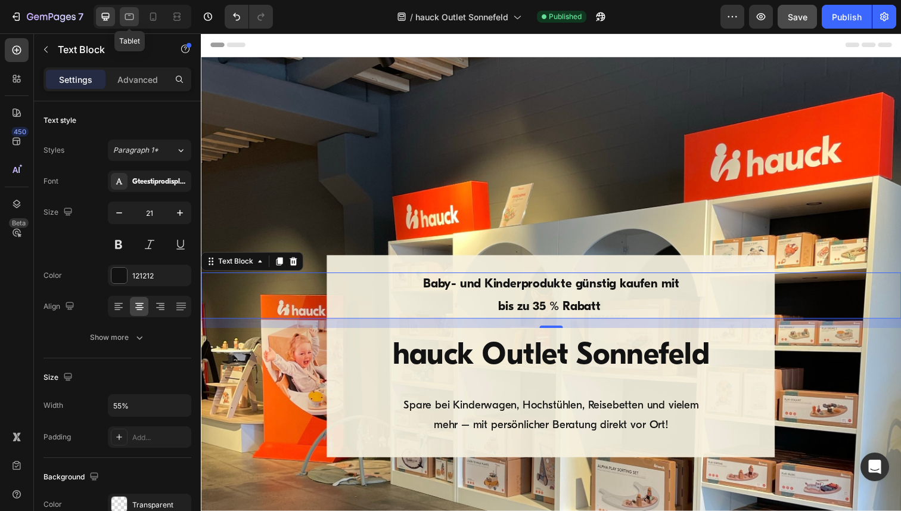
click at [133, 13] on icon at bounding box center [129, 17] width 12 height 12
type input "16"
type input "70%"
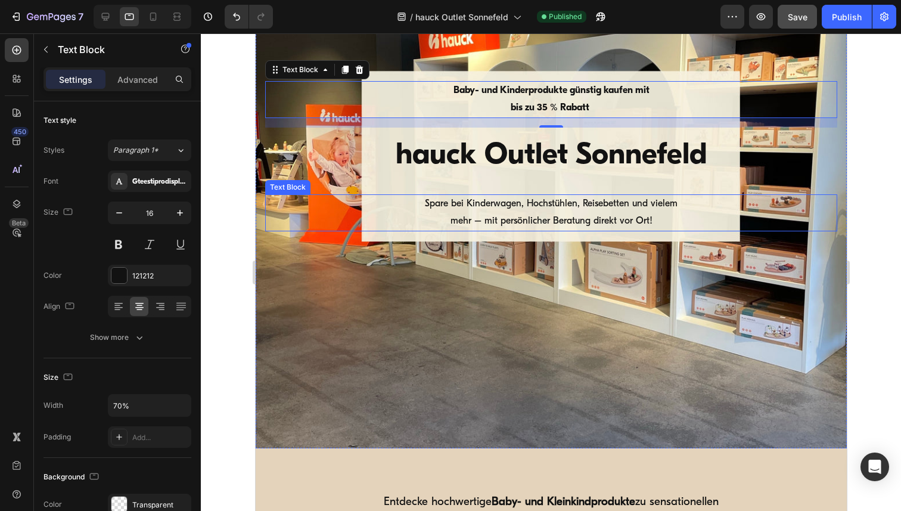
scroll to position [211, 0]
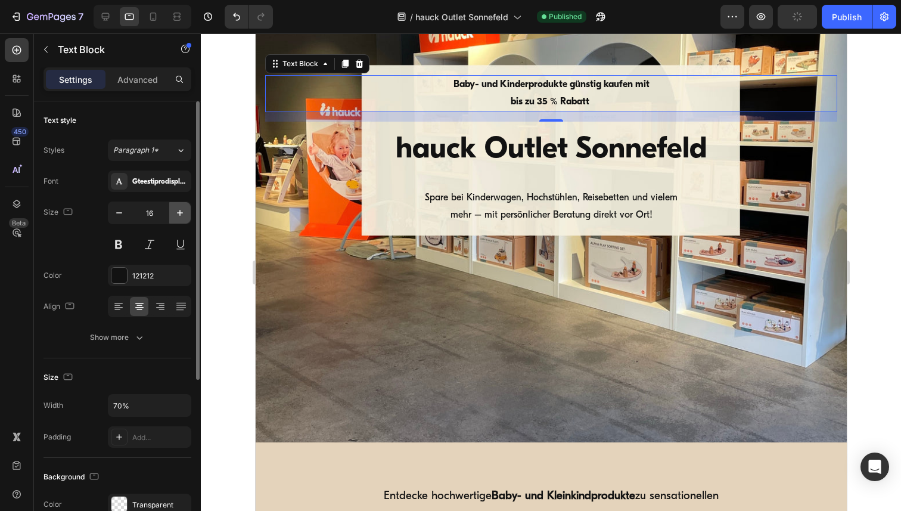
click at [179, 211] on icon "button" at bounding box center [180, 213] width 6 height 6
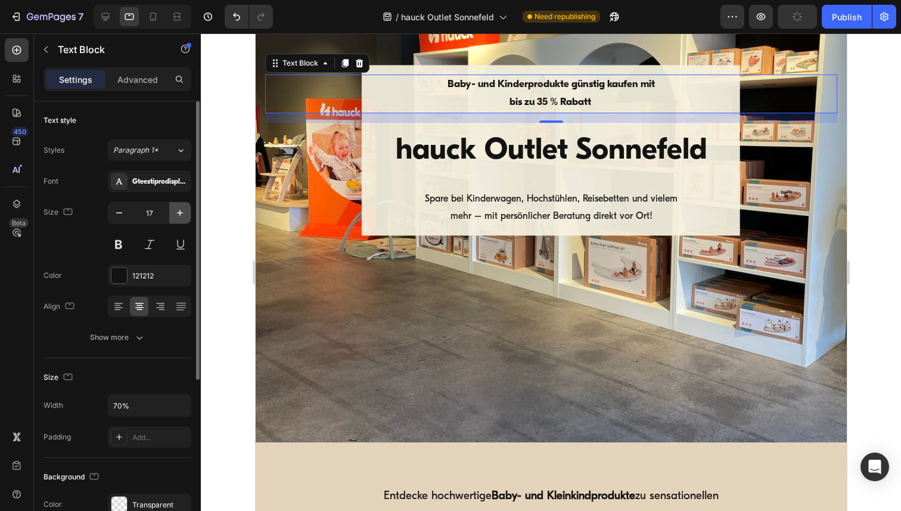
click at [179, 211] on icon "button" at bounding box center [180, 213] width 6 height 6
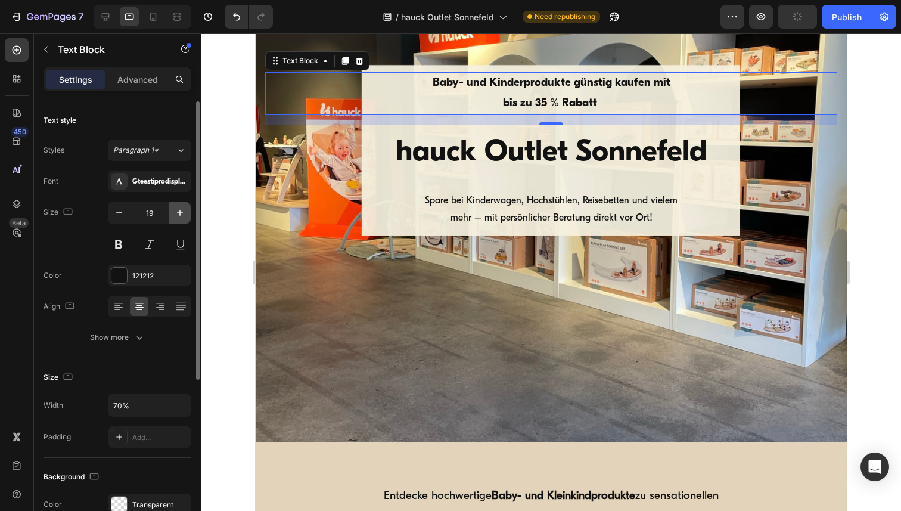
click at [179, 211] on icon "button" at bounding box center [180, 213] width 6 height 6
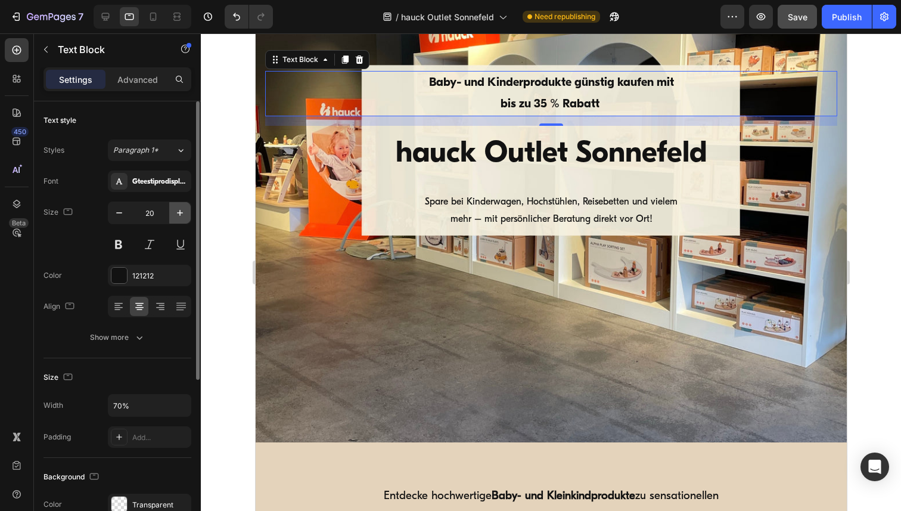
click at [179, 211] on icon "button" at bounding box center [180, 213] width 6 height 6
type input "21"
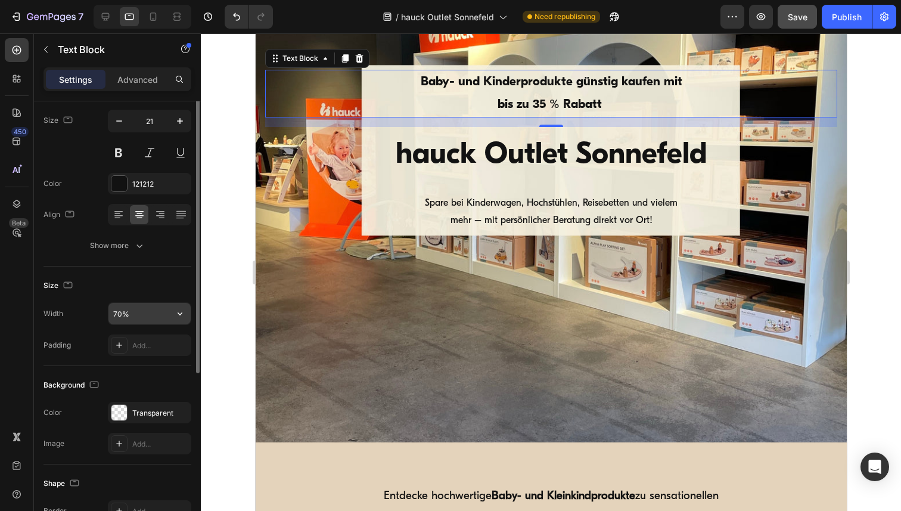
scroll to position [122, 0]
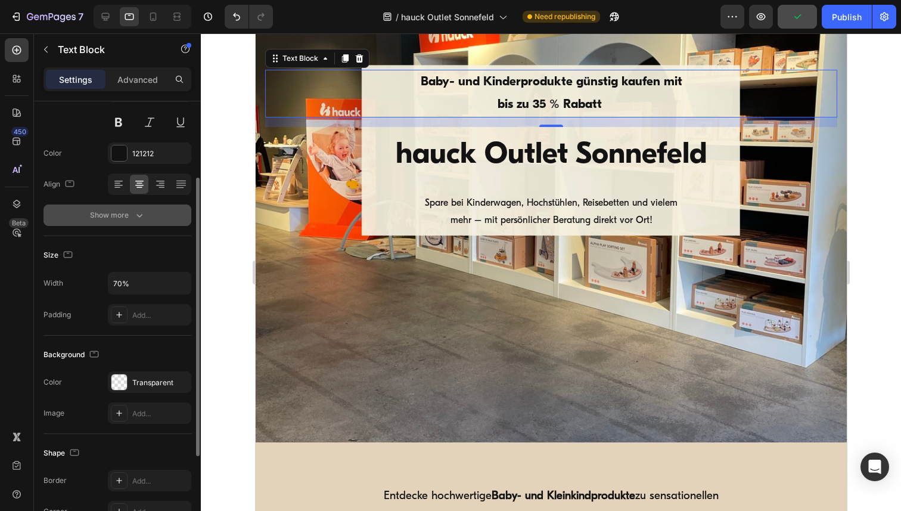
click at [141, 214] on icon "button" at bounding box center [139, 216] width 6 height 4
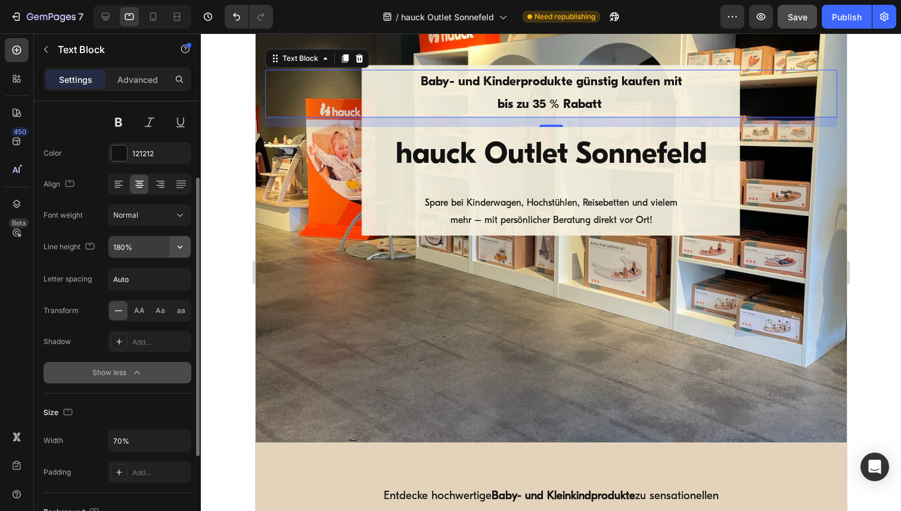
click at [182, 248] on icon "button" at bounding box center [180, 247] width 12 height 12
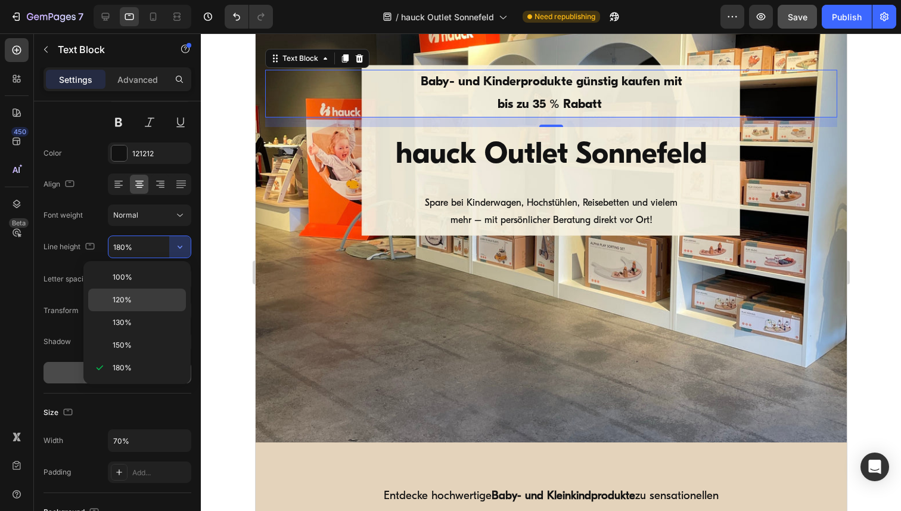
click at [132, 301] on p "120%" at bounding box center [147, 299] width 68 height 11
type input "120%"
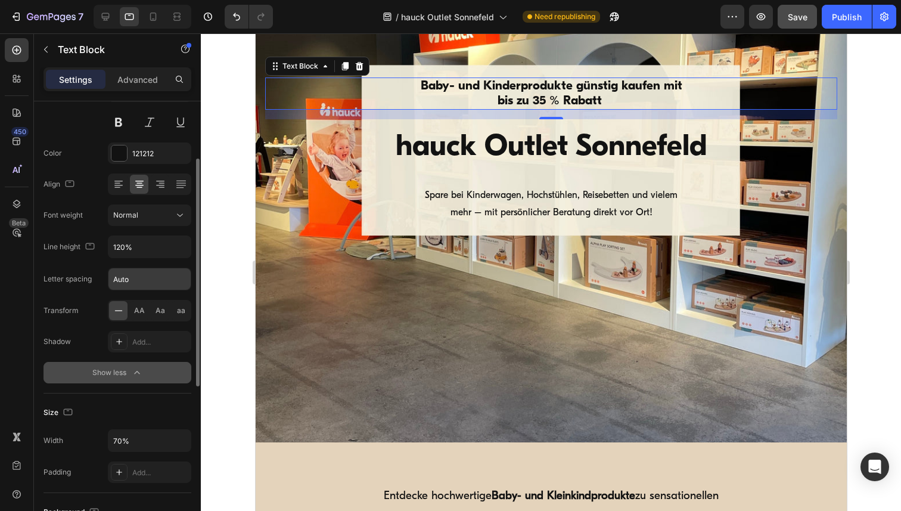
scroll to position [0, 0]
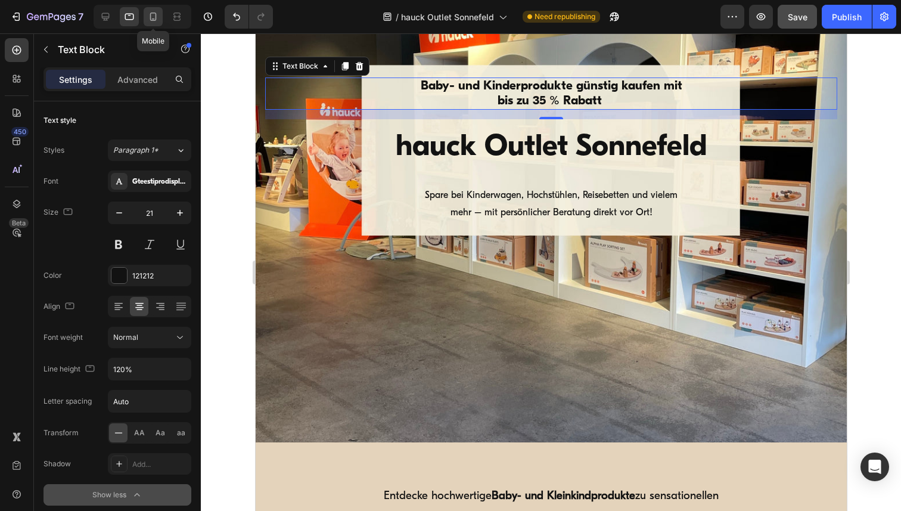
click at [151, 21] on icon at bounding box center [153, 17] width 12 height 12
type input "14"
type input "180%"
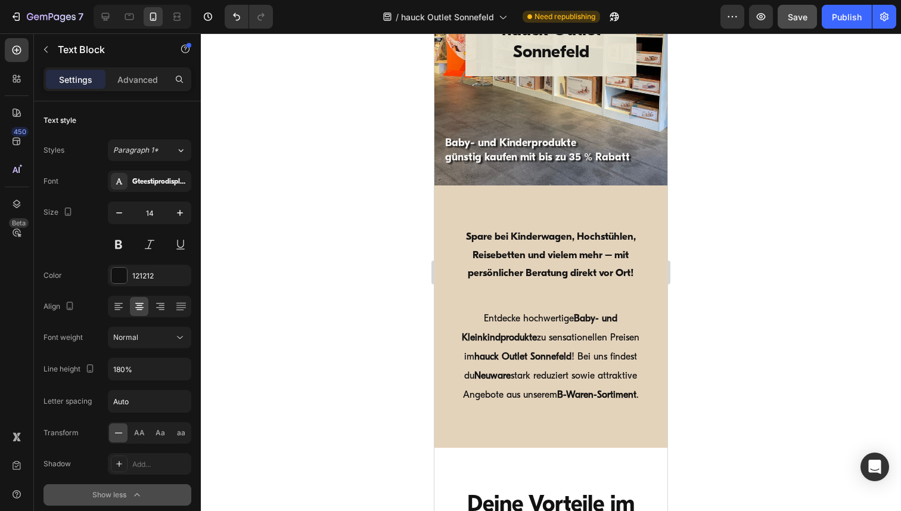
scroll to position [170, 0]
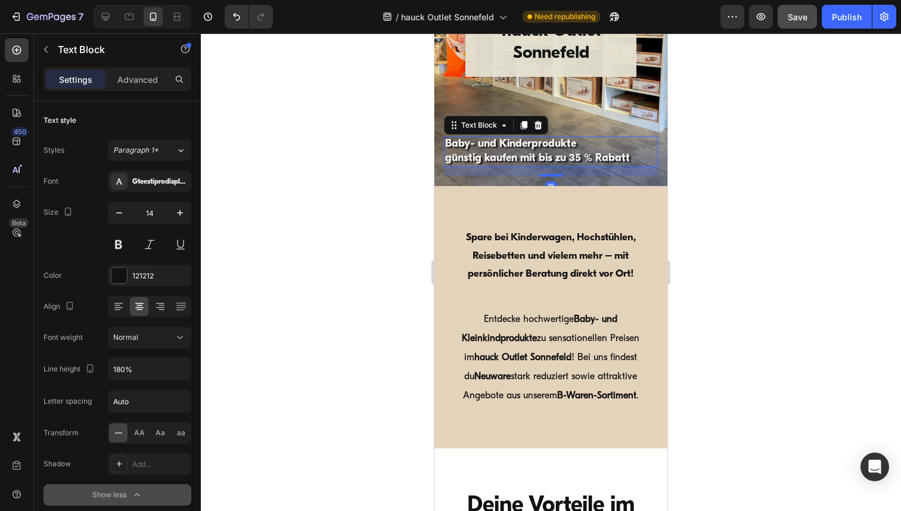
click at [516, 147] on strong "Baby- und Kinderprodukte" at bounding box center [510, 144] width 131 height 11
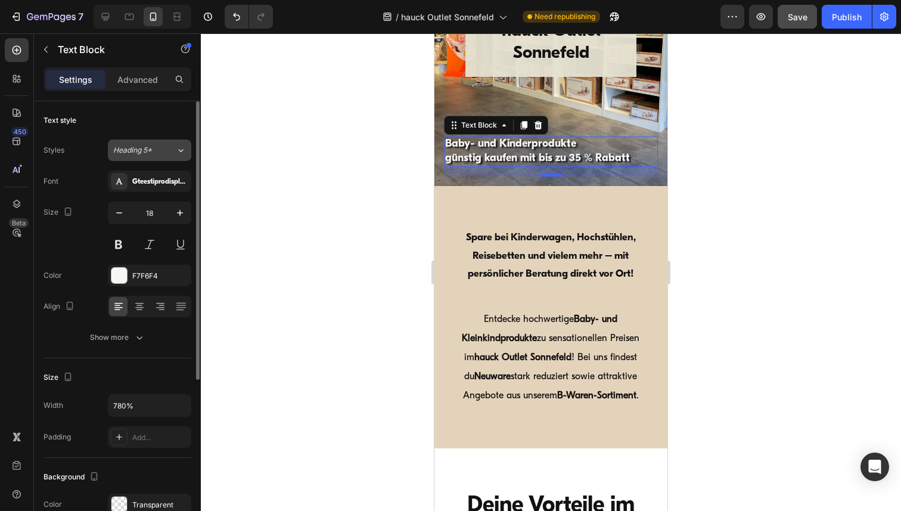
click at [182, 147] on icon at bounding box center [181, 150] width 10 height 12
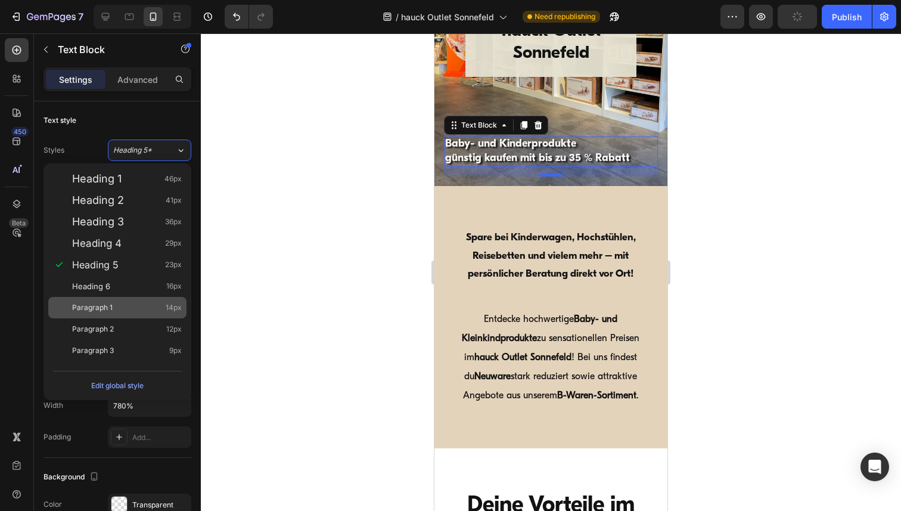
click at [110, 301] on span "Paragraph 1" at bounding box center [92, 307] width 41 height 12
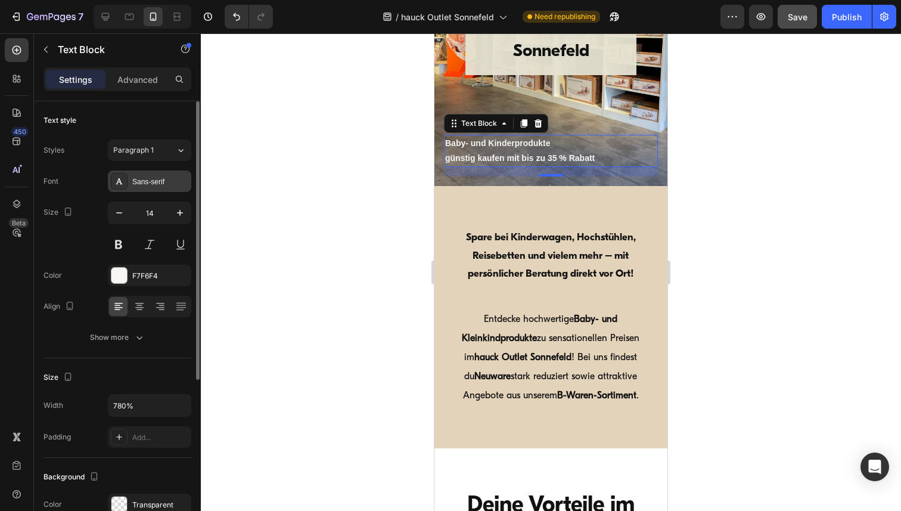
click at [141, 184] on div "Sans-serif" at bounding box center [160, 181] width 56 height 11
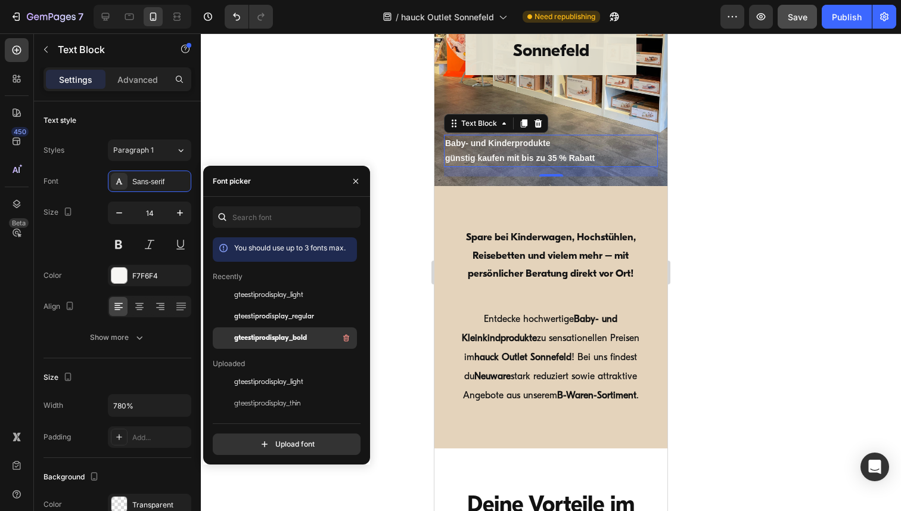
click at [243, 344] on div "gteestiprodisplay_bold" at bounding box center [294, 338] width 120 height 14
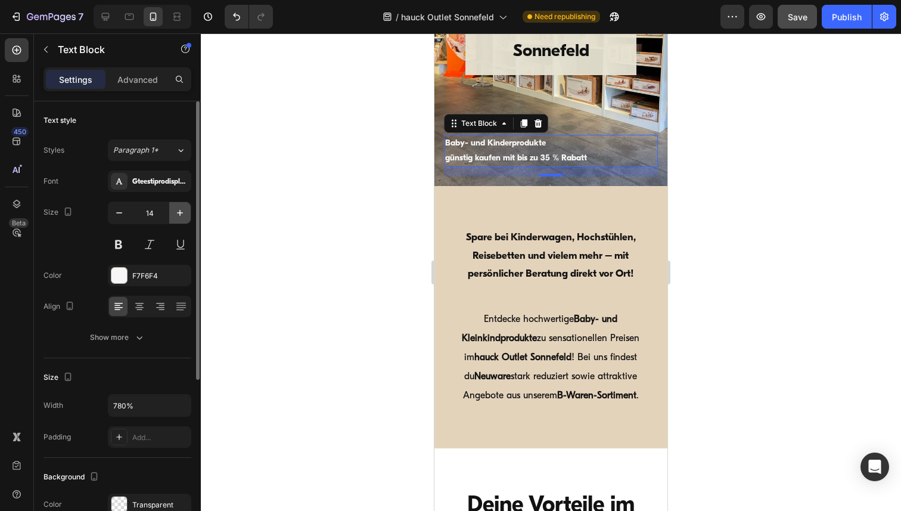
click at [181, 215] on icon "button" at bounding box center [180, 213] width 12 height 12
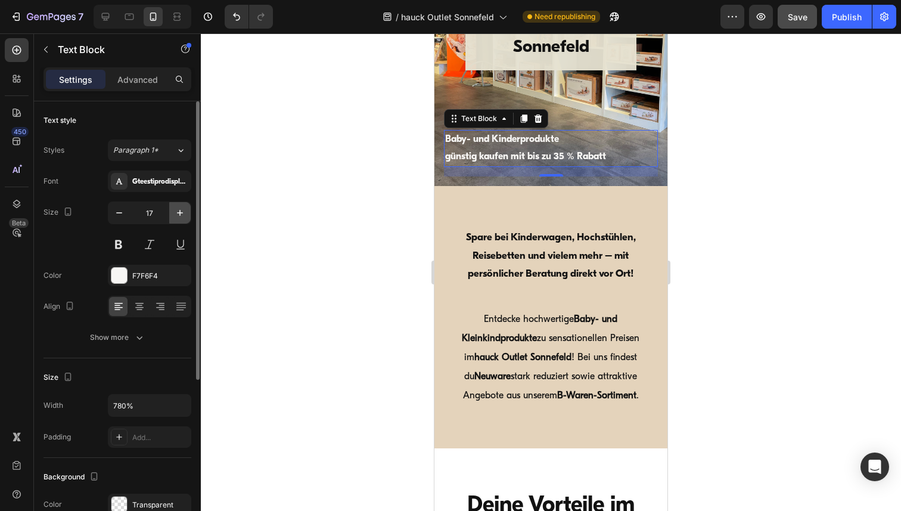
click at [181, 215] on icon "button" at bounding box center [180, 213] width 12 height 12
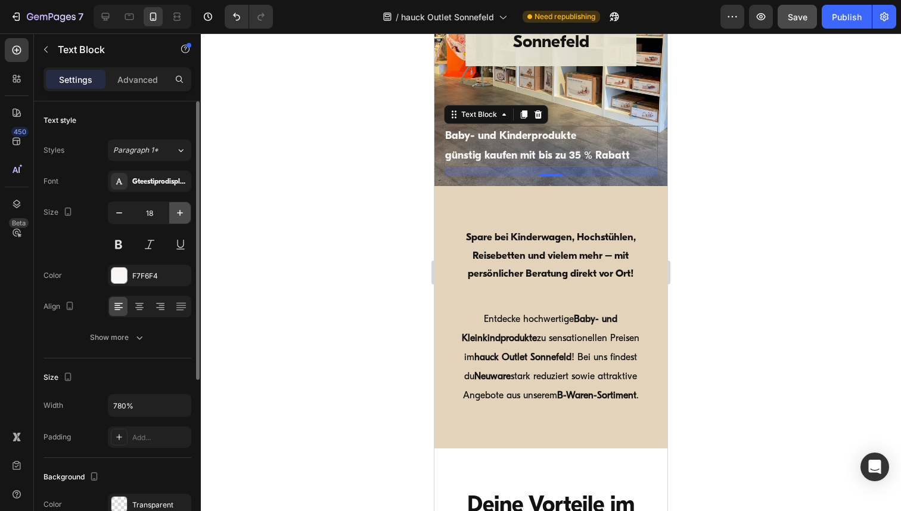
click at [181, 215] on icon "button" at bounding box center [180, 213] width 12 height 12
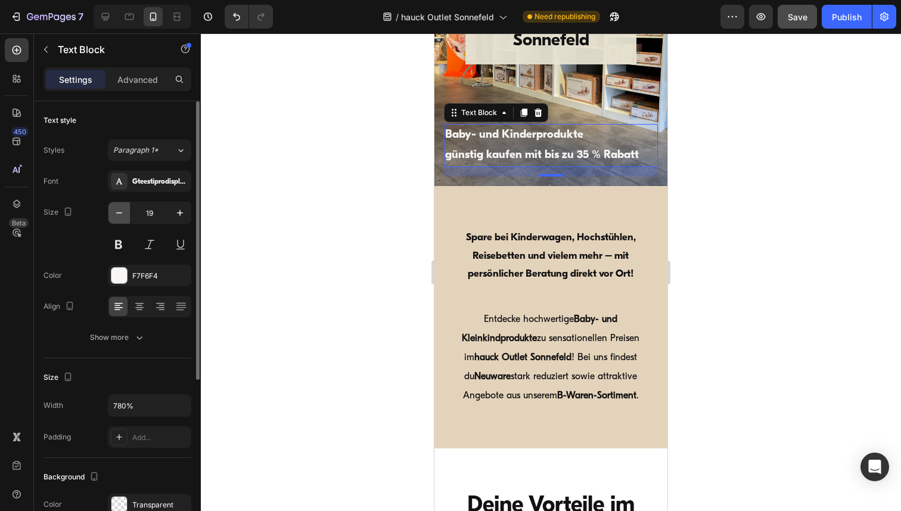
click at [122, 211] on icon "button" at bounding box center [119, 213] width 12 height 12
type input "18"
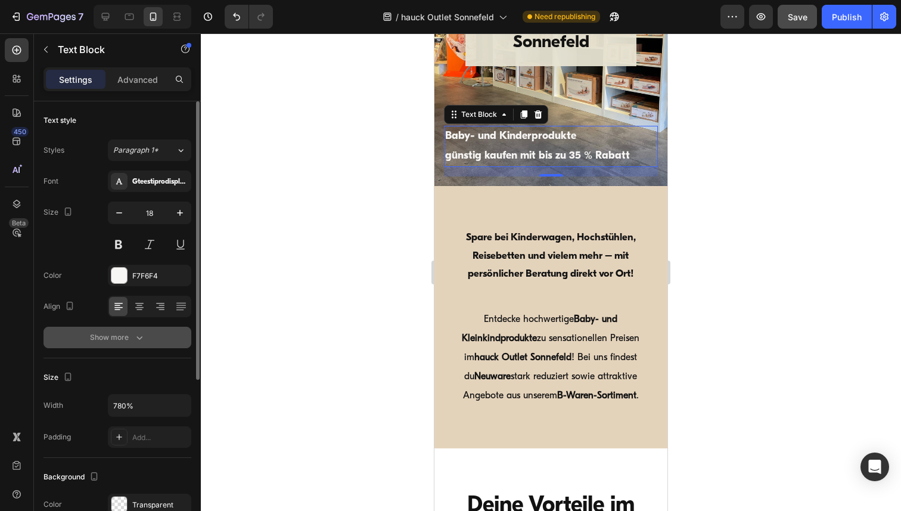
click at [137, 339] on icon "button" at bounding box center [139, 337] width 12 height 12
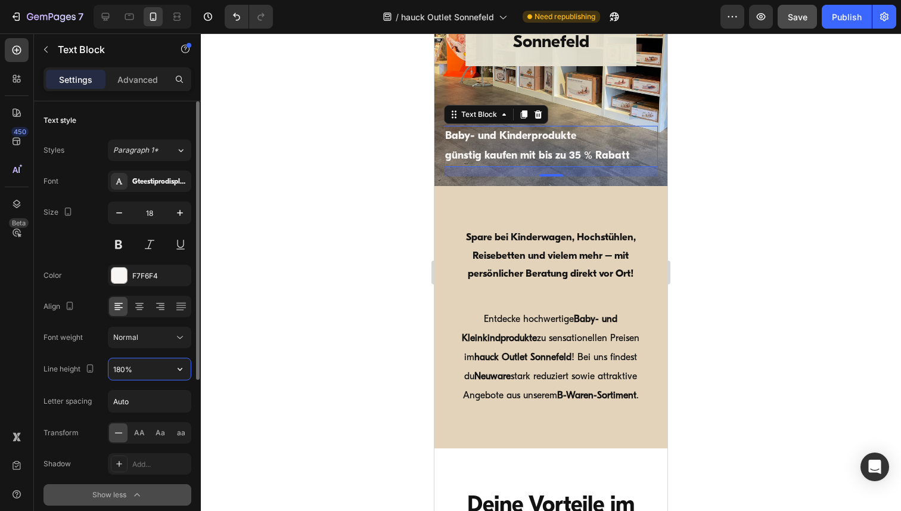
click at [125, 375] on input "180%" at bounding box center [149, 368] width 82 height 21
click at [176, 371] on icon "button" at bounding box center [180, 369] width 12 height 12
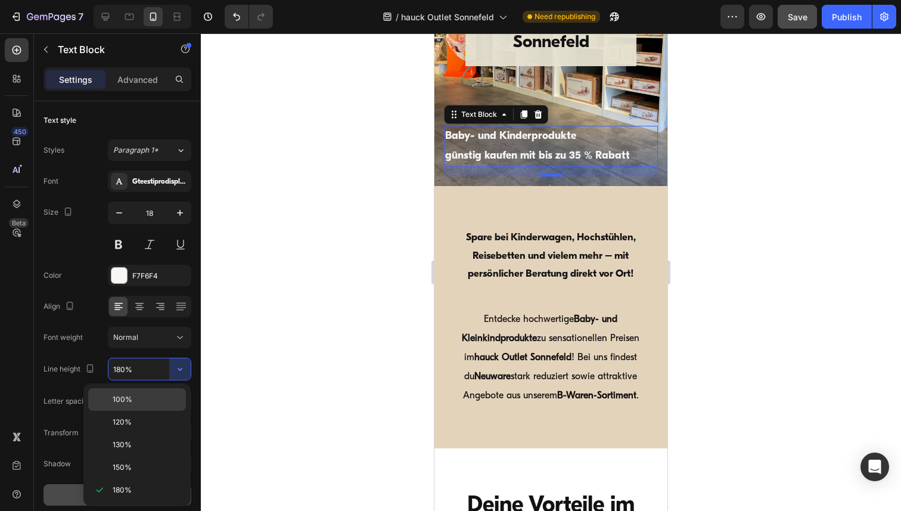
click at [121, 402] on span "100%" at bounding box center [123, 399] width 20 height 11
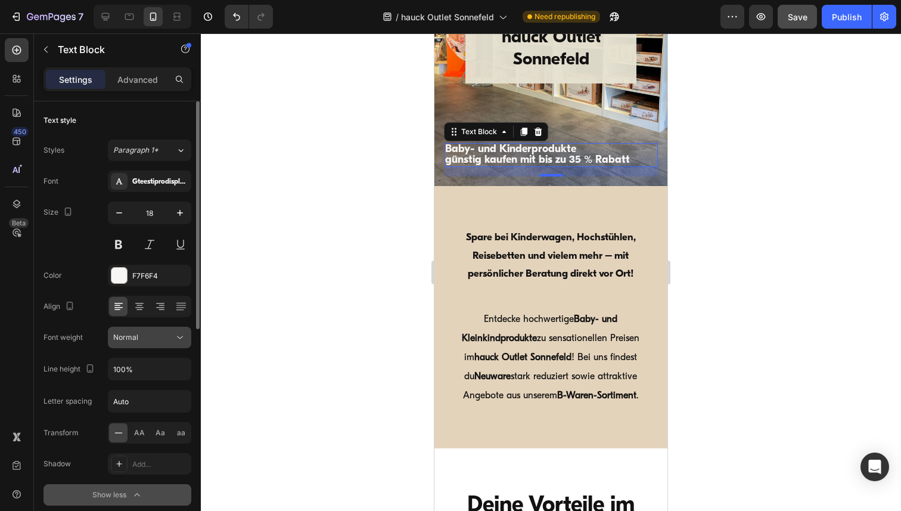
click at [179, 337] on icon at bounding box center [180, 337] width 12 height 12
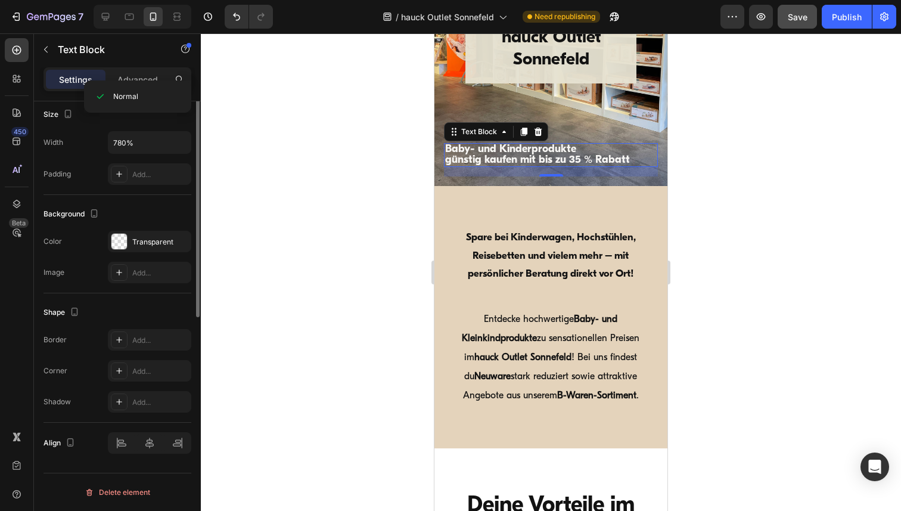
scroll to position [4, 0]
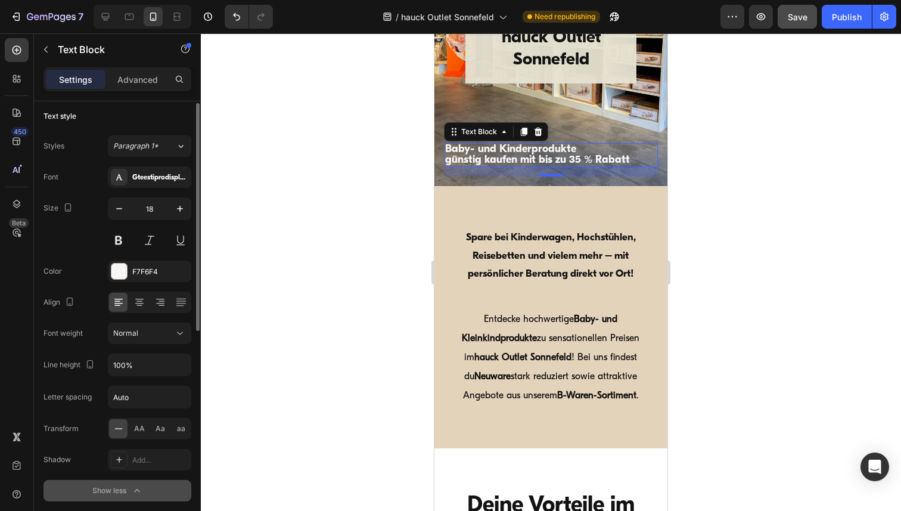
click at [183, 383] on div "Font Gteestiprodisplay_bold Size 18 Color F7F6F4 Align Font weight Normal Line …" at bounding box center [117, 333] width 148 height 335
click at [180, 366] on icon "button" at bounding box center [180, 365] width 12 height 12
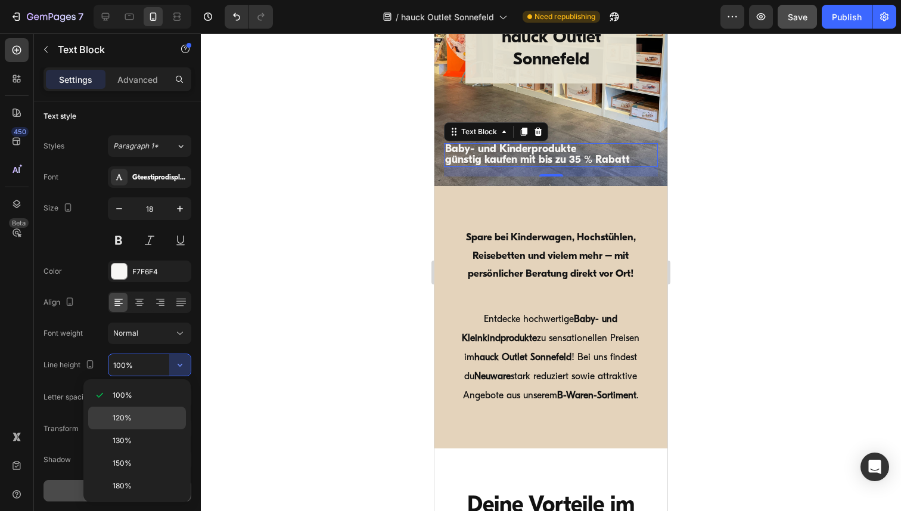
click at [128, 418] on span "120%" at bounding box center [122, 417] width 19 height 11
type input "120%"
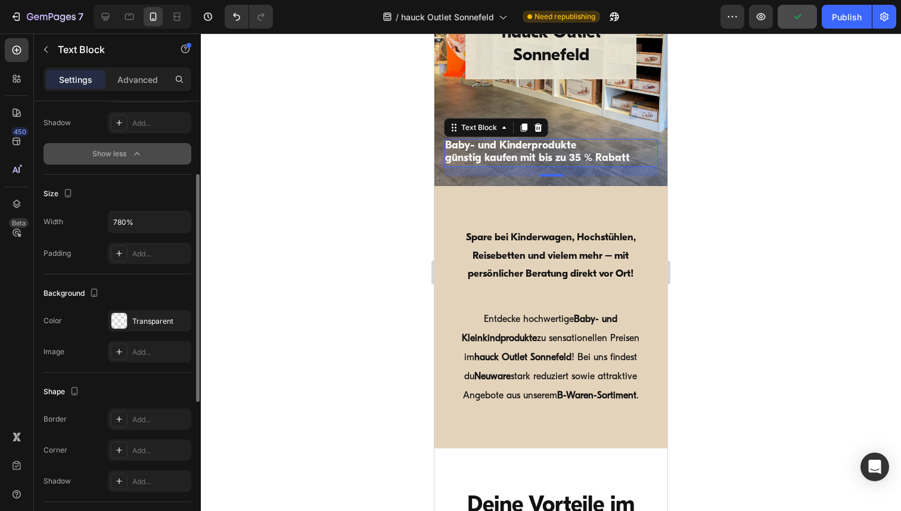
scroll to position [393, 0]
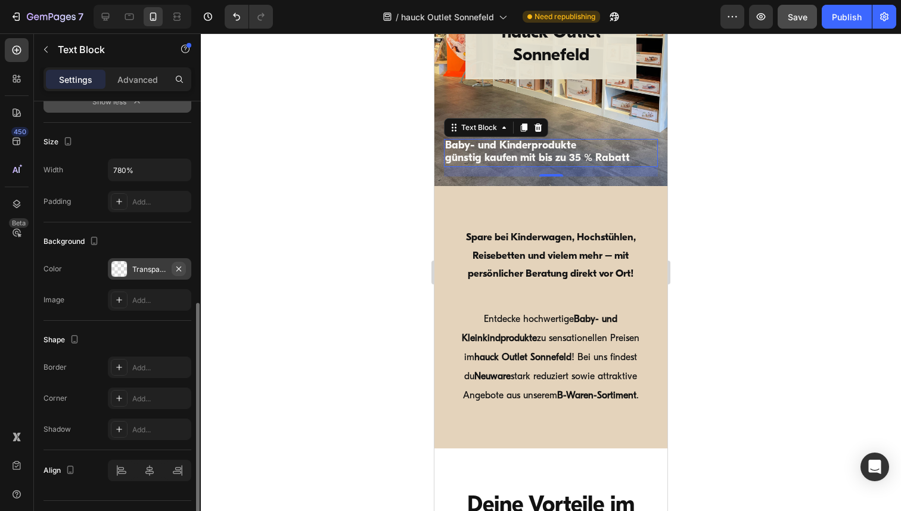
click at [177, 266] on icon "button" at bounding box center [178, 268] width 5 height 5
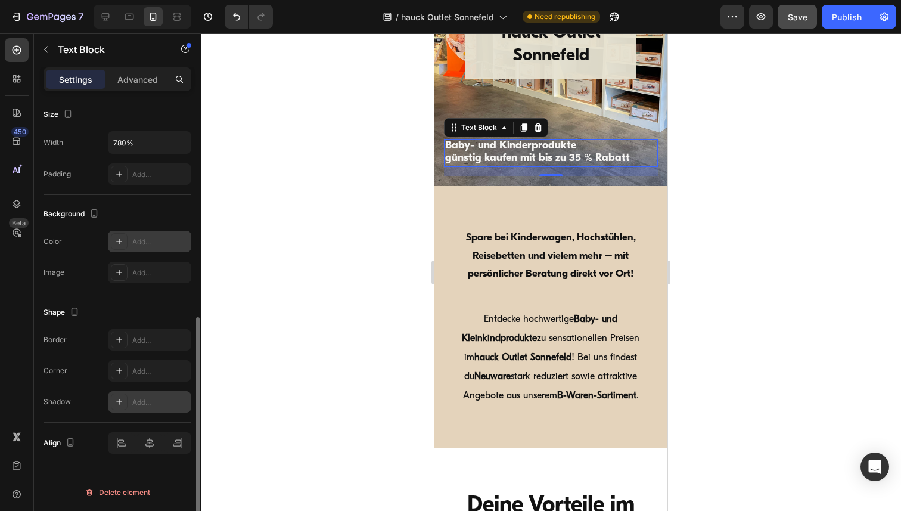
click at [117, 403] on icon at bounding box center [119, 402] width 10 height 10
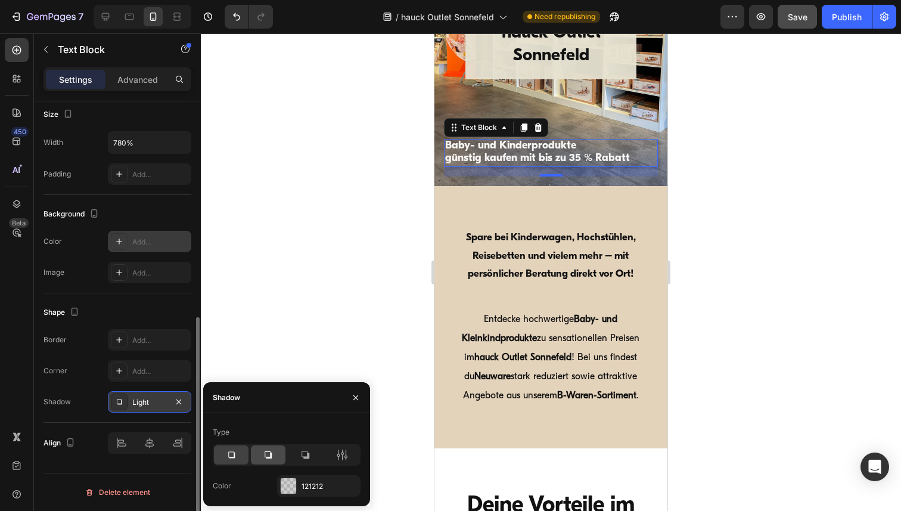
click at [269, 457] on icon at bounding box center [267, 454] width 7 height 7
click at [700, 269] on div at bounding box center [551, 271] width 700 height 477
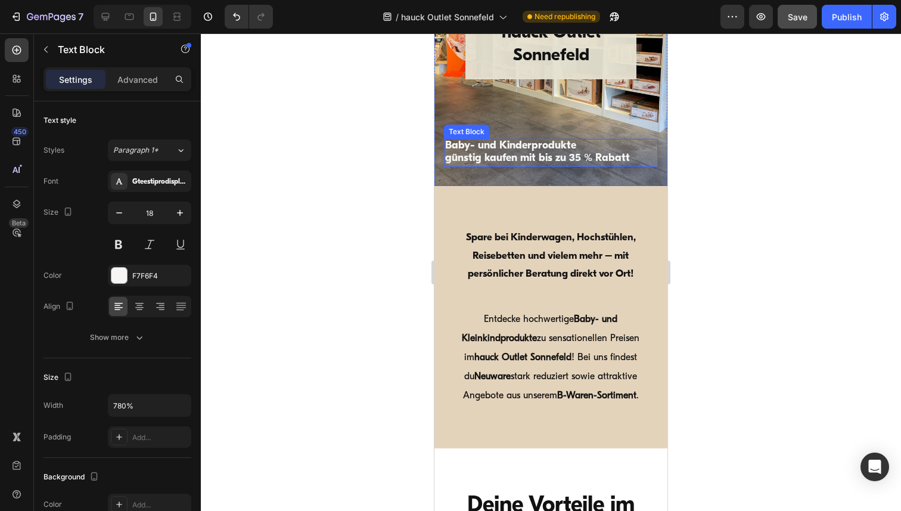
click at [642, 158] on p "günstig kaufen mit bis zu 35 % Rabatt" at bounding box center [550, 158] width 211 height 13
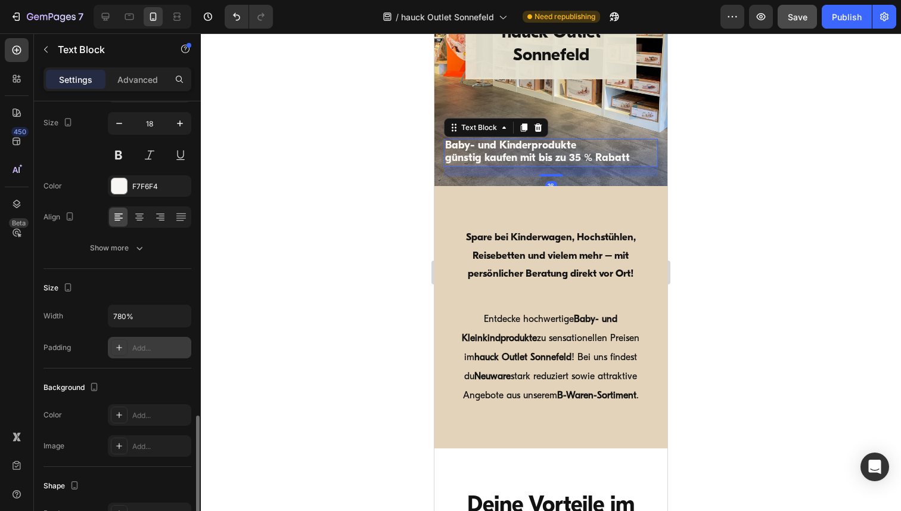
scroll to position [263, 0]
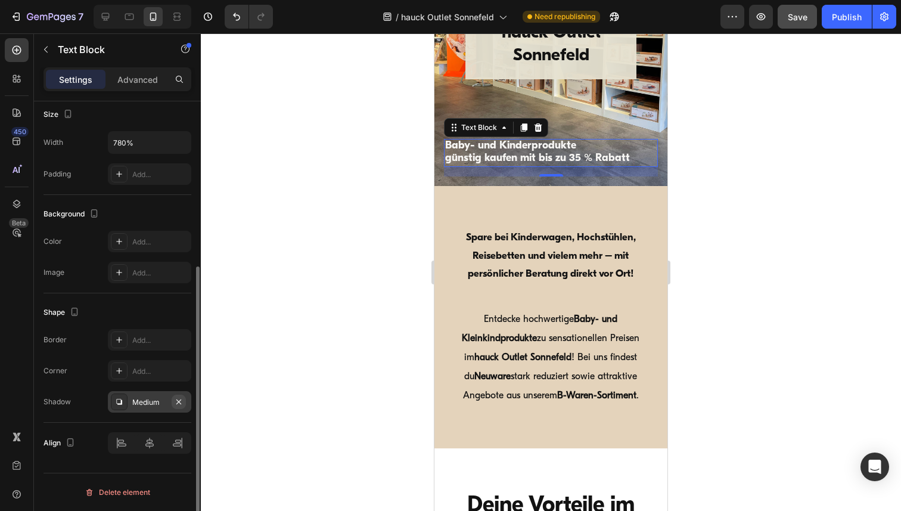
click at [178, 403] on icon "button" at bounding box center [179, 402] width 10 height 10
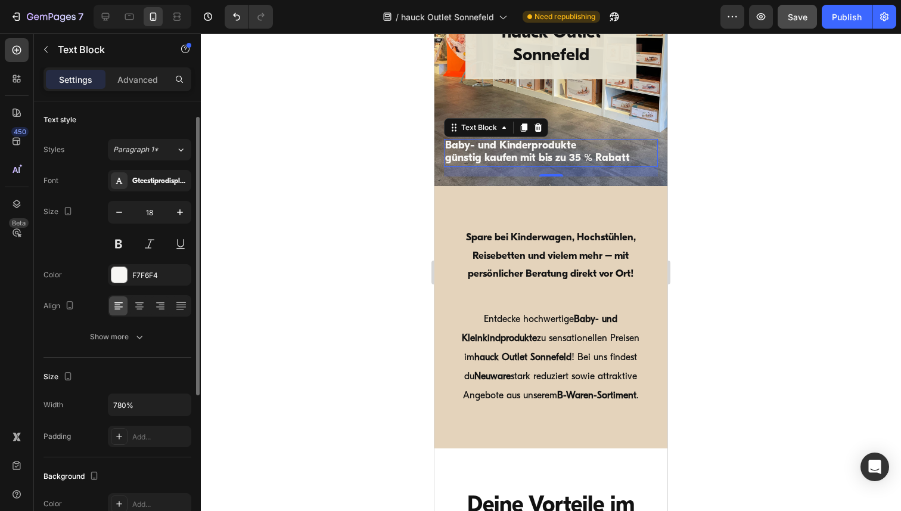
scroll to position [0, 0]
click at [143, 341] on icon "button" at bounding box center [139, 337] width 12 height 12
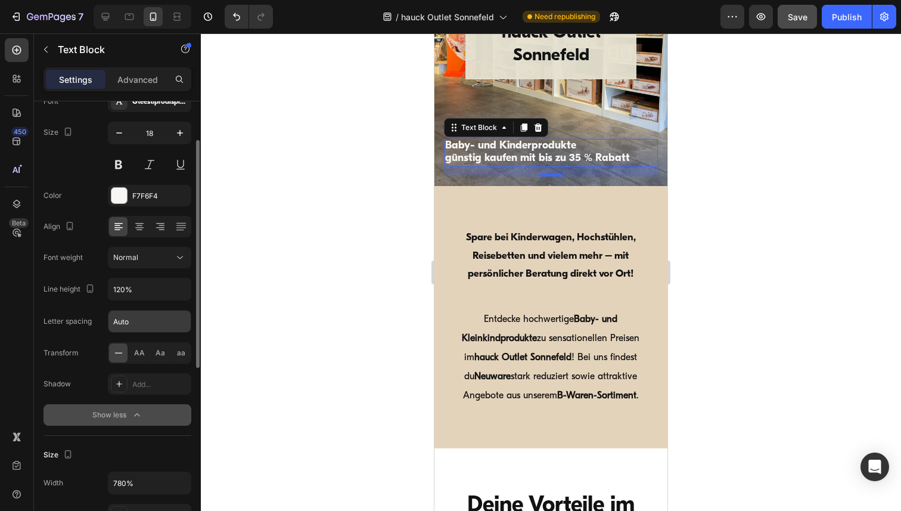
scroll to position [82, 0]
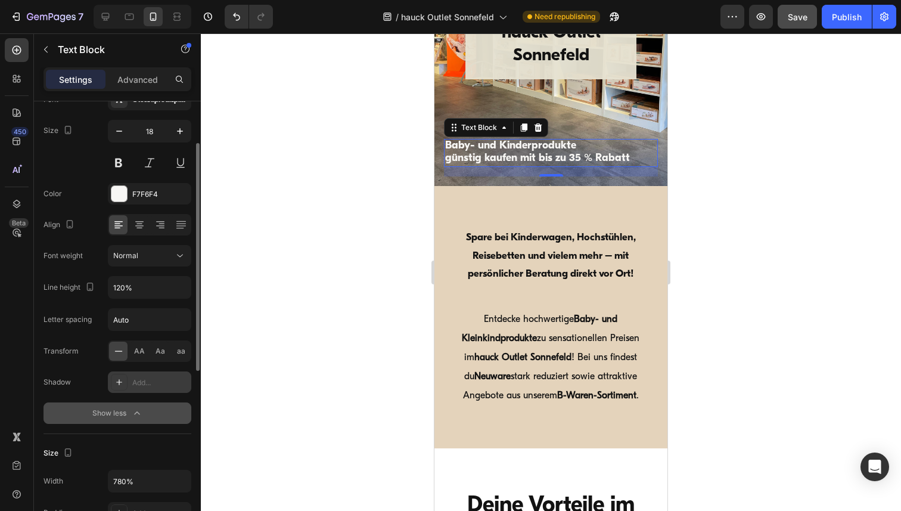
click at [120, 383] on icon at bounding box center [119, 382] width 10 height 10
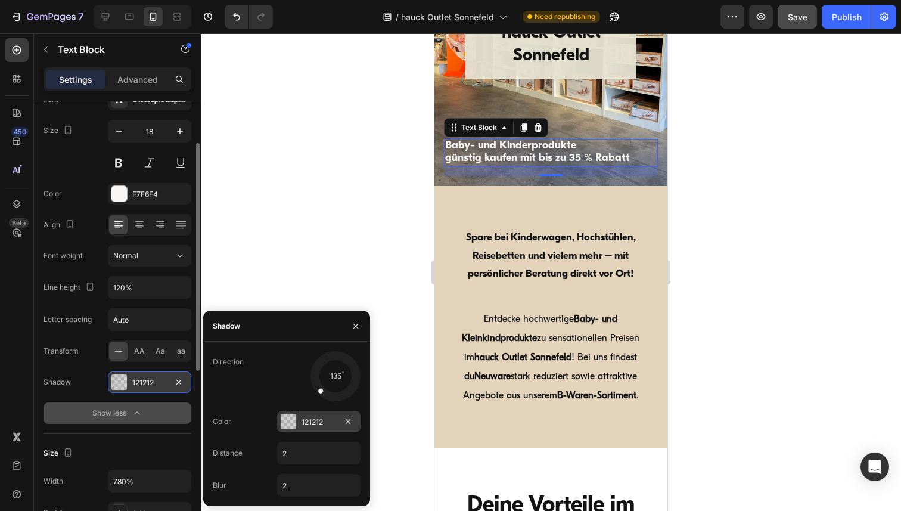
click at [289, 419] on div at bounding box center [288, 420] width 15 height 15
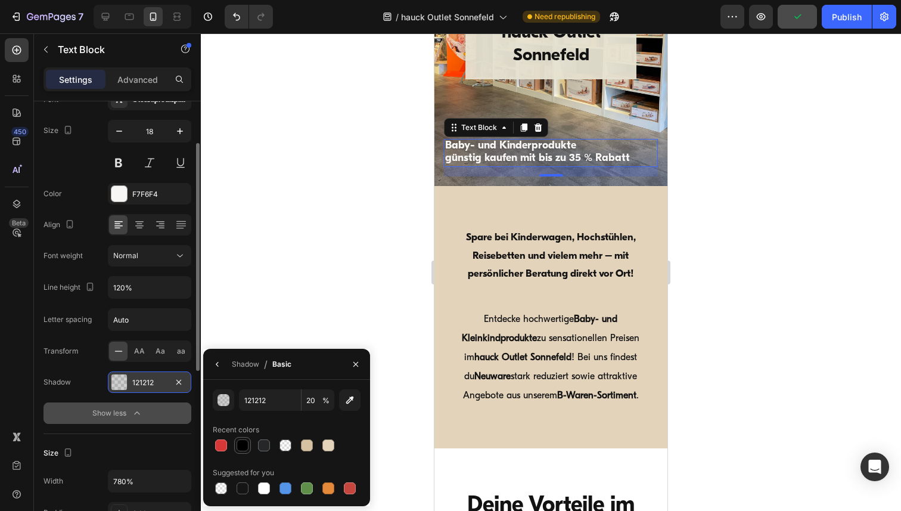
click at [245, 443] on div at bounding box center [242, 445] width 12 height 12
type input "000000"
type input "100"
click at [354, 365] on icon "button" at bounding box center [355, 363] width 5 height 5
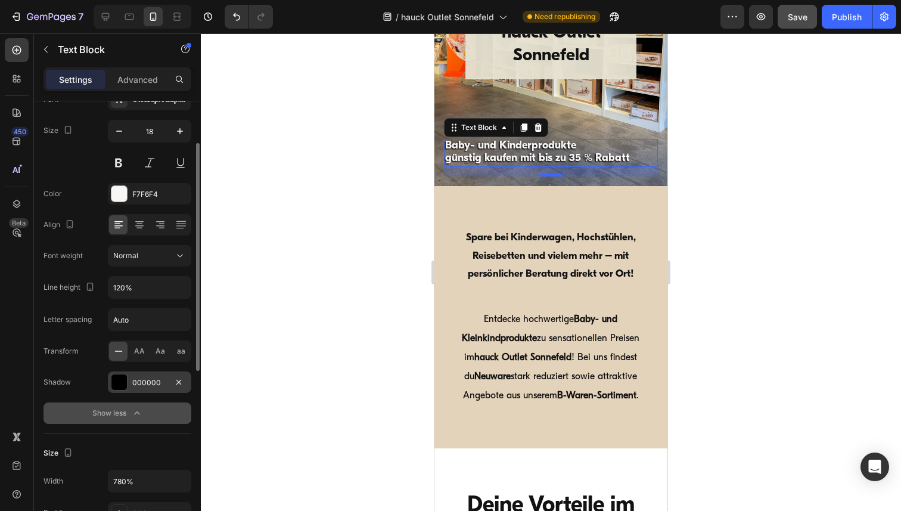
click at [142, 384] on div "000000" at bounding box center [149, 382] width 35 height 11
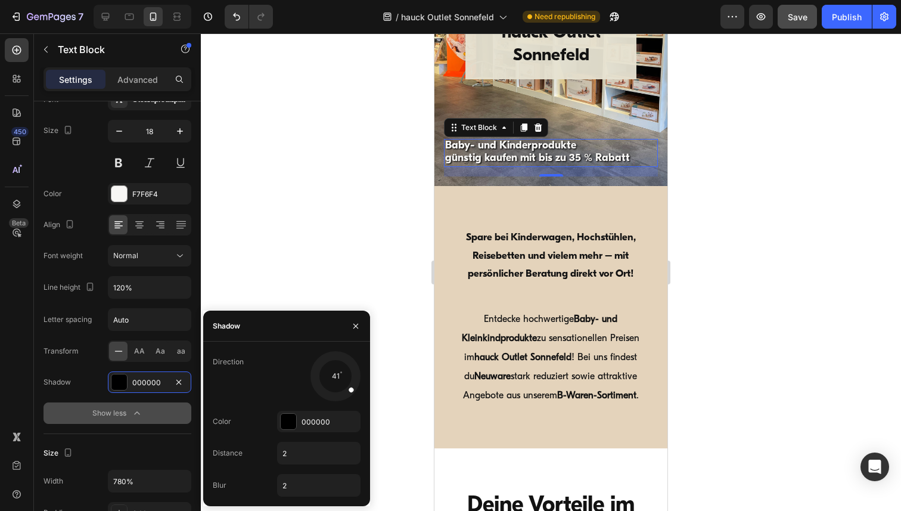
drag, startPoint x: 320, startPoint y: 390, endPoint x: 350, endPoint y: 388, distance: 30.4
click at [350, 388] on span at bounding box center [350, 388] width 7 height 7
click at [318, 489] on input "2" at bounding box center [319, 484] width 82 height 21
type input "5"
click at [301, 455] on input "2" at bounding box center [319, 452] width 82 height 21
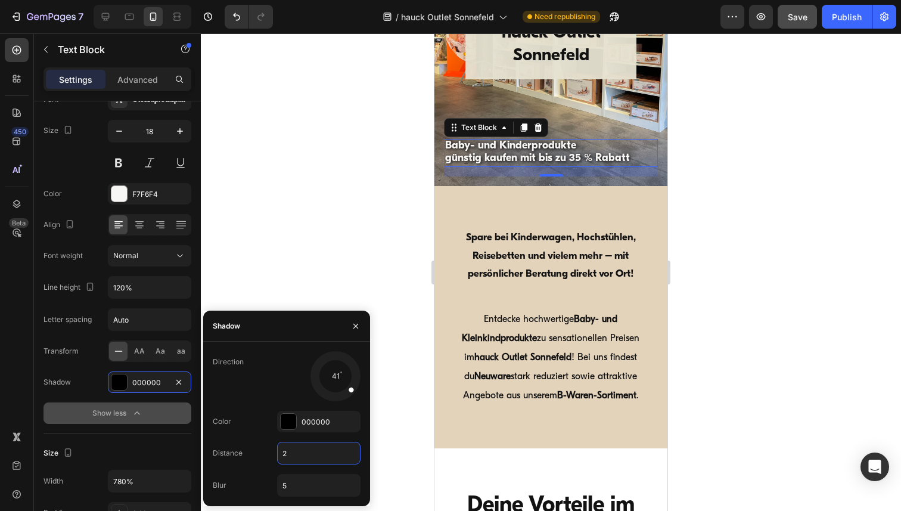
type input "5"
click at [353, 324] on icon "button" at bounding box center [356, 326] width 10 height 10
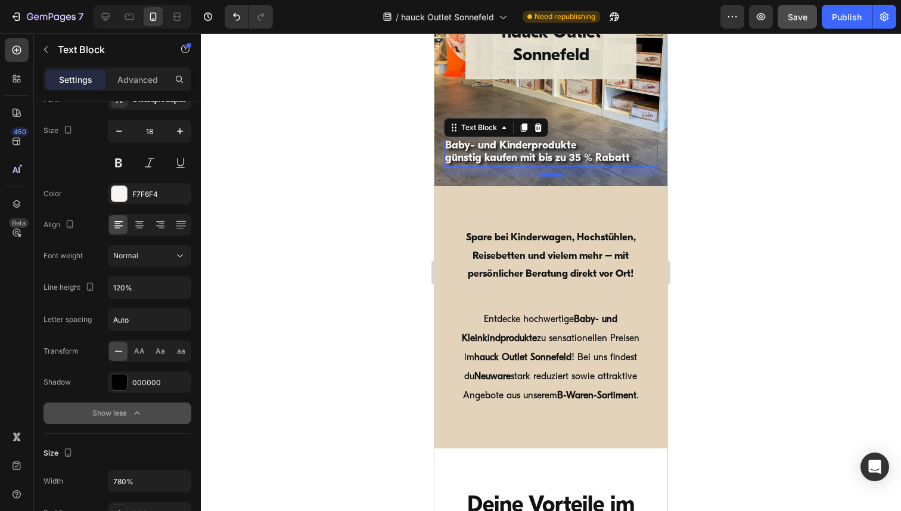
click at [372, 237] on div at bounding box center [551, 271] width 700 height 477
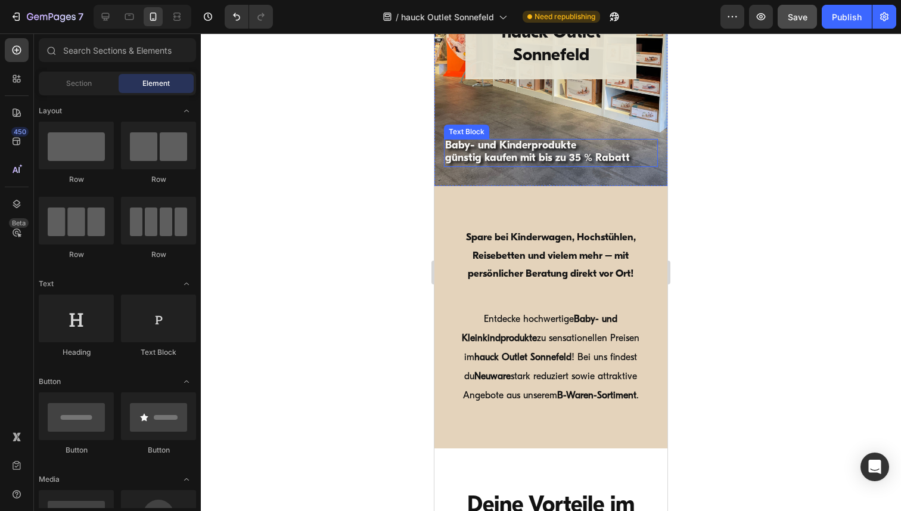
click at [472, 154] on strong "günstig kaufen mit bis zu 35 % Rabatt" at bounding box center [537, 158] width 185 height 11
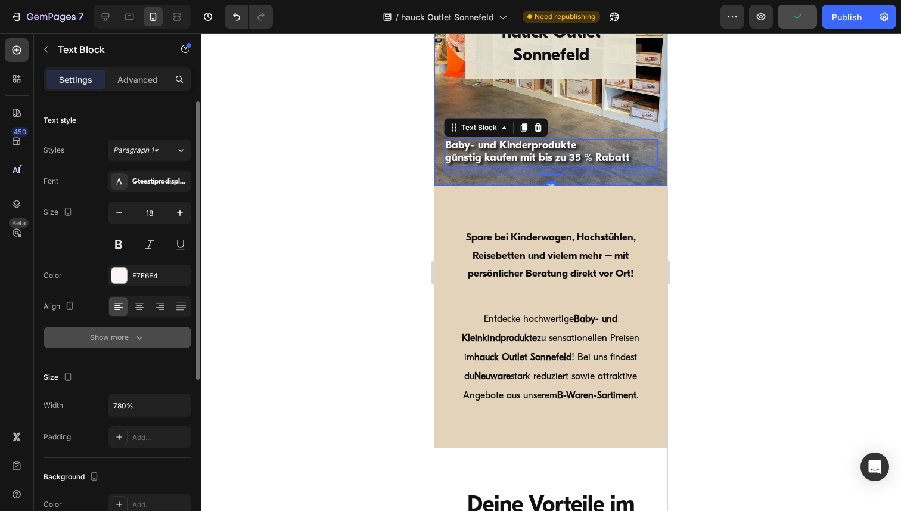
click at [139, 340] on icon "button" at bounding box center [139, 337] width 12 height 12
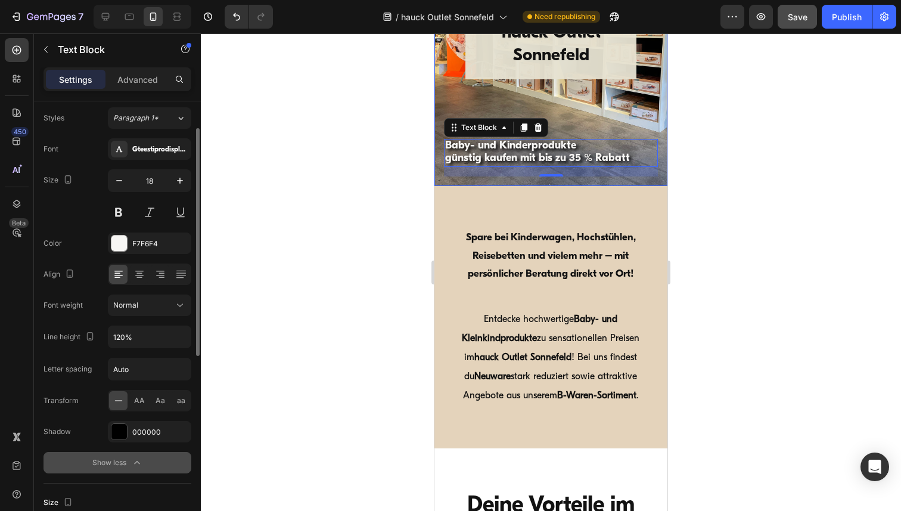
scroll to position [55, 0]
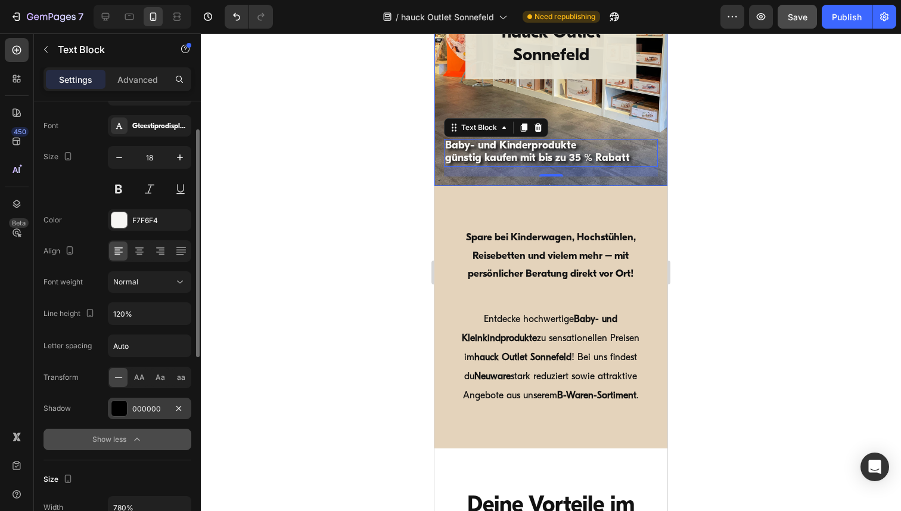
click at [139, 409] on div "000000" at bounding box center [149, 408] width 35 height 11
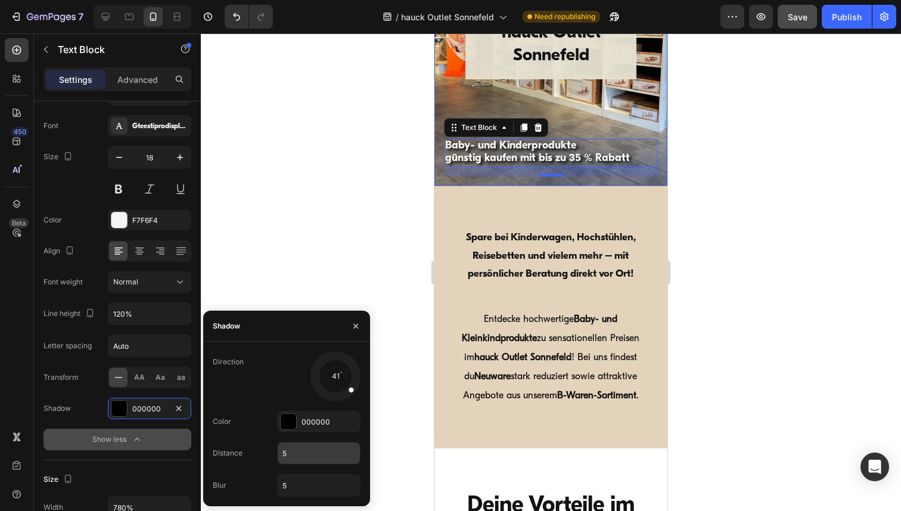
click at [298, 452] on input "5" at bounding box center [319, 452] width 82 height 21
type input "3"
click at [299, 481] on input "5" at bounding box center [319, 484] width 82 height 21
type input "3"
click at [522, 266] on p "Spare bei Kinderwagen, Hochstühlen, Reisebetten und vielem mehr – mit persönlic…" at bounding box center [550, 256] width 207 height 55
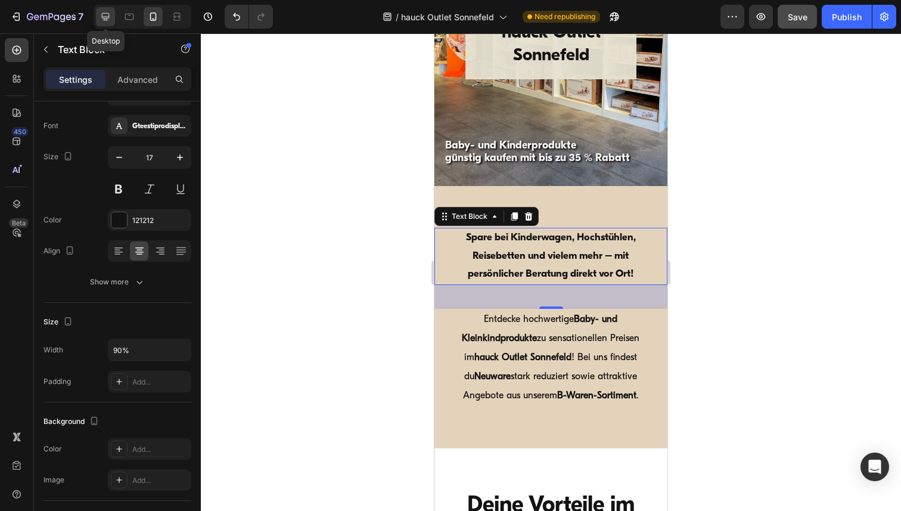
click at [104, 15] on icon at bounding box center [105, 17] width 12 height 12
type input "16"
type input "70%"
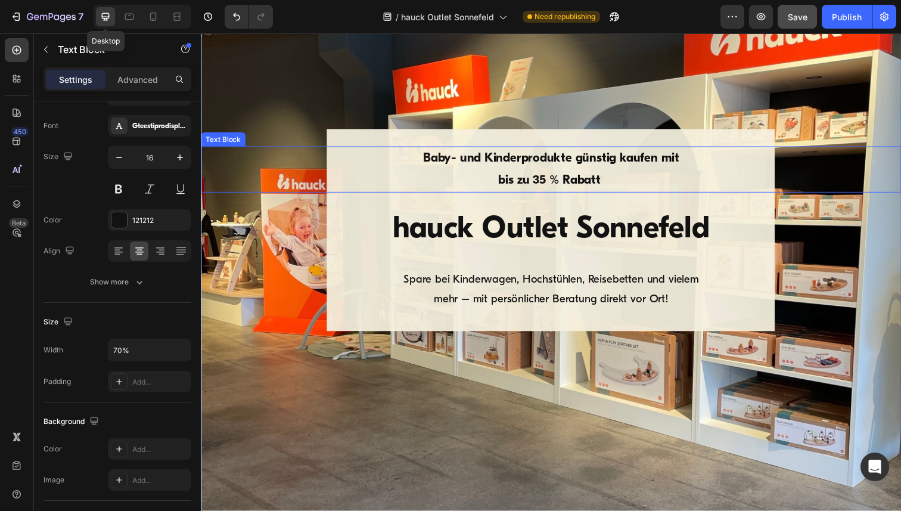
scroll to position [128, 0]
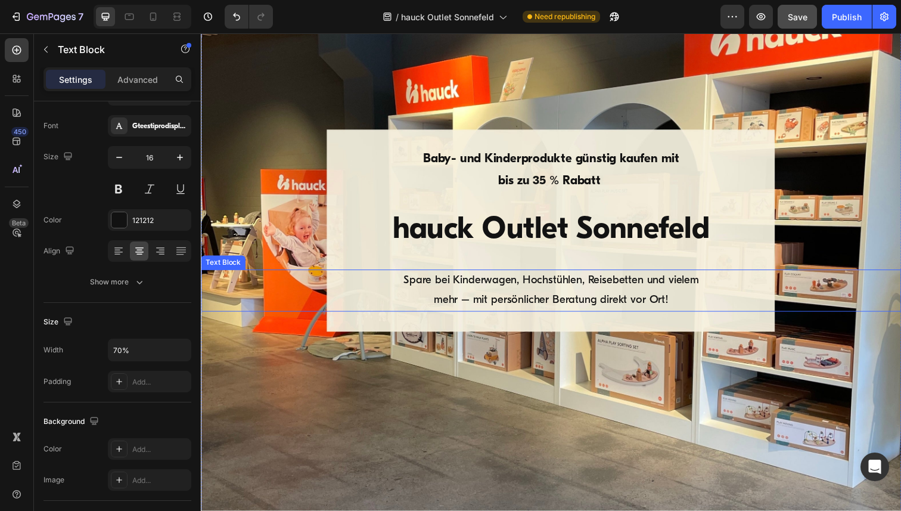
click at [496, 284] on p "Spare bei Kinderwagen, Hochstühlen, Reisebetten und vielem mehr – mit persönlic…" at bounding box center [558, 296] width 319 height 41
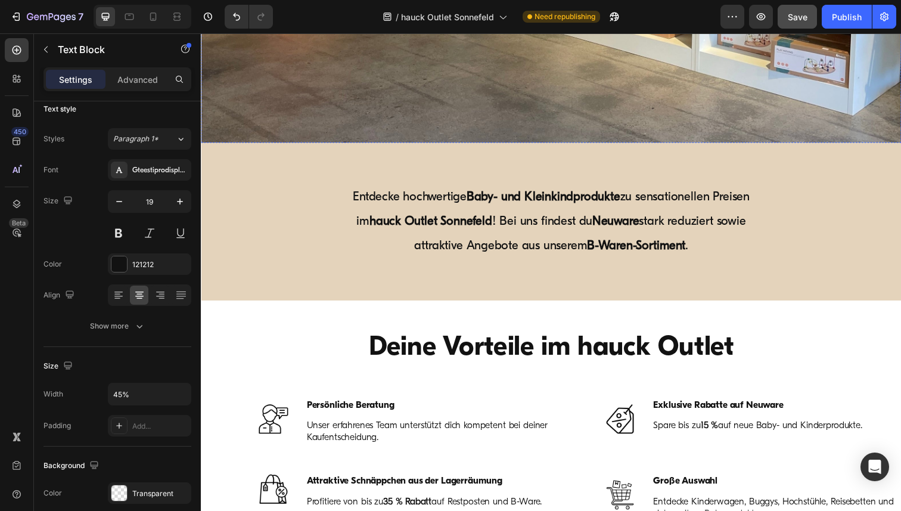
scroll to position [525, 0]
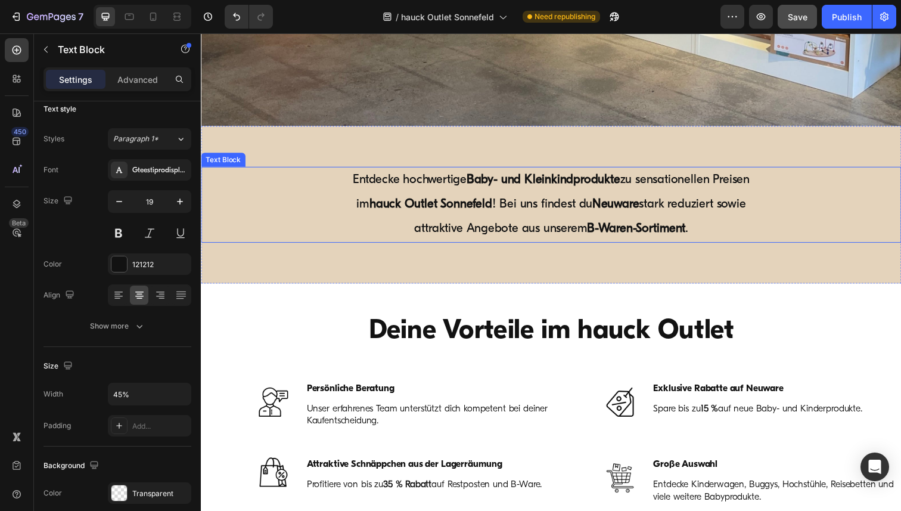
click at [519, 214] on p "Entdecke hochwertige Baby- und Kleinkindprodukte zu sensationellen Preisen im h…" at bounding box center [558, 208] width 427 height 75
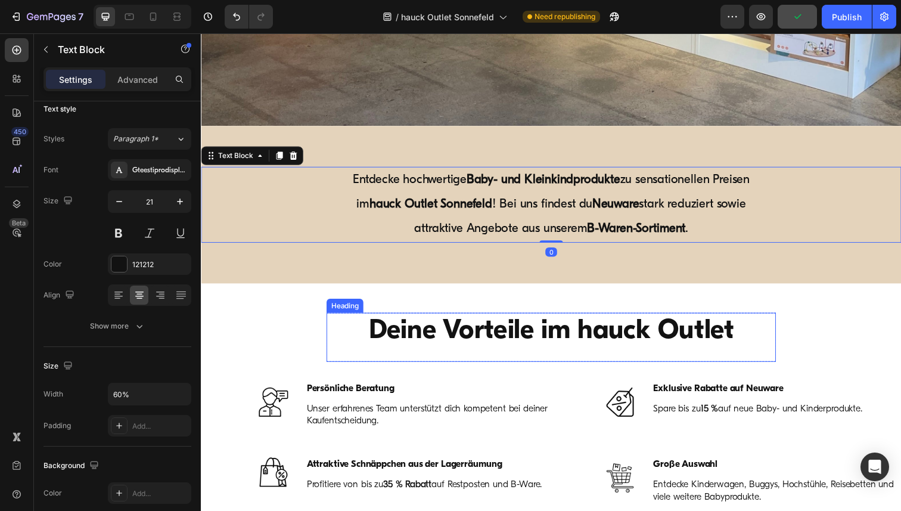
click at [506, 329] on h2 "Deine Vorteile im hauck Outlet" at bounding box center [558, 338] width 430 height 38
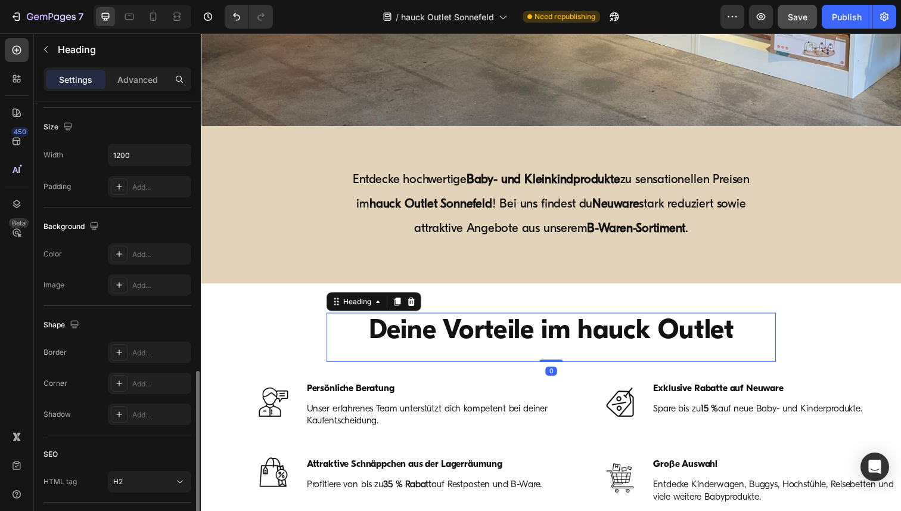
scroll to position [330, 0]
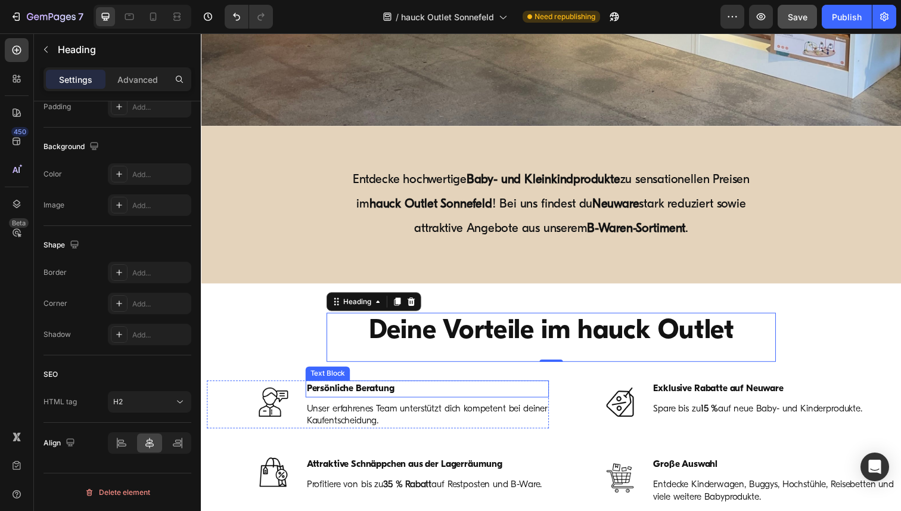
click at [383, 399] on strong "Persönliche Beratung" at bounding box center [353, 396] width 89 height 10
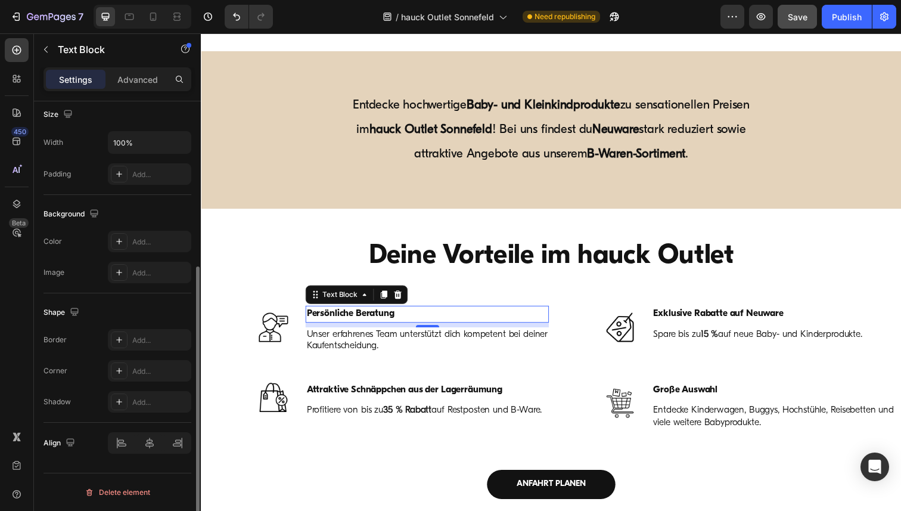
scroll to position [673, 0]
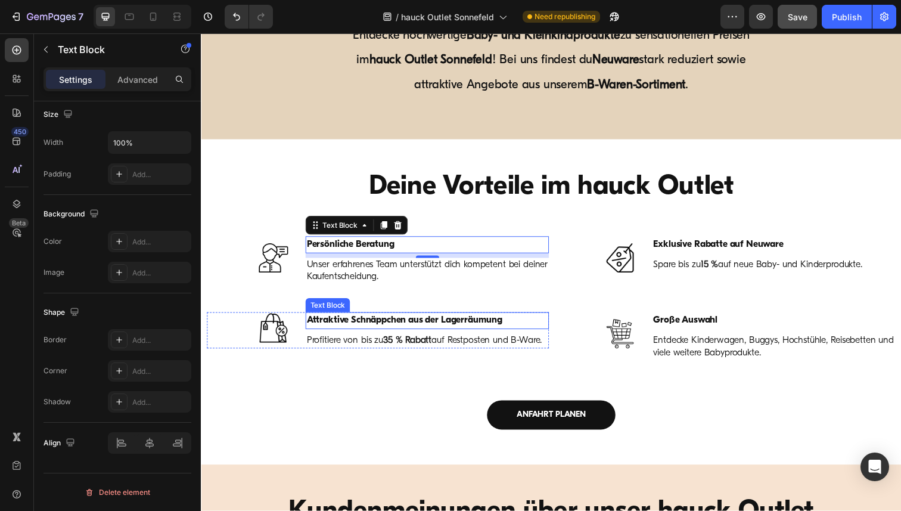
click at [403, 326] on strong "Attraktive Schnäppchen aus der Lagerräumung" at bounding box center [409, 327] width 200 height 10
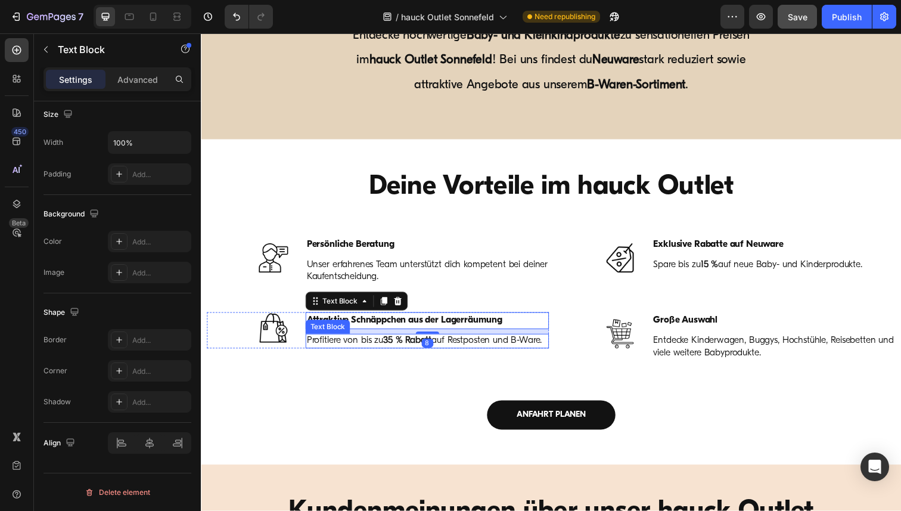
click at [401, 348] on strong "35 % Rabatt" at bounding box center [411, 348] width 49 height 10
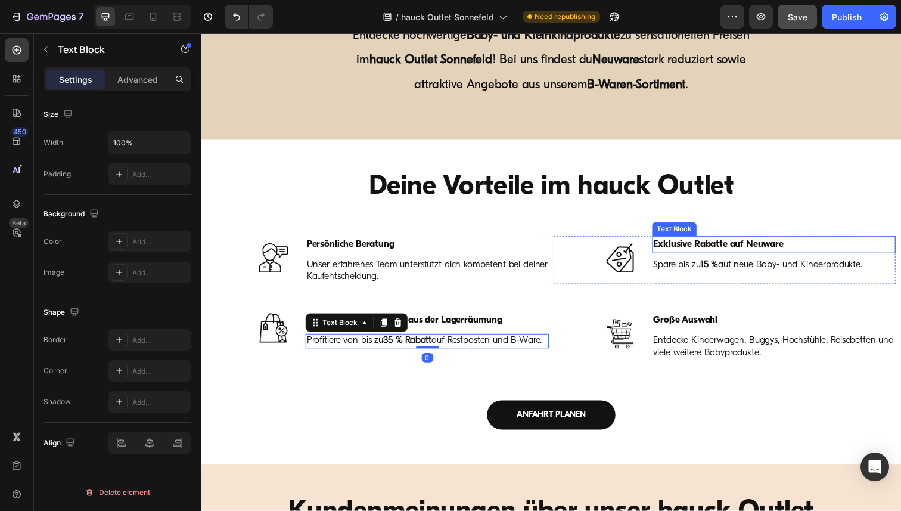
click at [730, 242] on p "Exklusive Rabatte auf Neuware" at bounding box center [785, 249] width 246 height 15
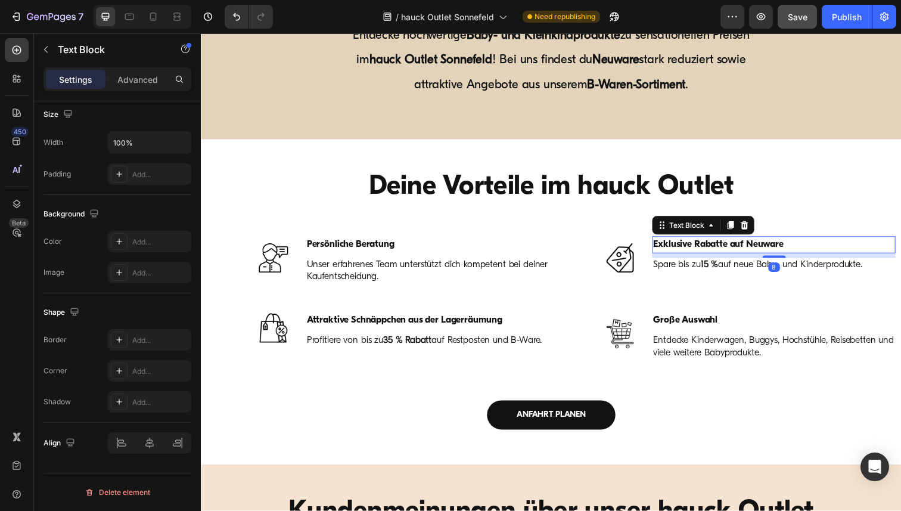
click at [727, 261] on div "8" at bounding box center [785, 260] width 248 height 5
click at [733, 271] on span "Spare bis zu 15 % auf neue Baby- und Kinderprodukte." at bounding box center [768, 270] width 213 height 10
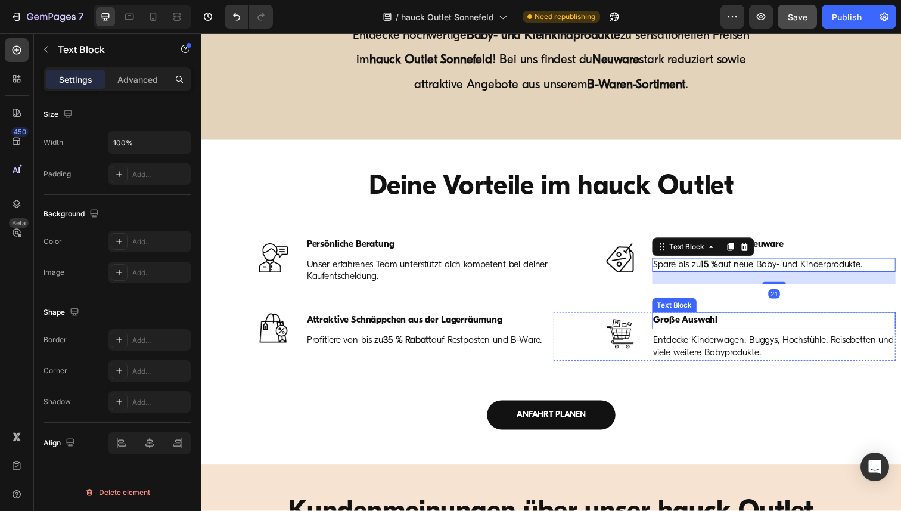
click at [718, 327] on strong "Große Auswahl" at bounding box center [695, 327] width 66 height 10
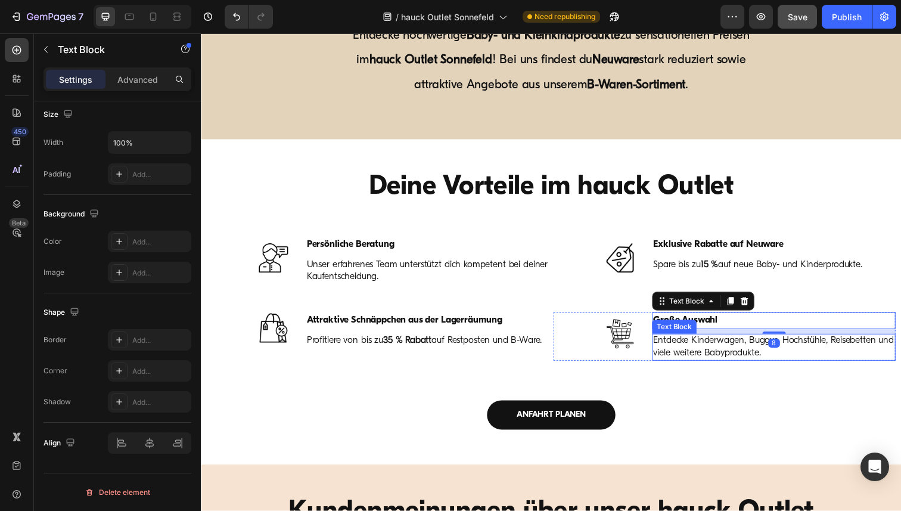
click at [722, 345] on span "Entdecke Kinderwagen, Buggys, Hochstühle, Reisebetten und viele weitere Babypro…" at bounding box center [784, 354] width 245 height 22
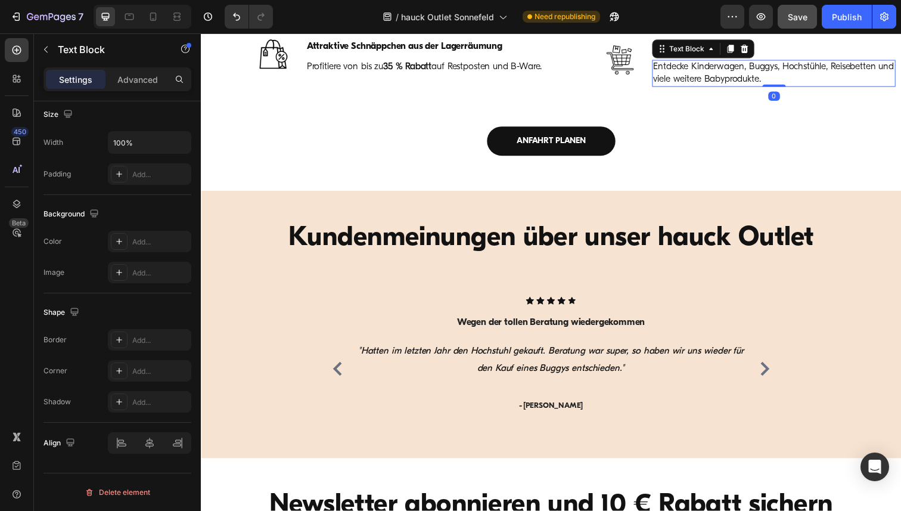
scroll to position [989, 0]
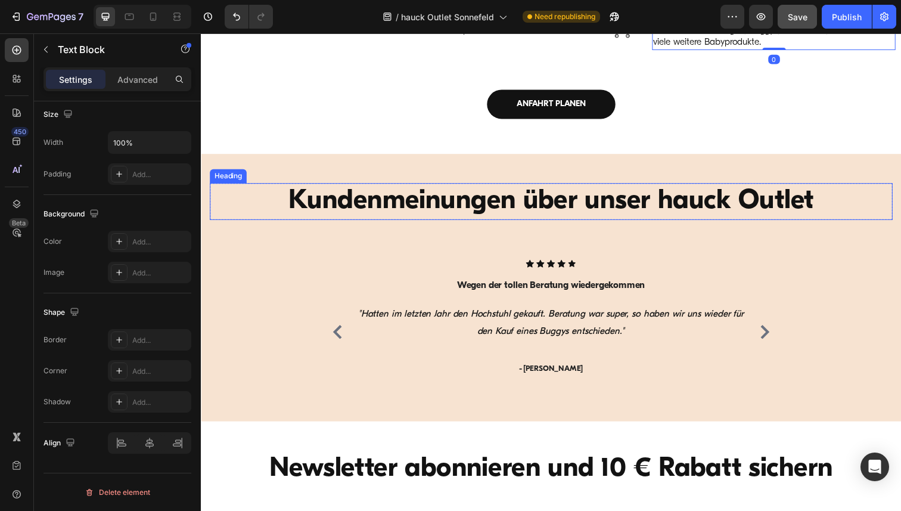
click at [552, 209] on strong "Kundenmeinungen über unser hauck Outlet" at bounding box center [558, 205] width 537 height 28
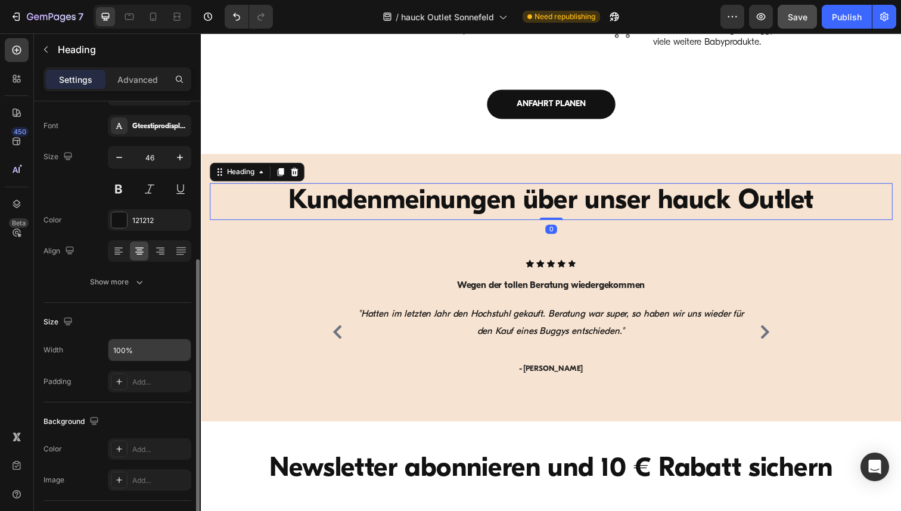
scroll to position [330, 0]
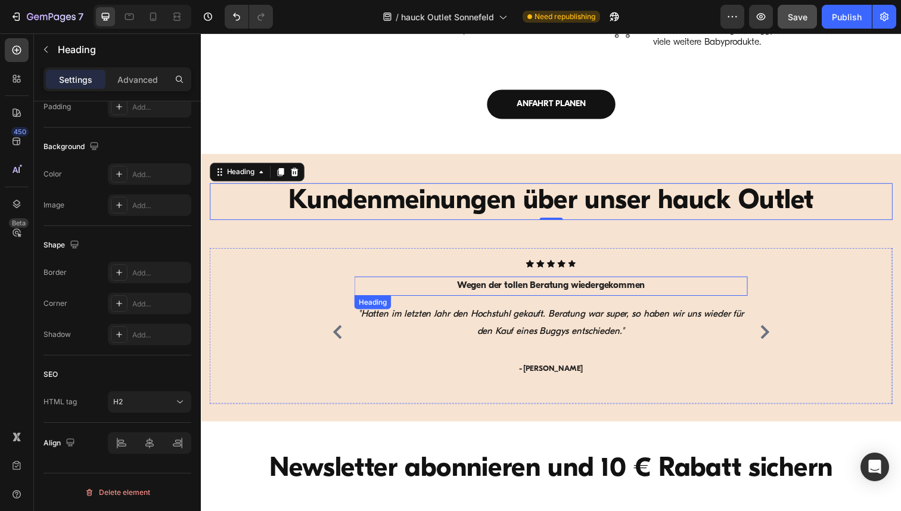
click at [512, 294] on h3 "Wegen der tollen Beratung wiedergekommen" at bounding box center [557, 292] width 401 height 20
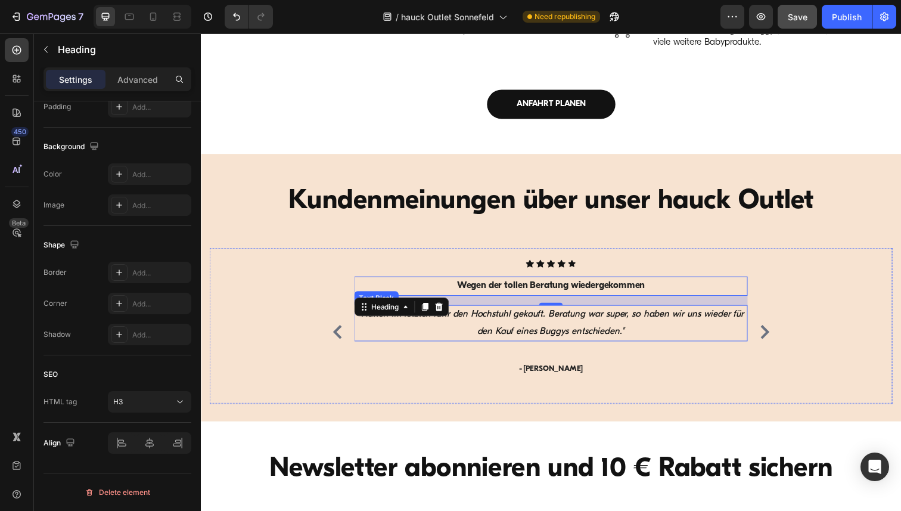
click at [518, 331] on p ""Hatten im letzten Jahr den Hochstuhl gekauft. Beratung war super, so haben wir…" at bounding box center [558, 329] width 399 height 35
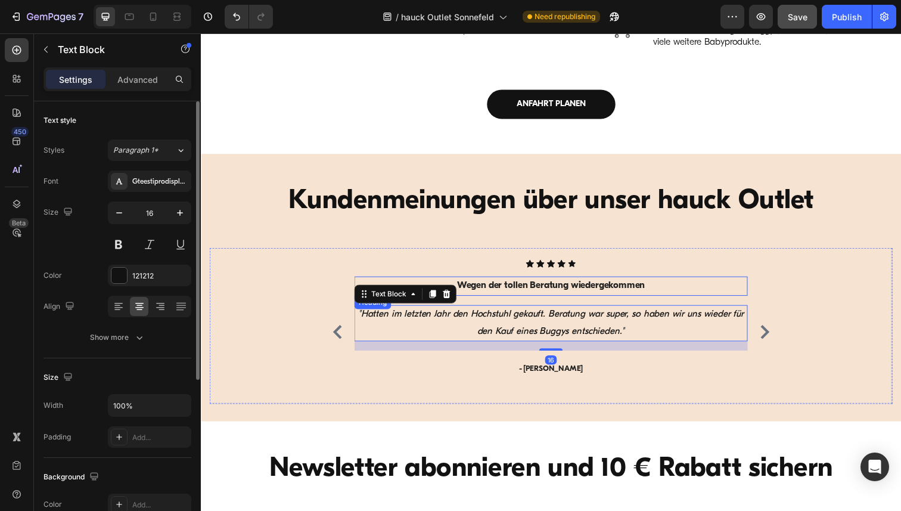
click at [515, 293] on h3 "Wegen der tollen Beratung wiedergekommen" at bounding box center [557, 292] width 401 height 20
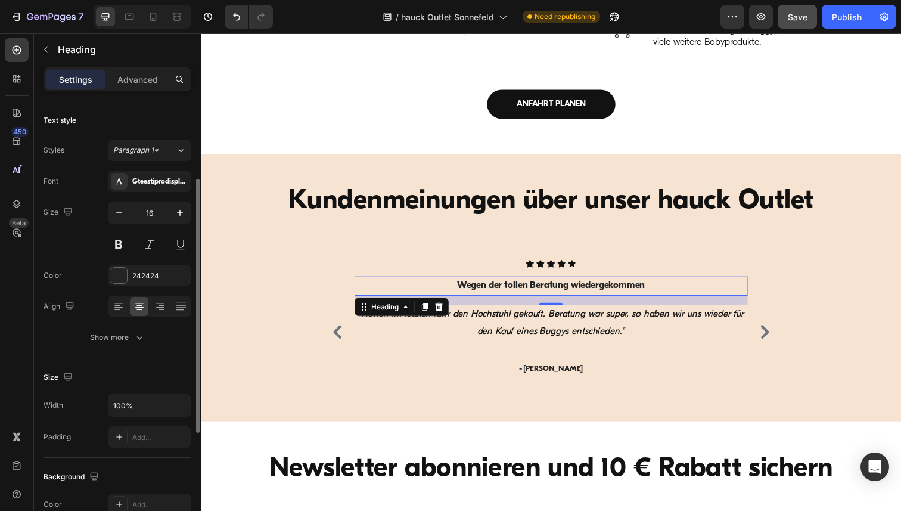
scroll to position [330, 0]
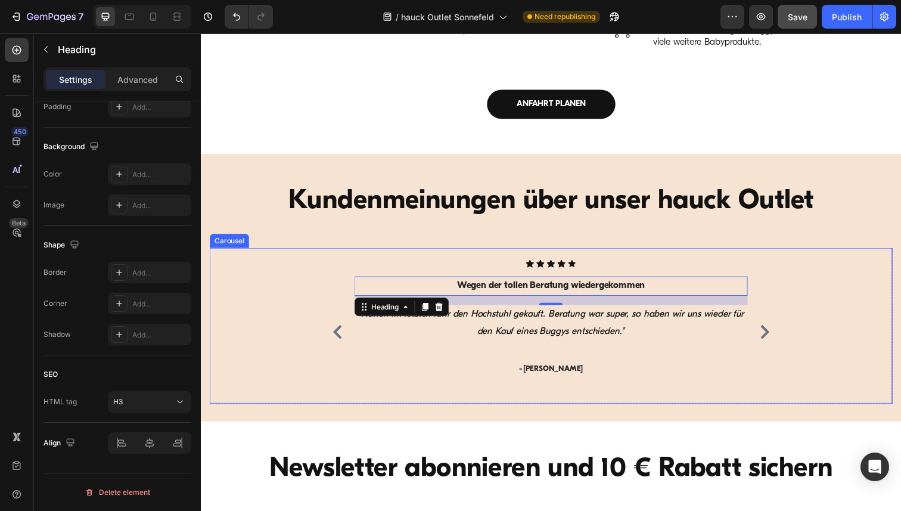
click at [776, 341] on icon "Carousel Next Arrow" at bounding box center [776, 338] width 9 height 14
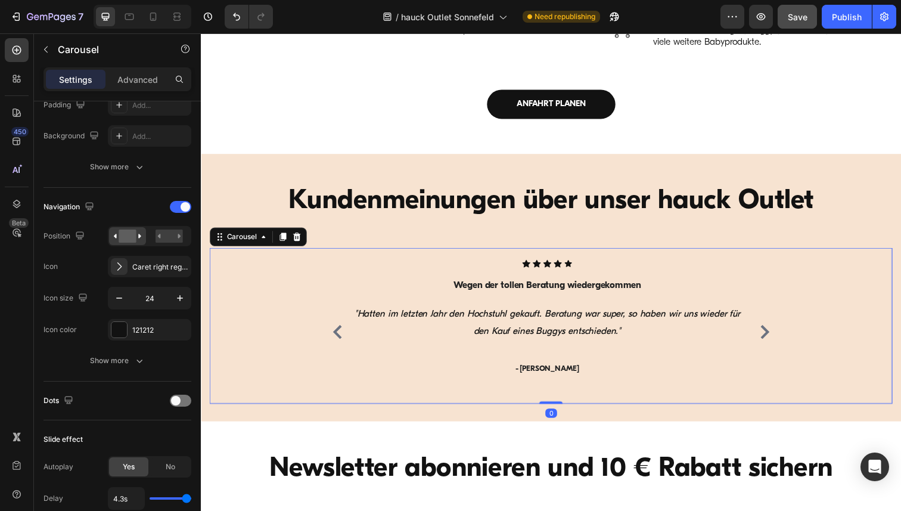
scroll to position [0, 0]
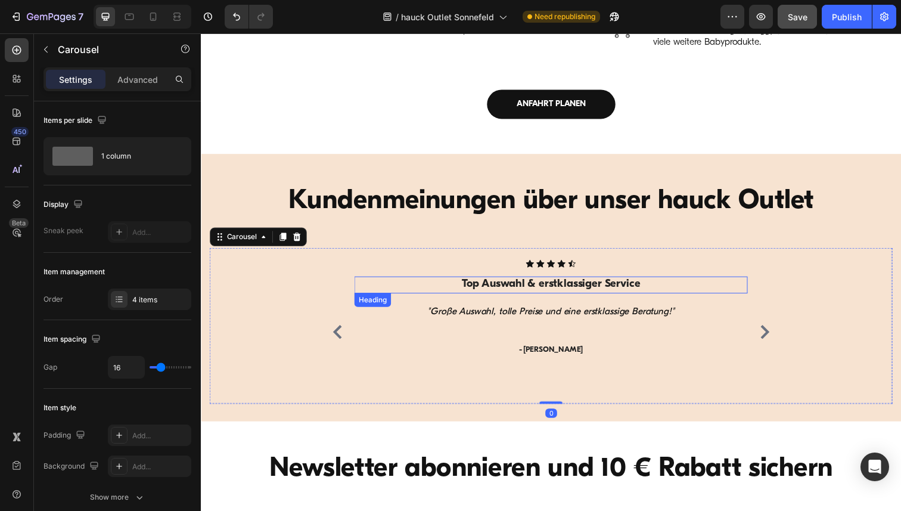
click at [581, 292] on h3 "Top Auswahl & erstklassiger Service" at bounding box center [557, 290] width 401 height 17
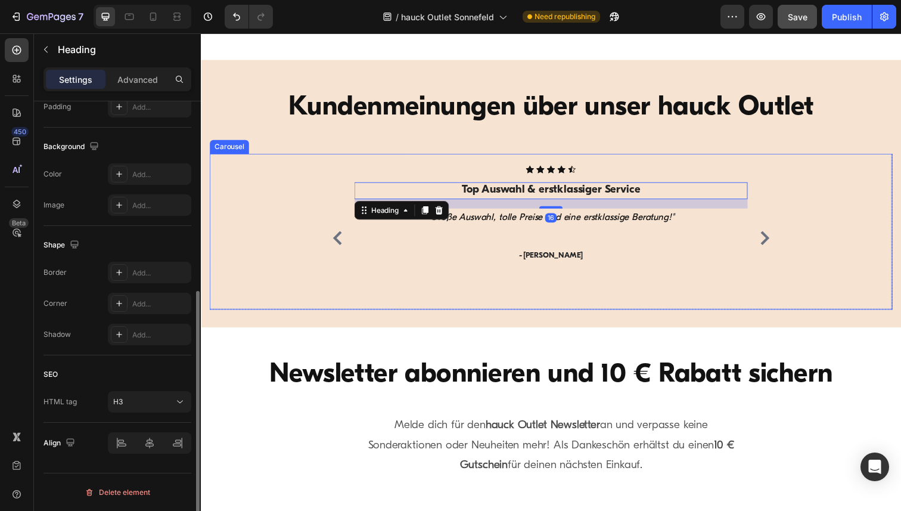
scroll to position [1200, 0]
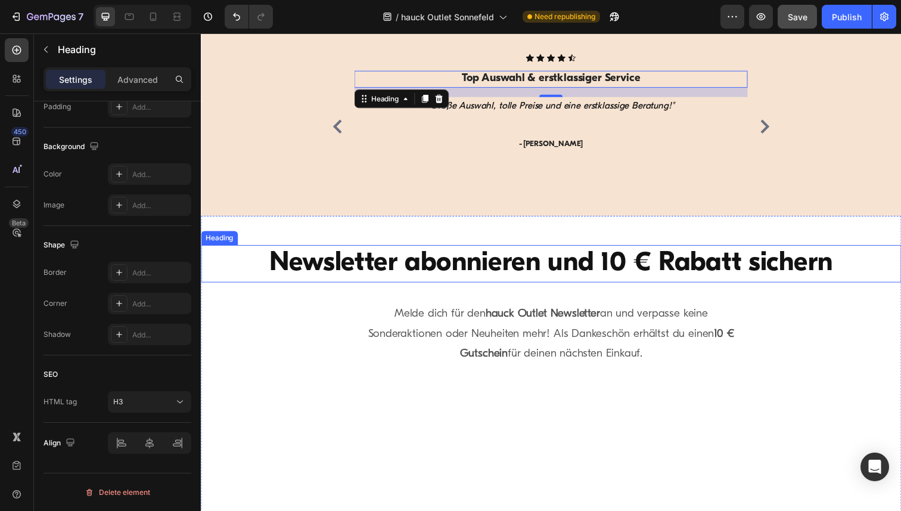
click at [498, 270] on strong "Newsletter abonnieren und 10 € Rabatt sichern" at bounding box center [557, 268] width 575 height 28
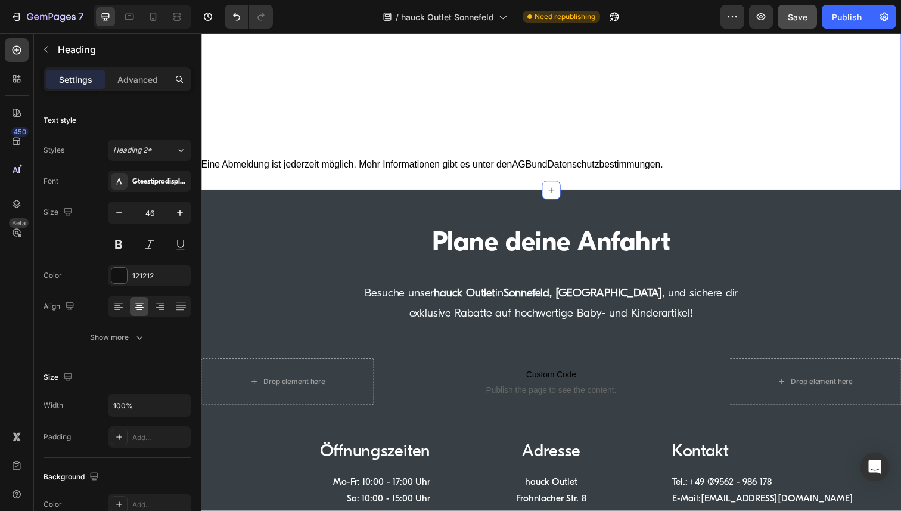
scroll to position [1714, 0]
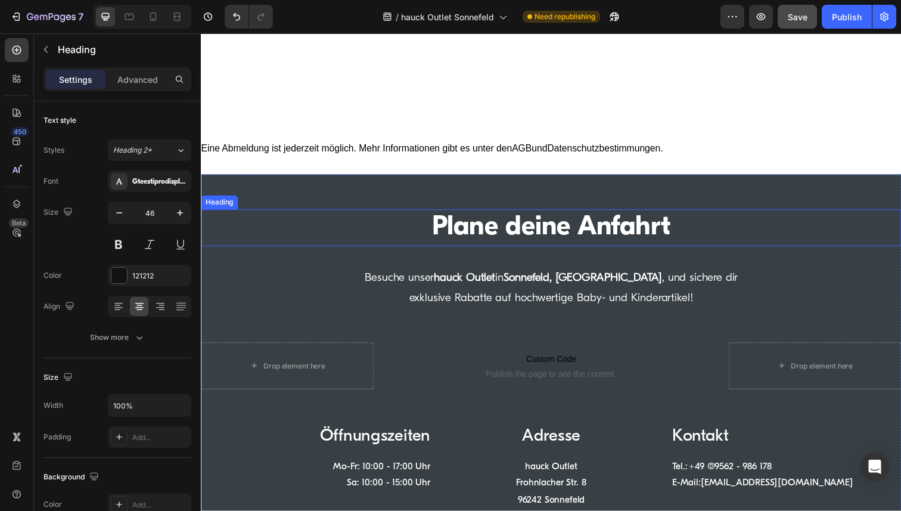
click at [499, 236] on strong "Plane deine Anfahrt" at bounding box center [559, 232] width 244 height 28
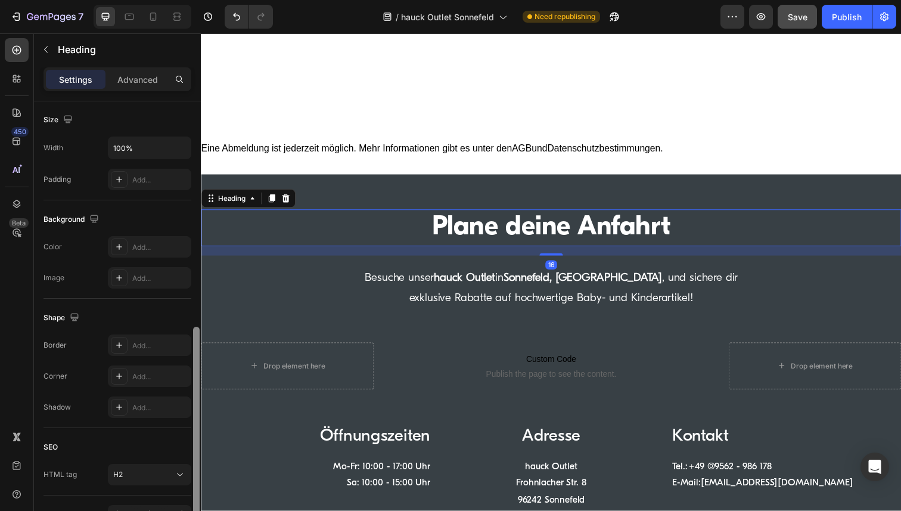
scroll to position [330, 0]
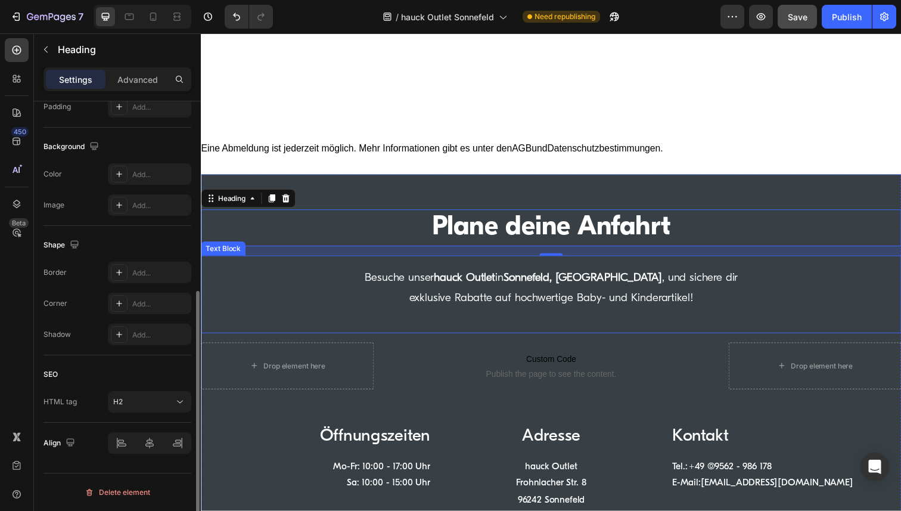
click at [493, 293] on p "Besuche unser hauck Outlet in Sonnefeld, Oberfranken , und sichere dir exklusiv…" at bounding box center [558, 293] width 391 height 41
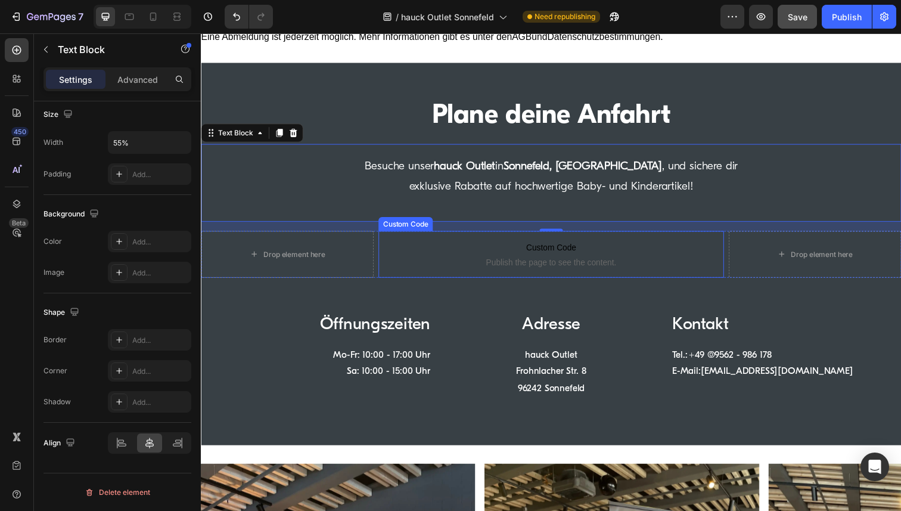
scroll to position [1872, 0]
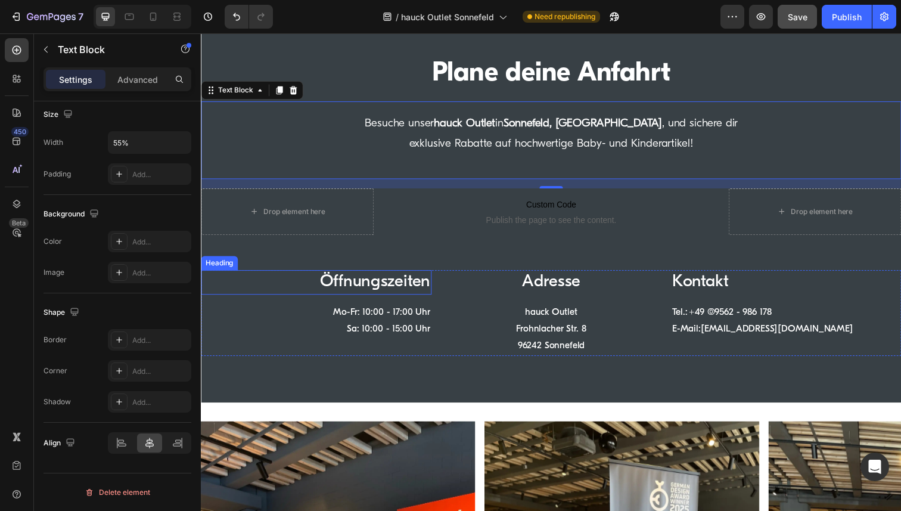
click at [403, 288] on h2 "Öffnungszeiten" at bounding box center [318, 287] width 235 height 25
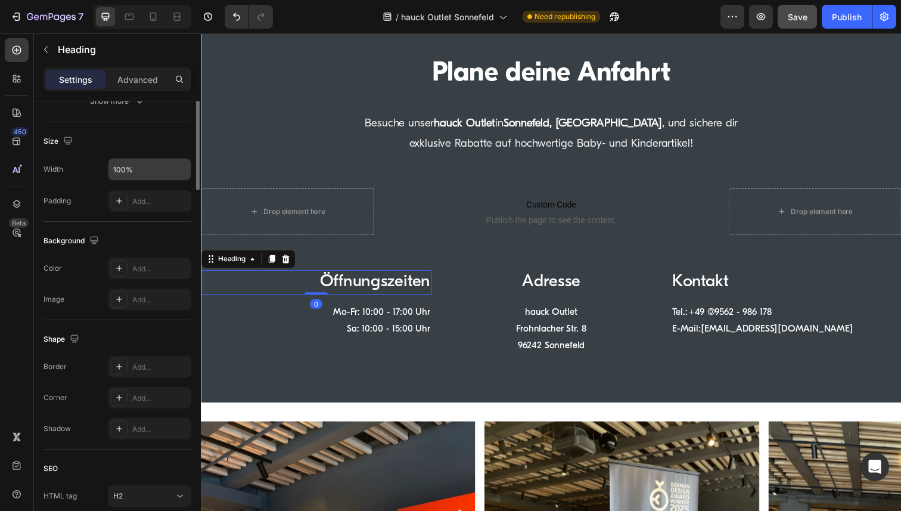
scroll to position [330, 0]
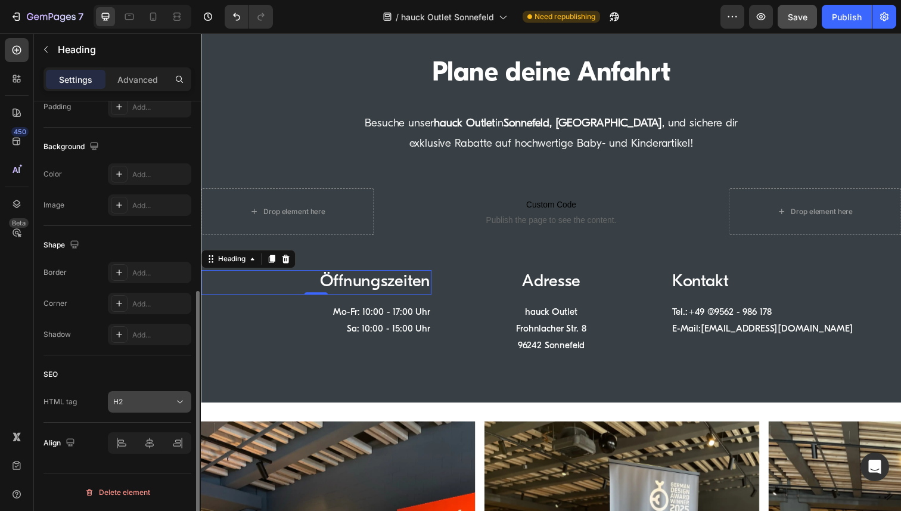
click at [178, 401] on icon at bounding box center [180, 402] width 12 height 12
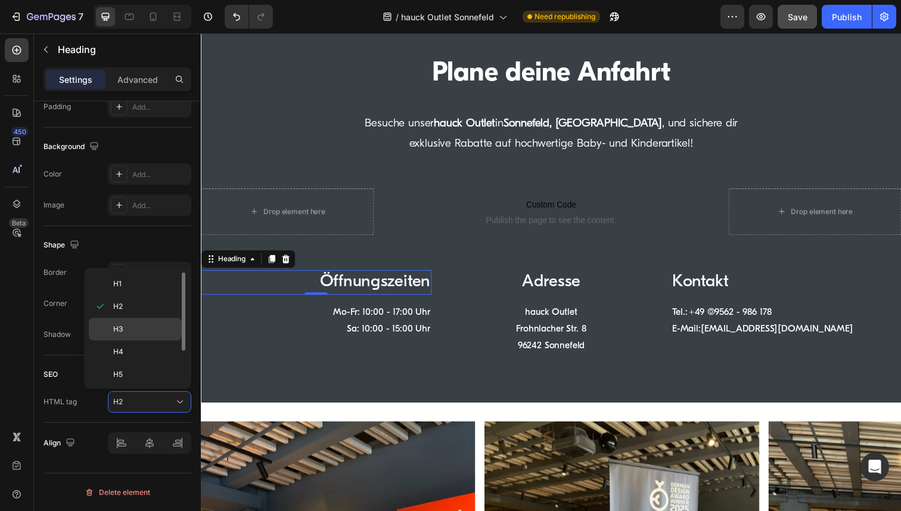
click at [135, 328] on p "H3" at bounding box center [144, 328] width 63 height 11
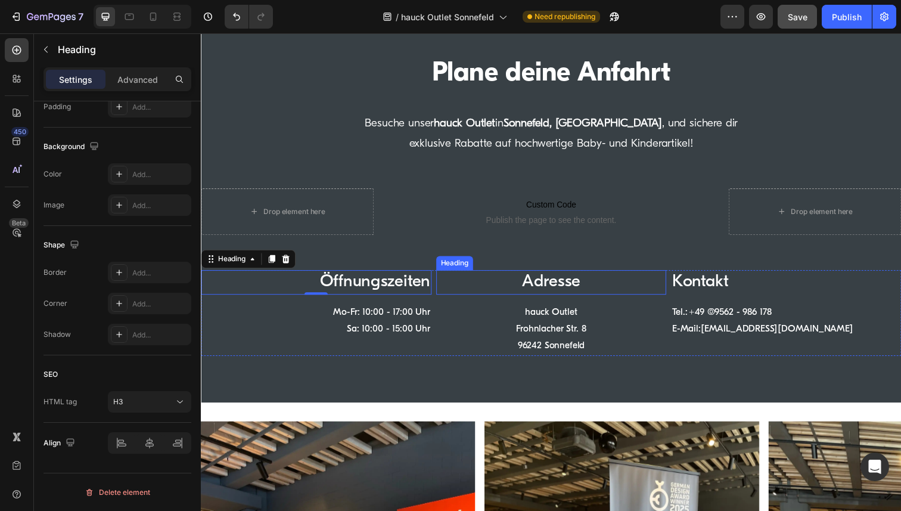
click at [553, 294] on h2 "Adresse" at bounding box center [558, 287] width 235 height 25
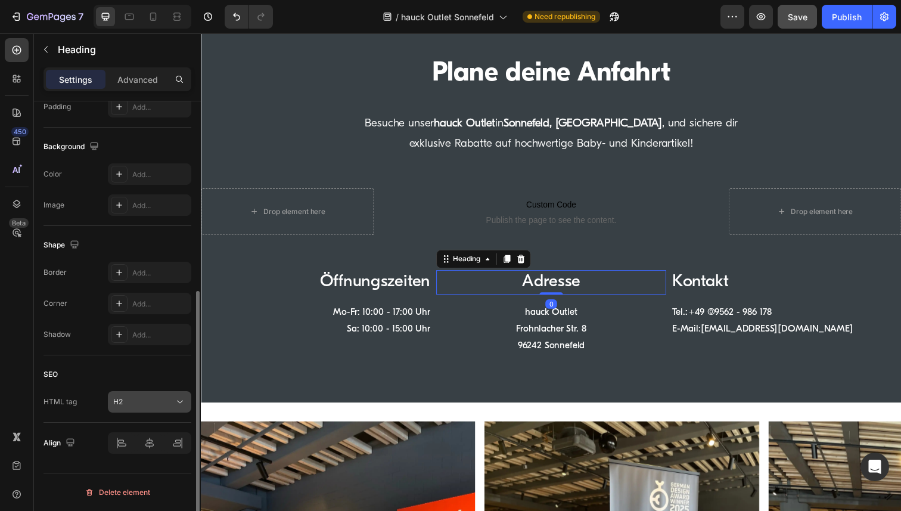
click at [178, 401] on icon at bounding box center [180, 402] width 12 height 12
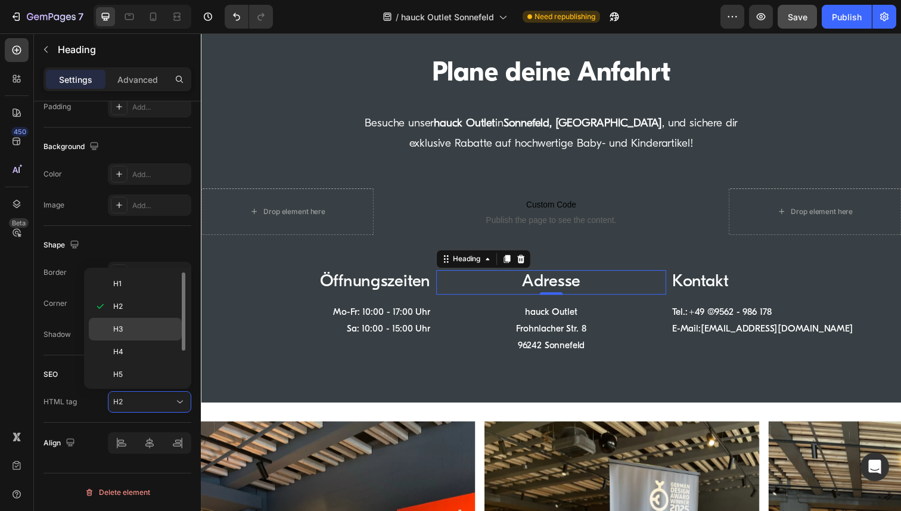
click at [137, 332] on p "H3" at bounding box center [144, 328] width 63 height 11
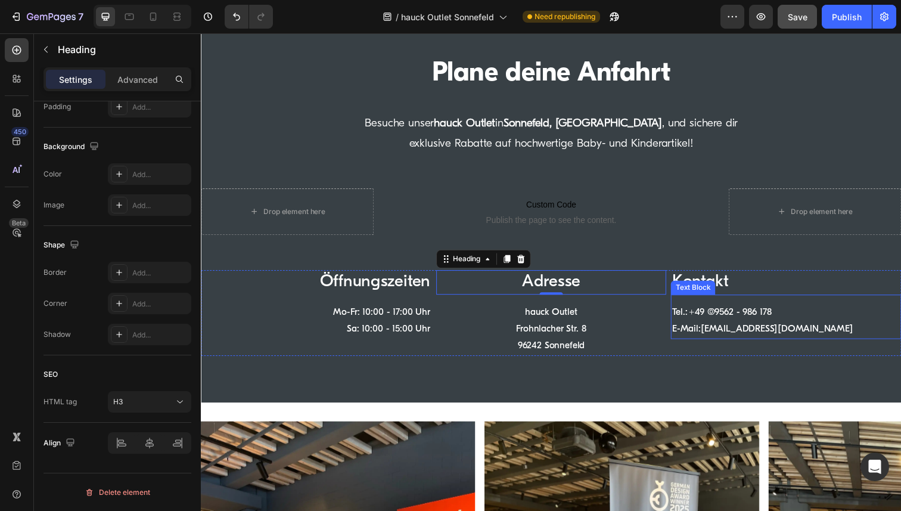
click at [716, 292] on div "Text Block" at bounding box center [703, 293] width 41 height 11
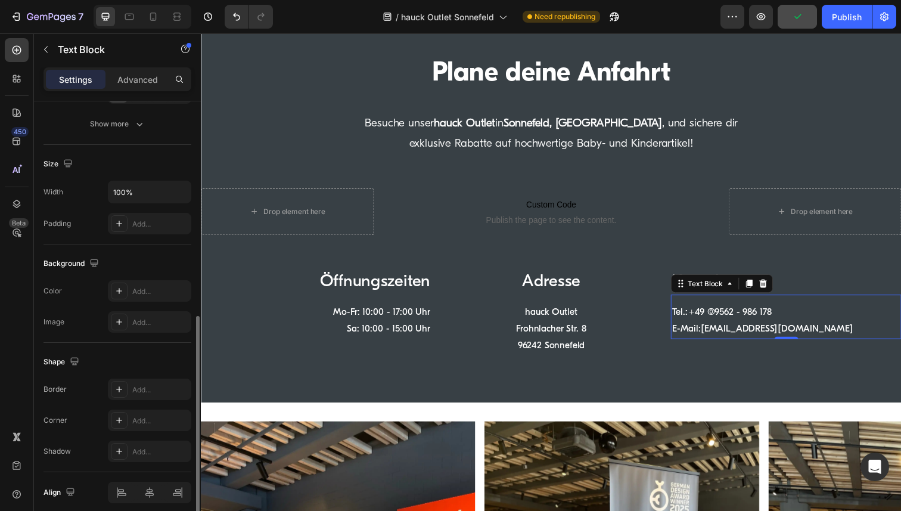
scroll to position [263, 0]
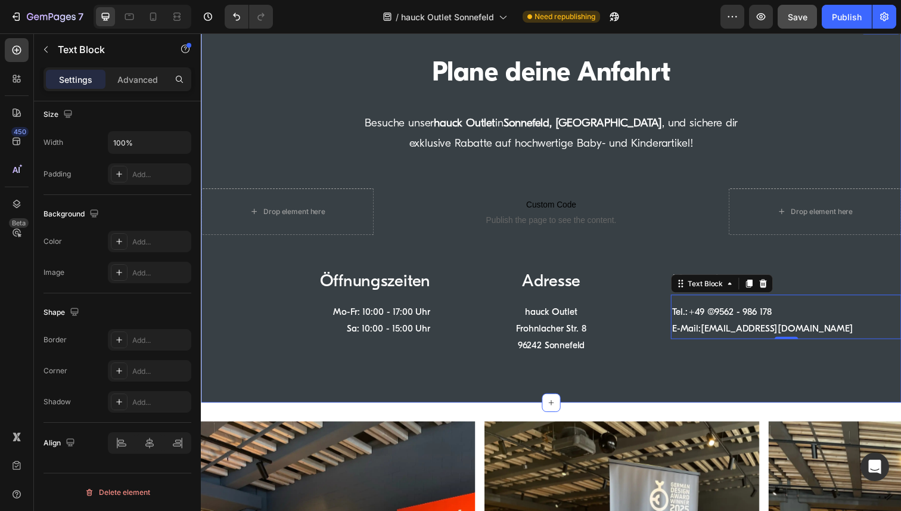
click at [807, 369] on div "Plane deine Anfahrt Heading Besuche unser hauck Outlet in Sonnefeld, Oberfranke…" at bounding box center [558, 215] width 715 height 390
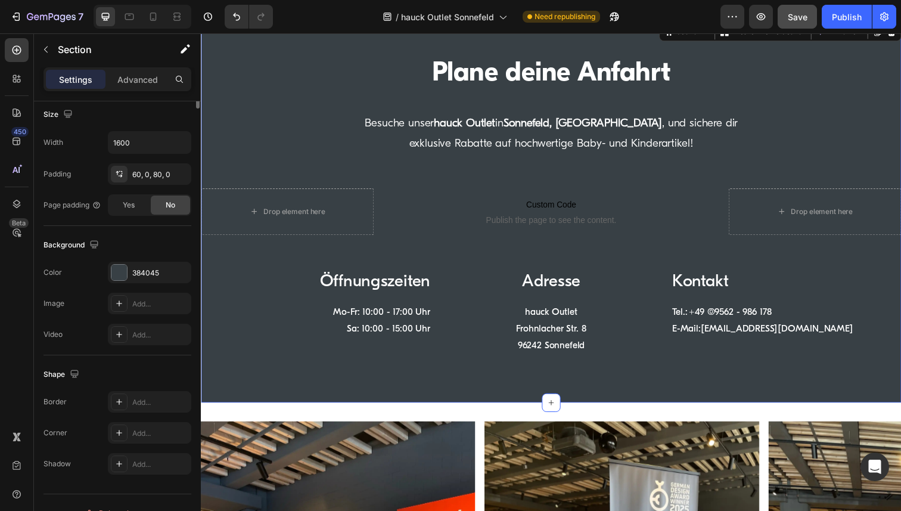
scroll to position [0, 0]
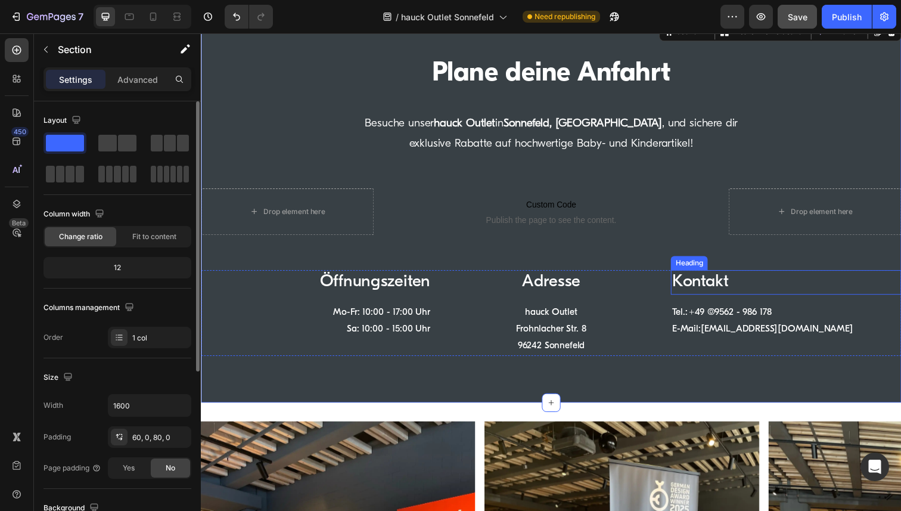
click at [772, 297] on h2 "Kontakt" at bounding box center [797, 287] width 235 height 25
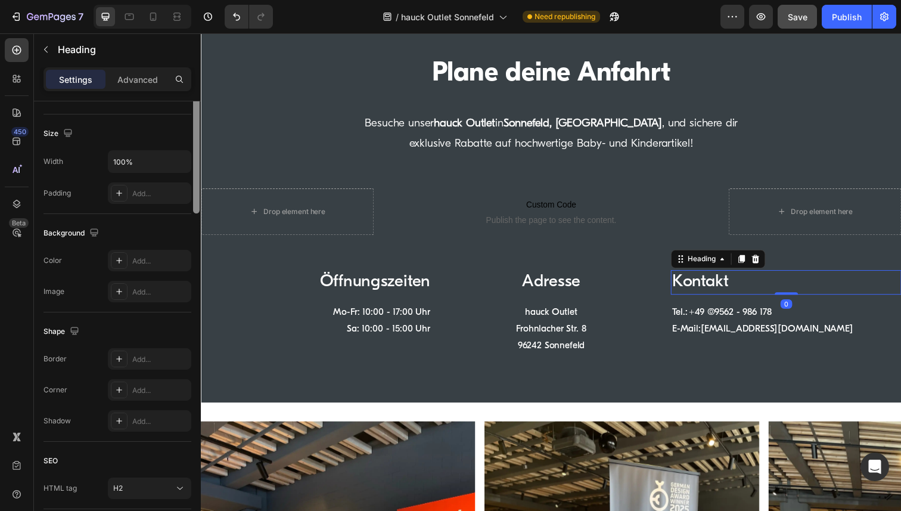
scroll to position [330, 0]
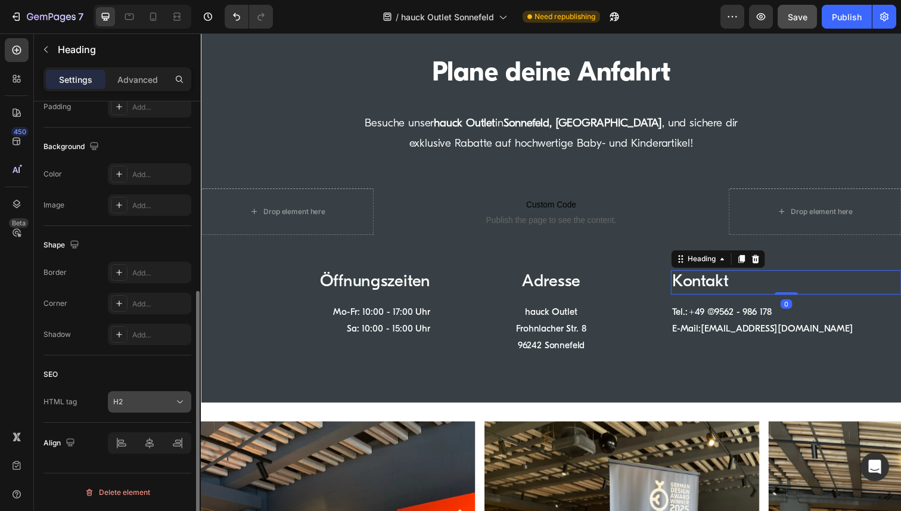
click at [145, 401] on div "H2" at bounding box center [143, 401] width 61 height 11
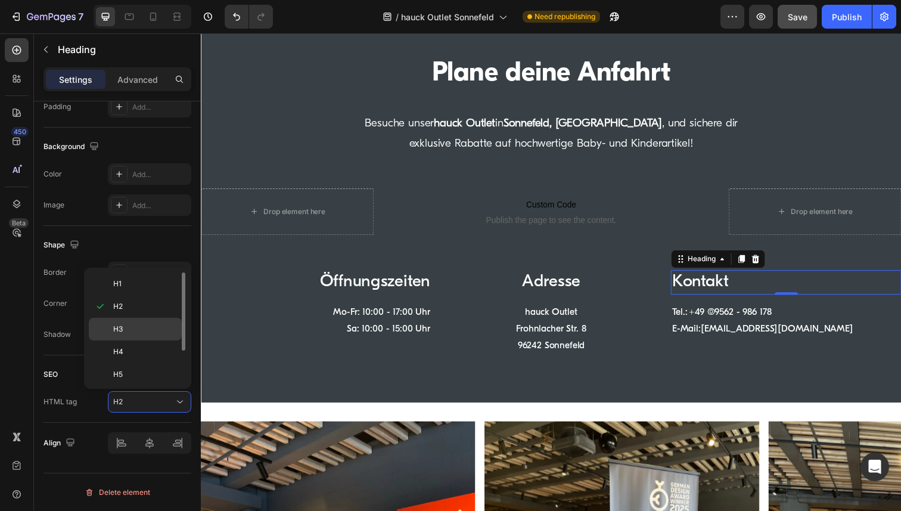
click at [120, 328] on span "H3" at bounding box center [118, 328] width 10 height 11
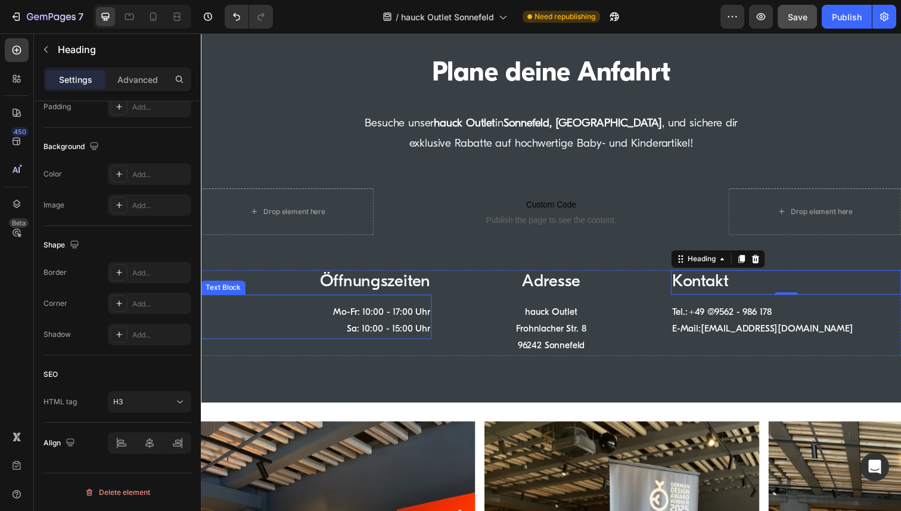
click at [374, 328] on p "Sa: 10:00 - 15:00 Uhr" at bounding box center [318, 335] width 233 height 17
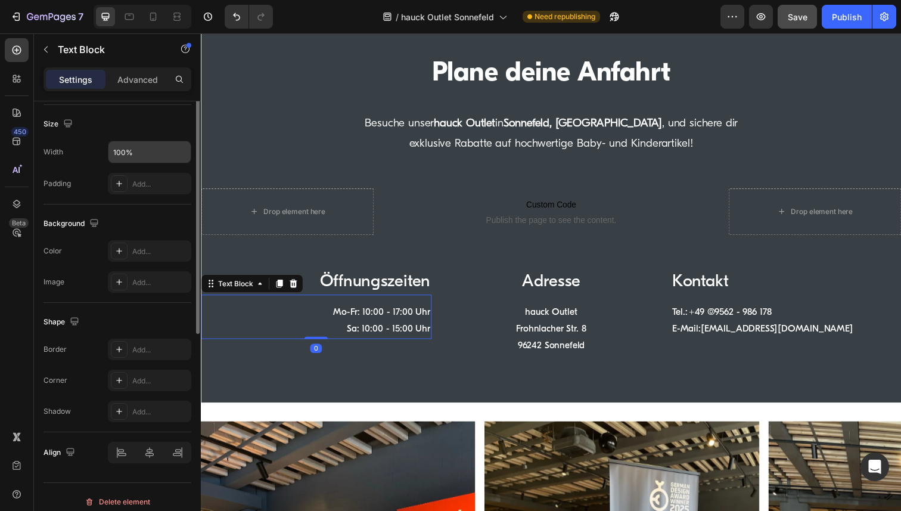
scroll to position [263, 0]
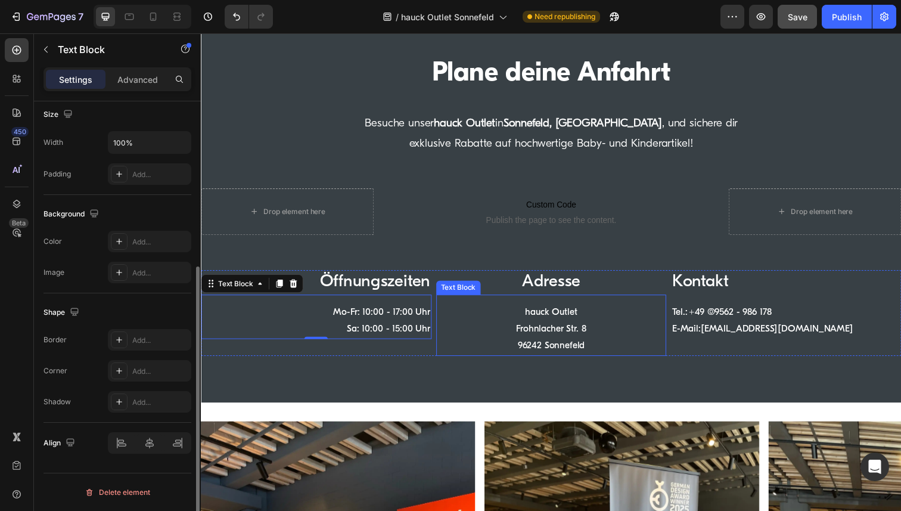
click at [551, 335] on p "Frohnlacher Str. 8" at bounding box center [558, 335] width 233 height 17
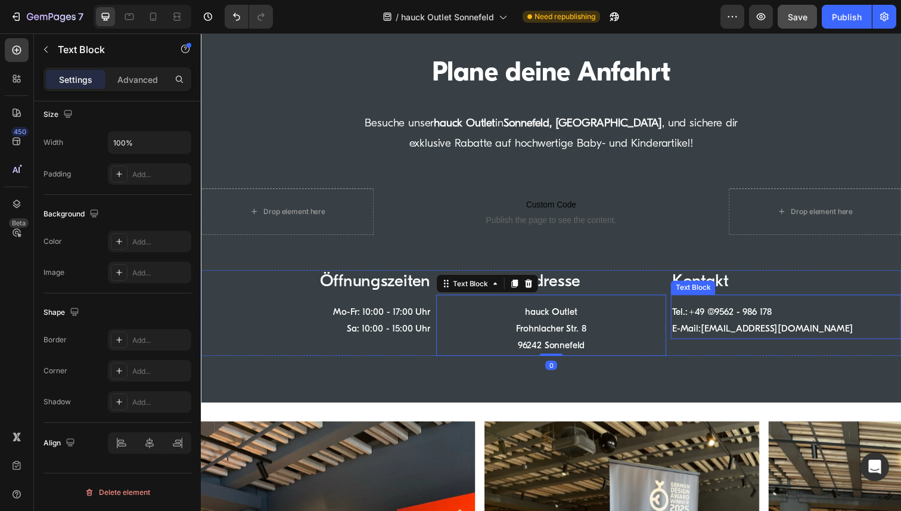
click at [751, 329] on p "E-Mail: outlet@hauck.de" at bounding box center [797, 335] width 233 height 17
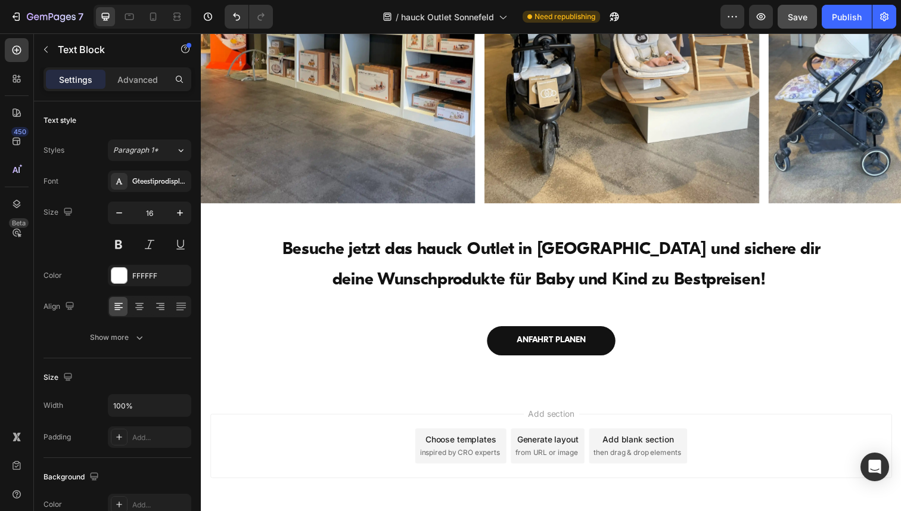
scroll to position [2516, 0]
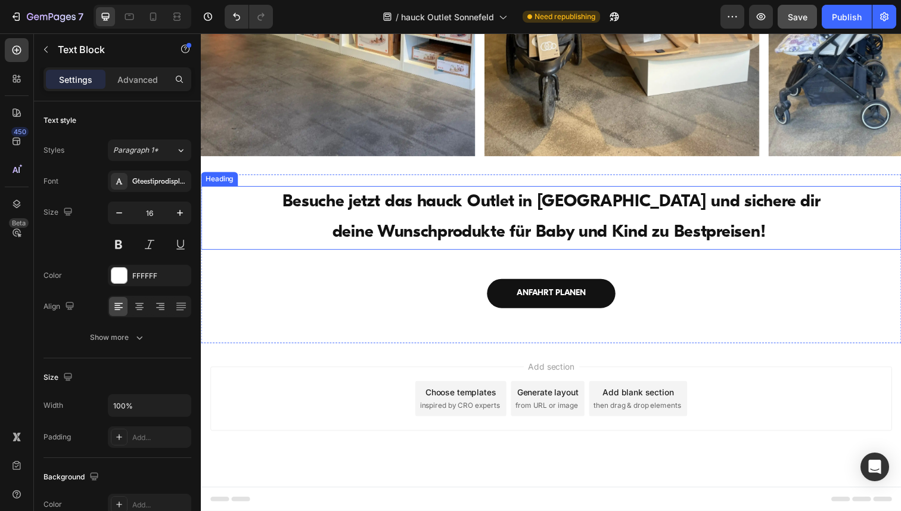
click at [480, 228] on strong "Besuche jetzt das hauck Outlet in Sonnefeld und sichere dir deine Wunschprodukt…" at bounding box center [558, 221] width 549 height 48
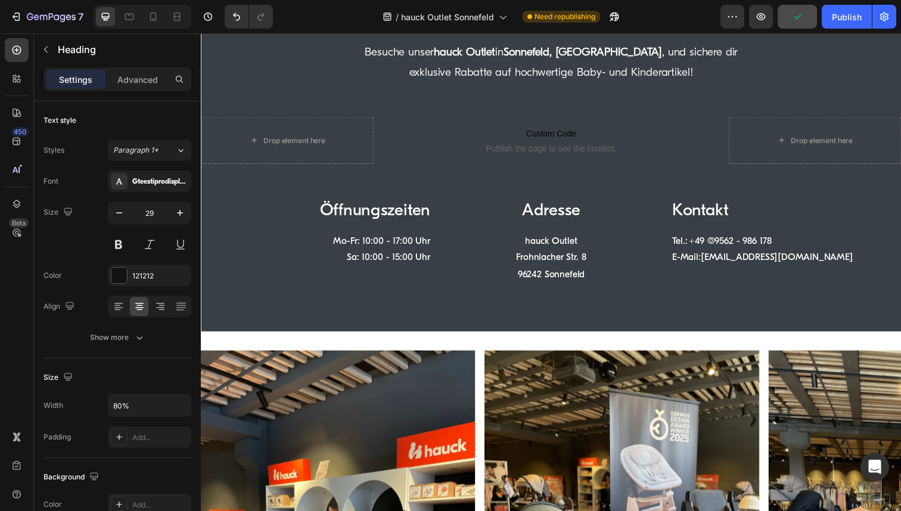
scroll to position [1934, 0]
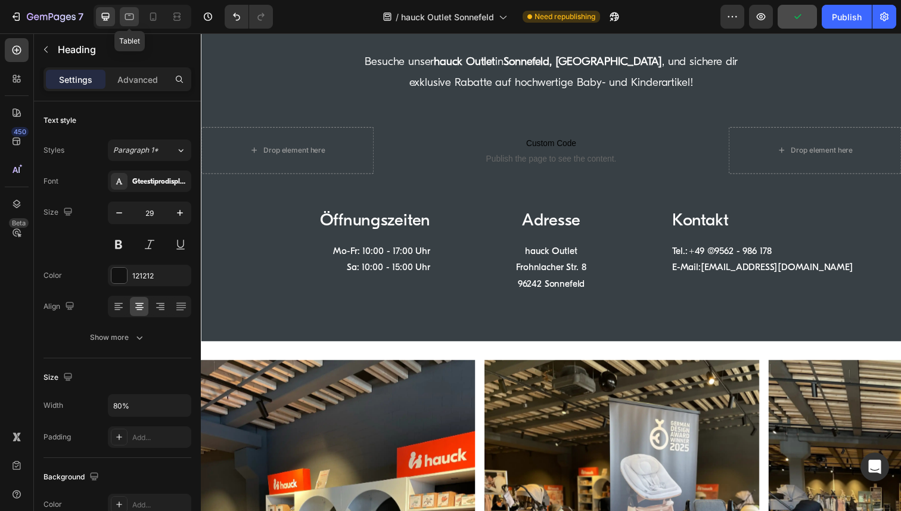
click at [135, 19] on icon at bounding box center [129, 17] width 12 height 12
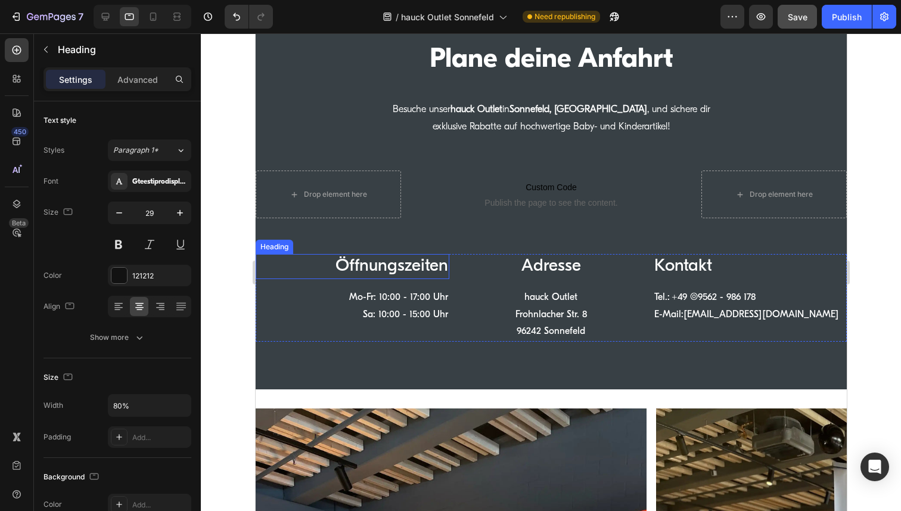
click at [417, 273] on h3 "Öffnungszeiten" at bounding box center [352, 266] width 194 height 25
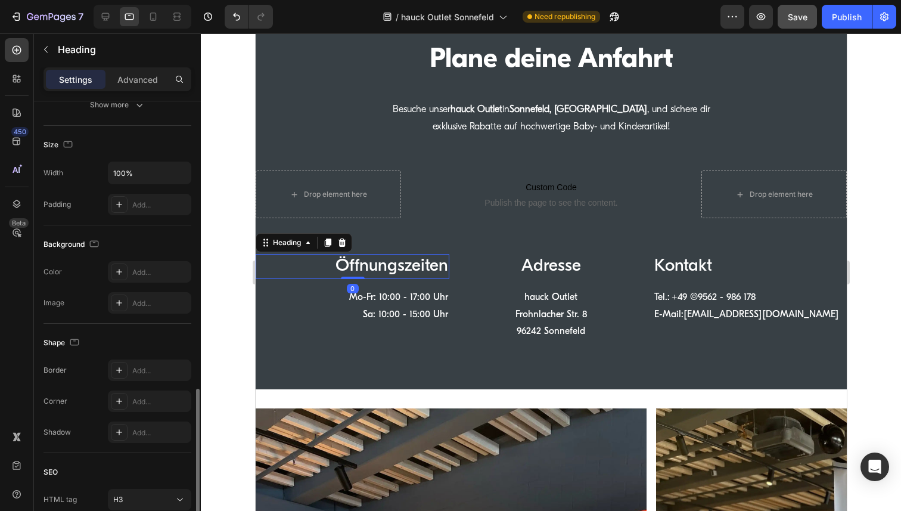
scroll to position [330, 0]
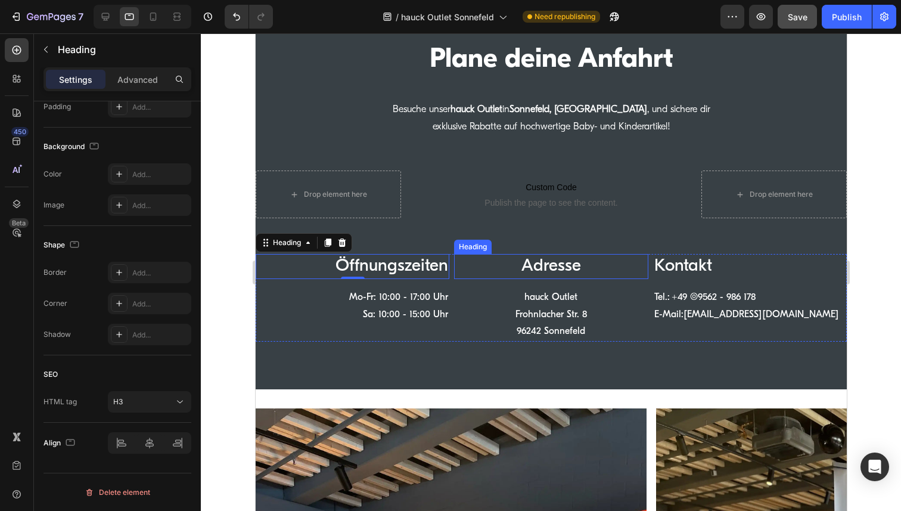
click at [546, 265] on h3 "Adresse" at bounding box center [550, 266] width 194 height 25
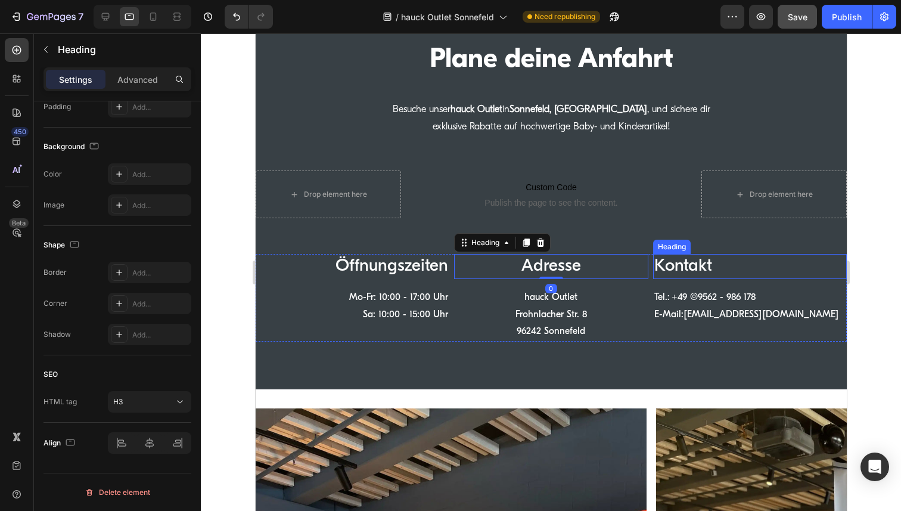
click at [706, 263] on h3 "Kontakt" at bounding box center [749, 266] width 194 height 25
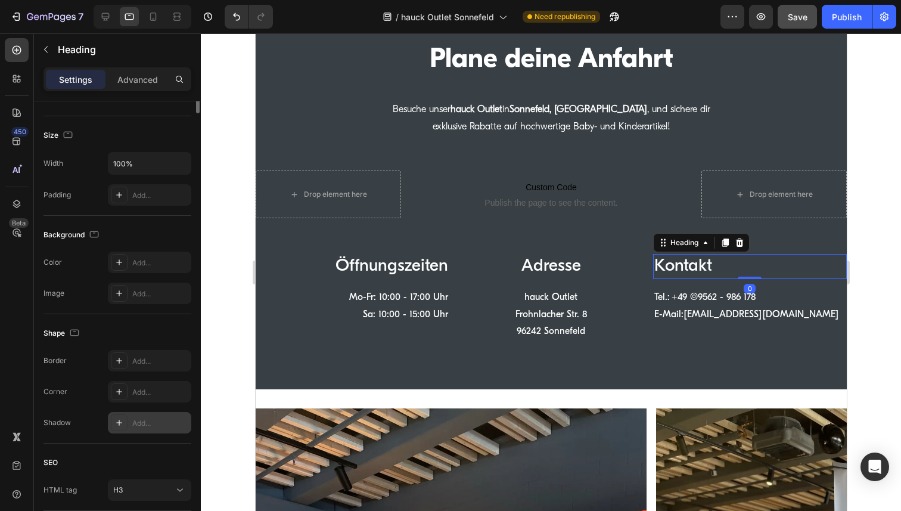
scroll to position [0, 0]
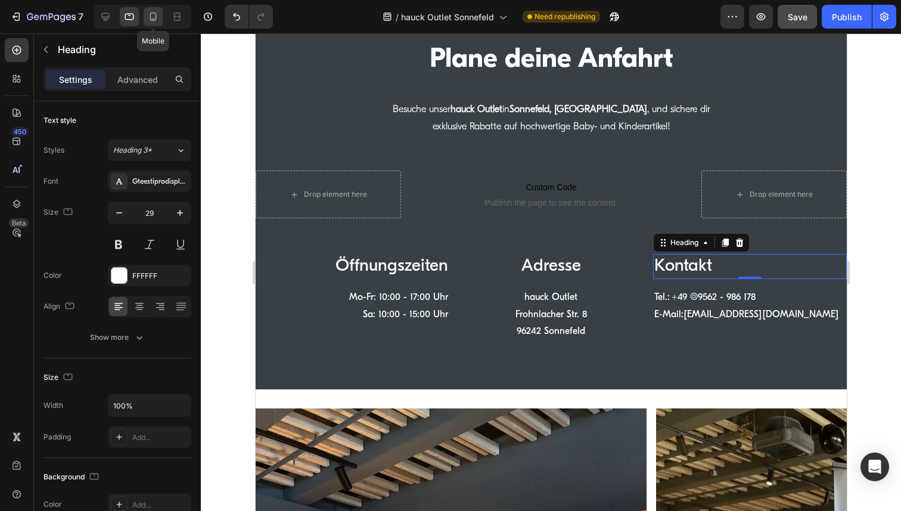
click at [151, 13] on icon at bounding box center [153, 17] width 7 height 8
type input "36"
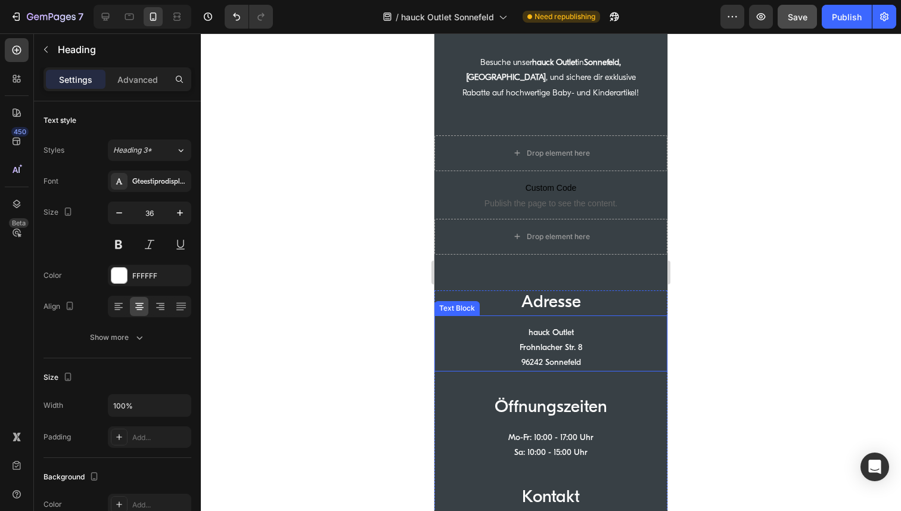
scroll to position [2060, 0]
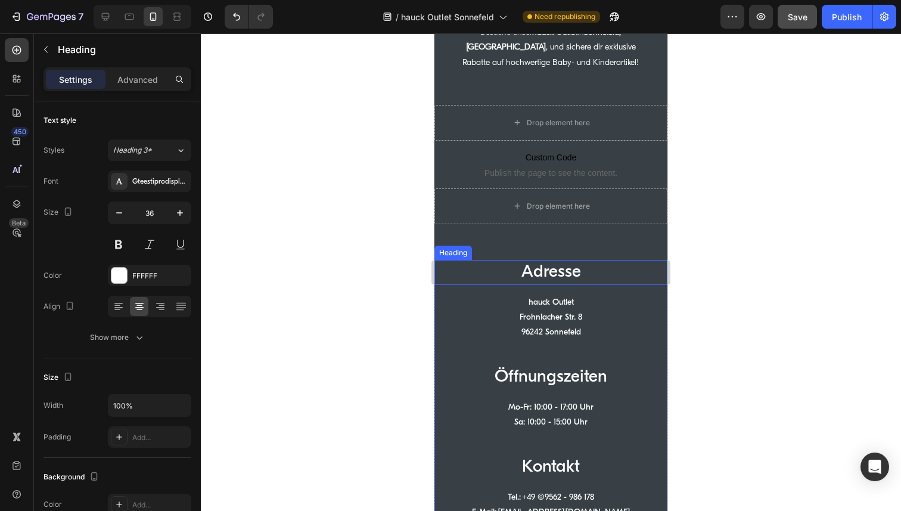
click at [549, 275] on h2 "Adresse" at bounding box center [550, 272] width 233 height 25
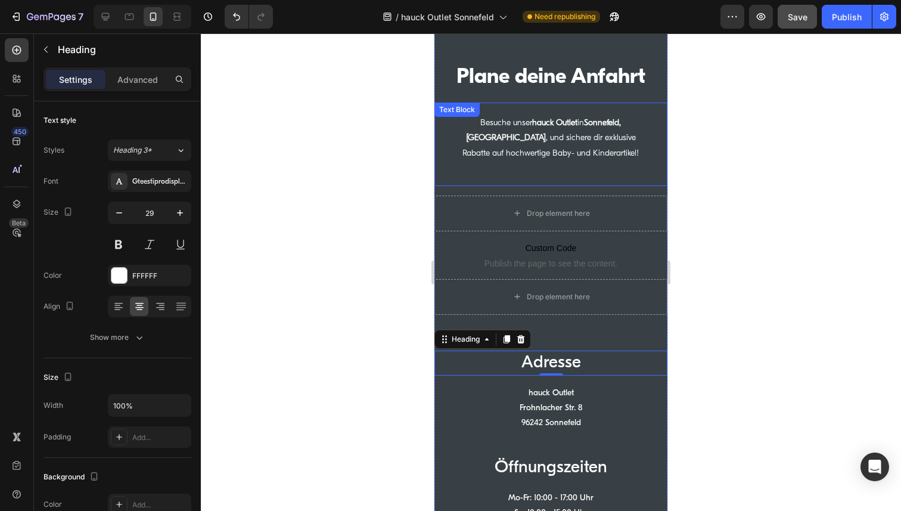
scroll to position [1959, 0]
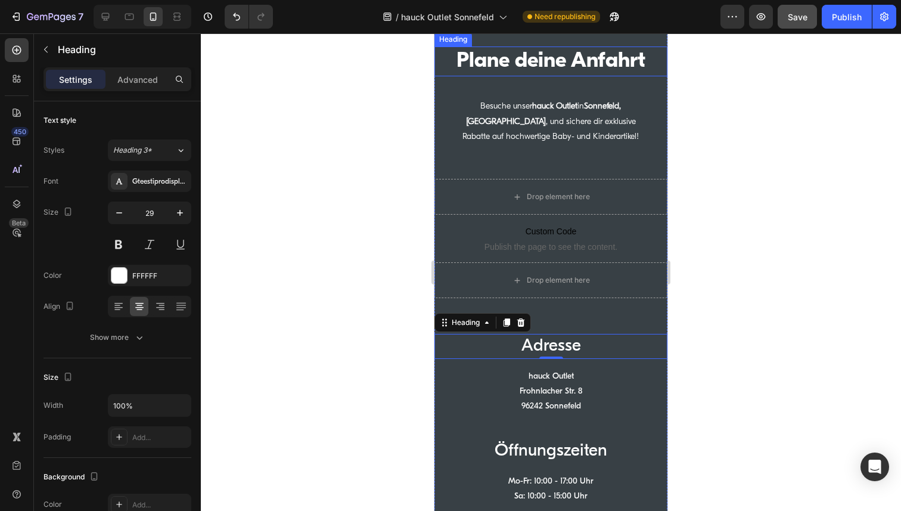
click at [570, 72] on strong "Plane deine Anfahrt" at bounding box center [550, 61] width 189 height 21
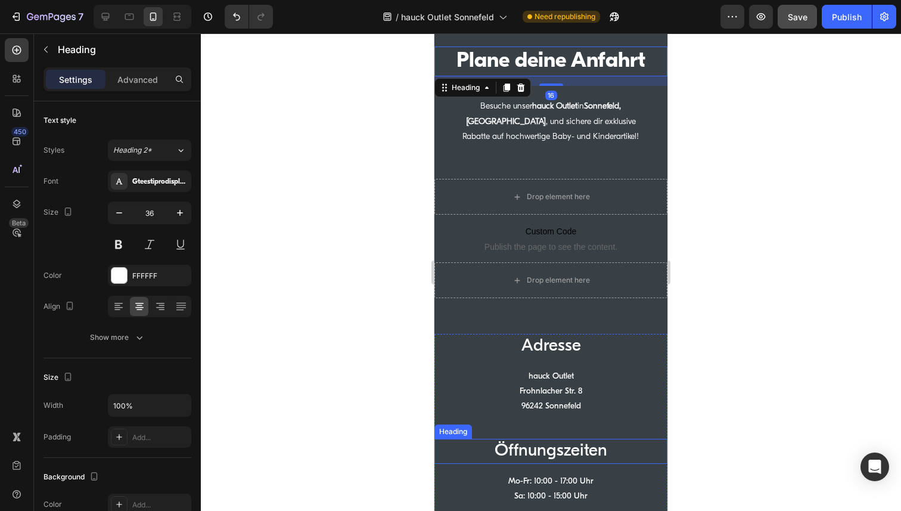
click at [578, 463] on h2 "Öffnungszeiten" at bounding box center [550, 450] width 233 height 25
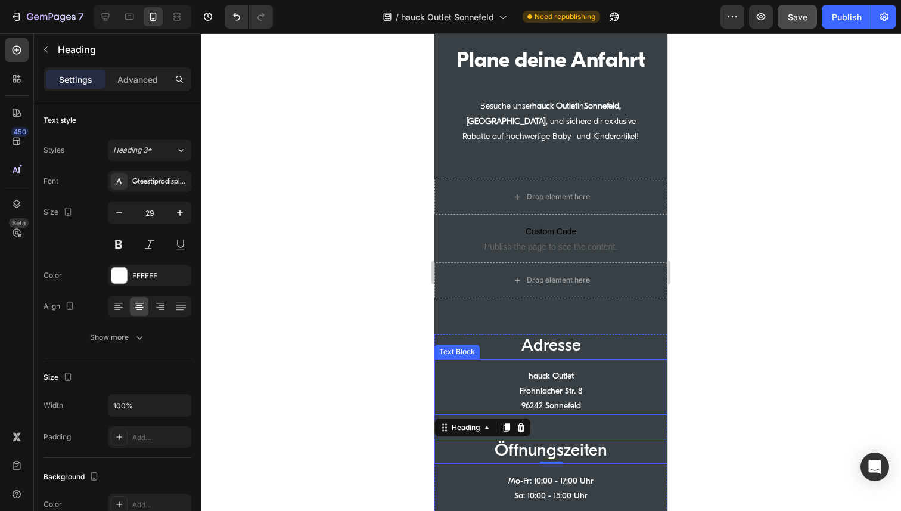
click at [550, 384] on p "hauck Outlet" at bounding box center [550, 376] width 231 height 15
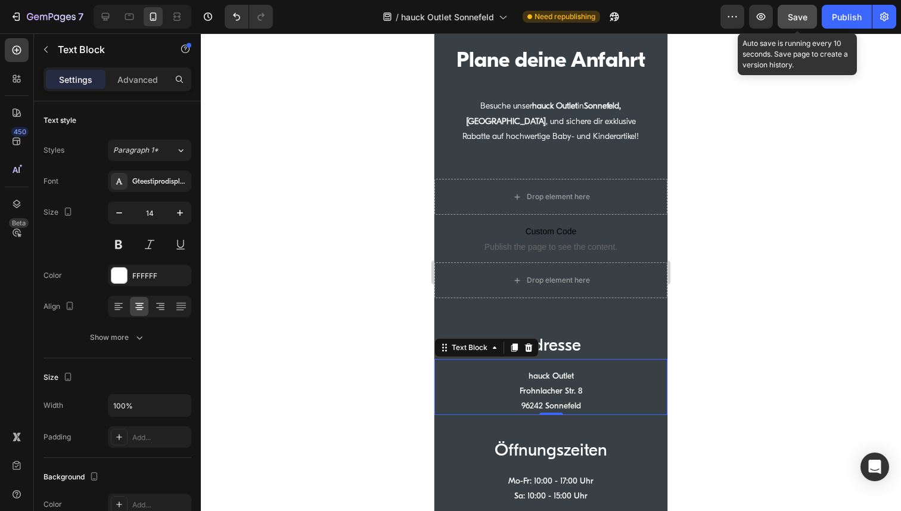
click at [792, 13] on span "Save" at bounding box center [797, 17] width 20 height 10
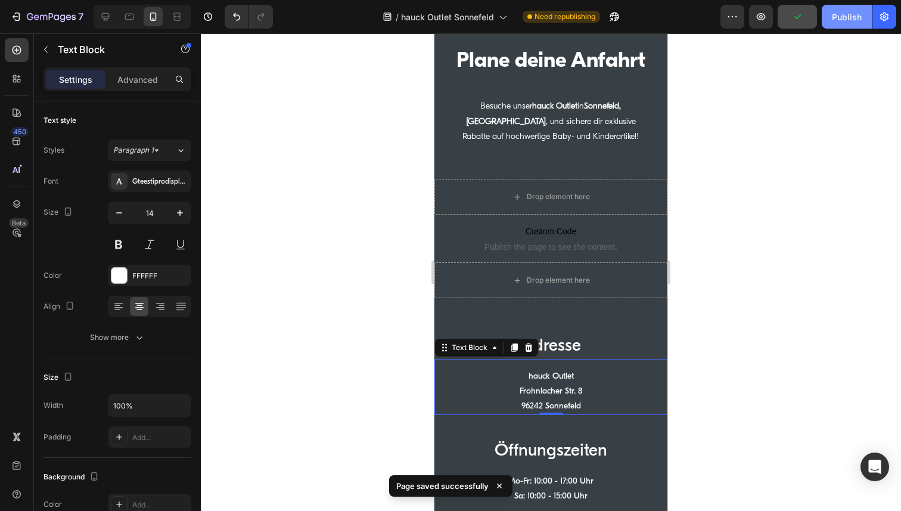
click at [845, 10] on button "Publish" at bounding box center [846, 17] width 50 height 24
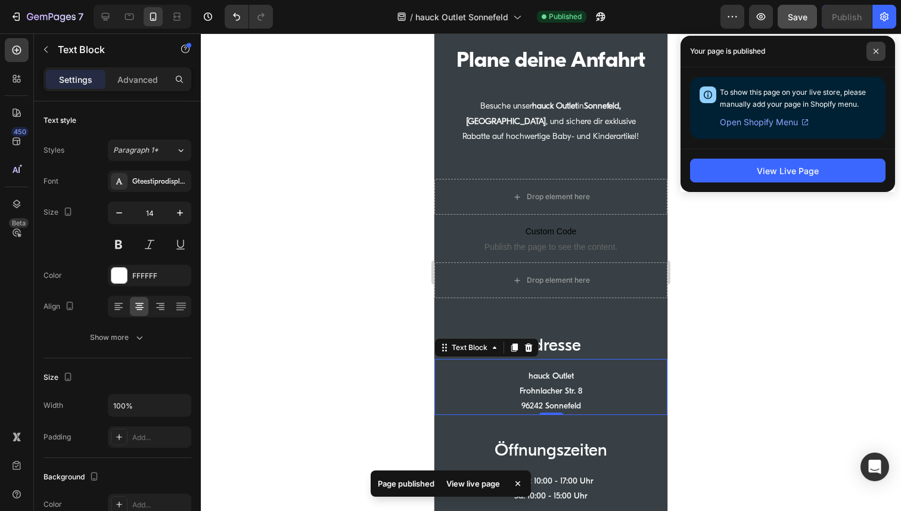
click at [877, 54] on span at bounding box center [875, 51] width 19 height 19
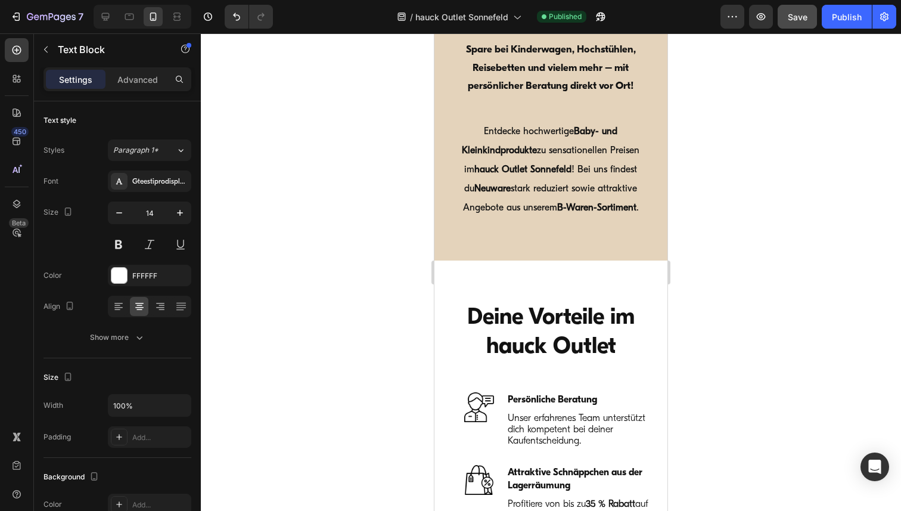
scroll to position [0, 0]
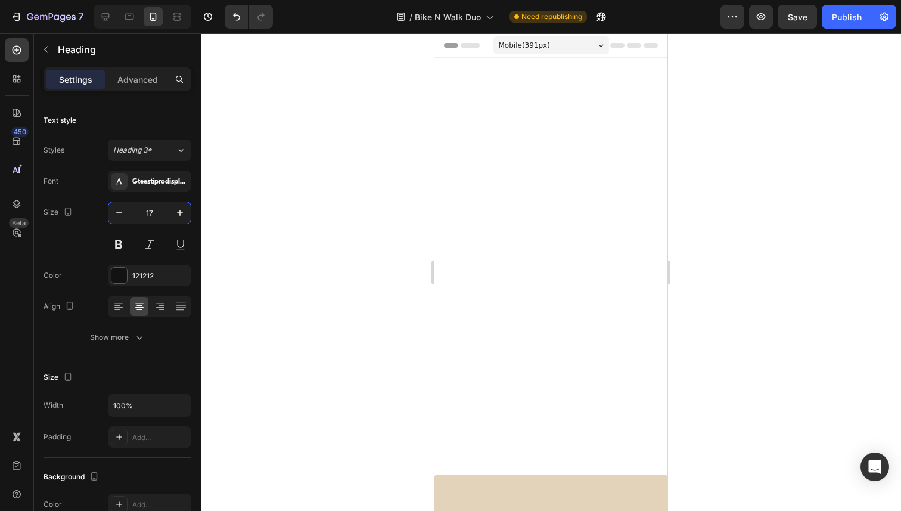
scroll to position [3786, 0]
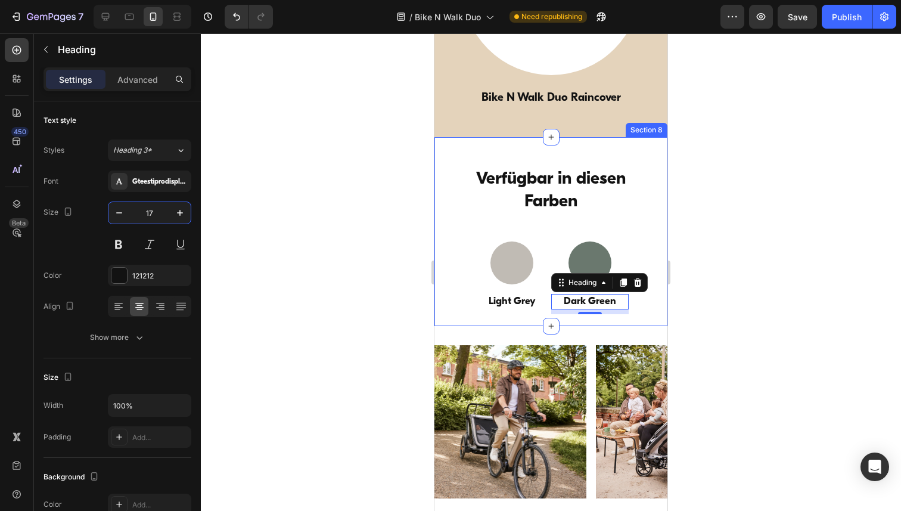
click at [757, 278] on div at bounding box center [551, 271] width 700 height 477
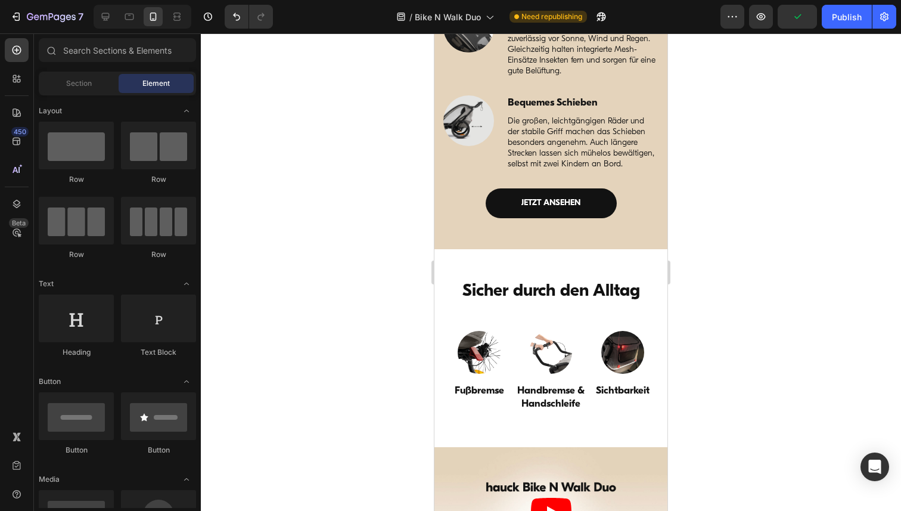
scroll to position [3025, 0]
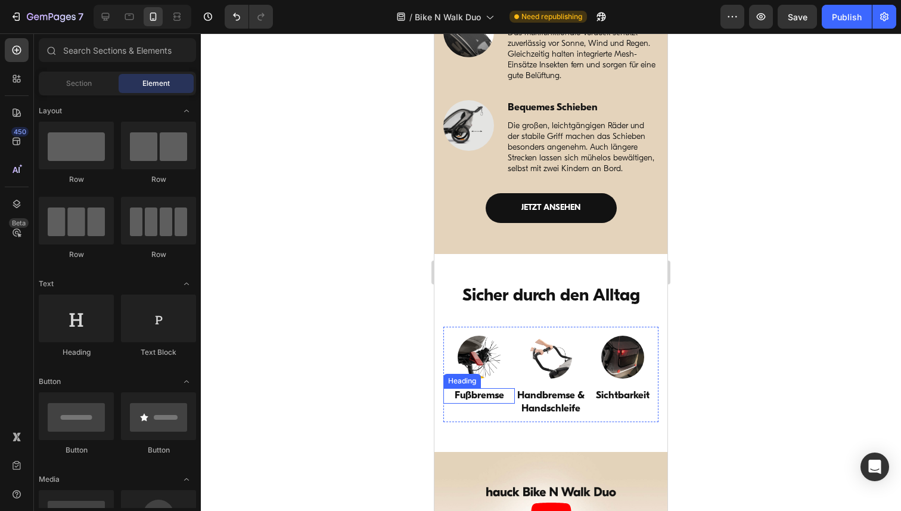
click at [488, 394] on h3 "Fußbremse" at bounding box center [478, 395] width 71 height 15
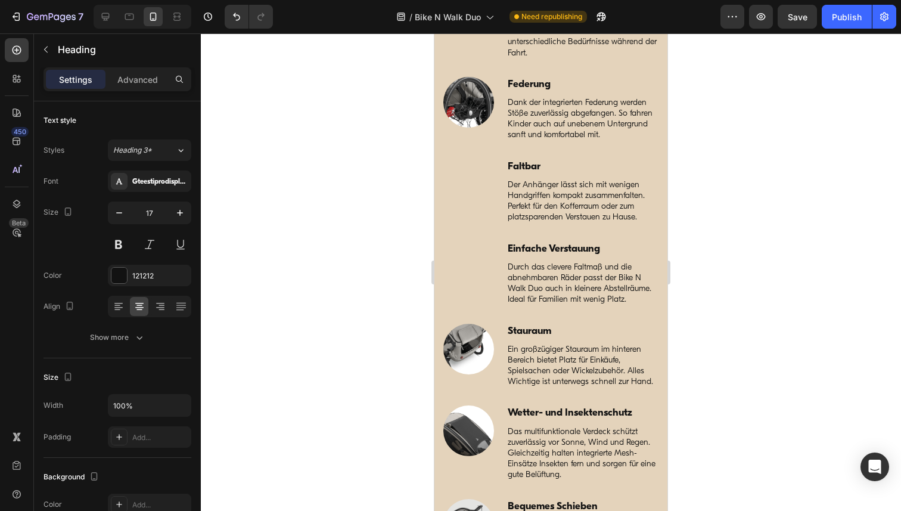
scroll to position [2649, 0]
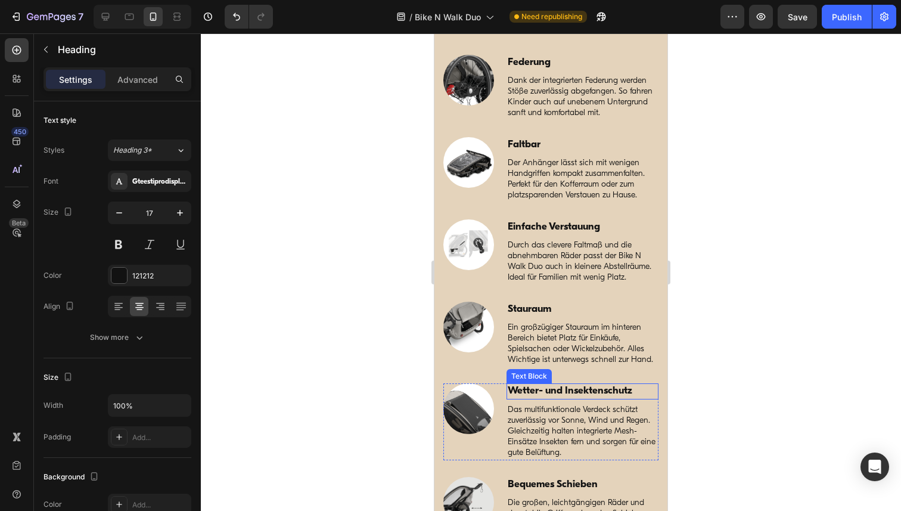
click at [530, 389] on p "Wetter- und Insektenschutz" at bounding box center [583, 390] width 150 height 13
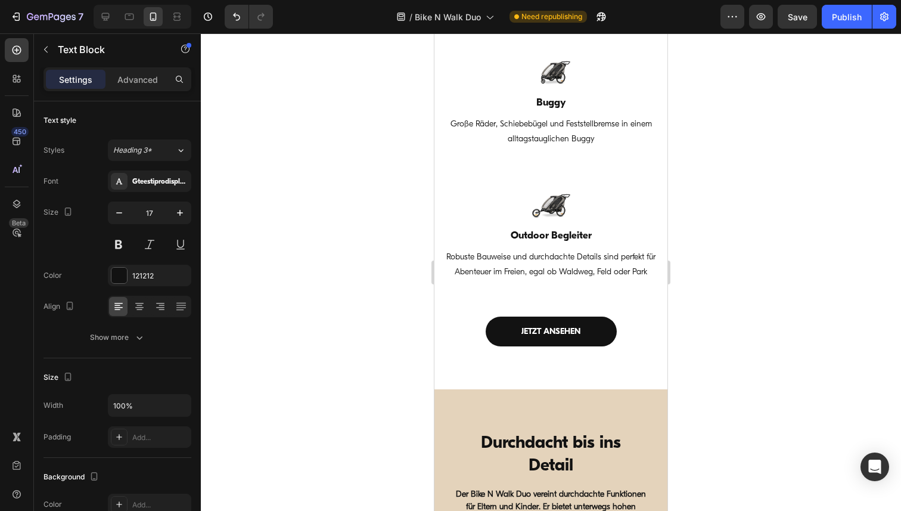
scroll to position [1736, 0]
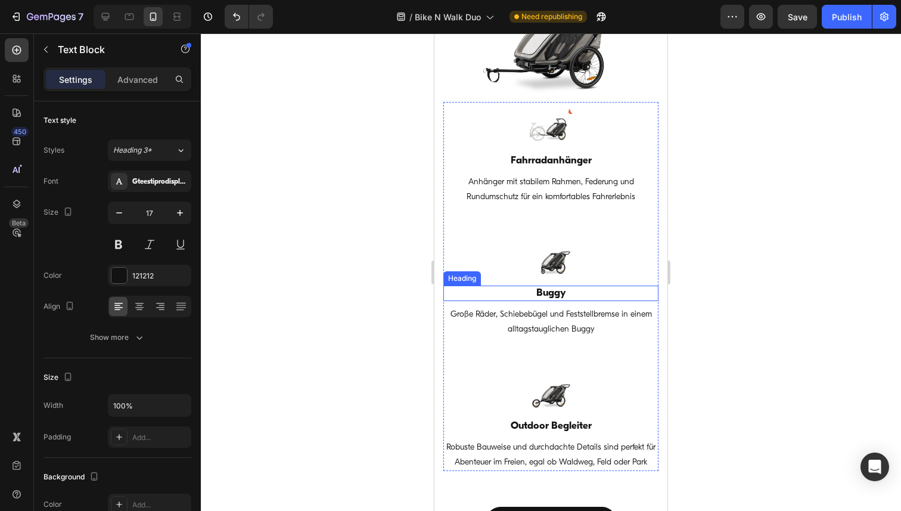
click at [552, 292] on h3 "Buggy" at bounding box center [550, 292] width 215 height 15
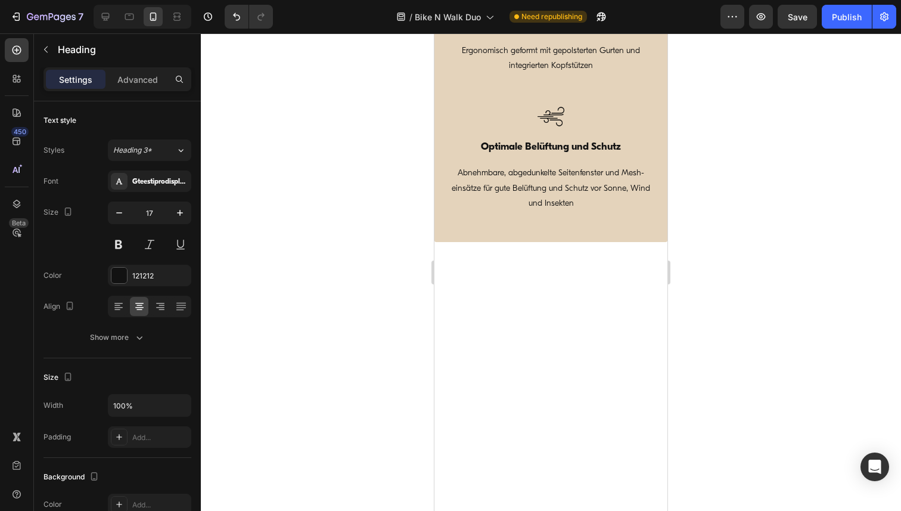
scroll to position [913, 0]
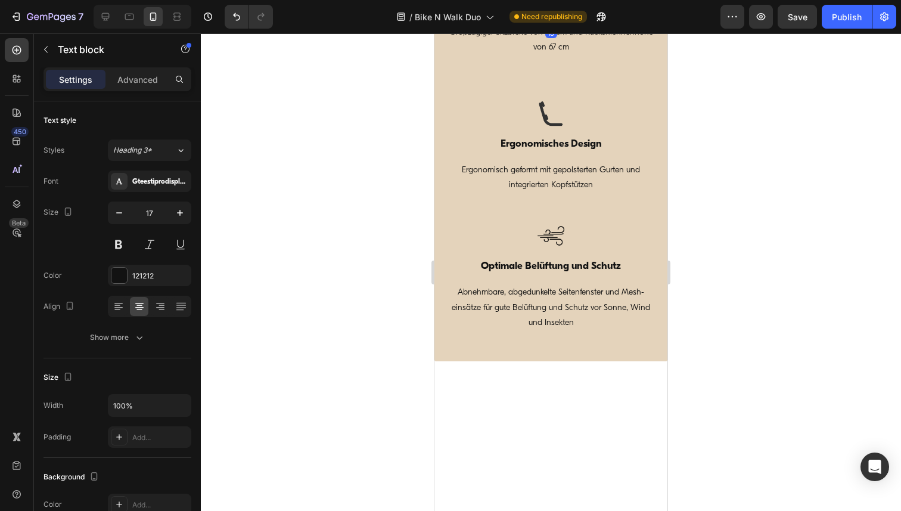
scroll to position [823, 0]
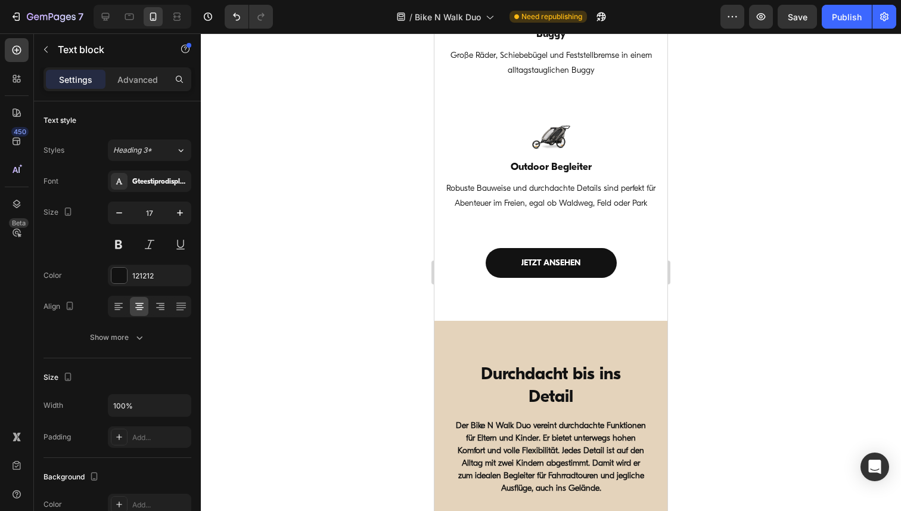
scroll to position [1996, 0]
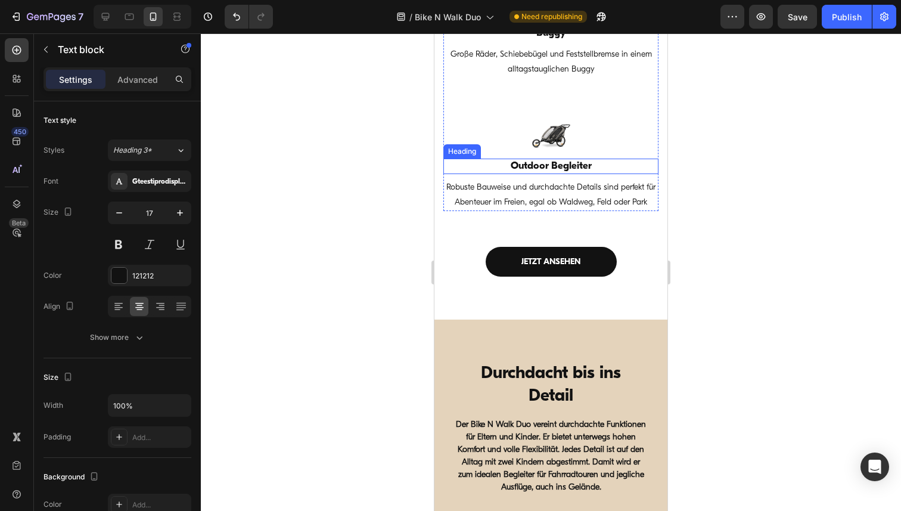
click at [531, 170] on h3 "Outdoor Begleiter" at bounding box center [550, 165] width 215 height 15
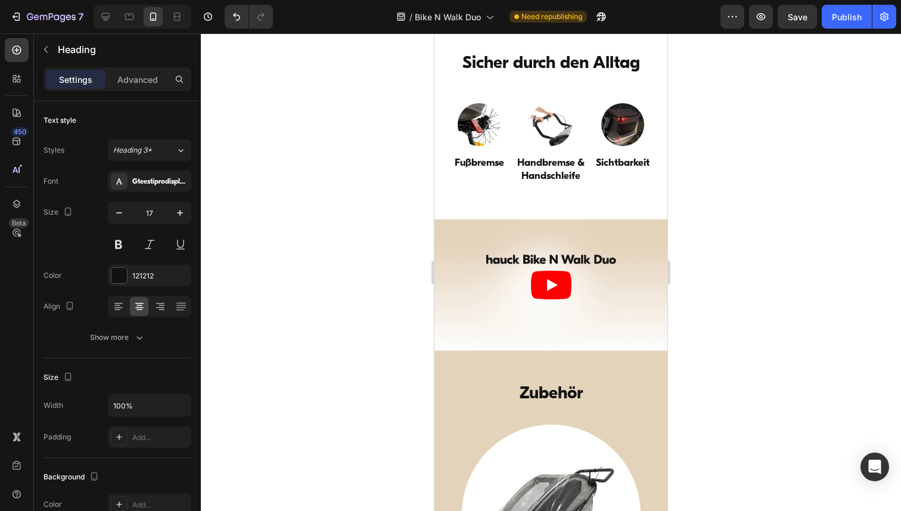
scroll to position [3260, 0]
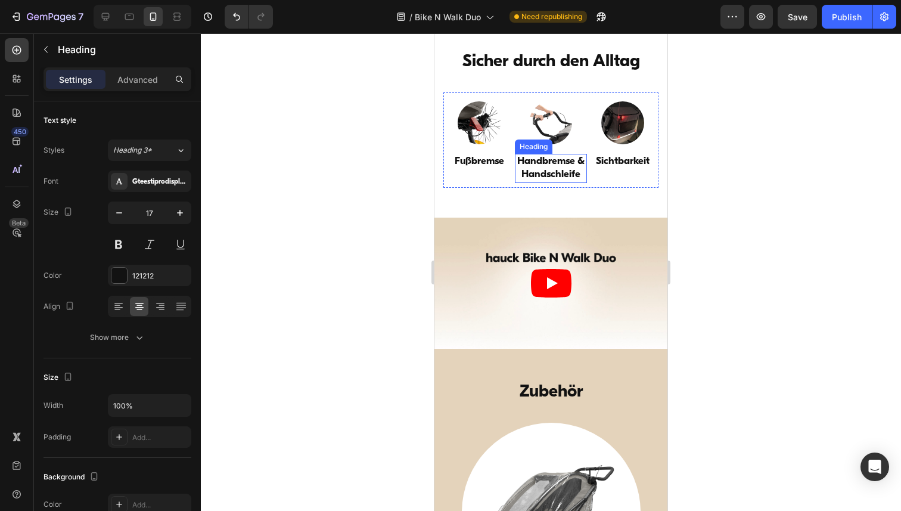
click at [547, 170] on h3 "Handbremse & Handschleife" at bounding box center [550, 168] width 71 height 29
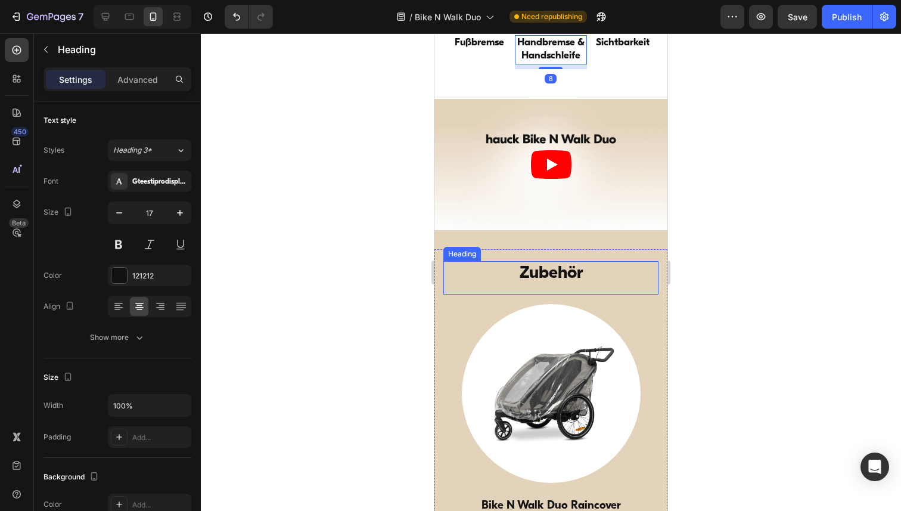
scroll to position [3537, 0]
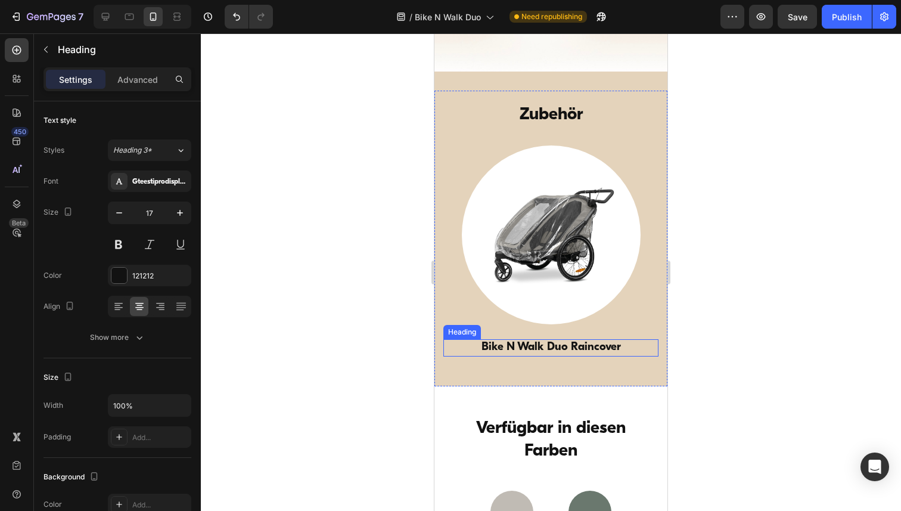
click at [544, 348] on h3 "Bike N Walk Duo Raincover" at bounding box center [550, 347] width 215 height 17
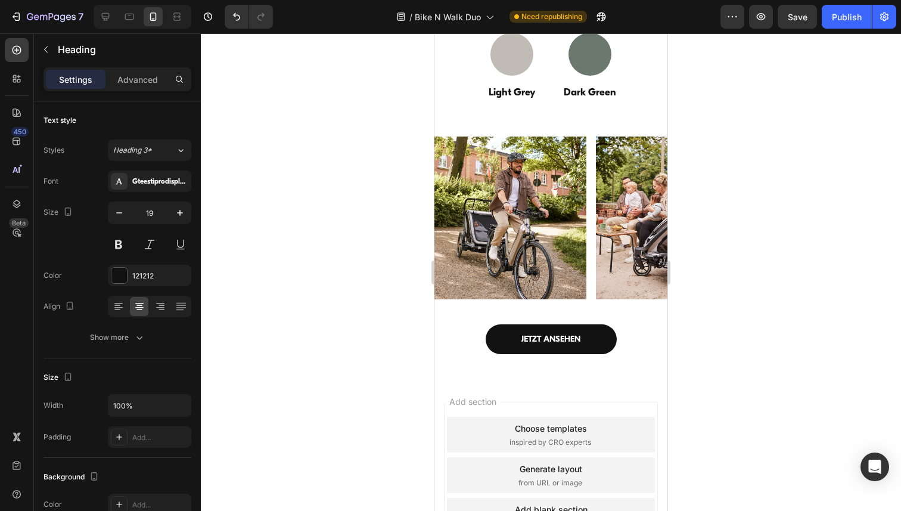
scroll to position [3978, 0]
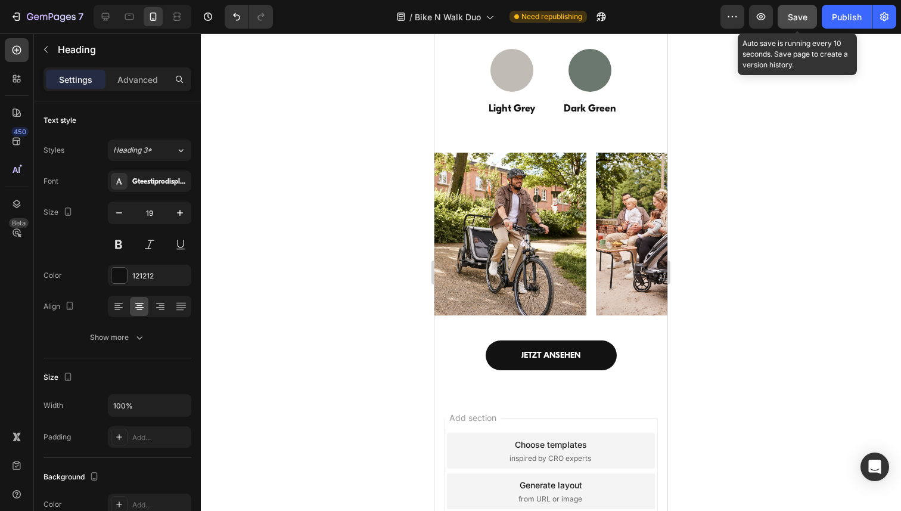
click at [801, 17] on span "Save" at bounding box center [797, 17] width 20 height 10
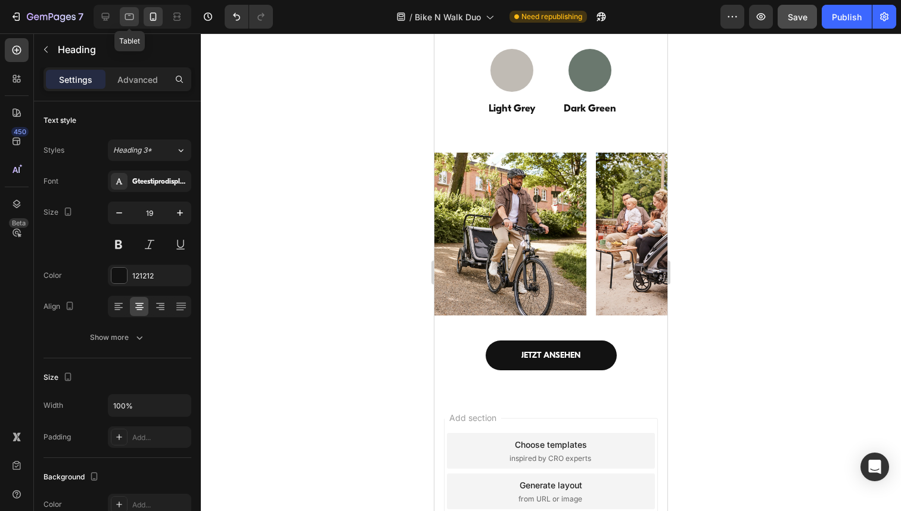
click at [123, 13] on div at bounding box center [129, 16] width 19 height 19
type input "41"
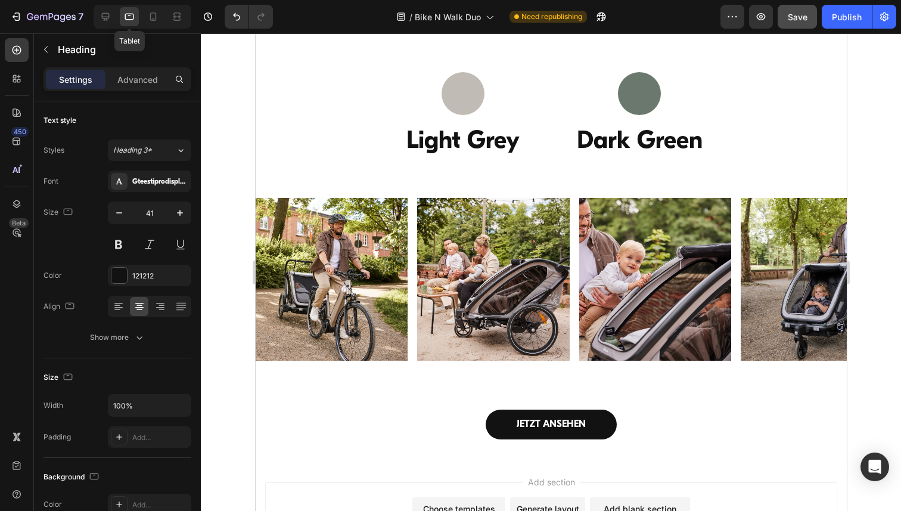
scroll to position [4001, 0]
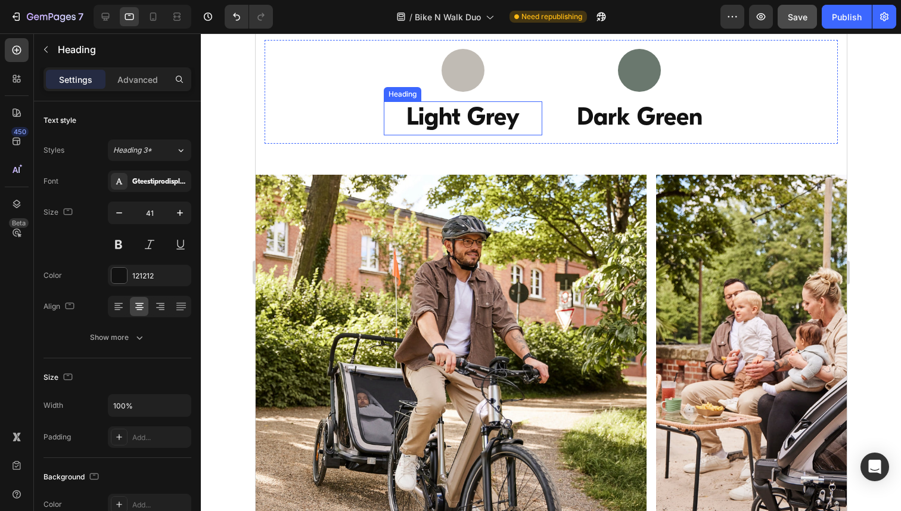
click at [450, 124] on h3 "Light Grey" at bounding box center [462, 118] width 158 height 34
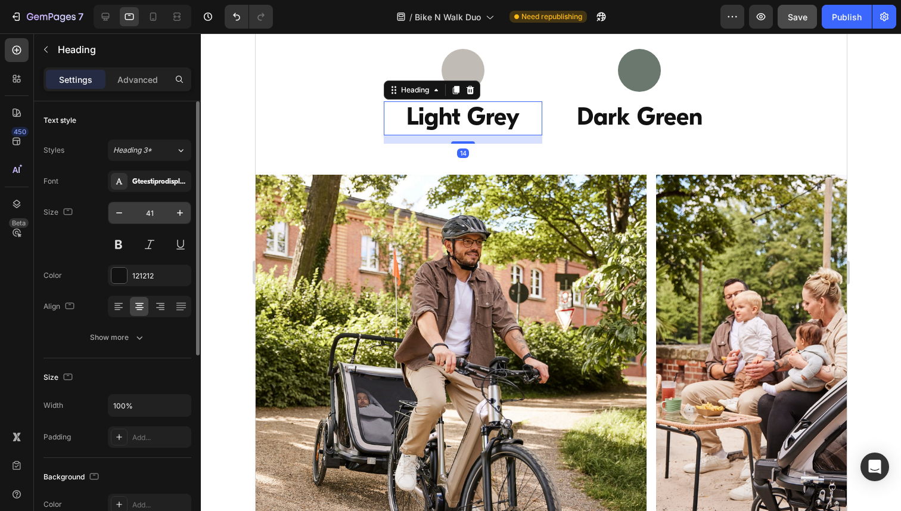
click at [148, 208] on input "41" at bounding box center [149, 212] width 39 height 21
type input "19"
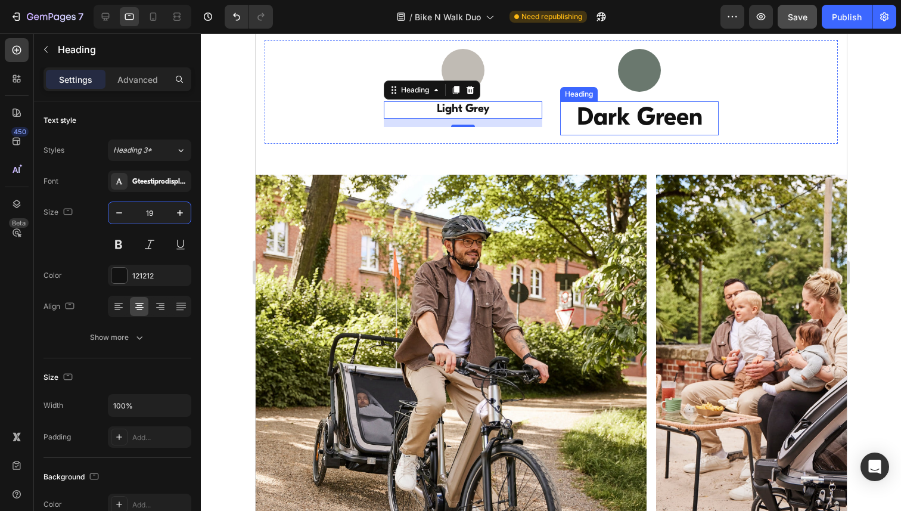
click at [608, 123] on h3 "Dark Green" at bounding box center [638, 118] width 158 height 34
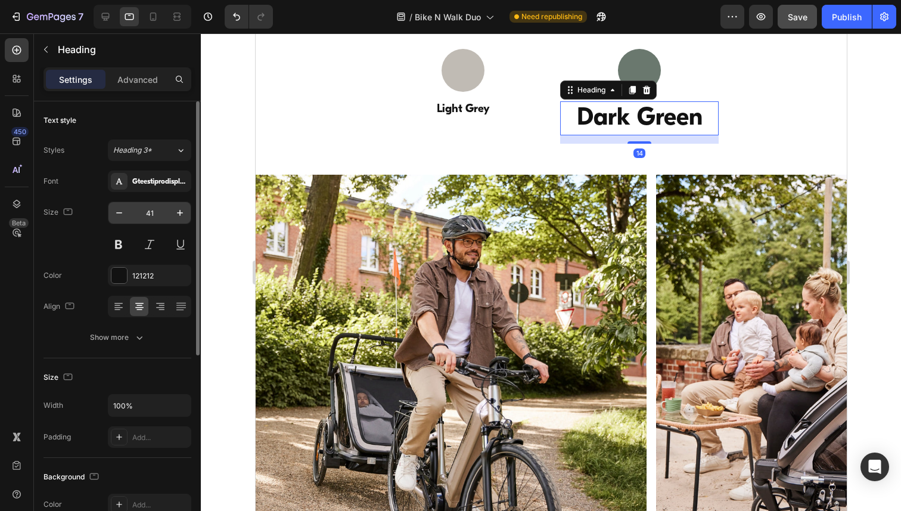
click at [155, 213] on input "41" at bounding box center [149, 212] width 39 height 21
paste input "19"
type input "19"
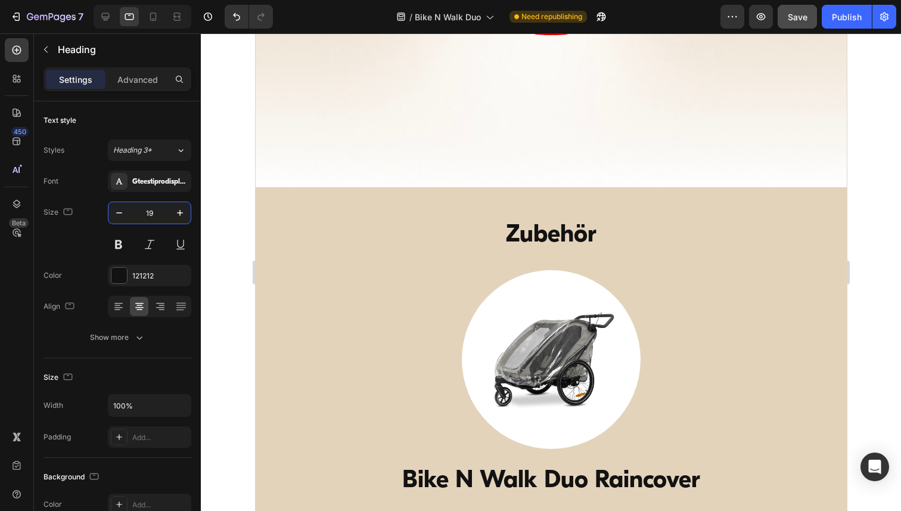
scroll to position [3866, 0]
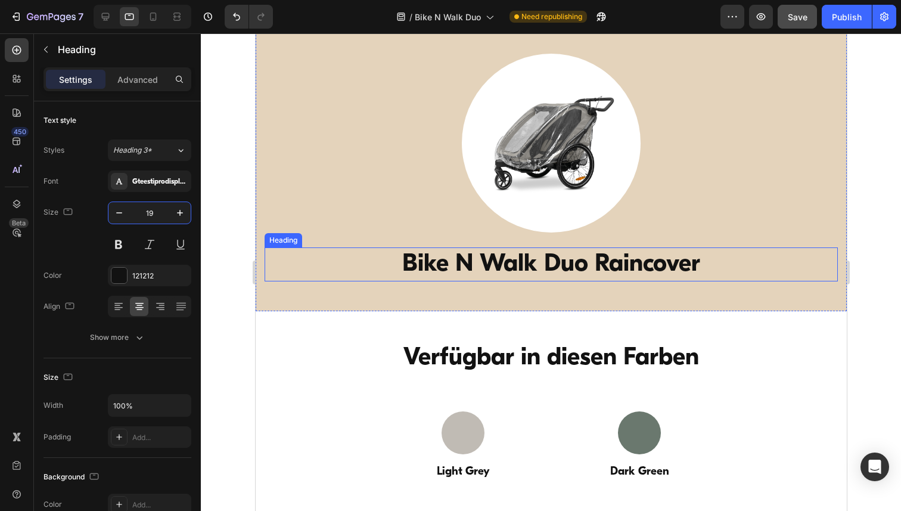
click at [485, 257] on h3 "Bike N Walk Duo Raincover" at bounding box center [550, 264] width 573 height 34
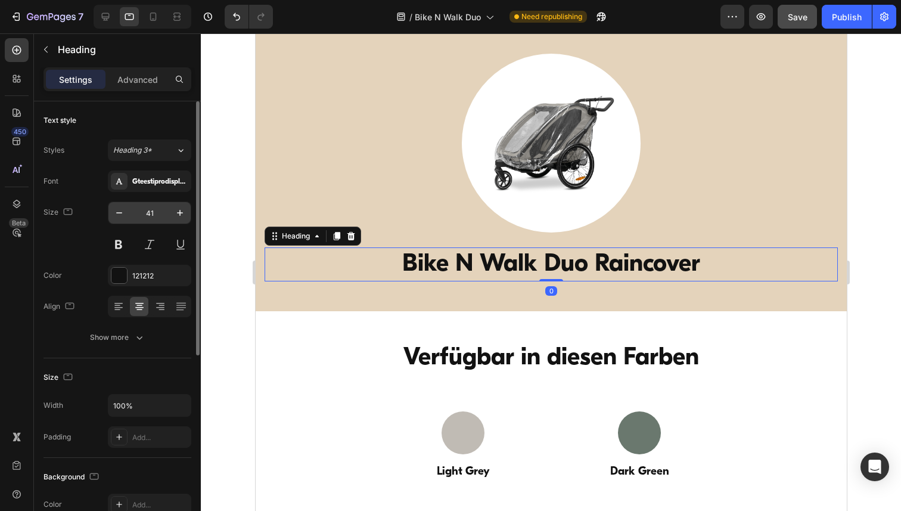
click at [151, 213] on input "41" at bounding box center [149, 212] width 39 height 21
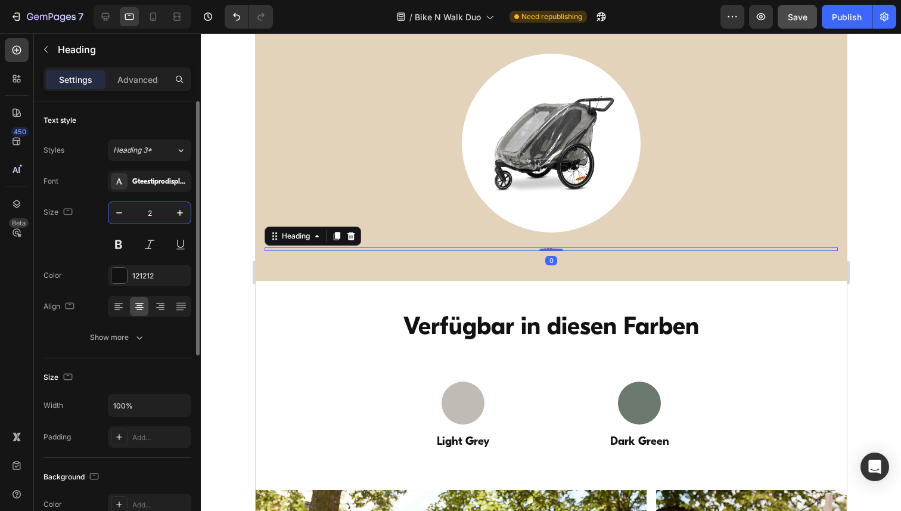
type input "21"
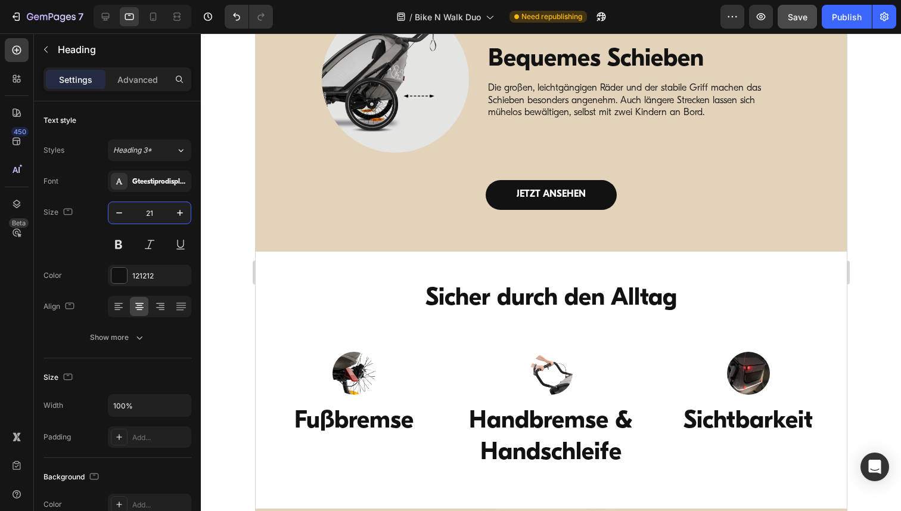
scroll to position [3795, 0]
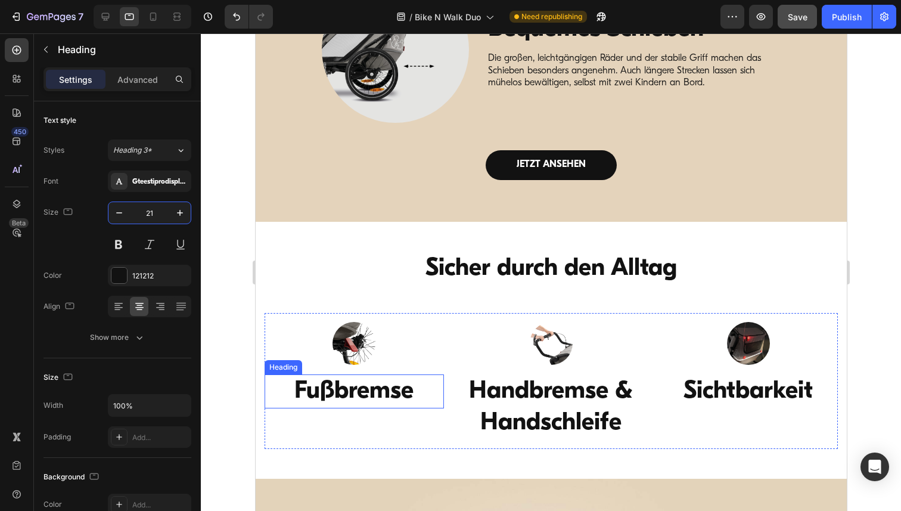
click at [362, 391] on h3 "Fußbremse" at bounding box center [353, 391] width 179 height 34
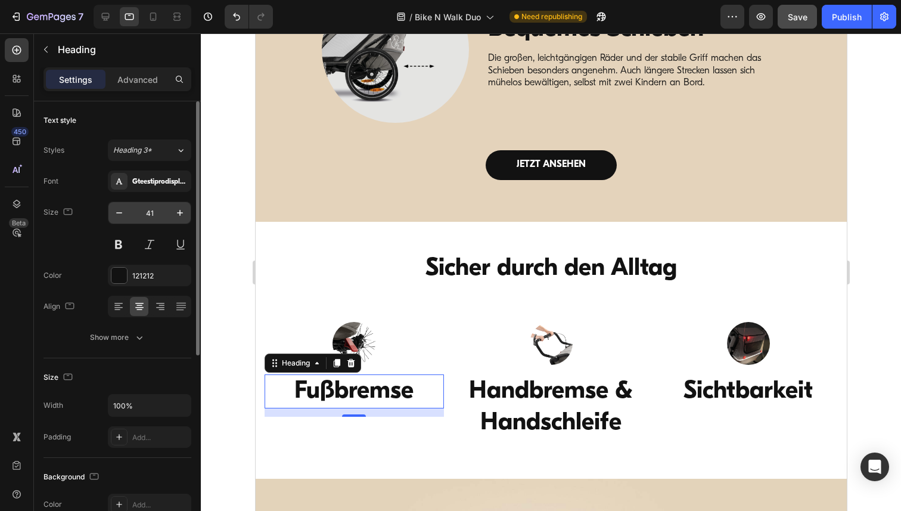
click at [152, 216] on input "41" at bounding box center [149, 212] width 39 height 21
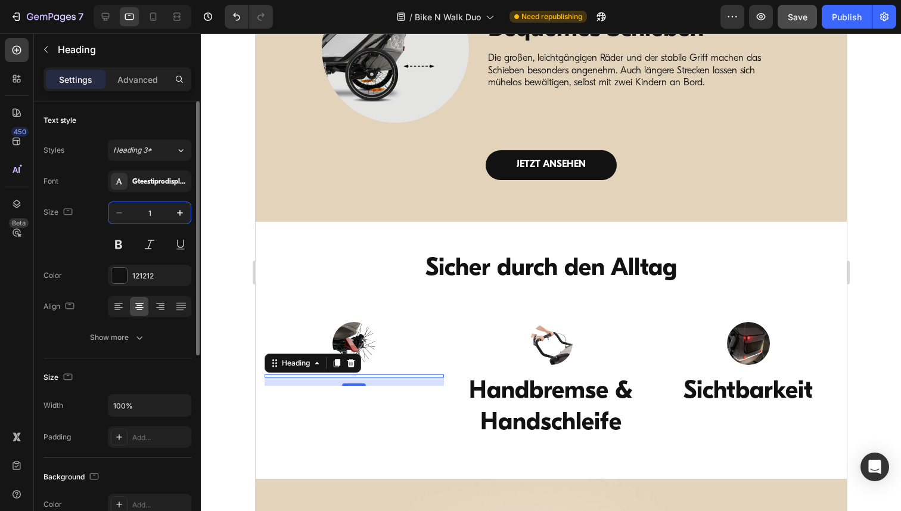
type input "19"
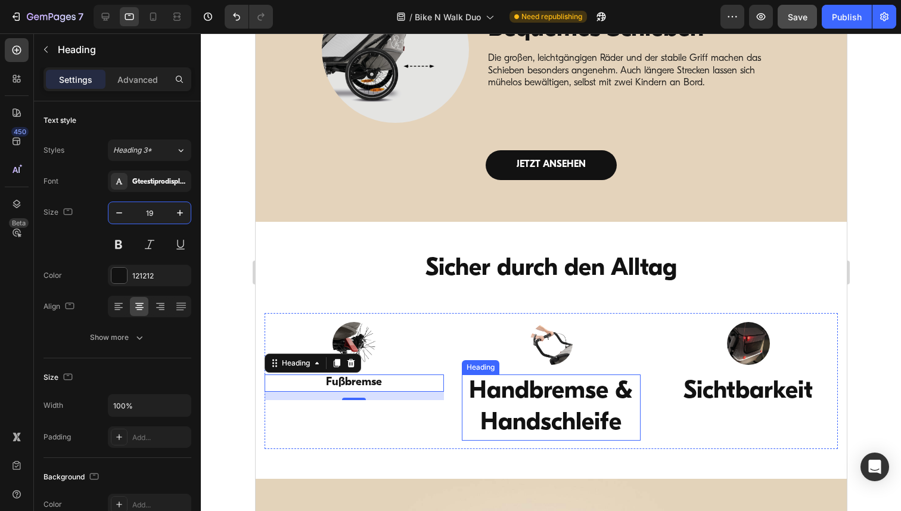
click at [544, 401] on h3 "Handbremse & Handschleife" at bounding box center [550, 407] width 179 height 66
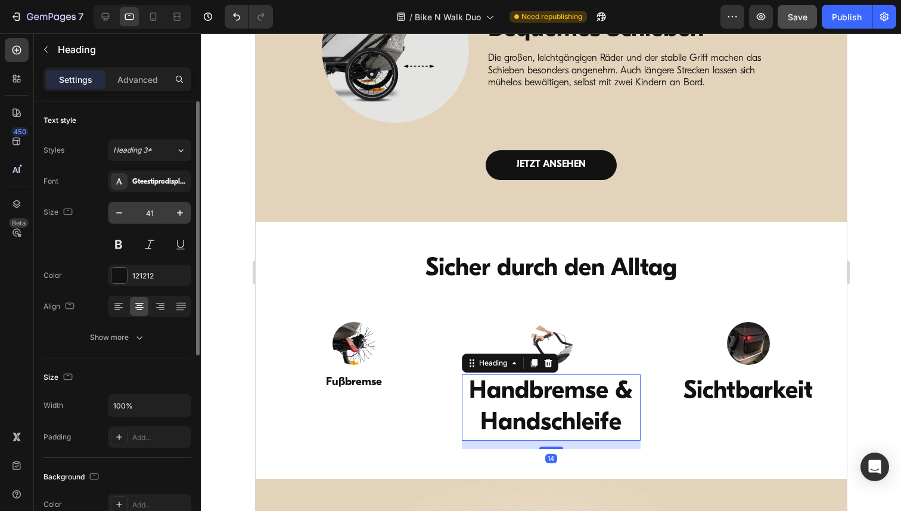
click at [154, 211] on input "41" at bounding box center [149, 212] width 39 height 21
paste input "19"
type input "19"
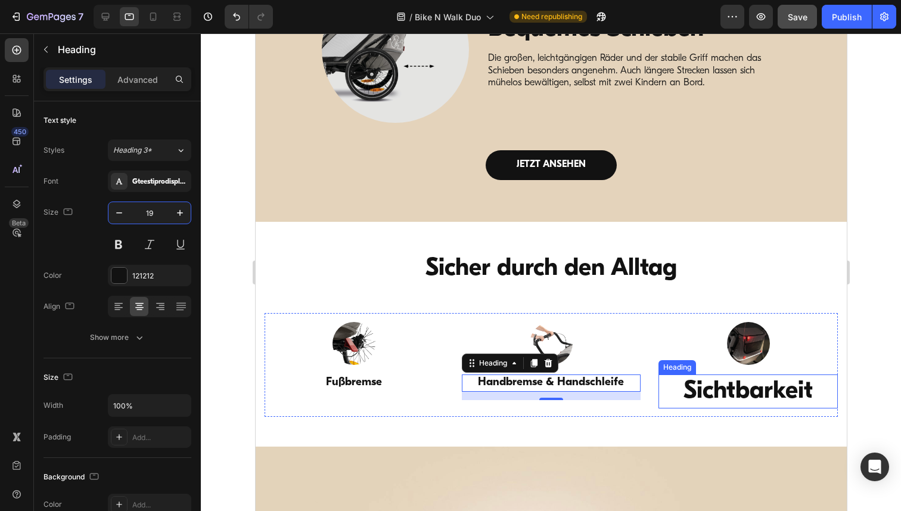
click at [727, 400] on h3 "Sichtbarkeit" at bounding box center [747, 391] width 179 height 34
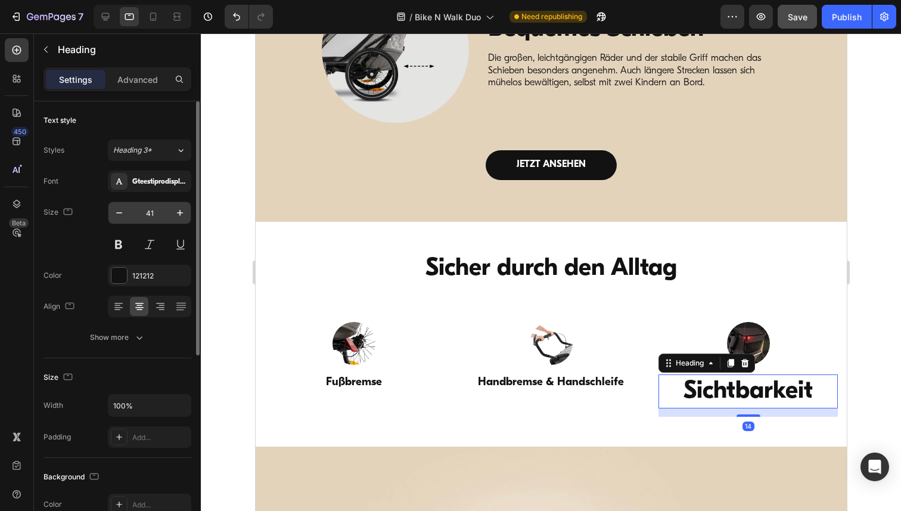
click at [152, 211] on input "41" at bounding box center [149, 212] width 39 height 21
paste input "19"
type input "19"
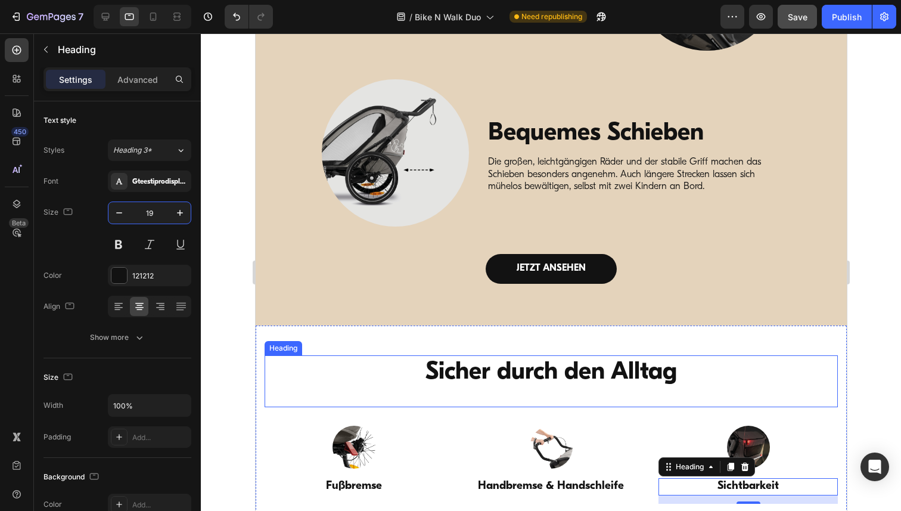
scroll to position [3672, 0]
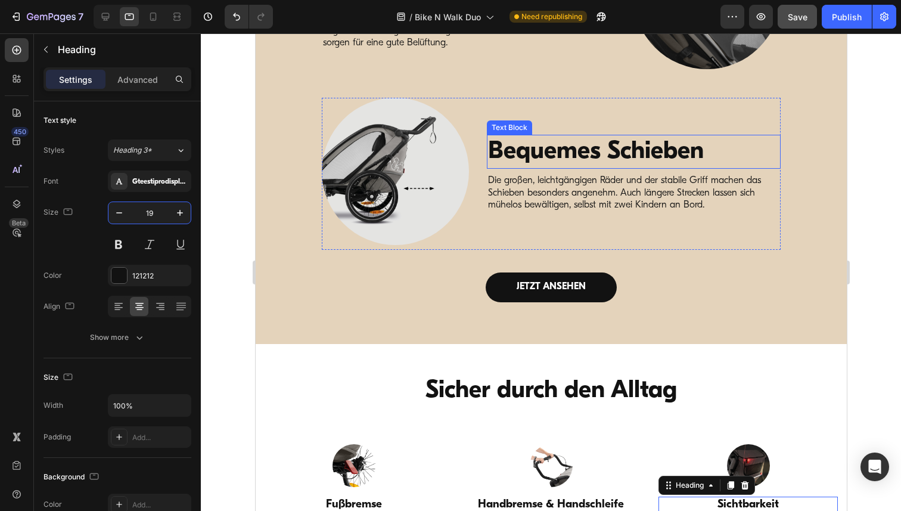
click at [567, 158] on p "Bequemes Schieben" at bounding box center [632, 152] width 291 height 32
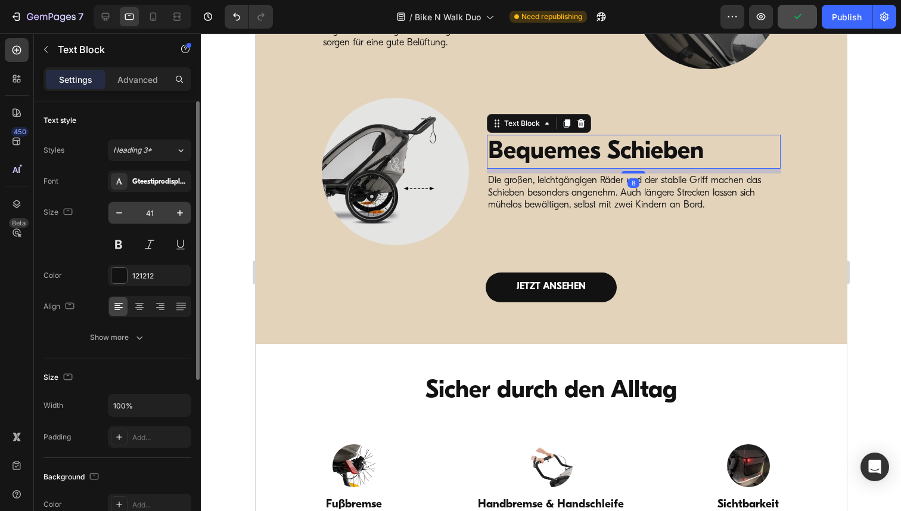
click at [151, 213] on input "41" at bounding box center [149, 212] width 39 height 21
paste input "19"
type input "19"
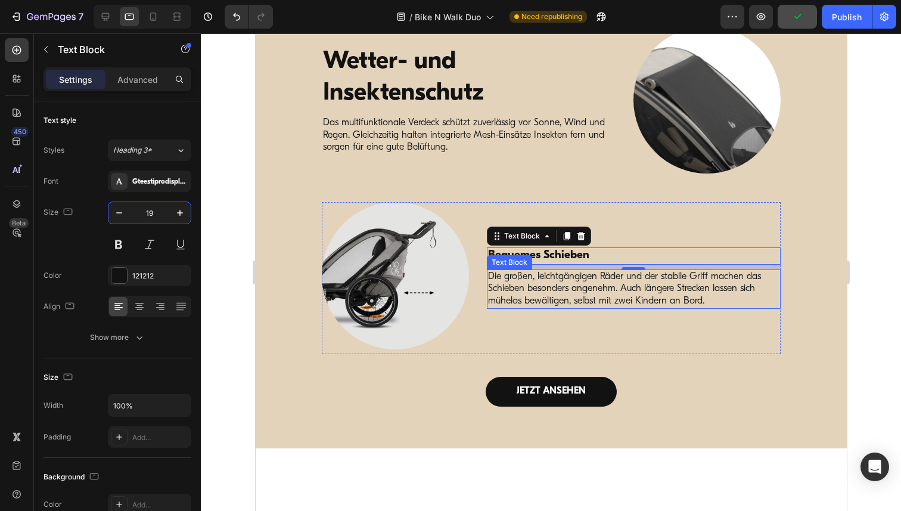
scroll to position [3426, 0]
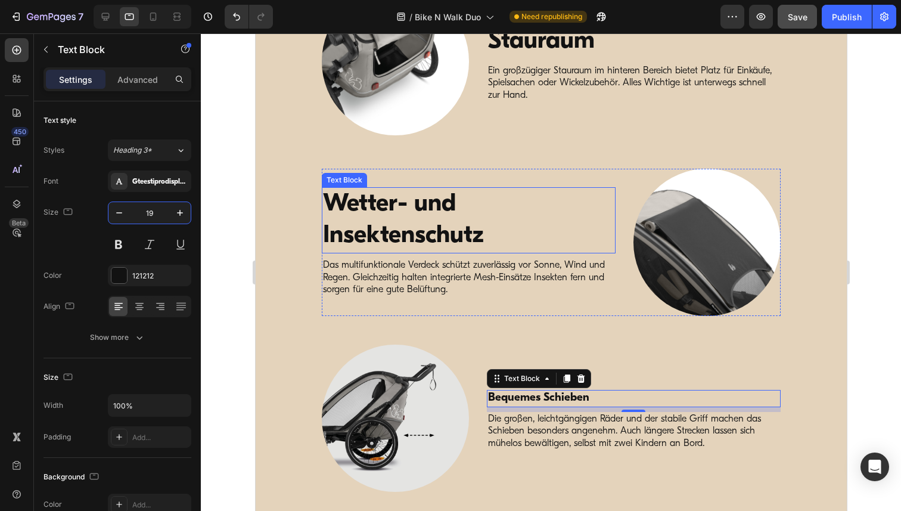
click at [429, 210] on p "Wetter- und Insektenschutz" at bounding box center [467, 220] width 291 height 64
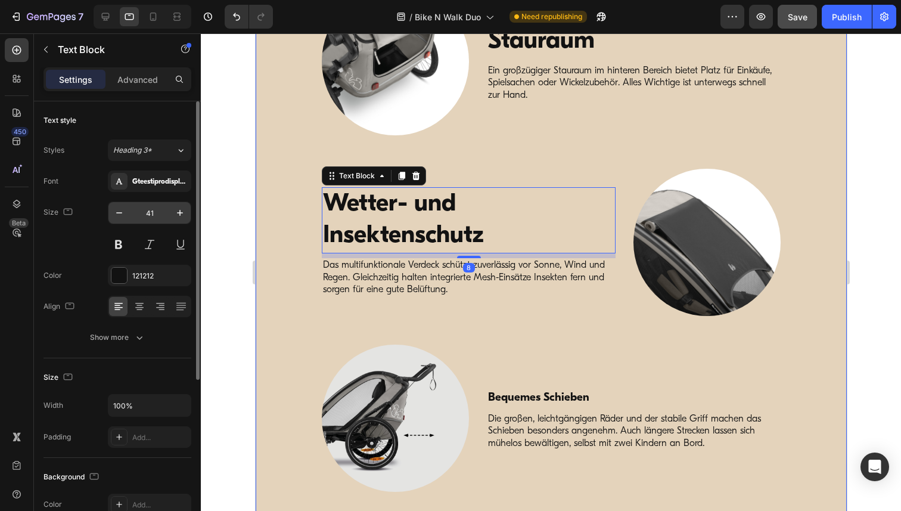
click at [155, 217] on input "41" at bounding box center [149, 212] width 39 height 21
paste input "19"
type input "19"
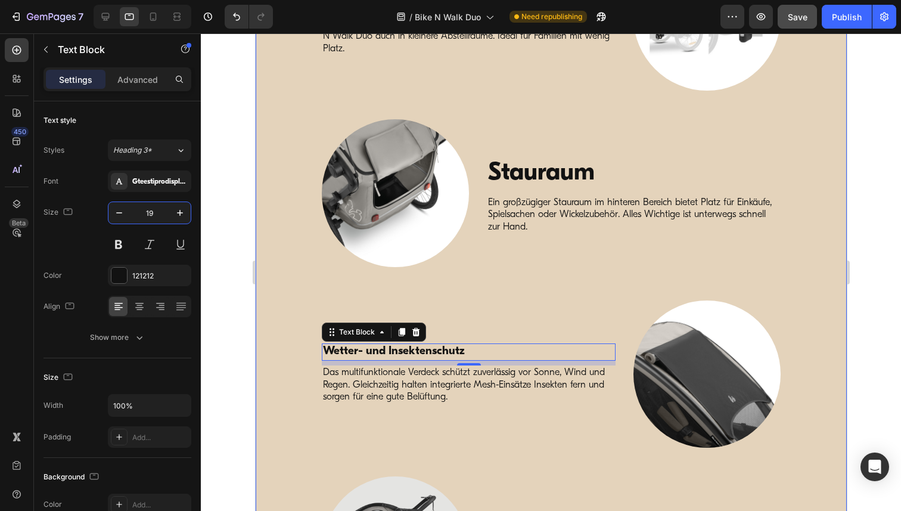
scroll to position [3154, 0]
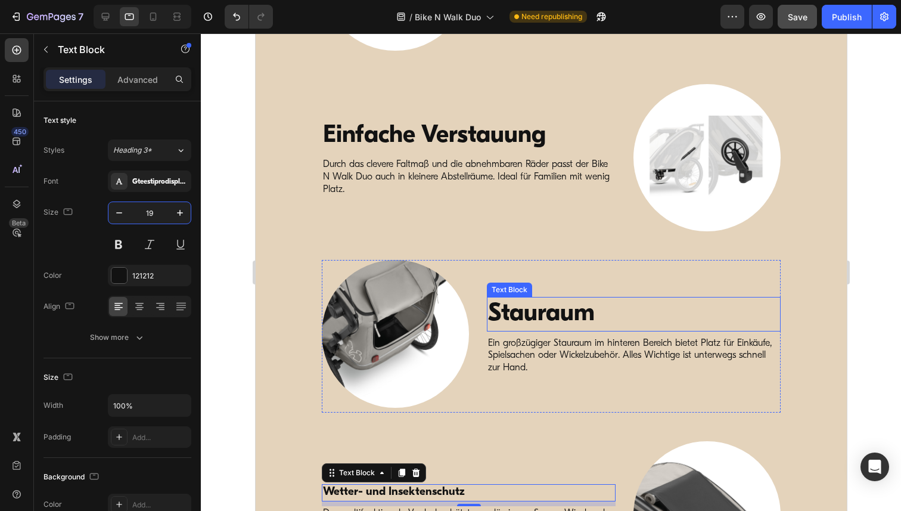
click at [521, 307] on p "Stauraum" at bounding box center [632, 314] width 291 height 32
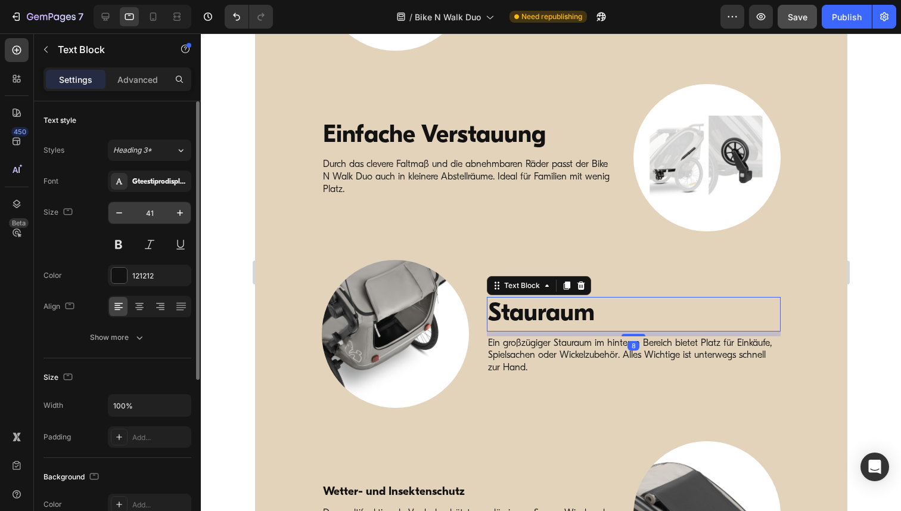
click at [147, 210] on input "41" at bounding box center [149, 212] width 39 height 21
paste input "19"
type input "19"
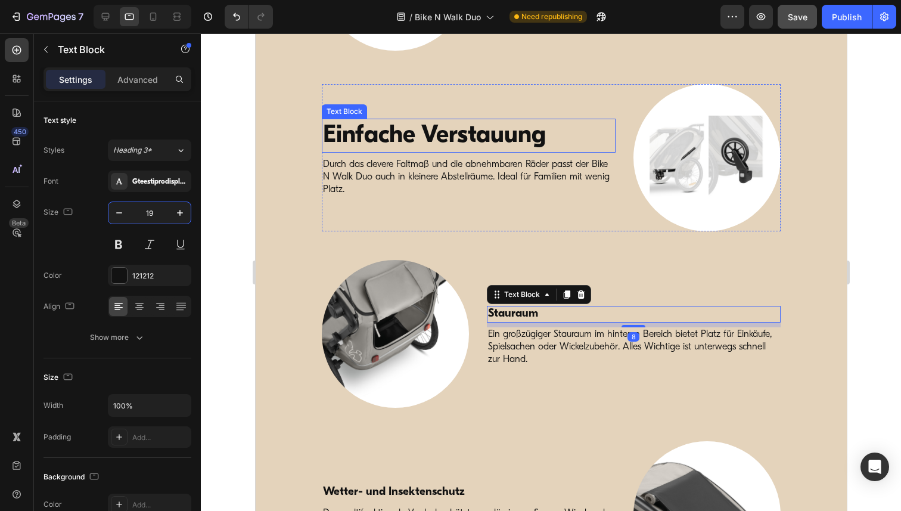
click at [378, 133] on p "Einfache Verstauung" at bounding box center [467, 136] width 291 height 32
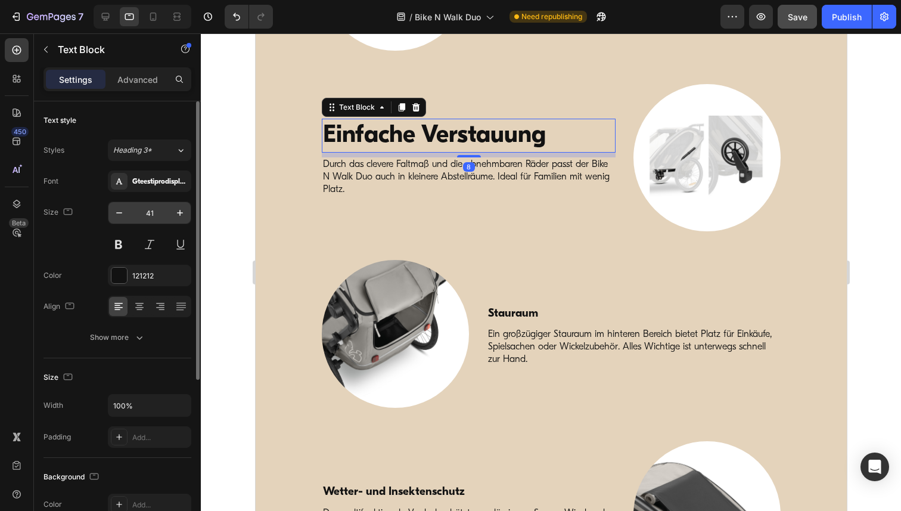
click at [150, 208] on input "41" at bounding box center [149, 212] width 39 height 21
paste input "19"
type input "19"
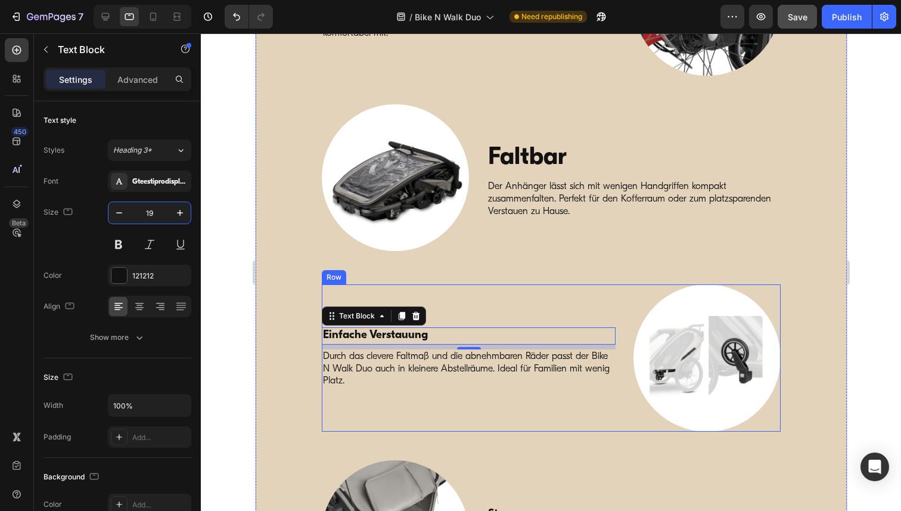
scroll to position [2941, 0]
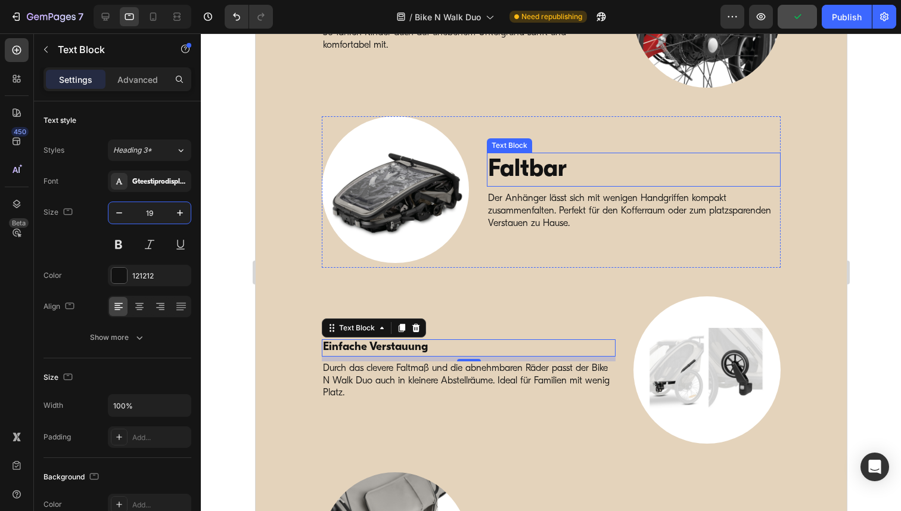
click at [503, 176] on p "Faltbar" at bounding box center [632, 170] width 291 height 32
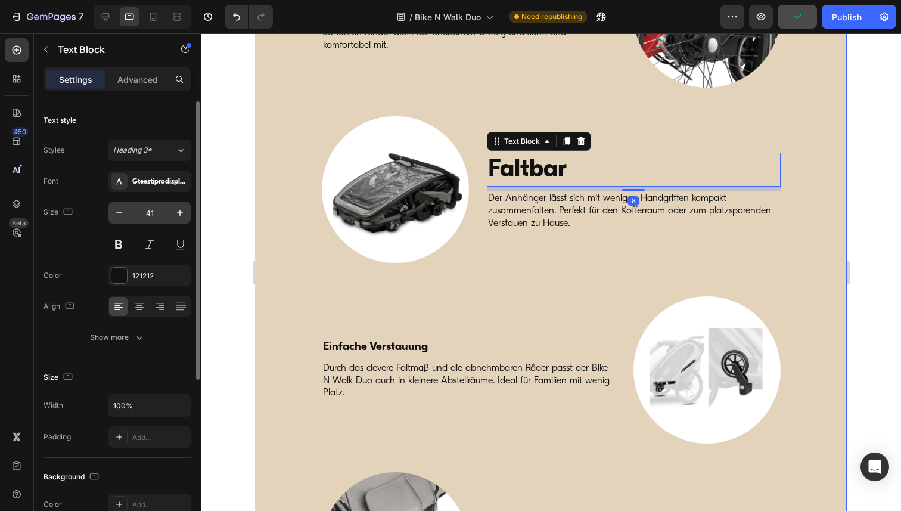
click at [151, 217] on input "41" at bounding box center [149, 212] width 39 height 21
paste input "19"
type input "19"
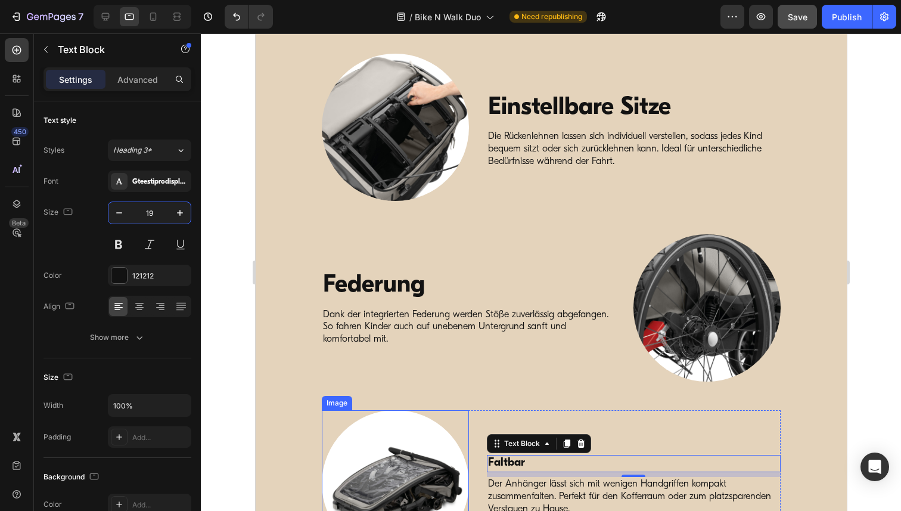
scroll to position [2637, 0]
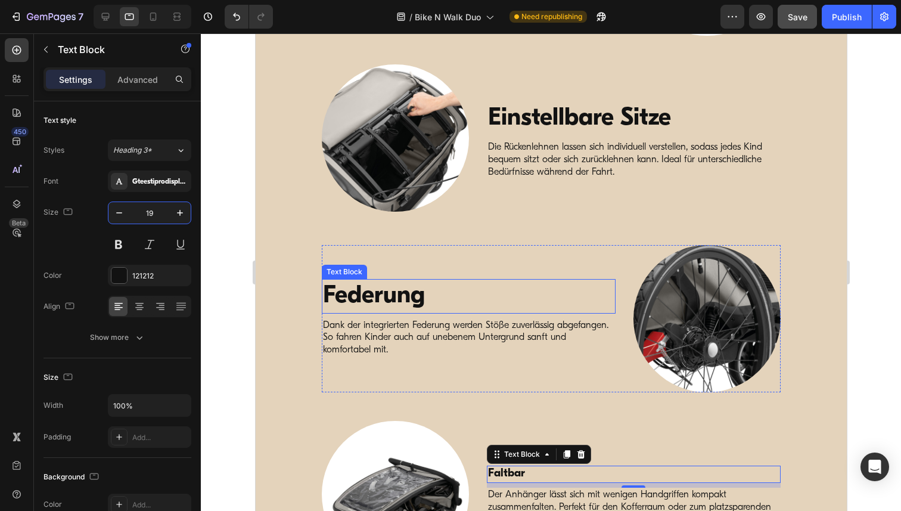
click at [364, 297] on p "Federung" at bounding box center [467, 296] width 291 height 32
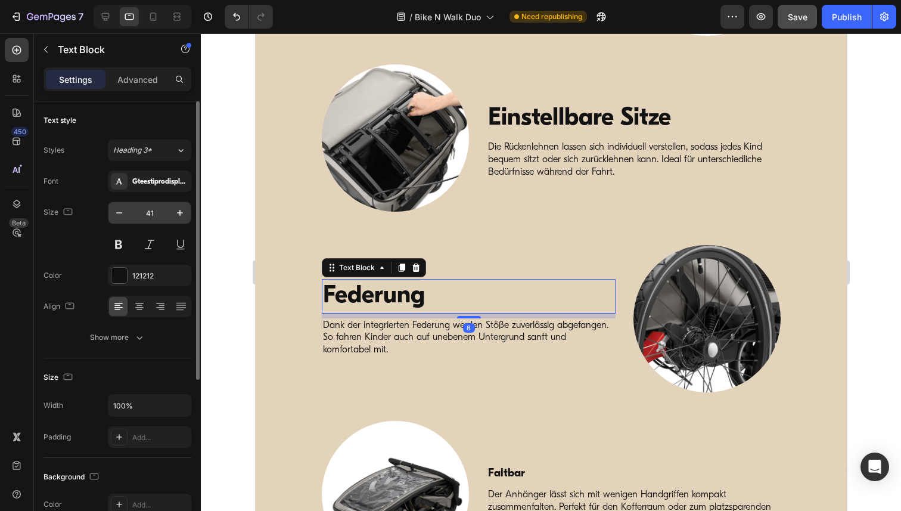
click at [151, 211] on input "41" at bounding box center [149, 212] width 39 height 21
paste input "19"
type input "19"
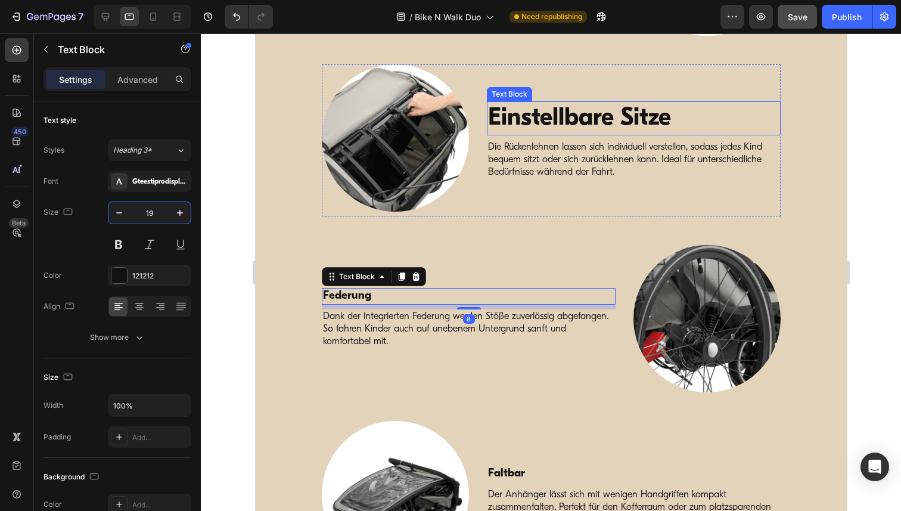
click at [556, 114] on p "Einstellbare Sitze" at bounding box center [632, 118] width 291 height 32
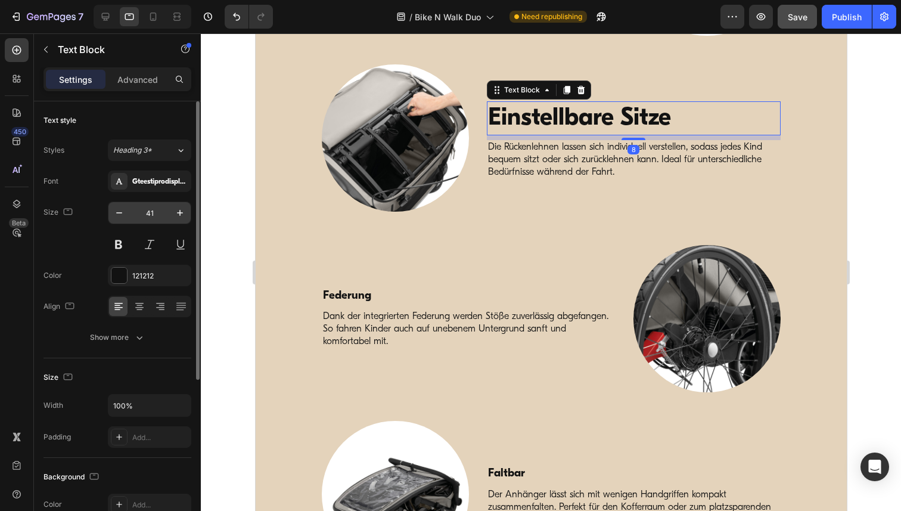
click at [151, 207] on input "41" at bounding box center [149, 212] width 39 height 21
paste input "19"
type input "19"
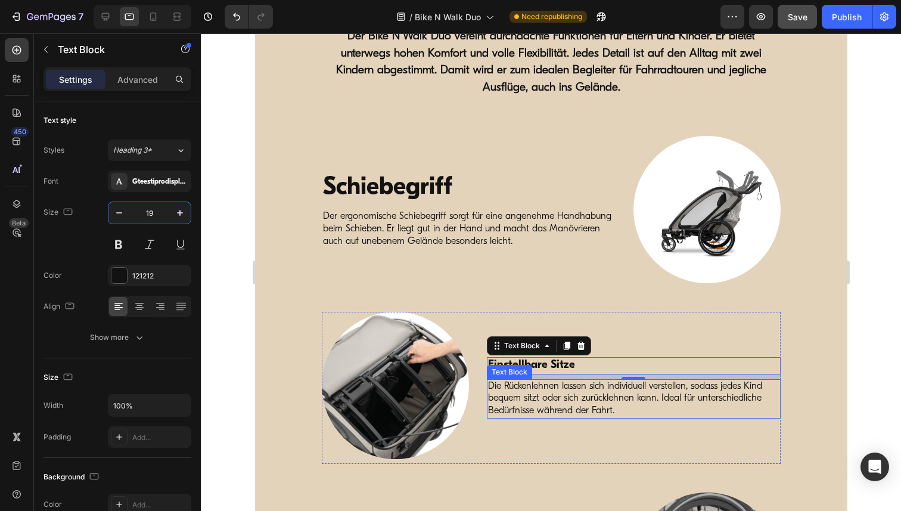
scroll to position [2383, 0]
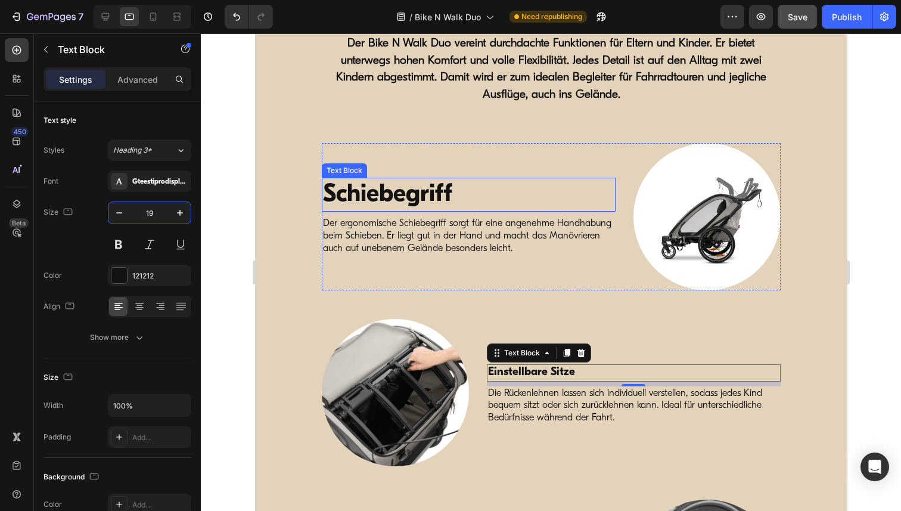
click at [391, 200] on p "Schiebegriff" at bounding box center [467, 195] width 291 height 32
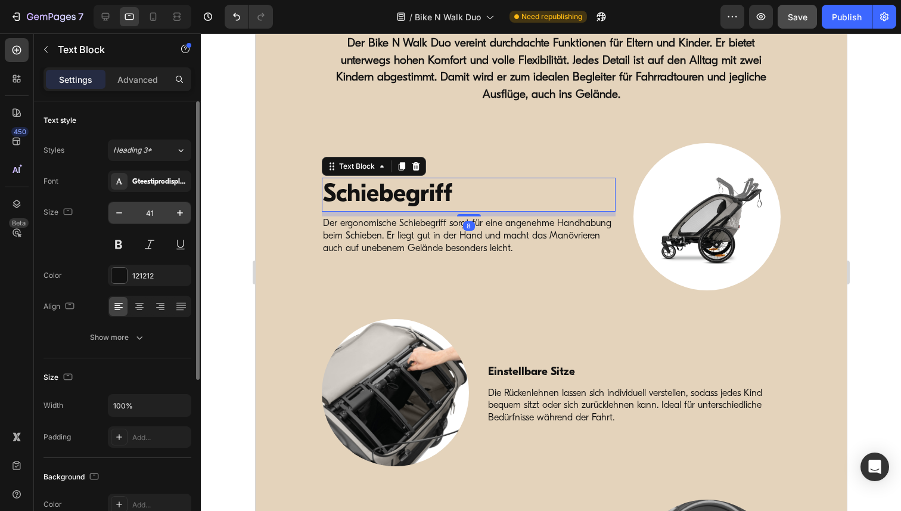
click at [147, 215] on input "41" at bounding box center [149, 212] width 39 height 21
paste input "19"
type input "19"
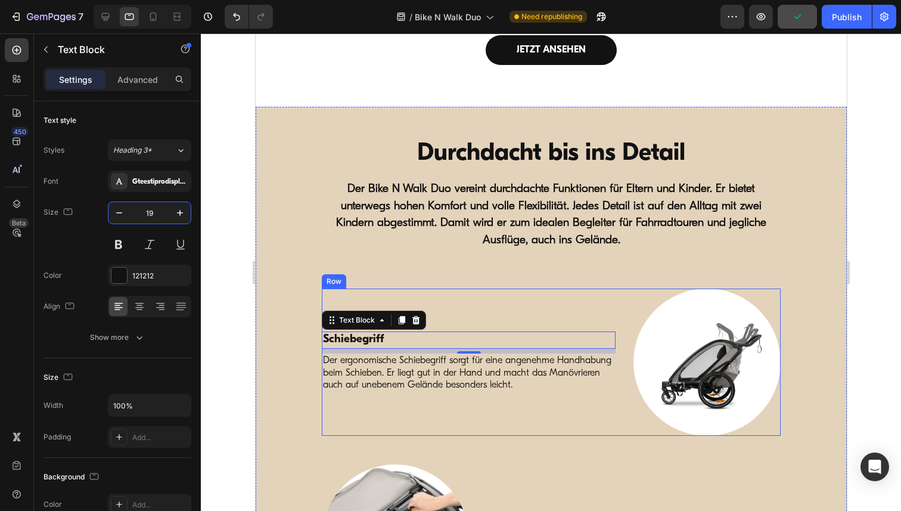
scroll to position [2194, 0]
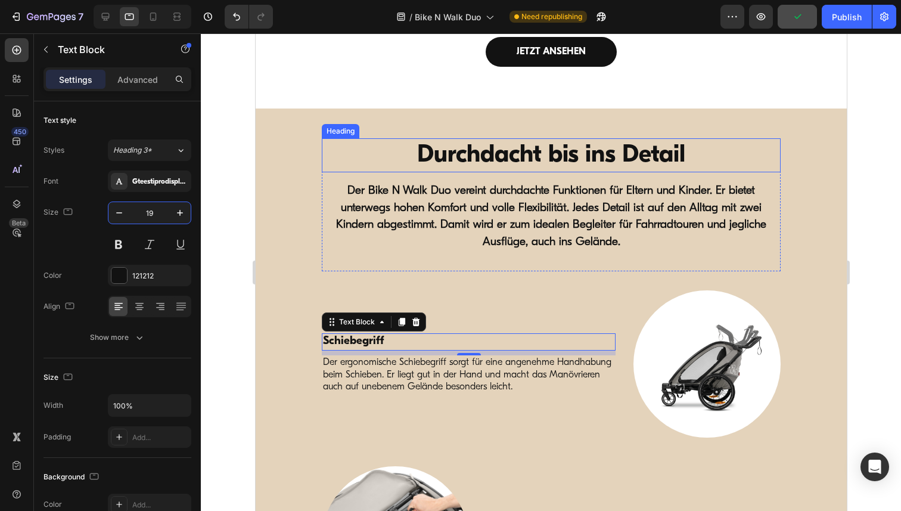
click at [530, 157] on strong "Durchdacht bis ins Detail" at bounding box center [550, 155] width 268 height 24
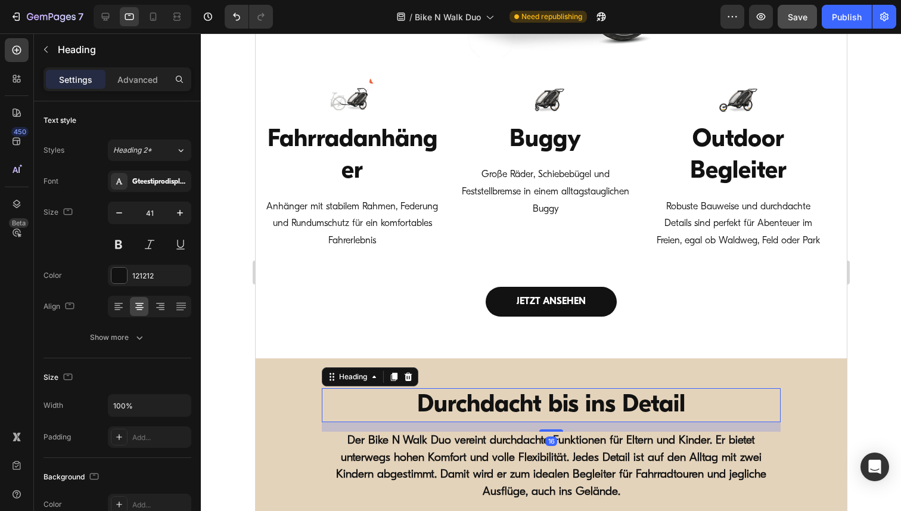
scroll to position [1944, 0]
click at [353, 145] on h3 "Fahrradanhänger" at bounding box center [351, 156] width 175 height 66
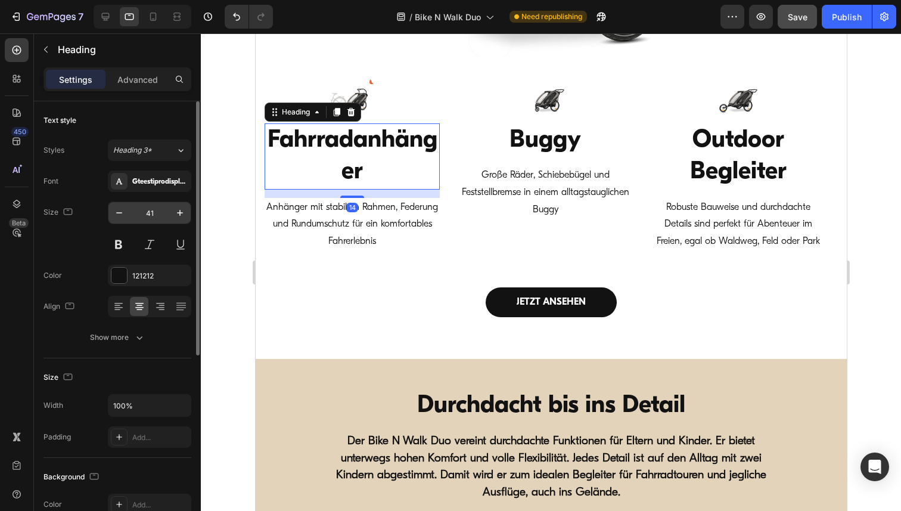
click at [150, 213] on input "41" at bounding box center [149, 212] width 39 height 21
paste input "19"
type input "19"
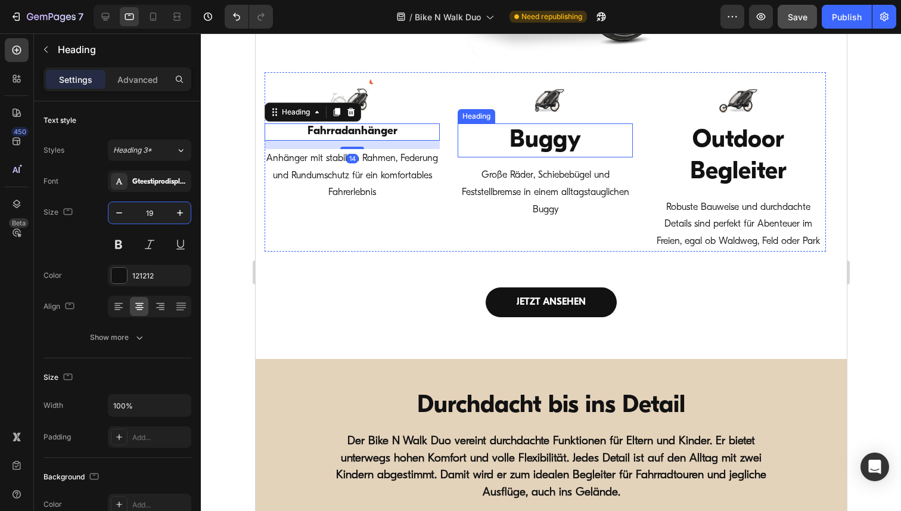
click at [519, 132] on h3 "Buggy" at bounding box center [544, 140] width 175 height 34
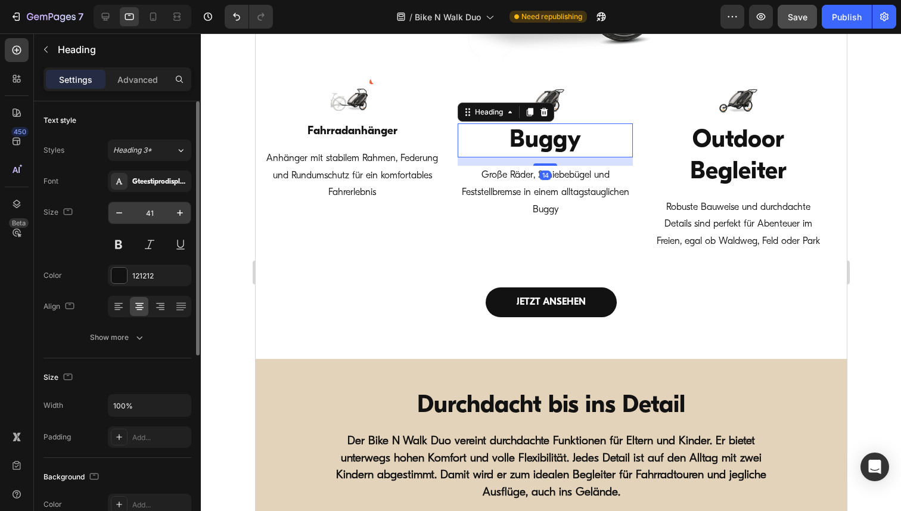
click at [154, 211] on input "41" at bounding box center [149, 212] width 39 height 21
paste input "19"
type input "19"
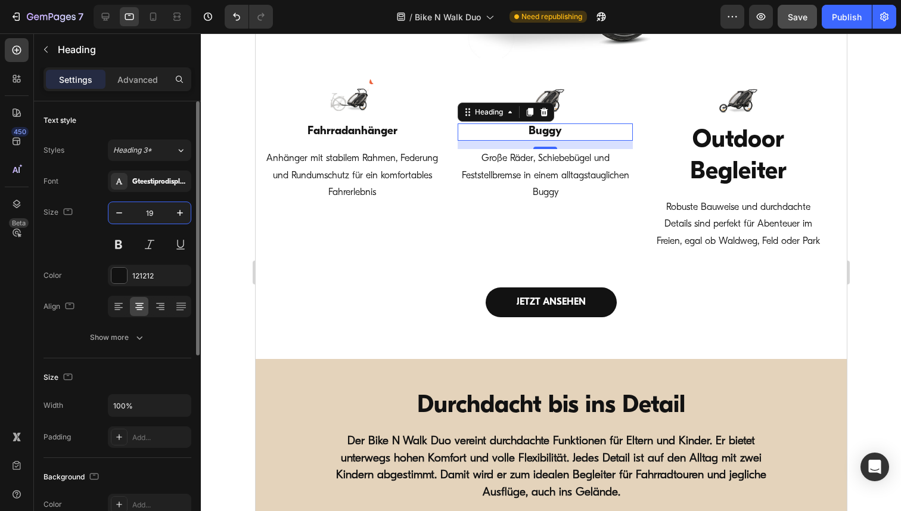
click at [149, 212] on input "19" at bounding box center [149, 212] width 39 height 21
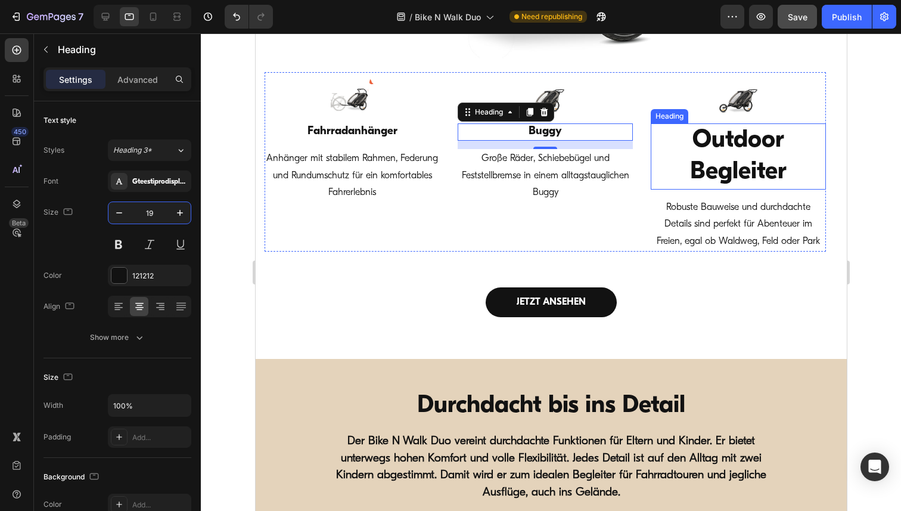
click at [762, 130] on h3 "Outdoor Begleiter" at bounding box center [737, 156] width 175 height 66
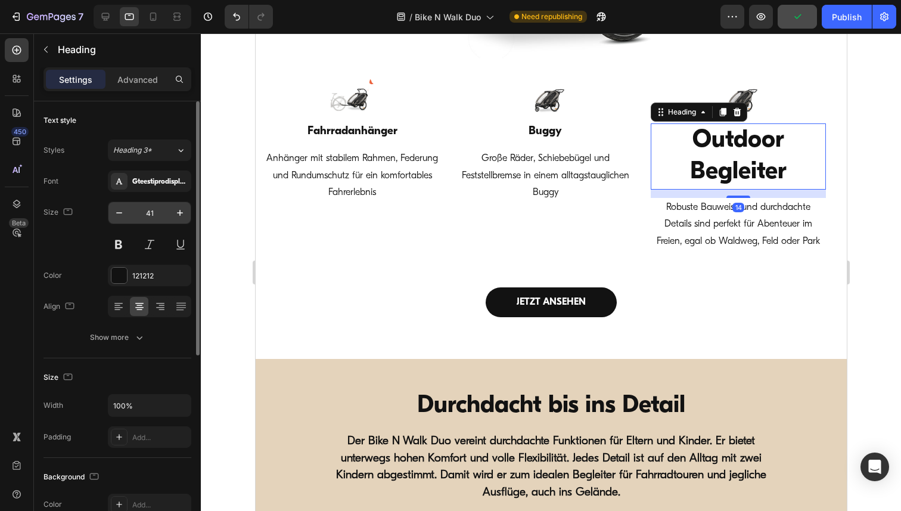
click at [152, 212] on input "41" at bounding box center [149, 212] width 39 height 21
paste input "19"
type input "19"
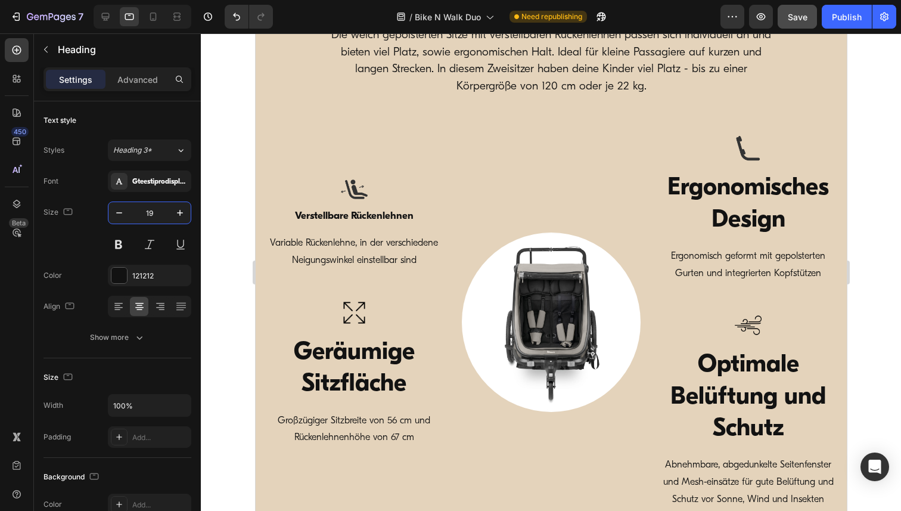
scroll to position [548, 0]
click at [357, 221] on strong "Verstellbare Rückenlehnen" at bounding box center [353, 216] width 119 height 10
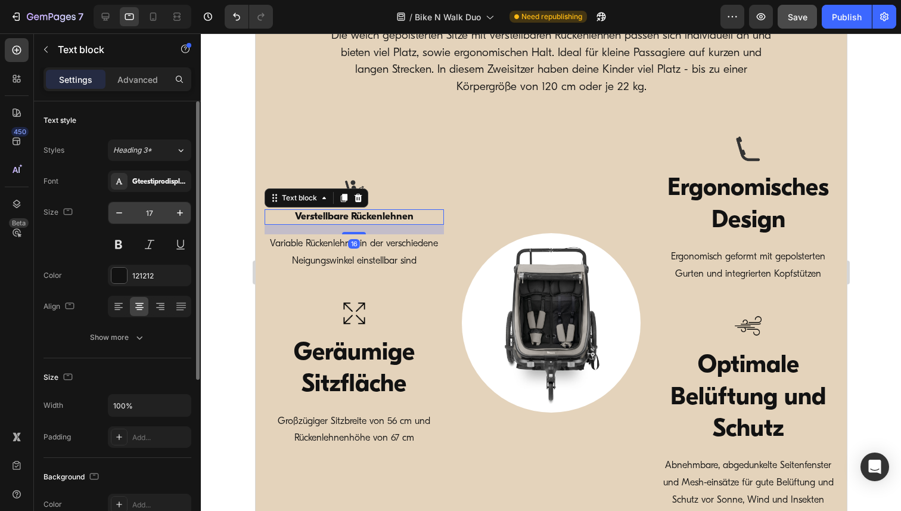
click at [146, 210] on input "17" at bounding box center [149, 212] width 39 height 21
paste input "9"
type input "19"
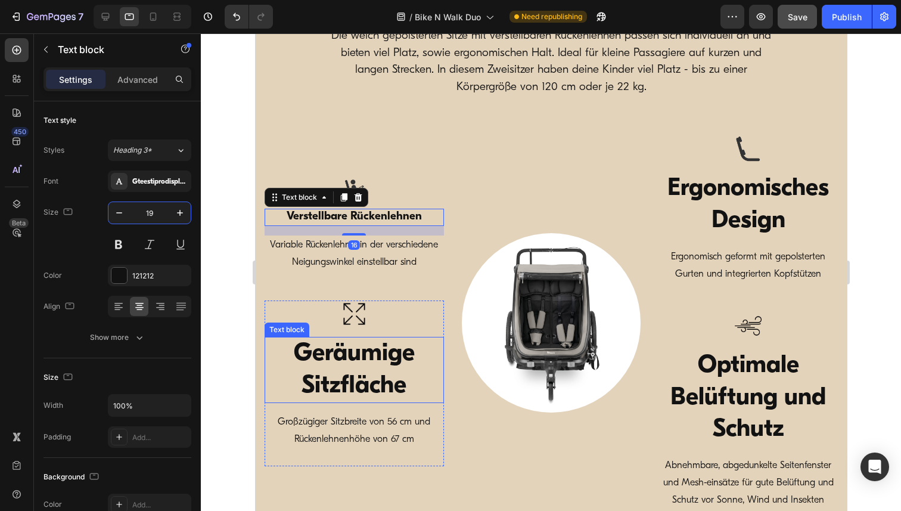
click at [338, 379] on p "Geräumige Sitzfläche" at bounding box center [353, 370] width 177 height 64
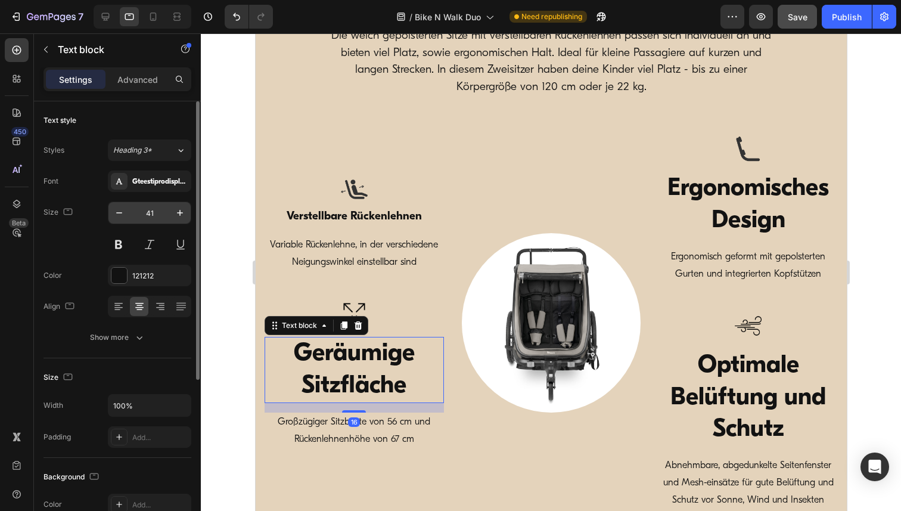
click at [148, 215] on input "41" at bounding box center [149, 212] width 39 height 21
paste input "19"
type input "19"
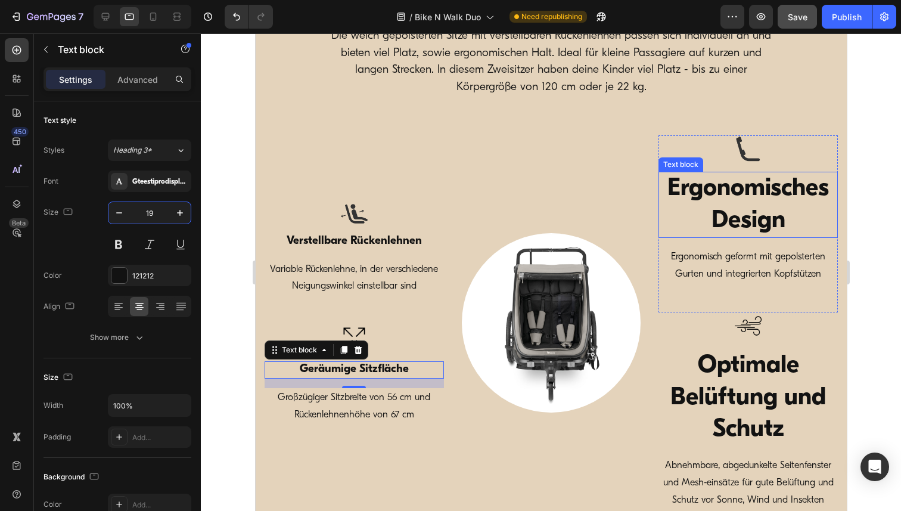
click at [763, 203] on p "Ergonomisches Design" at bounding box center [747, 205] width 177 height 64
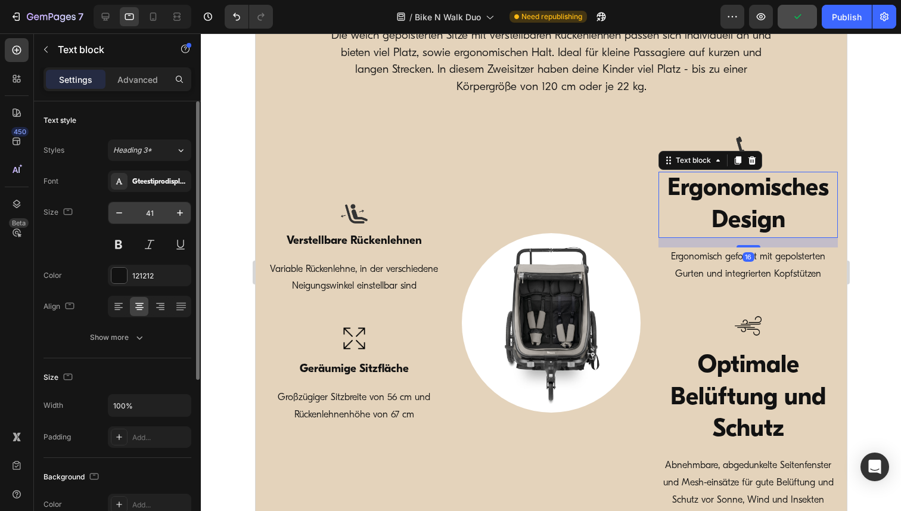
click at [149, 214] on input "41" at bounding box center [149, 212] width 39 height 21
paste input "19"
type input "19"
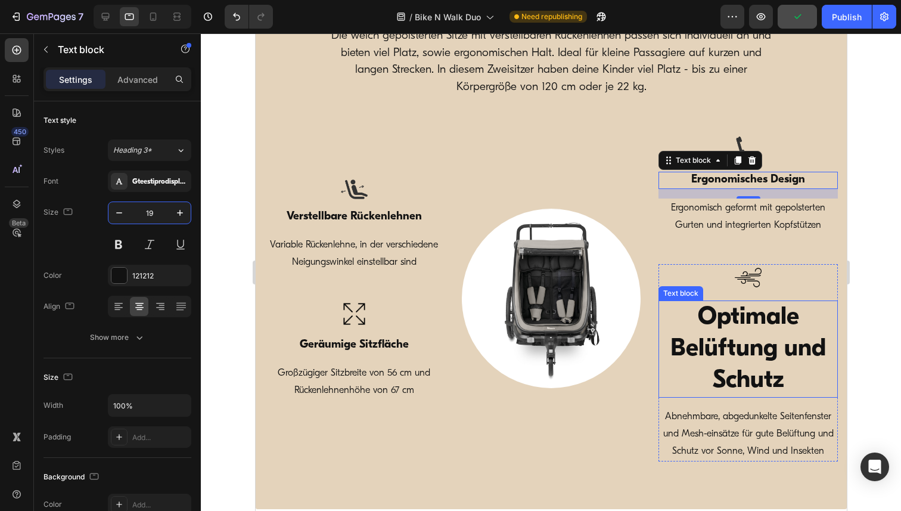
click at [745, 341] on p "Optimale Belüftung und Schutz" at bounding box center [747, 348] width 177 height 95
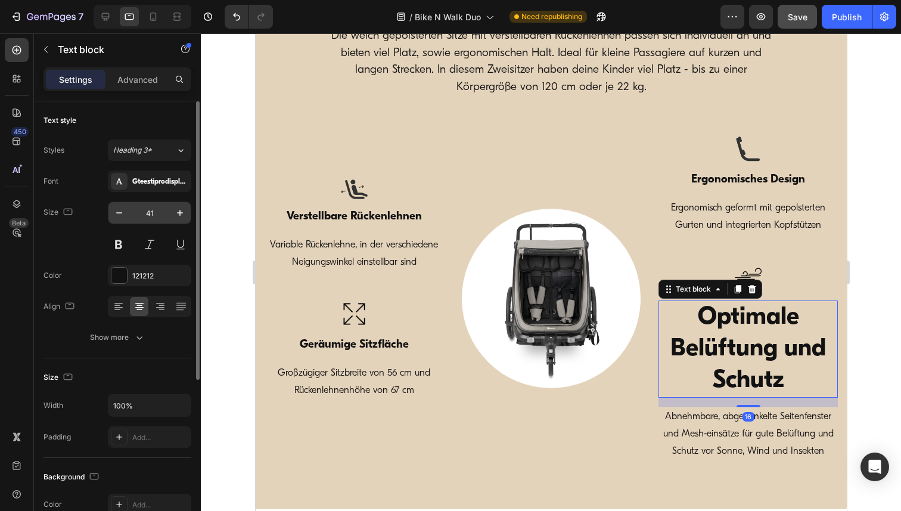
click at [151, 212] on input "41" at bounding box center [149, 212] width 39 height 21
paste input "19"
type input "19"
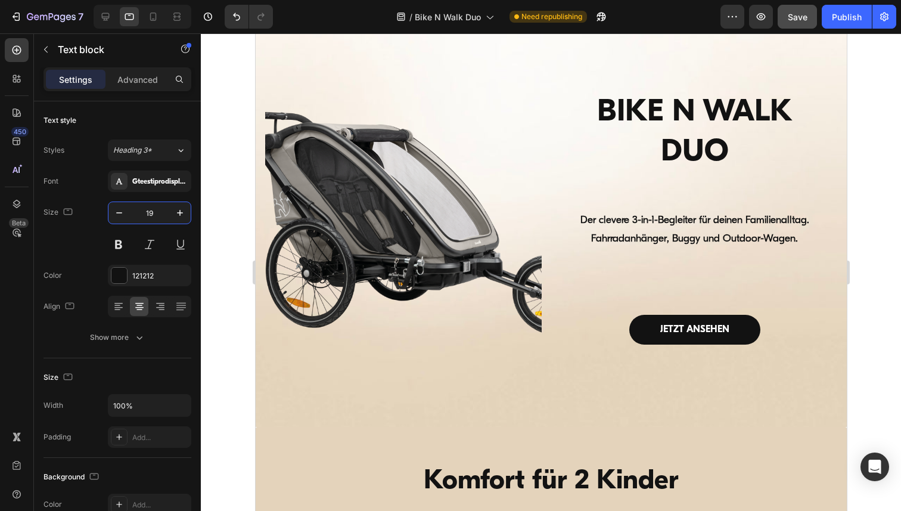
scroll to position [45, 0]
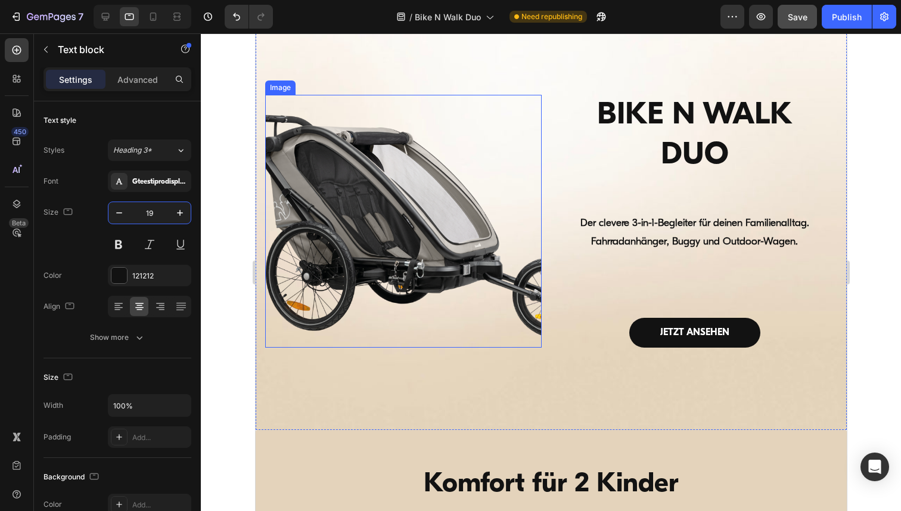
click at [396, 200] on img at bounding box center [402, 221] width 276 height 253
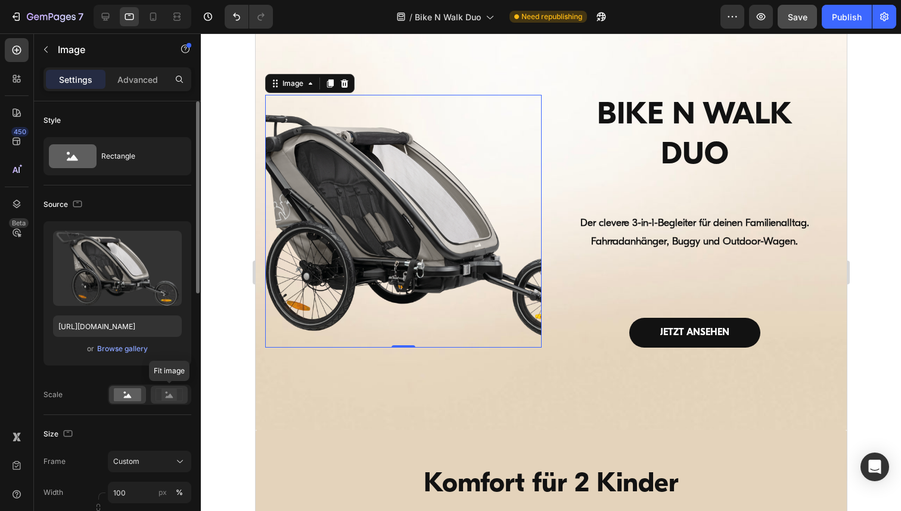
click at [167, 390] on rect at bounding box center [168, 394] width 15 height 12
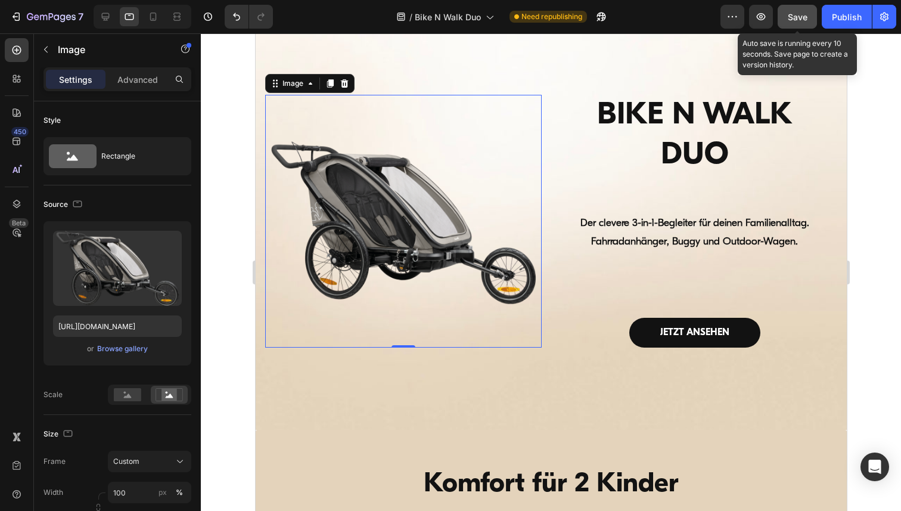
click at [793, 24] on button "Save" at bounding box center [796, 17] width 39 height 24
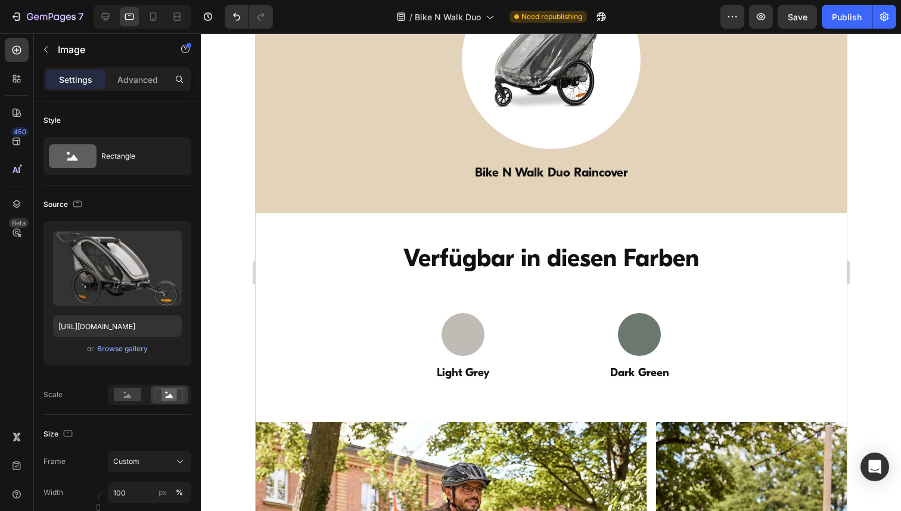
scroll to position [4036, 0]
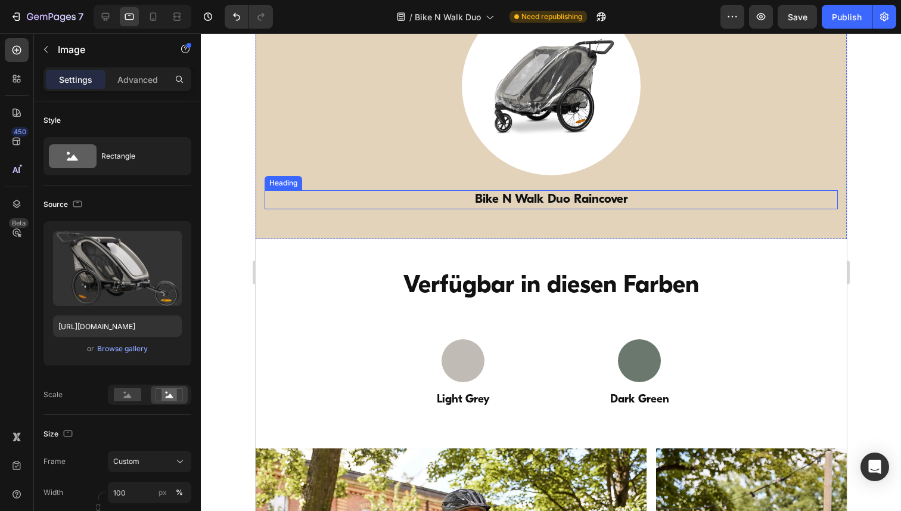
click at [584, 203] on h3 "Bike N Walk Duo Raincover" at bounding box center [550, 199] width 573 height 18
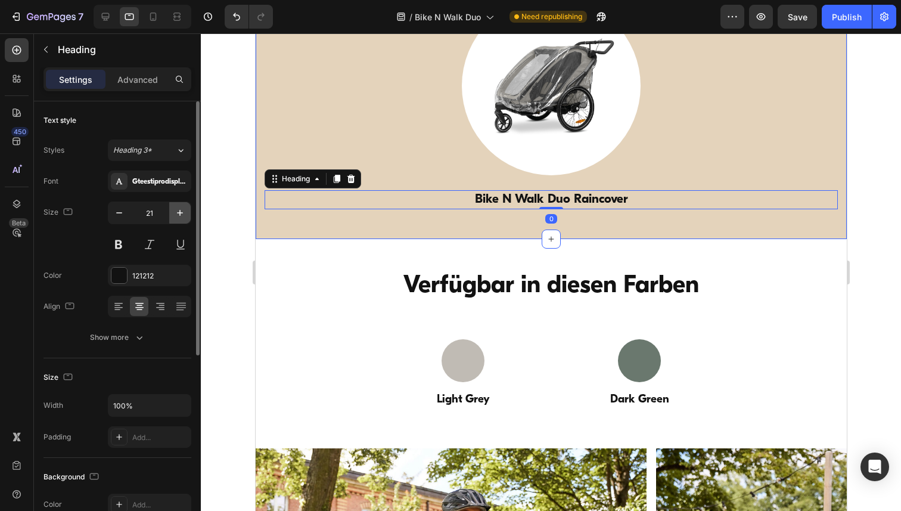
click at [177, 214] on icon "button" at bounding box center [180, 213] width 12 height 12
type input "24"
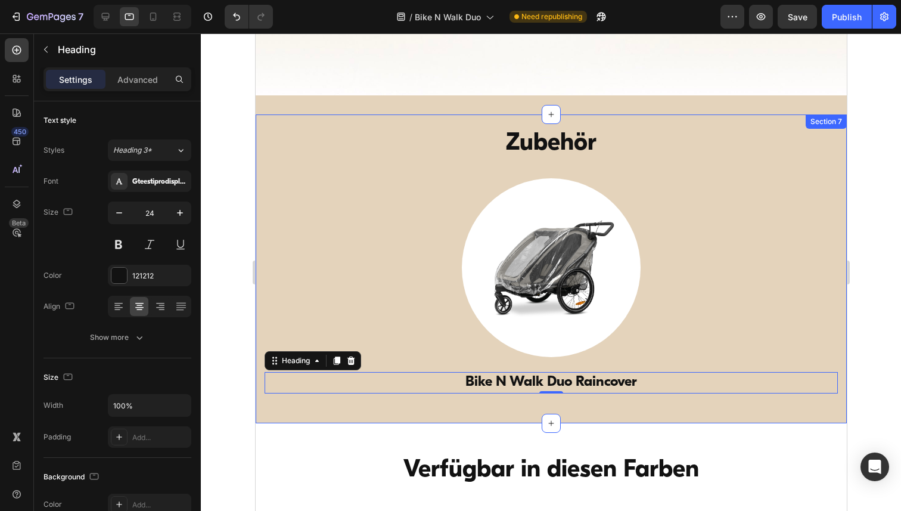
scroll to position [3855, 0]
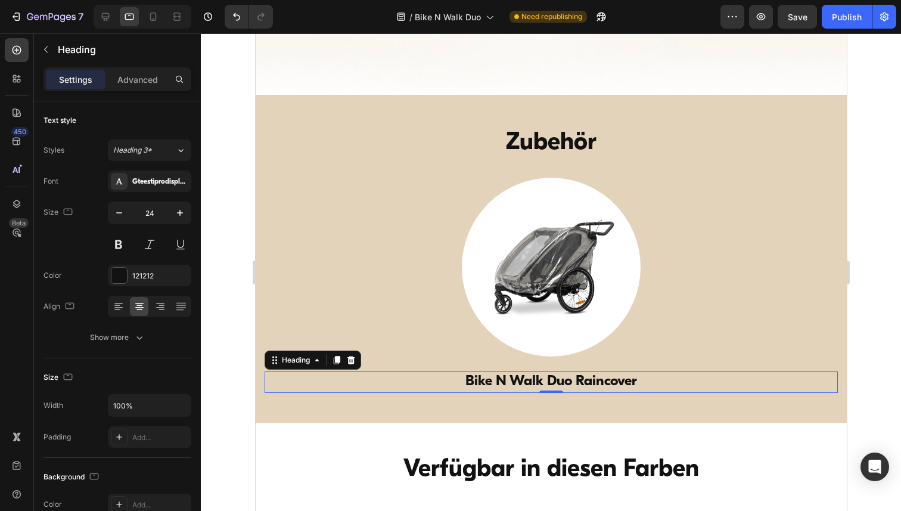
click at [885, 220] on div at bounding box center [551, 271] width 700 height 477
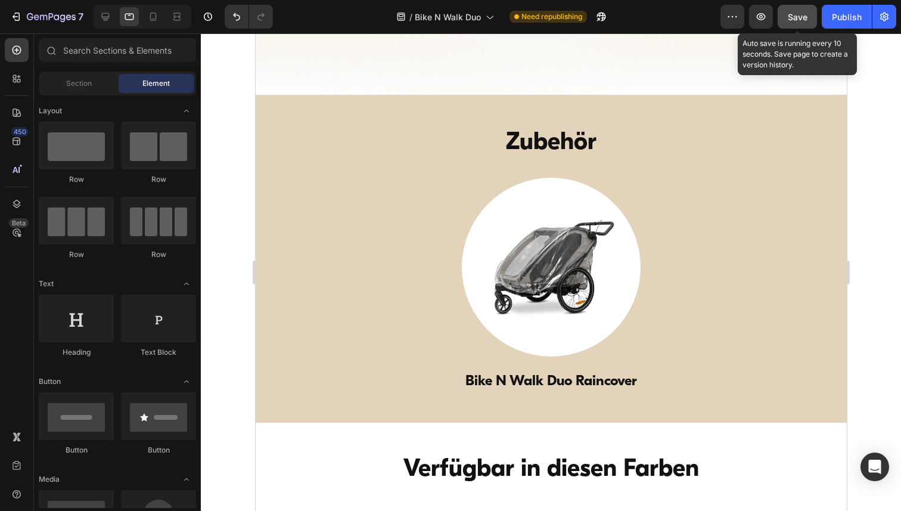
click at [779, 15] on button "Save" at bounding box center [796, 17] width 39 height 24
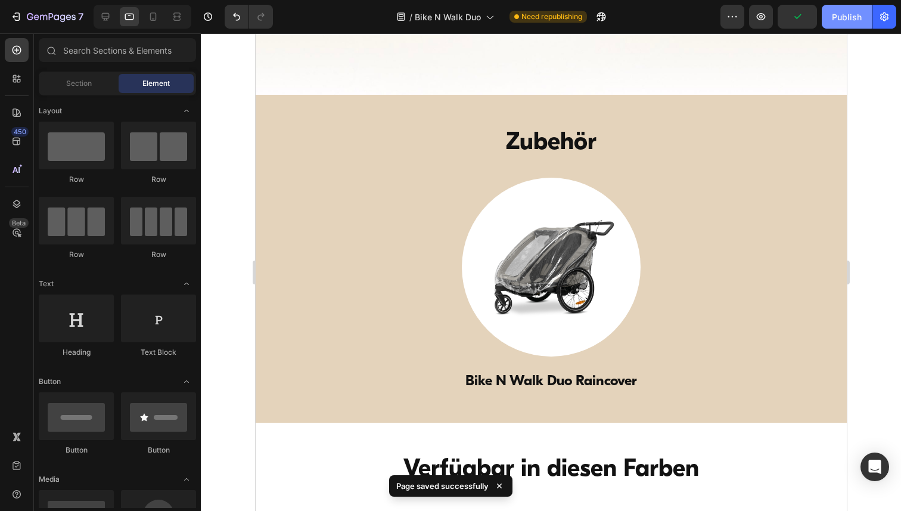
click at [852, 19] on div "Publish" at bounding box center [847, 17] width 30 height 13
click at [152, 15] on icon at bounding box center [153, 17] width 12 height 12
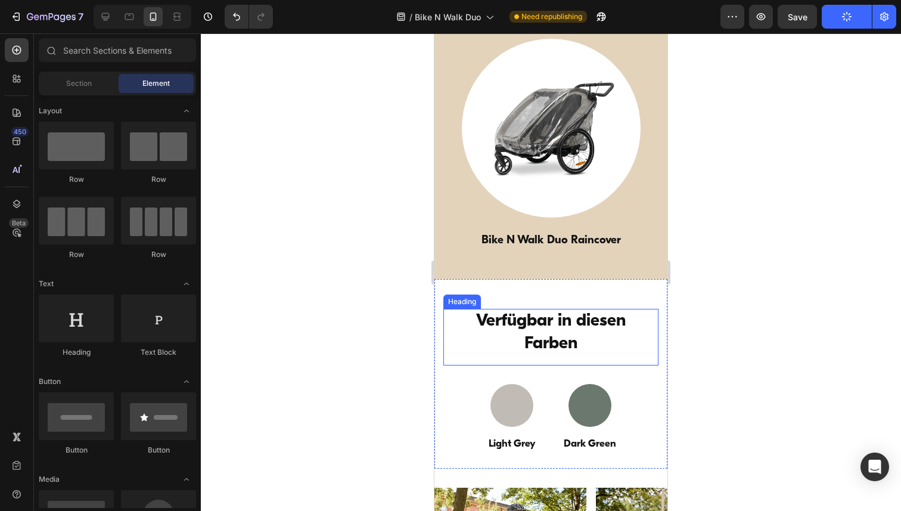
scroll to position [3716, 0]
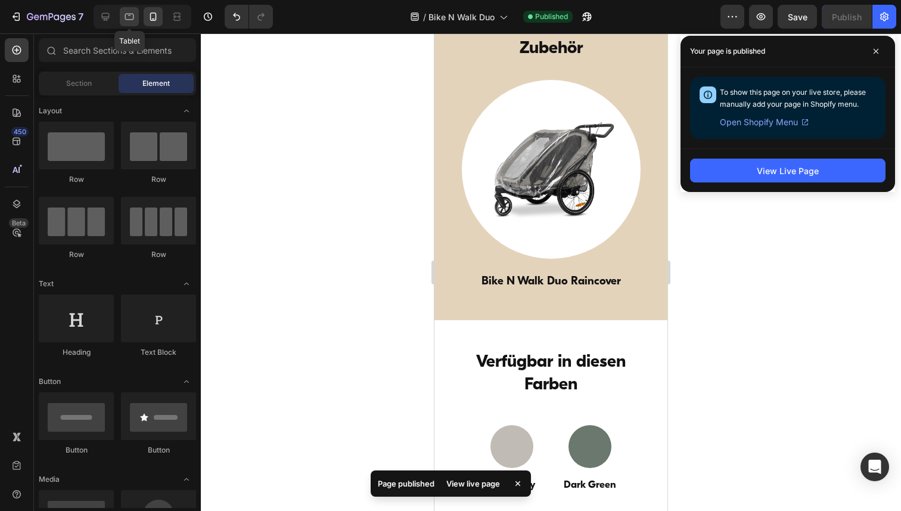
click at [127, 17] on icon at bounding box center [129, 17] width 12 height 12
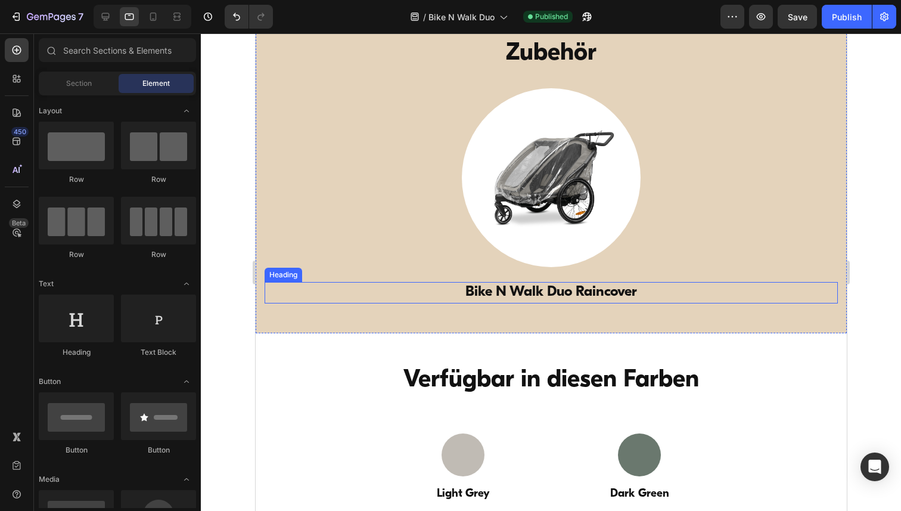
click at [503, 297] on h3 "Bike N Walk Duo Raincover" at bounding box center [550, 292] width 573 height 21
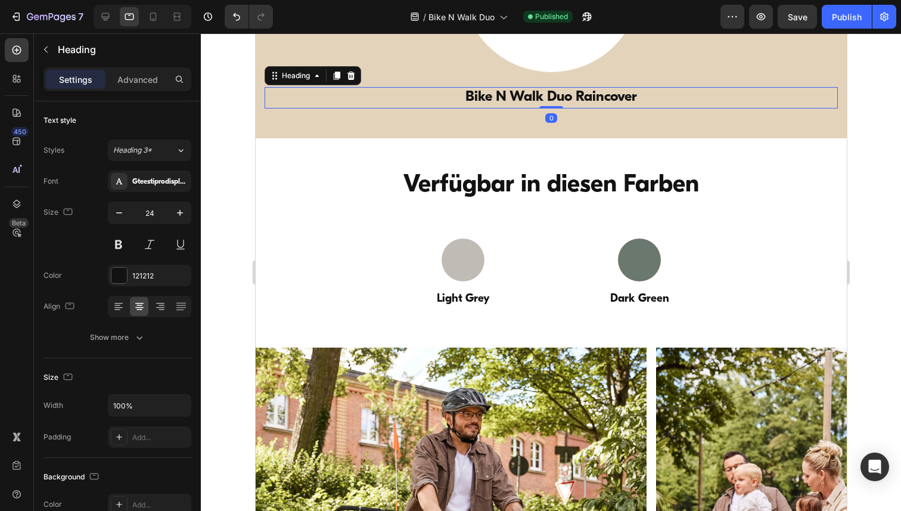
scroll to position [3961, 0]
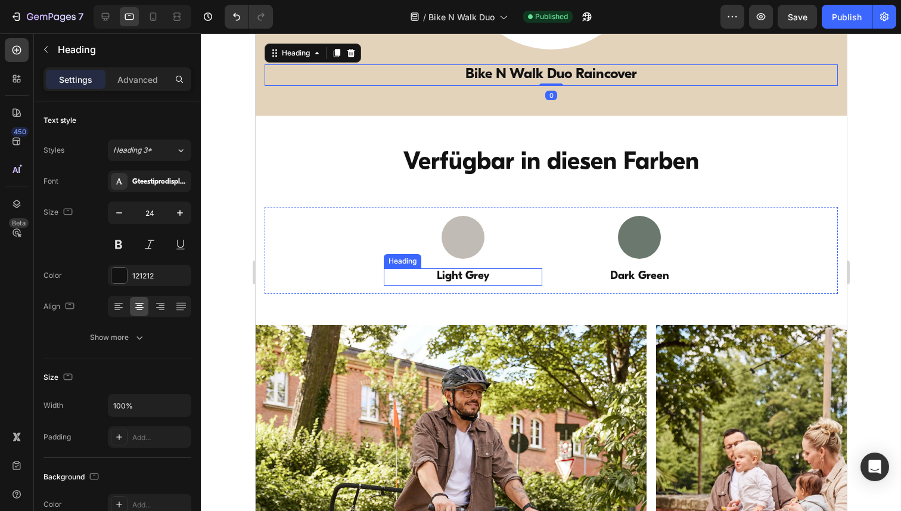
click at [460, 276] on h3 "Light Grey" at bounding box center [462, 276] width 158 height 17
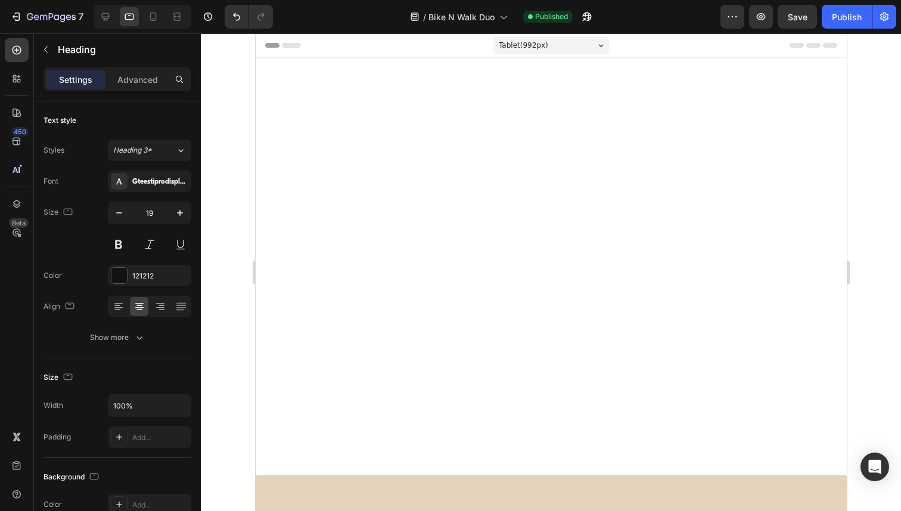
scroll to position [3961, 0]
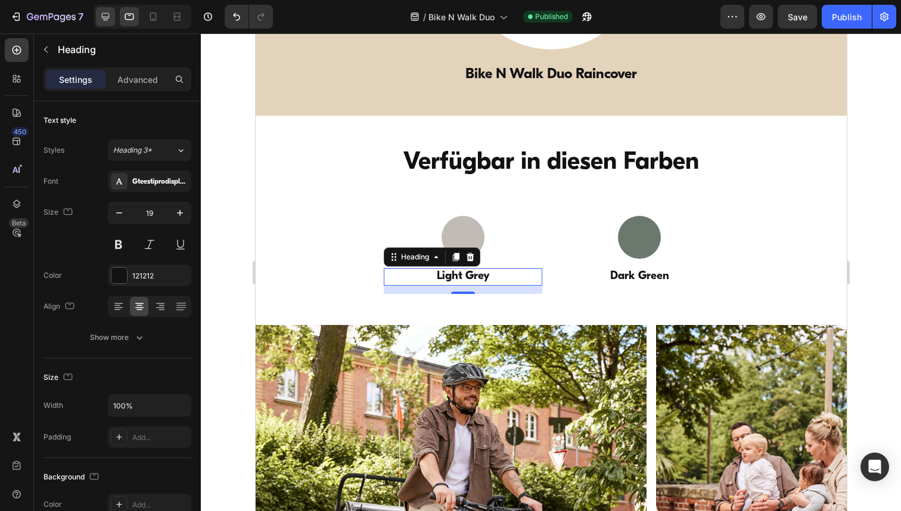
click at [101, 17] on icon at bounding box center [105, 17] width 12 height 12
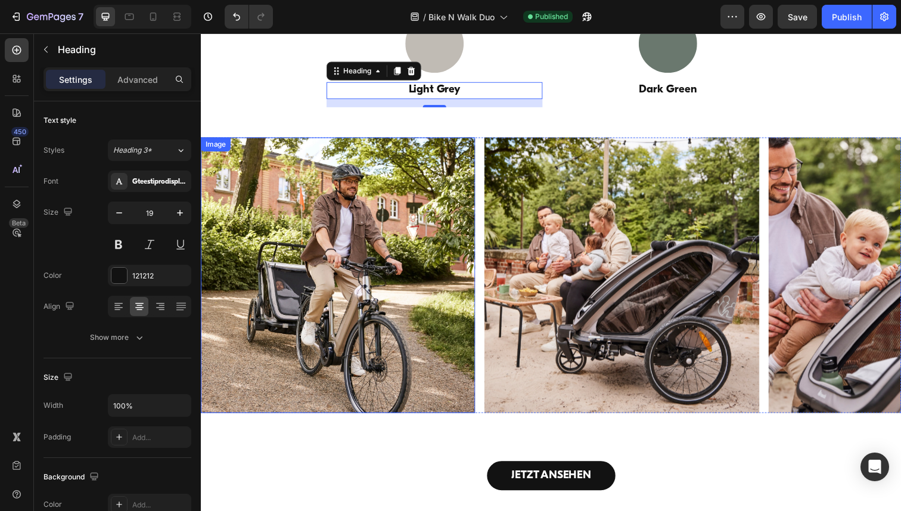
scroll to position [4178, 0]
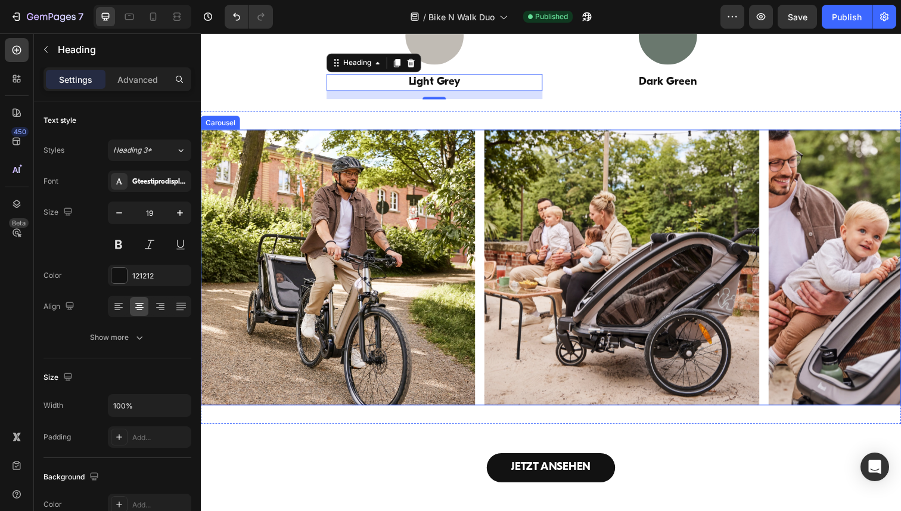
click at [487, 139] on div "Image Image Image Image Image" at bounding box center [558, 272] width 715 height 281
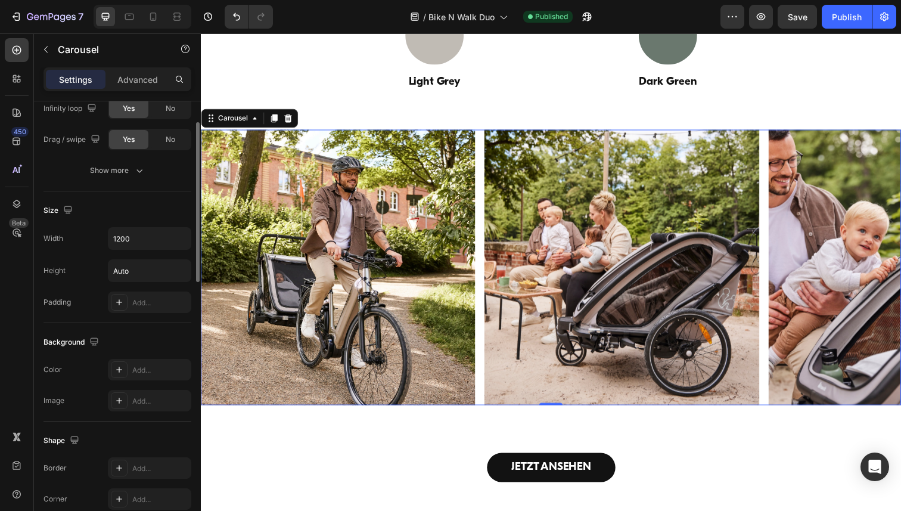
scroll to position [702, 0]
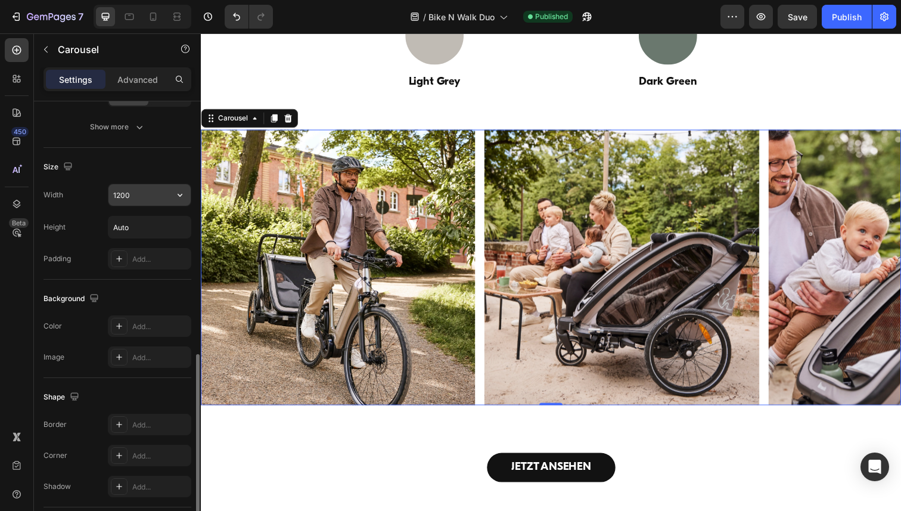
click at [140, 203] on input "1200" at bounding box center [149, 194] width 82 height 21
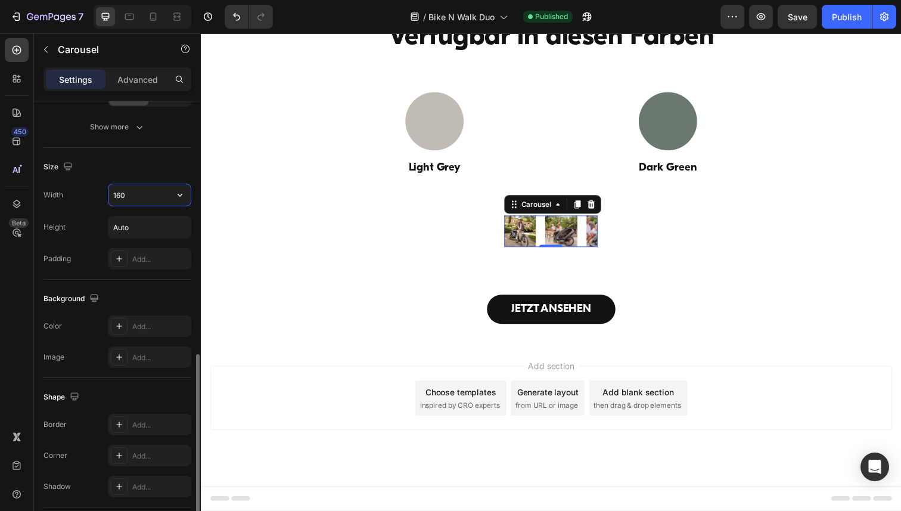
scroll to position [4178, 0]
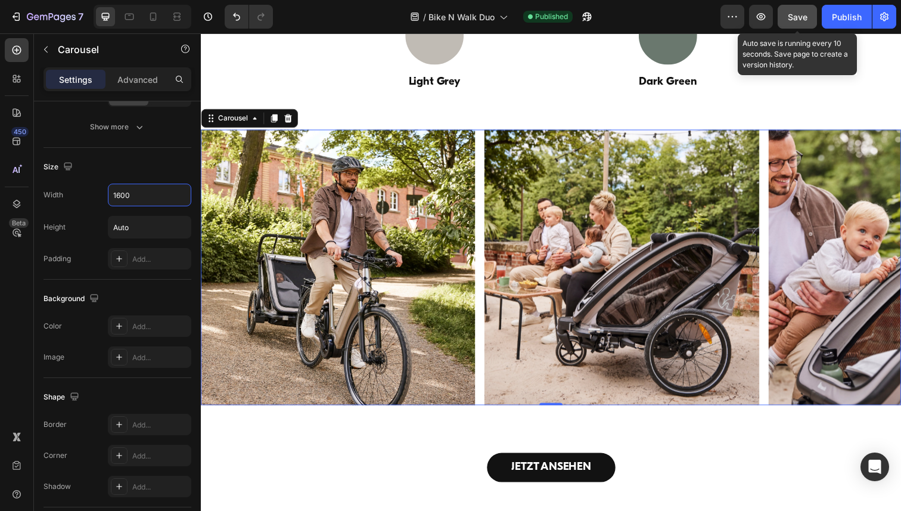
type input "1600"
click at [794, 23] on div "Save" at bounding box center [797, 17] width 20 height 13
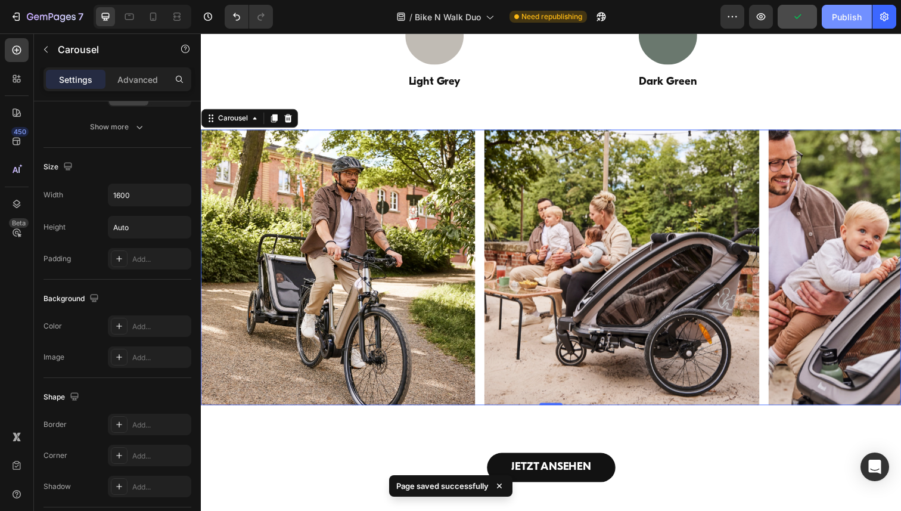
click at [831, 21] on button "Publish" at bounding box center [846, 17] width 50 height 24
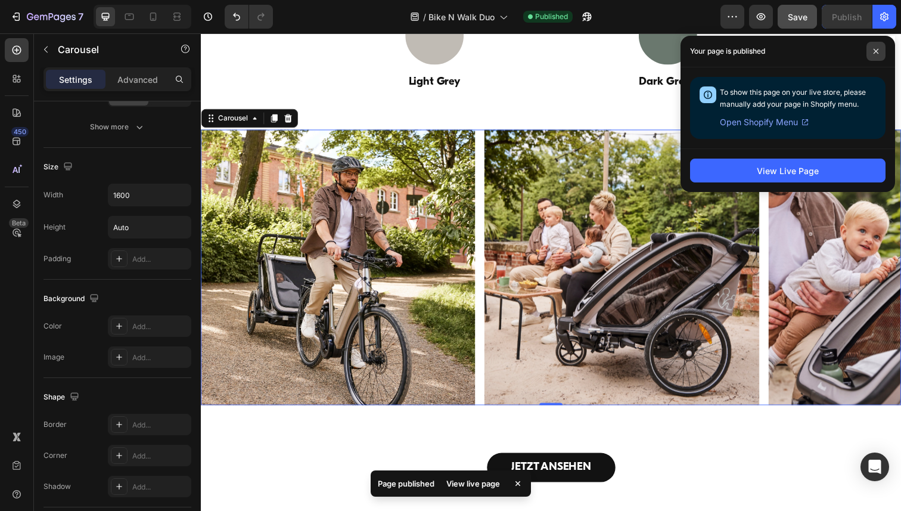
click at [876, 54] on icon at bounding box center [876, 51] width 6 height 6
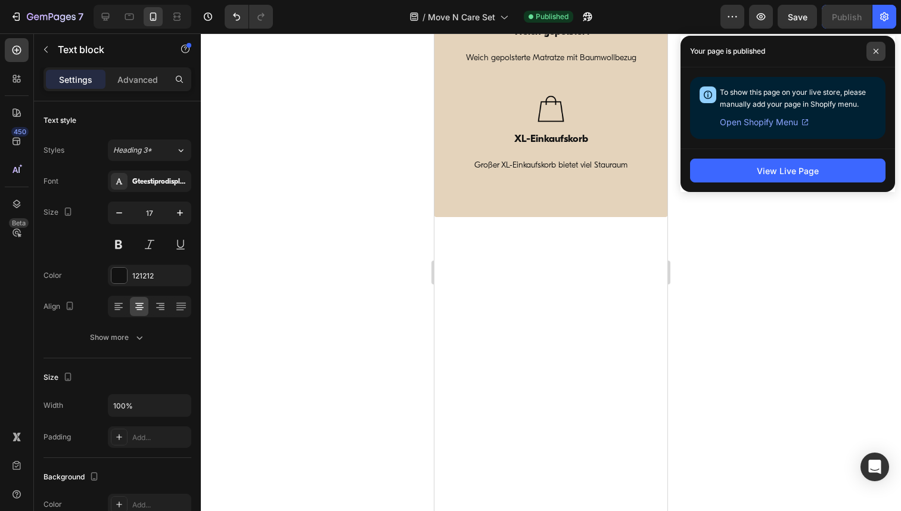
click at [877, 48] on icon at bounding box center [876, 51] width 6 height 6
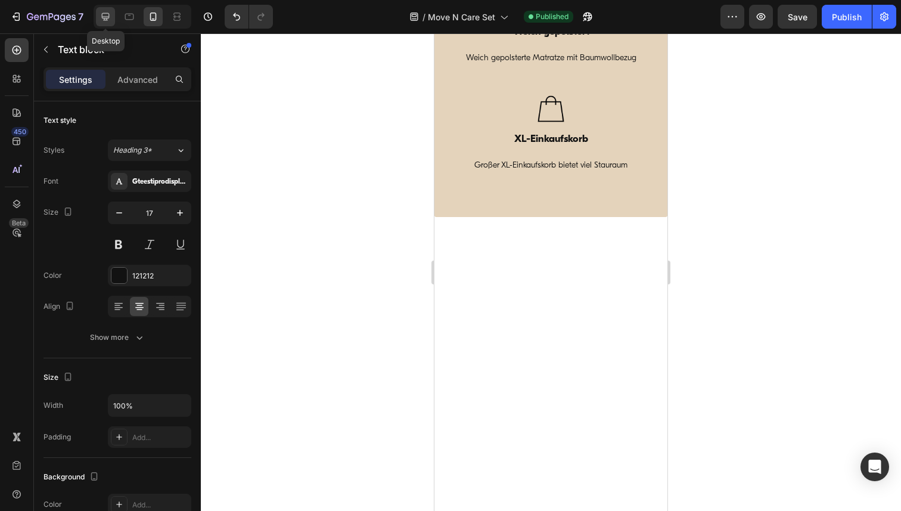
click at [107, 17] on icon at bounding box center [105, 17] width 12 height 12
type input "19"
